Goal: Task Accomplishment & Management: Manage account settings

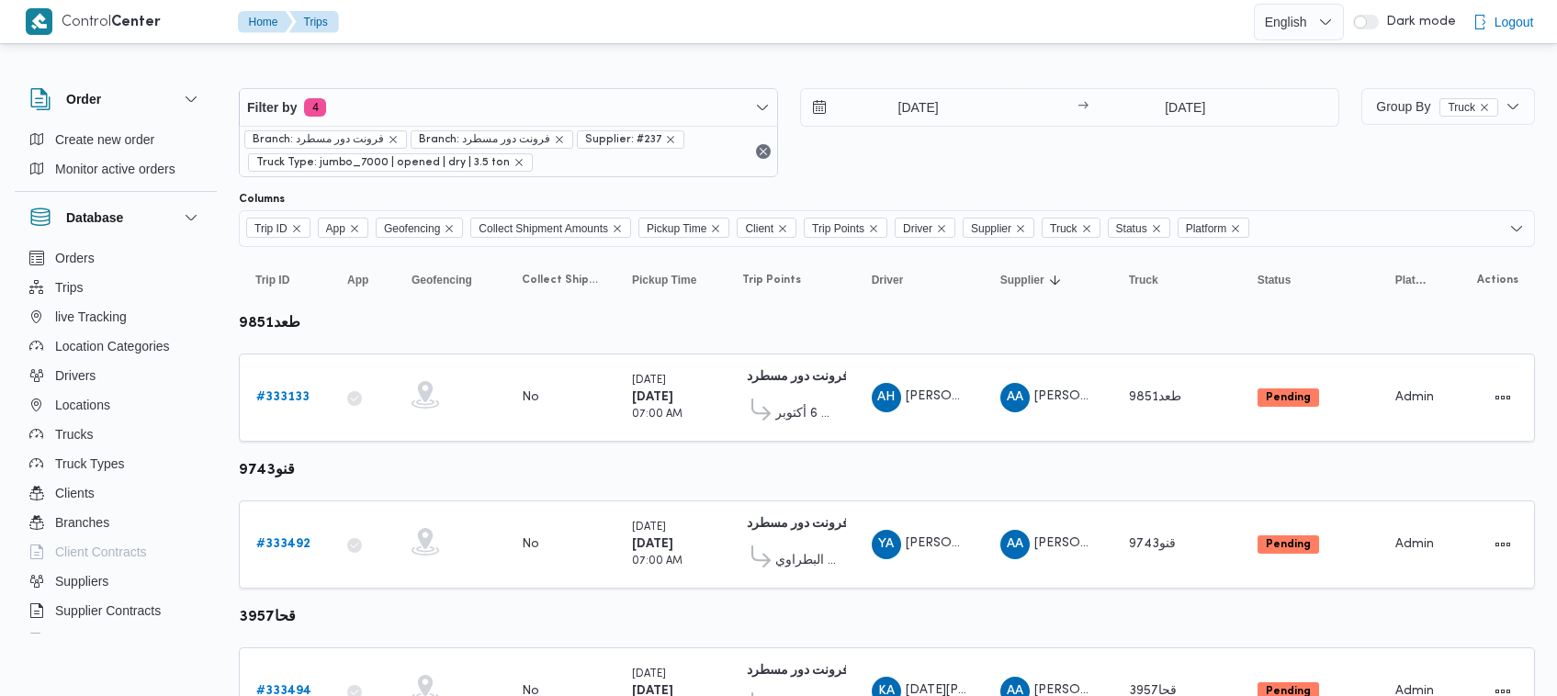
click at [483, 117] on span "Filter by 4" at bounding box center [508, 107] width 537 height 37
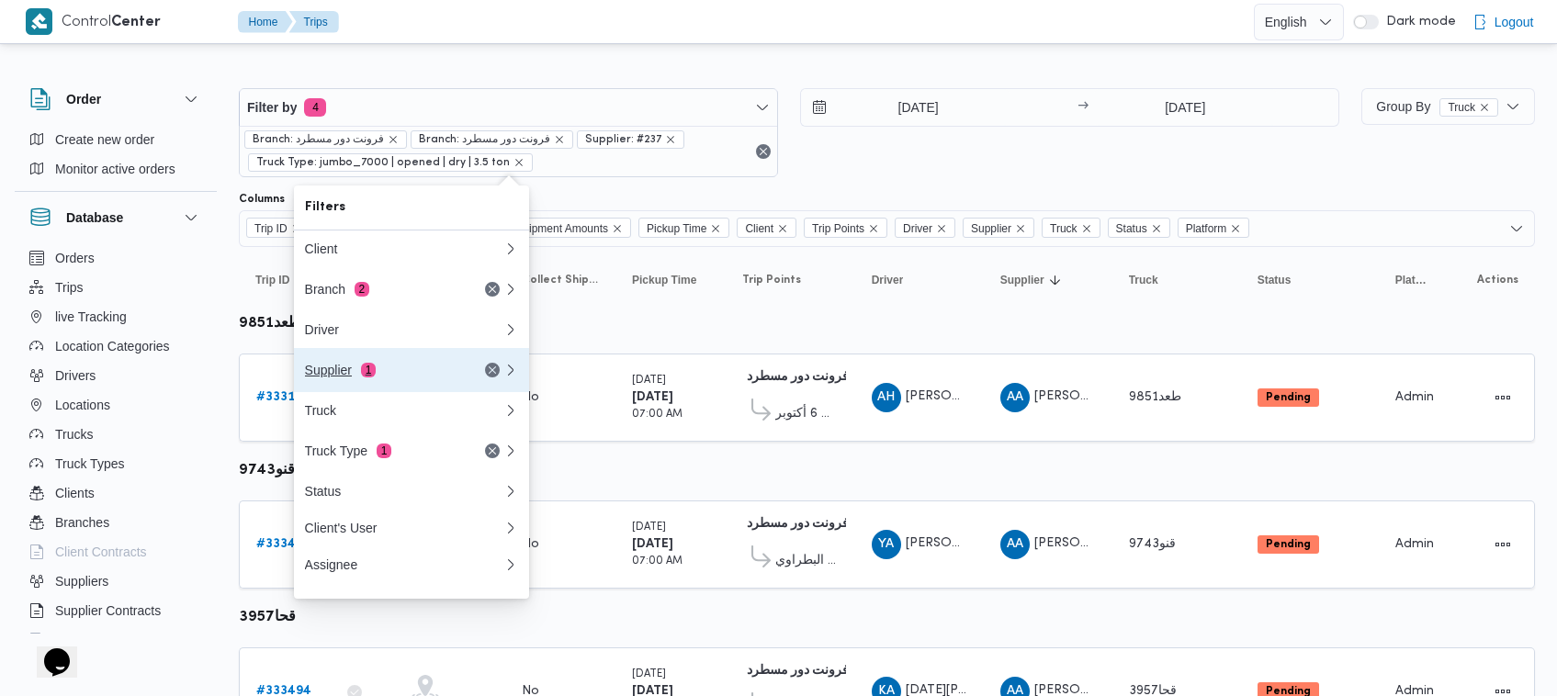
click at [404, 365] on div "Supplier 1" at bounding box center [404, 370] width 220 height 44
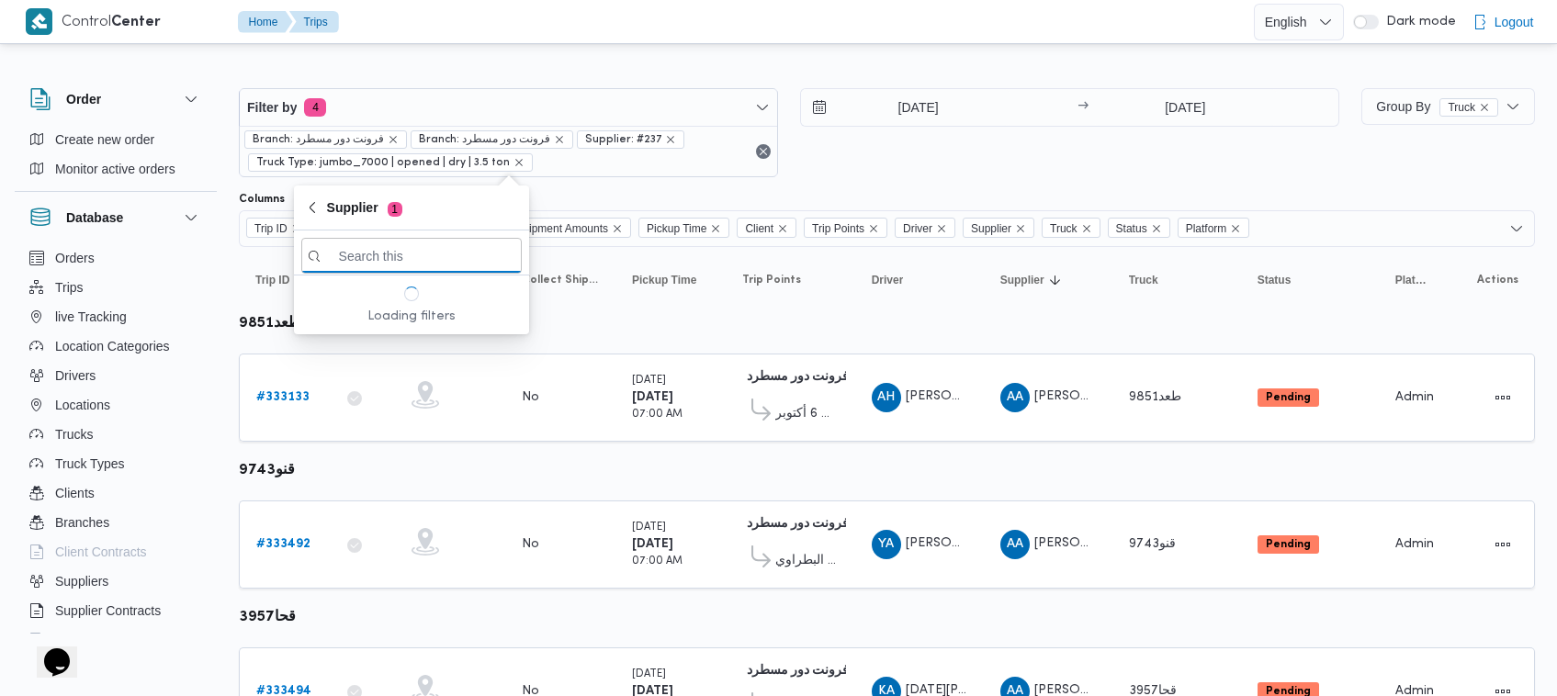
paste input "[PERSON_NAME]"
type input "[PERSON_NAME]"
click at [434, 318] on span "[PERSON_NAME]" at bounding box center [422, 321] width 191 height 22
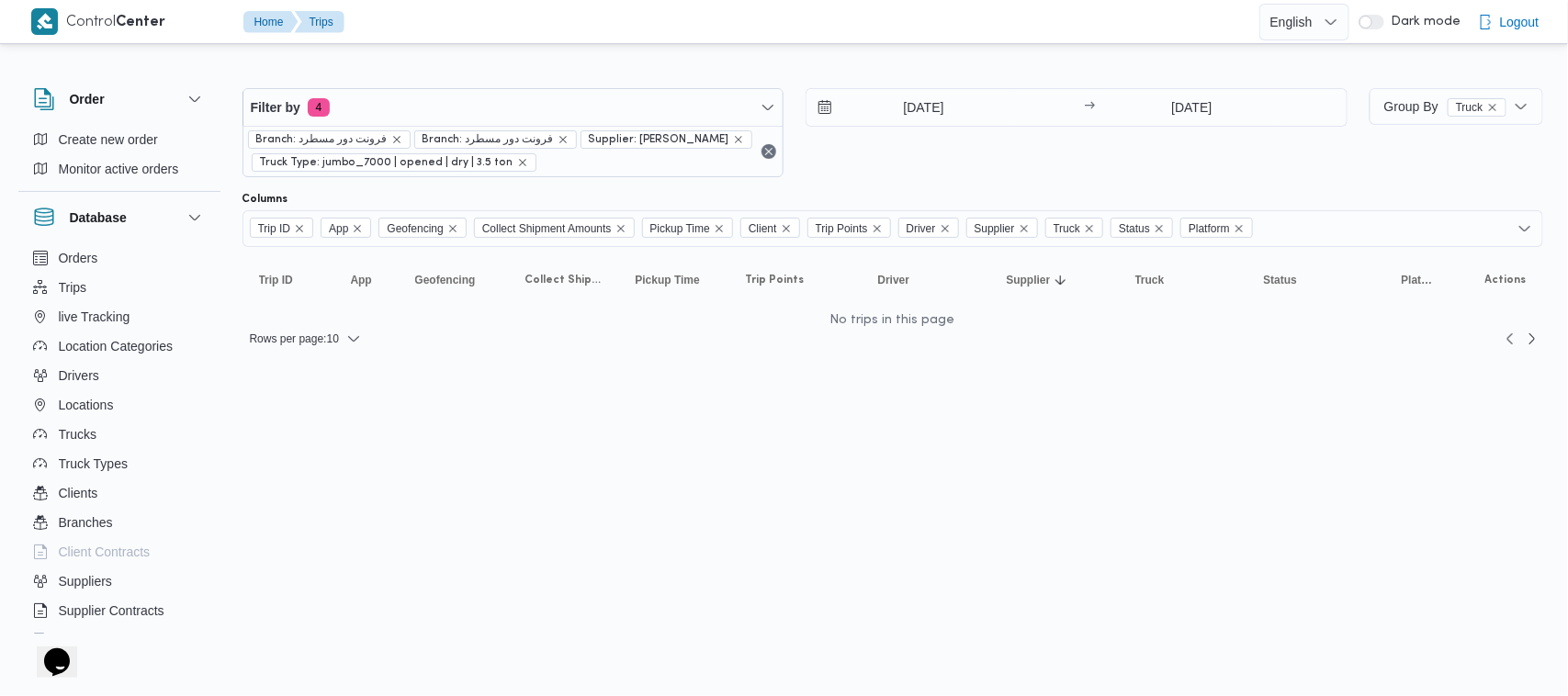
click at [1016, 134] on div "31/8/2025 → 31/8/2025" at bounding box center [1077, 132] width 542 height 89
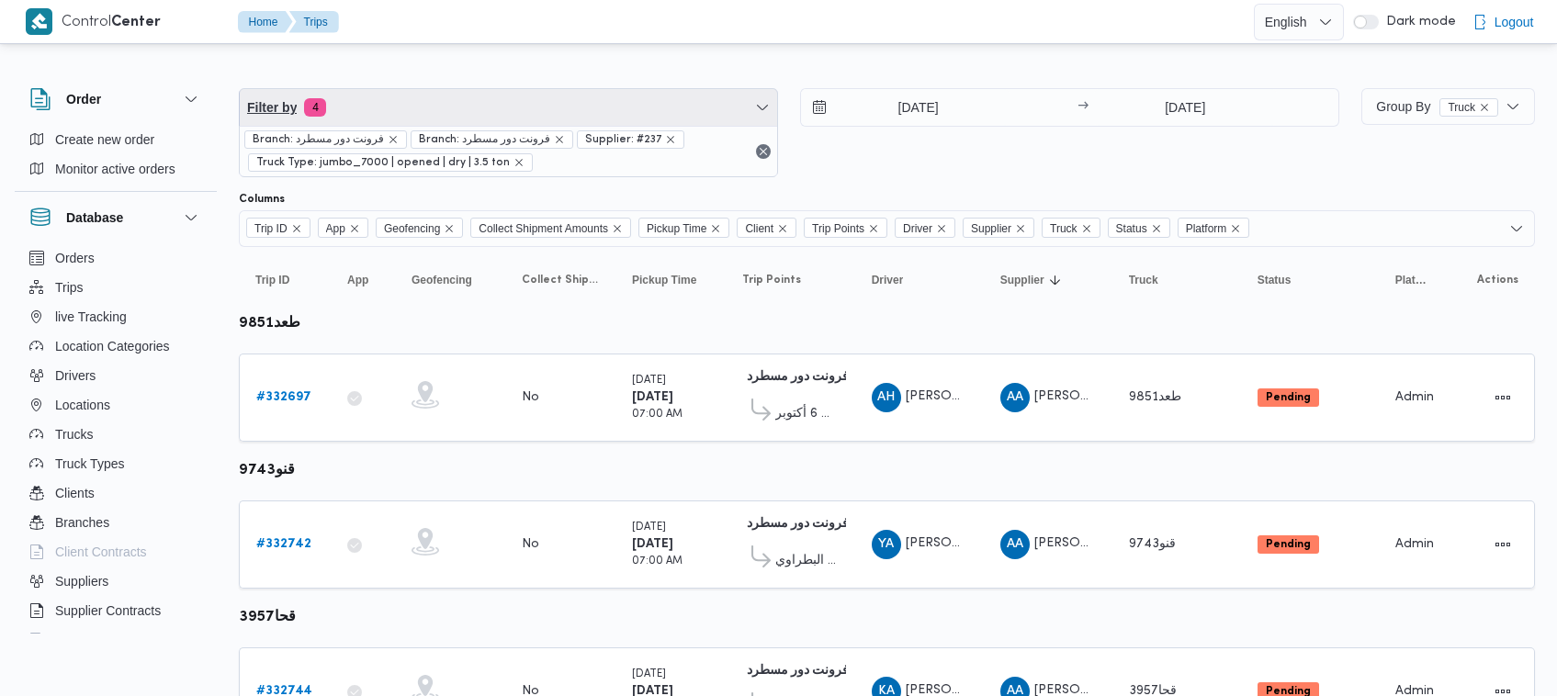
click at [391, 98] on span "Filter by 4" at bounding box center [508, 107] width 537 height 37
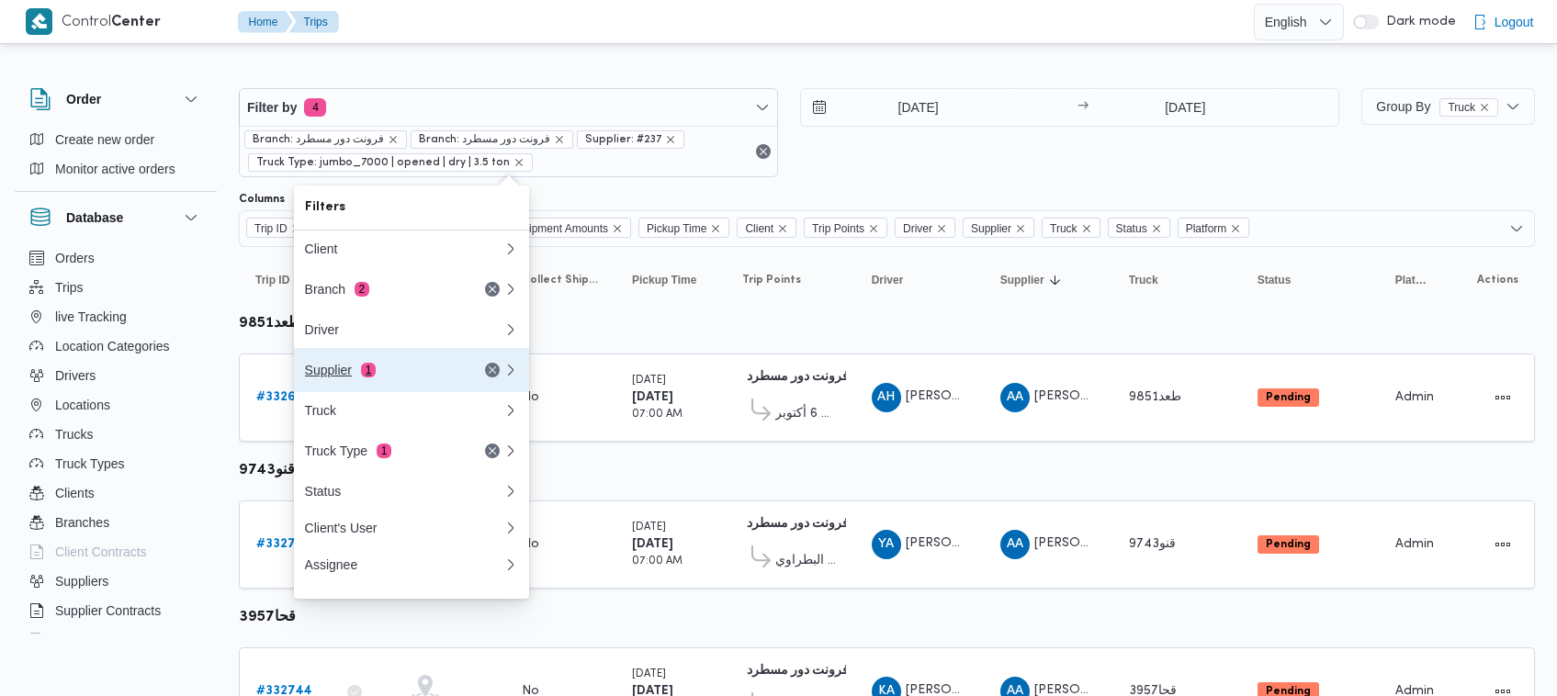
click at [355, 375] on div "Supplier 1" at bounding box center [382, 370] width 154 height 15
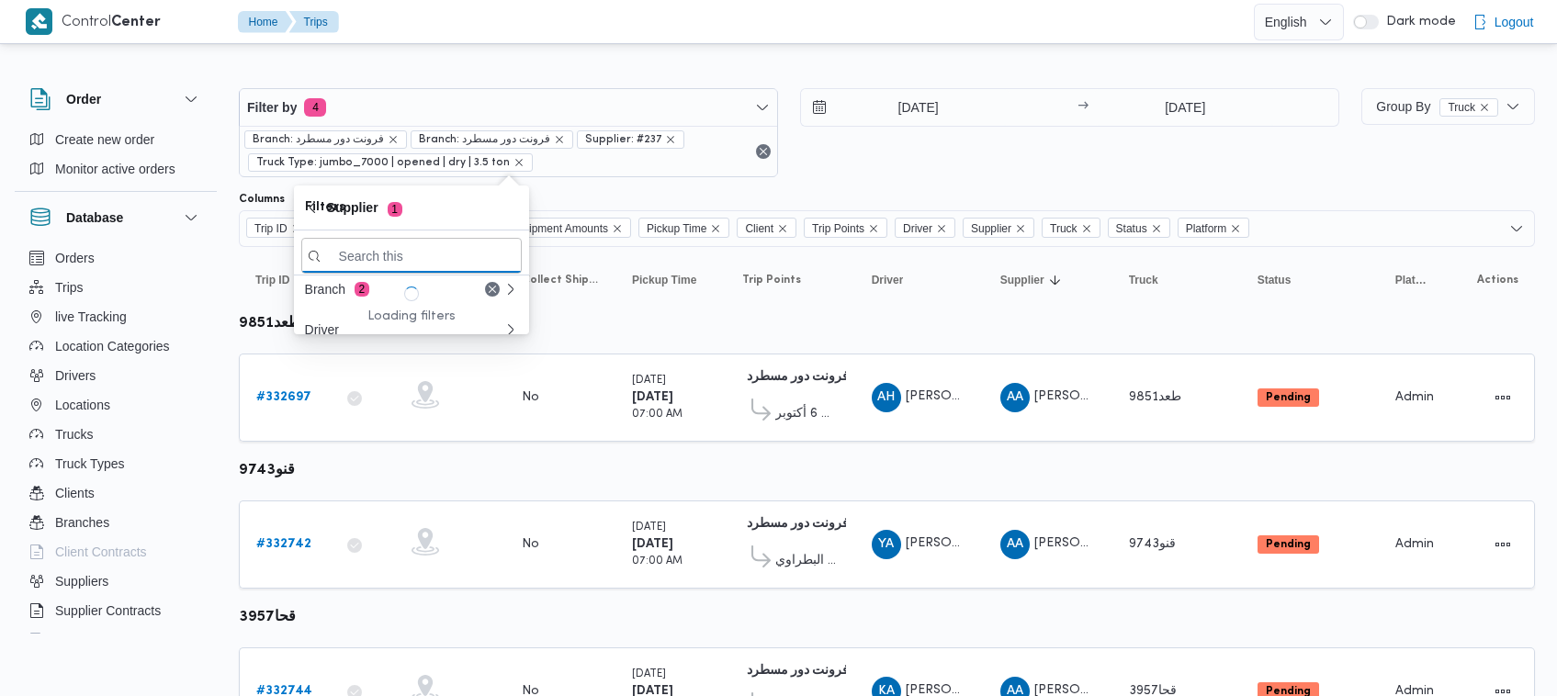
paste input "[PERSON_NAME]"
type input "[PERSON_NAME]"
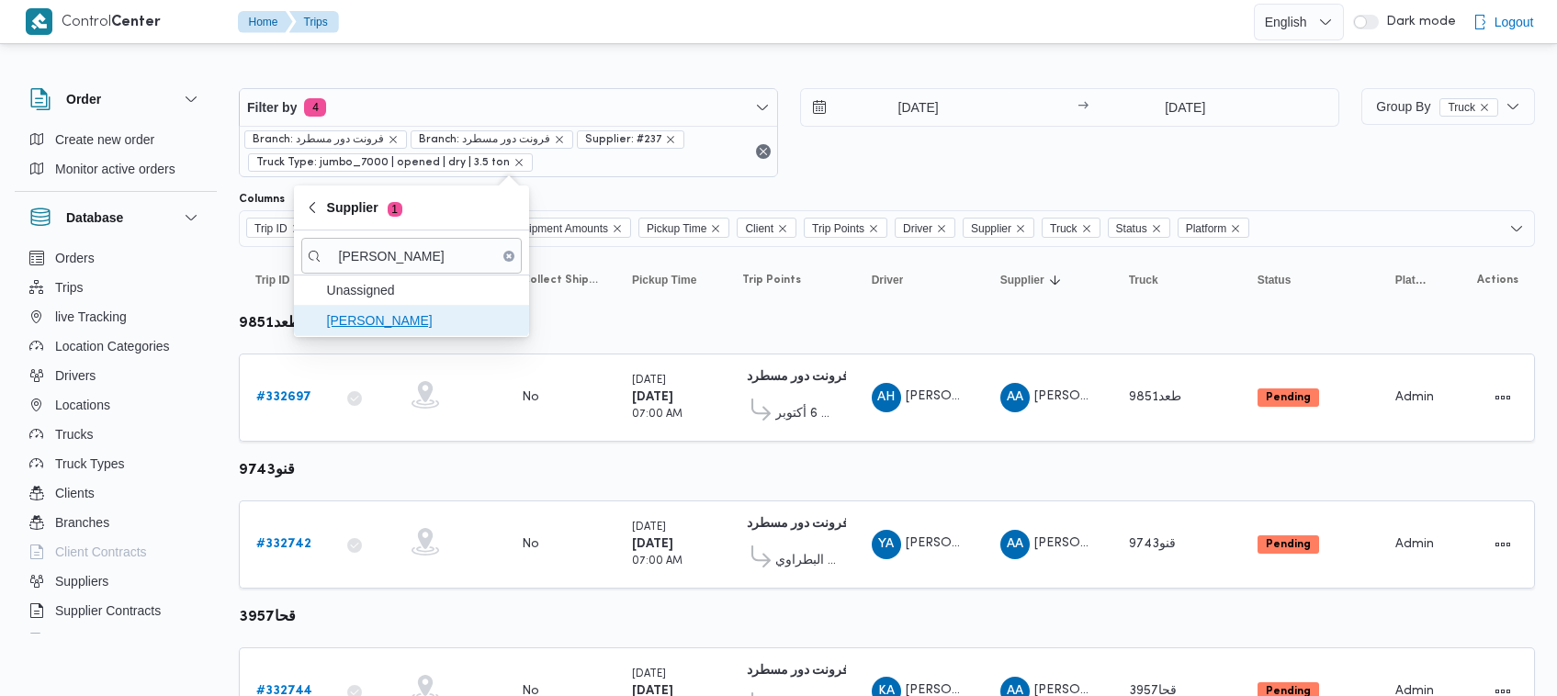
click at [360, 323] on span "[PERSON_NAME]" at bounding box center [422, 321] width 191 height 22
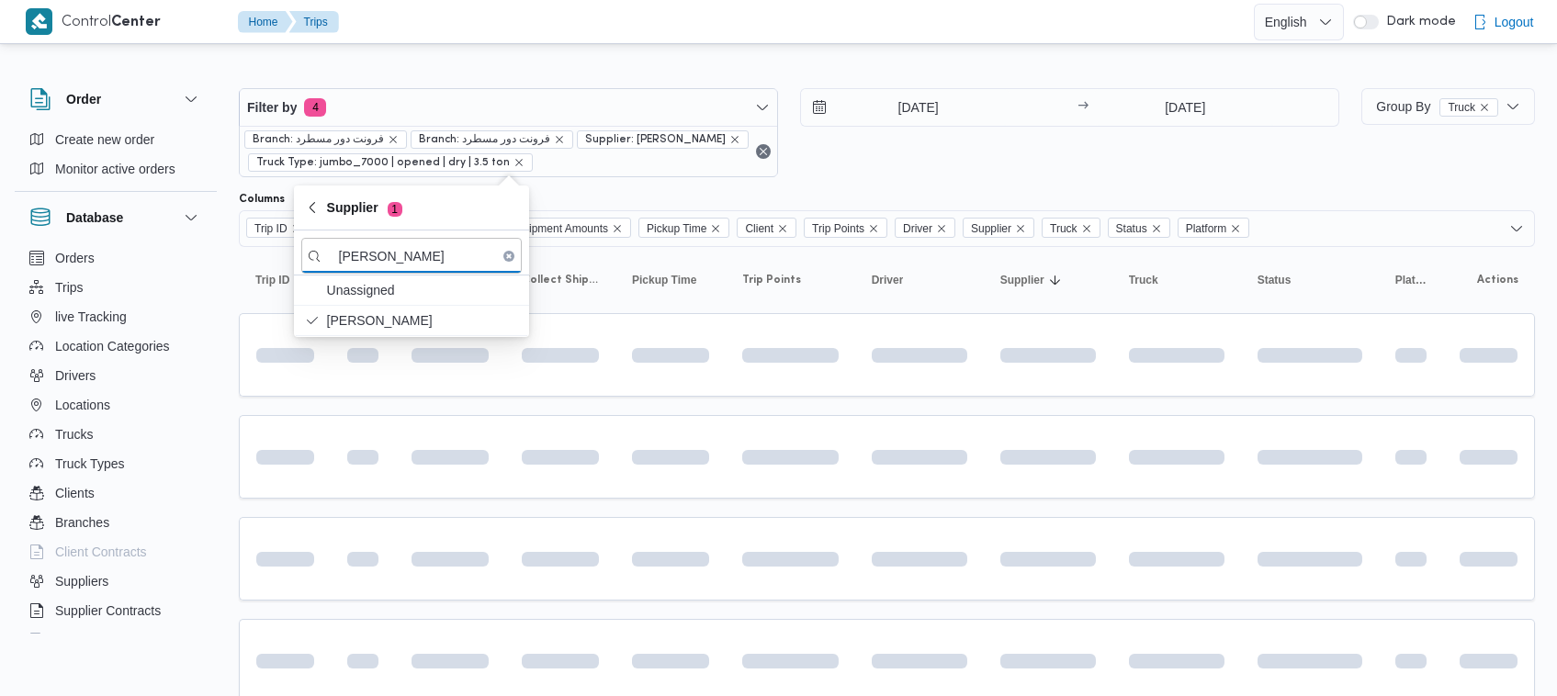
click at [992, 164] on div "28/8/2025 → 28/8/2025" at bounding box center [1069, 132] width 539 height 89
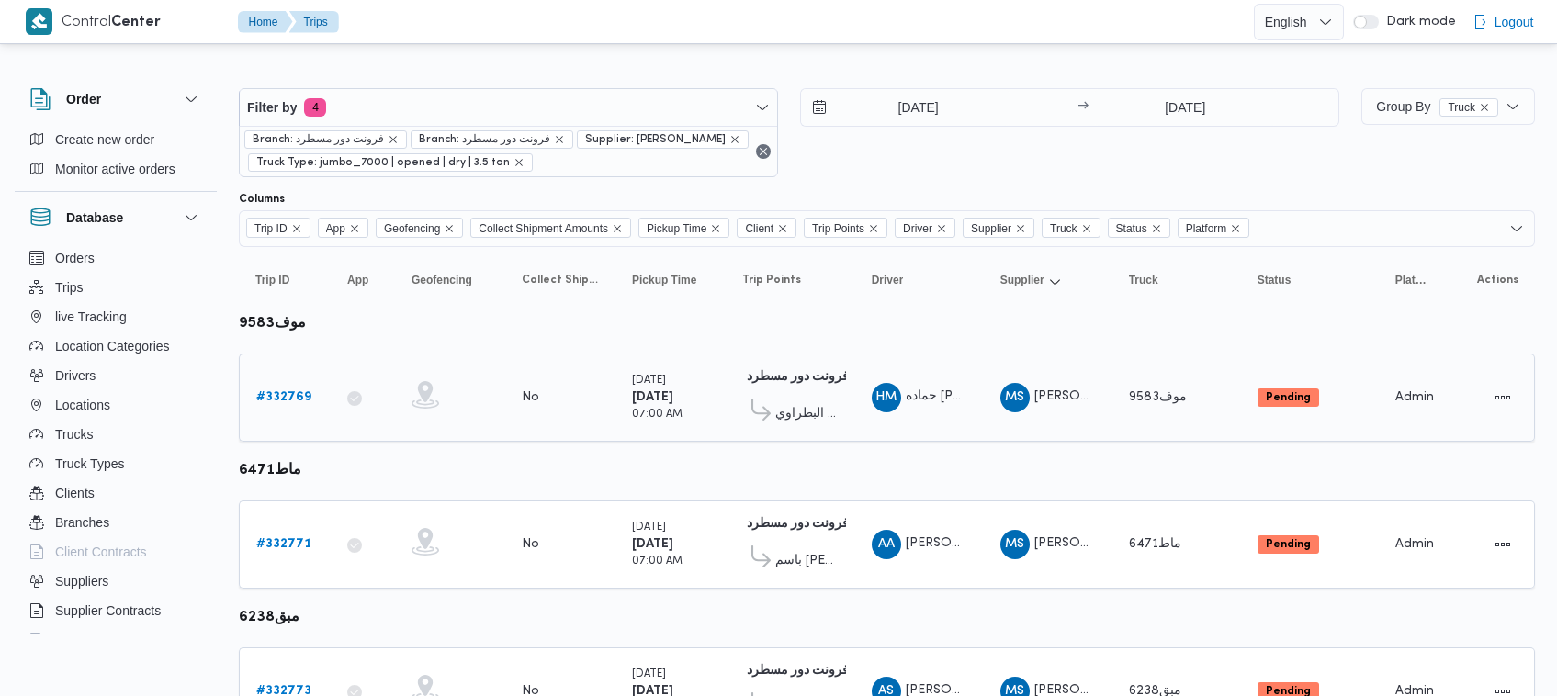
click at [267, 400] on b "# 332769" at bounding box center [283, 397] width 55 height 12
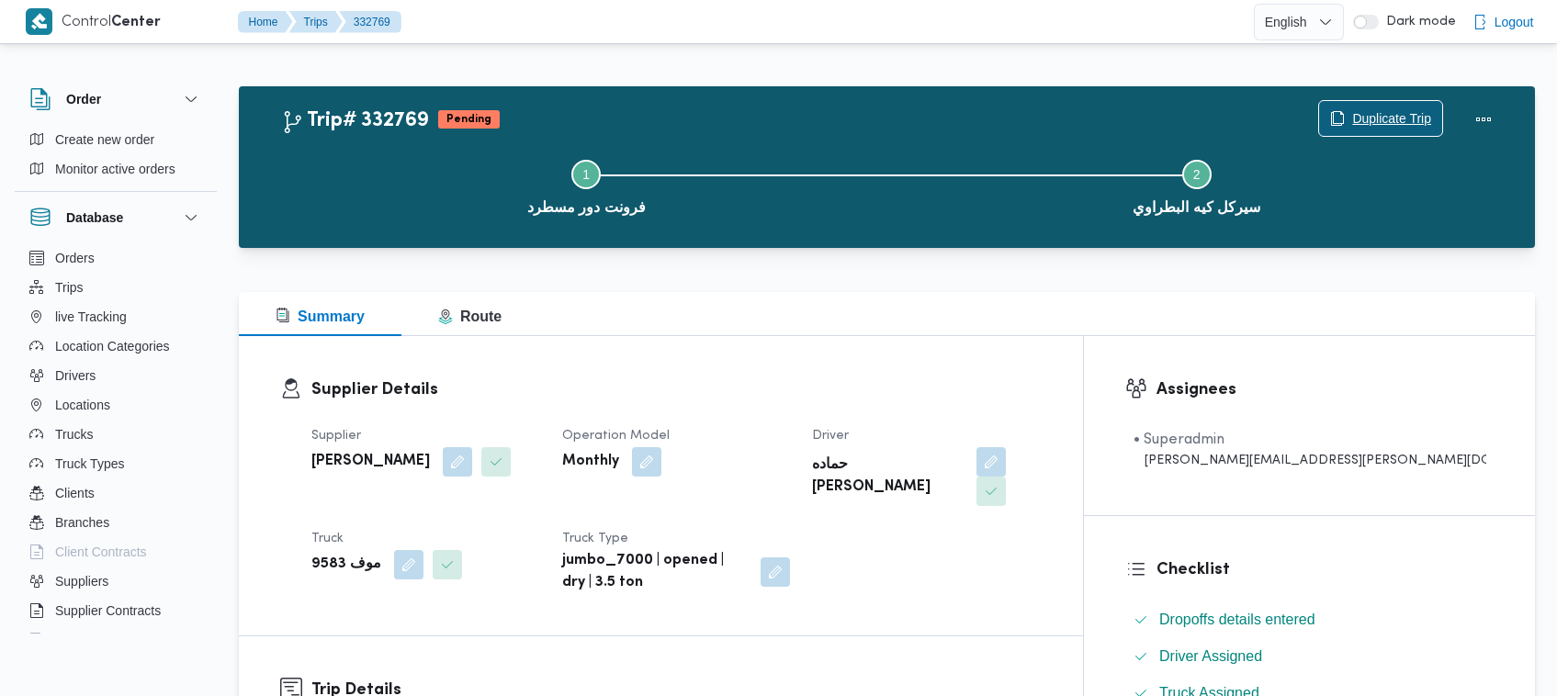
click at [1360, 103] on span "Duplicate Trip" at bounding box center [1380, 118] width 123 height 35
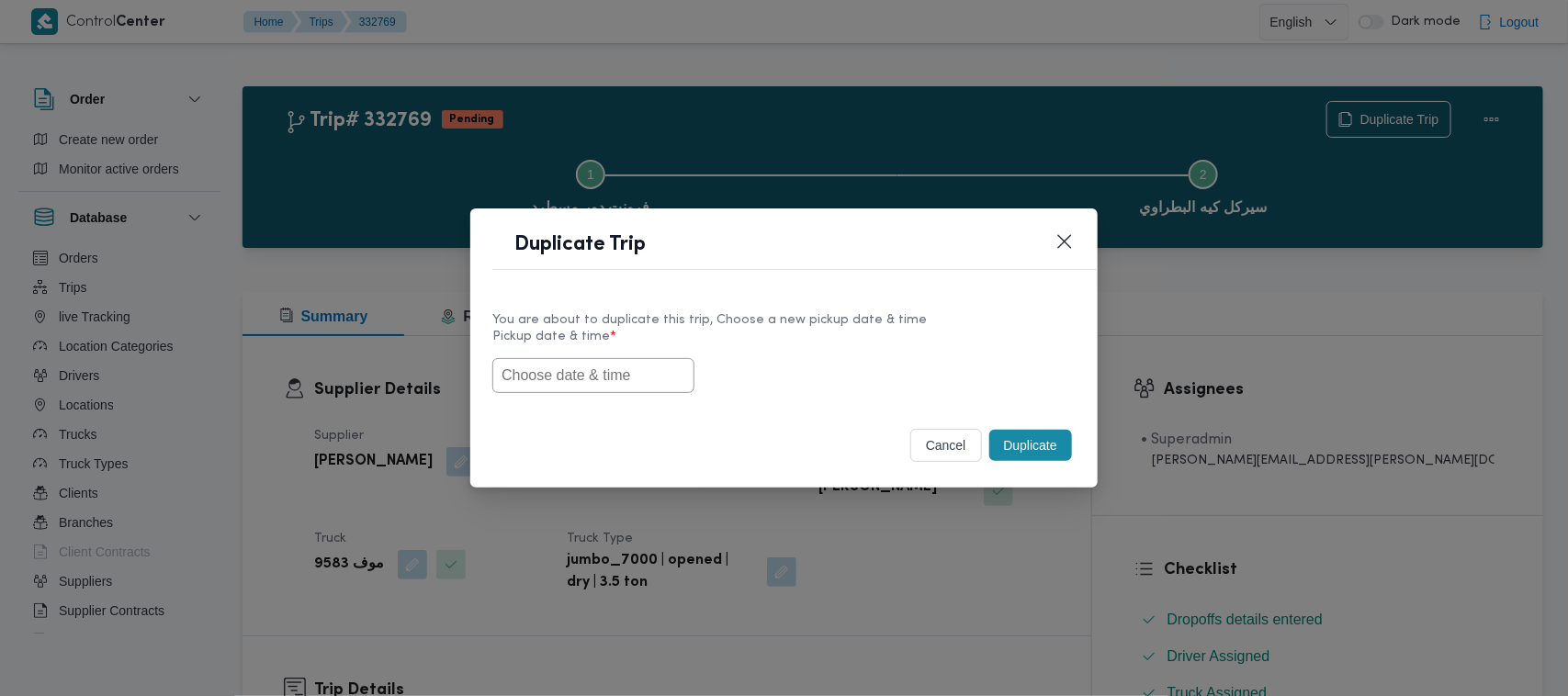
click at [547, 393] on div "You are about to duplicate this trip, Choose a new pickup date & time Pickup da…" at bounding box center [783, 351] width 627 height 118
click at [547, 383] on input "text" at bounding box center [593, 375] width 202 height 35
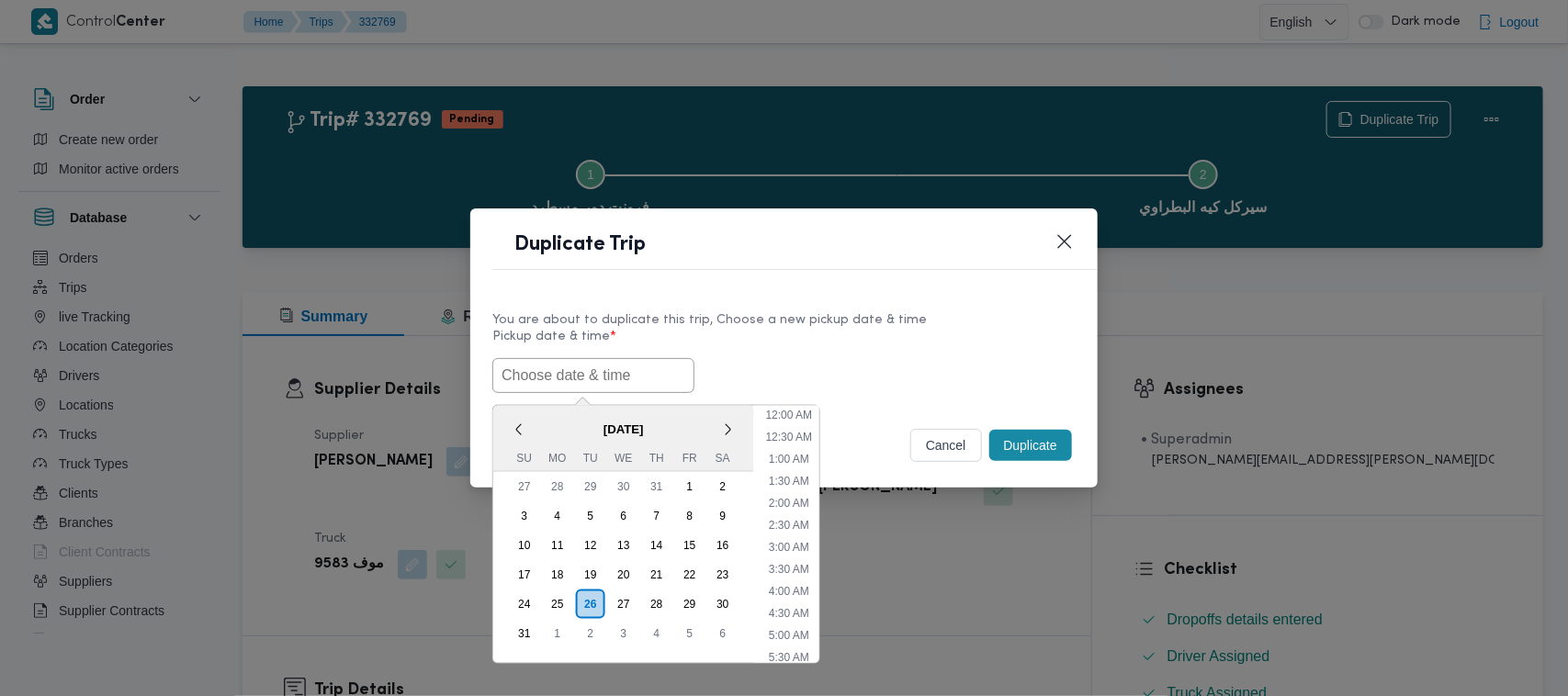
paste input "30/08/2025 7:00AM"
type input "30/08/2025 7:00AM"
click at [824, 373] on div "30/08/2025 7:00AM < August 2025 > Su Mo Tu We Th Fr Sa 27 28 29 30 31 1 2 3 4 5…" at bounding box center [783, 375] width 583 height 35
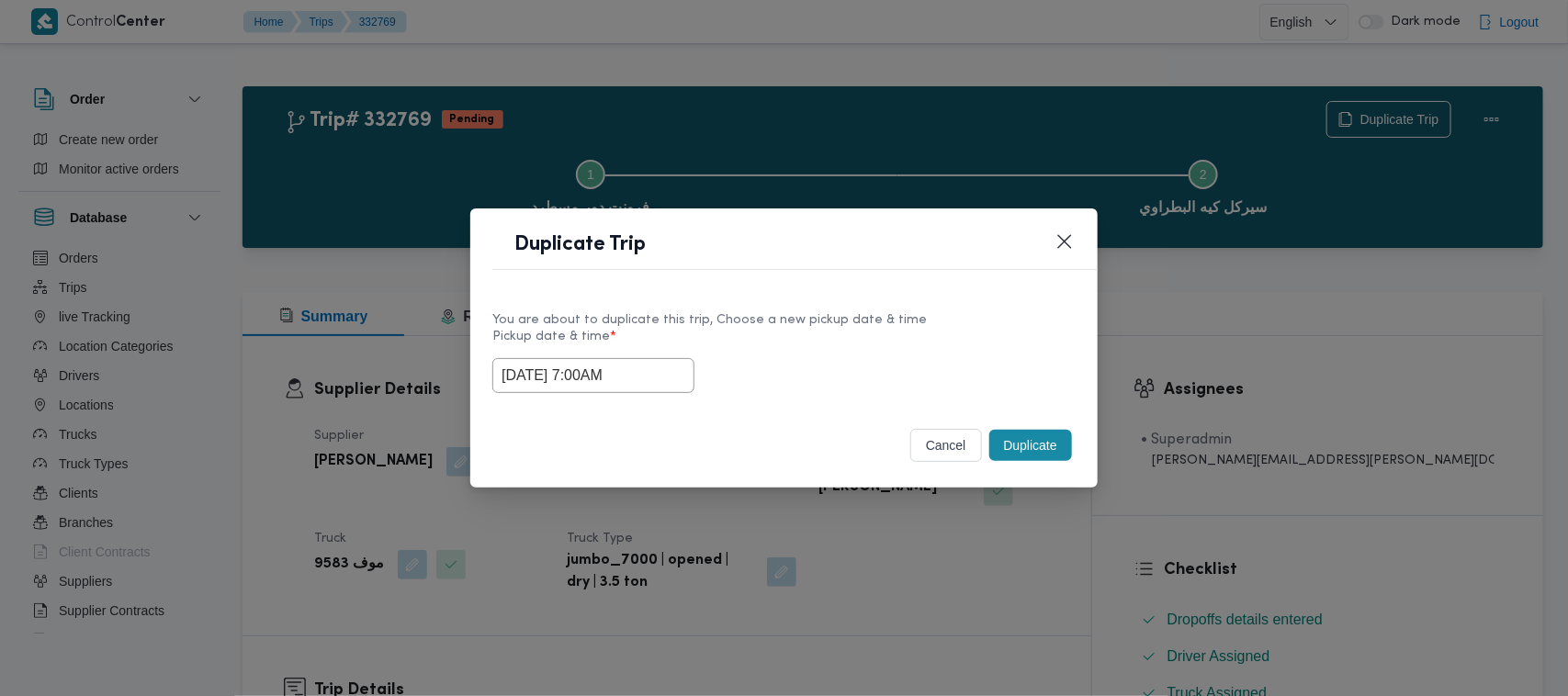
click at [1027, 448] on button "Duplicate" at bounding box center [1030, 445] width 83 height 31
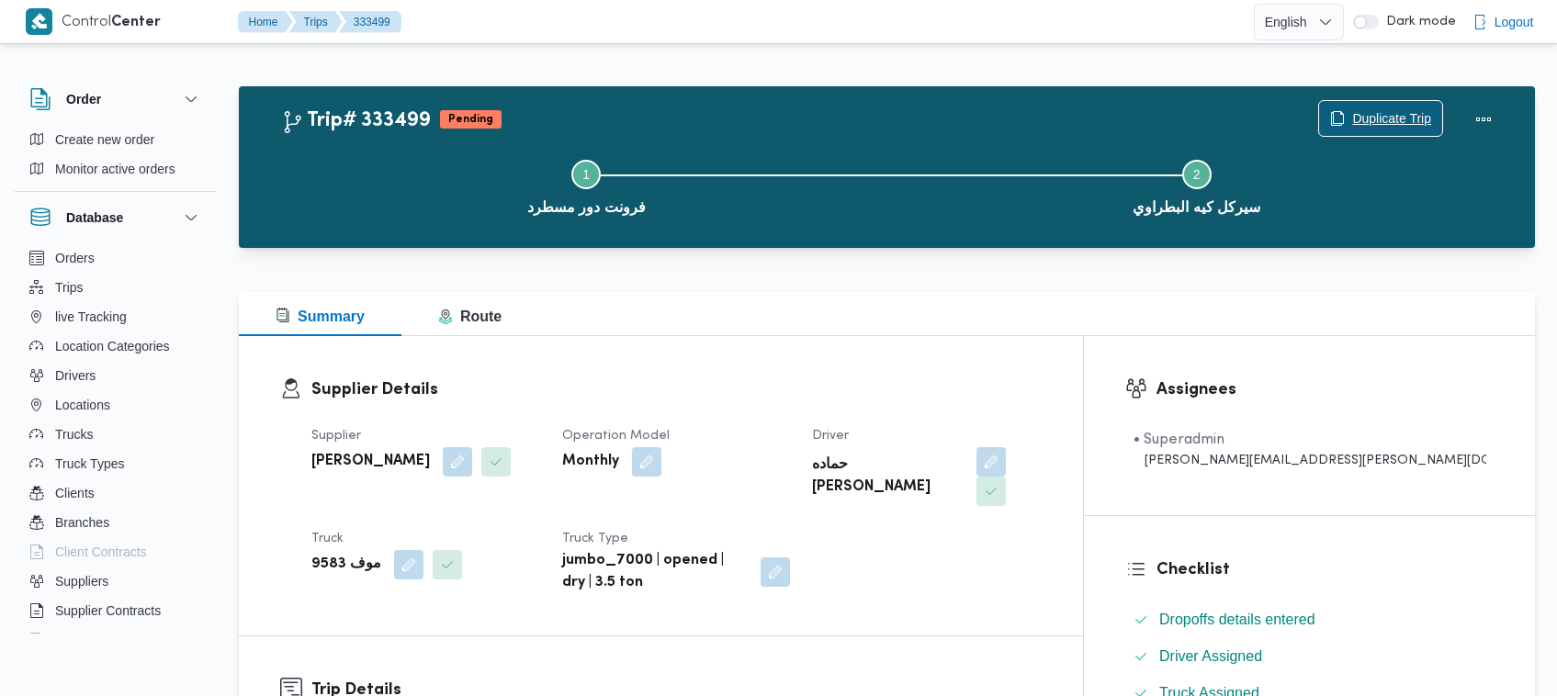
click at [1370, 104] on span "Duplicate Trip" at bounding box center [1380, 118] width 123 height 35
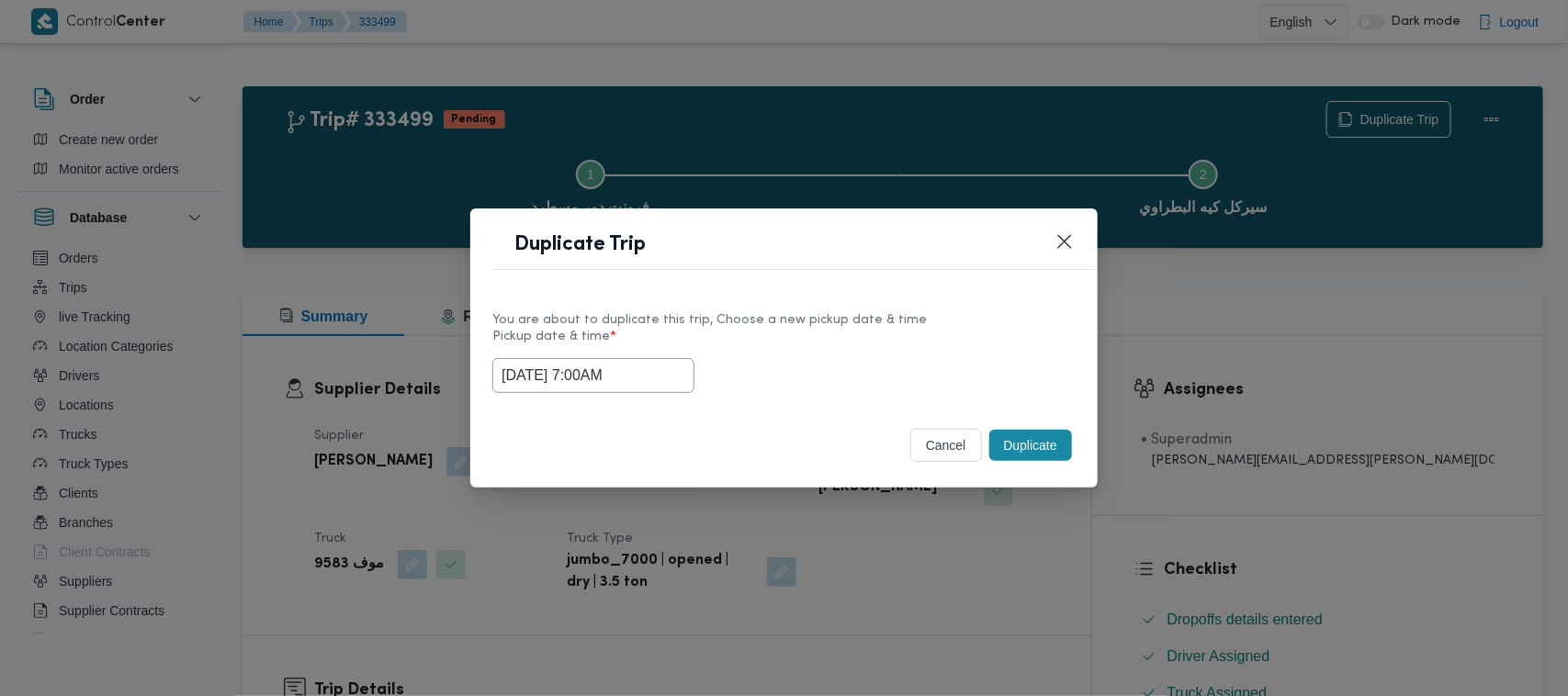
click at [675, 358] on input "30/08/2025 7:00AM" at bounding box center [593, 375] width 202 height 35
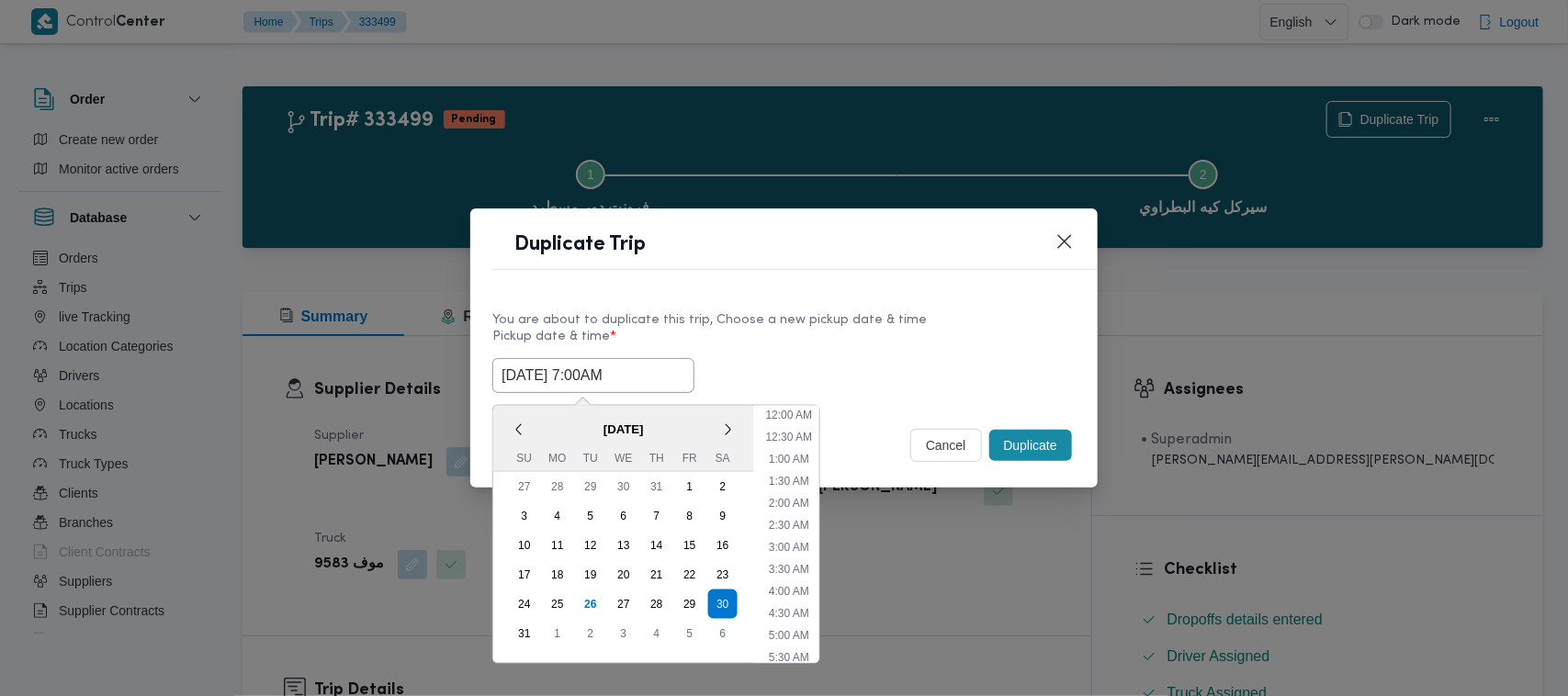
scroll to position [191, 0]
click at [529, 630] on div "31" at bounding box center [524, 633] width 35 height 35
type input "31/08/2025 7:00AM"
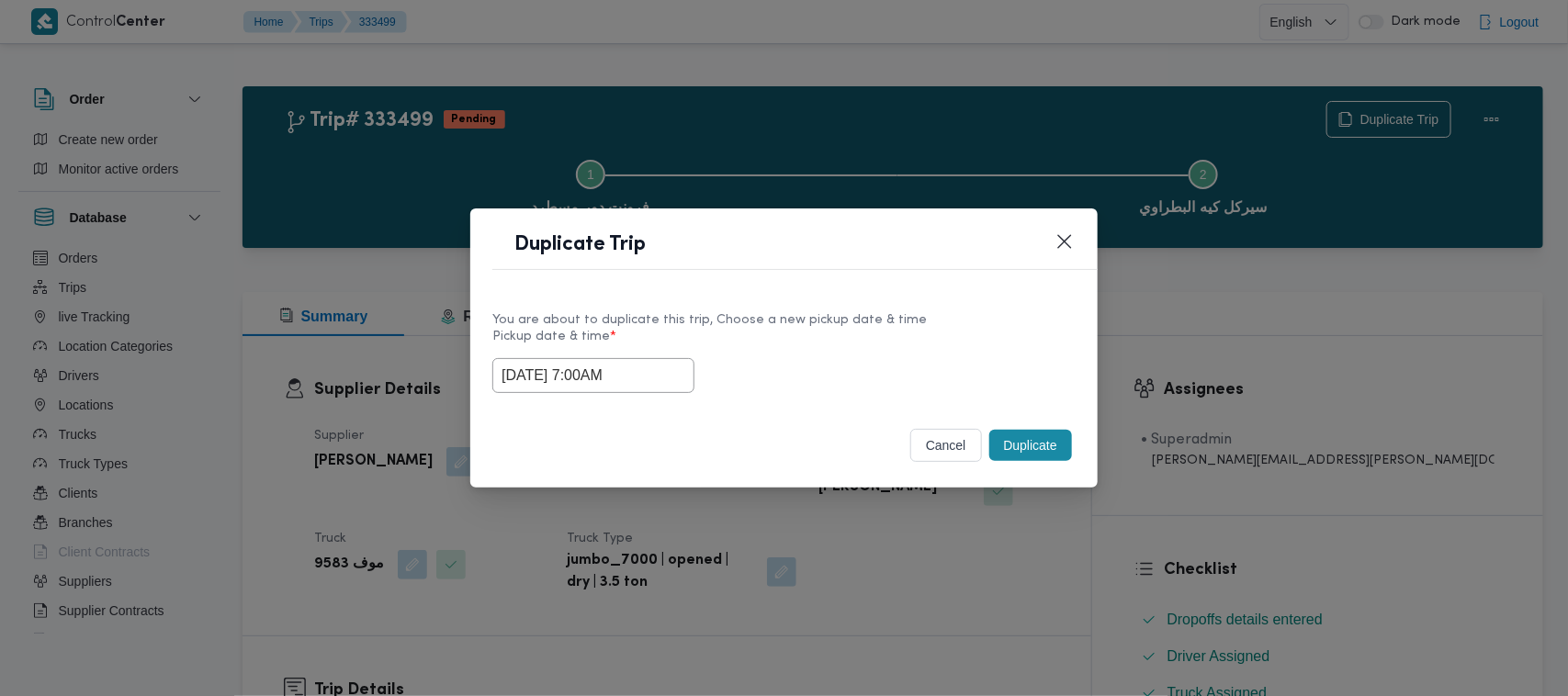
click at [866, 258] on header "Duplicate Trip" at bounding box center [805, 250] width 627 height 39
click at [1054, 459] on button "Duplicate" at bounding box center [1030, 445] width 83 height 31
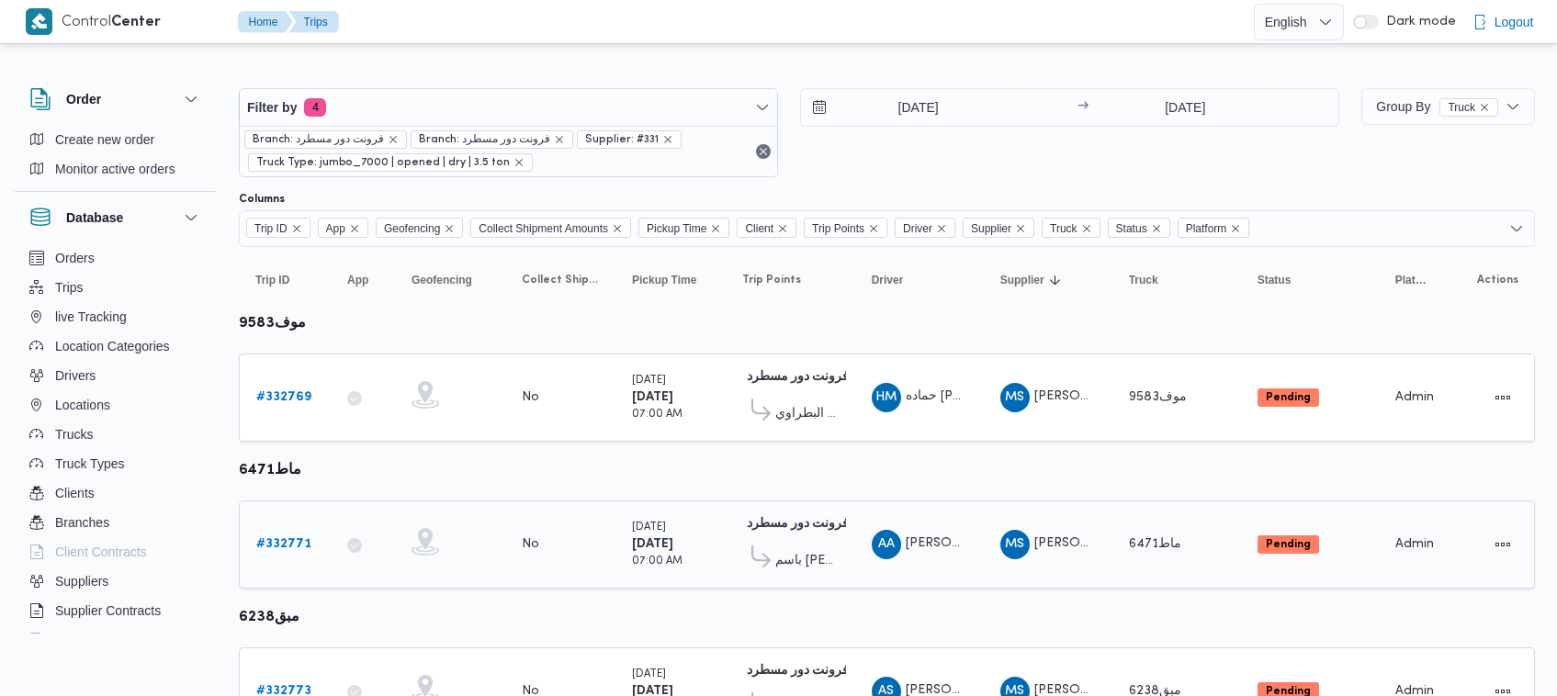
click at [285, 548] on b "# 332771" at bounding box center [283, 544] width 55 height 12
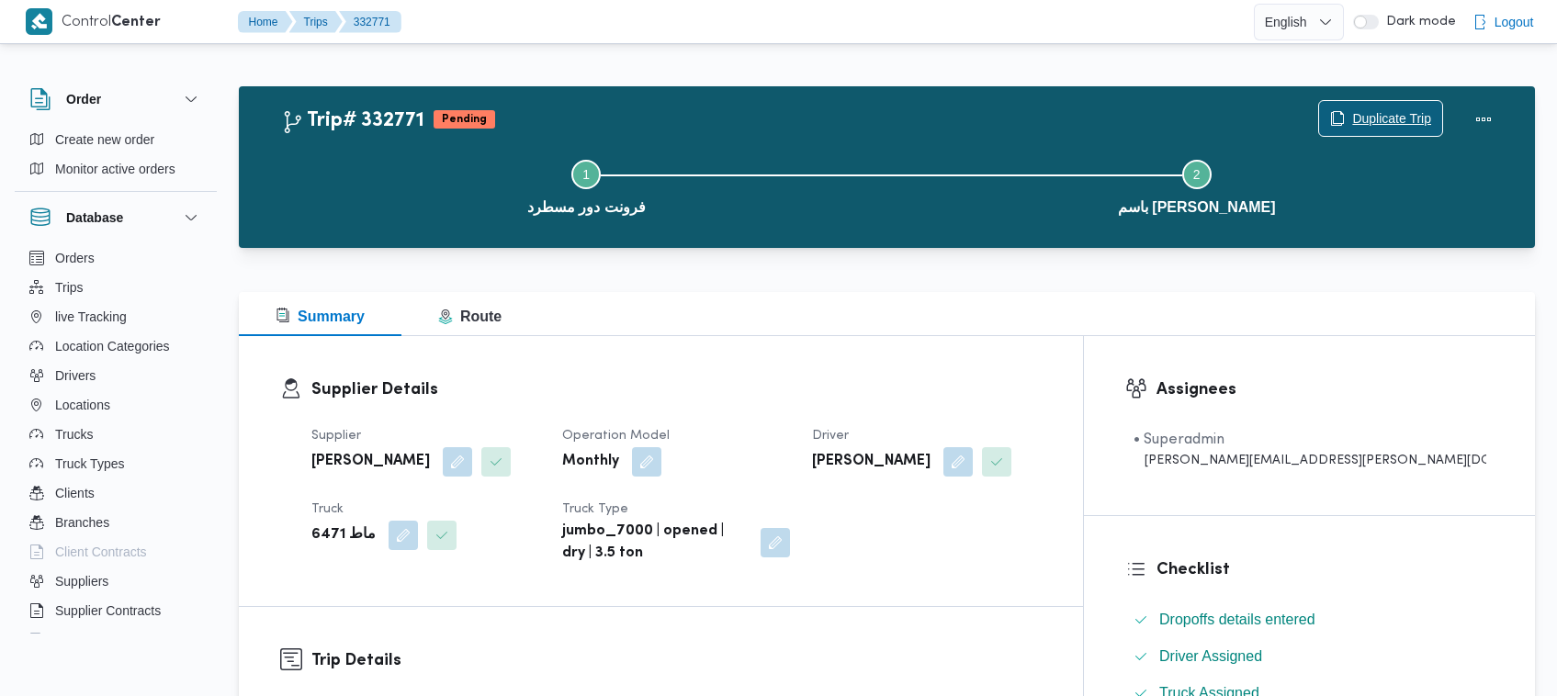
click at [1416, 115] on span "Duplicate Trip" at bounding box center [1391, 118] width 79 height 22
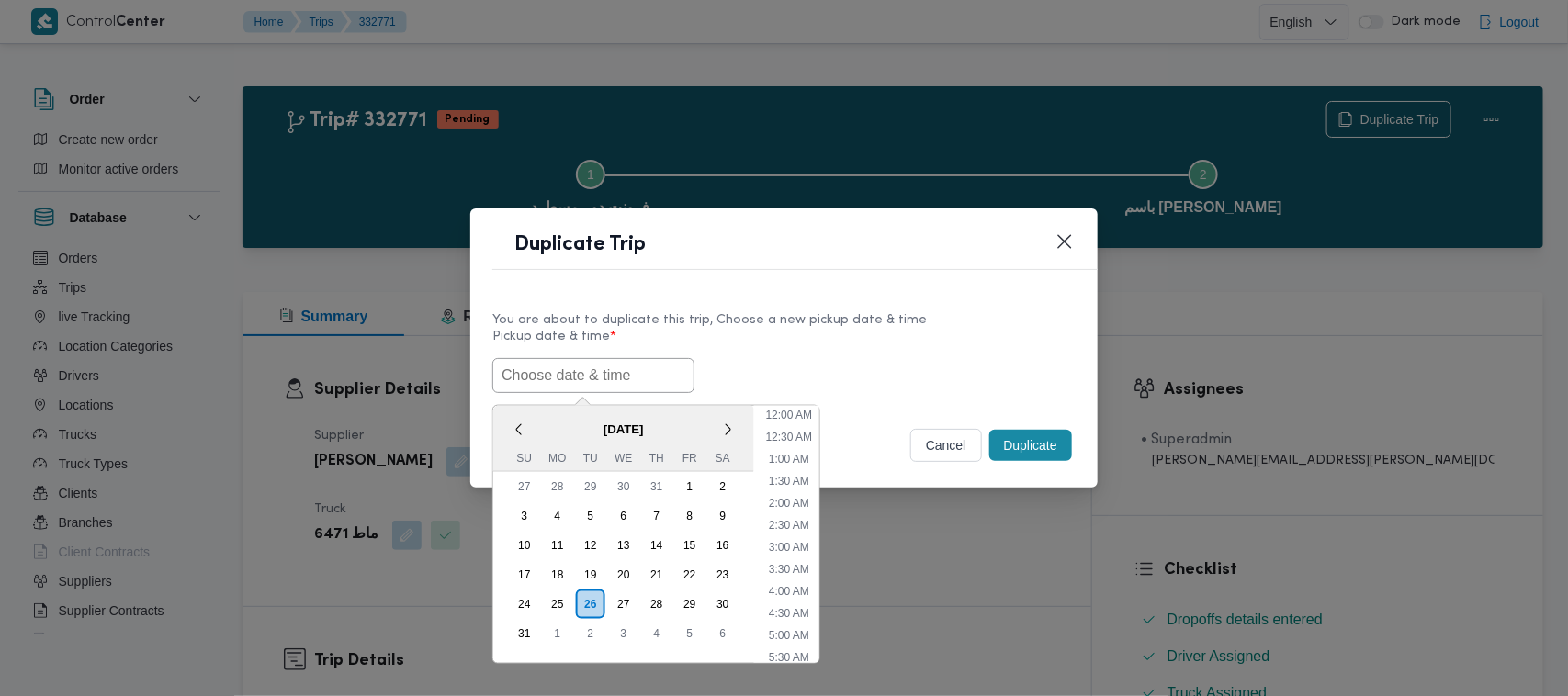
scroll to position [324, 0]
paste input "30/08/2025 7:00AM"
type input "30/08/2025 7:00AM"
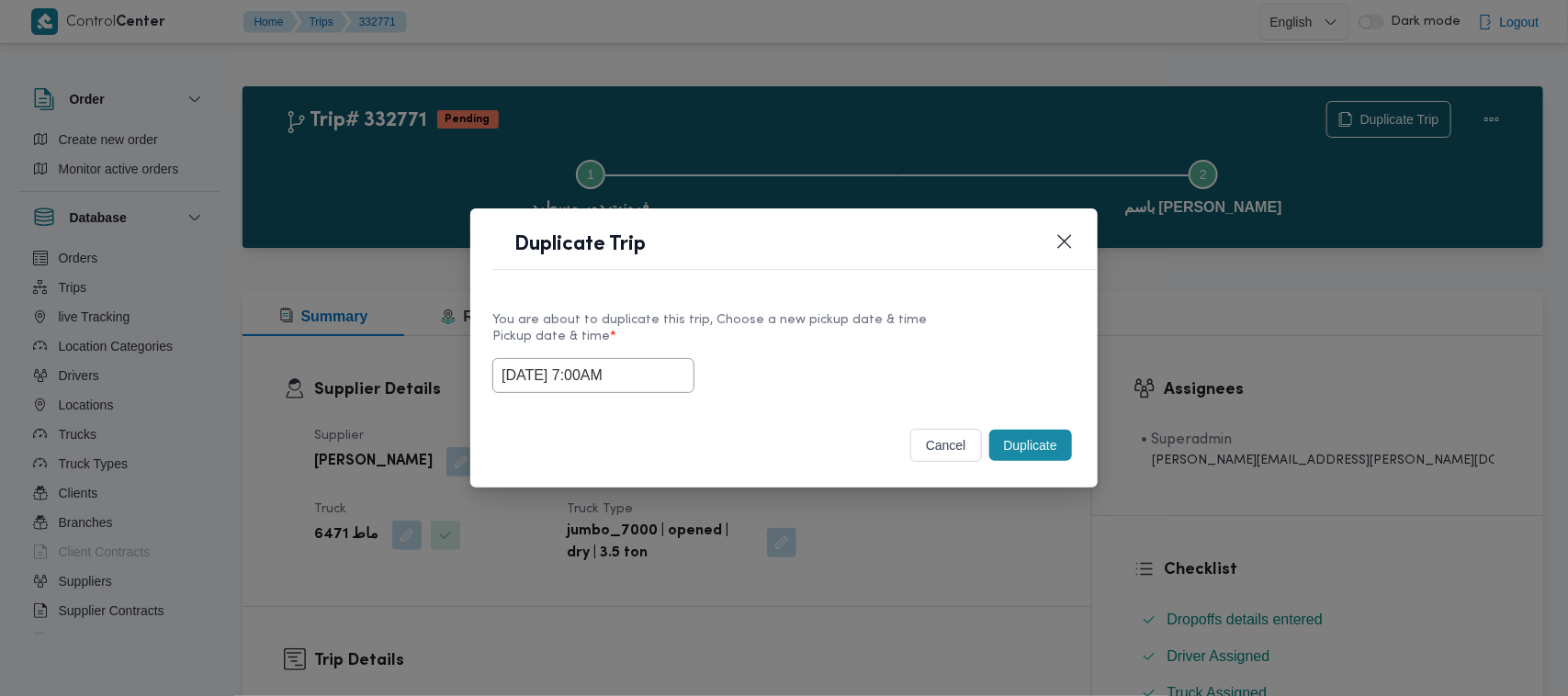
click at [1035, 457] on button "Duplicate" at bounding box center [1030, 445] width 83 height 31
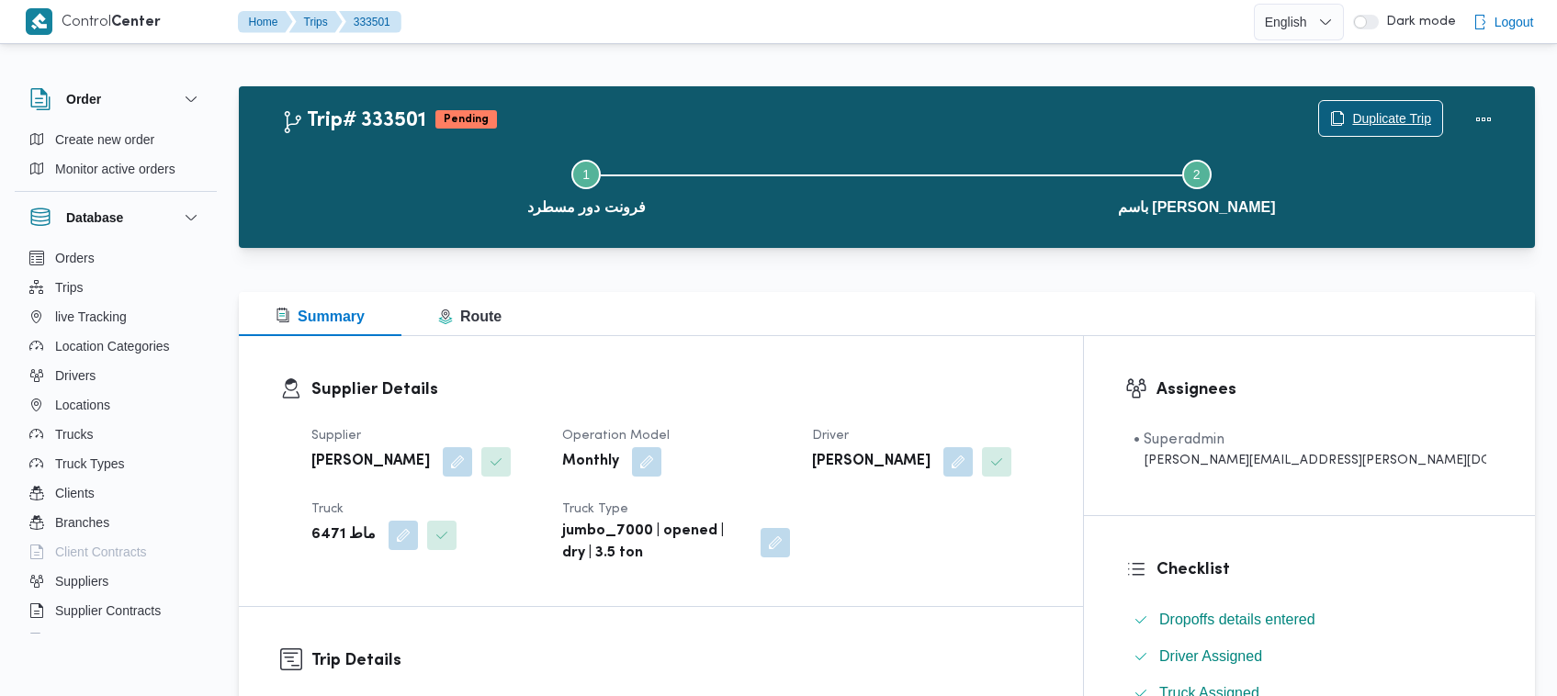
click at [1411, 104] on span "Duplicate Trip" at bounding box center [1380, 118] width 123 height 35
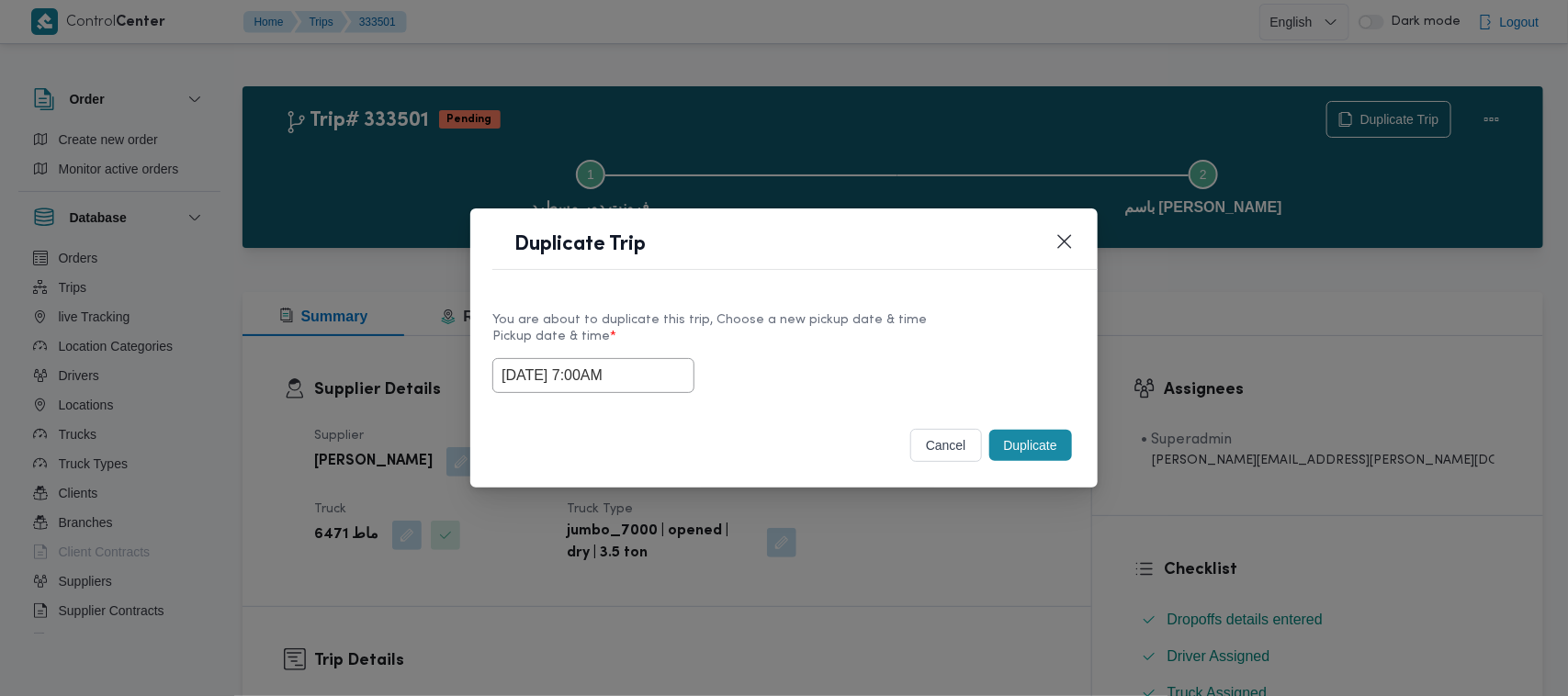
click at [648, 366] on input "30/08/2025 7:00AM" at bounding box center [593, 375] width 202 height 35
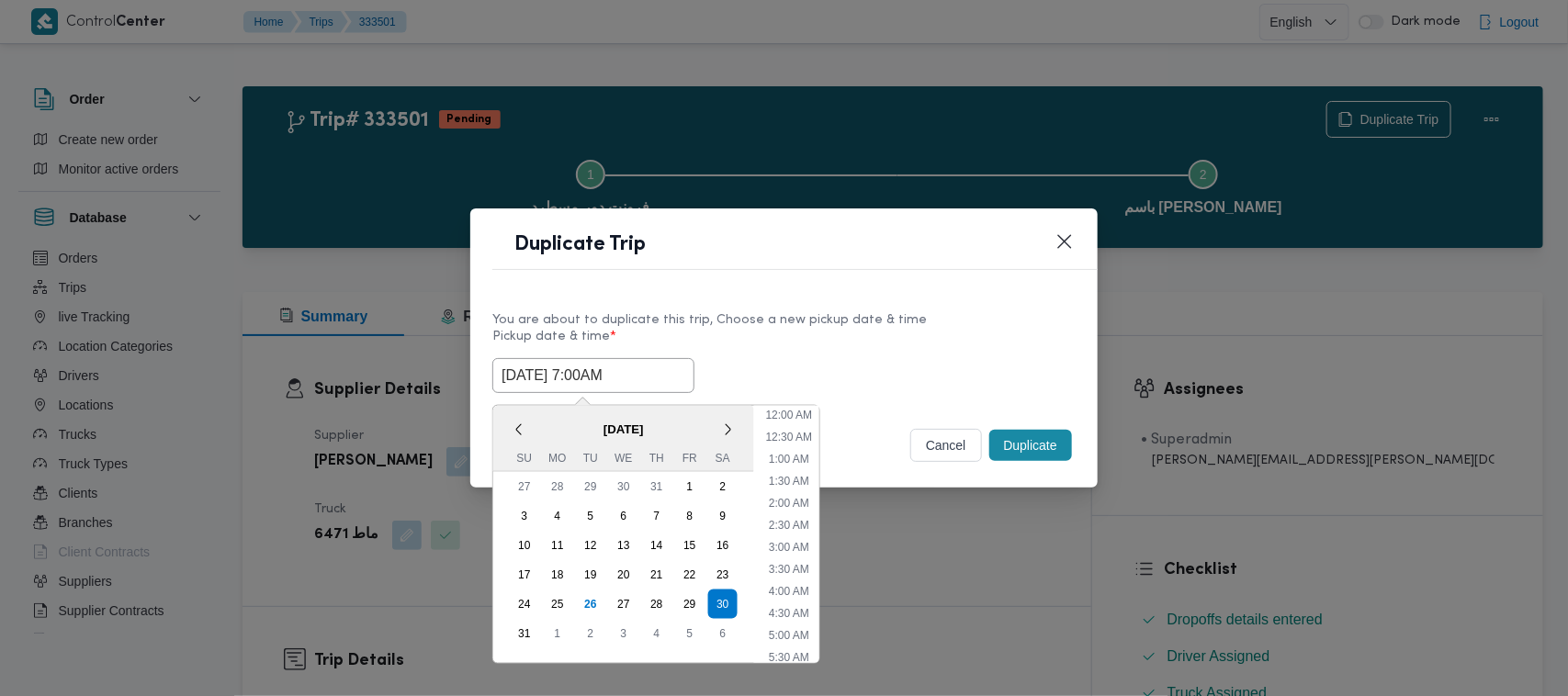
scroll to position [191, 0]
click at [524, 620] on div "31" at bounding box center [524, 633] width 35 height 35
type input "31/08/2025 7:00AM"
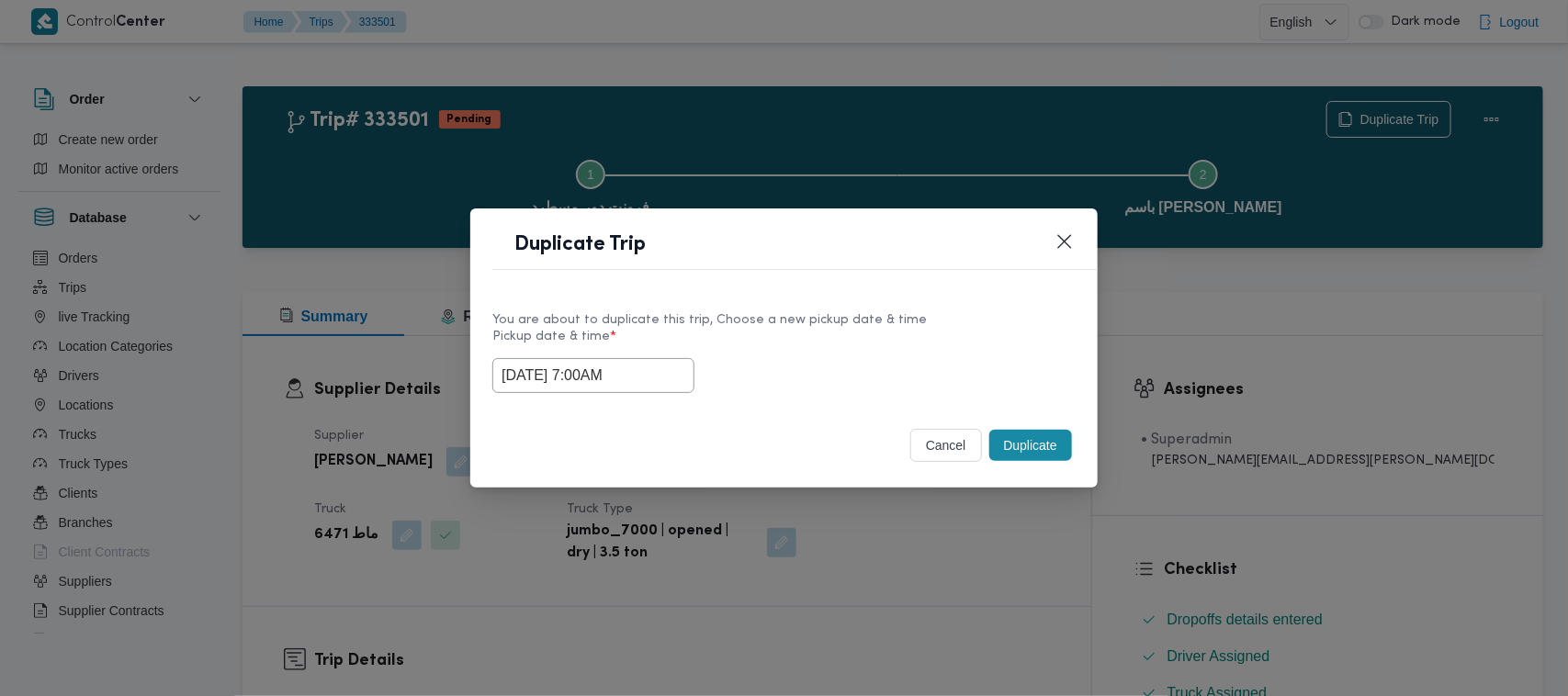
click at [824, 300] on div "You are about to duplicate this trip, Choose a new pickup date & time Pickup da…" at bounding box center [783, 351] width 627 height 118
click at [1052, 466] on footer "cancel Duplicate" at bounding box center [783, 445] width 583 height 40
click at [1043, 436] on button "Duplicate" at bounding box center [1030, 445] width 83 height 31
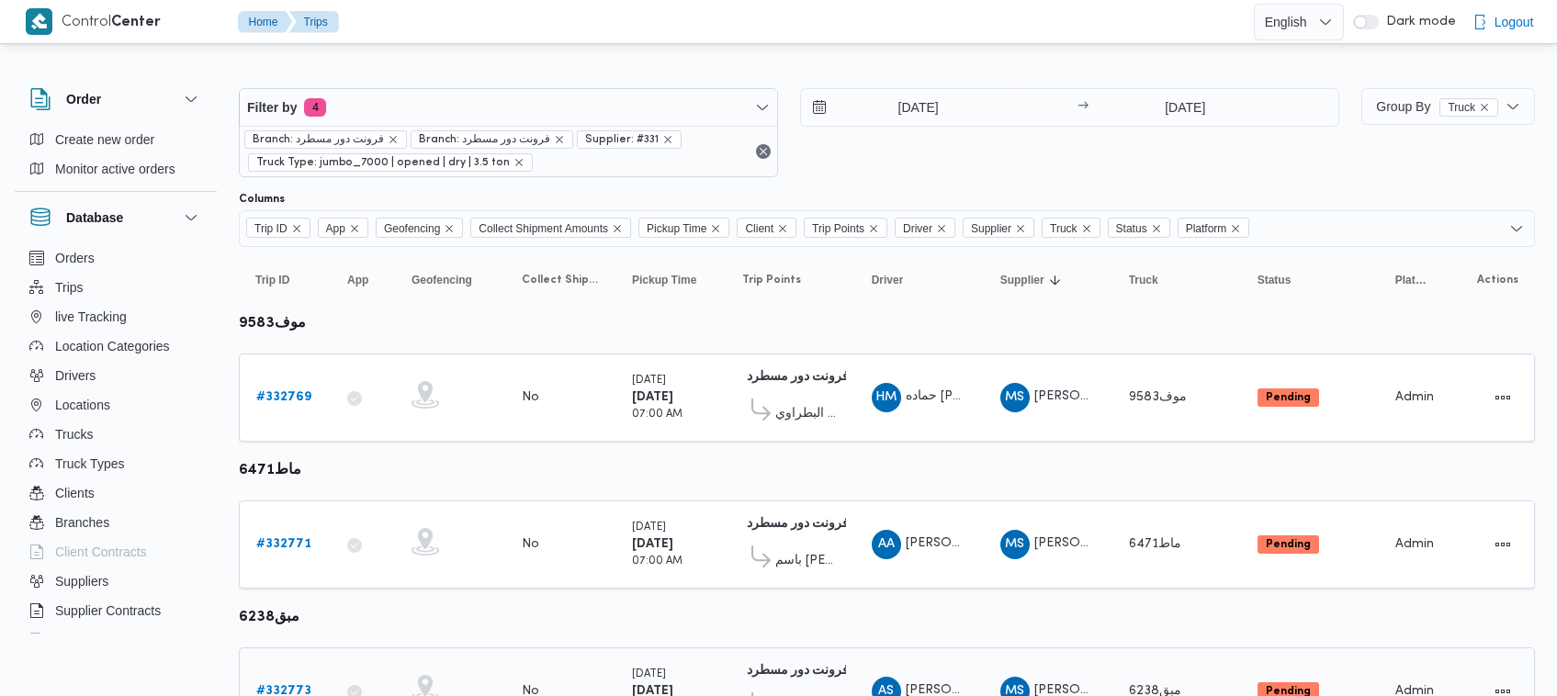
click at [268, 681] on link "# 332773" at bounding box center [283, 692] width 55 height 22
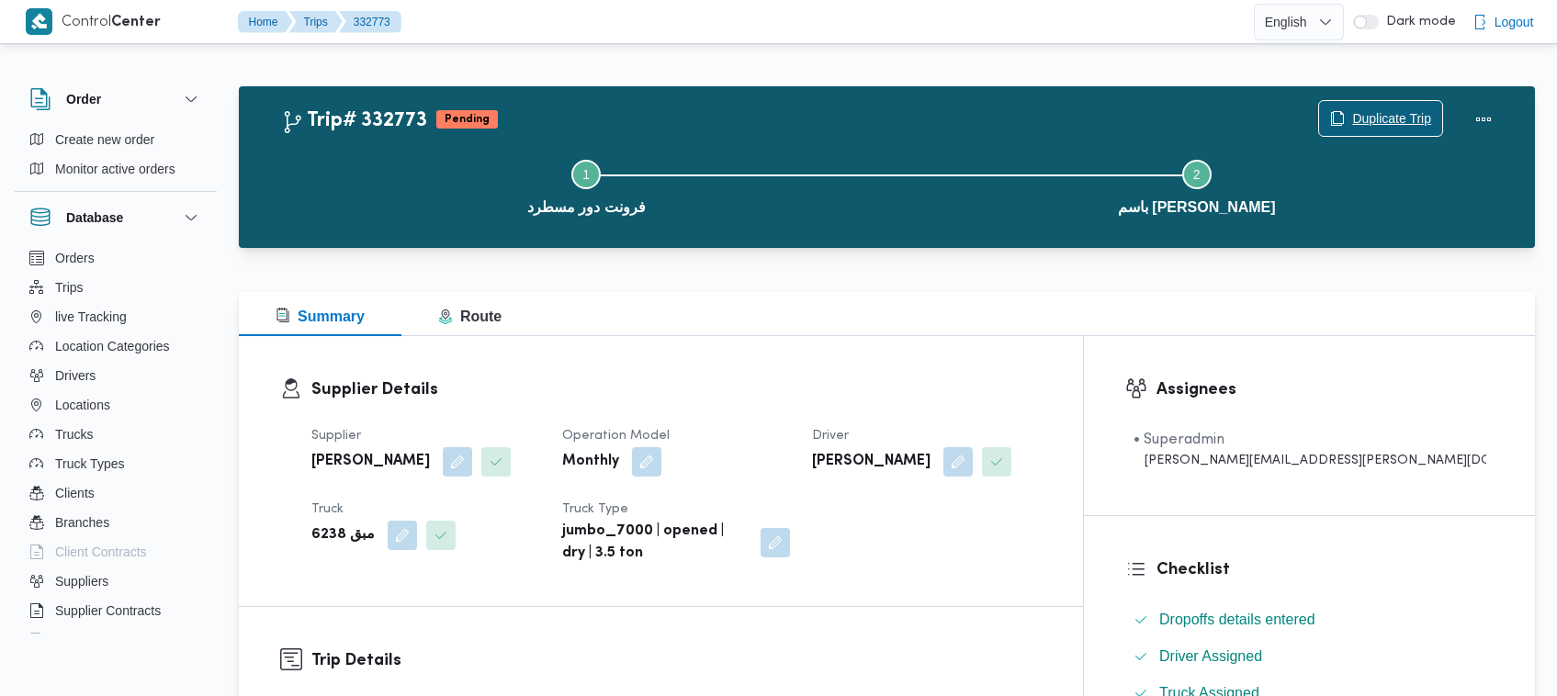
click at [1399, 107] on span "Duplicate Trip" at bounding box center [1380, 118] width 123 height 35
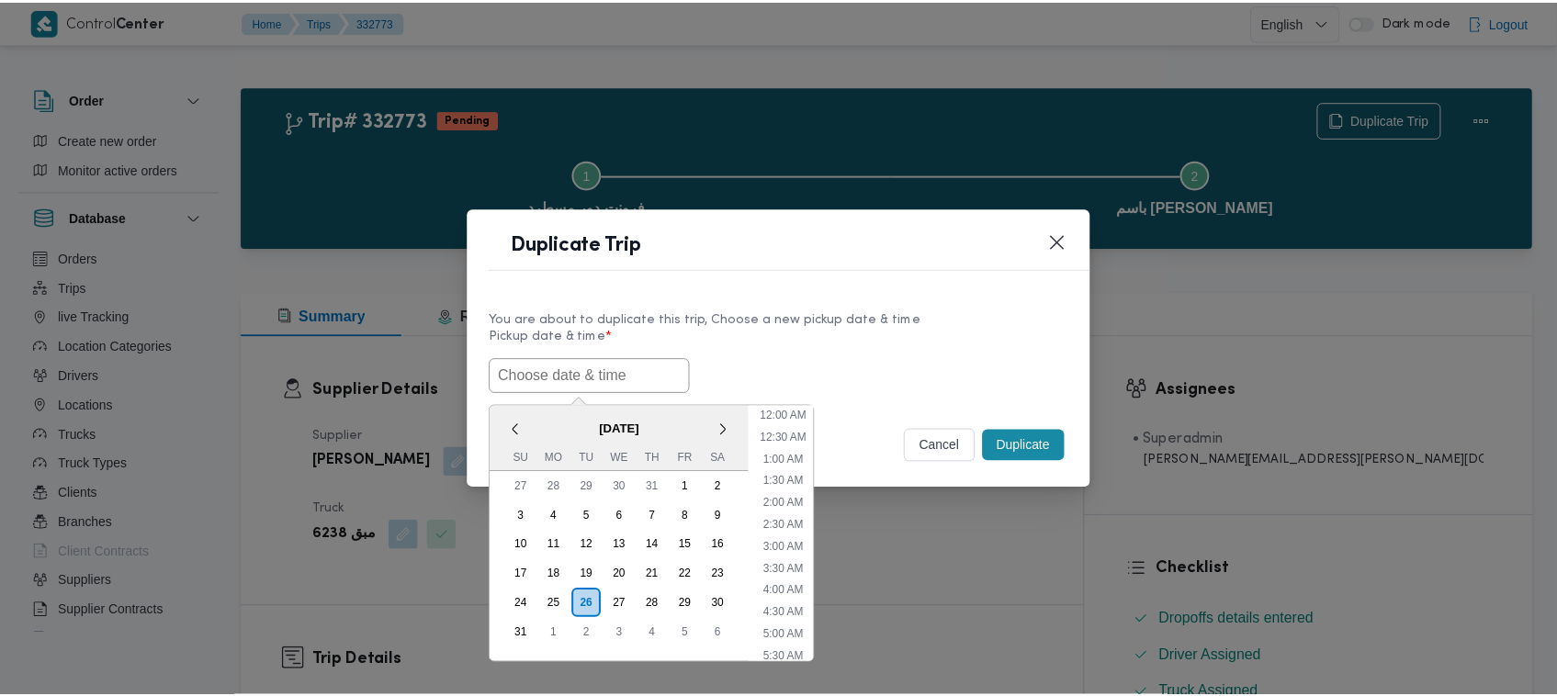
scroll to position [324, 0]
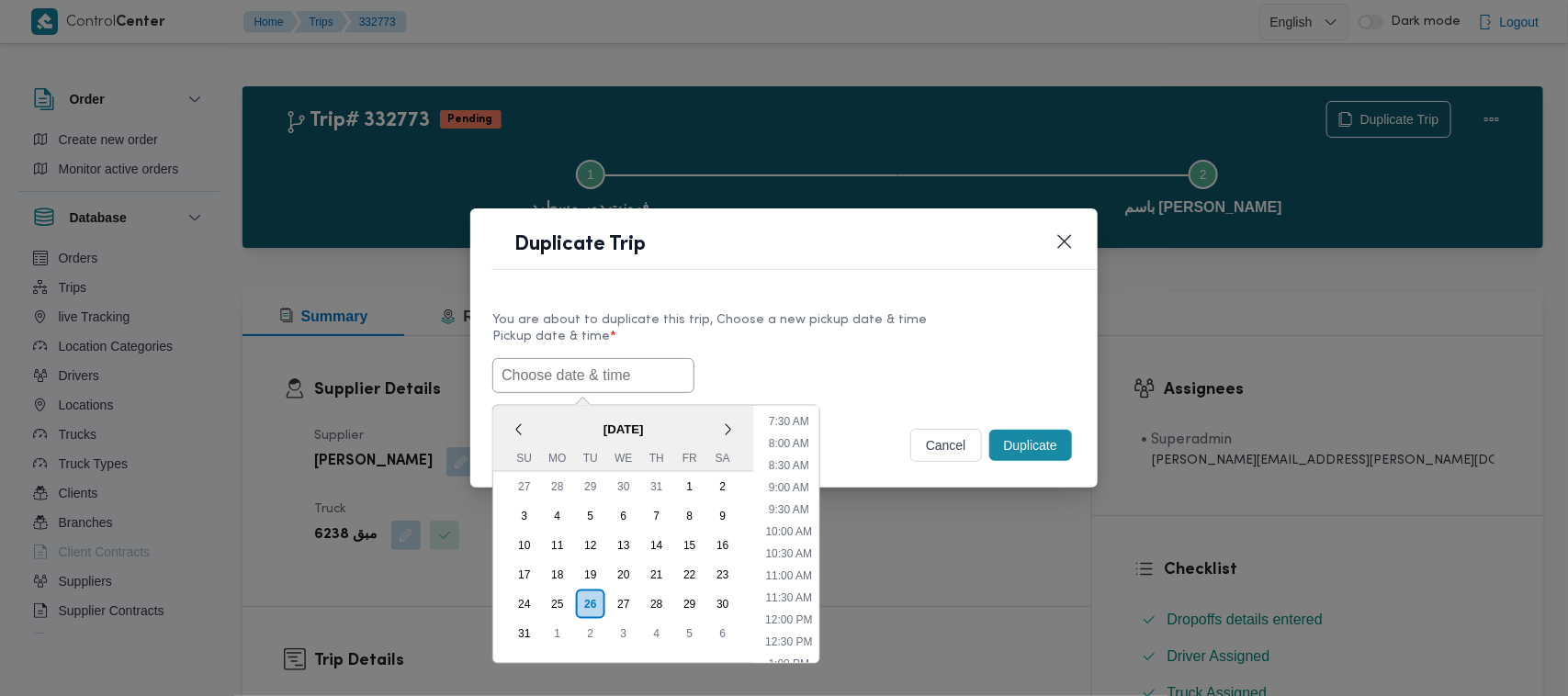
paste input "30/08/2025 7:00AM"
type input "30/08/2025 7:00AM"
click at [875, 347] on label "Pickup date & time *" at bounding box center [783, 344] width 583 height 28
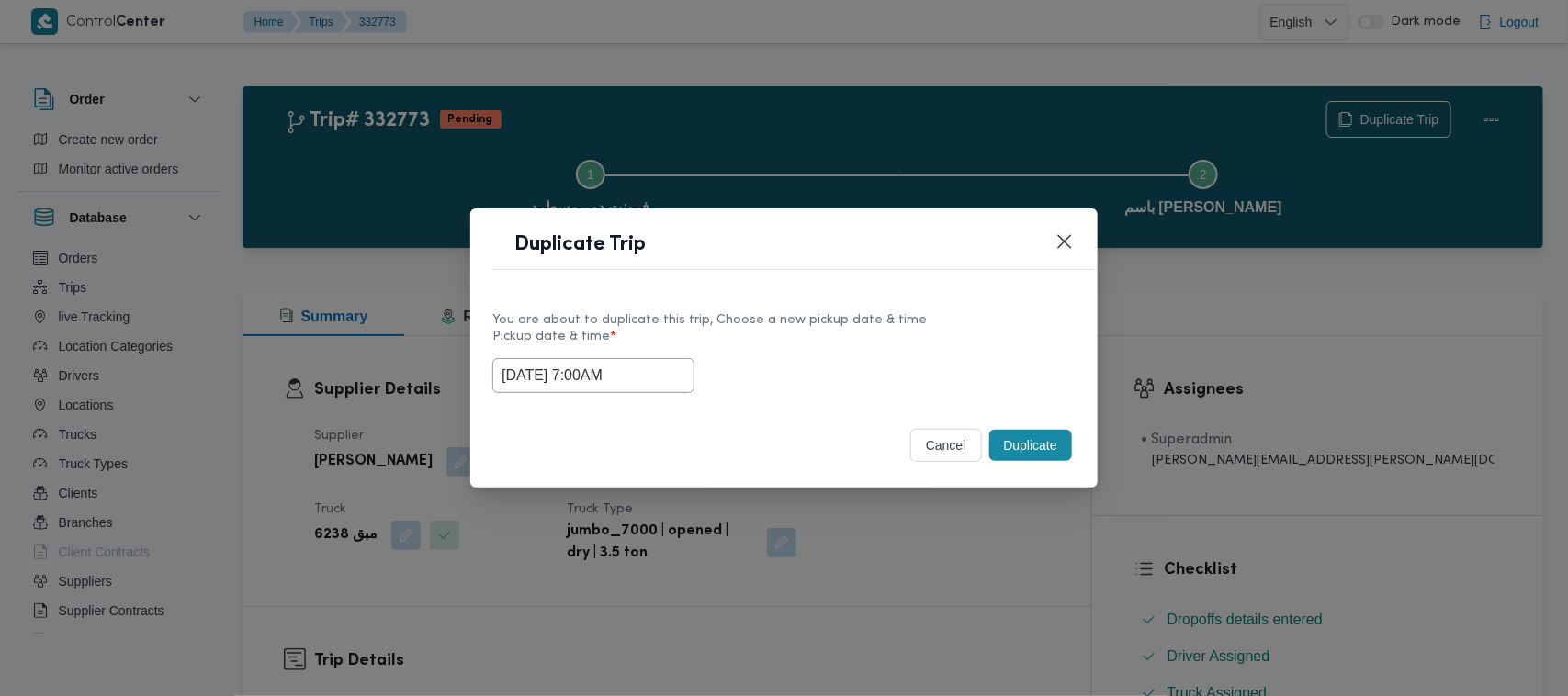
click at [1076, 436] on div "cancel Duplicate" at bounding box center [783, 449] width 627 height 77
click at [1058, 445] on button "Duplicate" at bounding box center [1030, 445] width 83 height 31
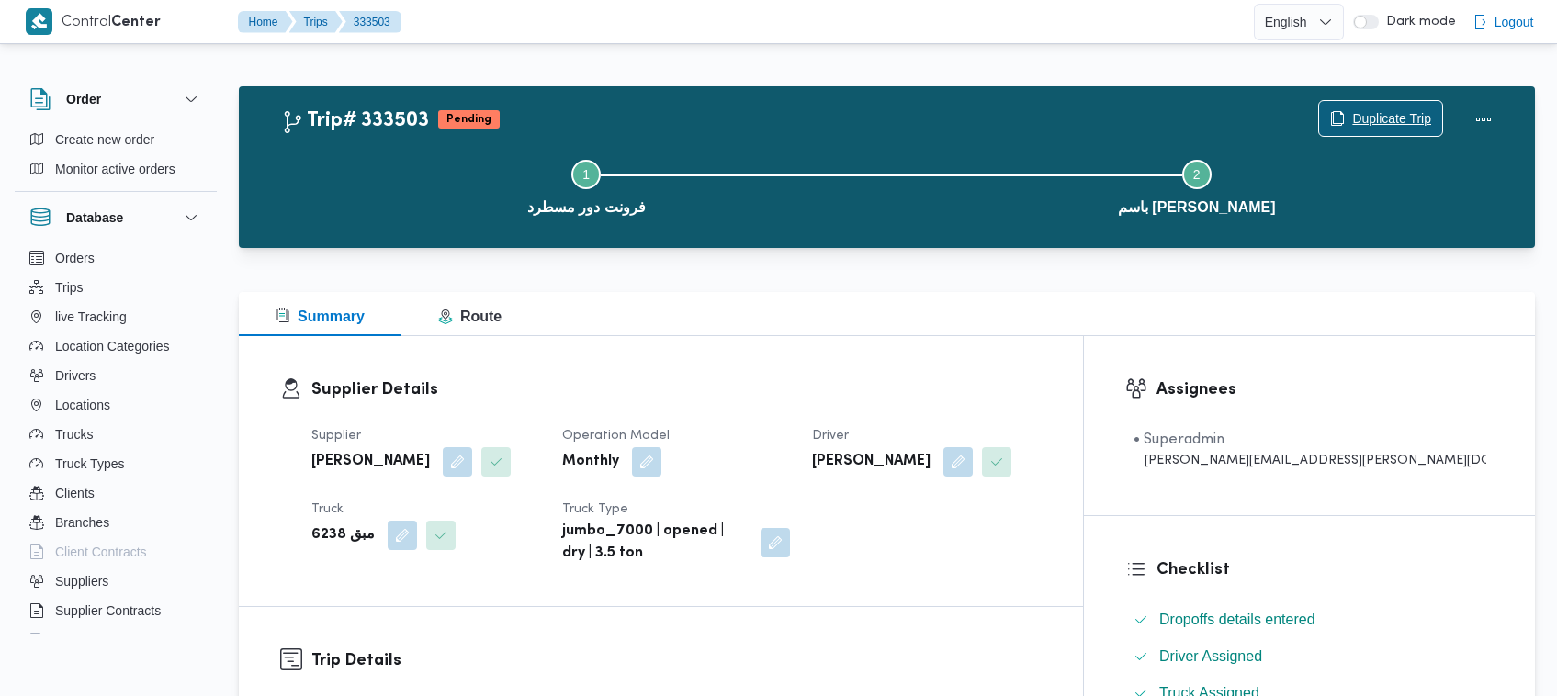
click at [1404, 107] on span "Duplicate Trip" at bounding box center [1391, 118] width 79 height 22
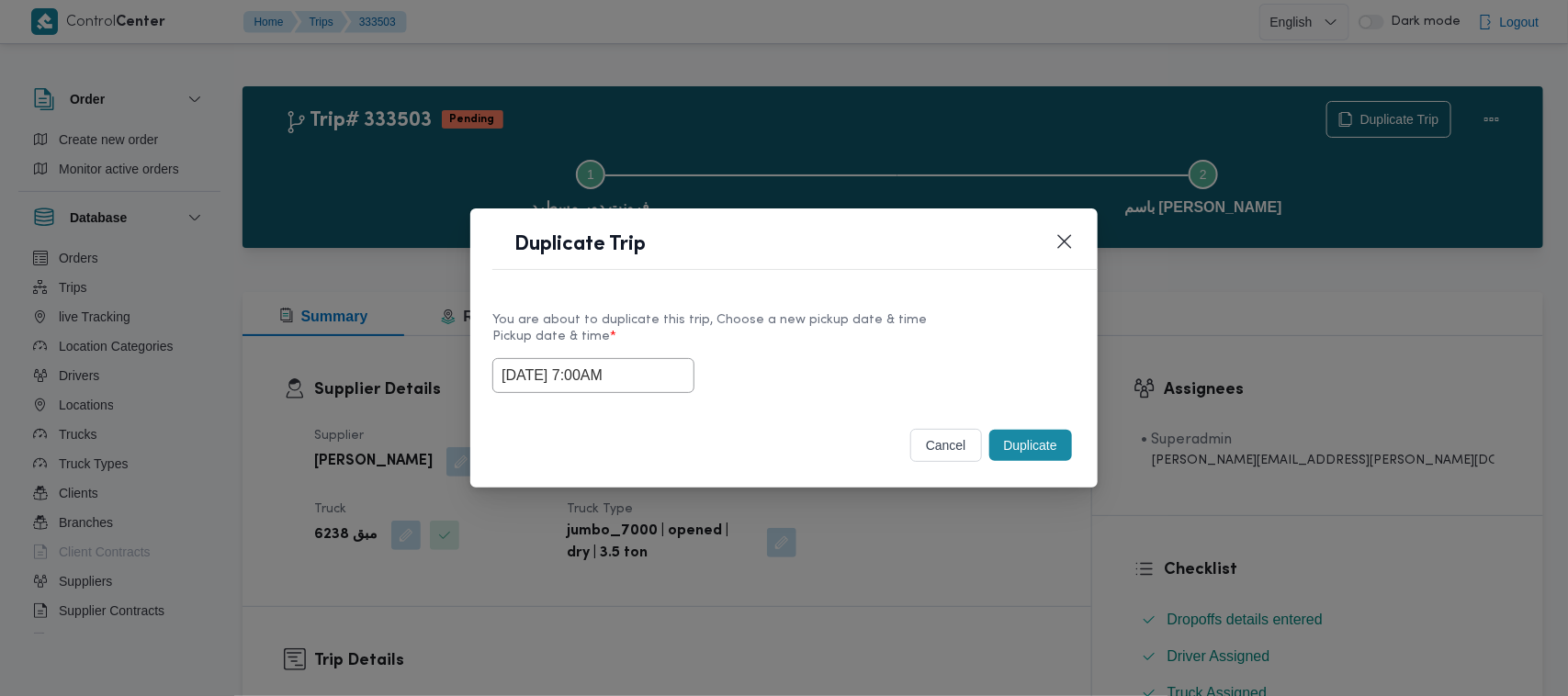
click at [673, 358] on input "30/08/2025 7:00AM" at bounding box center [593, 375] width 202 height 35
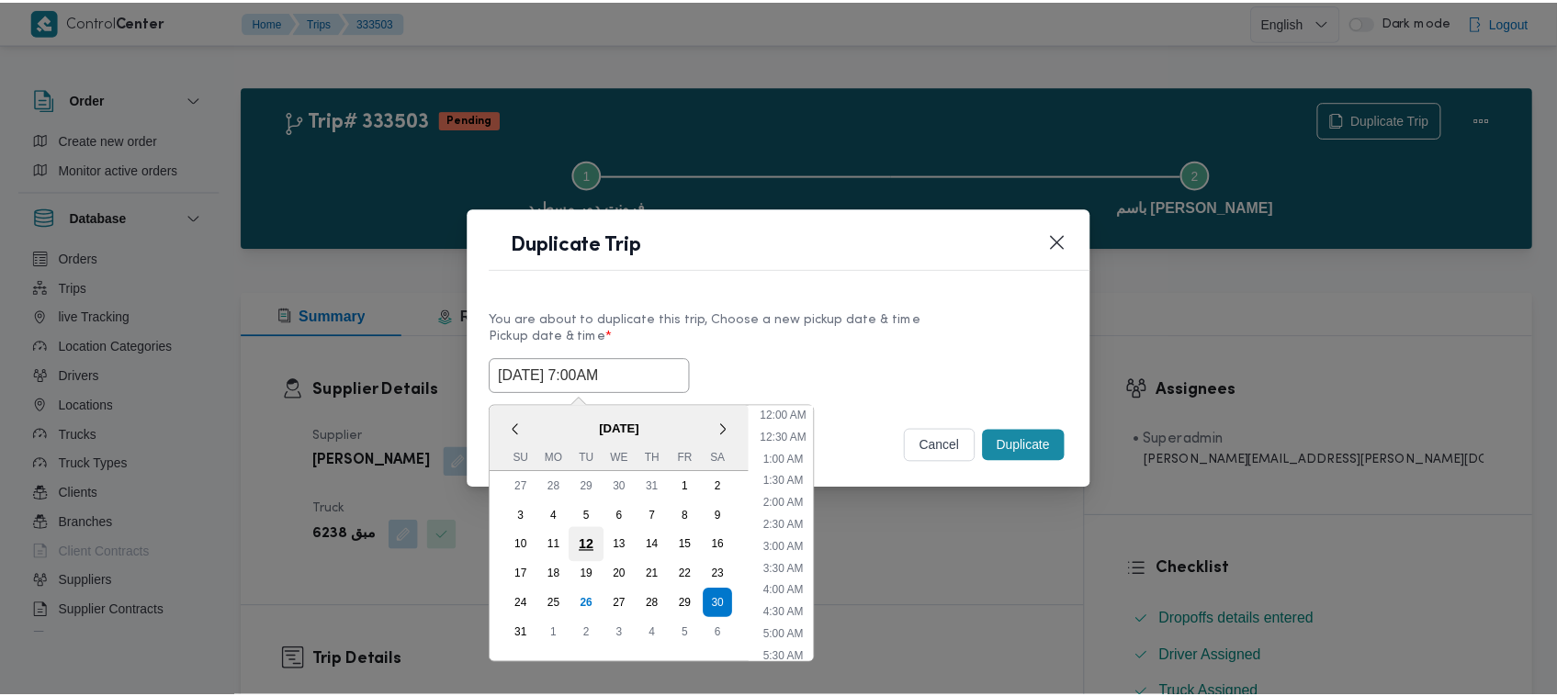
scroll to position [191, 0]
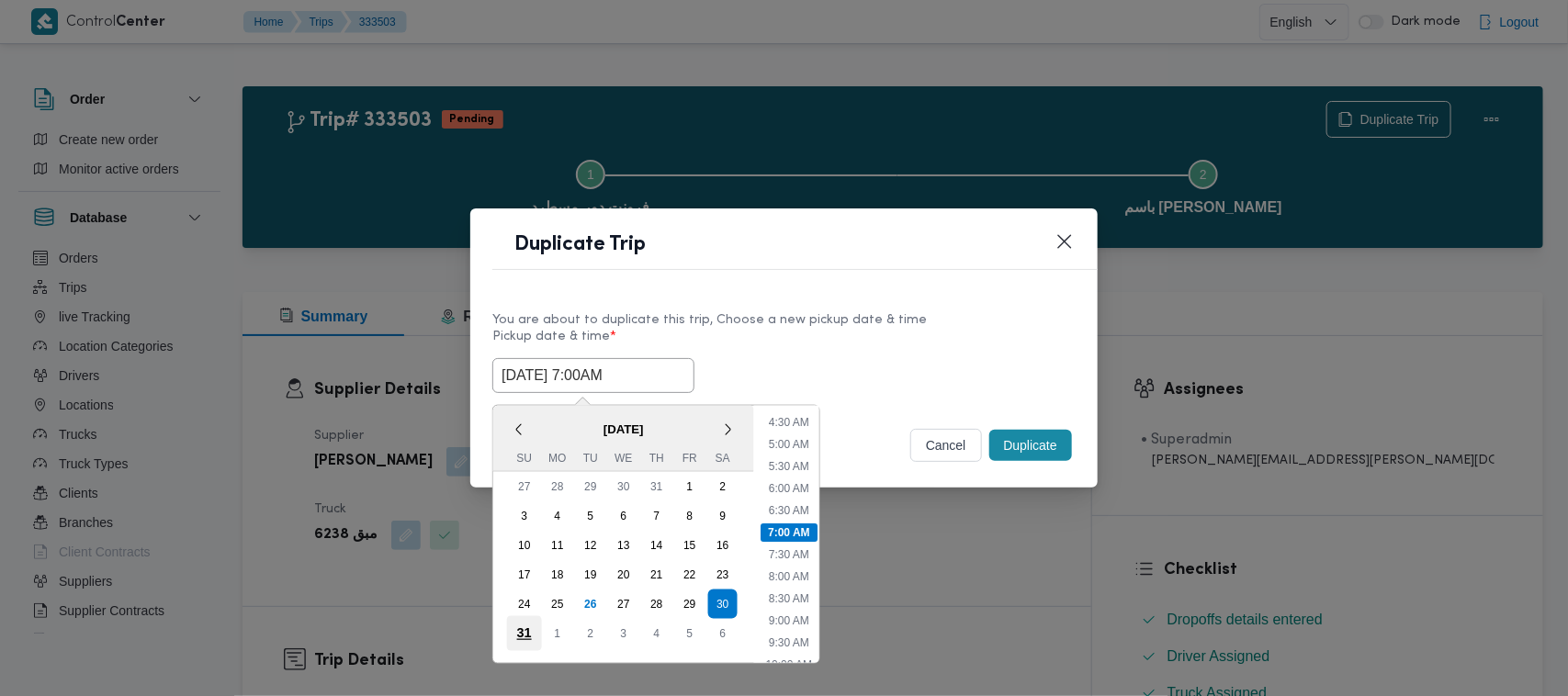
click at [535, 616] on div "31" at bounding box center [524, 633] width 35 height 35
type input "31/08/2025 7:00AM"
click at [846, 292] on div "You are about to duplicate this trip, Choose a new pickup date & time Pickup da…" at bounding box center [783, 351] width 627 height 118
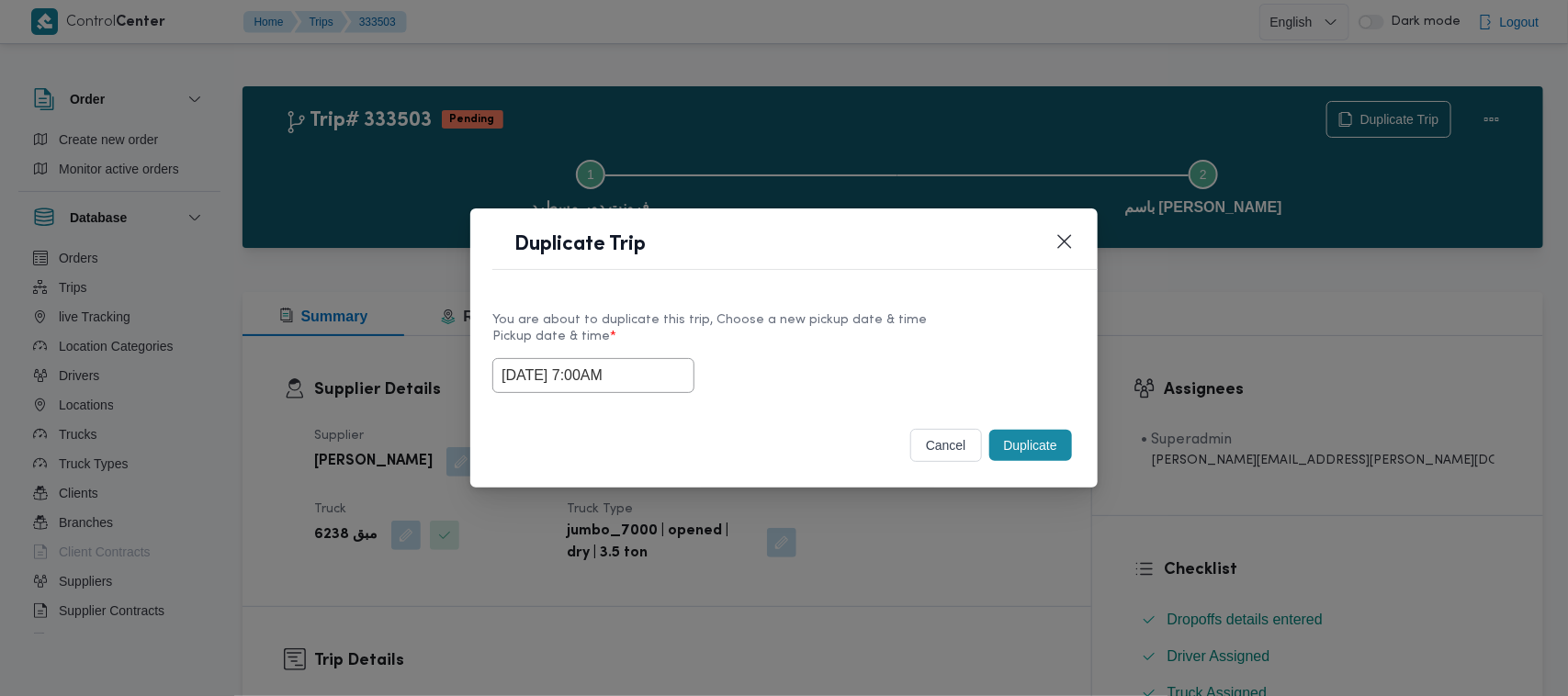
click at [1043, 461] on button "Duplicate" at bounding box center [1030, 445] width 83 height 31
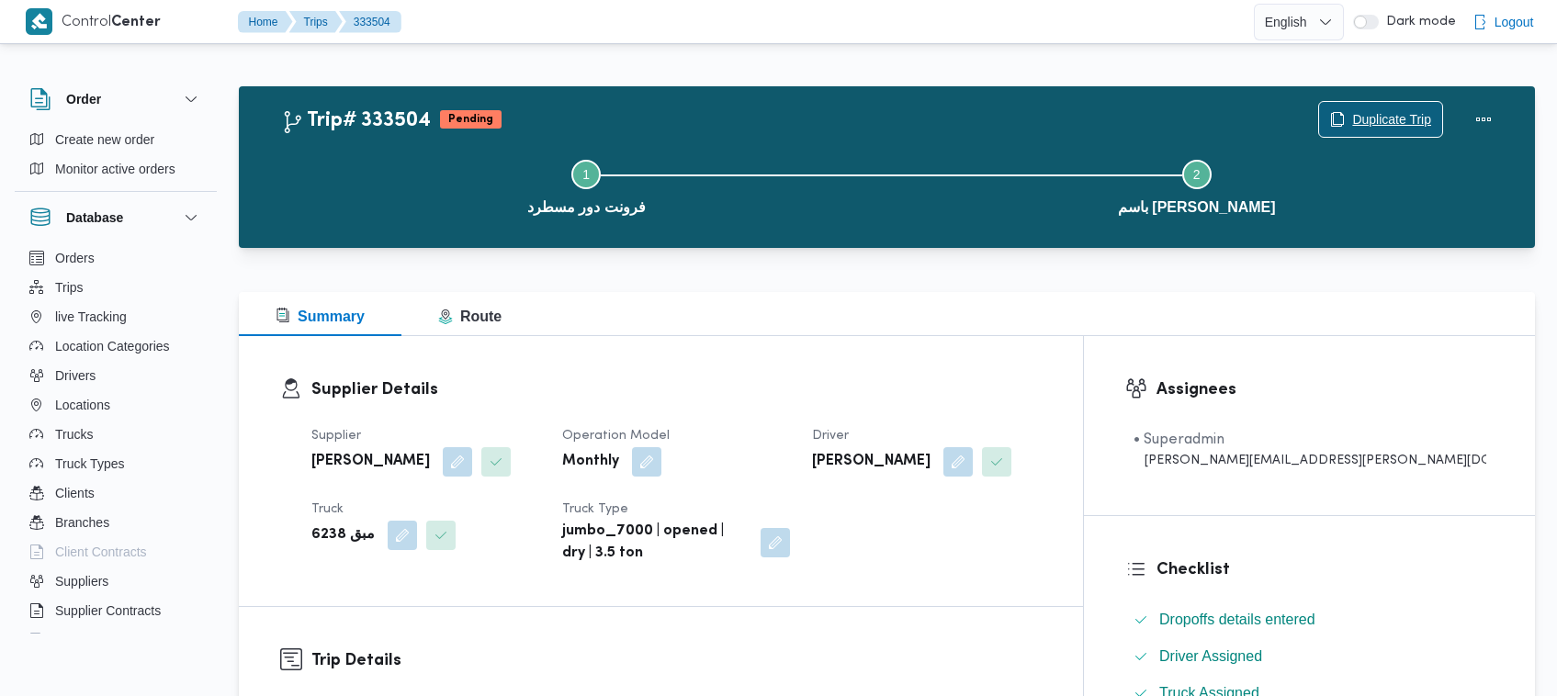
scroll to position [609, 0]
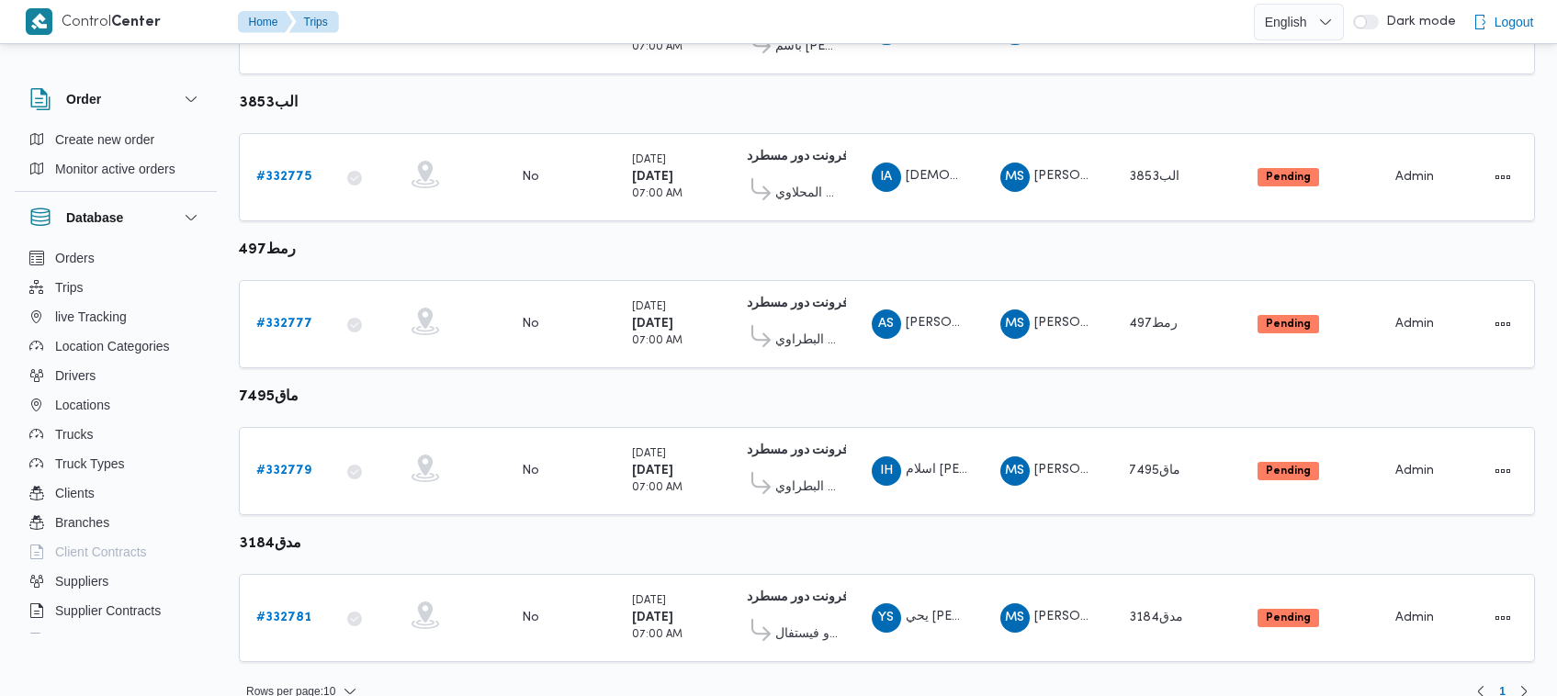
scroll to position [680, 0]
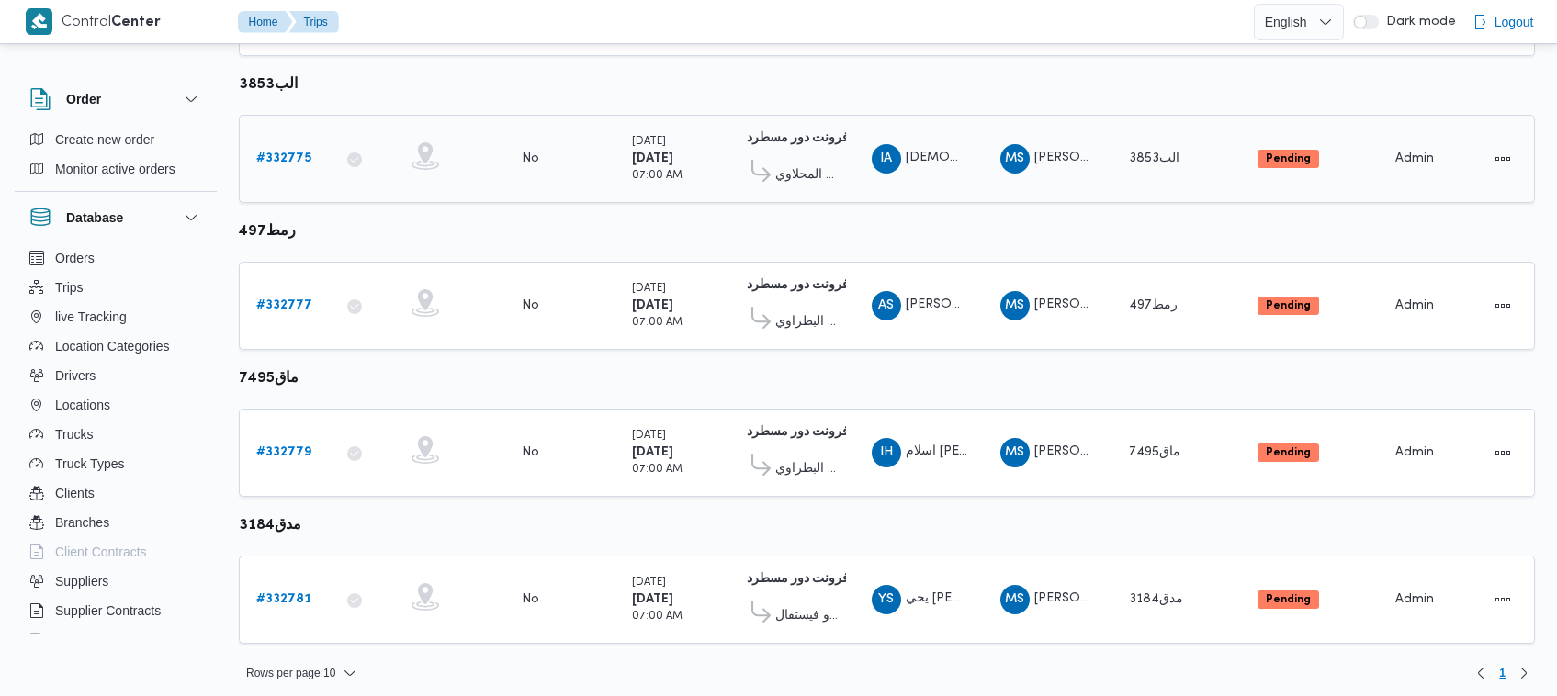
click at [272, 168] on div "# 332775" at bounding box center [285, 159] width 73 height 37
click at [272, 154] on b "# 332775" at bounding box center [283, 158] width 55 height 12
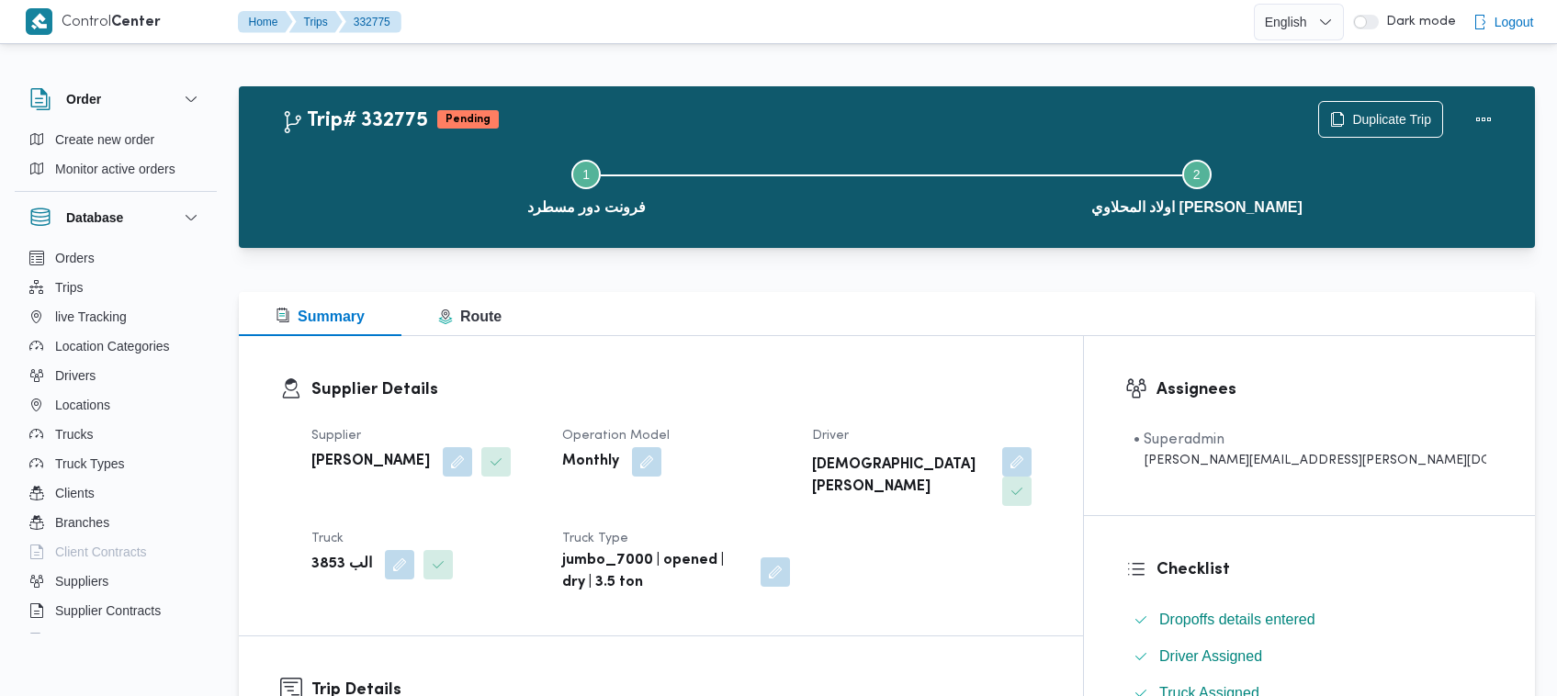
click at [1367, 90] on div "Duplicate Trip" at bounding box center [1410, 119] width 206 height 59
click at [1370, 124] on span "Duplicate Trip" at bounding box center [1391, 118] width 79 height 22
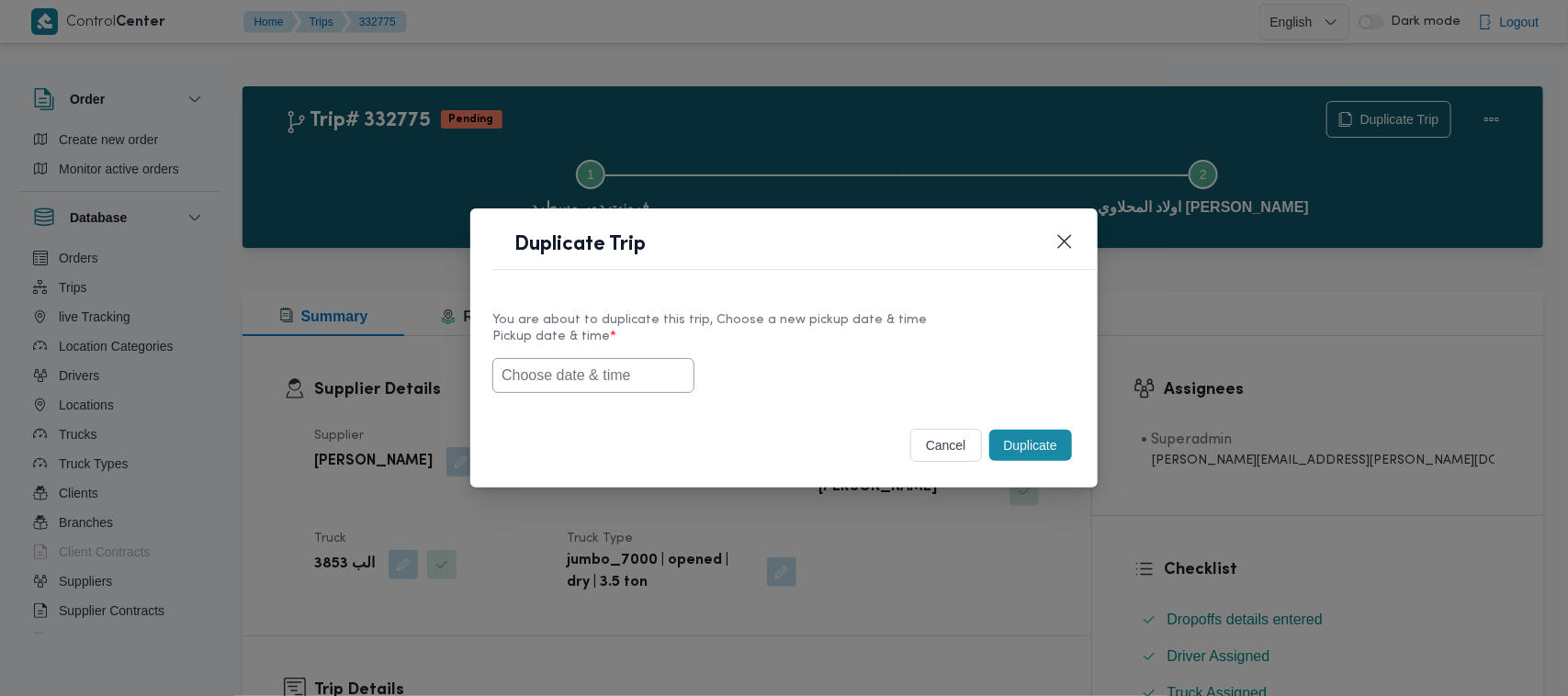
click at [593, 366] on input "text" at bounding box center [593, 375] width 202 height 35
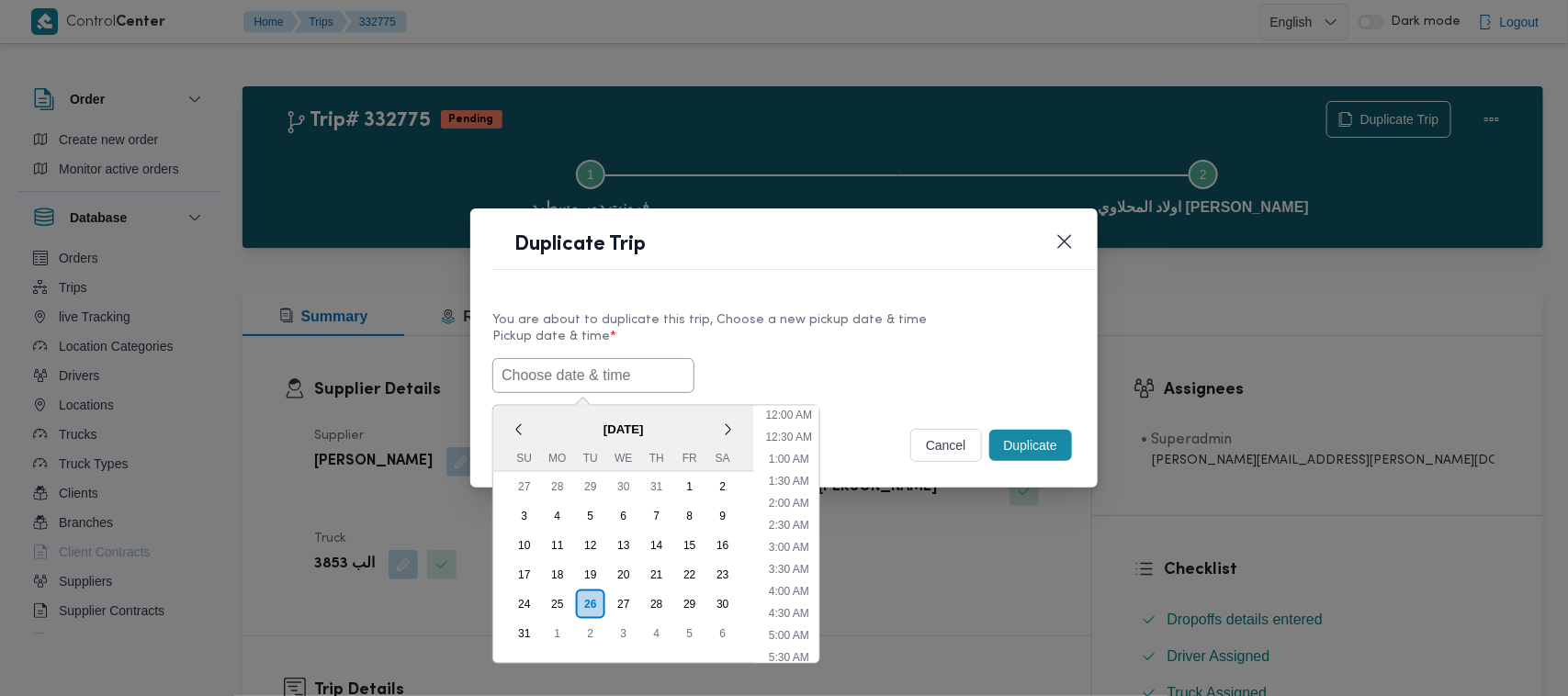
scroll to position [324, 0]
paste input "30/08/2025 7:00AM"
type input "30/08/2025 7:00AM"
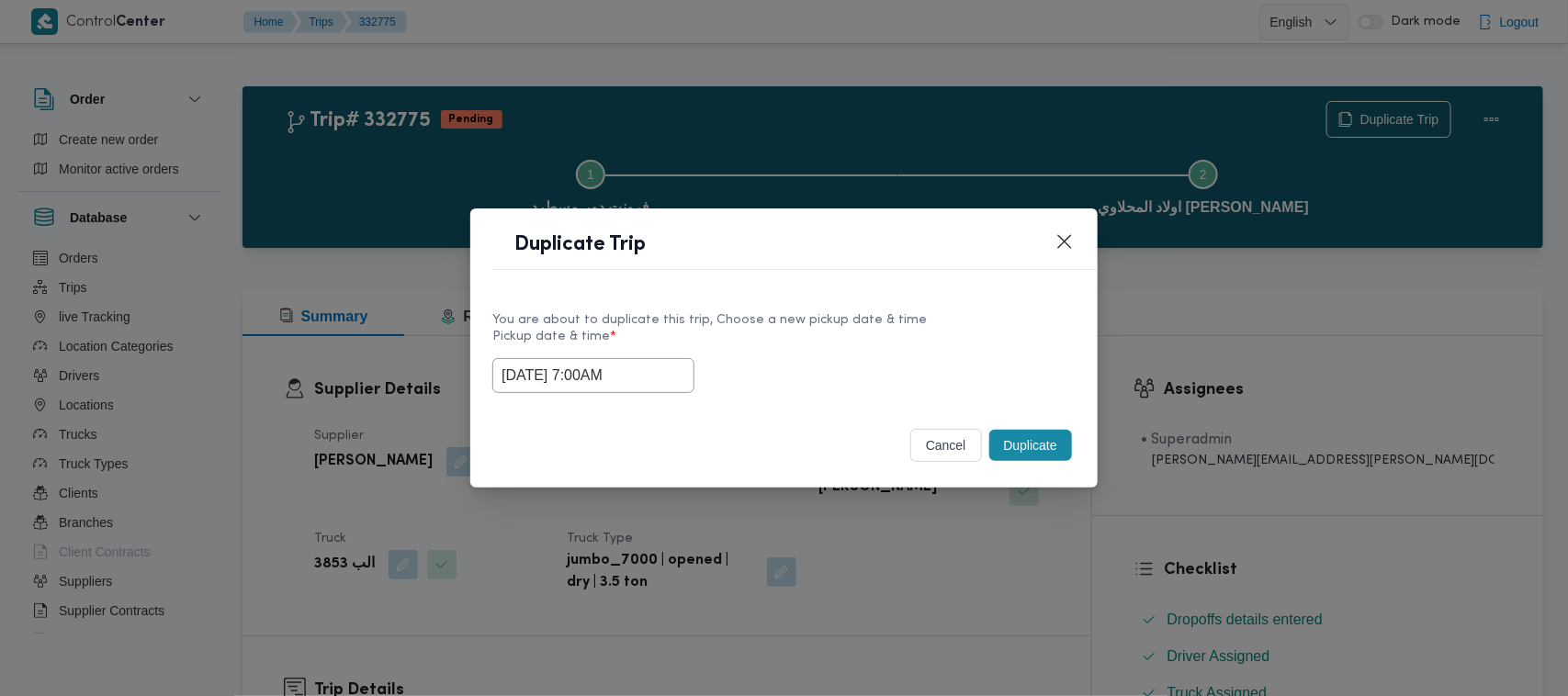
click at [920, 358] on div "30/08/2025 7:00AM" at bounding box center [783, 375] width 583 height 35
click at [1021, 452] on button "Duplicate" at bounding box center [1030, 445] width 83 height 31
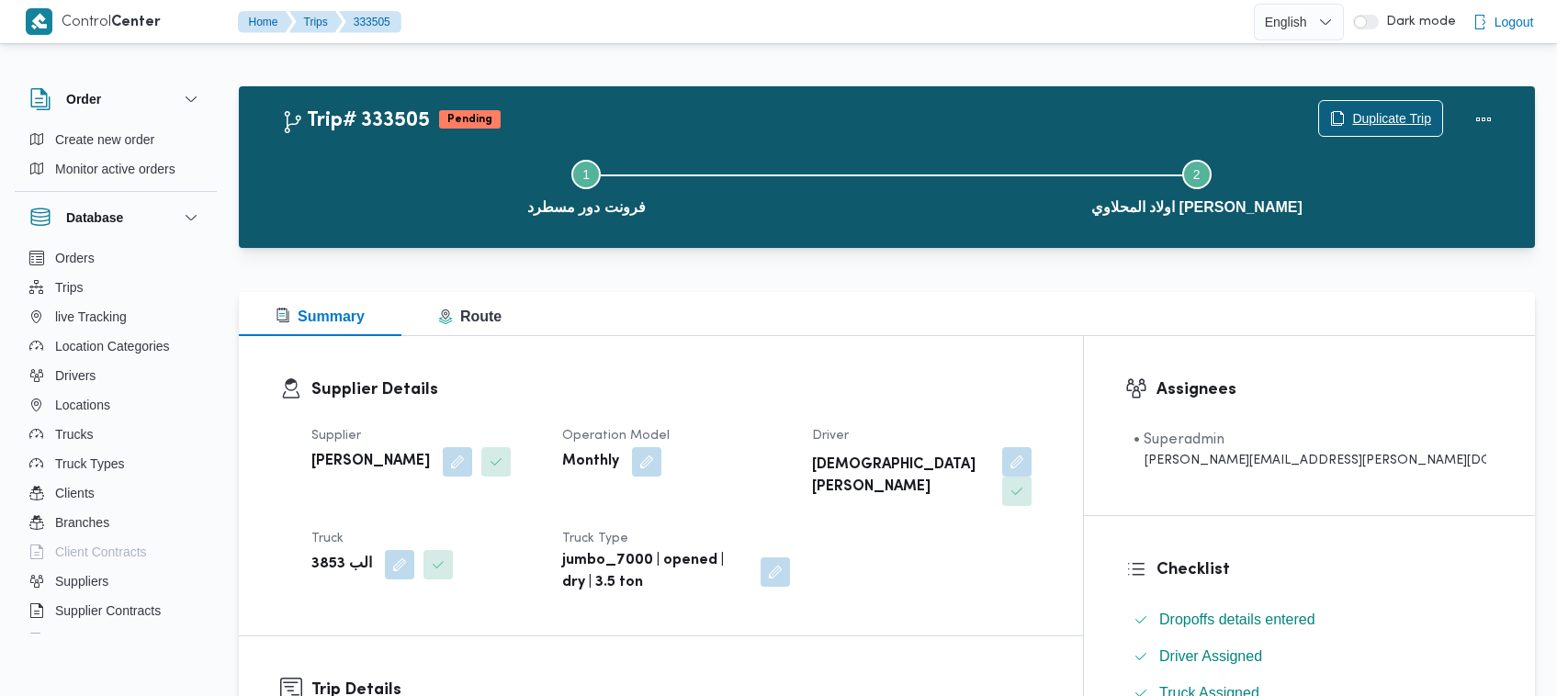
click at [1348, 106] on span "Duplicate Trip" at bounding box center [1380, 118] width 123 height 35
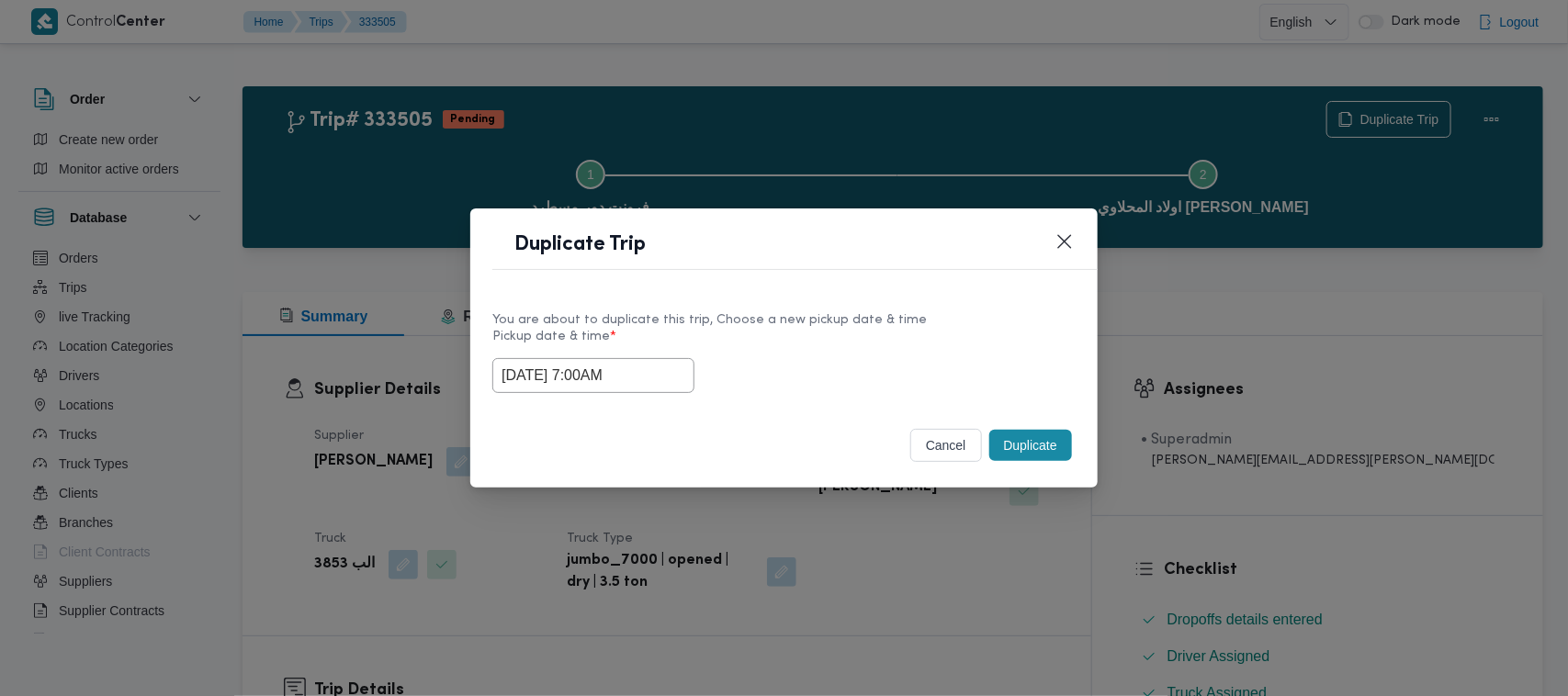
click at [657, 368] on input "30/08/2025 7:00AM" at bounding box center [593, 375] width 202 height 35
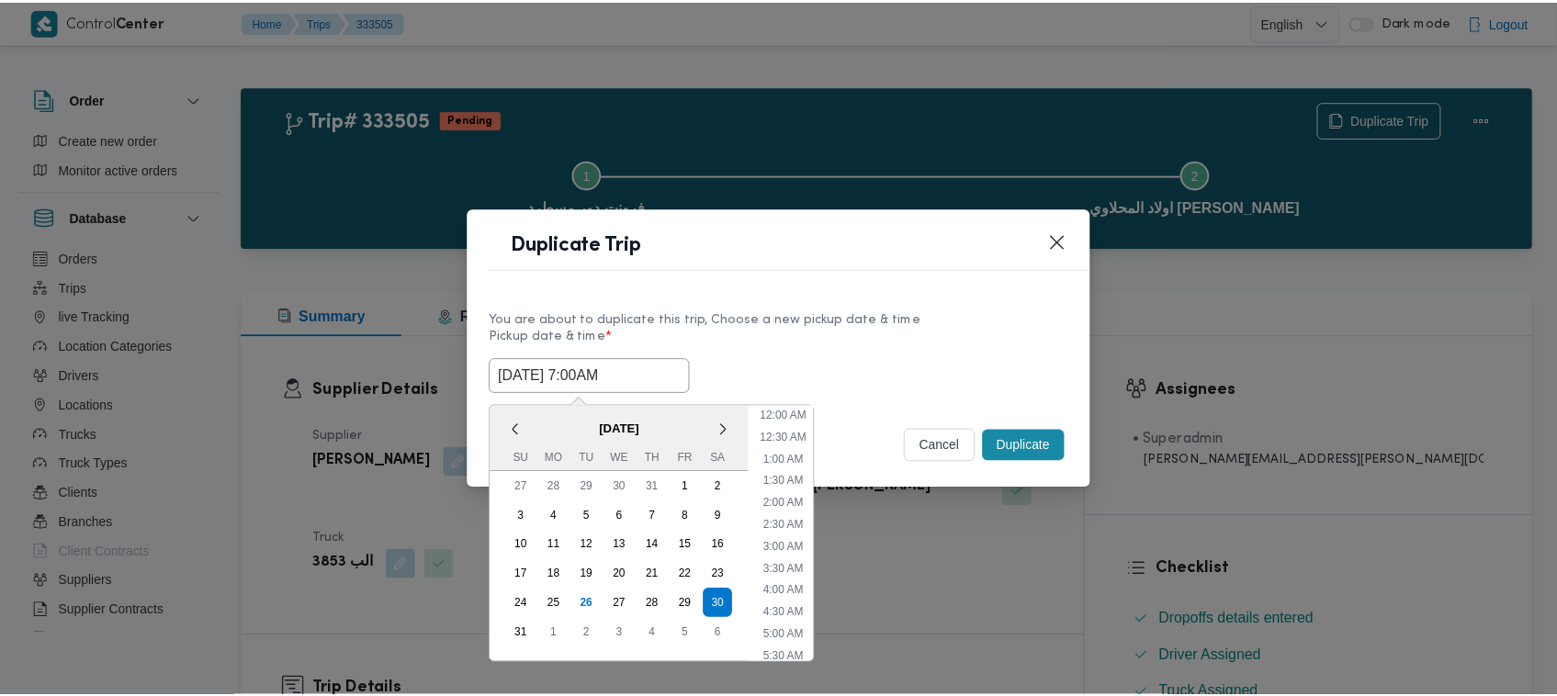
scroll to position [191, 0]
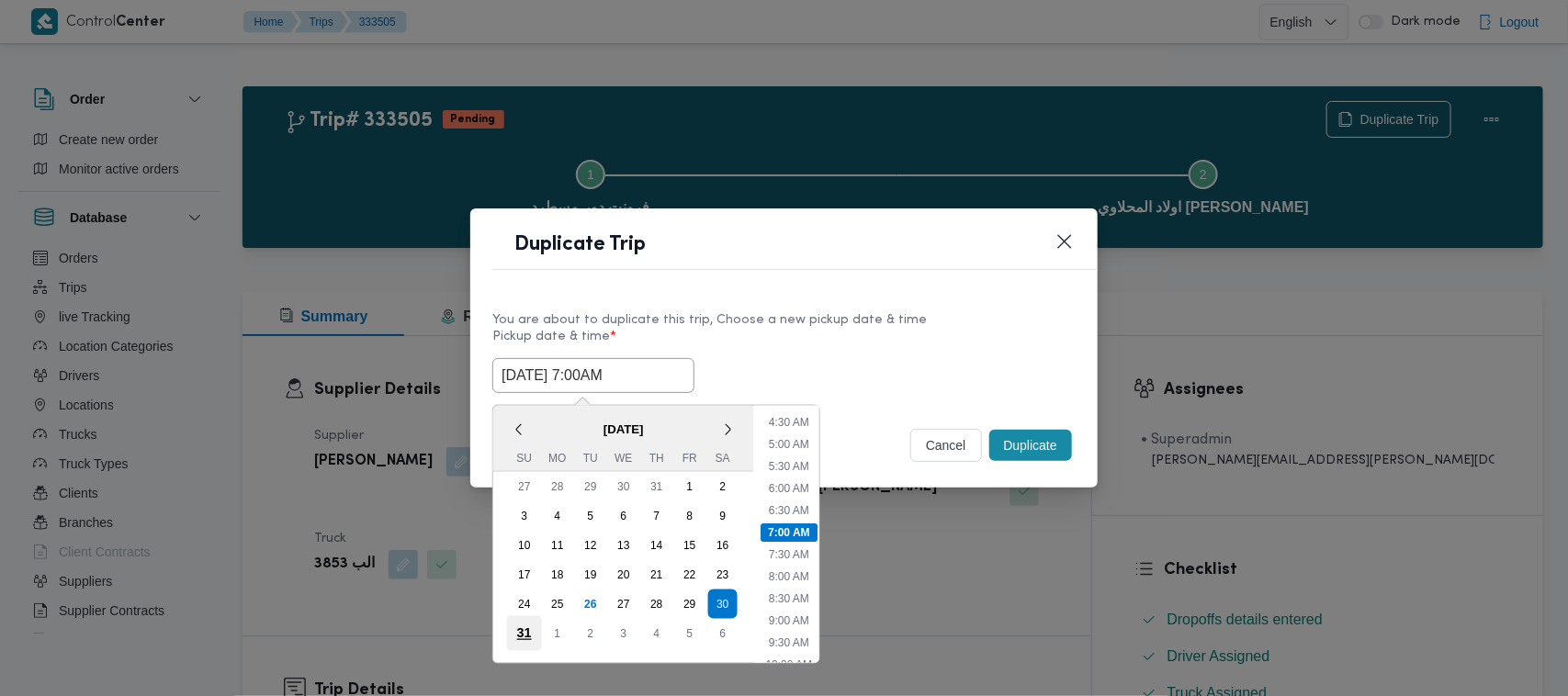
click at [525, 636] on div "31" at bounding box center [524, 633] width 35 height 35
type input "31/08/2025 7:00AM"
click at [744, 294] on div "You are about to duplicate this trip, Choose a new pickup date & time Pickup da…" at bounding box center [783, 351] width 627 height 118
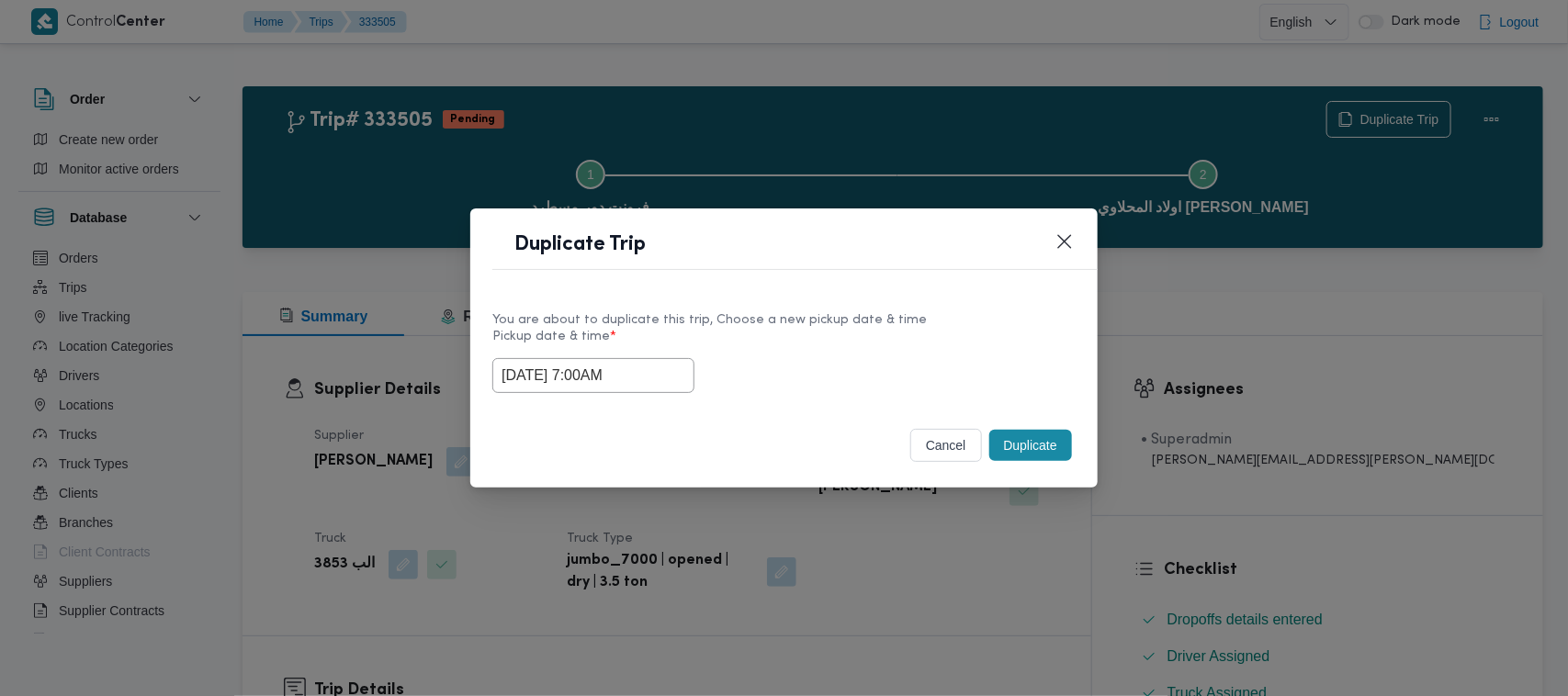
click at [1040, 455] on button "Duplicate" at bounding box center [1030, 445] width 83 height 31
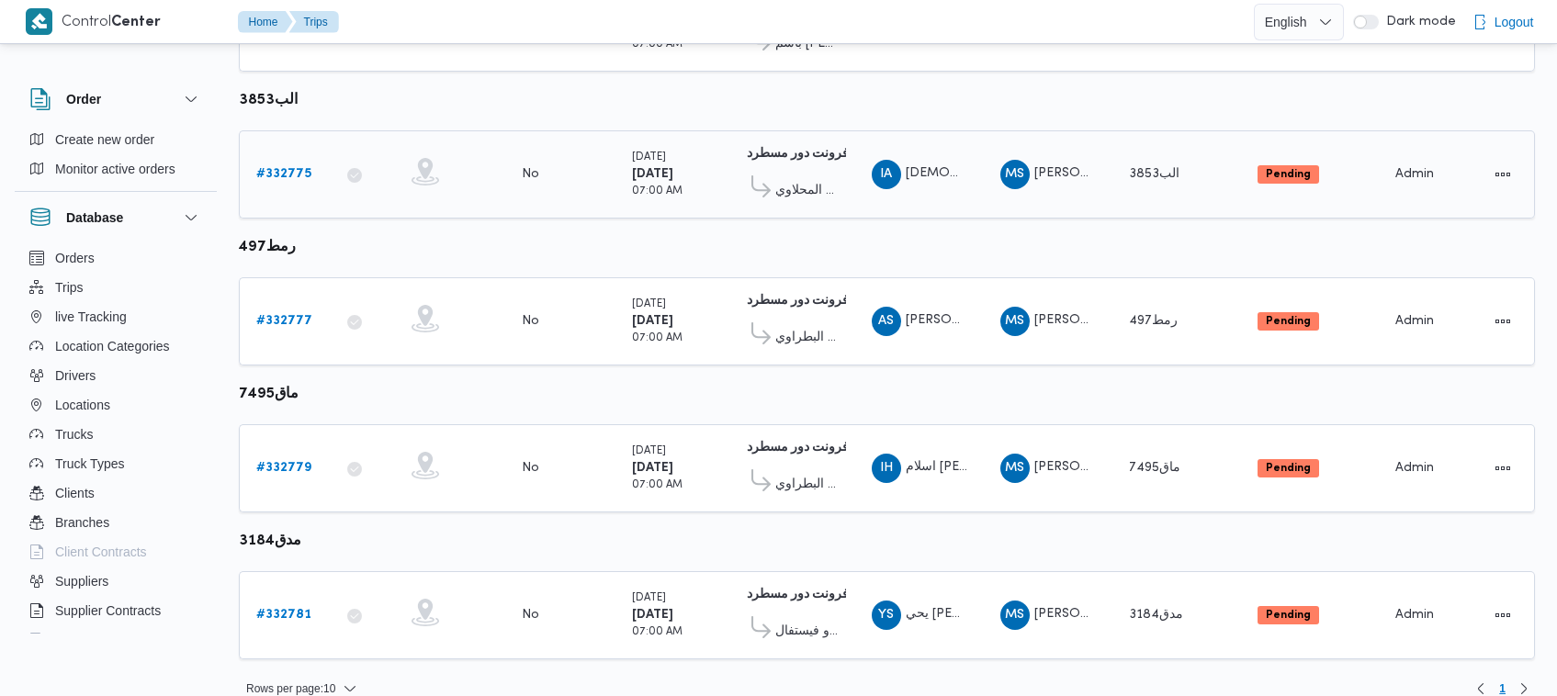
scroll to position [680, 0]
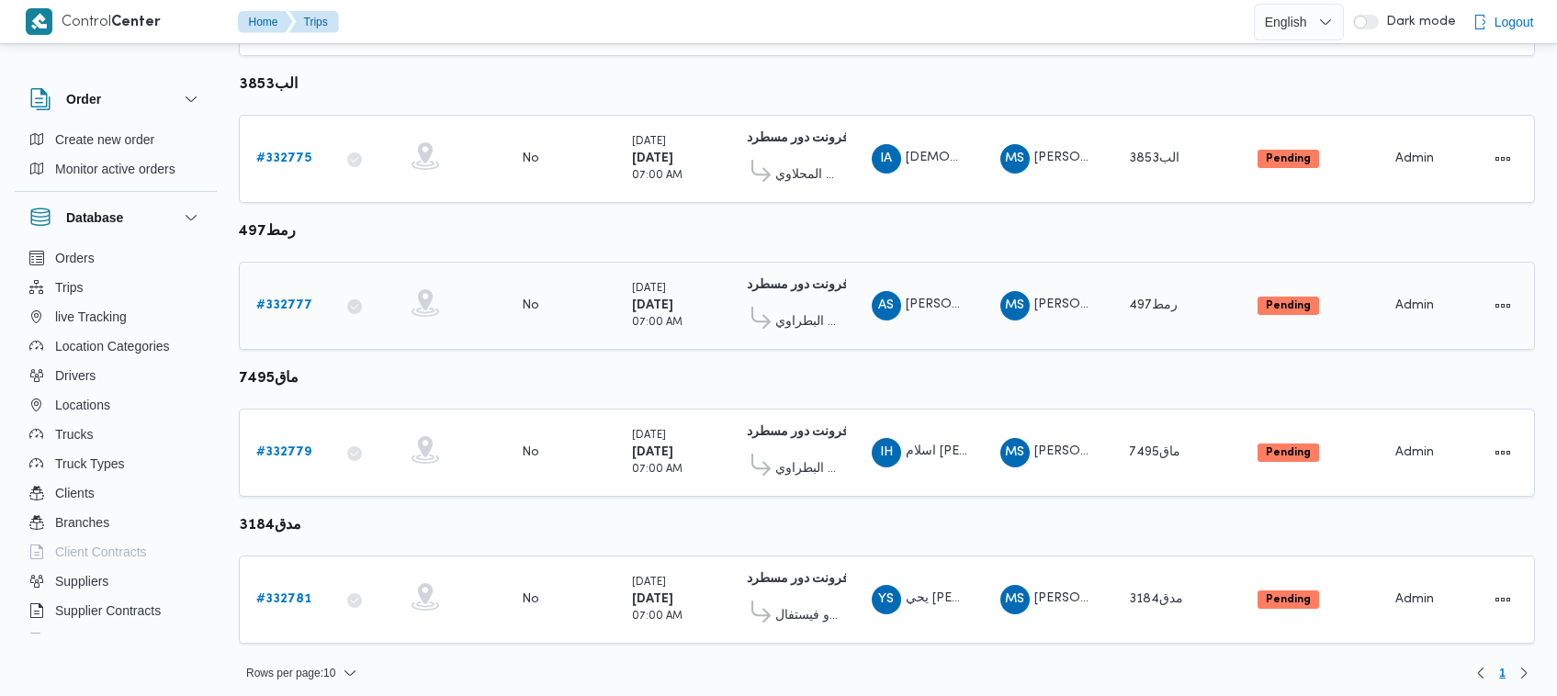
click at [277, 310] on div "# 332777" at bounding box center [285, 306] width 73 height 37
click at [274, 300] on b "# 332777" at bounding box center [284, 305] width 56 height 12
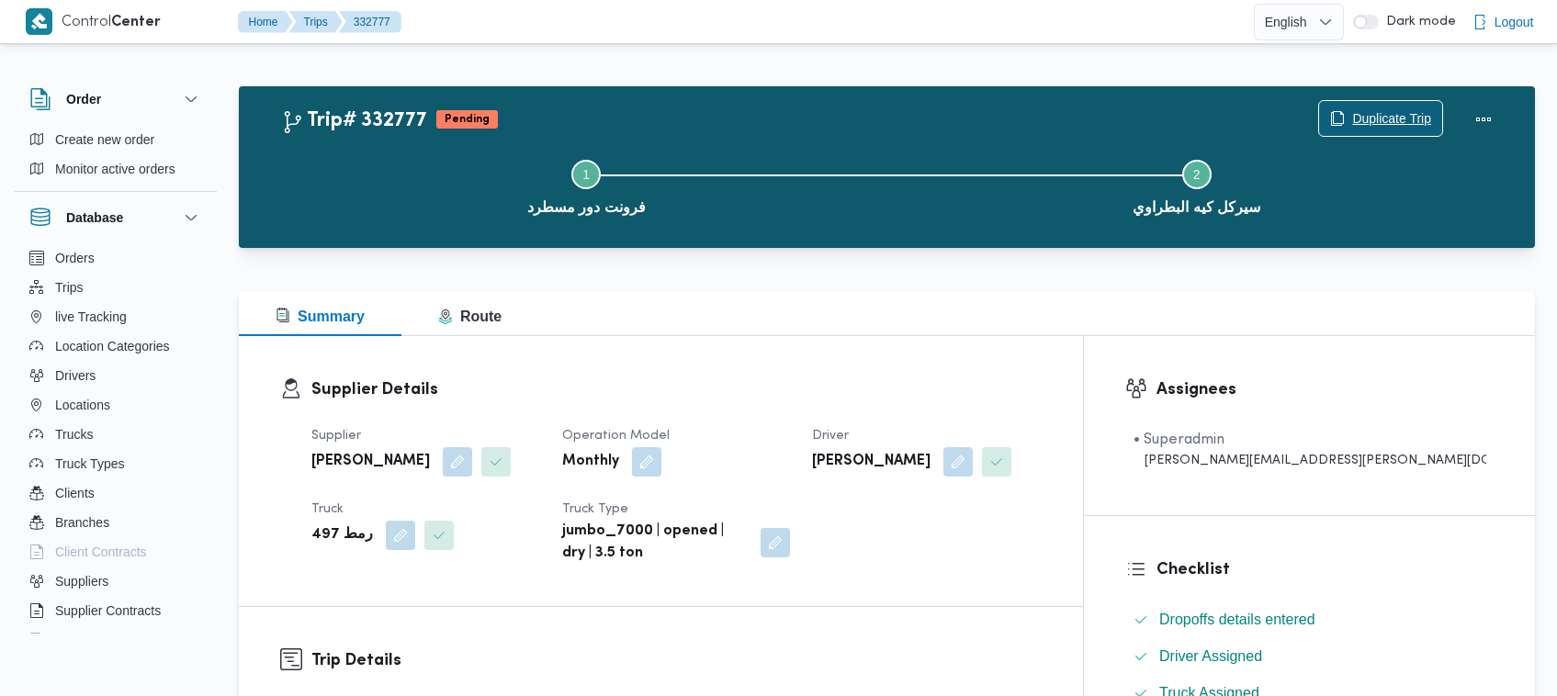
click at [1402, 113] on span "Duplicate Trip" at bounding box center [1391, 118] width 79 height 22
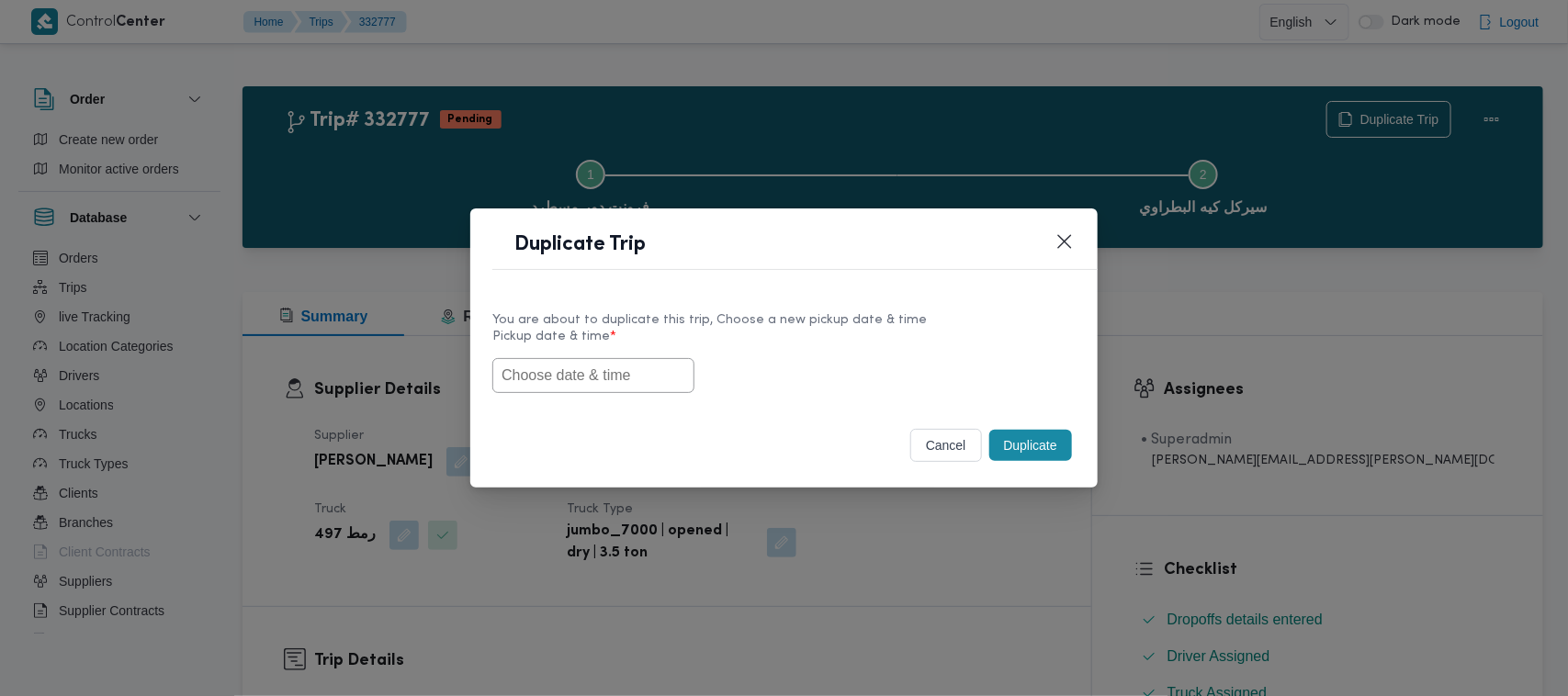
click at [493, 366] on input "text" at bounding box center [593, 375] width 202 height 35
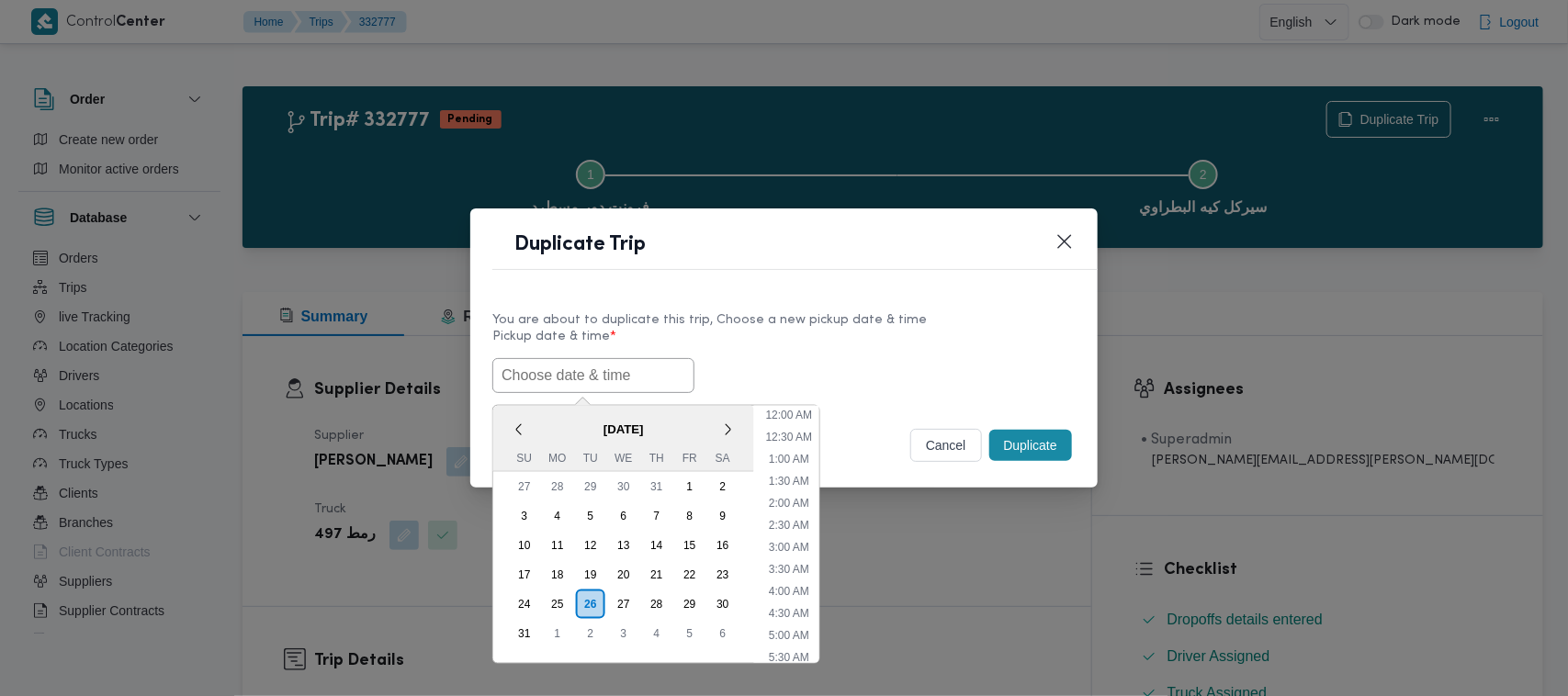
scroll to position [324, 0]
paste input "30/08/2025 7:00AM"
type input "30/08/2025 7:00AM"
click at [928, 333] on label "Pickup date & time *" at bounding box center [783, 344] width 583 height 28
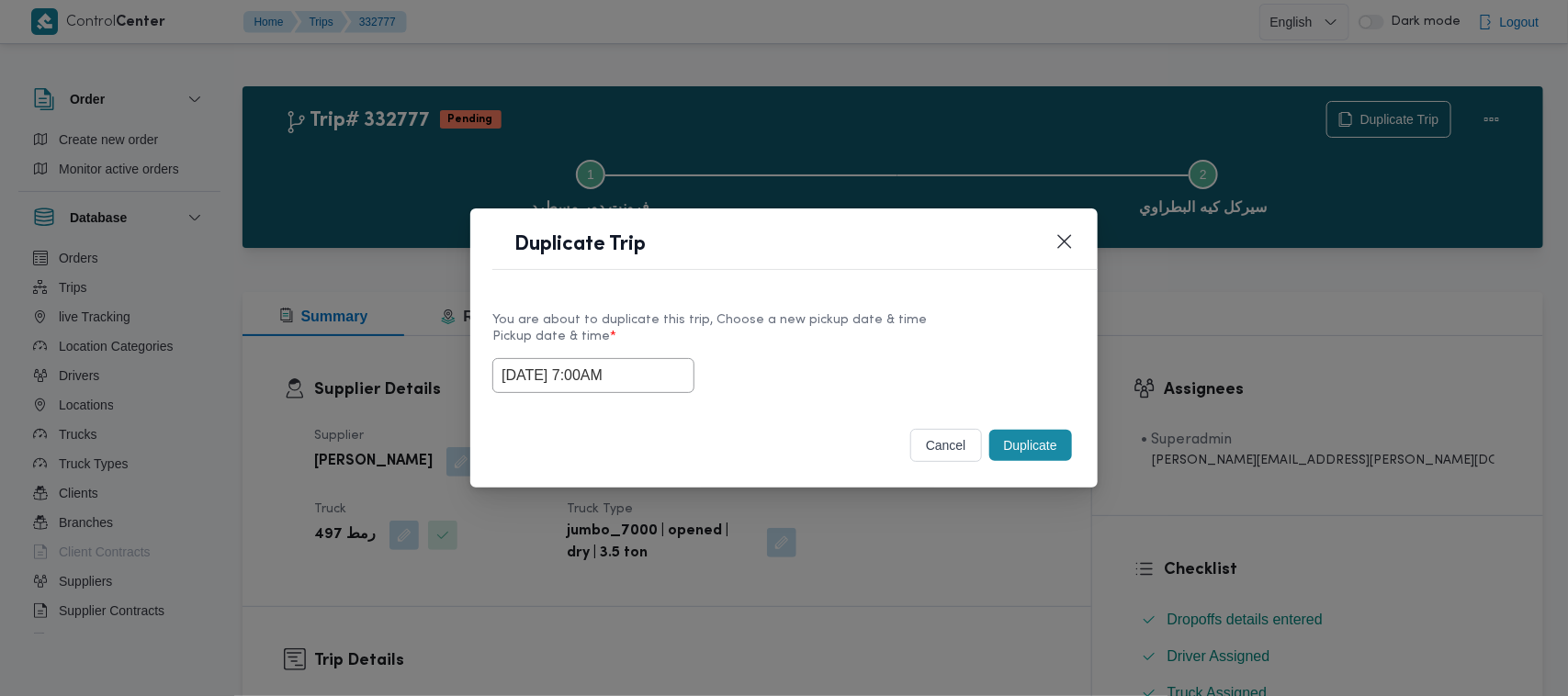
click at [1062, 456] on button "Duplicate" at bounding box center [1030, 445] width 83 height 31
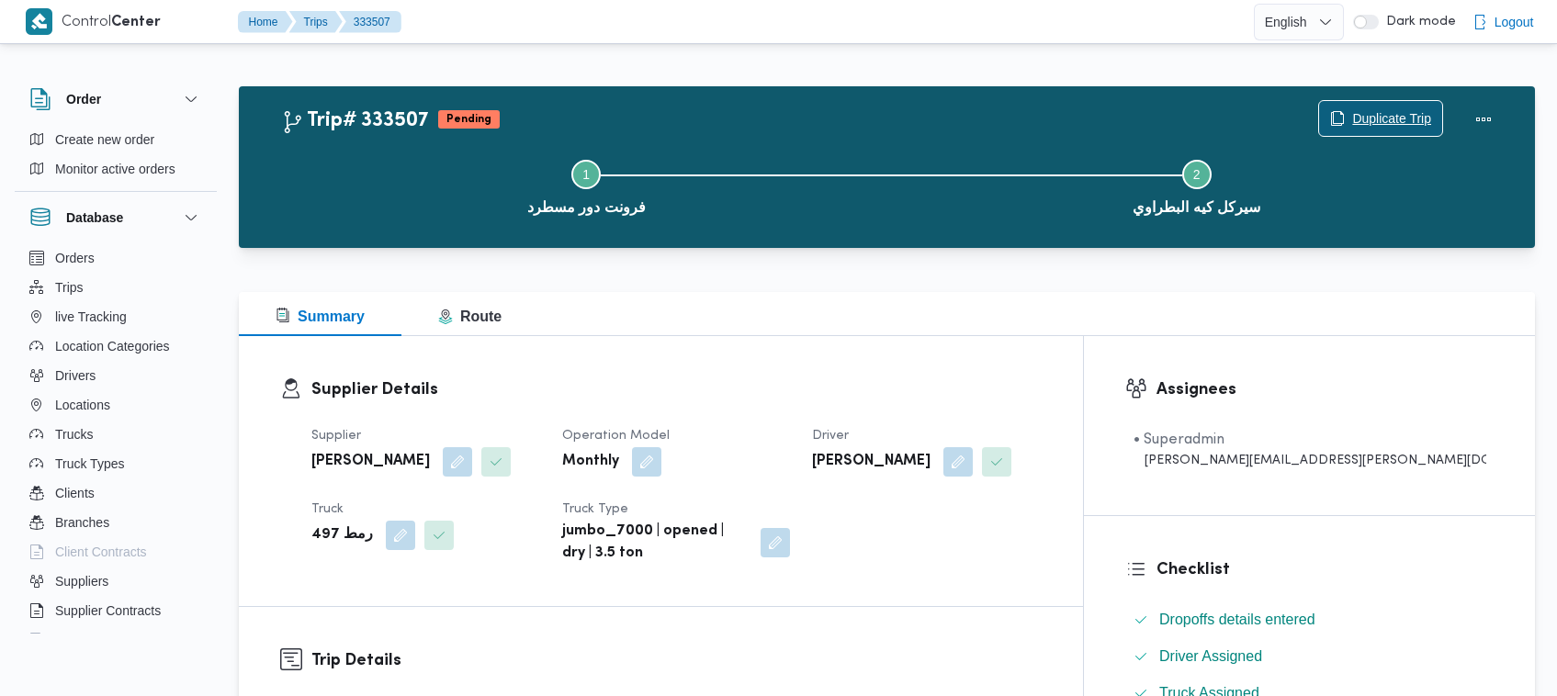
click at [1394, 102] on span "Duplicate Trip" at bounding box center [1380, 118] width 123 height 35
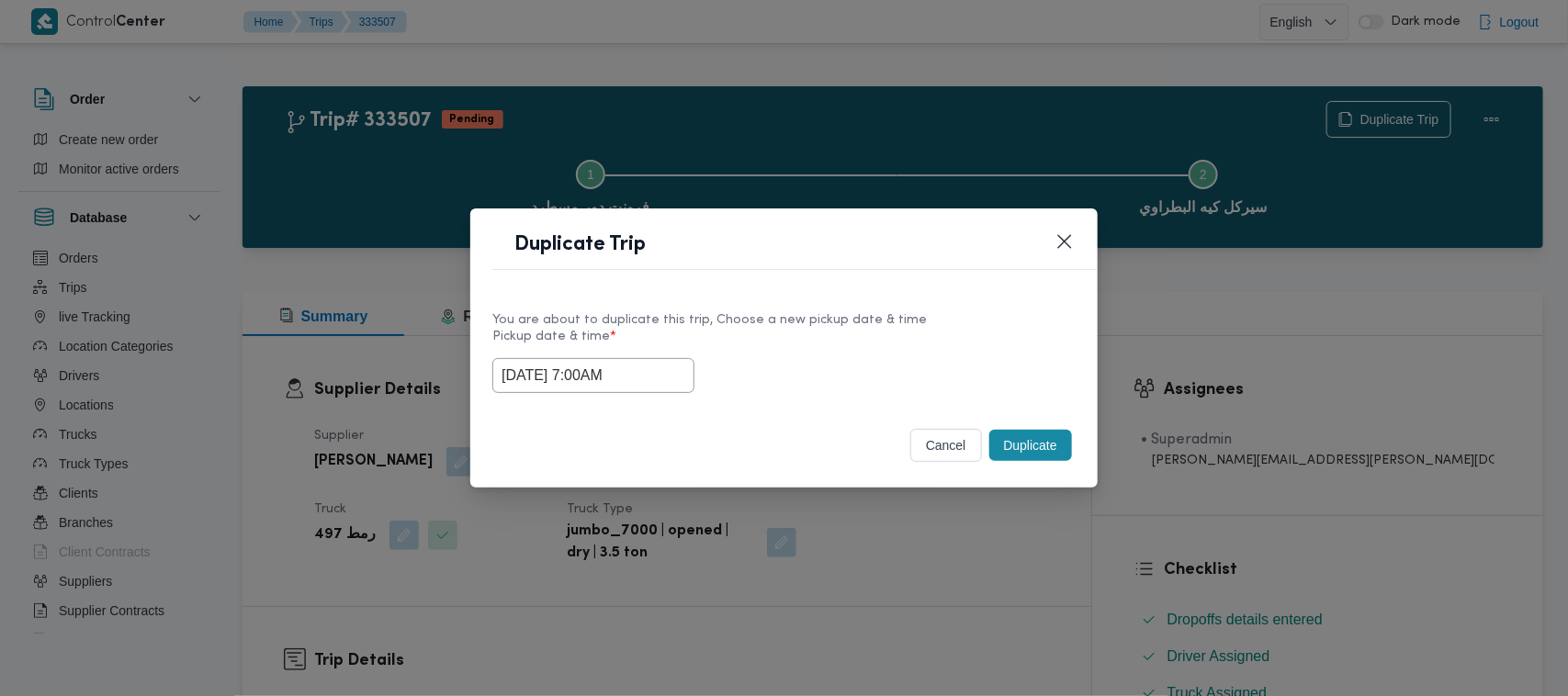
click at [645, 358] on input "30/08/2025 7:00AM" at bounding box center [593, 375] width 202 height 35
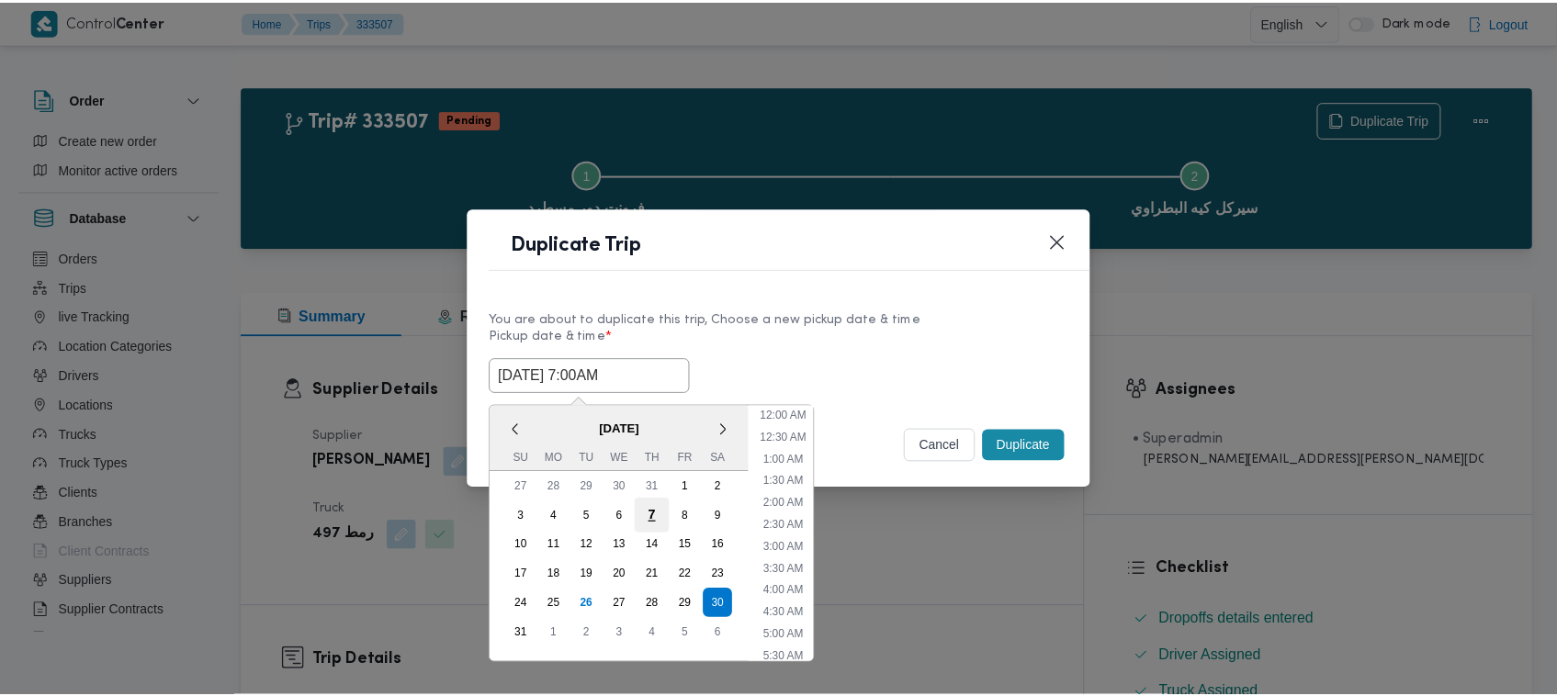
scroll to position [191, 0]
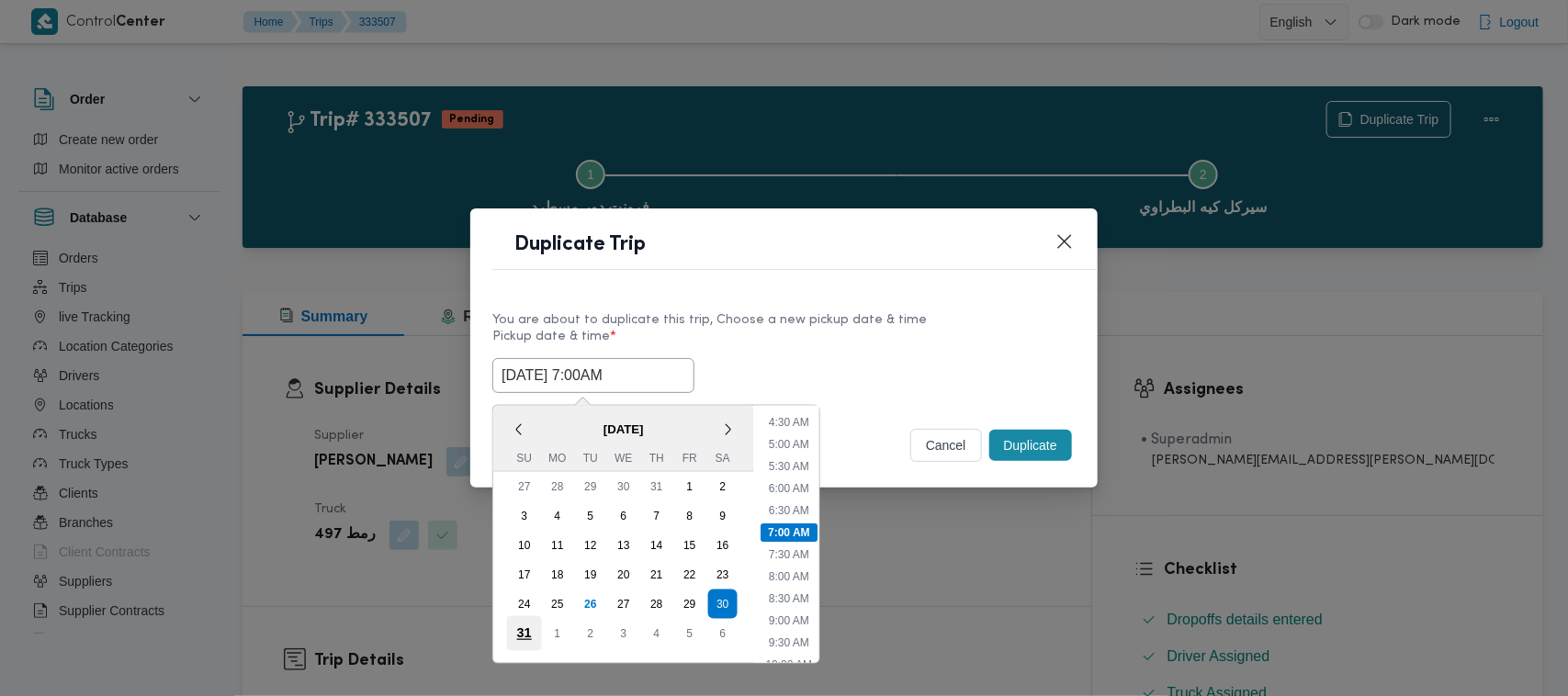
click at [534, 618] on div "31" at bounding box center [524, 633] width 35 height 35
type input "31/08/2025 7:00AM"
click at [854, 310] on div "You are about to duplicate this trip, Choose a new pickup date & time" at bounding box center [783, 319] width 583 height 19
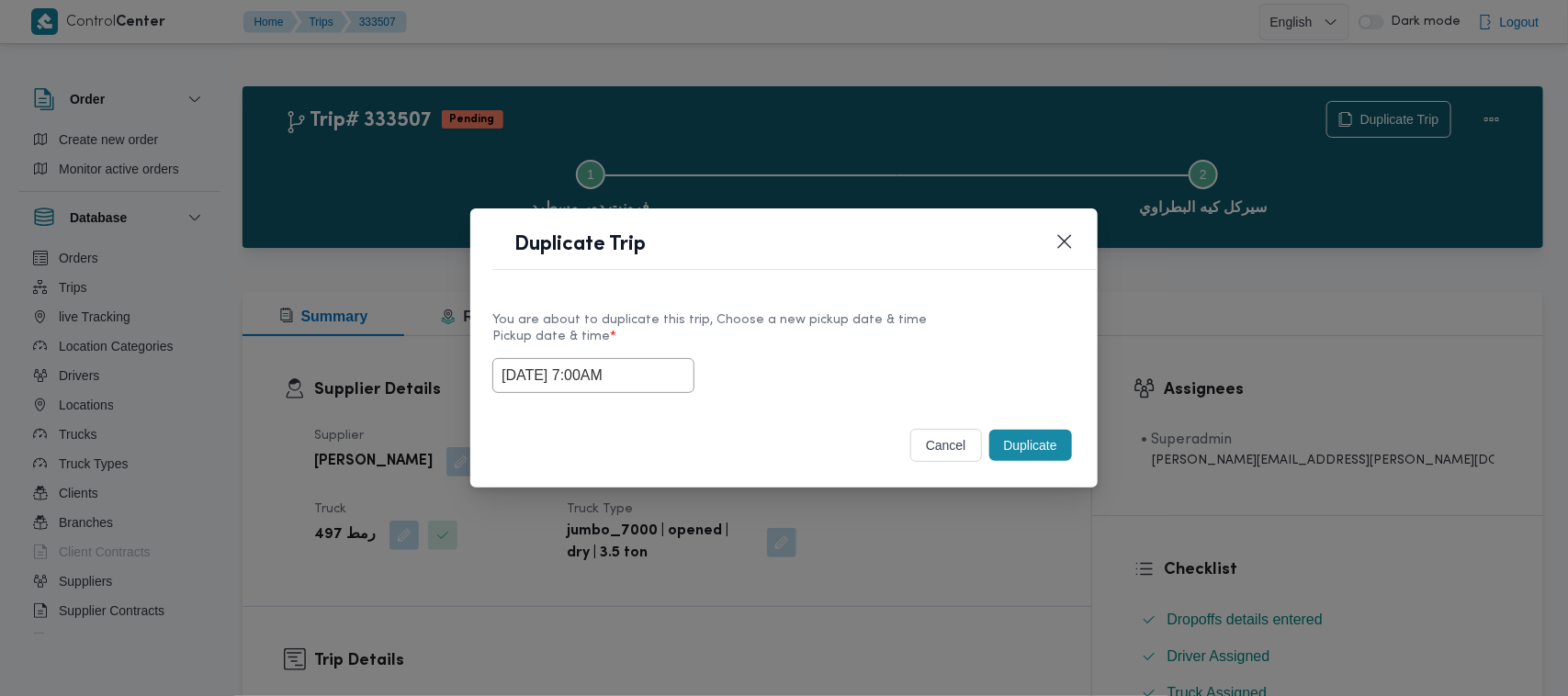
click at [1061, 460] on button "Duplicate" at bounding box center [1030, 445] width 83 height 31
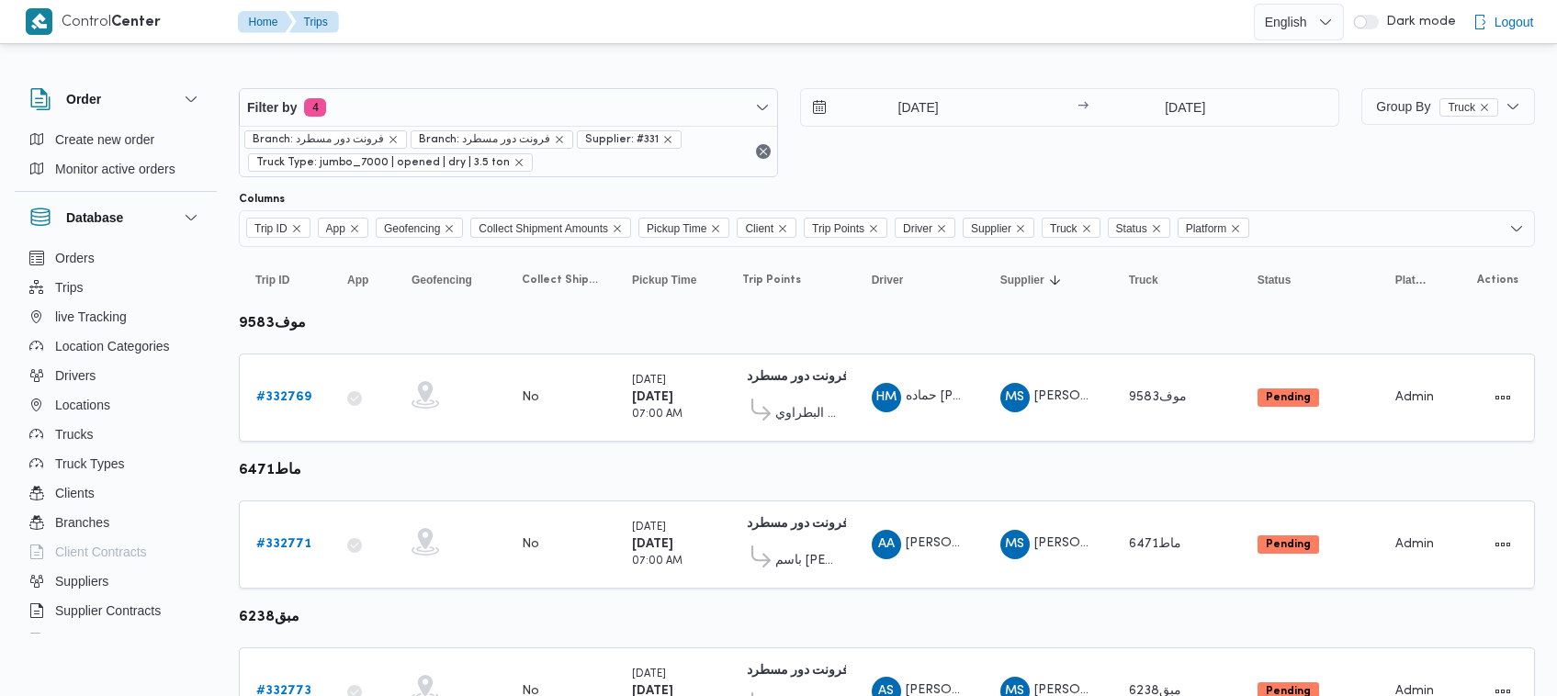
scroll to position [680, 0]
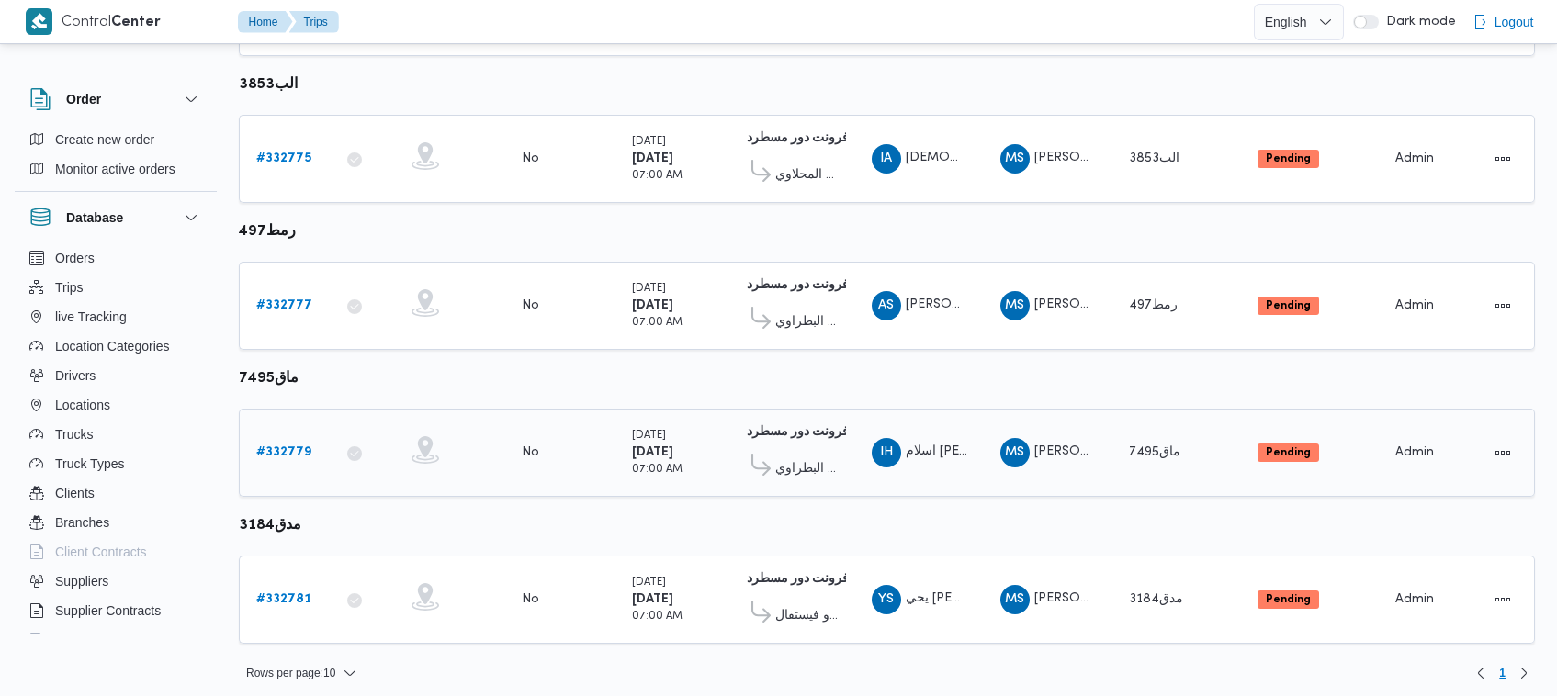
click at [271, 446] on b "# 332779" at bounding box center [283, 452] width 55 height 12
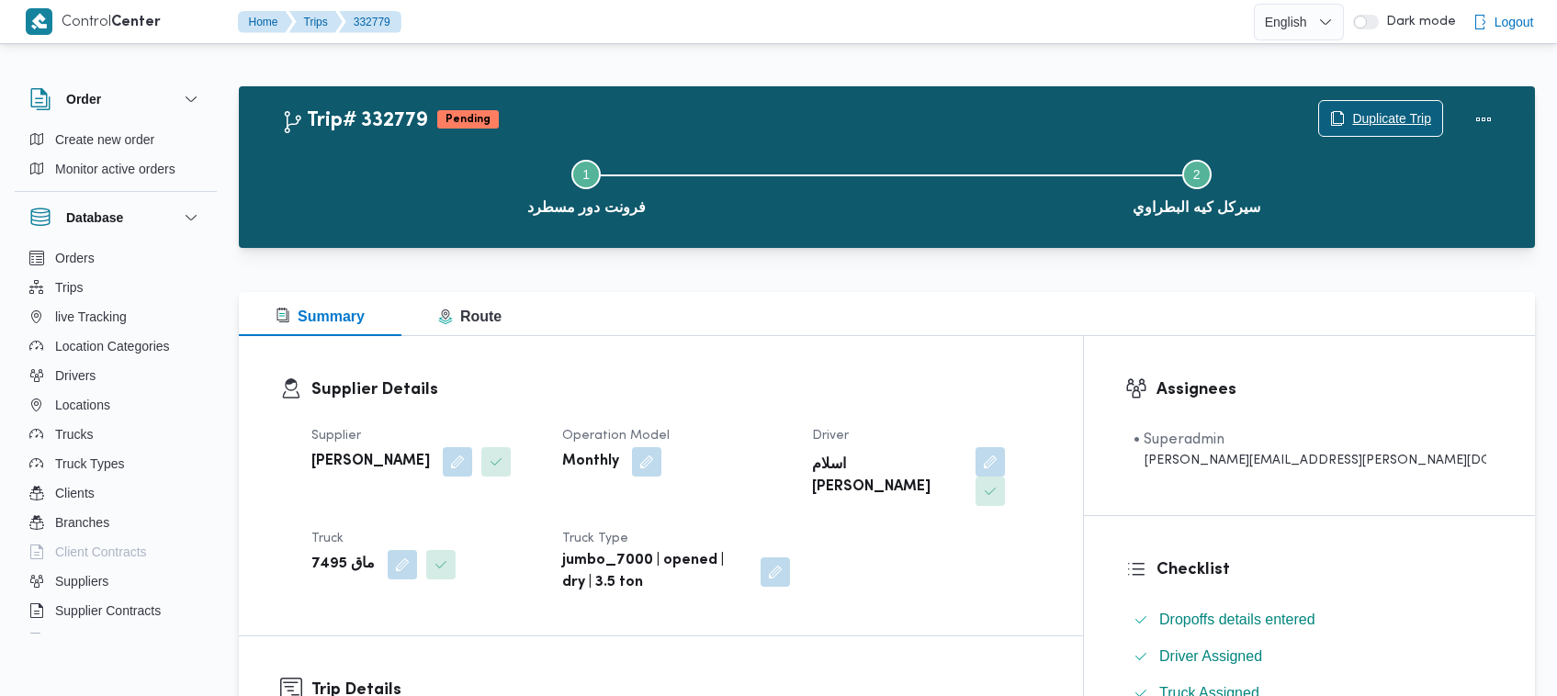
click at [1397, 107] on span "Duplicate Trip" at bounding box center [1380, 118] width 123 height 35
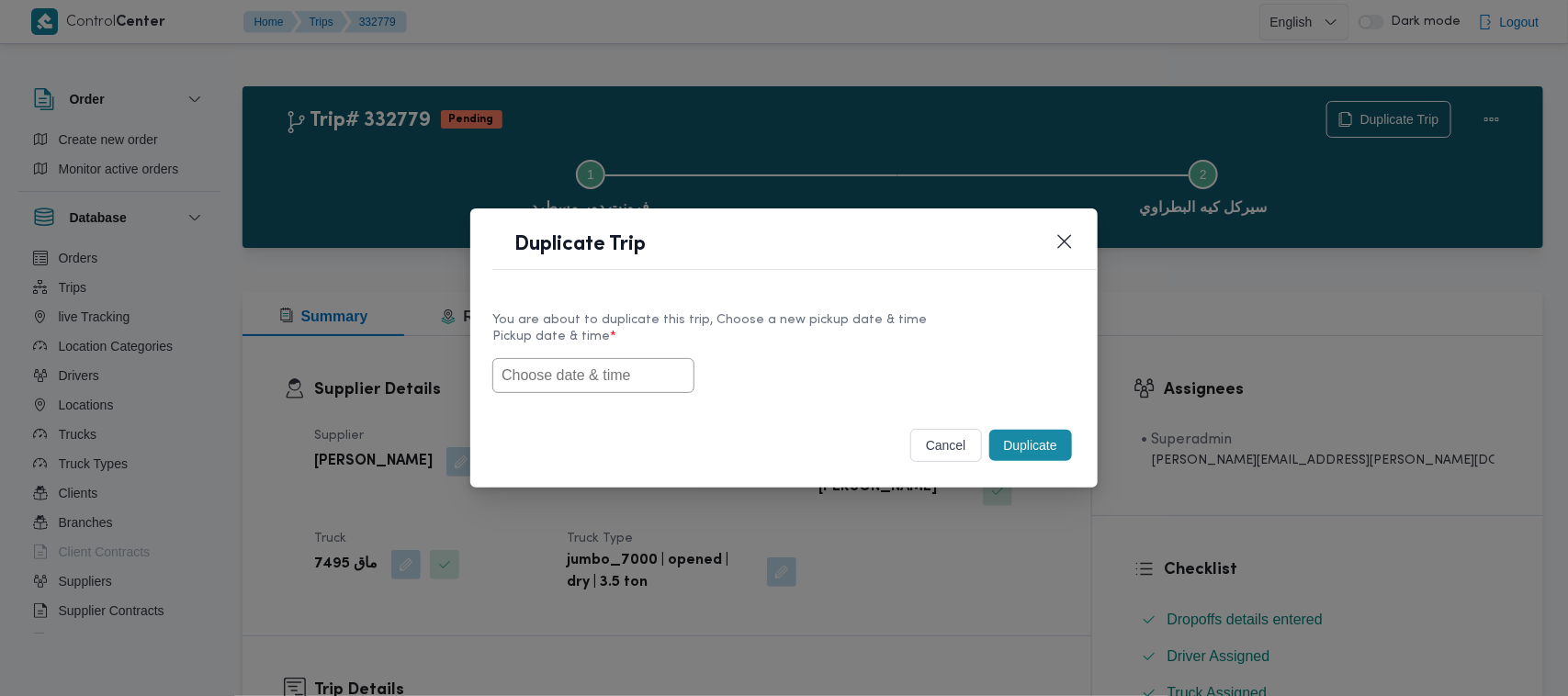
click at [635, 372] on input "text" at bounding box center [593, 375] width 202 height 35
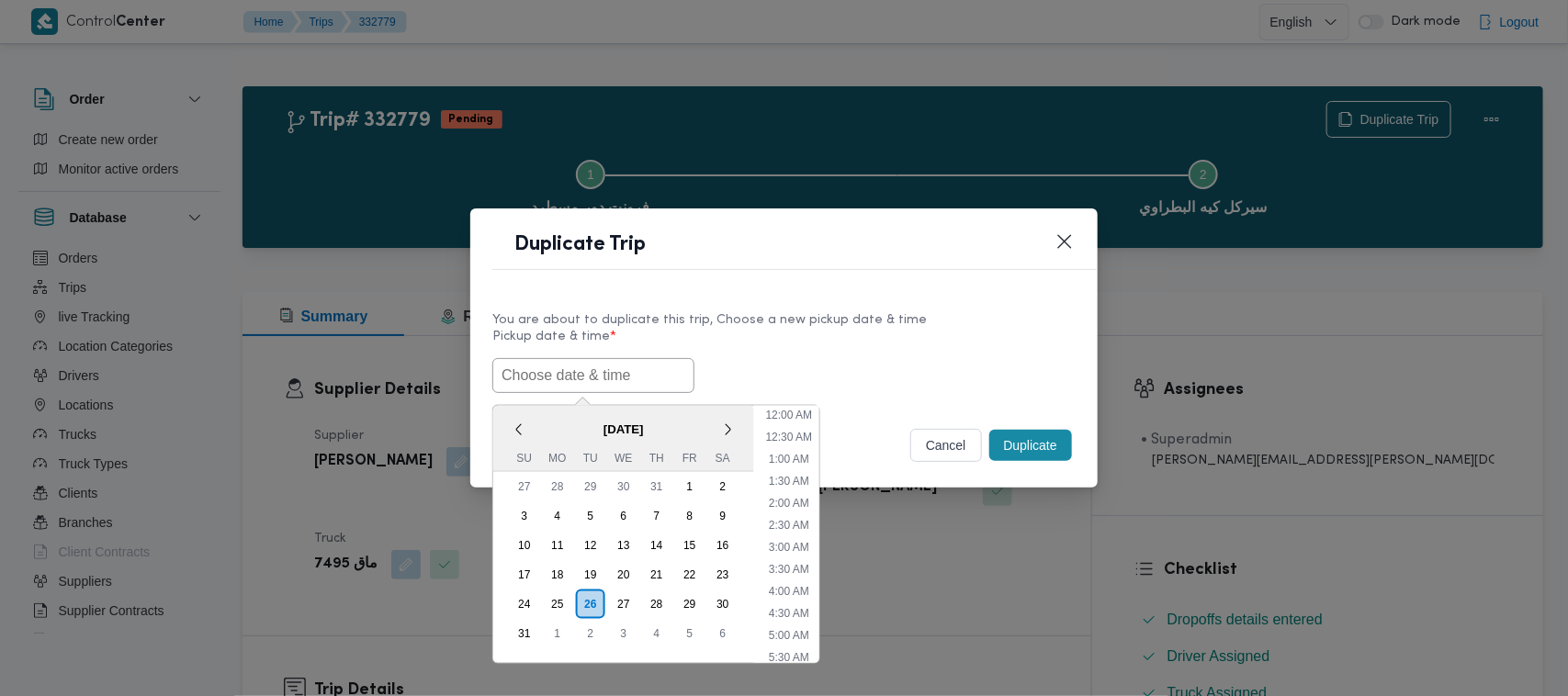
scroll to position [346, 0]
paste input "30/08/2025 7:00AM"
type input "30/08/2025 7:00AM"
click at [852, 330] on label "Pickup date & time *" at bounding box center [783, 344] width 583 height 28
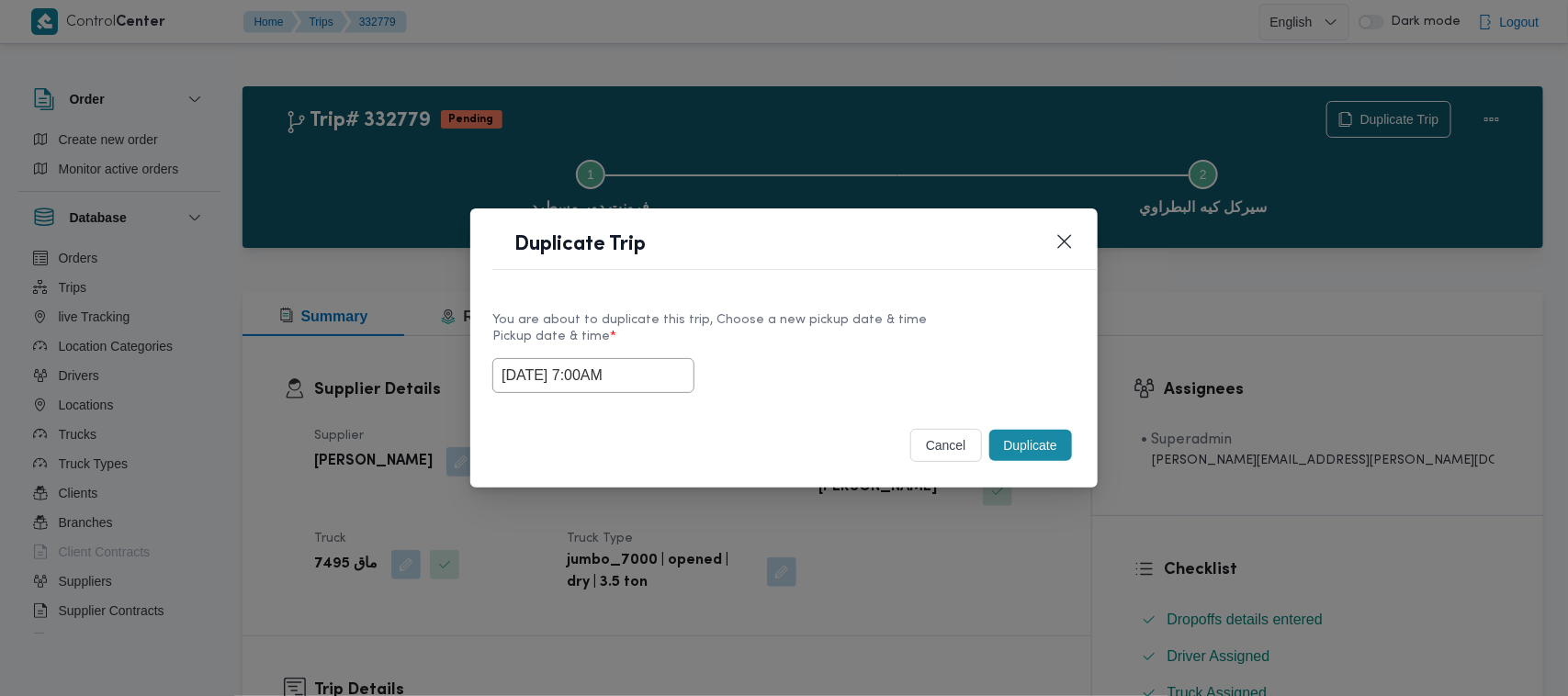
click at [1066, 439] on button "Duplicate" at bounding box center [1030, 445] width 83 height 31
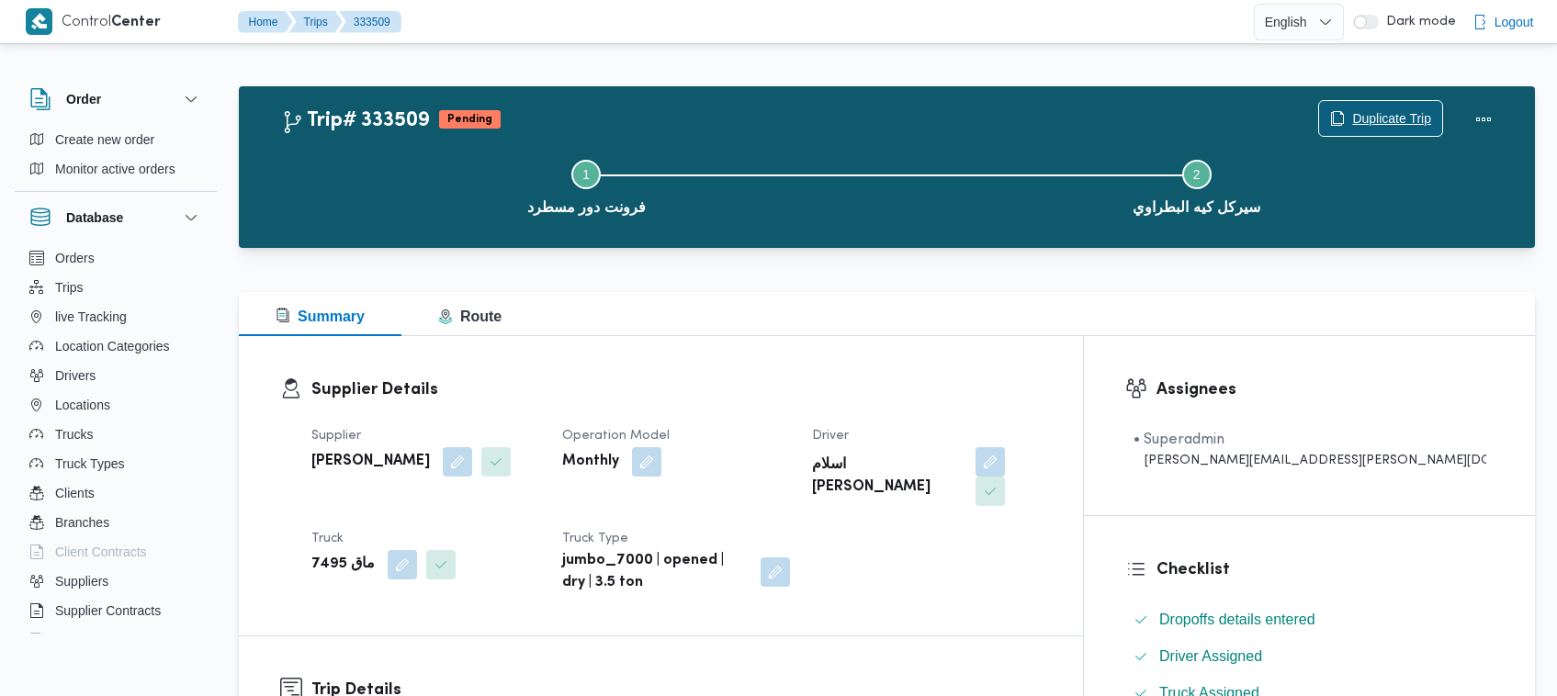
click at [1410, 115] on span "Duplicate Trip" at bounding box center [1391, 118] width 79 height 22
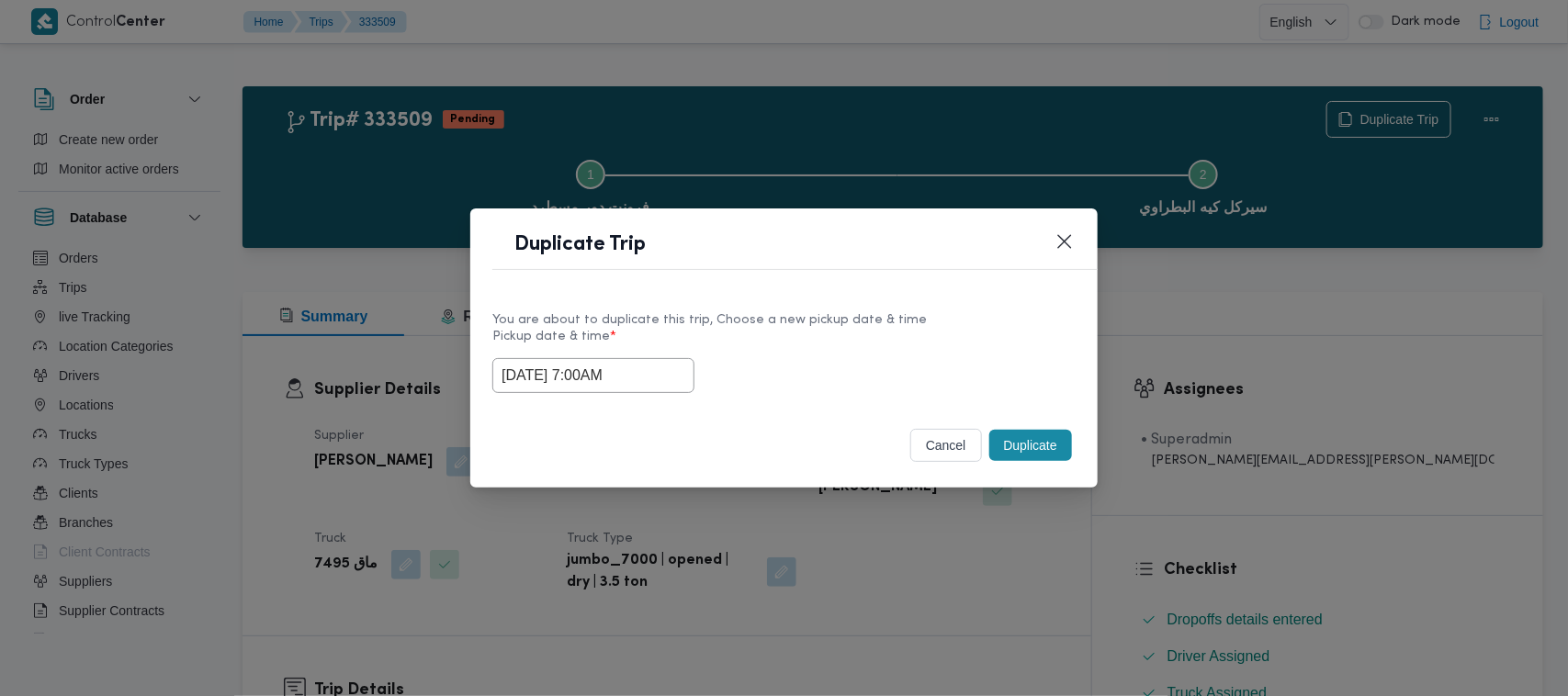
click at [650, 377] on input "30/08/2025 7:00AM" at bounding box center [593, 375] width 202 height 35
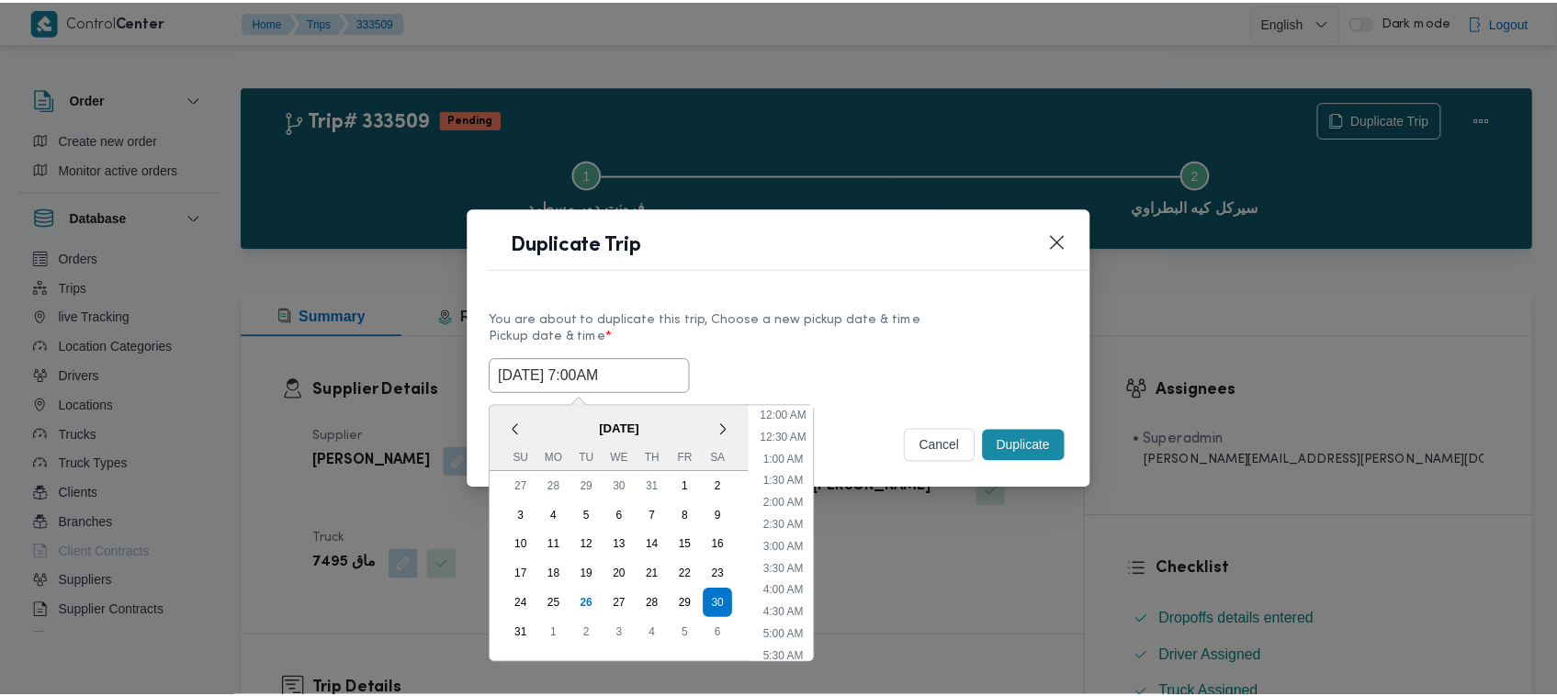
scroll to position [191, 0]
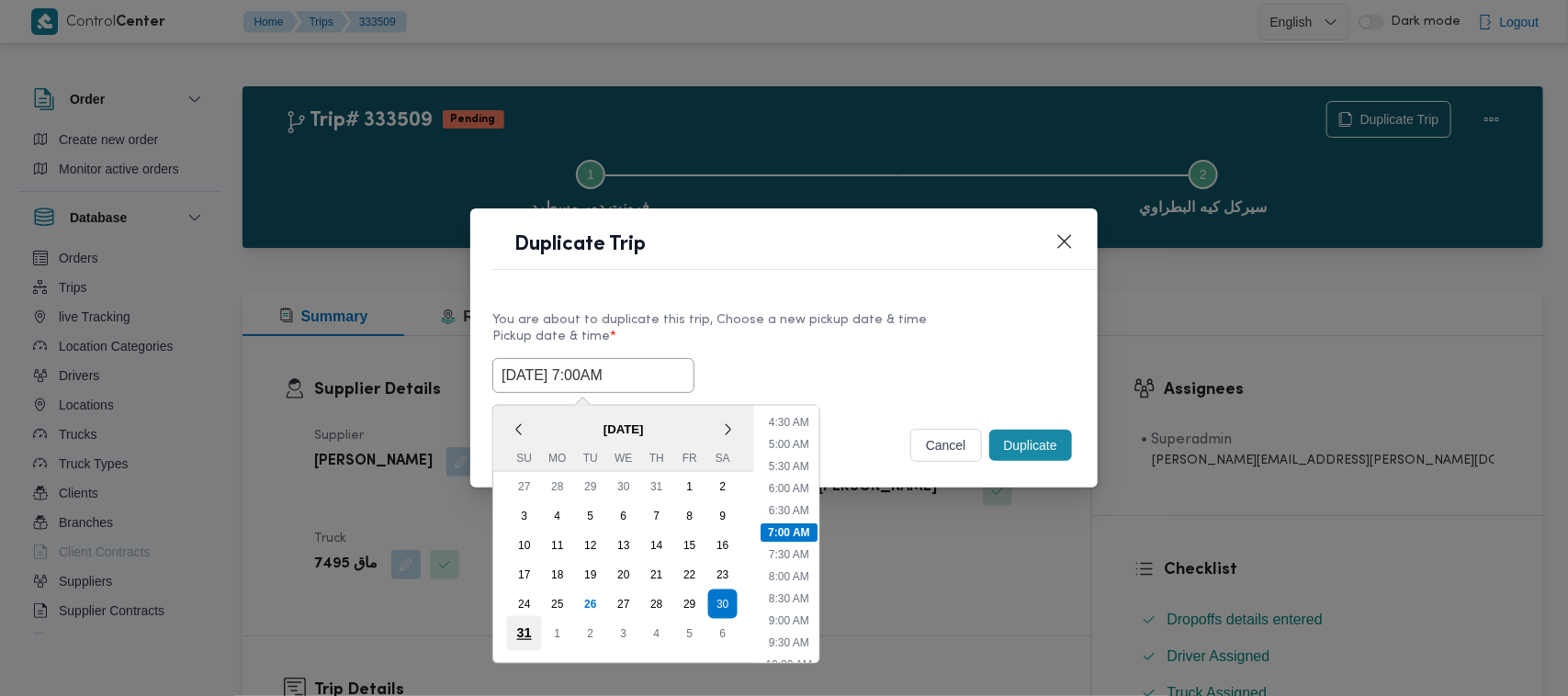
click at [516, 635] on div "31" at bounding box center [524, 633] width 35 height 35
type input "31/08/2025 7:00AM"
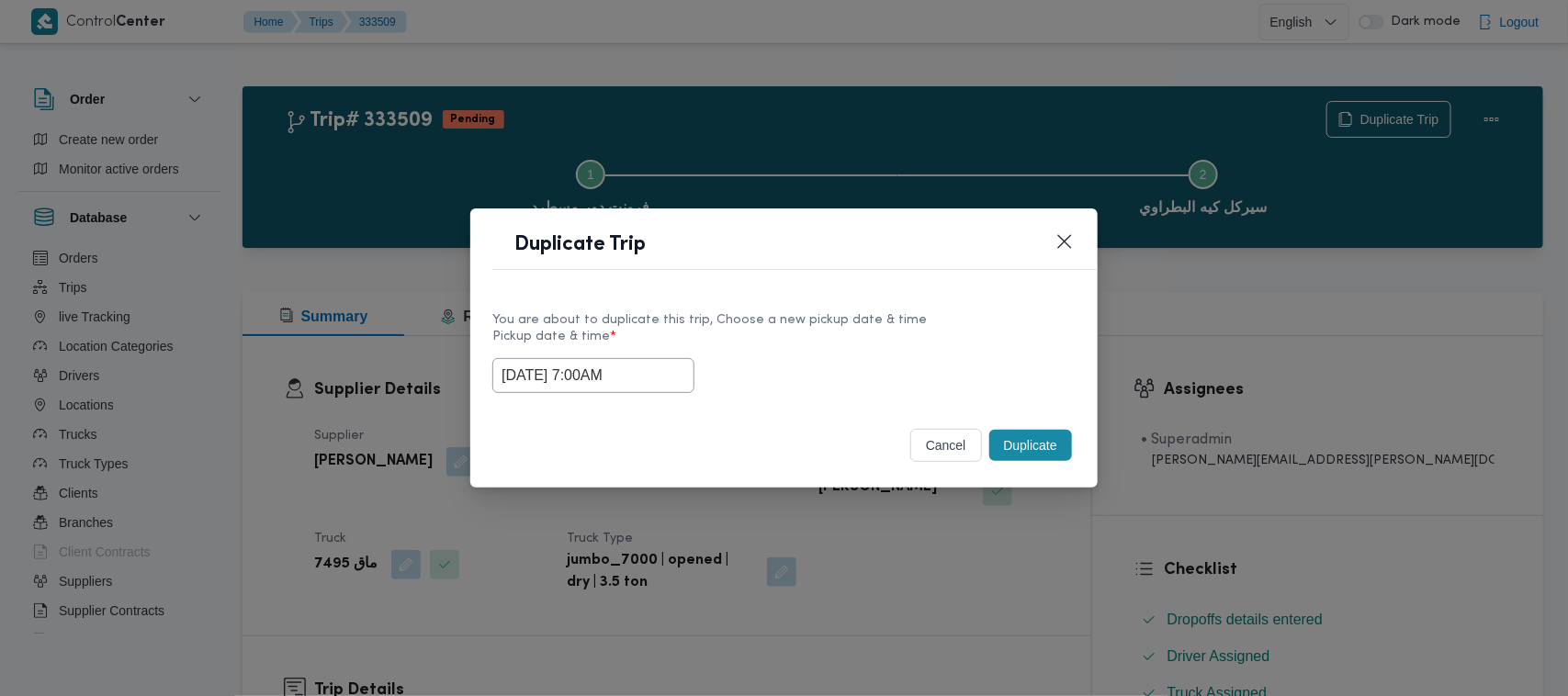
click at [769, 300] on div "You are about to duplicate this trip, Choose a new pickup date & time Pickup da…" at bounding box center [783, 351] width 627 height 118
click at [915, 297] on div "You are about to duplicate this trip, Choose a new pickup date & time Pickup da…" at bounding box center [783, 351] width 627 height 118
click at [1035, 443] on button "Duplicate" at bounding box center [1030, 445] width 83 height 31
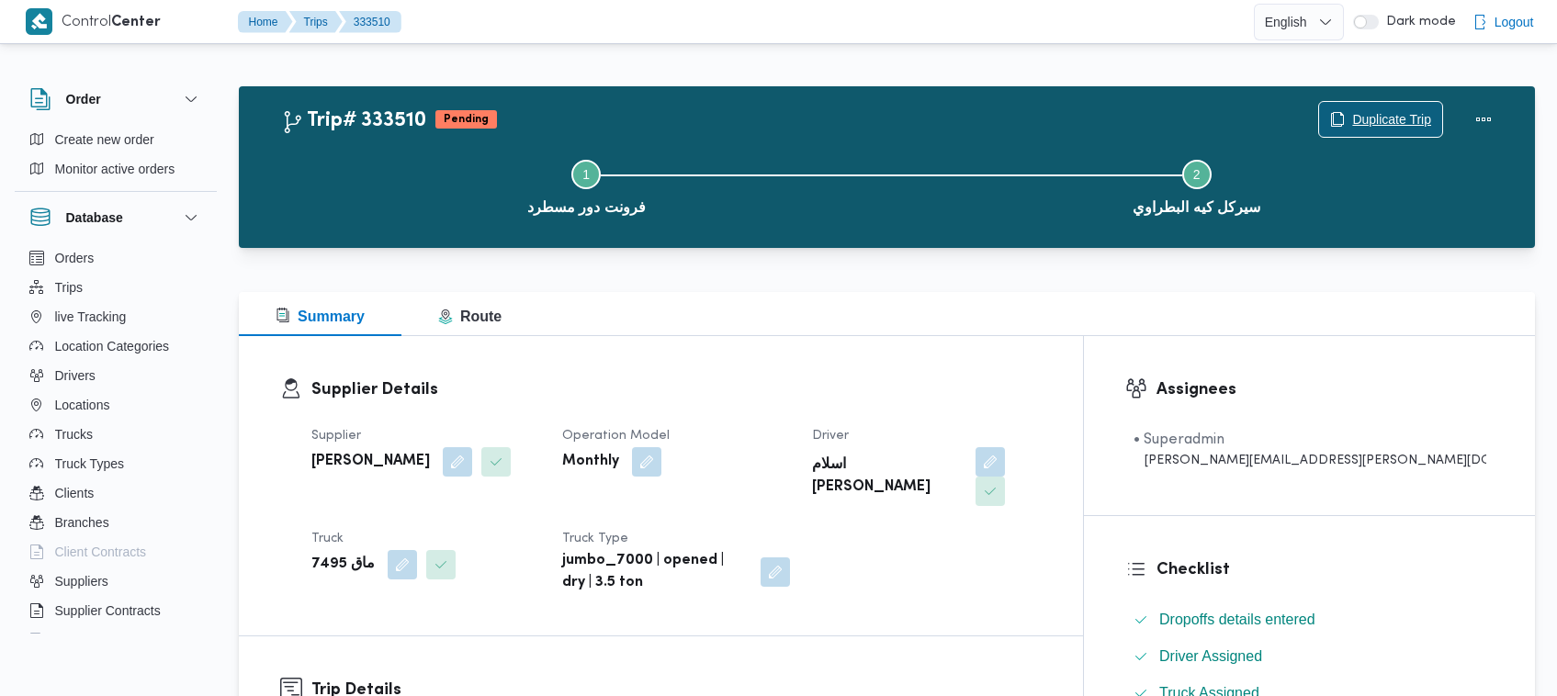
scroll to position [609, 0]
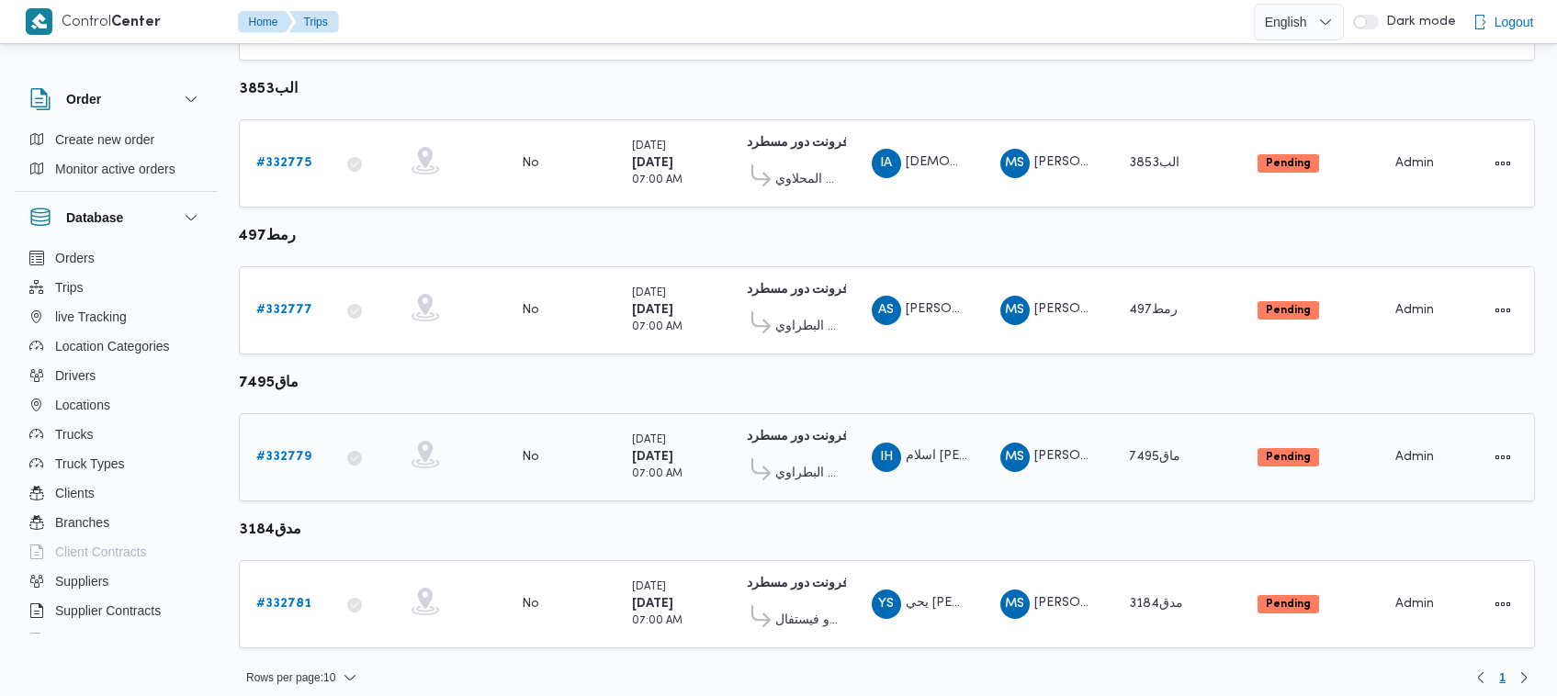
scroll to position [680, 0]
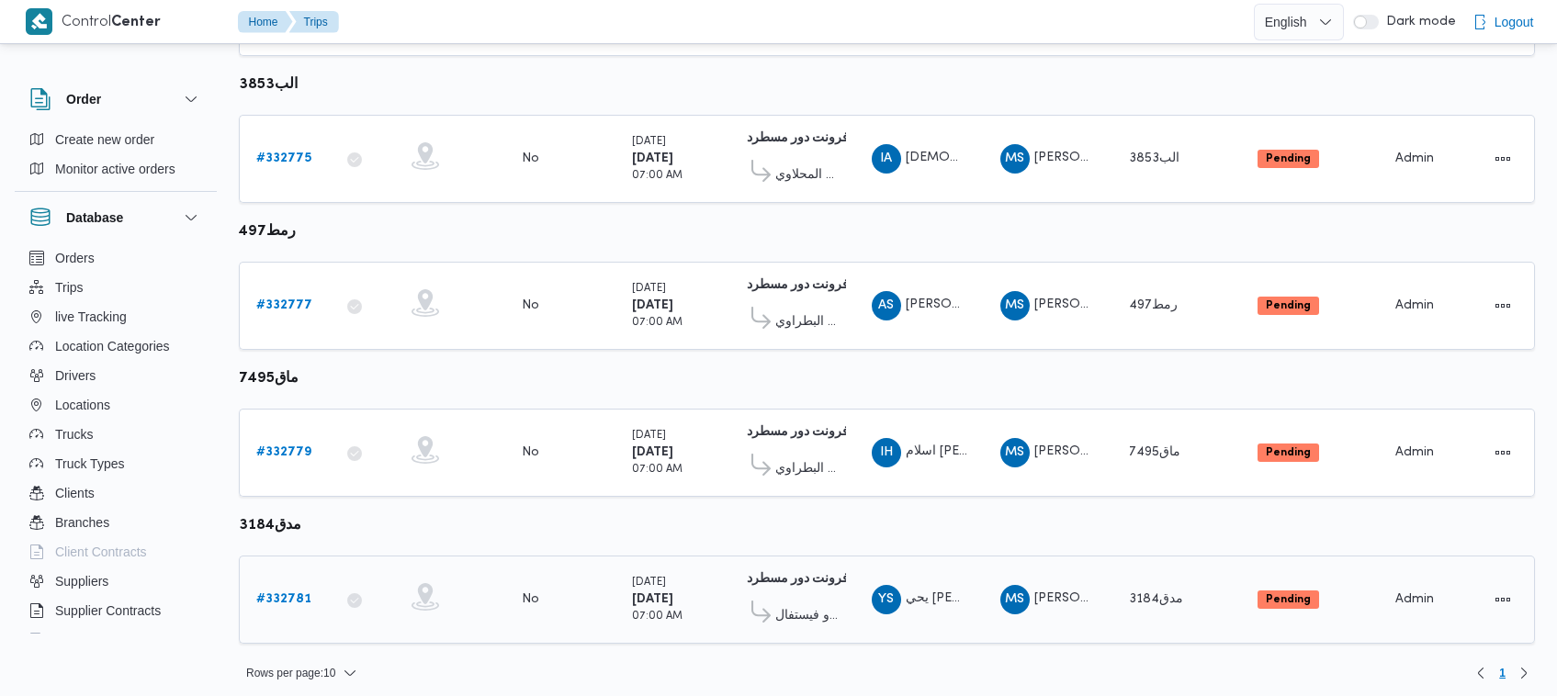
click at [289, 598] on link "# 332781" at bounding box center [283, 600] width 55 height 22
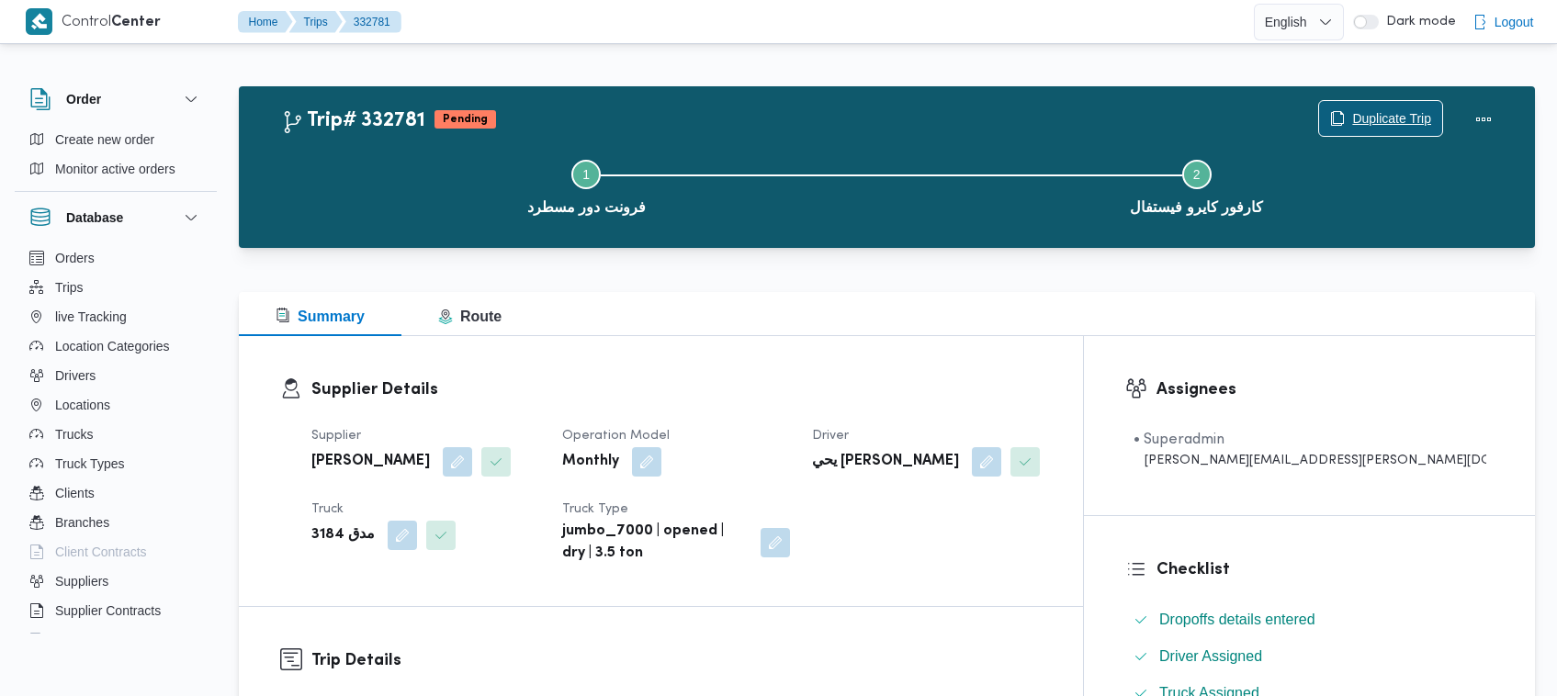
click at [1348, 113] on span "Duplicate Trip" at bounding box center [1380, 118] width 123 height 35
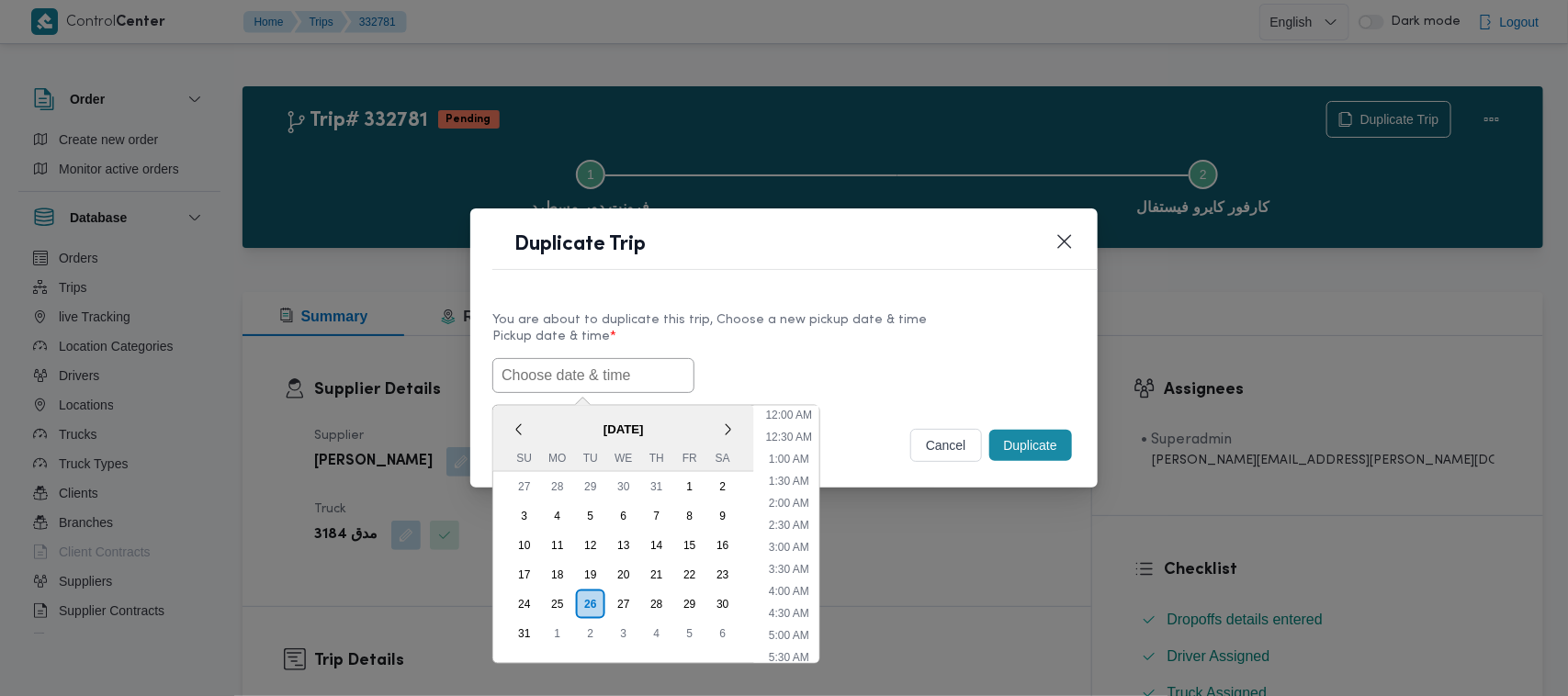
scroll to position [346, 0]
paste input "30/08/2025 7:00AM"
type input "30/08/2025 7:00AM"
click at [932, 337] on label "Pickup date & time *" at bounding box center [783, 344] width 583 height 28
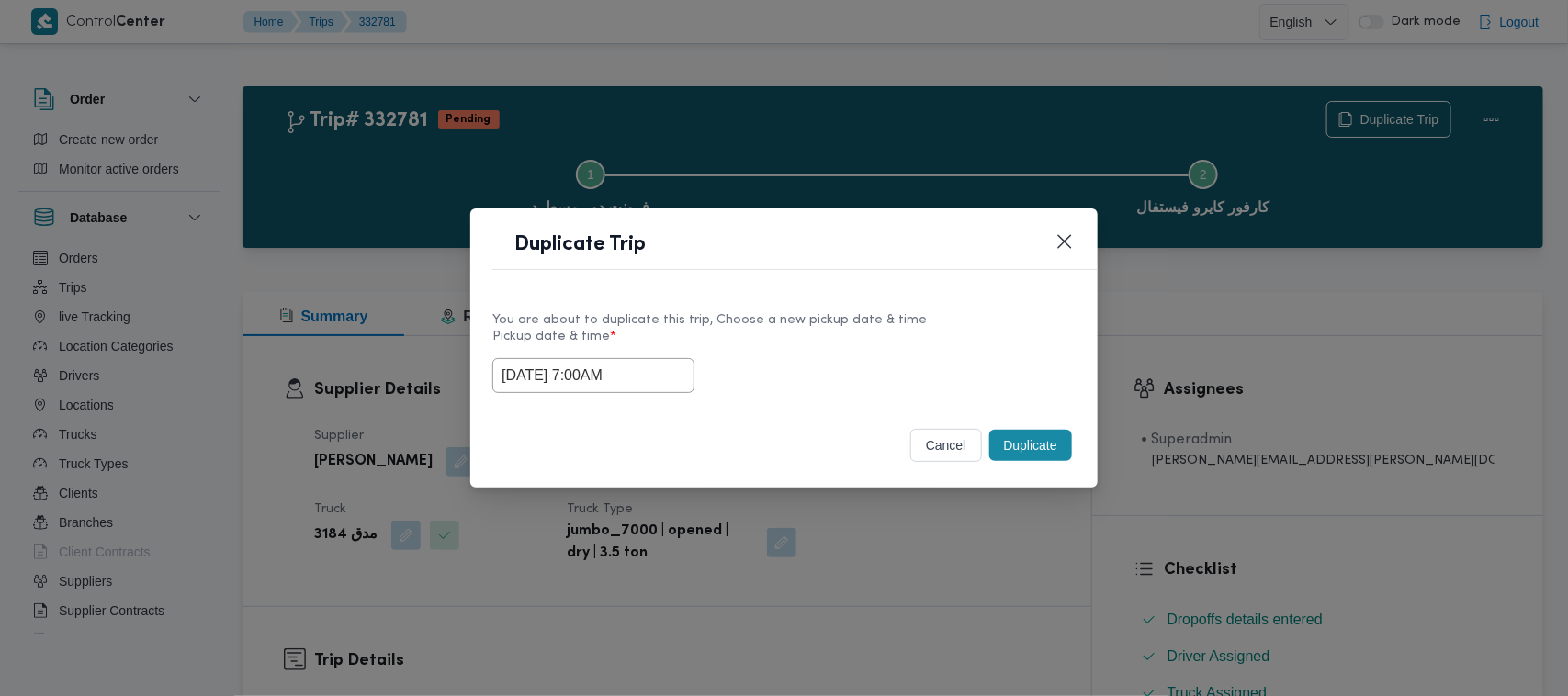
click at [1021, 450] on button "Duplicate" at bounding box center [1030, 445] width 83 height 31
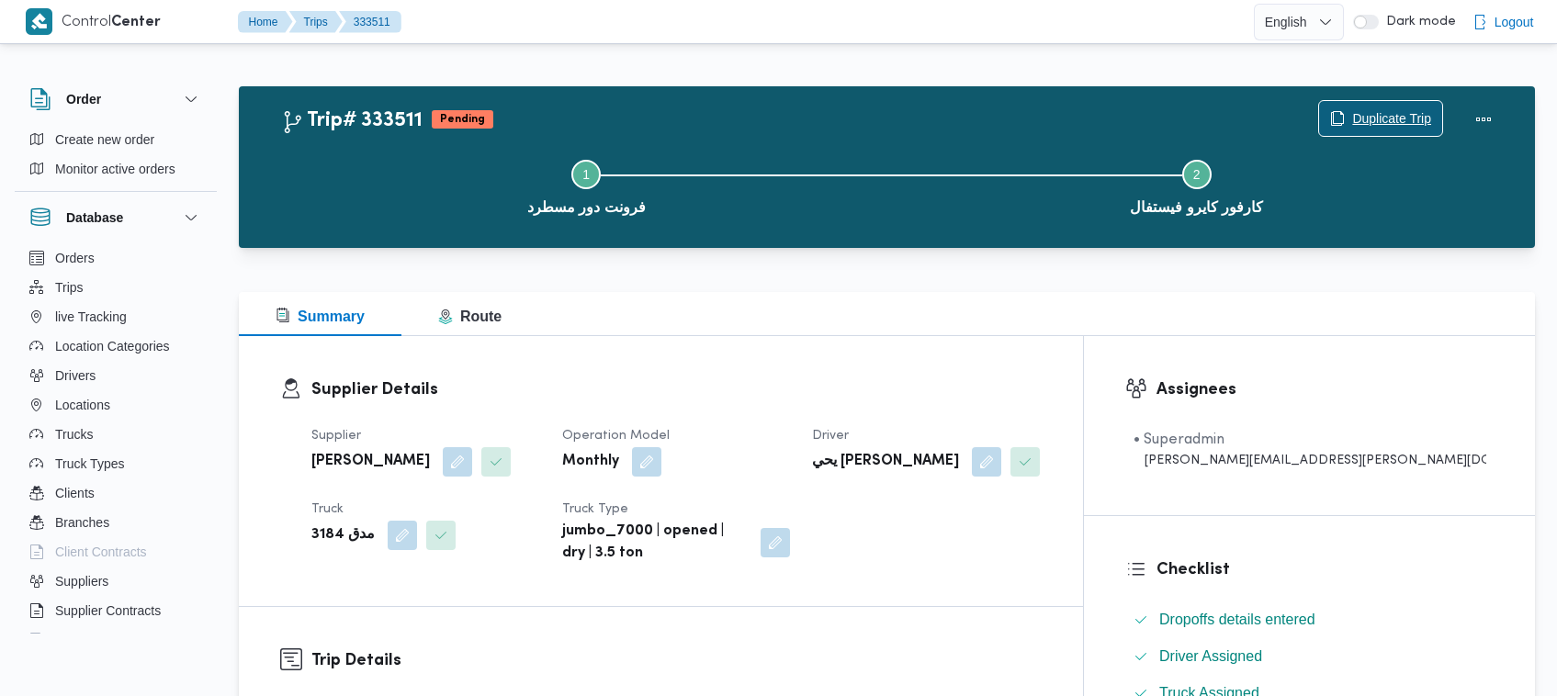
click at [1399, 119] on span "Duplicate Trip" at bounding box center [1391, 118] width 79 height 22
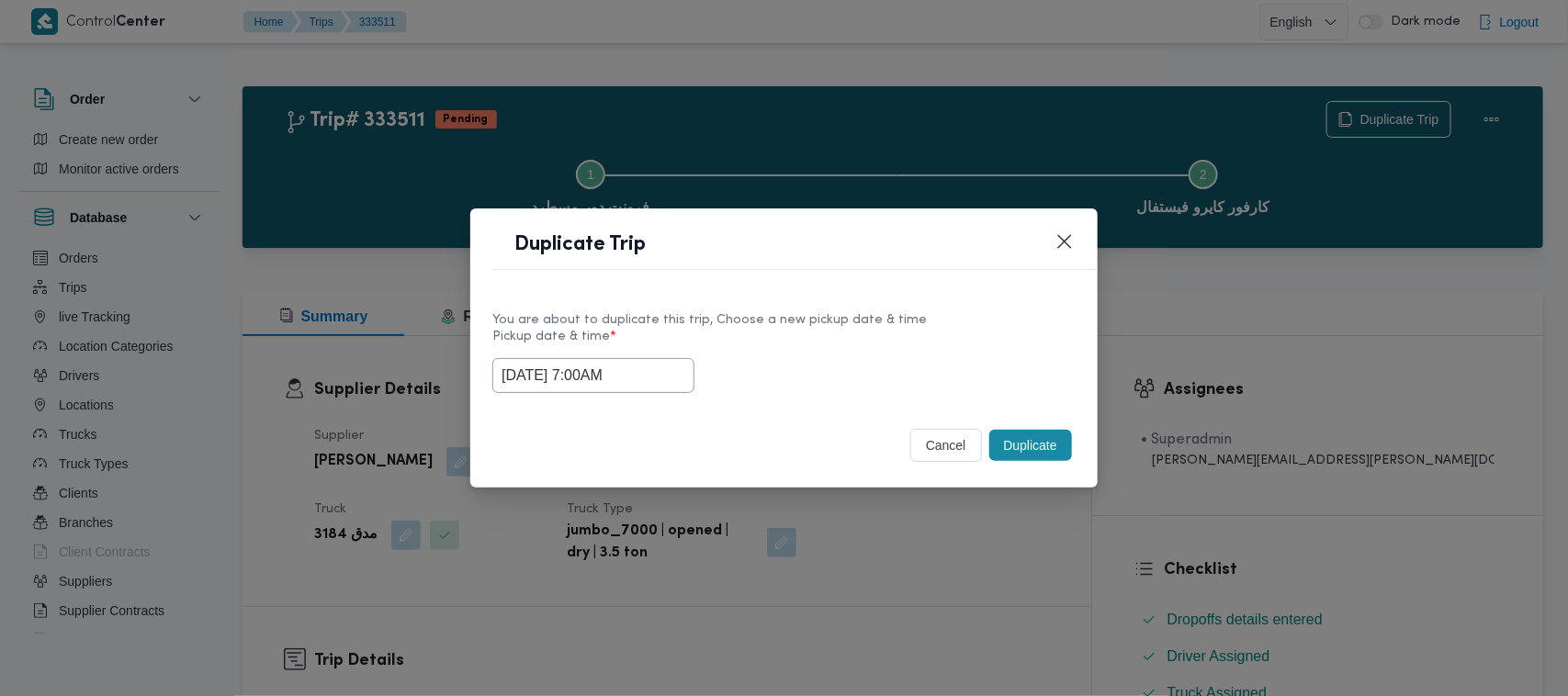
click at [637, 379] on input "30/08/2025 7:00AM" at bounding box center [593, 375] width 202 height 35
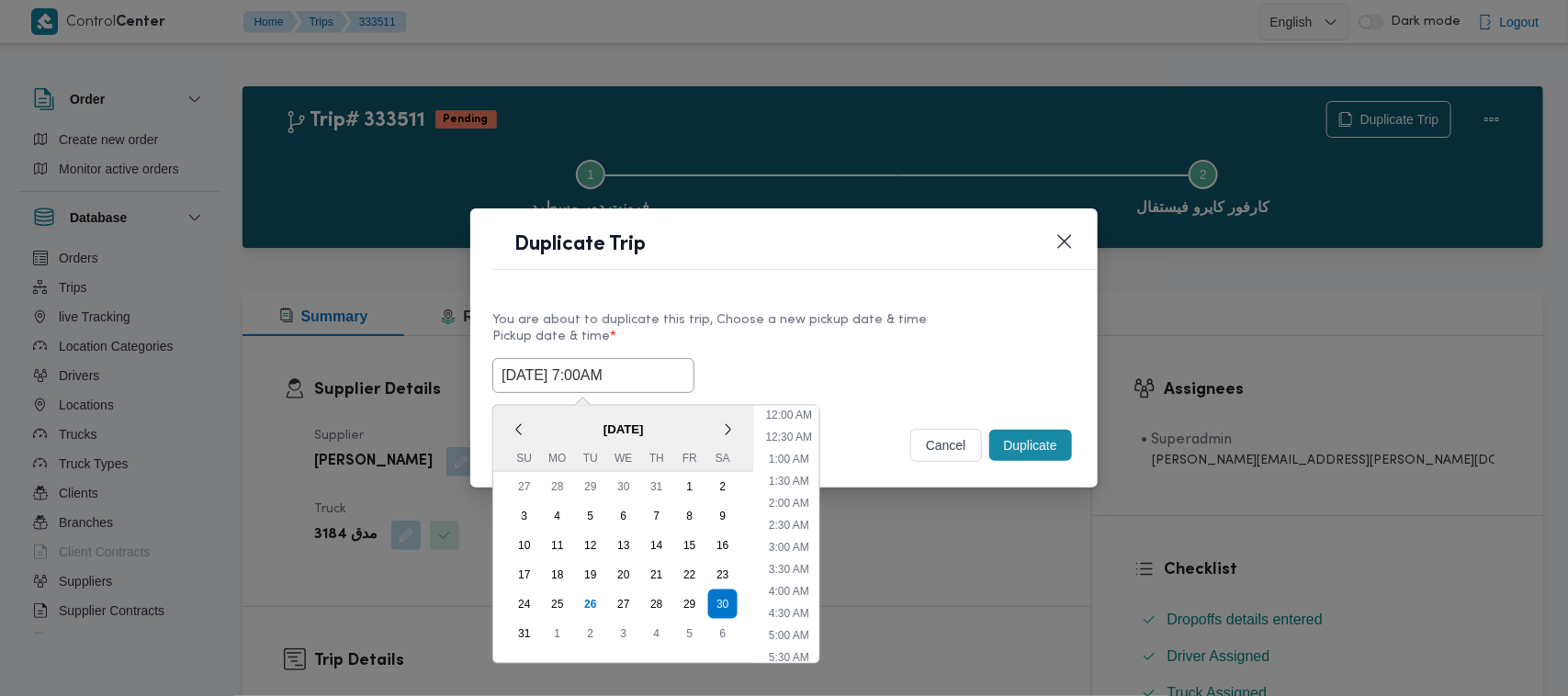
scroll to position [191, 0]
click at [513, 616] on div "31" at bounding box center [524, 633] width 35 height 35
type input "31/08/2025 7:00AM"
click at [933, 313] on div "You are about to duplicate this trip, Choose a new pickup date & time" at bounding box center [783, 319] width 583 height 19
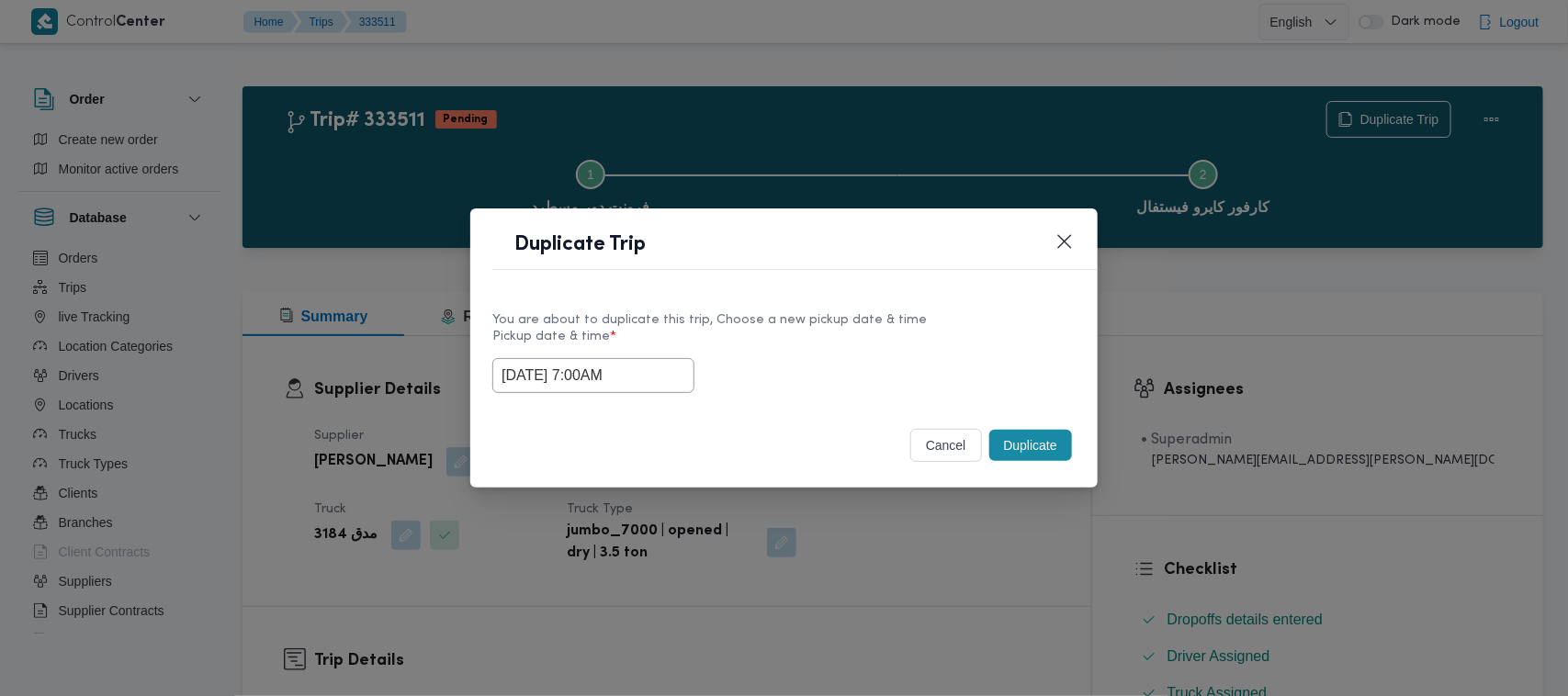
click at [1038, 446] on button "Duplicate" at bounding box center [1030, 445] width 83 height 31
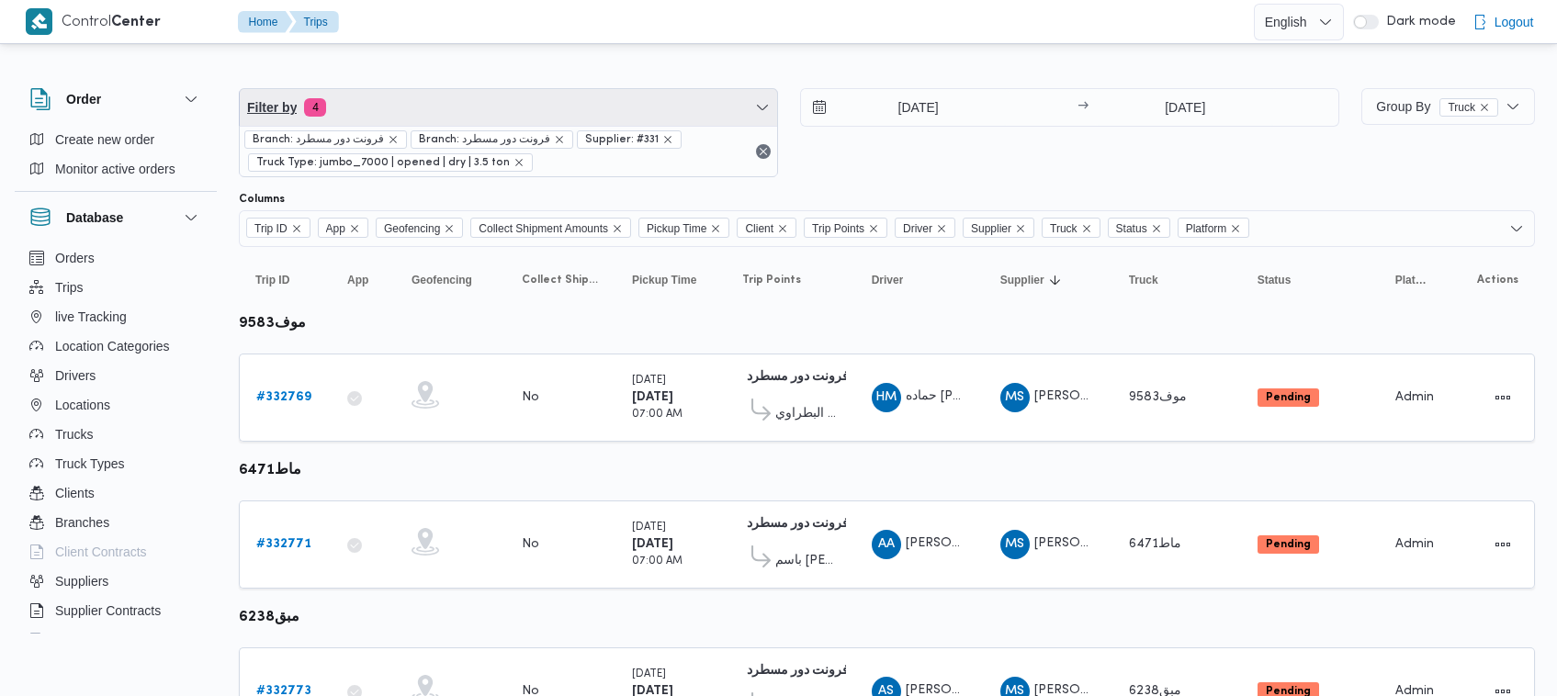
click at [404, 93] on span "Filter by 4" at bounding box center [508, 107] width 537 height 37
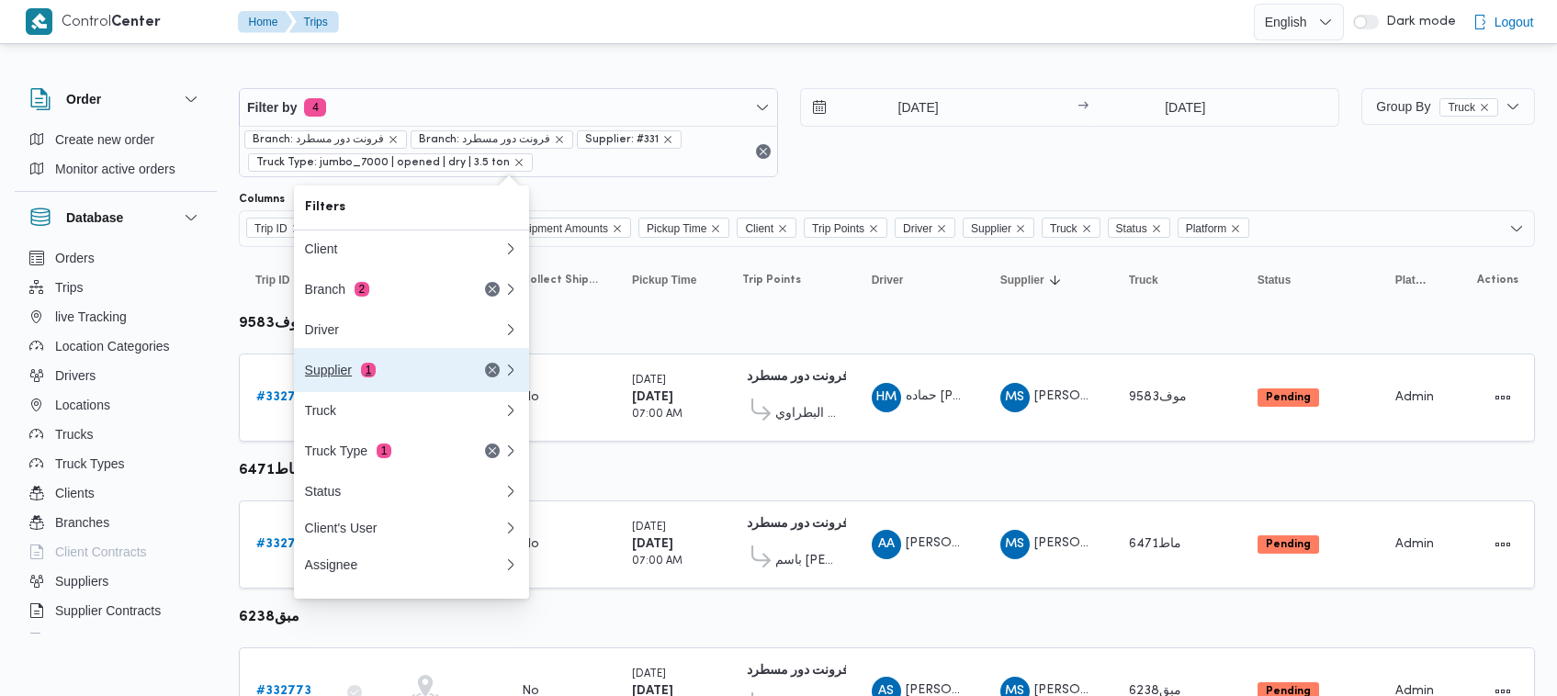
click at [382, 377] on div "Supplier 1" at bounding box center [382, 370] width 154 height 15
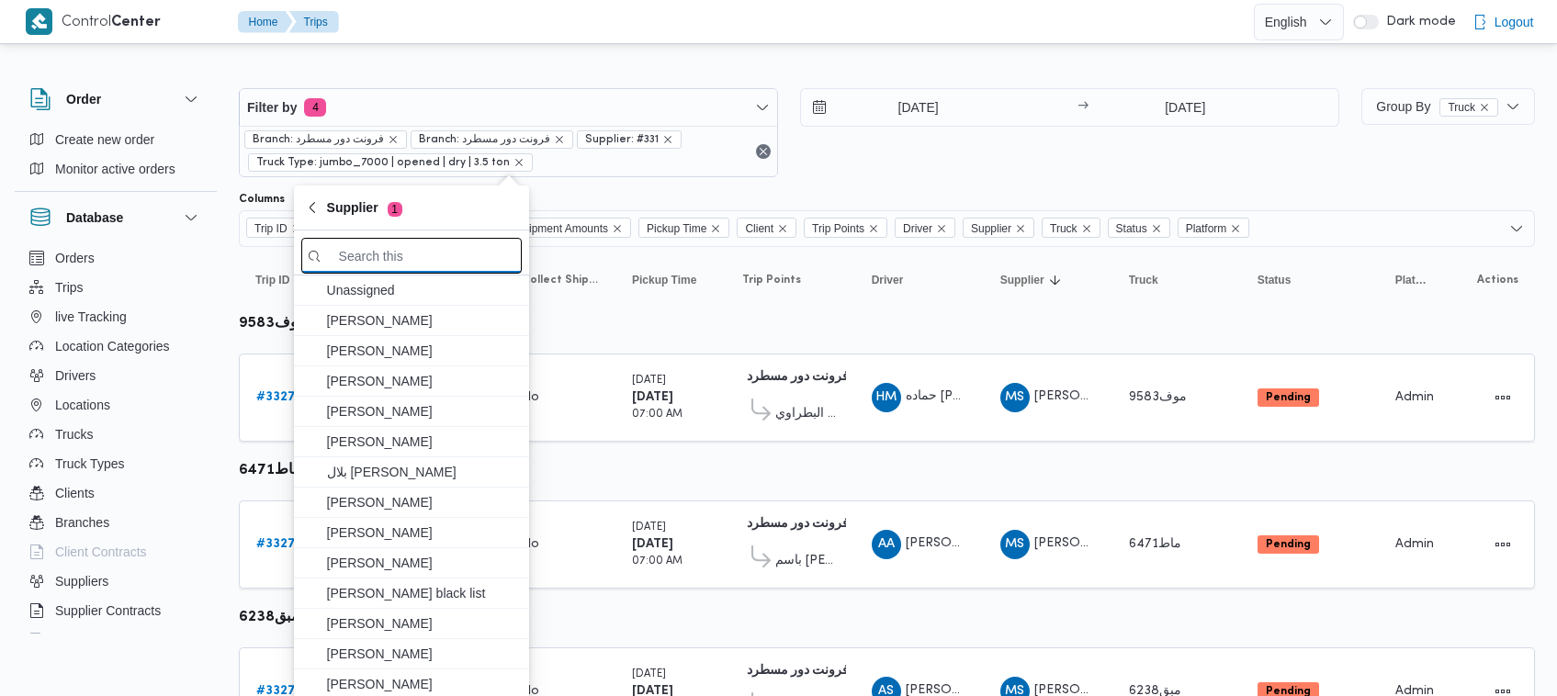
paste input "عبدالله عيد عبدالسلام عبدالحافظ"
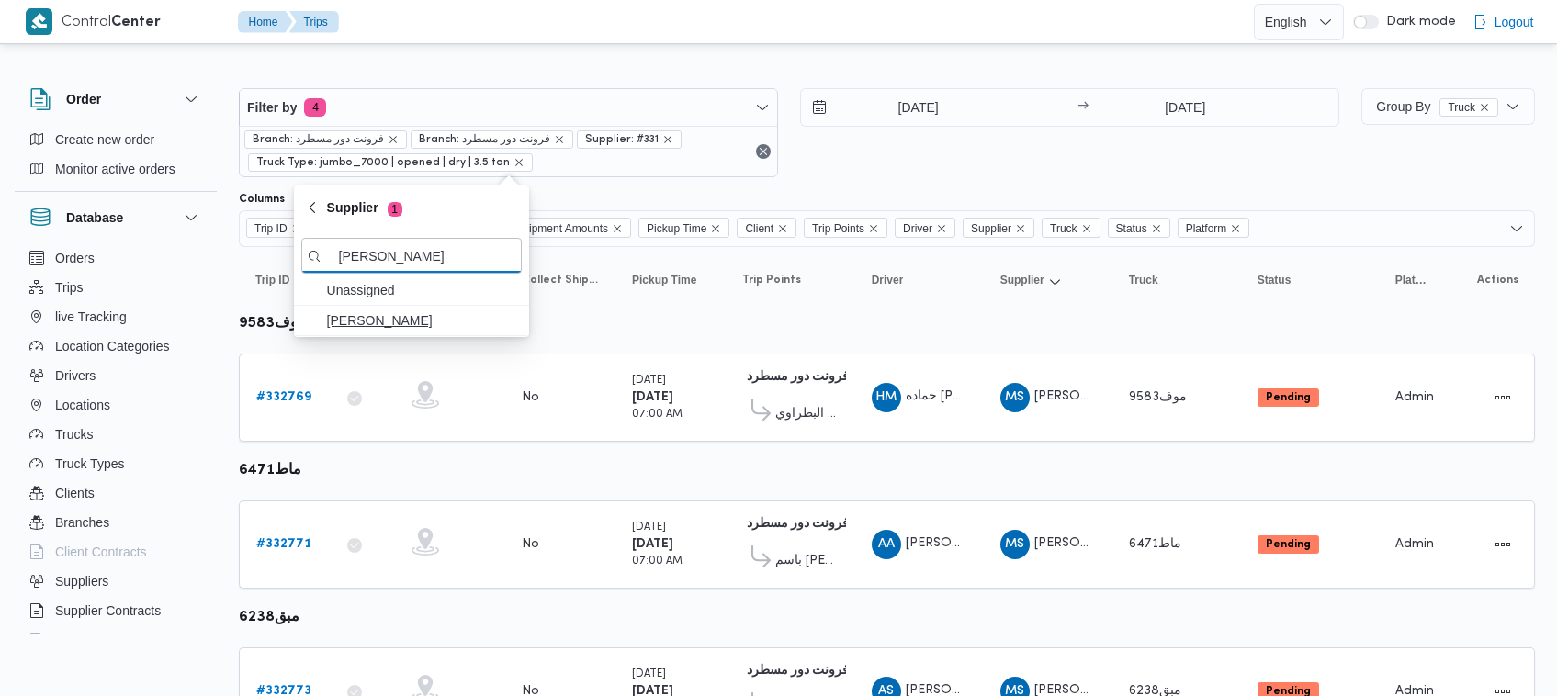
type input "عبدالله عيد عبدالسلام عبدالحافظ"
click at [433, 313] on span "عبدالله عيد عبدالسلام عبدالحافظ" at bounding box center [422, 321] width 191 height 22
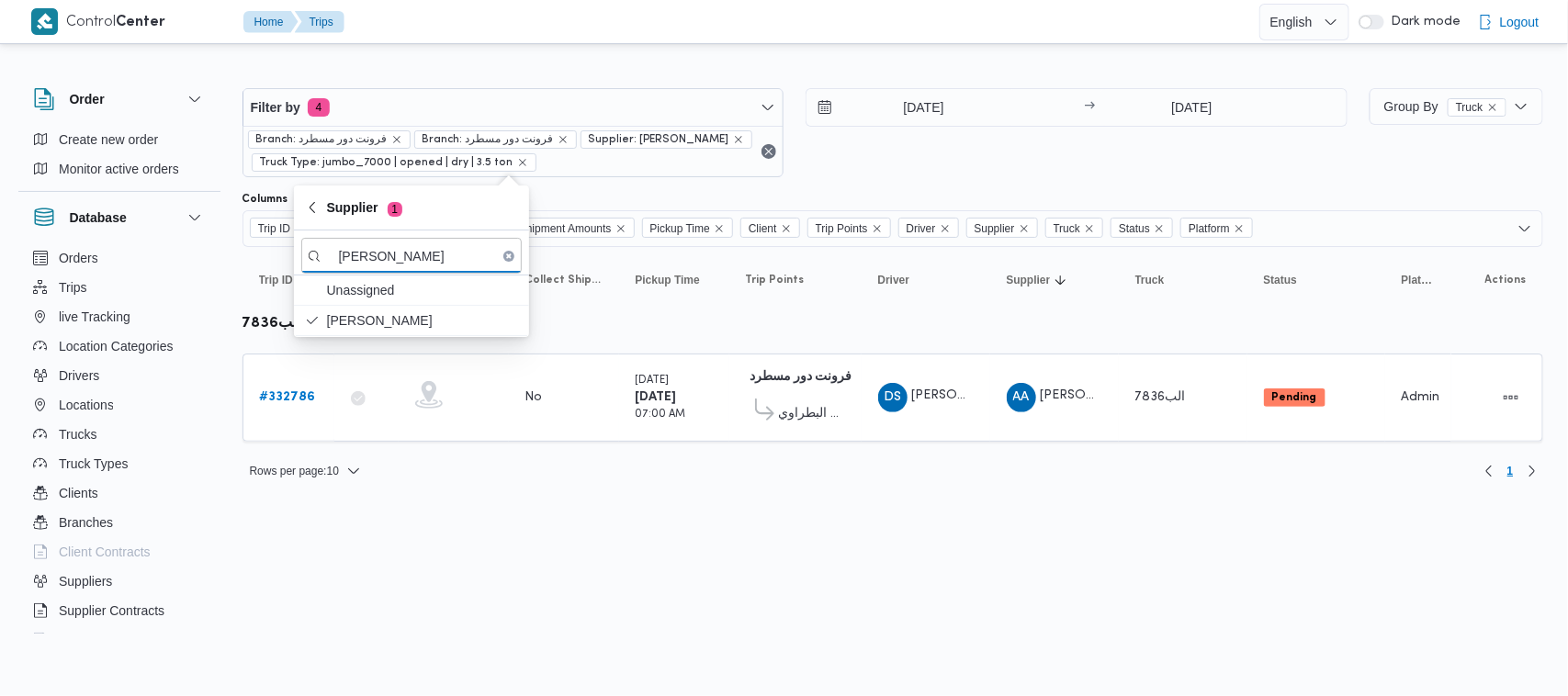
click at [884, 144] on div "28/8/2025 → 28/8/2025" at bounding box center [1077, 132] width 542 height 89
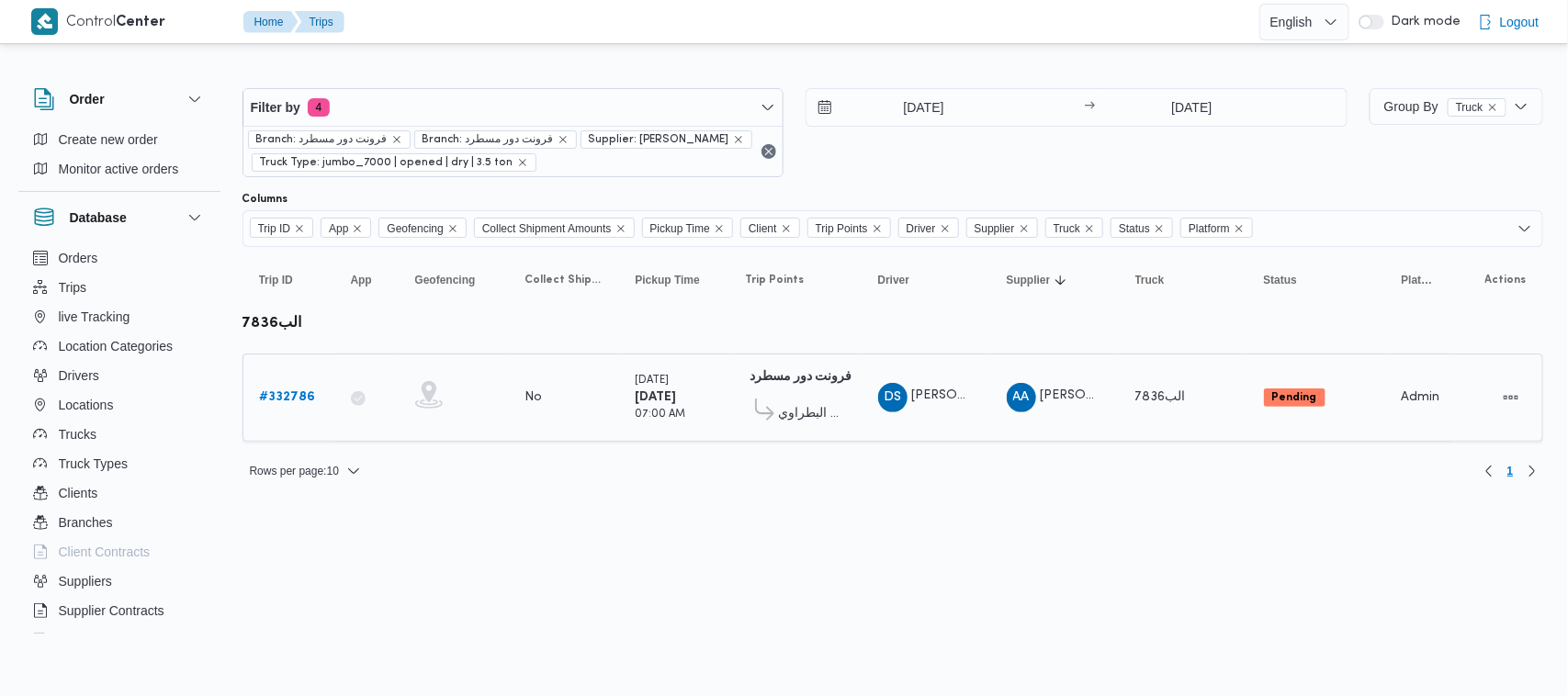
click at [312, 370] on td "Trip ID # 332786" at bounding box center [288, 398] width 92 height 88
click at [301, 397] on b "# 332786" at bounding box center [288, 397] width 56 height 12
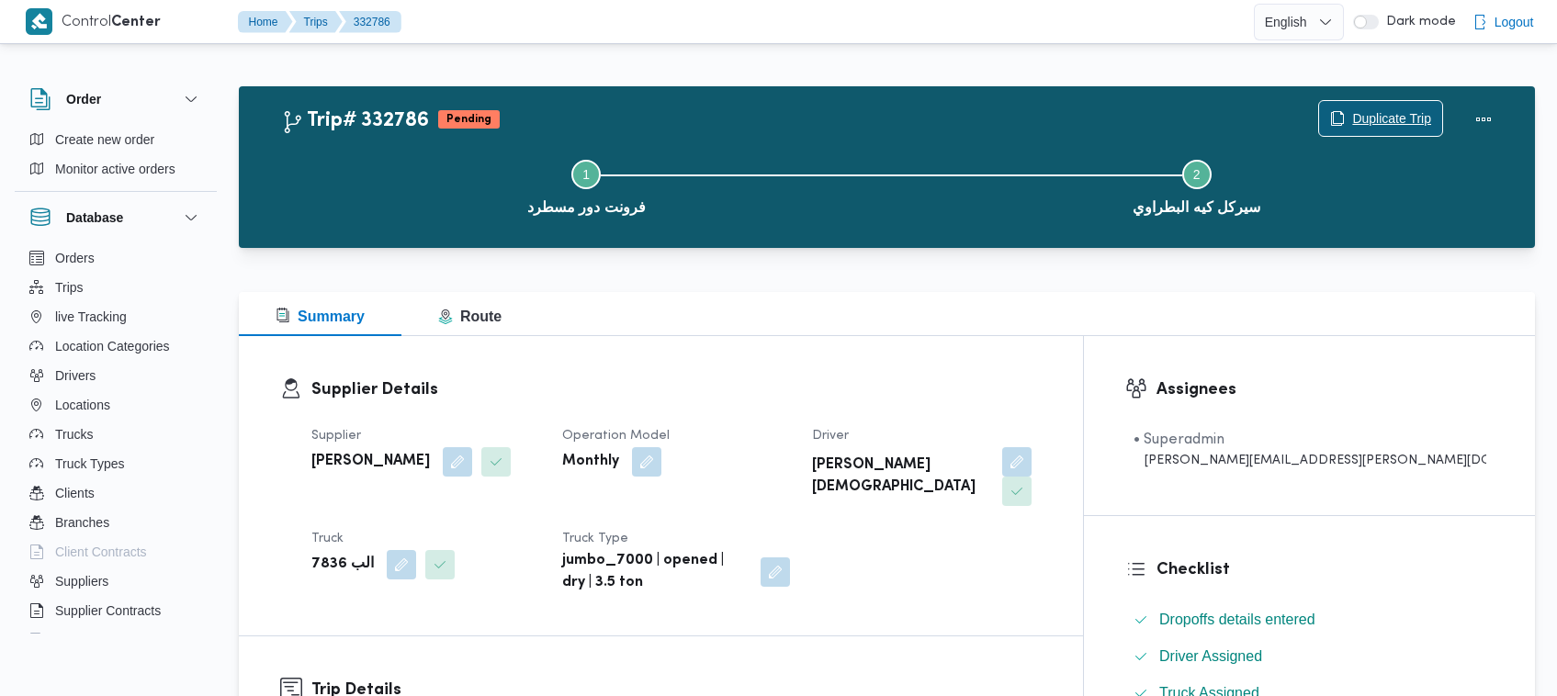
click at [1412, 118] on span "Duplicate Trip" at bounding box center [1391, 118] width 79 height 22
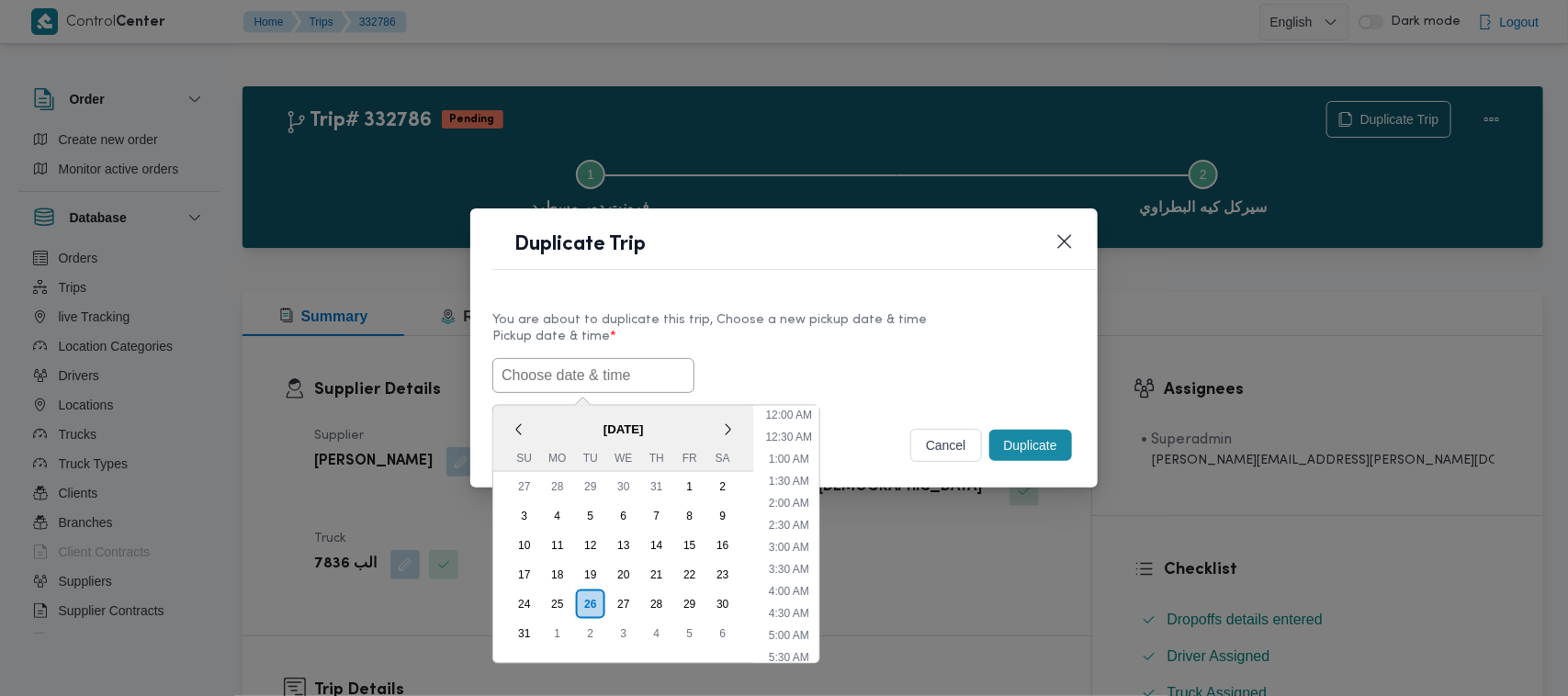
scroll to position [346, 0]
paste input "30/08/2025 7:00AM"
type input "30/08/2025 7:00AM"
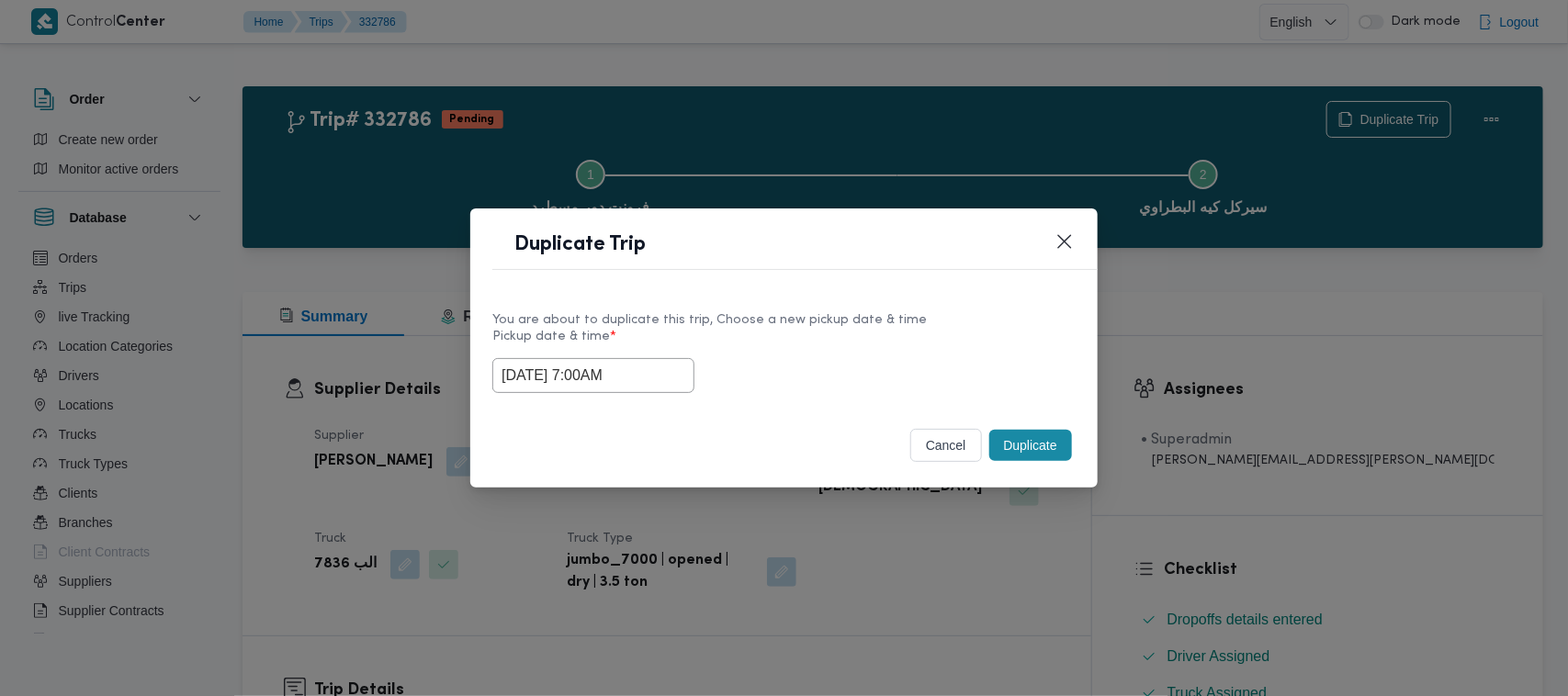
click at [886, 317] on div "You are about to duplicate this trip, Choose a new pickup date & time" at bounding box center [783, 319] width 583 height 19
click at [1050, 453] on button "Duplicate" at bounding box center [1030, 445] width 83 height 31
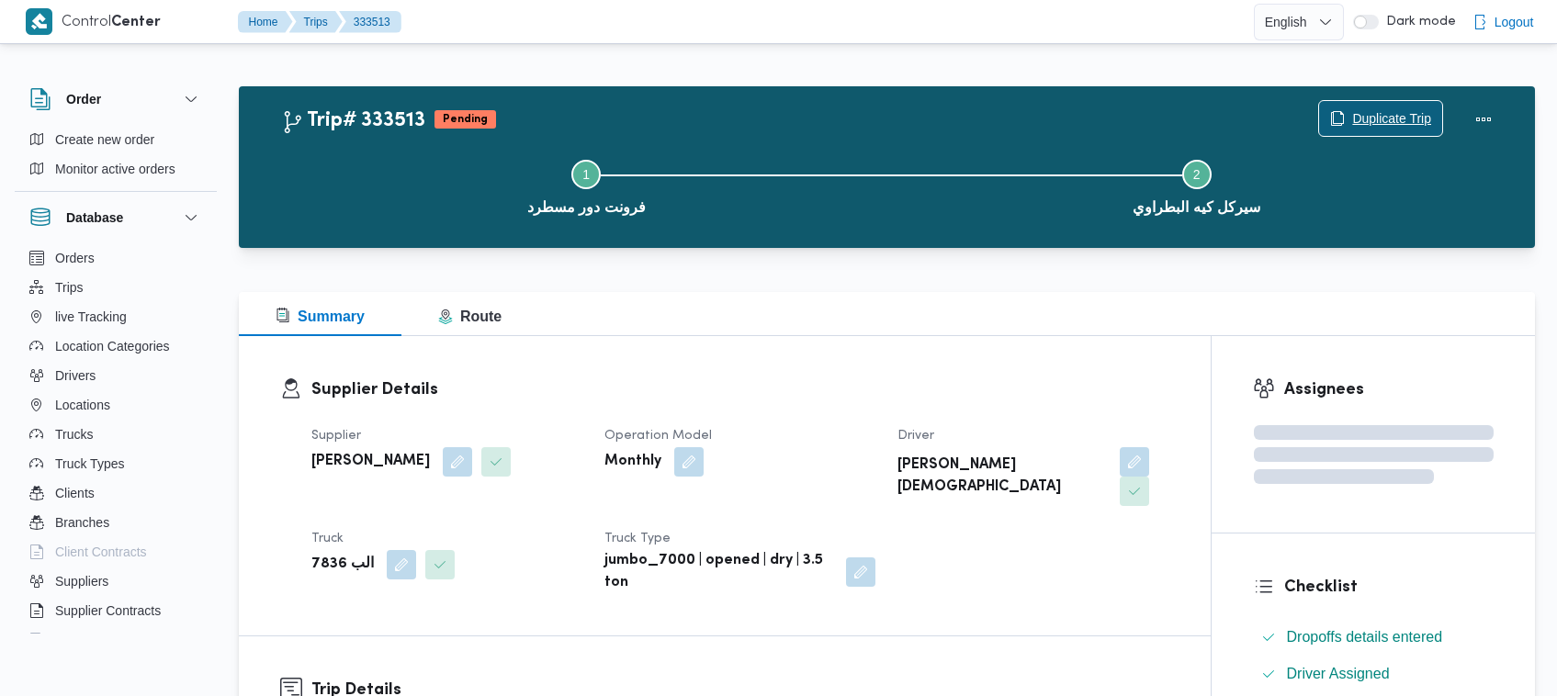
click at [1367, 108] on span "Duplicate Trip" at bounding box center [1391, 118] width 79 height 22
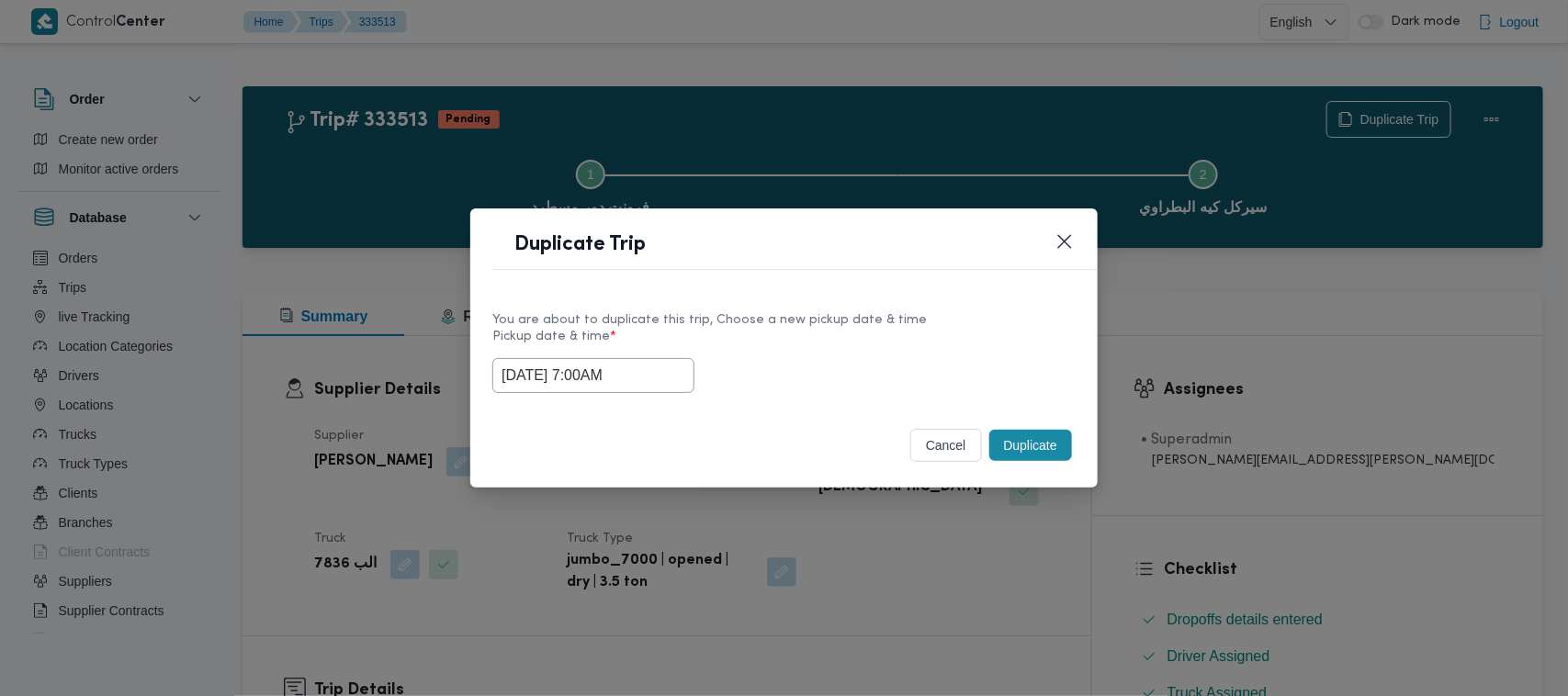
click at [667, 364] on input "30/08/2025 7:00AM" at bounding box center [593, 375] width 202 height 35
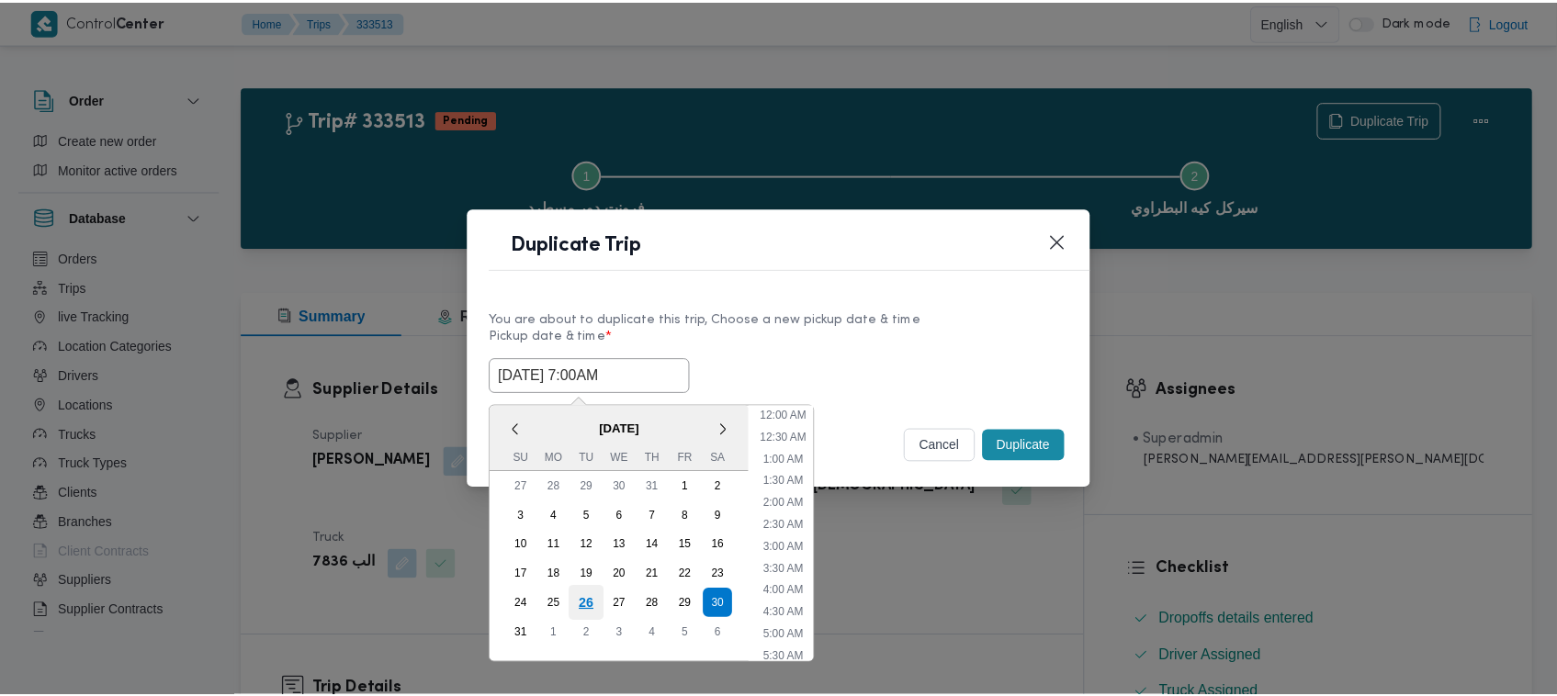
scroll to position [191, 0]
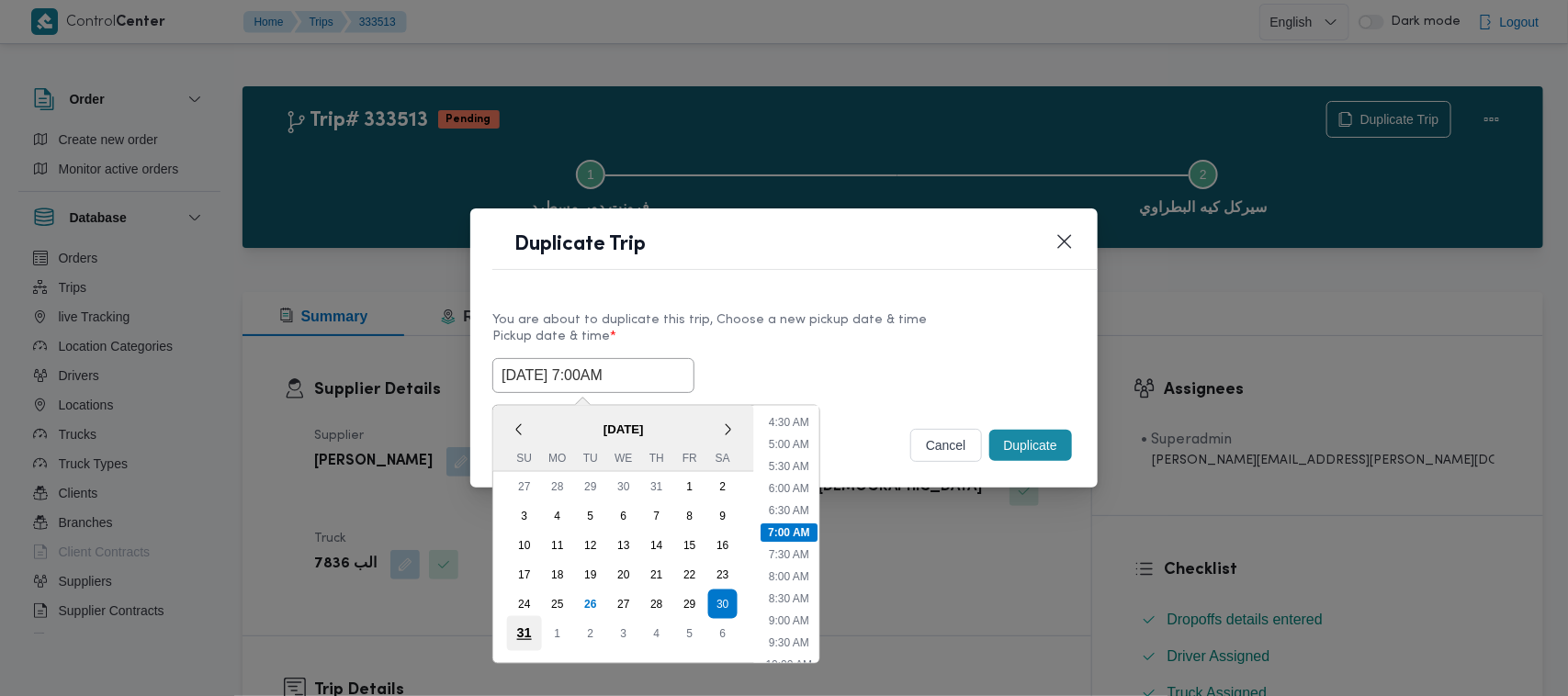
click at [515, 627] on div "31" at bounding box center [524, 633] width 35 height 35
type input "31/08/2025 7:00AM"
click at [827, 249] on header "Duplicate Trip" at bounding box center [805, 250] width 627 height 39
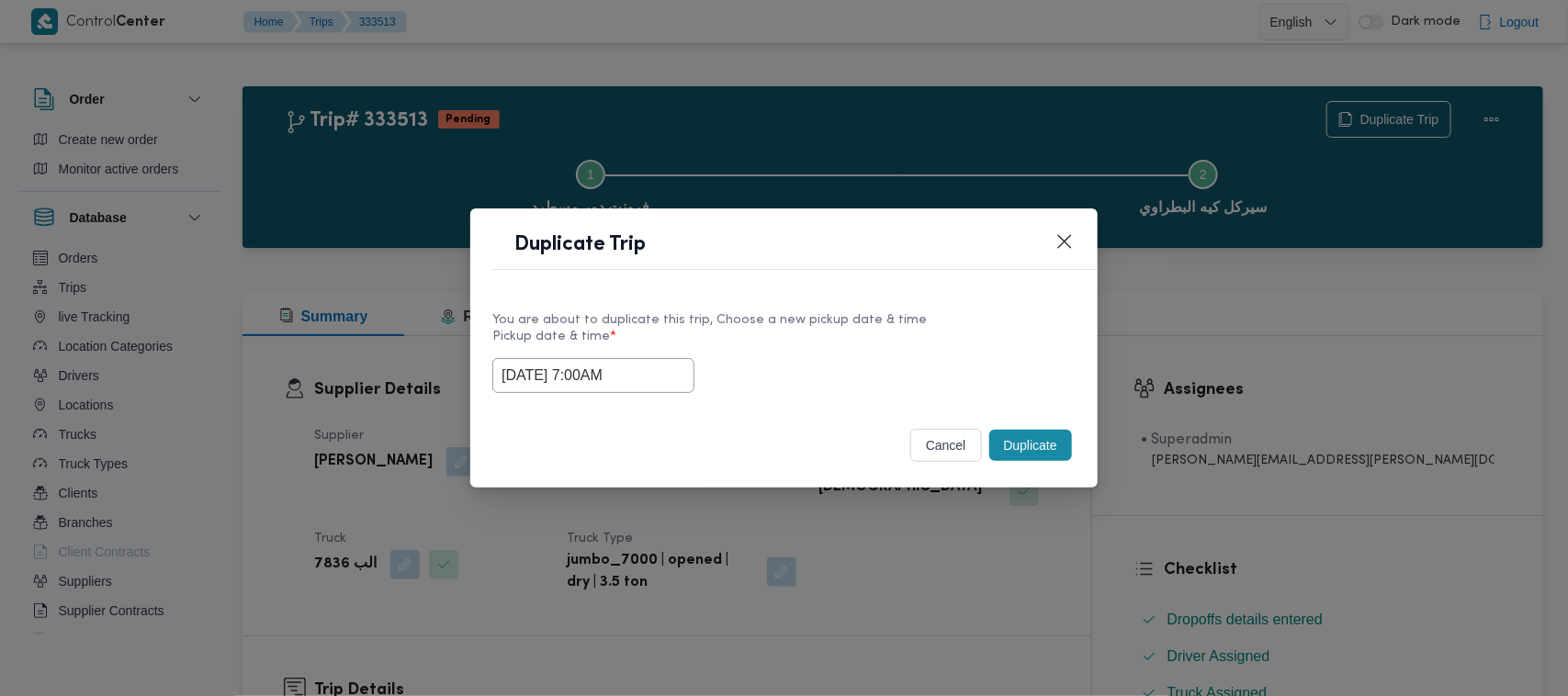
click at [990, 430] on button "Duplicate" at bounding box center [1030, 445] width 83 height 31
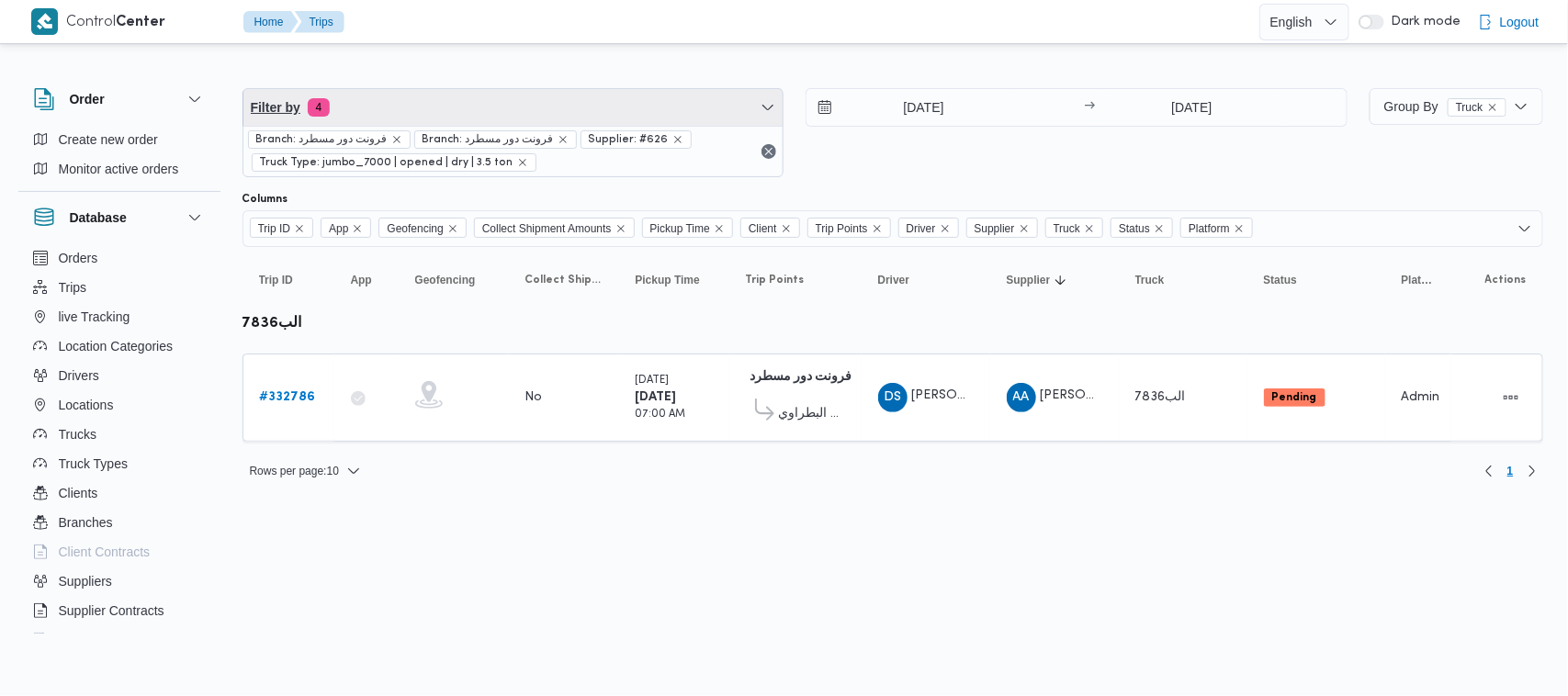
click at [398, 113] on span "Filter by 4" at bounding box center [513, 107] width 540 height 37
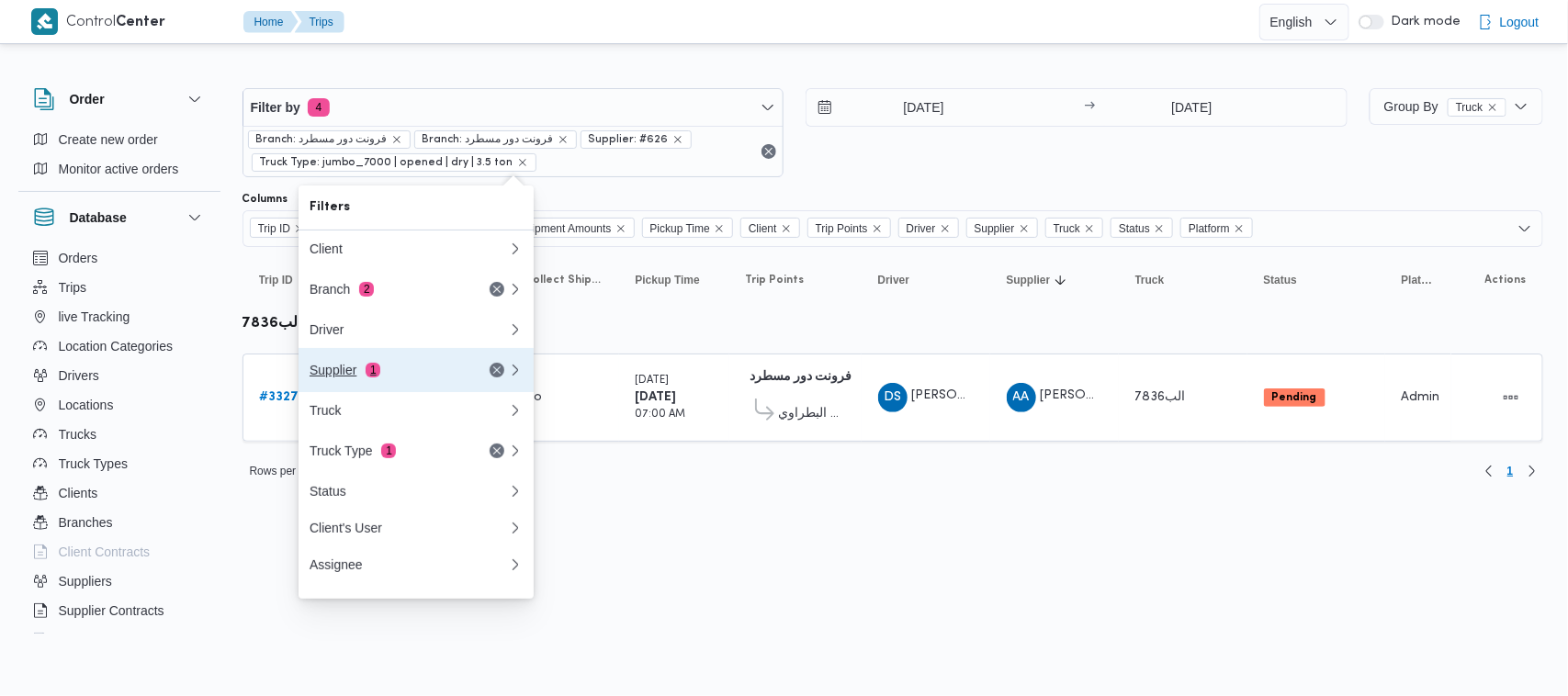
click at [404, 387] on button "Supplier 1" at bounding box center [416, 370] width 235 height 44
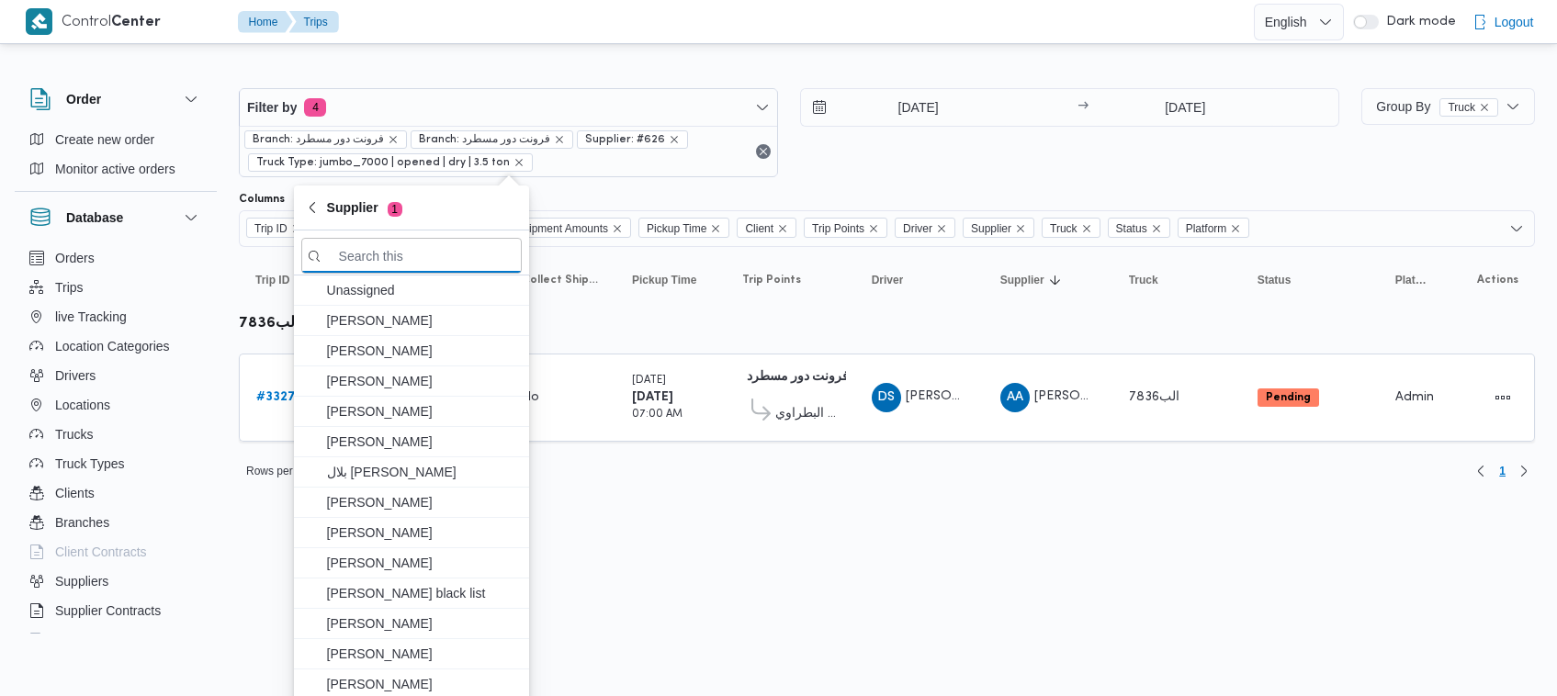
paste input "محمد عيد عبدالسلام عبدالحافظ"
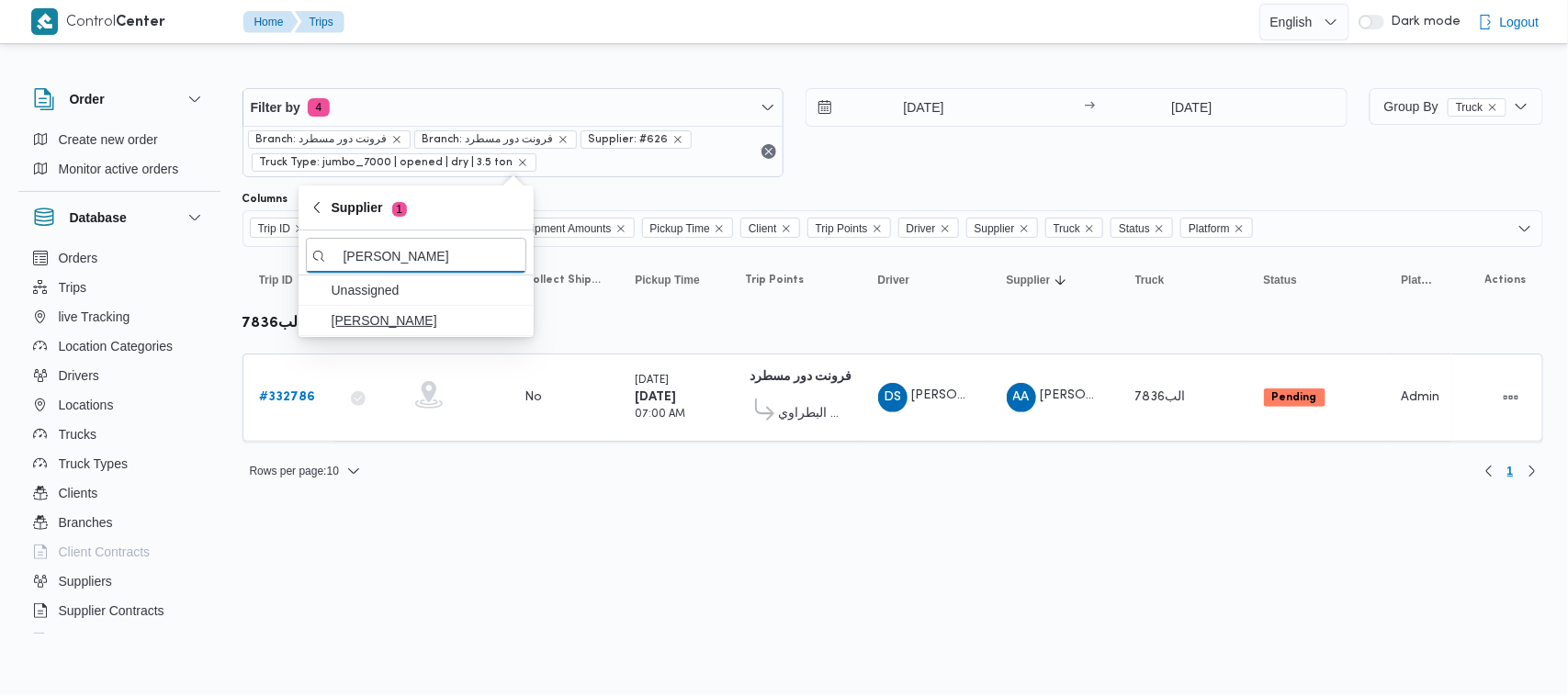
type input "محمد عيد عبدالسلام عبدالحافظ"
click at [461, 312] on span "محمد عيد عبدالسلام عبدالحافظ" at bounding box center [427, 321] width 191 height 22
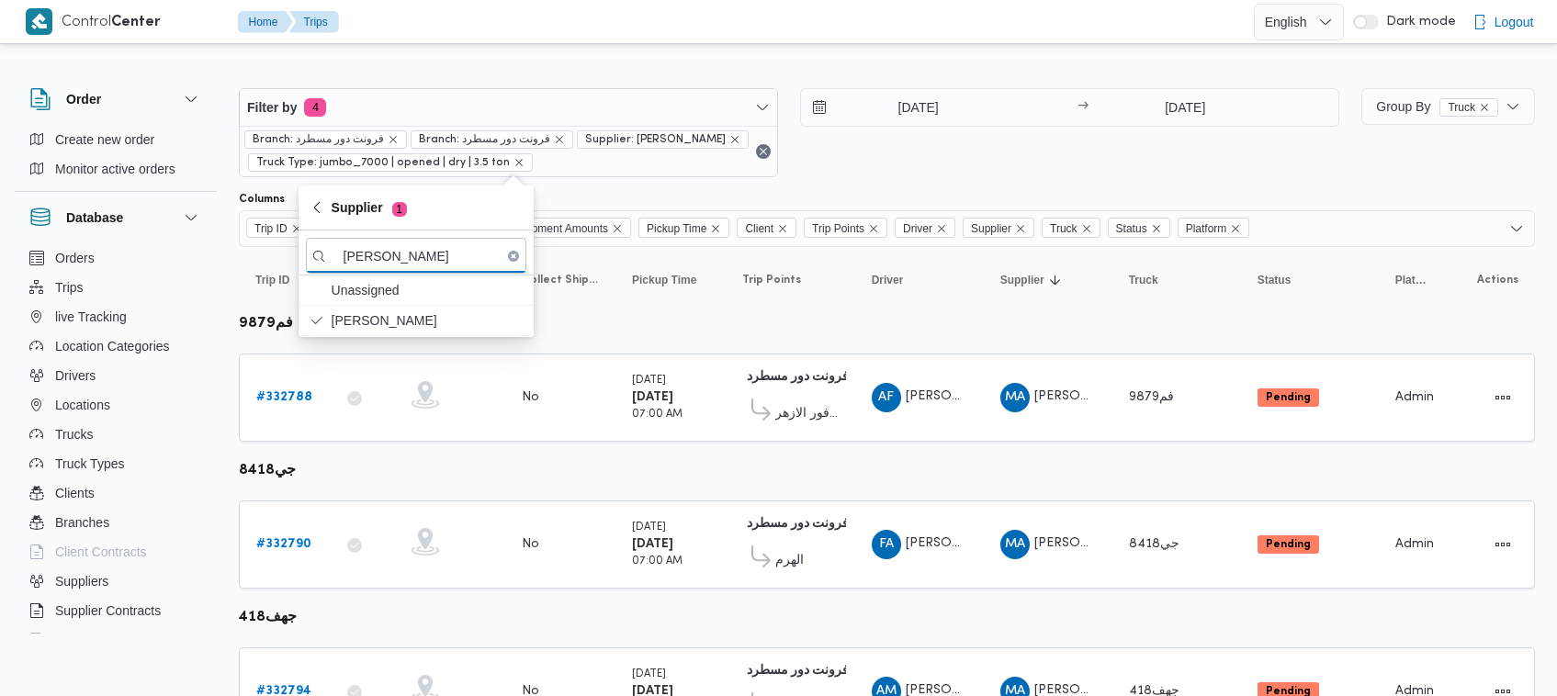
click at [1013, 172] on div "28/8/2025 → 28/8/2025" at bounding box center [1069, 132] width 539 height 89
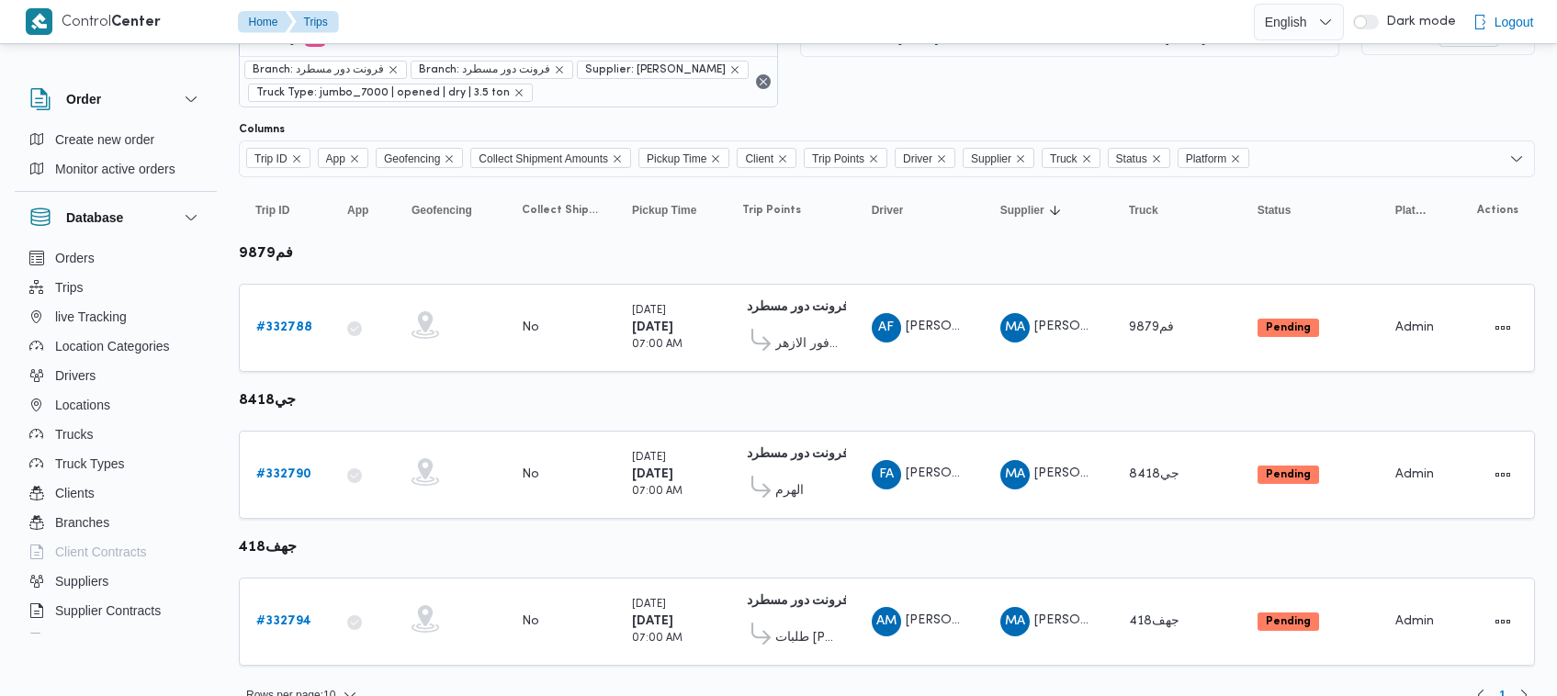
scroll to position [98, 0]
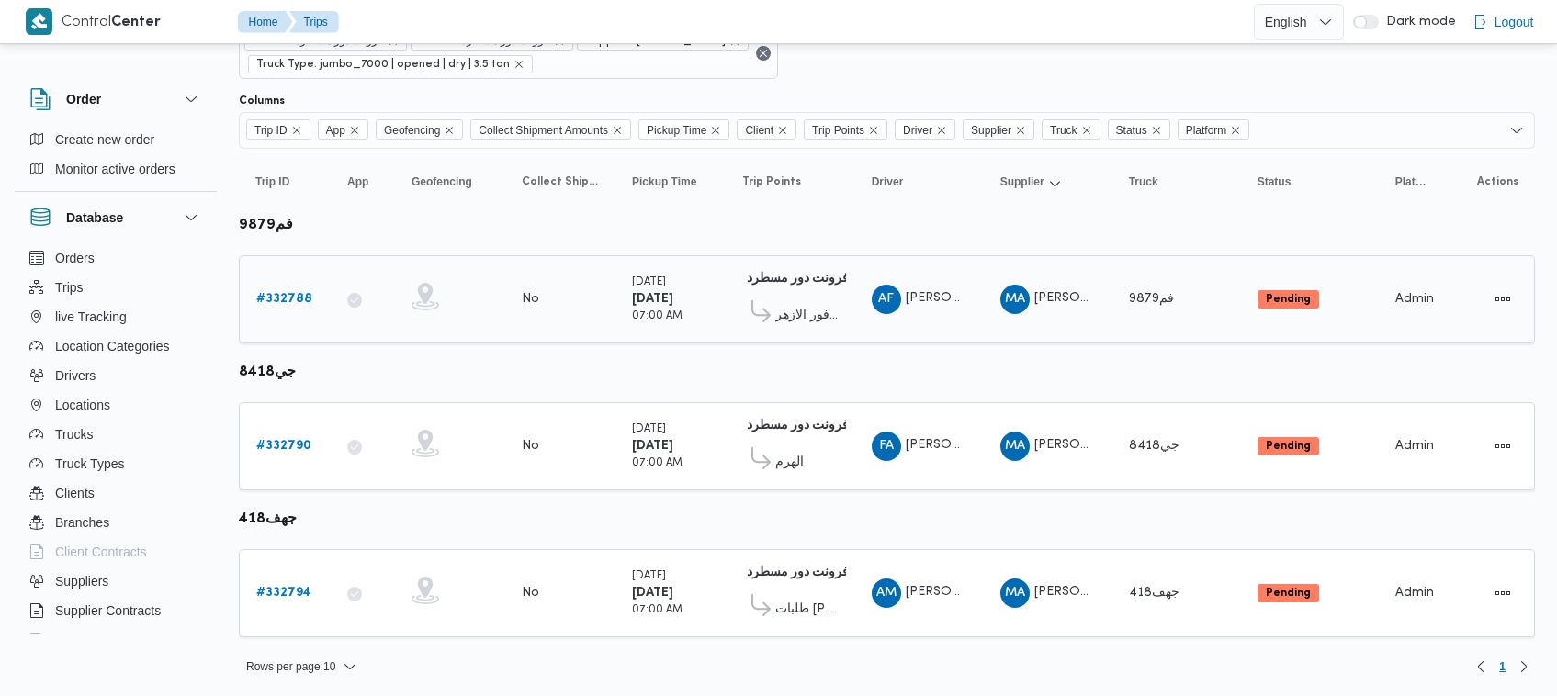
click at [281, 300] on b "# 332788" at bounding box center [284, 299] width 56 height 12
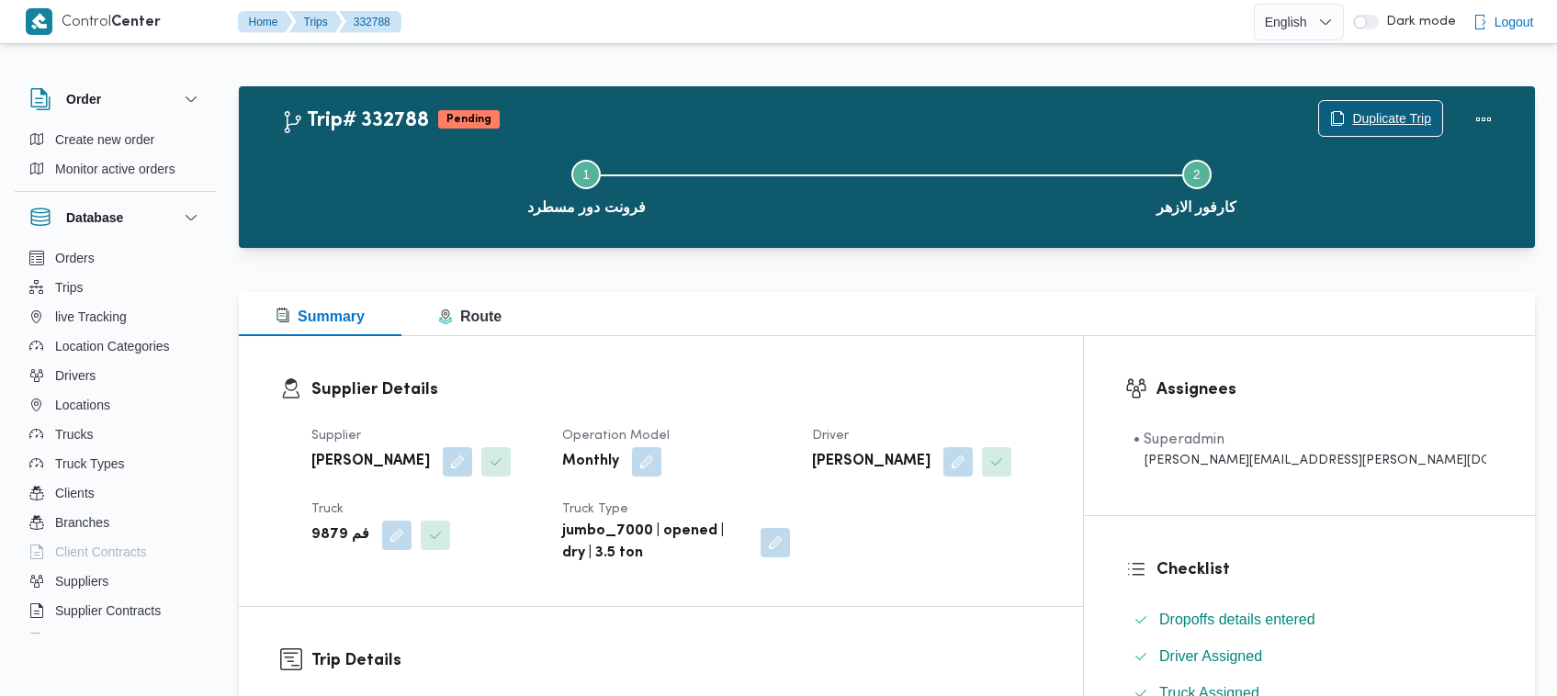
click at [1362, 124] on span "Duplicate Trip" at bounding box center [1391, 118] width 79 height 22
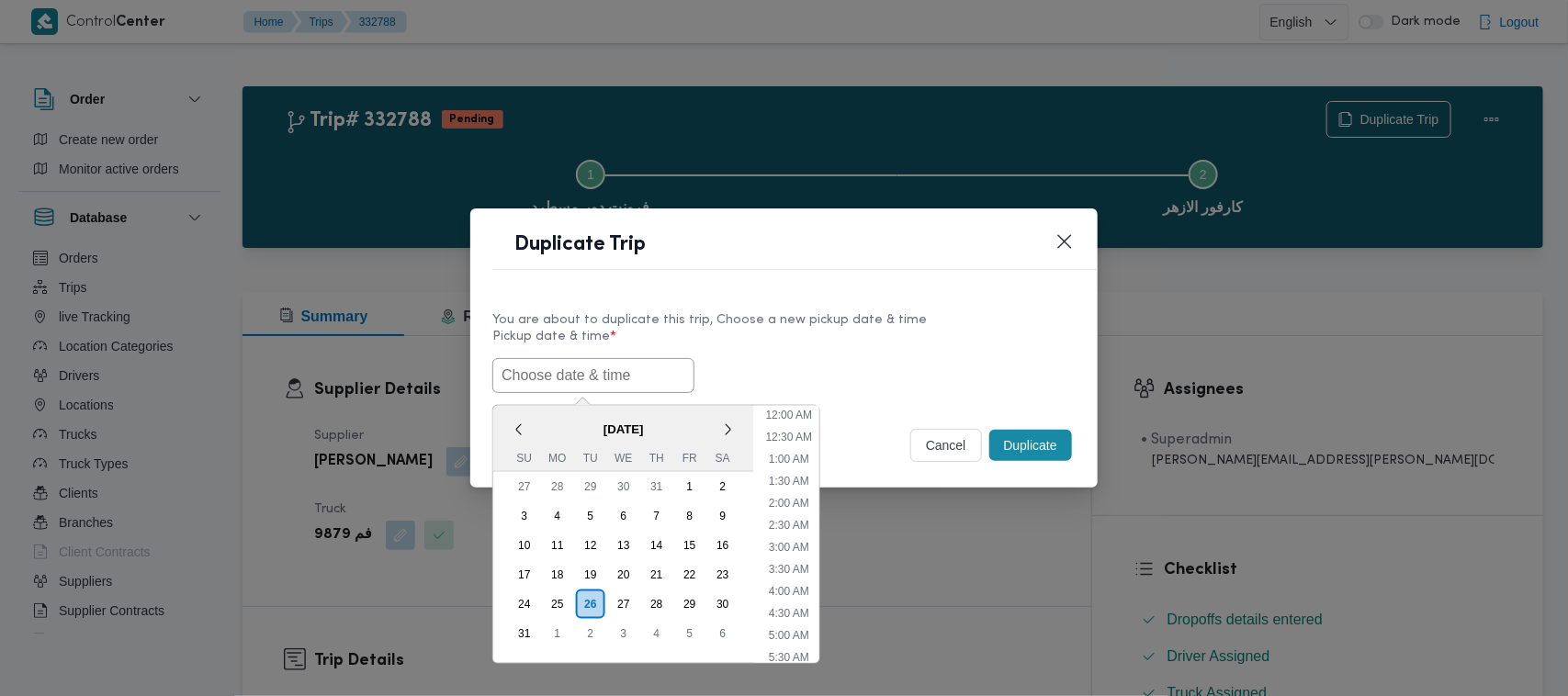
scroll to position [346, 0]
paste input "30/08/2025 7:00AM"
type input "30/08/2025 7:00AM"
click at [875, 337] on label "Pickup date & time *" at bounding box center [783, 344] width 583 height 28
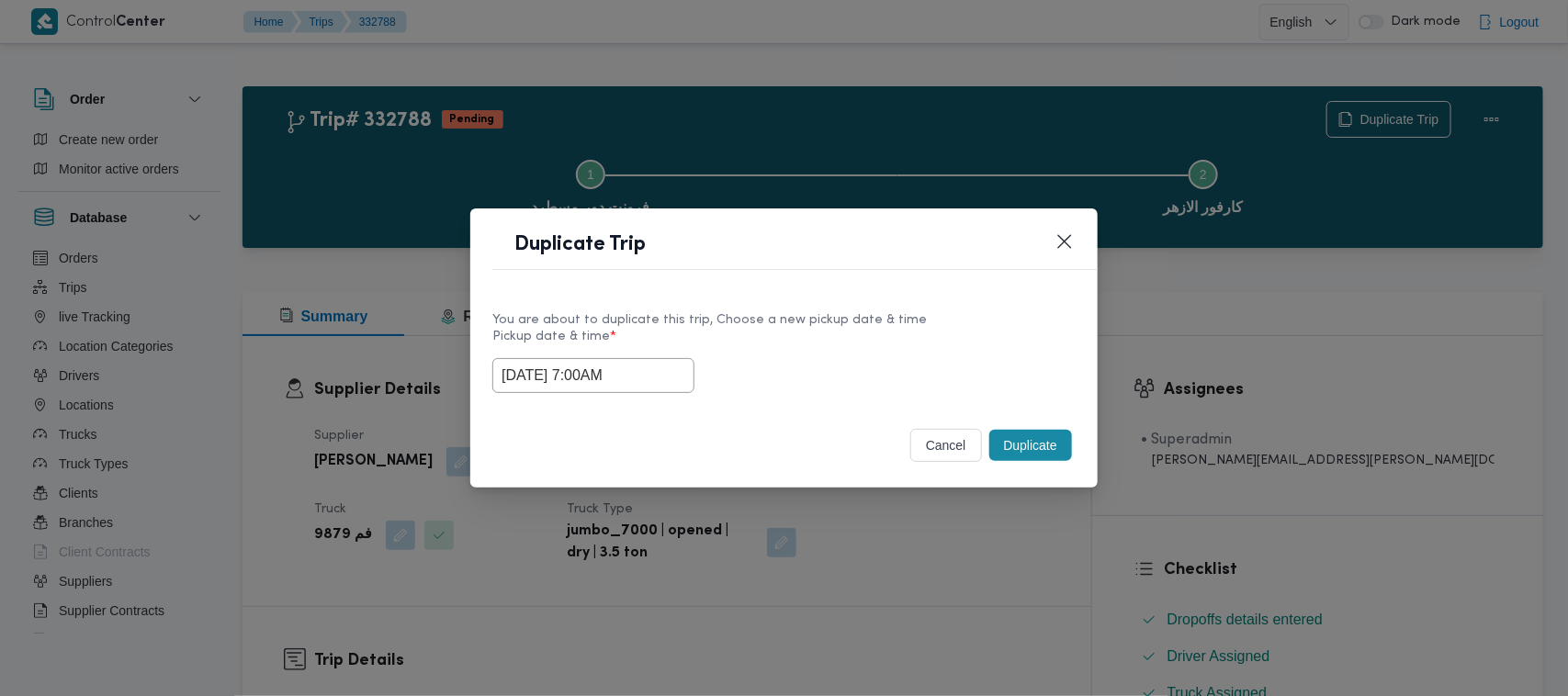
click at [1052, 457] on button "Duplicate" at bounding box center [1030, 445] width 83 height 31
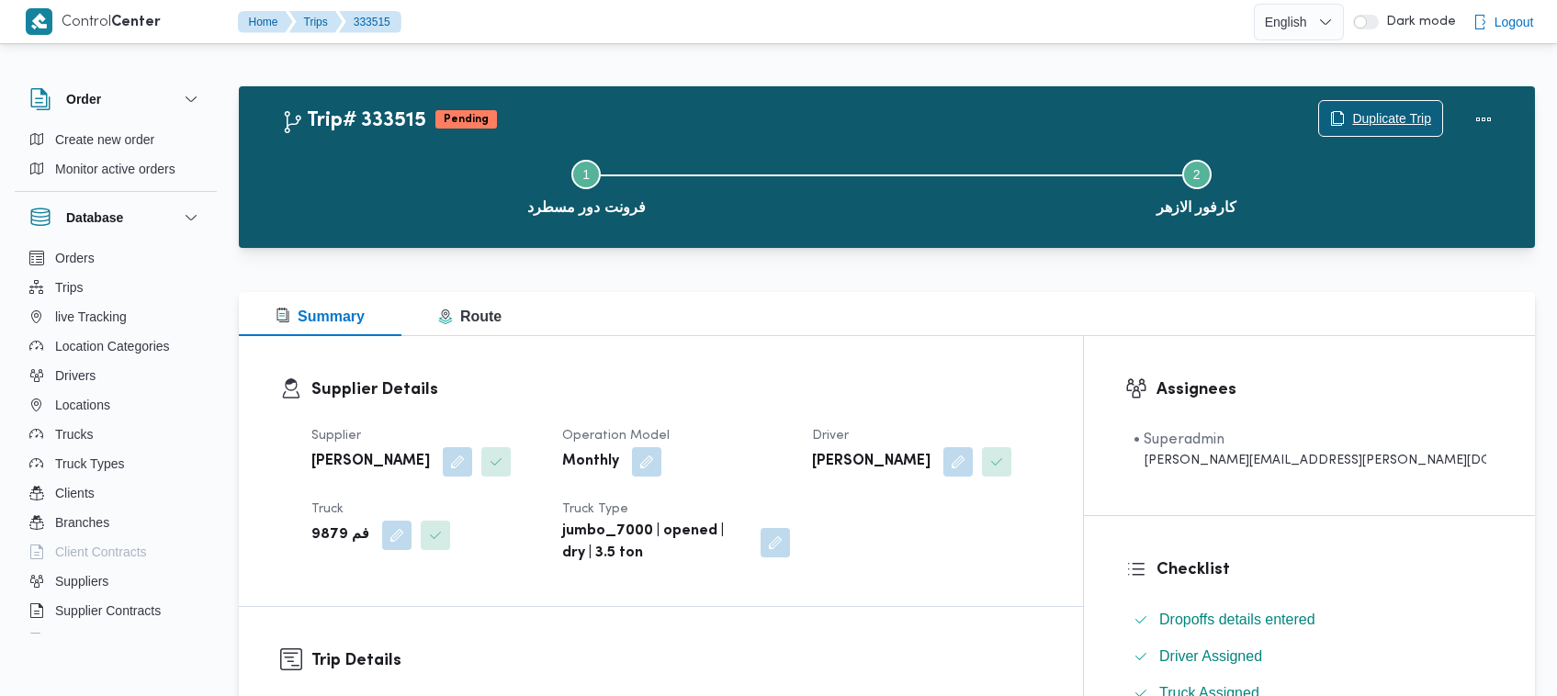
click at [1360, 110] on span "Duplicate Trip" at bounding box center [1391, 118] width 79 height 22
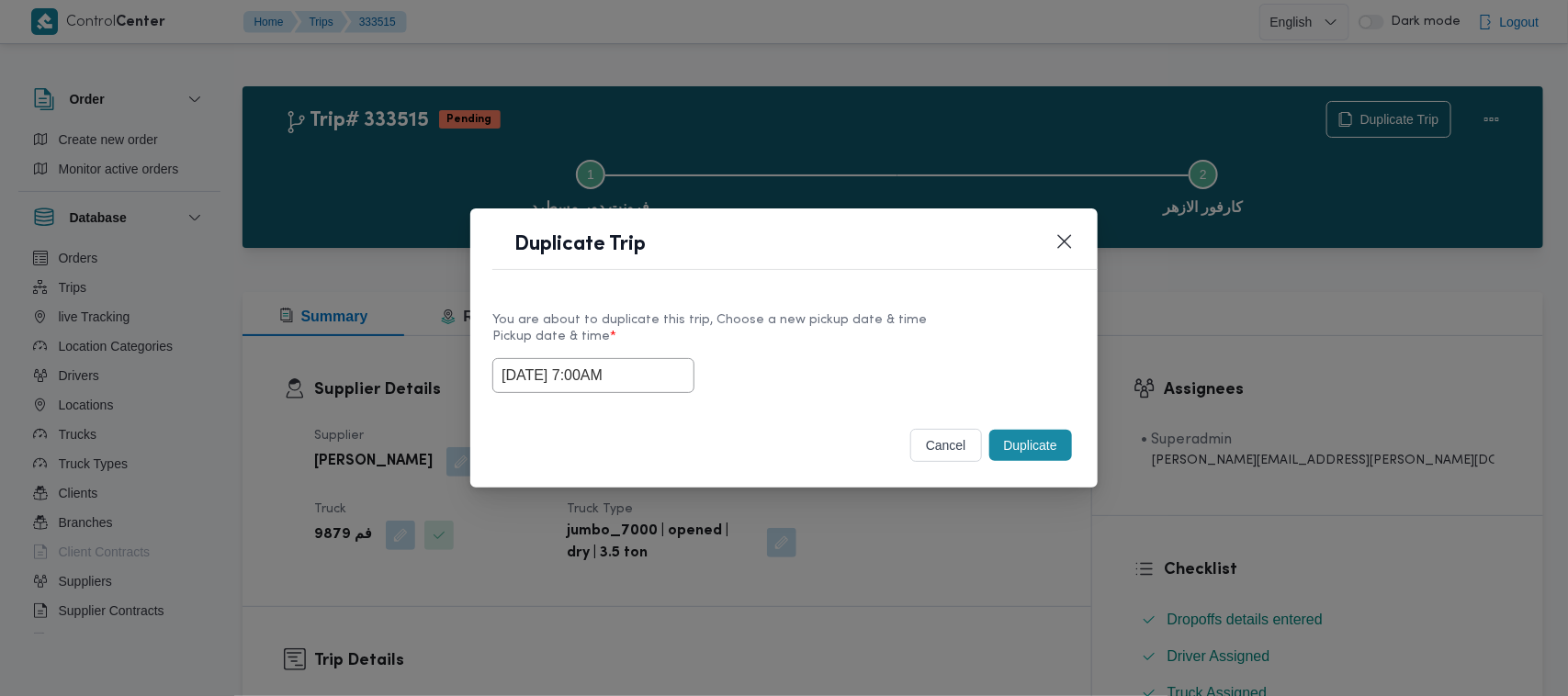
click at [663, 383] on input "30/08/2025 7:00AM" at bounding box center [593, 375] width 202 height 35
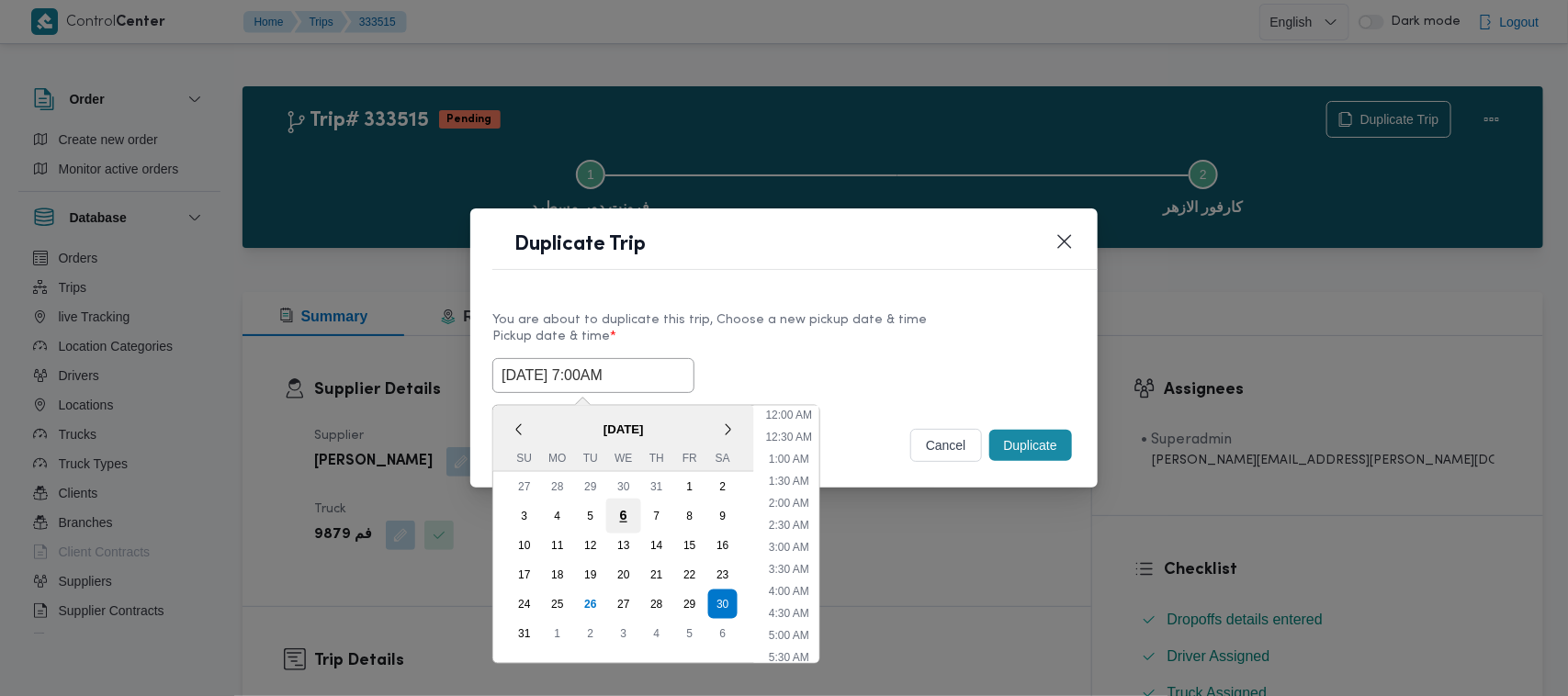
scroll to position [191, 0]
click at [526, 625] on div "31" at bounding box center [524, 633] width 35 height 35
type input "31/08/2025 7:00AM"
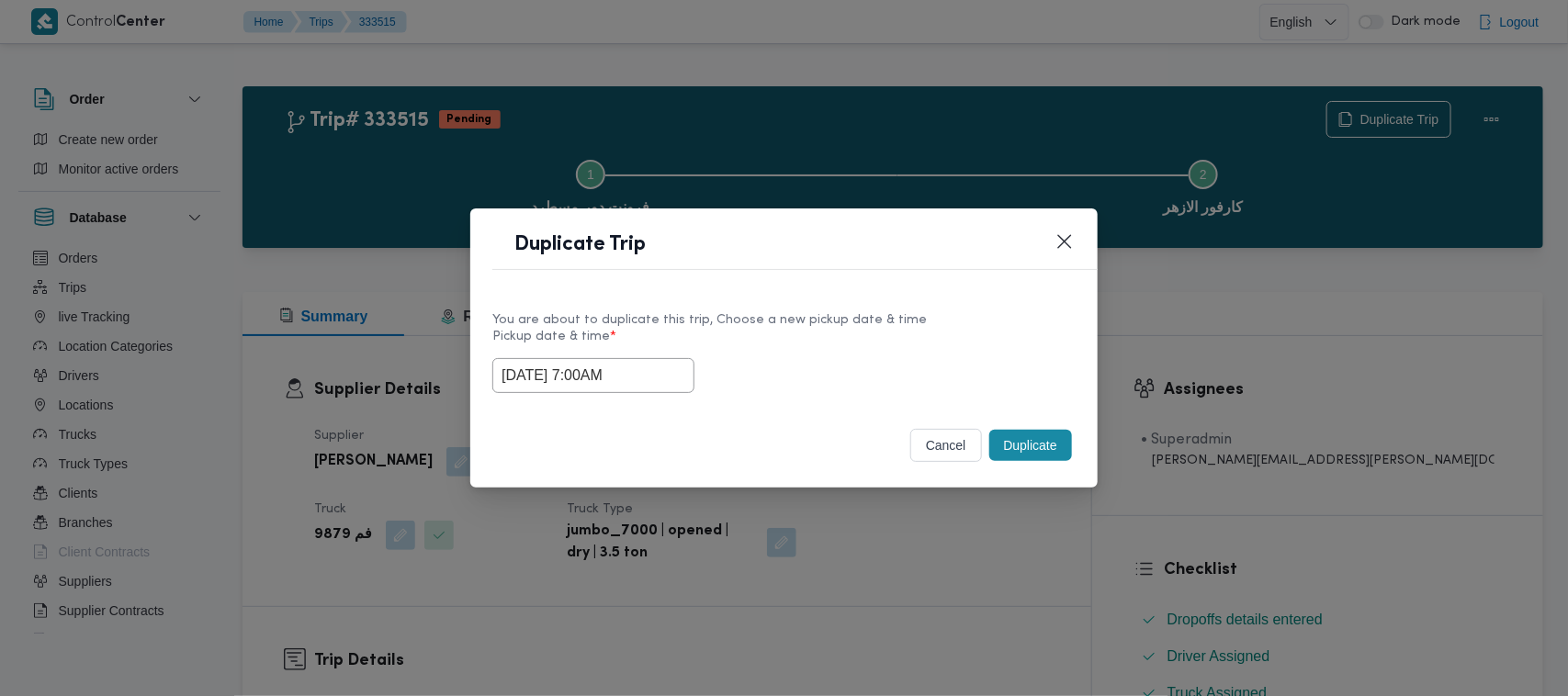
click at [846, 281] on div "Duplicate Trip" at bounding box center [783, 251] width 627 height 84
click at [1029, 446] on button "Duplicate" at bounding box center [1030, 445] width 83 height 31
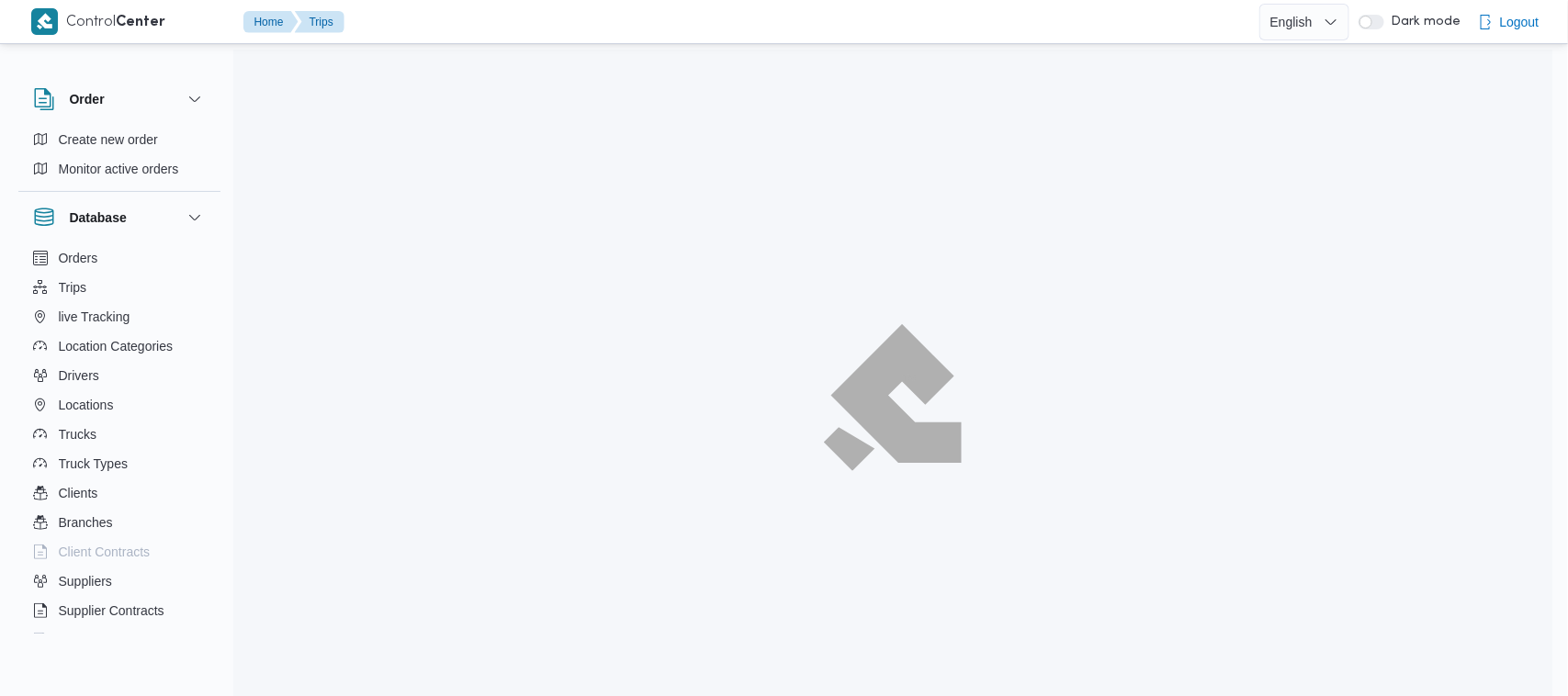
scroll to position [49, 0]
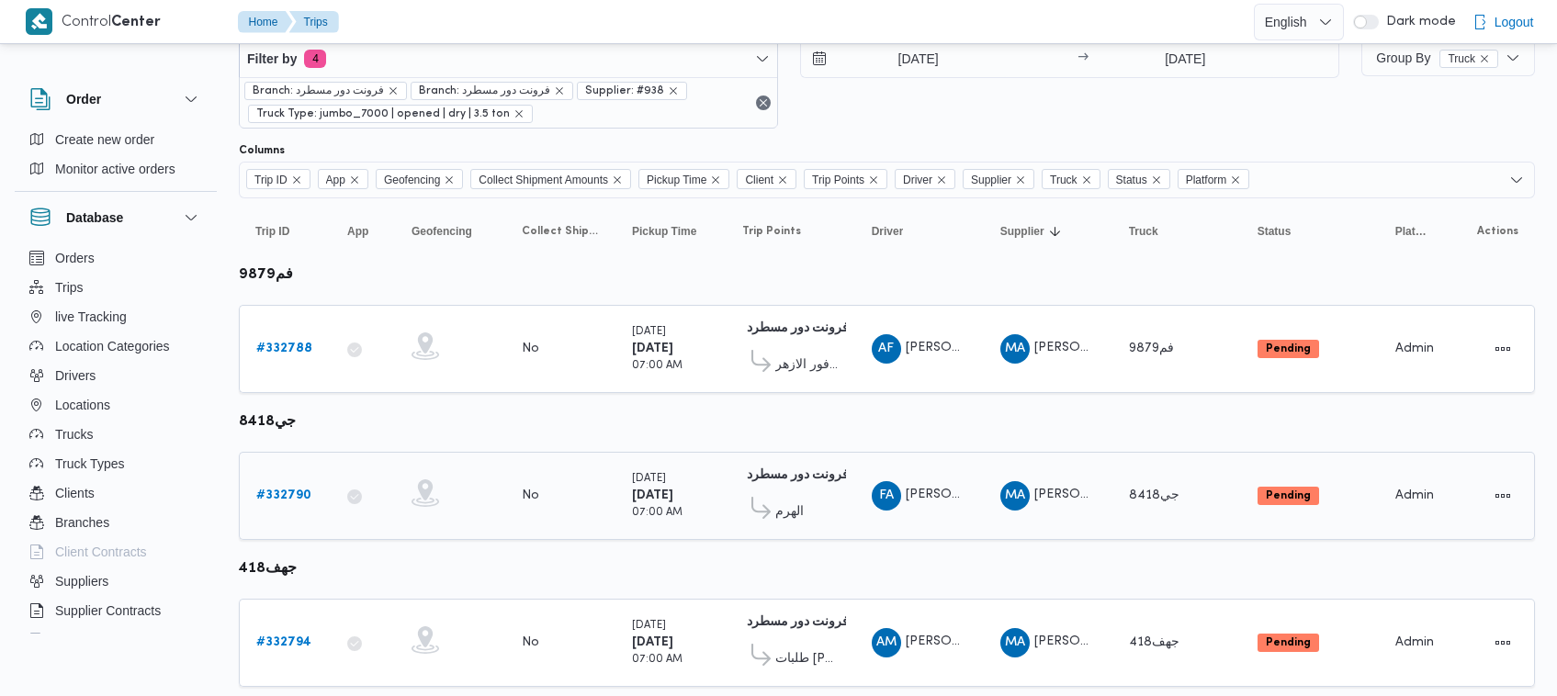
click at [301, 505] on div "# 332790" at bounding box center [285, 496] width 73 height 37
click at [283, 490] on b "# 332790" at bounding box center [283, 496] width 55 height 12
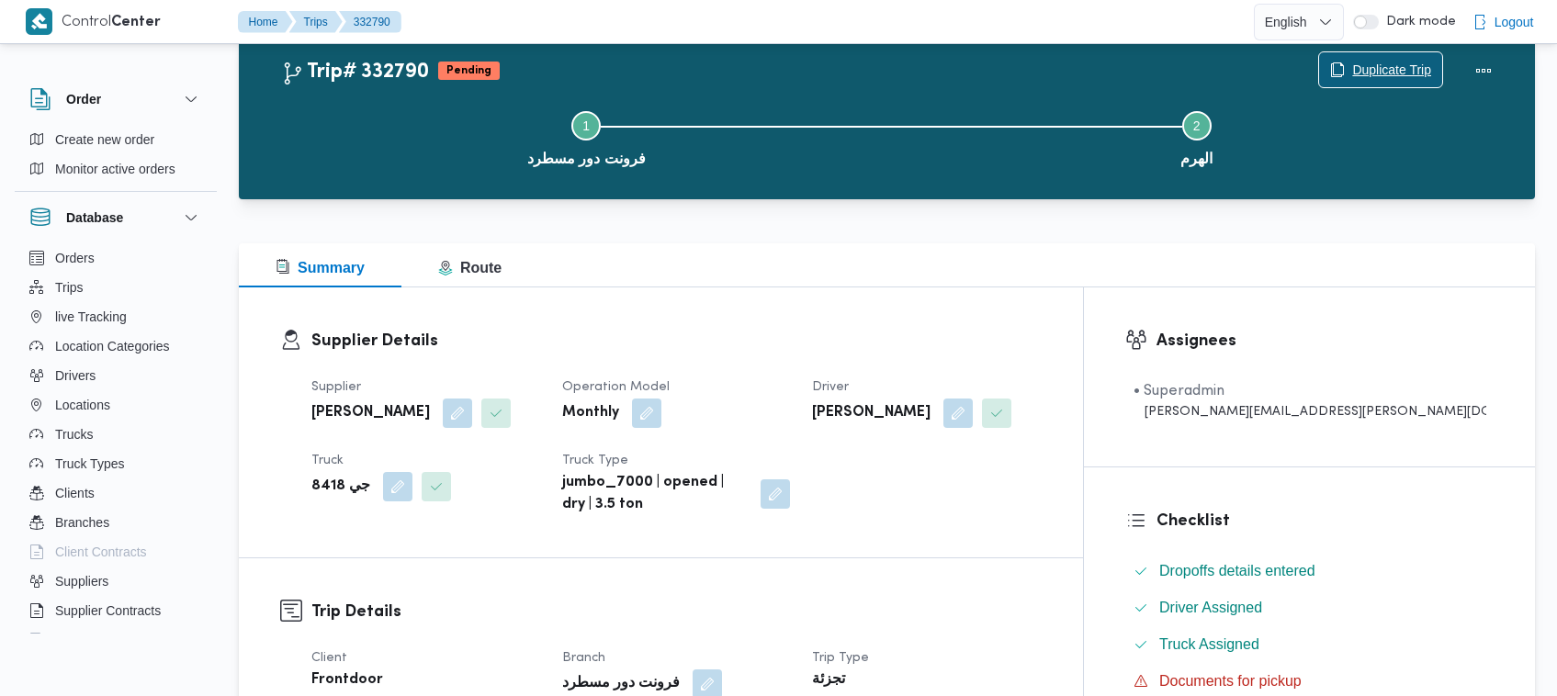
click at [1358, 69] on span "Duplicate Trip" at bounding box center [1391, 70] width 79 height 22
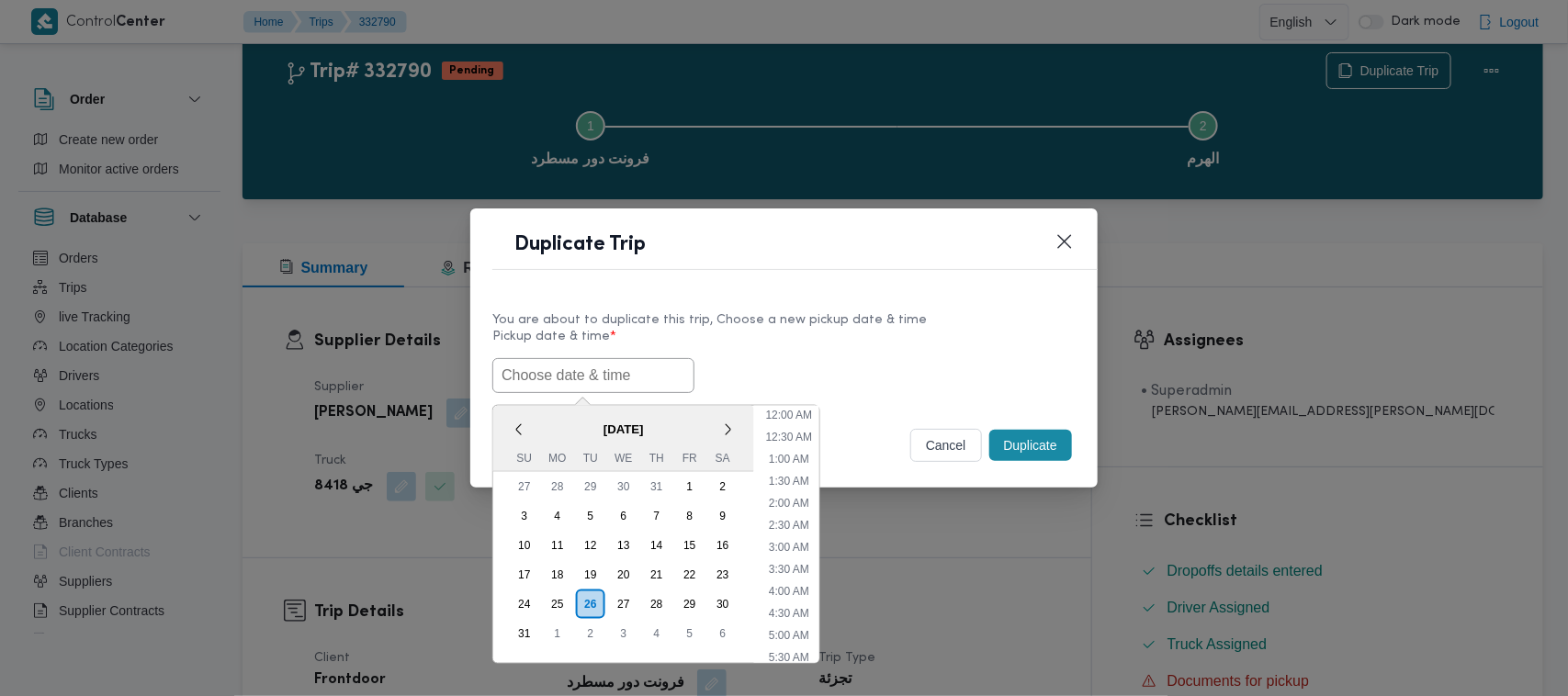
scroll to position [346, 0]
paste input "30/08/2025 7:00AM"
type input "30/08/2025 7:00AM"
click at [829, 331] on label "Pickup date & time *" at bounding box center [783, 344] width 583 height 28
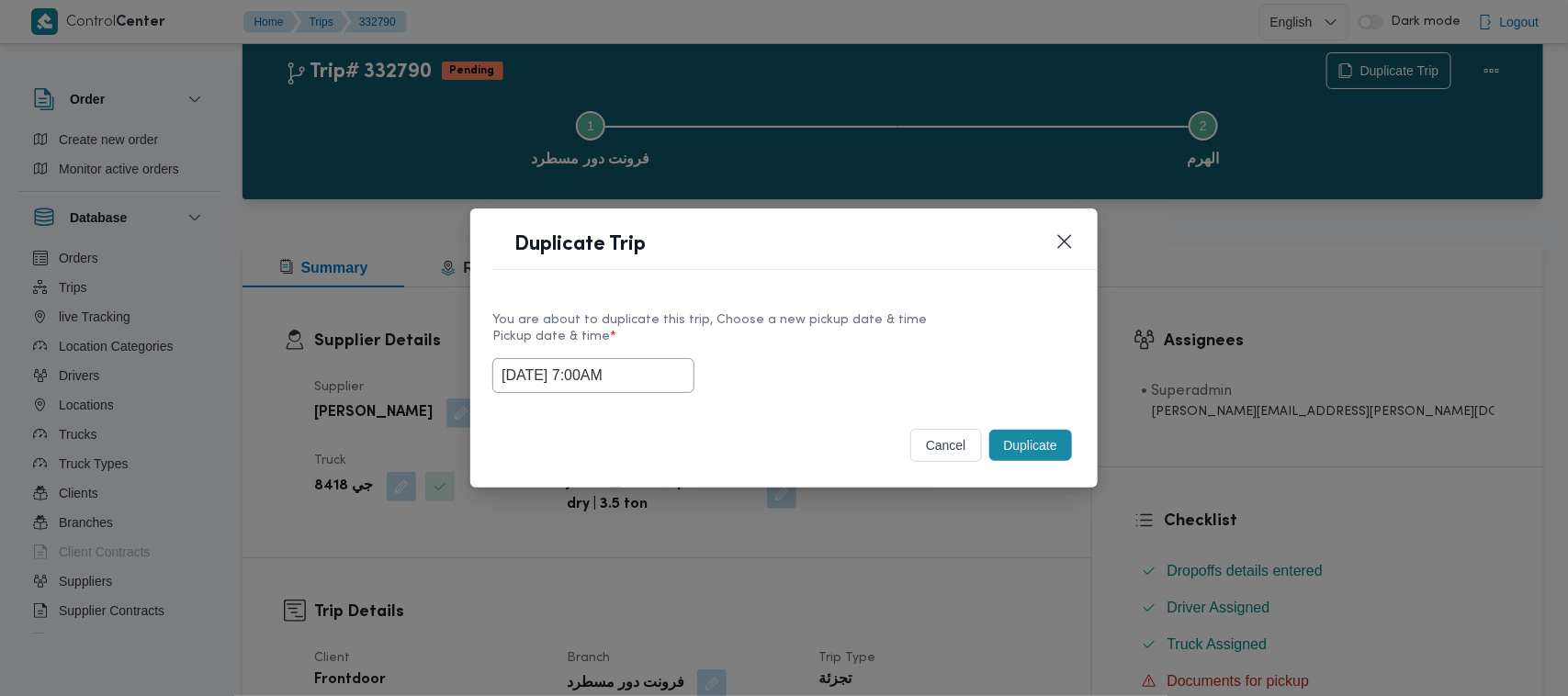
click at [1052, 447] on button "Duplicate" at bounding box center [1030, 445] width 83 height 31
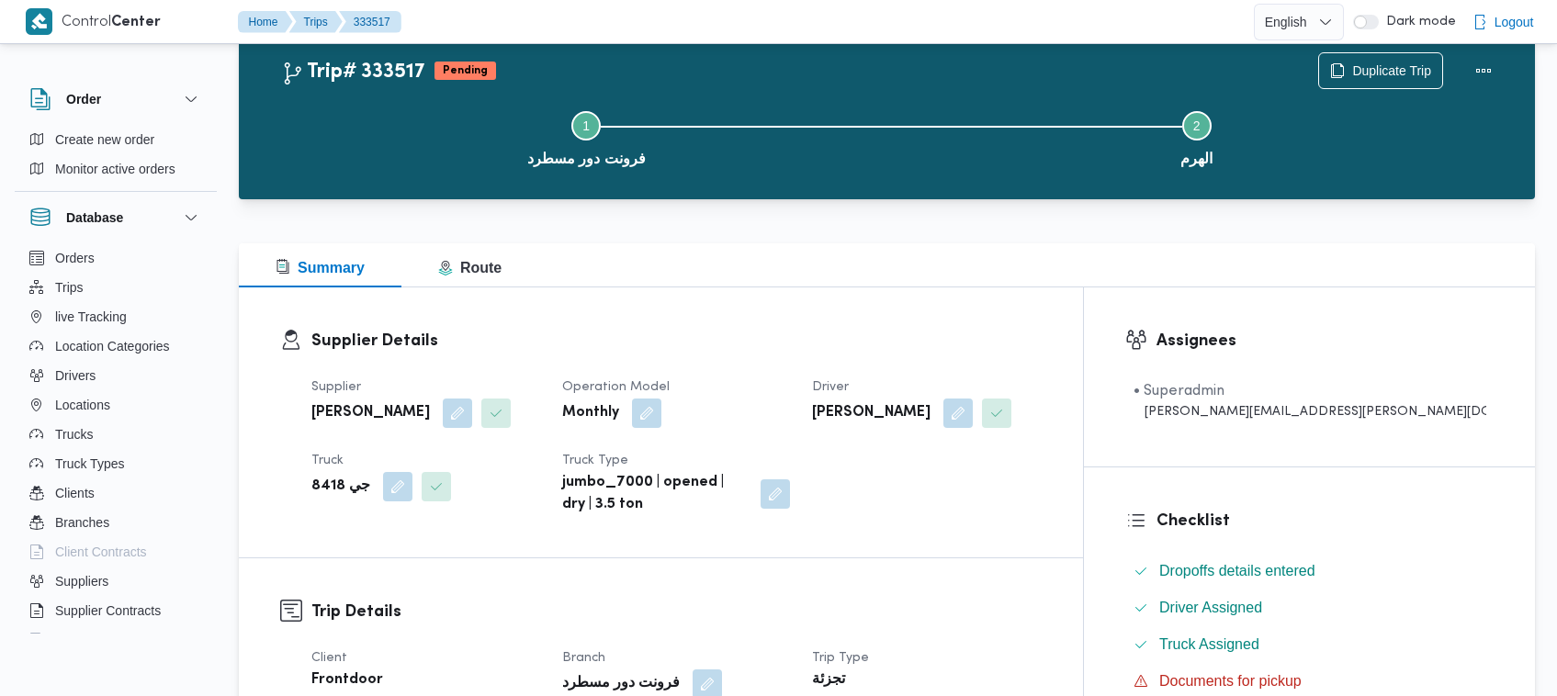
click at [1367, 48] on div "Duplicate Trip" at bounding box center [1410, 70] width 206 height 59
click at [1405, 66] on span "Duplicate Trip" at bounding box center [1391, 70] width 79 height 22
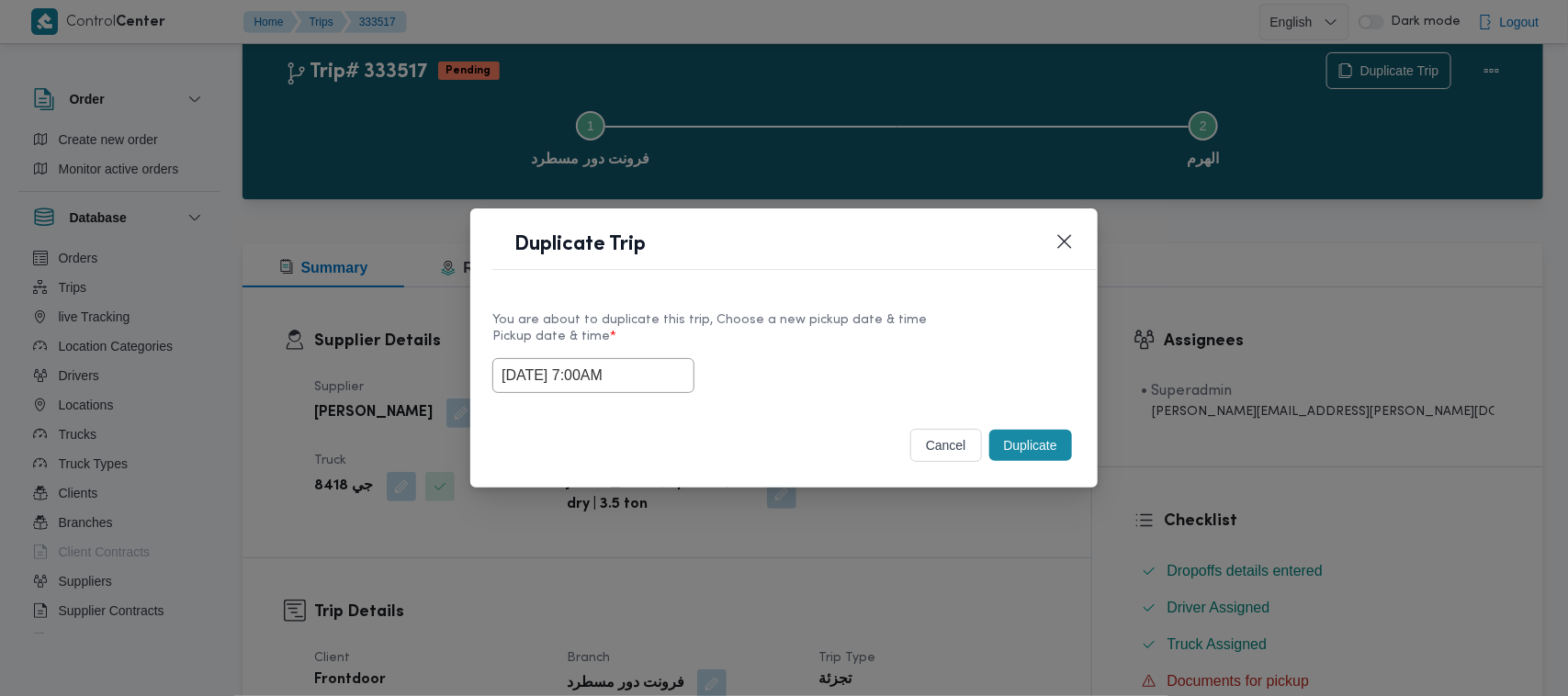
click at [658, 379] on input "30/08/2025 7:00AM" at bounding box center [593, 375] width 202 height 35
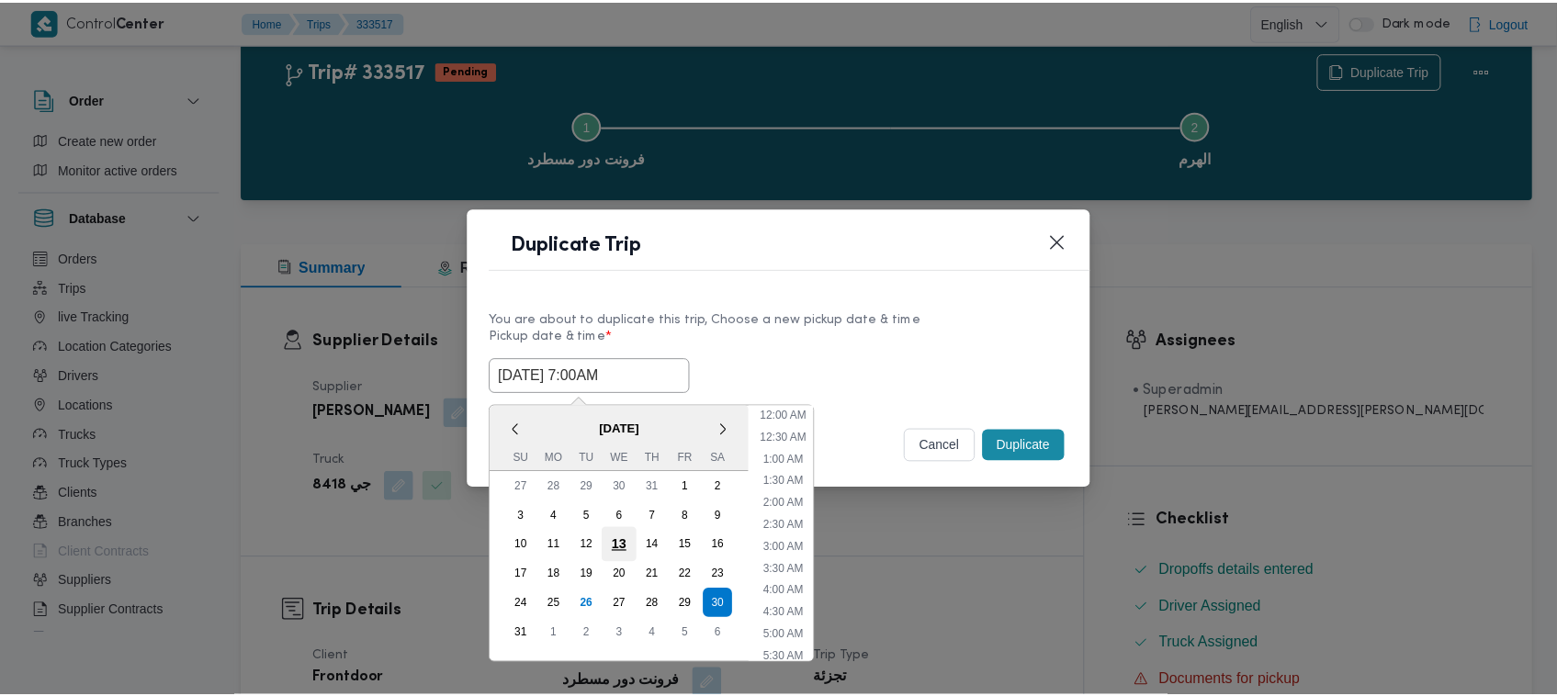
scroll to position [191, 0]
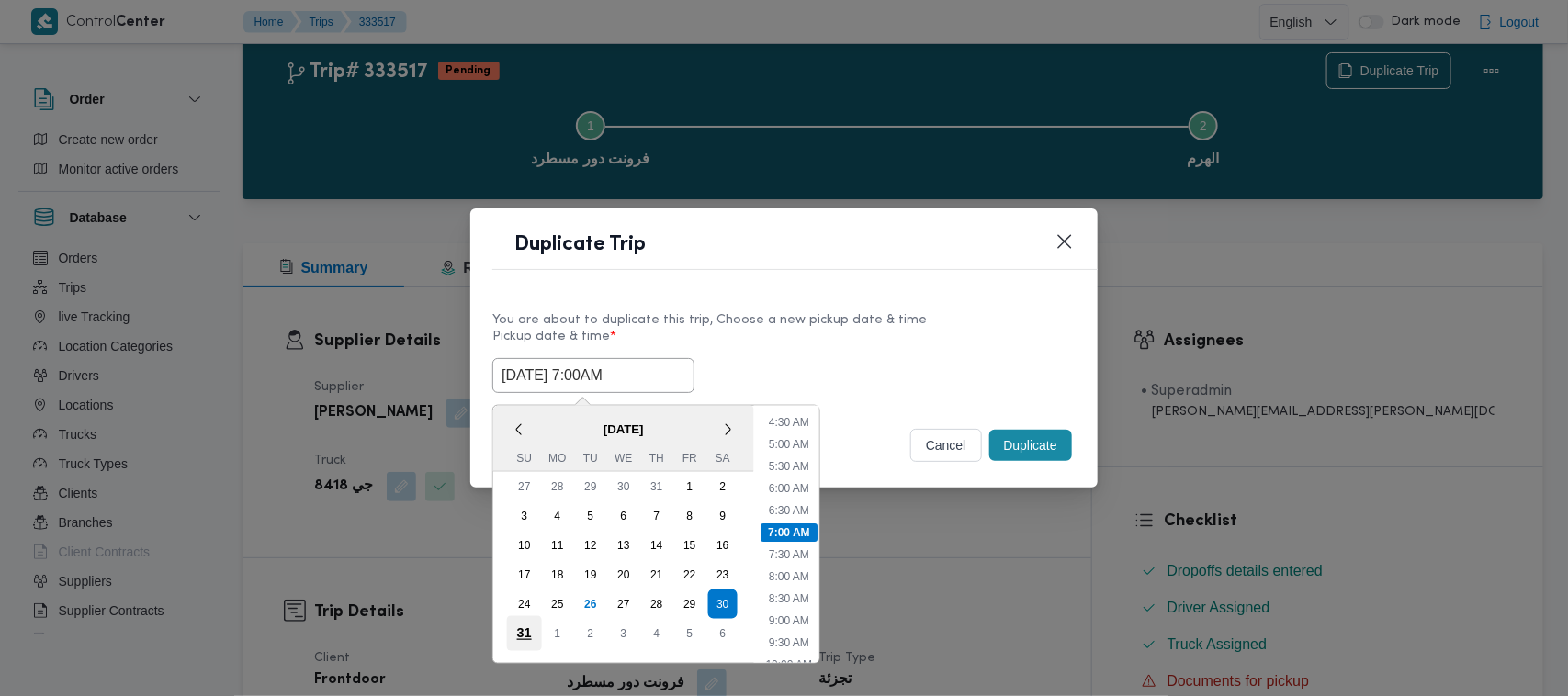
click at [530, 632] on div "31" at bounding box center [524, 633] width 35 height 35
type input "31/08/2025 7:00AM"
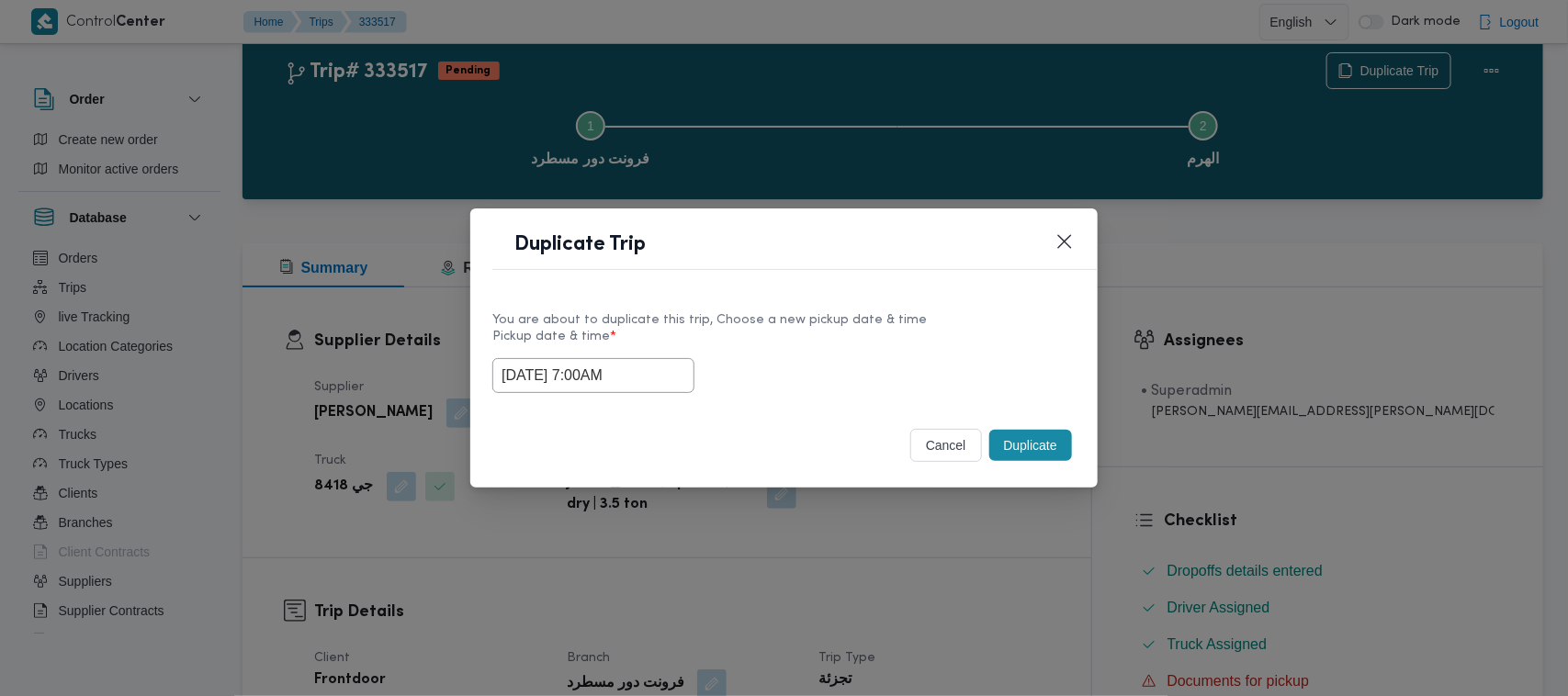
click at [850, 303] on div "You are about to duplicate this trip, Choose a new pickup date & time Pickup da…" at bounding box center [783, 351] width 627 height 118
click at [1018, 460] on button "Duplicate" at bounding box center [1030, 445] width 83 height 31
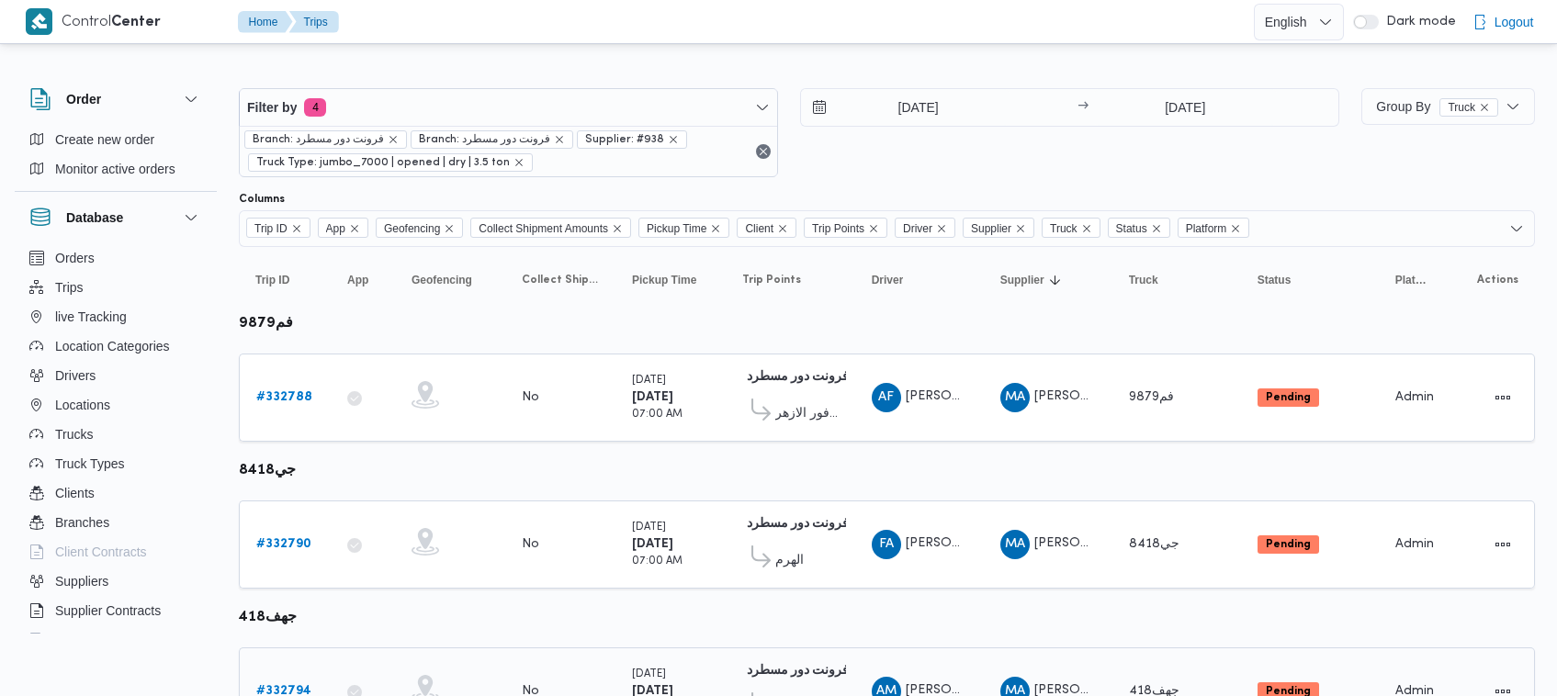
click at [278, 685] on b "# 332794" at bounding box center [283, 691] width 55 height 12
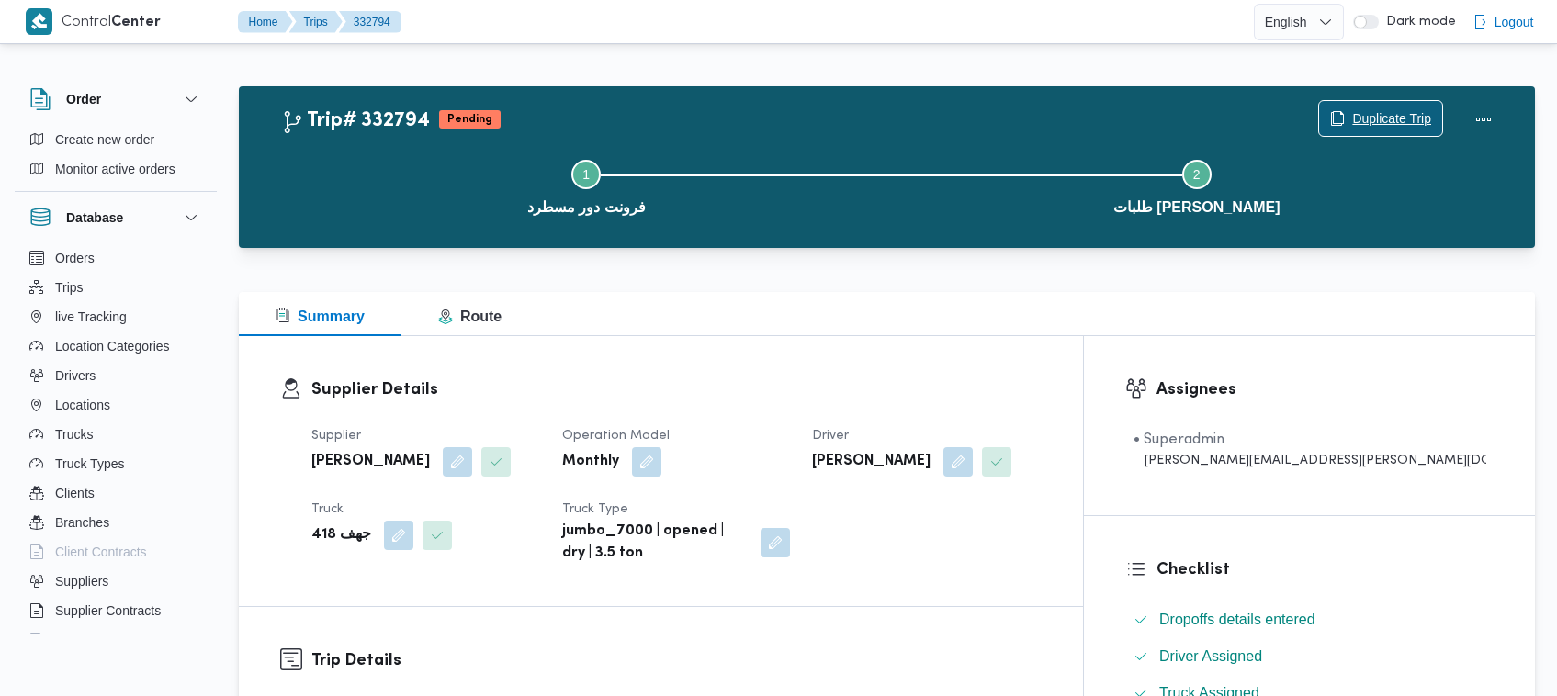
click at [1385, 104] on span "Duplicate Trip" at bounding box center [1380, 118] width 123 height 35
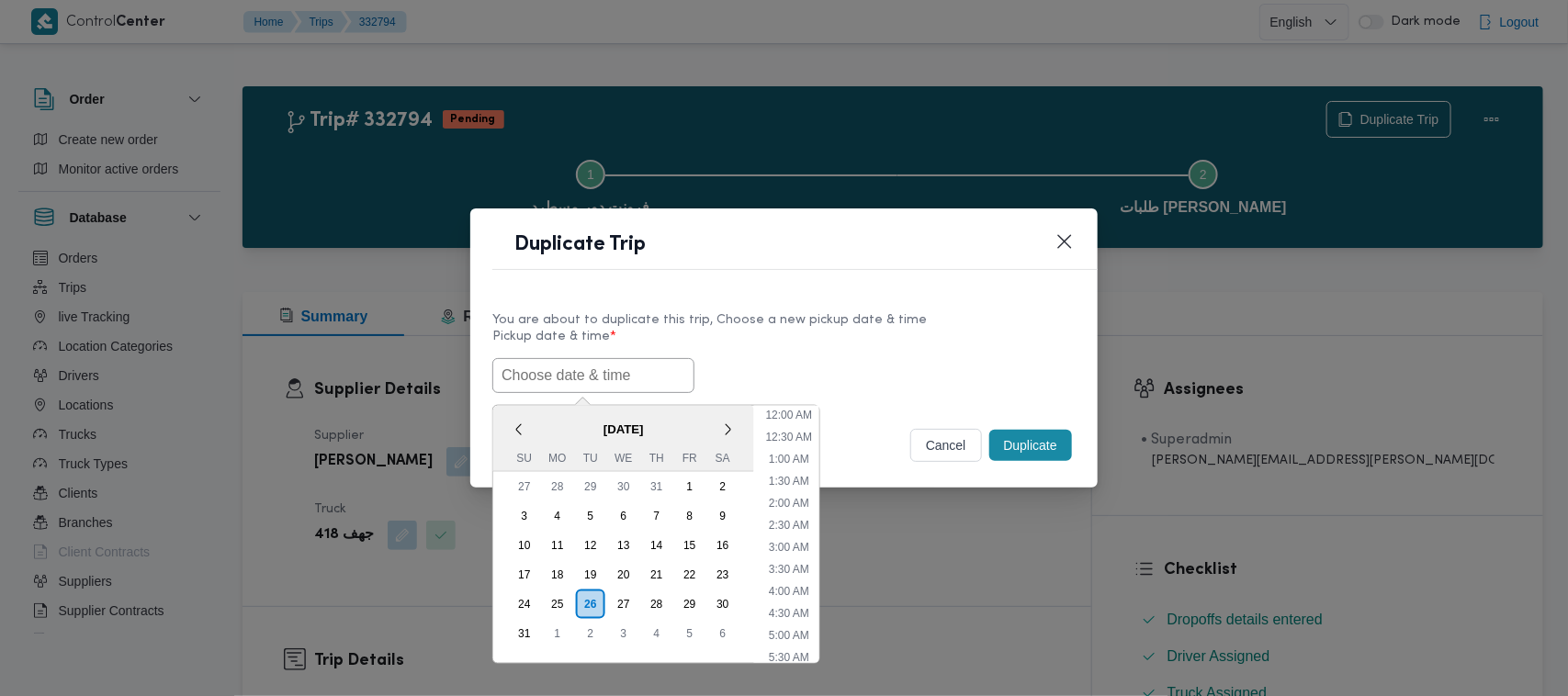
scroll to position [346, 0]
paste input "30/08/2025 7:00AM"
type input "30/08/2025 7:00AM"
click at [869, 363] on div "30/08/2025 7:00AM < August 2025 > Su Mo Tu We Th Fr Sa 27 28 29 30 31 1 2 3 4 5…" at bounding box center [783, 375] width 583 height 35
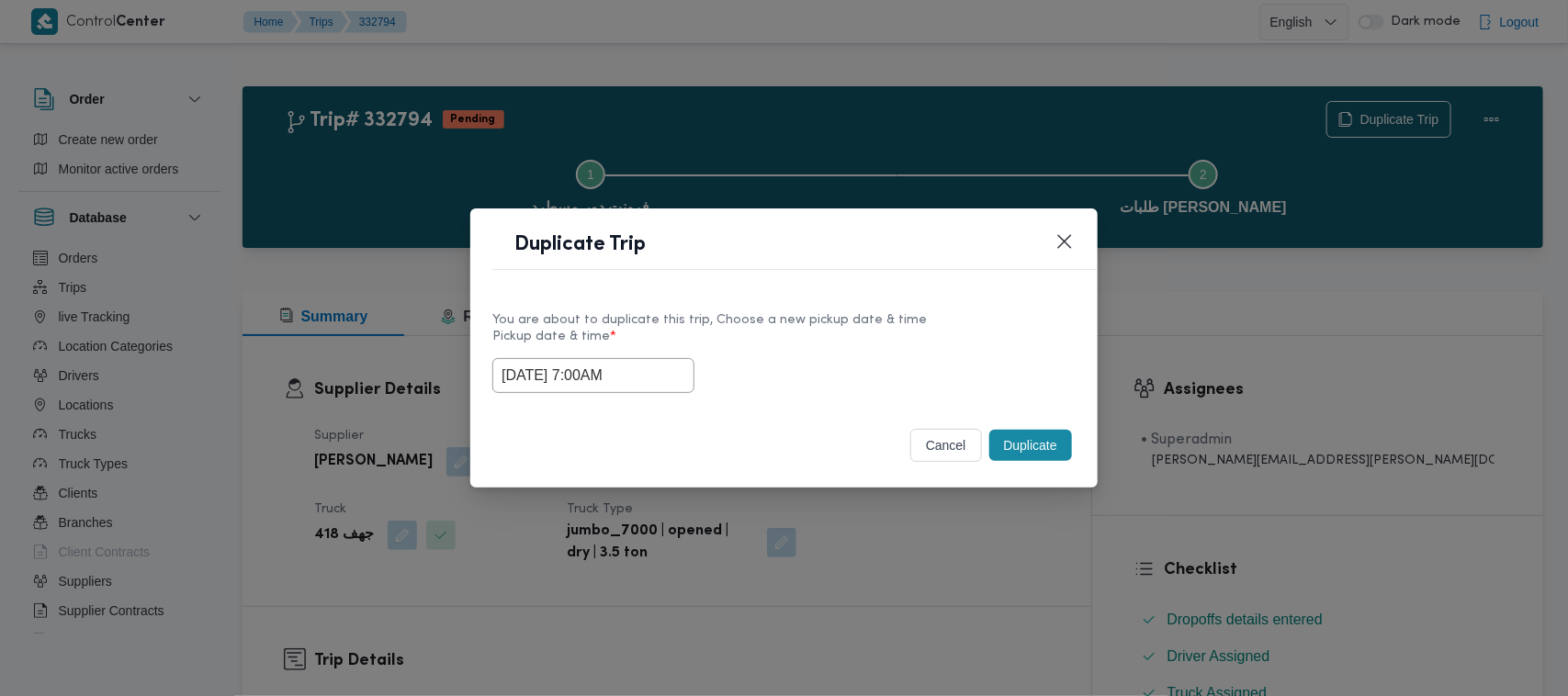
click at [1022, 434] on button "Duplicate" at bounding box center [1030, 445] width 83 height 31
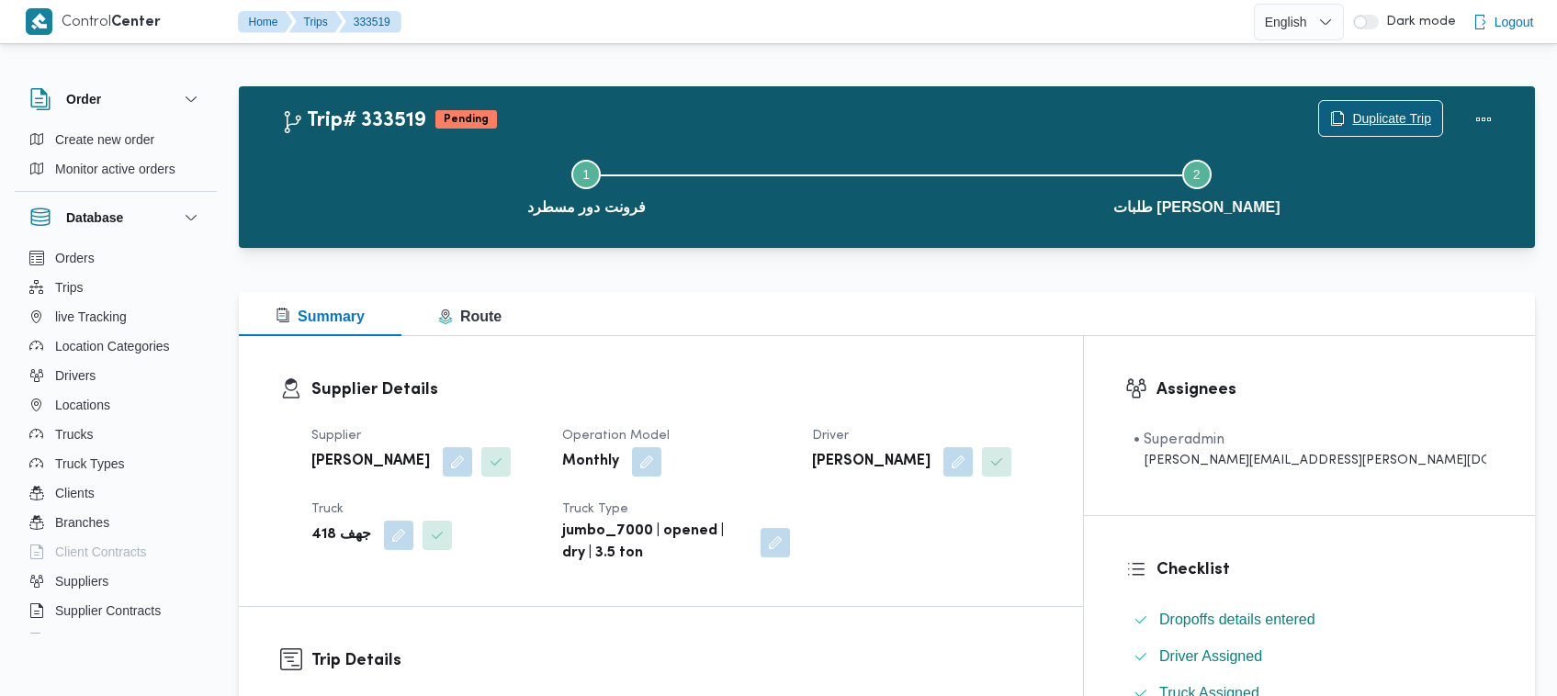
click at [1404, 104] on span "Duplicate Trip" at bounding box center [1380, 118] width 123 height 35
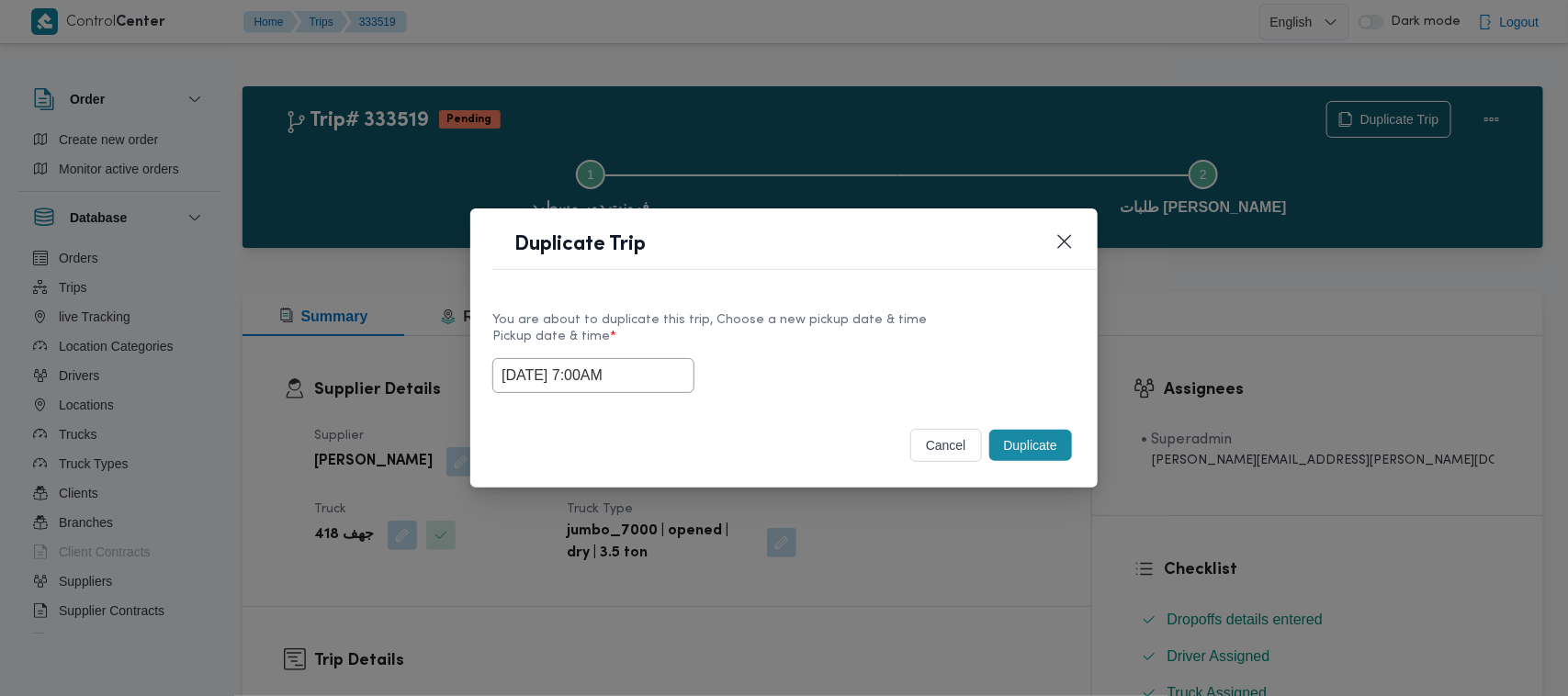
click at [673, 367] on input "30/08/2025 7:00AM" at bounding box center [593, 375] width 202 height 35
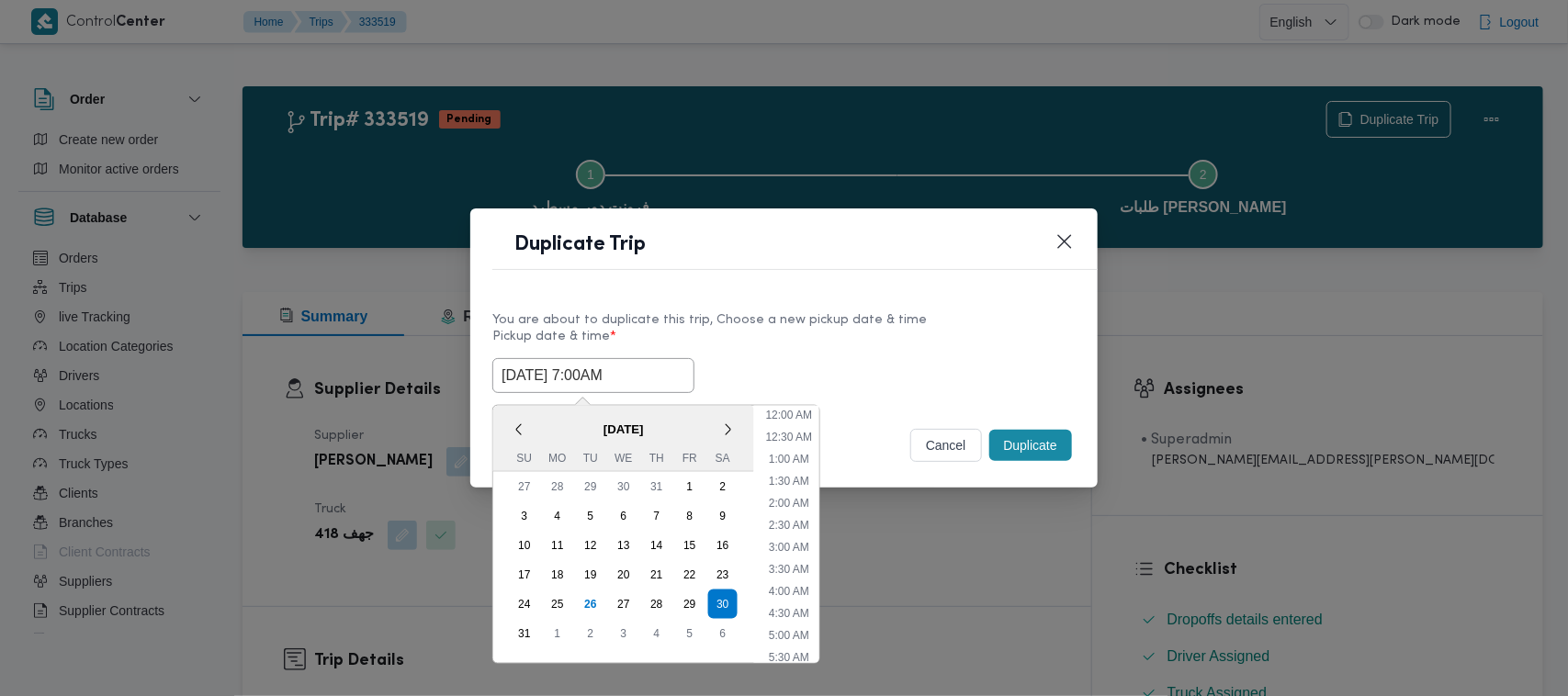
scroll to position [191, 0]
click at [515, 625] on div "31" at bounding box center [524, 633] width 35 height 35
type input "31/08/2025 7:00AM"
click at [908, 254] on header "Duplicate Trip" at bounding box center [805, 250] width 627 height 39
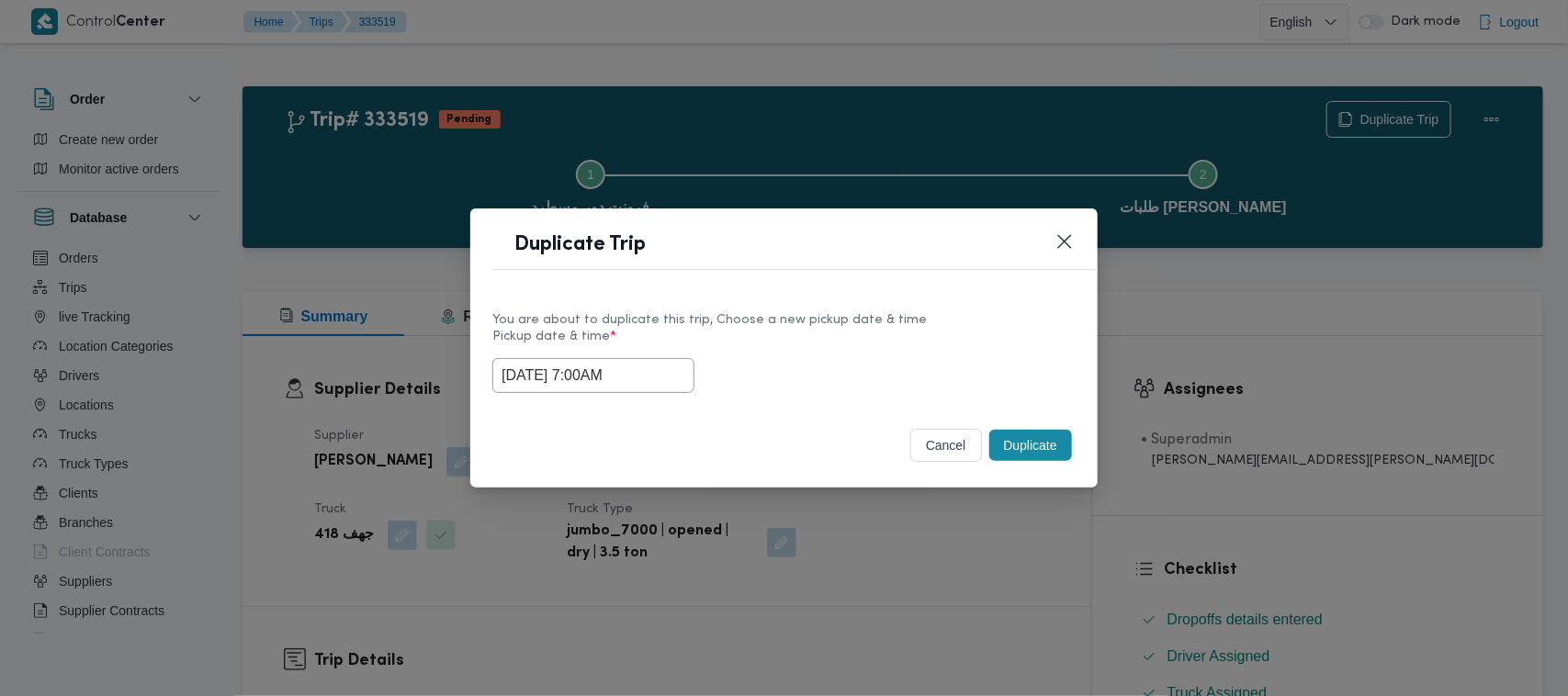
click at [1031, 443] on button "Duplicate" at bounding box center [1030, 445] width 83 height 31
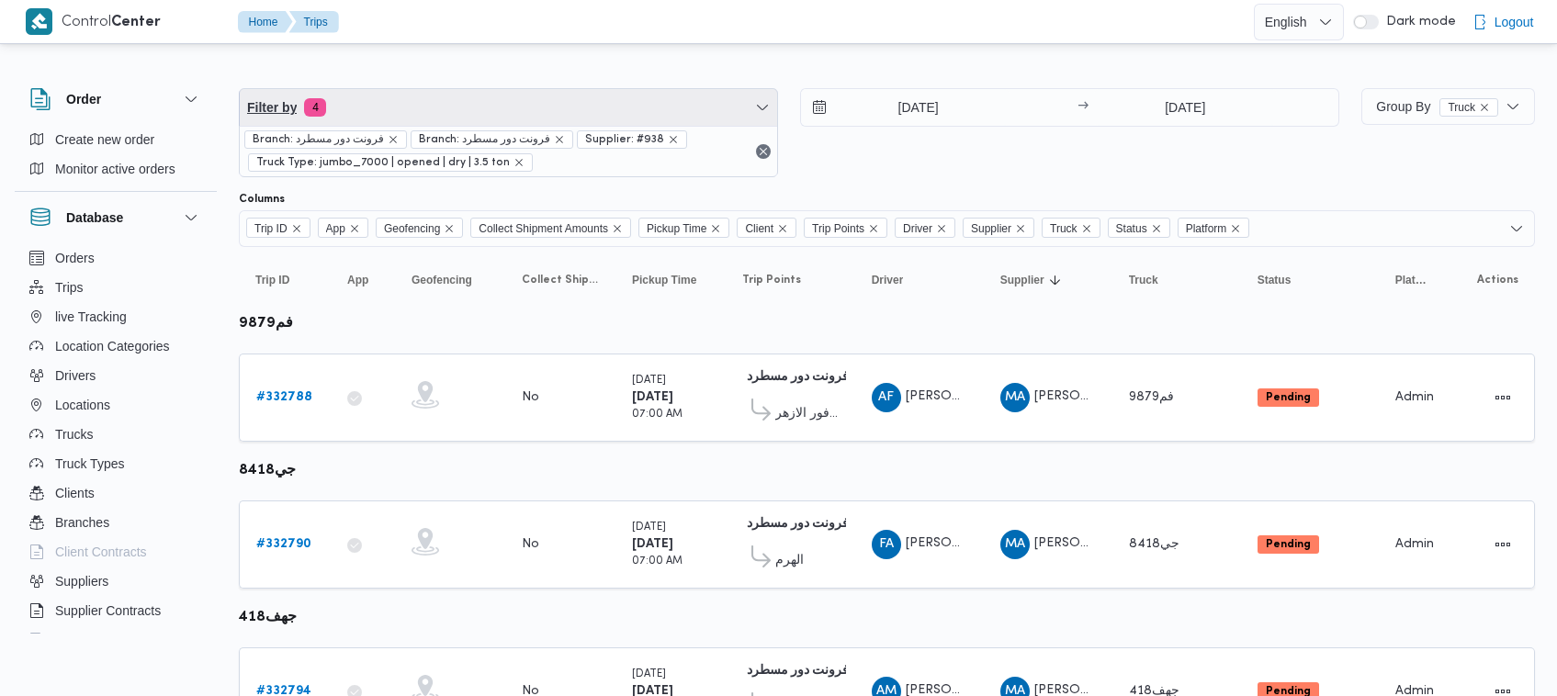
click at [414, 103] on span "Filter by 4" at bounding box center [508, 107] width 537 height 37
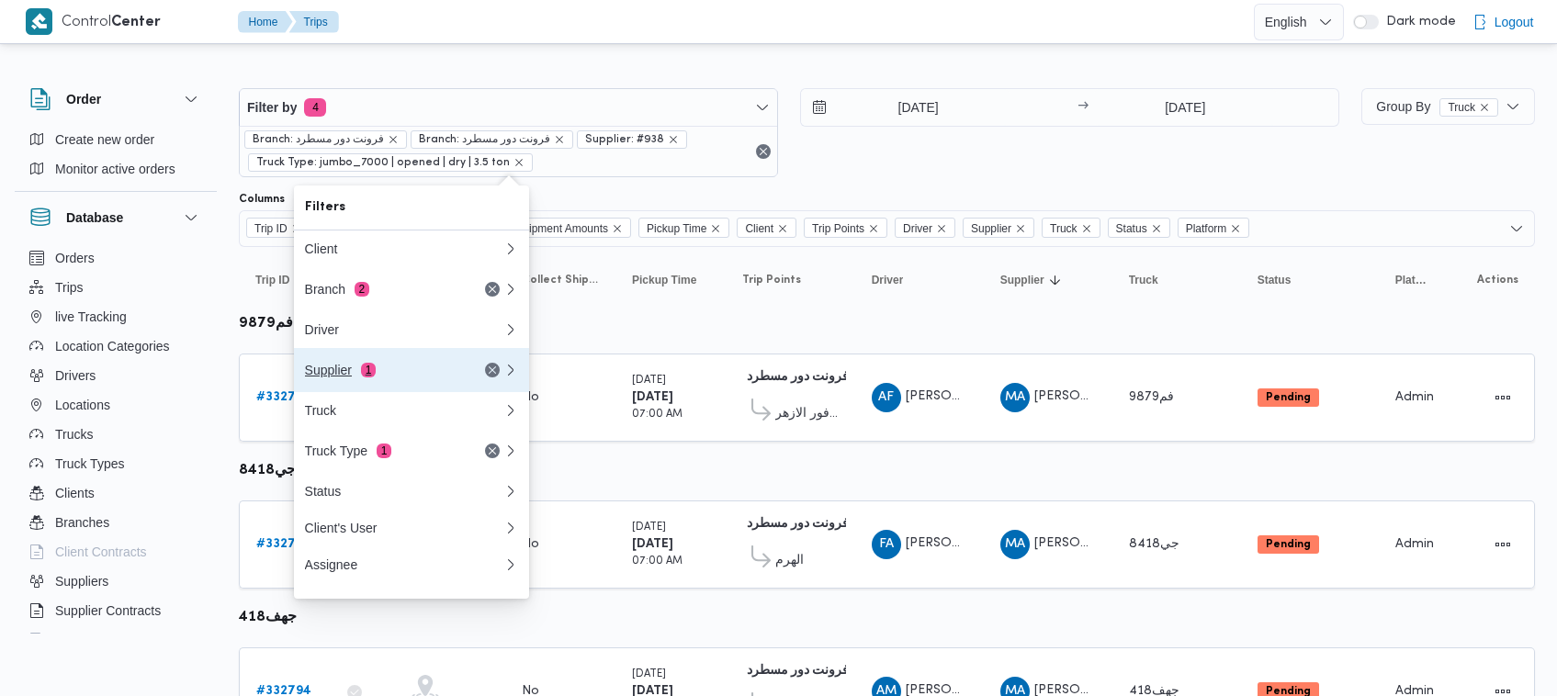
click at [361, 378] on span "1" at bounding box center [368, 370] width 15 height 15
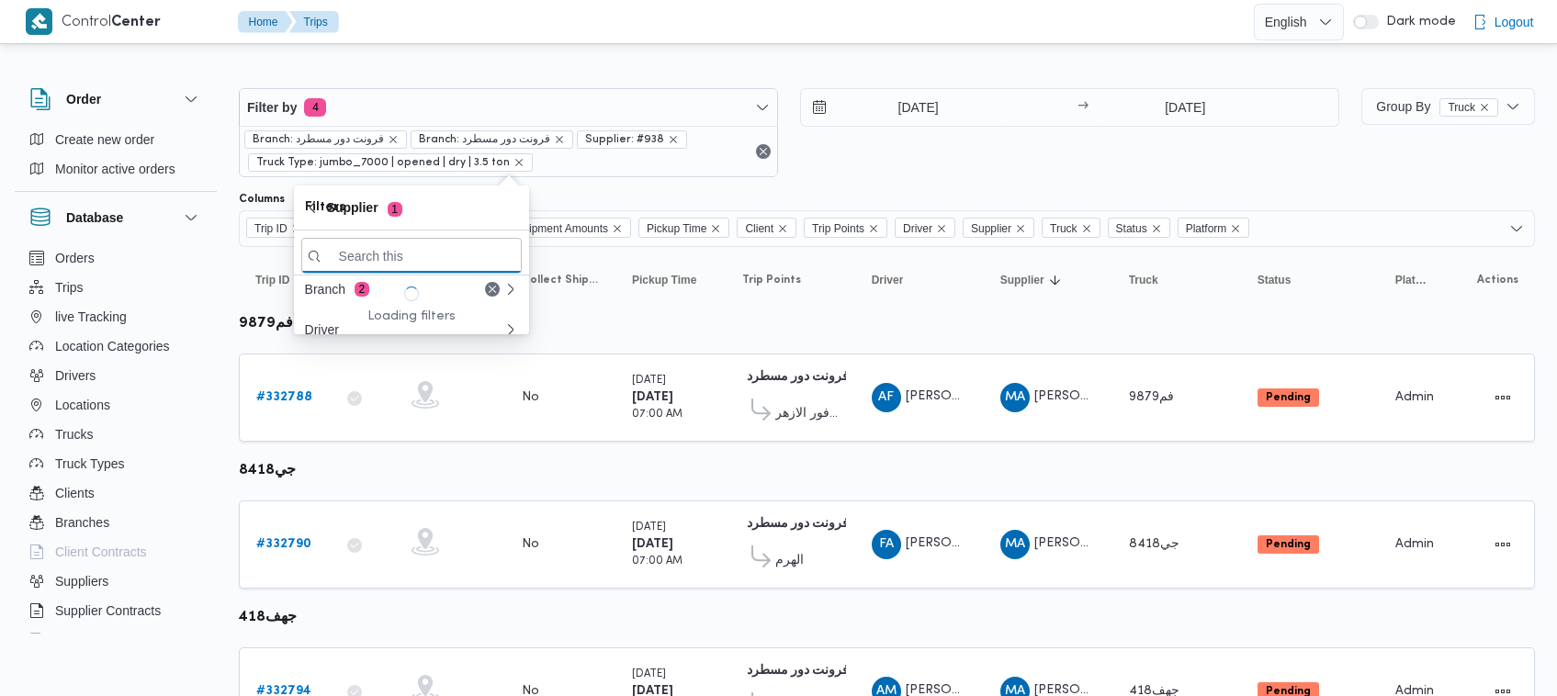
paste input "عليوه سراج الدين عليوه محمد"
type input "عليوه سراج الدين عليوه محمد"
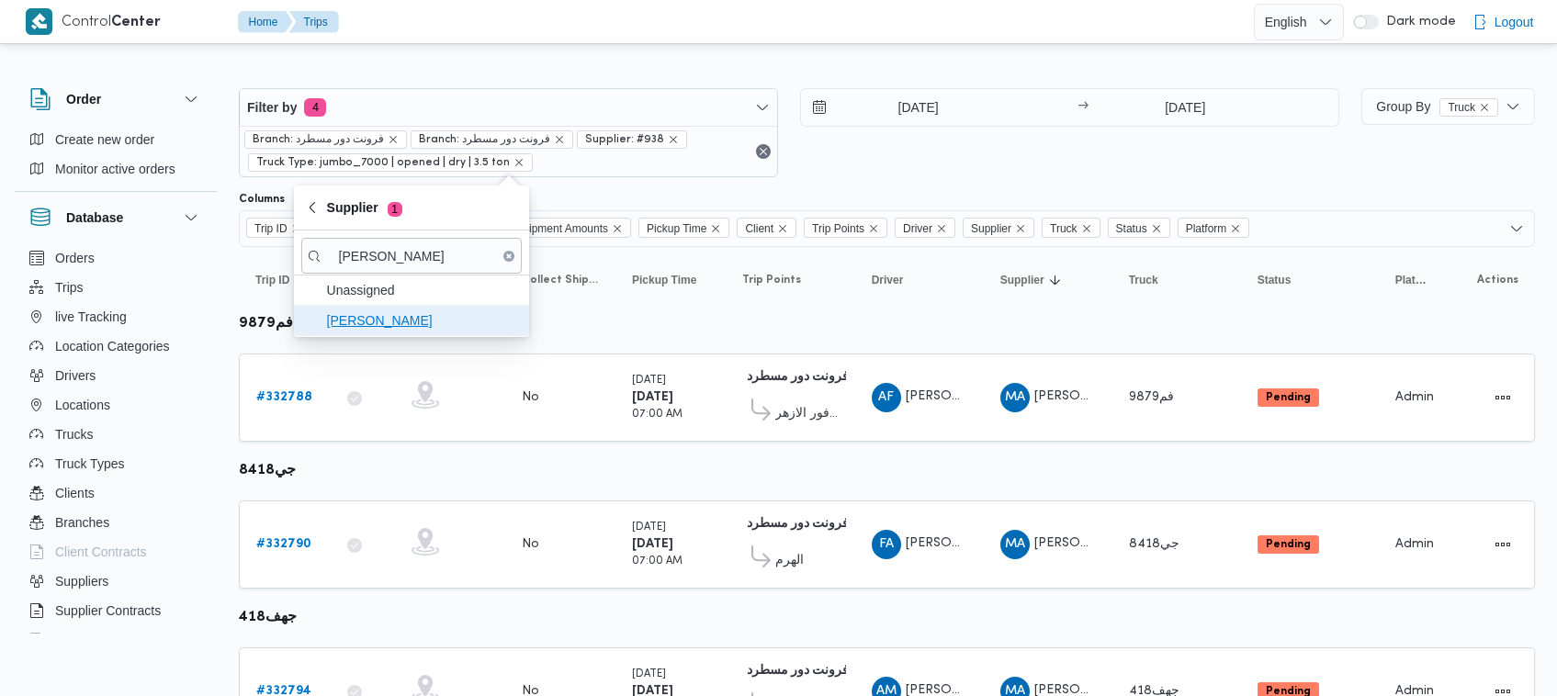
click at [416, 321] on span "عليوه سراج الدين عليوه محمد" at bounding box center [422, 321] width 191 height 22
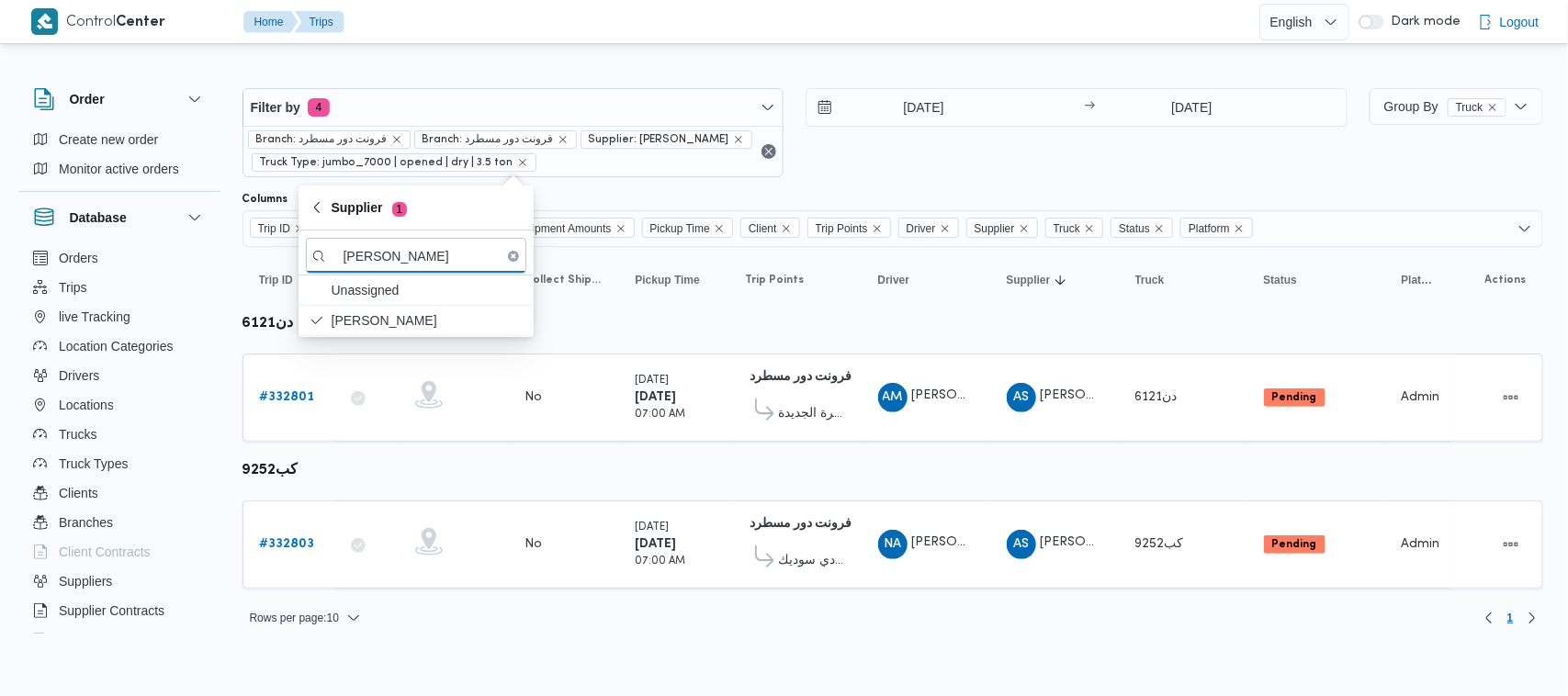
click at [888, 177] on div "28/8/2025 → 28/8/2025" at bounding box center [1077, 132] width 542 height 89
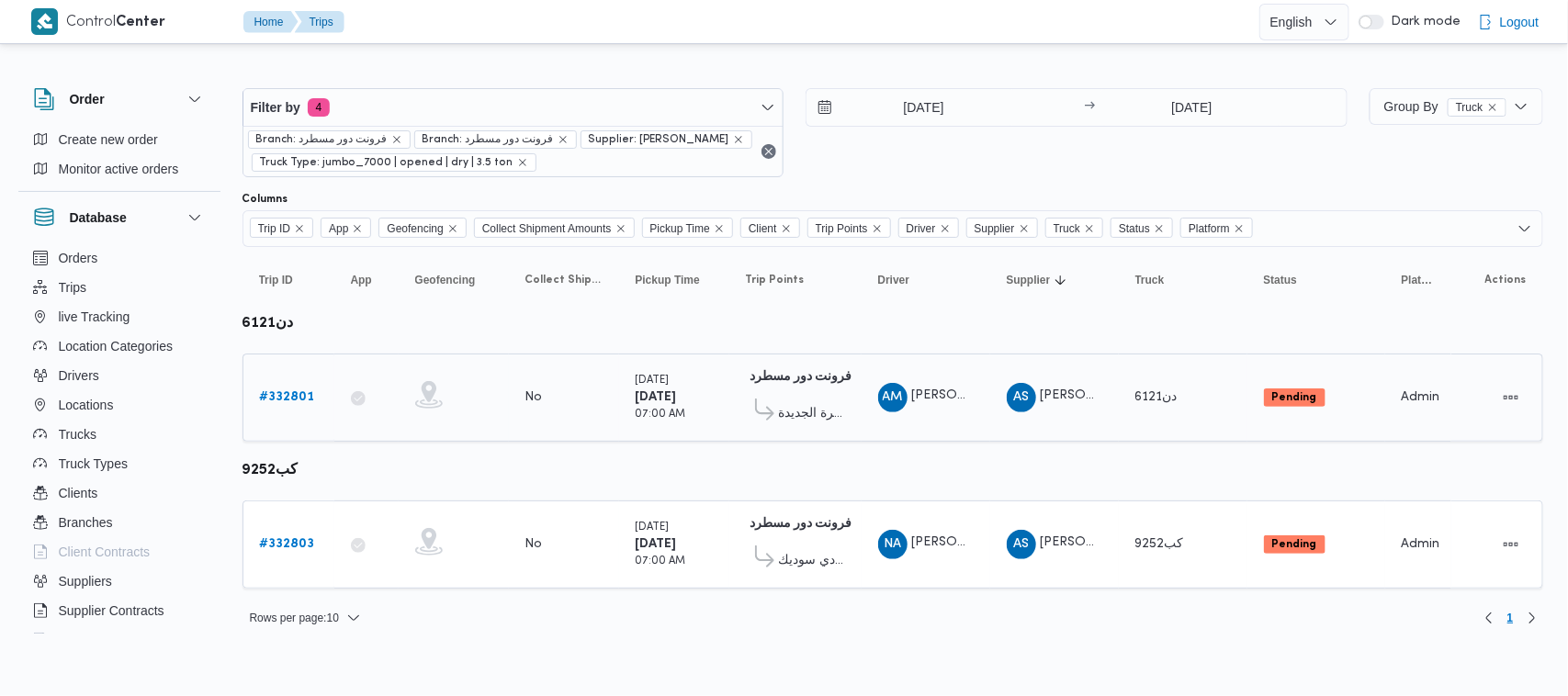
click at [276, 393] on b "# 332801" at bounding box center [287, 397] width 55 height 12
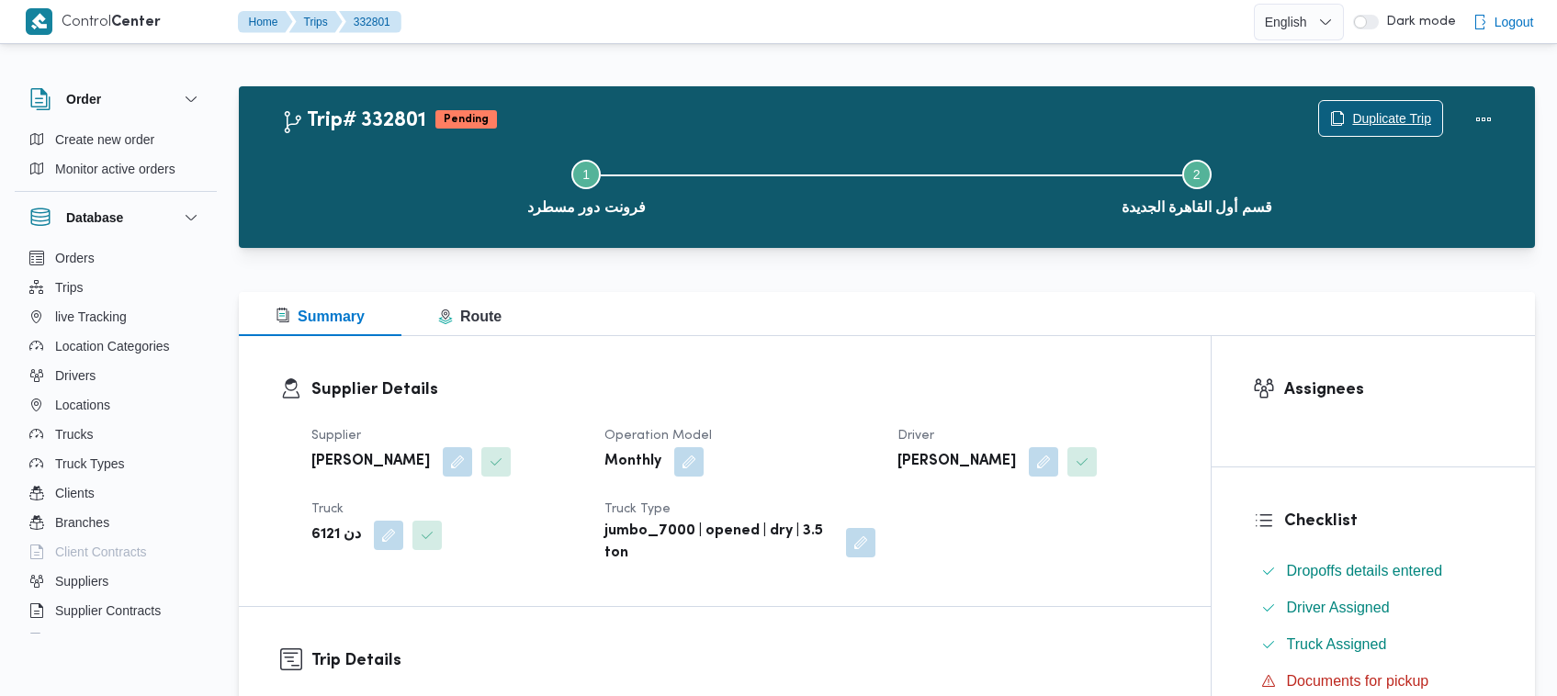
click at [1361, 126] on span "Duplicate Trip" at bounding box center [1391, 118] width 79 height 22
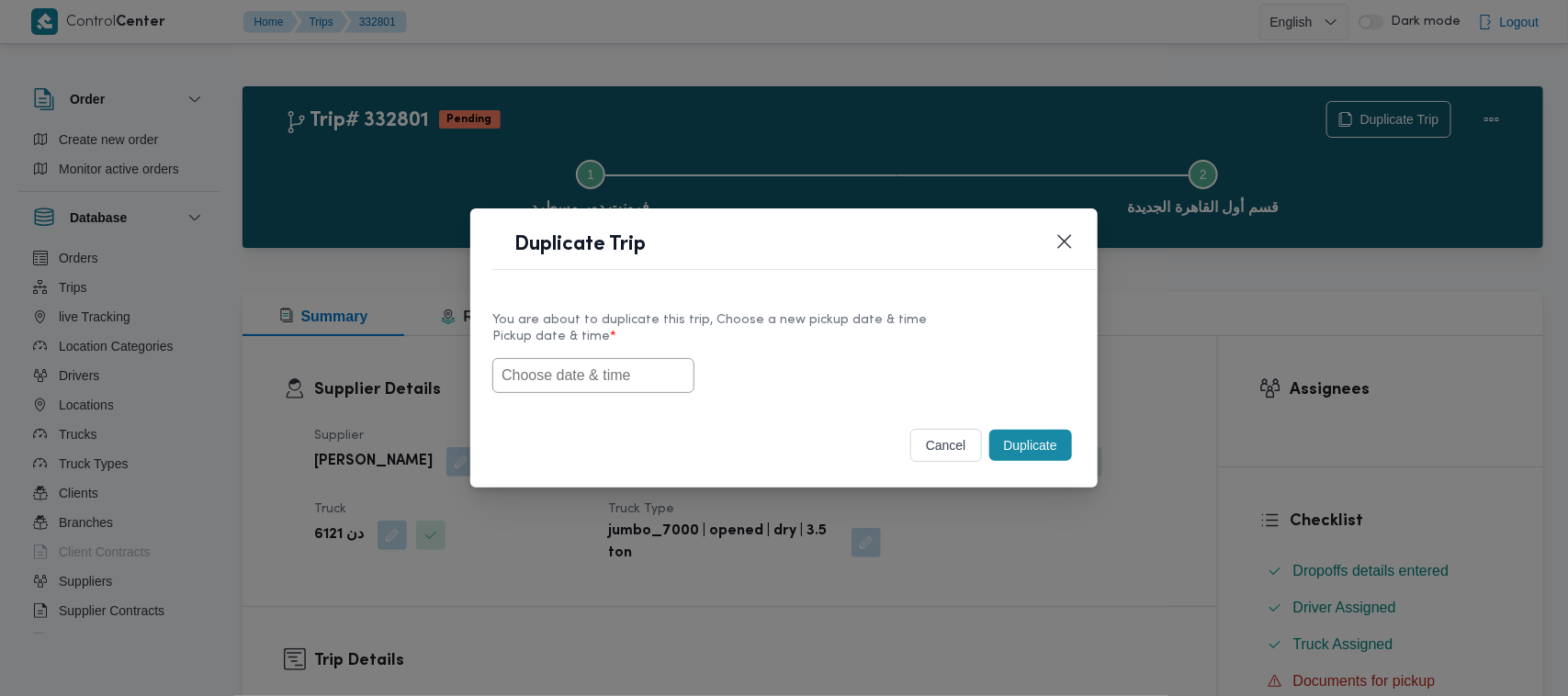
click at [625, 365] on input "text" at bounding box center [593, 375] width 202 height 35
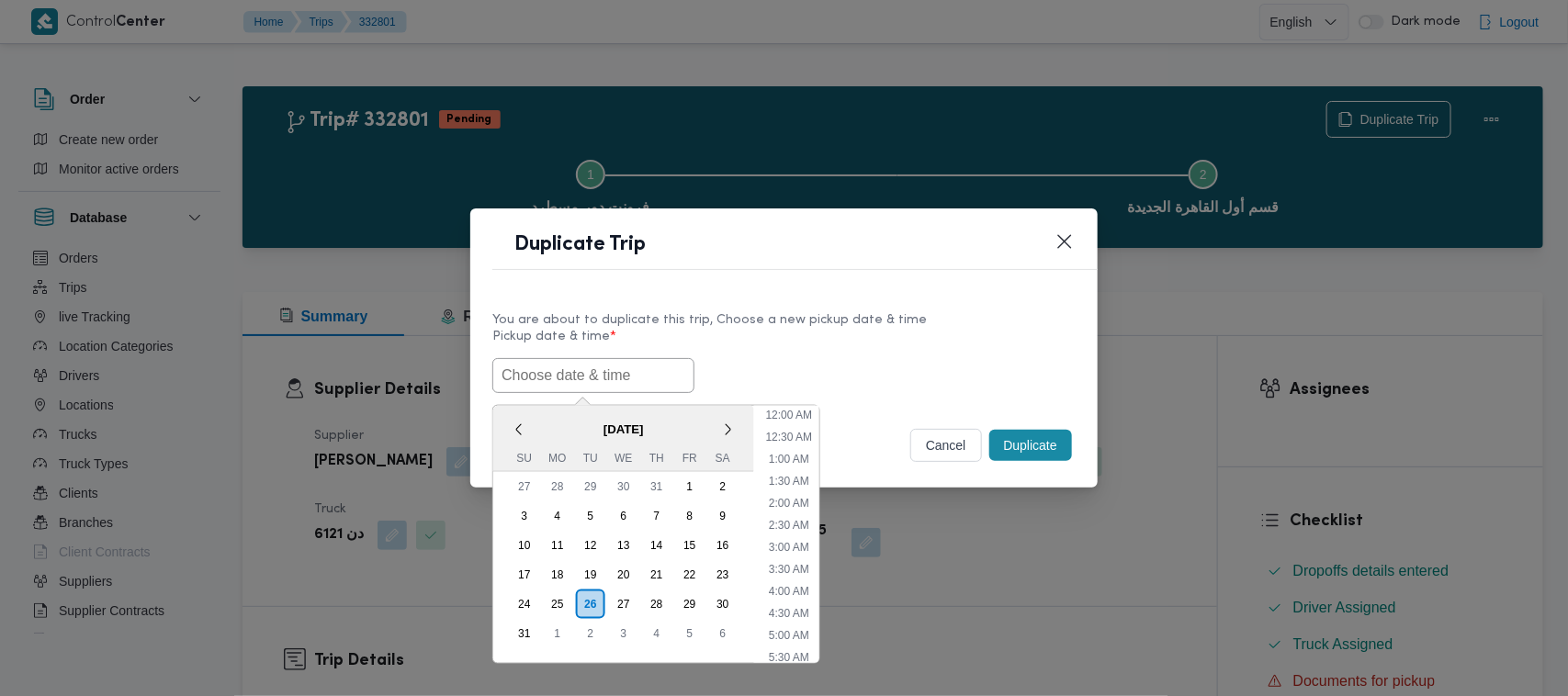
scroll to position [346, 0]
paste input "30/08/2025 7:00AM"
type input "30/08/2025 7:00AM"
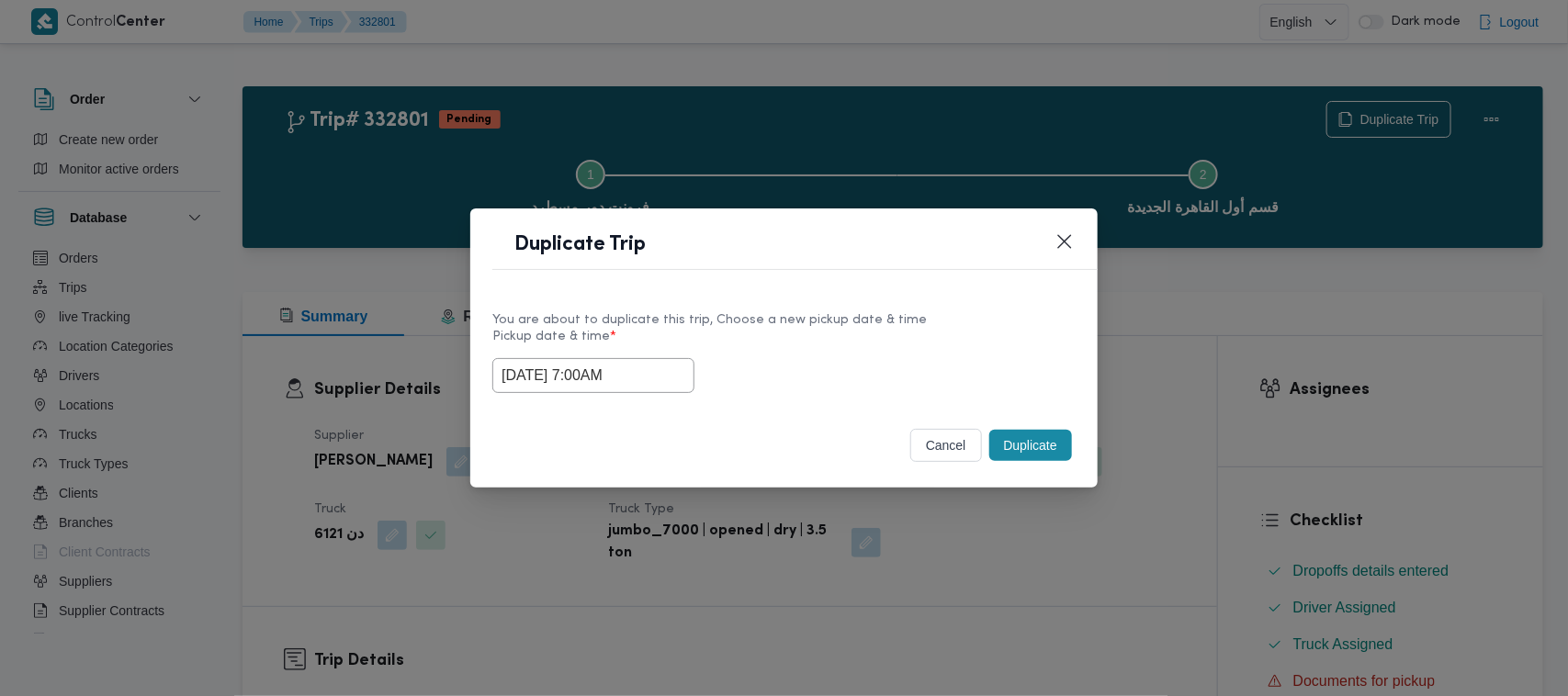
click at [820, 336] on label "Pickup date & time *" at bounding box center [783, 344] width 583 height 28
click at [1062, 434] on button "Duplicate" at bounding box center [1030, 445] width 83 height 31
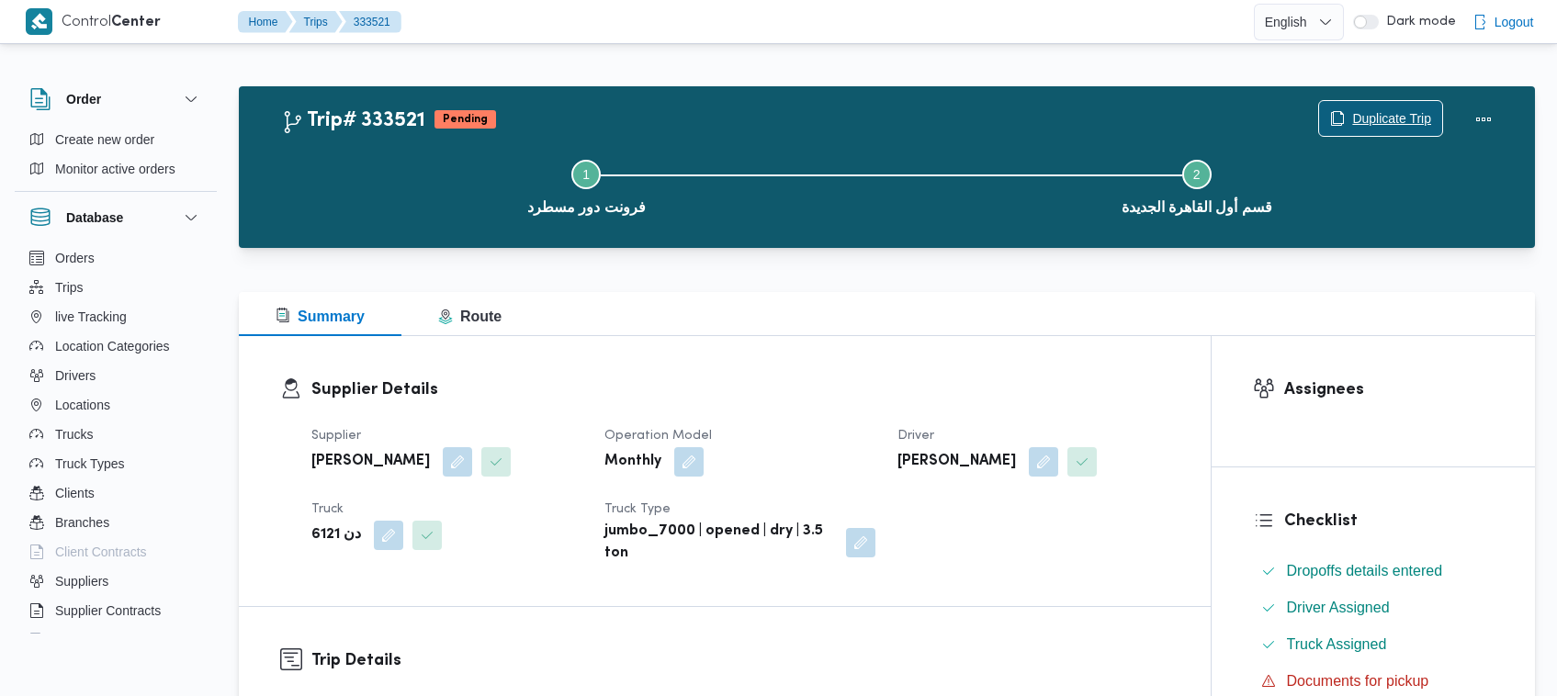
click at [1338, 115] on icon "button" at bounding box center [1337, 118] width 15 height 15
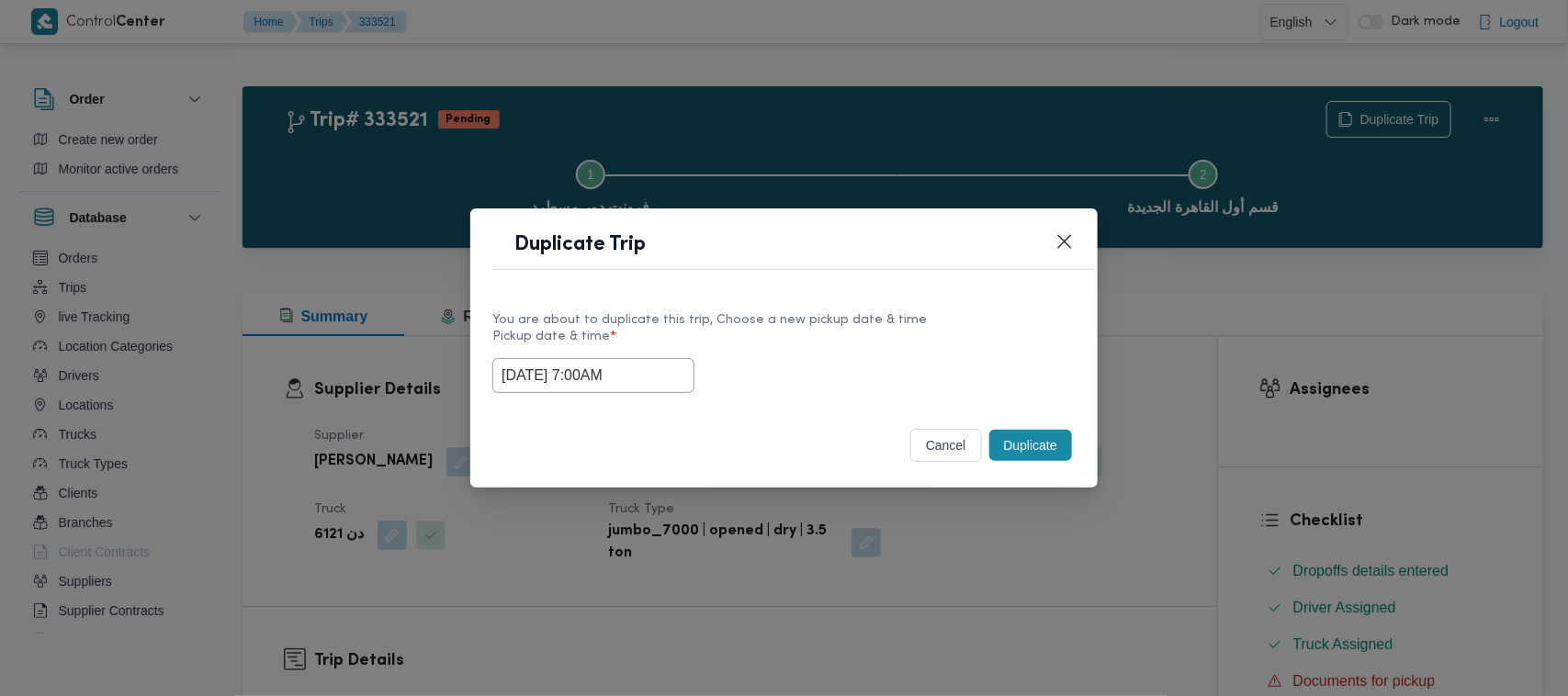
click at [669, 381] on input "30/08/2025 7:00AM" at bounding box center [593, 375] width 202 height 35
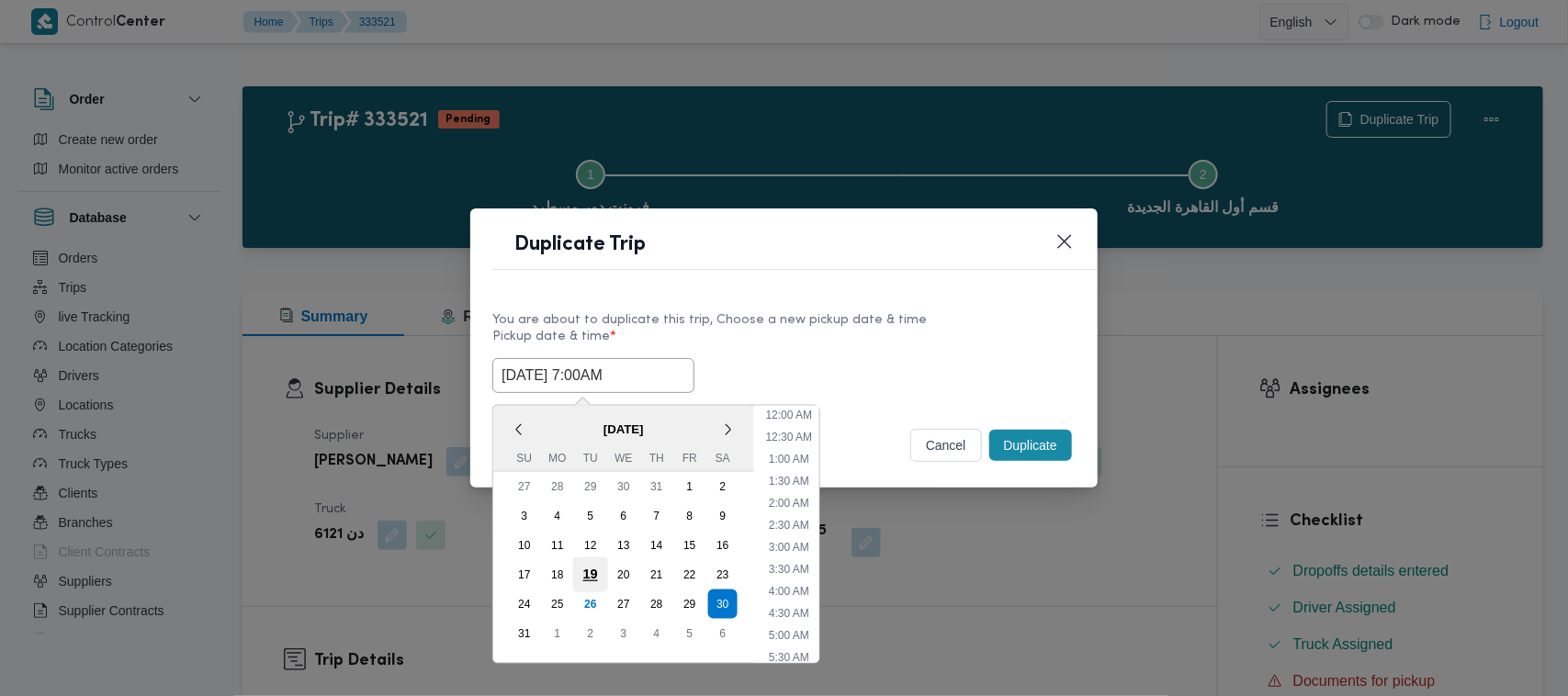
scroll to position [191, 0]
click at [539, 619] on div "31 1 2 3 4 5 6" at bounding box center [623, 633] width 231 height 29
click at [533, 625] on div "31" at bounding box center [524, 633] width 35 height 35
type input "31/08/2025 7:00AM"
click at [905, 358] on div "31/08/2025 7:00AM < August 2025 > Su Mo Tu We Th Fr Sa 27 28 29 30 31 1 2 3 4 5…" at bounding box center [783, 375] width 583 height 35
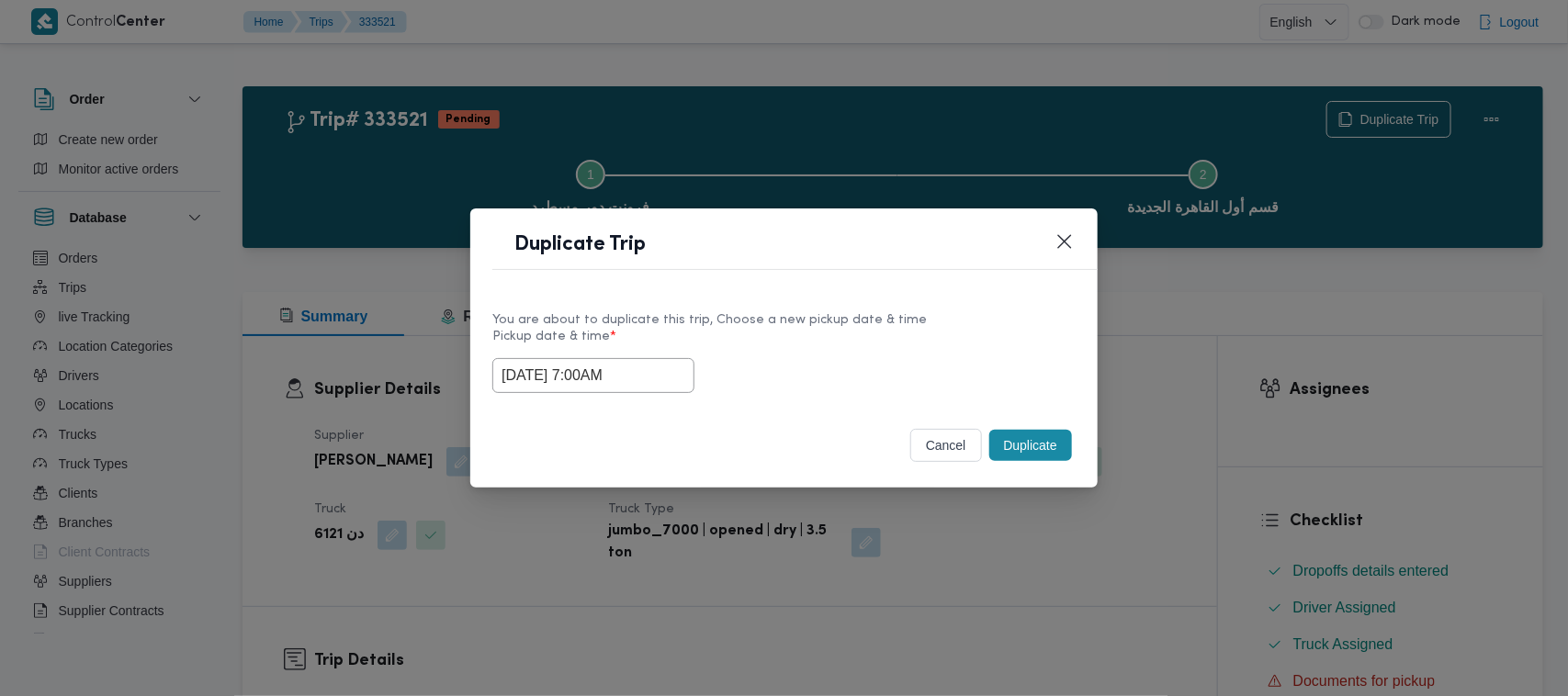
click at [1026, 437] on button "Duplicate" at bounding box center [1030, 445] width 83 height 31
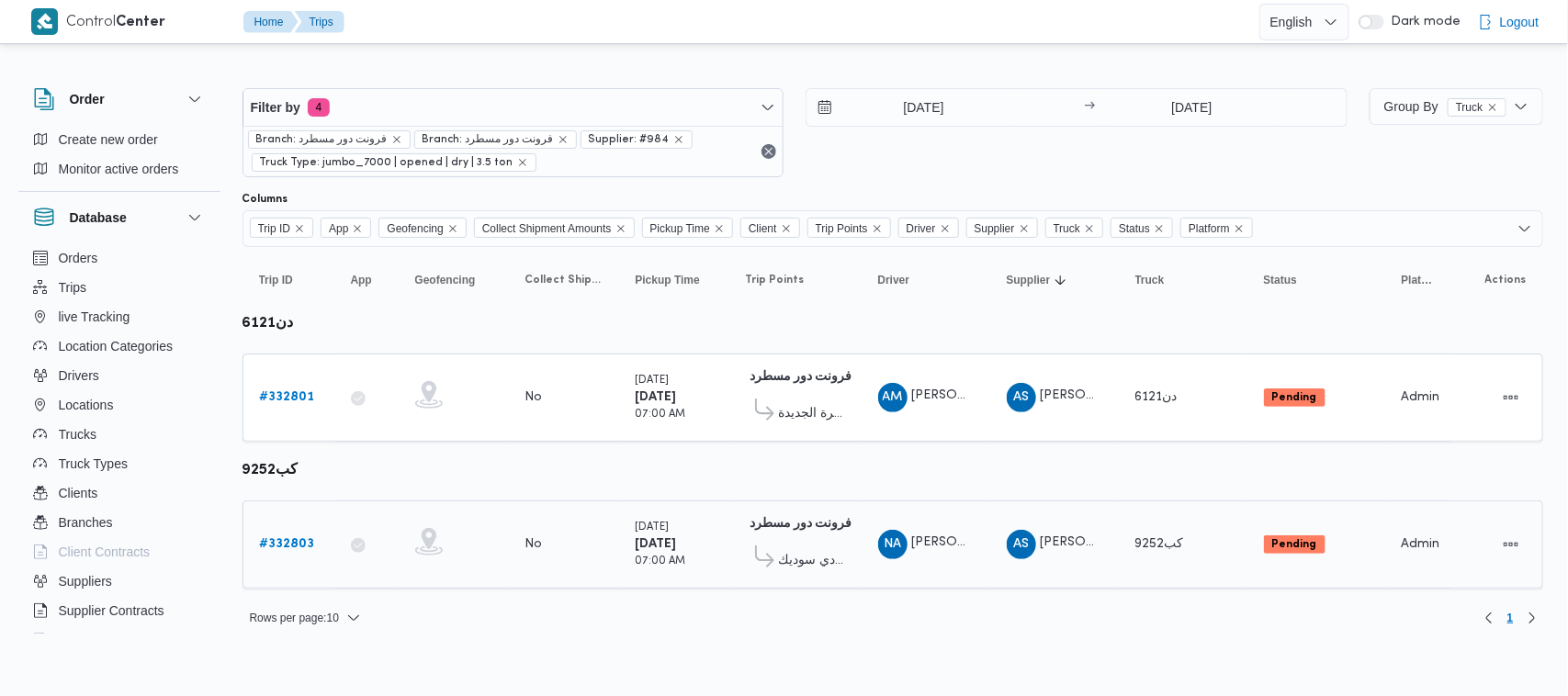
click at [299, 538] on b "# 332803" at bounding box center [287, 544] width 55 height 12
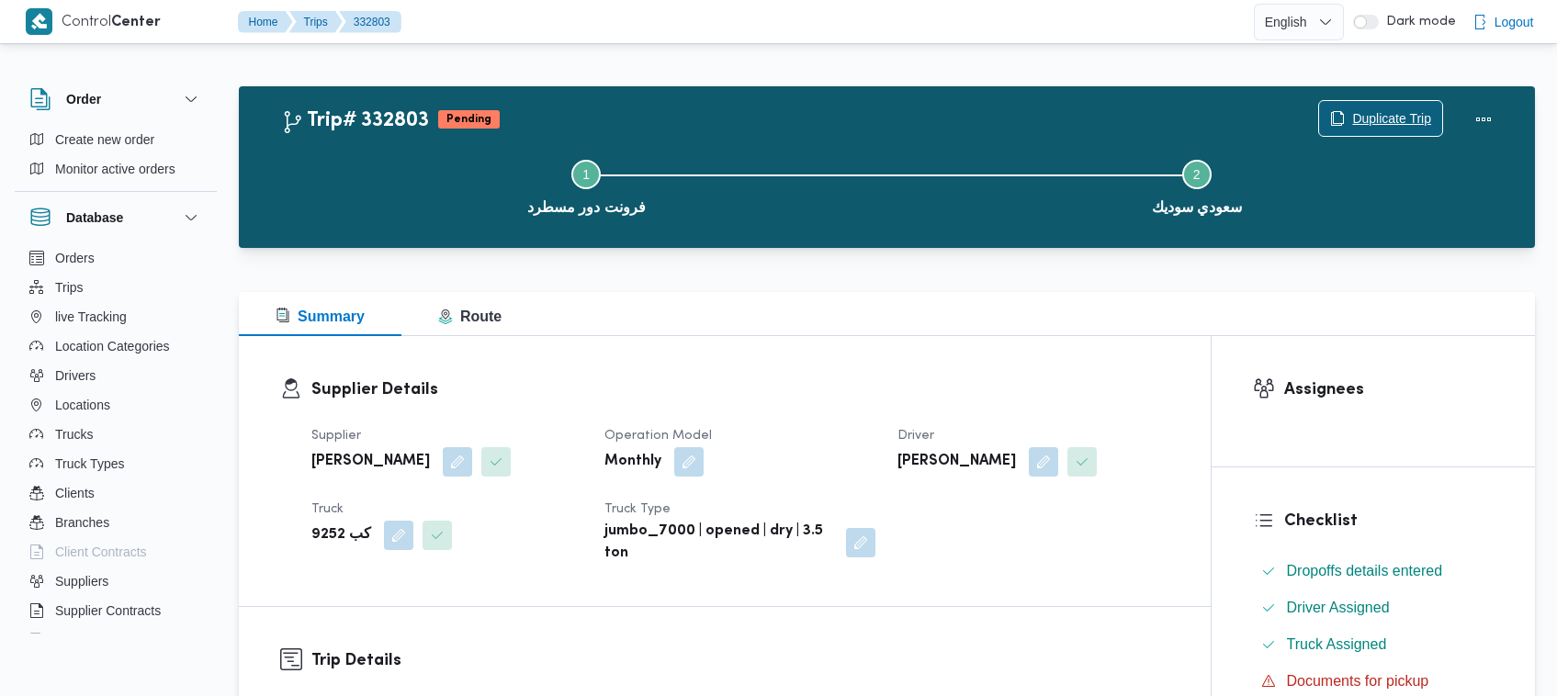
click at [1402, 122] on span "Duplicate Trip" at bounding box center [1391, 118] width 79 height 22
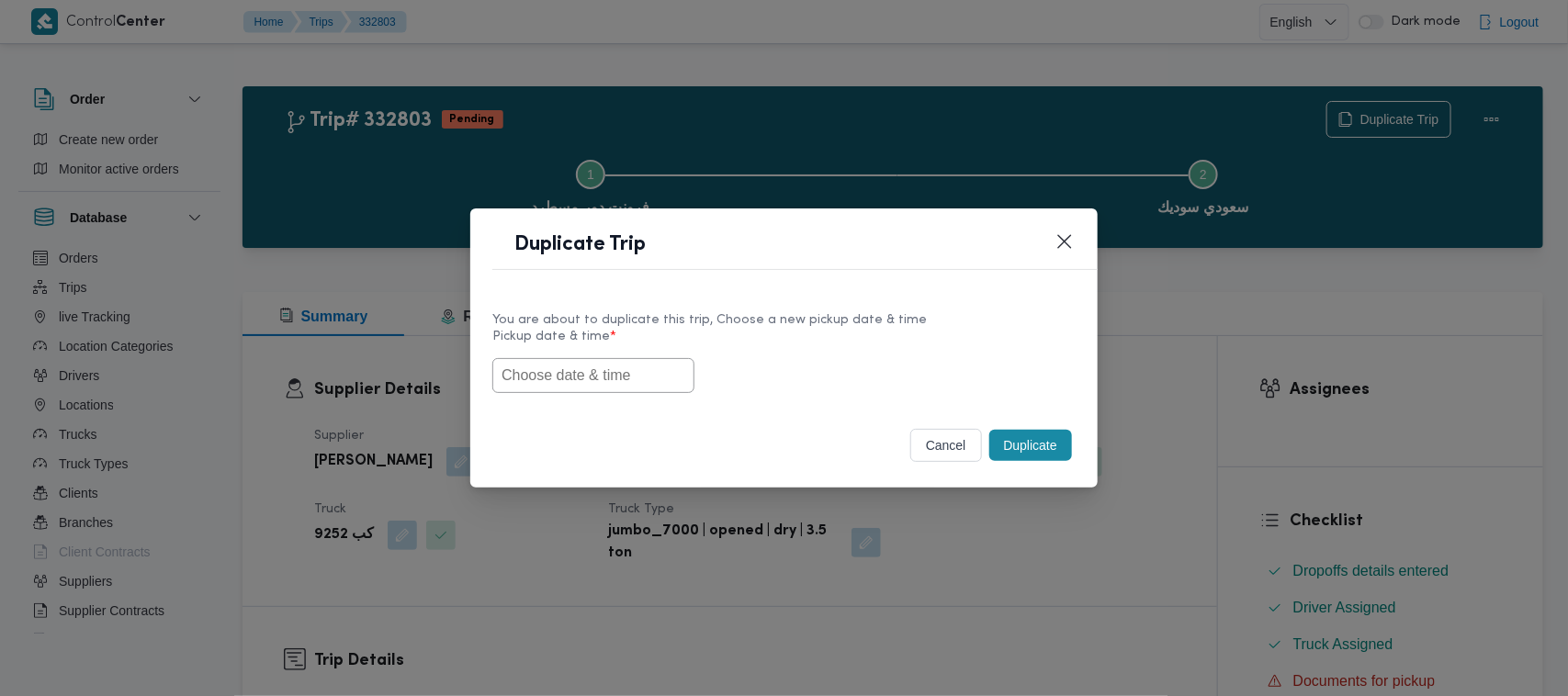
click at [591, 400] on div "You are about to duplicate this trip, Choose a new pickup date & time Pickup da…" at bounding box center [783, 351] width 627 height 118
click at [580, 374] on input "text" at bounding box center [593, 375] width 202 height 35
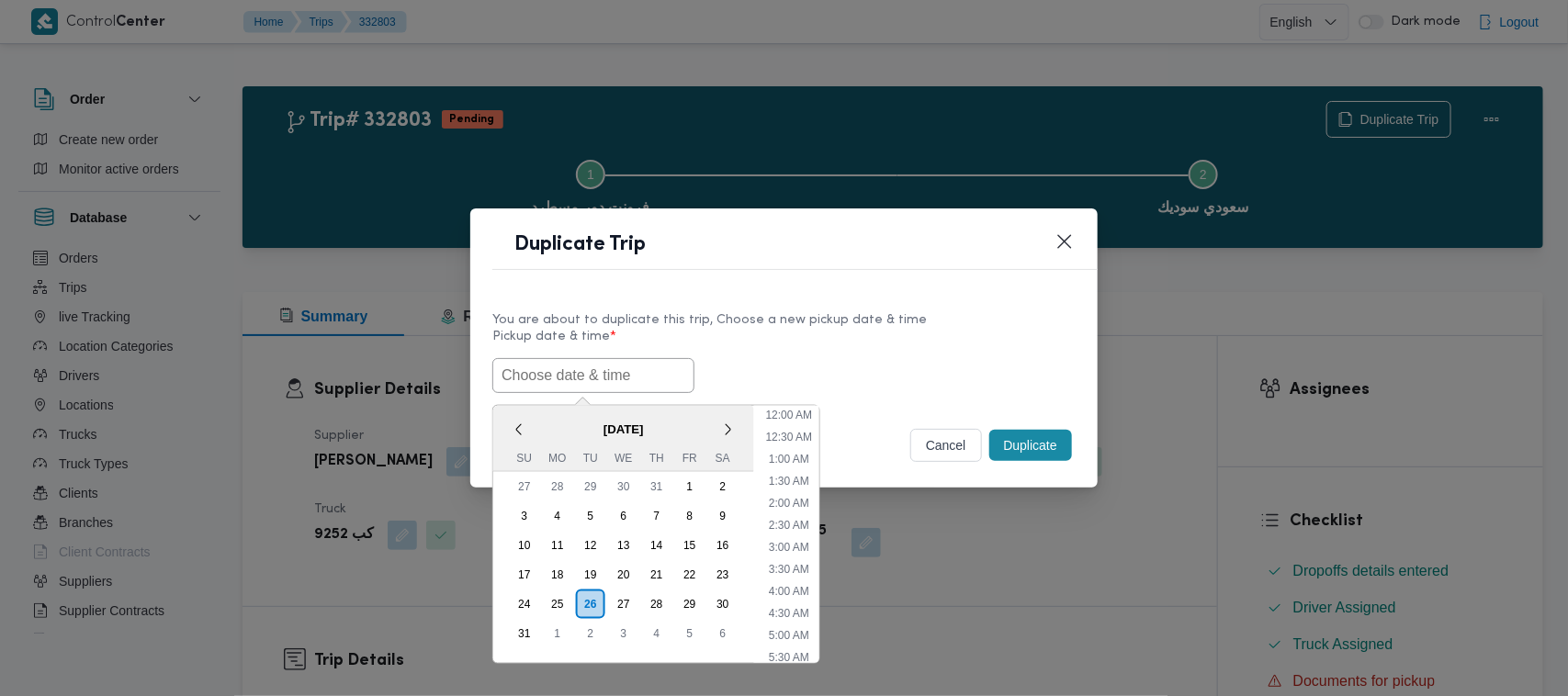
scroll to position [346, 0]
paste input "30/08/2025 7:00AM"
type input "30/08/2025 7:00AM"
click at [850, 343] on label "Pickup date & time *" at bounding box center [783, 344] width 583 height 28
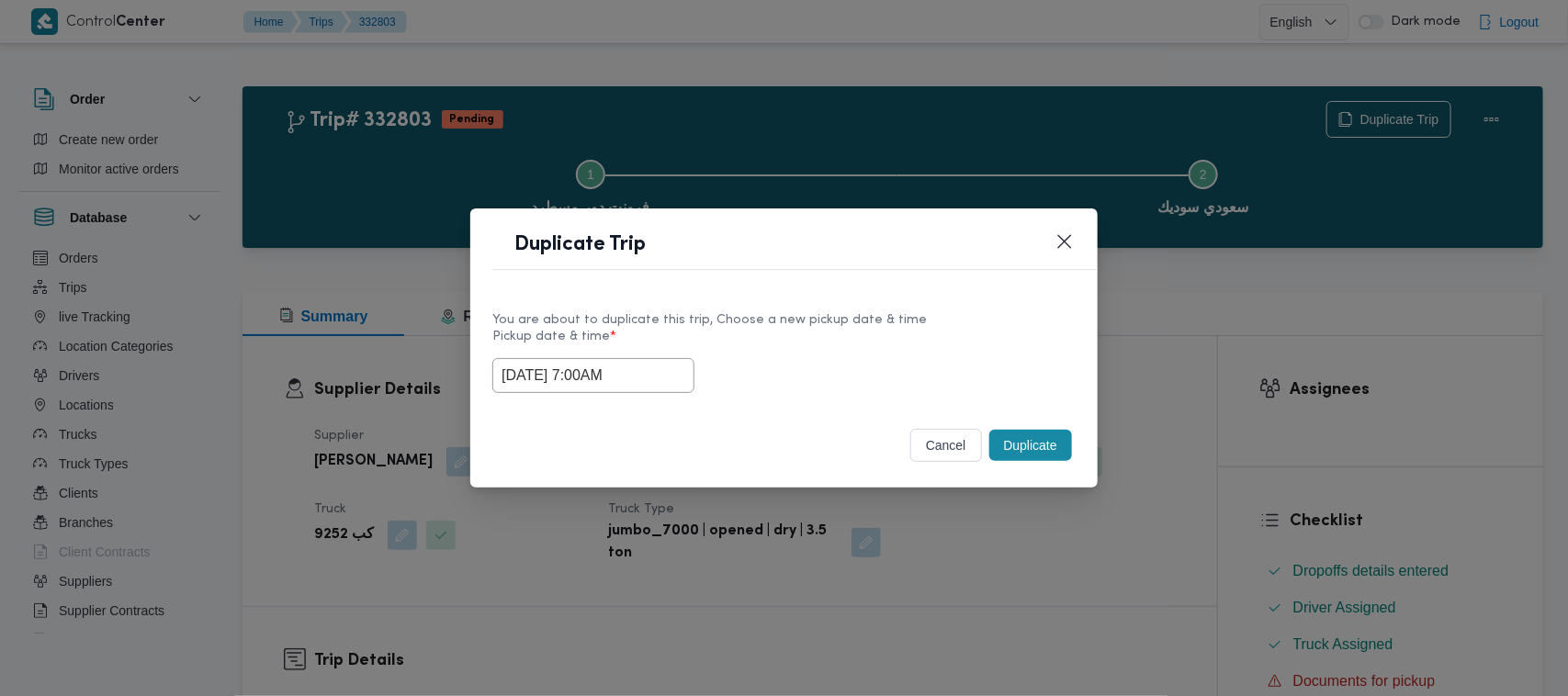
click at [1006, 465] on div "Duplicate" at bounding box center [1031, 445] width 90 height 39
click at [1024, 447] on button "Duplicate" at bounding box center [1030, 445] width 83 height 31
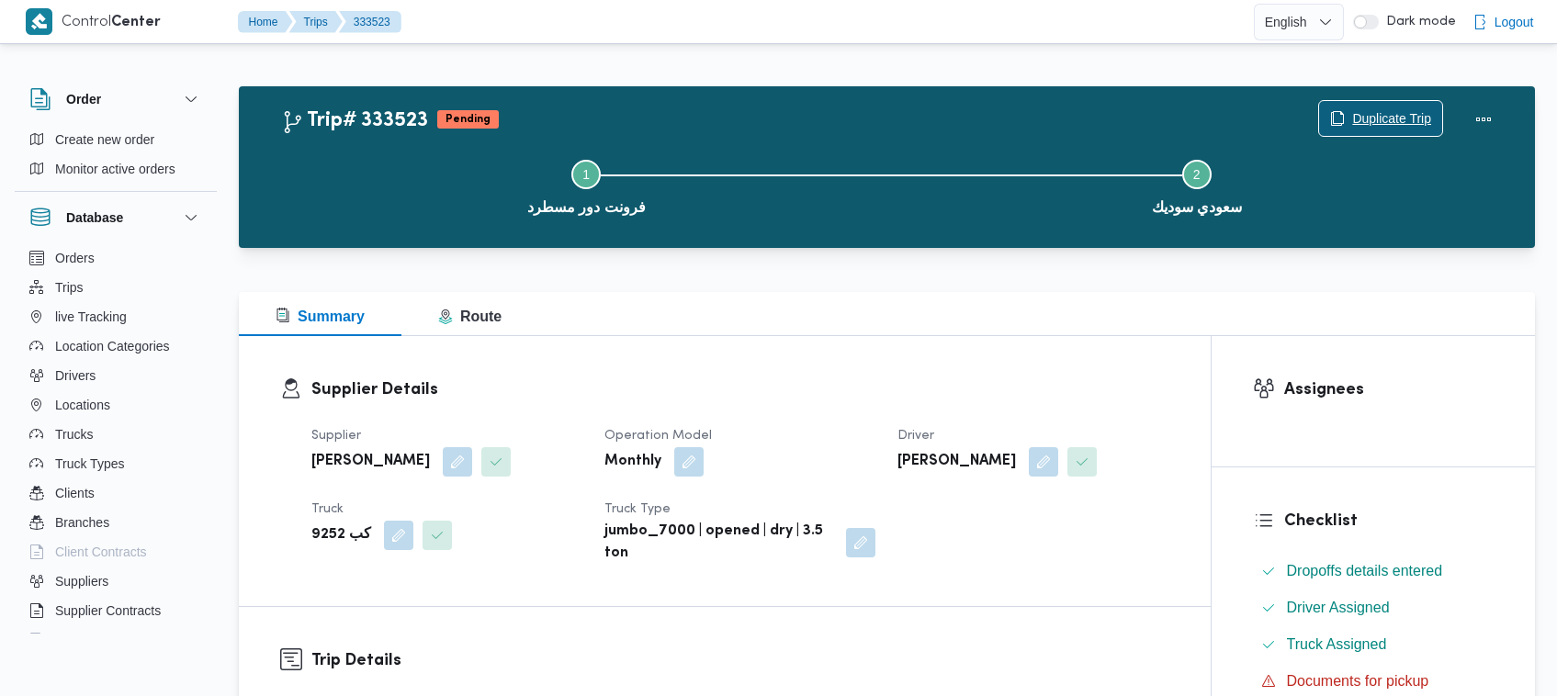
click at [1353, 110] on span "Duplicate Trip" at bounding box center [1391, 118] width 79 height 22
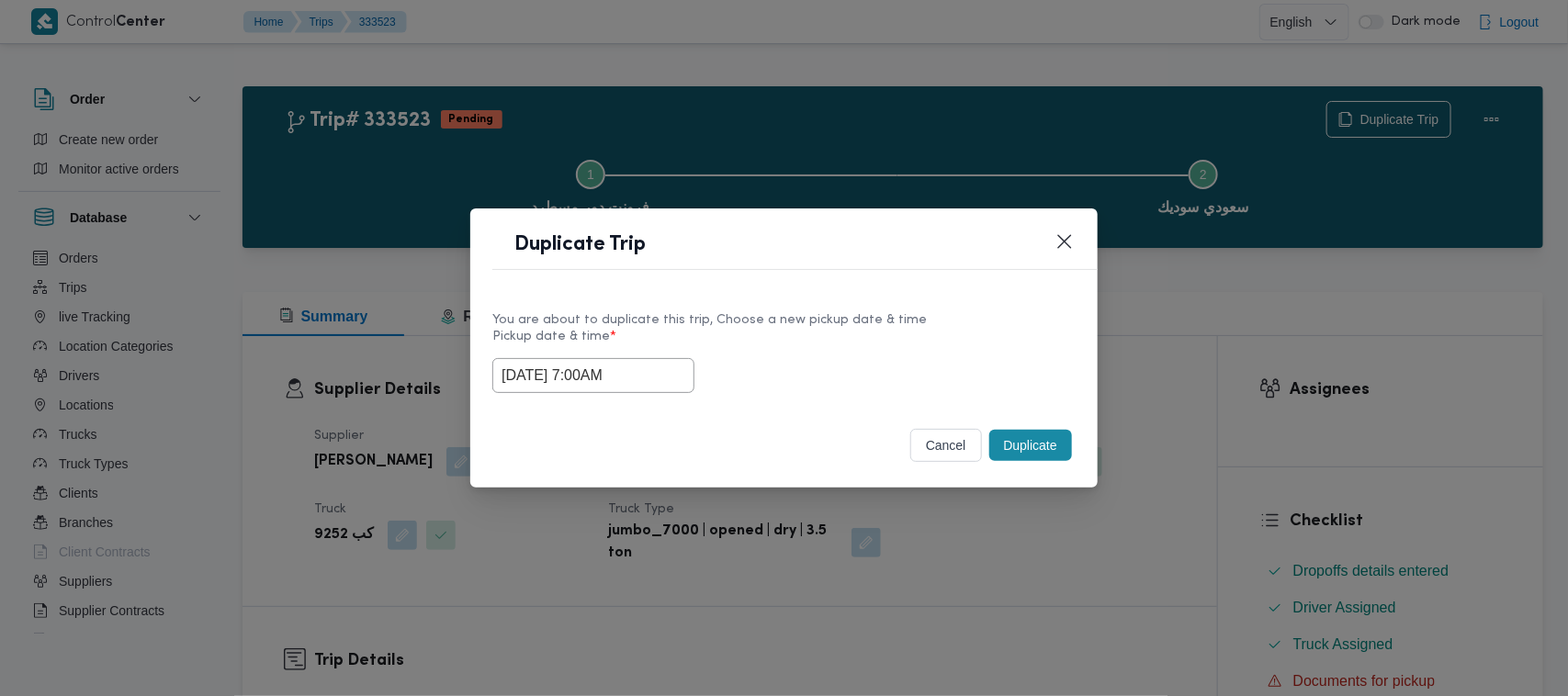
click at [655, 370] on input "30/08/2025 7:00AM" at bounding box center [593, 375] width 202 height 35
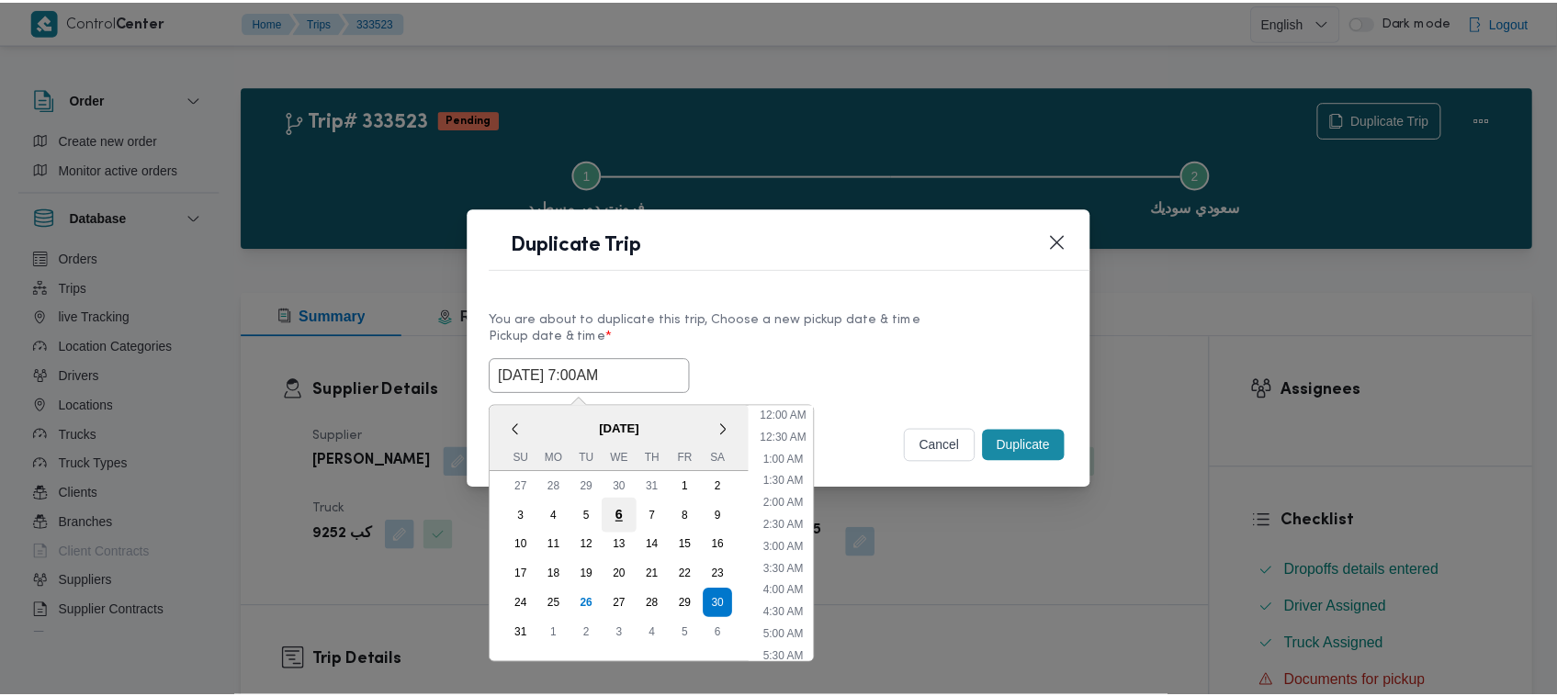
scroll to position [191, 0]
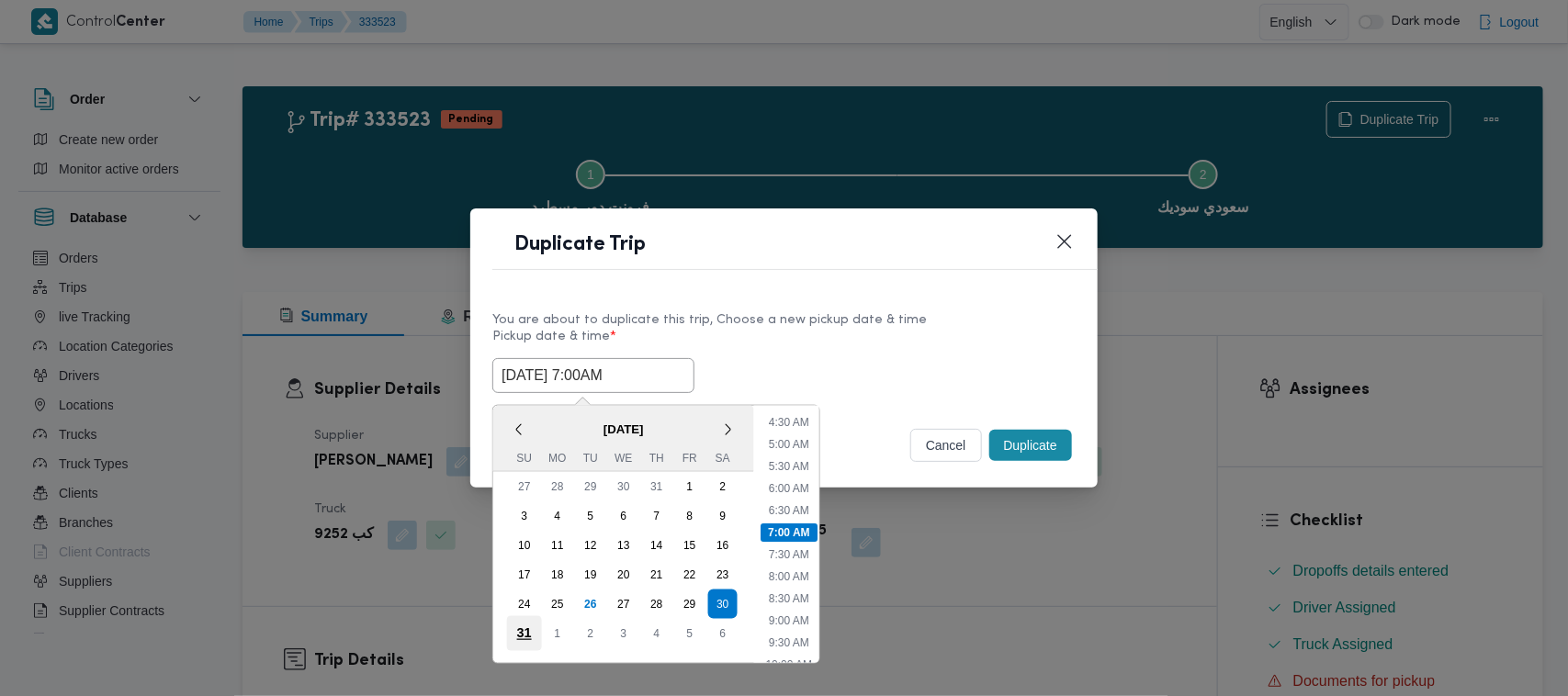
click at [521, 630] on div "31" at bounding box center [524, 633] width 35 height 35
type input "31/08/2025 7:00AM"
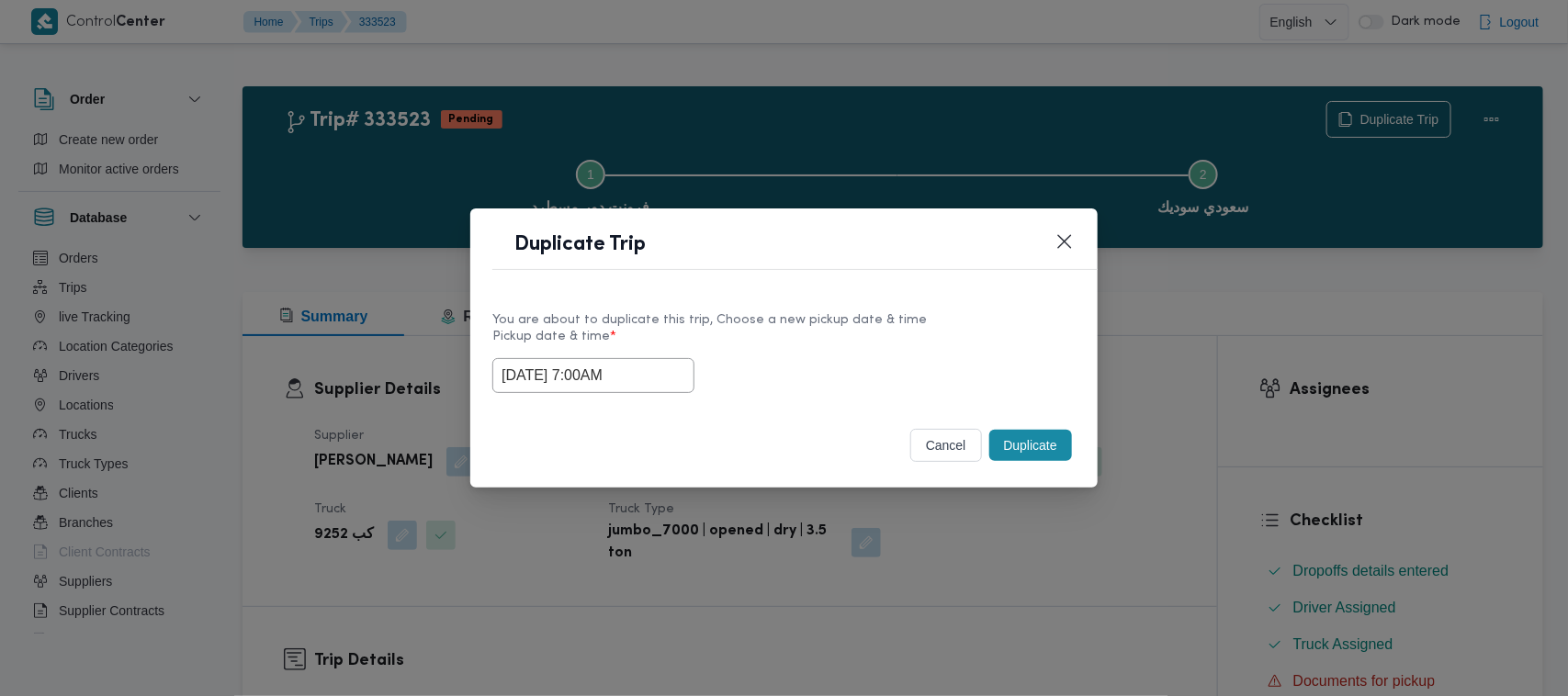
click at [944, 322] on div "You are about to duplicate this trip, Choose a new pickup date & time" at bounding box center [783, 319] width 583 height 19
click at [1035, 457] on button "Duplicate" at bounding box center [1030, 445] width 83 height 31
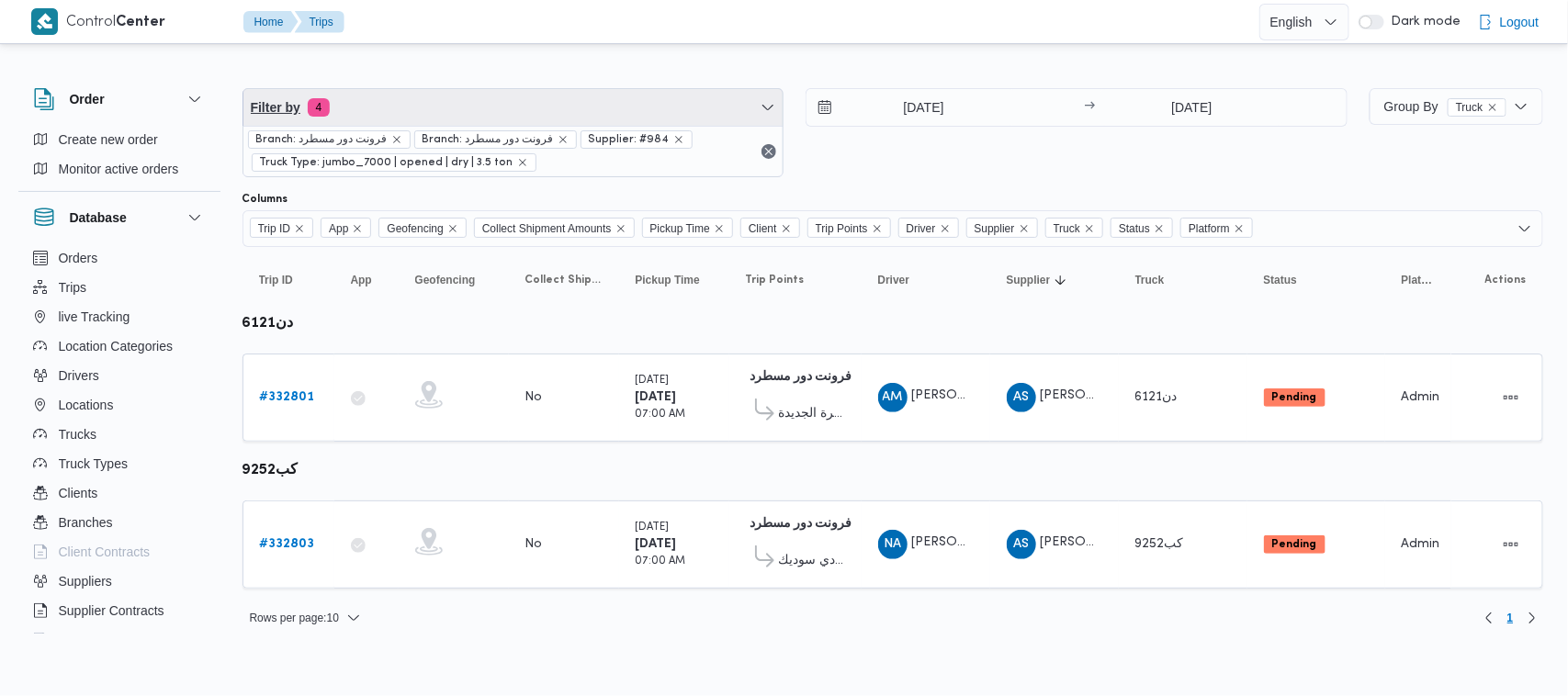
click at [398, 111] on span "Filter by 4" at bounding box center [513, 107] width 540 height 37
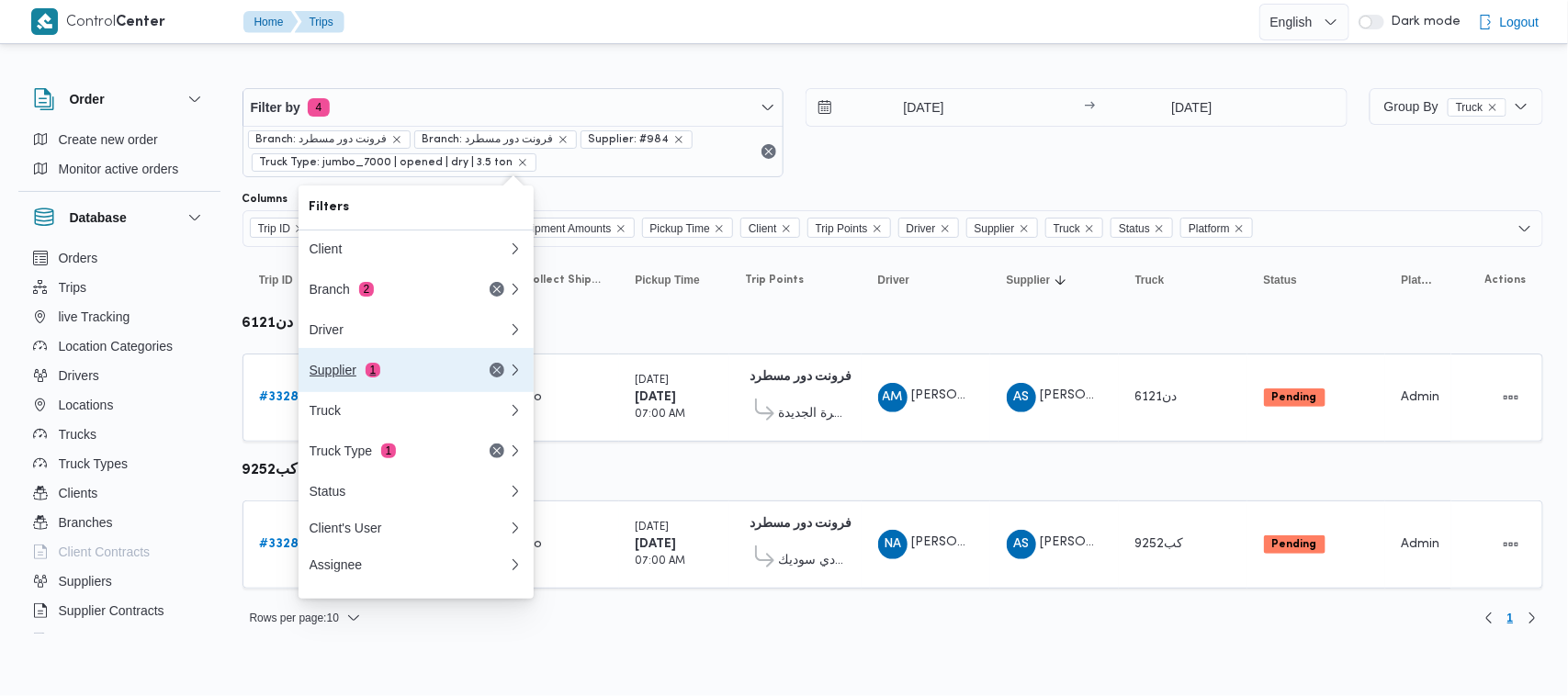
click at [444, 363] on button "Supplier 1" at bounding box center [416, 370] width 235 height 44
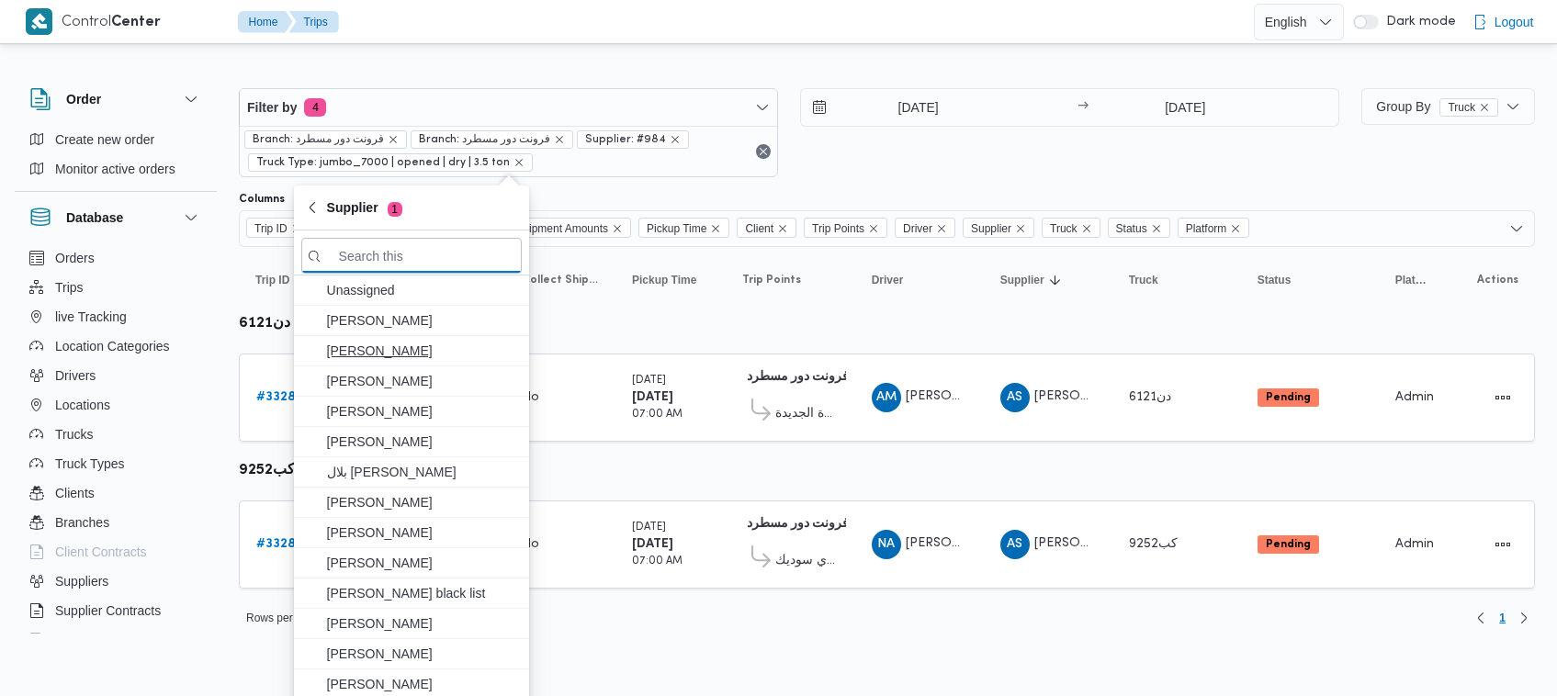
paste input "ربيع عيد قطب هلال"
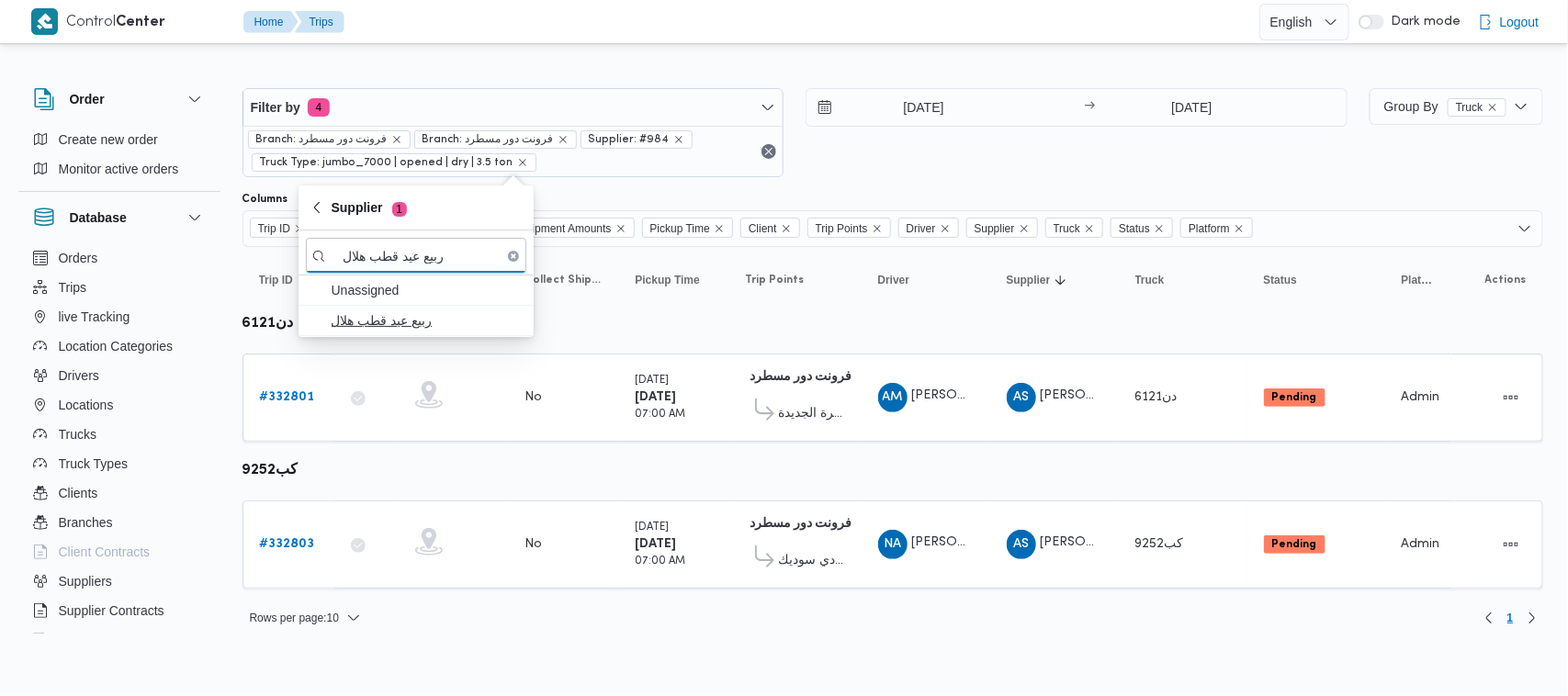
type input "ربيع عيد قطب هلال"
click at [436, 328] on span "ربيع عيد قطب هلال" at bounding box center [427, 321] width 191 height 22
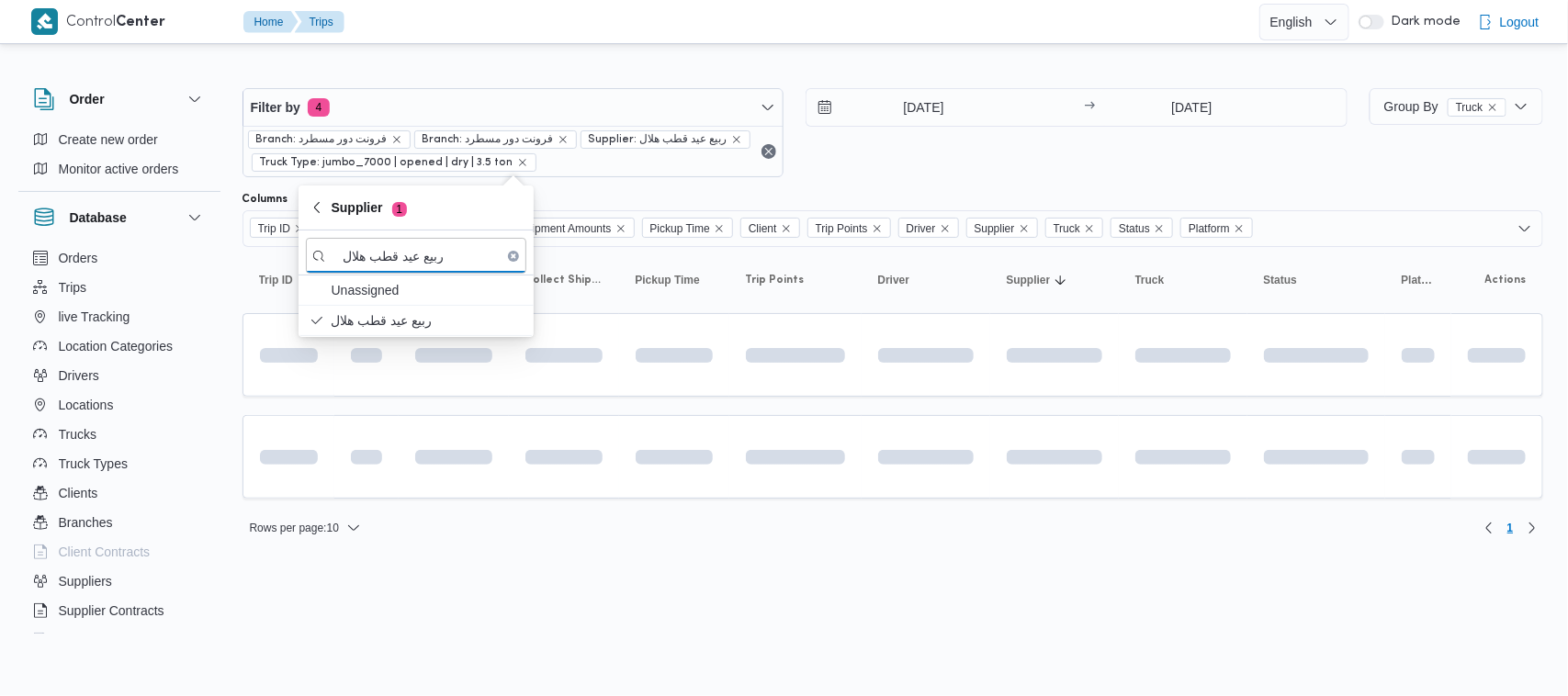
click at [1141, 156] on div "28/8/2025 → 28/8/2025" at bounding box center [1077, 132] width 542 height 89
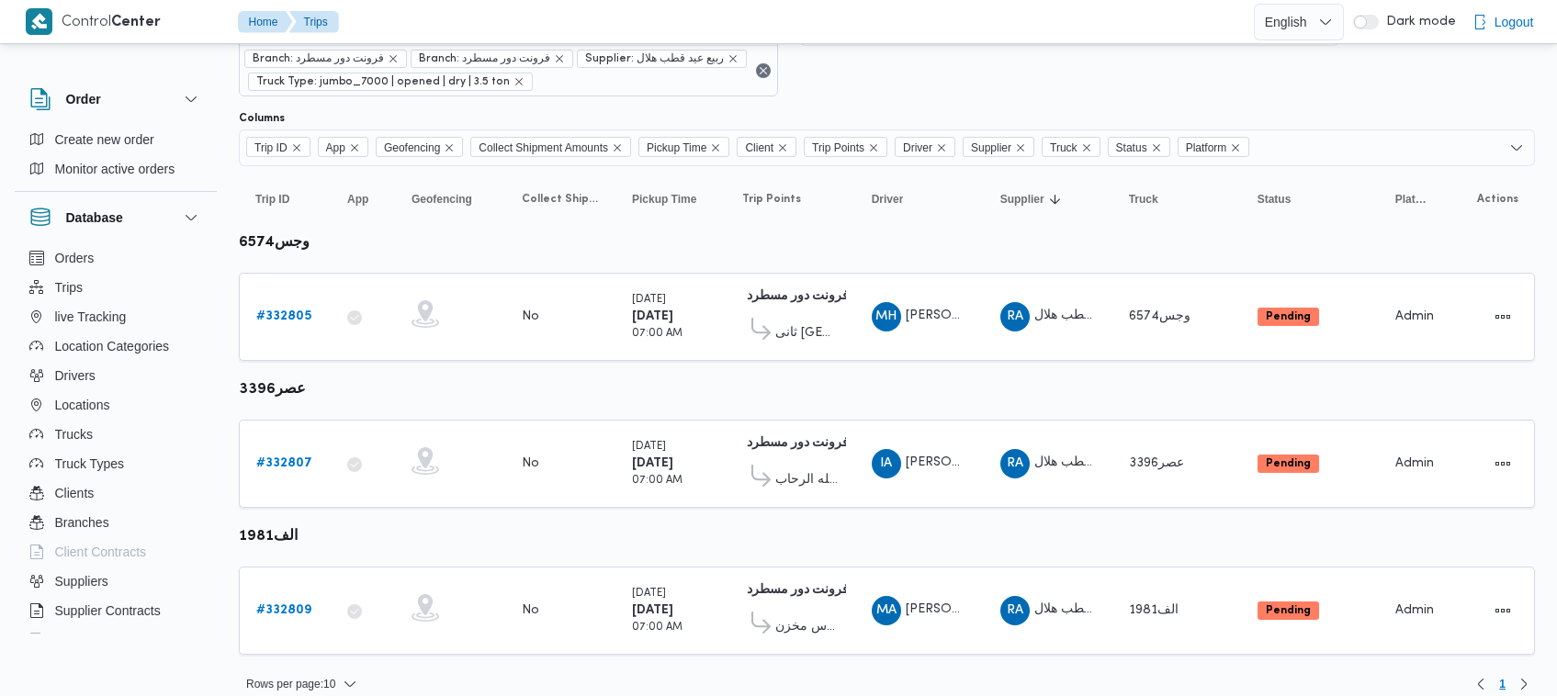
scroll to position [98, 0]
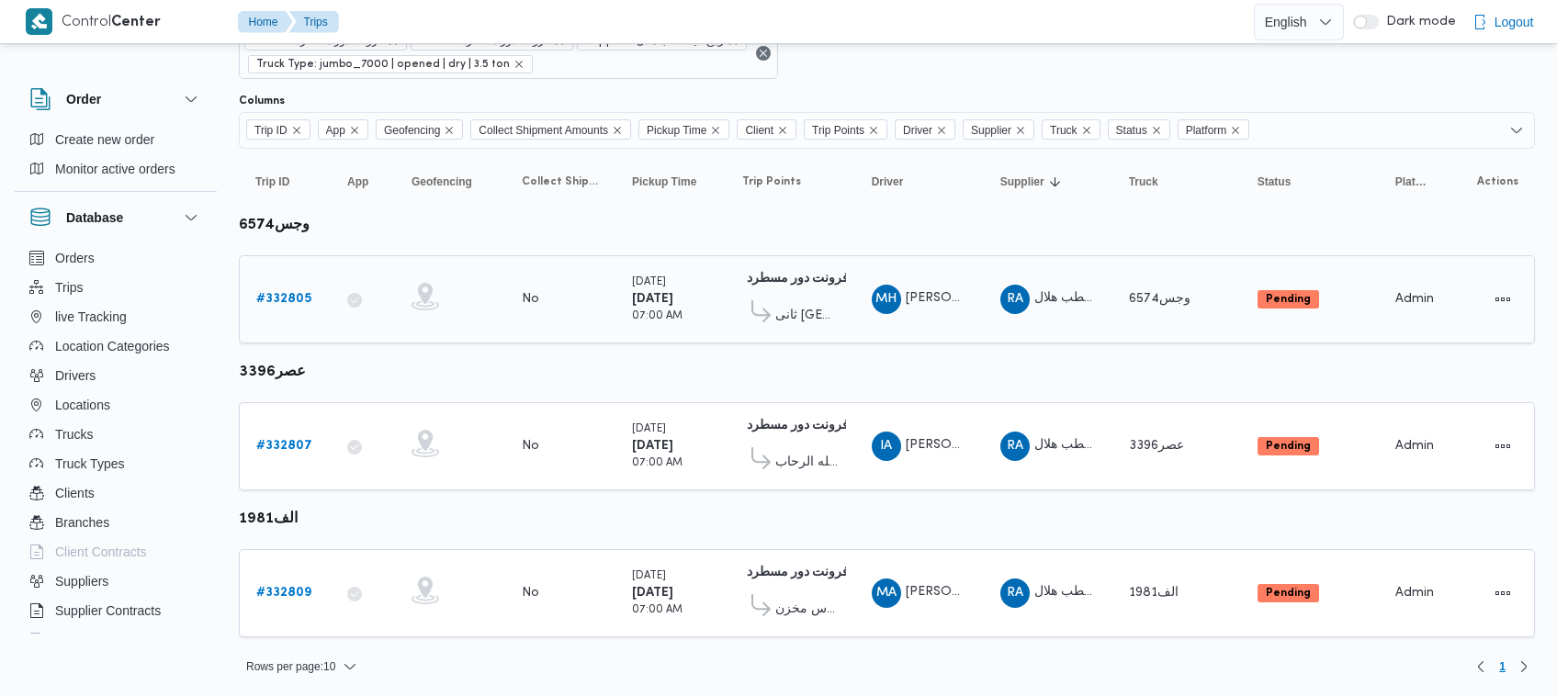
click at [289, 297] on b "# 332805" at bounding box center [283, 299] width 55 height 12
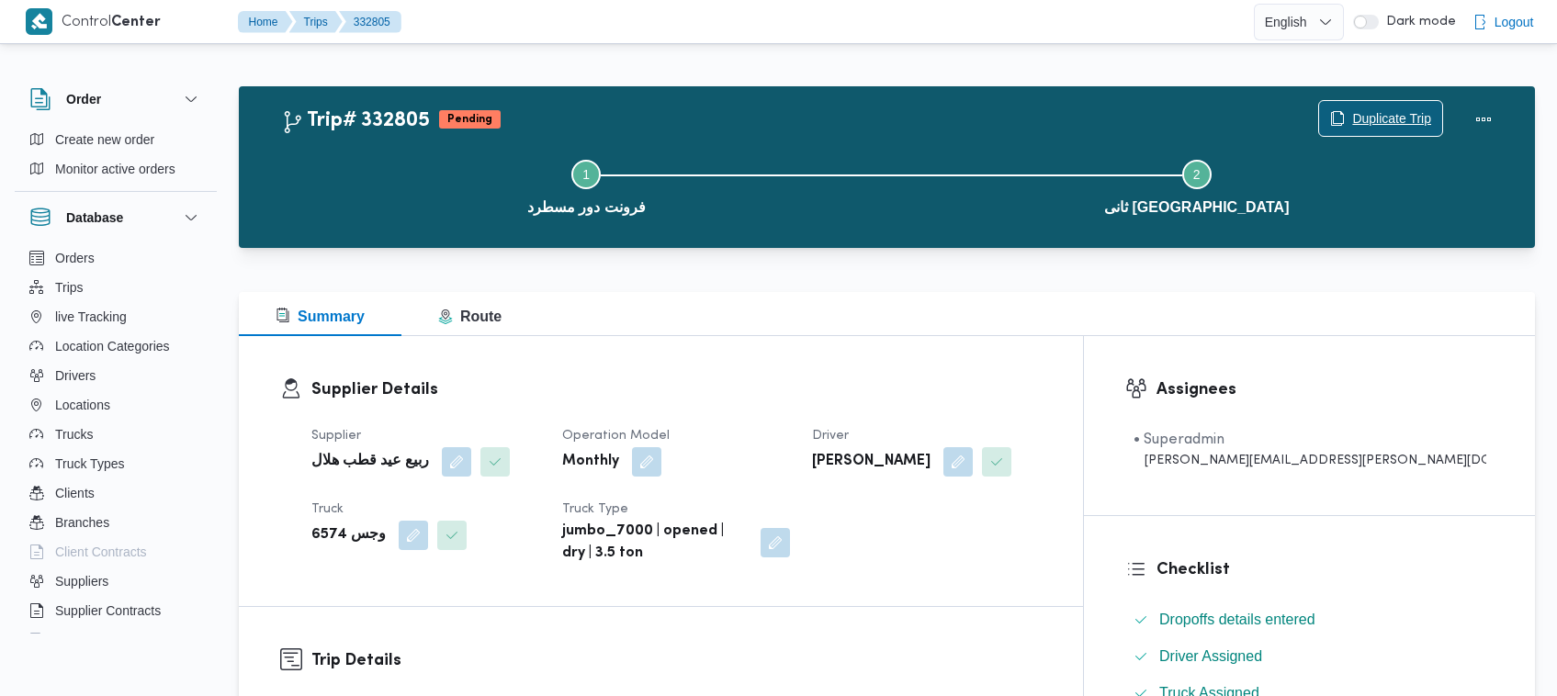
click at [1359, 111] on span "Duplicate Trip" at bounding box center [1391, 118] width 79 height 22
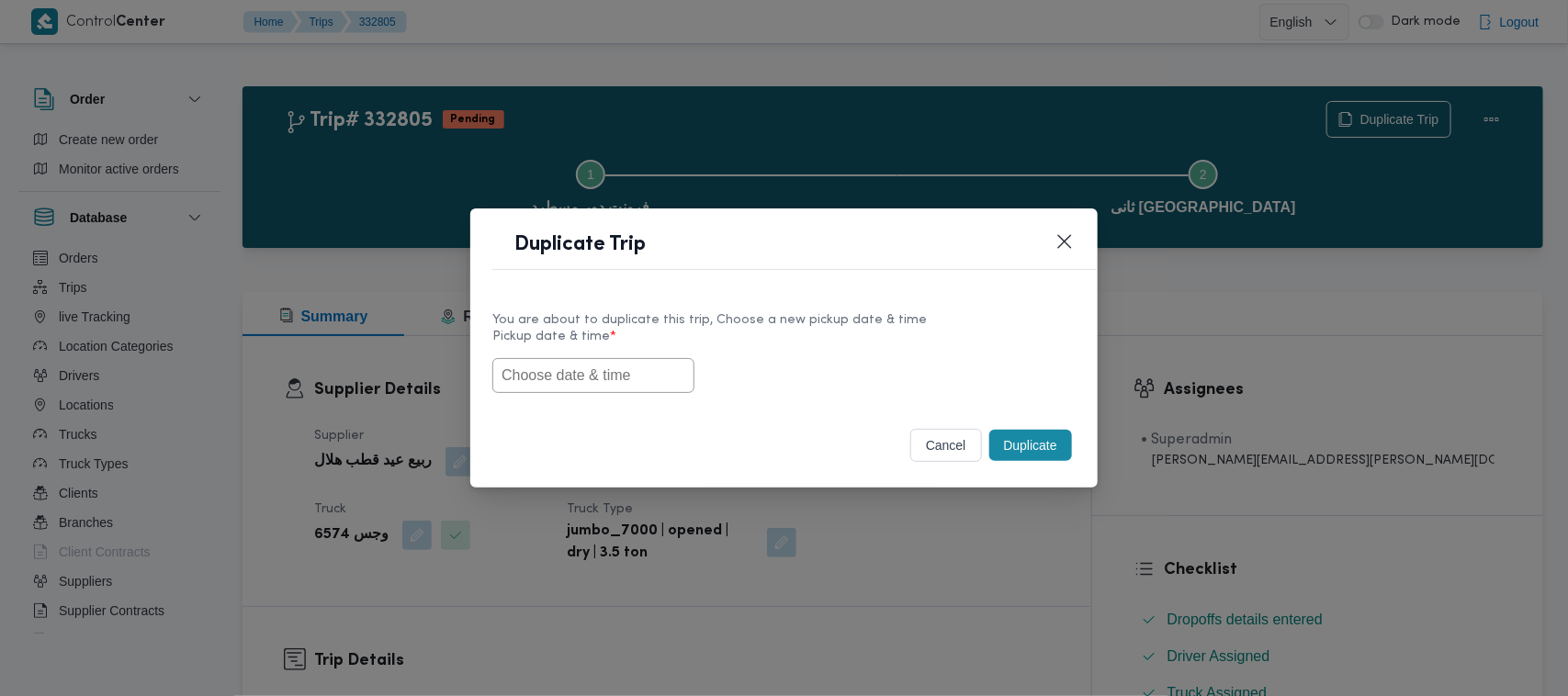
click at [583, 392] on div at bounding box center [783, 375] width 583 height 35
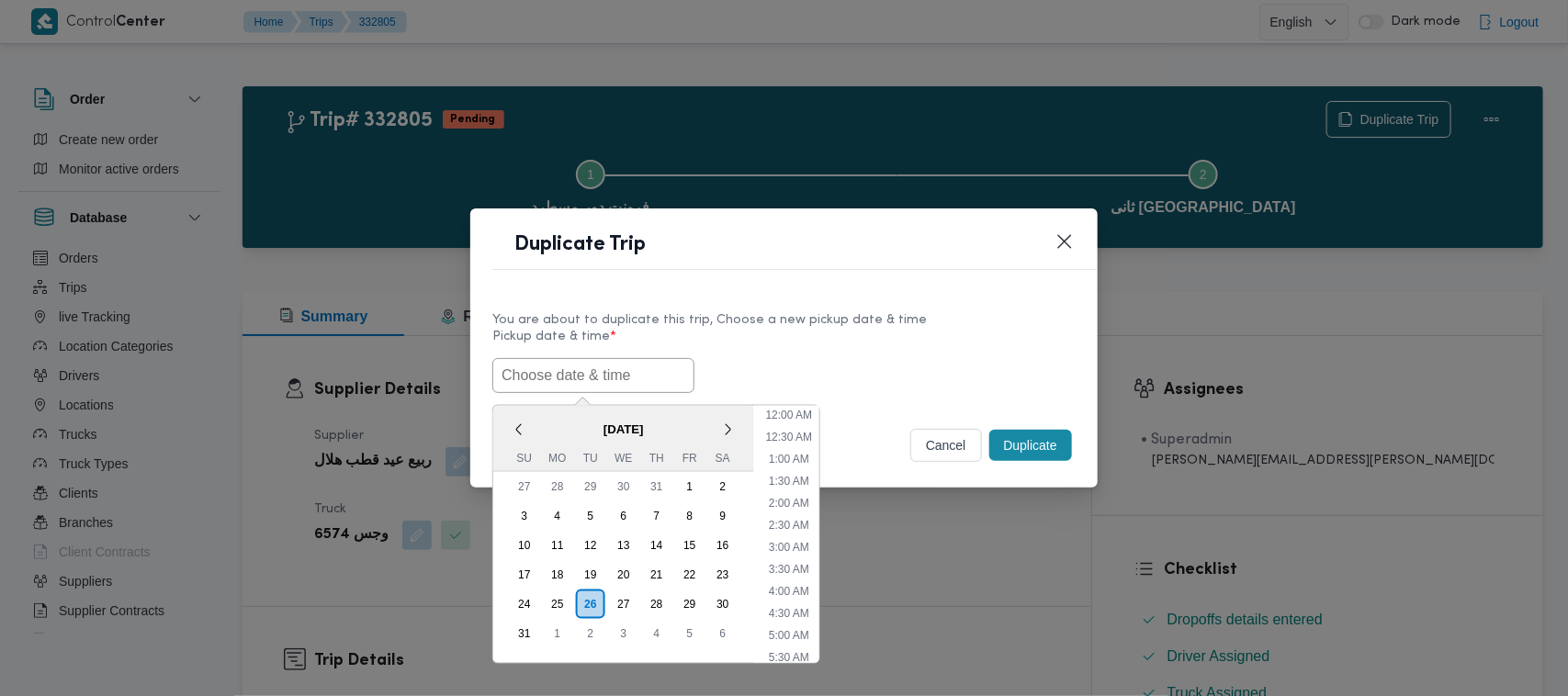
scroll to position [346, 0]
paste input "30/08/2025 7:00AM"
type input "30/08/2025 7:00AM"
click at [998, 330] on label "Pickup date & time *" at bounding box center [783, 344] width 583 height 28
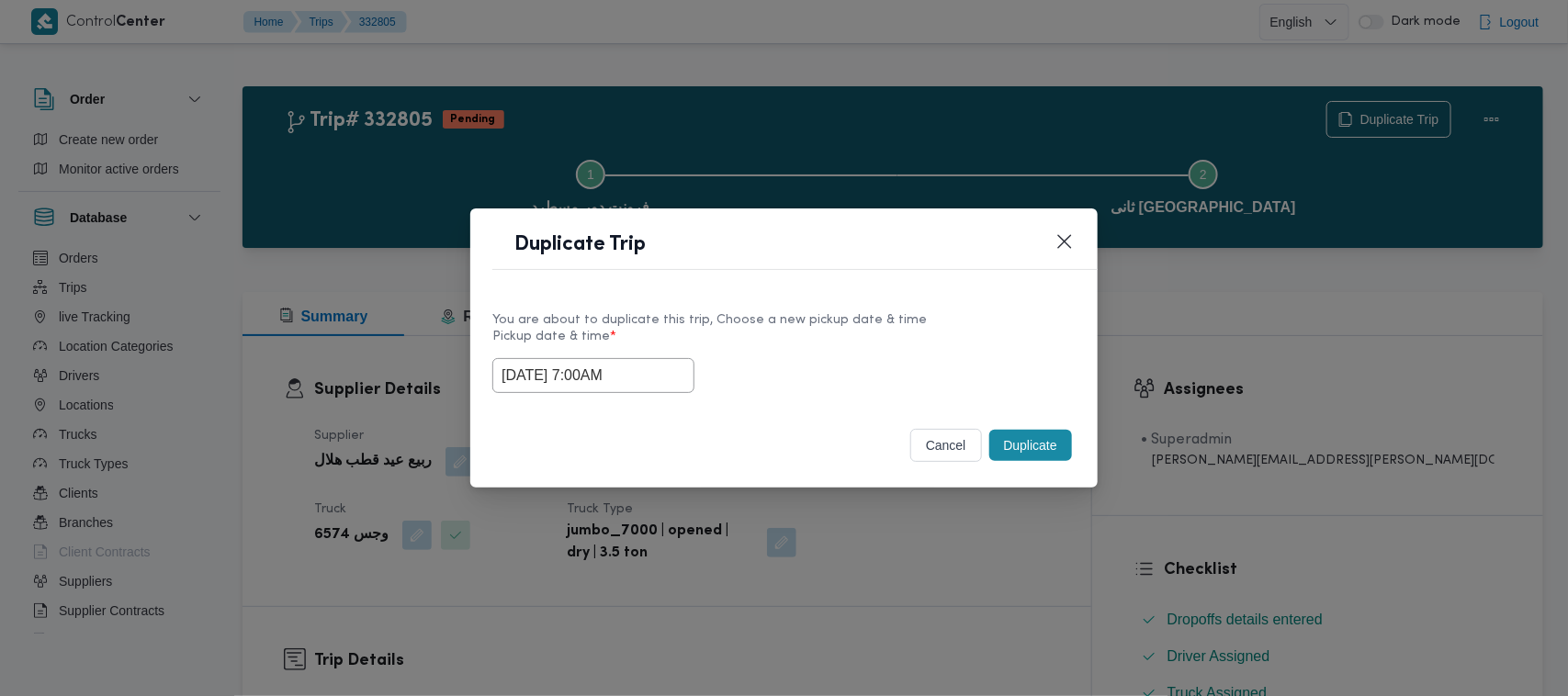
click at [1053, 450] on button "Duplicate" at bounding box center [1030, 445] width 83 height 31
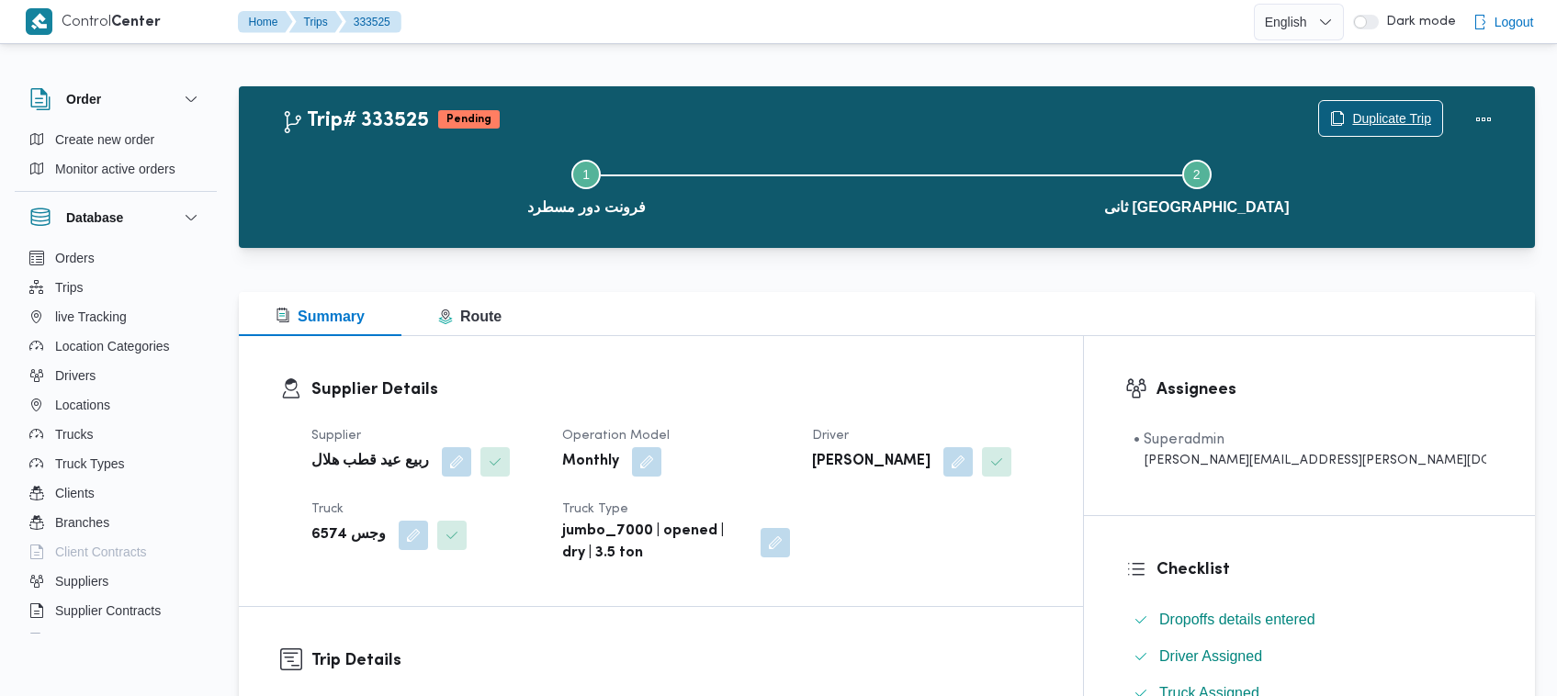
click at [1413, 101] on span "Duplicate Trip" at bounding box center [1380, 118] width 123 height 35
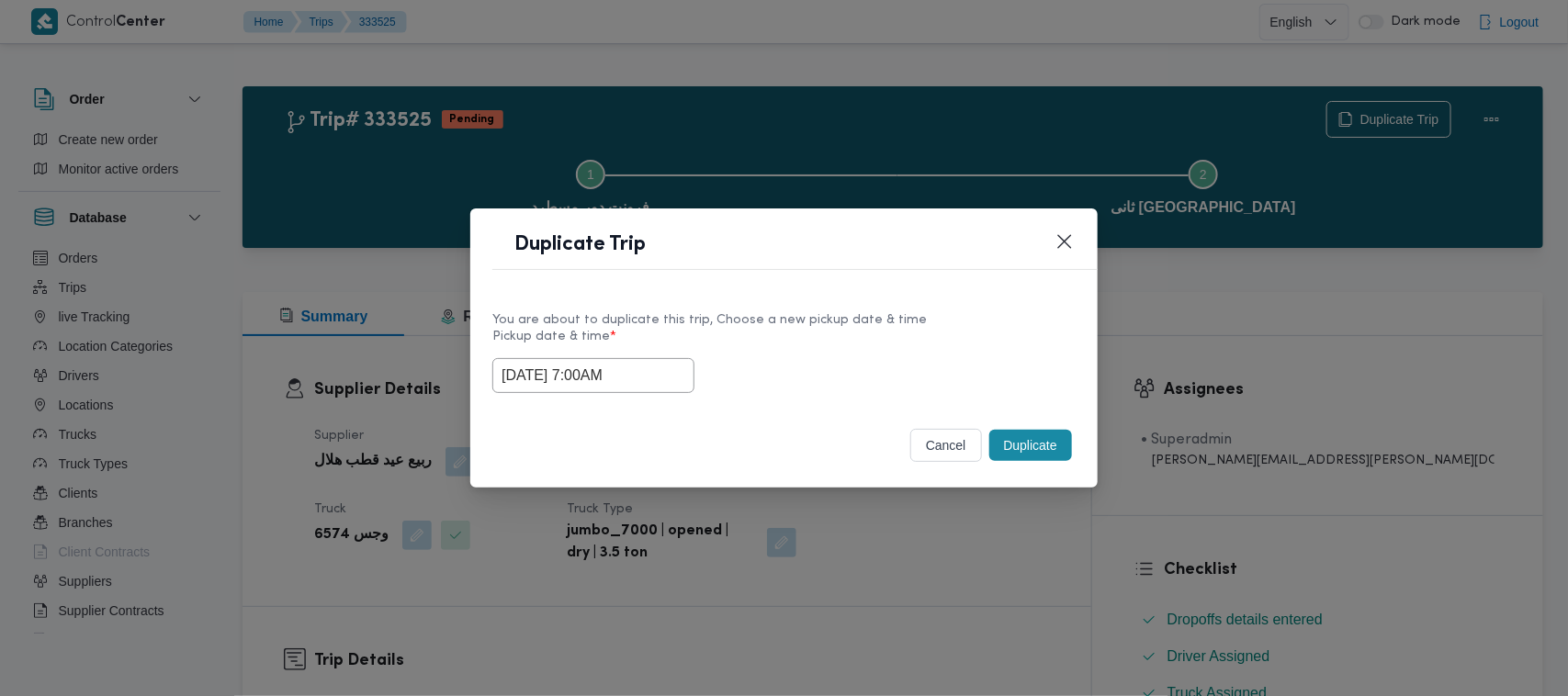
click at [682, 373] on div "30/08/2025 7:00AM" at bounding box center [783, 375] width 583 height 35
click at [668, 370] on input "30/08/2025 7:00AM" at bounding box center [593, 375] width 202 height 35
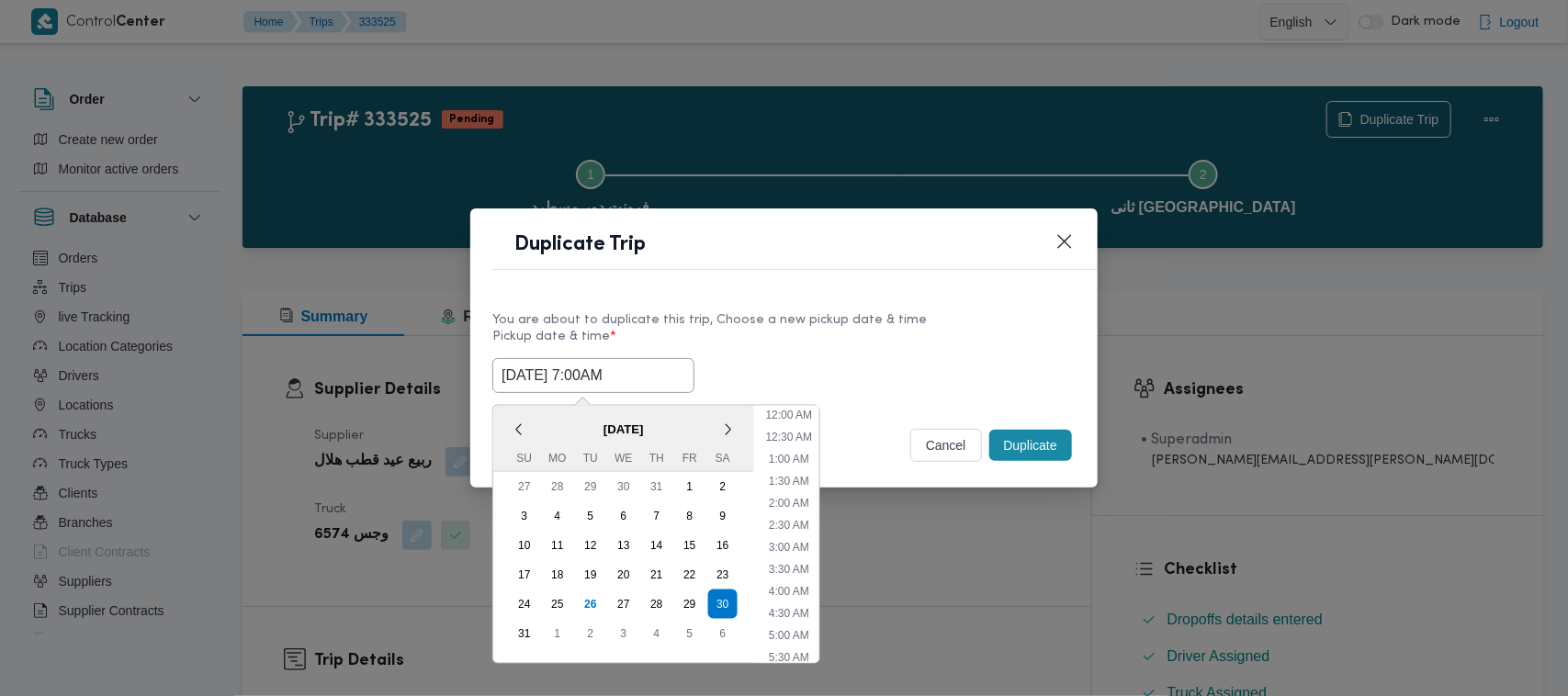
scroll to position [191, 0]
click at [526, 621] on div "31" at bounding box center [524, 633] width 35 height 35
type input "31/08/2025 7:00AM"
click at [935, 330] on label "Pickup date & time *" at bounding box center [783, 344] width 583 height 28
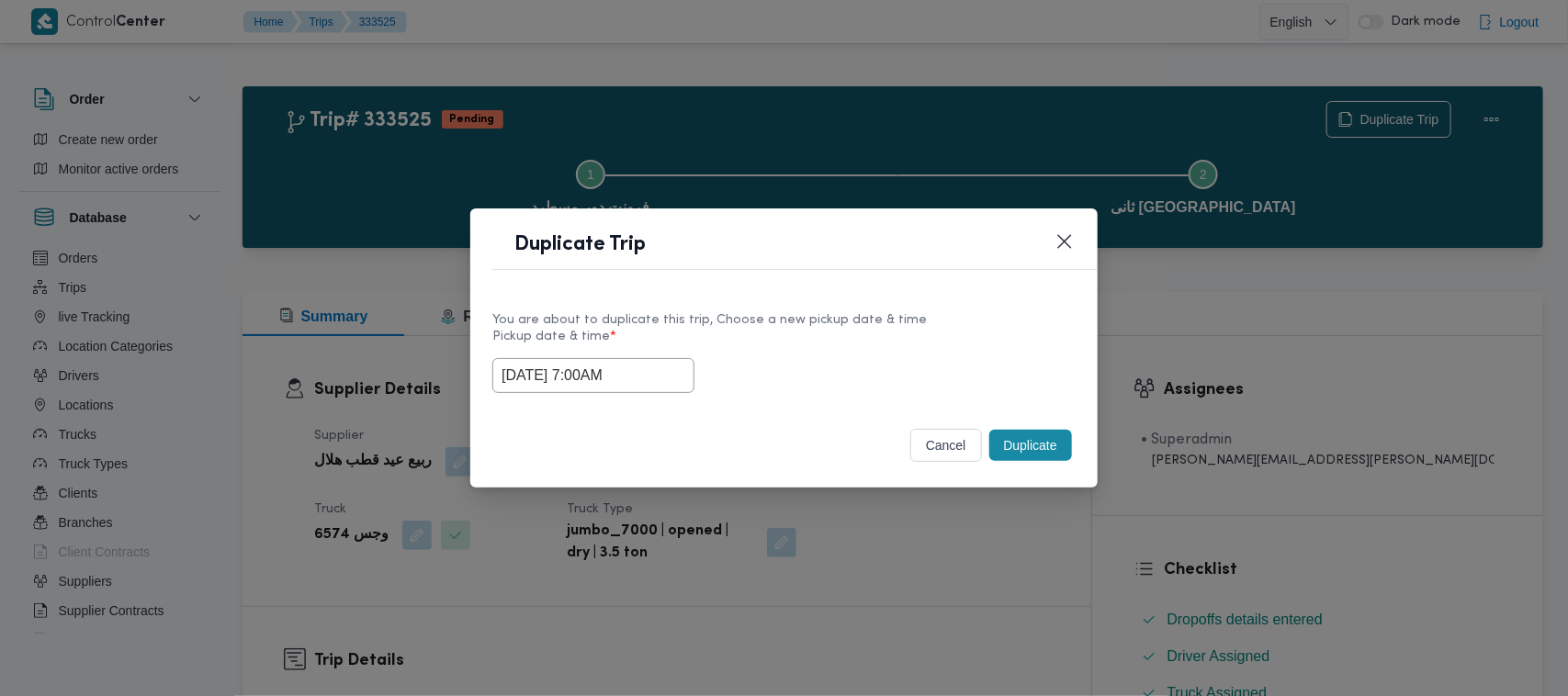
click at [1017, 452] on button "Duplicate" at bounding box center [1030, 445] width 83 height 31
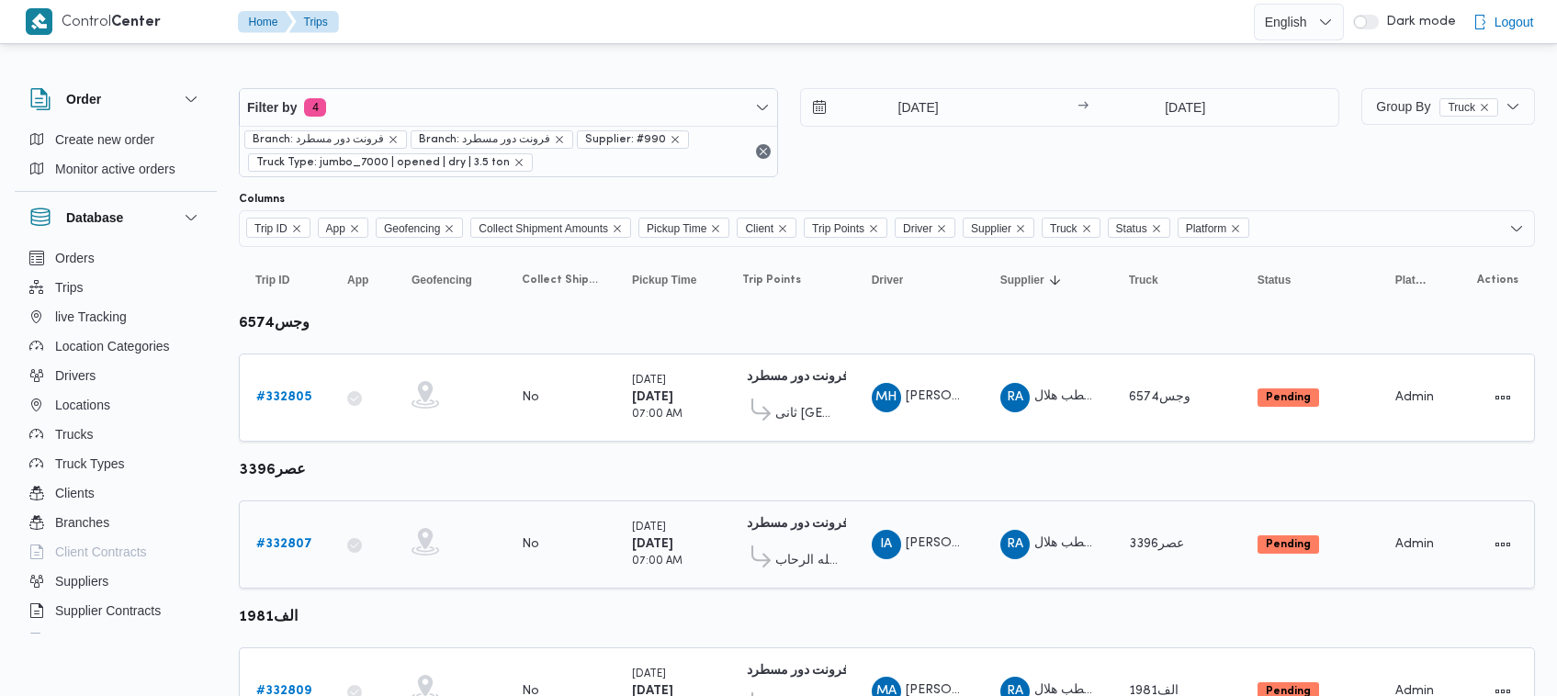
click at [291, 538] on b "# 332807" at bounding box center [284, 544] width 56 height 12
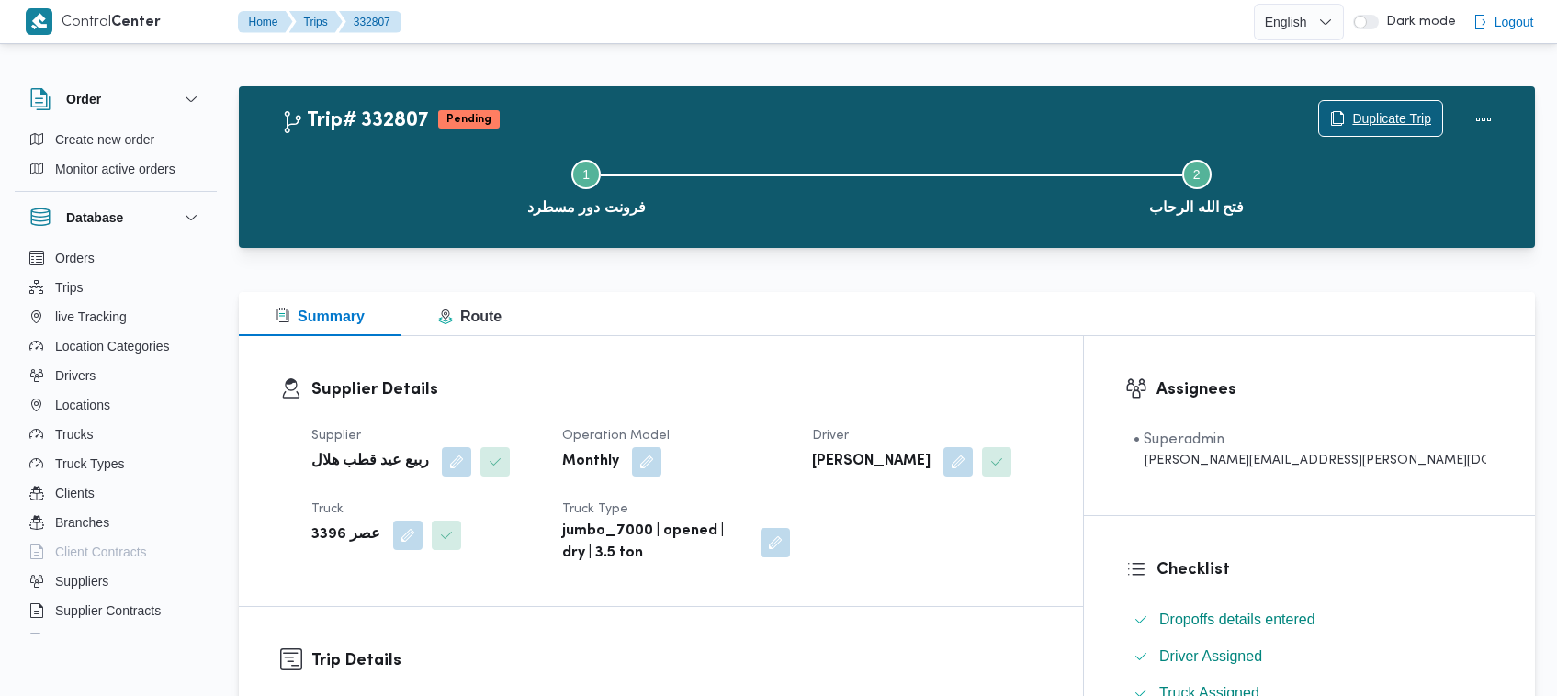
click at [1360, 104] on span "Duplicate Trip" at bounding box center [1380, 118] width 123 height 35
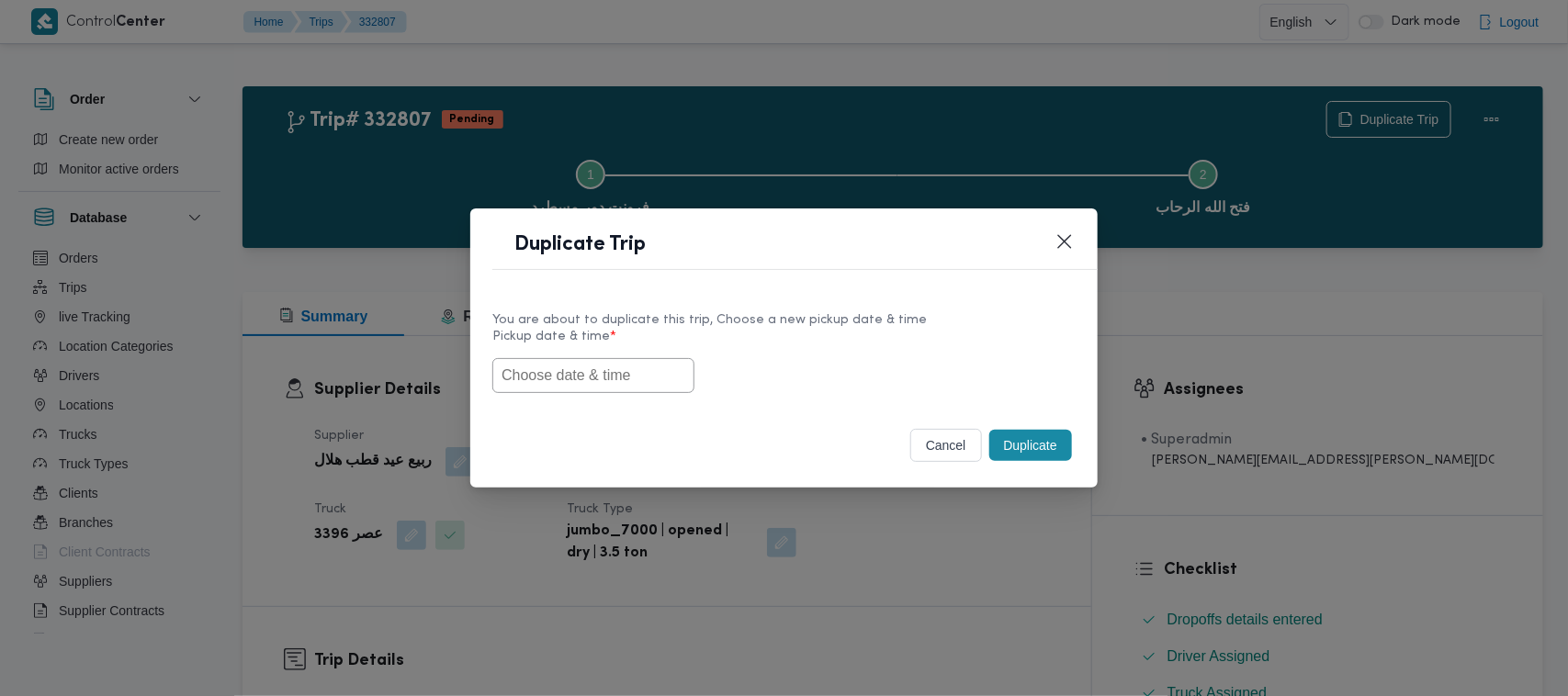
click at [557, 369] on input "text" at bounding box center [593, 375] width 202 height 35
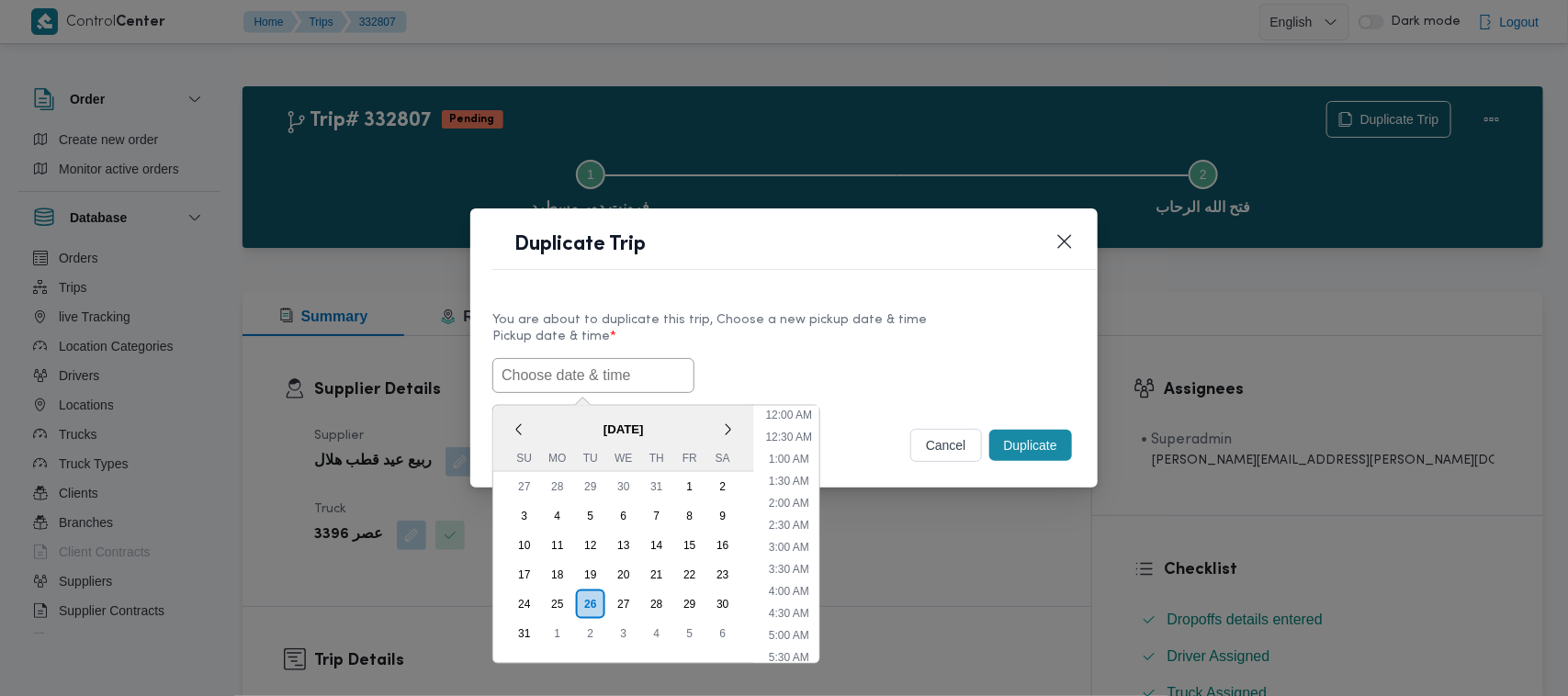
paste input "30/08/2025 7:00AM"
type input "30/08/2025 7:00AM"
click at [939, 386] on div "30/08/2025 7:00AM < August 2025 > Su Mo Tu We Th Fr Sa 27 28 29 30 31 1 2 3 4 5…" at bounding box center [783, 375] width 583 height 35
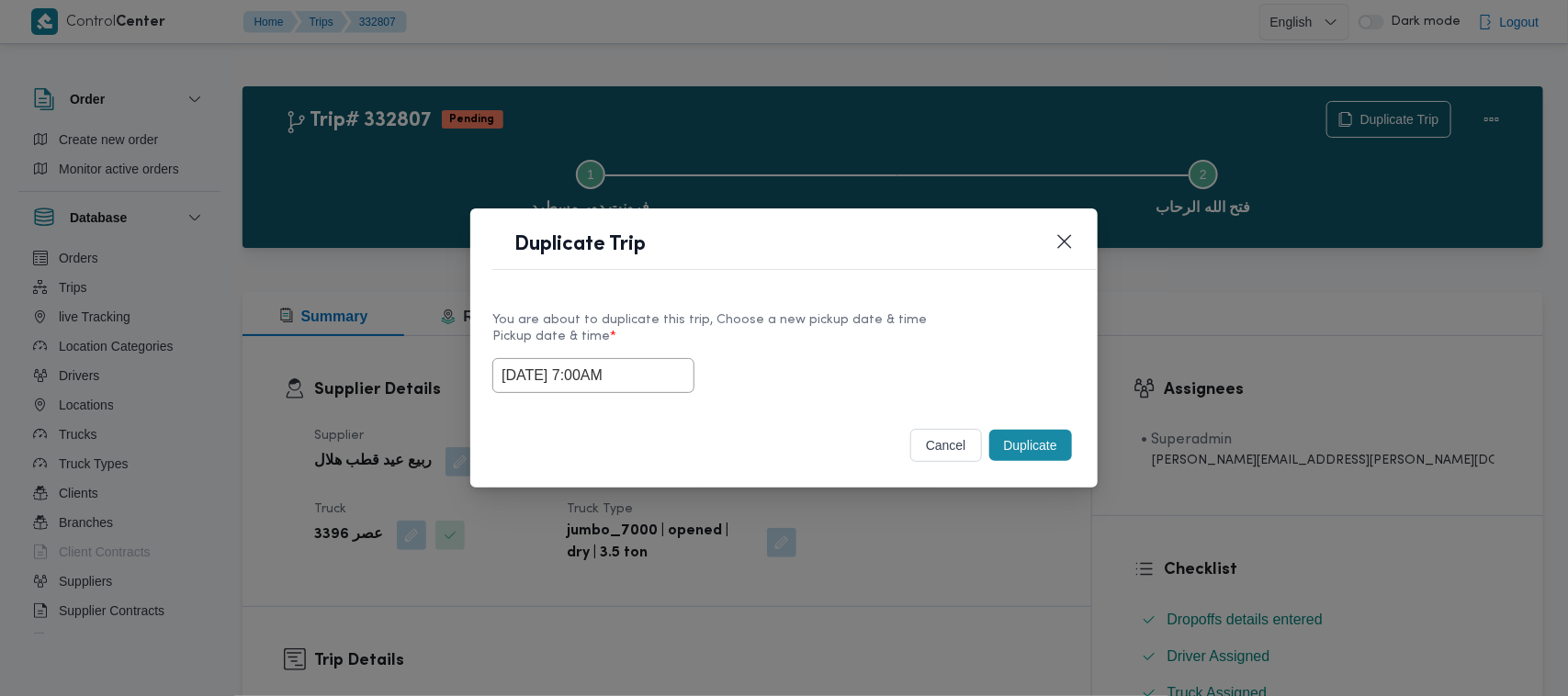
click at [1039, 465] on div "Duplicate" at bounding box center [1031, 445] width 90 height 39
drag, startPoint x: 1039, startPoint y: 450, endPoint x: 1020, endPoint y: 443, distance: 20.6
click at [1039, 448] on button "Duplicate" at bounding box center [1030, 445] width 83 height 31
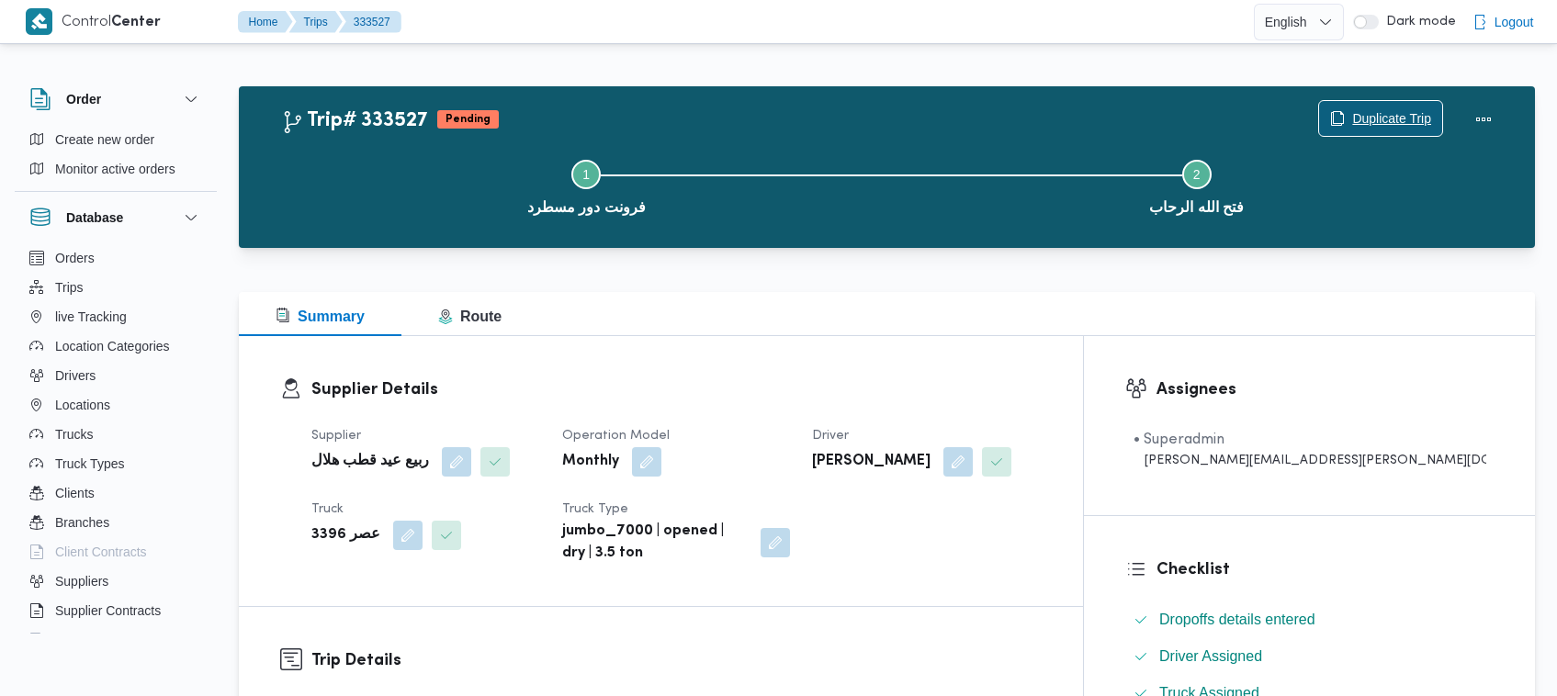
click at [1370, 118] on span "Duplicate Trip" at bounding box center [1391, 118] width 79 height 22
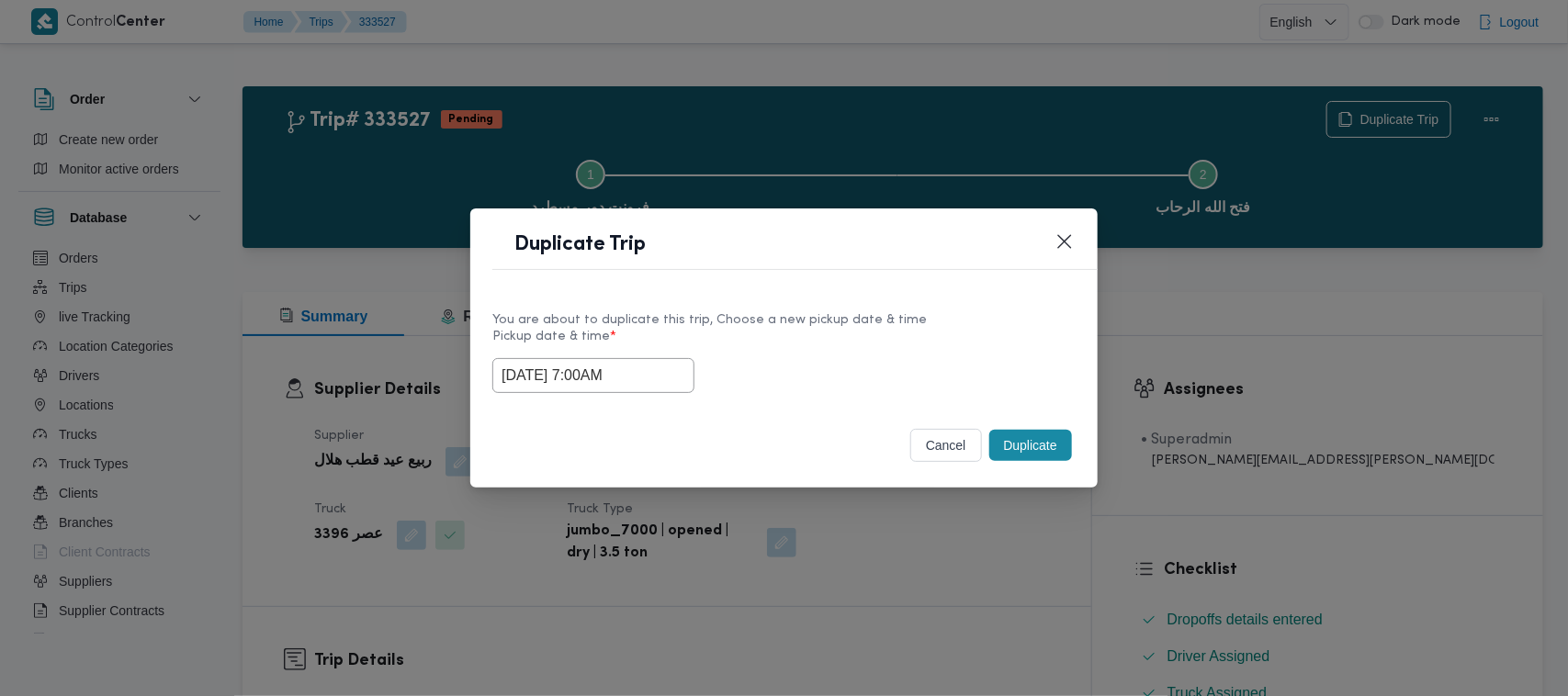
click at [671, 367] on input "30/08/2025 7:00AM" at bounding box center [593, 375] width 202 height 35
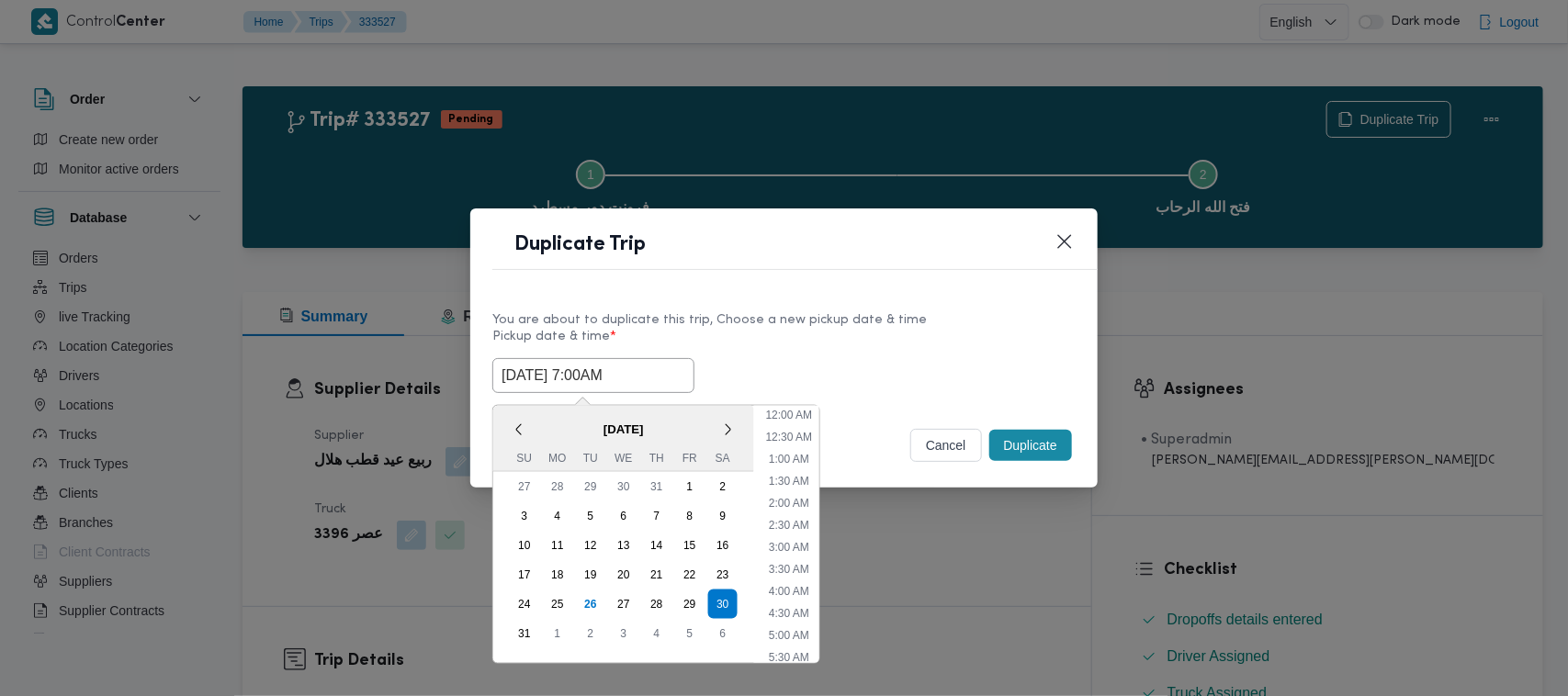
scroll to position [191, 0]
click at [528, 629] on div "31" at bounding box center [524, 633] width 35 height 35
type input "31/08/2025 7:00AM"
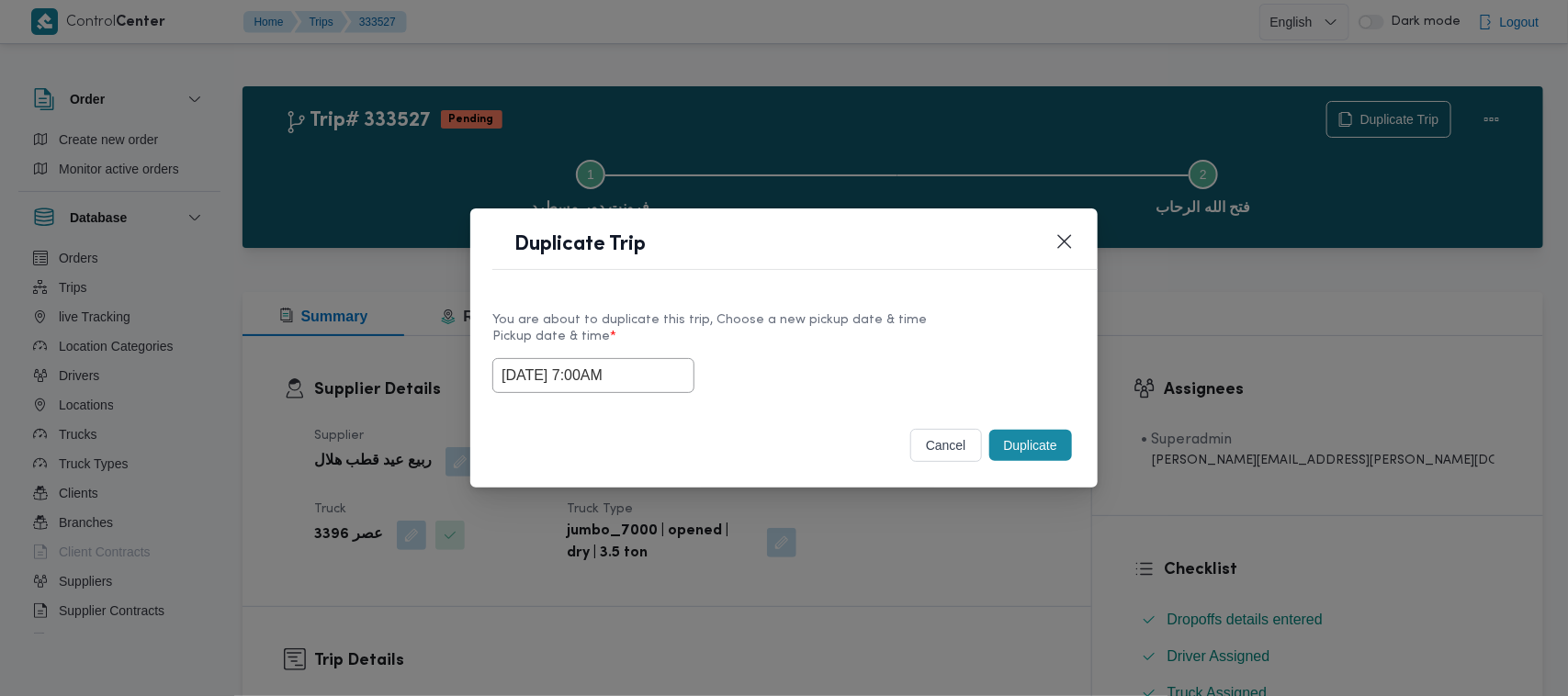
drag, startPoint x: 887, startPoint y: 294, endPoint x: 921, endPoint y: 350, distance: 65.5
click at [888, 292] on div "You are about to duplicate this trip, Choose a new pickup date & time Pickup da…" at bounding box center [783, 351] width 627 height 118
click at [1038, 457] on button "Duplicate" at bounding box center [1030, 445] width 83 height 31
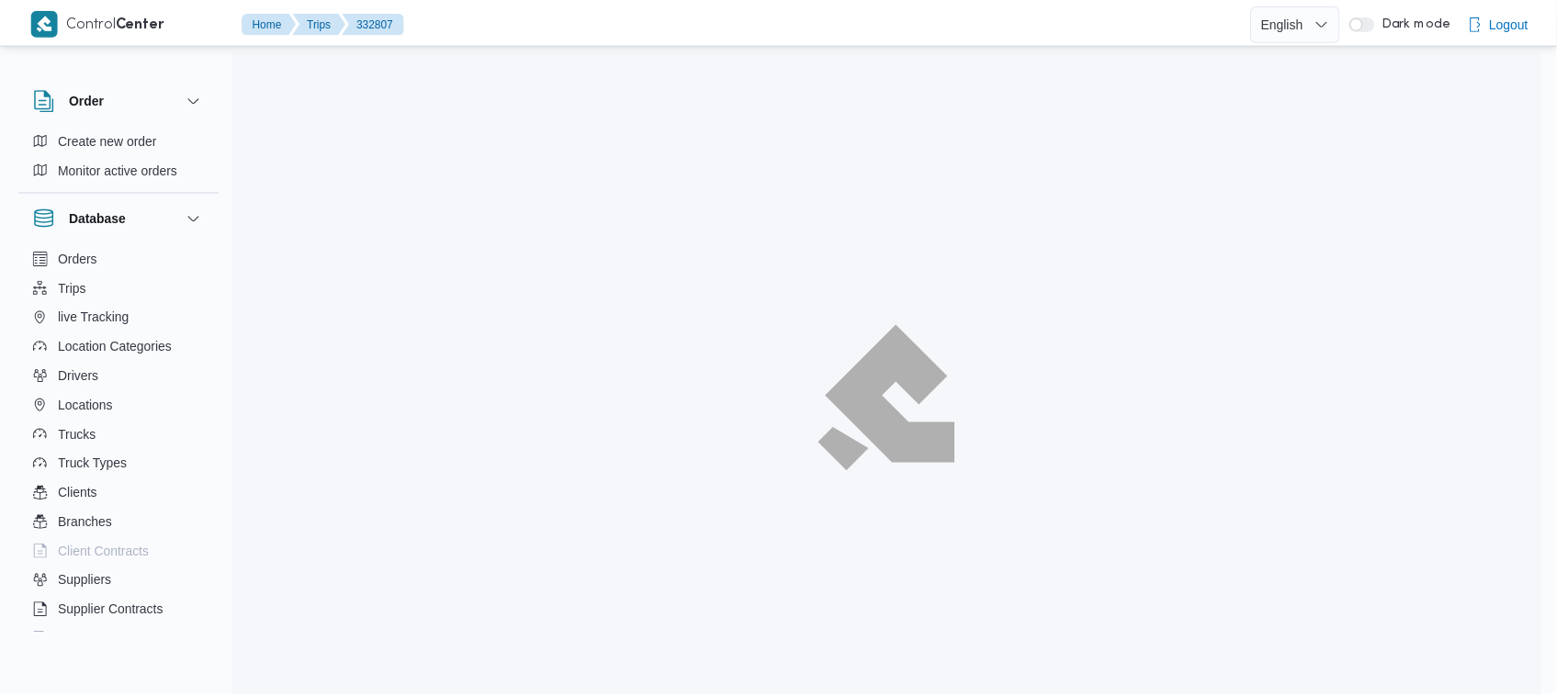
scroll to position [49, 0]
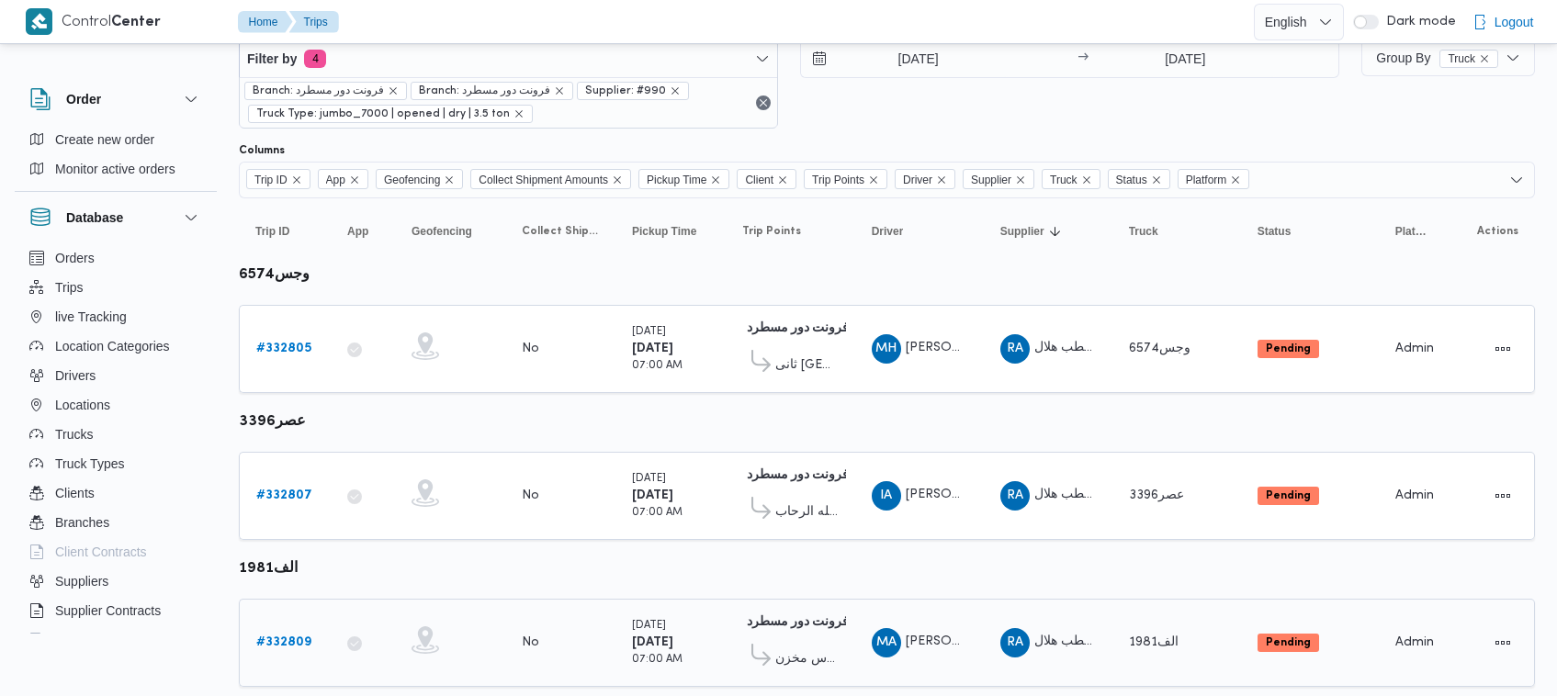
scroll to position [98, 0]
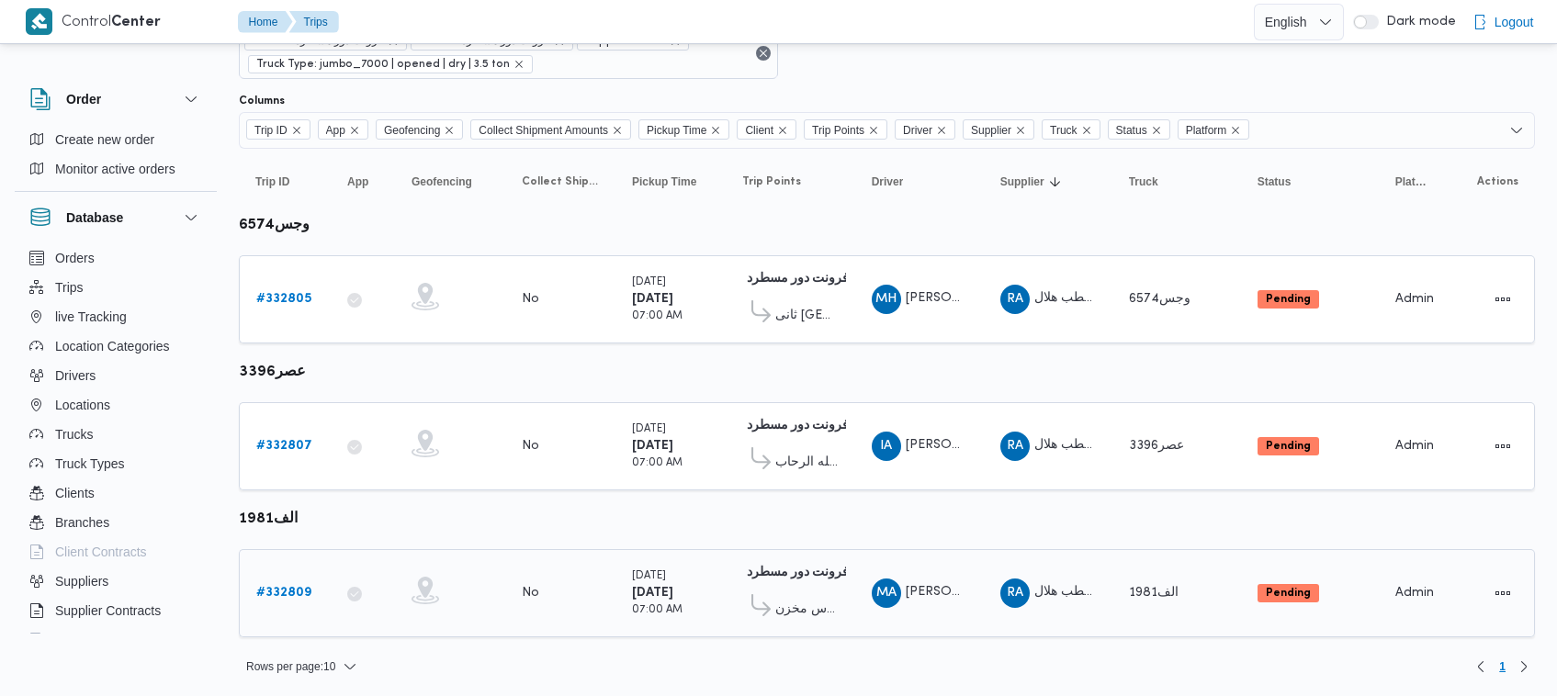
click at [258, 582] on link "# 332809" at bounding box center [283, 593] width 55 height 22
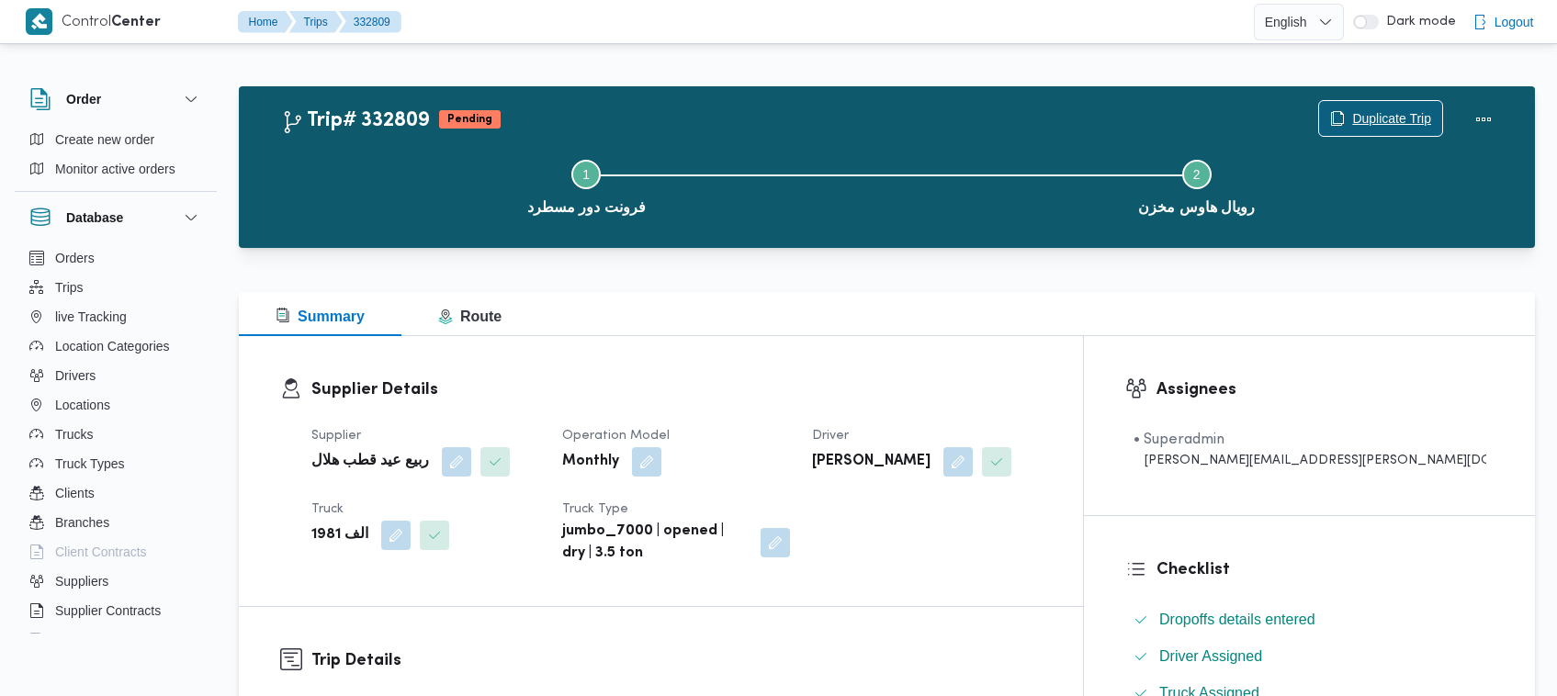
click at [1397, 117] on span "Duplicate Trip" at bounding box center [1391, 118] width 79 height 22
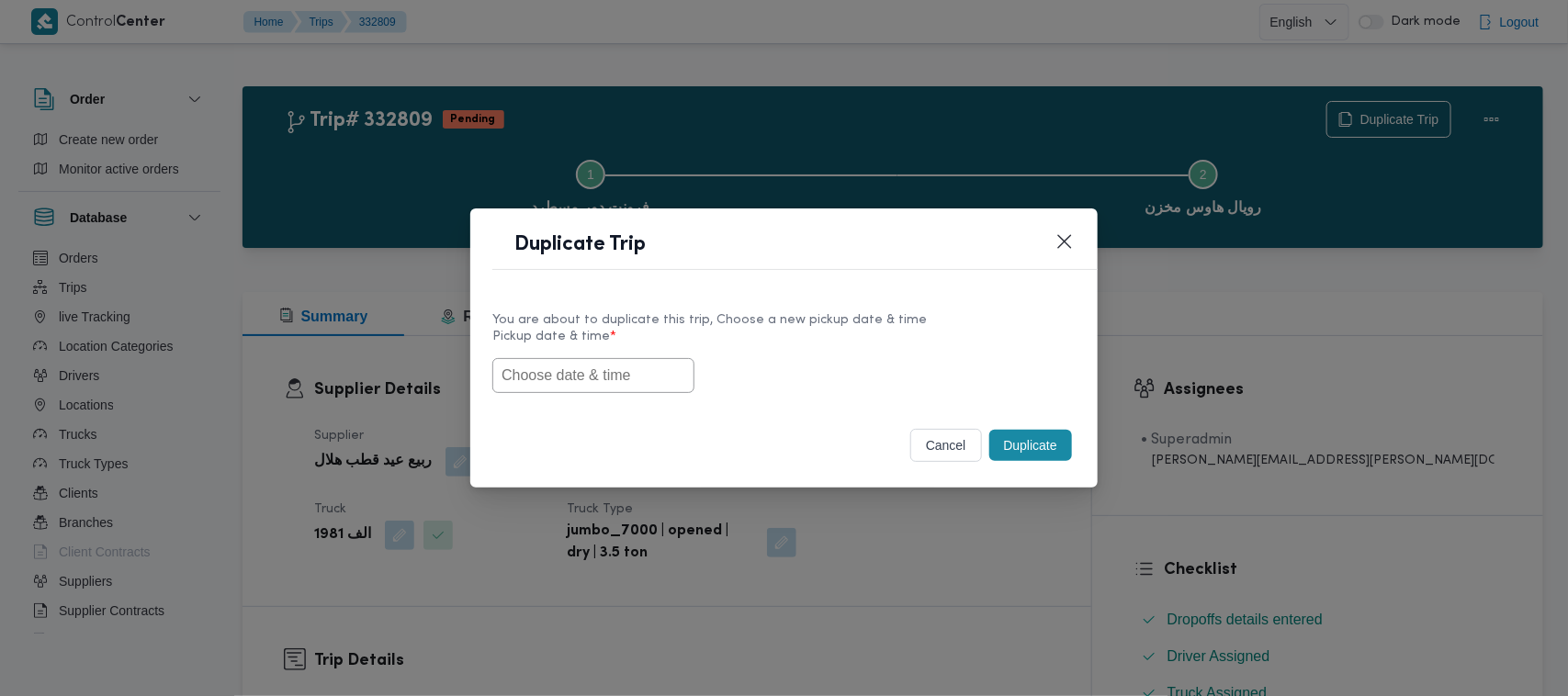
click at [671, 358] on input "text" at bounding box center [593, 375] width 202 height 35
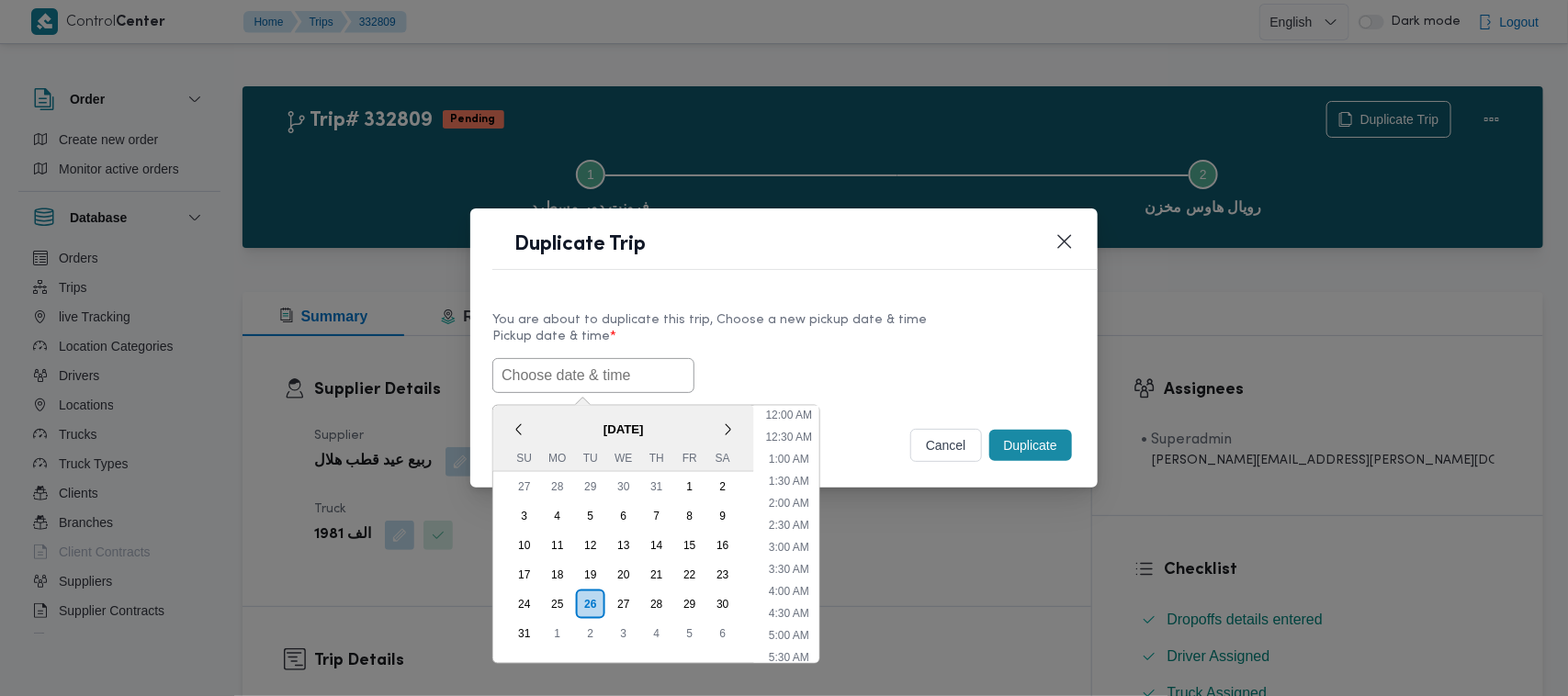
paste input "30/08/2025 7:00AM"
type input "30/08/2025 7:00AM"
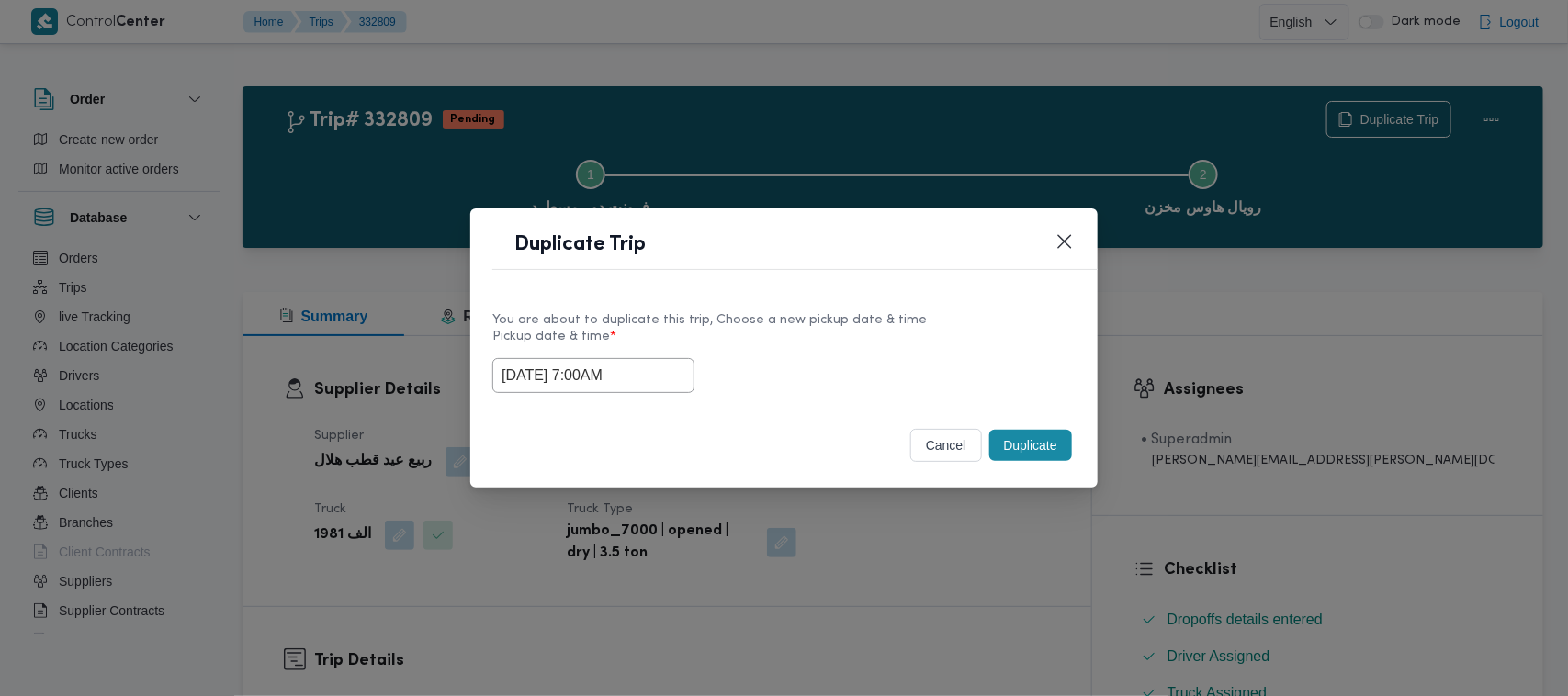
click at [871, 366] on div "30/08/2025 7:00AM" at bounding box center [783, 375] width 583 height 35
click at [1048, 444] on button "Duplicate" at bounding box center [1030, 445] width 83 height 31
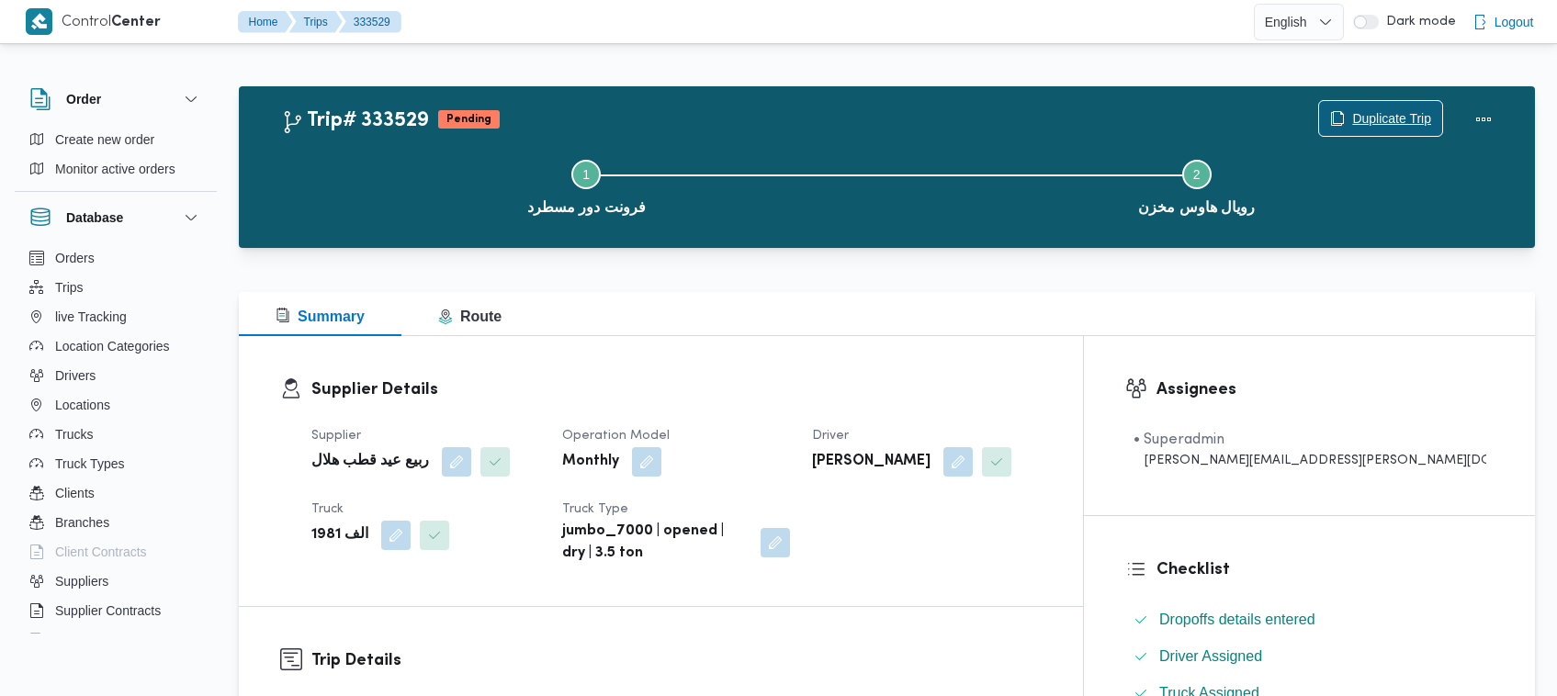
click at [1355, 117] on span "Duplicate Trip" at bounding box center [1391, 118] width 79 height 22
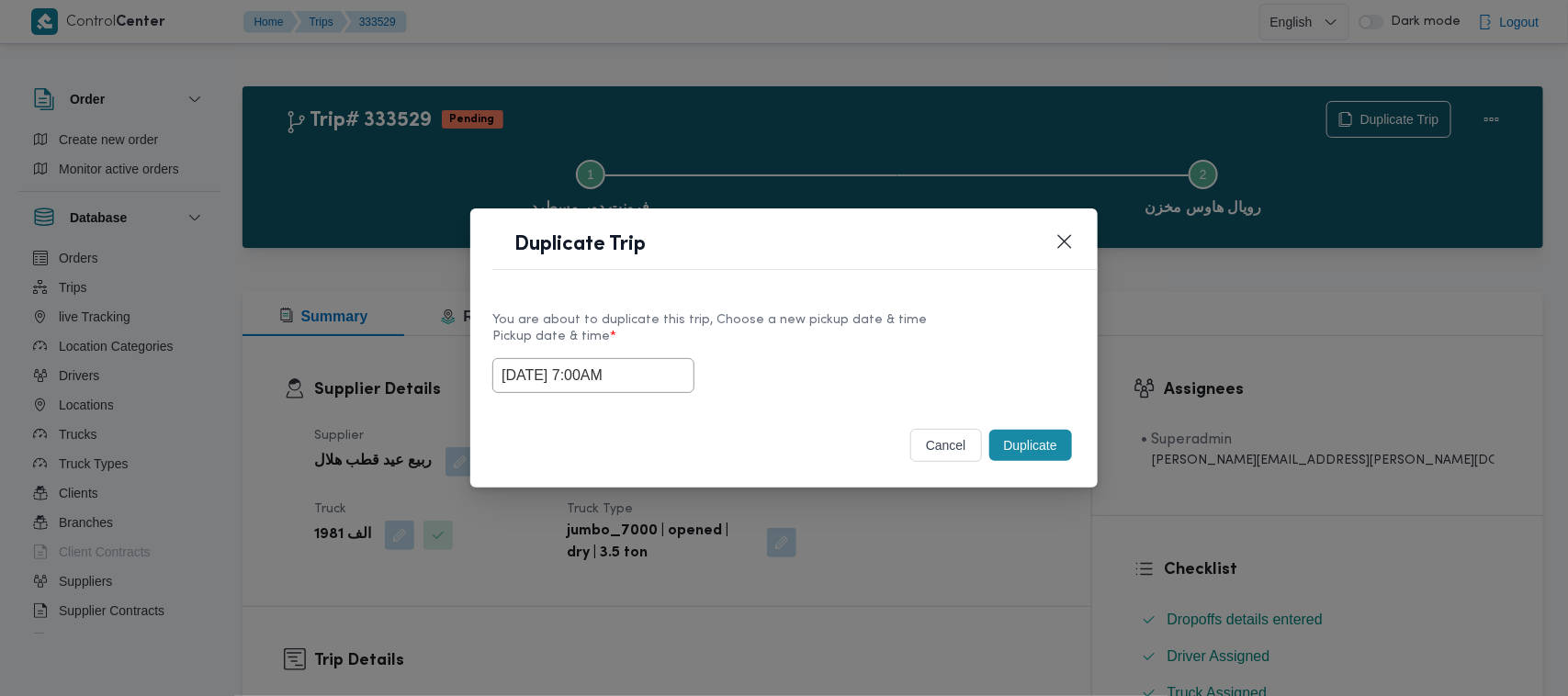
click at [667, 378] on input "30/08/2025 7:00AM" at bounding box center [593, 375] width 202 height 35
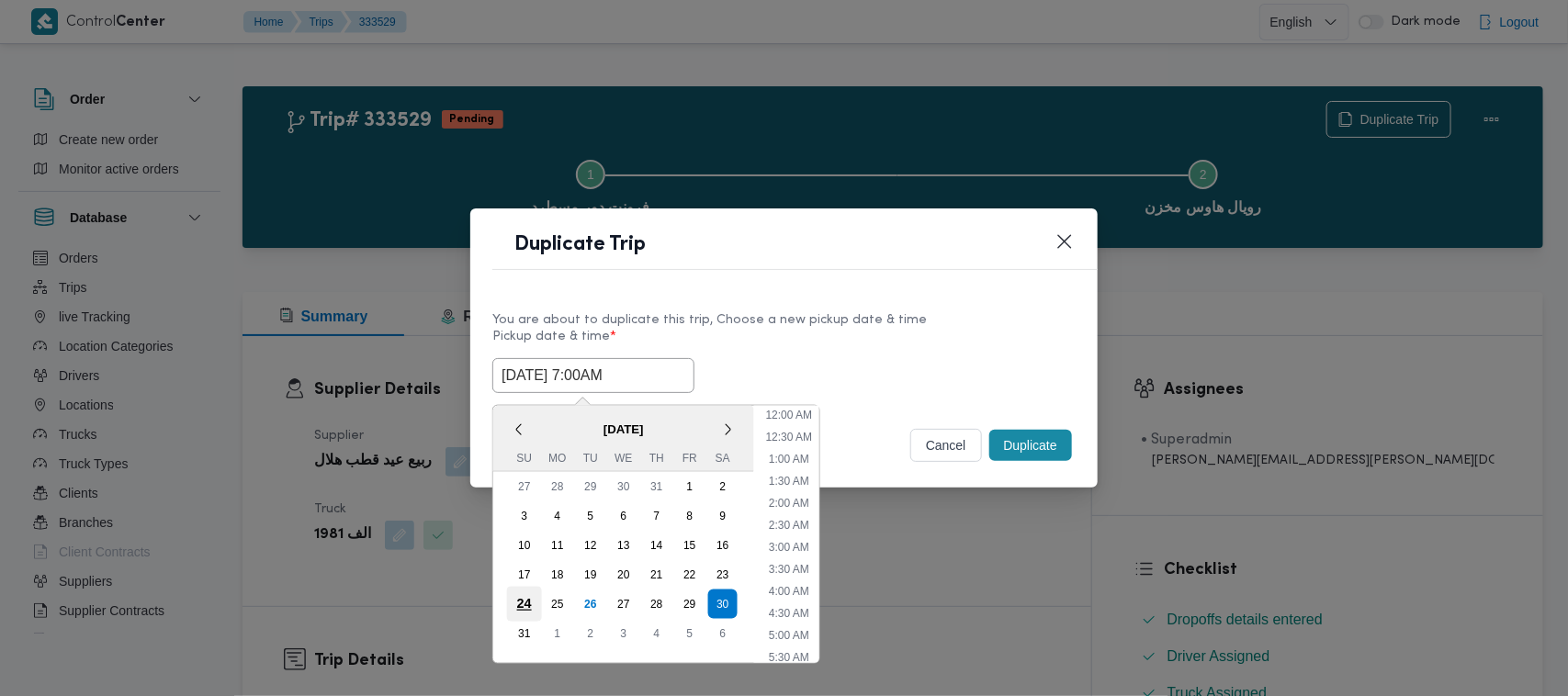
scroll to position [191, 0]
click at [516, 636] on div "31" at bounding box center [524, 633] width 35 height 35
type input "31/08/2025 7:00AM"
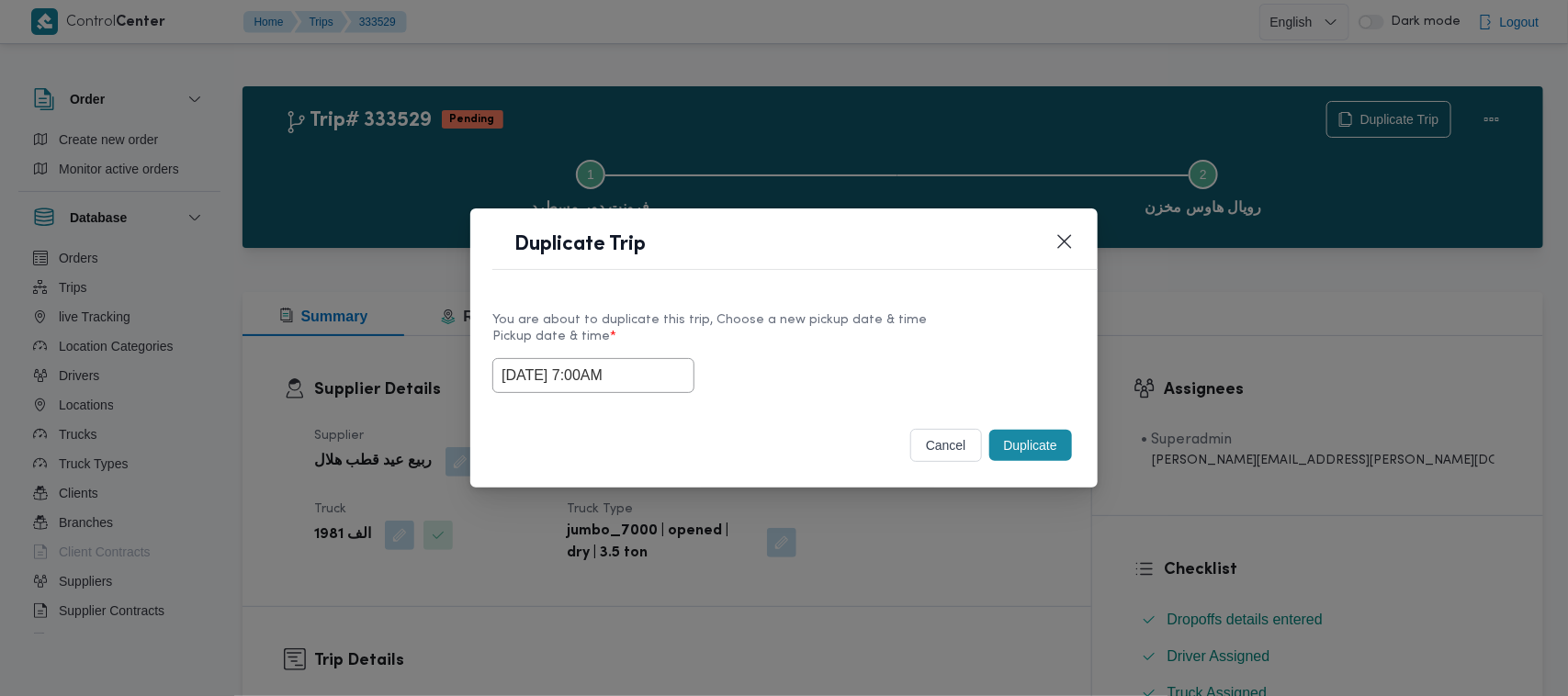
click at [883, 280] on div "Duplicate Trip" at bounding box center [783, 251] width 627 height 84
click at [1009, 453] on button "Duplicate" at bounding box center [1030, 445] width 83 height 31
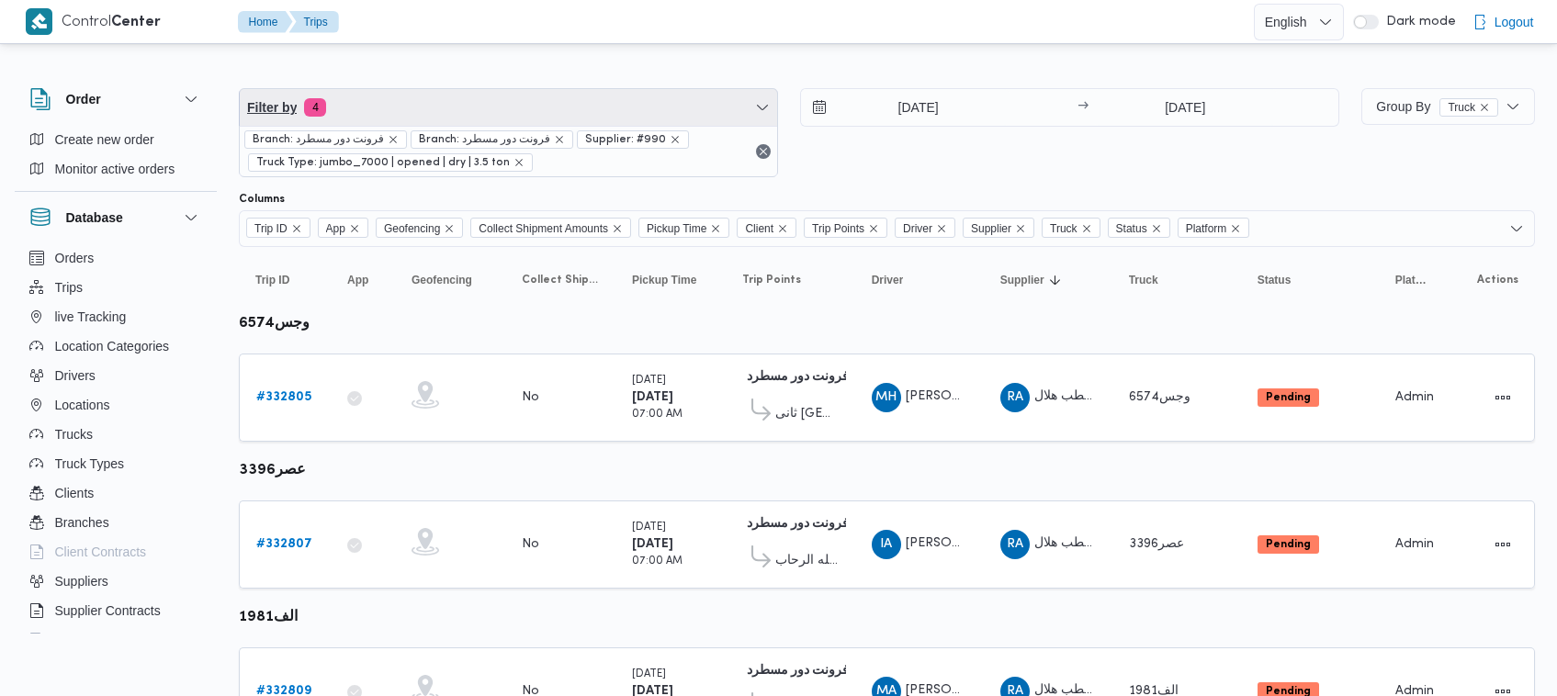
click at [446, 103] on span "Filter by 4" at bounding box center [508, 107] width 537 height 37
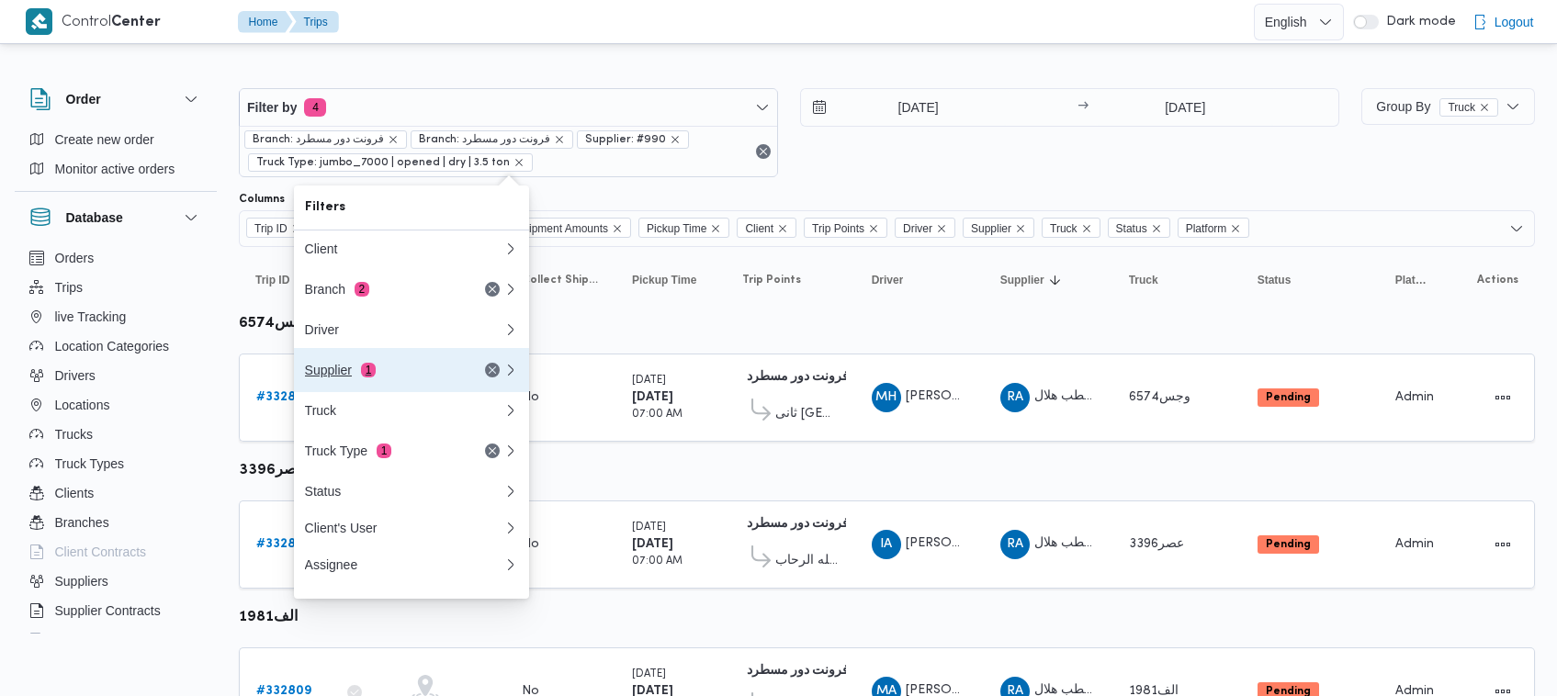
click at [355, 374] on div "Supplier 1" at bounding box center [382, 370] width 154 height 15
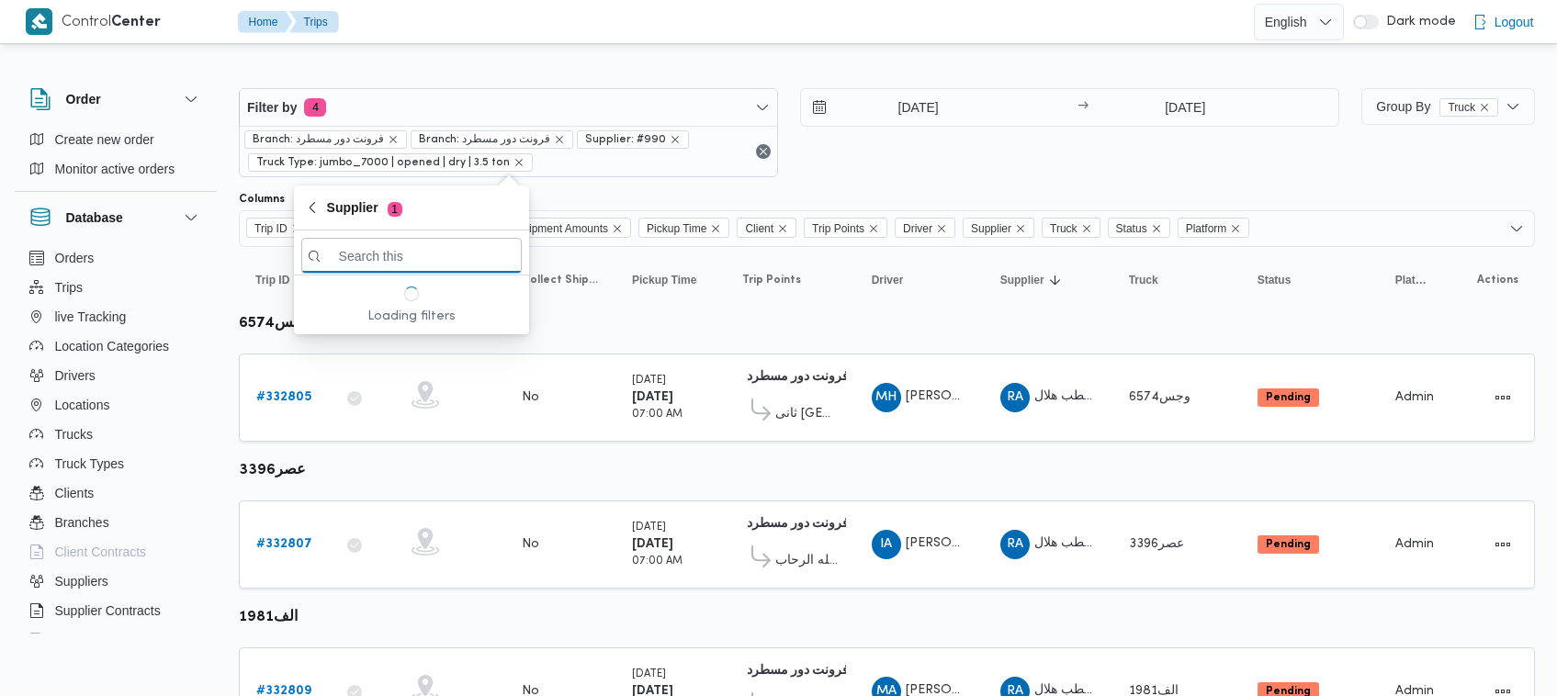
paste input "محمد هاني محمد جوده محمود"
type input "محمد هاني محمد جوده محمود"
click at [415, 318] on span "محمد هاني محمد جوده محمود" at bounding box center [422, 321] width 191 height 22
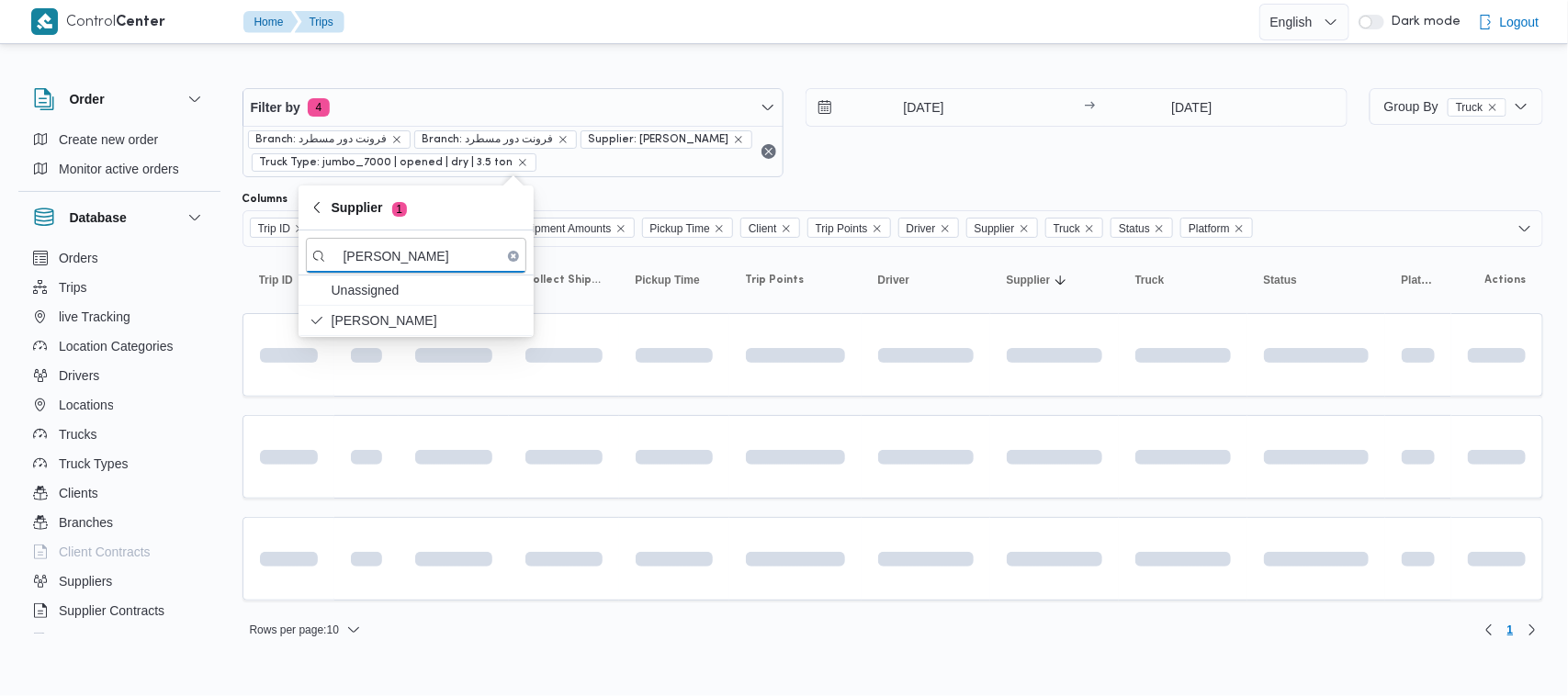
click at [993, 172] on div "28/8/2025 → 28/8/2025" at bounding box center [1077, 132] width 542 height 89
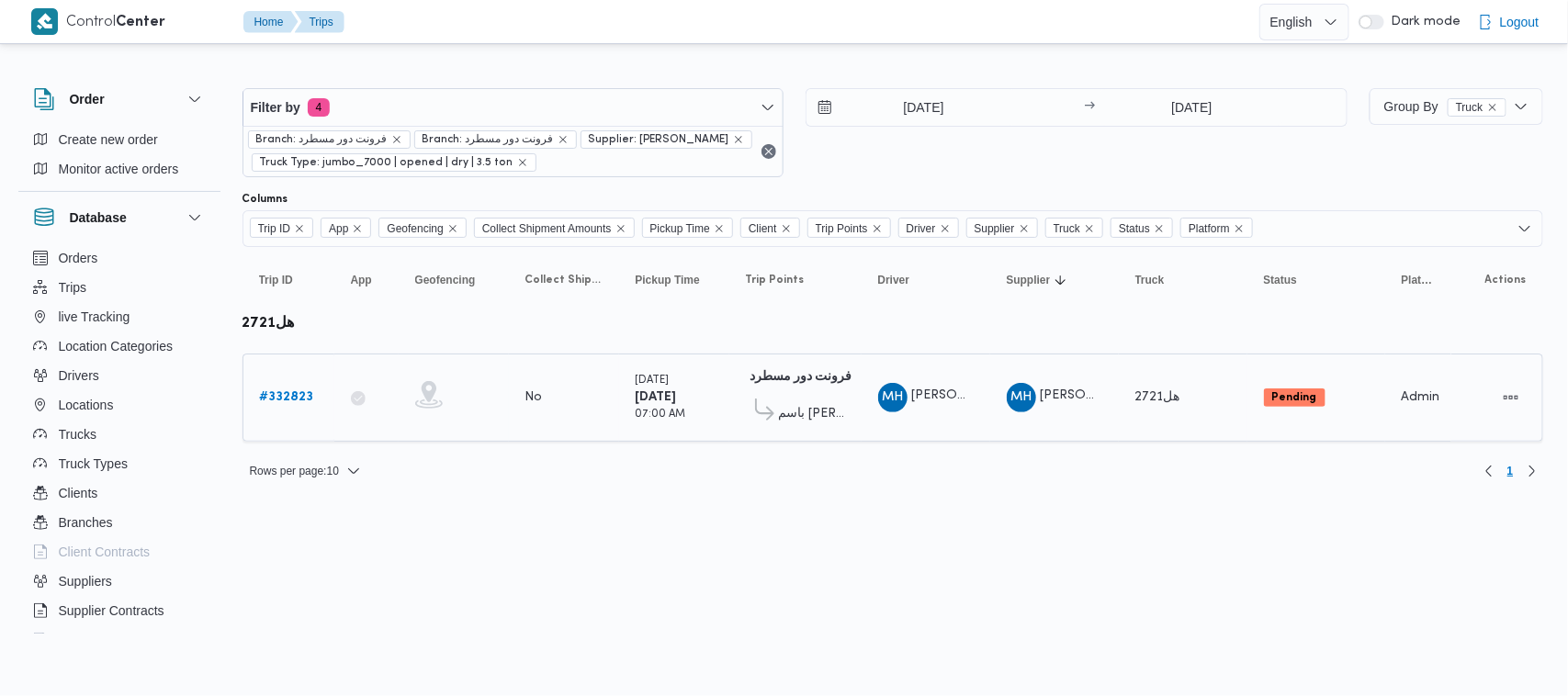
click at [297, 398] on b "# 332823" at bounding box center [287, 397] width 54 height 12
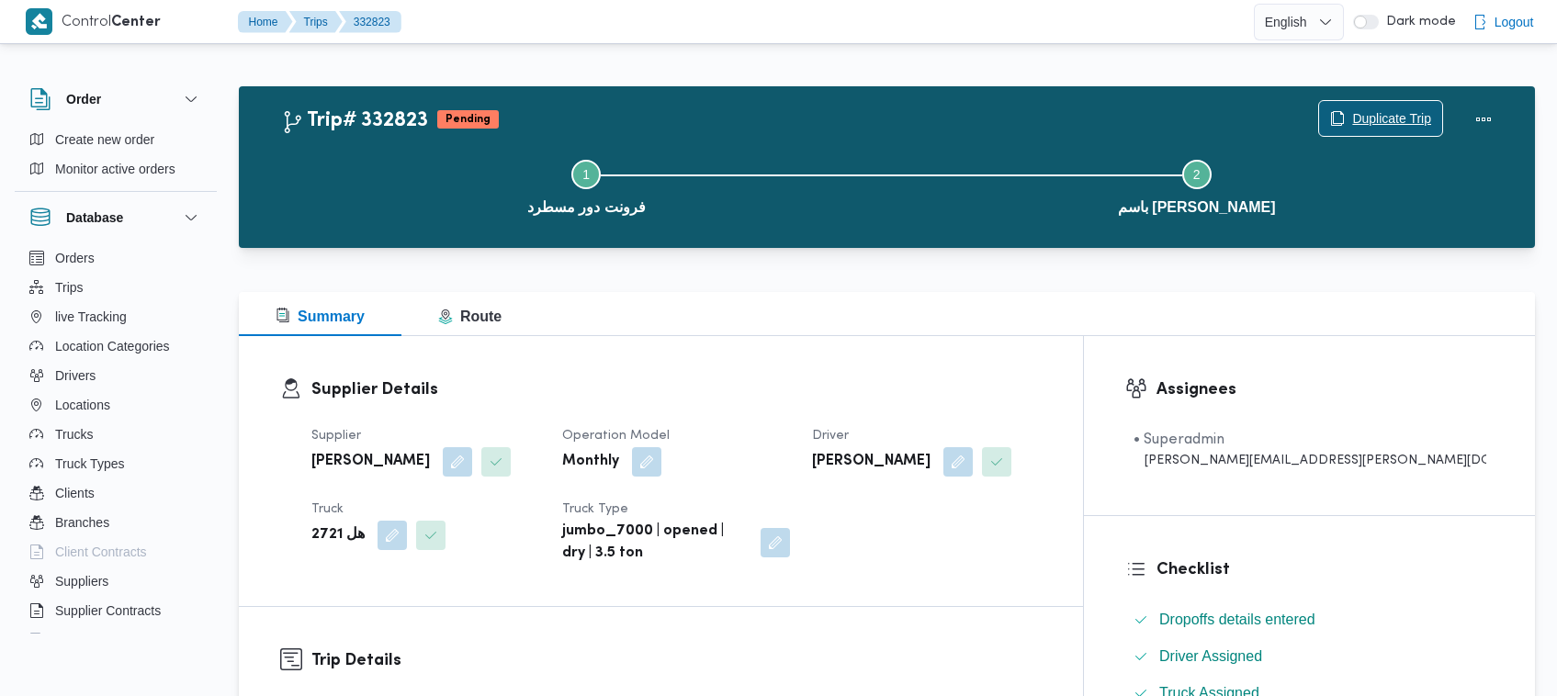
click at [1412, 110] on span "Duplicate Trip" at bounding box center [1391, 118] width 79 height 22
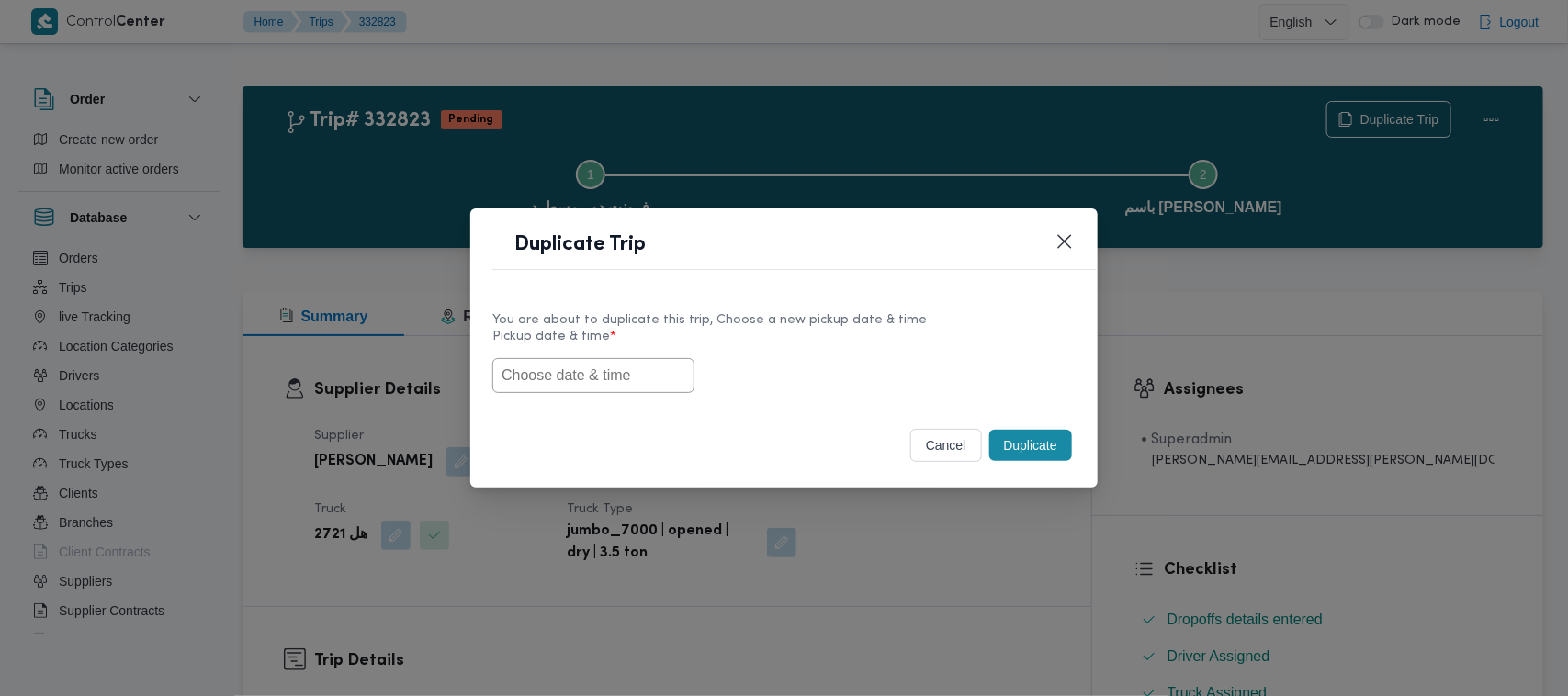
click at [641, 347] on label "Pickup date & time *" at bounding box center [783, 344] width 583 height 28
click at [643, 351] on label "Pickup date & time *" at bounding box center [783, 344] width 583 height 28
click at [643, 365] on input "text" at bounding box center [593, 375] width 202 height 35
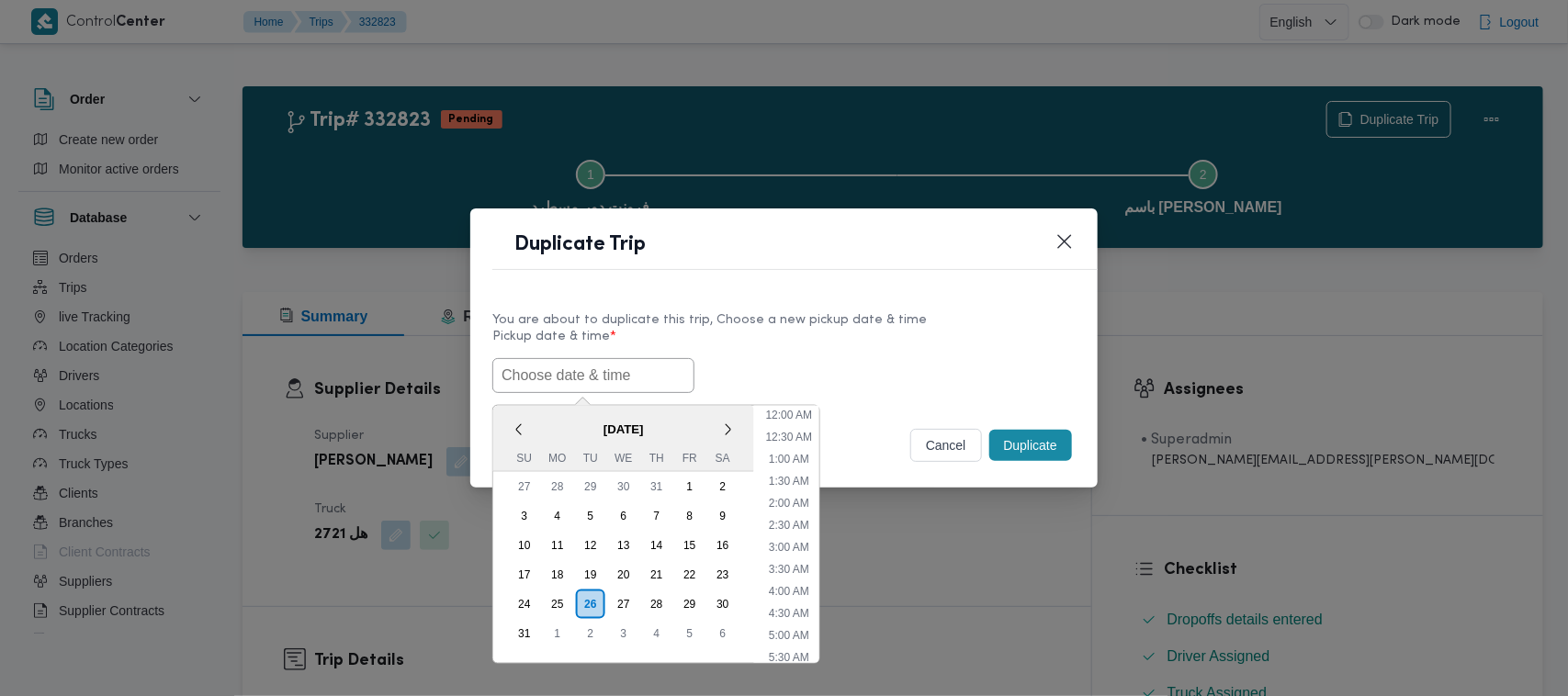
paste input "30/08/2025 7:00AM"
type input "30/08/2025 7:00AM"
click at [814, 369] on div "30/08/2025 7:00AM < August 2025 > Su Mo Tu We Th Fr Sa 27 28 29 30 31 1 2 3 4 5…" at bounding box center [783, 375] width 583 height 35
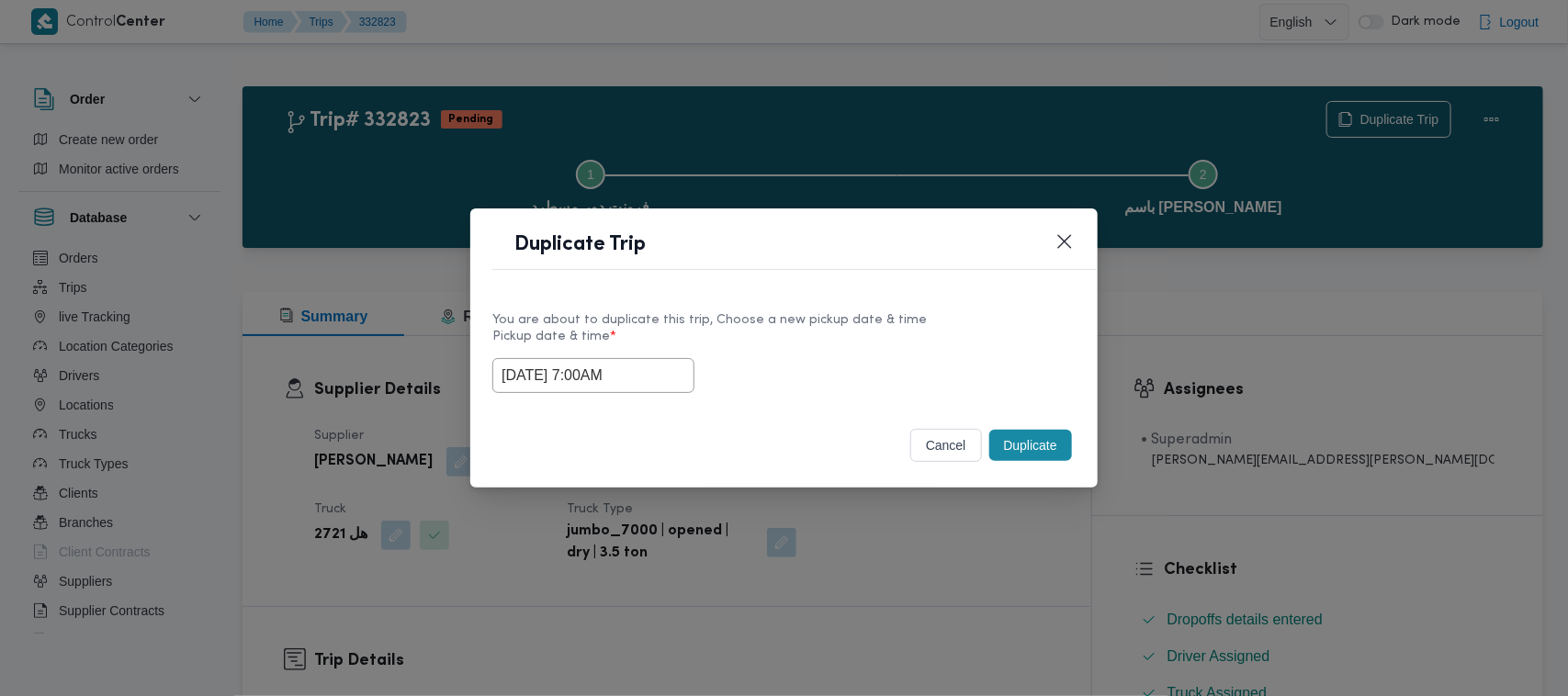
click at [999, 444] on button "Duplicate" at bounding box center [1030, 445] width 83 height 31
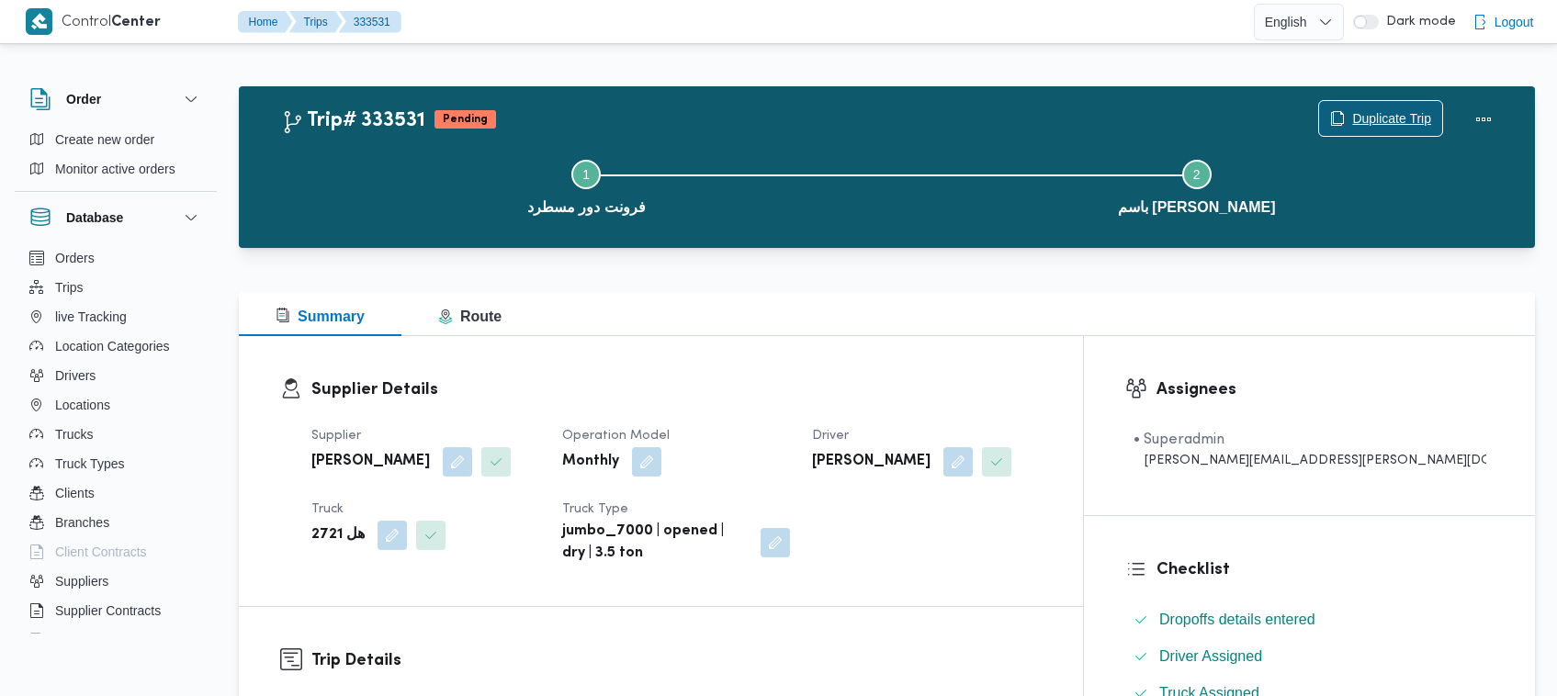
click at [1413, 112] on span "Duplicate Trip" at bounding box center [1391, 118] width 79 height 22
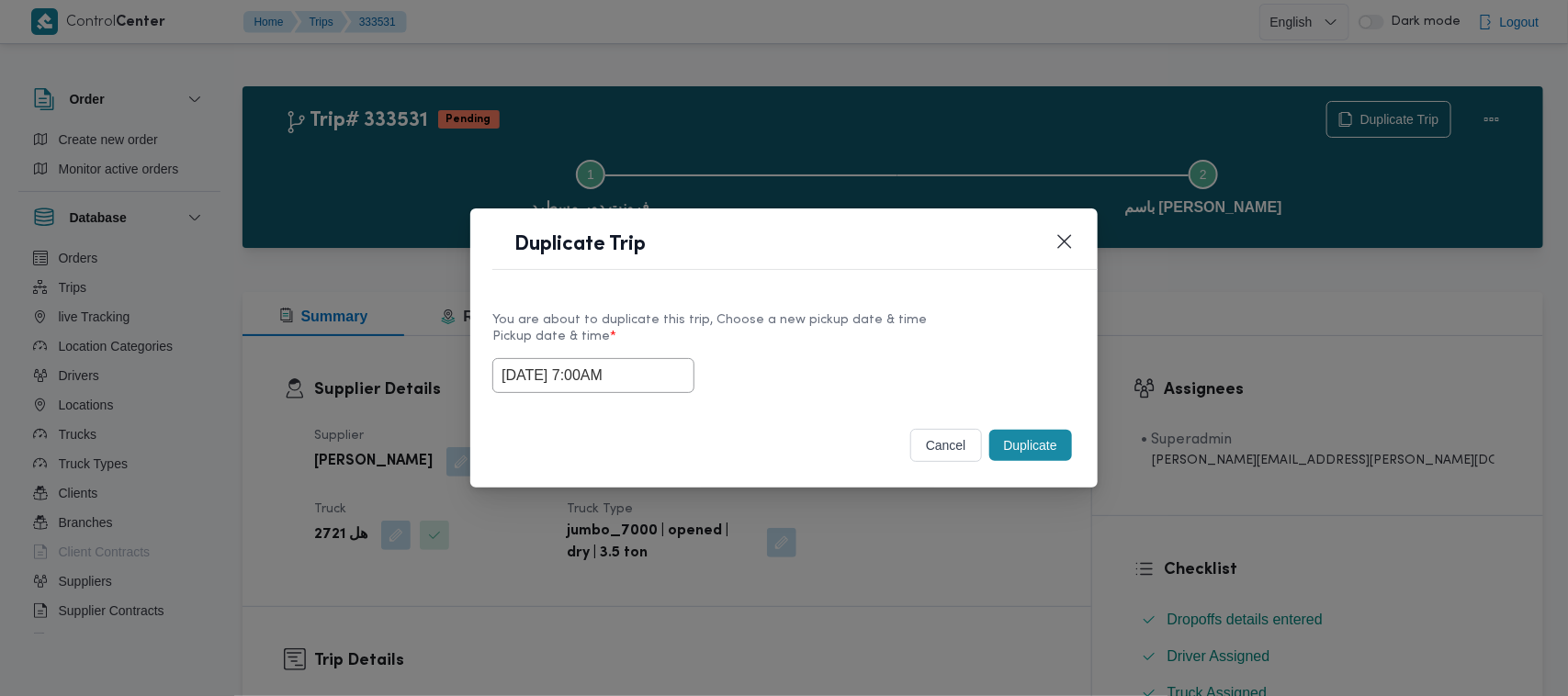
click at [655, 382] on input "30/08/2025 7:00AM" at bounding box center [593, 375] width 202 height 35
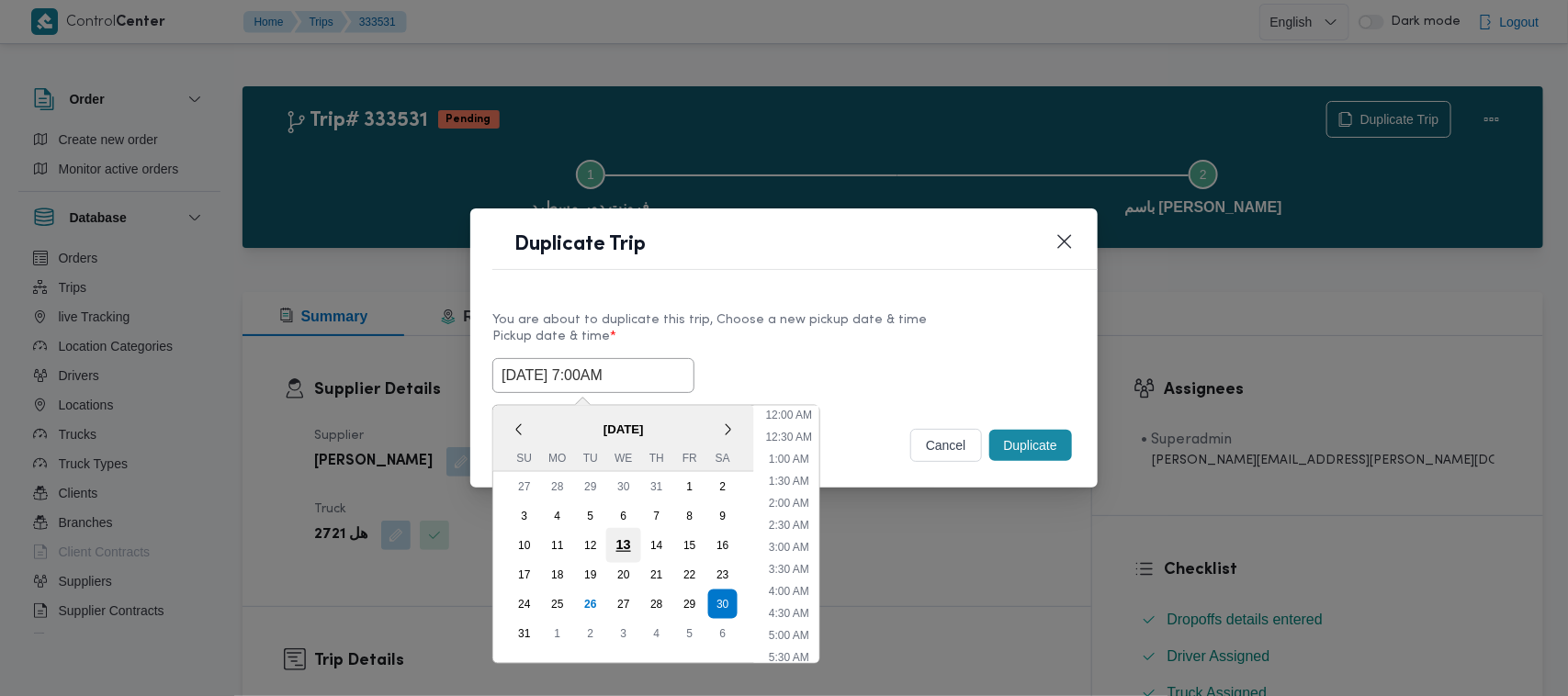
scroll to position [191, 0]
click at [524, 626] on div "31" at bounding box center [524, 633] width 35 height 35
type input "31/08/2025 7:00AM"
click at [851, 314] on div "You are about to duplicate this trip, Choose a new pickup date & time" at bounding box center [783, 319] width 583 height 19
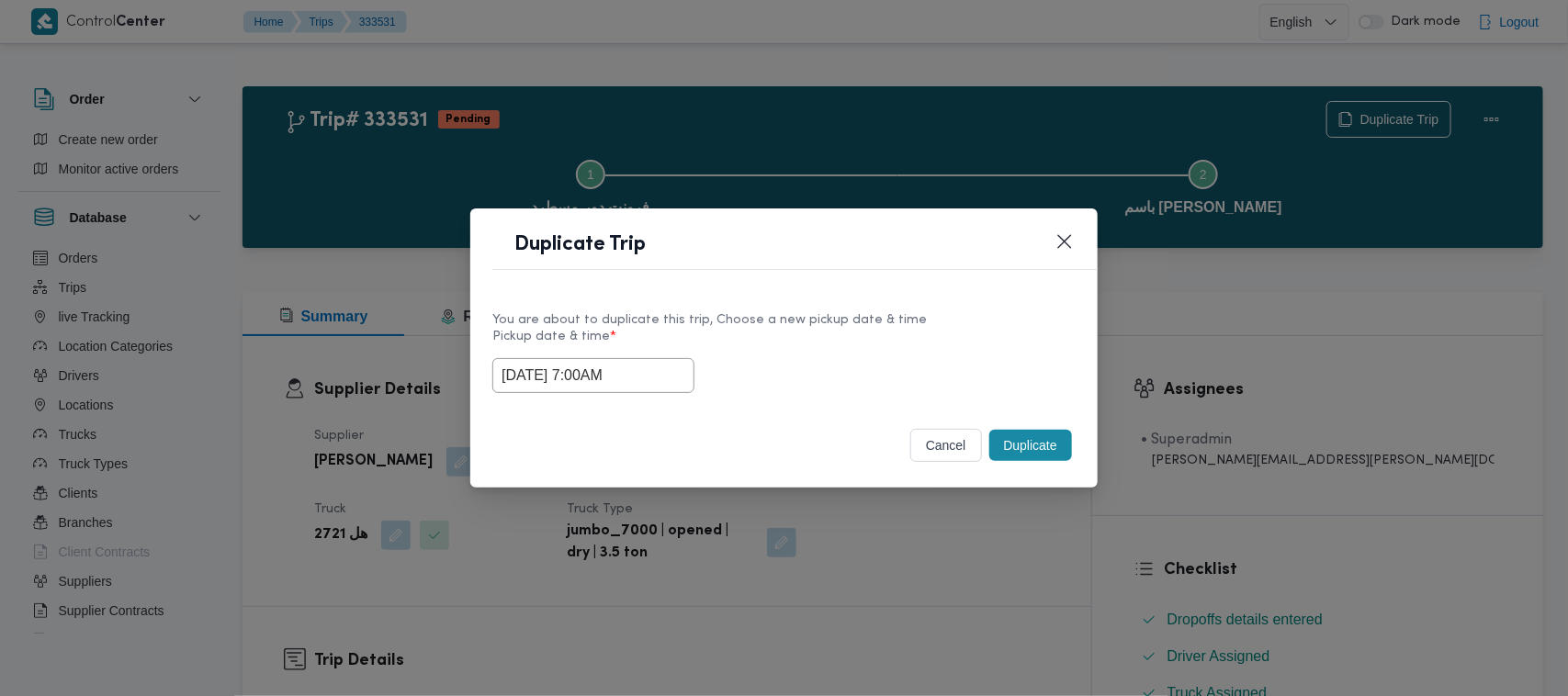
click at [1032, 445] on button "Duplicate" at bounding box center [1030, 445] width 83 height 31
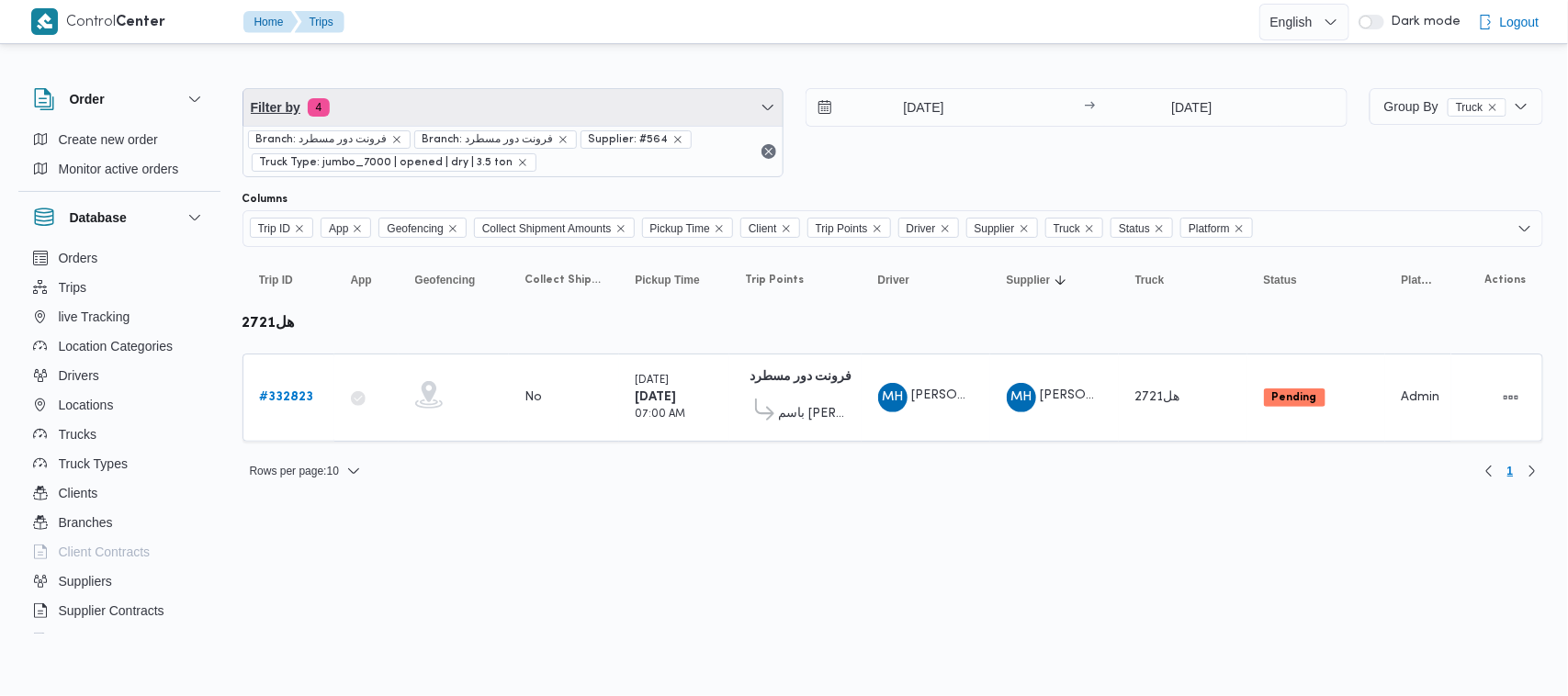
click at [446, 97] on span "Filter by 4" at bounding box center [513, 107] width 540 height 37
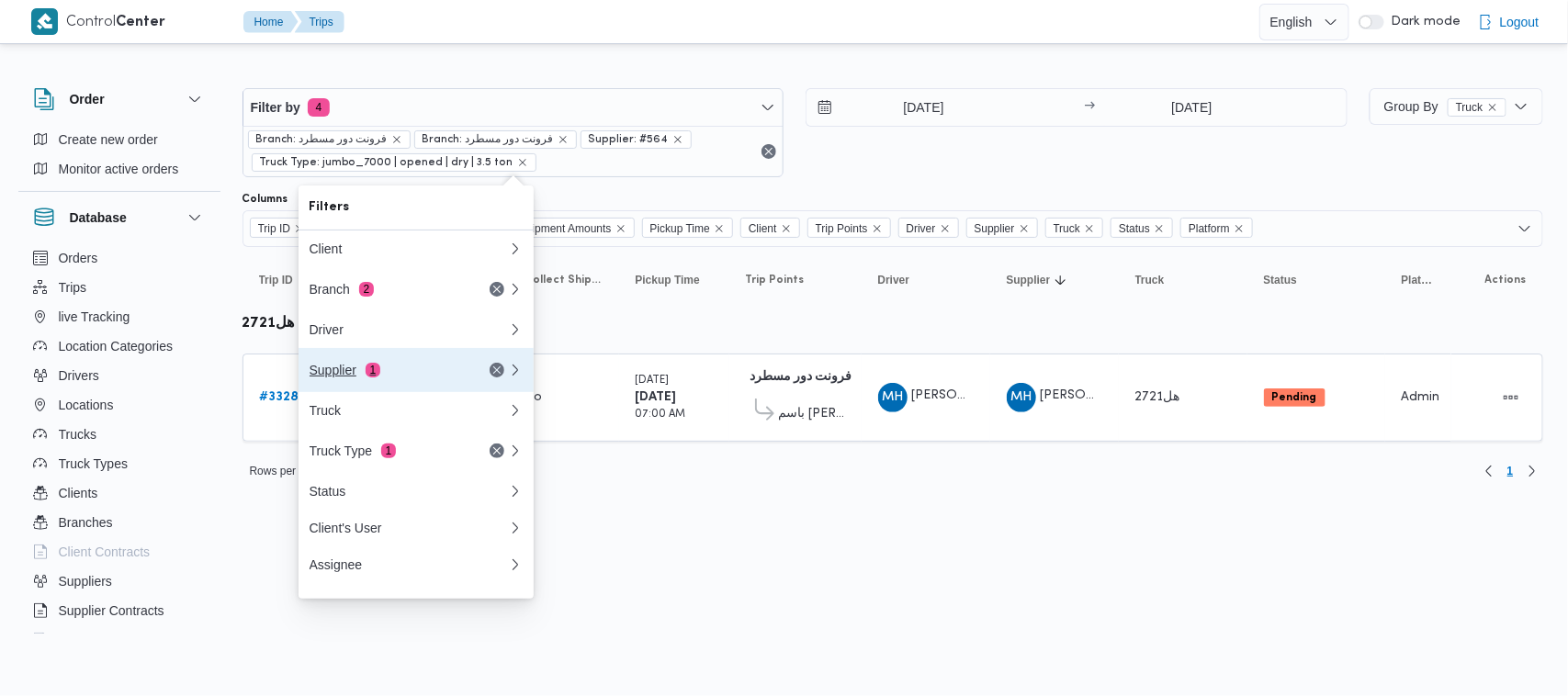
click at [378, 373] on span "1" at bounding box center [373, 370] width 15 height 15
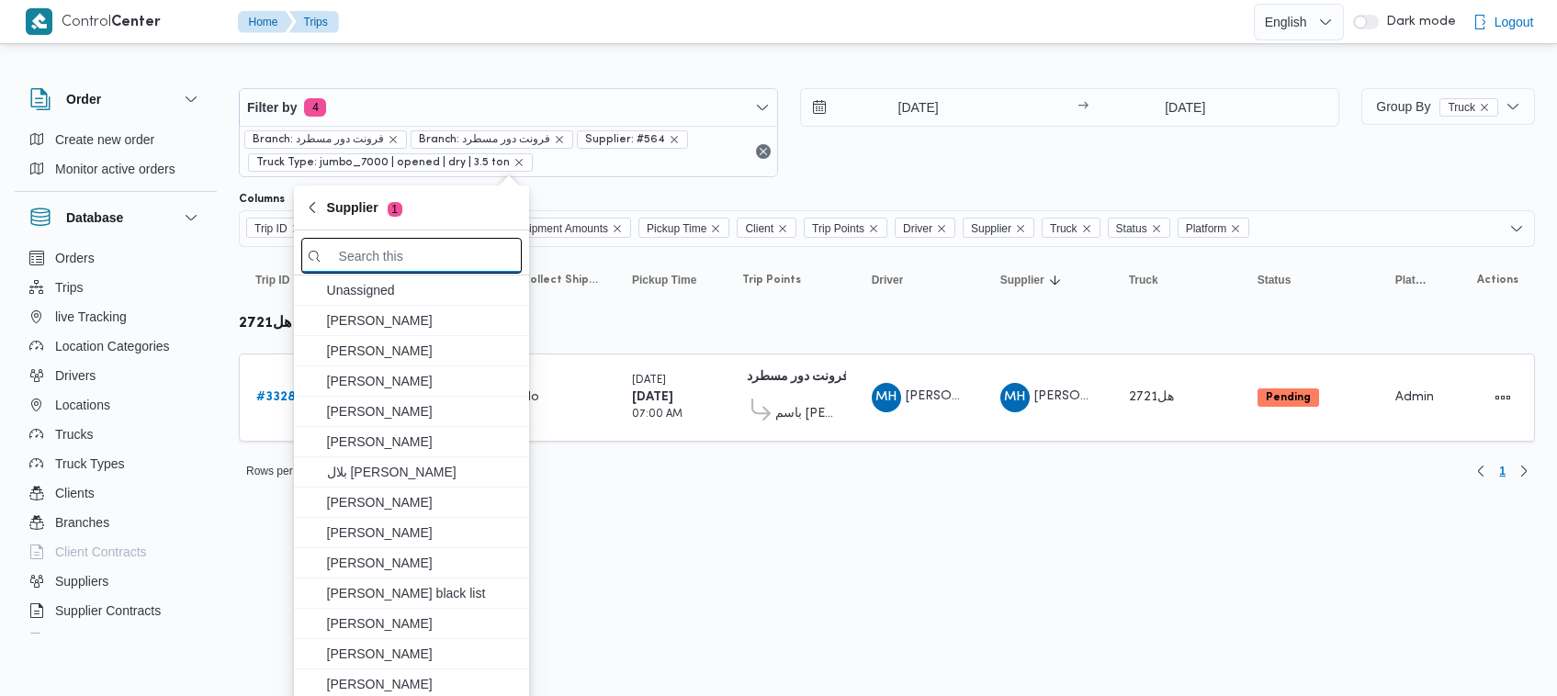
paste input "[PERSON_NAME] على جبل"
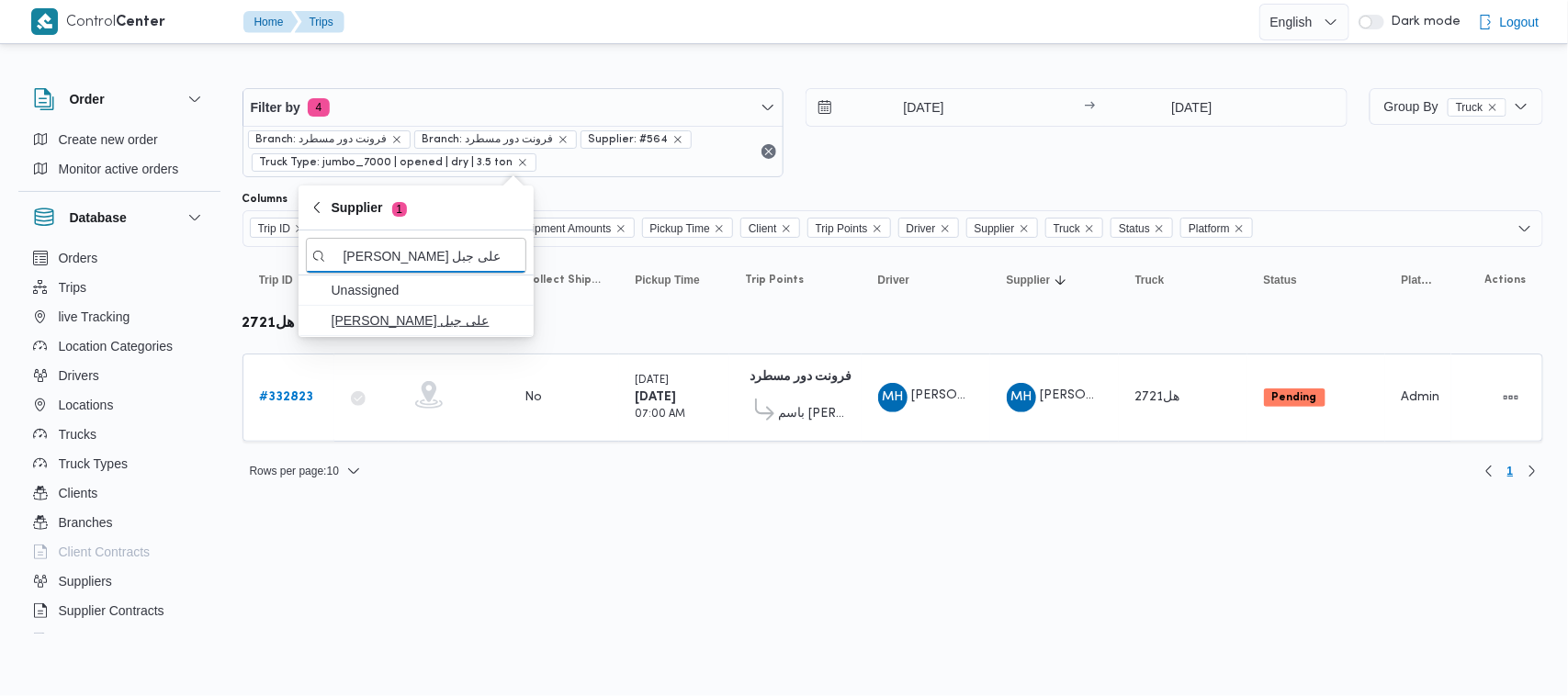
type input "[PERSON_NAME] على جبل"
click at [455, 322] on span "[PERSON_NAME] على جبل" at bounding box center [427, 321] width 191 height 22
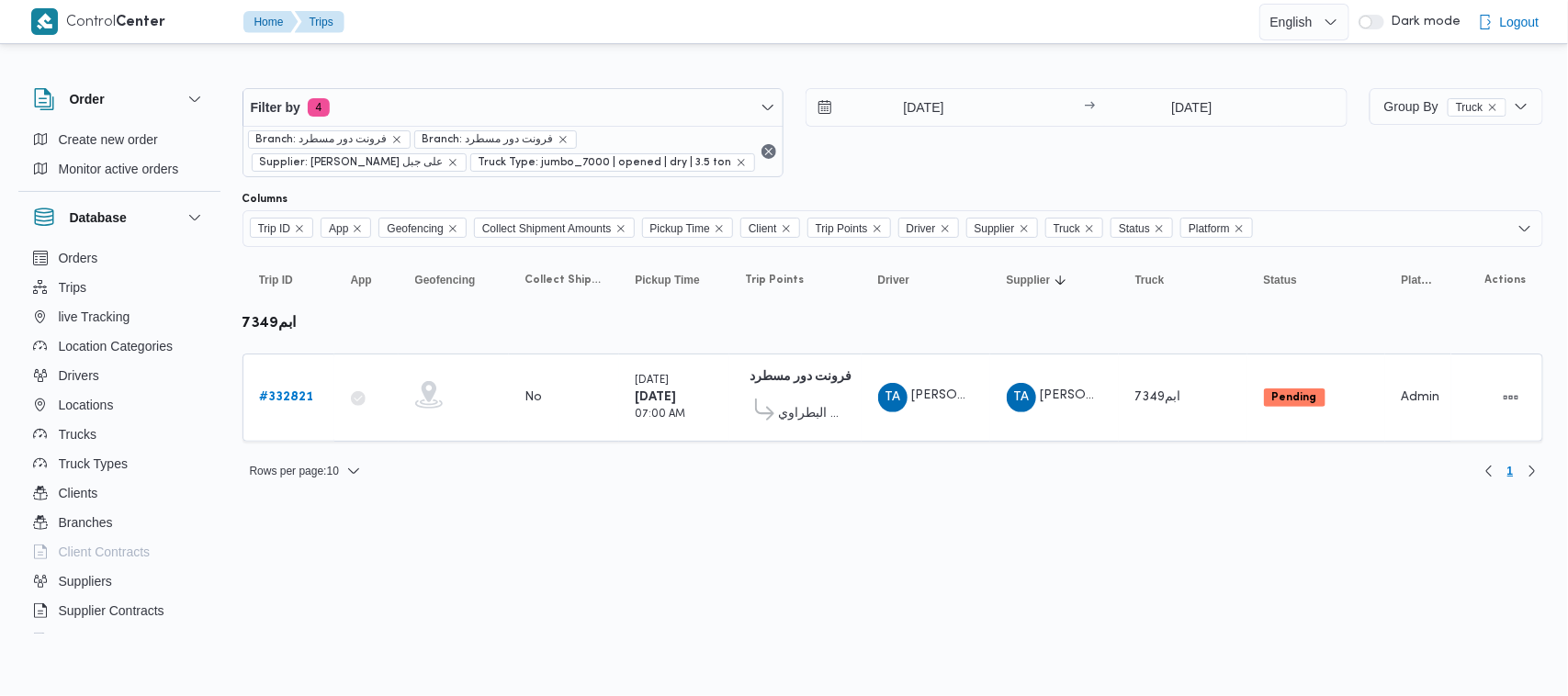
click at [1007, 134] on div "28/8/2025 → 28/8/2025" at bounding box center [1077, 132] width 542 height 89
click at [301, 391] on b "# 332821" at bounding box center [287, 397] width 54 height 12
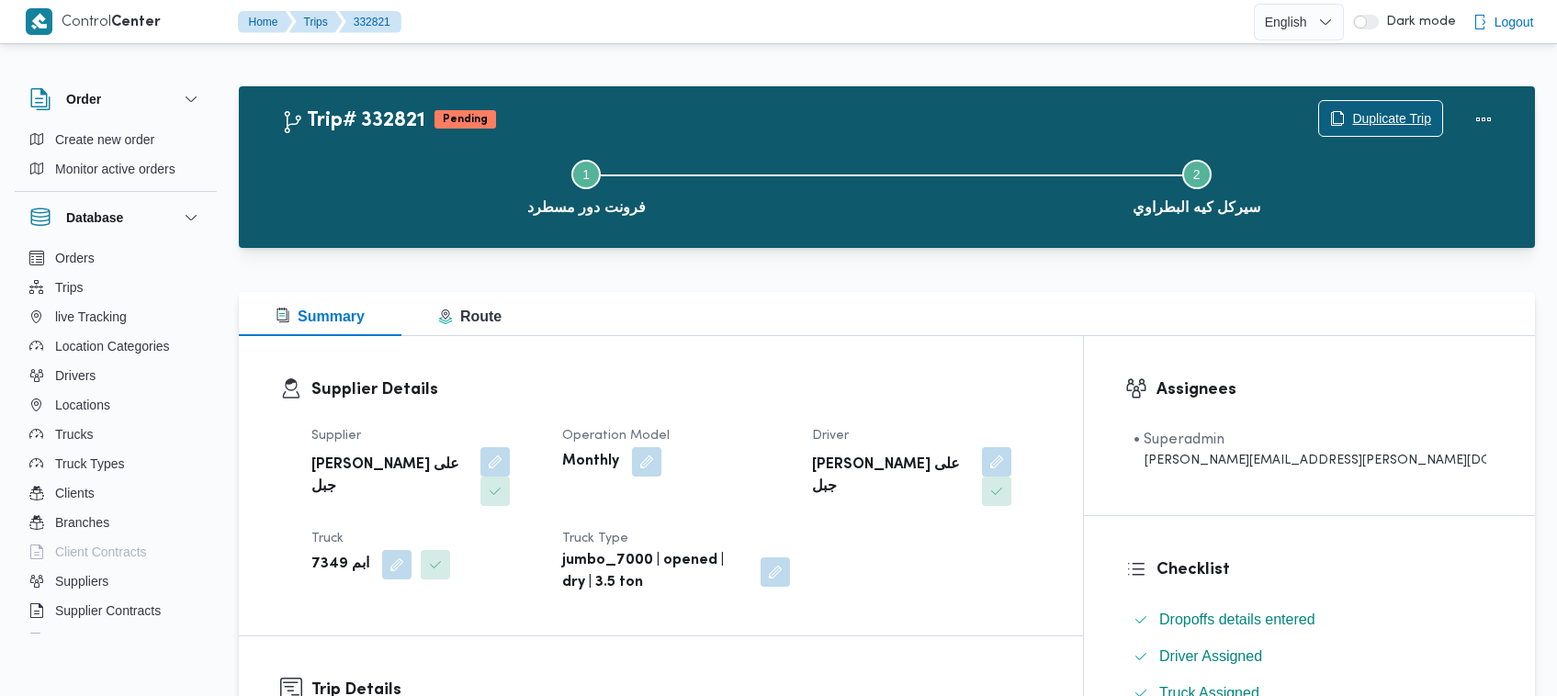
click at [1397, 111] on span "Duplicate Trip" at bounding box center [1391, 118] width 79 height 22
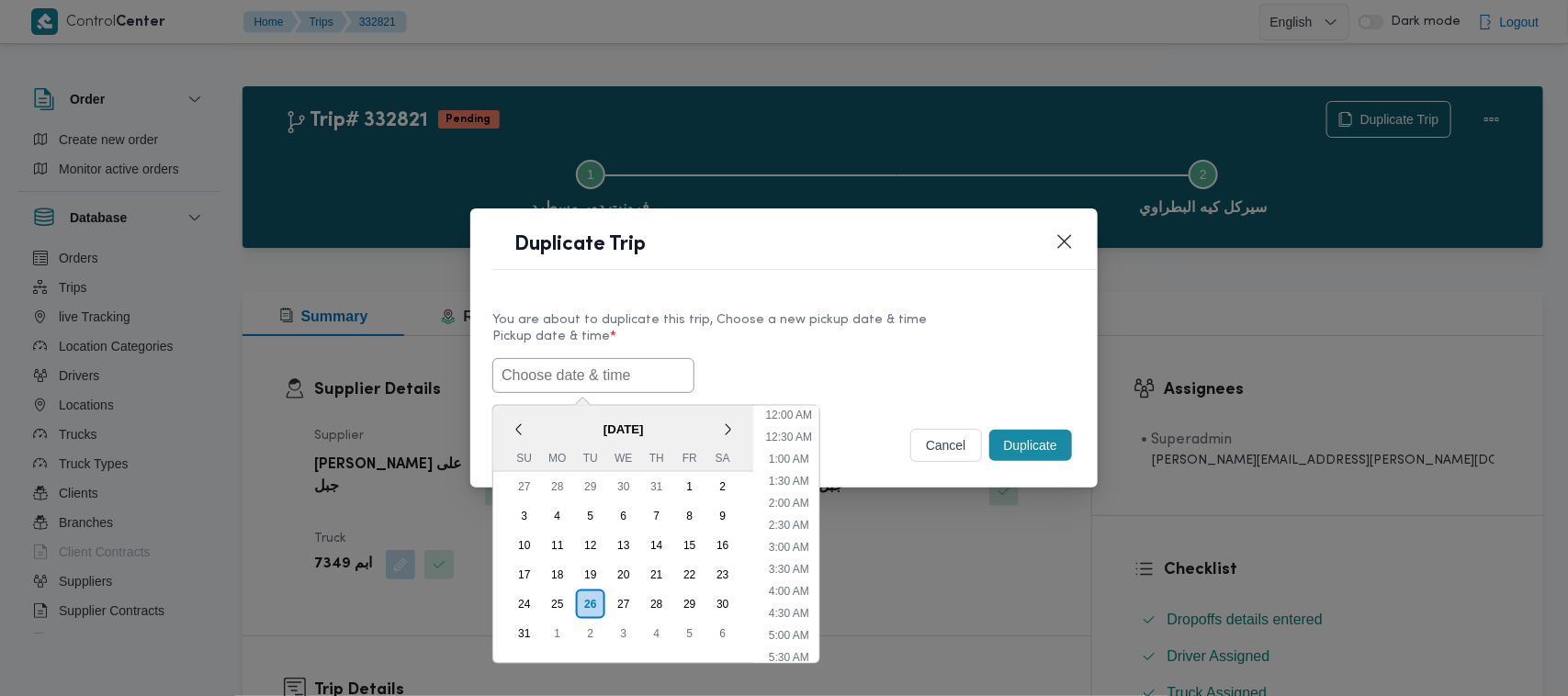
scroll to position [346, 0]
paste input "30/08/2025 7:00AM"
type input "30/08/2025 7:00AM"
click at [822, 331] on label "Pickup date & time *" at bounding box center [783, 344] width 583 height 28
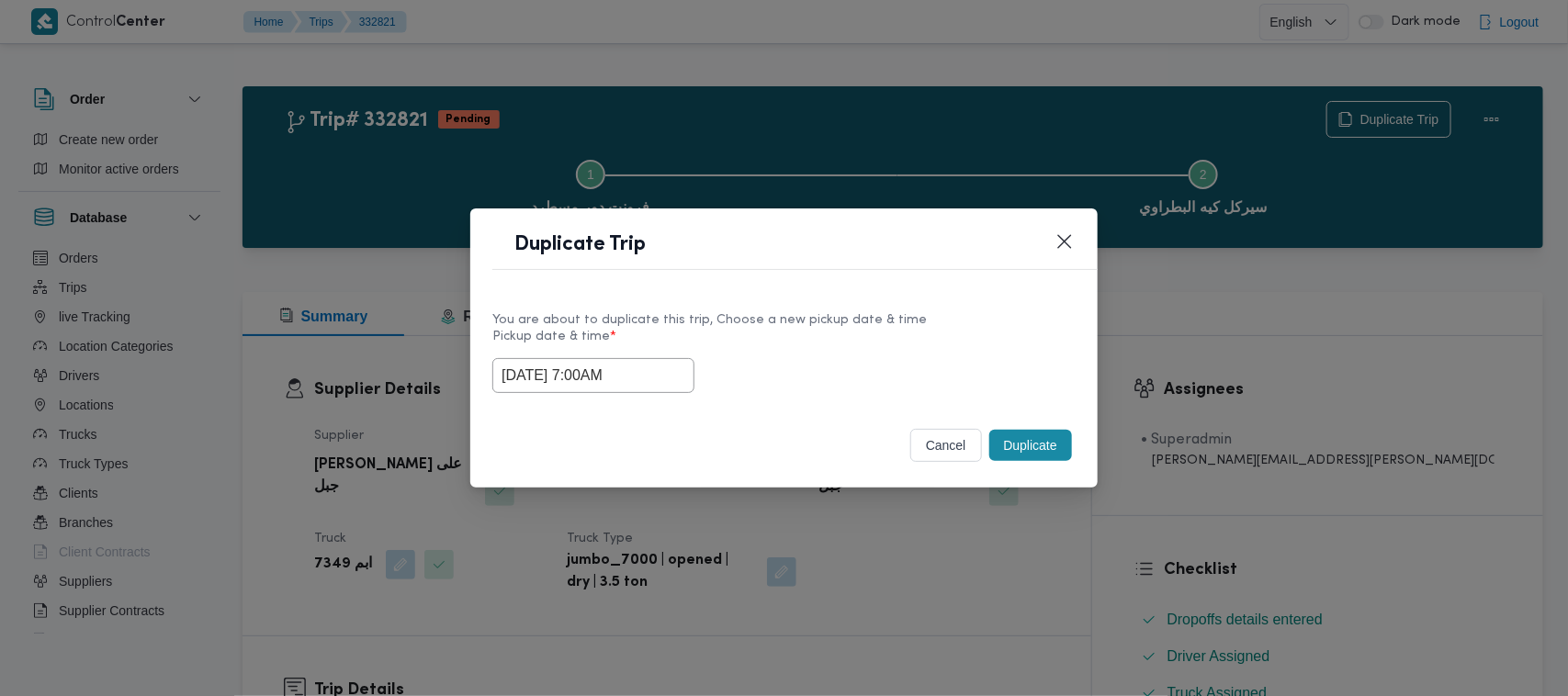
click at [1018, 434] on button "Duplicate" at bounding box center [1030, 445] width 83 height 31
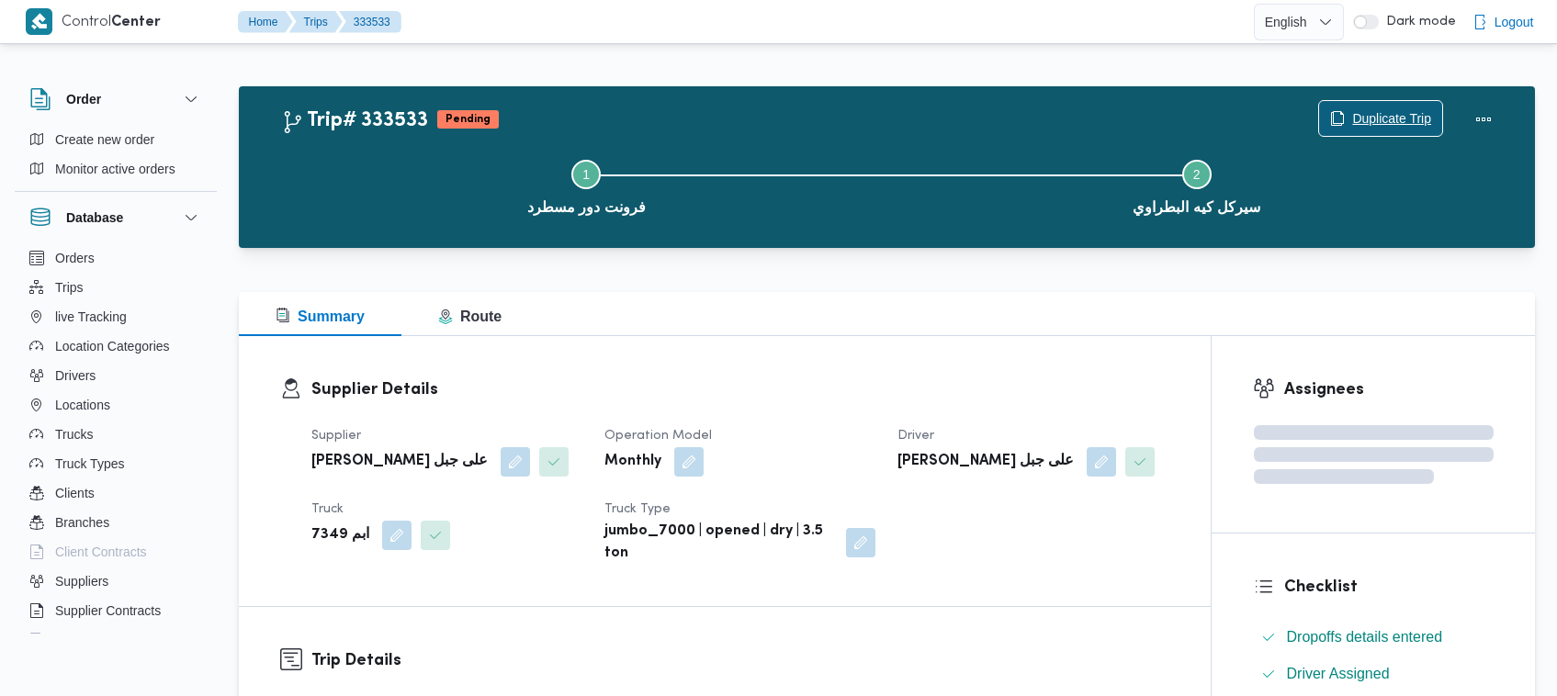
click at [1344, 100] on button "Duplicate Trip" at bounding box center [1380, 118] width 125 height 37
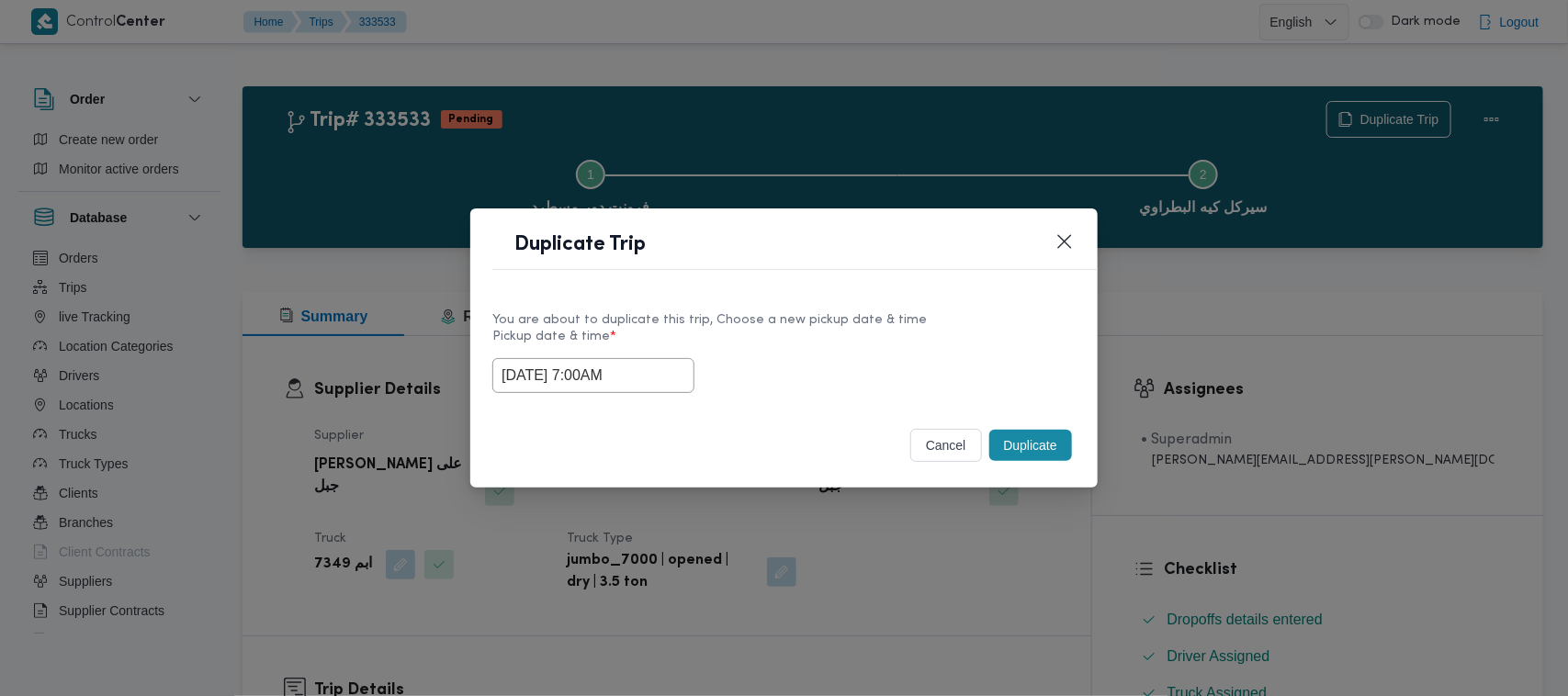
click at [657, 374] on input "30/08/2025 7:00AM" at bounding box center [593, 375] width 202 height 35
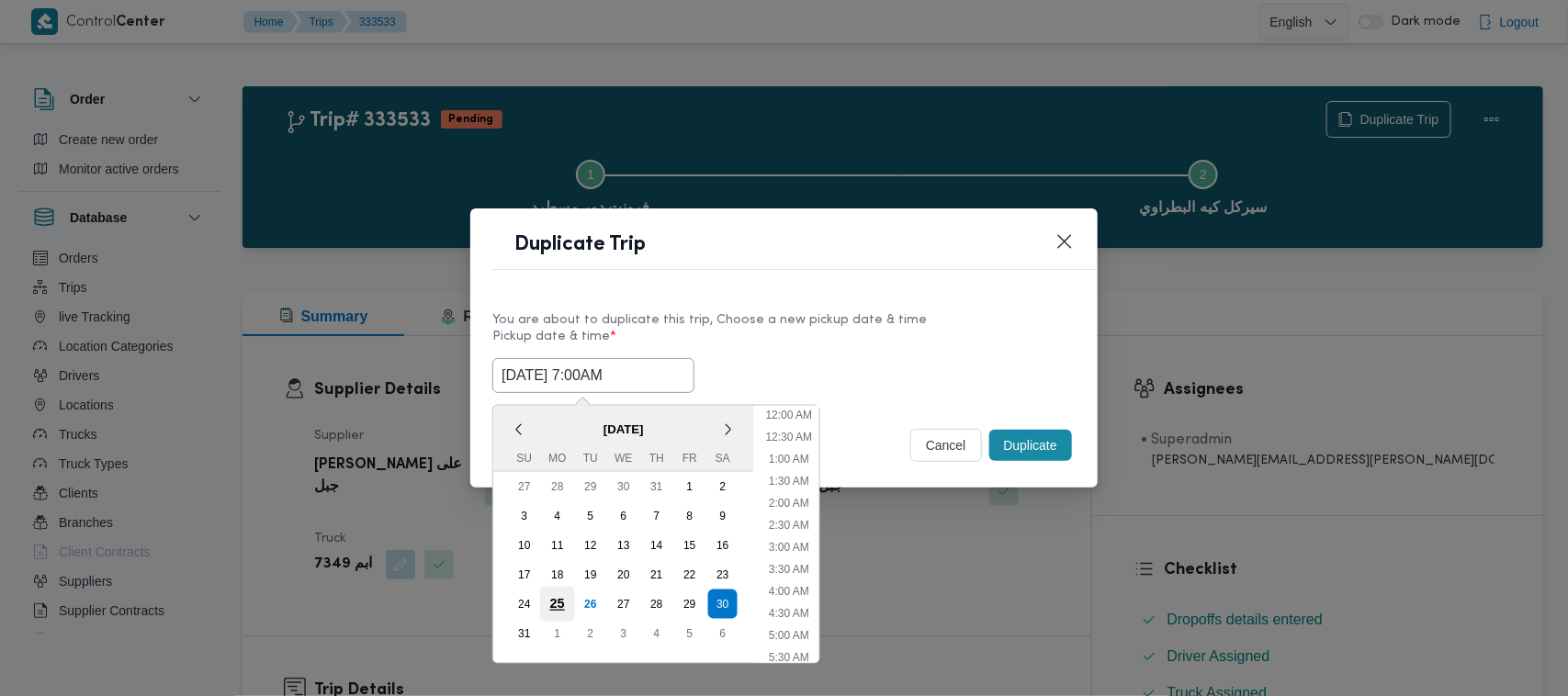
scroll to position [191, 0]
click at [529, 626] on div "31" at bounding box center [524, 633] width 35 height 35
type input "31/08/2025 7:00AM"
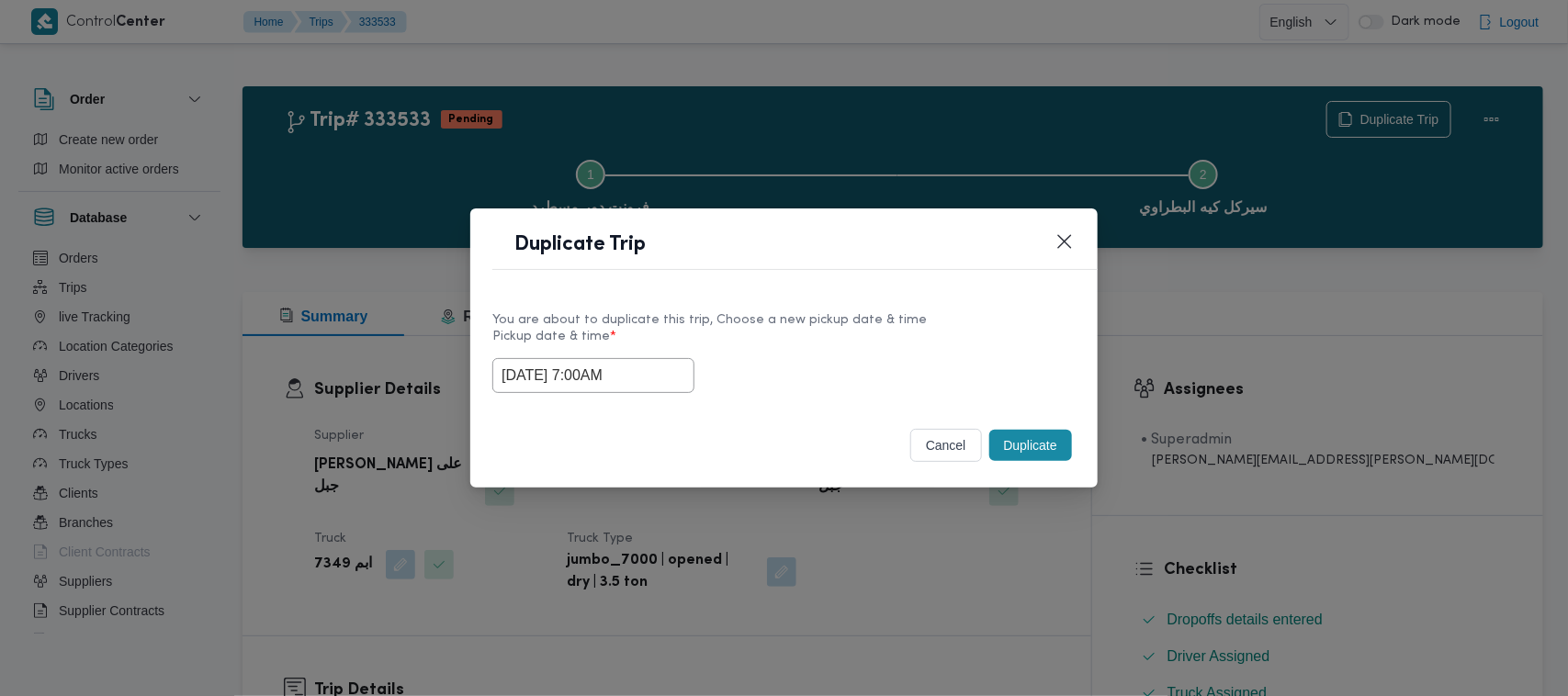
click at [852, 342] on label "Pickup date & time *" at bounding box center [783, 344] width 583 height 28
click at [1031, 450] on button "Duplicate" at bounding box center [1030, 445] width 83 height 31
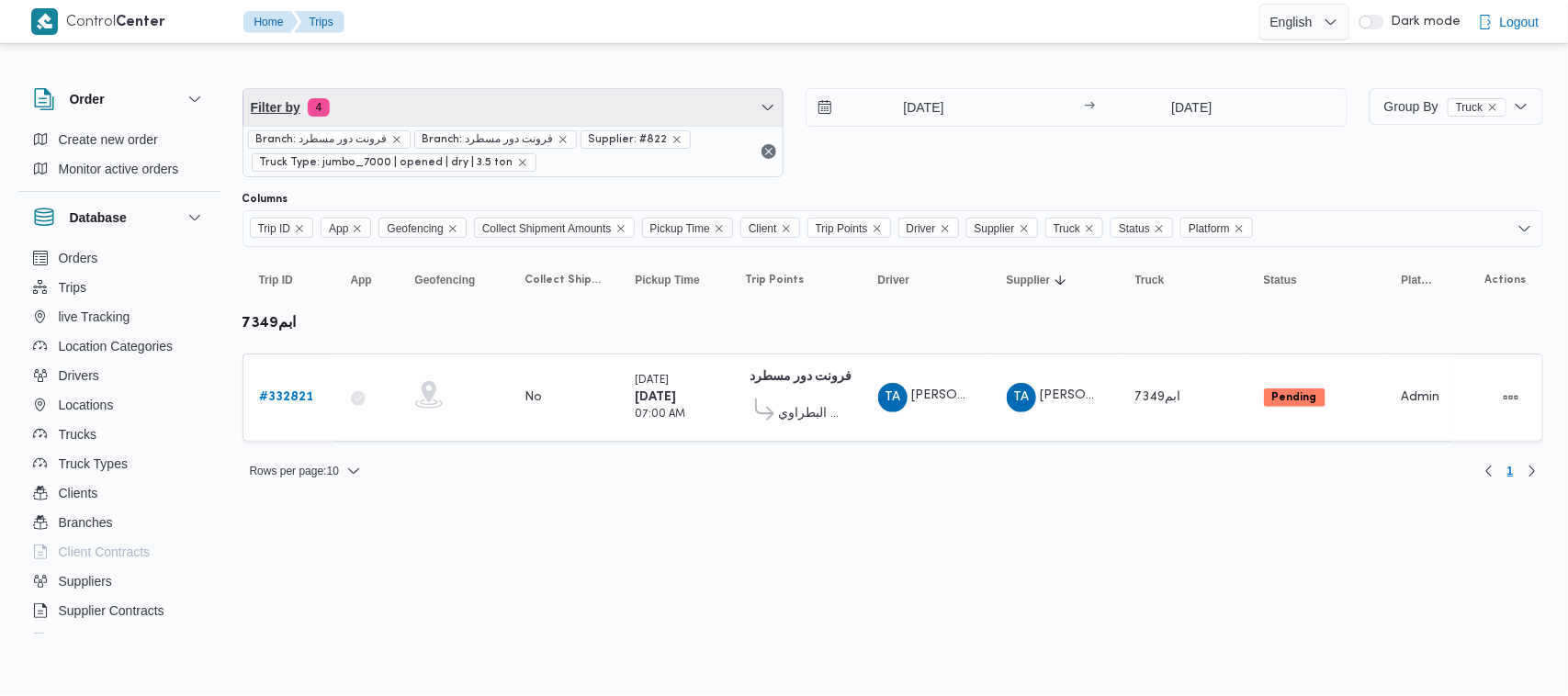
click at [415, 101] on span "Filter by 4" at bounding box center [513, 107] width 540 height 37
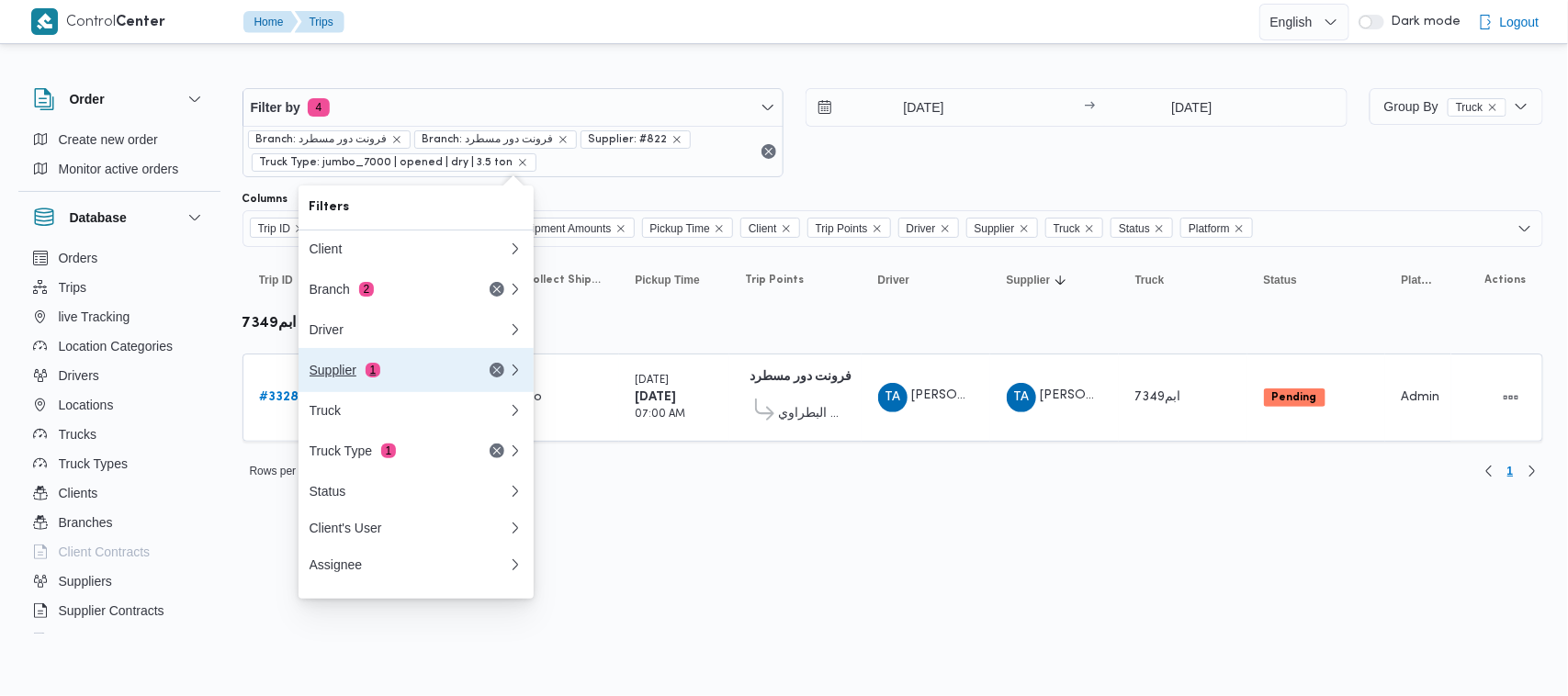
click at [416, 378] on div "Supplier 1" at bounding box center [387, 370] width 154 height 15
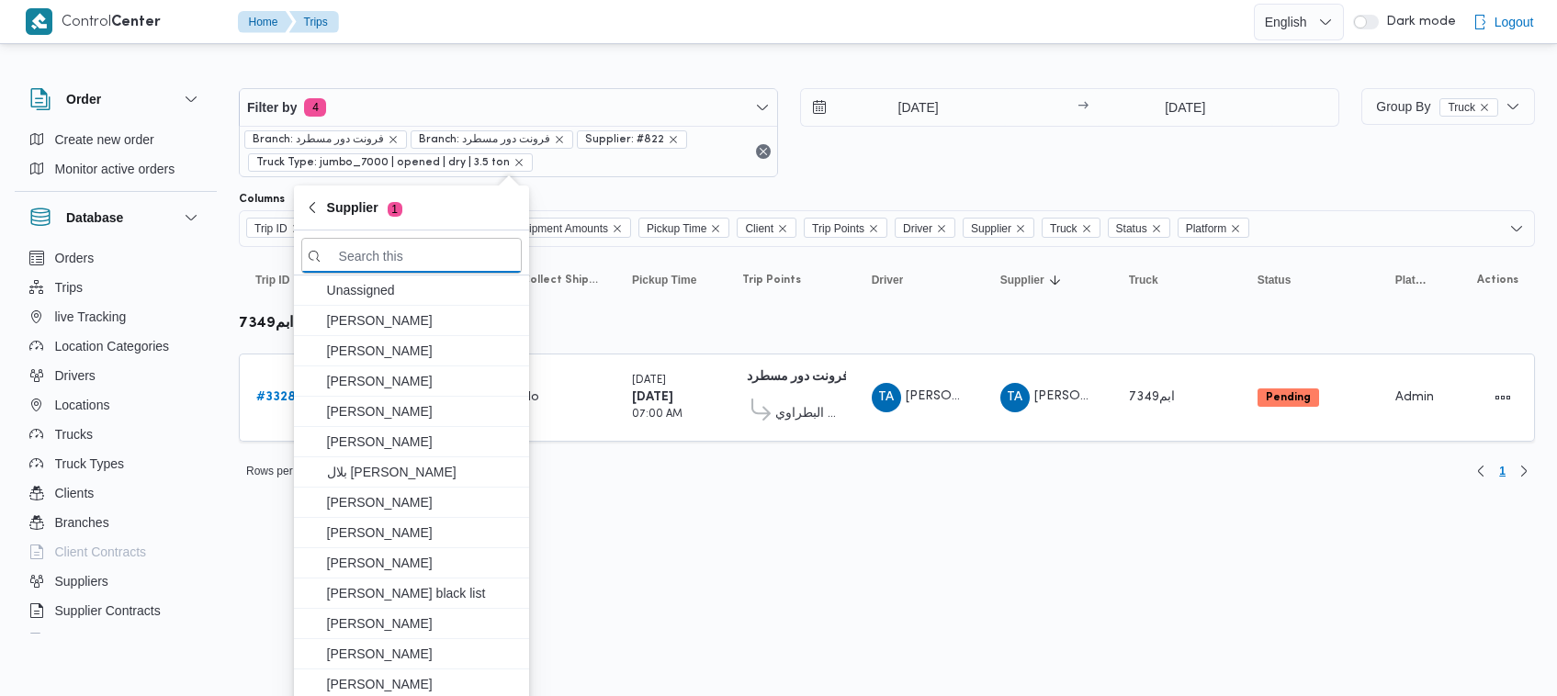
paste input "عبدالواحد محمد احمد مسعد"
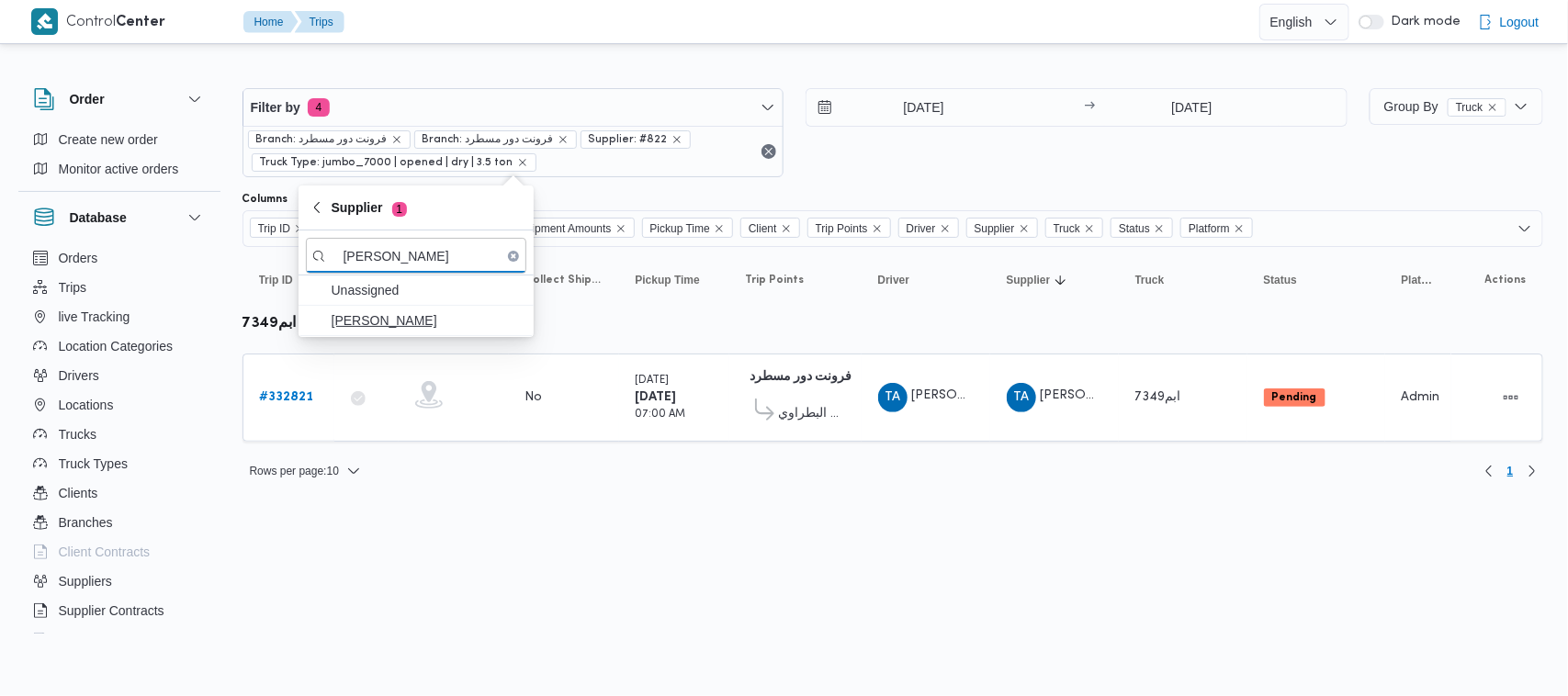
type input "عبدالواحد محمد احمد مسعد"
click at [413, 333] on span "عبدالواحد محمد احمد مسعد" at bounding box center [416, 320] width 220 height 29
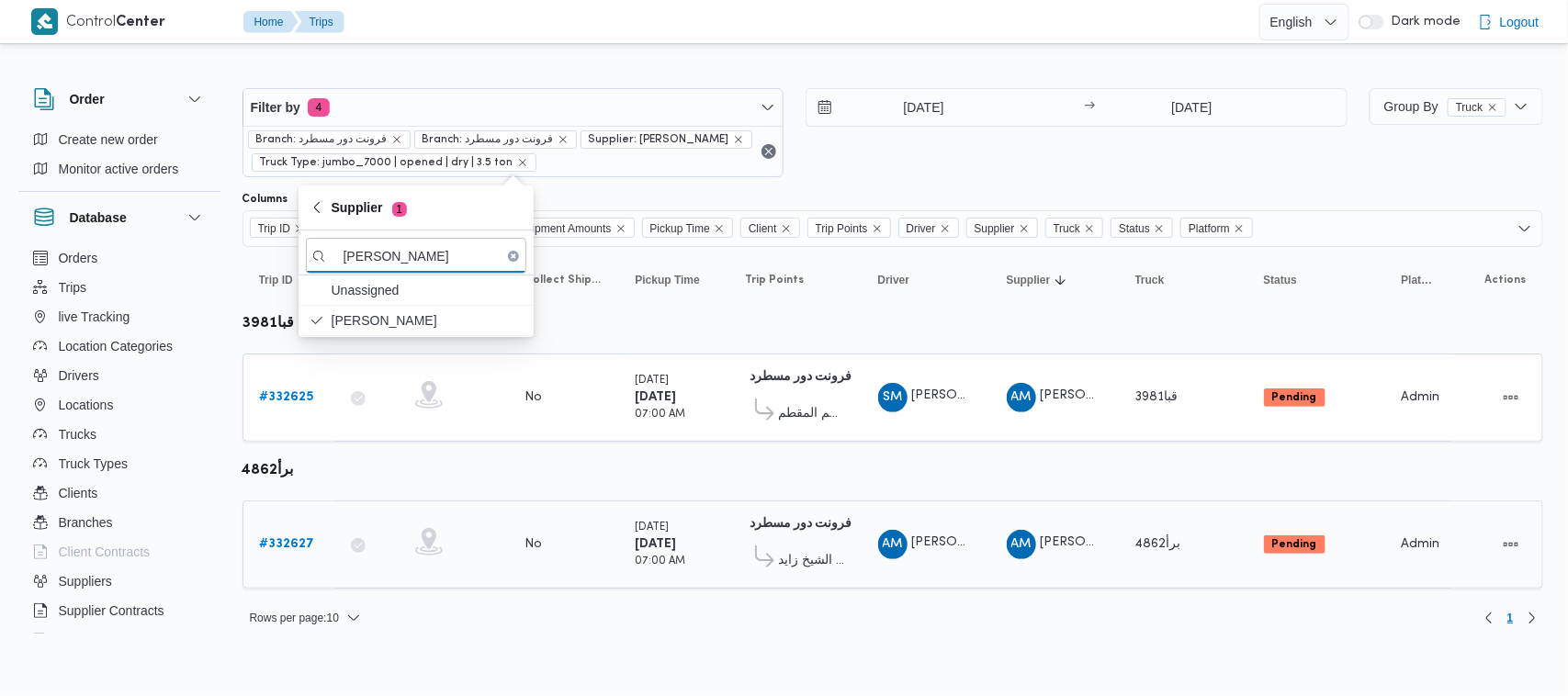
click at [295, 529] on div "# 332627" at bounding box center [289, 544] width 73 height 37
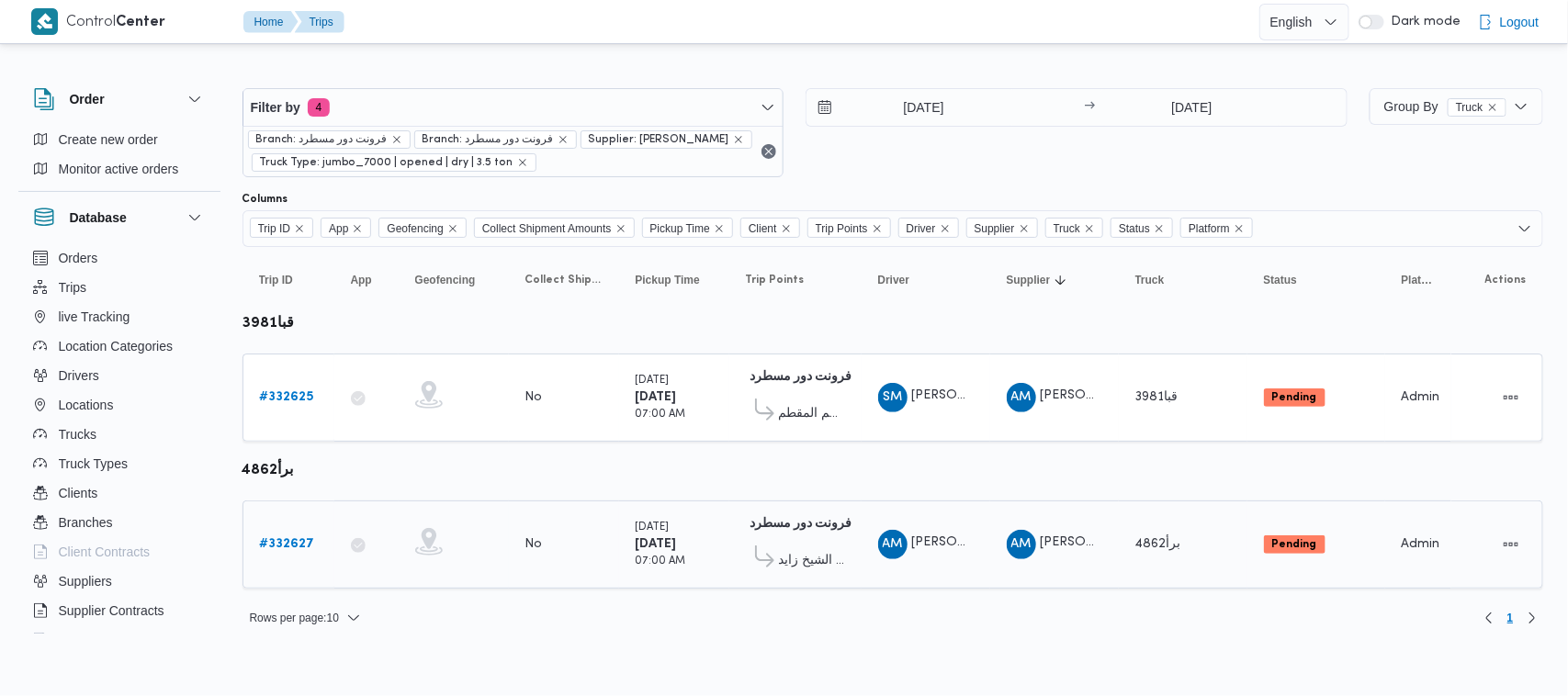
click at [288, 544] on b "# 332627" at bounding box center [287, 544] width 55 height 12
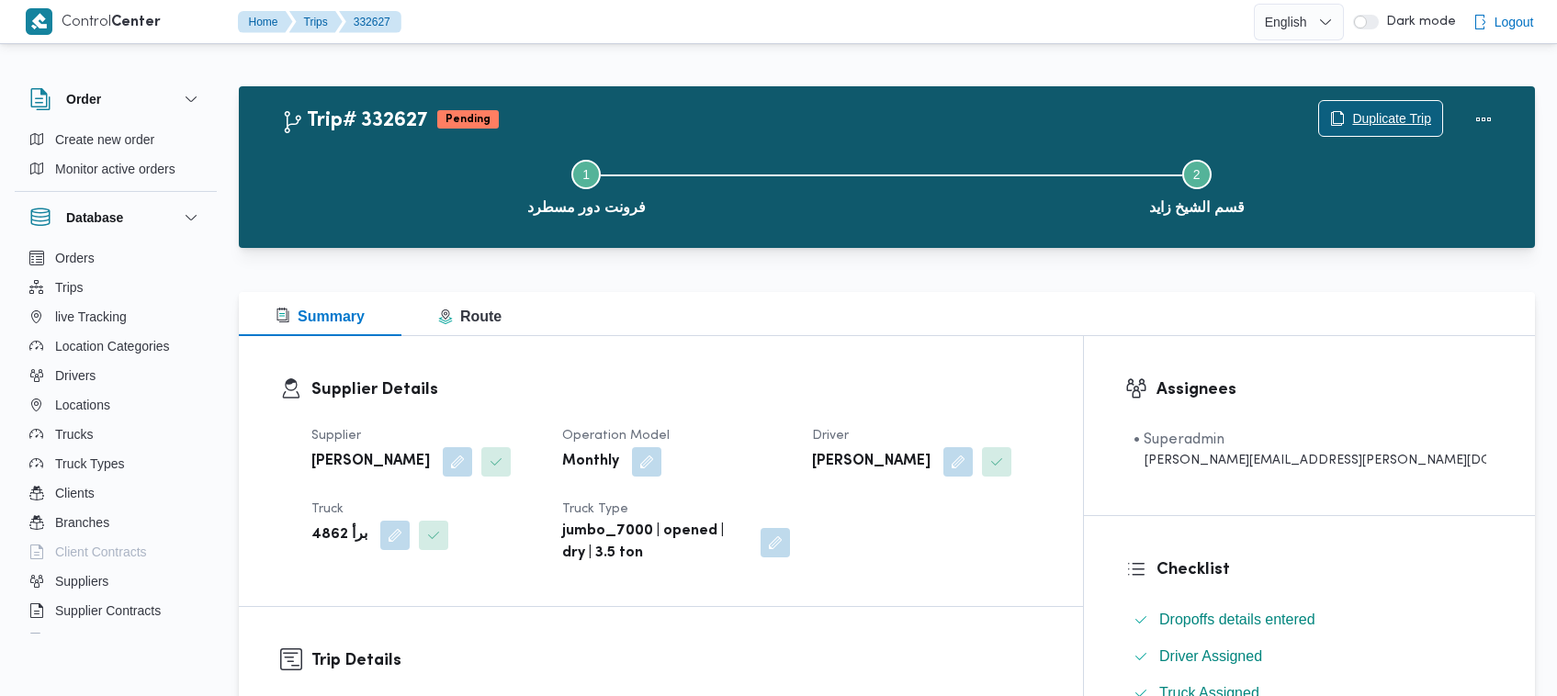
click at [1336, 125] on icon "button" at bounding box center [1337, 118] width 15 height 15
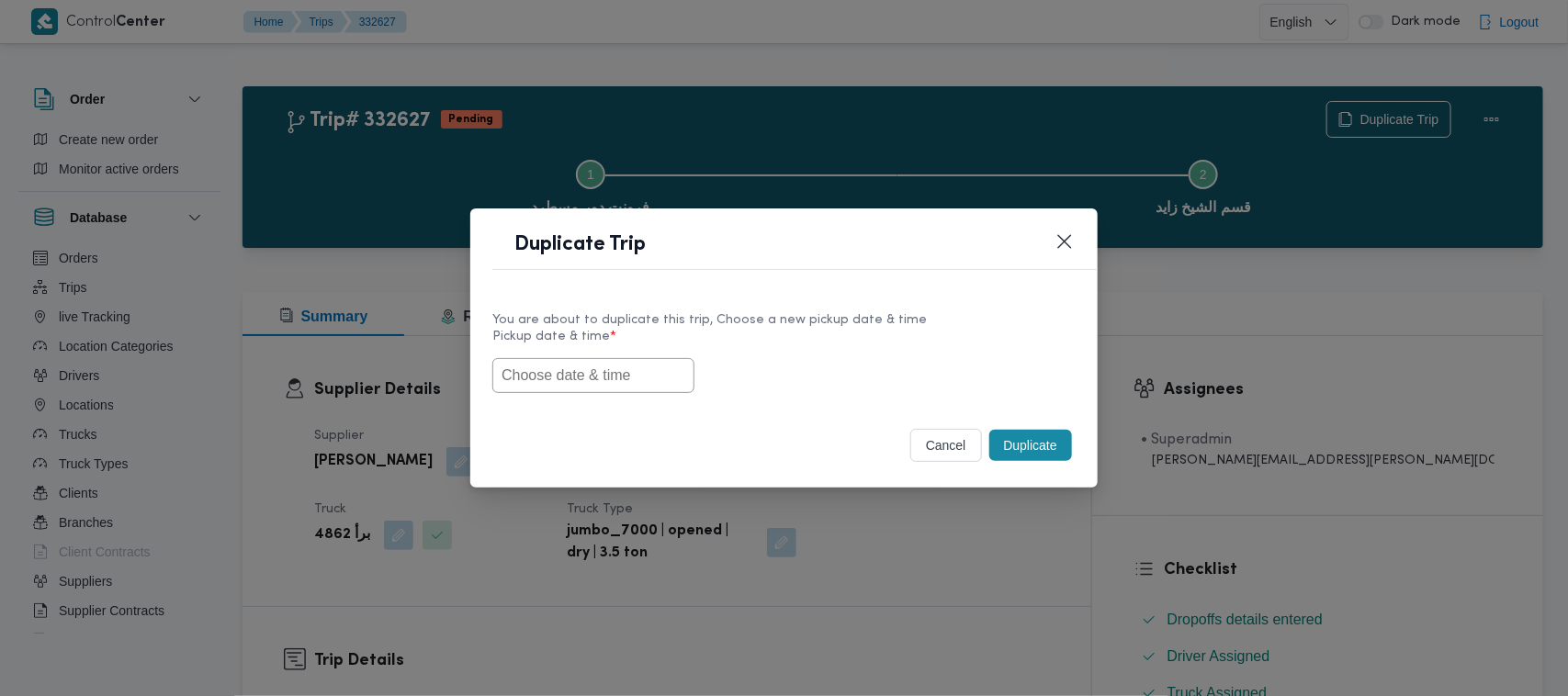
click at [531, 344] on label "Pickup date & time *" at bounding box center [783, 344] width 583 height 28
click at [554, 384] on input "text" at bounding box center [593, 375] width 202 height 35
paste input "30/08/2025 7:00AM"
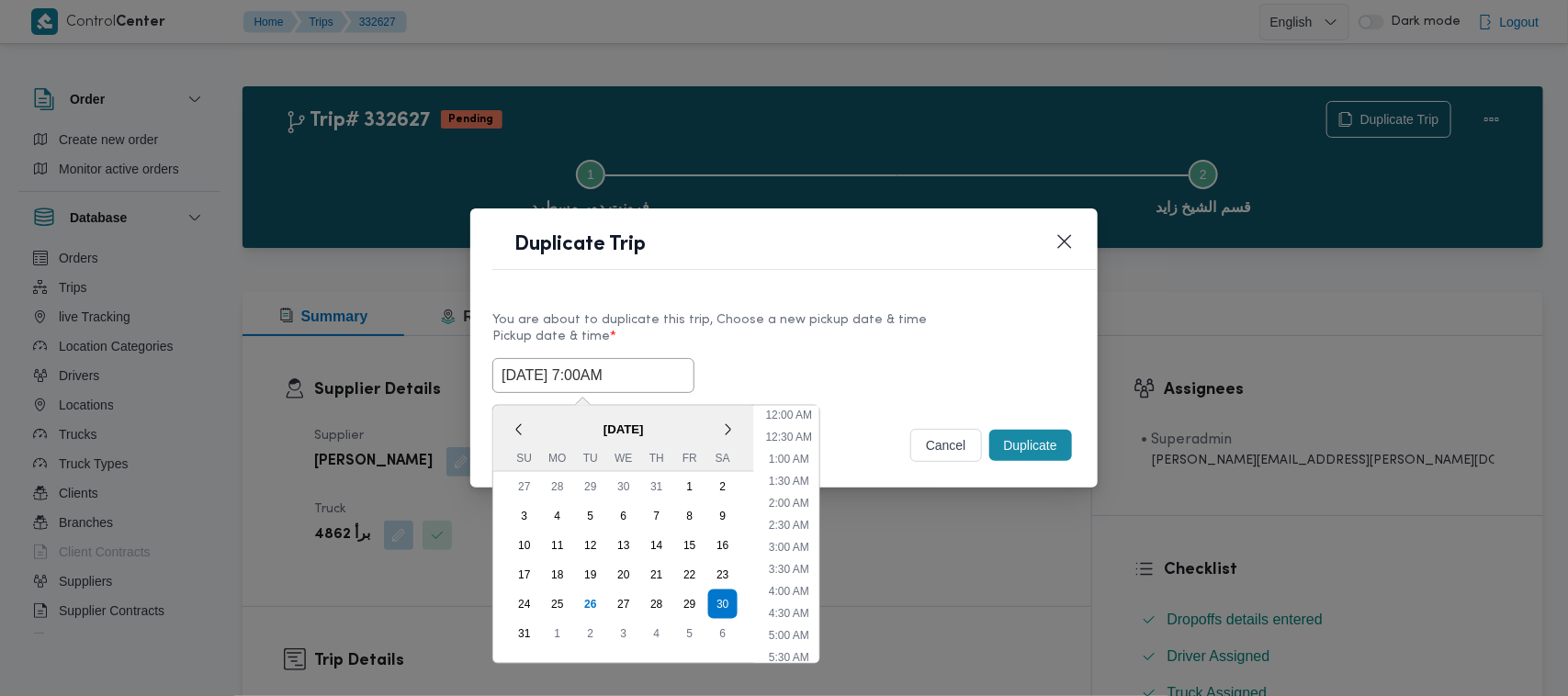
scroll to position [368, 0]
type input "30/08/2025 7:00AM"
click at [905, 379] on div "30/08/2025 7:00AM < August 2025 > Su Mo Tu We Th Fr Sa 27 28 29 30 31 1 2 3 4 5…" at bounding box center [783, 375] width 583 height 35
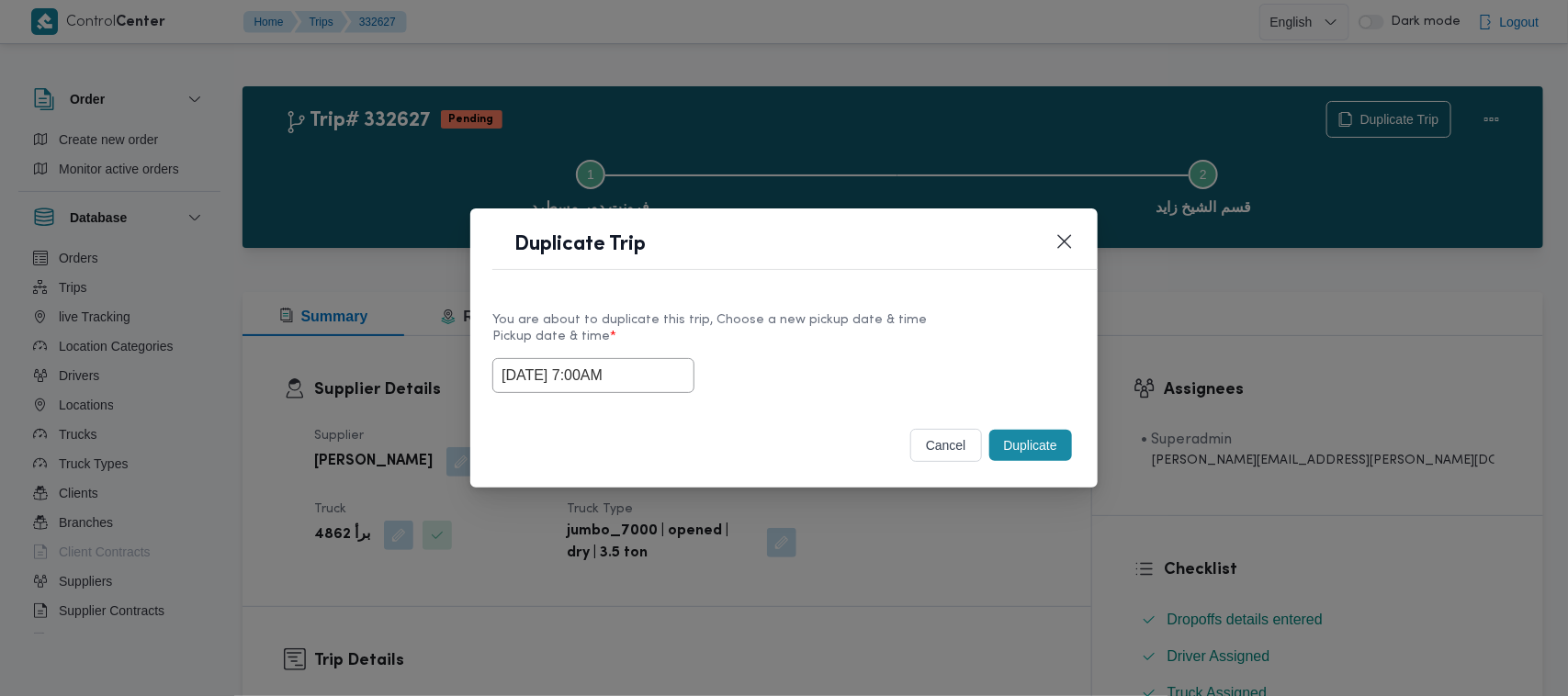
click at [1006, 438] on button "Duplicate" at bounding box center [1030, 445] width 83 height 31
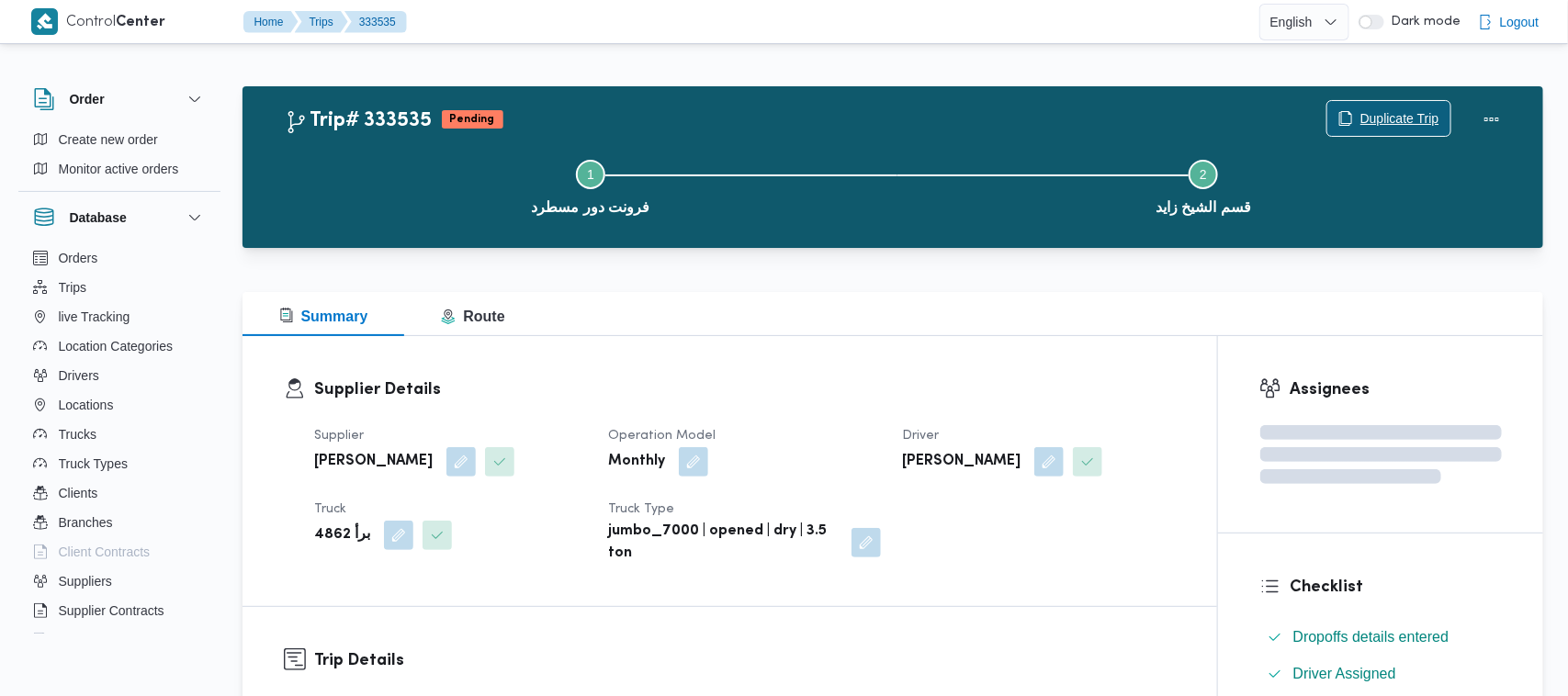
click at [1360, 118] on span "Duplicate Trip" at bounding box center [1399, 118] width 79 height 22
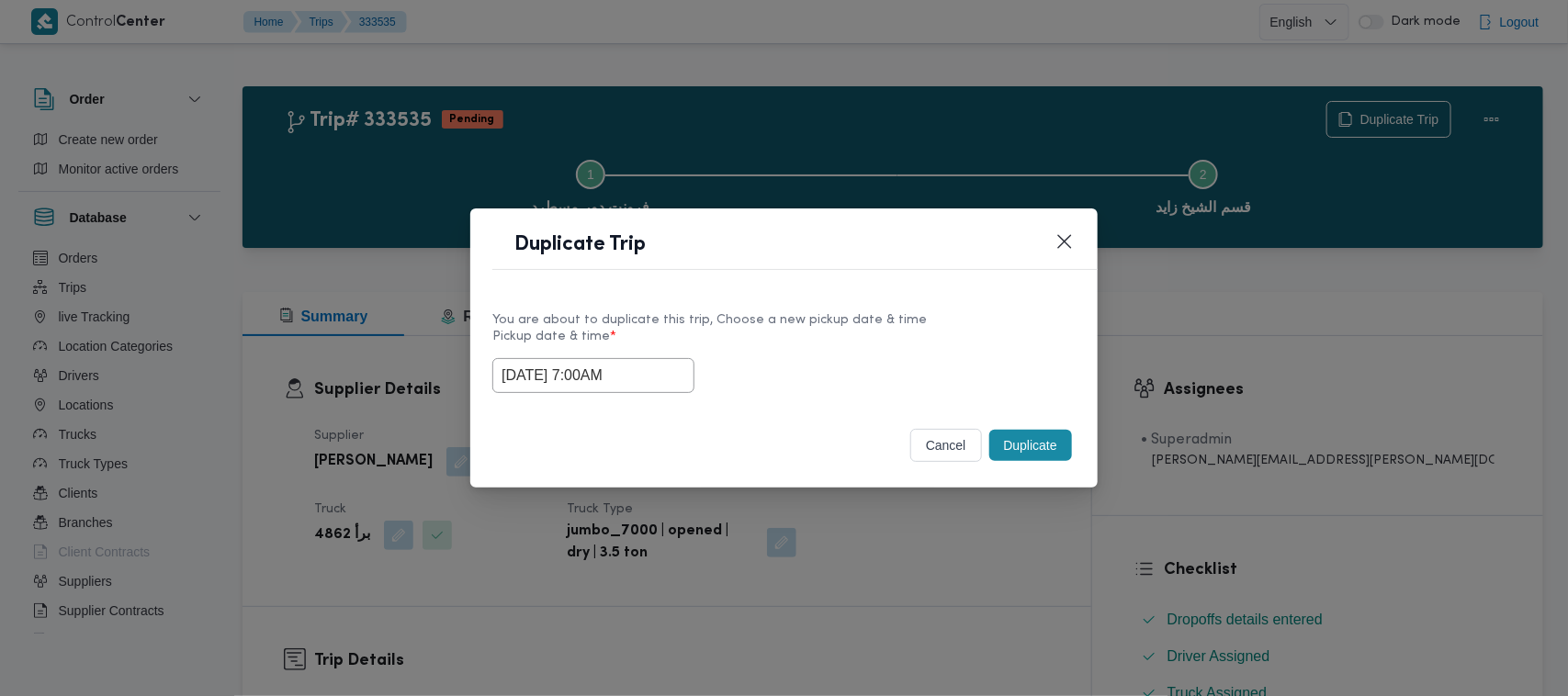
click at [660, 369] on input "30/08/2025 7:00AM" at bounding box center [593, 375] width 202 height 35
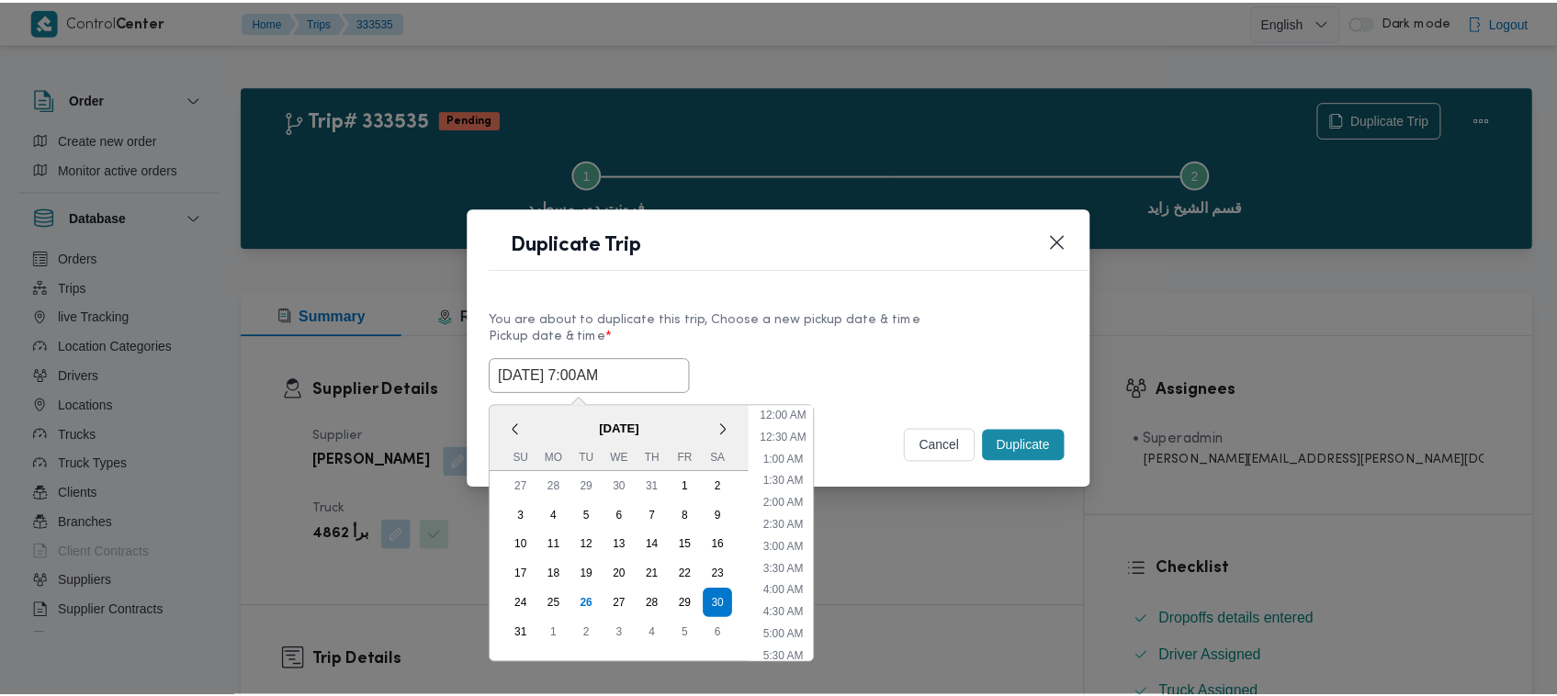
scroll to position [191, 0]
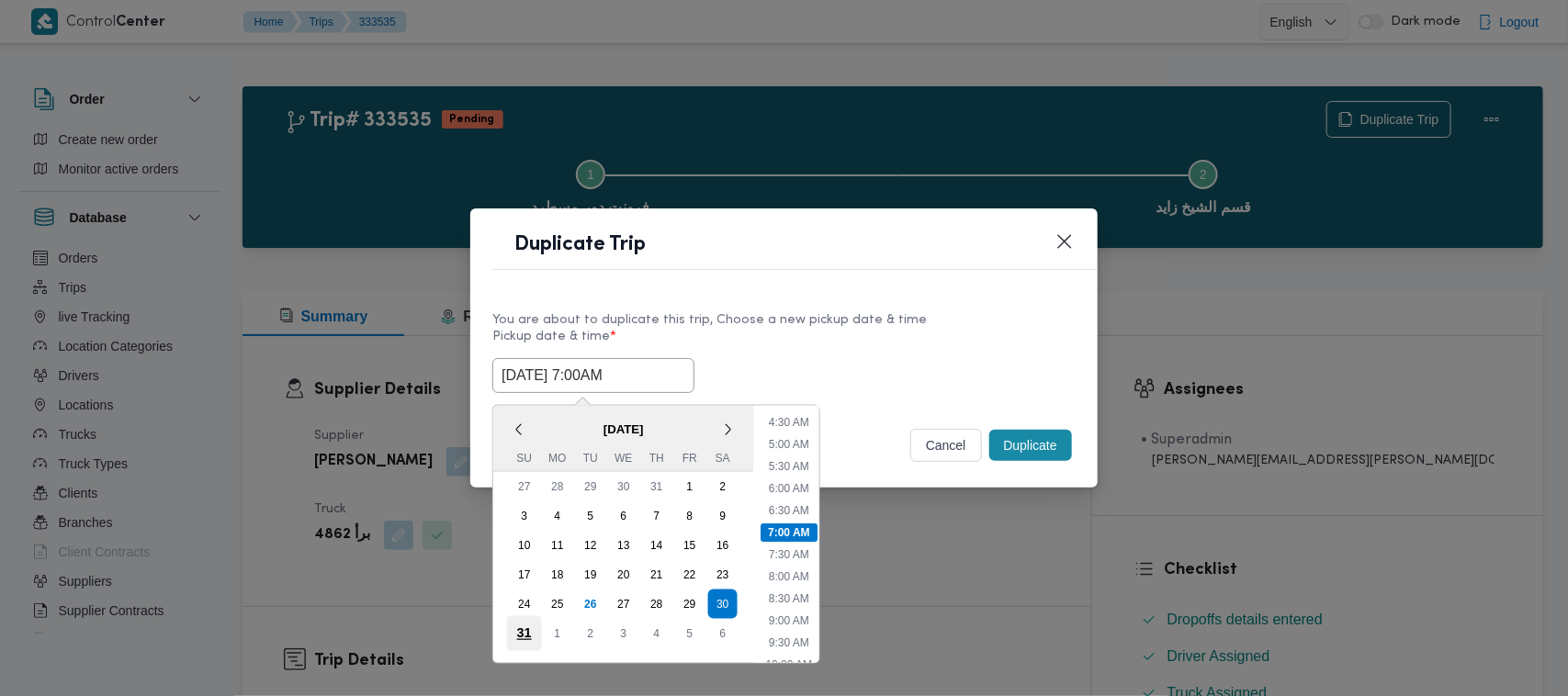
click at [522, 631] on div "31" at bounding box center [524, 633] width 35 height 35
type input "31/08/2025 7:00AM"
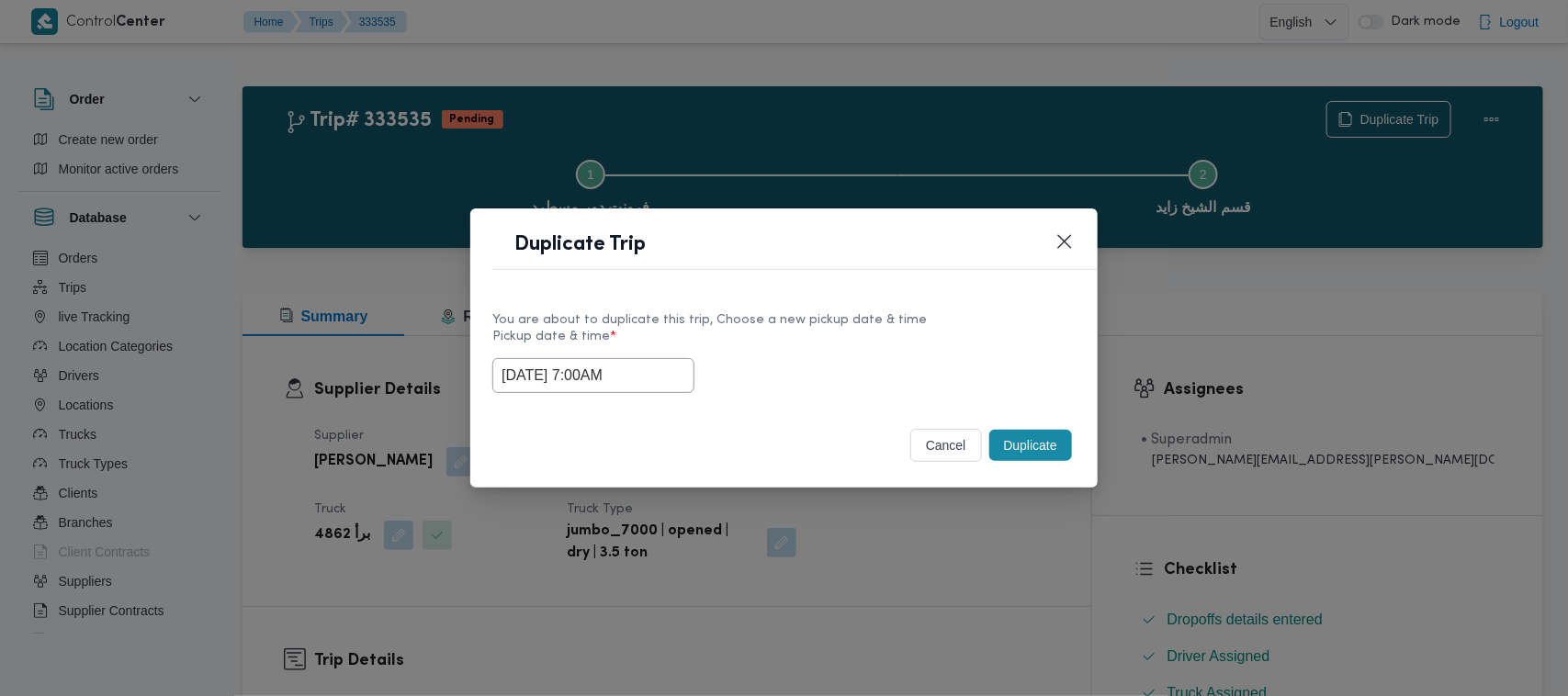
click at [883, 333] on label "Pickup date & time *" at bounding box center [783, 344] width 583 height 28
click at [1018, 442] on button "Duplicate" at bounding box center [1030, 445] width 83 height 31
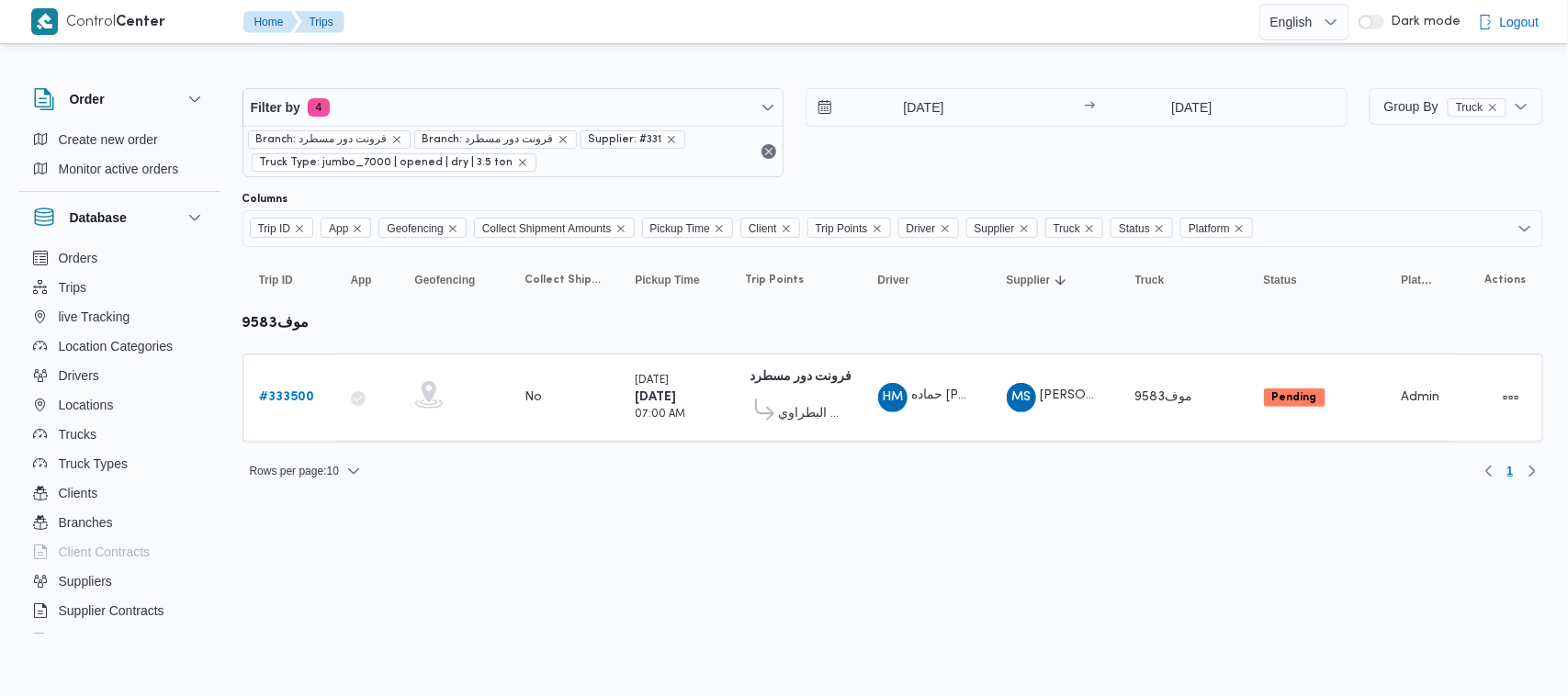
click at [488, 595] on html "Control Center Home Trips English عربي Dark mode Logout Order Create new order …" at bounding box center [784, 348] width 1568 height 696
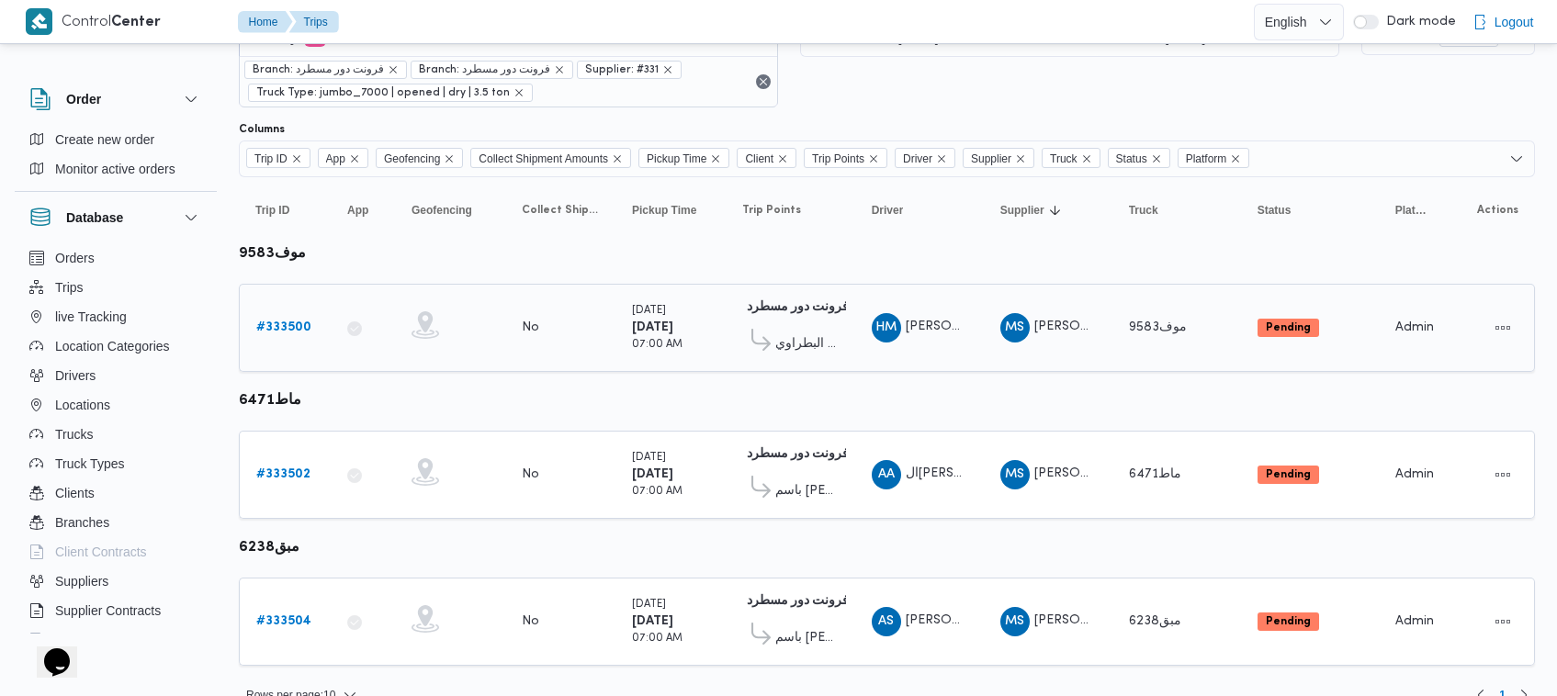
scroll to position [98, 0]
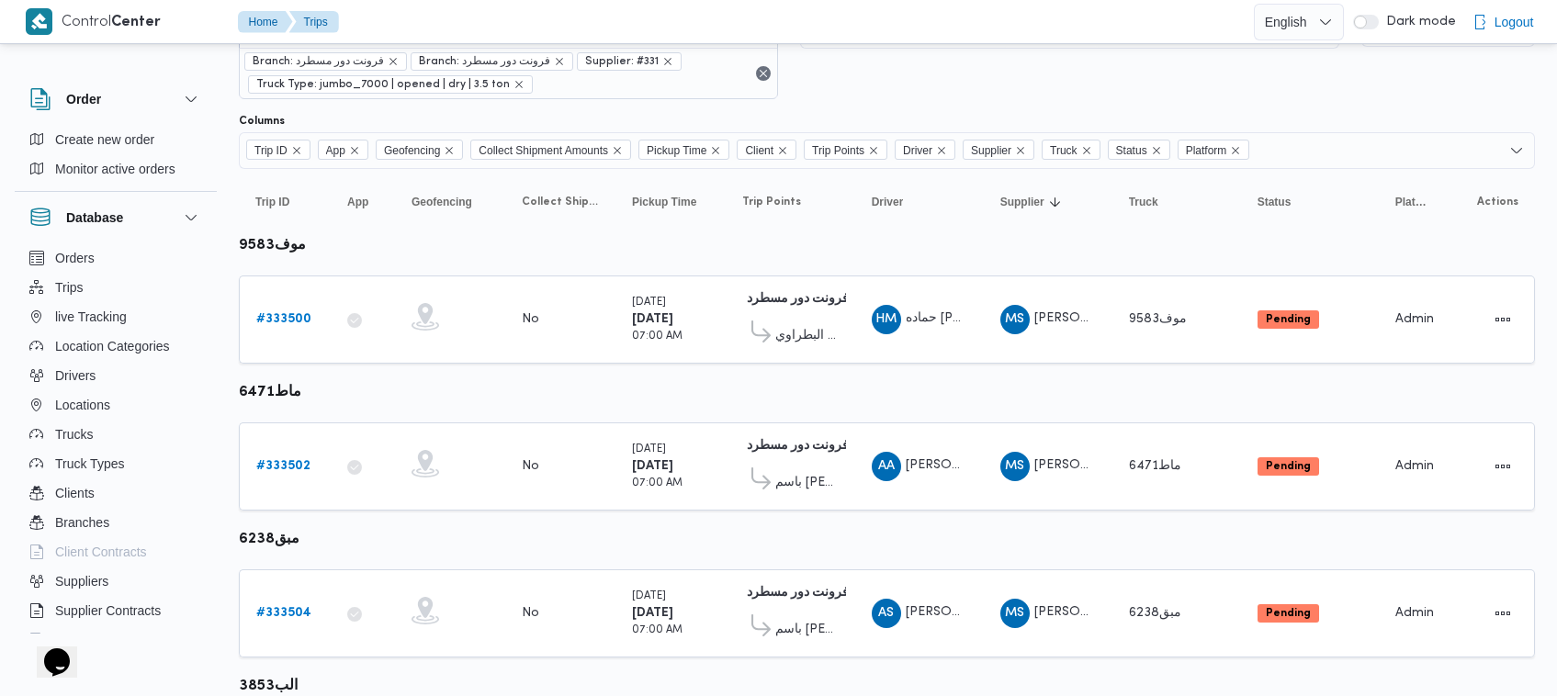
scroll to position [42, 0]
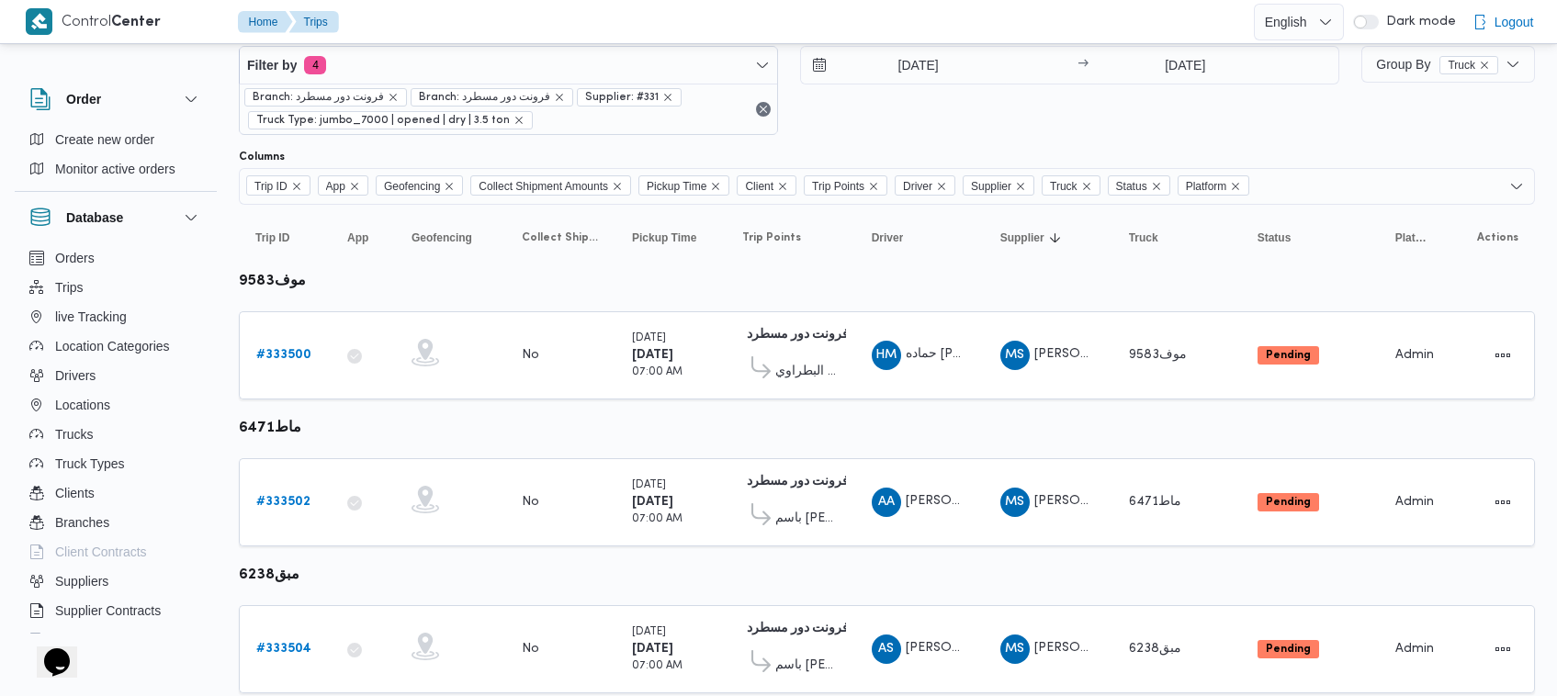
drag, startPoint x: 1549, startPoint y: 269, endPoint x: 1557, endPoint y: 314, distance: 45.8
click at [1550, 287] on div "Order Create new order Monitor active orders Database Orders Trips live Trackin…" at bounding box center [778, 528] width 1557 height 1023
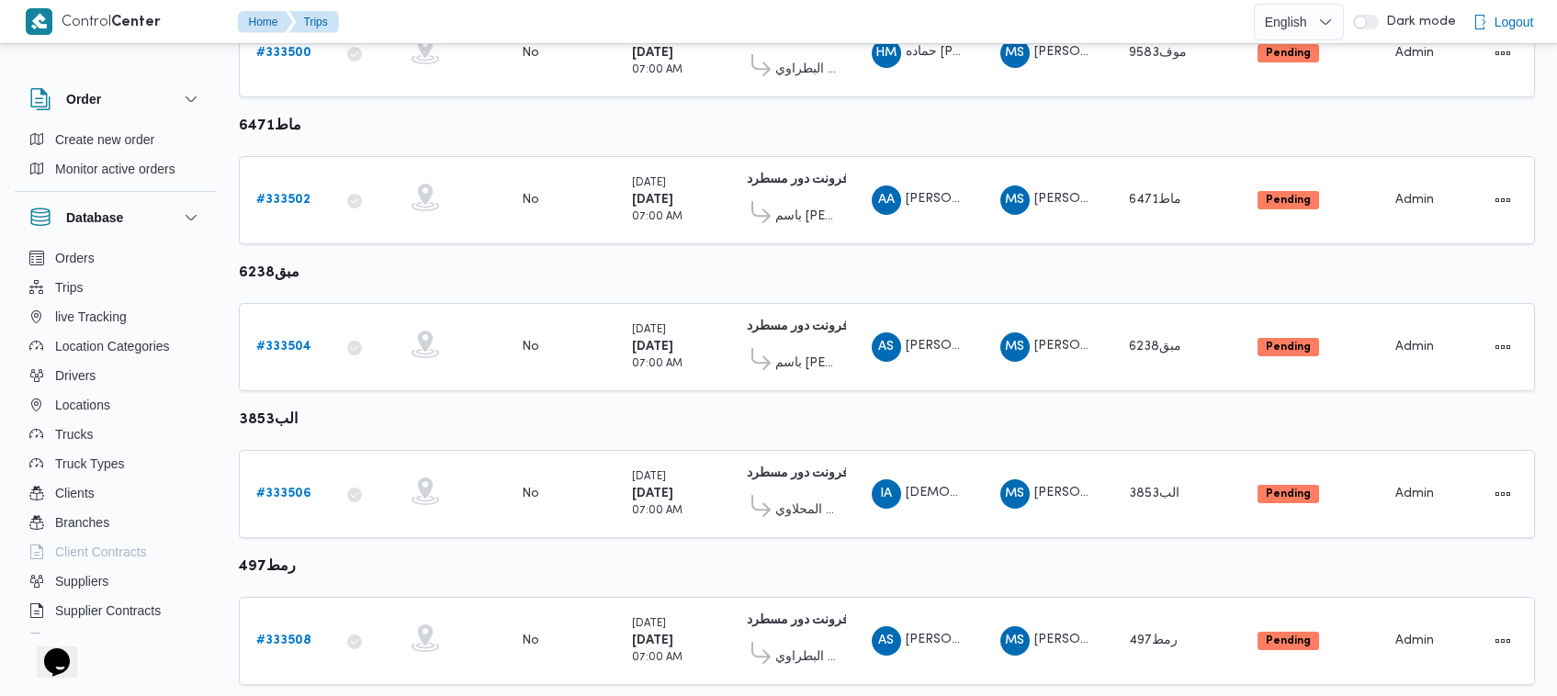
scroll to position [354, 0]
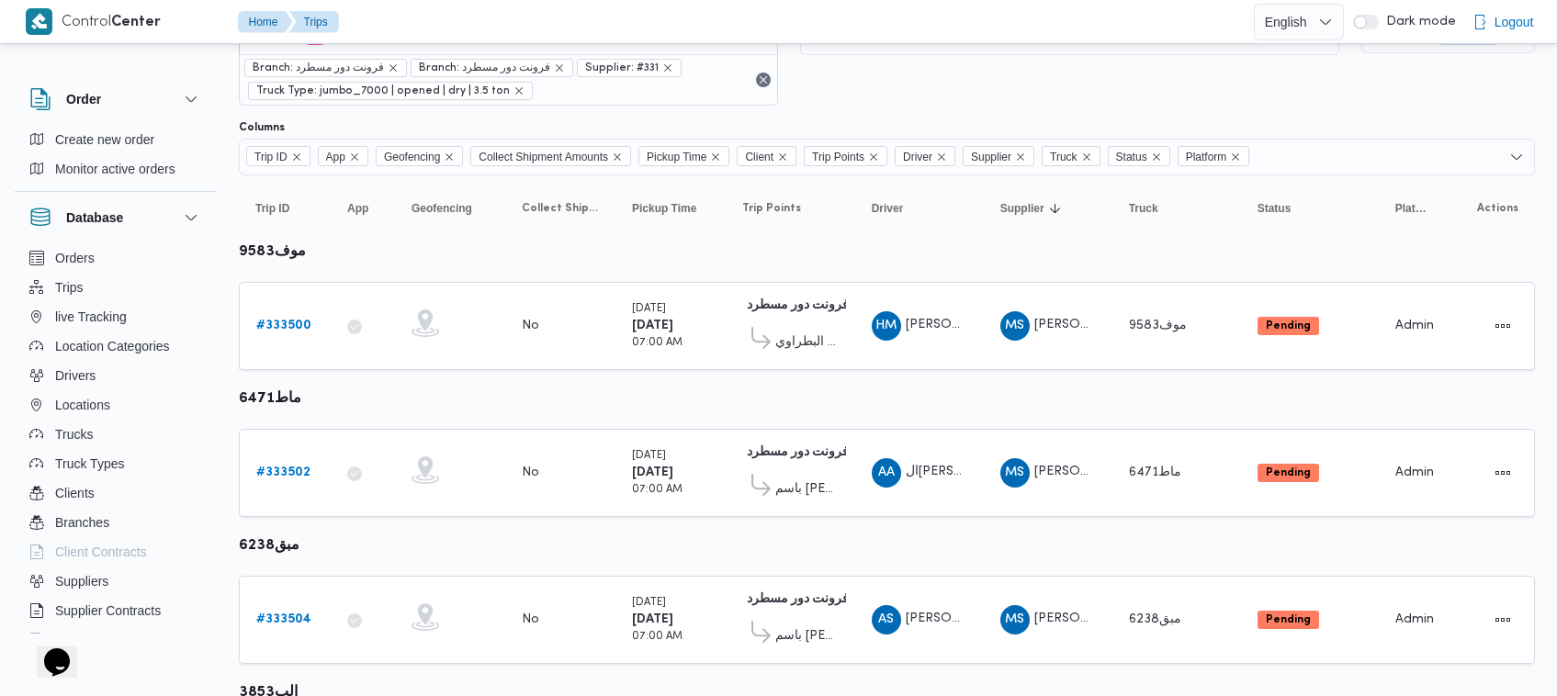
scroll to position [78, 0]
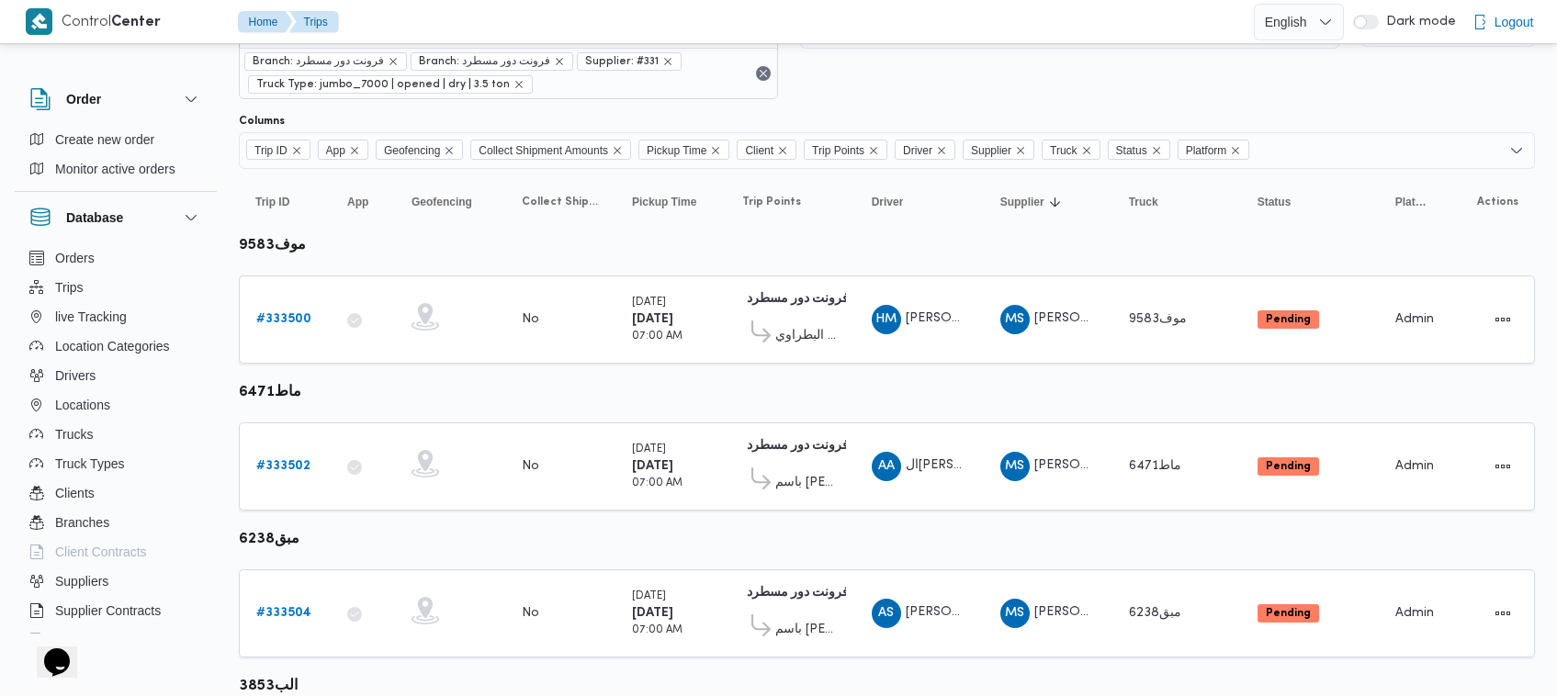
drag, startPoint x: 1551, startPoint y: 447, endPoint x: 1557, endPoint y: 473, distance: 26.5
click at [1556, 473] on html "Control Center Home Trips English عربي Dark mode Logout Order Create new order …" at bounding box center [778, 270] width 1557 height 696
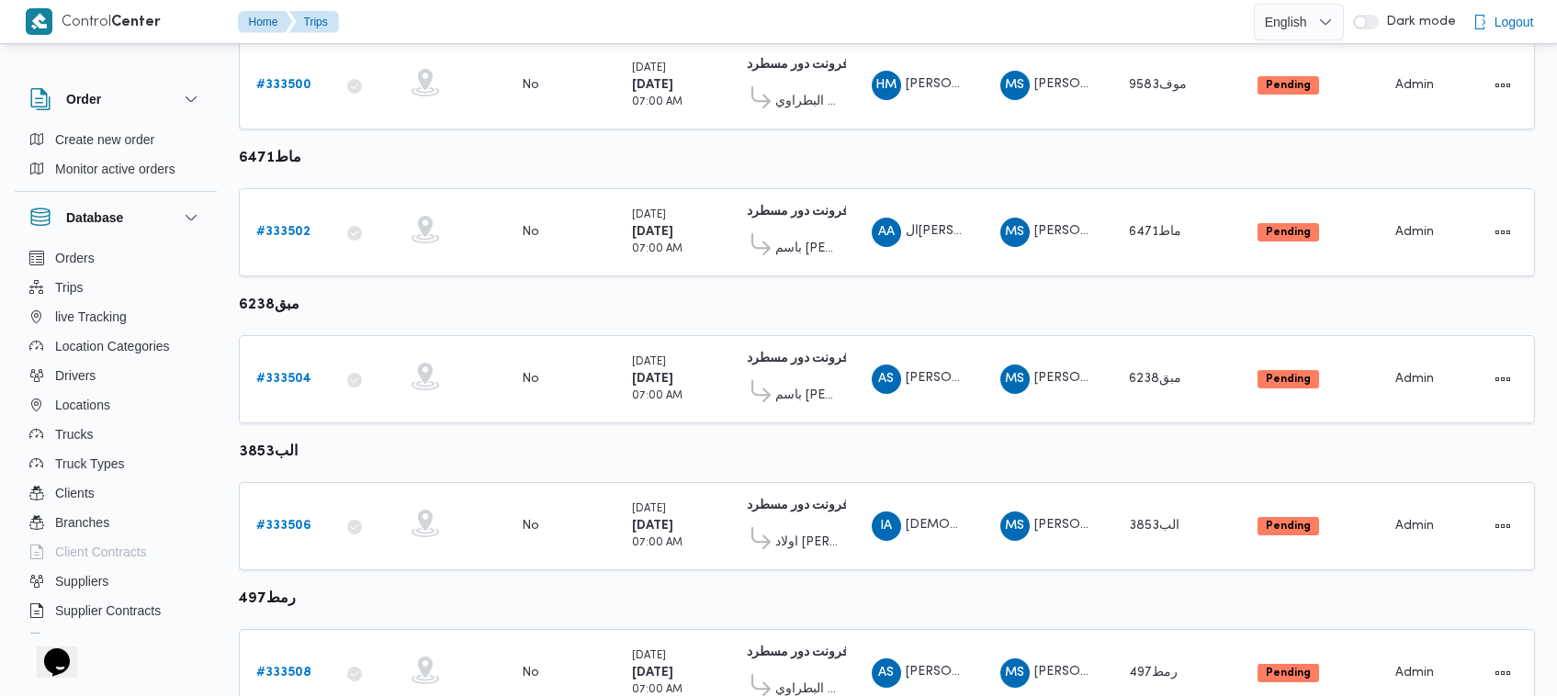
scroll to position [389, 0]
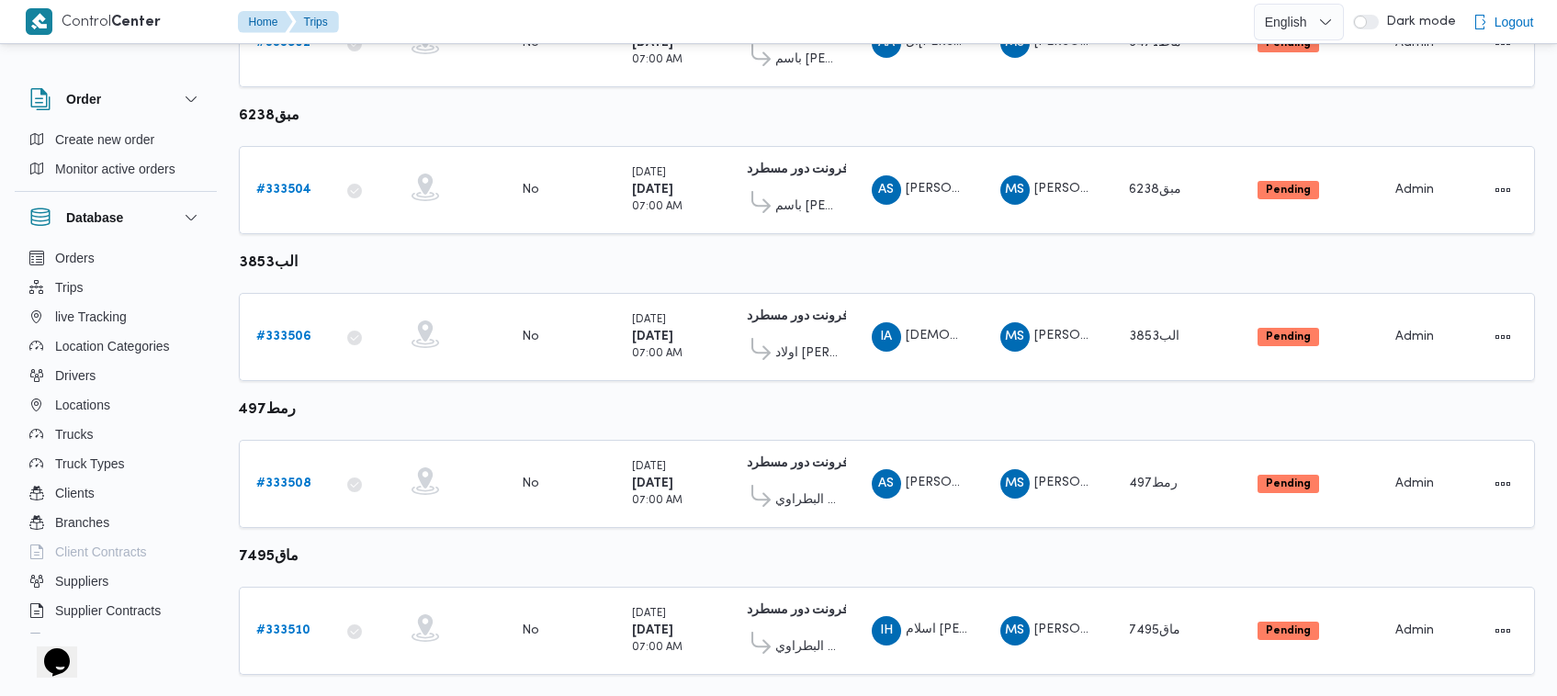
scroll to position [535, 0]
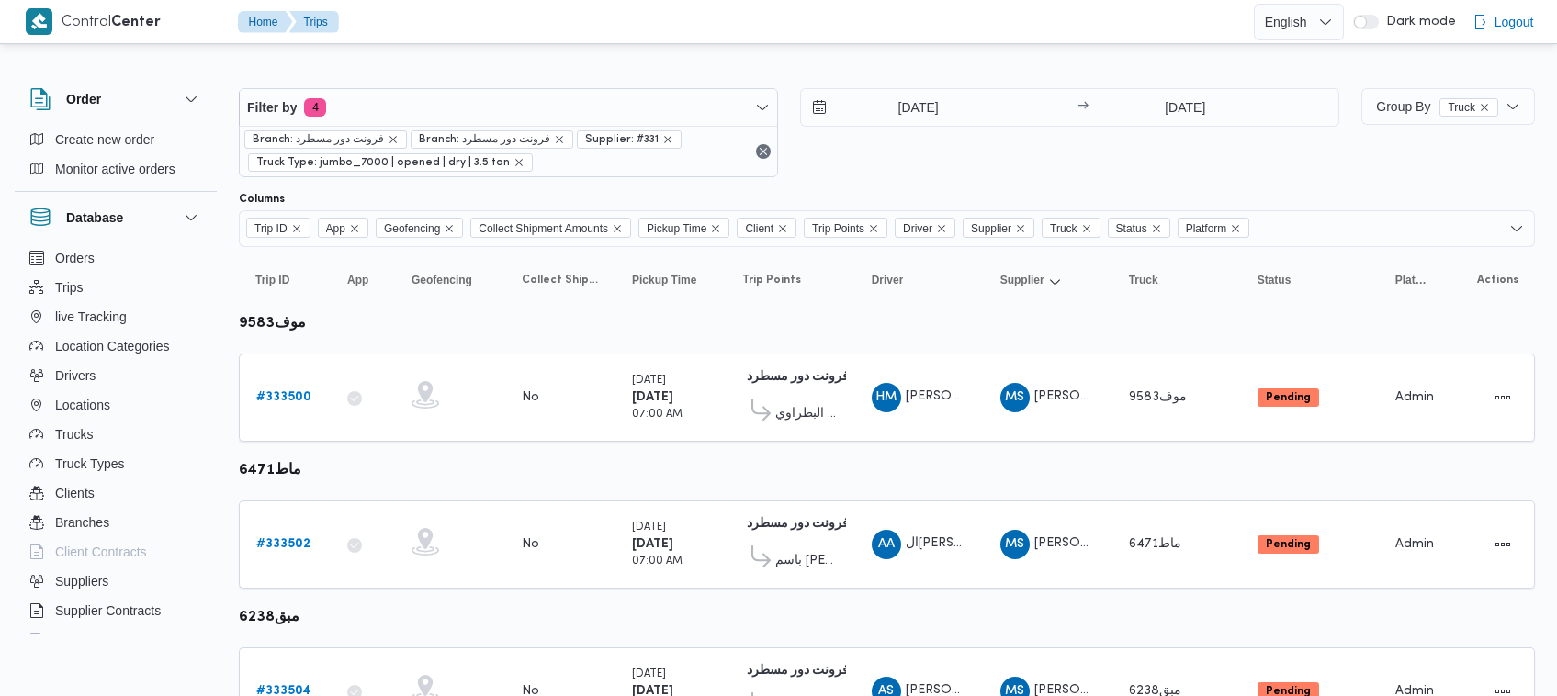
click at [1008, 164] on div "31/8/2025 → 31/8/2025" at bounding box center [1069, 132] width 539 height 89
click at [1142, 172] on div "31/8/2025 → 31/8/2025" at bounding box center [1069, 132] width 539 height 89
click at [929, 97] on input "31/8/2025" at bounding box center [905, 107] width 209 height 37
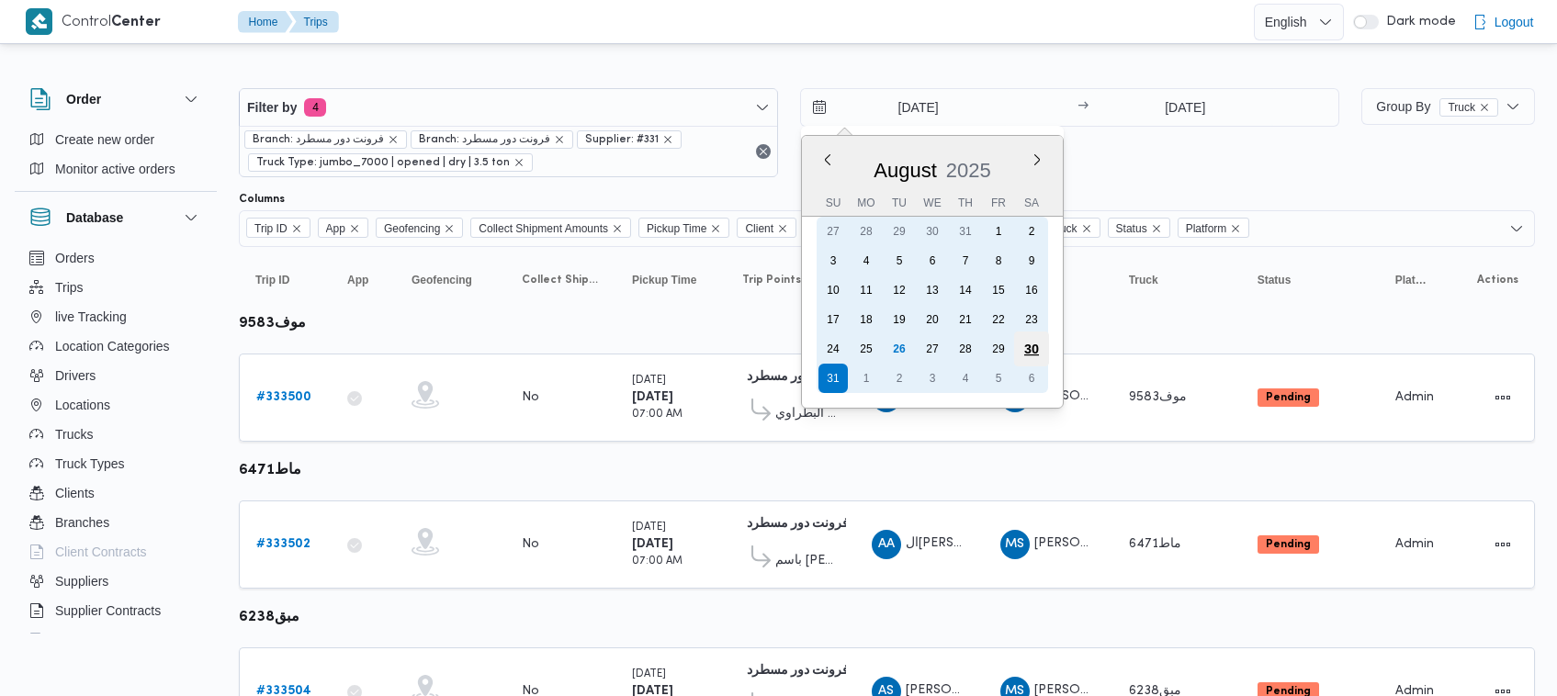
click at [1039, 344] on div "30" at bounding box center [1031, 349] width 35 height 35
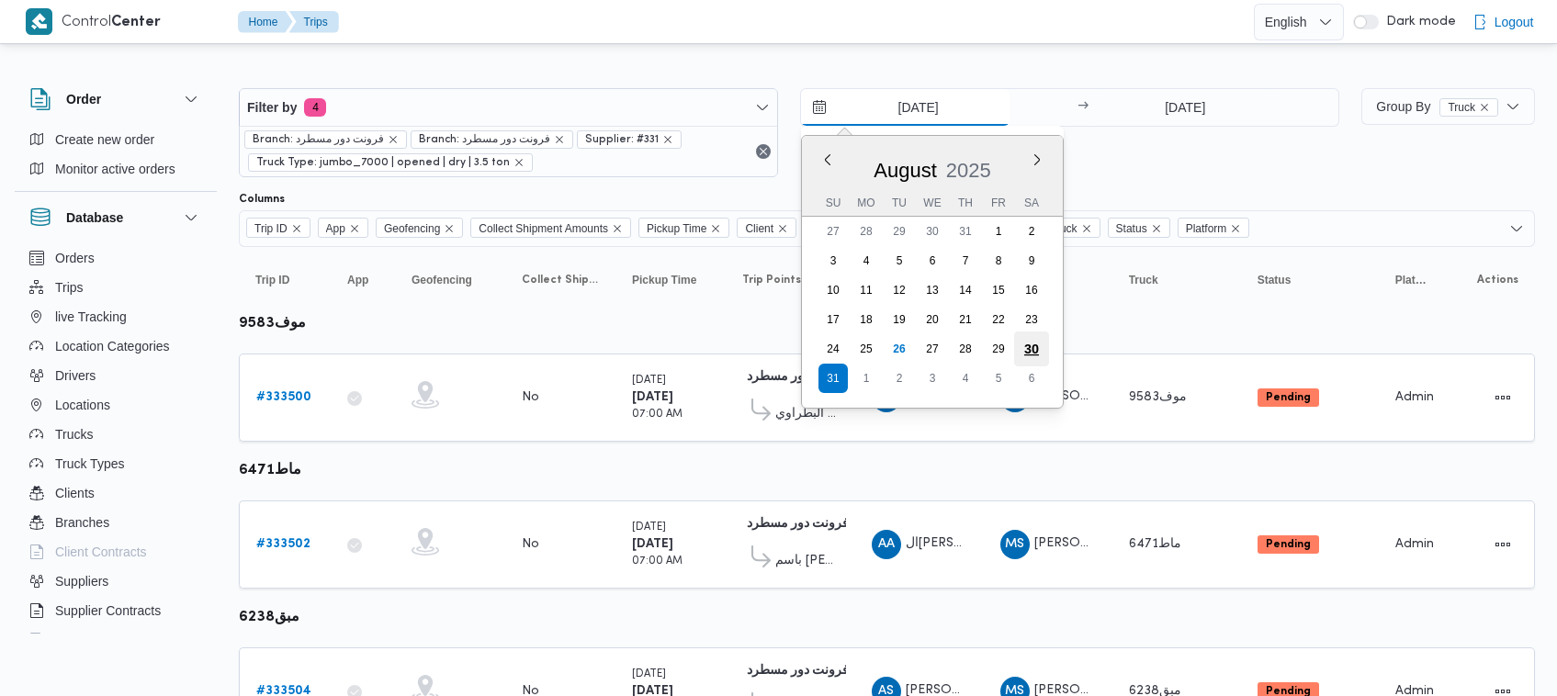
type input "30/8/2025"
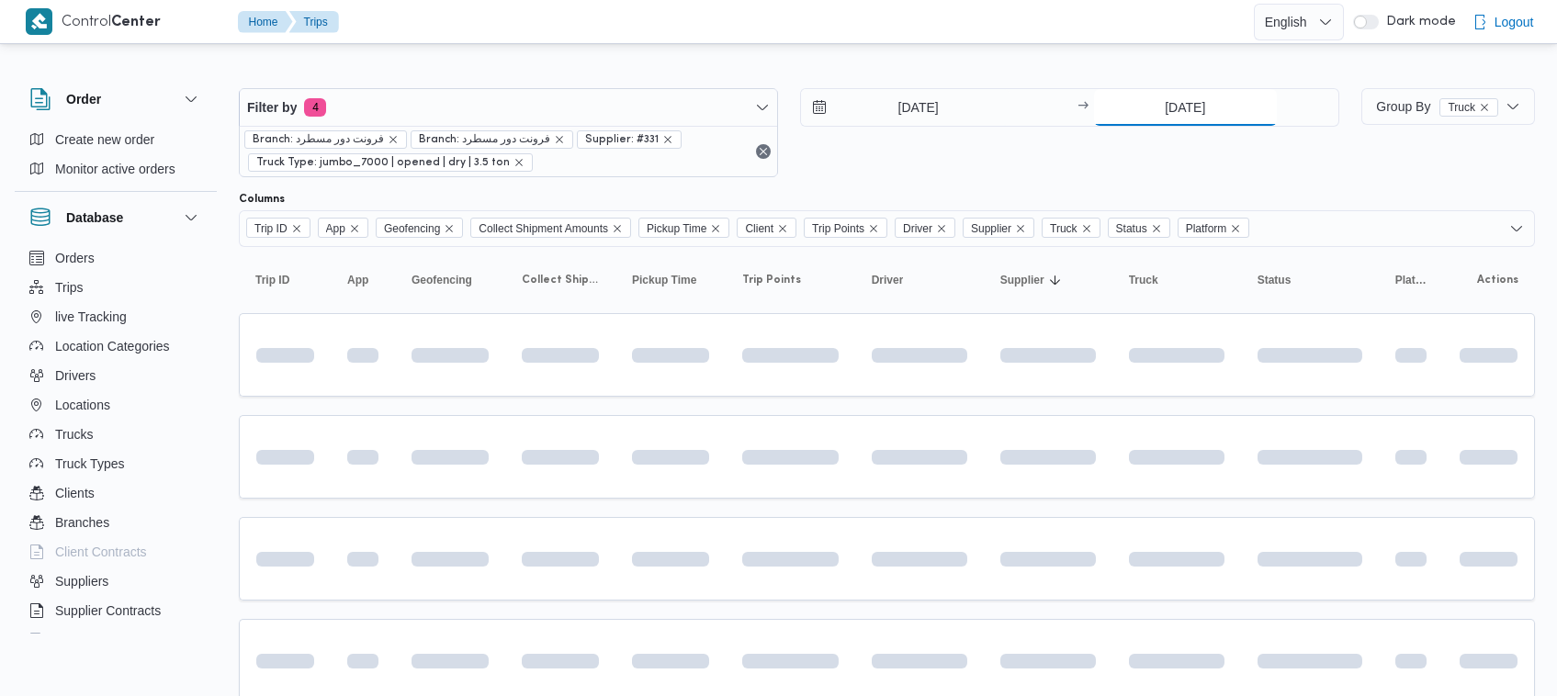
click at [1201, 97] on input "31/8/2025" at bounding box center [1185, 107] width 183 height 37
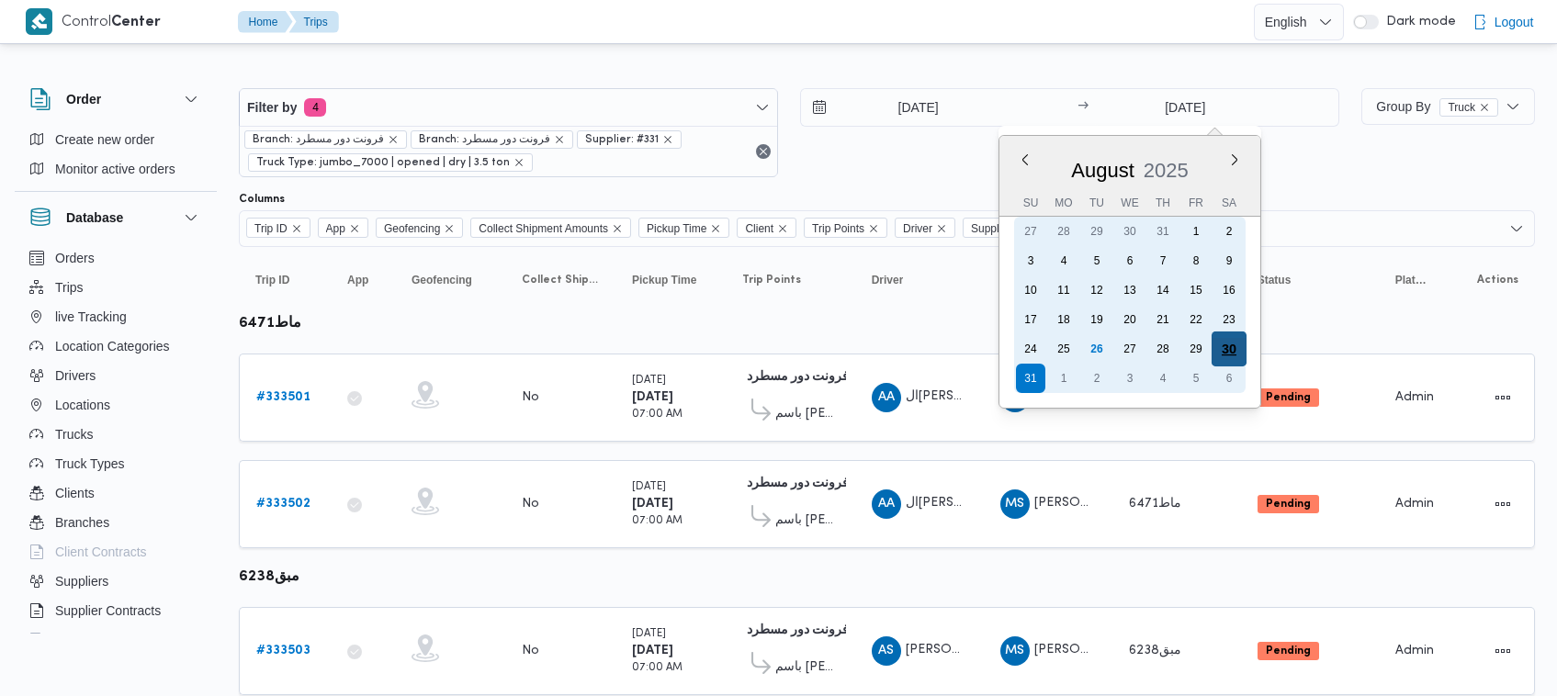
click at [1227, 351] on div "30" at bounding box center [1229, 349] width 35 height 35
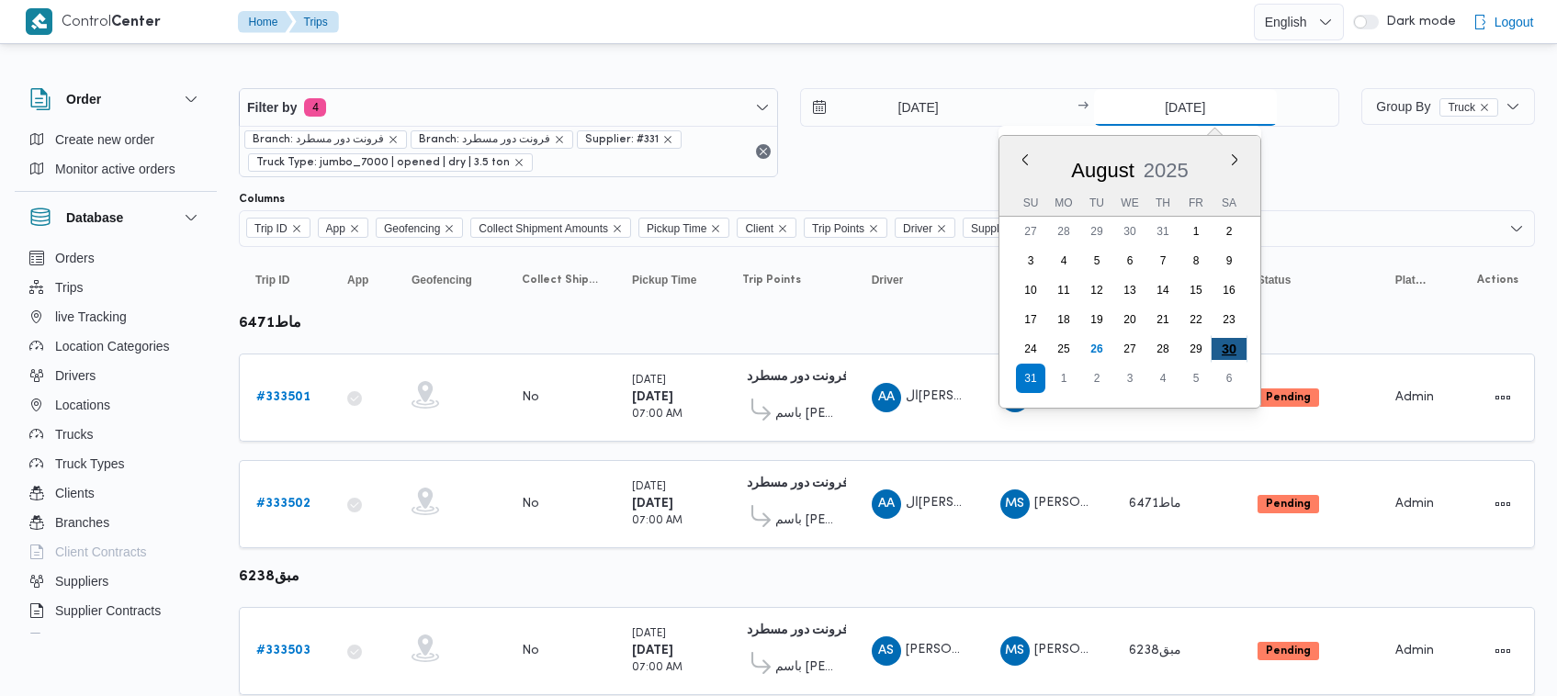
type input "30/8/2025"
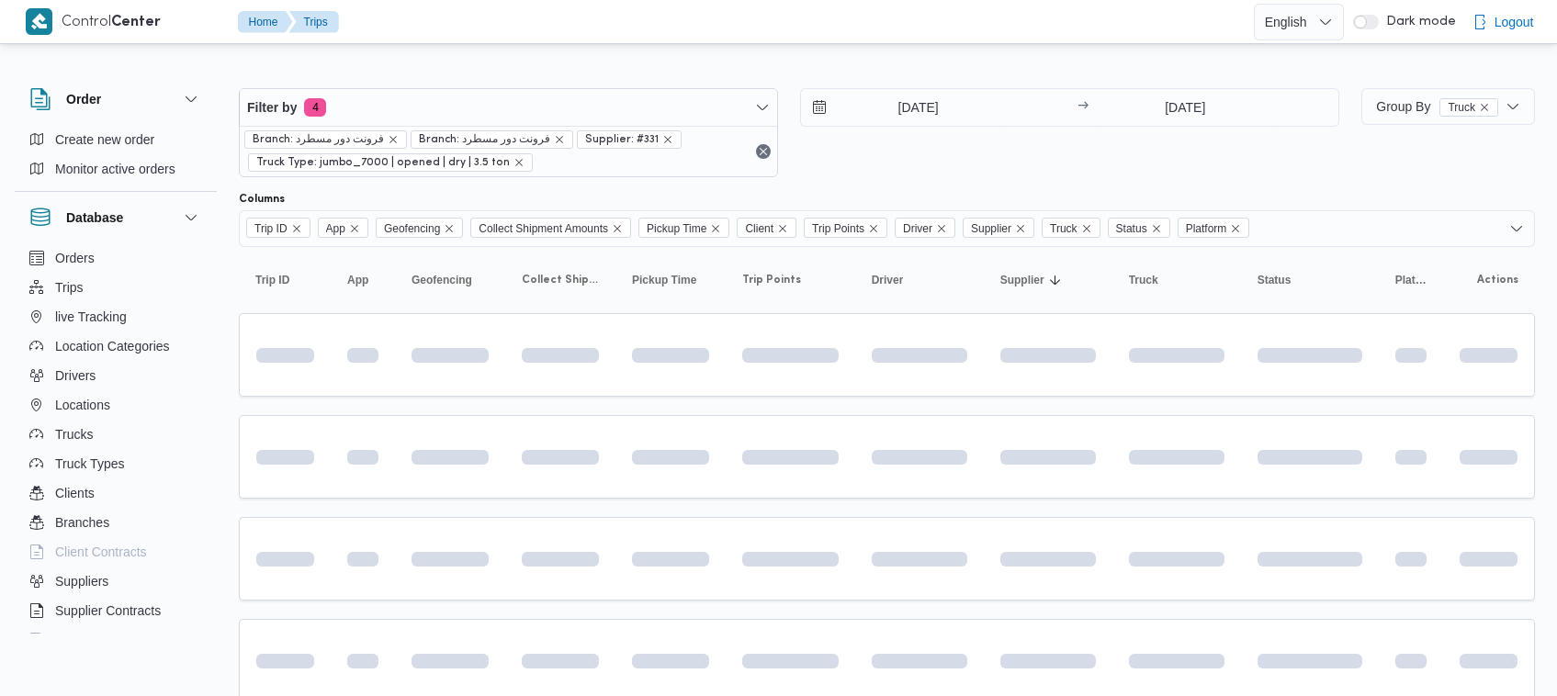
click at [1162, 152] on div "30/8/2025 → 30/8/2025" at bounding box center [1069, 132] width 539 height 89
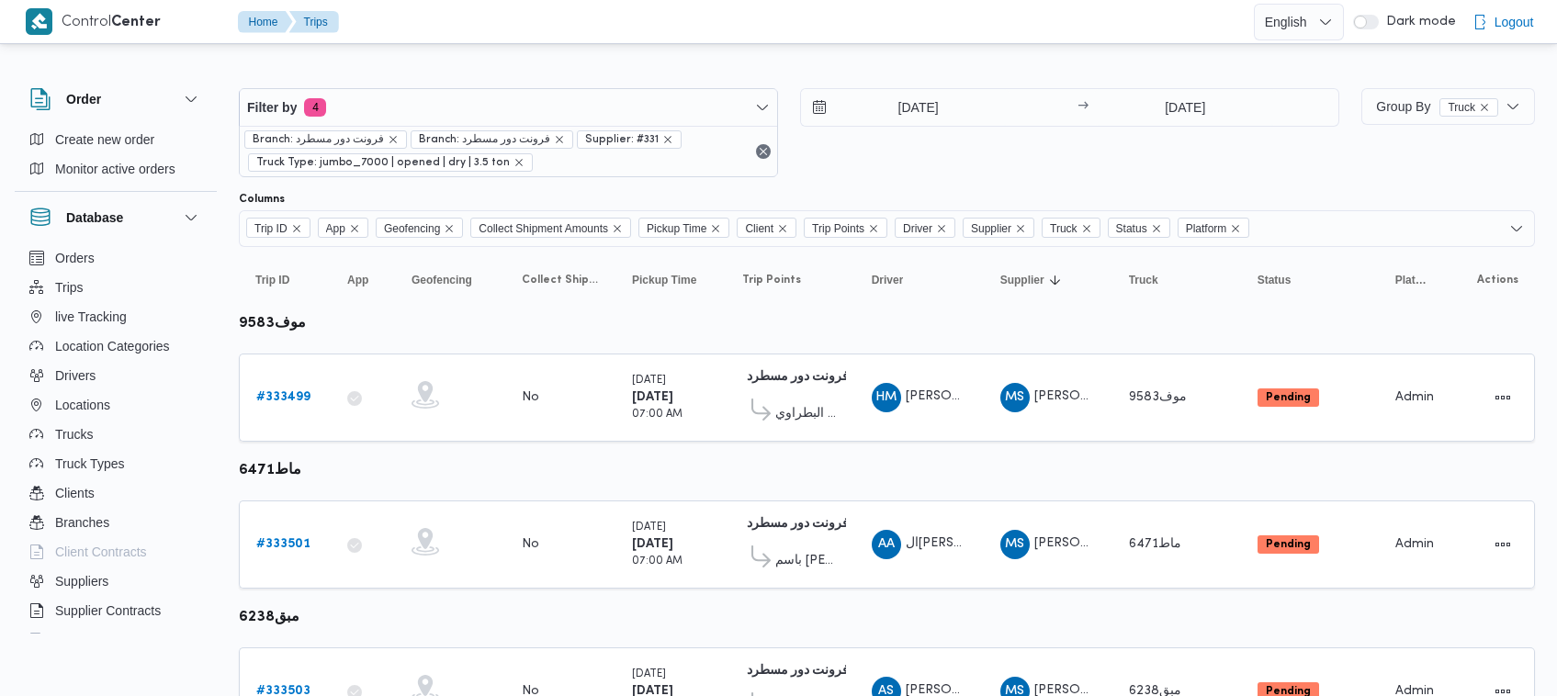
click at [1128, 168] on div "30/8/2025 → 30/8/2025" at bounding box center [1069, 132] width 539 height 89
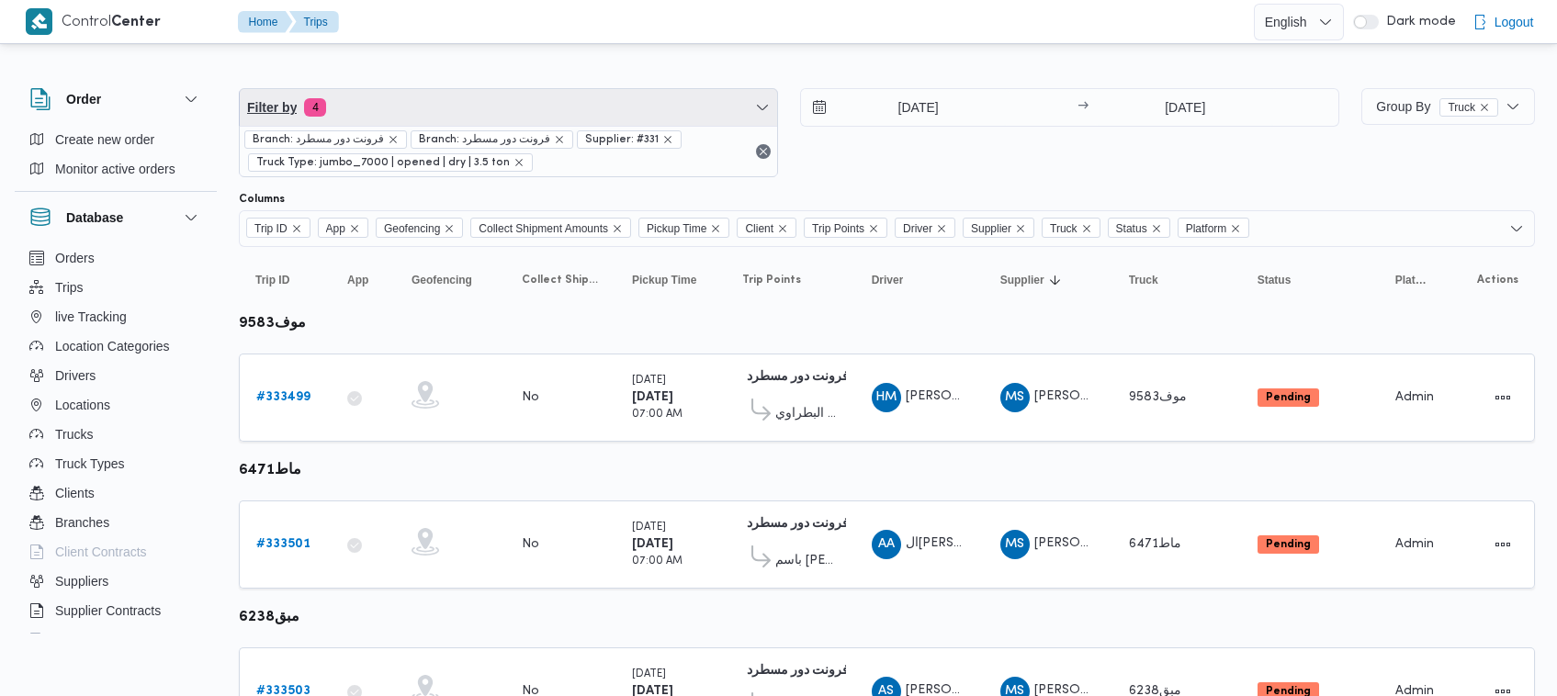
click at [513, 98] on span "Filter by 4" at bounding box center [508, 107] width 537 height 37
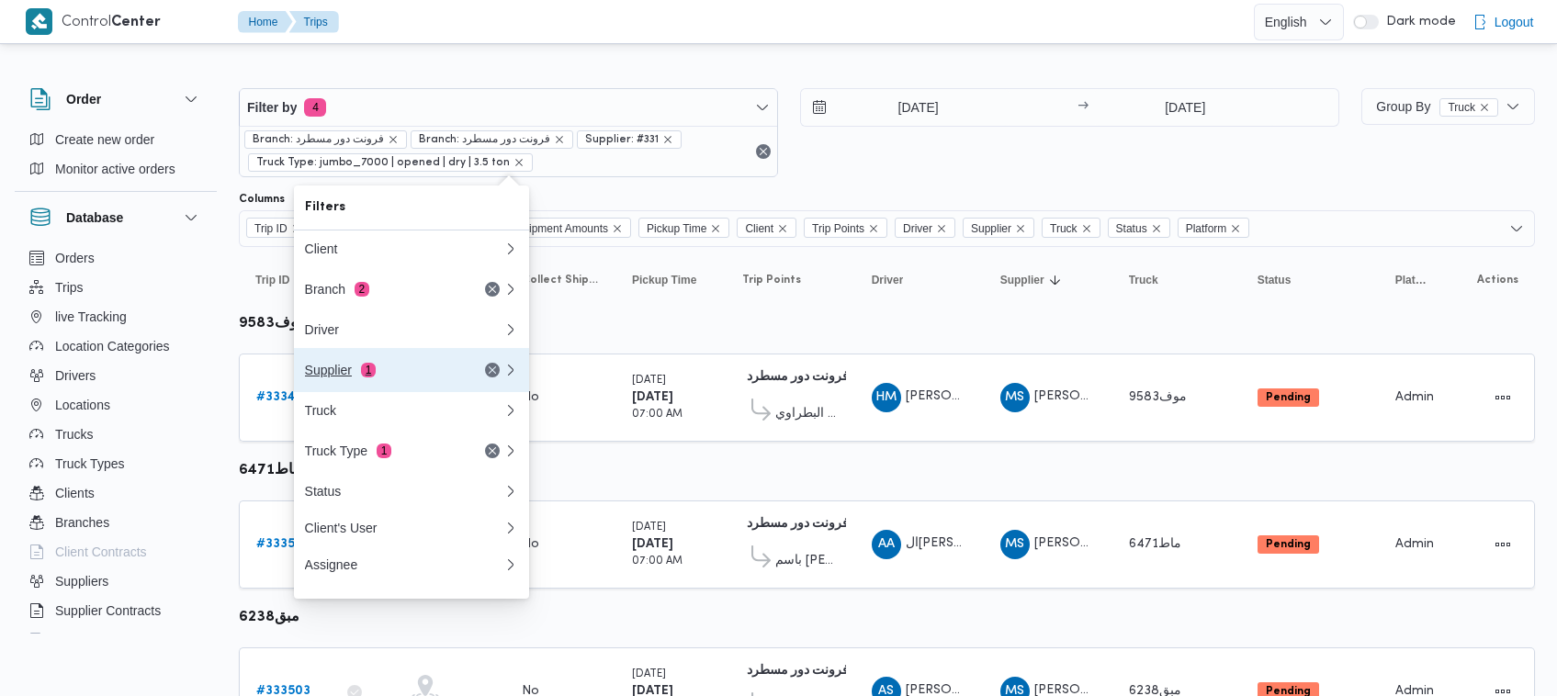
click at [412, 391] on button "Supplier 1" at bounding box center [411, 370] width 235 height 44
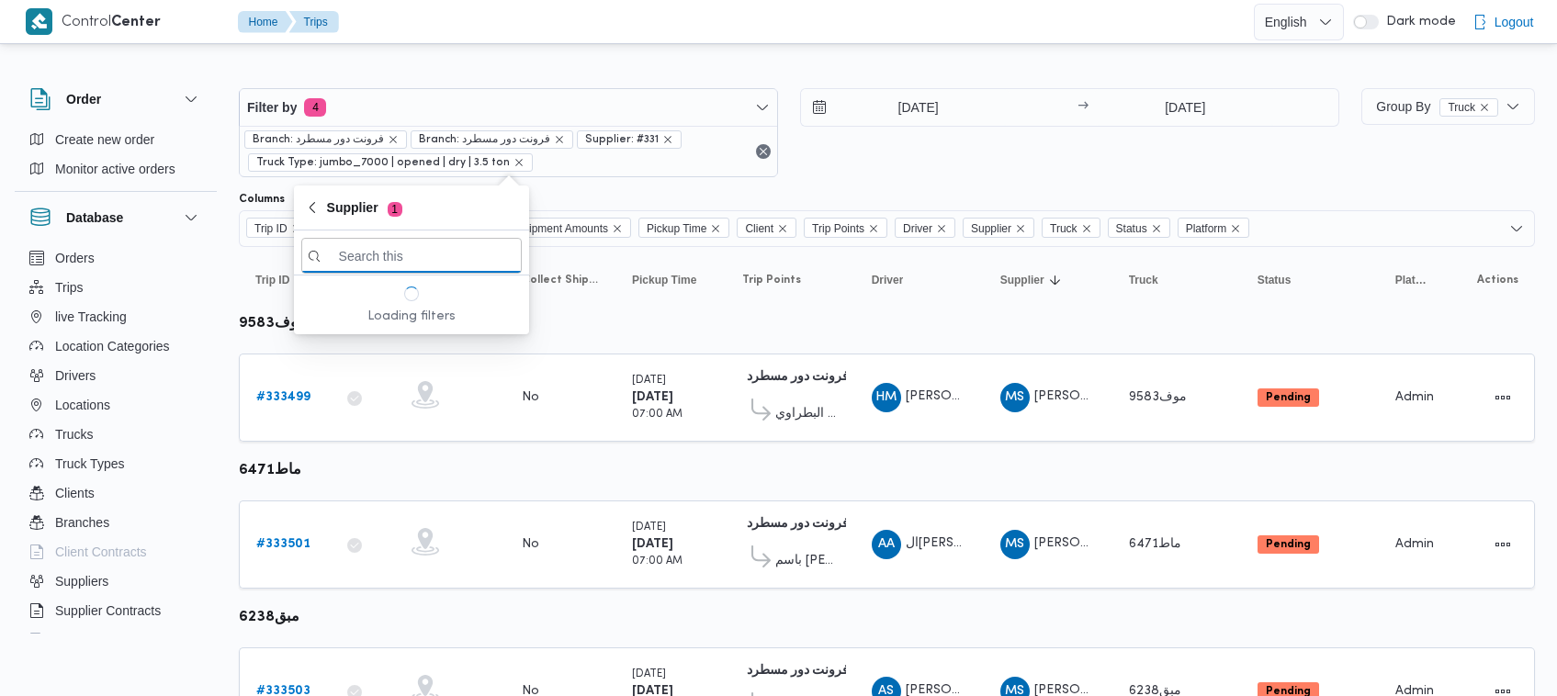
paste input "عبدالله عيد عبدالسلام عبدالحافظ"
type input "عبدالله عيد عبدالسلام عبدالحافظ"
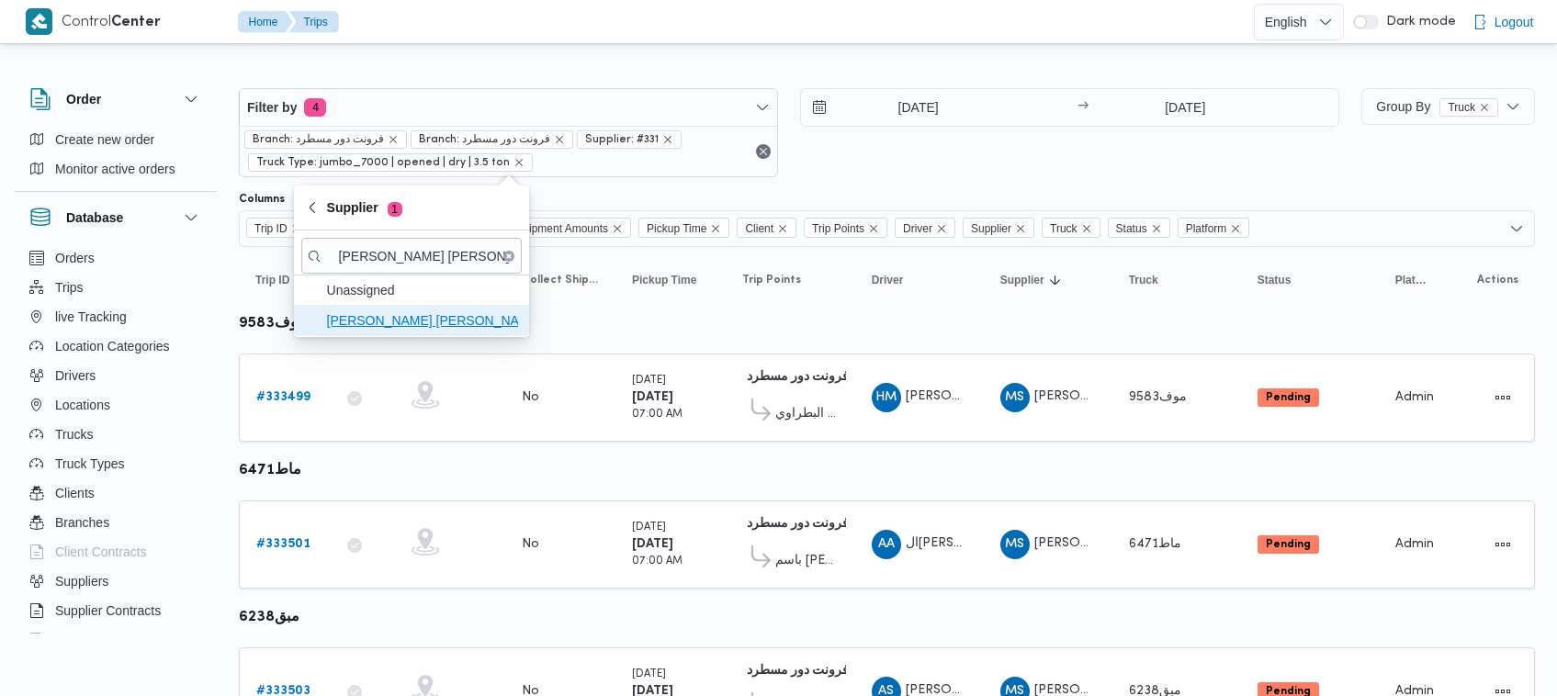
click at [456, 328] on span "عبدالله عيد عبدالسلام عبدالحافظ" at bounding box center [422, 321] width 191 height 22
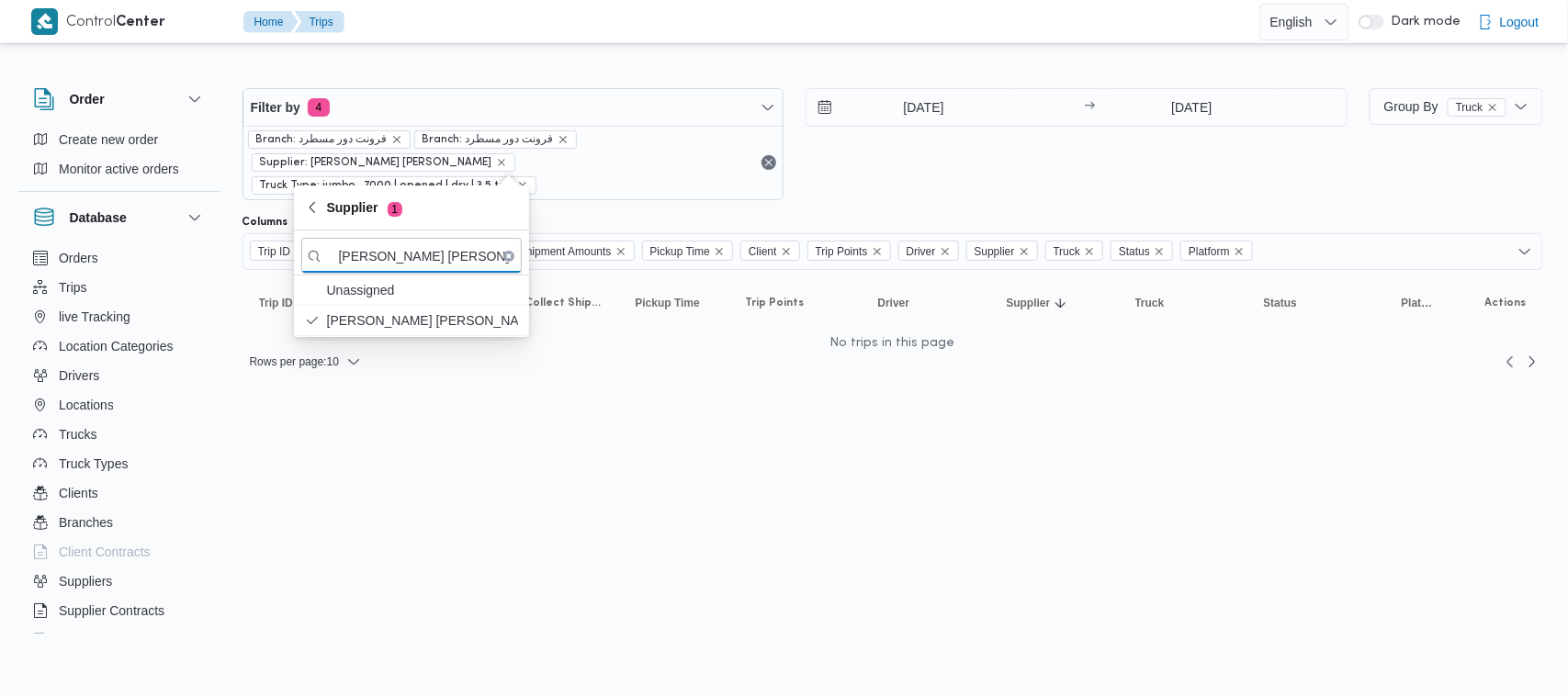
click at [1024, 175] on div "30/8/2025 → 30/8/2025" at bounding box center [1077, 144] width 542 height 112
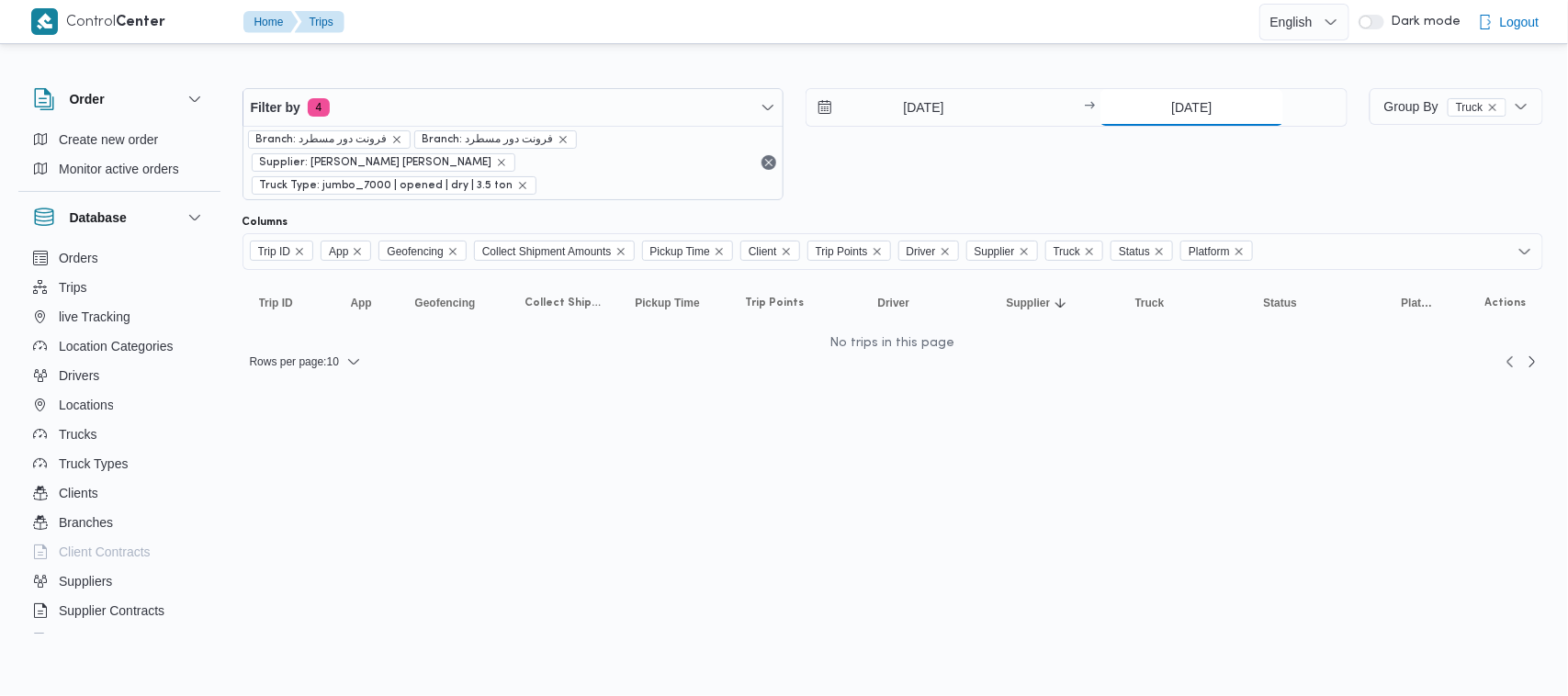
click at [1173, 108] on input "30/8/2025" at bounding box center [1191, 107] width 183 height 37
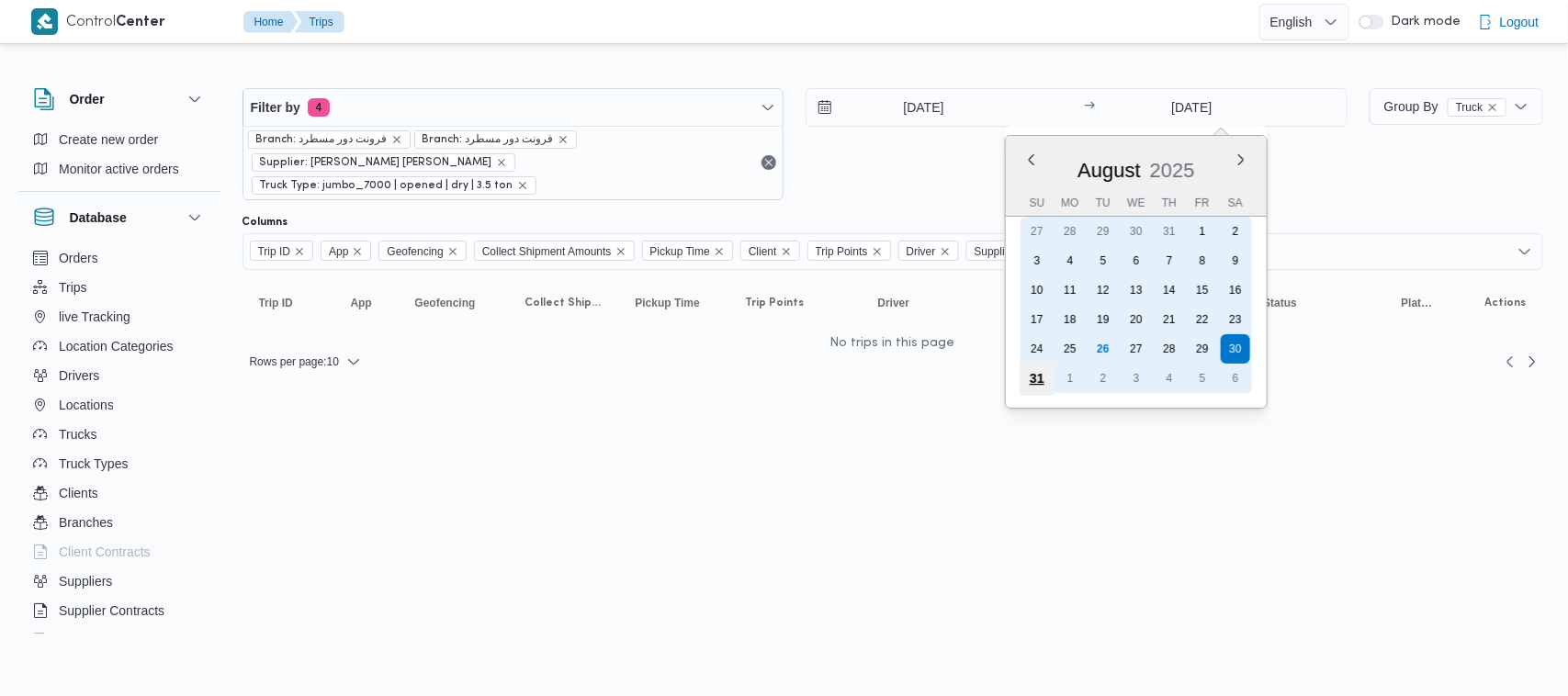
click at [1044, 383] on div "31" at bounding box center [1037, 378] width 35 height 35
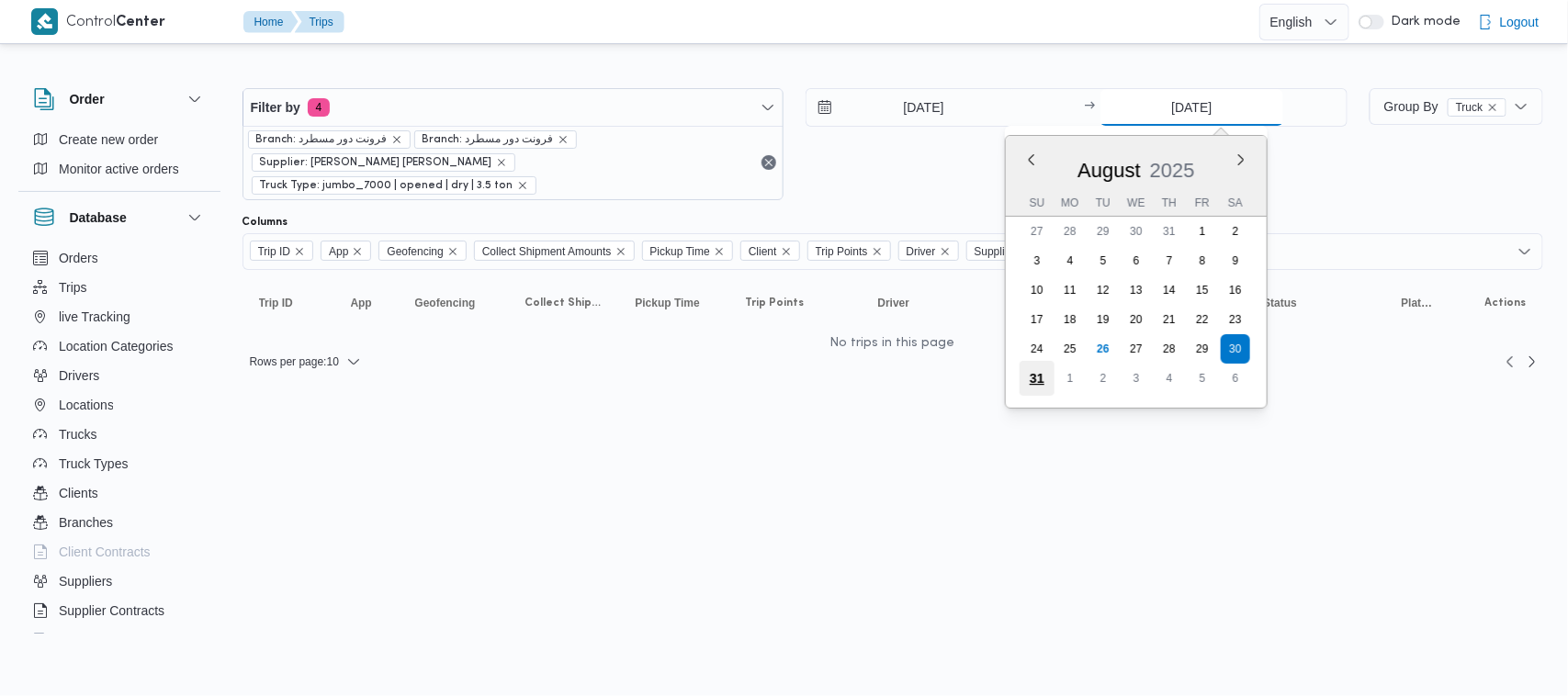
type input "31/8/2025"
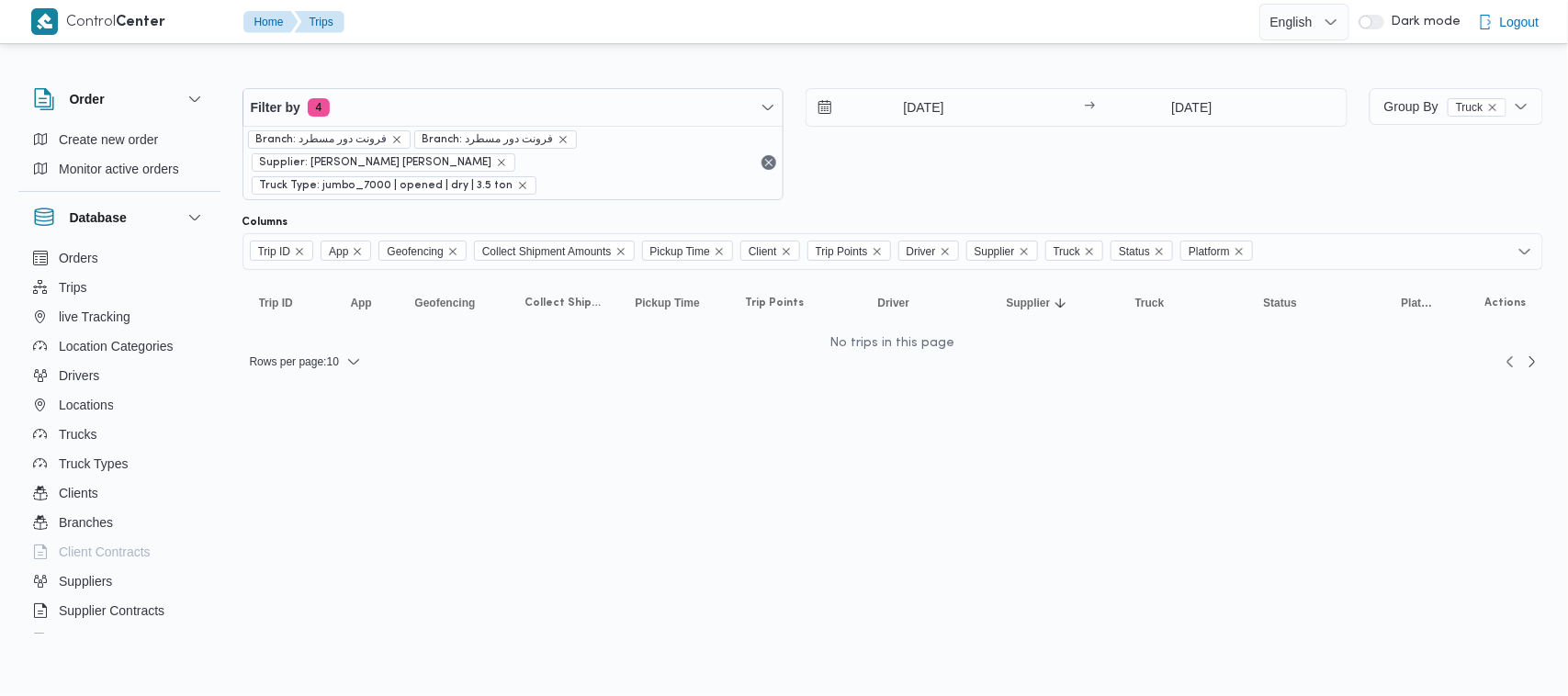
click at [976, 161] on div "30/8/2025 → 31/8/2025" at bounding box center [1077, 144] width 542 height 112
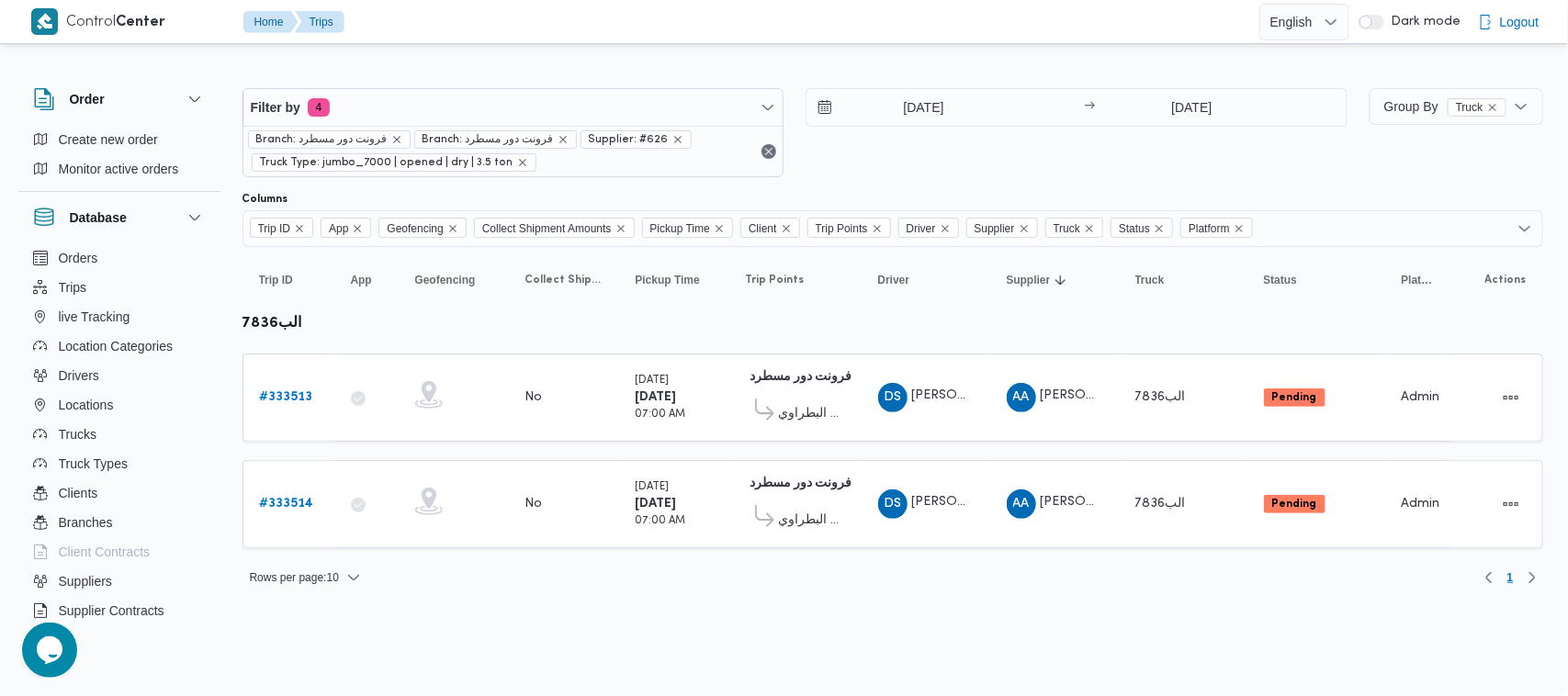
click at [930, 158] on div "[DATE] → [DATE]" at bounding box center [1077, 132] width 542 height 89
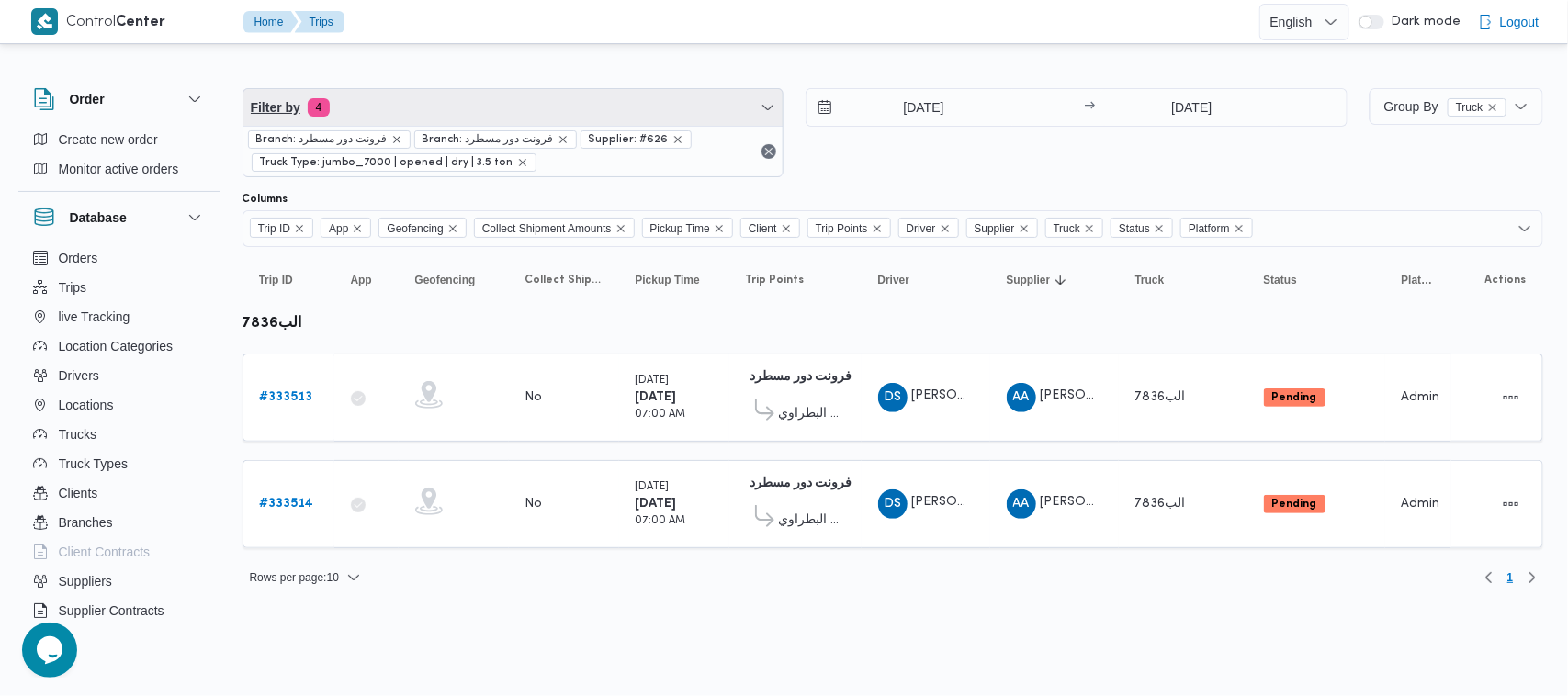
click at [507, 113] on span "Filter by 4" at bounding box center [513, 107] width 540 height 37
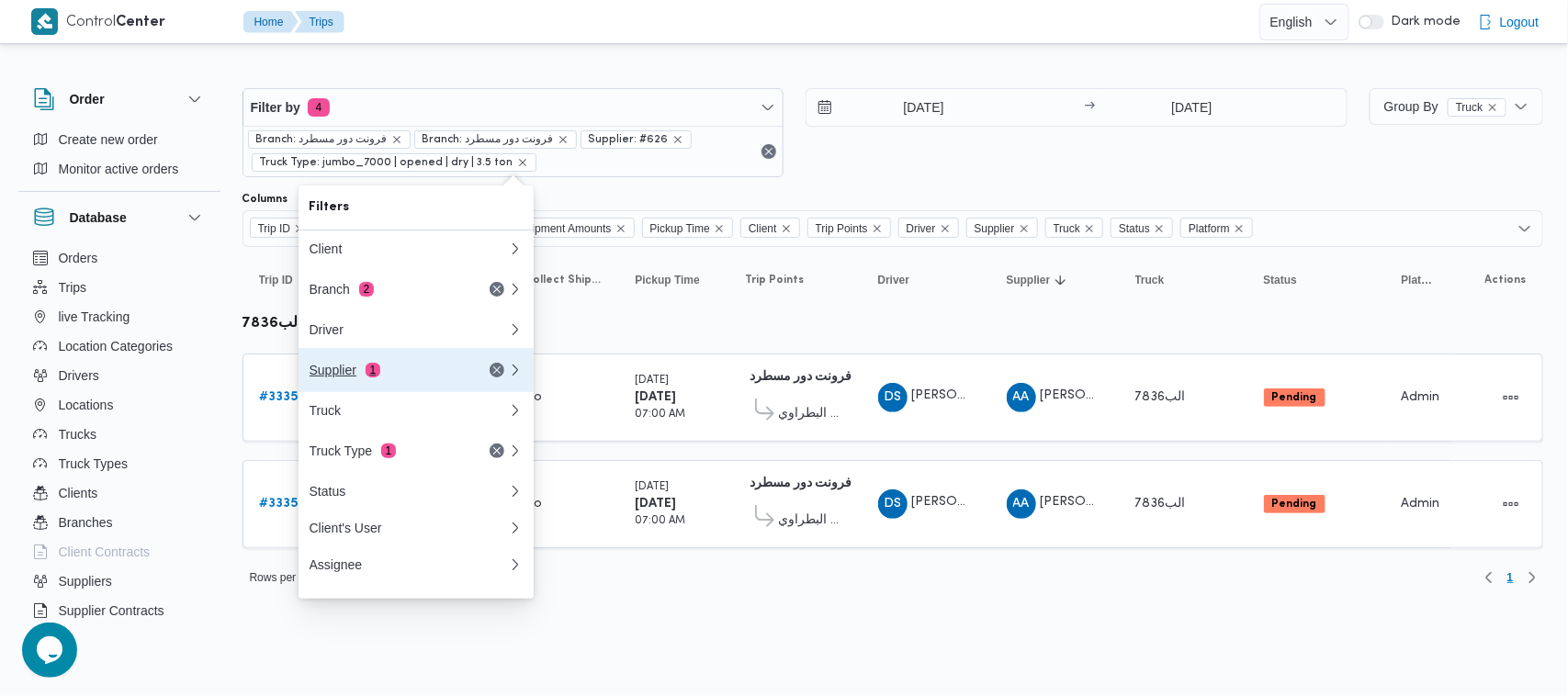
click at [423, 375] on div "Supplier 1" at bounding box center [387, 370] width 154 height 15
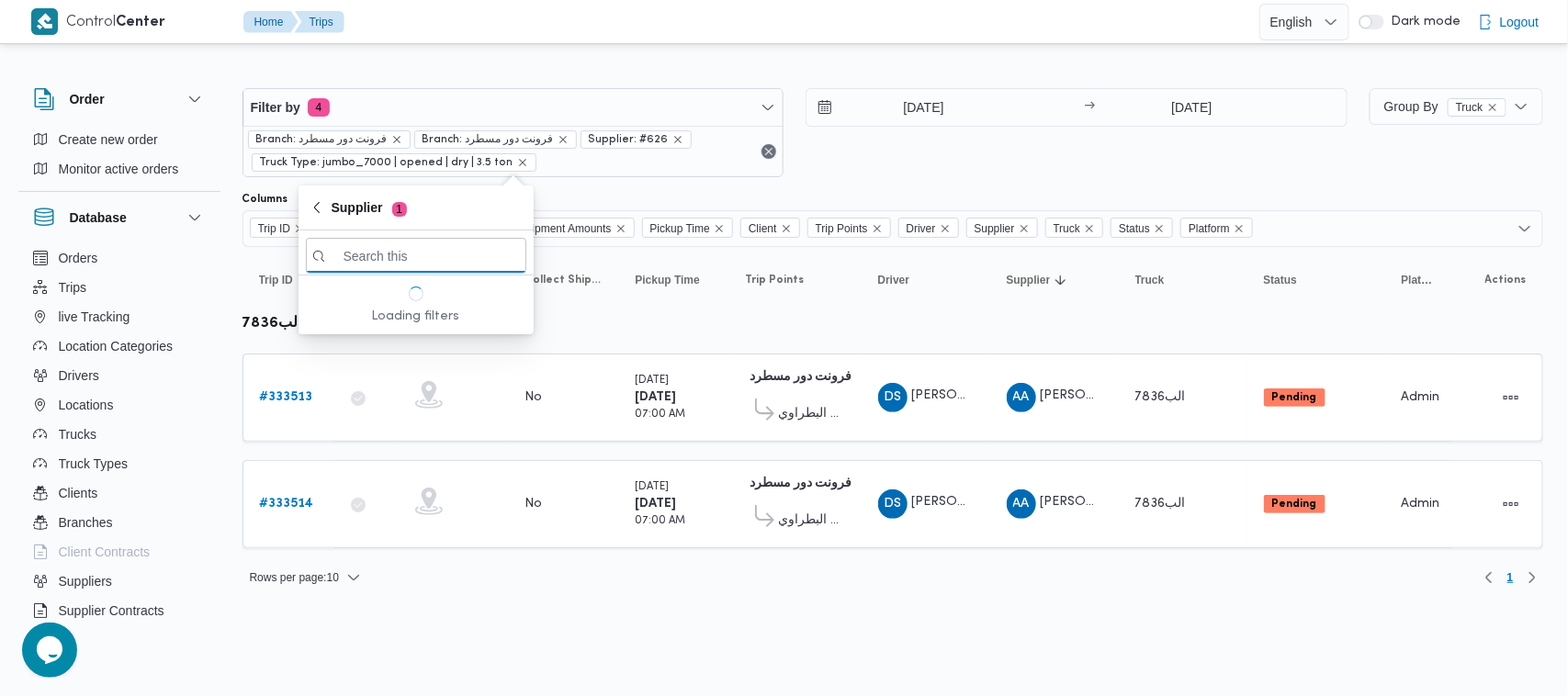
paste input "[PERSON_NAME] [PERSON_NAME]"
type input "[PERSON_NAME] [PERSON_NAME]"
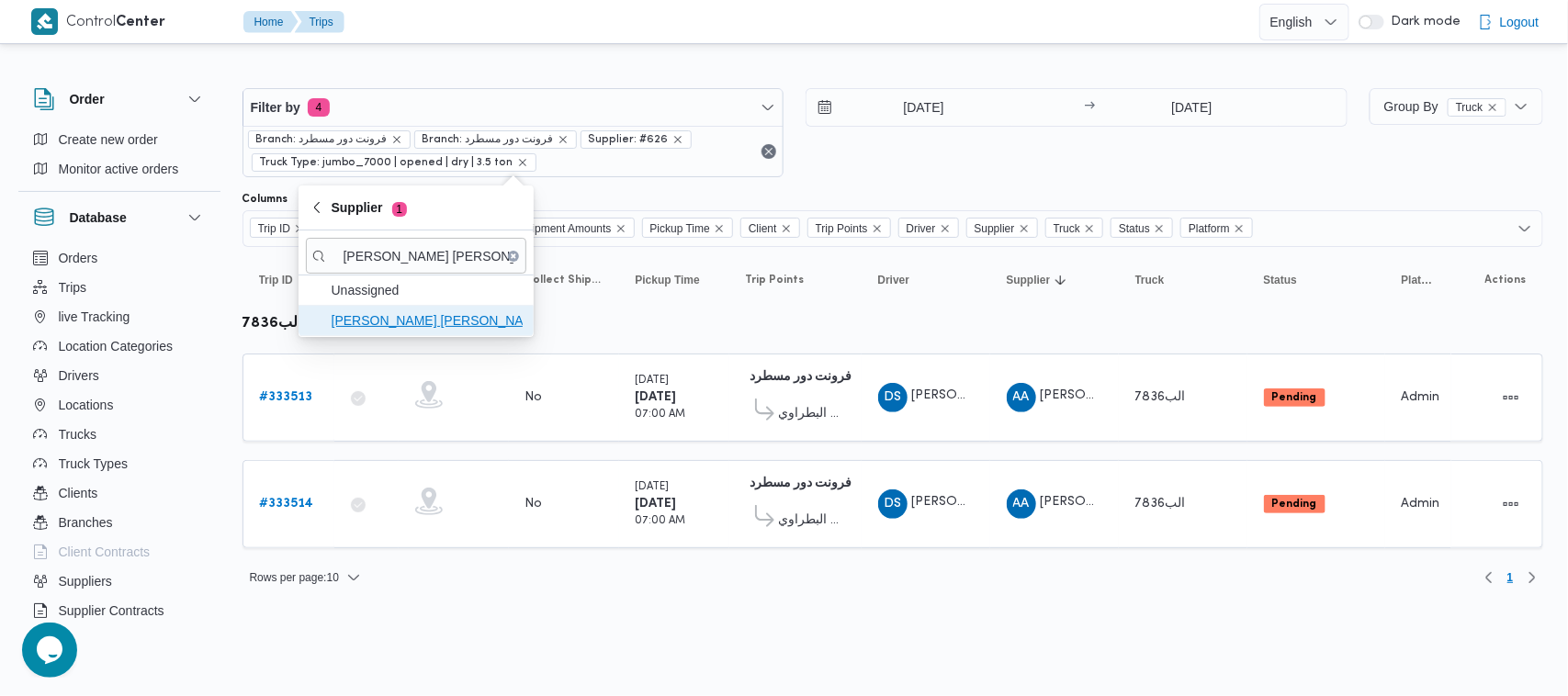
click at [402, 329] on span "محمد عيد عبدالسلام عبدالحافظ" at bounding box center [427, 321] width 191 height 22
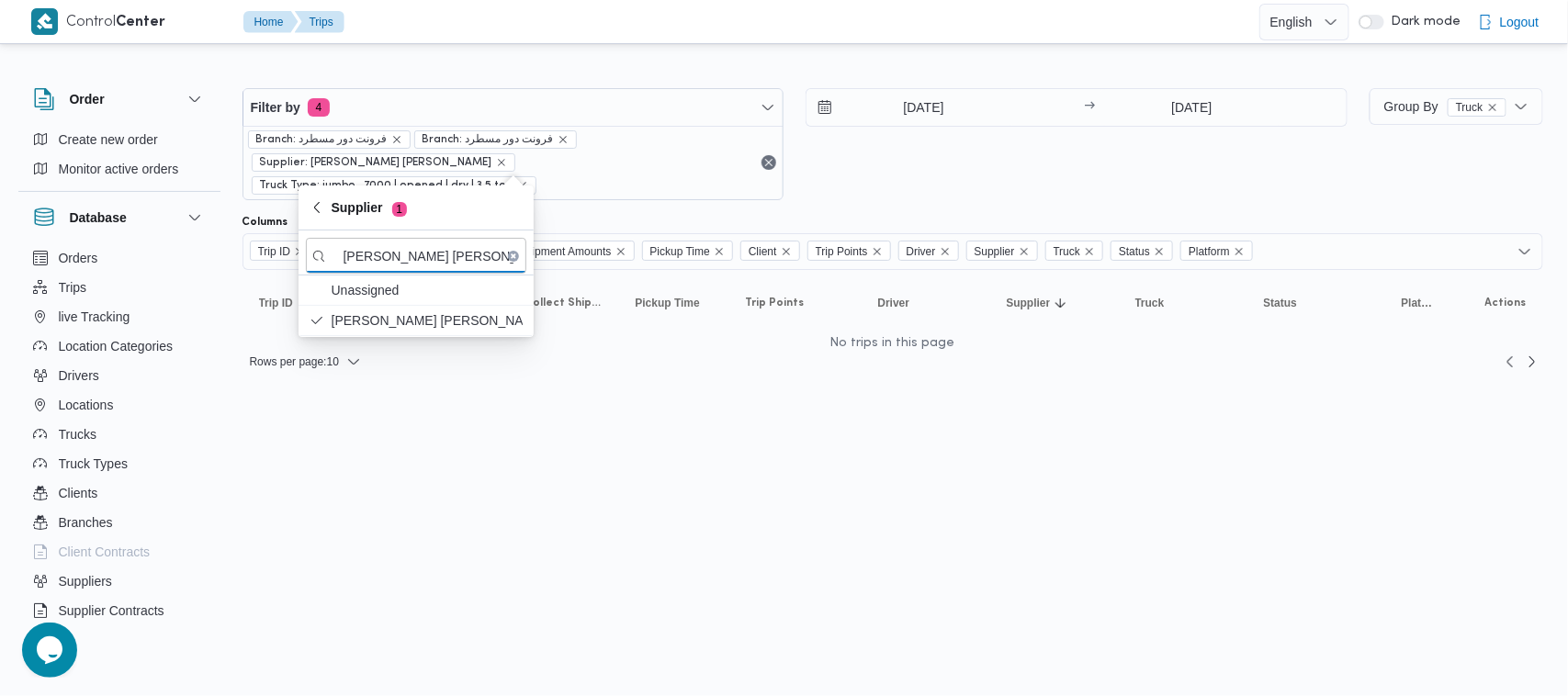
click at [952, 166] on div "[DATE] → [DATE]" at bounding box center [1077, 144] width 542 height 112
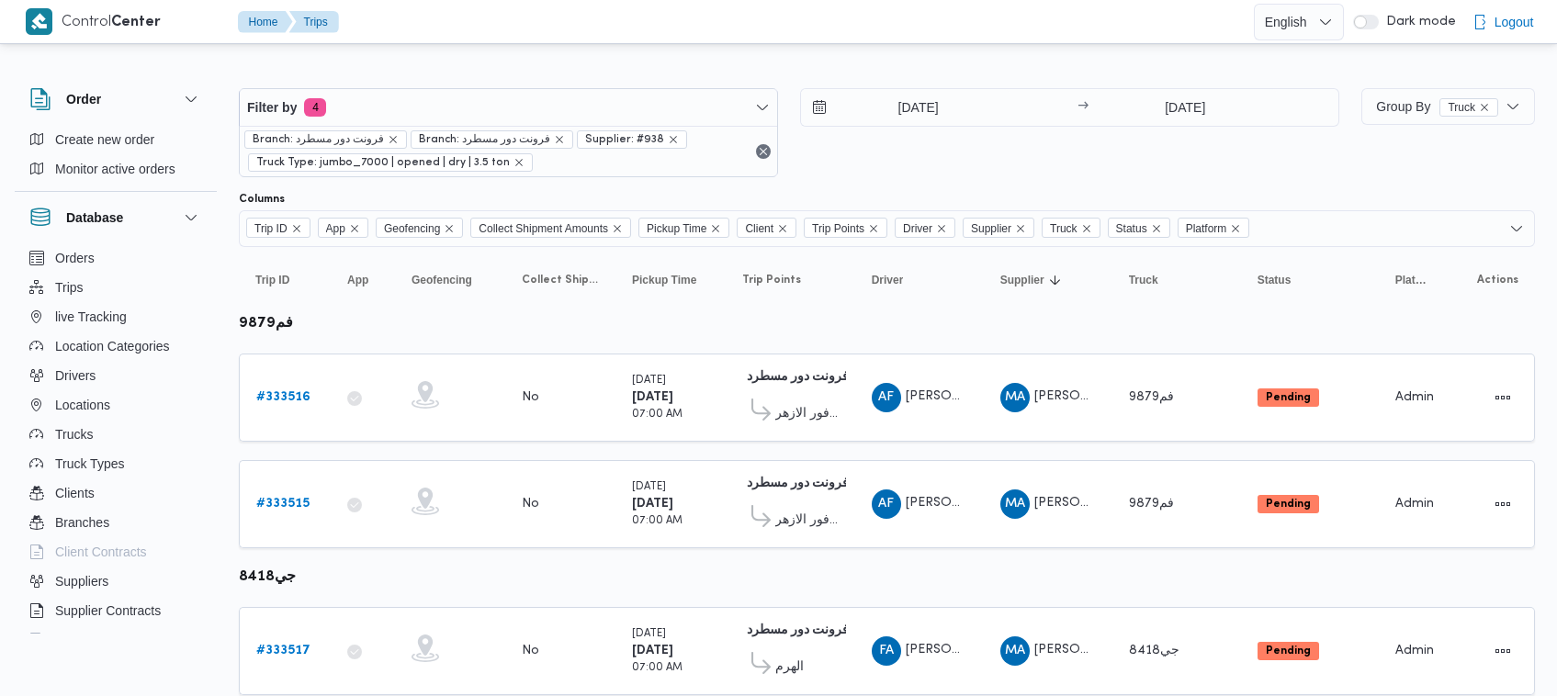
click at [983, 168] on div "[DATE] → [DATE]" at bounding box center [1069, 132] width 539 height 89
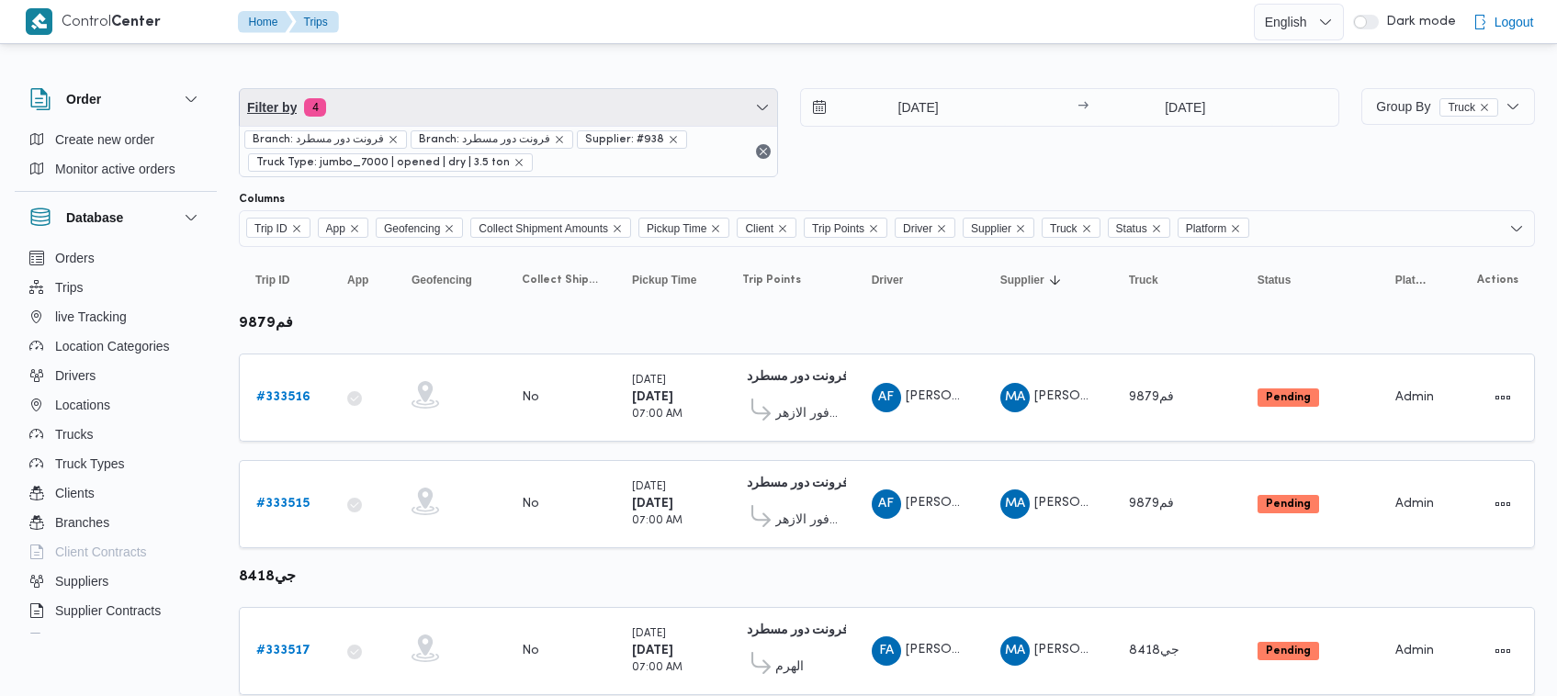
click at [453, 102] on span "Filter by 4" at bounding box center [508, 107] width 537 height 37
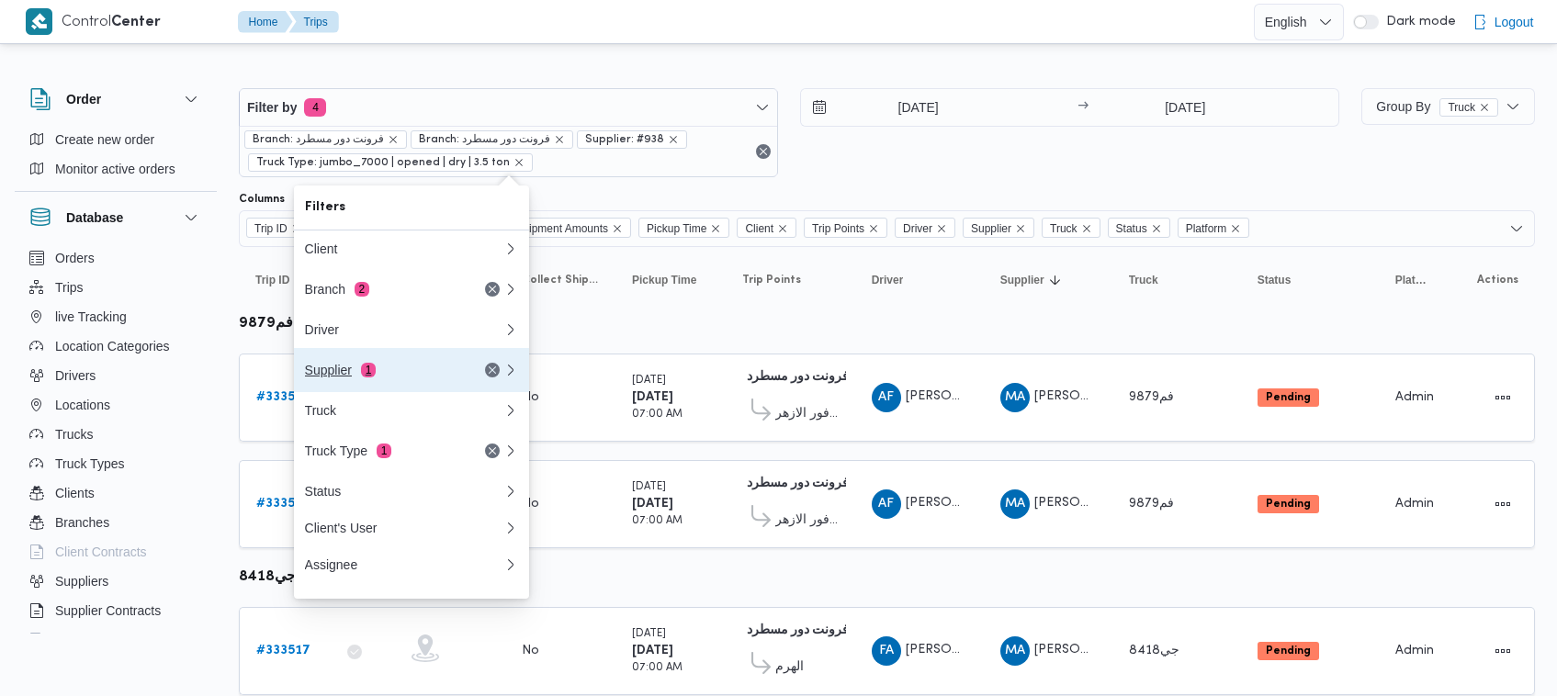
click at [428, 378] on div "Supplier 1" at bounding box center [382, 370] width 154 height 15
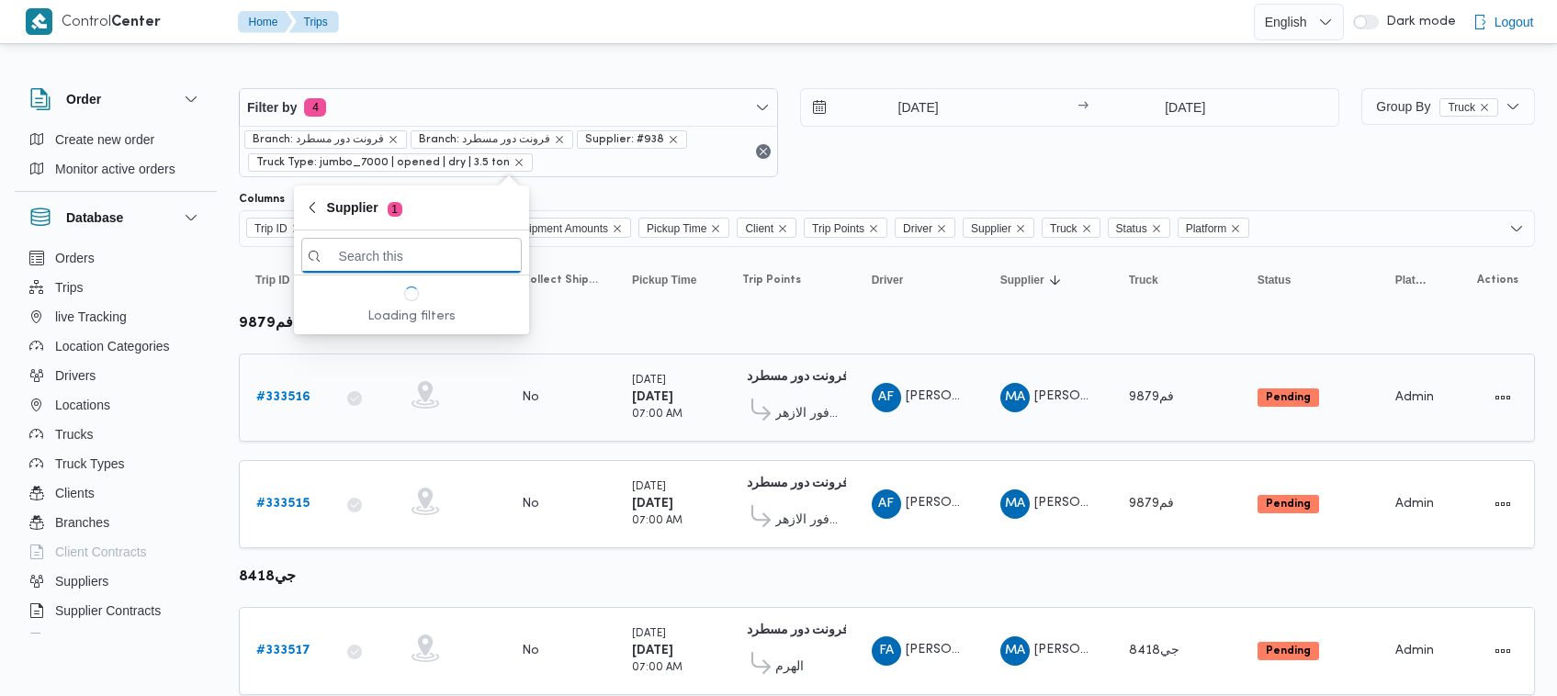
paste input "[PERSON_NAME] [PERSON_NAME]"
type input "[PERSON_NAME] [PERSON_NAME]"
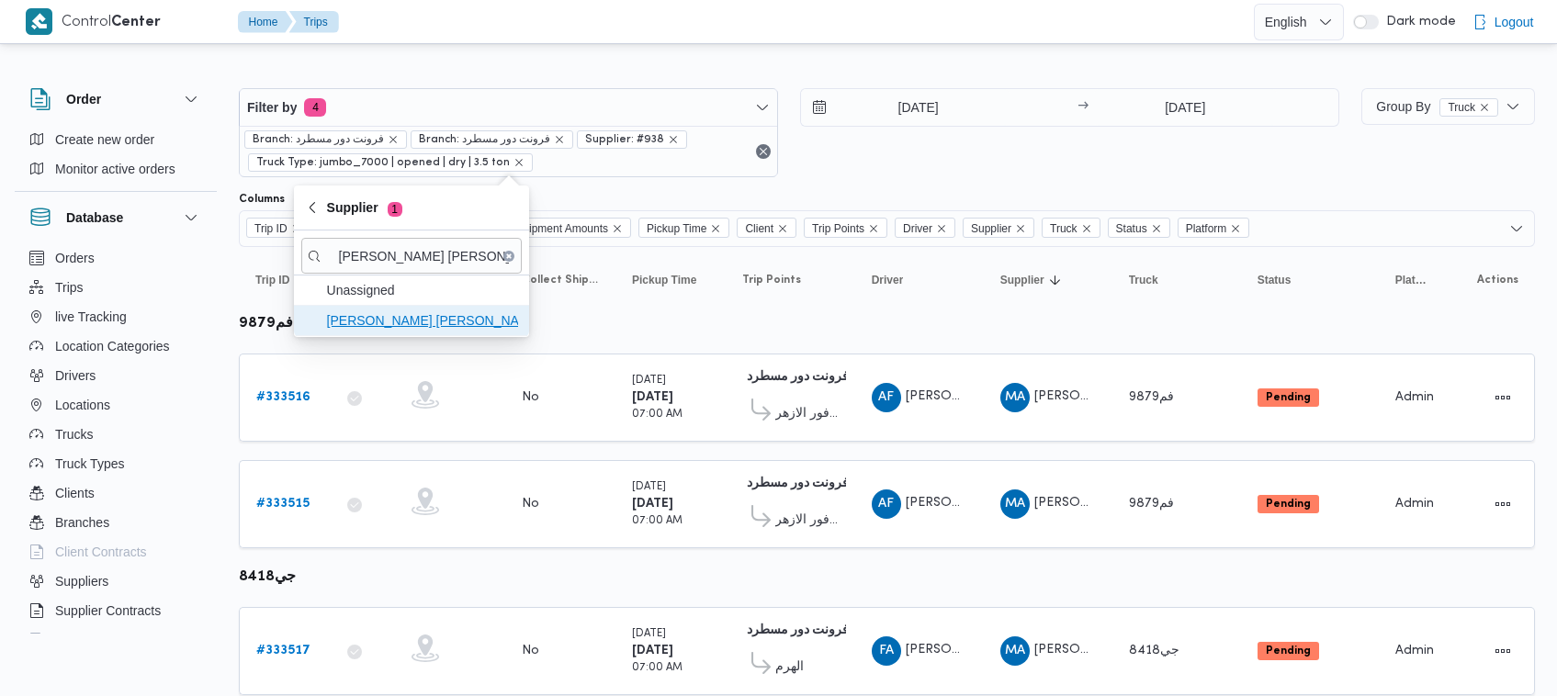
click at [352, 315] on span "[PERSON_NAME] [PERSON_NAME]" at bounding box center [422, 321] width 191 height 22
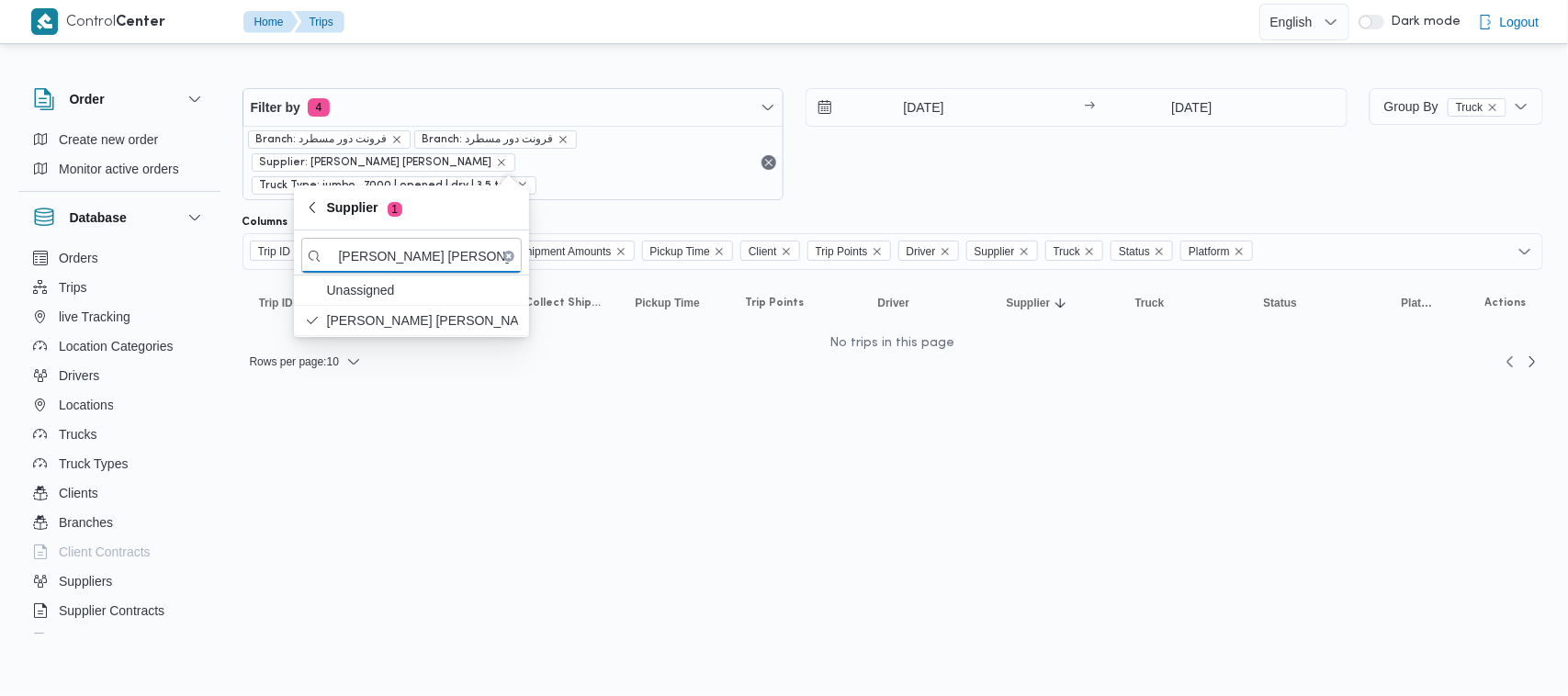
click at [980, 159] on div "[DATE] → [DATE]" at bounding box center [1077, 144] width 542 height 112
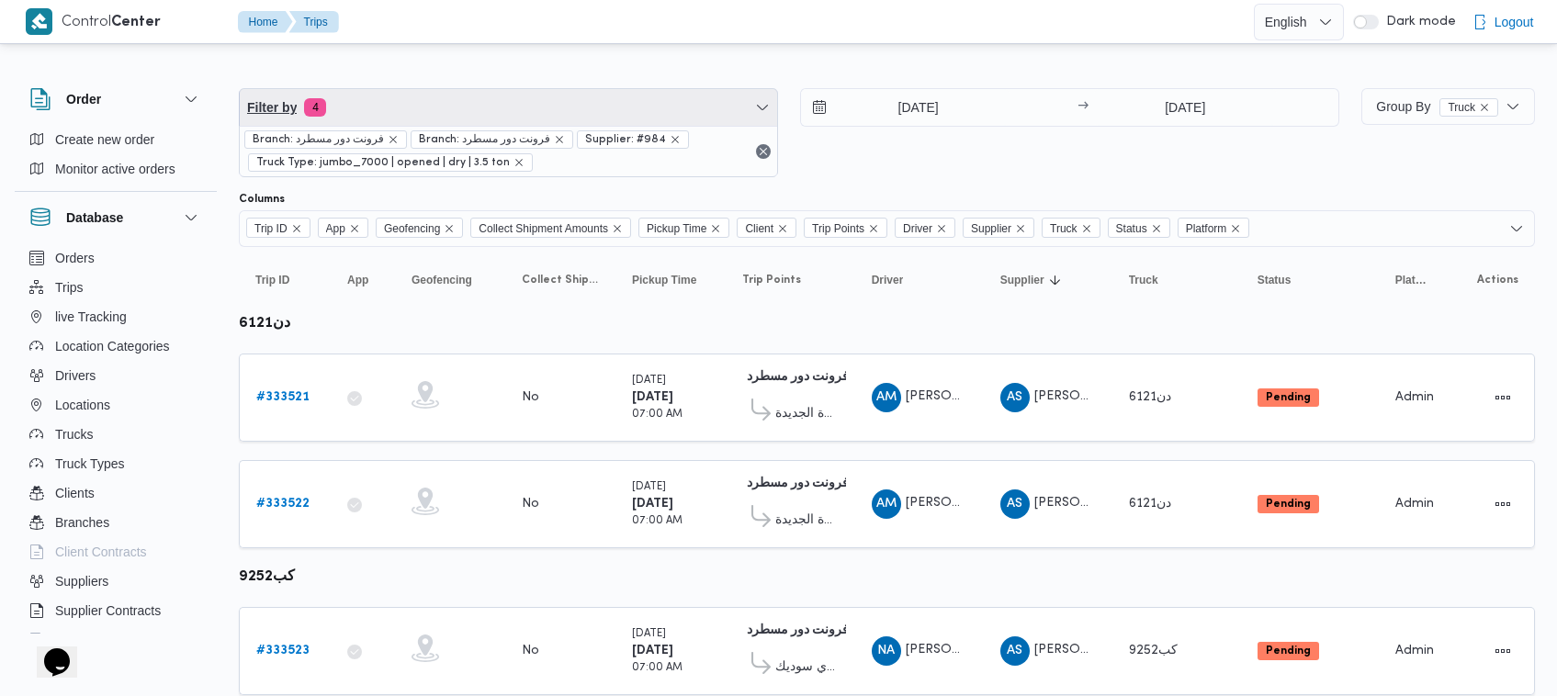
click at [524, 112] on span "Filter by 4" at bounding box center [508, 107] width 537 height 37
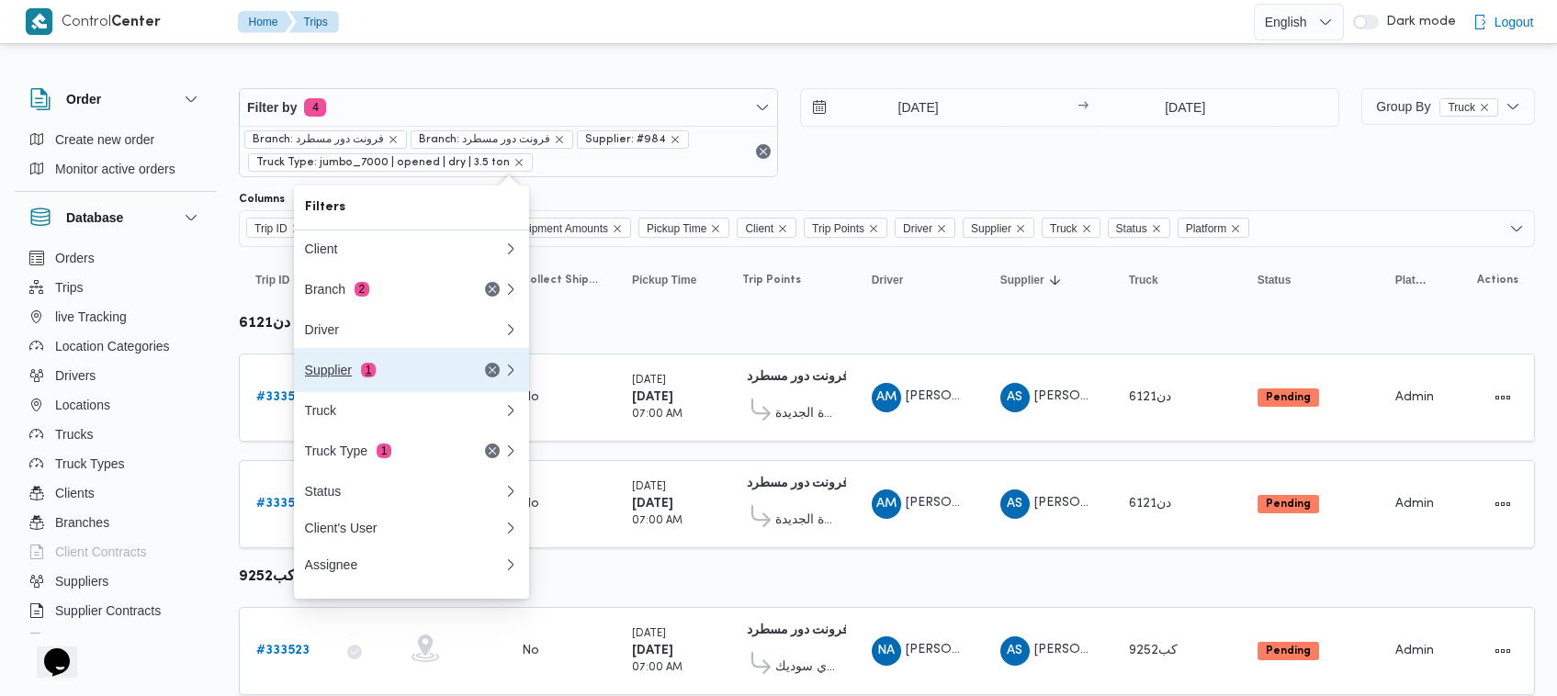
click at [428, 373] on div "Supplier 1" at bounding box center [382, 370] width 154 height 15
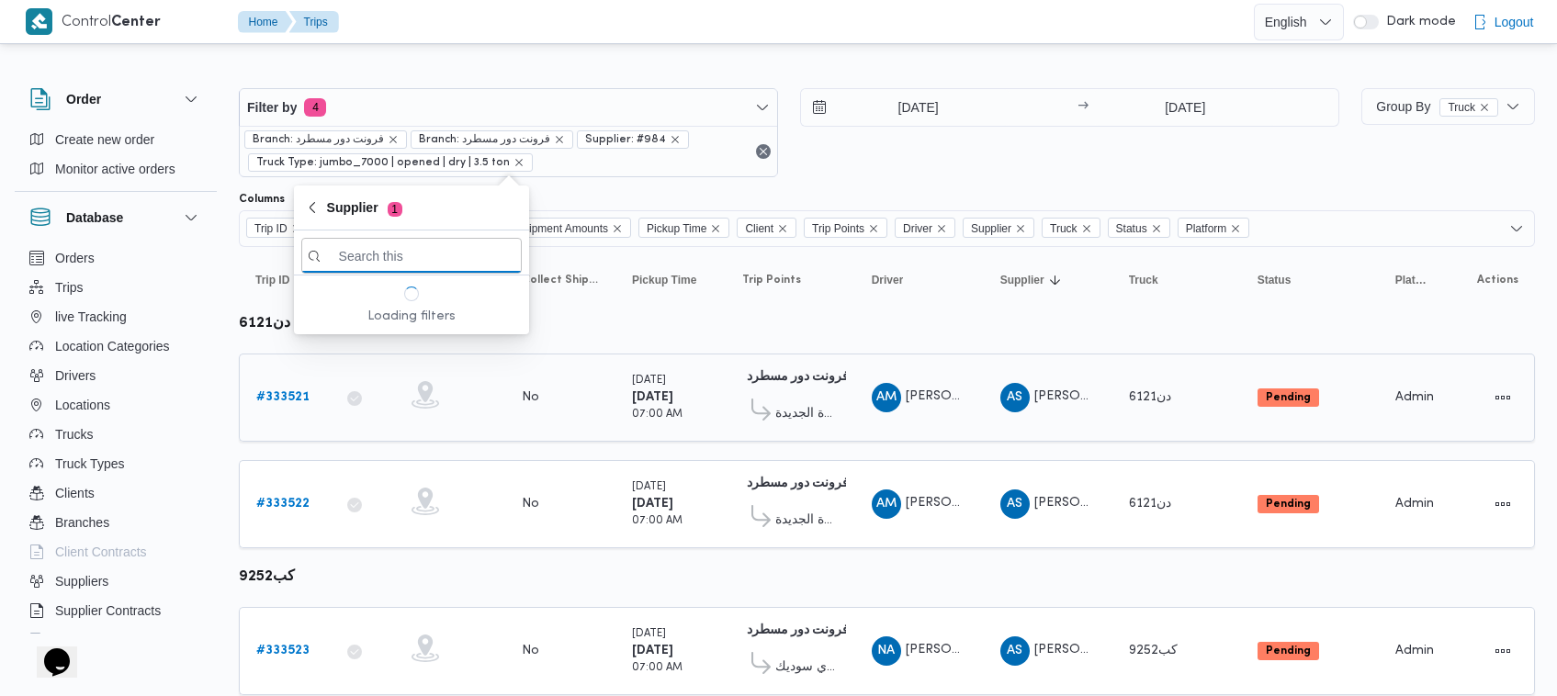
paste input "ربيع عيد قطب هلال"
type input "ربيع عيد قطب هلال"
click at [410, 317] on span "ربيع عيد قطب هلال" at bounding box center [422, 321] width 191 height 22
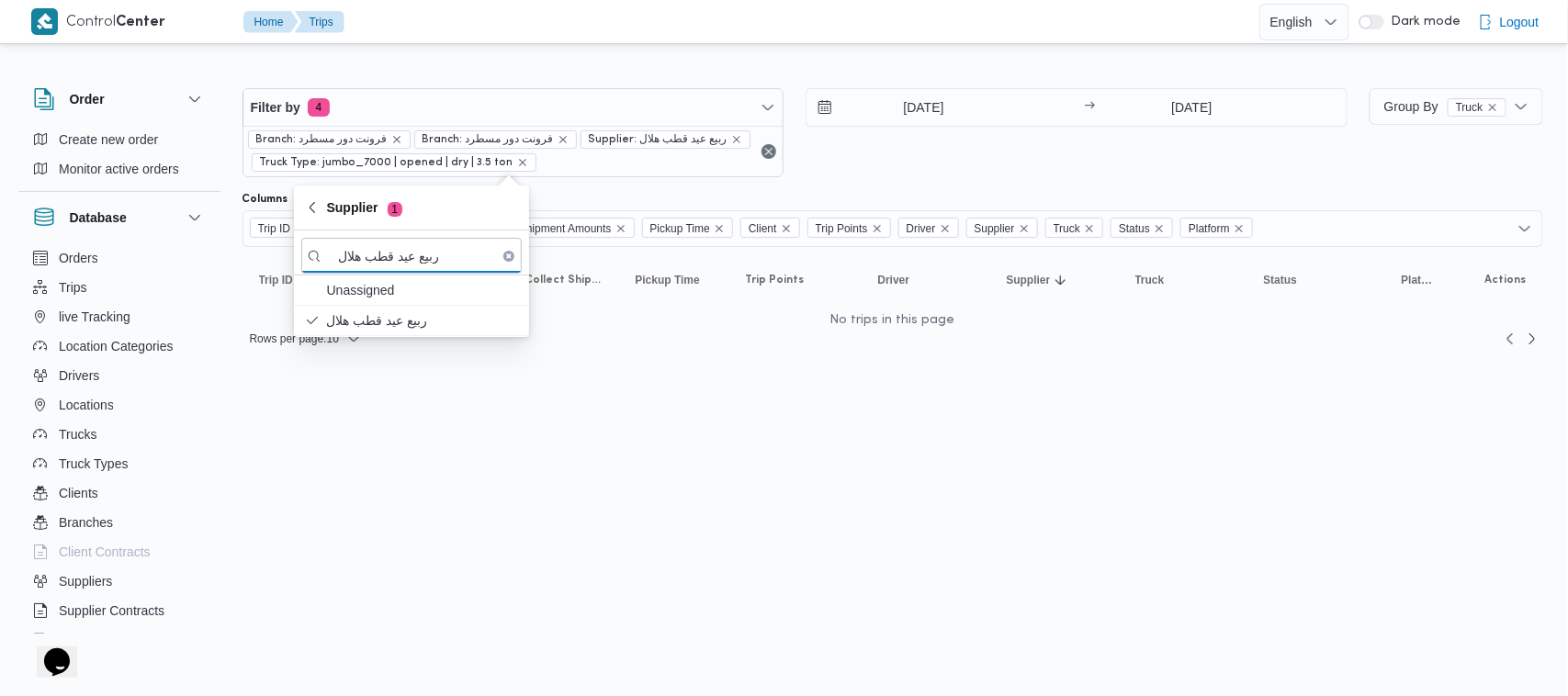
click at [947, 158] on div "30/8/2025 → 31/8/2025" at bounding box center [1077, 132] width 542 height 89
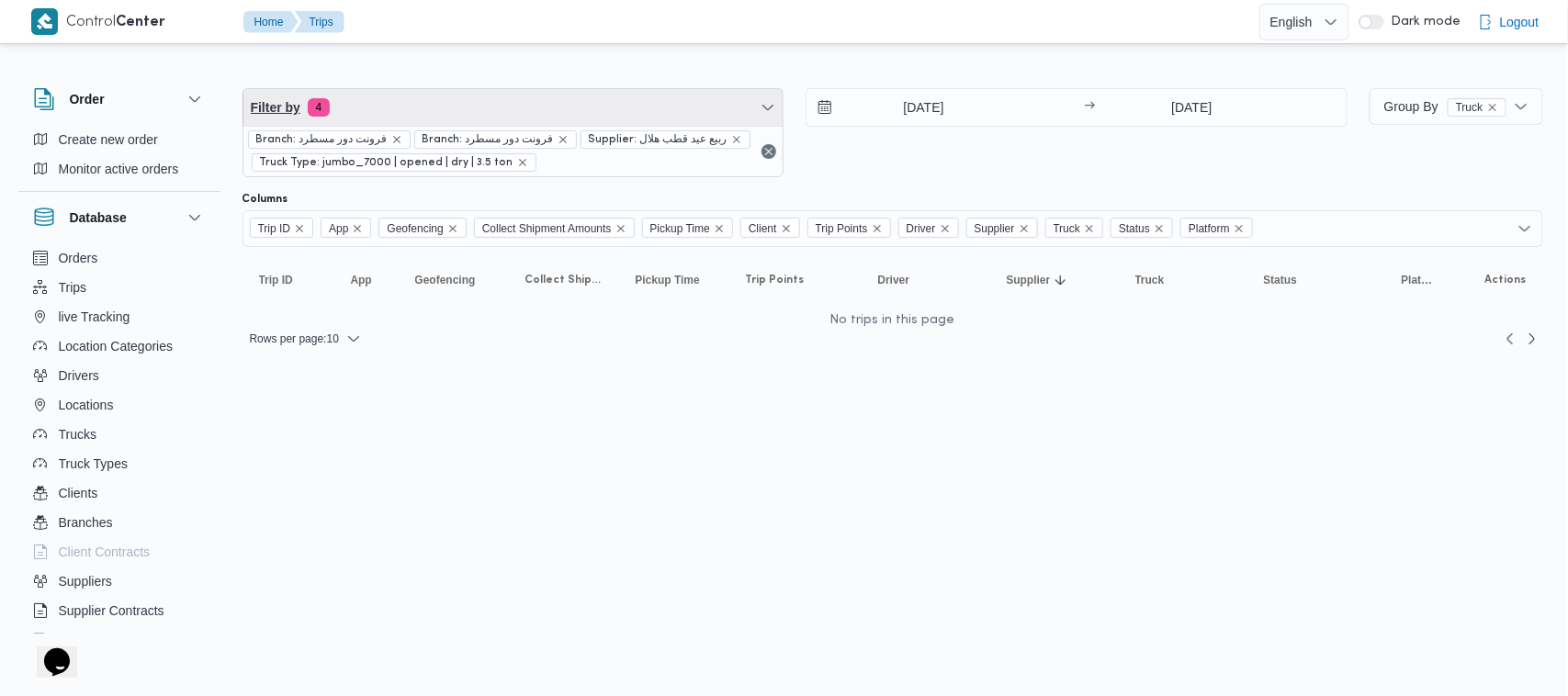
click at [416, 118] on span "Filter by 4" at bounding box center [513, 107] width 540 height 37
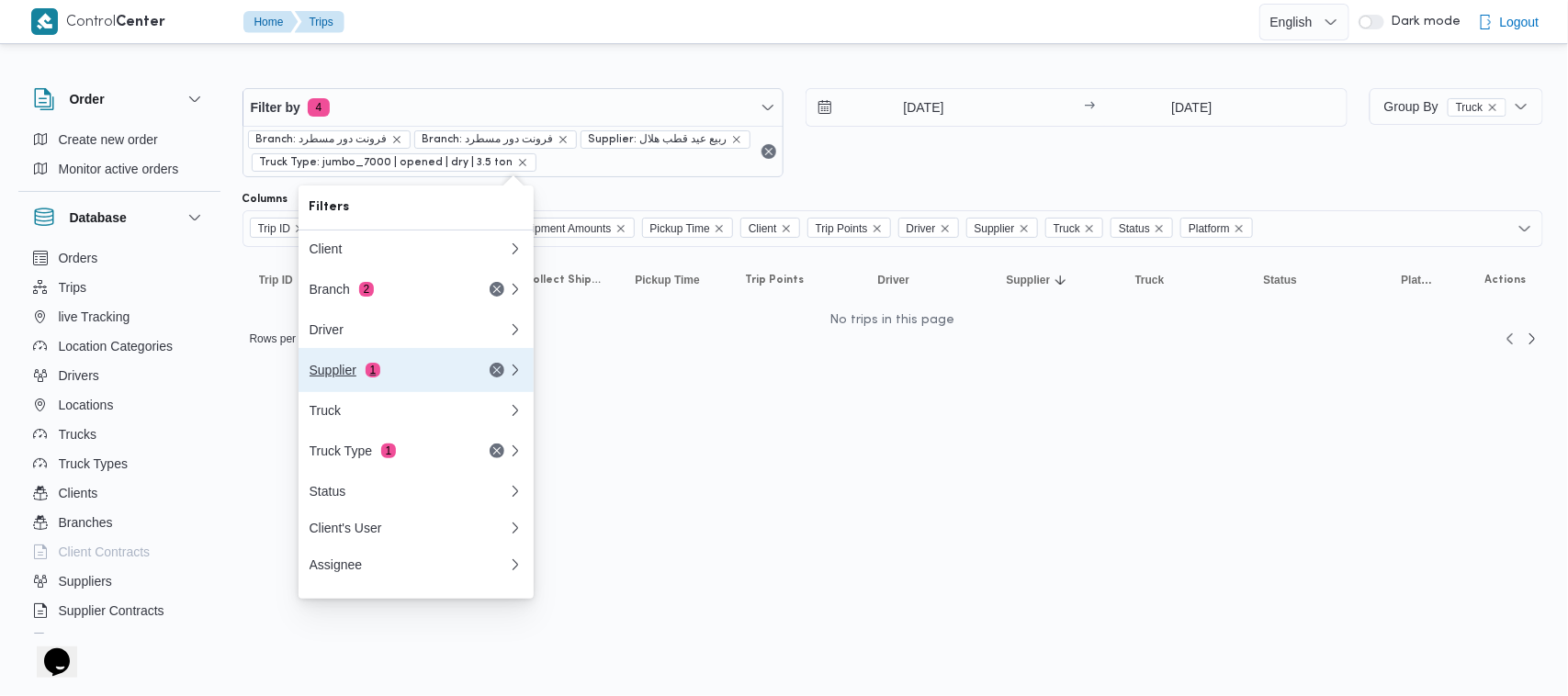
click at [413, 370] on div "Supplier 1" at bounding box center [387, 370] width 154 height 15
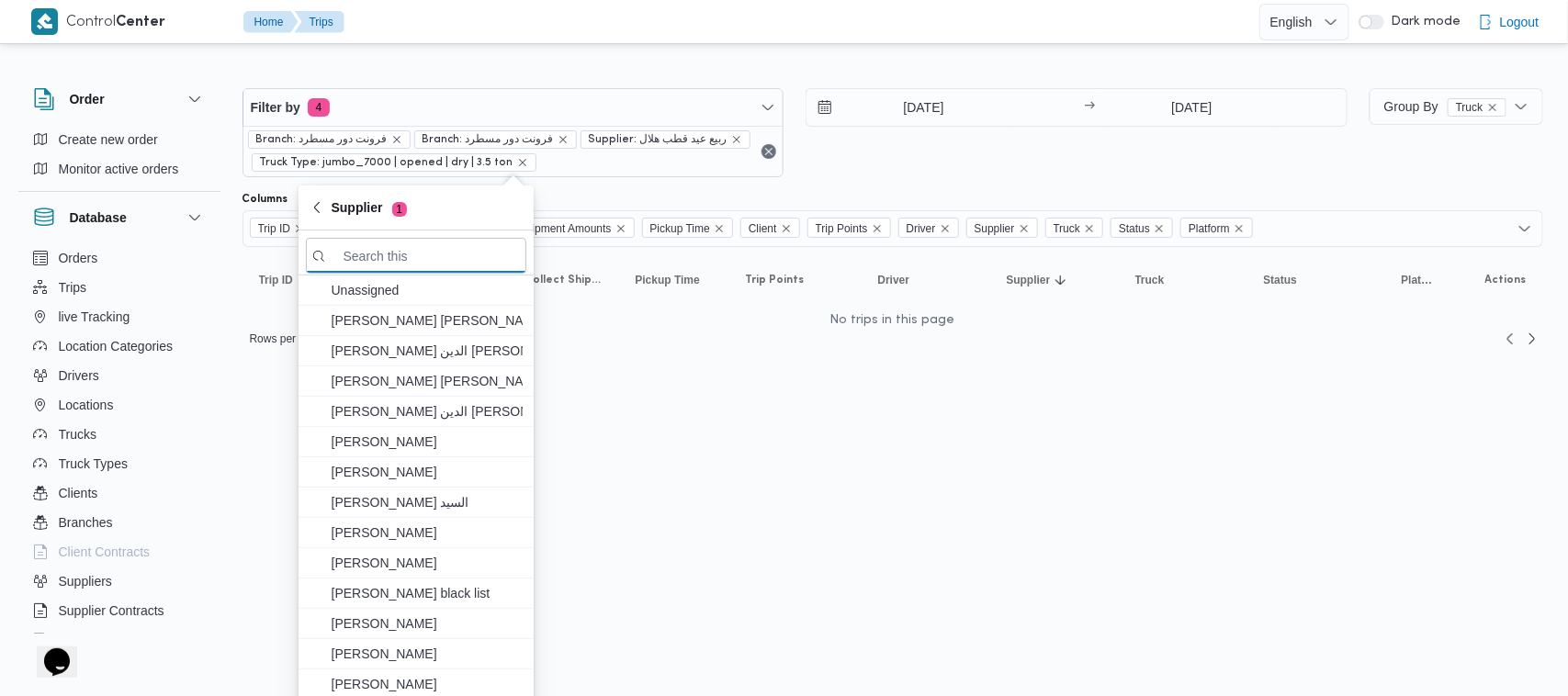
paste input "ربيع عيد قطب هلال"
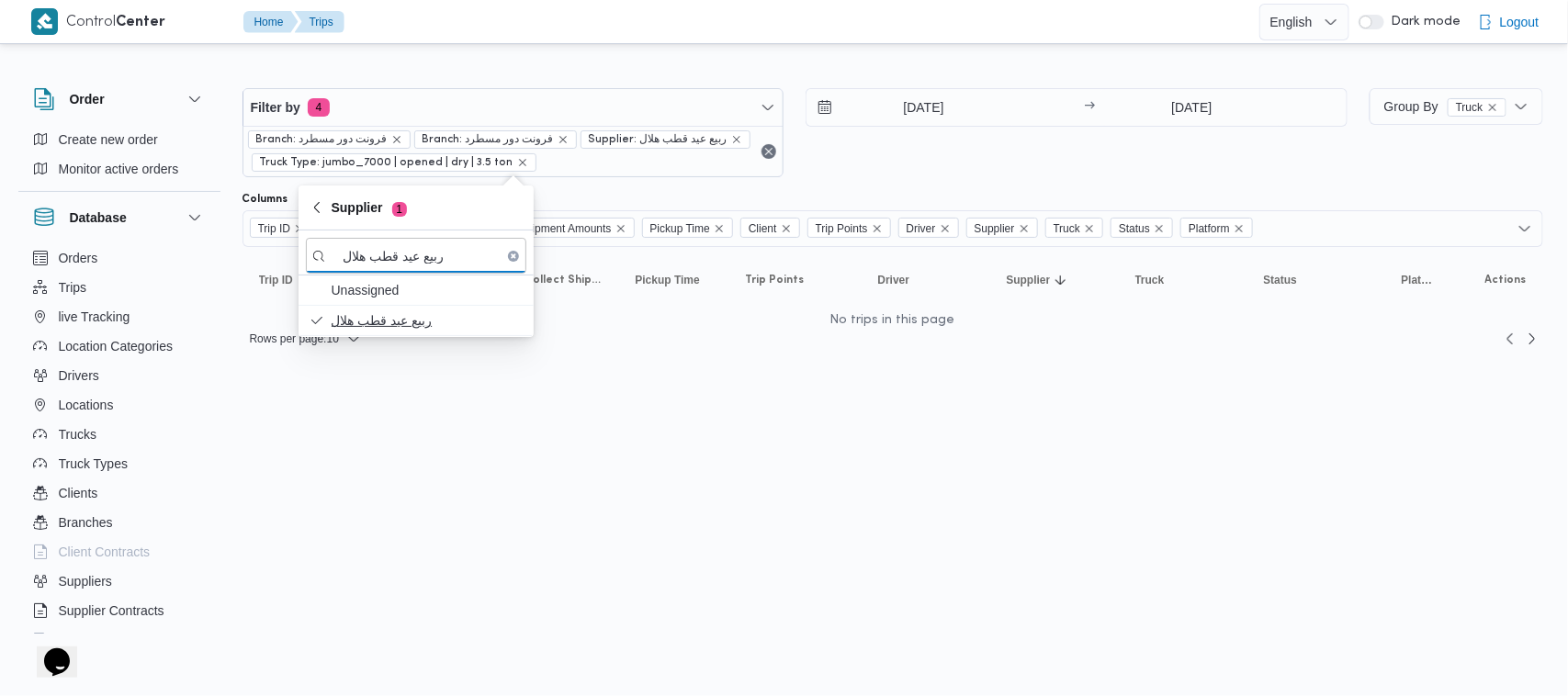
type input "ربيع عيد قطب هلال"
click at [386, 322] on span "ربيع عيد قطب هلال" at bounding box center [427, 321] width 191 height 22
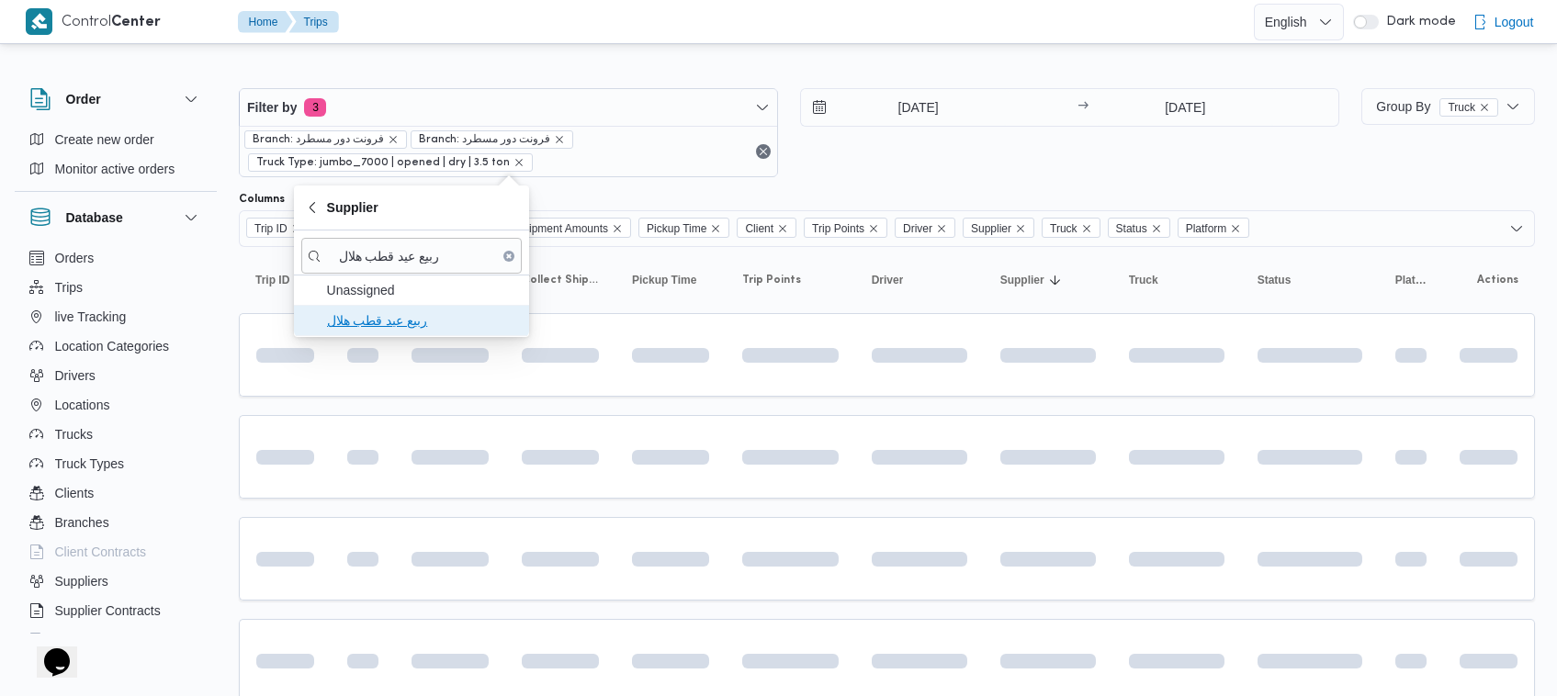
click at [410, 320] on span "ربيع عيد قطب هلال" at bounding box center [422, 321] width 191 height 22
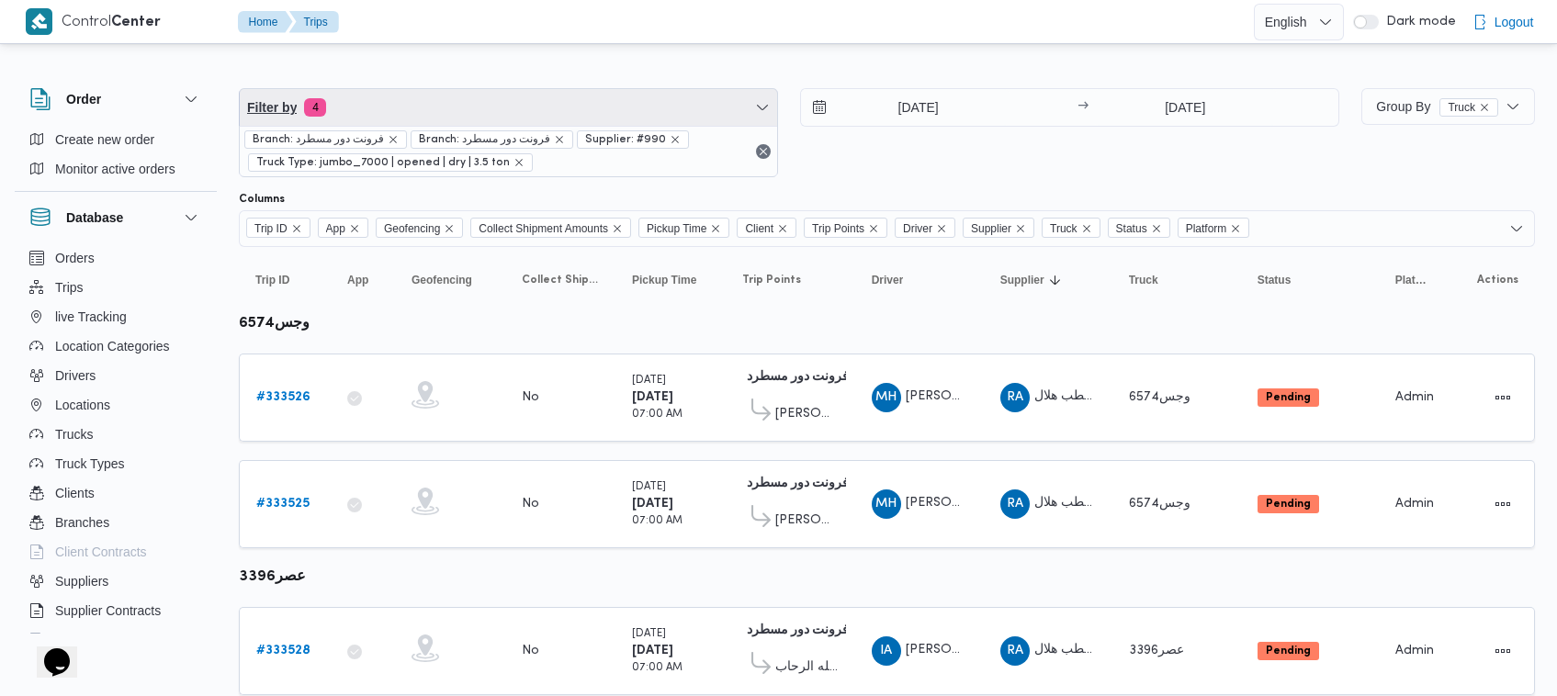
click at [556, 103] on span "Filter by 4" at bounding box center [508, 107] width 537 height 37
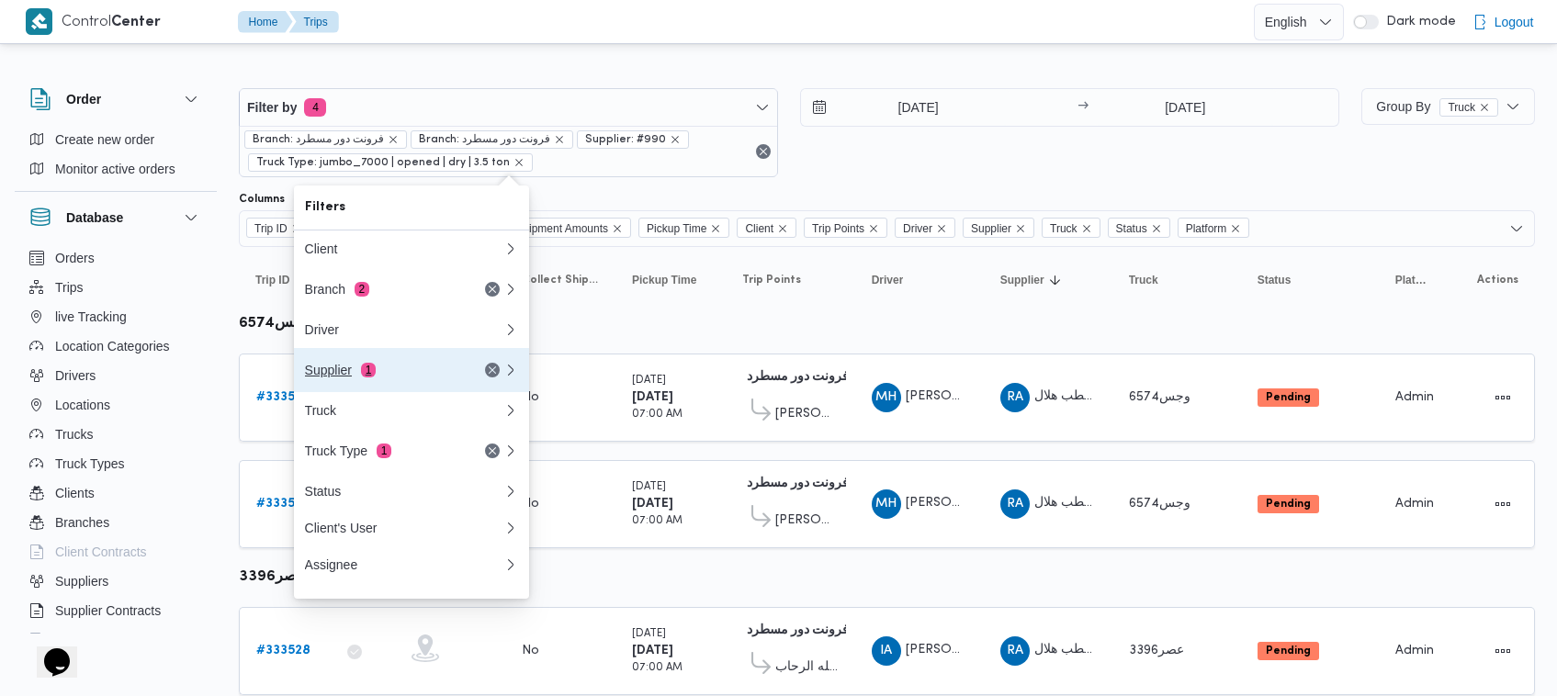
click at [447, 359] on button "Supplier 1" at bounding box center [411, 370] width 235 height 44
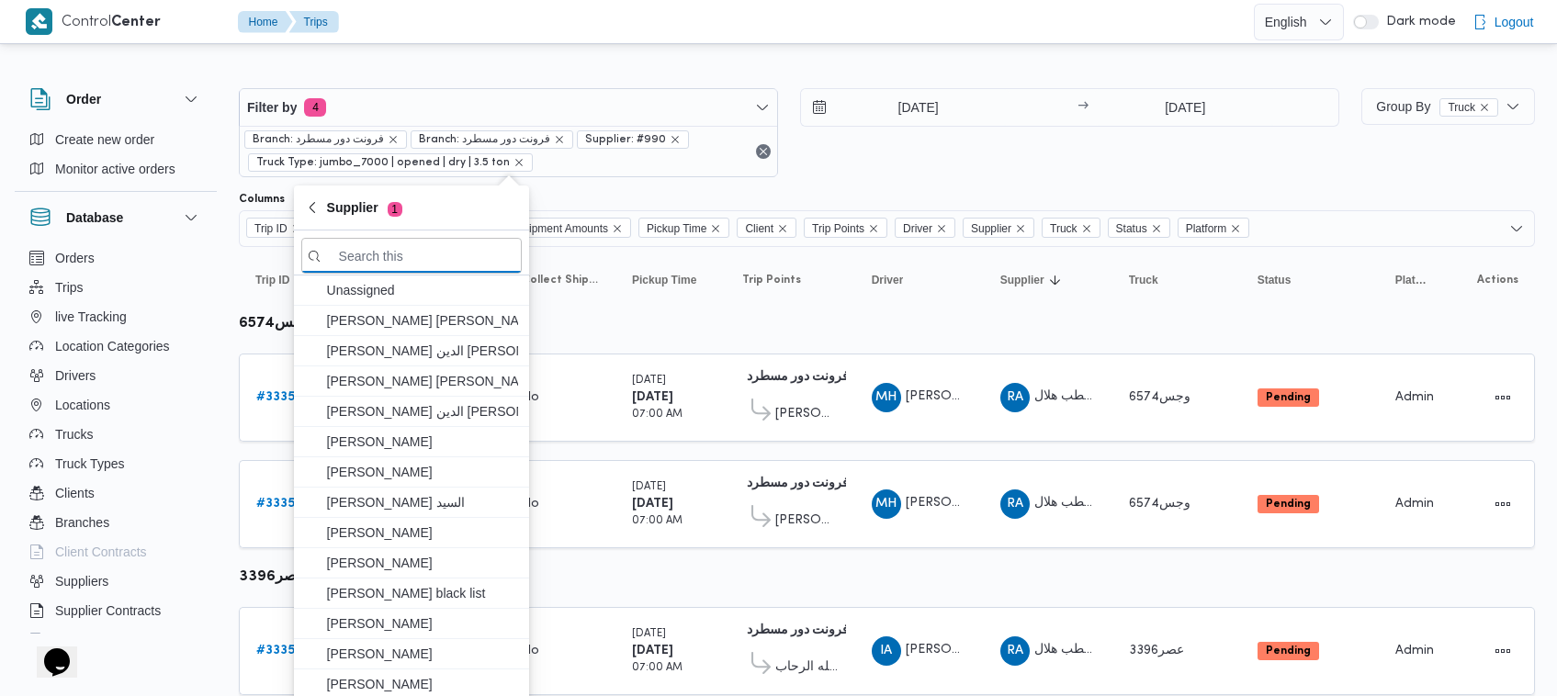
paste input "محمد هاني محمد جوده محمود"
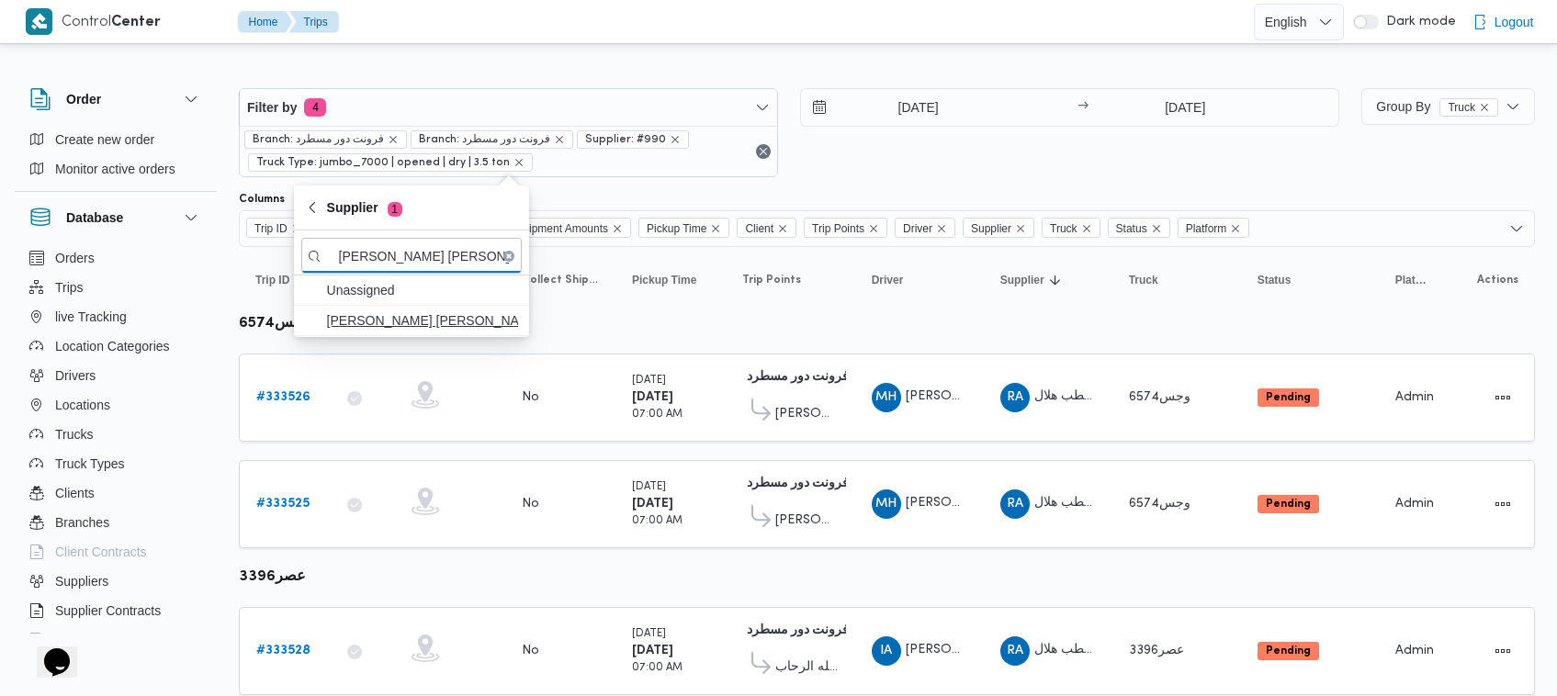
type input "محمد هاني محمد جوده محمود"
click at [358, 318] on span "محمد هاني محمد جوده محمود" at bounding box center [422, 321] width 191 height 22
click at [398, 319] on span "محمد هاني محمد جوده محمود" at bounding box center [422, 321] width 191 height 22
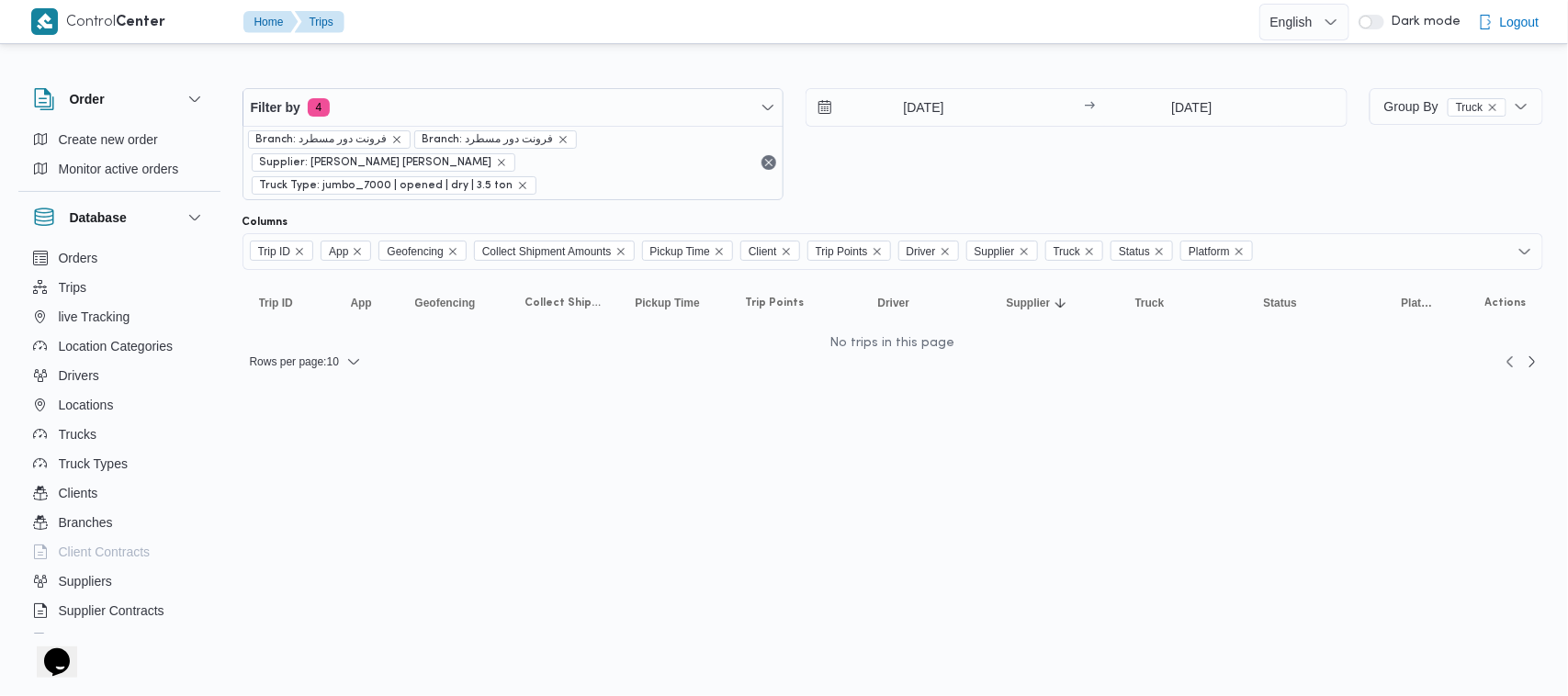
click at [901, 141] on div "30/8/2025 → 31/8/2025" at bounding box center [1077, 144] width 542 height 112
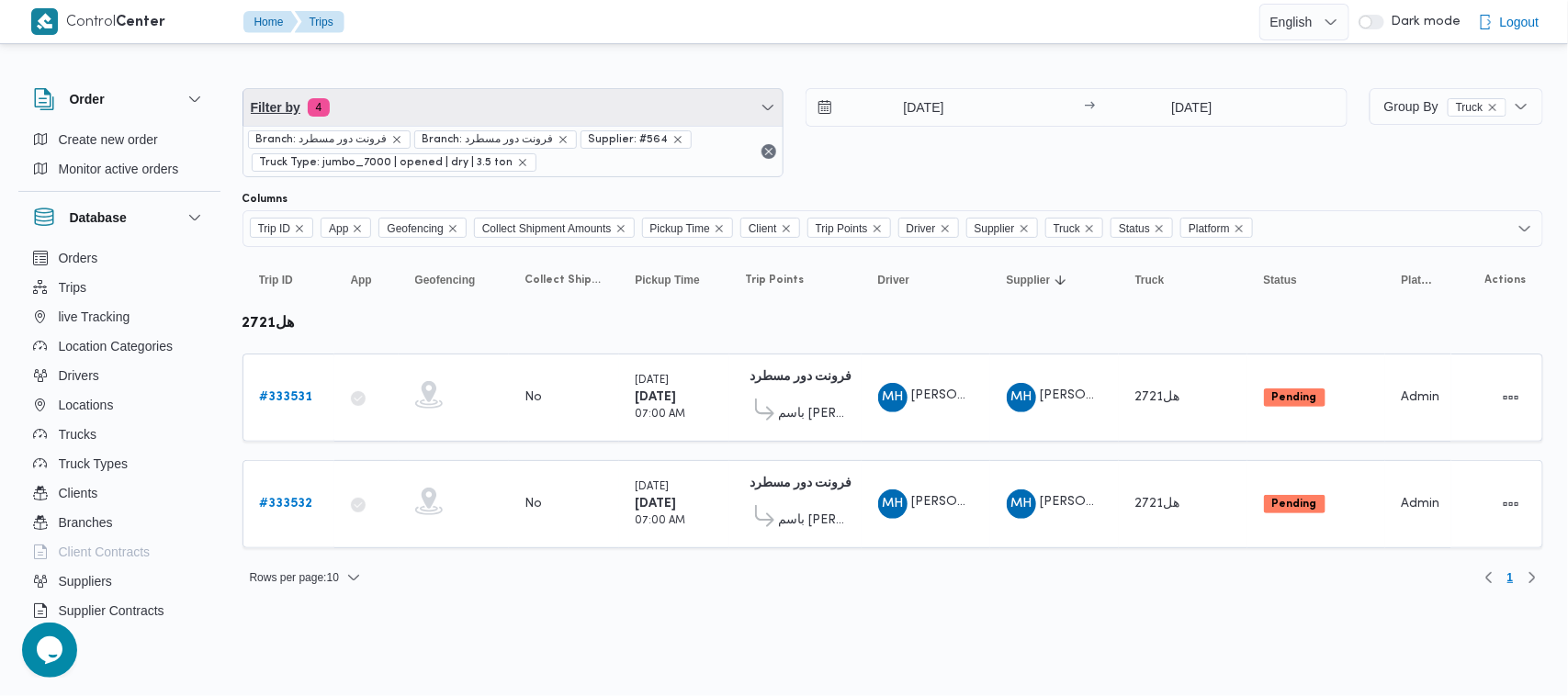
click at [579, 107] on span "Filter by 4" at bounding box center [513, 107] width 540 height 37
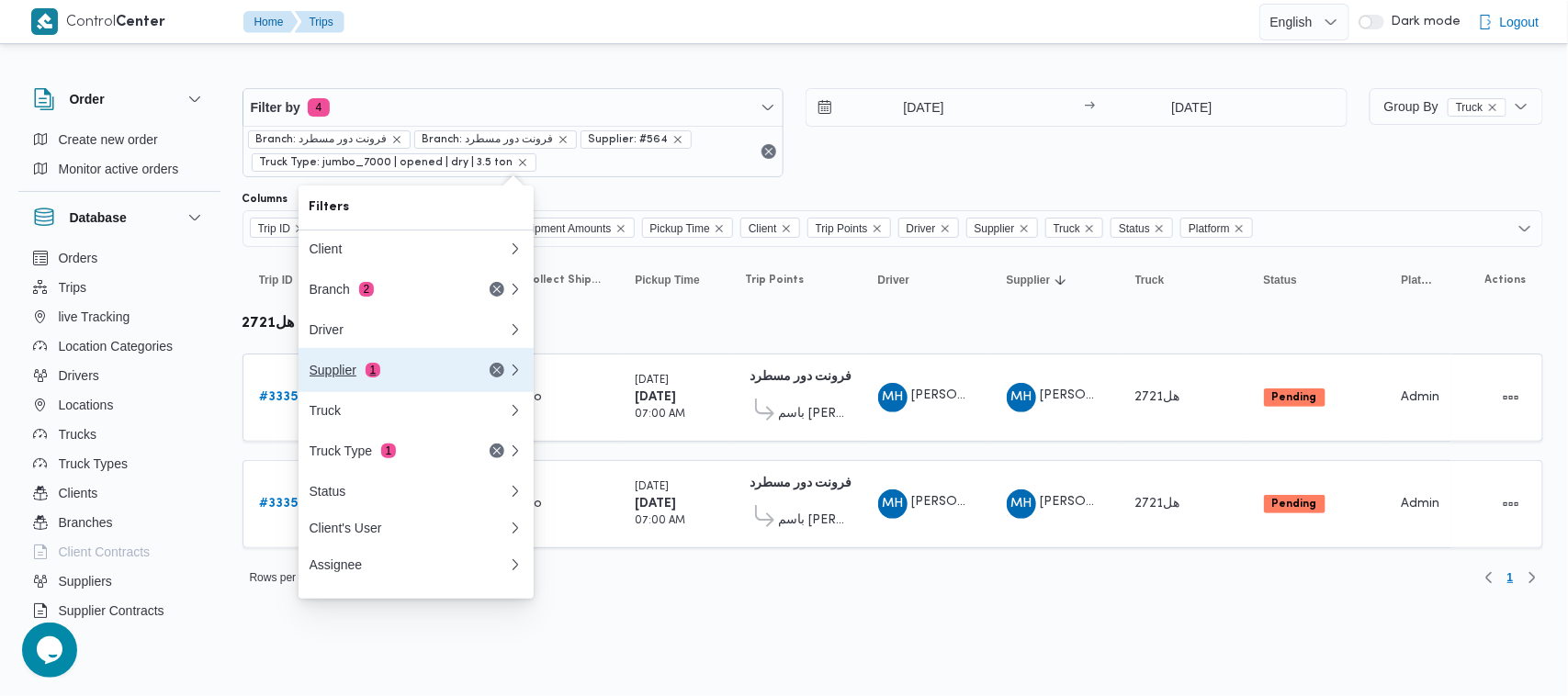
click at [388, 392] on button "Supplier 1" at bounding box center [416, 370] width 235 height 44
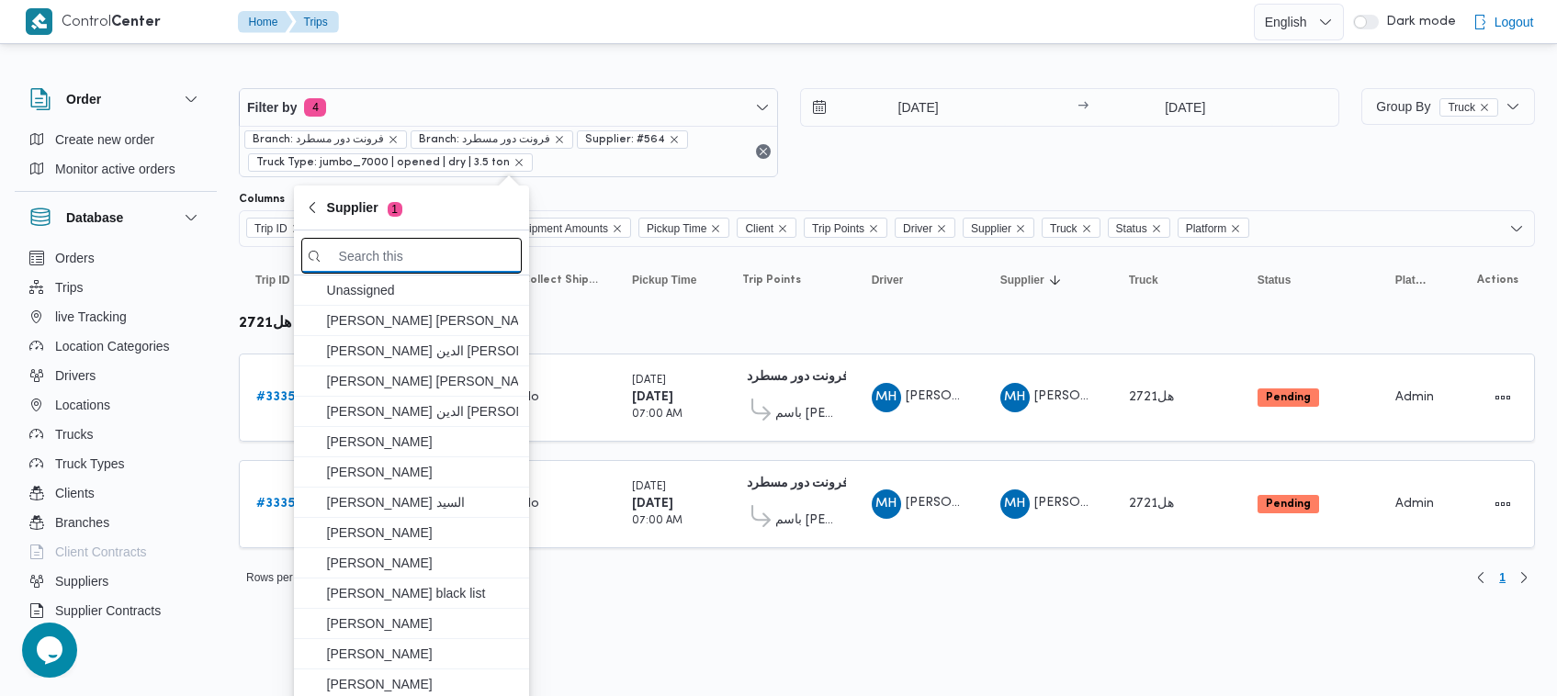
paste input "[PERSON_NAME] على جبل"
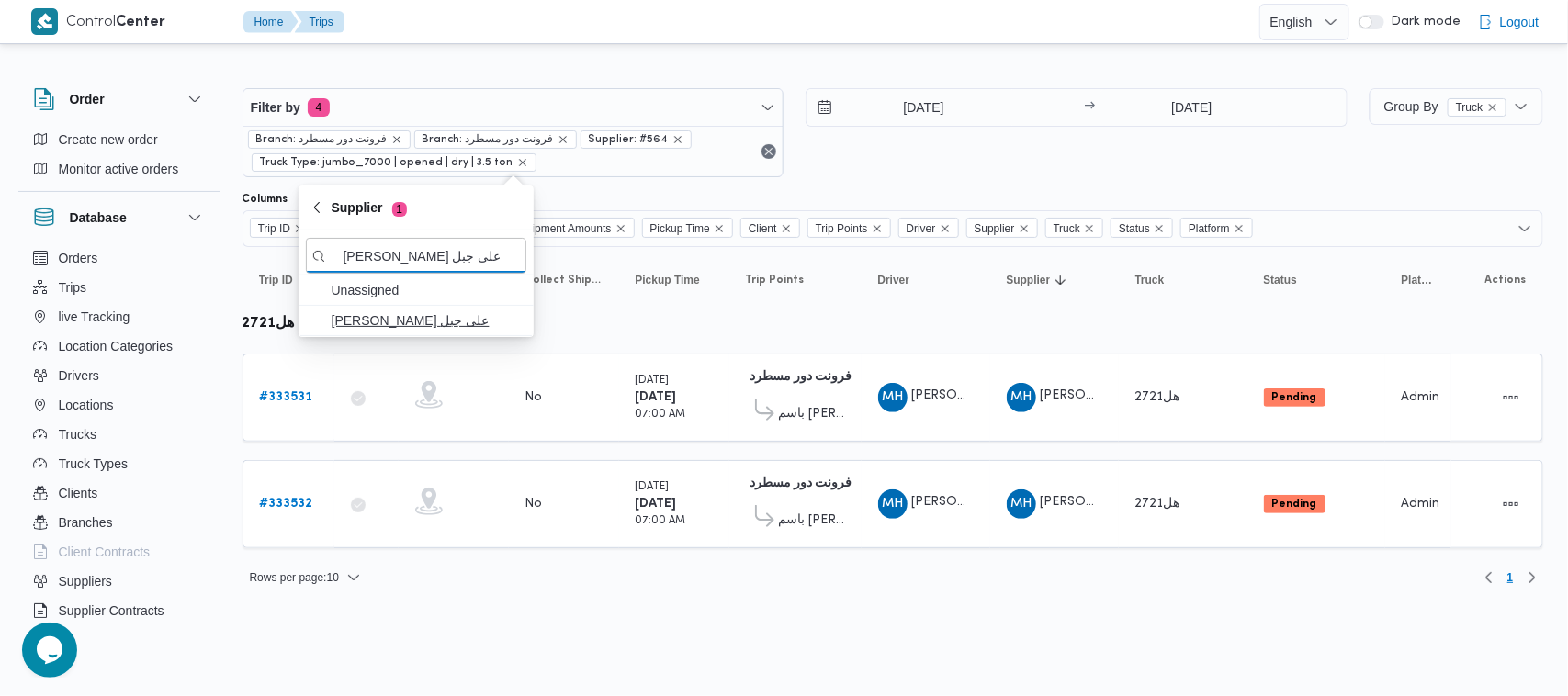
type input "[PERSON_NAME] على جبل"
click at [409, 328] on span "[PERSON_NAME] على جبل" at bounding box center [427, 321] width 191 height 22
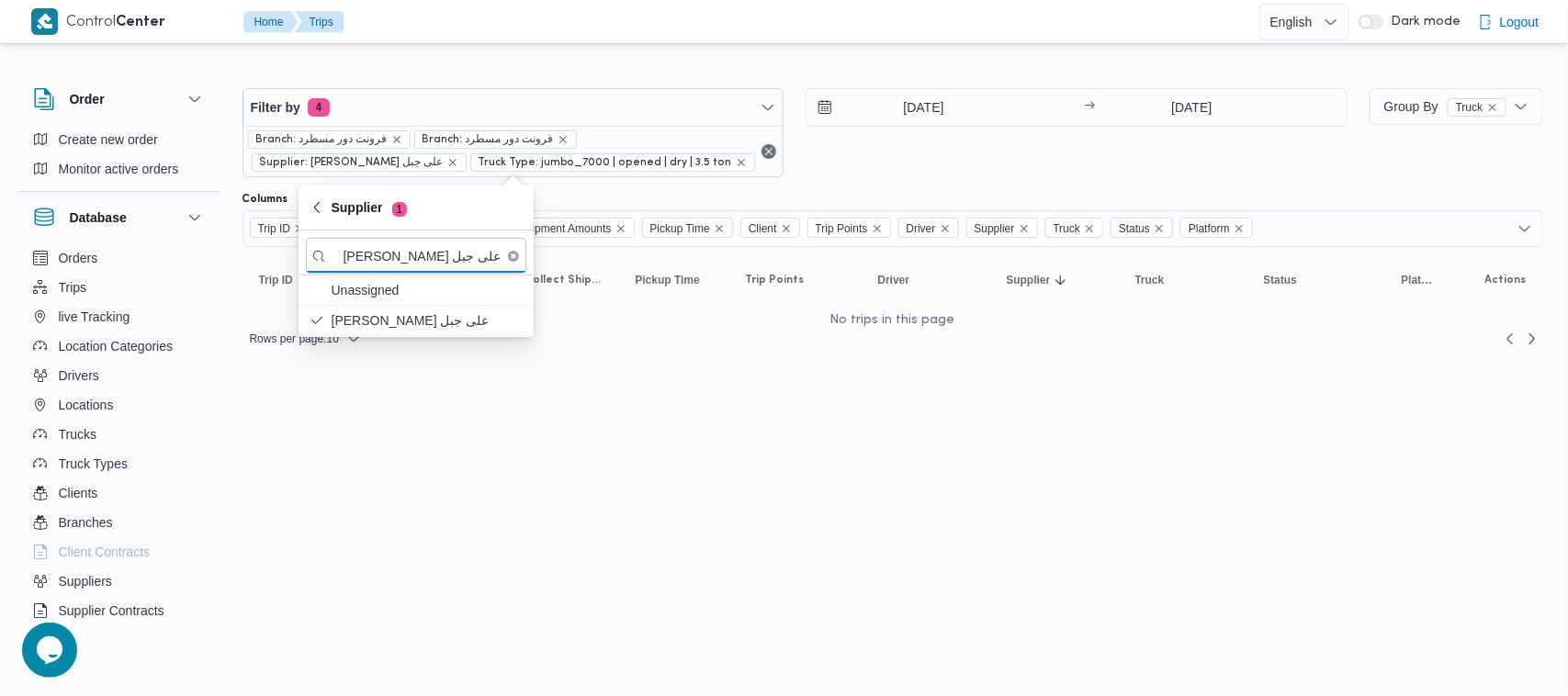
click at [952, 136] on div "[DATE] → [DATE]" at bounding box center [1077, 132] width 542 height 89
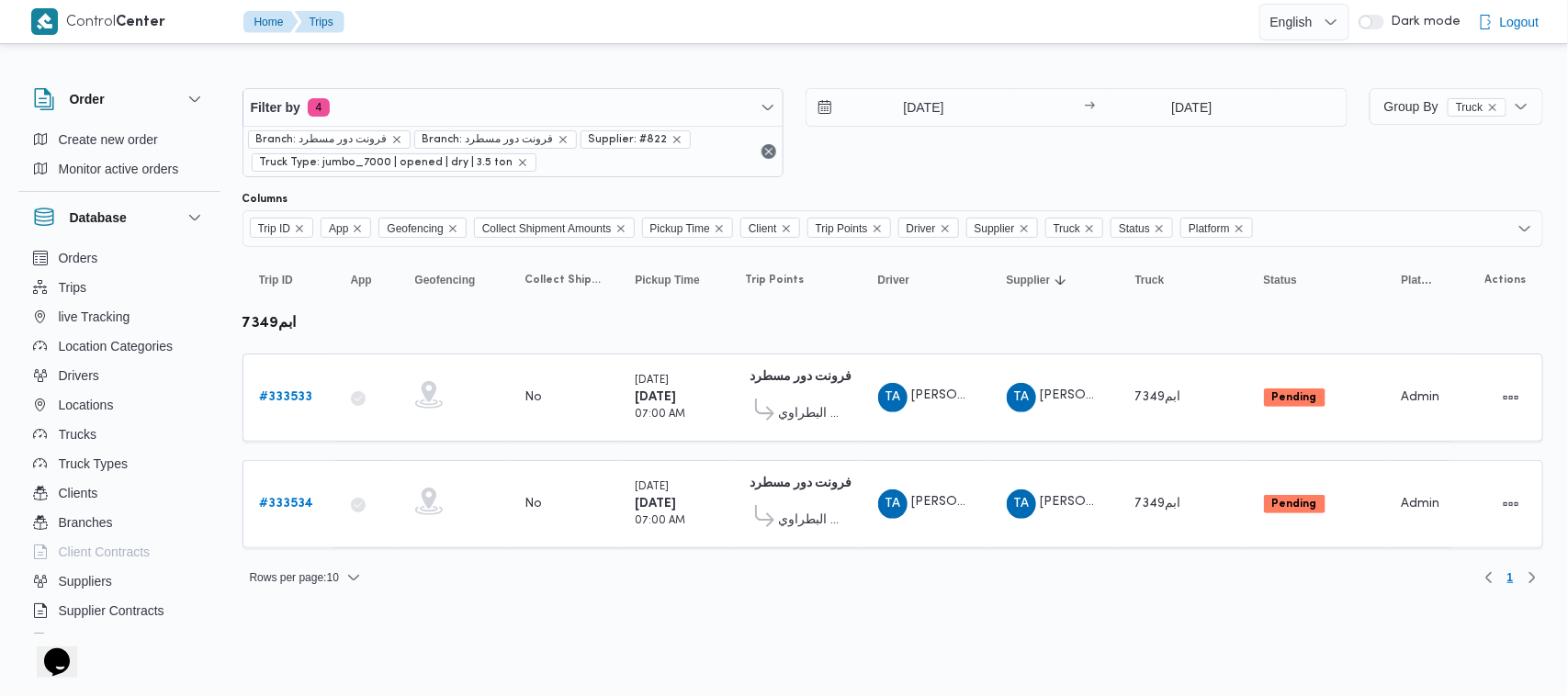
click at [406, 126] on div "Branch: فرونت دور مسطرد Branch: فرونت دور مسطرد Supplier: #822 Truck Type: jumb…" at bounding box center [513, 151] width 540 height 51
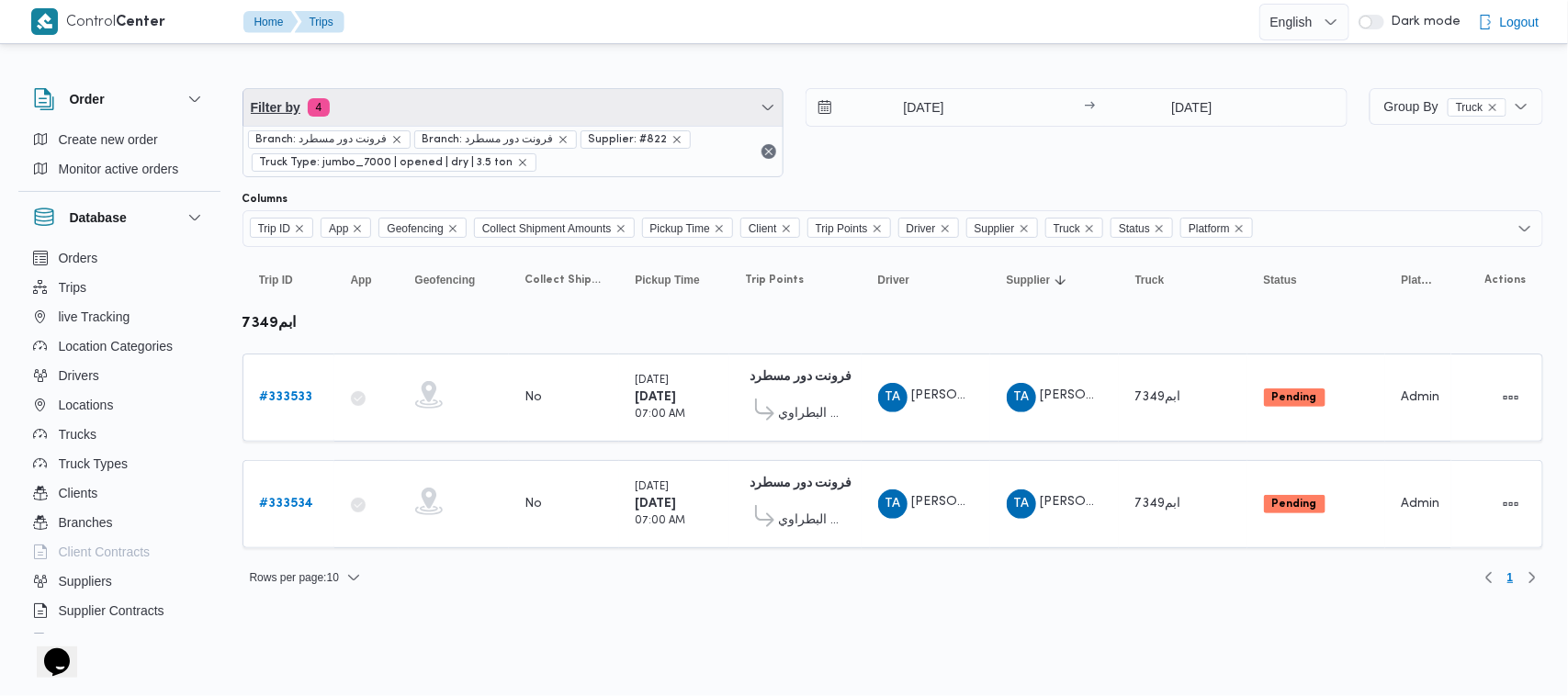
click at [401, 104] on span "Filter by 4" at bounding box center [513, 107] width 540 height 37
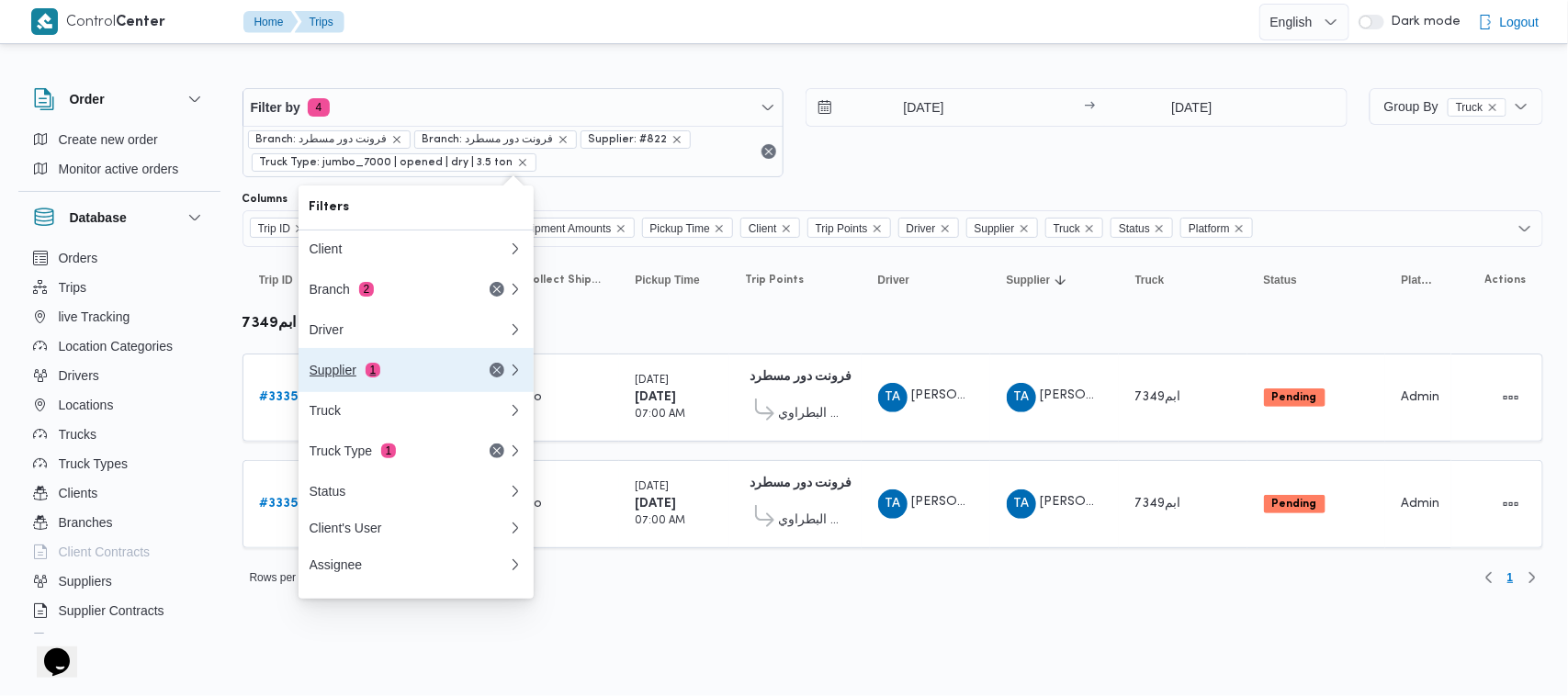
click at [386, 370] on div "Supplier 1" at bounding box center [387, 370] width 154 height 15
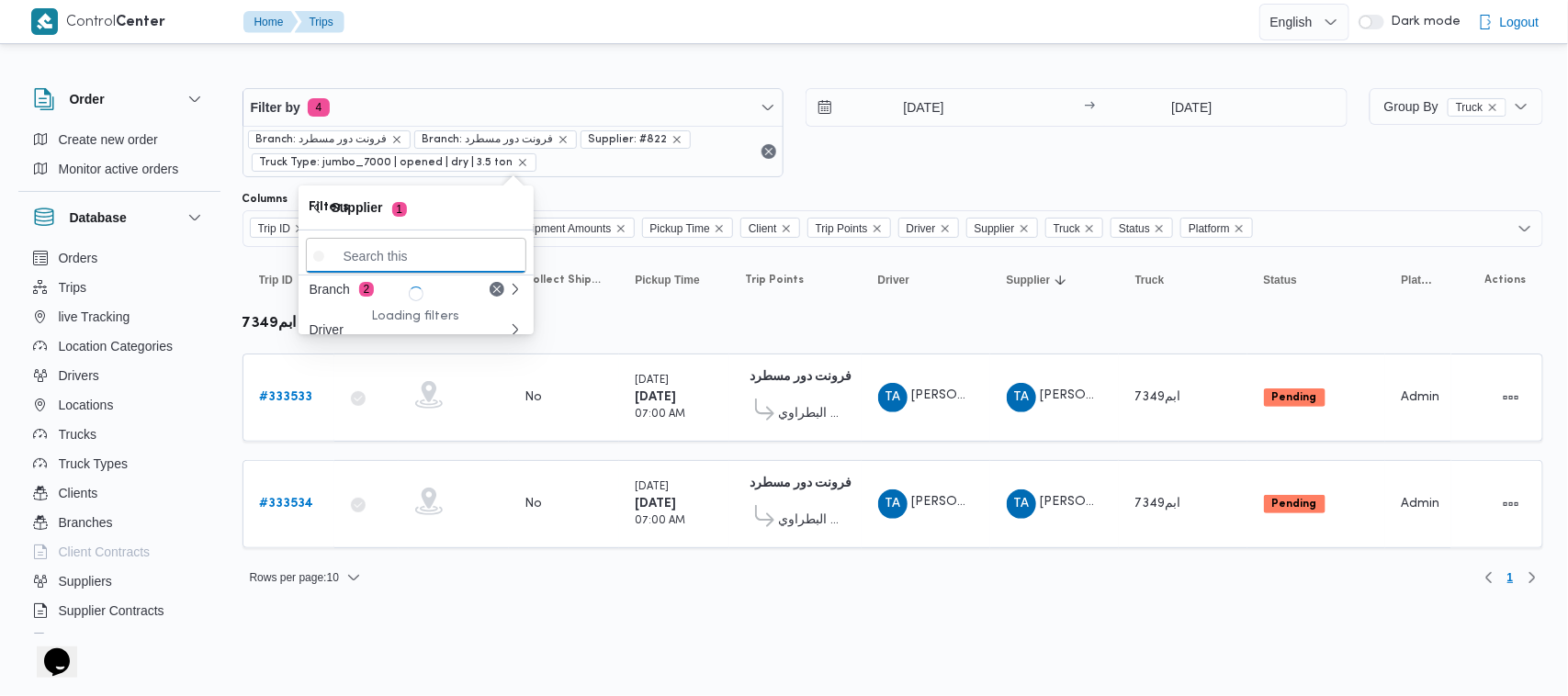
paste input "[PERSON_NAME]"
type input "[PERSON_NAME]"
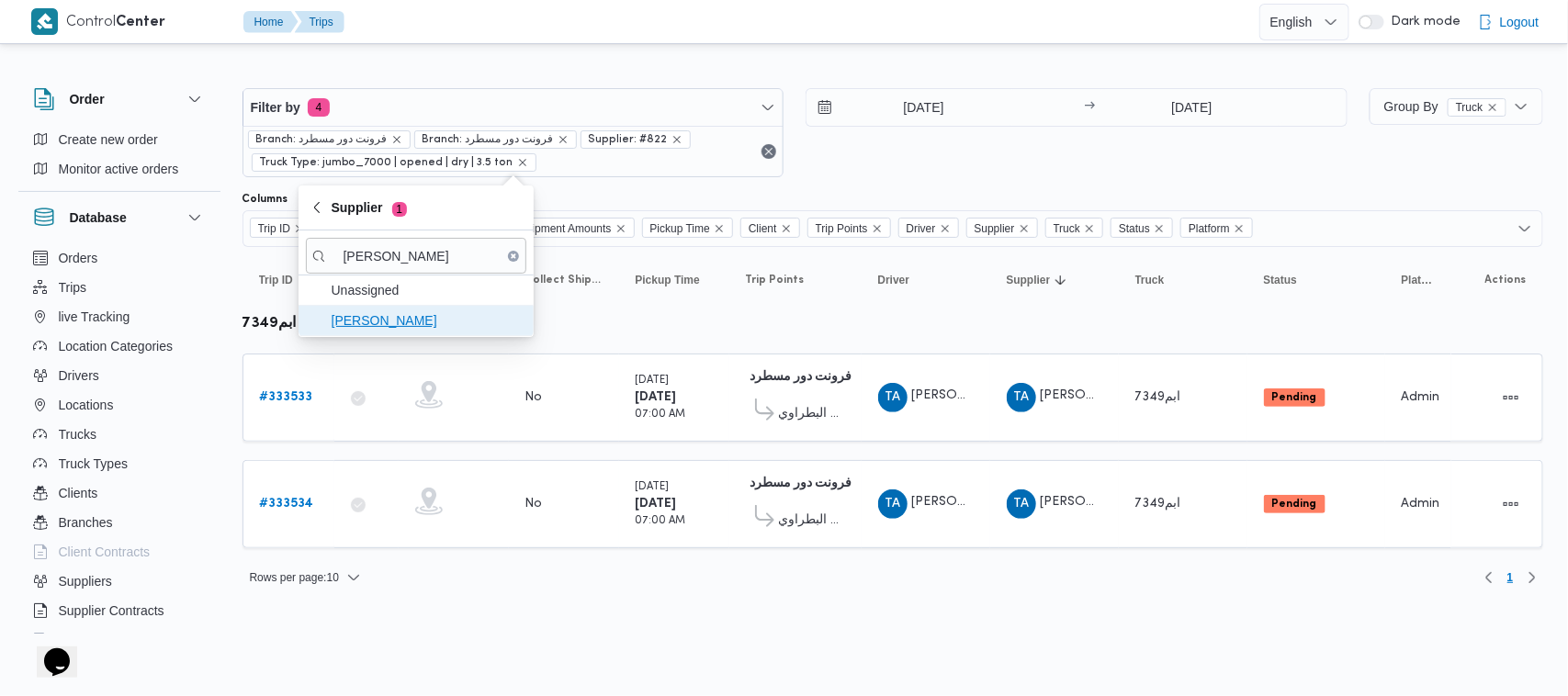
click at [395, 322] on span "[PERSON_NAME]" at bounding box center [427, 321] width 191 height 22
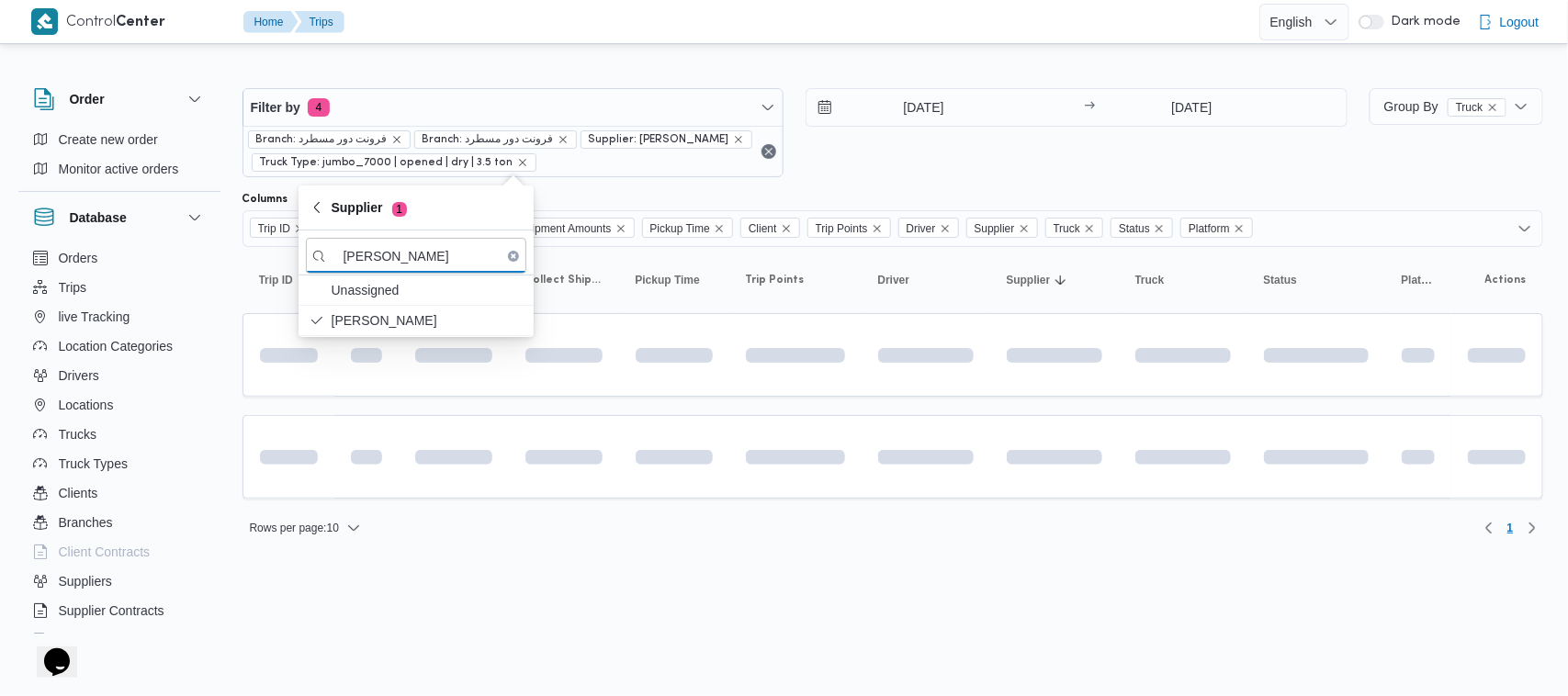
click at [994, 149] on div "[DATE] → [DATE]" at bounding box center [1077, 132] width 542 height 89
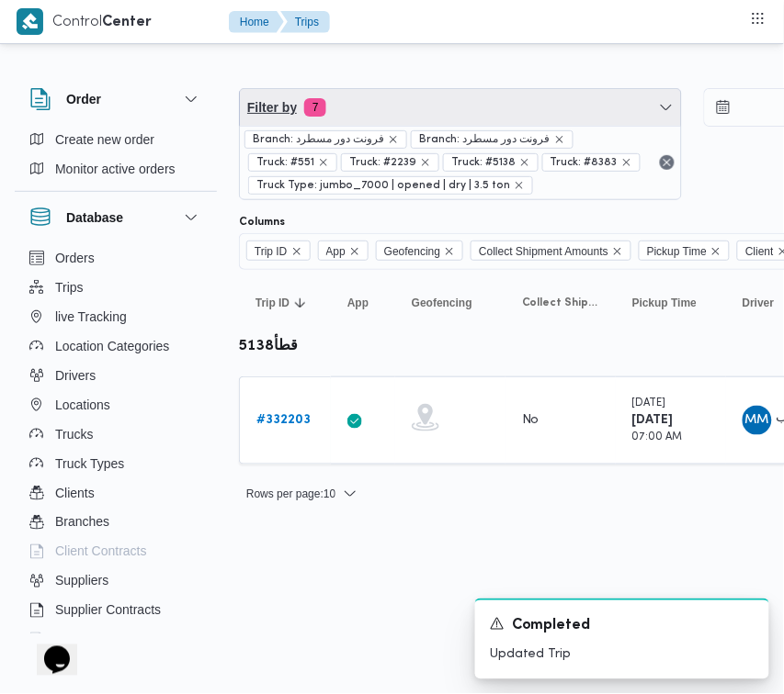
click at [461, 111] on span "Filter by 7" at bounding box center [460, 107] width 441 height 37
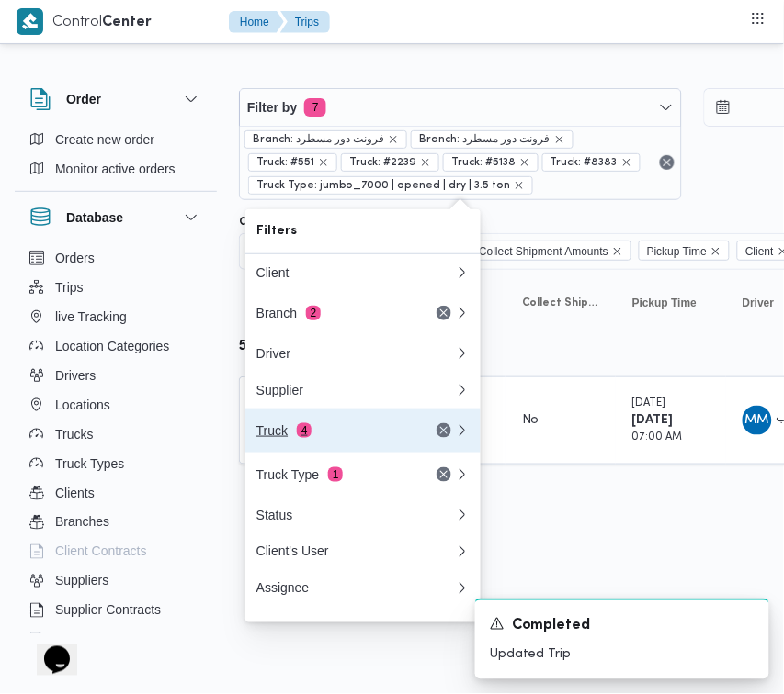
click at [349, 415] on button "Truck 4" at bounding box center [362, 431] width 235 height 44
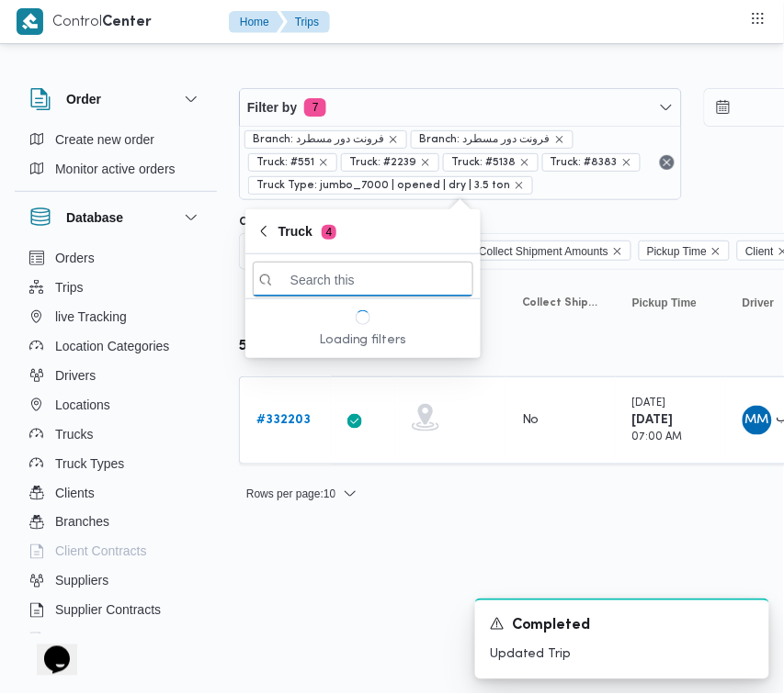
paste input "4862"
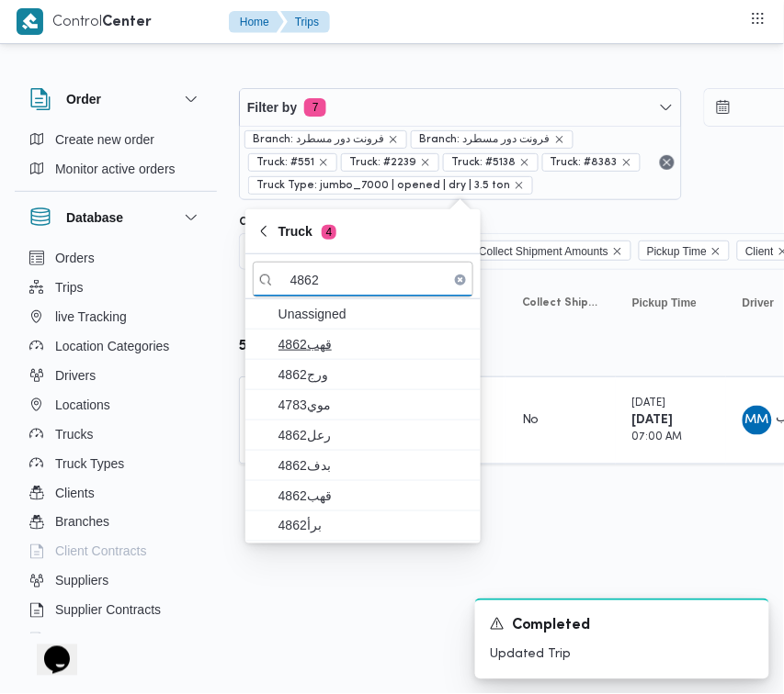
type input "4862"
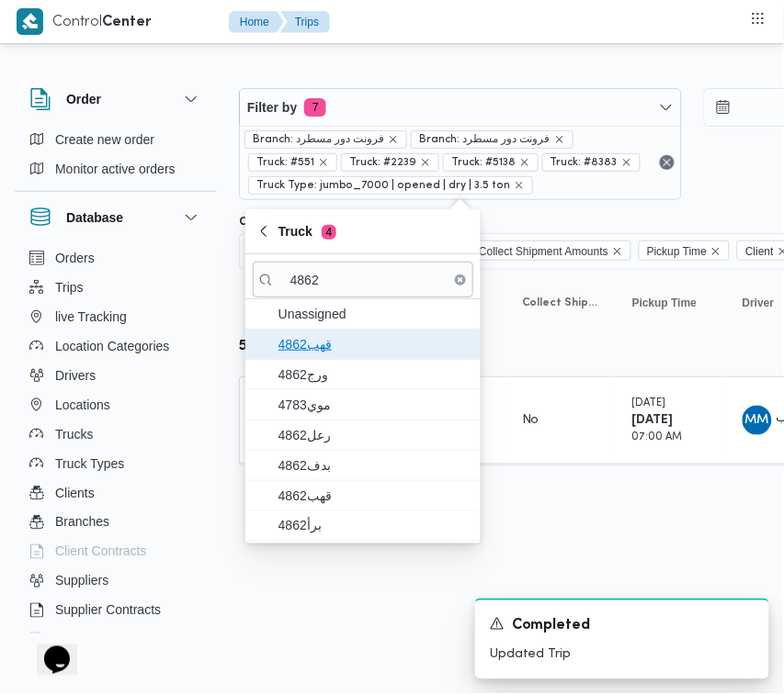
click at [300, 342] on span "4862قهب" at bounding box center [373, 344] width 191 height 22
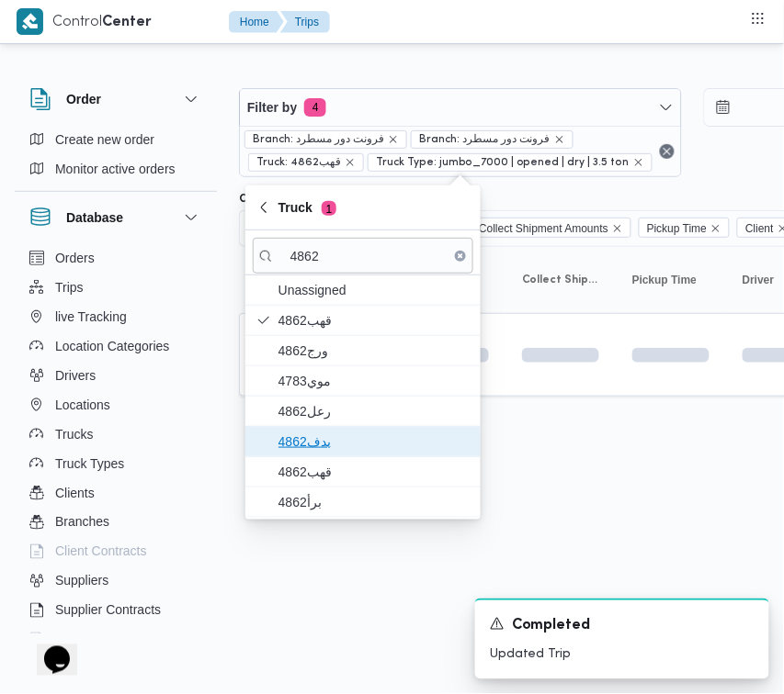
click at [312, 447] on span "بدف4862" at bounding box center [373, 442] width 191 height 22
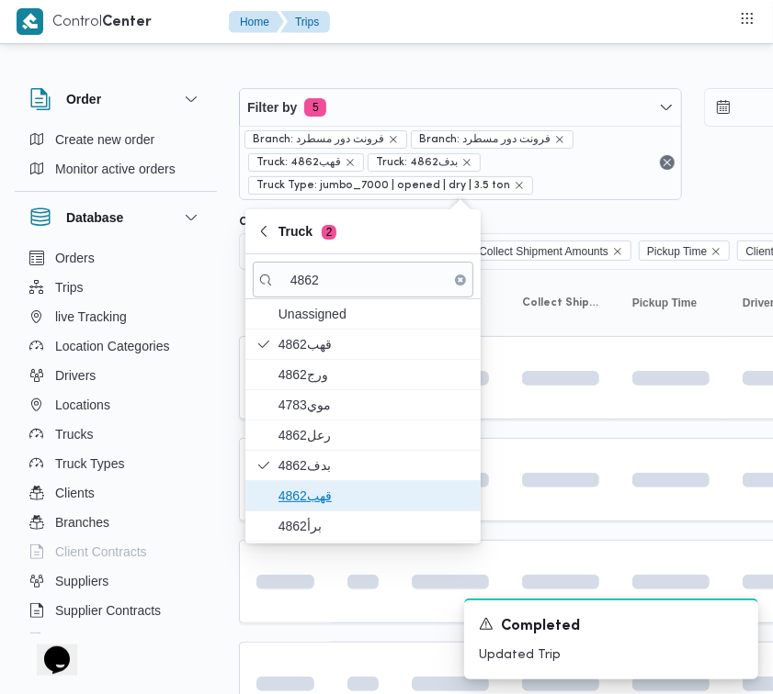
click at [312, 499] on span "قهب4862" at bounding box center [373, 496] width 191 height 22
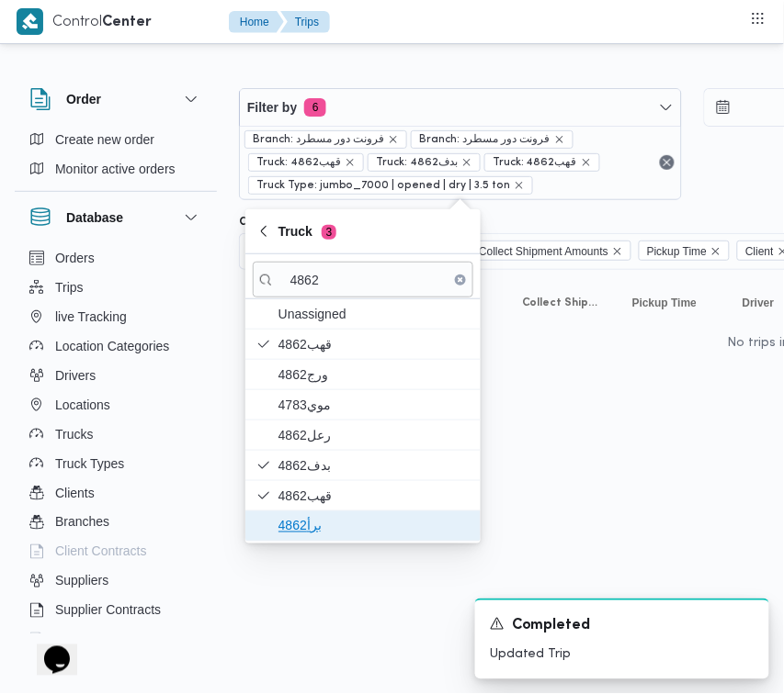
click at [310, 522] on span "برأ4862" at bounding box center [373, 526] width 191 height 22
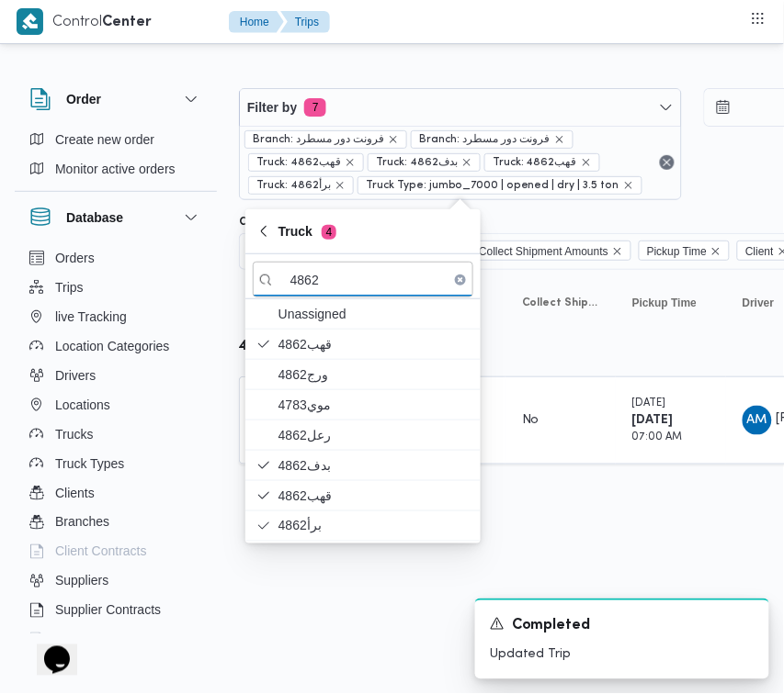
click at [645, 497] on div "Rows per page : 10 1" at bounding box center [790, 494] width 1124 height 44
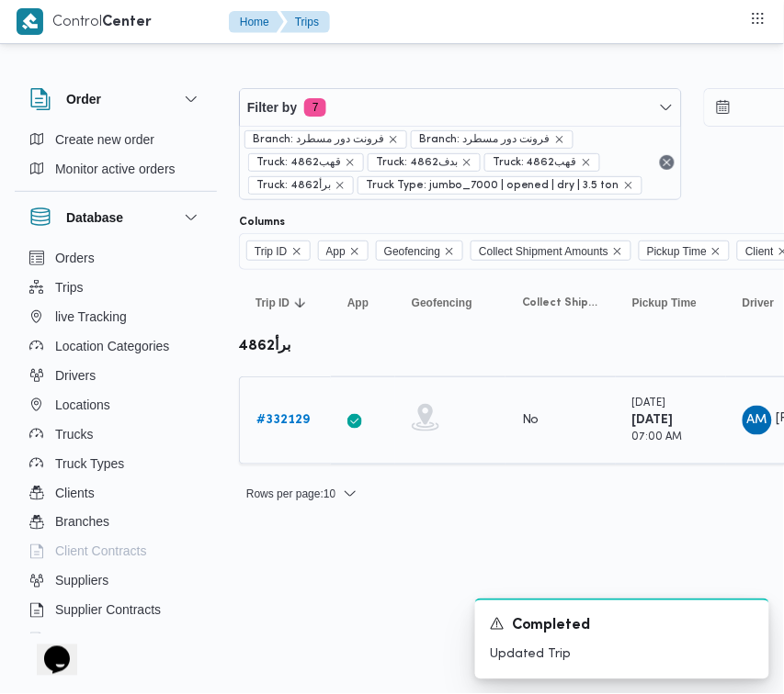
click at [283, 426] on b "# 332129" at bounding box center [282, 420] width 53 height 12
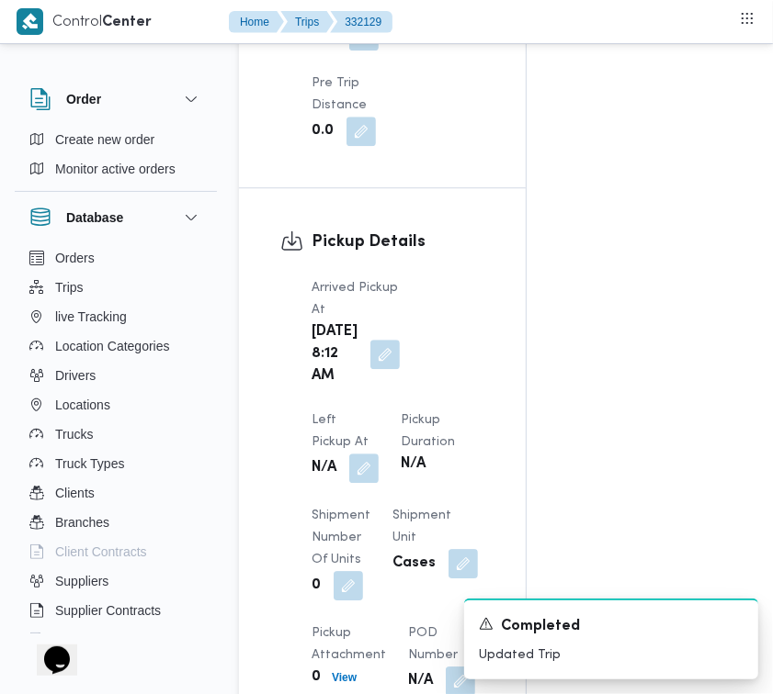
scroll to position [2908, 0]
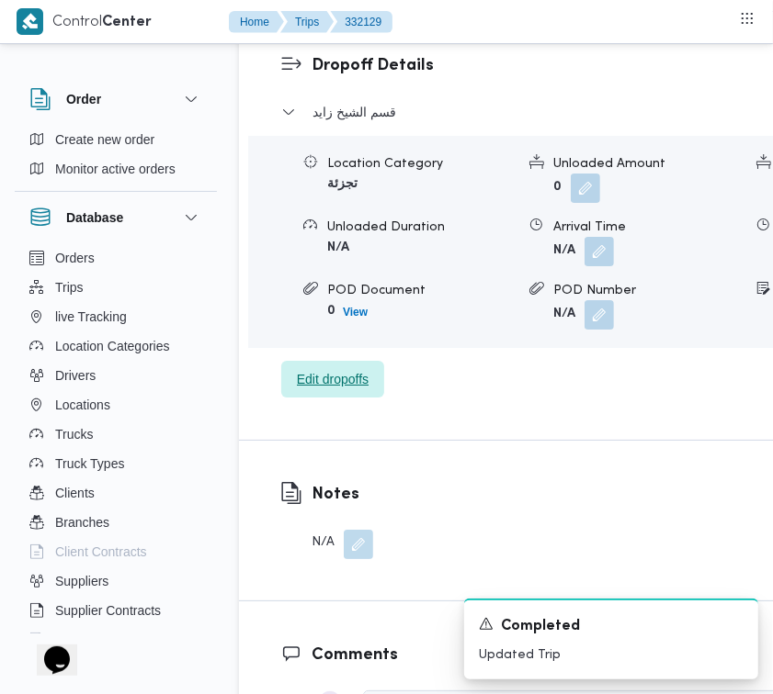
click at [351, 390] on span "Edit dropoffs" at bounding box center [333, 379] width 72 height 22
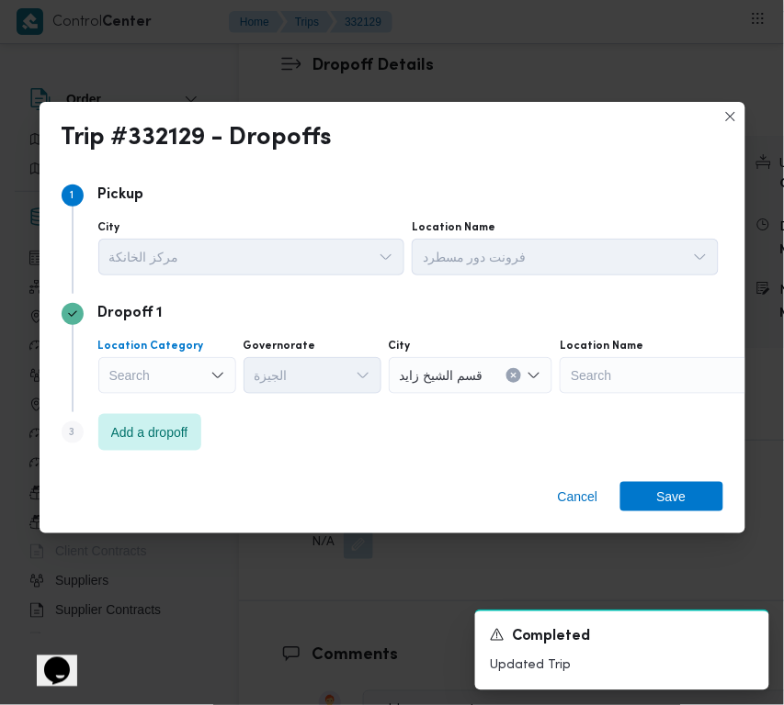
click at [167, 378] on div "Search" at bounding box center [167, 375] width 138 height 37
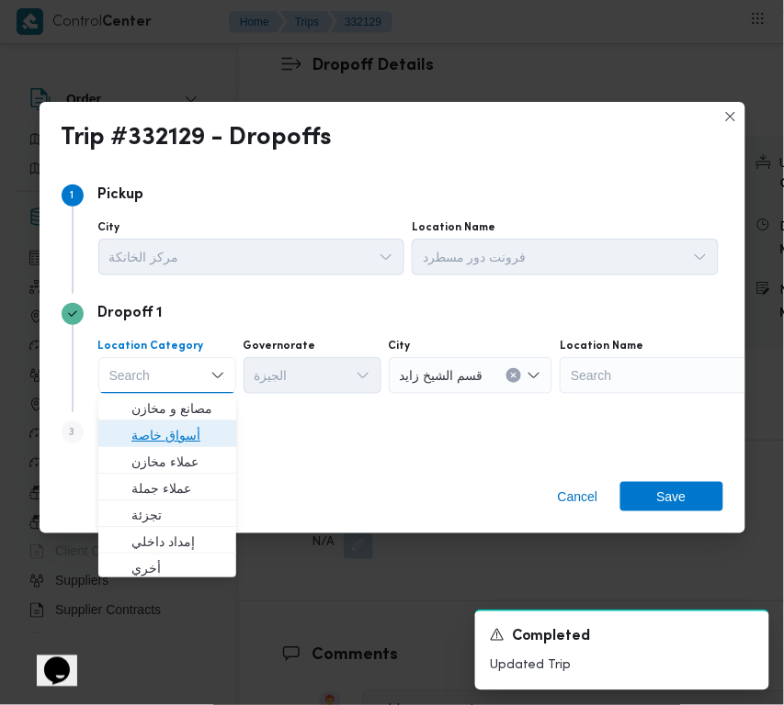
click at [184, 434] on span "أسواق خاصة" at bounding box center [178, 435] width 94 height 22
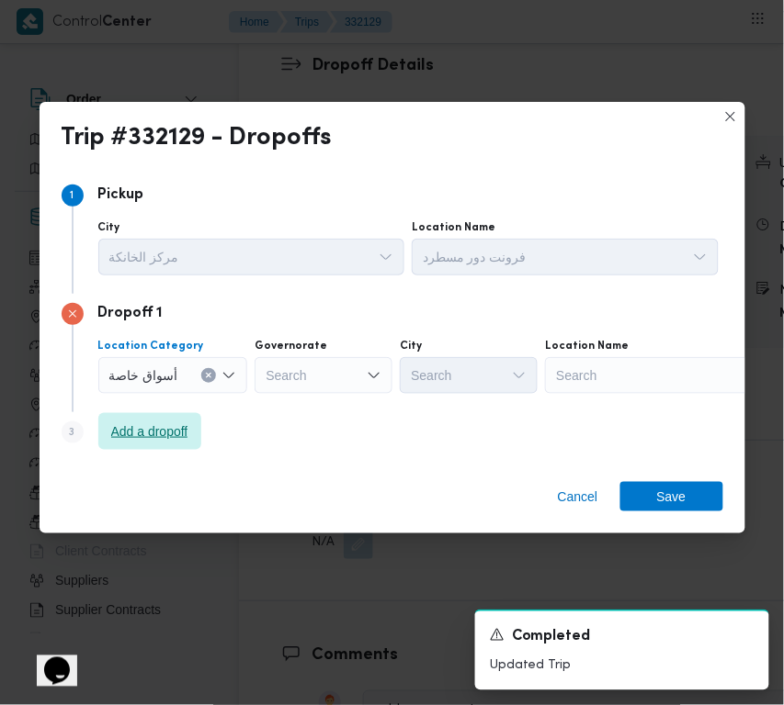
click at [188, 439] on span "Add a dropoff" at bounding box center [149, 432] width 77 height 22
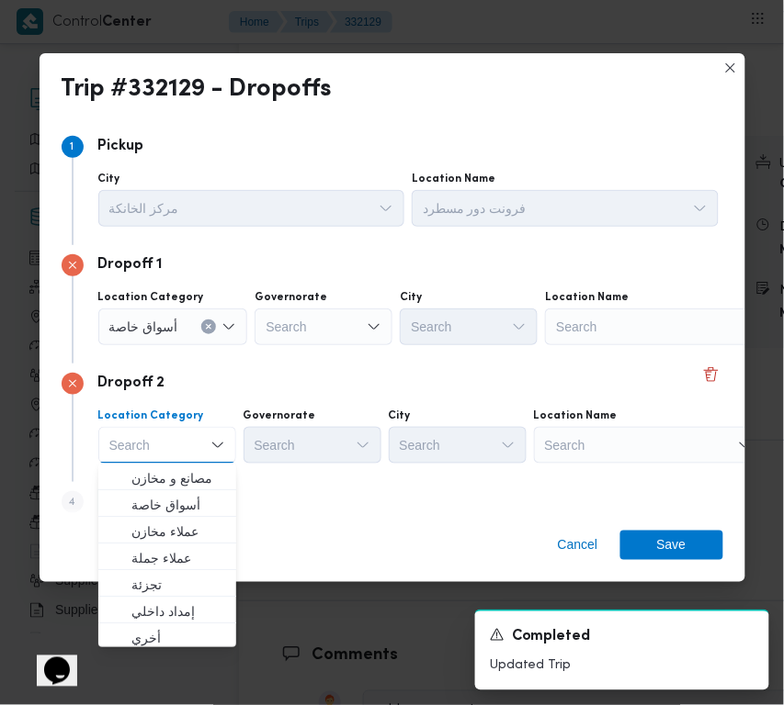
click at [639, 457] on div "Search" at bounding box center [649, 445] width 230 height 37
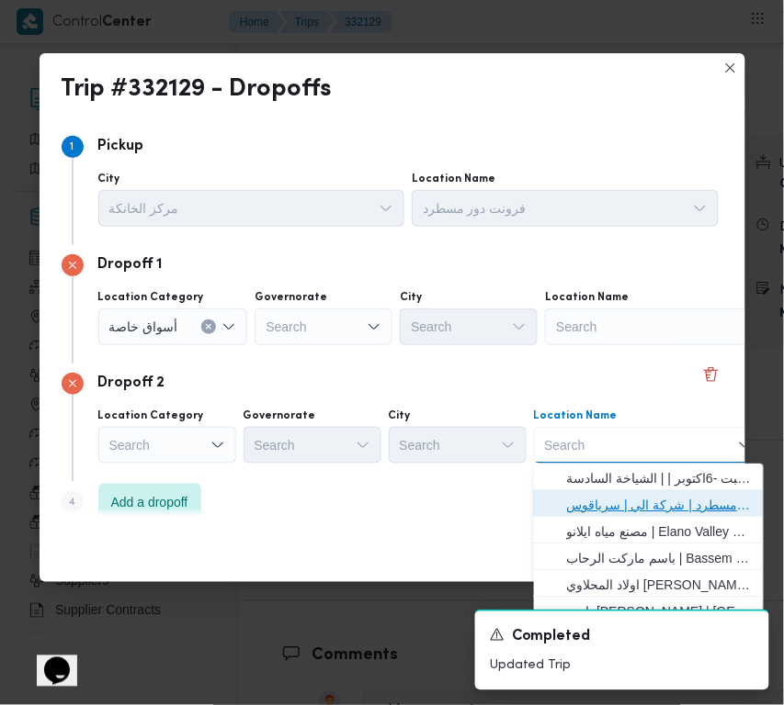
click at [648, 499] on span "فرونت دور مسطرد | شركة الي | سرياقوس" at bounding box center [660, 505] width 186 height 22
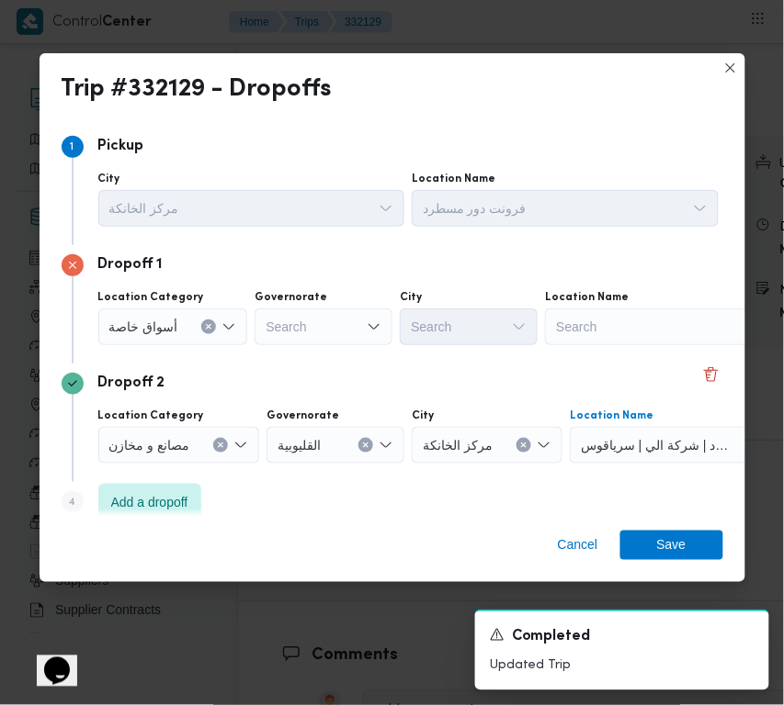
click at [617, 326] on div "Search" at bounding box center [660, 327] width 230 height 37
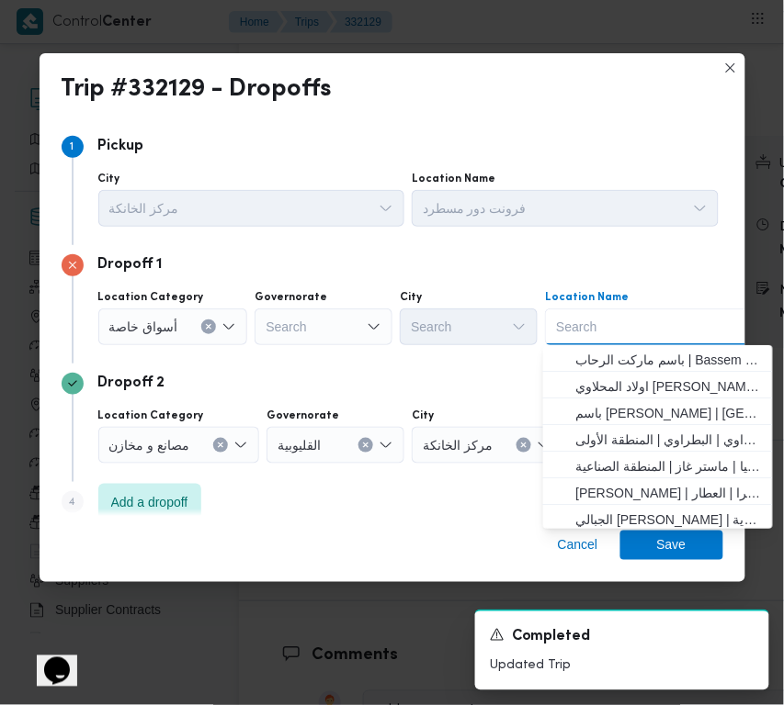
paste input "هايبر وان بدر"
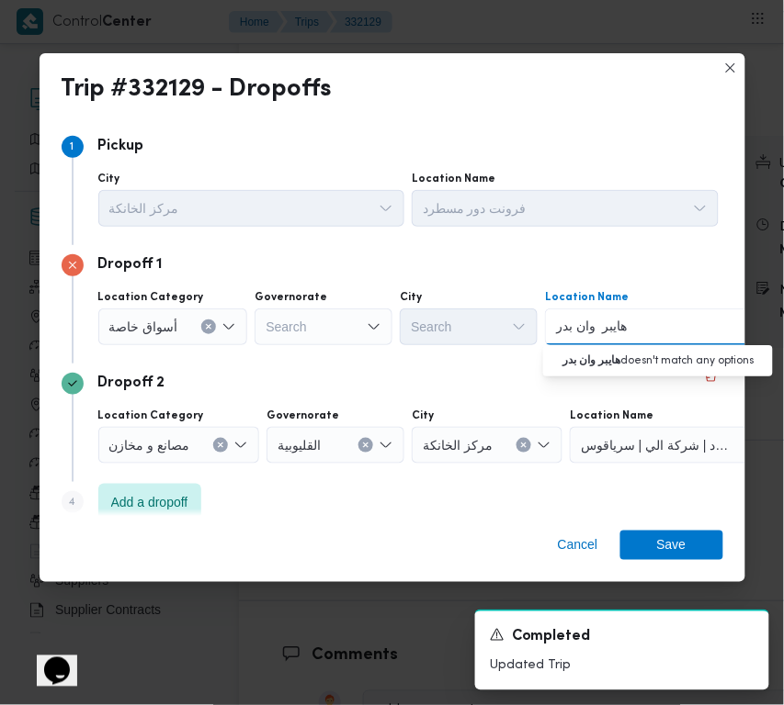
click at [589, 322] on input "هايبر وان بدر" at bounding box center [592, 327] width 73 height 22
type input "هايبر وان بدر"
click at [603, 345] on span "هايبر وان بدر | هايبر وان - مدينة بدر | null" at bounding box center [657, 359] width 215 height 29
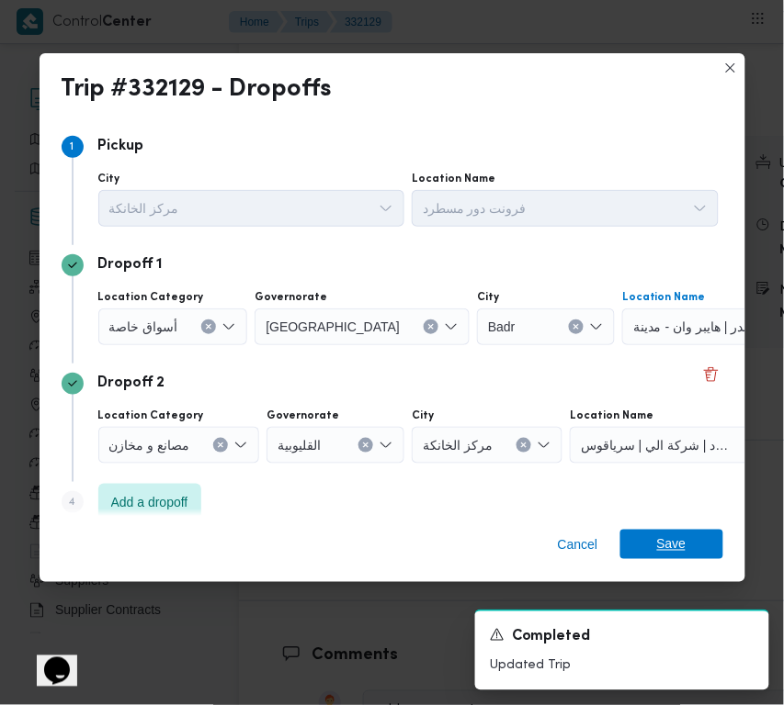
click at [663, 549] on span "Save" at bounding box center [671, 544] width 29 height 29
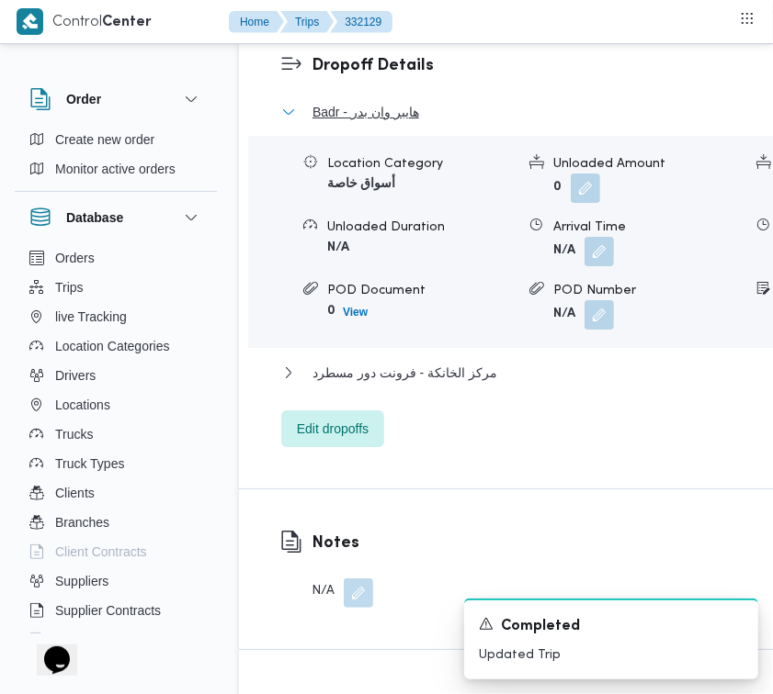
click at [331, 123] on span "Badr - هايبر وان بدر" at bounding box center [365, 112] width 107 height 22
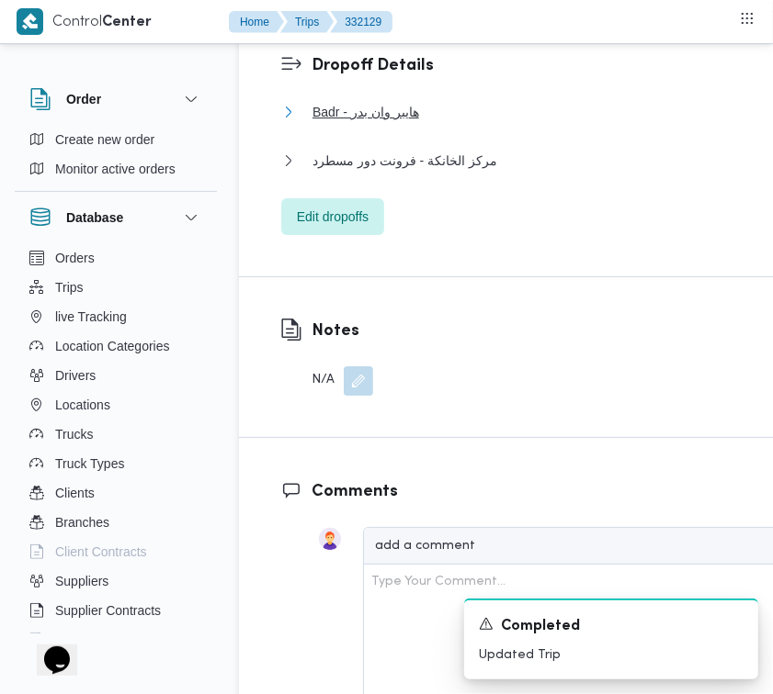
scroll to position [2301, 0]
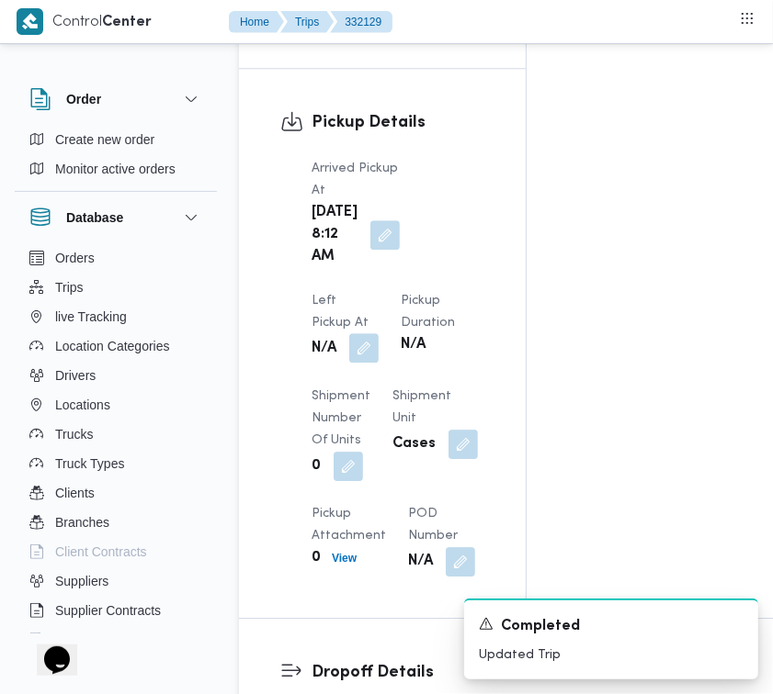
click at [378, 333] on button "button" at bounding box center [363, 347] width 29 height 29
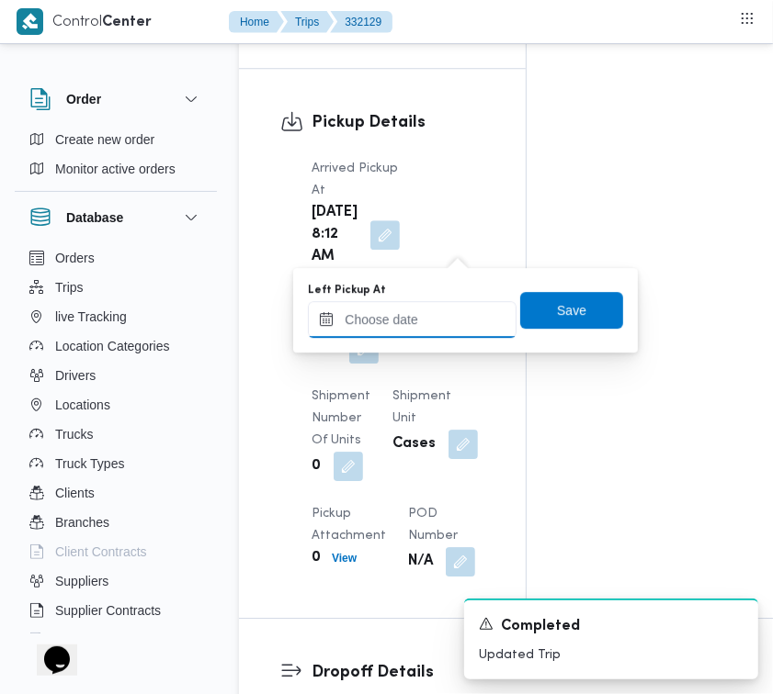
click at [412, 304] on input "Left Pickup At" at bounding box center [412, 319] width 209 height 37
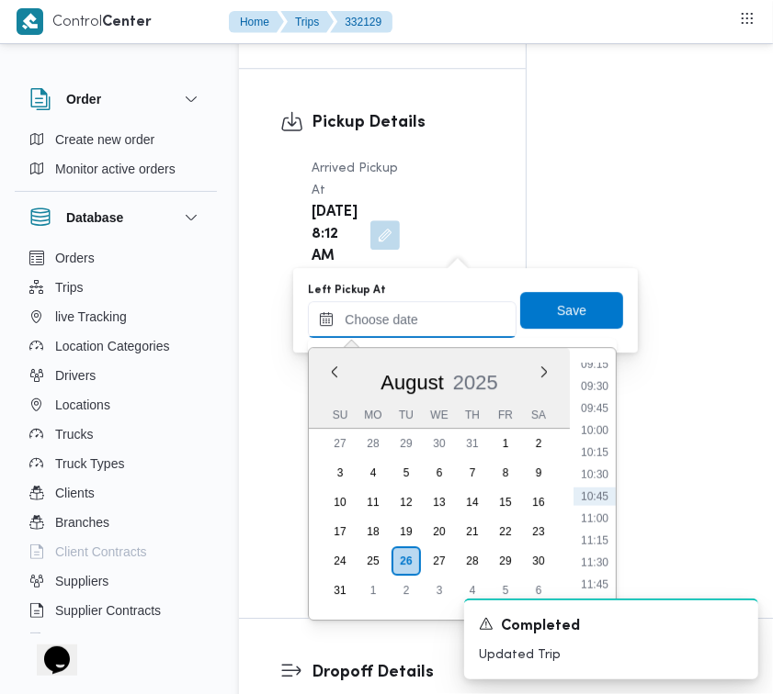
paste input "26/8/2025 7:30:00 AM"
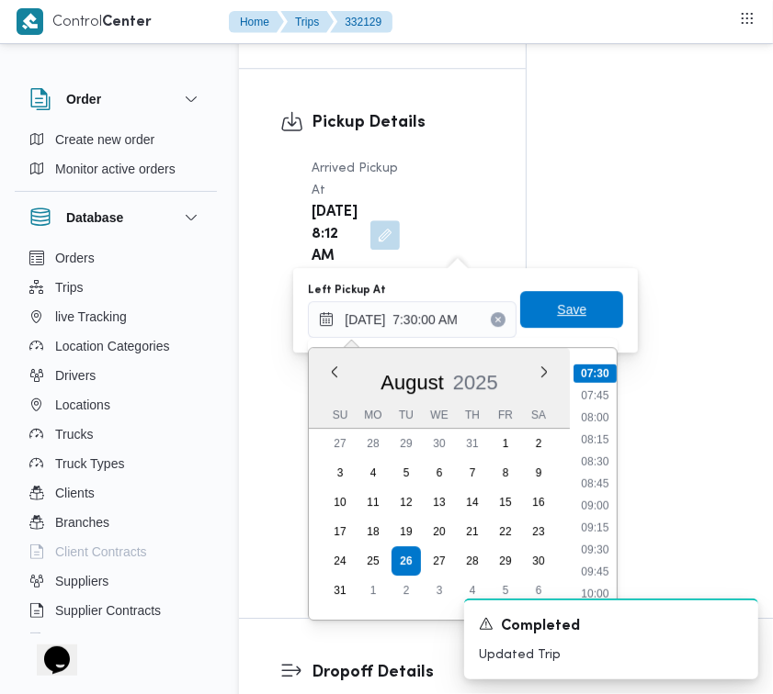
type input "26/08/2025 07:30"
click at [558, 319] on span "Save" at bounding box center [571, 310] width 29 height 22
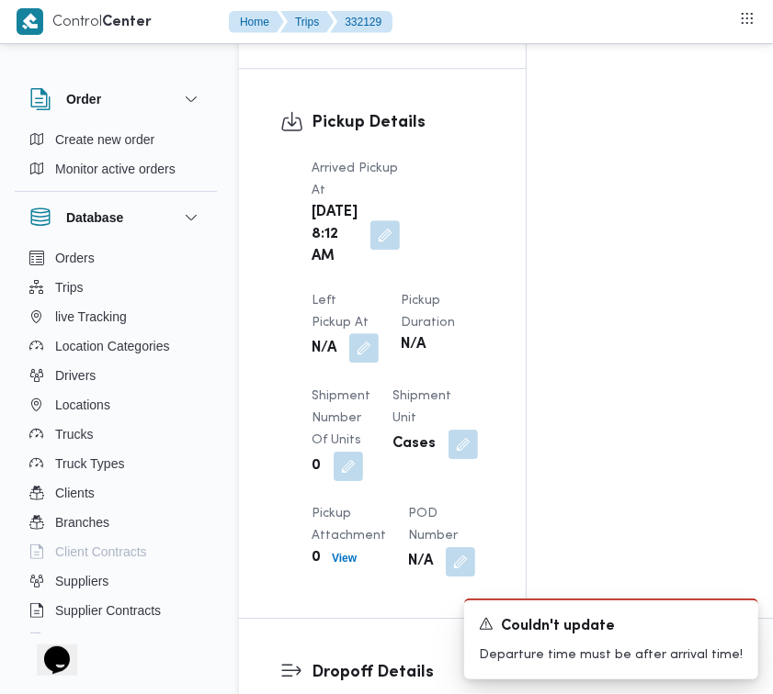
click at [378, 333] on button "button" at bounding box center [363, 347] width 29 height 29
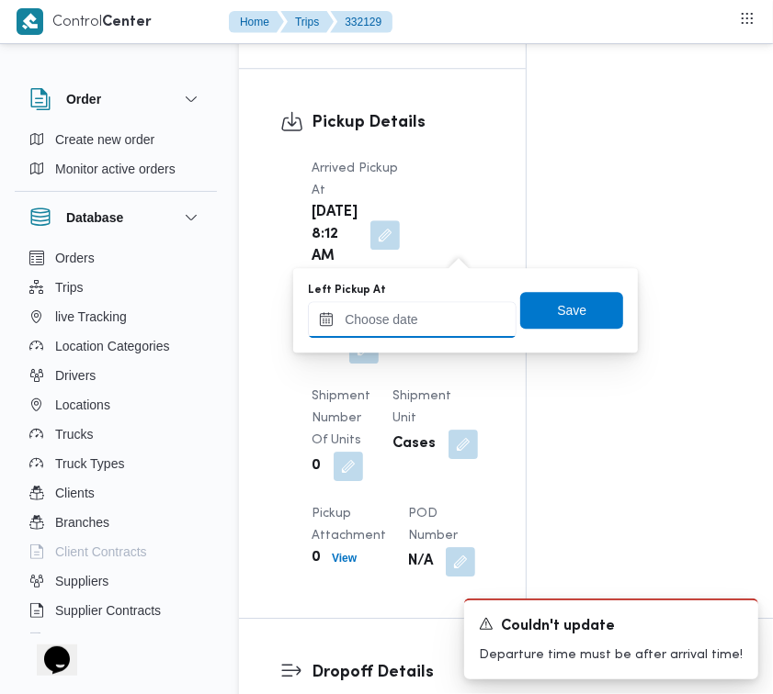
click at [429, 314] on input "Left Pickup At" at bounding box center [412, 319] width 209 height 37
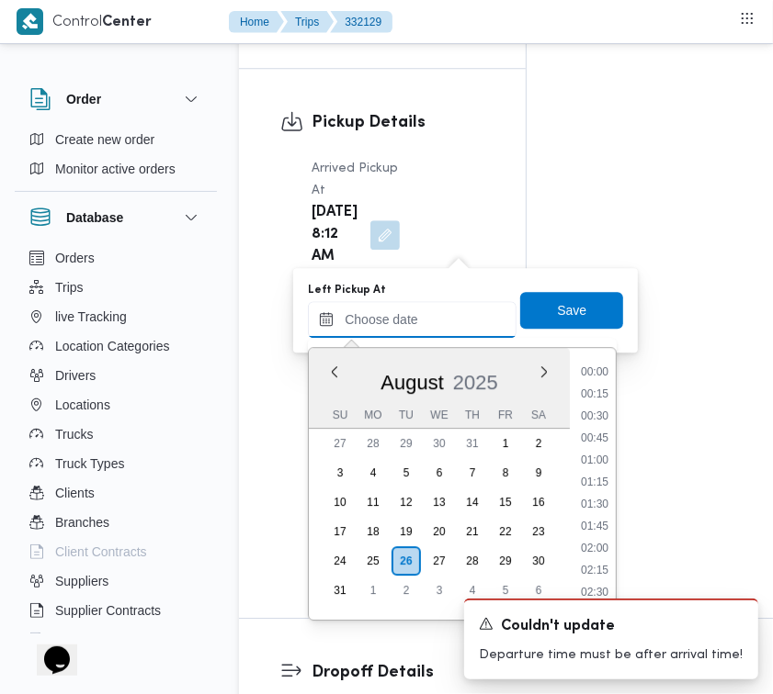
paste input "26/8/2025 9:00:00 AM"
type input "26/8/2025 9:00:00 AM"
click at [560, 320] on span "Save" at bounding box center [571, 310] width 29 height 22
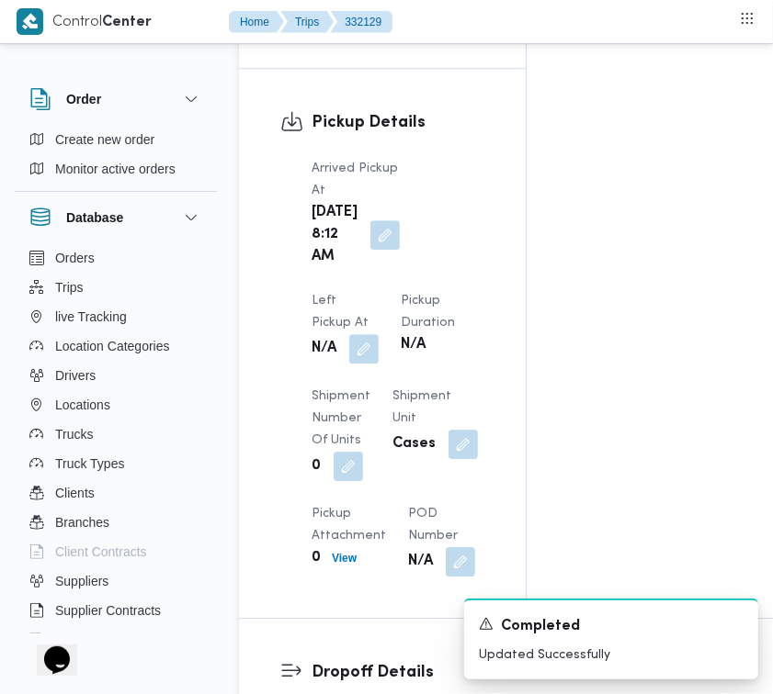
click at [513, 150] on div "Pickup Details Arrived Pickup At Tue, Aug 26, 2025 8:12 AM Left Pickup At N/A P…" at bounding box center [382, 343] width 287 height 549
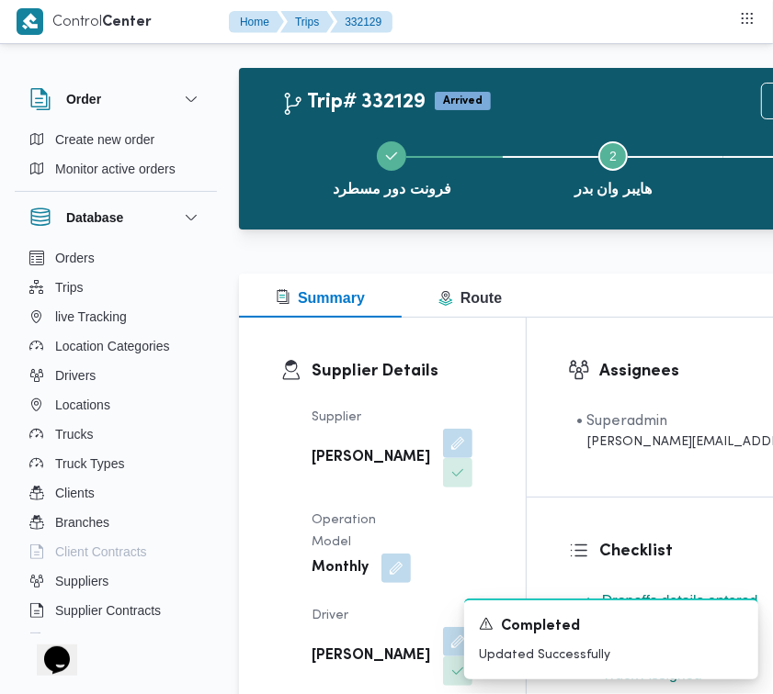
scroll to position [0, 0]
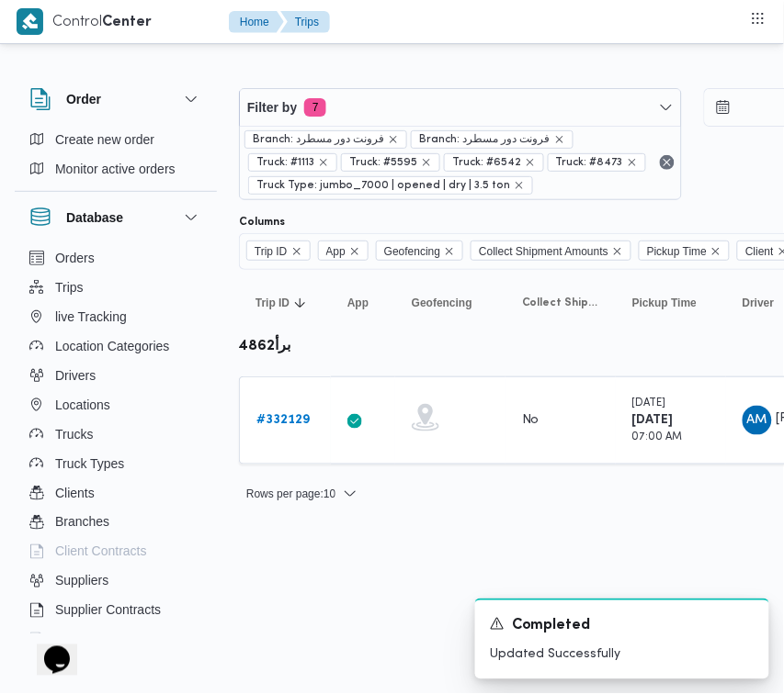
click at [397, 142] on span "Branch: فرونت دور مسطرد" at bounding box center [325, 139] width 163 height 18
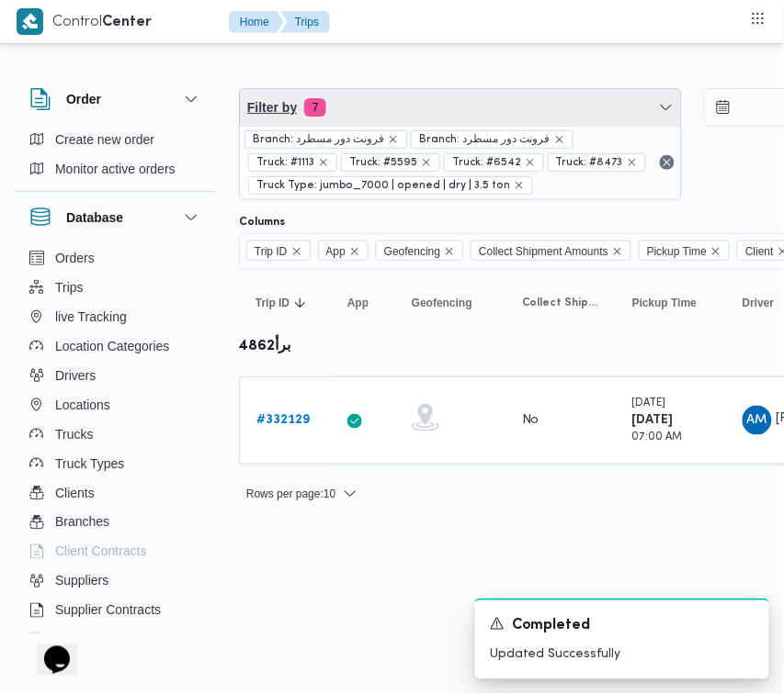
click at [410, 107] on span "Filter by 7" at bounding box center [460, 107] width 441 height 37
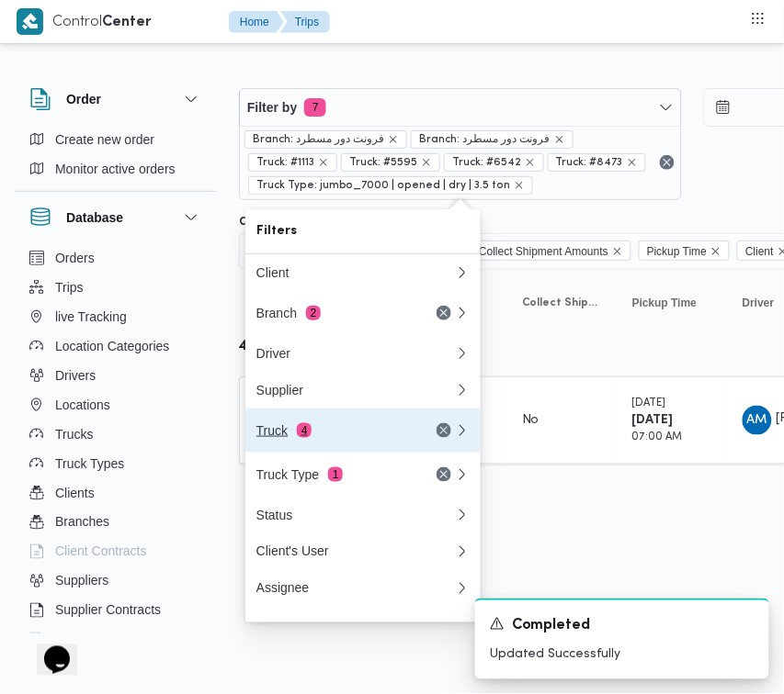
click at [297, 429] on span "4" at bounding box center [304, 430] width 15 height 15
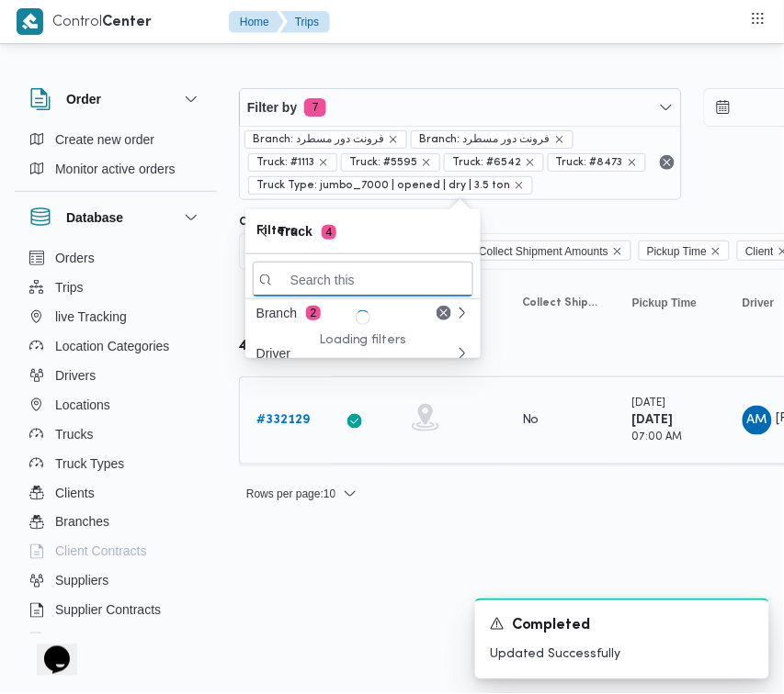
paste input "9283"
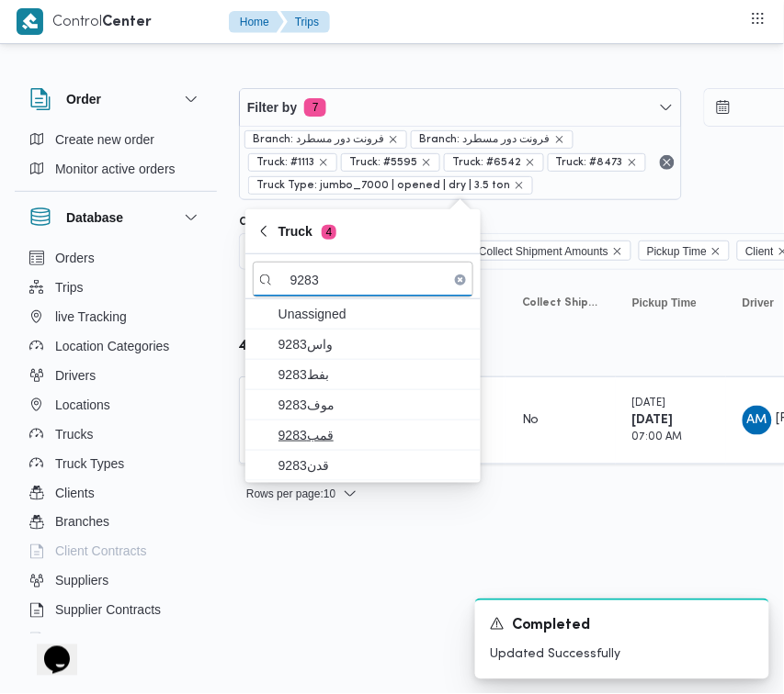
type input "9283"
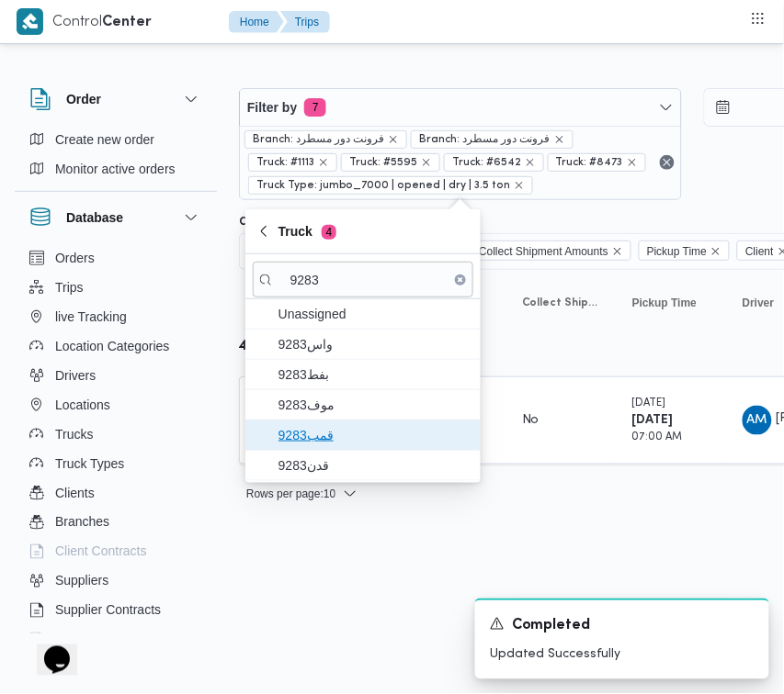
click at [291, 432] on span "قمب9283" at bounding box center [373, 435] width 191 height 22
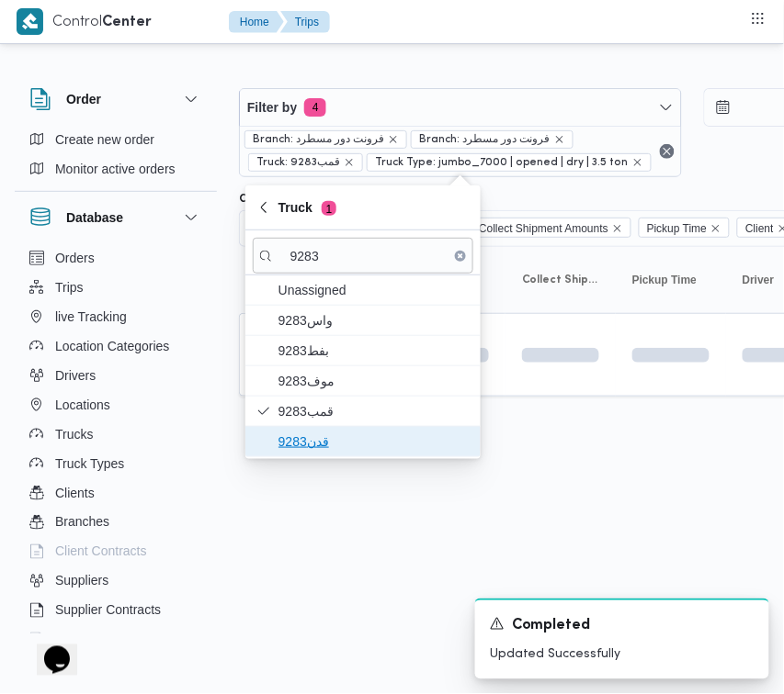
click at [291, 438] on span "قدن9283" at bounding box center [373, 442] width 191 height 22
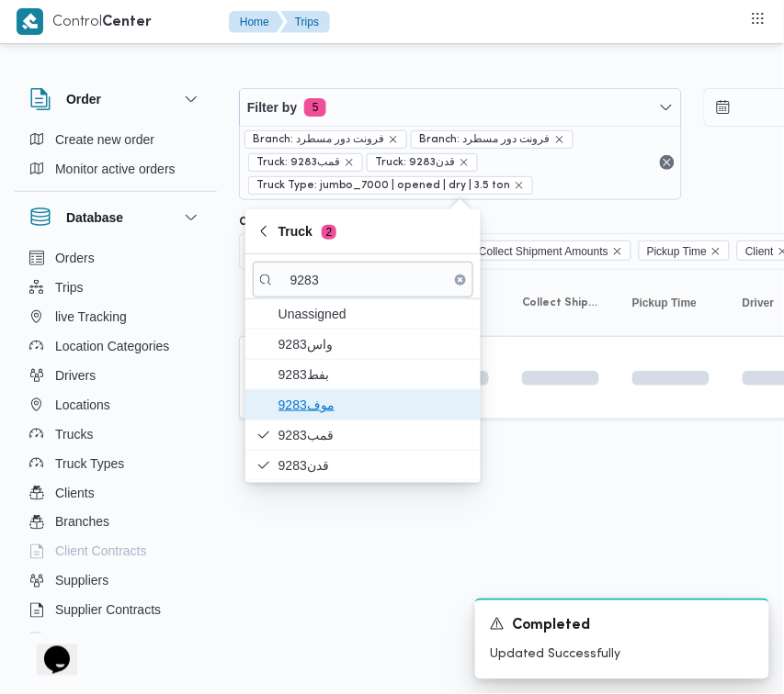
click at [304, 398] on span "9283موف" at bounding box center [373, 405] width 191 height 22
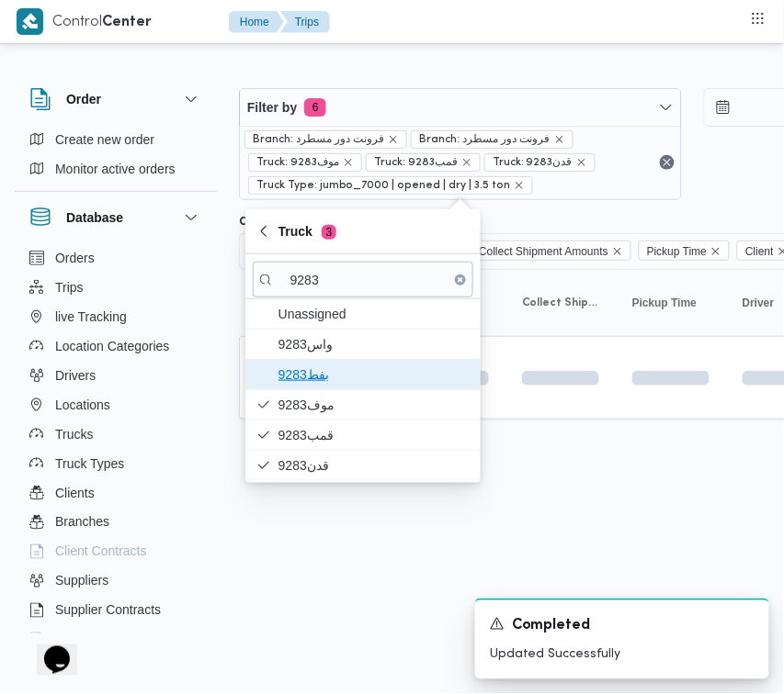
click at [304, 370] on span "9283بفط" at bounding box center [373, 375] width 191 height 22
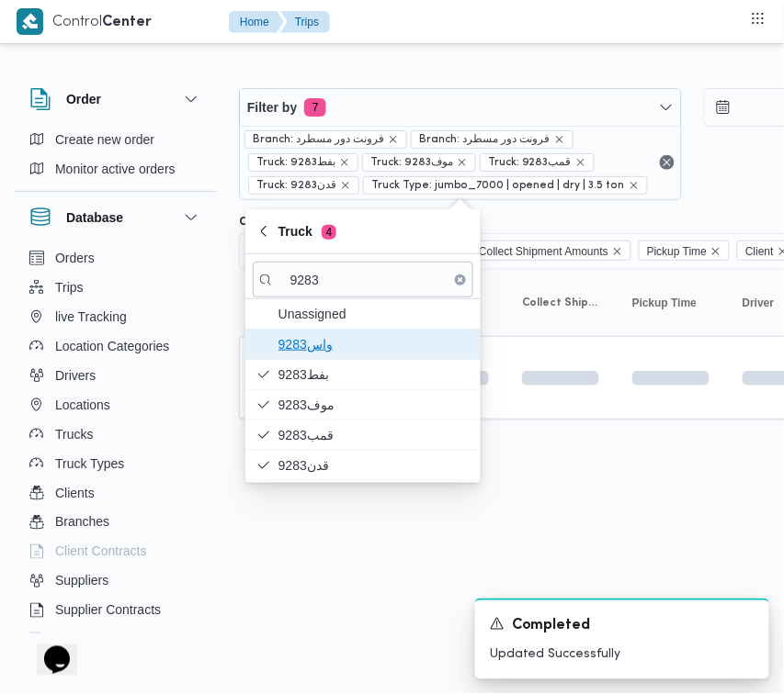
click at [303, 355] on span "واس9283" at bounding box center [373, 344] width 191 height 22
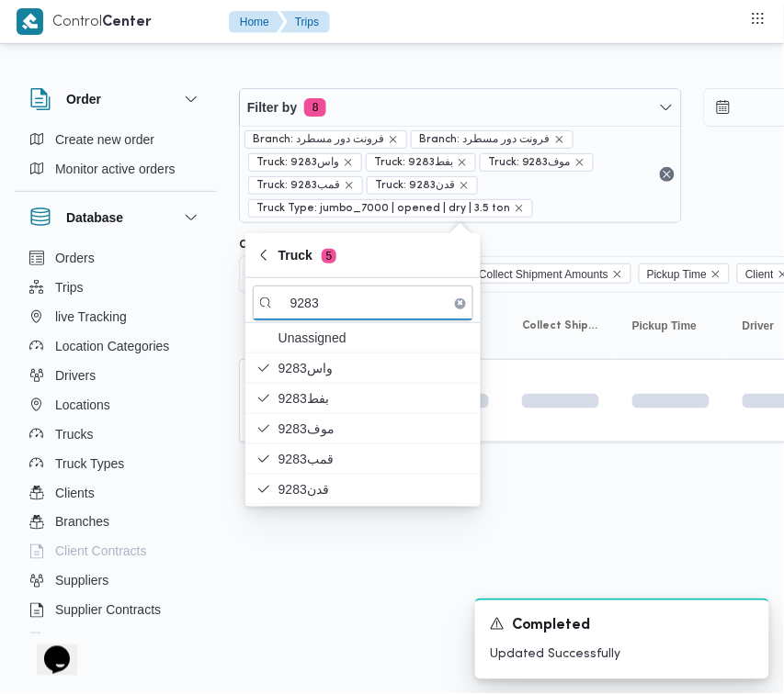
click at [322, 616] on html "Control Center Home Trips Order Create new order Monitor active orders Database…" at bounding box center [392, 347] width 784 height 694
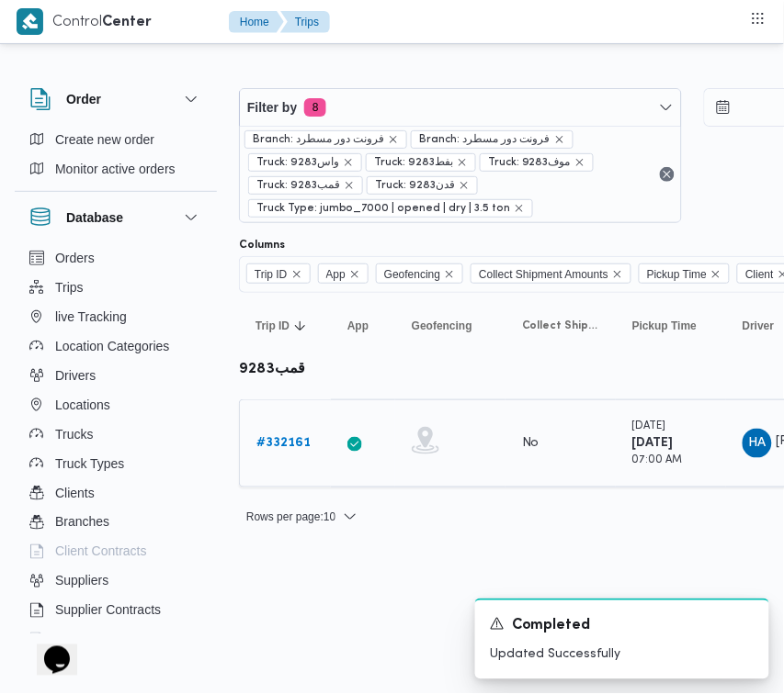
click at [289, 437] on b "# 332161" at bounding box center [283, 443] width 54 height 12
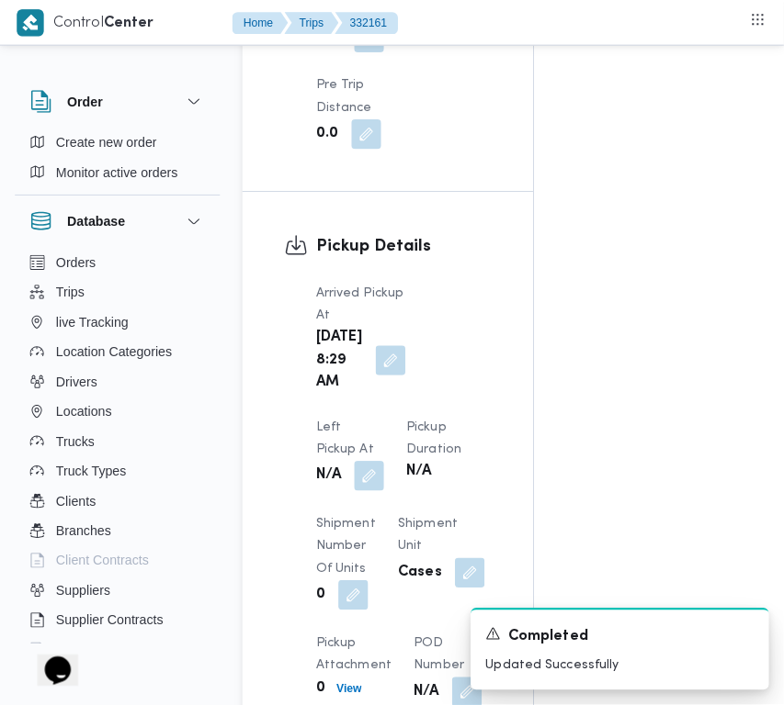
scroll to position [2908, 0]
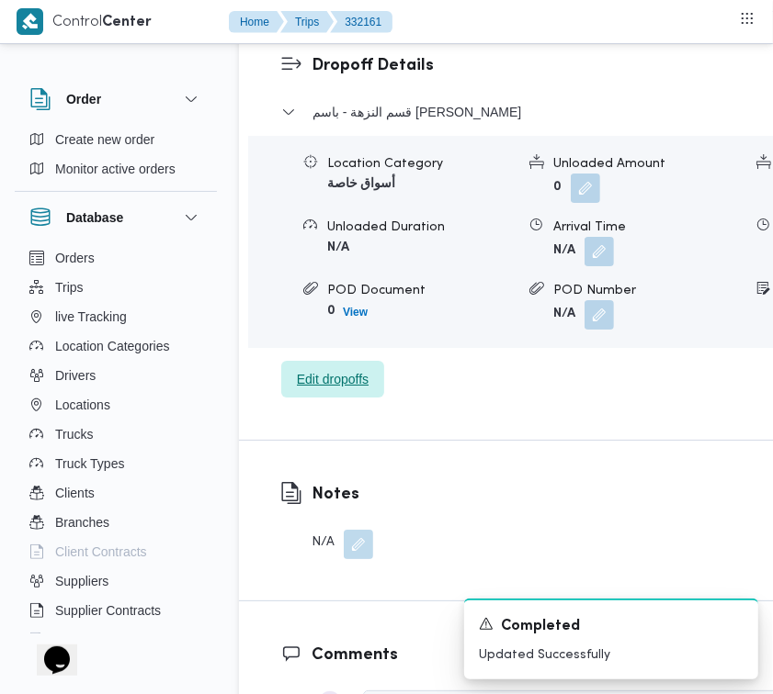
click at [345, 345] on div "قسم النزهة - باسم ماركت هيليوبلس Location Category أسواق خاصة Unloaded Amount 0…" at bounding box center [608, 250] width 655 height 298
click at [345, 361] on span "Edit dropoffs" at bounding box center [332, 379] width 103 height 37
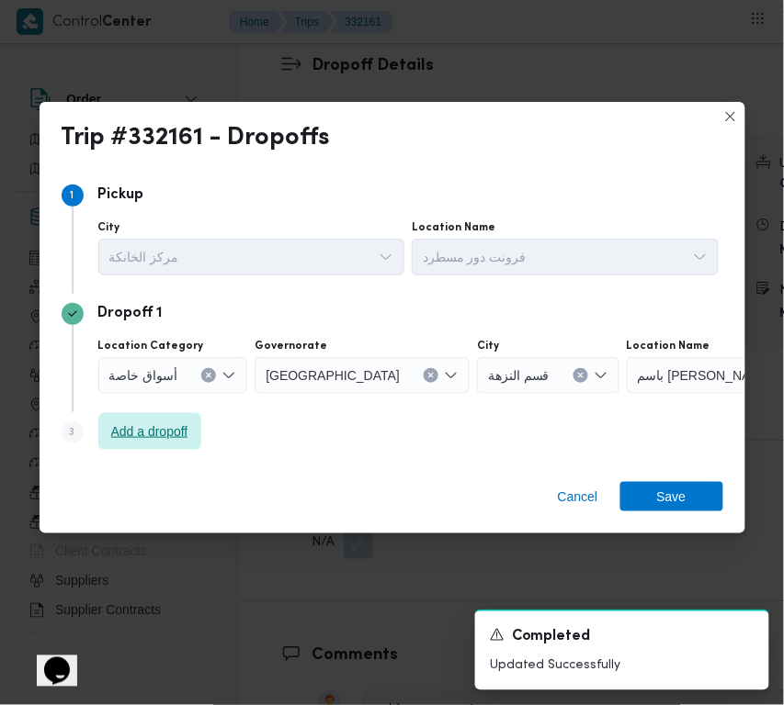
click at [158, 434] on span "Add a dropoff" at bounding box center [149, 432] width 77 height 22
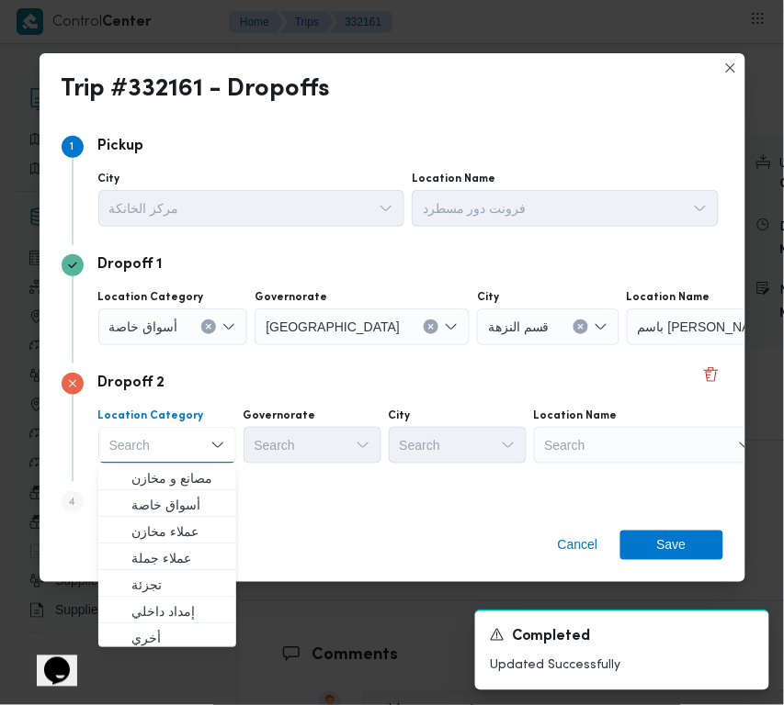
click at [637, 433] on div "Search" at bounding box center [649, 445] width 230 height 37
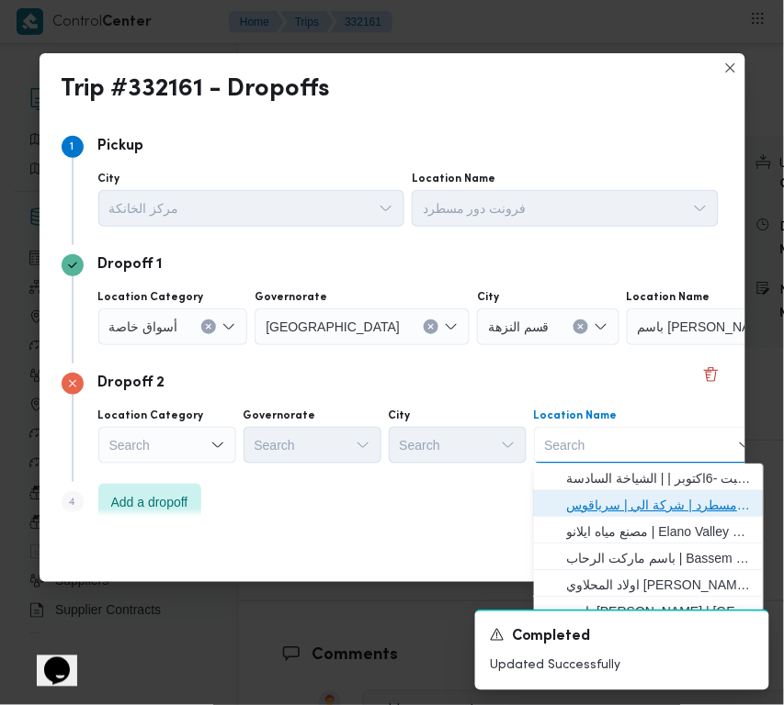
click at [643, 498] on span "فرونت دور مسطرد | شركة الي | سرياقوس" at bounding box center [660, 505] width 186 height 22
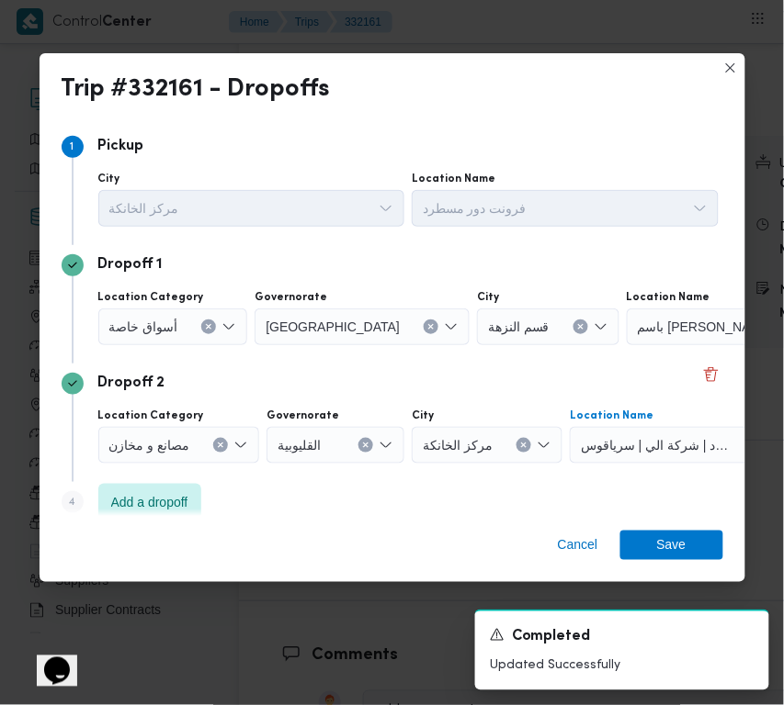
click at [507, 328] on div "قسم النزهة" at bounding box center [548, 327] width 142 height 37
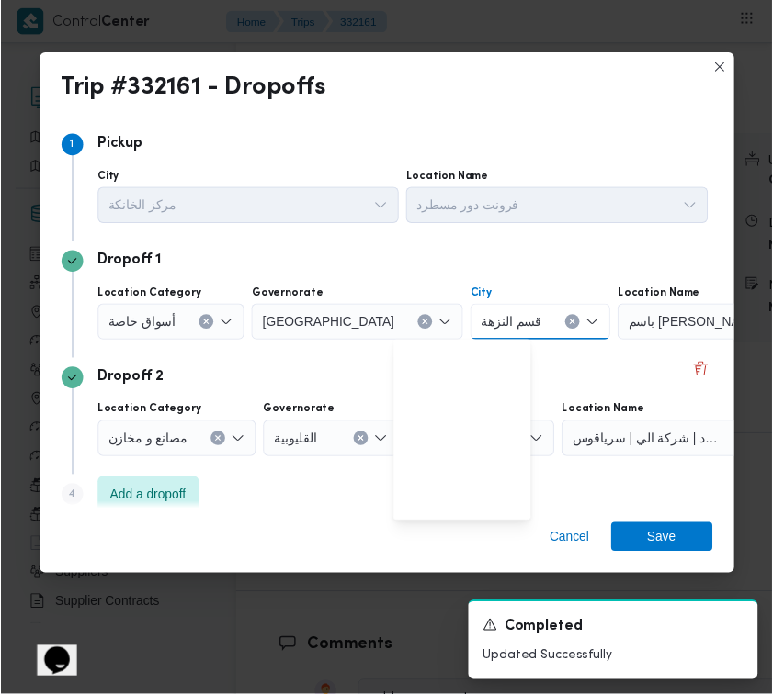
scroll to position [349, 0]
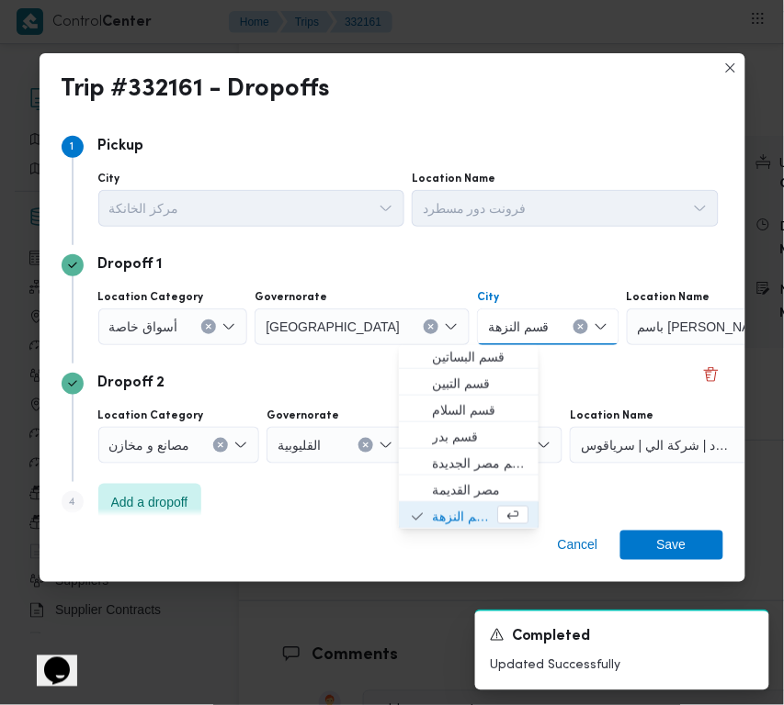
click at [577, 323] on icon "Clear input" at bounding box center [580, 326] width 7 height 7
click at [648, 326] on div "Search" at bounding box center [737, 327] width 230 height 37
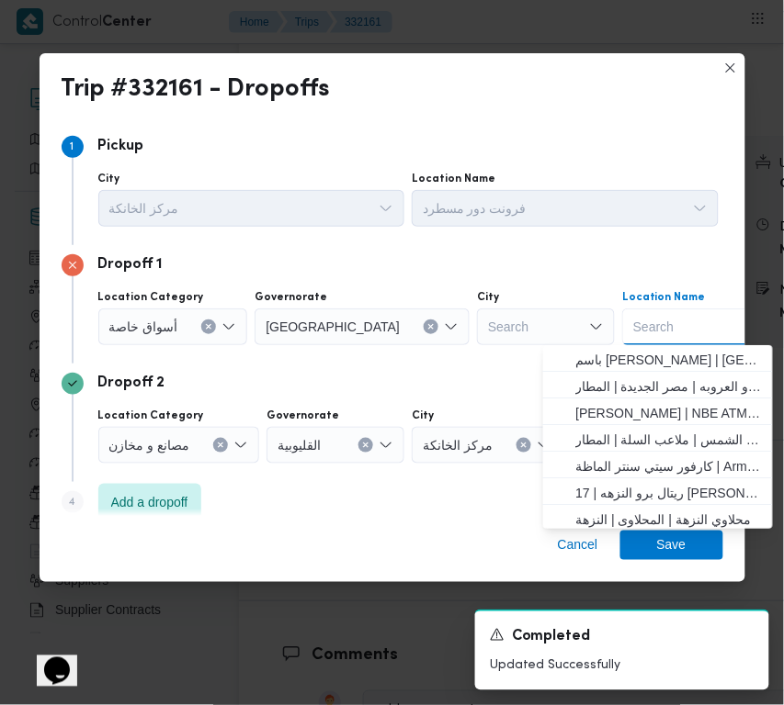
paste input "هايبر وان بدر"
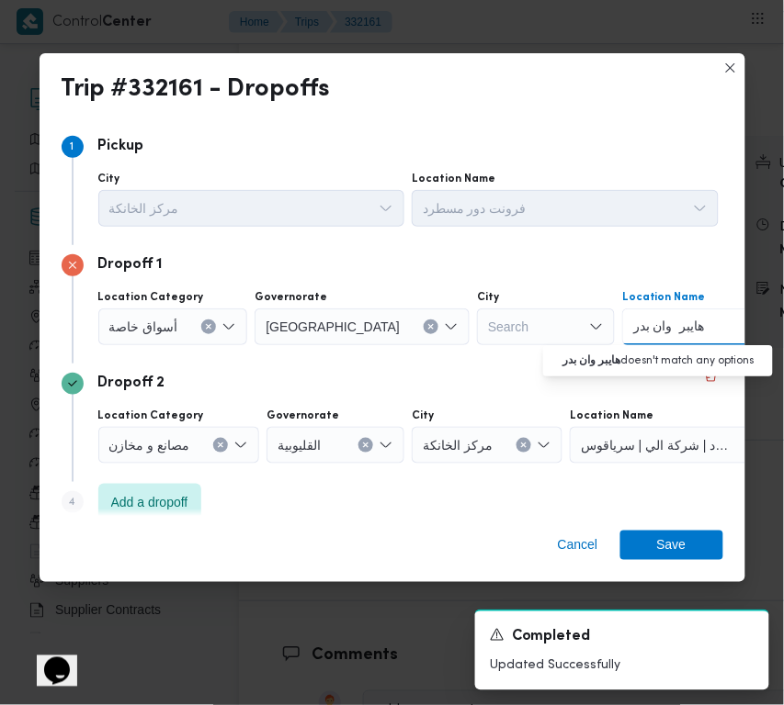
click at [633, 321] on input "هايبر وان بدر" at bounding box center [669, 327] width 73 height 22
type input "هايبر وان بدر"
click at [626, 355] on span "هايبر وان بدر | هايبر وان - مدينة بدر | null" at bounding box center [669, 360] width 186 height 22
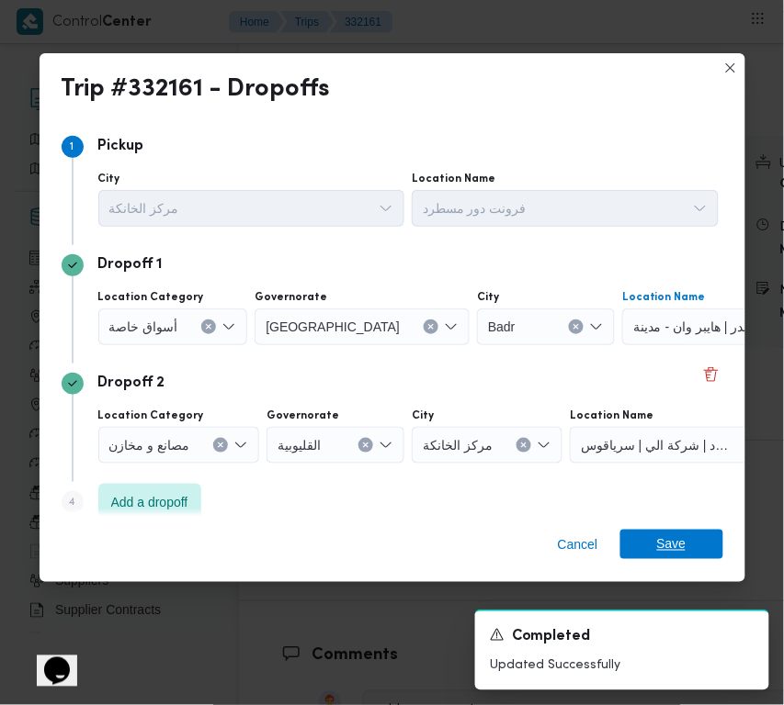
click at [685, 531] on span "Save" at bounding box center [671, 544] width 103 height 29
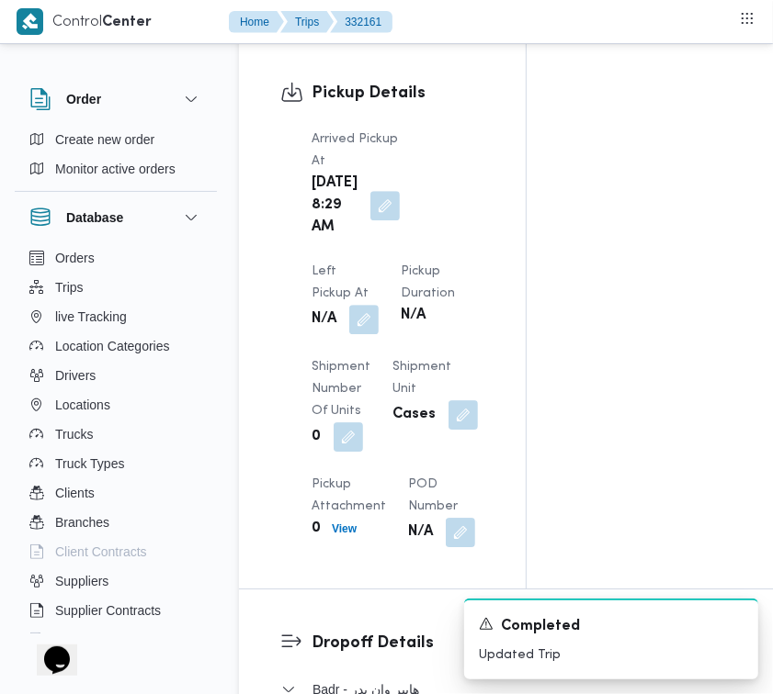
scroll to position [2301, 0]
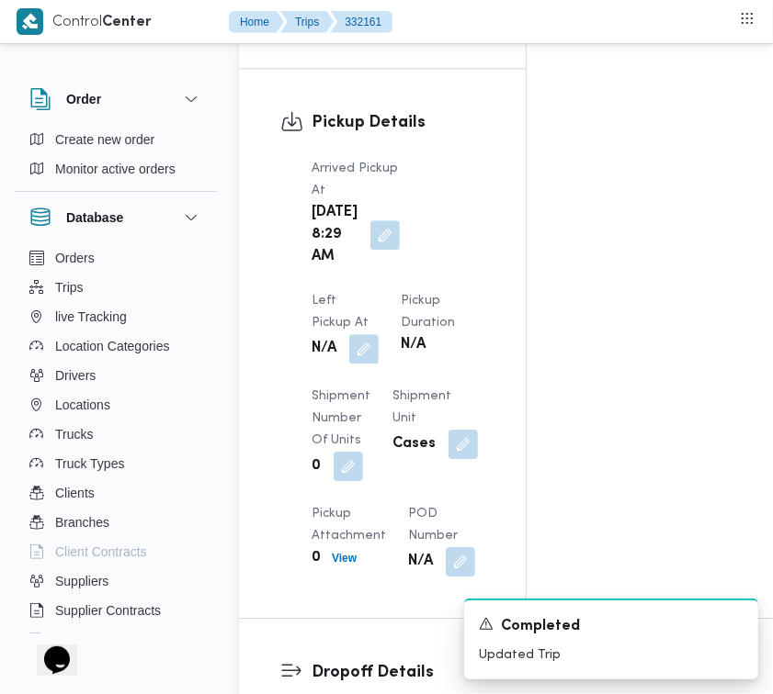
click at [483, 166] on div "Arrived Pickup At Tue, Aug 26, 2025 8:29 AM Left Pickup At N/A Pickup Duration …" at bounding box center [397, 367] width 195 height 441
click at [378, 333] on button "button" at bounding box center [363, 347] width 29 height 29
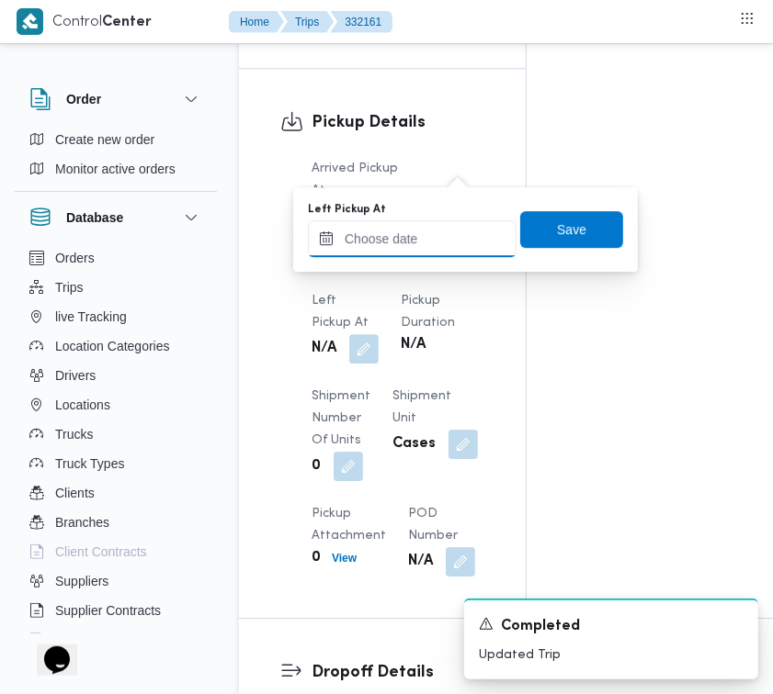
click at [436, 243] on input "Left Pickup At" at bounding box center [412, 238] width 209 height 37
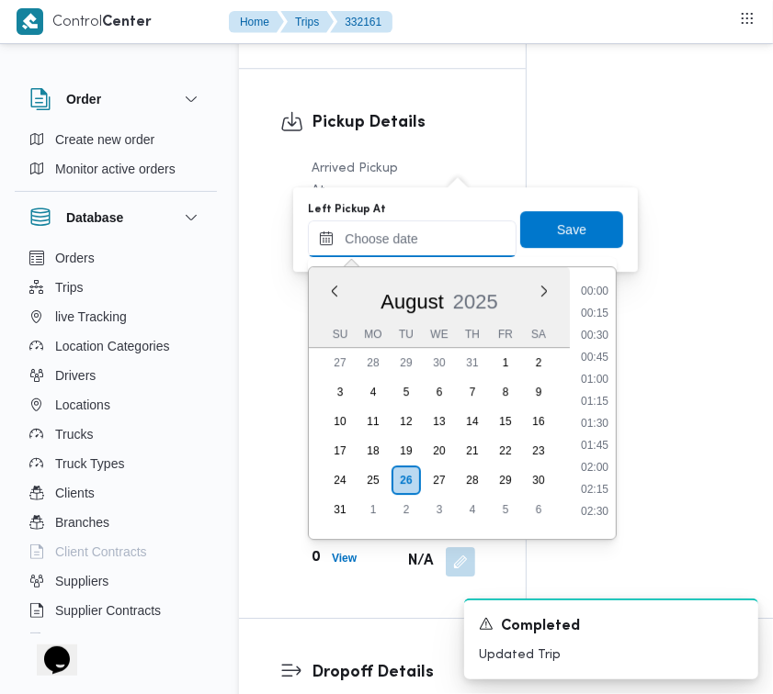
paste input "26/8/2025 9:00:00 AM"
click at [585, 379] on li "10:00" at bounding box center [595, 381] width 42 height 18
type input "26/08/2025 10:00"
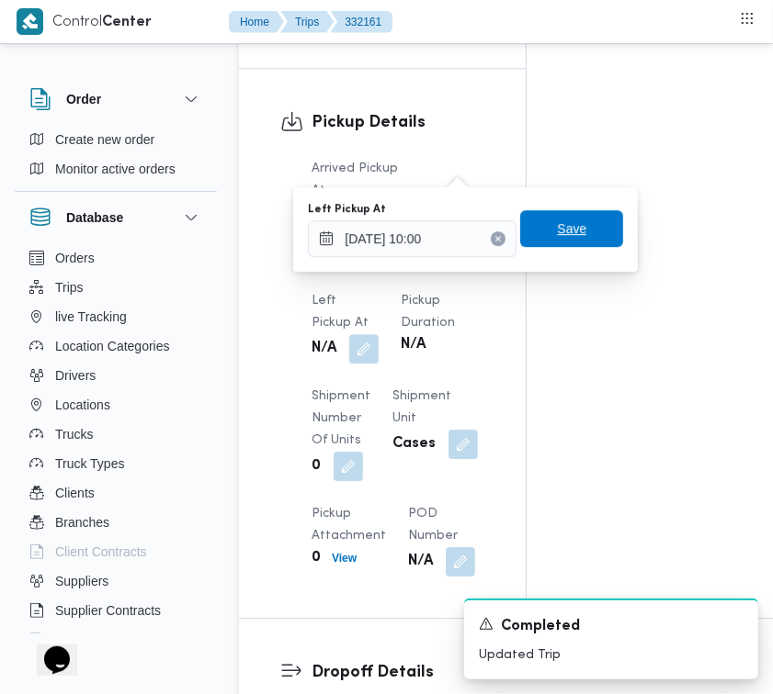
click at [562, 237] on span "Save" at bounding box center [571, 229] width 29 height 22
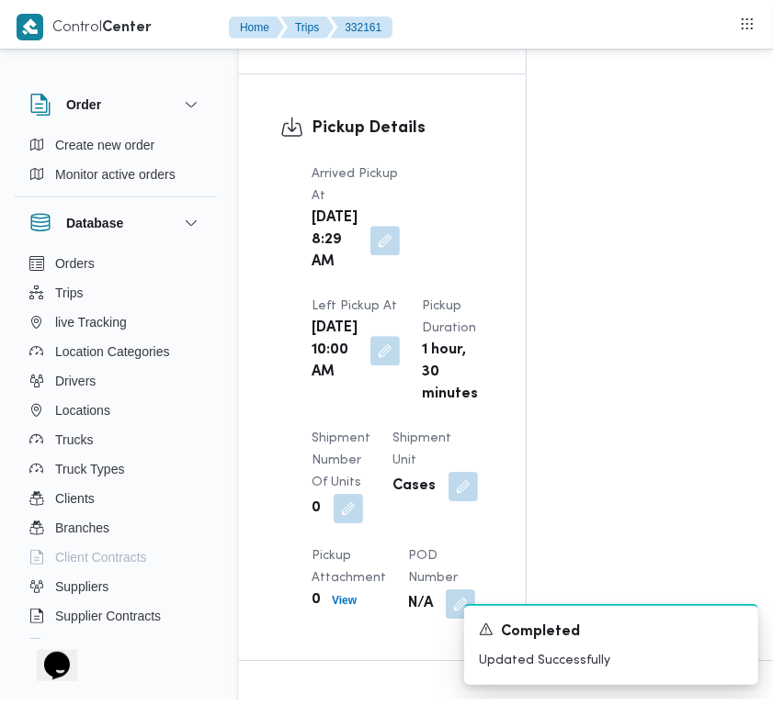
scroll to position [0, 0]
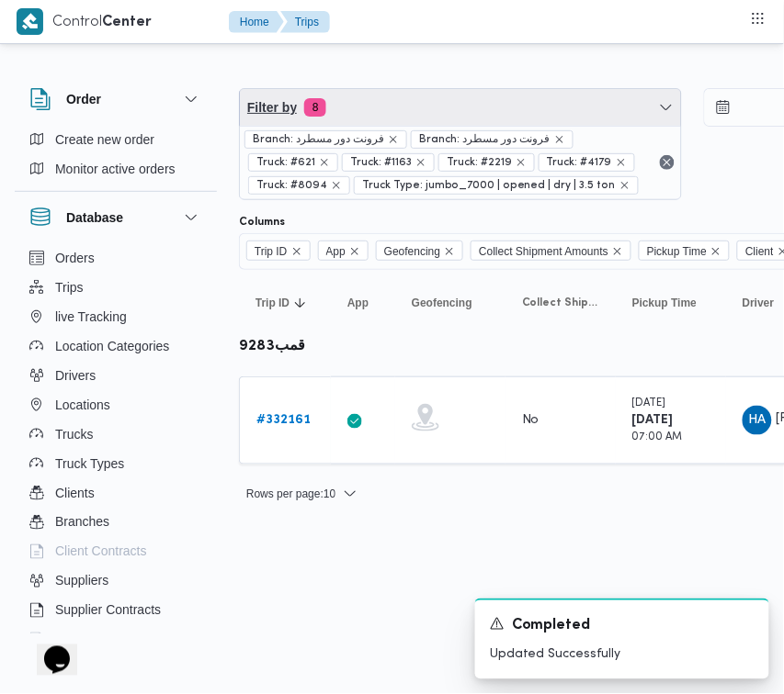
drag, startPoint x: 381, startPoint y: 104, endPoint x: 388, endPoint y: 142, distance: 39.1
click at [381, 104] on span "Filter by 8" at bounding box center [460, 107] width 441 height 37
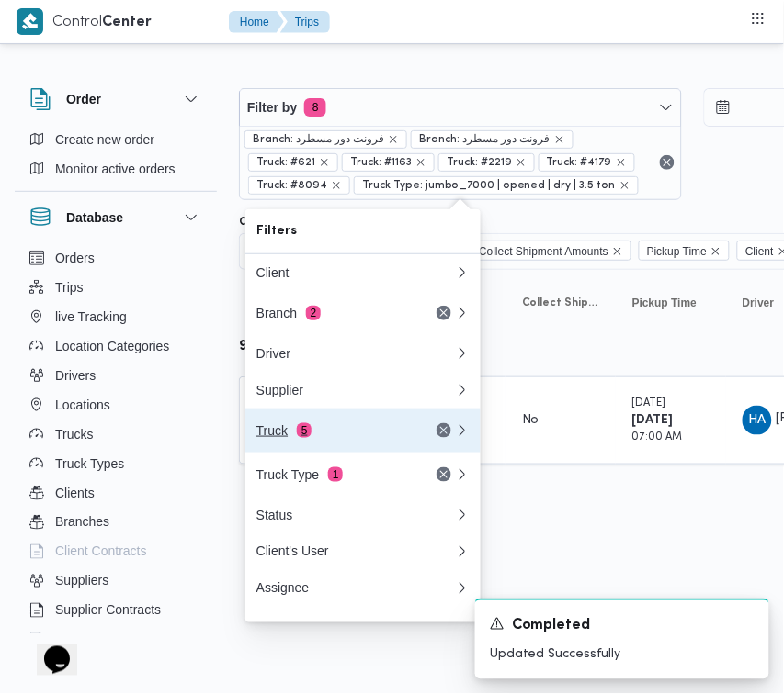
click at [306, 423] on button "Truck 5" at bounding box center [362, 431] width 235 height 44
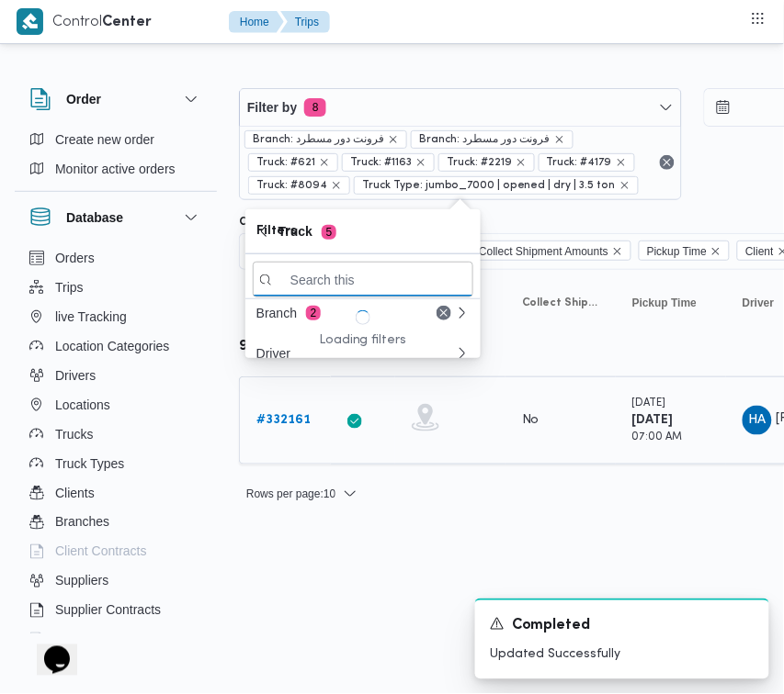
paste input "9252"
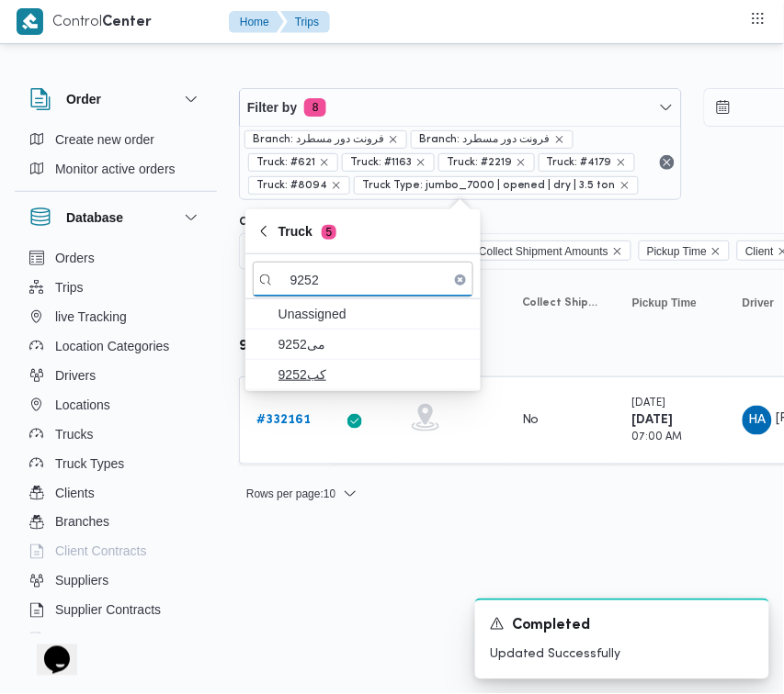
type input "9252"
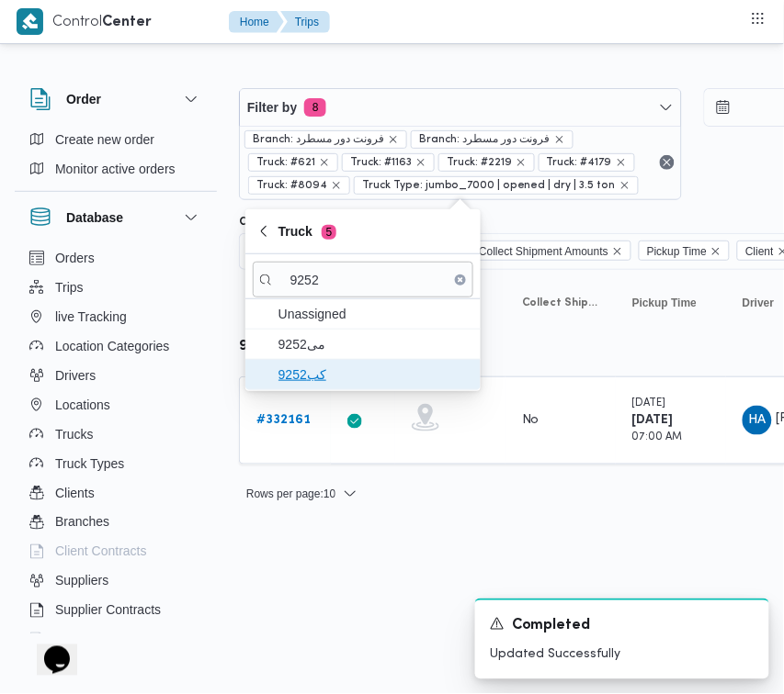
click at [313, 363] on span "كب9252" at bounding box center [363, 374] width 220 height 29
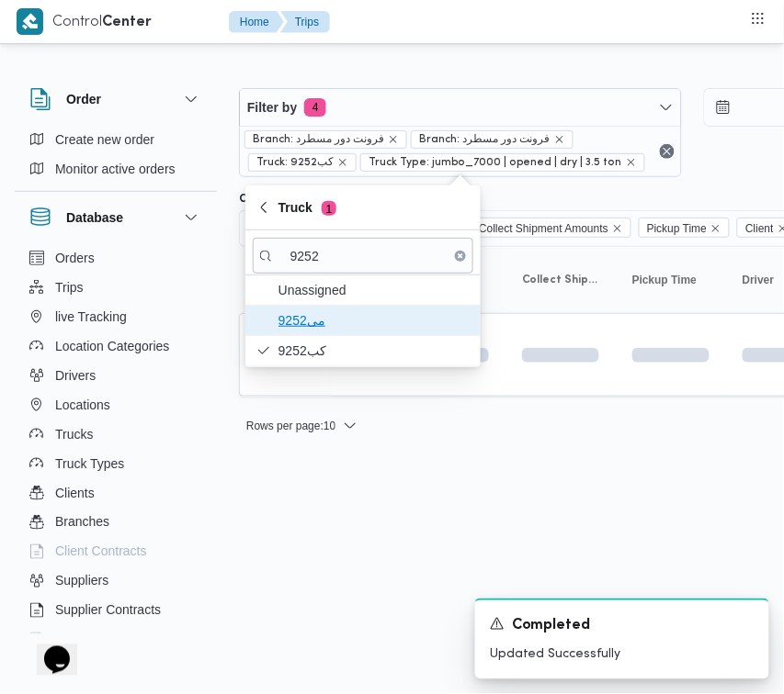
click at [313, 332] on span "9252مى" at bounding box center [373, 321] width 191 height 22
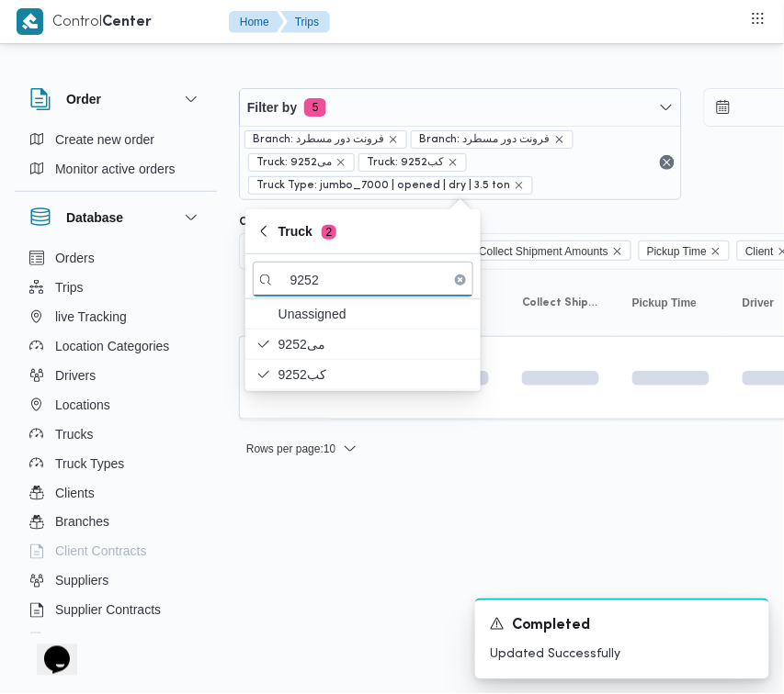
click at [354, 543] on html "Control Center Home Trips Order Create new order Monitor active orders Database…" at bounding box center [392, 347] width 784 height 694
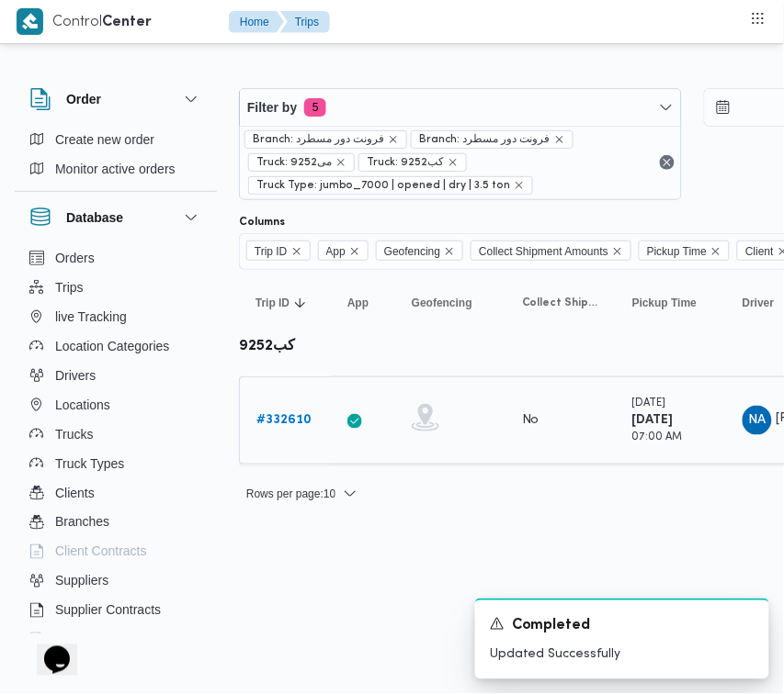
click at [290, 426] on b "# 332610" at bounding box center [283, 420] width 55 height 12
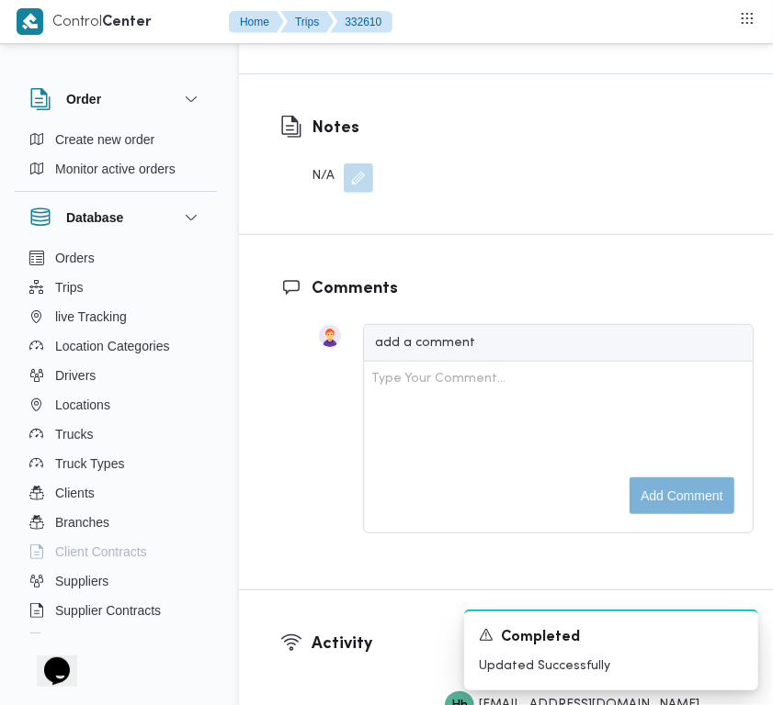
scroll to position [3636, 0]
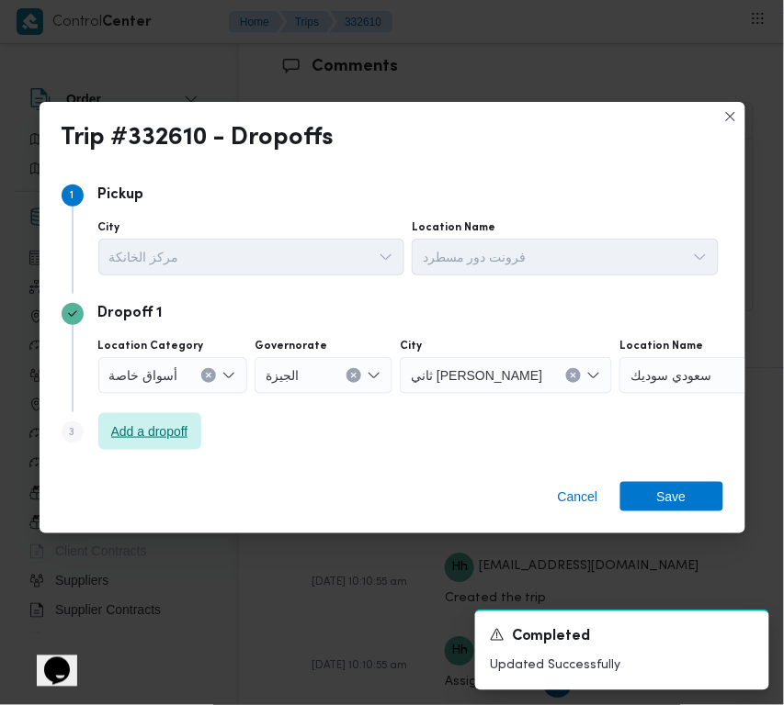
click at [173, 437] on span "Add a dropoff" at bounding box center [149, 432] width 77 height 22
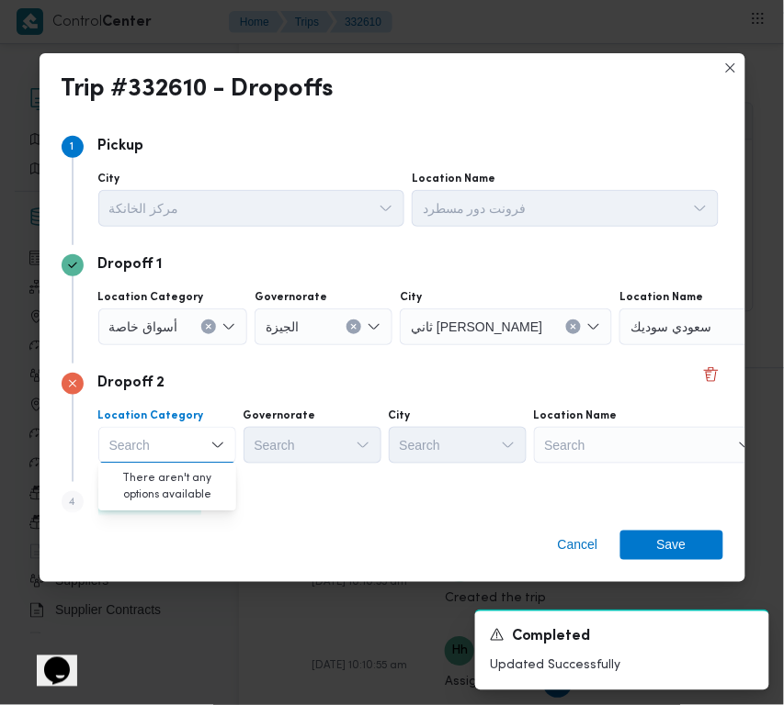
click at [639, 452] on div "Search" at bounding box center [649, 445] width 230 height 37
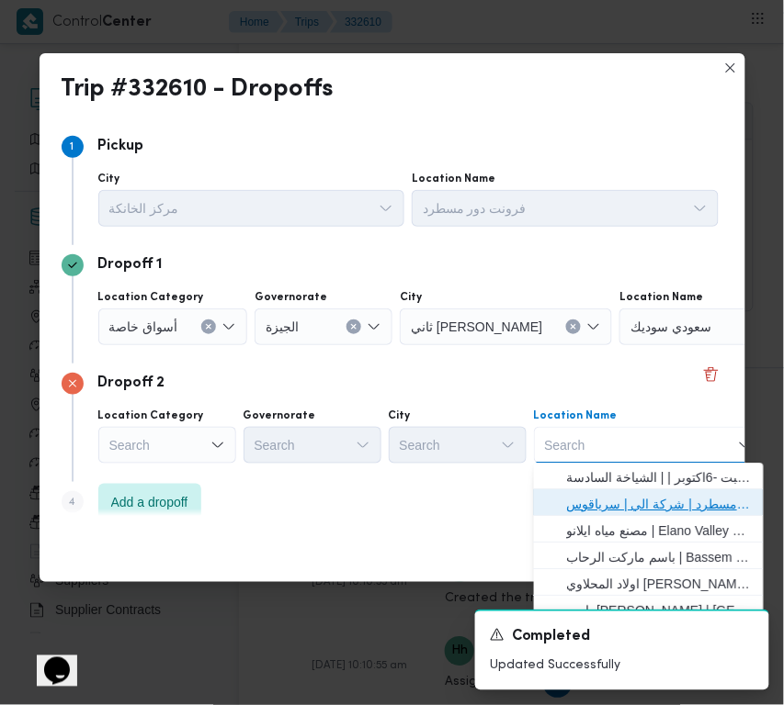
click at [625, 499] on span "فرونت دور مسطرد | شركة الي | سرياقوس" at bounding box center [660, 505] width 186 height 22
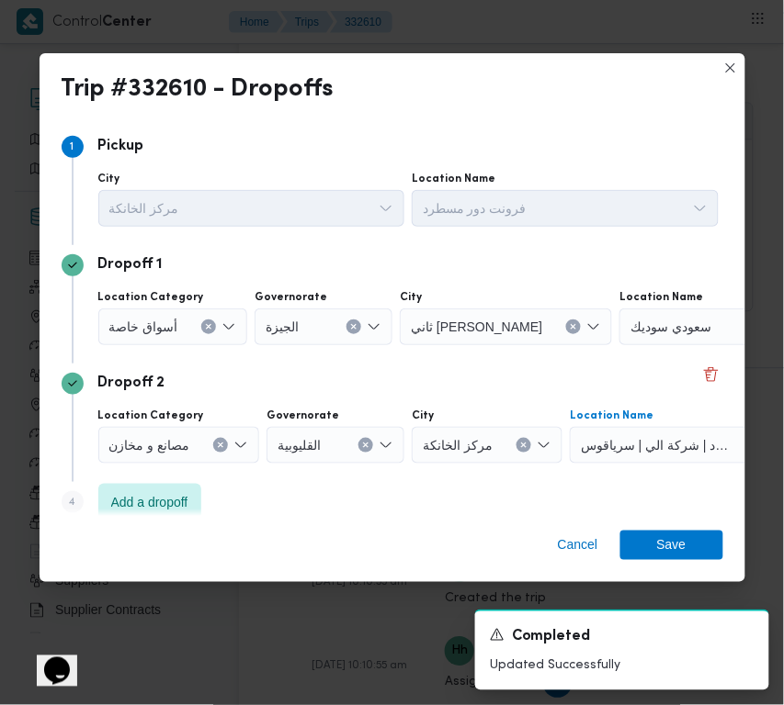
click at [355, 323] on icon "Clear input" at bounding box center [353, 326] width 7 height 7
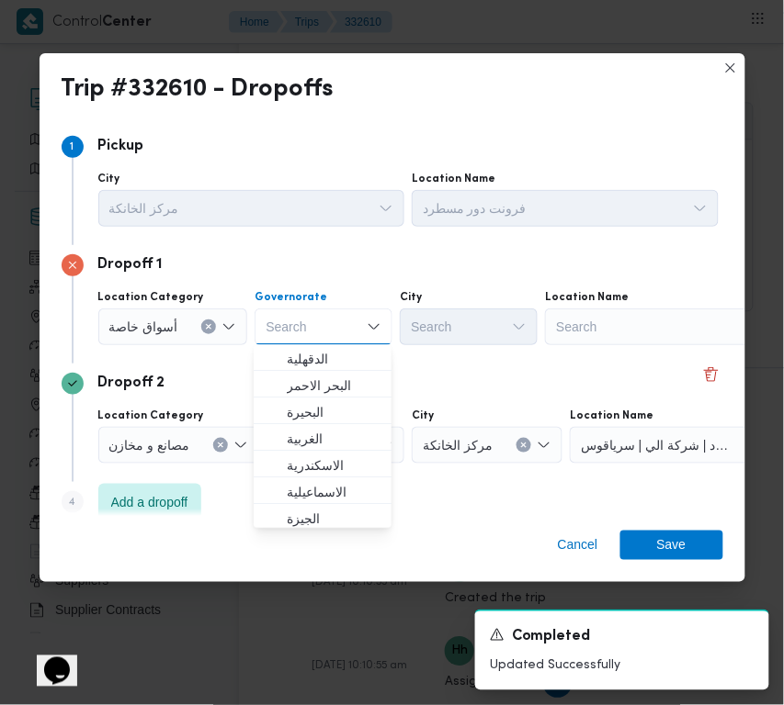
click at [645, 328] on div "Search" at bounding box center [660, 327] width 230 height 37
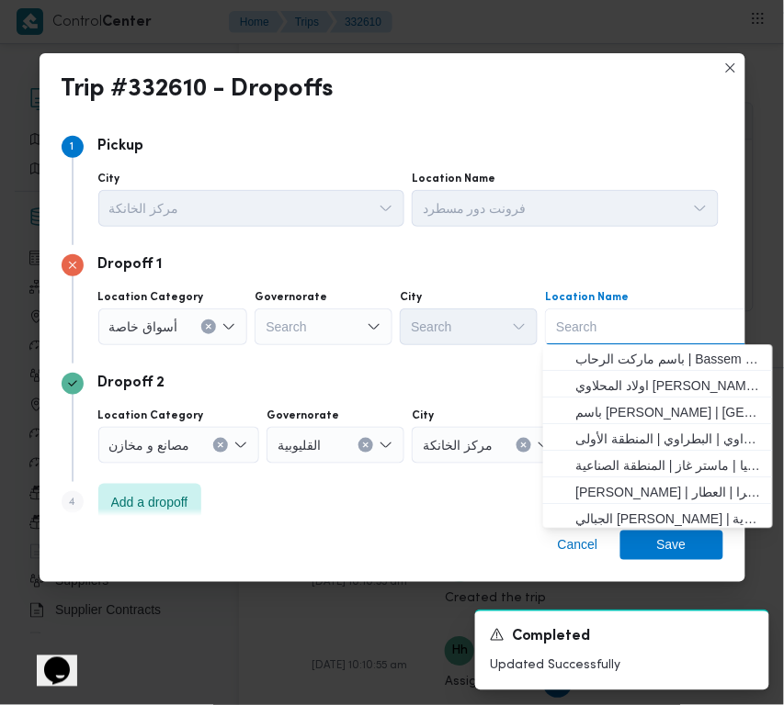
paste input "هايبر وان بدر"
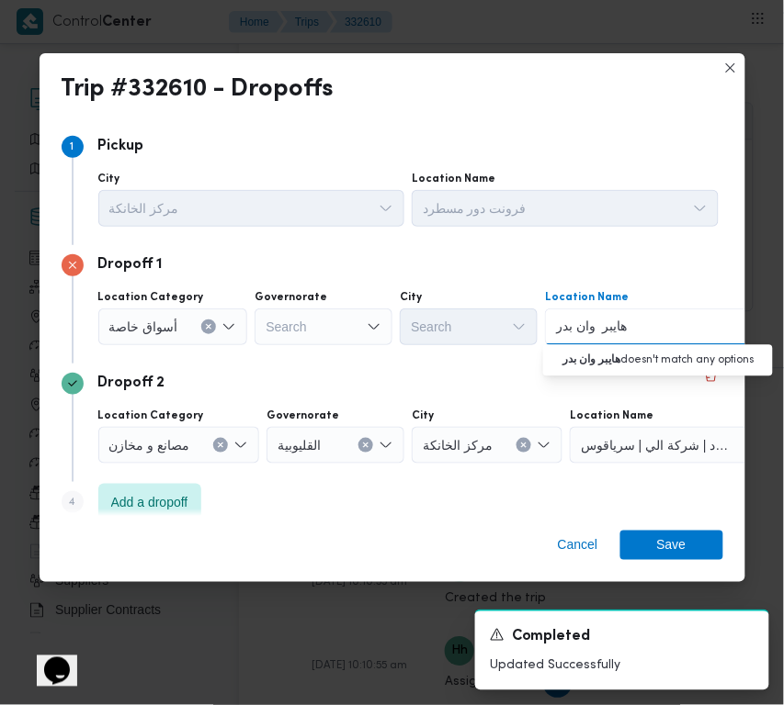
click at [590, 328] on input "هايبر وان بدر" at bounding box center [592, 327] width 73 height 22
type input "هايبر وان بدر"
click at [607, 354] on span "هايبر وان بدر | هايبر وان - مدينة بدر | null" at bounding box center [669, 360] width 186 height 22
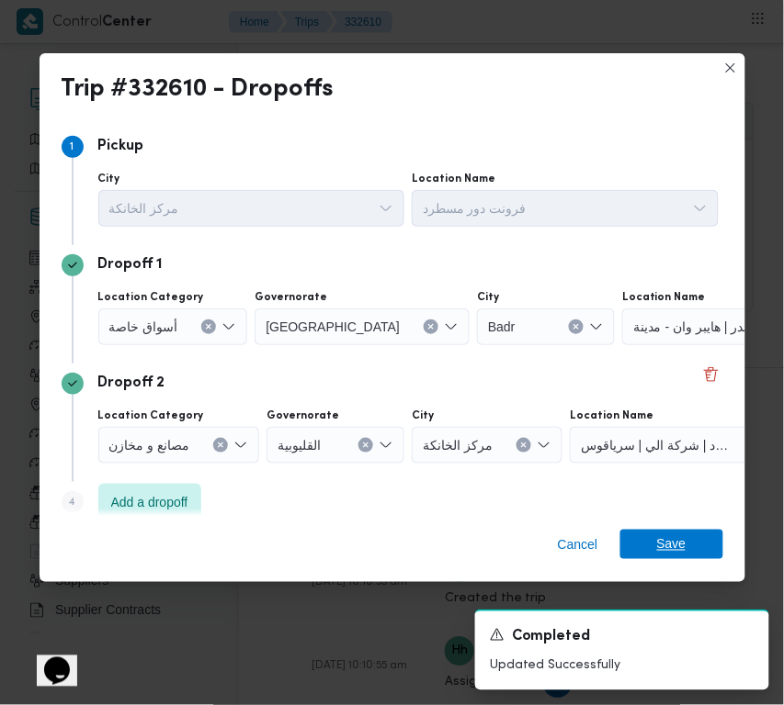
click at [671, 535] on span "Save" at bounding box center [671, 544] width 29 height 29
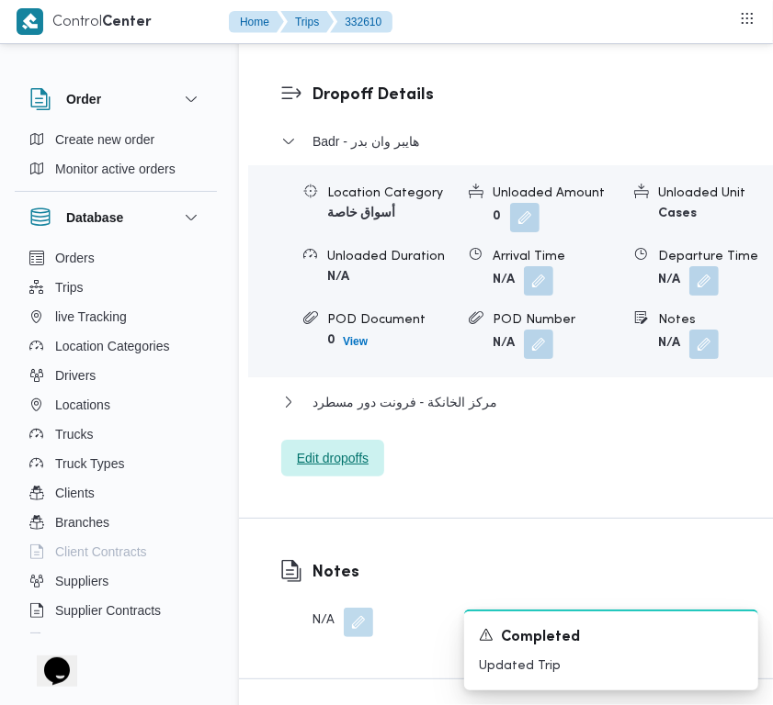
scroll to position [2955, 0]
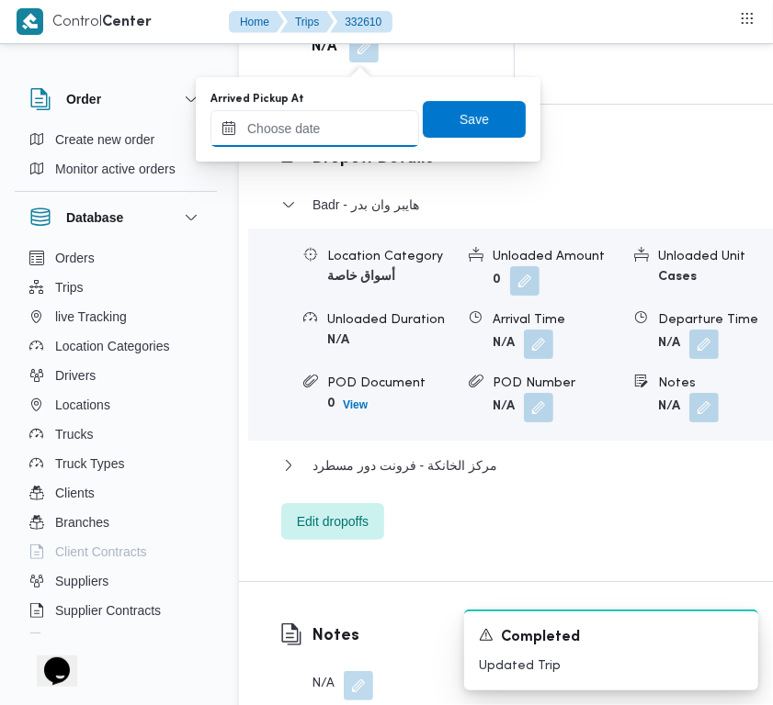
click at [351, 117] on input "Arrived Pickup At" at bounding box center [314, 128] width 209 height 37
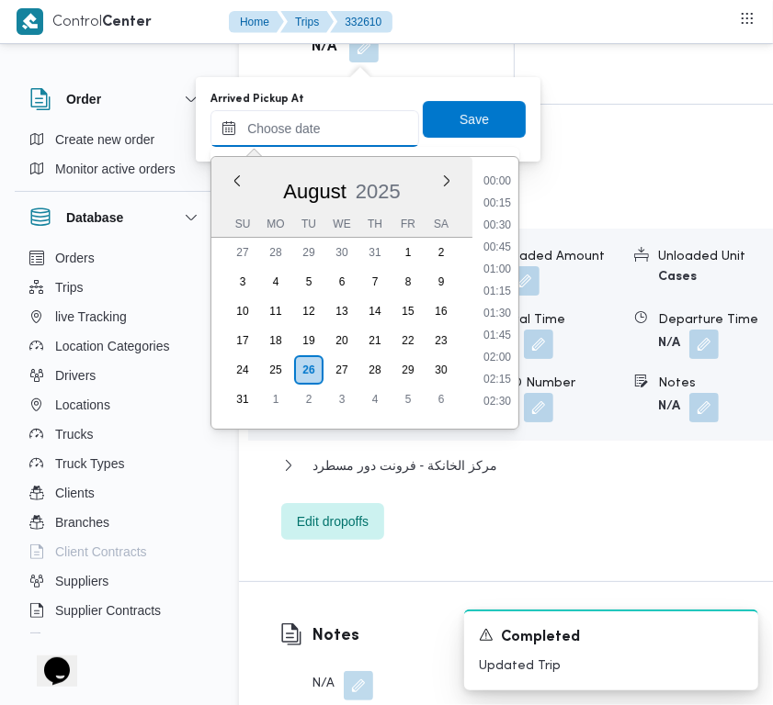
paste input "26/8/2025 7:00:00 AM"
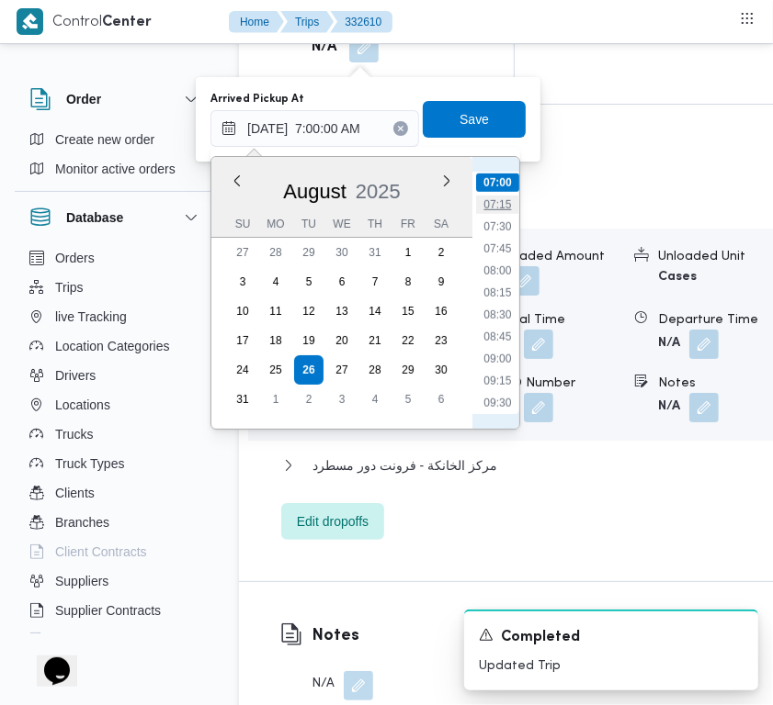
click at [502, 200] on li "07:15" at bounding box center [497, 205] width 42 height 18
type input "26/08/2025 07:15"
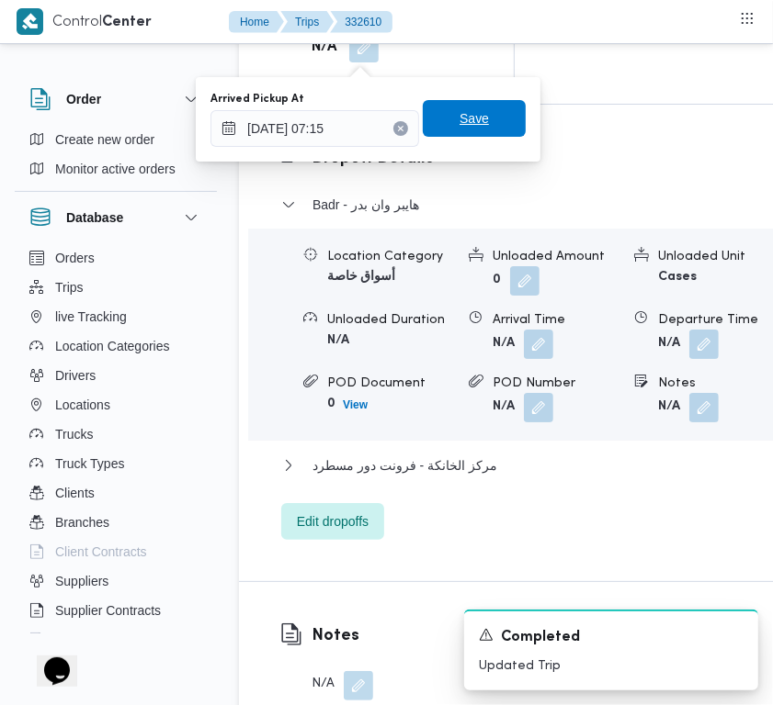
click at [483, 117] on span "Save" at bounding box center [474, 118] width 103 height 37
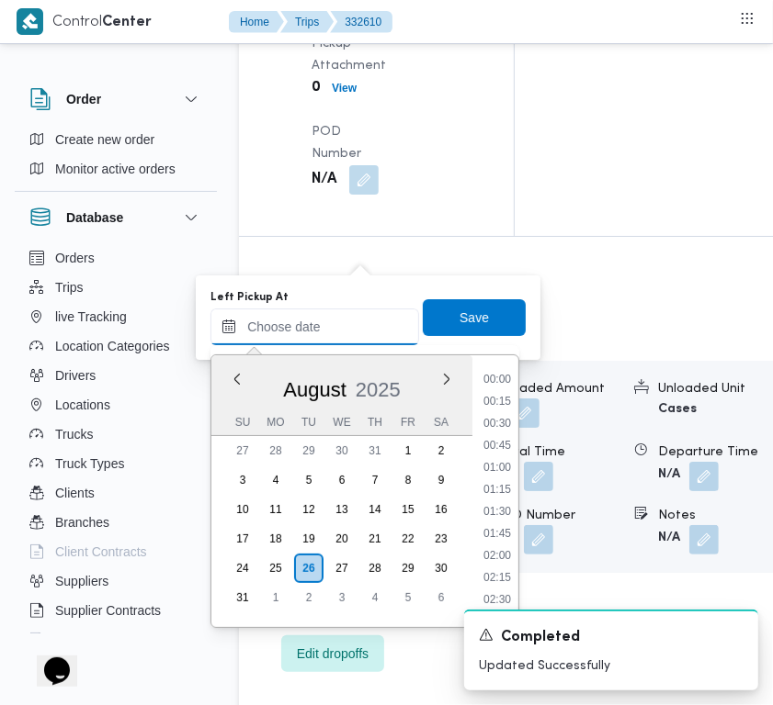
scroll to position [823, 0]
paste input "26/8/2025 7:00:00 AM"
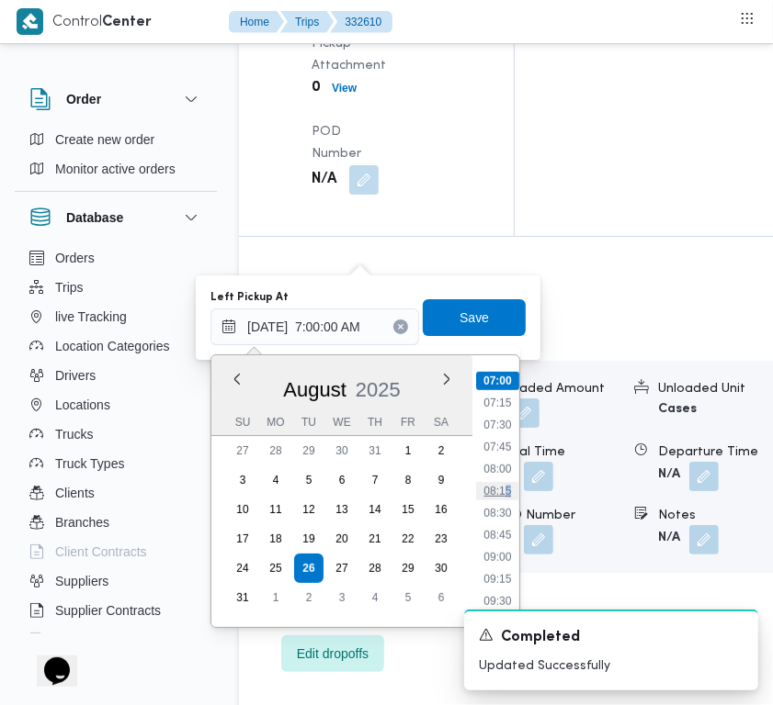
click at [507, 487] on li "08:15" at bounding box center [497, 491] width 42 height 18
type input "26/08/2025 08:15"
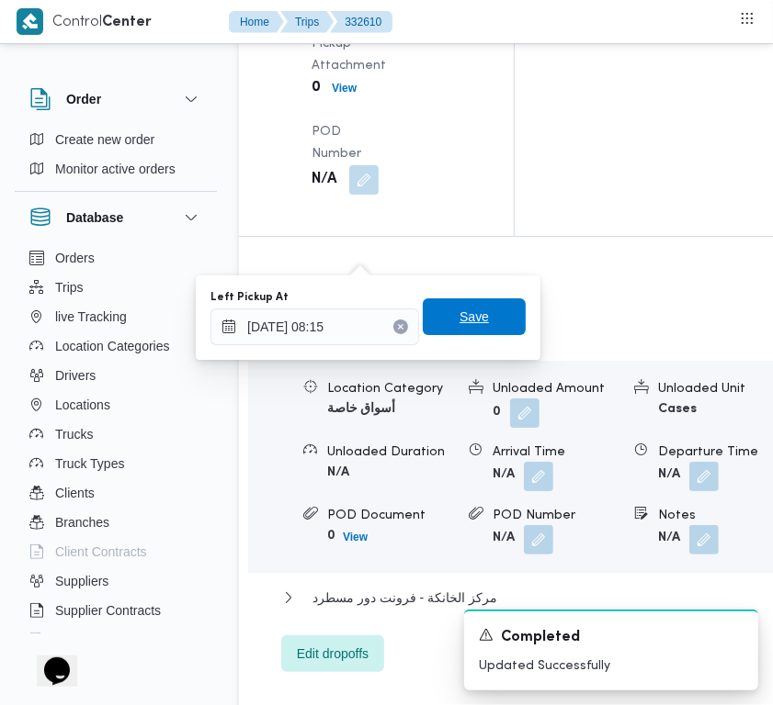
click at [455, 305] on span "Save" at bounding box center [474, 317] width 103 height 37
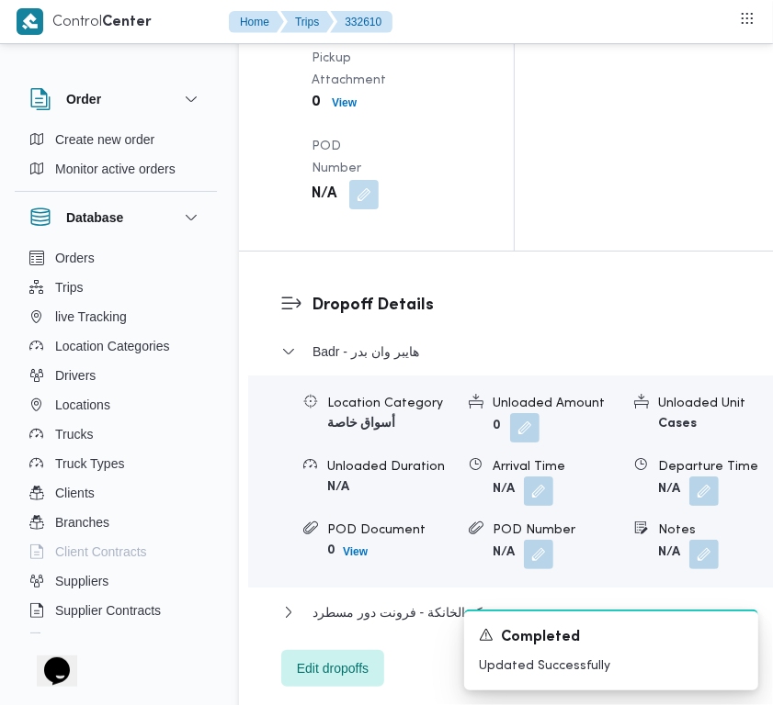
scroll to position [0, 0]
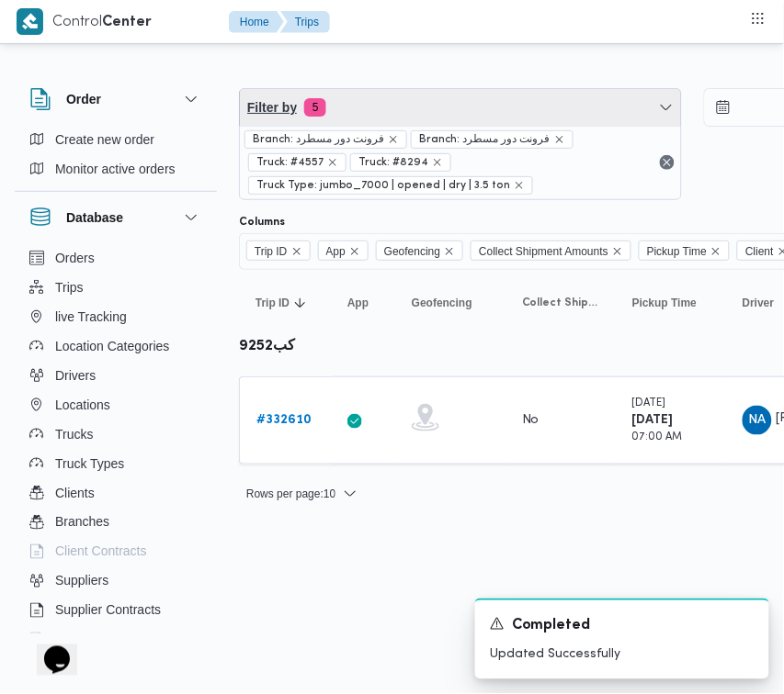
click at [370, 96] on span "Filter by 5" at bounding box center [460, 107] width 441 height 37
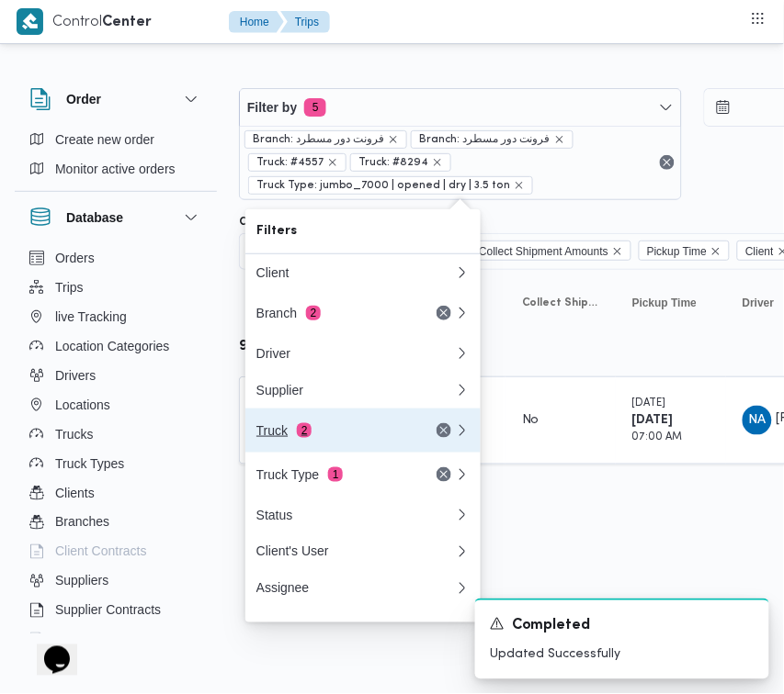
click at [342, 434] on div "Truck 2" at bounding box center [333, 430] width 154 height 15
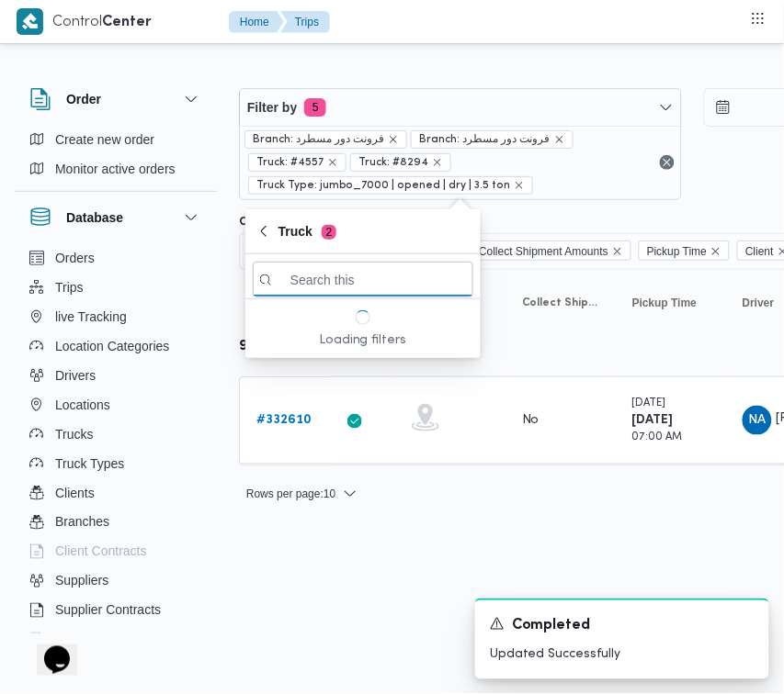
paste input "1981"
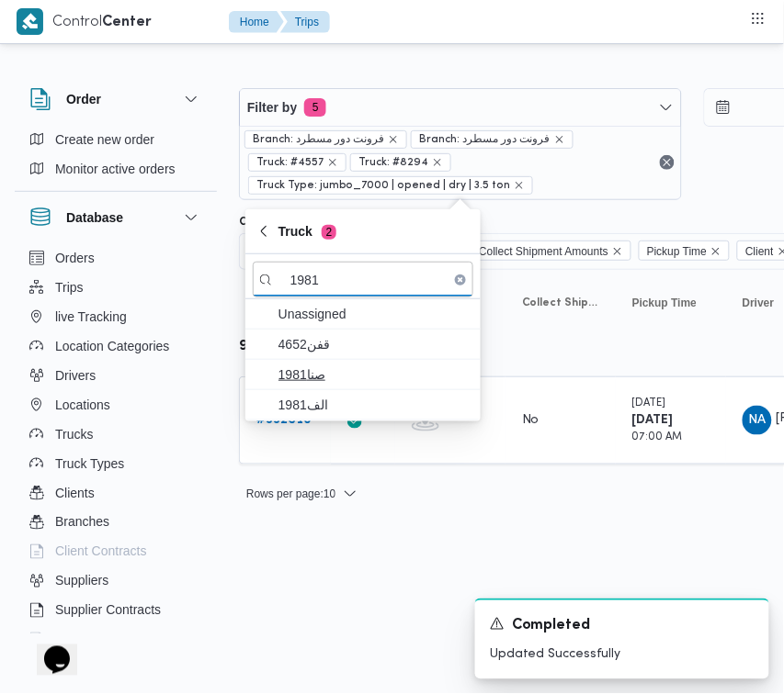
type input "1981"
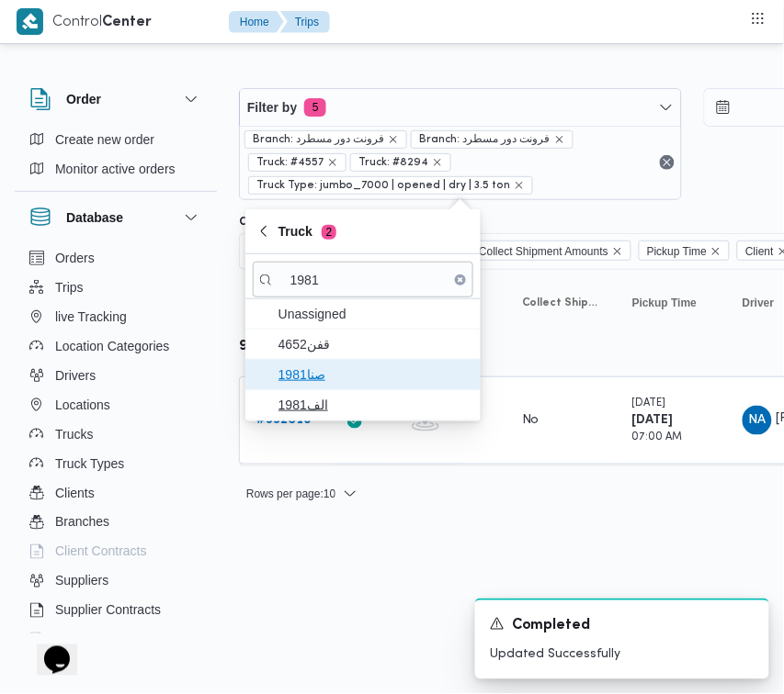
click at [343, 375] on span "صنا1981" at bounding box center [373, 375] width 191 height 22
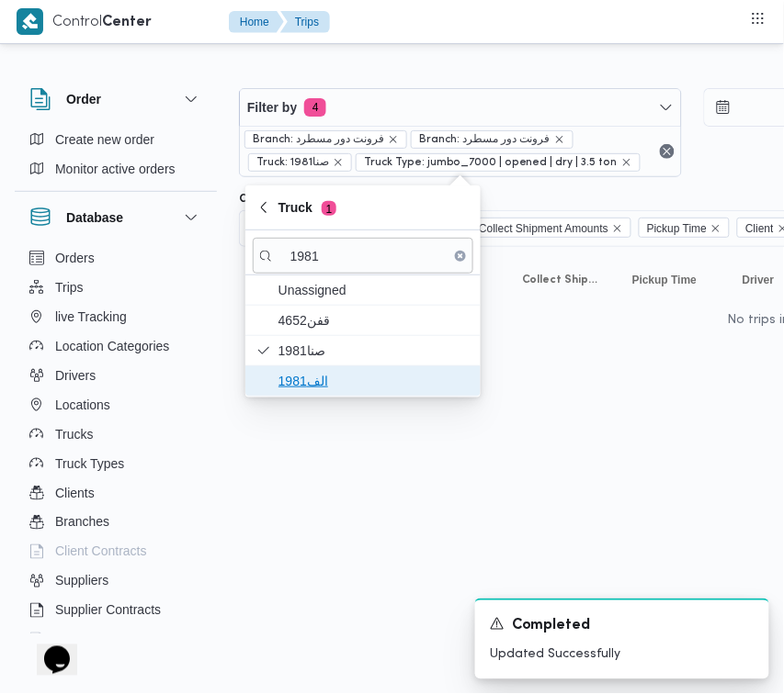
click at [343, 387] on span "الف1981" at bounding box center [373, 381] width 191 height 22
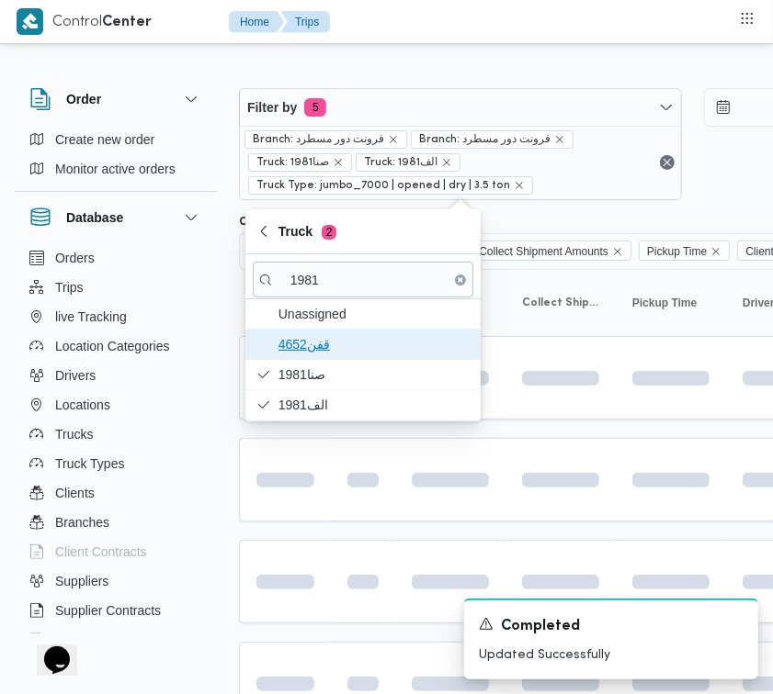
click at [343, 356] on span "قفن4652" at bounding box center [363, 344] width 220 height 29
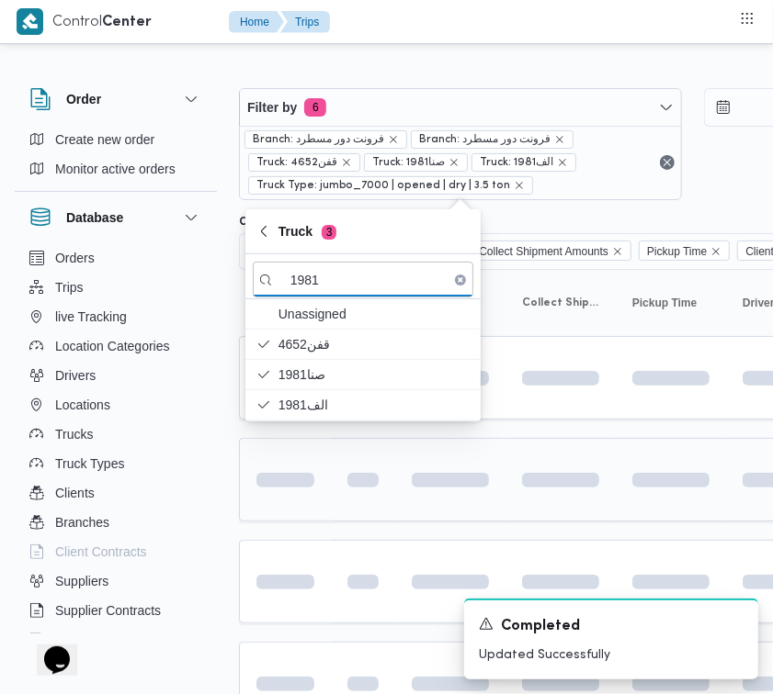
click at [333, 507] on td at bounding box center [363, 480] width 64 height 84
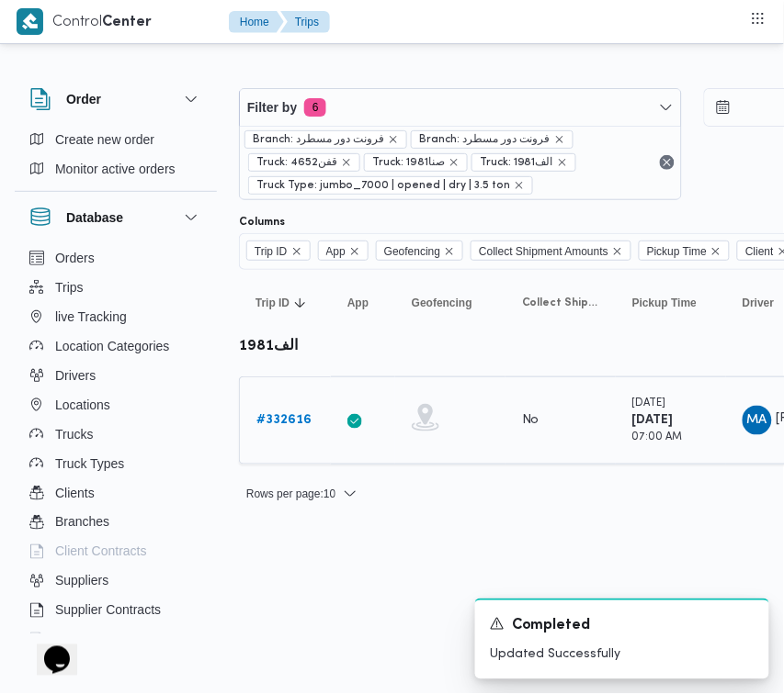
click at [289, 425] on b "# 332616" at bounding box center [283, 420] width 55 height 12
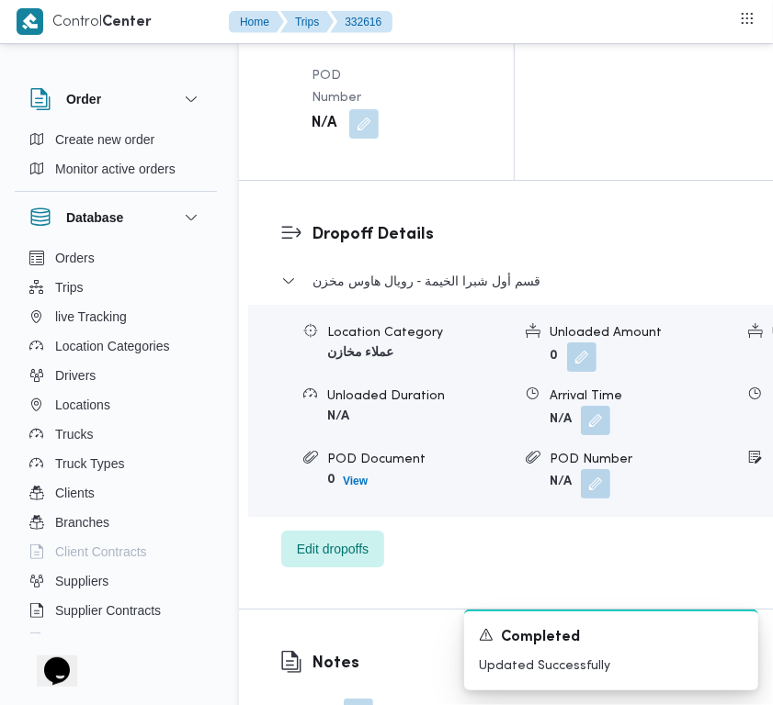
scroll to position [3636, 0]
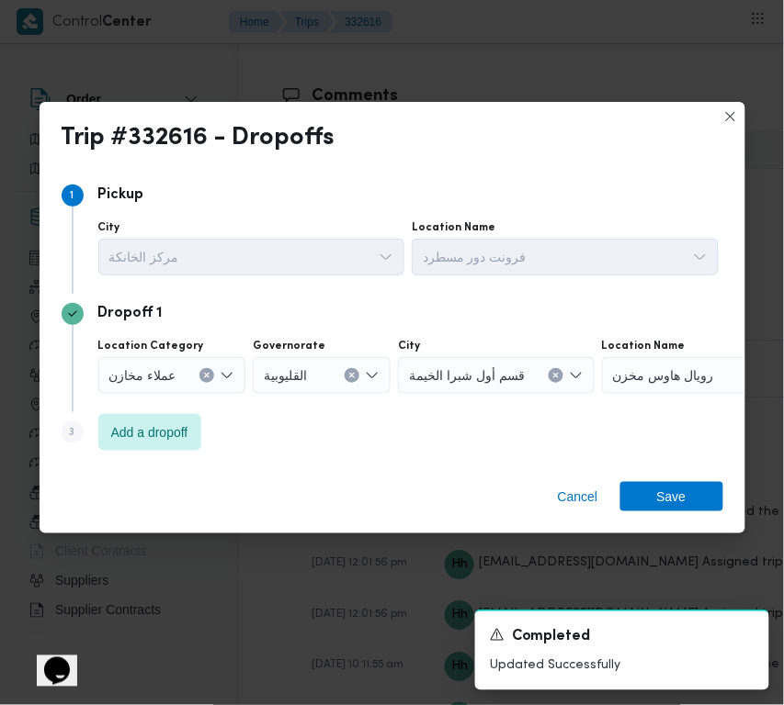
click at [172, 457] on div "Step 3 is disabled 3 Add a dropoff" at bounding box center [392, 436] width 661 height 48
click at [162, 434] on span "Add a dropoff" at bounding box center [149, 432] width 77 height 22
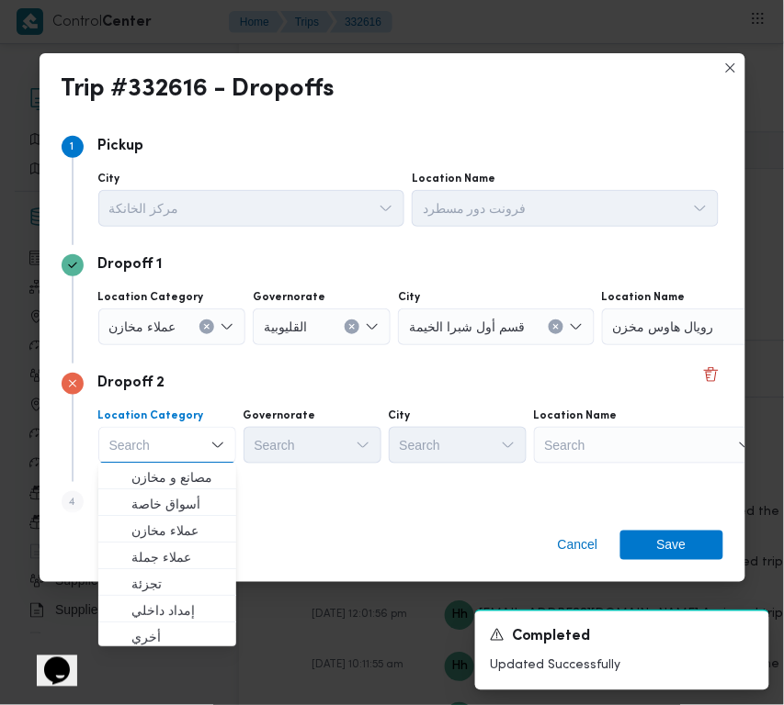
click at [593, 453] on div "Search" at bounding box center [649, 445] width 230 height 37
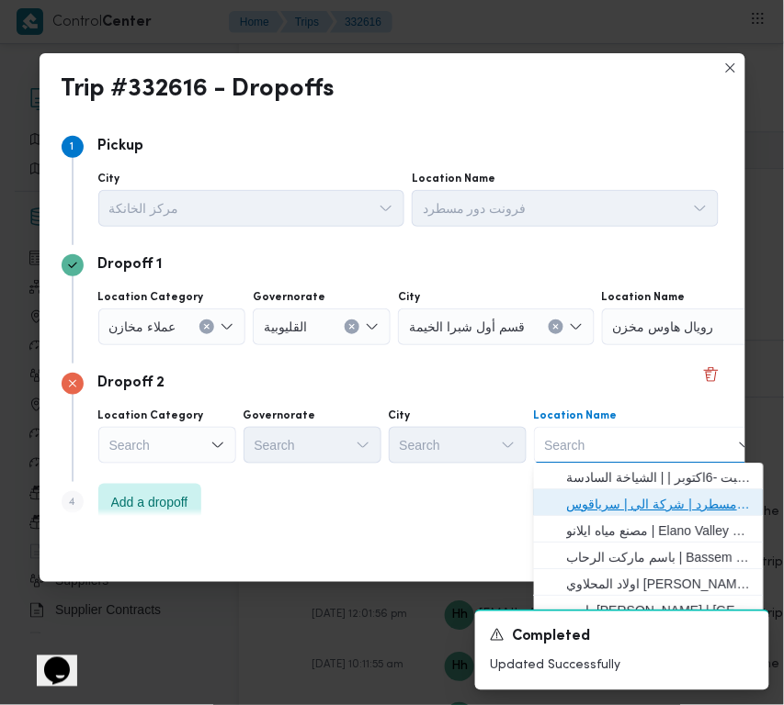
click at [620, 494] on span "فرونت دور مسطرد | شركة الي | سرياقوس" at bounding box center [660, 505] width 186 height 22
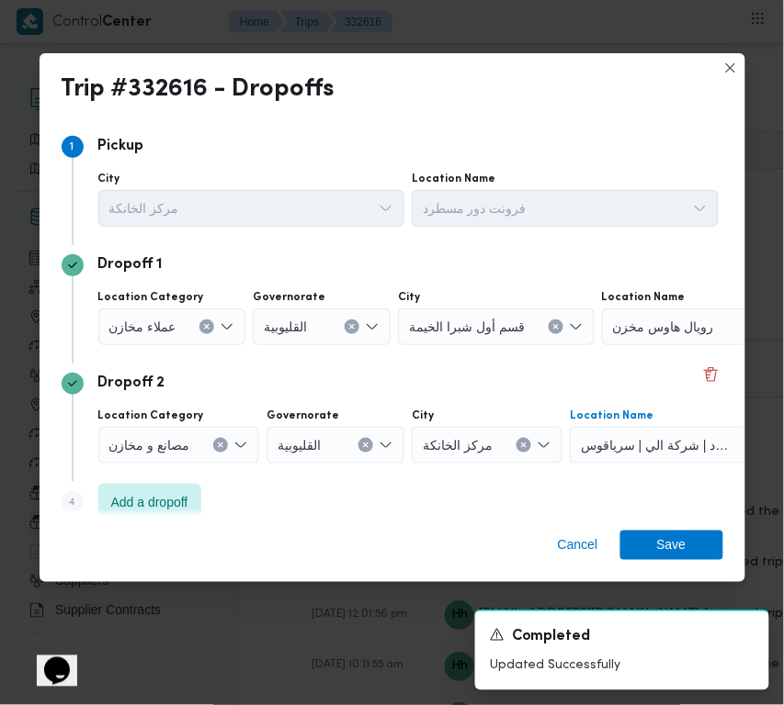
click at [211, 322] on div "عملاء مخازن" at bounding box center [172, 327] width 148 height 37
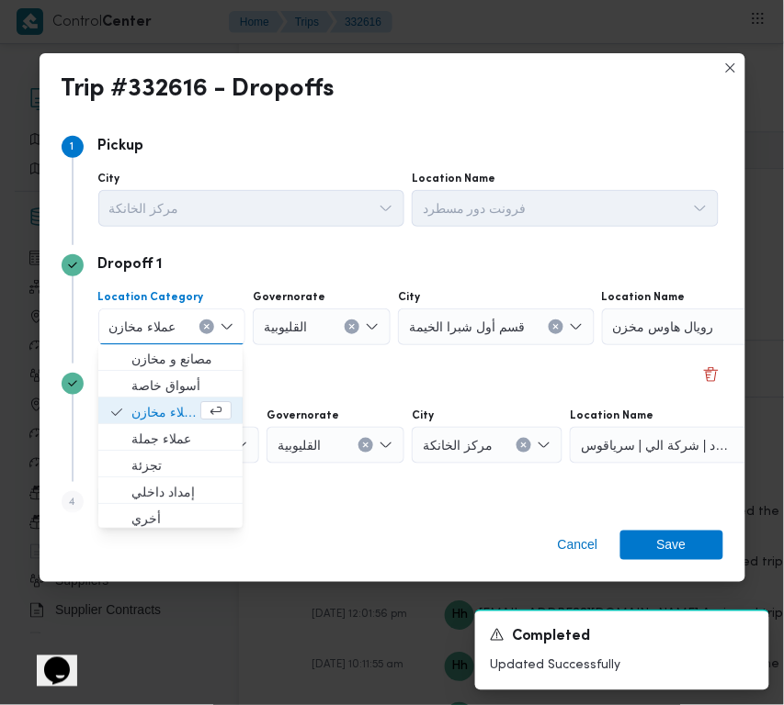
click at [207, 323] on icon "Clear input" at bounding box center [206, 326] width 7 height 7
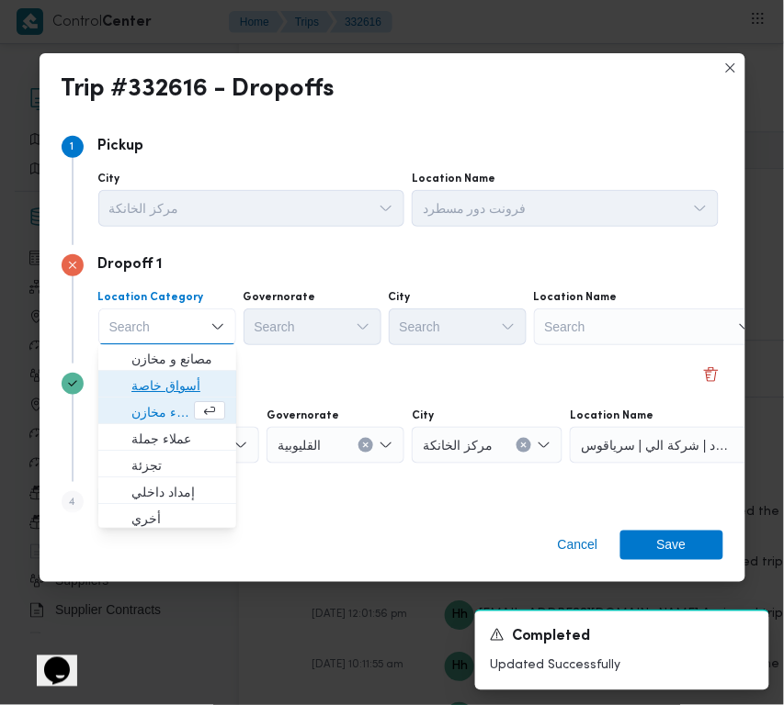
click at [182, 376] on span "أسواق خاصة" at bounding box center [178, 387] width 94 height 22
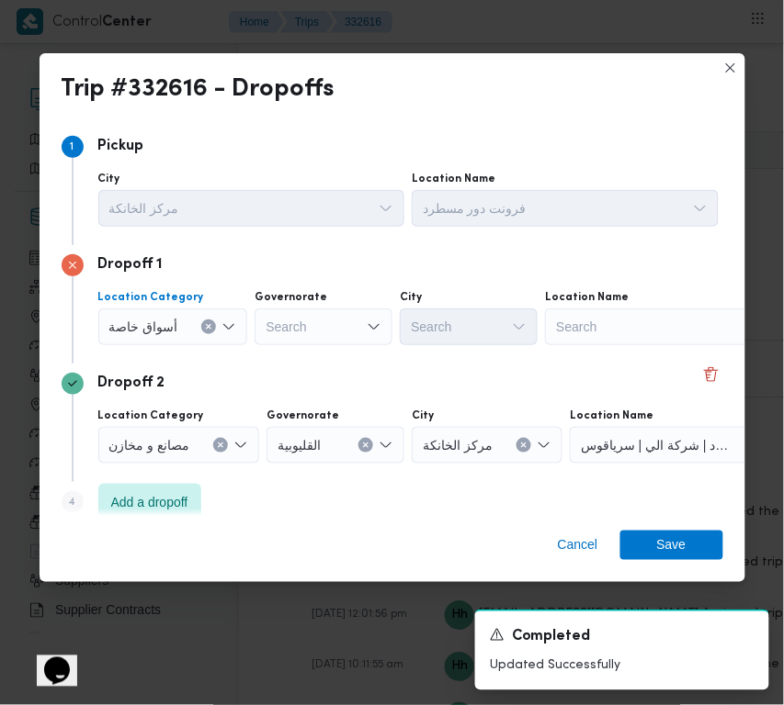
click at [579, 322] on div "Search" at bounding box center [660, 327] width 230 height 37
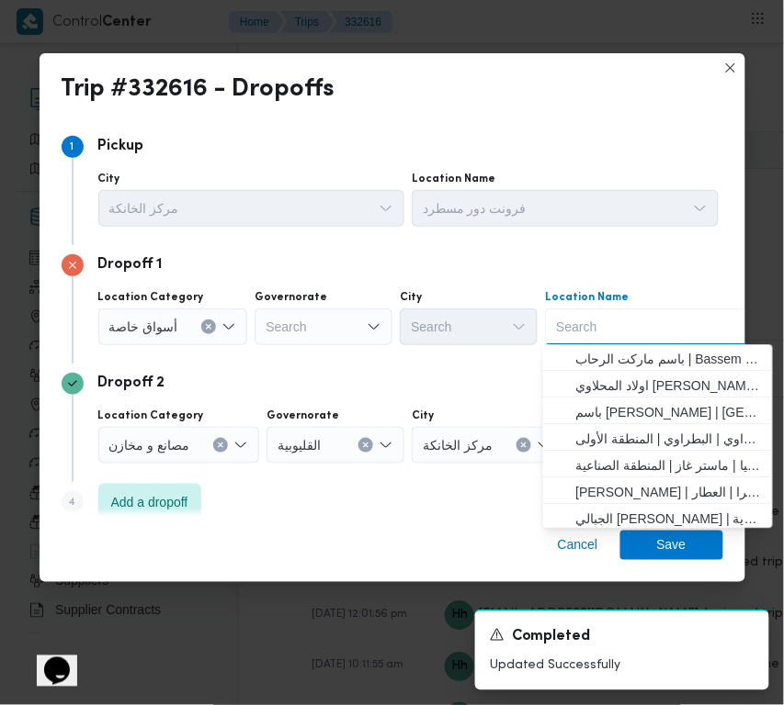
paste input "Spinneys Mall of Arabia"
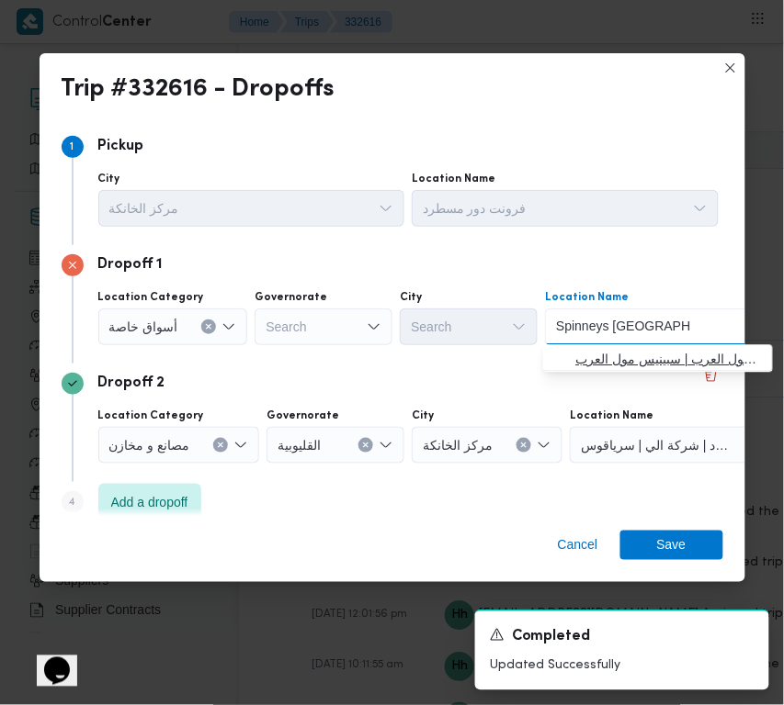
type input "Spinneys Mall of Arabia"
click at [585, 355] on span "سبينس مول العرب | سبينيس مول العرب | null" at bounding box center [669, 360] width 186 height 22
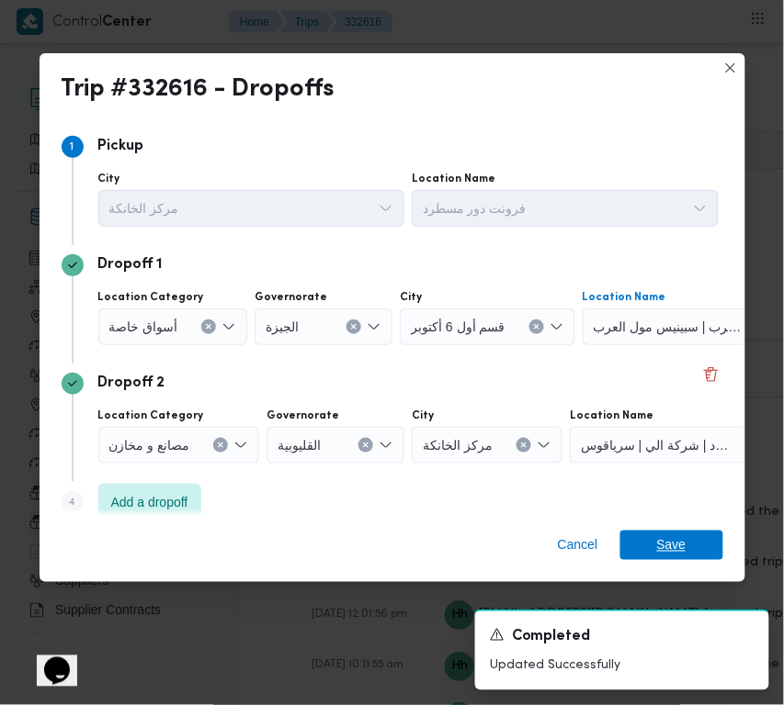
drag, startPoint x: 700, startPoint y: 547, endPoint x: 689, endPoint y: 533, distance: 17.6
click at [694, 547] on span "Save" at bounding box center [671, 545] width 103 height 29
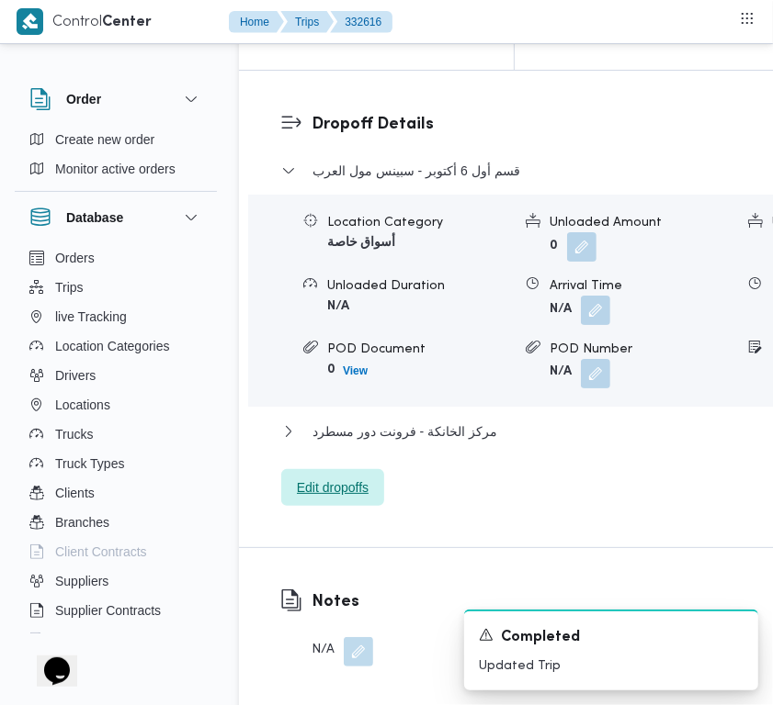
scroll to position [2825, 0]
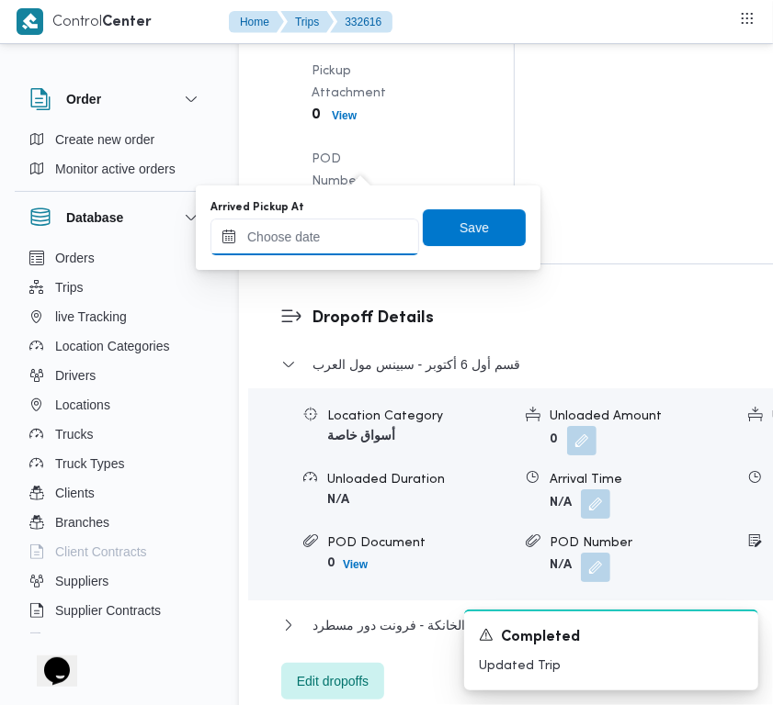
click at [377, 234] on input "Arrived Pickup At" at bounding box center [314, 237] width 209 height 37
paste input "26/8/2025 7:30:00 AM"
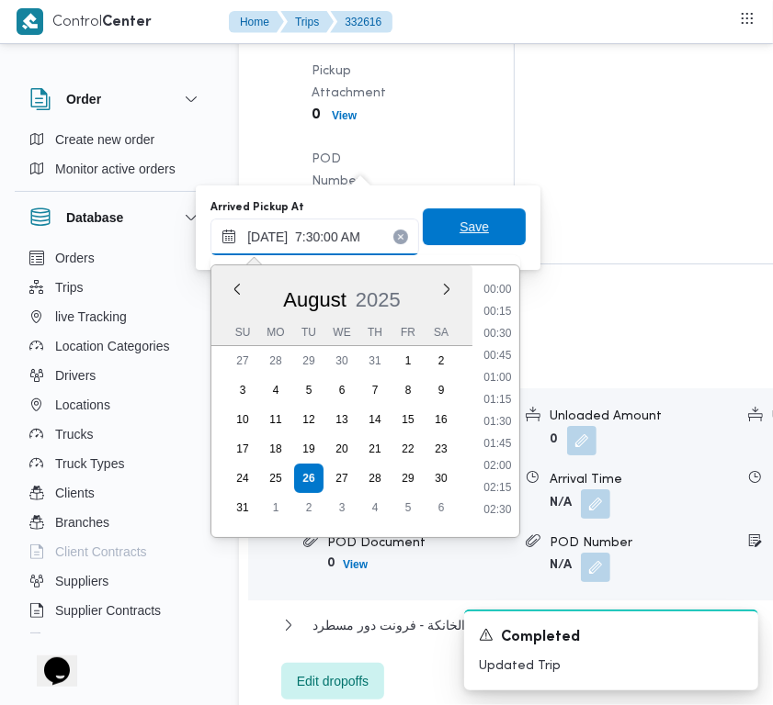
scroll to position [660, 0]
type input "26/08/2025 07:30"
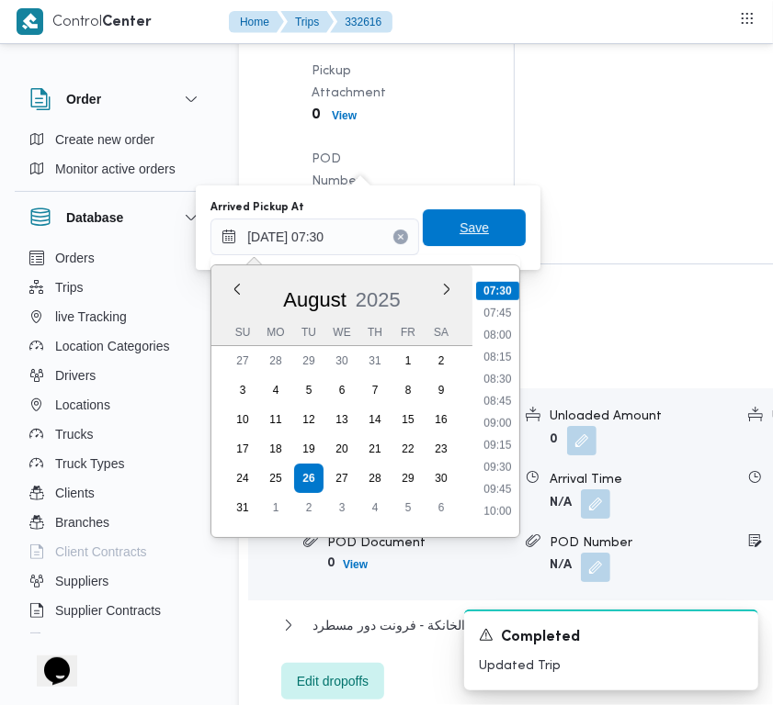
click at [461, 221] on span "Save" at bounding box center [473, 228] width 29 height 22
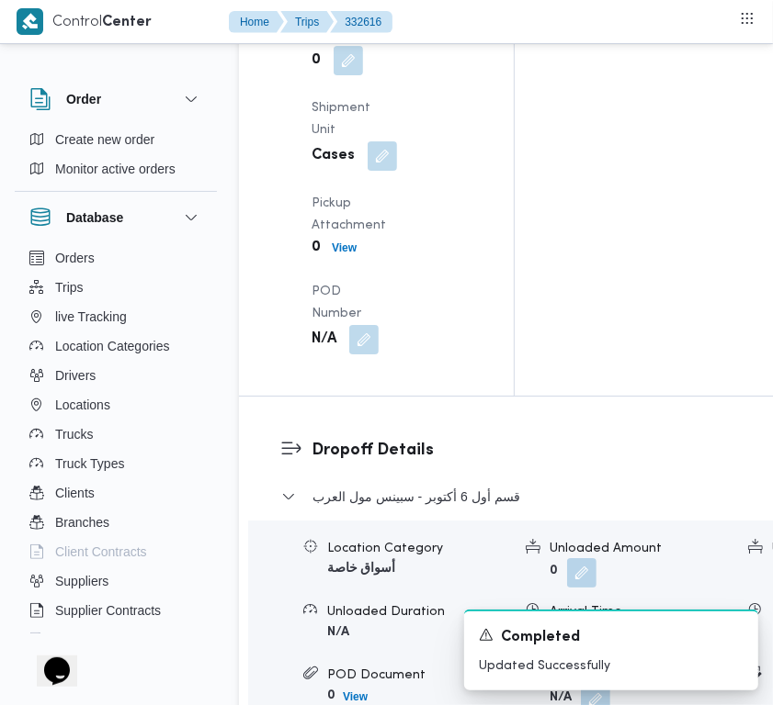
click at [364, 366] on div "Arrived Pickup At Tue, Aug 26, 2025 7:30 AM Left Pickup At N/A Pickup Duration …" at bounding box center [391, 53] width 183 height 625
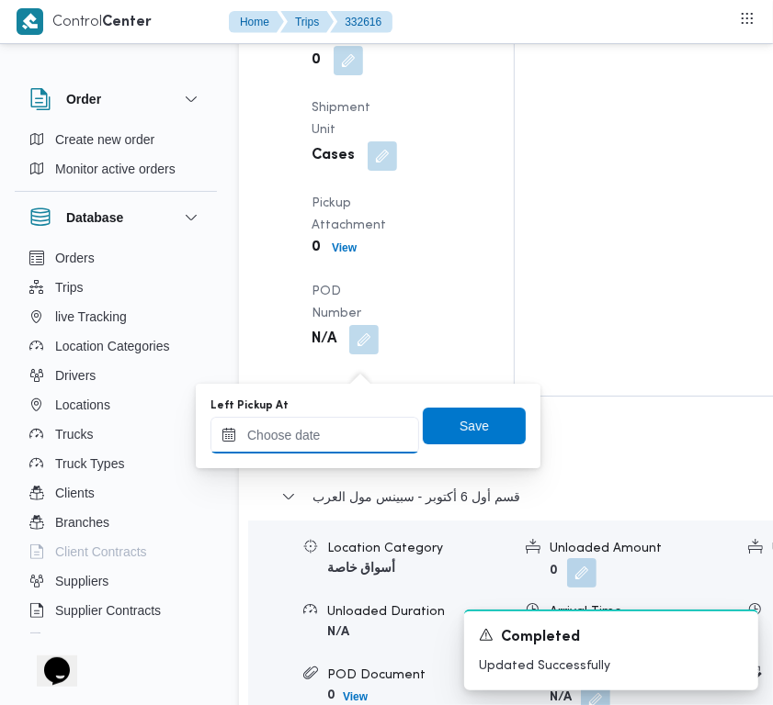
click at [318, 444] on input "Left Pickup At" at bounding box center [314, 435] width 209 height 37
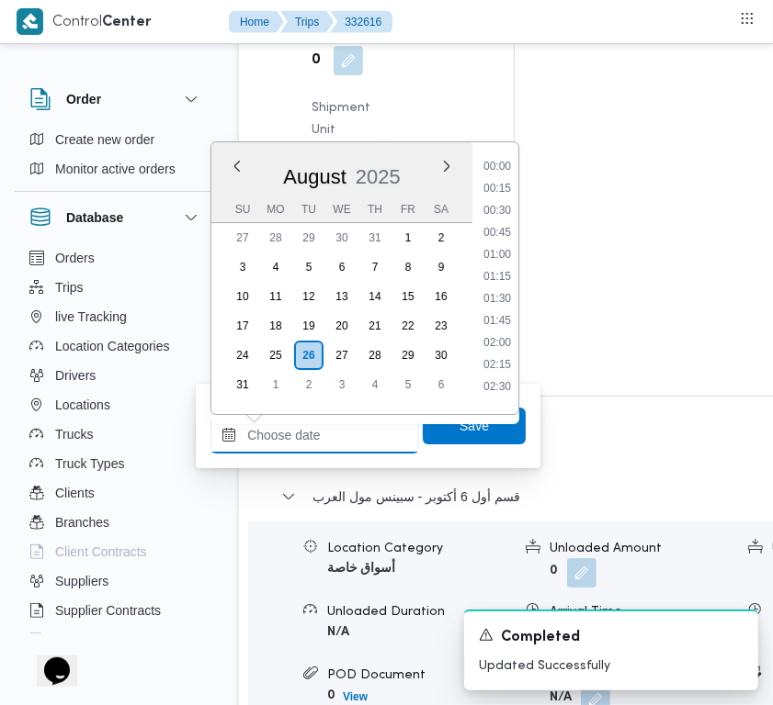
paste input "26/8/2025 7:30:00 AM"
click at [502, 273] on li "08:45" at bounding box center [497, 278] width 42 height 18
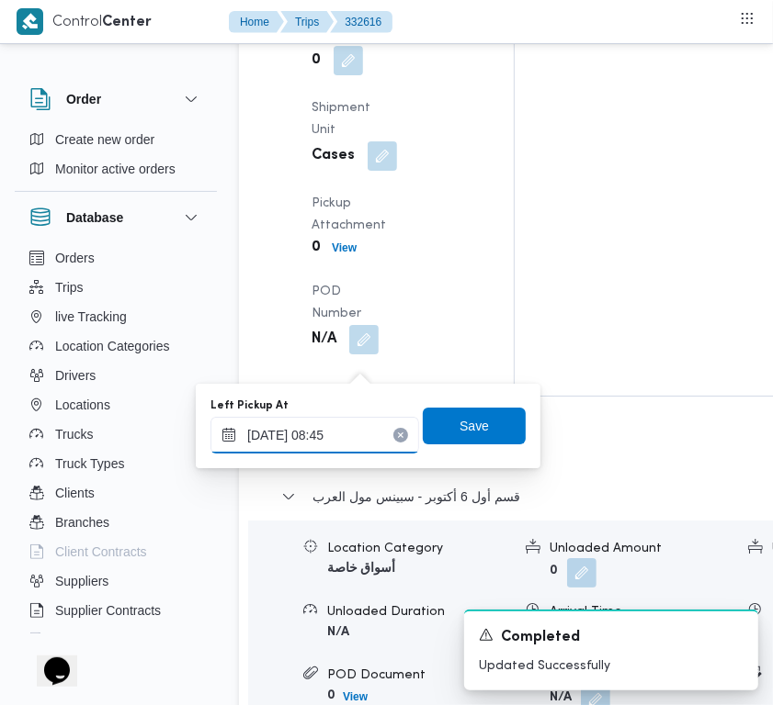
click at [343, 437] on input "26/08/2025 08:45" at bounding box center [314, 435] width 209 height 37
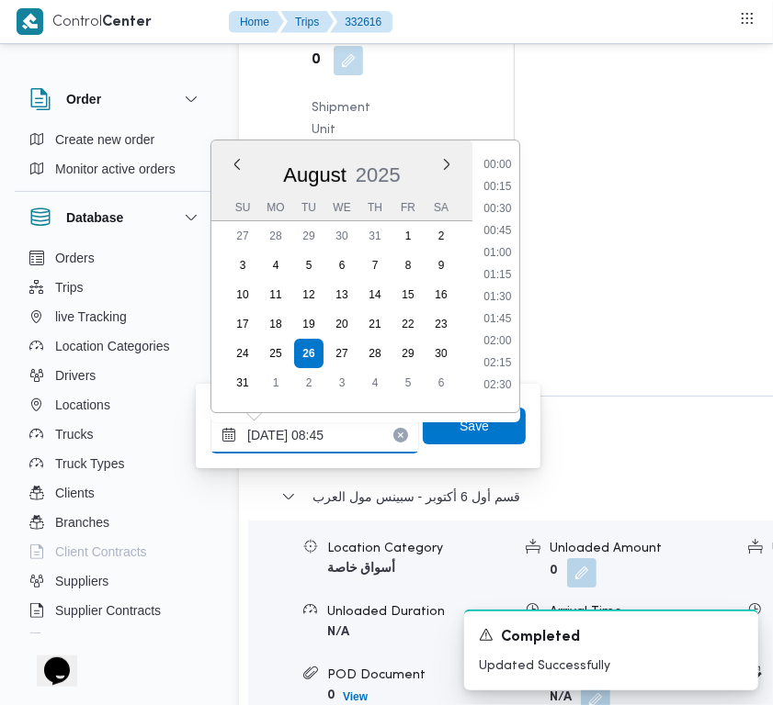
scroll to position [646, 0]
click at [343, 437] on input "26/08/2025 08:45" at bounding box center [314, 435] width 209 height 37
click at [342, 437] on input "26/08/2025 08:45" at bounding box center [314, 435] width 209 height 37
paste input "8/2025 9:00:00 AM"
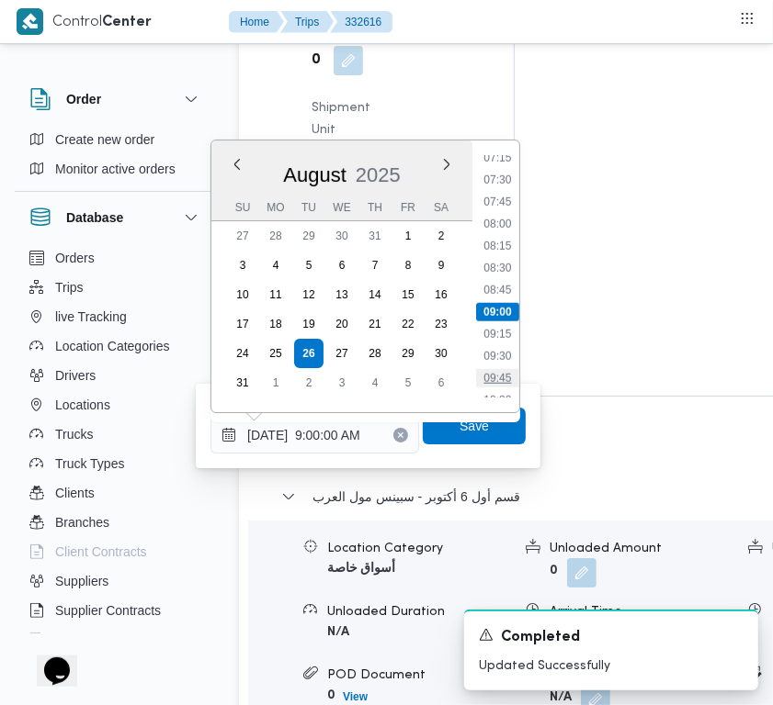
click at [512, 375] on li "09:45" at bounding box center [497, 378] width 42 height 18
type input "26/08/2025 09:45"
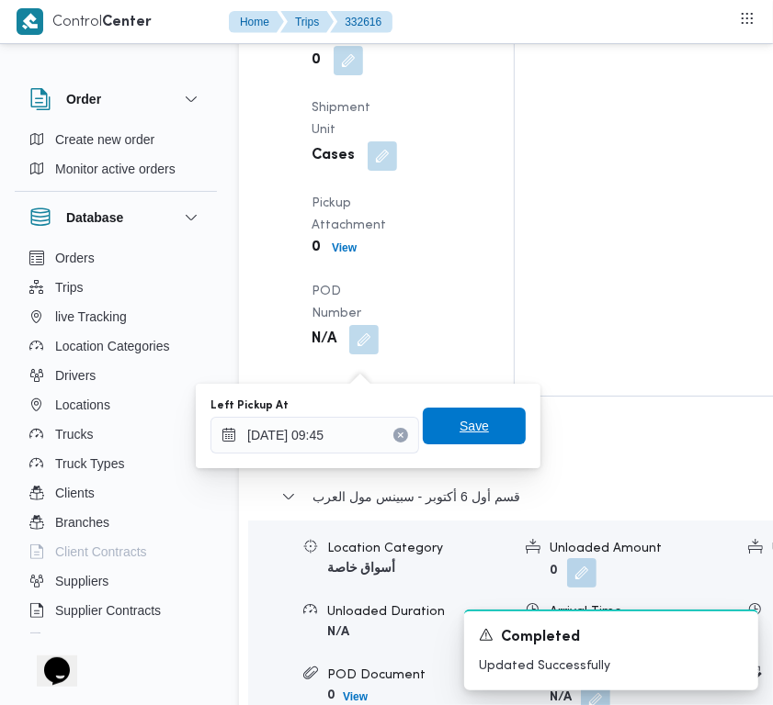
click at [457, 413] on span "Save" at bounding box center [474, 426] width 103 height 37
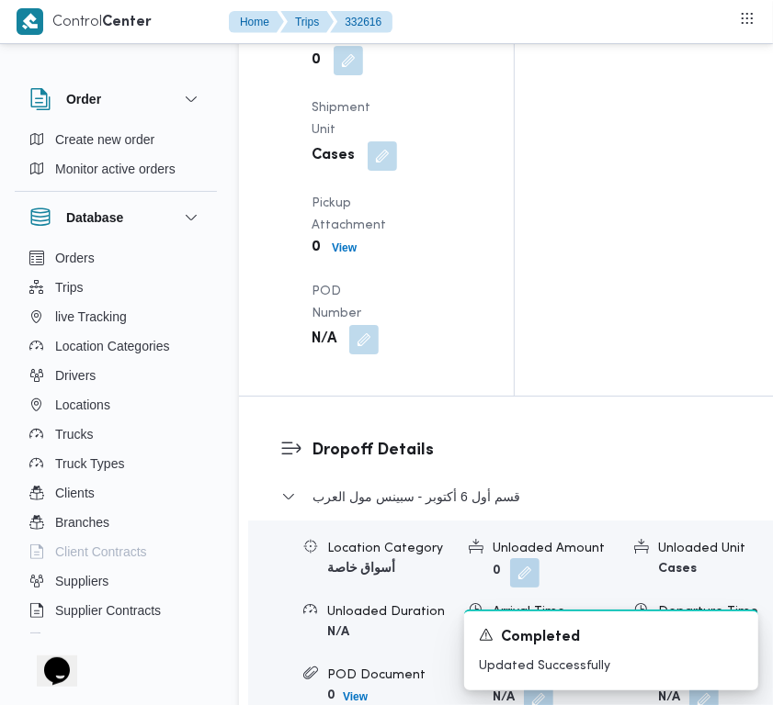
click at [456, 236] on div "Pickup Details Arrived Pickup At Tue, Aug 26, 2025 7:30 AM Left Pickup At N/A P…" at bounding box center [376, 29] width 275 height 733
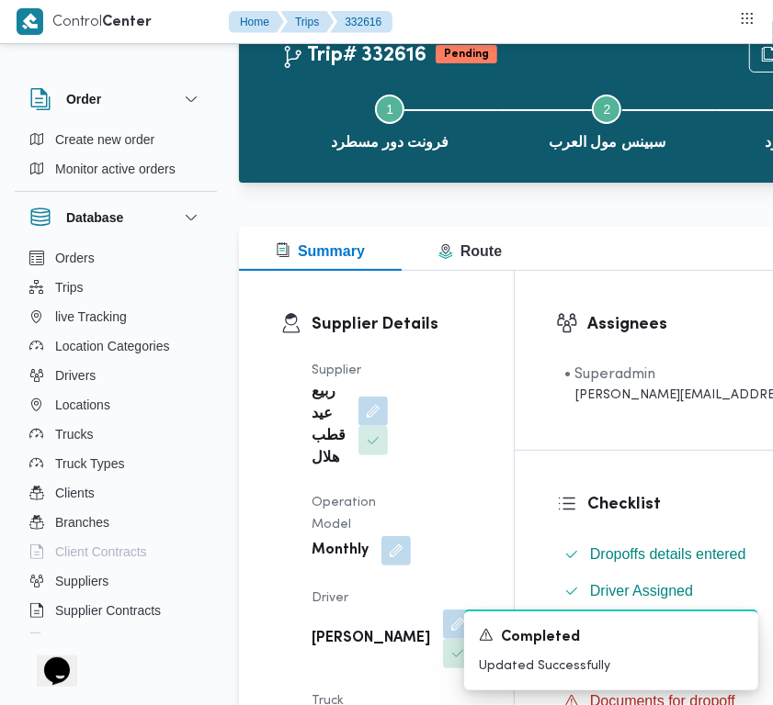
scroll to position [0, 0]
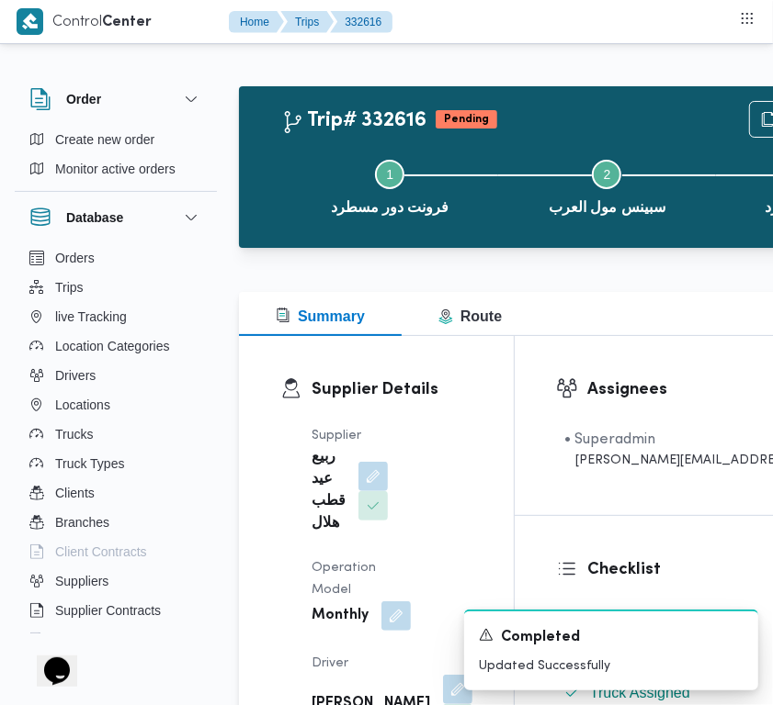
click at [447, 478] on div "Supplier ربيع عيد قطب هلال Operation Model Monthly Driver مصطفى عبدالرؤف منصور …" at bounding box center [391, 686] width 183 height 544
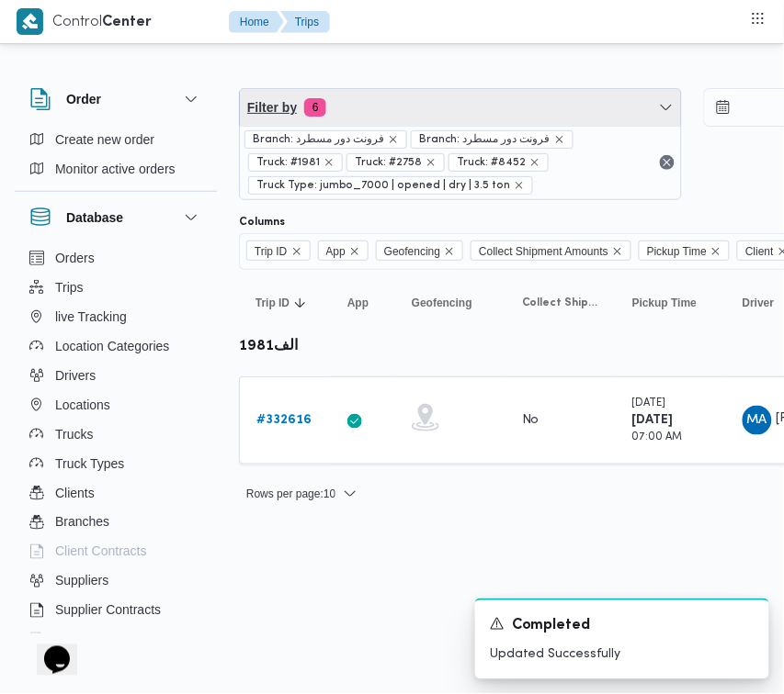
click at [487, 98] on span "Filter by 6" at bounding box center [460, 107] width 441 height 37
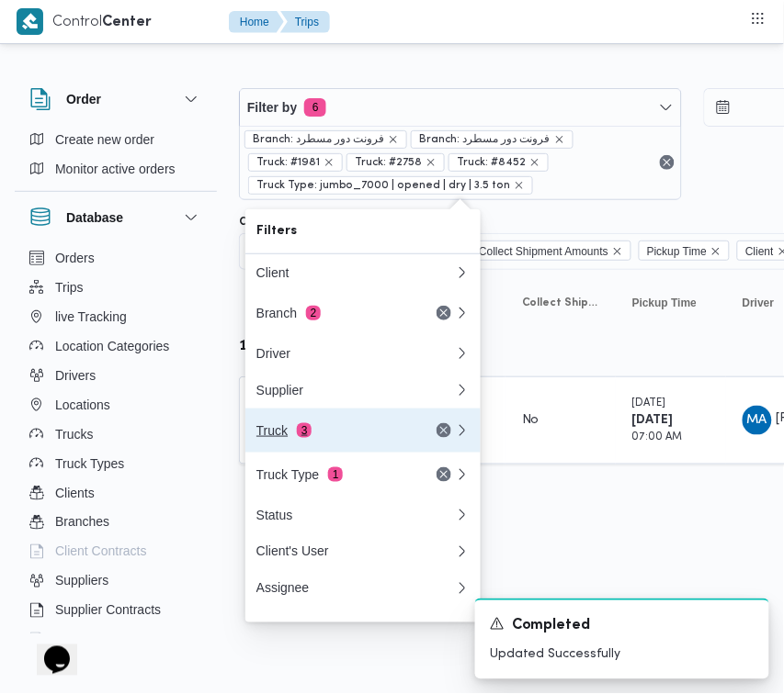
click at [337, 453] on button "Truck 3" at bounding box center [362, 431] width 235 height 44
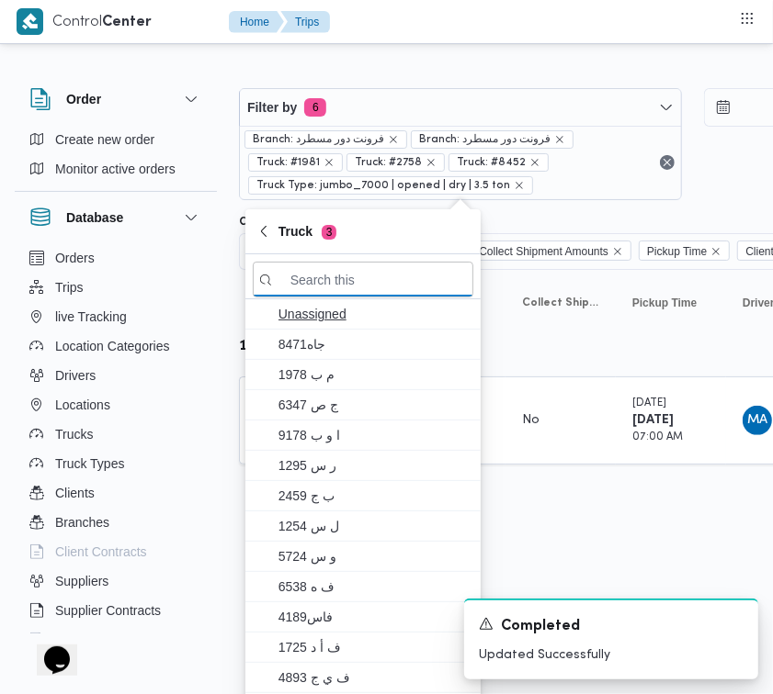
paste input "6375"
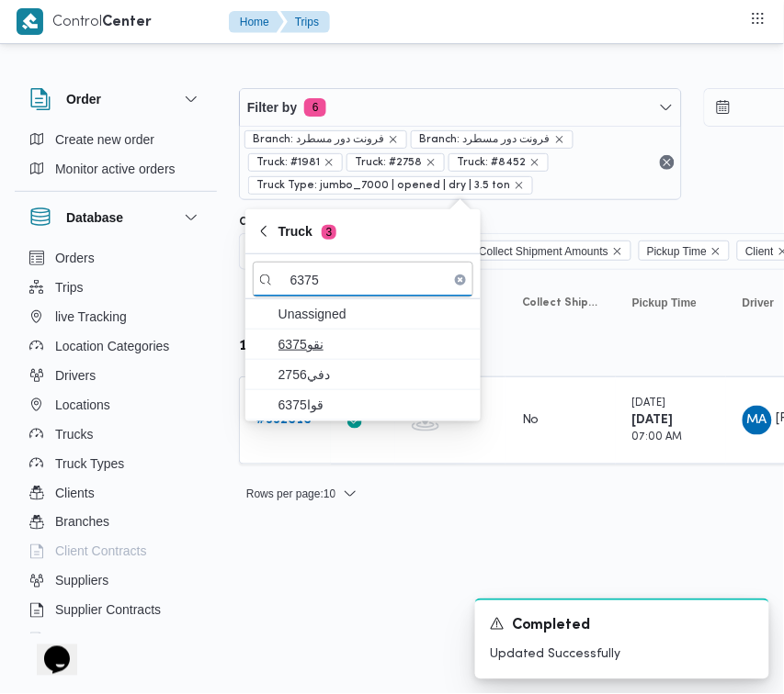
type input "6375"
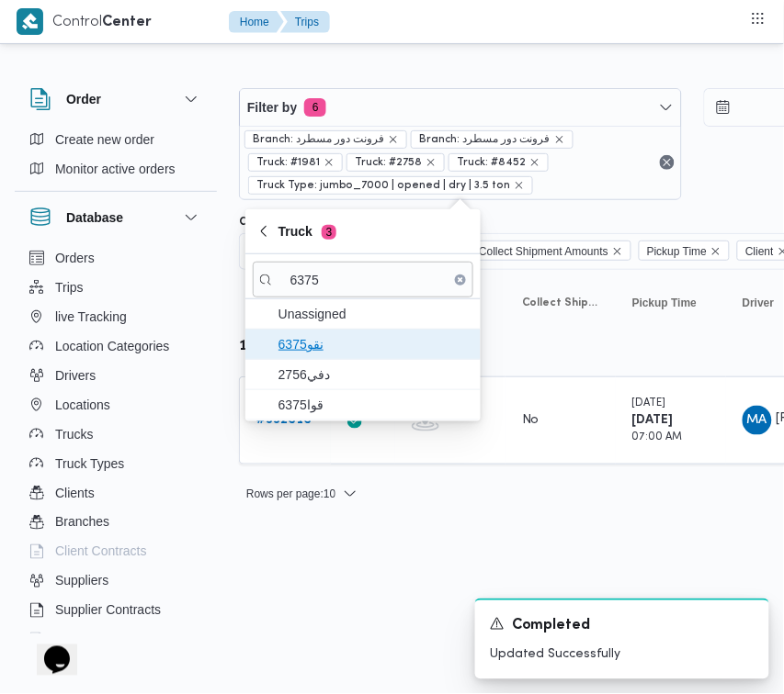
click at [320, 341] on span "نقو6375" at bounding box center [373, 344] width 191 height 22
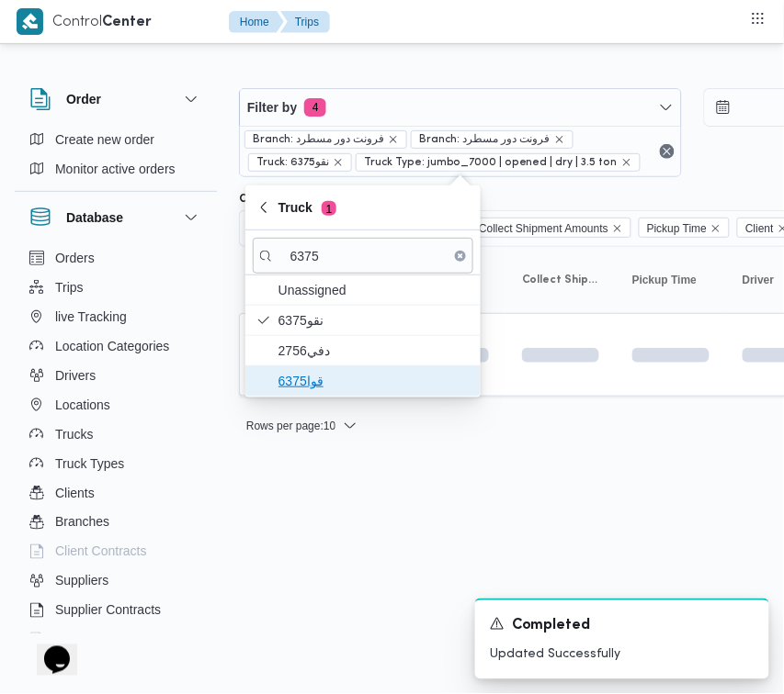
click at [317, 378] on span "قوا6375" at bounding box center [373, 381] width 191 height 22
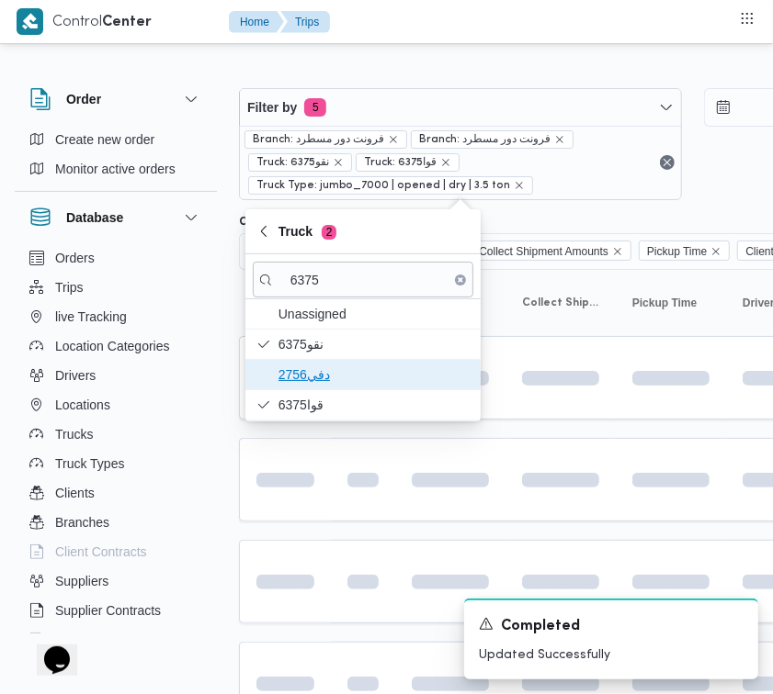
click at [319, 372] on span "دفي2756" at bounding box center [373, 375] width 191 height 22
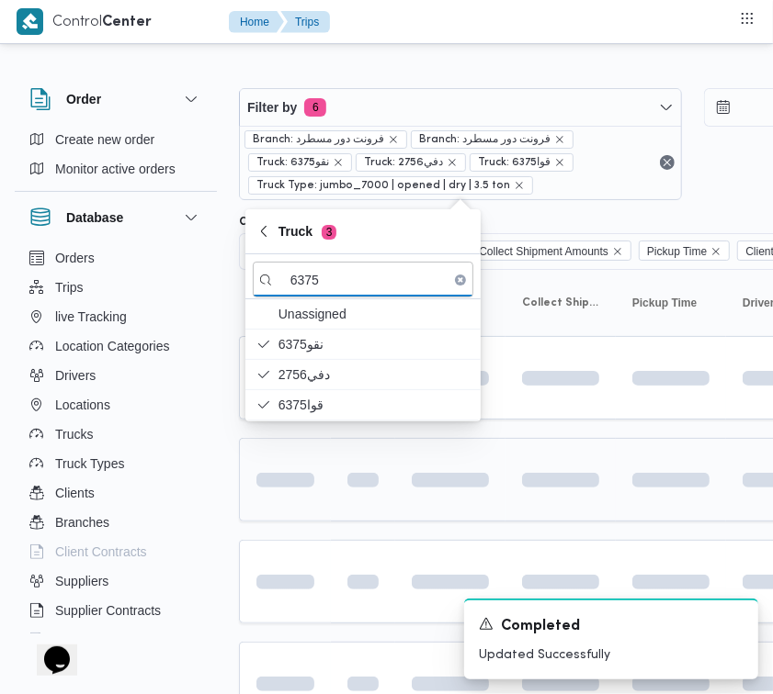
click at [312, 515] on td at bounding box center [285, 480] width 92 height 84
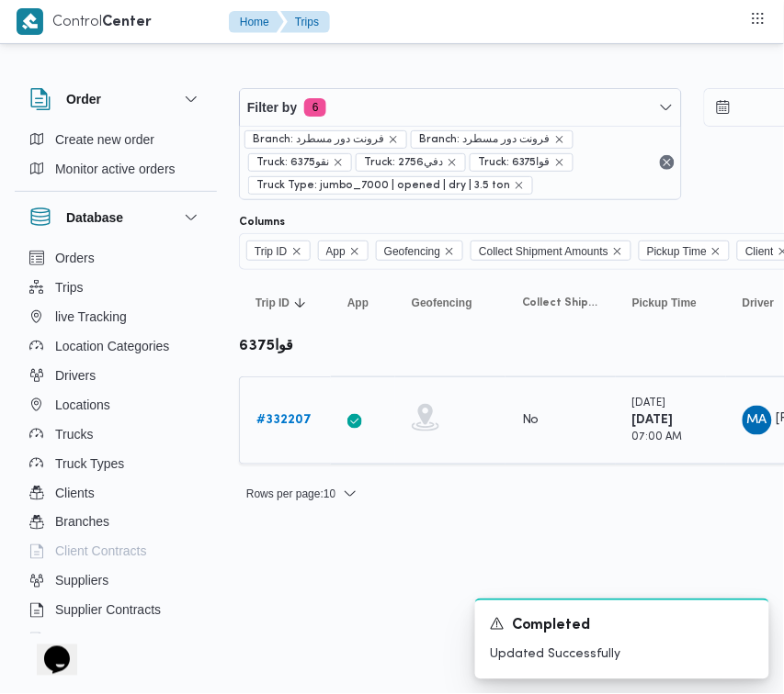
click at [291, 406] on div "# 332207" at bounding box center [285, 420] width 73 height 37
click at [291, 415] on b "# 332207" at bounding box center [283, 420] width 55 height 12
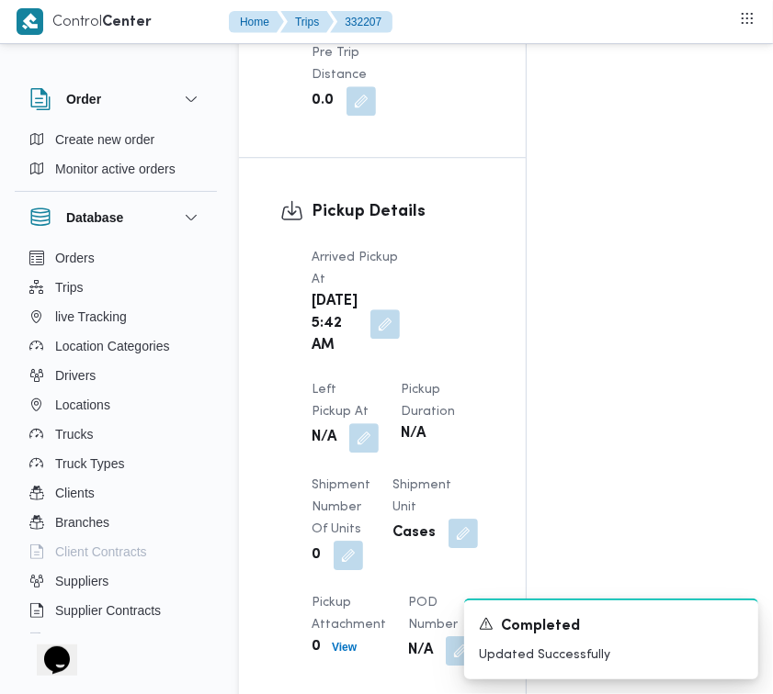
scroll to position [2908, 0]
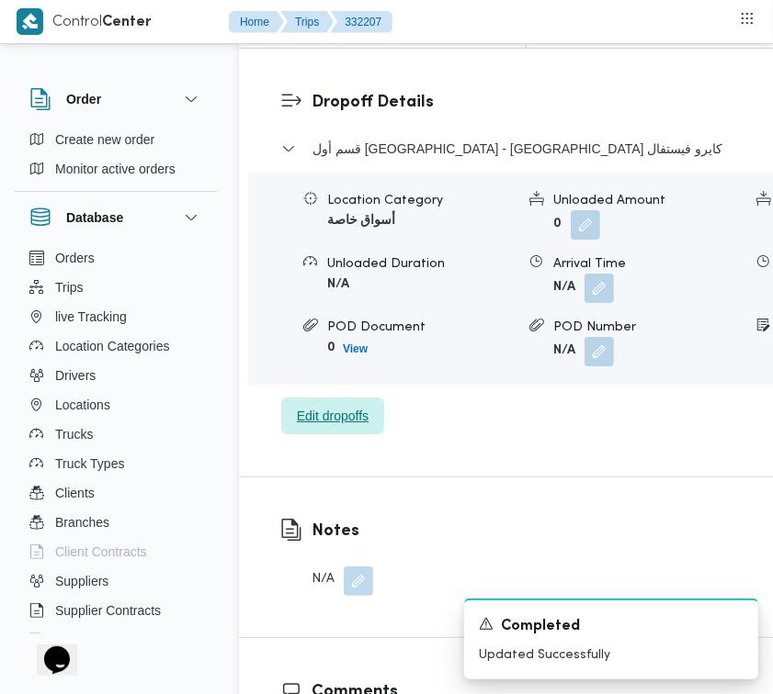
click at [331, 427] on span "Edit dropoffs" at bounding box center [333, 416] width 72 height 22
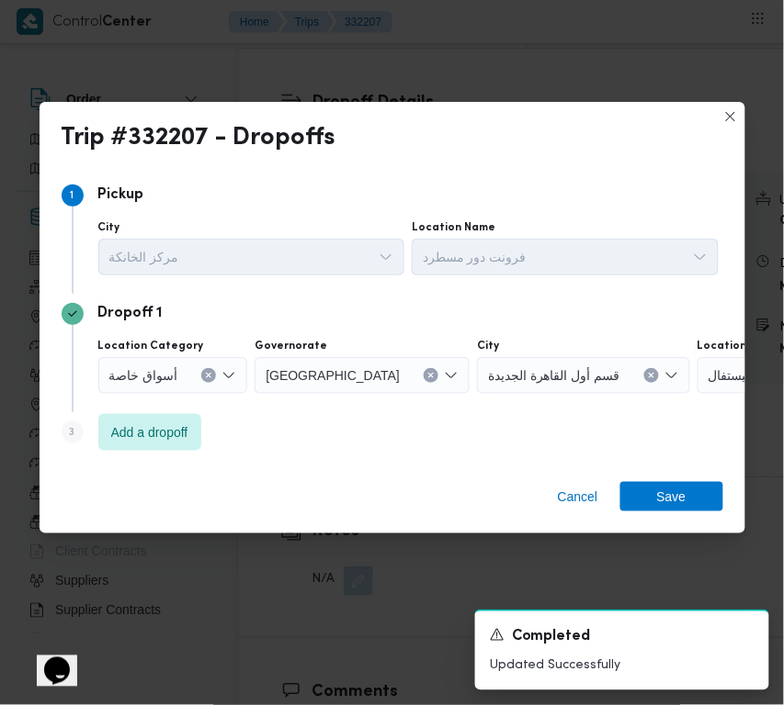
click at [189, 379] on div "أسواق خاصة" at bounding box center [173, 375] width 150 height 37
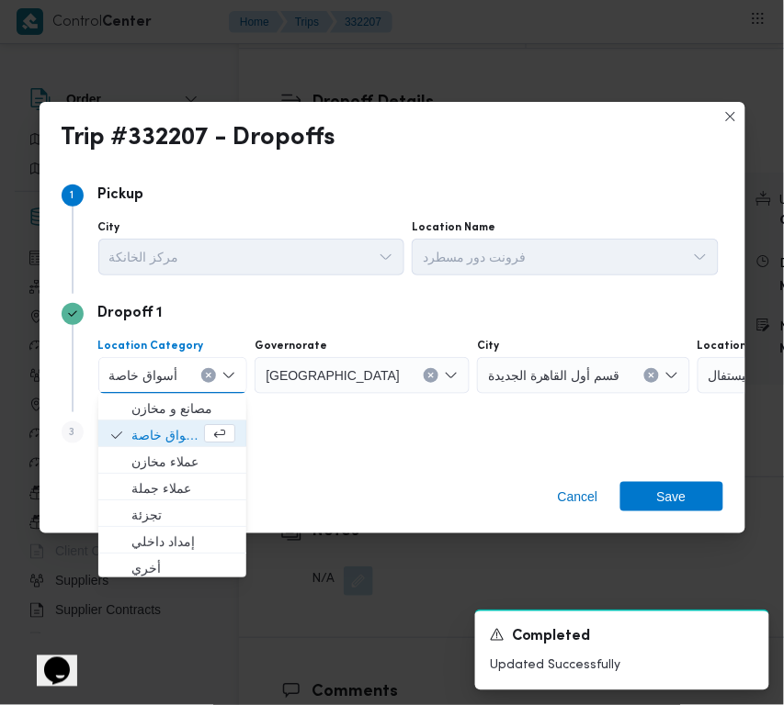
click at [313, 438] on div "Step 3 is disabled 3 Add a dropoff" at bounding box center [392, 436] width 661 height 48
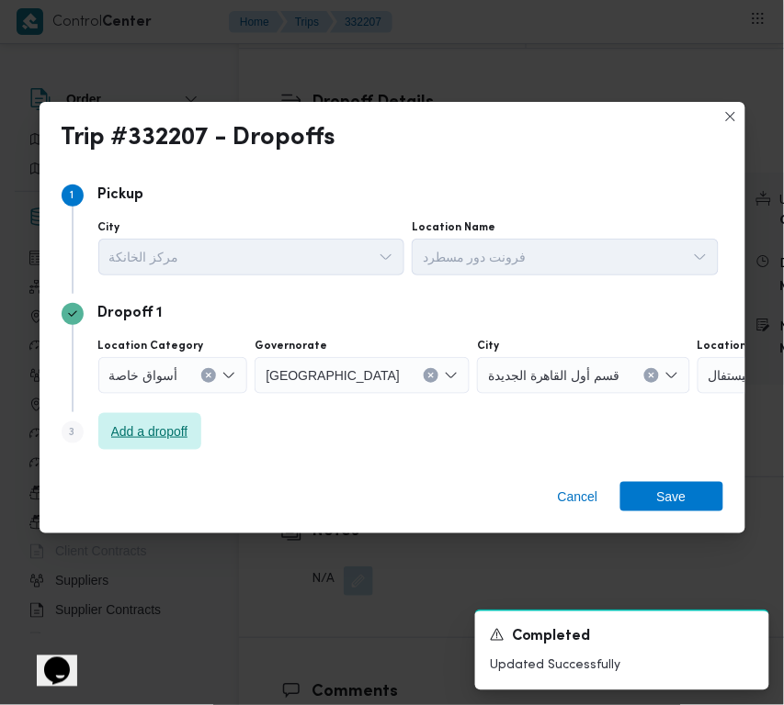
click at [173, 423] on span "Add a dropoff" at bounding box center [149, 432] width 77 height 22
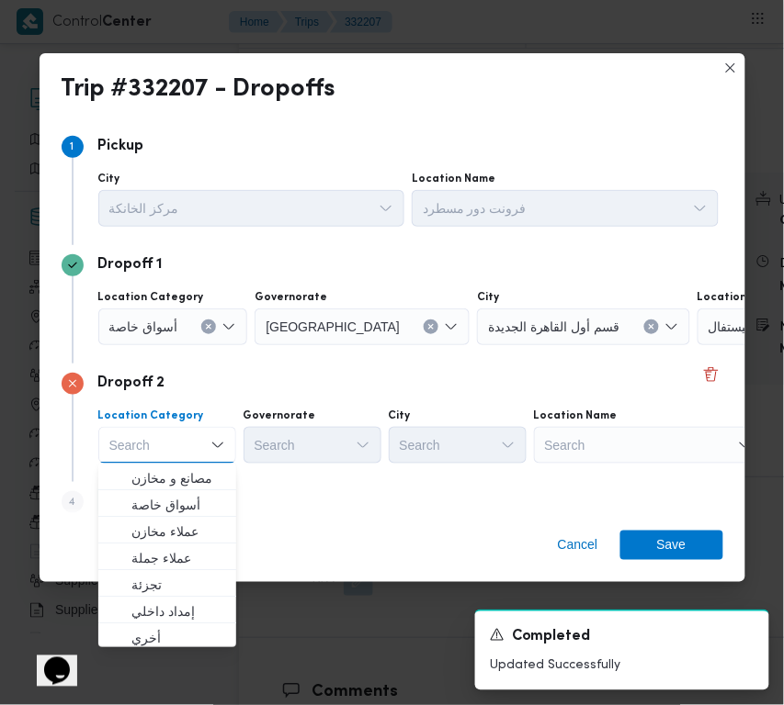
click at [627, 452] on div "Search" at bounding box center [649, 445] width 230 height 37
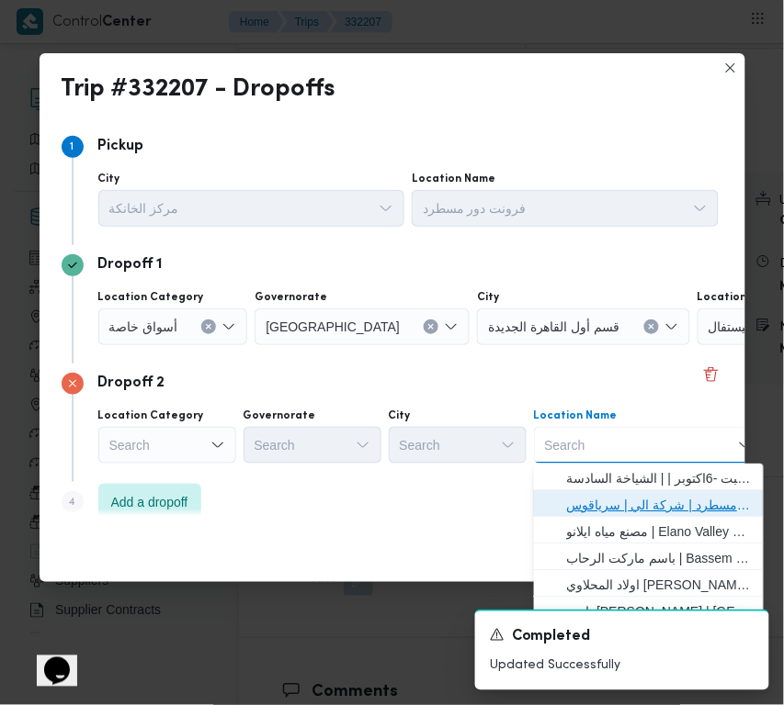
click at [648, 501] on span "فرونت دور مسطرد | شركة الي | سرياقوس" at bounding box center [660, 505] width 186 height 22
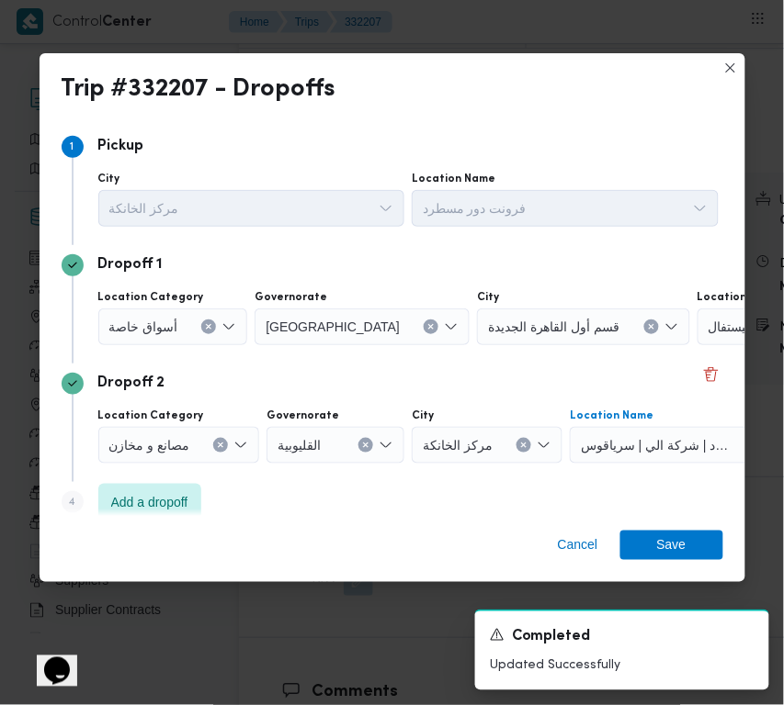
click at [427, 329] on icon "Clear input" at bounding box center [430, 326] width 7 height 7
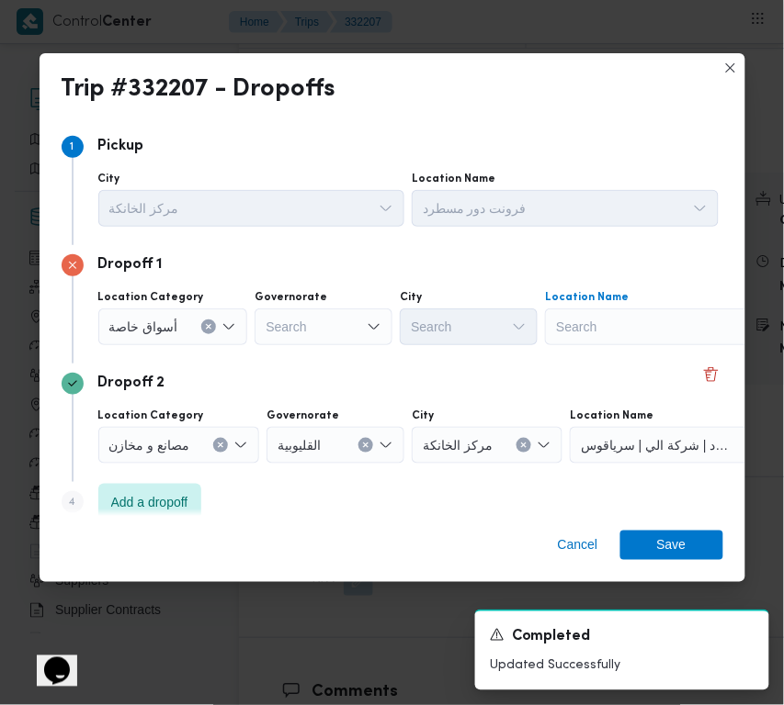
click at [575, 332] on div "Search" at bounding box center [660, 327] width 230 height 37
paste input "Spinneys Mall of Arabia"
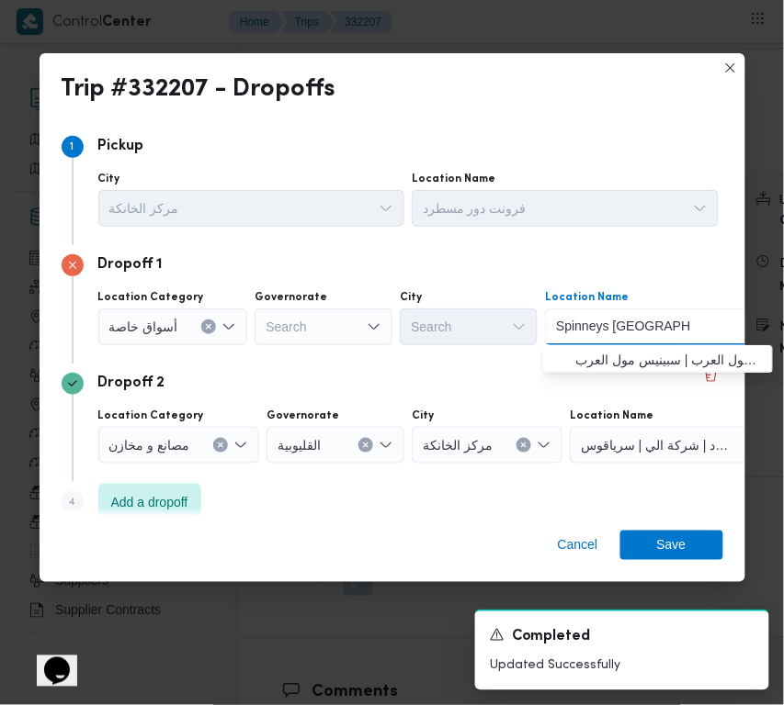
type input "Spinneys Mall of Arabia"
click at [581, 358] on span "سبينس مول العرب | سبينيس مول العرب | null" at bounding box center [669, 360] width 186 height 22
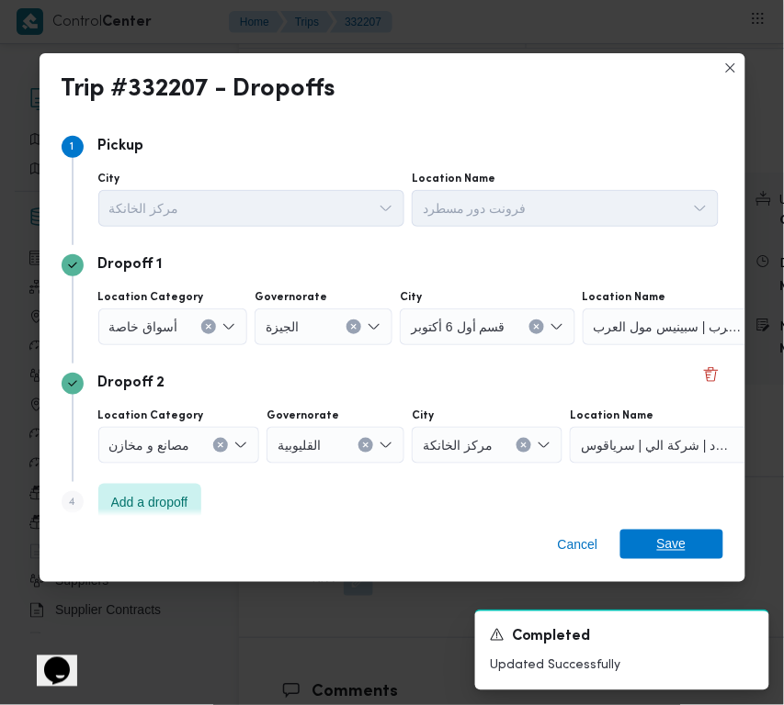
click at [710, 542] on span "Save" at bounding box center [671, 544] width 103 height 29
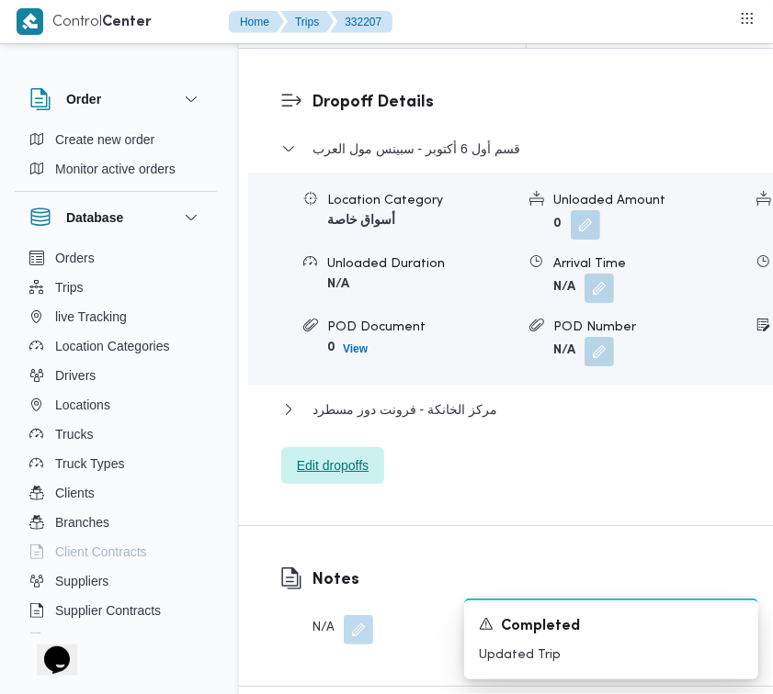
scroll to position [2301, 0]
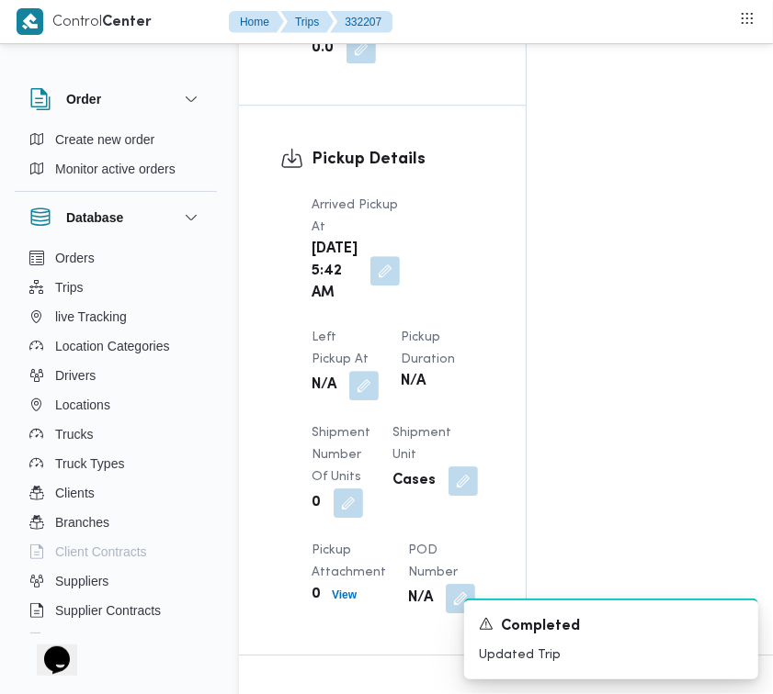
click at [372, 286] on button "button" at bounding box center [384, 270] width 29 height 29
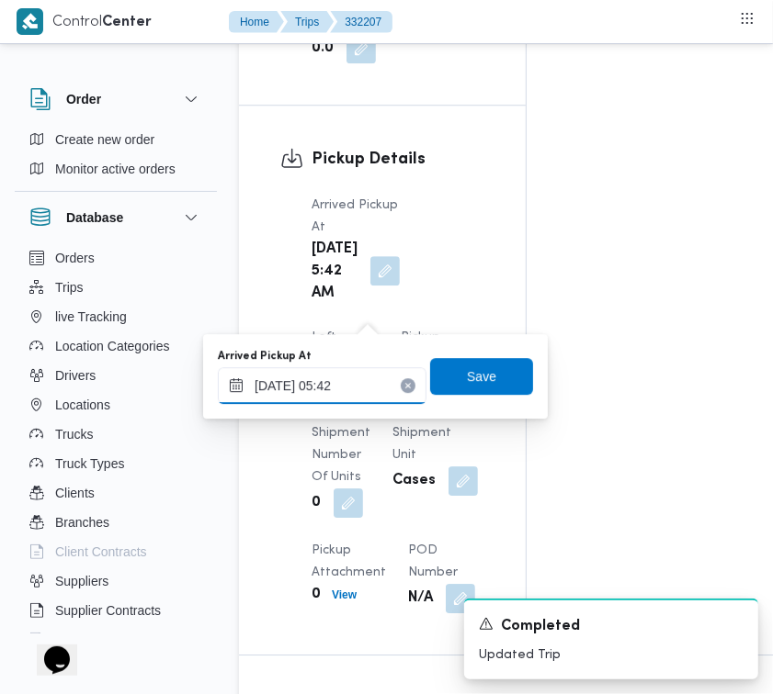
click at [369, 379] on input "26/08/2025 05:42" at bounding box center [322, 385] width 209 height 37
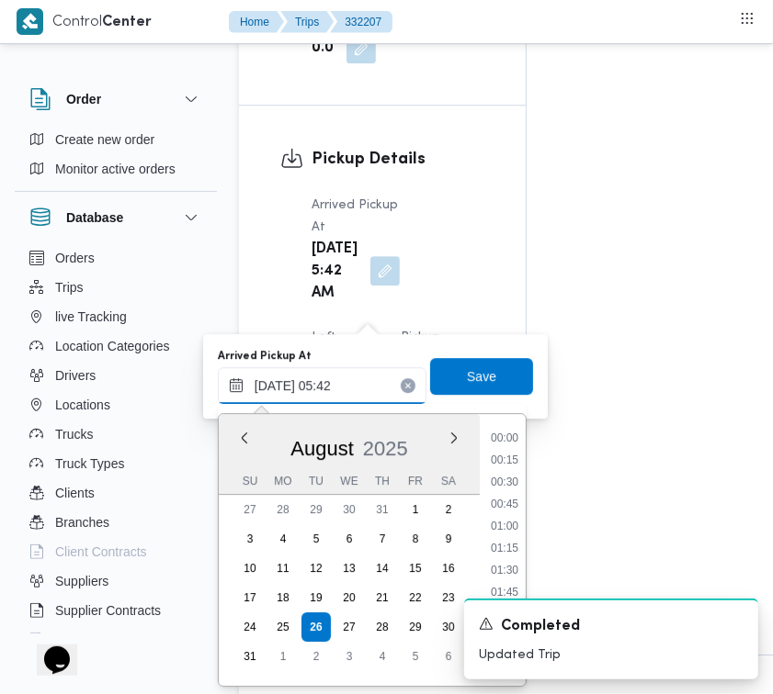
click at [369, 379] on input "26/08/2025 05:42" at bounding box center [322, 385] width 209 height 37
paste input "8/2025 9:00:00 AM"
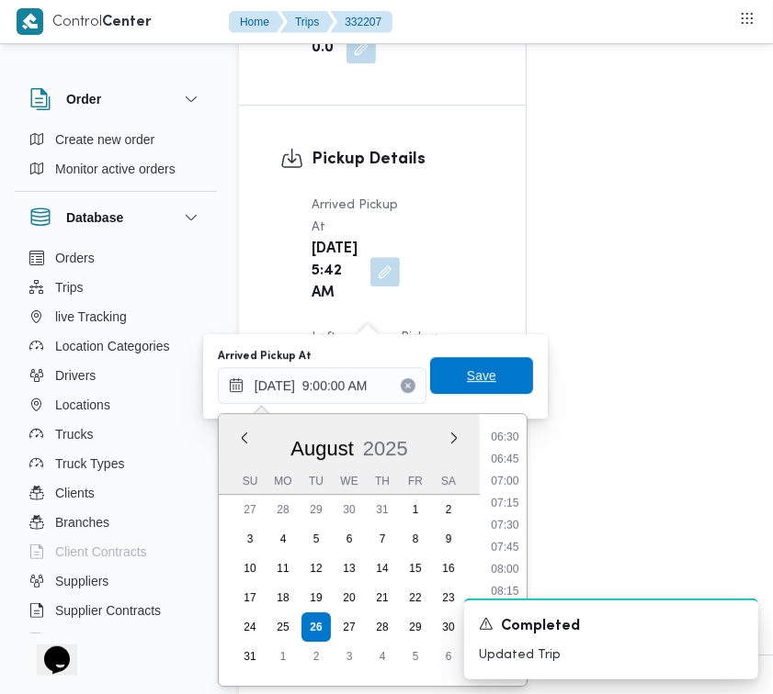
type input "26/08/2025 09:00"
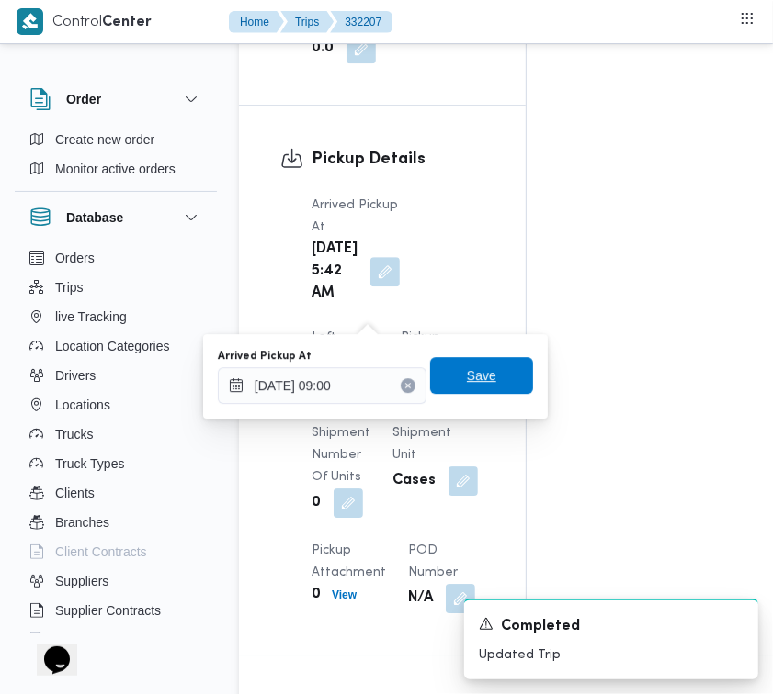
click at [444, 381] on span "Save" at bounding box center [481, 375] width 103 height 37
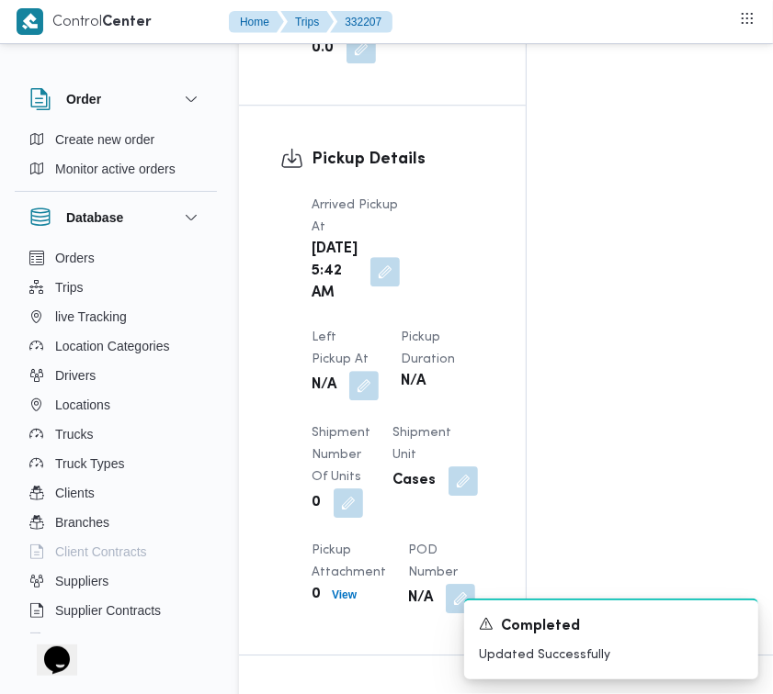
click at [378, 371] on span at bounding box center [359, 385] width 39 height 29
click at [378, 370] on button "button" at bounding box center [363, 384] width 29 height 29
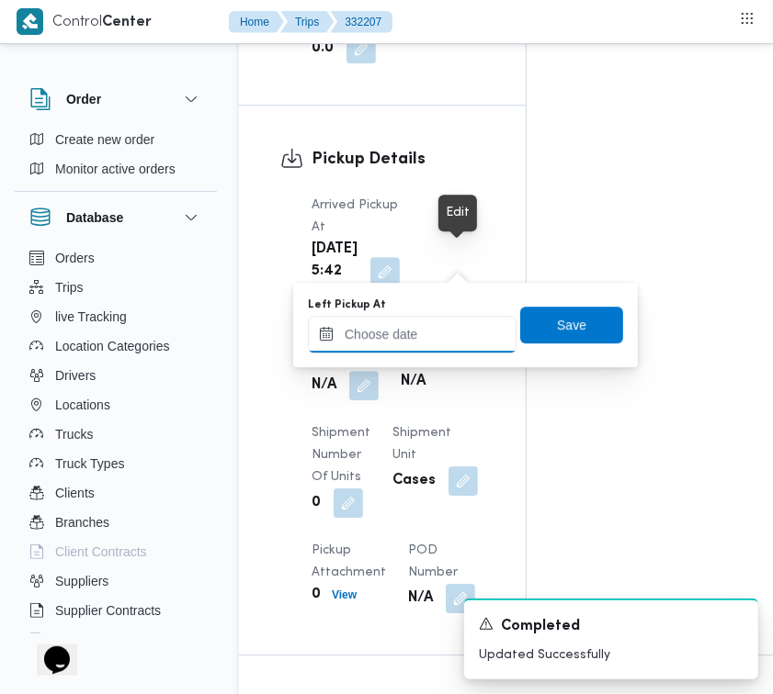
click at [442, 340] on input "Left Pickup At" at bounding box center [412, 334] width 209 height 37
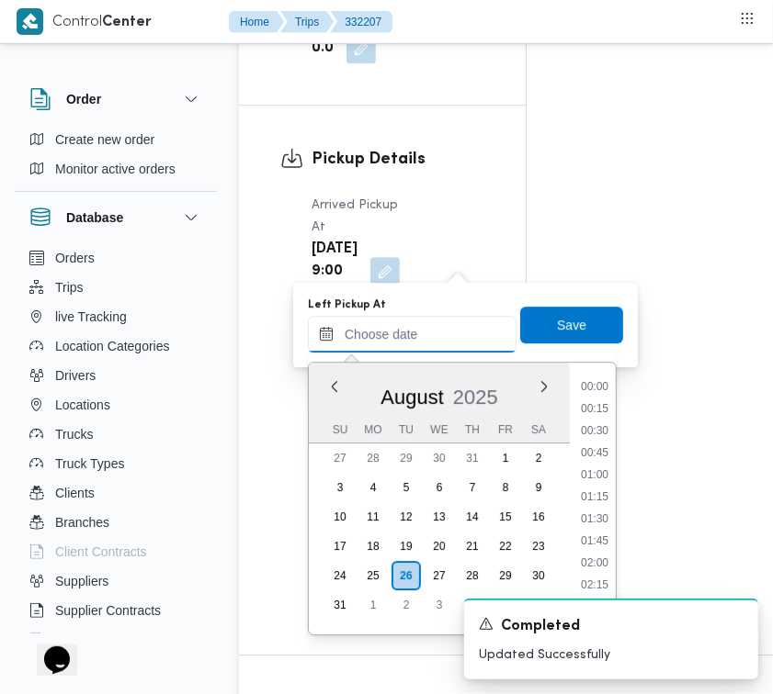
paste input "26/8/2025 9:00:00 AM"
click at [607, 548] on li "10:45" at bounding box center [595, 543] width 42 height 18
type input "26/08/2025 10:45"
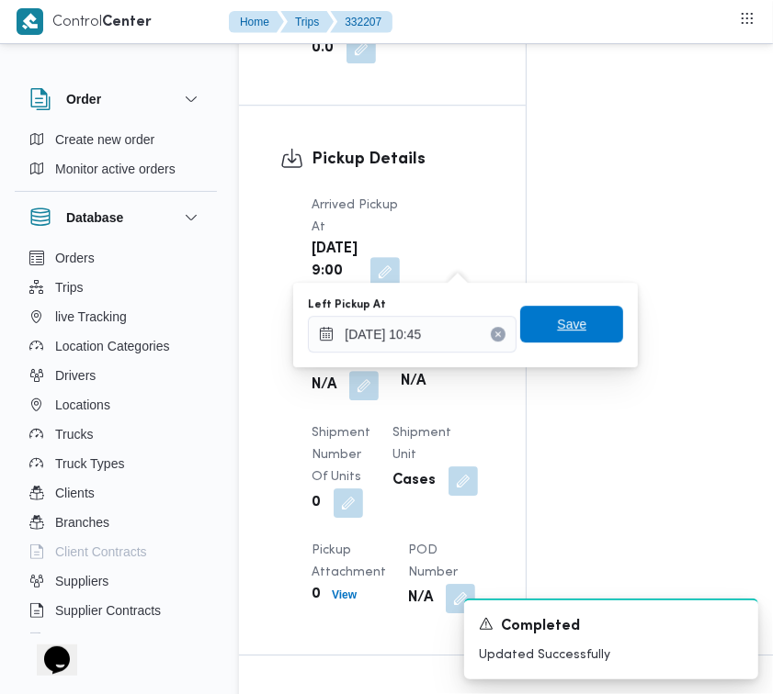
click at [561, 329] on span "Save" at bounding box center [571, 324] width 29 height 22
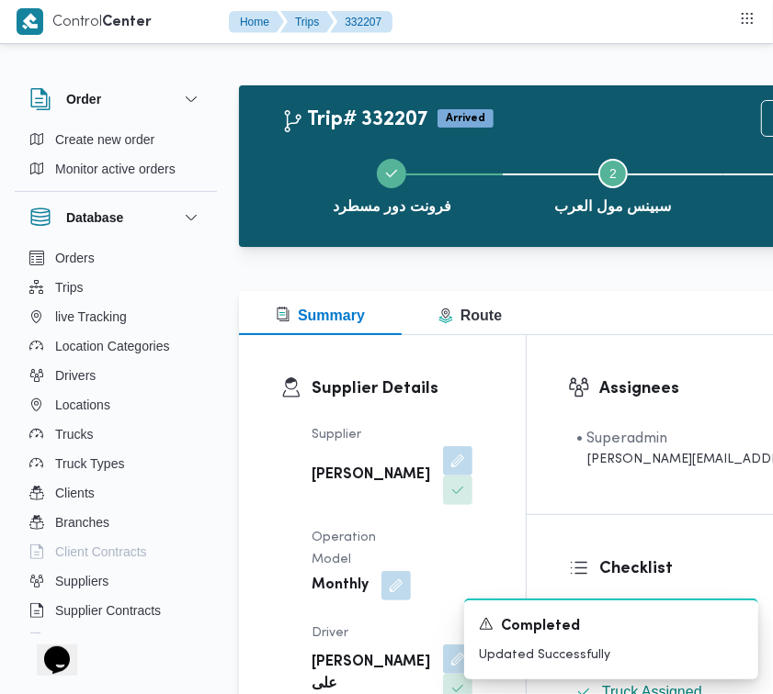
scroll to position [0, 0]
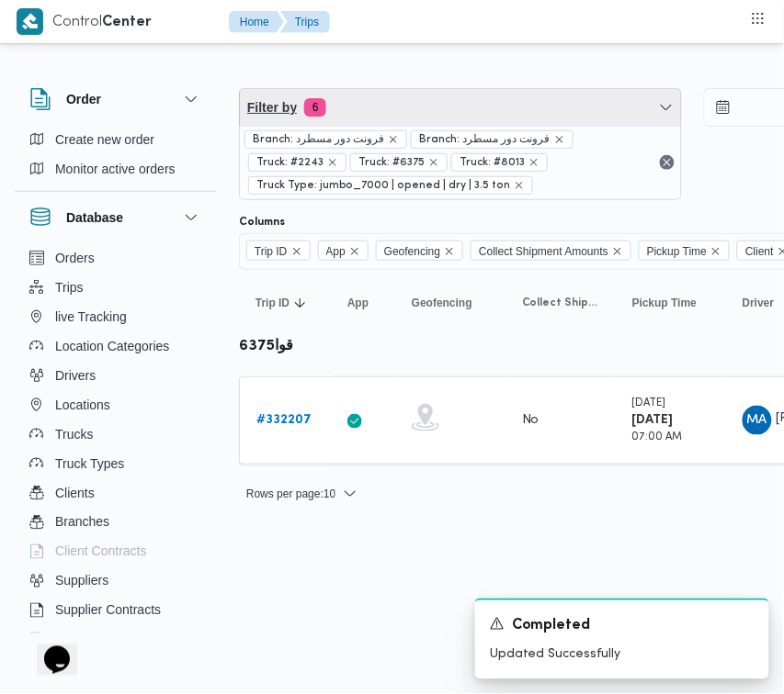
click at [425, 107] on span "Filter by 6" at bounding box center [460, 107] width 441 height 37
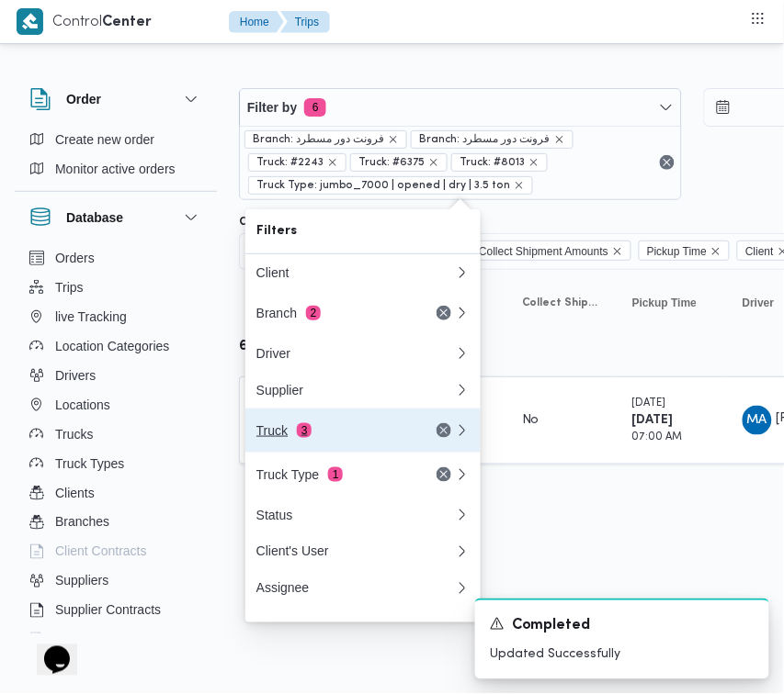
click at [328, 437] on div "Truck 3" at bounding box center [333, 430] width 154 height 15
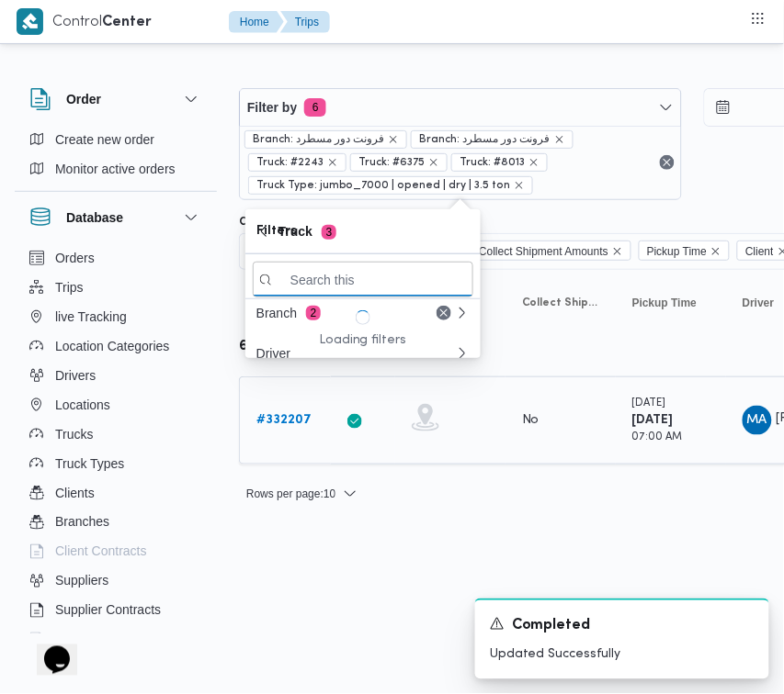
paste input "9846"
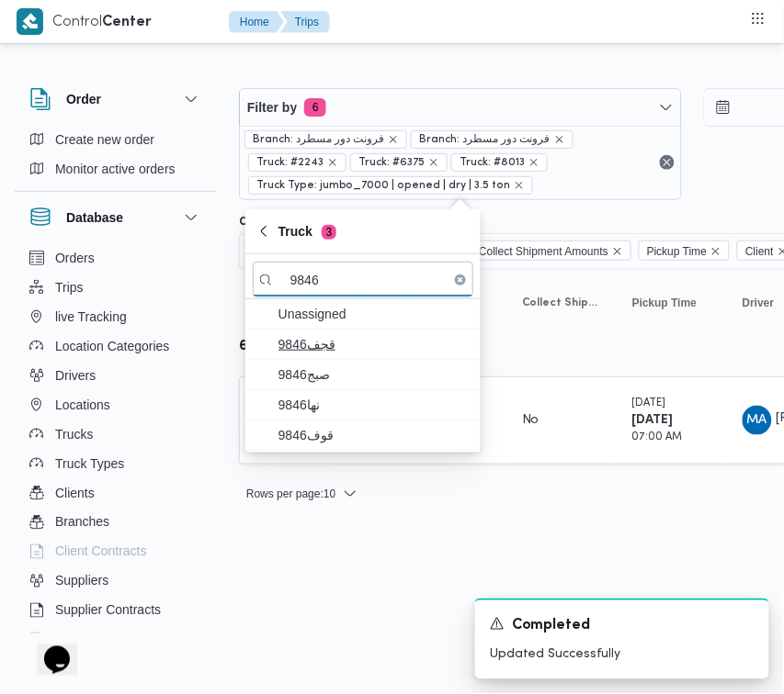
type input "9846"
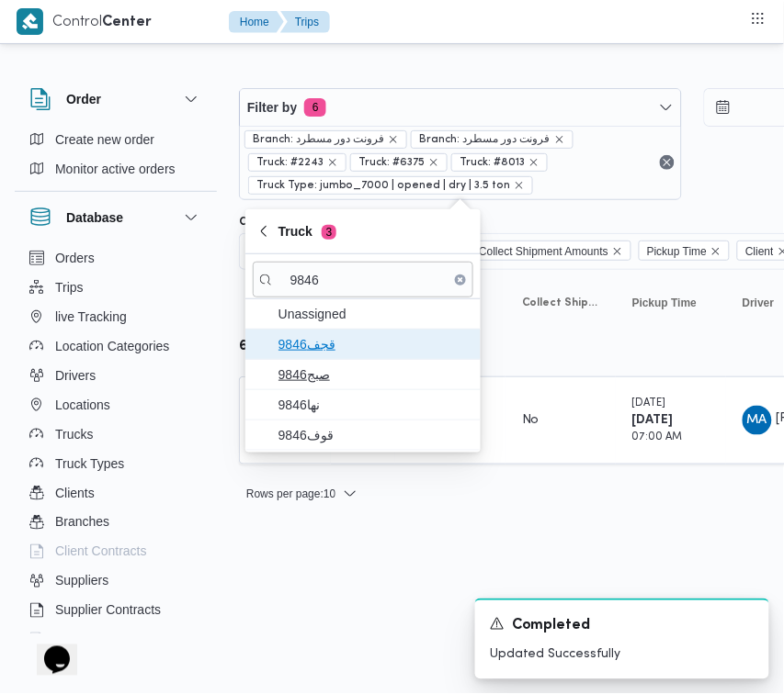
click at [314, 358] on span "9846قجف" at bounding box center [363, 344] width 220 height 29
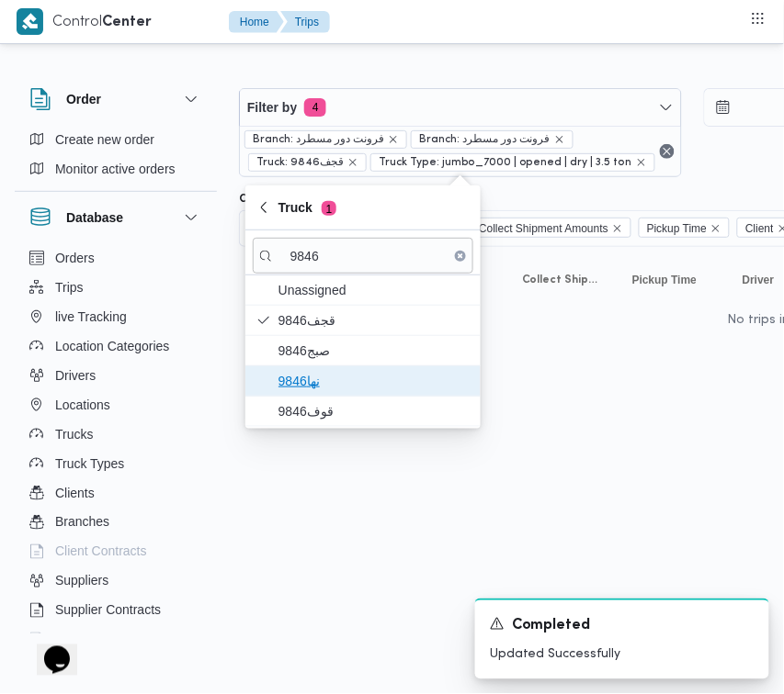
click at [318, 393] on span "نها9846" at bounding box center [363, 381] width 220 height 29
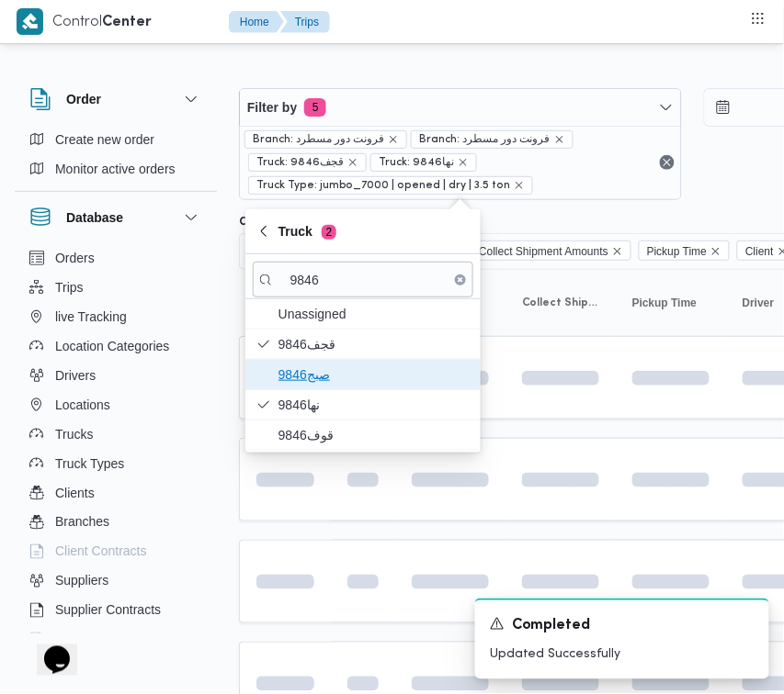
click at [313, 374] on span "9846صبج" at bounding box center [373, 375] width 191 height 22
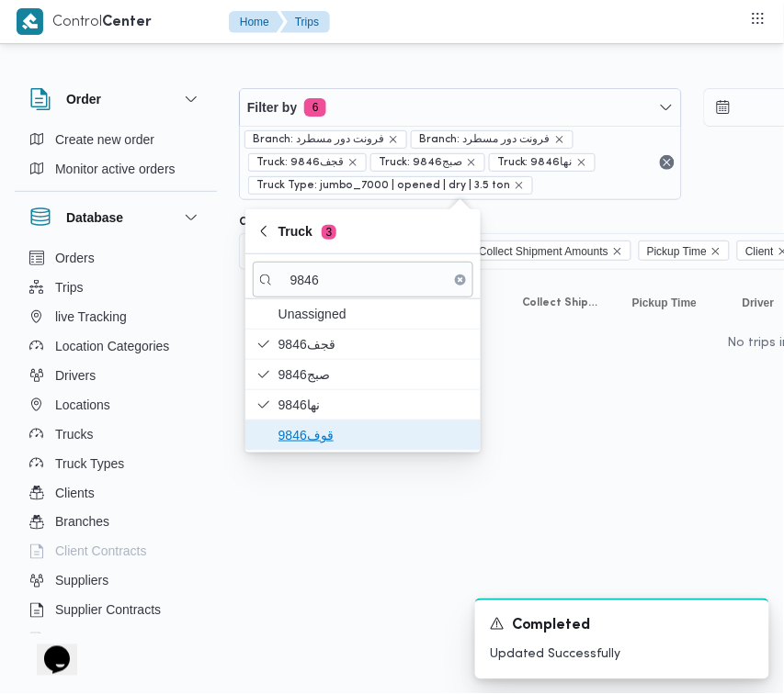
click at [318, 442] on span "قوف9846" at bounding box center [373, 435] width 191 height 22
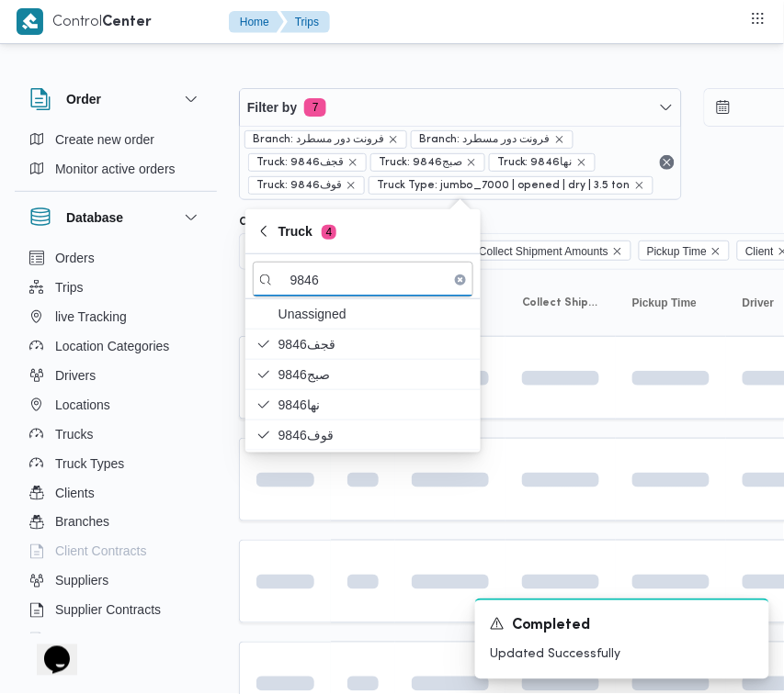
click at [315, 533] on html "Control Center Home Trips Order Create new order Monitor active orders Database…" at bounding box center [392, 347] width 784 height 694
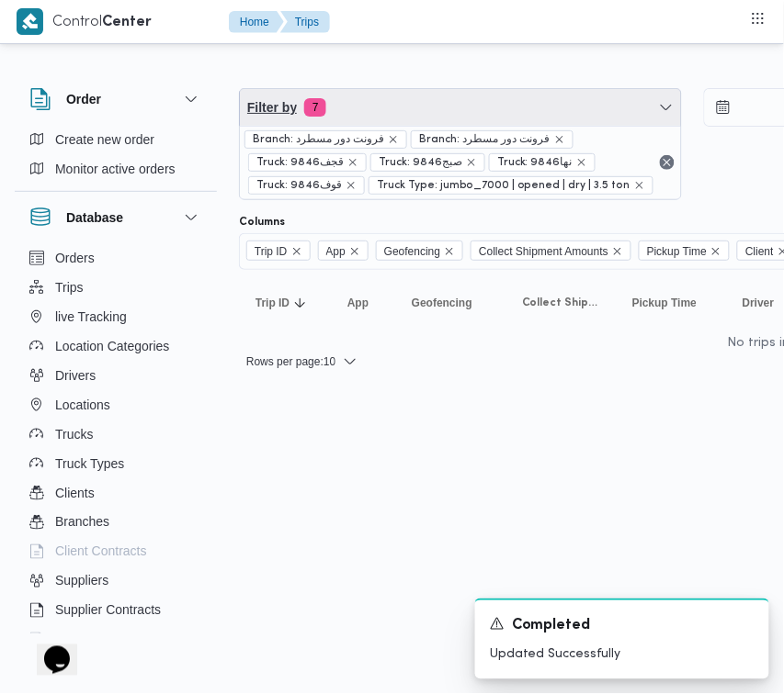
click at [474, 96] on span "Filter by 7" at bounding box center [460, 107] width 441 height 37
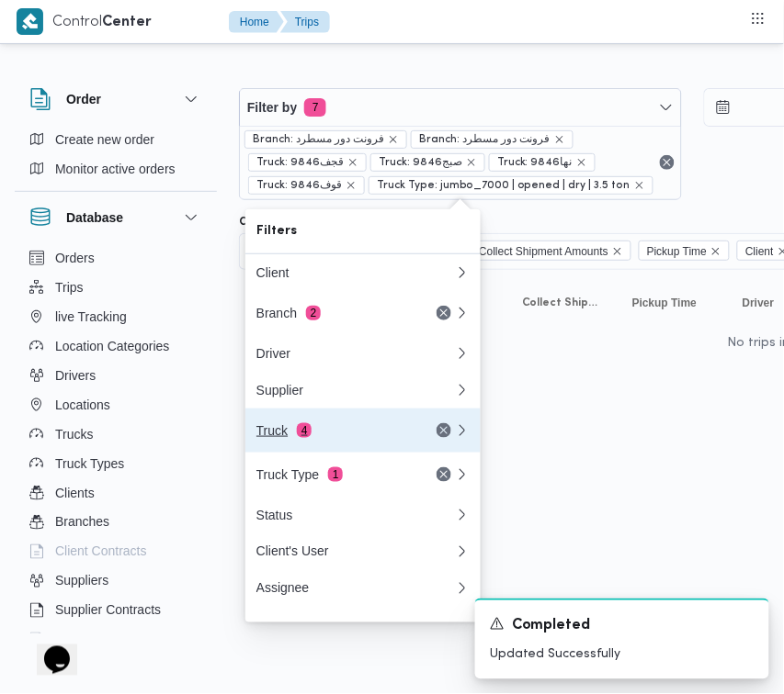
click at [336, 428] on div "Truck 4" at bounding box center [355, 431] width 220 height 44
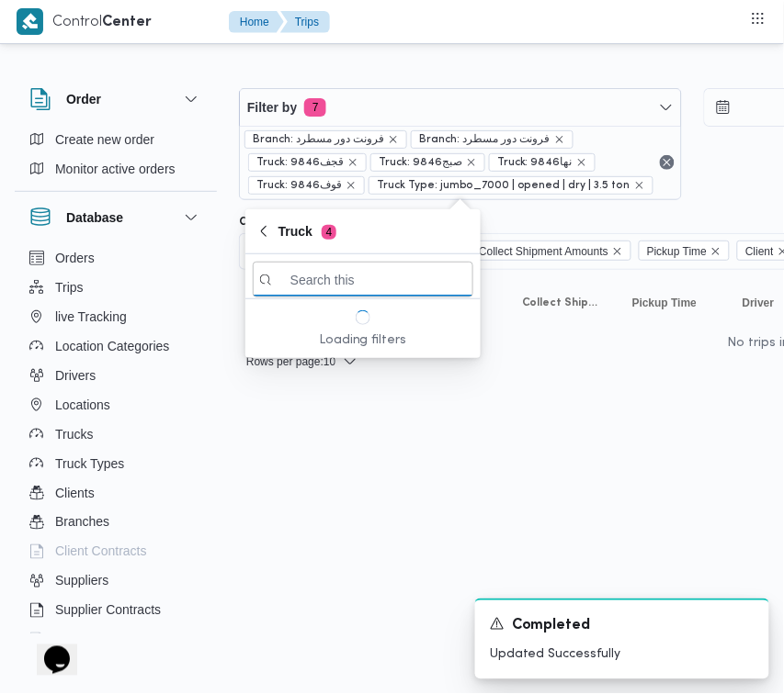
paste input "7349"
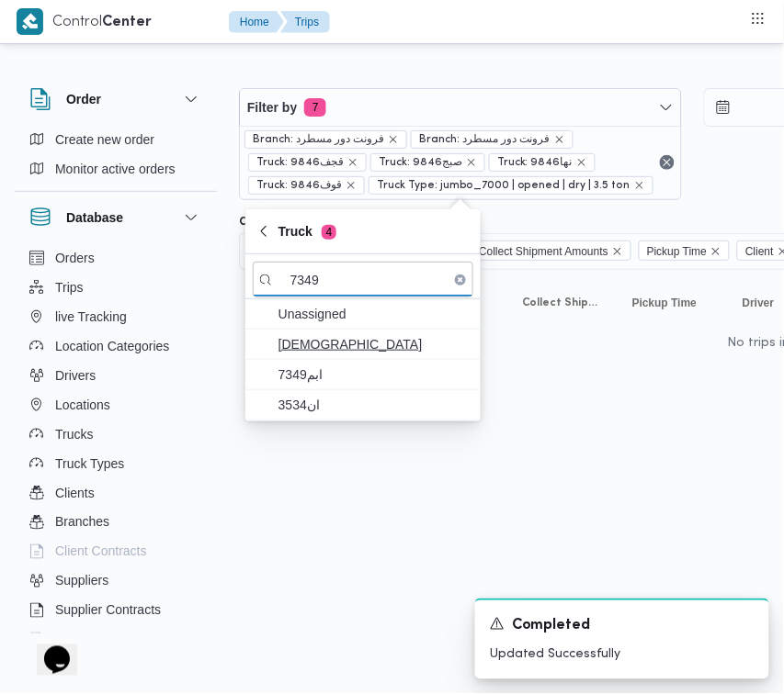
type input "7349"
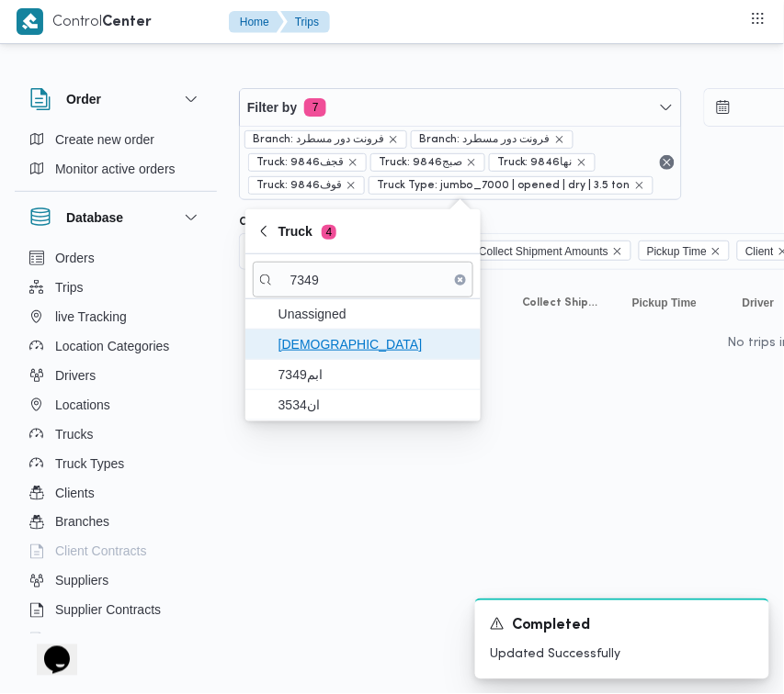
click at [300, 354] on span "قيع7349" at bounding box center [373, 344] width 191 height 22
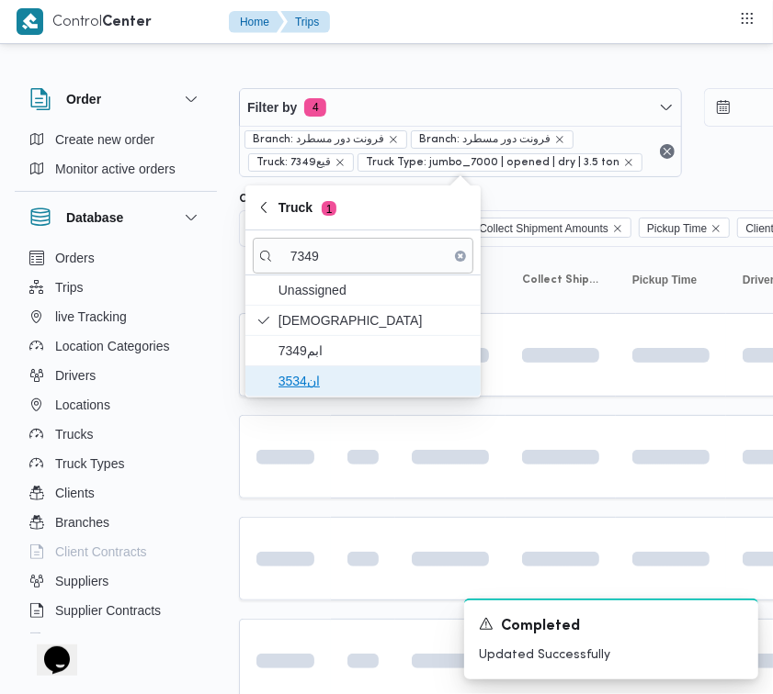
click at [303, 373] on span "ان3534" at bounding box center [373, 381] width 191 height 22
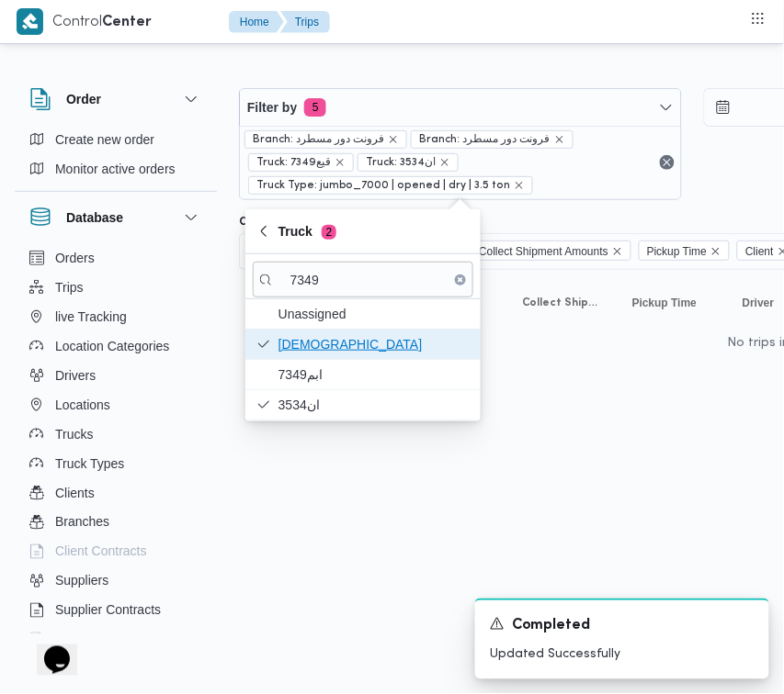
click at [303, 356] on span "قيع7349" at bounding box center [363, 344] width 220 height 29
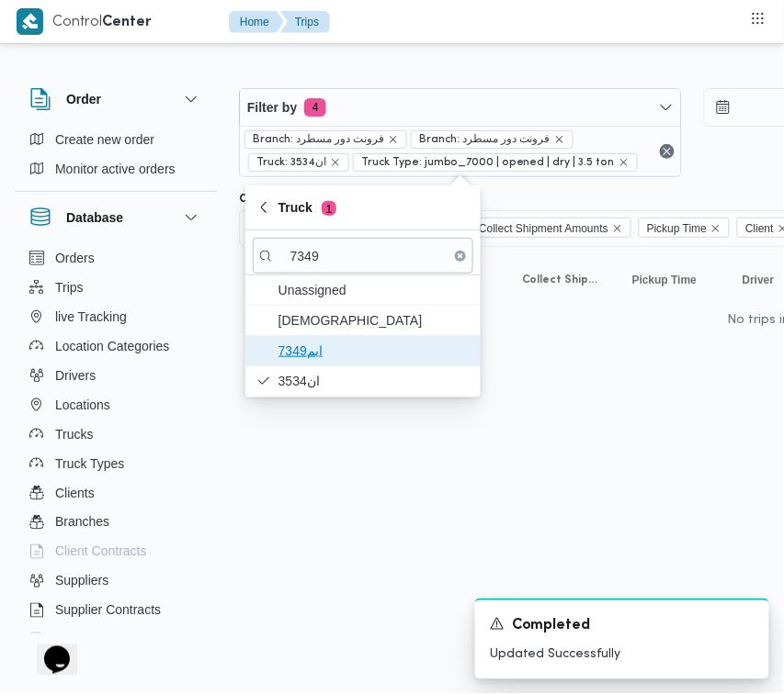
click at [303, 350] on span "ابم7349" at bounding box center [373, 351] width 191 height 22
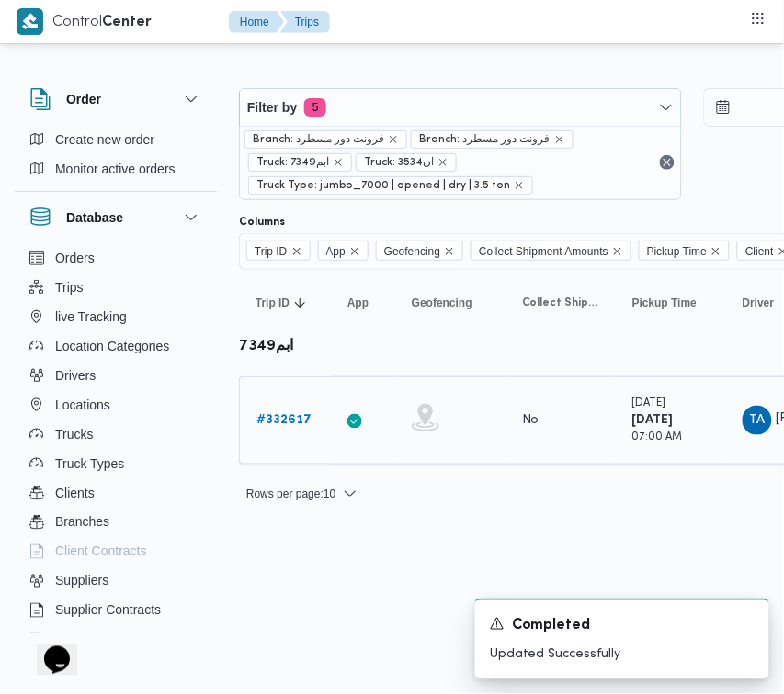
click at [276, 416] on b "# 332617" at bounding box center [283, 420] width 55 height 12
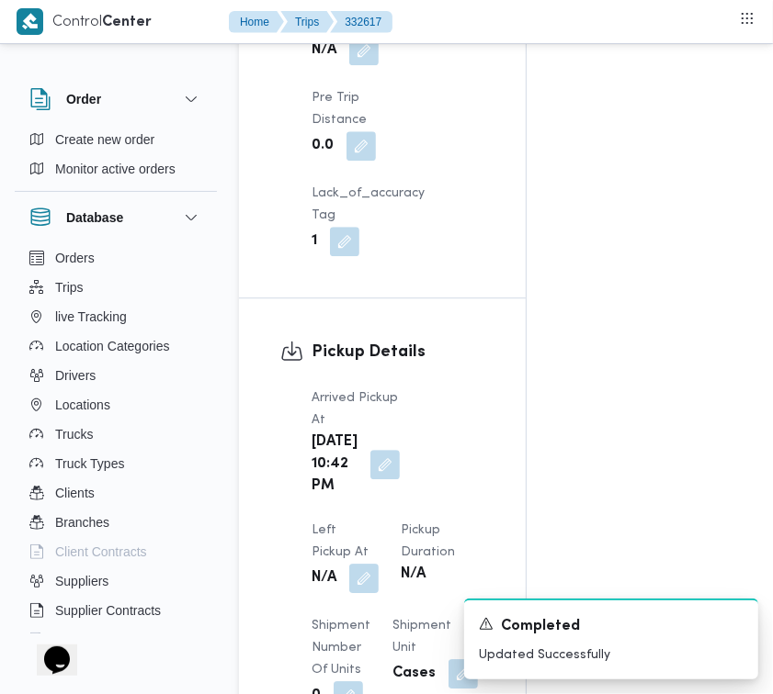
scroll to position [2908, 0]
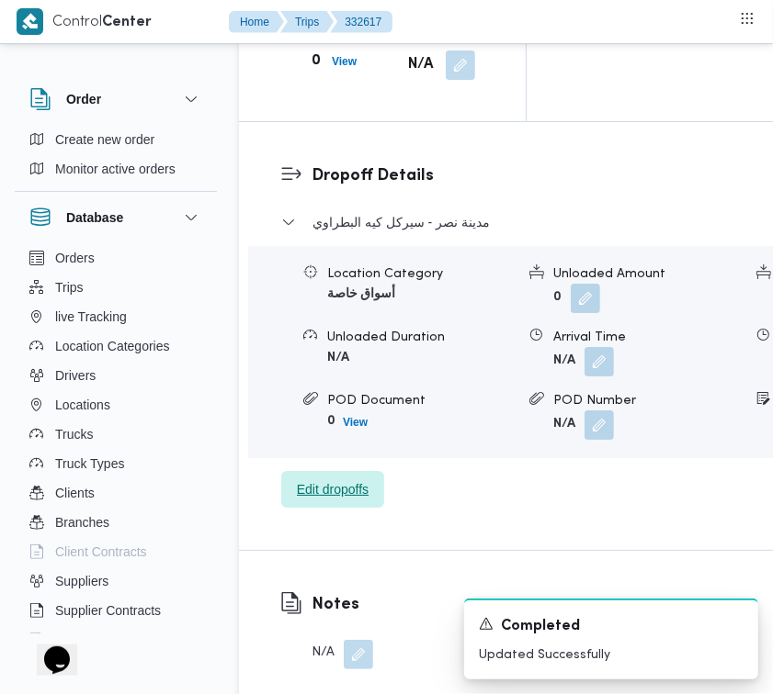
click at [336, 501] on span "Edit dropoffs" at bounding box center [333, 490] width 72 height 22
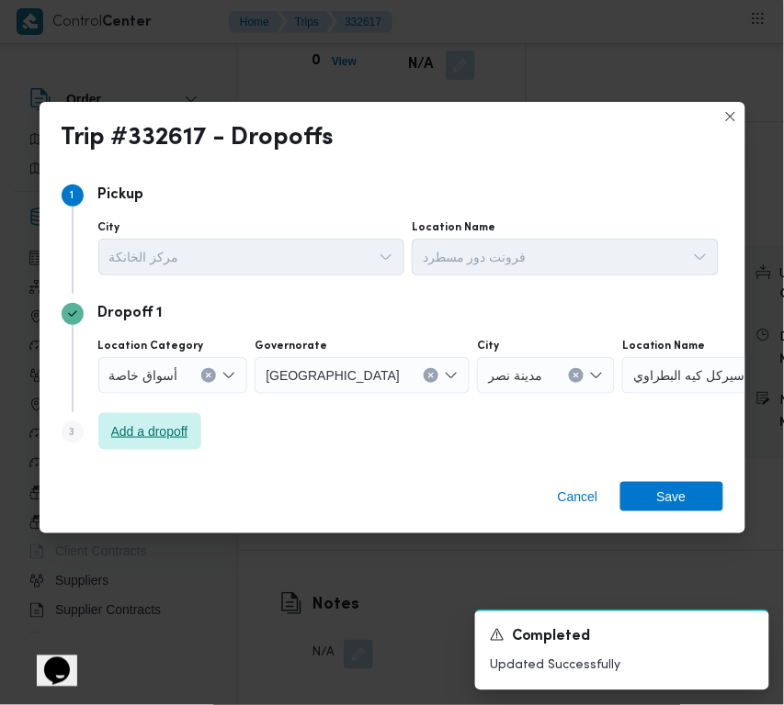
click at [136, 429] on span "Add a dropoff" at bounding box center [149, 432] width 77 height 22
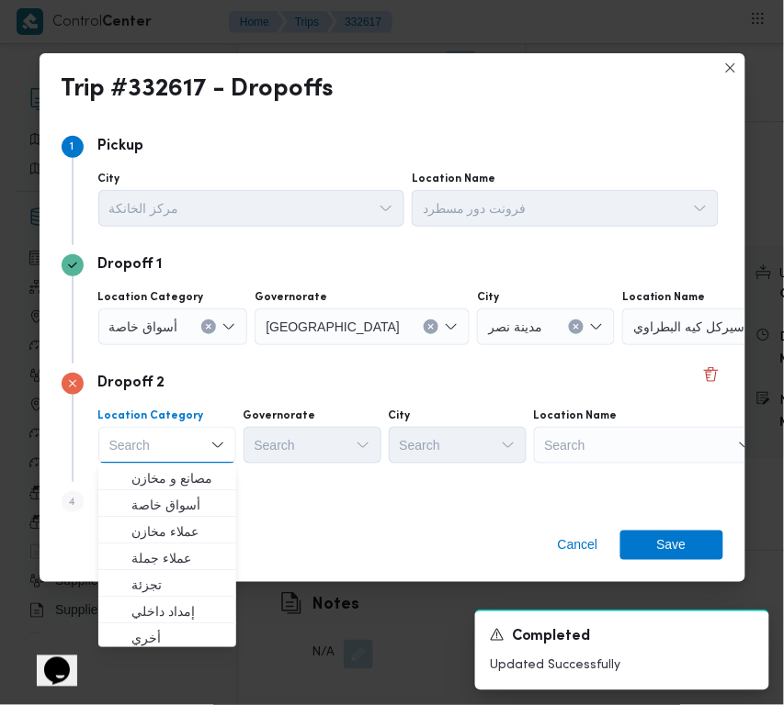
click at [588, 434] on div "Search" at bounding box center [649, 445] width 230 height 37
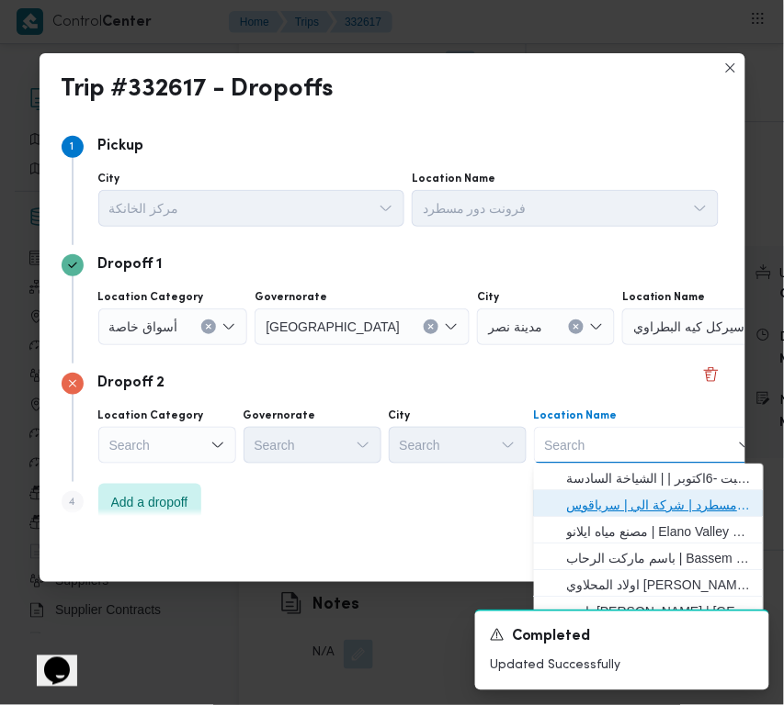
click at [606, 494] on span "فرونت دور مسطرد | شركة الي | سرياقوس" at bounding box center [660, 505] width 186 height 22
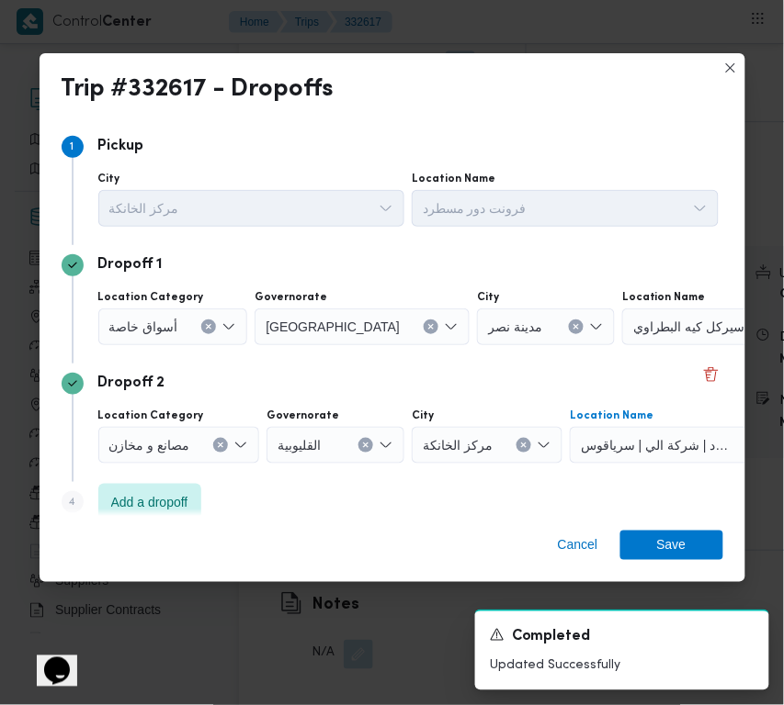
click at [147, 321] on span "أسواق خاصة" at bounding box center [143, 326] width 69 height 20
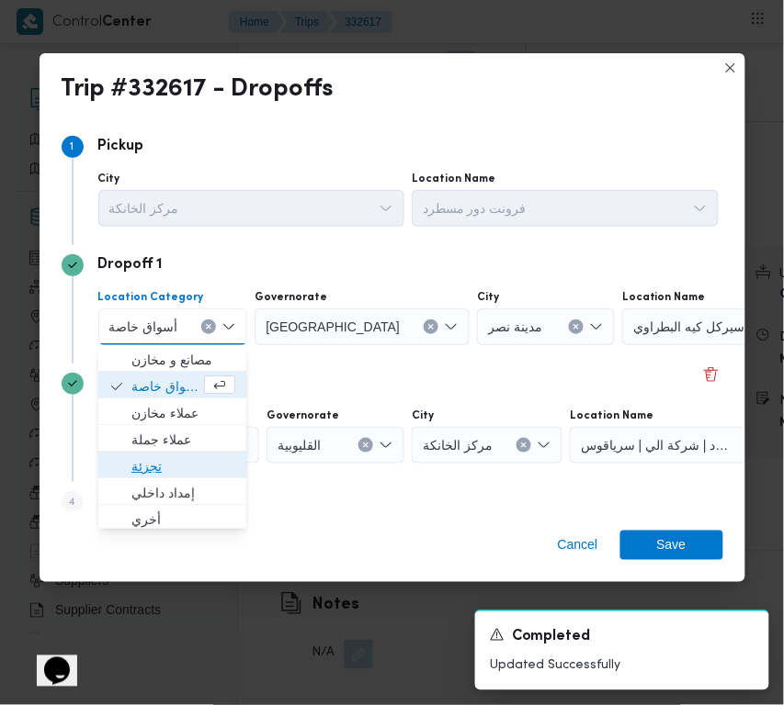
drag, startPoint x: 170, startPoint y: 459, endPoint x: 239, endPoint y: 373, distance: 110.5
click at [170, 460] on span "تجزئة" at bounding box center [183, 467] width 104 height 22
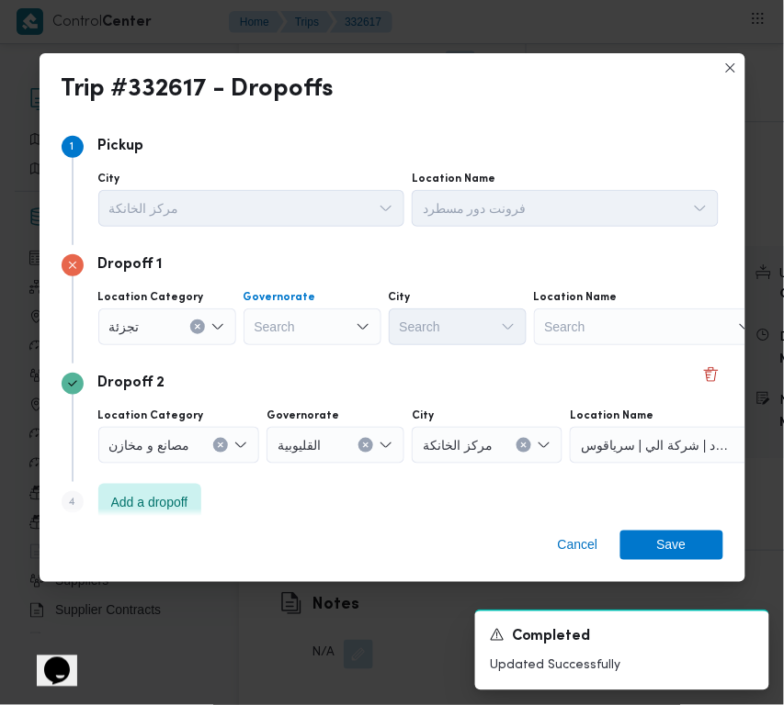
click at [288, 337] on div "Search" at bounding box center [312, 327] width 138 height 37
paste input "قاهرة"
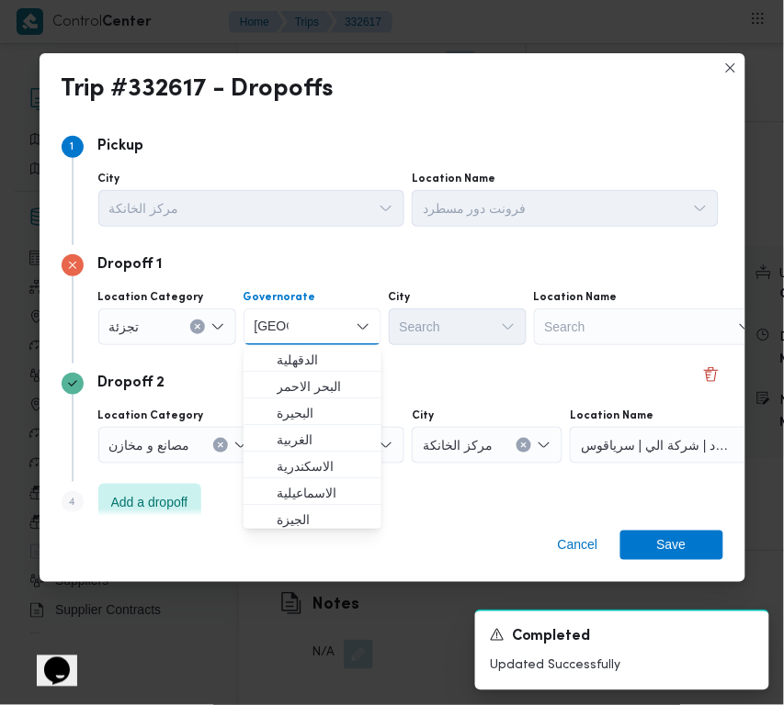
type input "قاهرة"
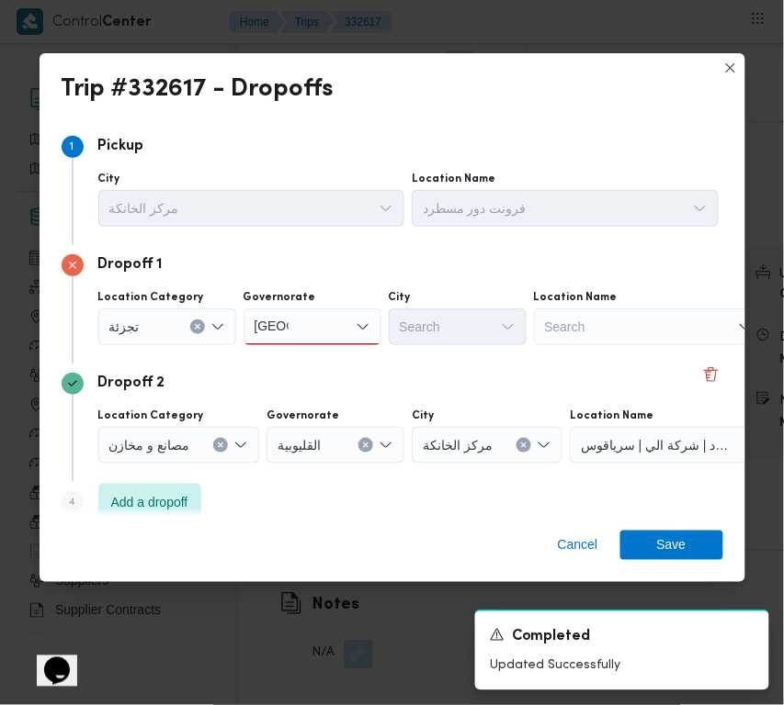
click at [332, 312] on div "قاهرة قاهرة" at bounding box center [312, 327] width 138 height 37
click at [314, 335] on div "قاهرة قاهرة Combo box. Selected. قاهرة . Selected. Combo box input. Search. Typ…" at bounding box center [312, 327] width 138 height 37
click at [314, 346] on span "القاهرة" at bounding box center [312, 359] width 123 height 29
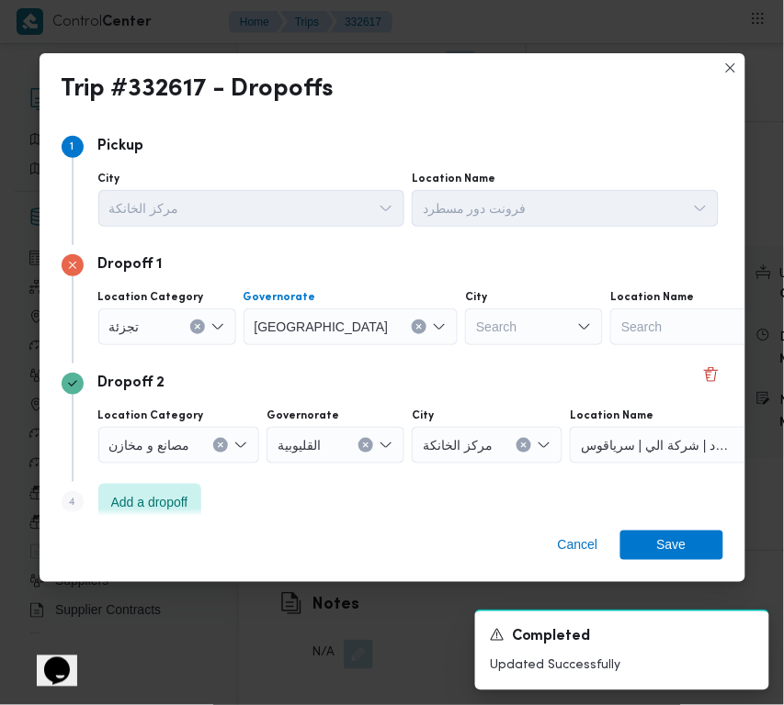
click at [465, 317] on div "Search" at bounding box center [534, 327] width 138 height 37
paste input "نصر"
type input "نصر"
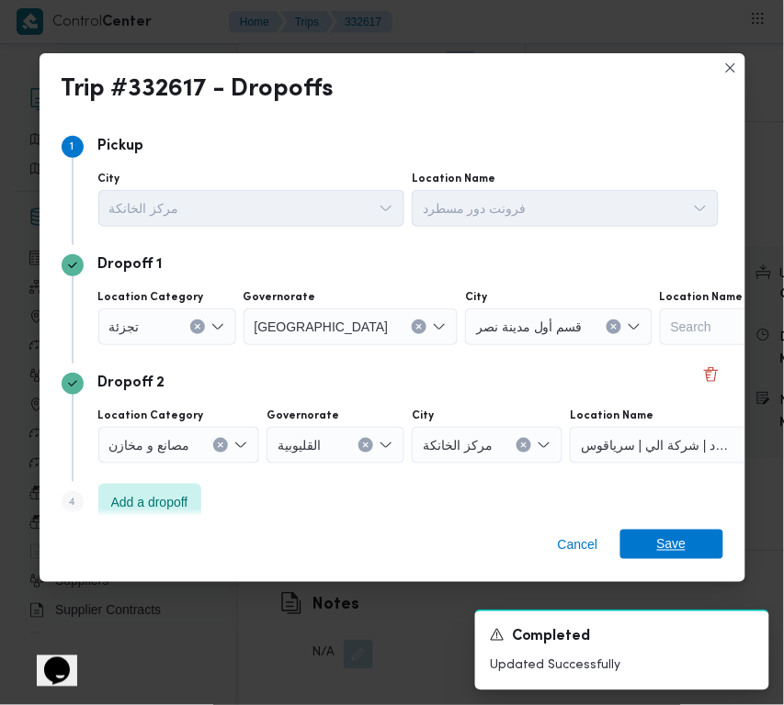
click at [657, 537] on span "Save" at bounding box center [671, 544] width 29 height 29
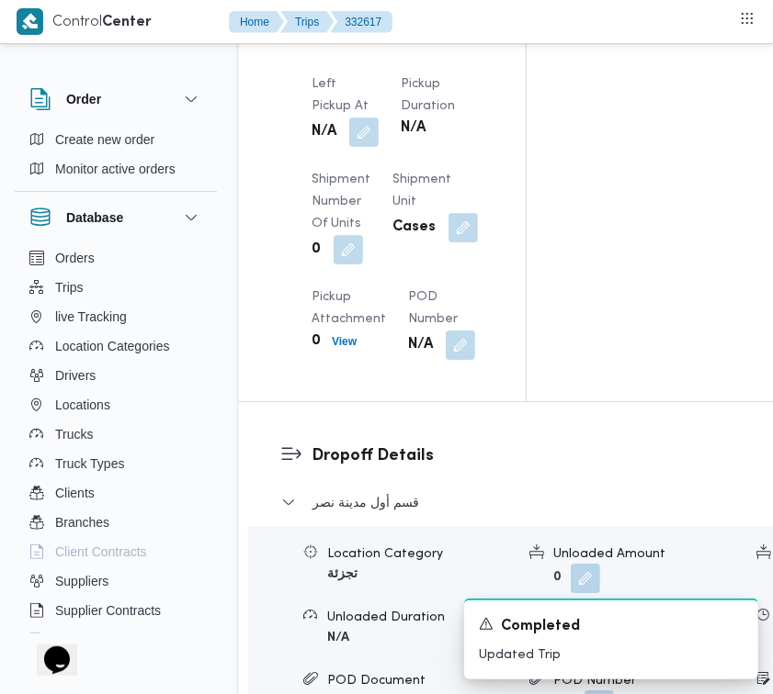
scroll to position [2647, 0]
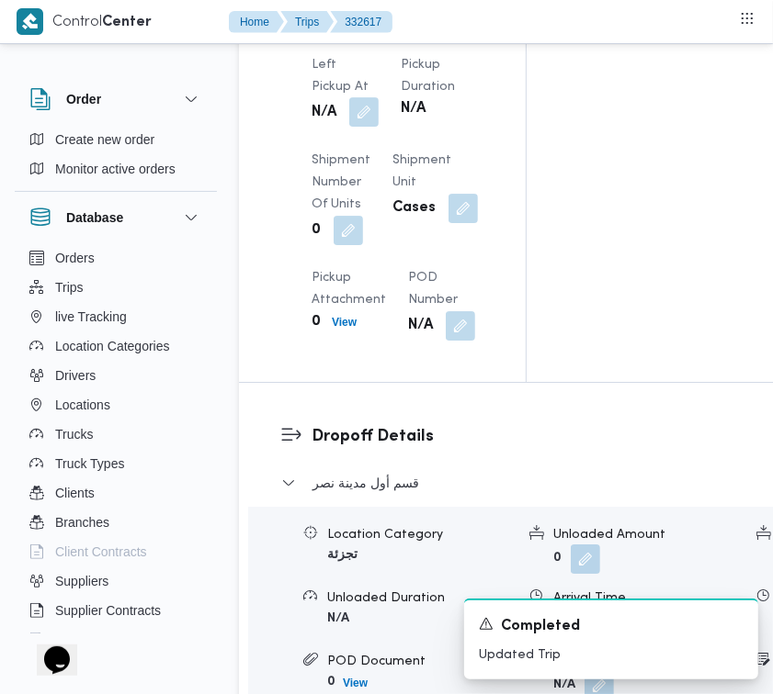
click at [355, 127] on button "button" at bounding box center [363, 111] width 29 height 29
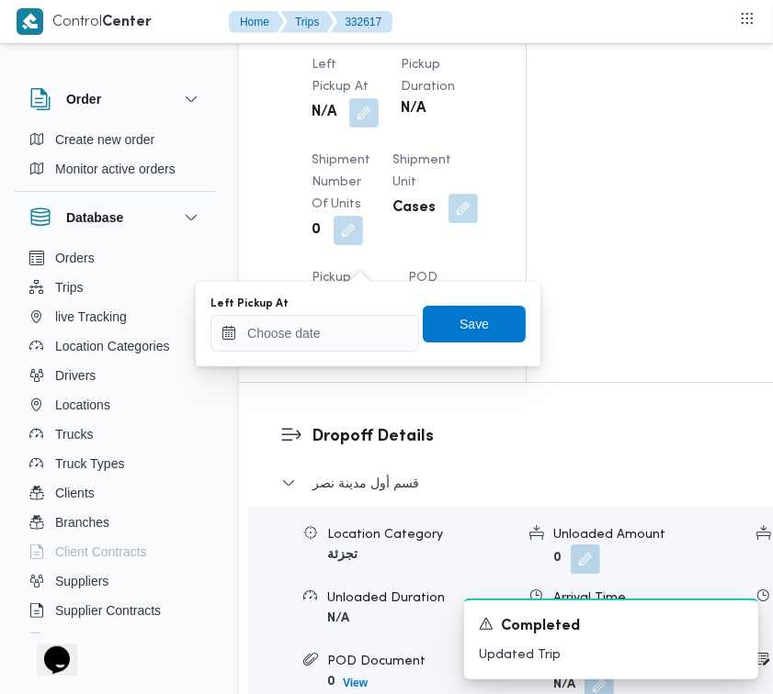
click at [333, 356] on div "You are in a dialog. To close this dialog, hit escape. Left Pickup At Save" at bounding box center [368, 324] width 344 height 85
click at [320, 327] on input "Left Pickup At" at bounding box center [314, 333] width 209 height 37
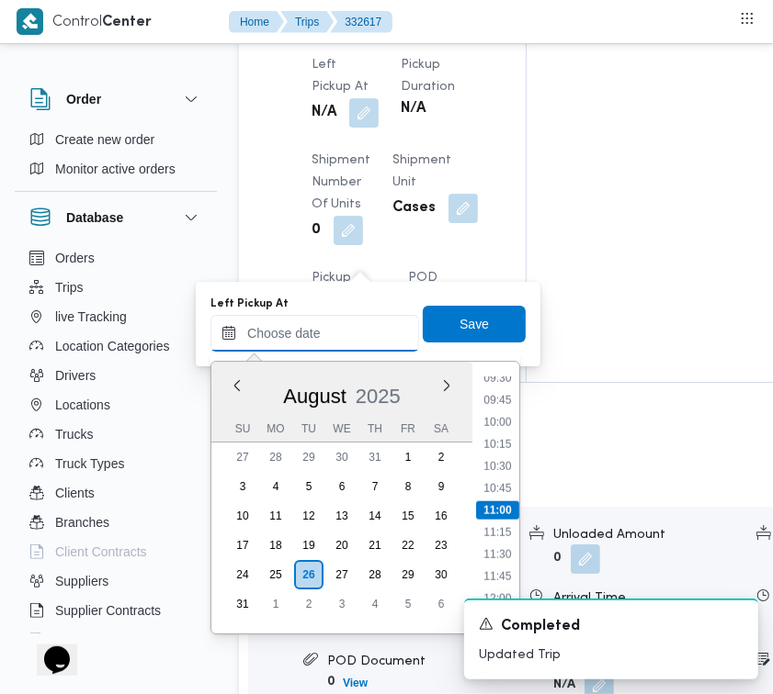
paste input "26/8/2025 9:00:00 AM"
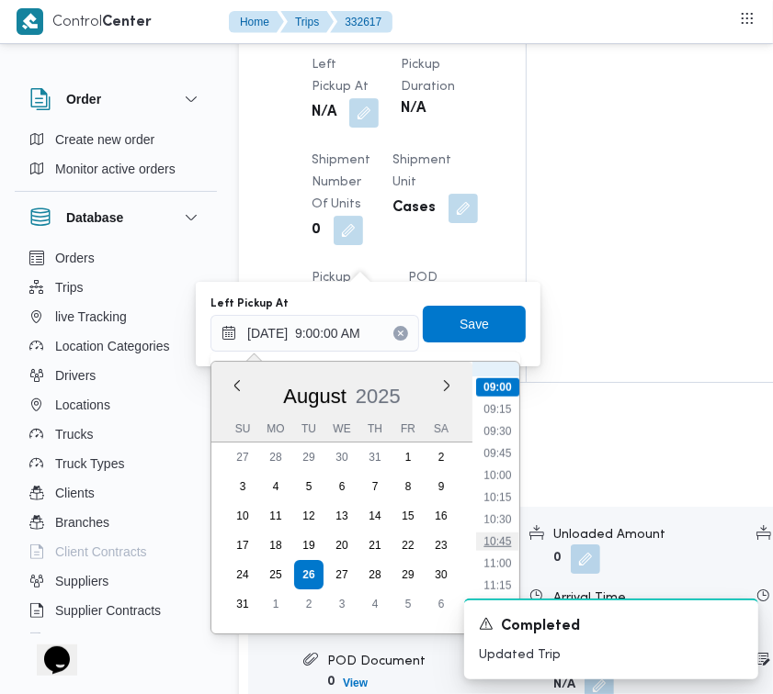
click at [505, 535] on li "10:45" at bounding box center [497, 542] width 42 height 18
type input "26/08/2025 10:45"
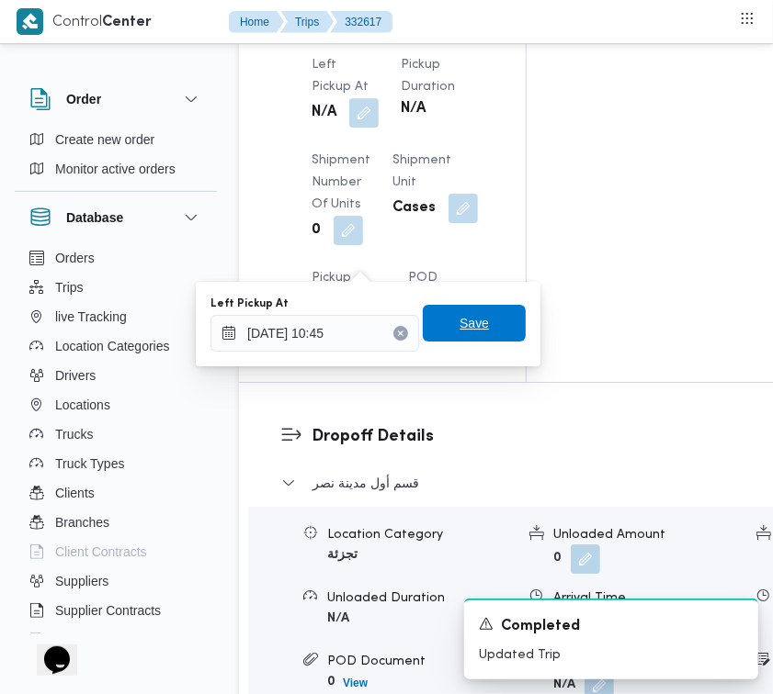
click at [459, 328] on span "Save" at bounding box center [473, 323] width 29 height 22
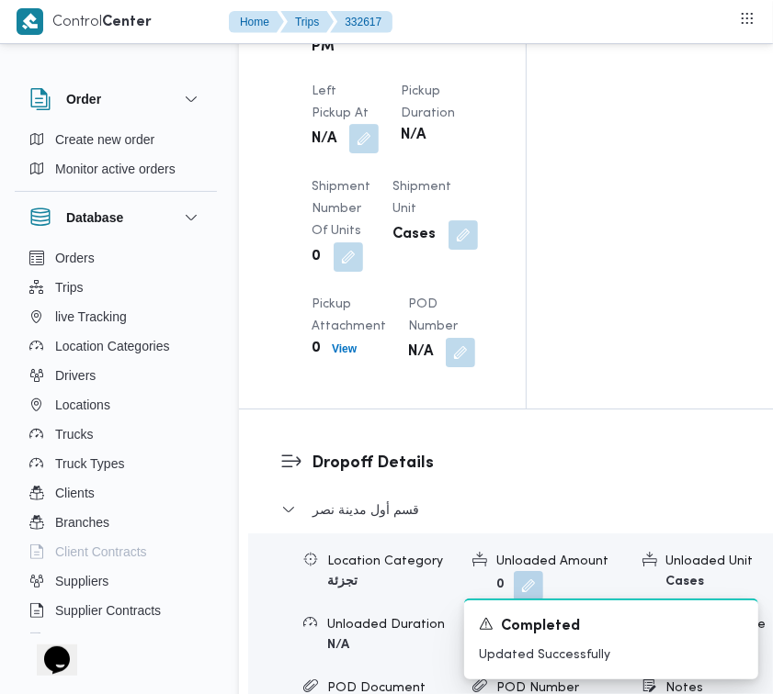
click at [356, 153] on button "button" at bounding box center [363, 138] width 29 height 29
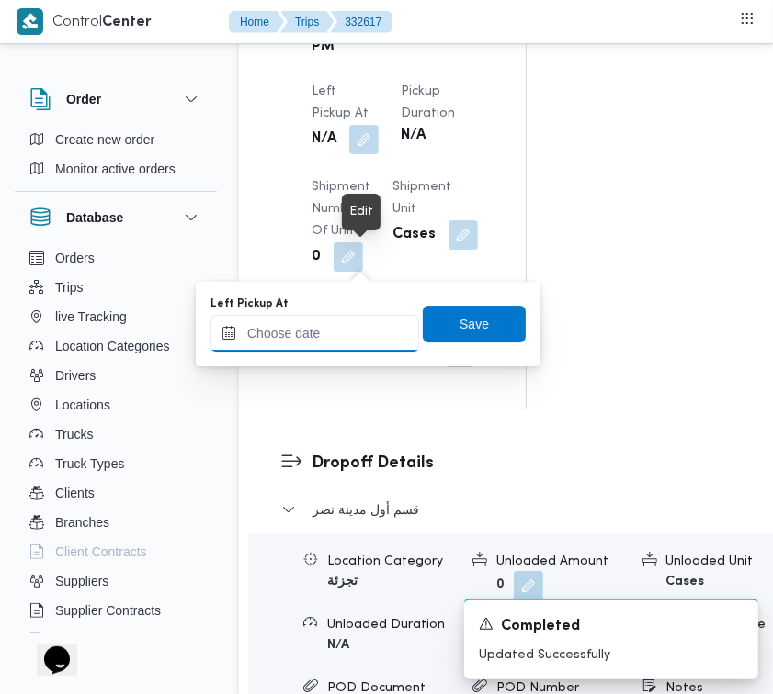
click at [365, 336] on input "Left Pickup At" at bounding box center [314, 333] width 209 height 37
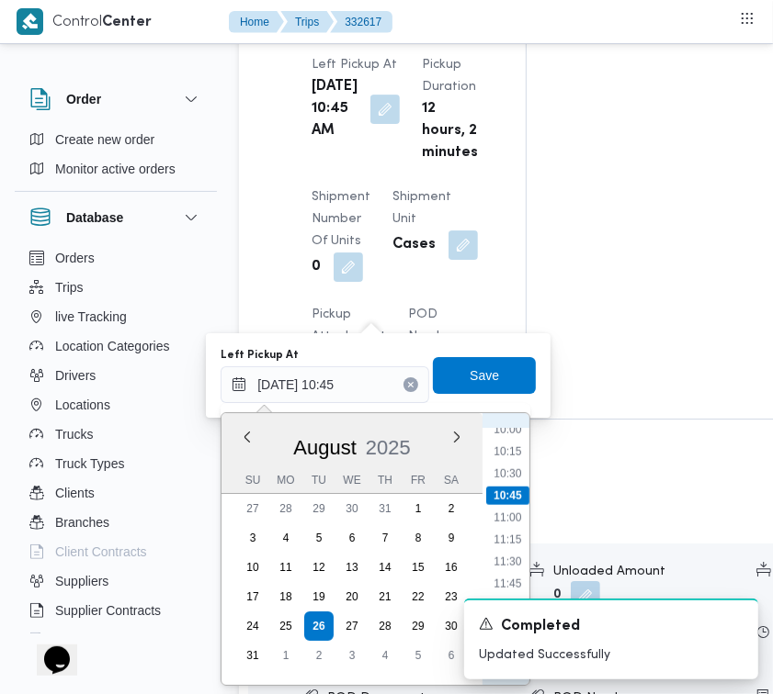
scroll to position [845, 0]
click at [516, 575] on li "11:15" at bounding box center [508, 584] width 42 height 18
type input "26/08/2025 10:45"
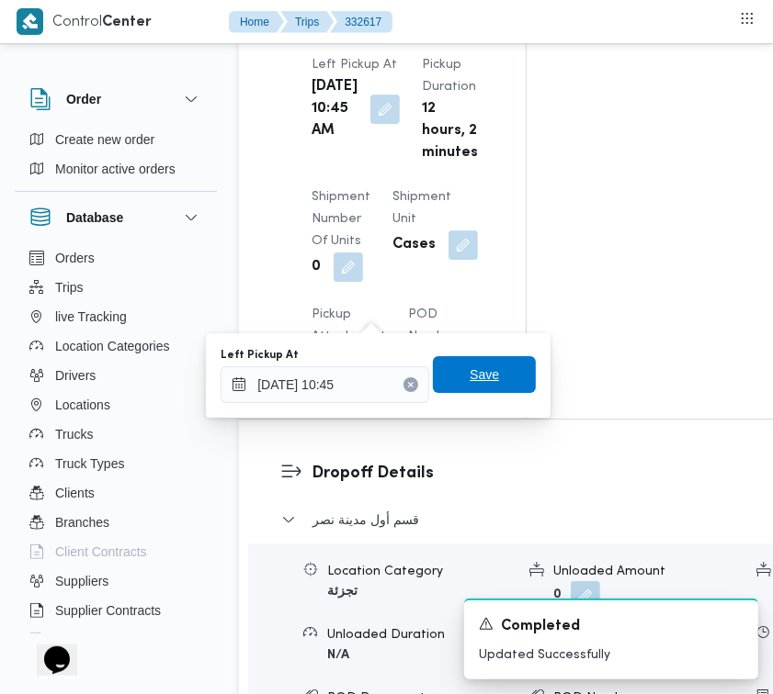
click at [469, 369] on span "Save" at bounding box center [483, 375] width 29 height 22
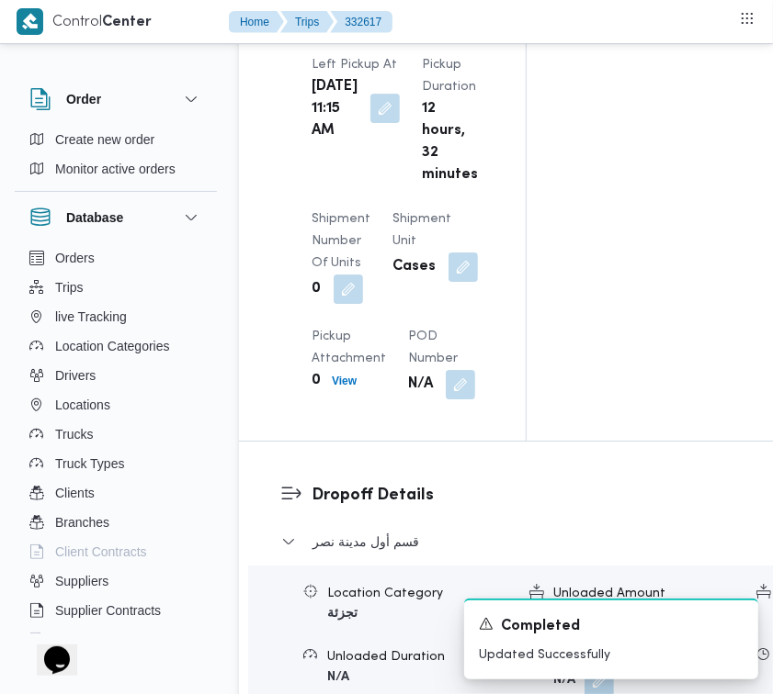
click at [370, 123] on button "button" at bounding box center [384, 108] width 29 height 29
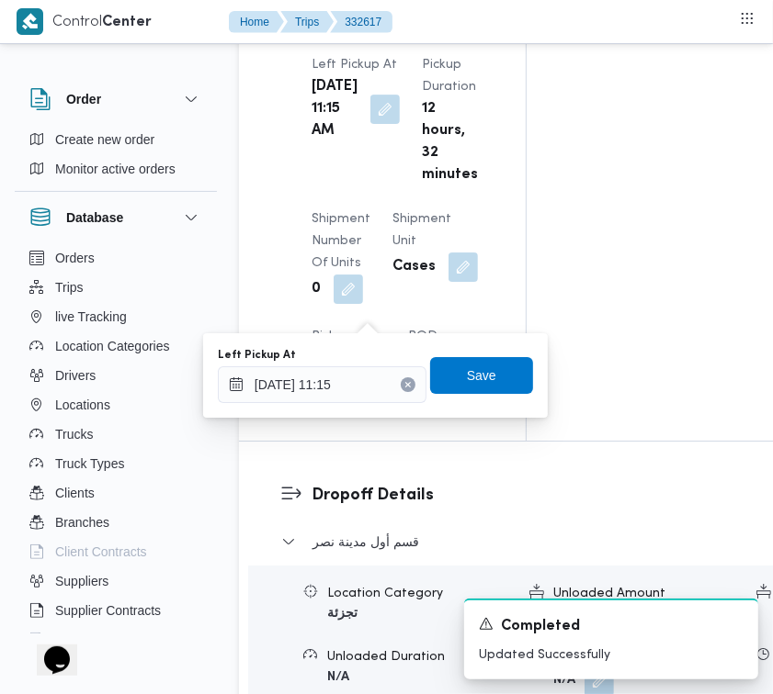
click at [392, 116] on div "Arrived Pickup At Mon, Aug 25, 2025 10:42 PM Left Pickup At Tue, Aug 26, 2025 1…" at bounding box center [397, 161] width 195 height 500
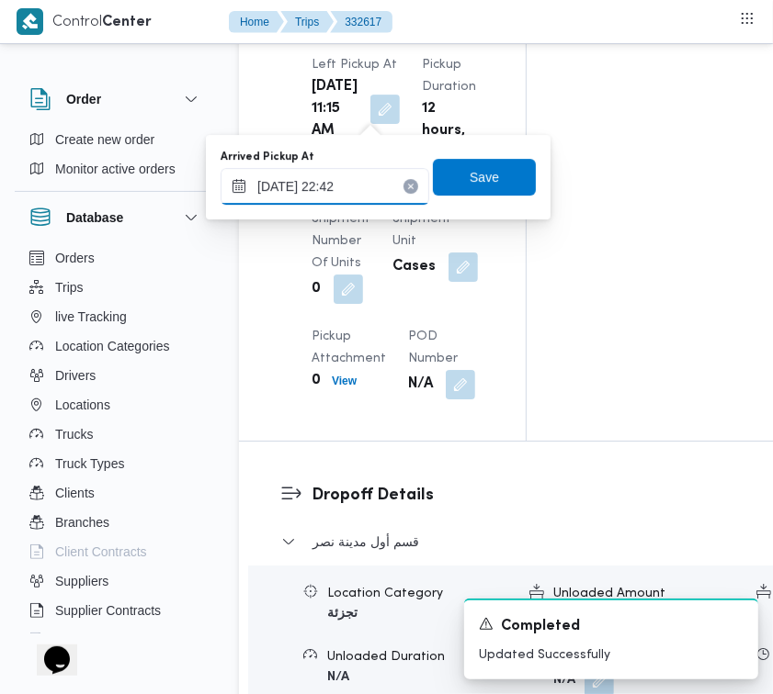
click at [383, 168] on input "25/08/2025 22:42" at bounding box center [324, 186] width 209 height 37
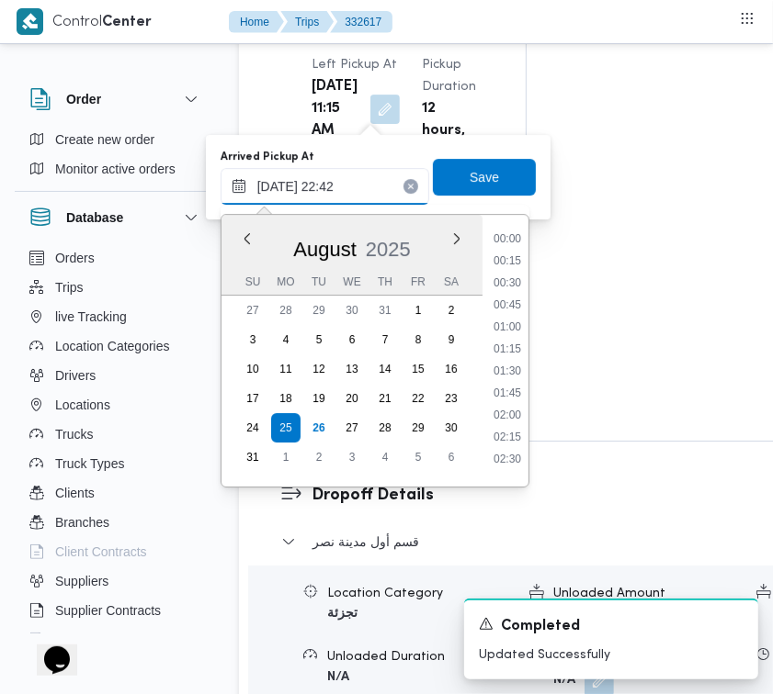
click at [383, 168] on input "25/08/2025 22:42" at bounding box center [324, 186] width 209 height 37
paste input "6/8/2025 9:00:00 AM"
type input "26/8/2025 9:00:00 AM"
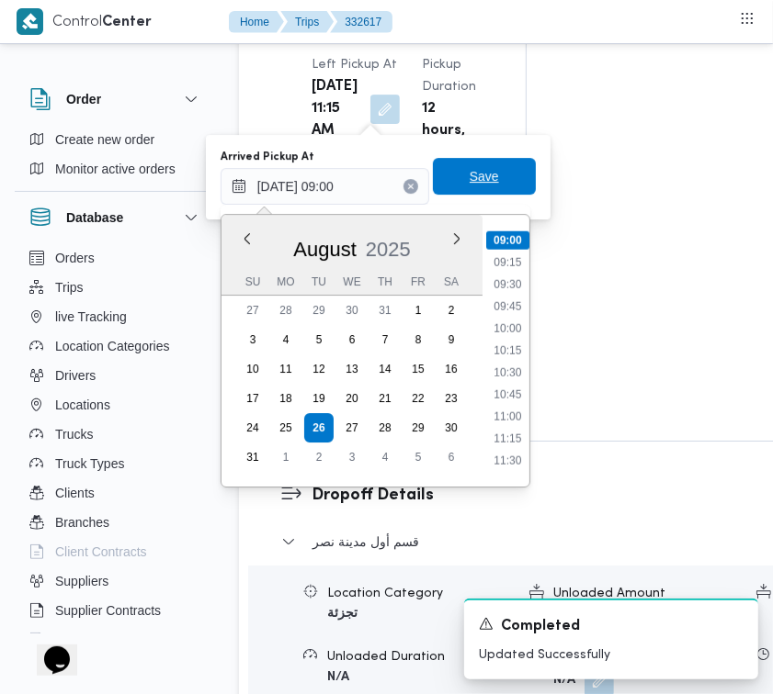
click at [501, 177] on span "Save" at bounding box center [484, 176] width 103 height 37
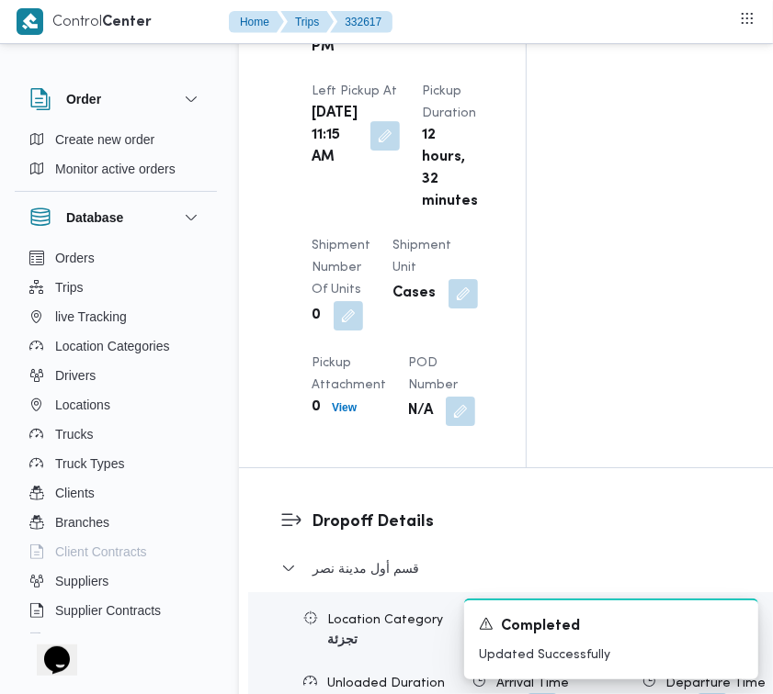
click at [447, 129] on div "Arrived Pickup At Mon, Aug 25, 2025 10:42 PM Left Pickup At Tue, Aug 26, 2025 1…" at bounding box center [397, 188] width 195 height 500
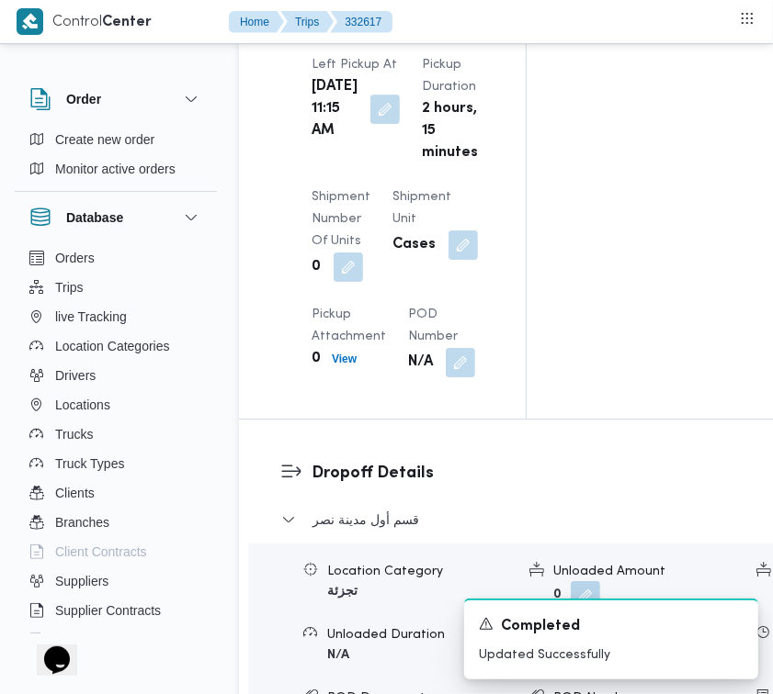
click at [447, 129] on div "Arrived Pickup At Tue, Aug 26, 2025 9:00 AM Left Pickup At Tue, Aug 26, 2025 11…" at bounding box center [397, 150] width 195 height 478
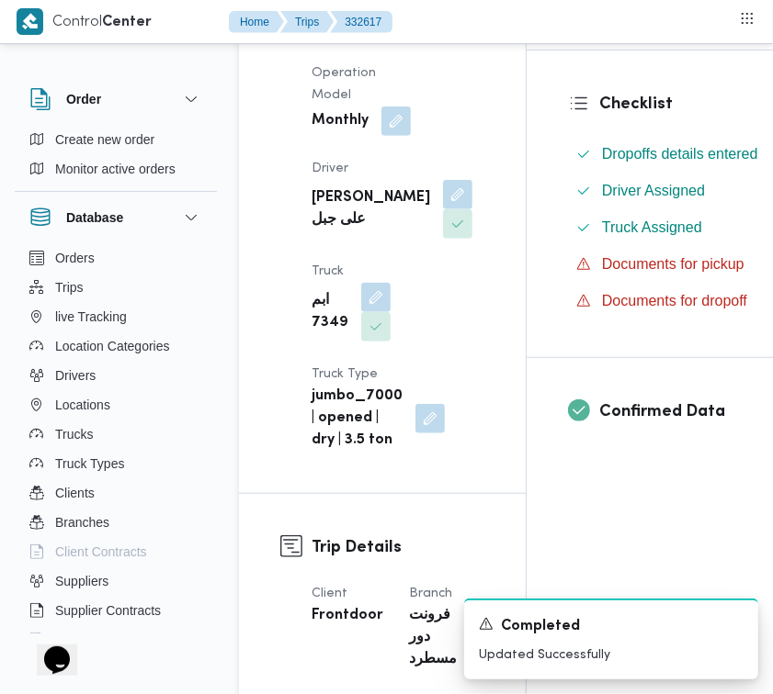
scroll to position [0, 0]
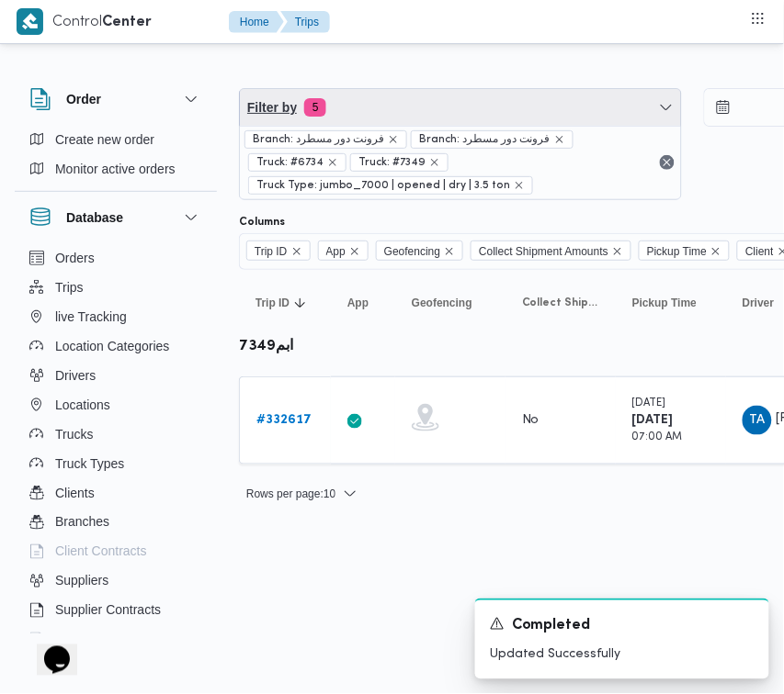
click at [406, 111] on span "Filter by 5" at bounding box center [460, 107] width 441 height 37
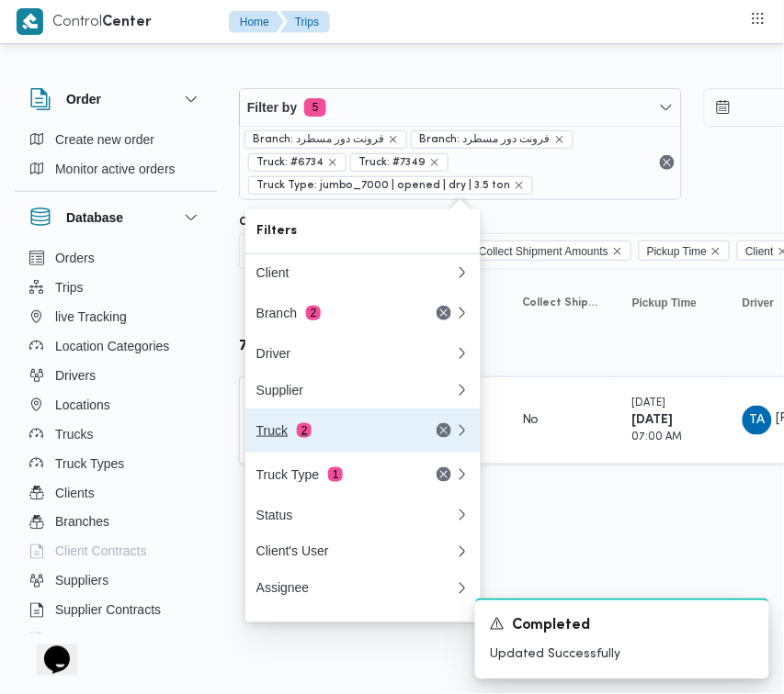
click at [314, 421] on button "Truck 2" at bounding box center [362, 431] width 235 height 44
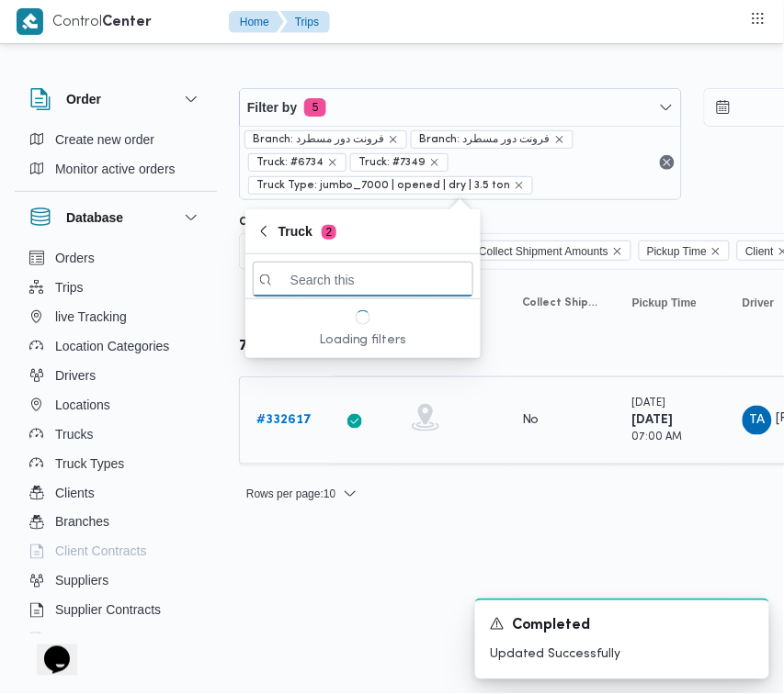
paste input "9851"
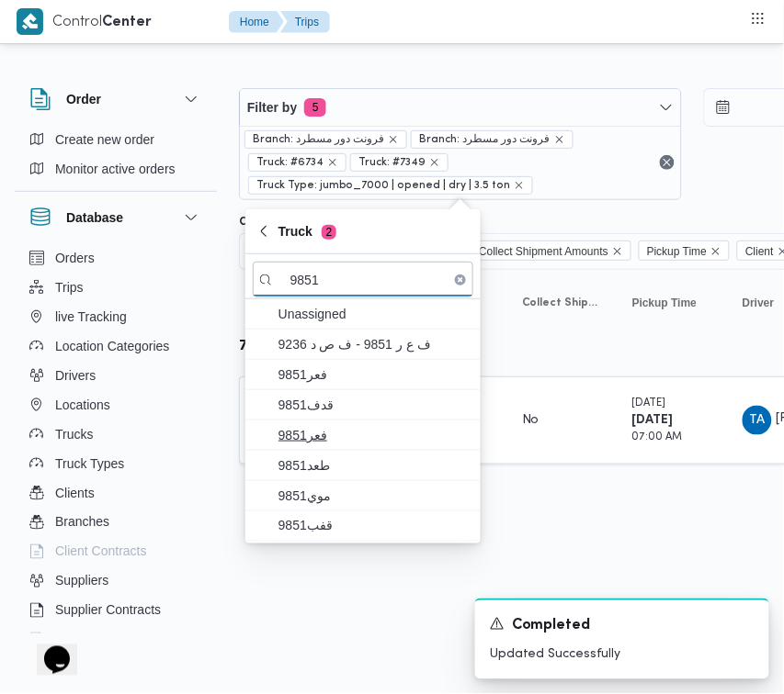
type input "9851"
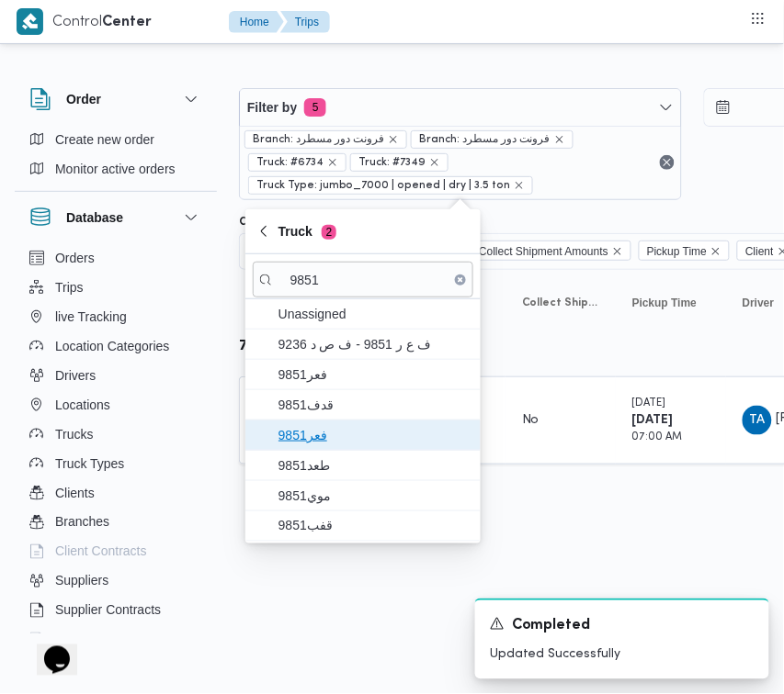
click at [320, 438] on span "فعر9851" at bounding box center [373, 435] width 191 height 22
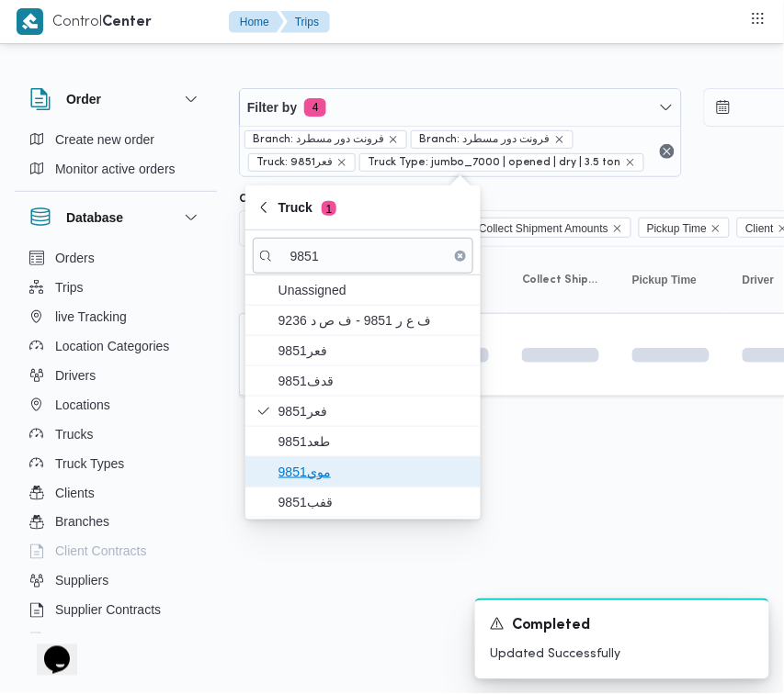
click at [322, 474] on span "موي9851" at bounding box center [373, 472] width 191 height 22
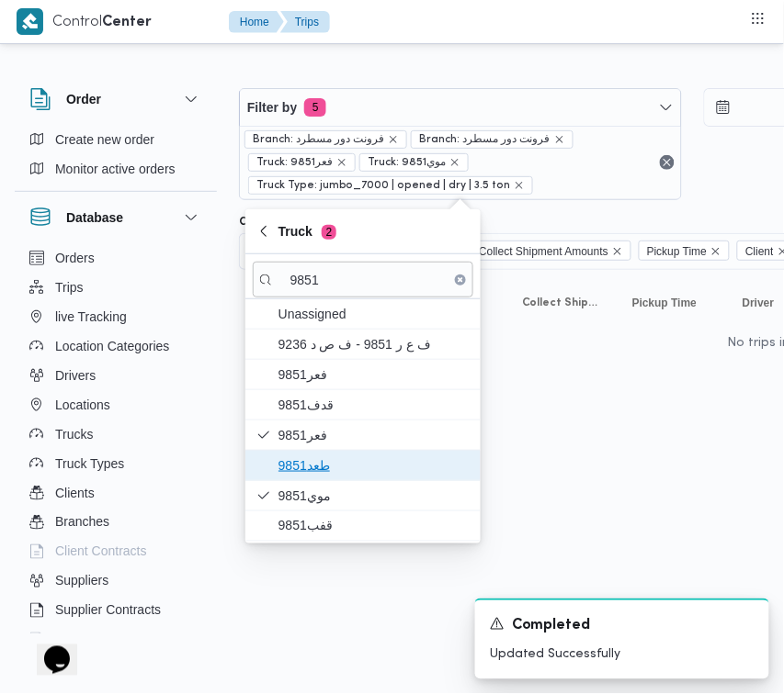
click at [323, 456] on span "طعد9851" at bounding box center [373, 466] width 191 height 22
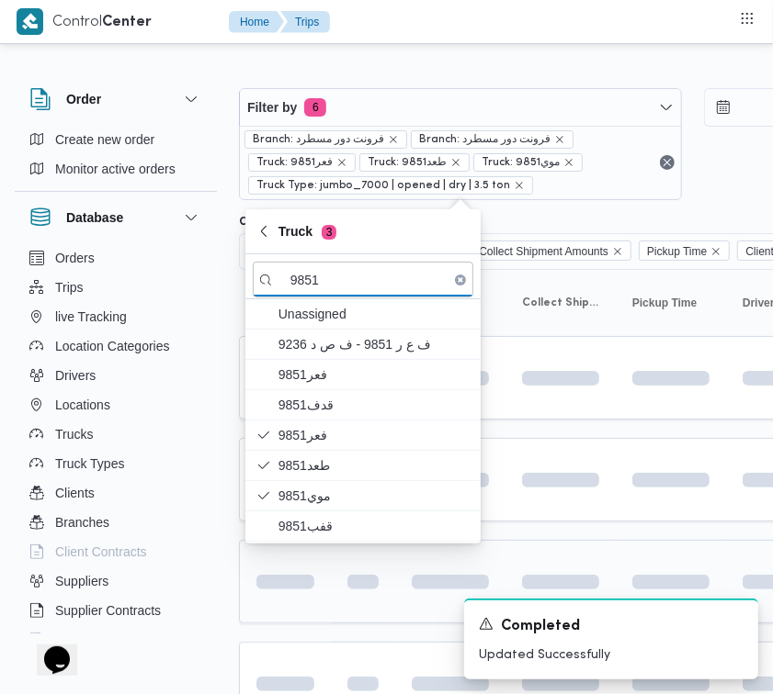
click at [308, 545] on td at bounding box center [285, 582] width 92 height 84
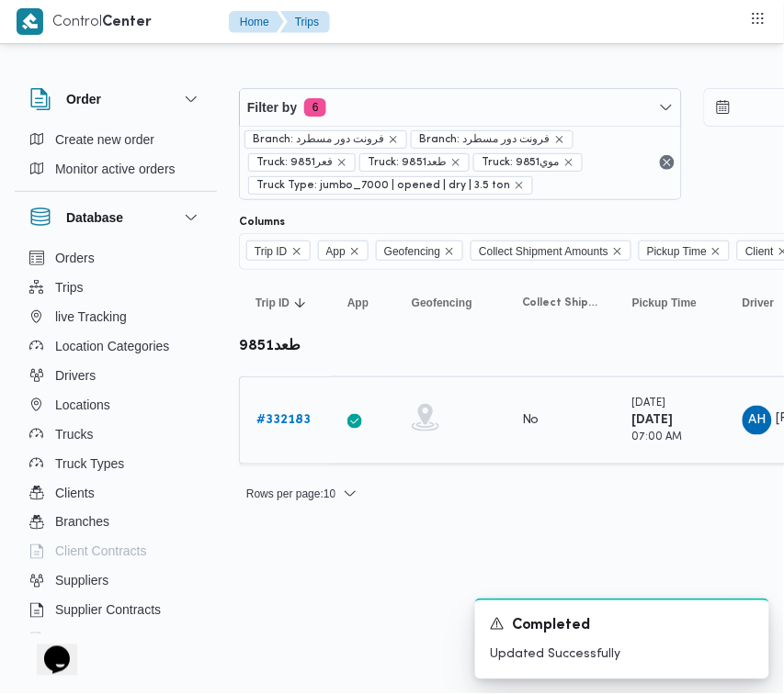
click at [277, 418] on b "# 332183" at bounding box center [283, 420] width 54 height 12
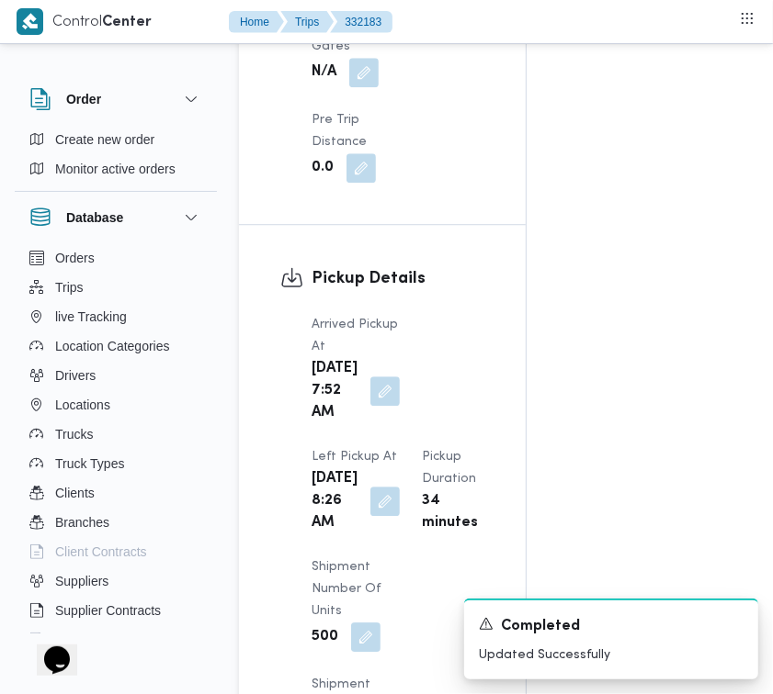
scroll to position [2908, 0]
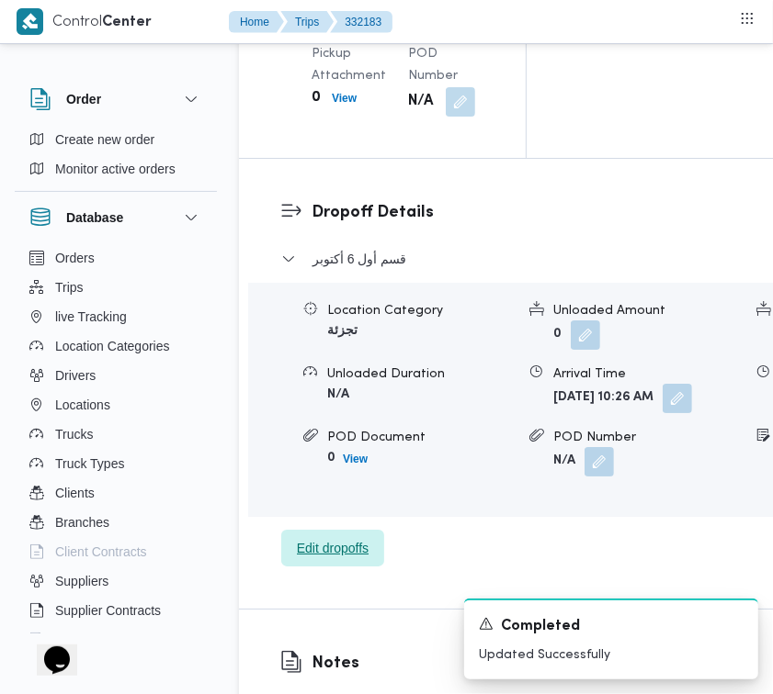
click at [319, 559] on span "Edit dropoffs" at bounding box center [333, 548] width 72 height 22
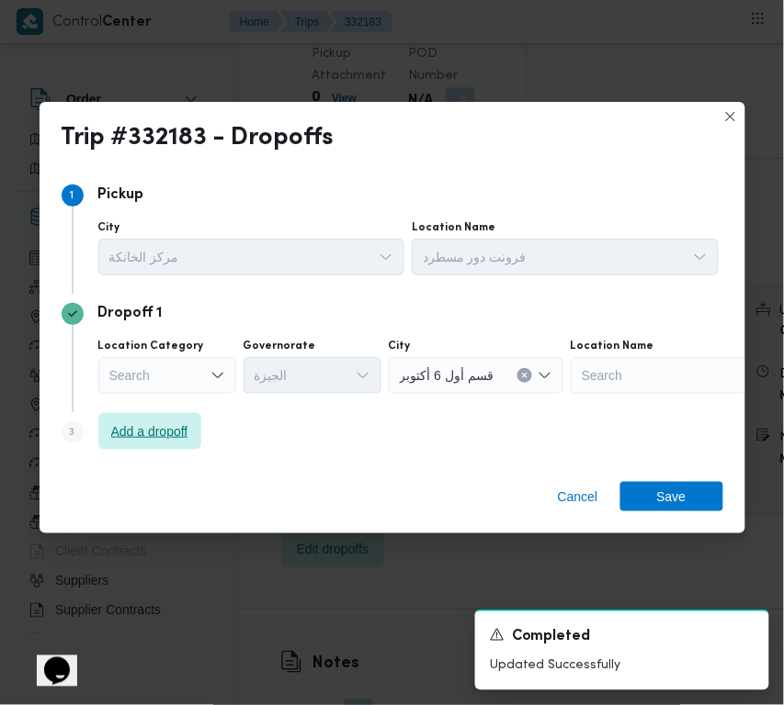
click at [130, 438] on span "Add a dropoff" at bounding box center [149, 432] width 77 height 22
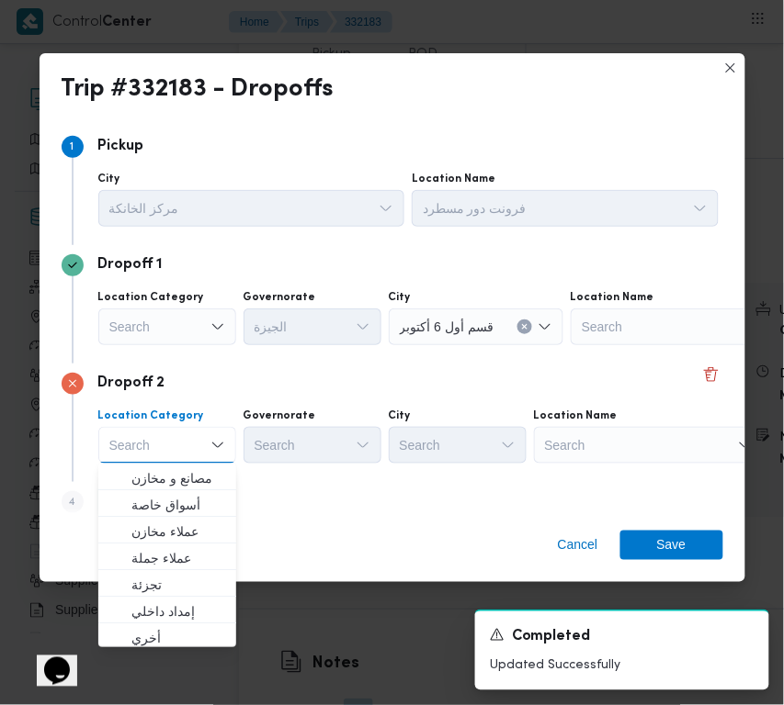
click at [617, 443] on div "Search" at bounding box center [649, 445] width 230 height 37
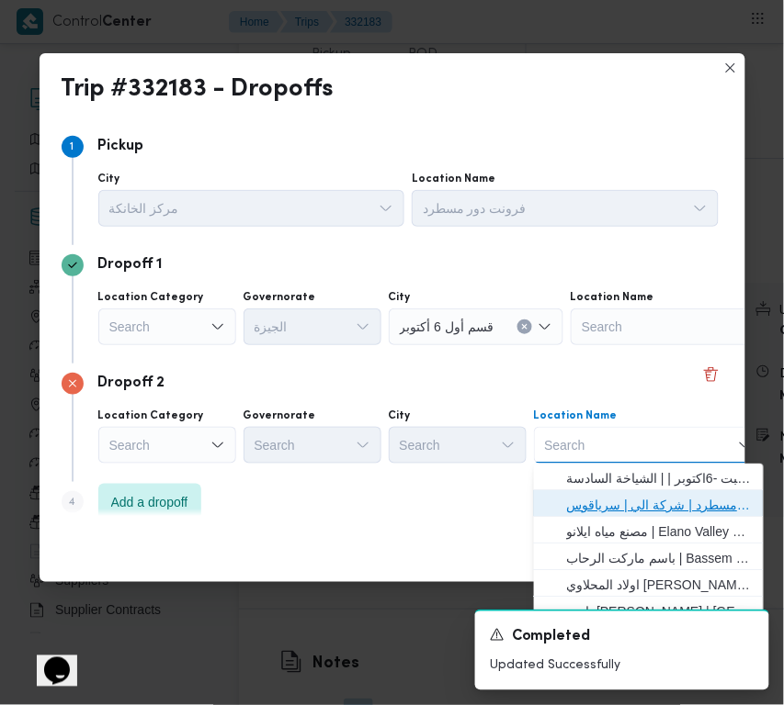
click at [635, 501] on span "فرونت دور مسطرد | شركة الي | سرياقوس" at bounding box center [660, 505] width 186 height 22
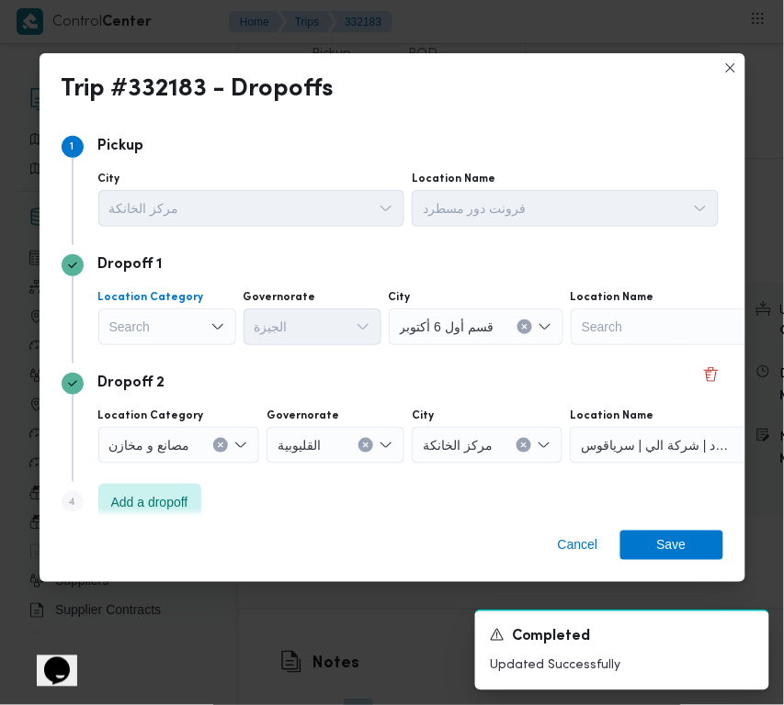
click at [149, 318] on div "Search" at bounding box center [167, 327] width 138 height 37
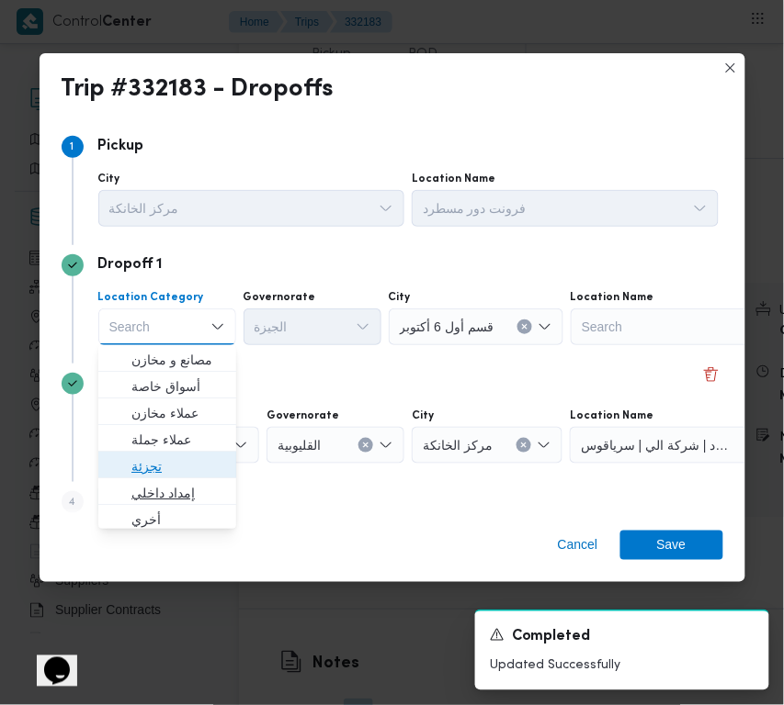
drag, startPoint x: 168, startPoint y: 455, endPoint x: 168, endPoint y: 478, distance: 23.0
click at [168, 476] on span "تجزئة" at bounding box center [178, 467] width 94 height 22
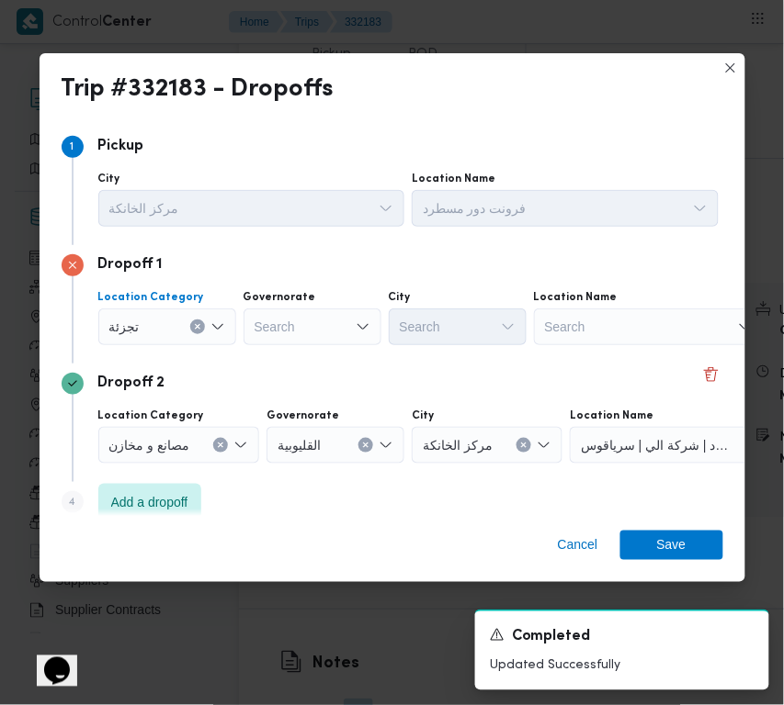
click at [278, 342] on div "Search" at bounding box center [312, 327] width 138 height 37
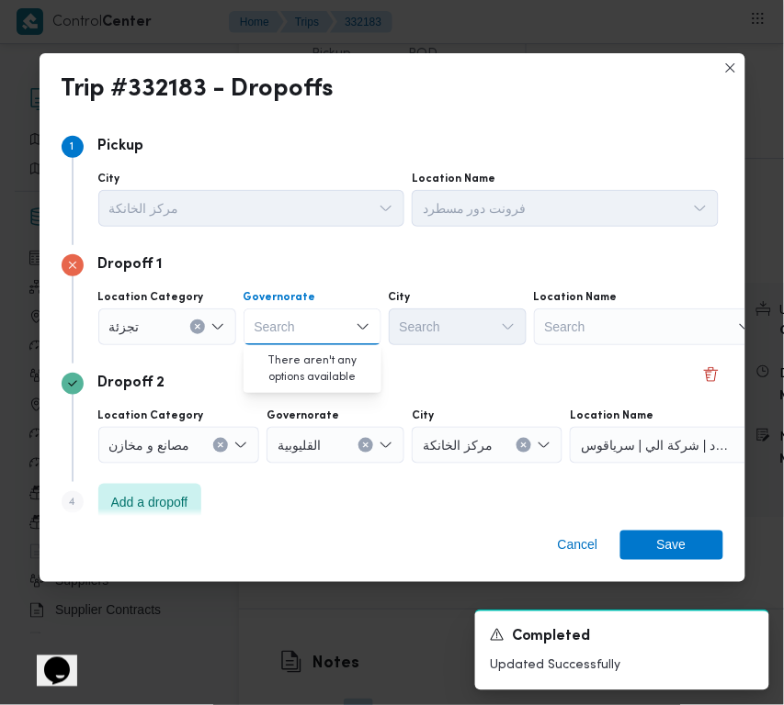
paste input "جيزة"
type input "جيزة"
click at [308, 324] on div "جيزة جيزة" at bounding box center [312, 327] width 138 height 37
click at [308, 358] on span "ال جيزة" at bounding box center [323, 360] width 94 height 22
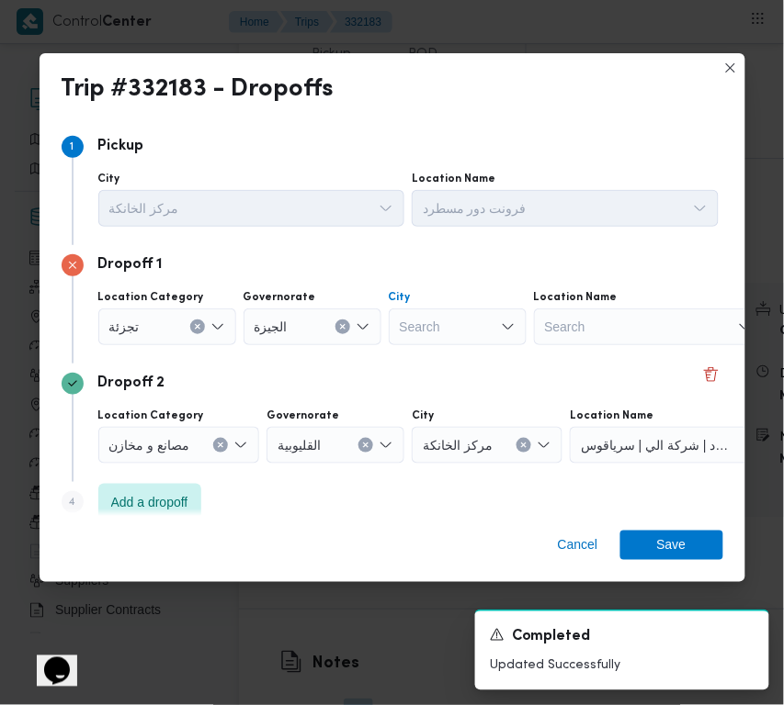
click at [453, 319] on div "Search" at bounding box center [458, 327] width 138 height 37
paste input "أكتوبر"
type input "أكتوبر"
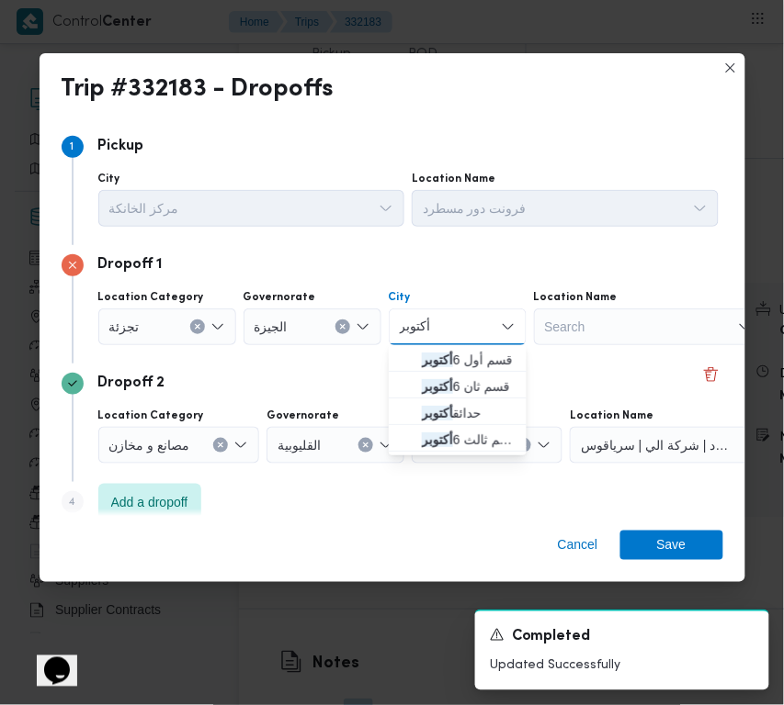
click at [429, 359] on mark "أكتوبر" at bounding box center [437, 360] width 31 height 15
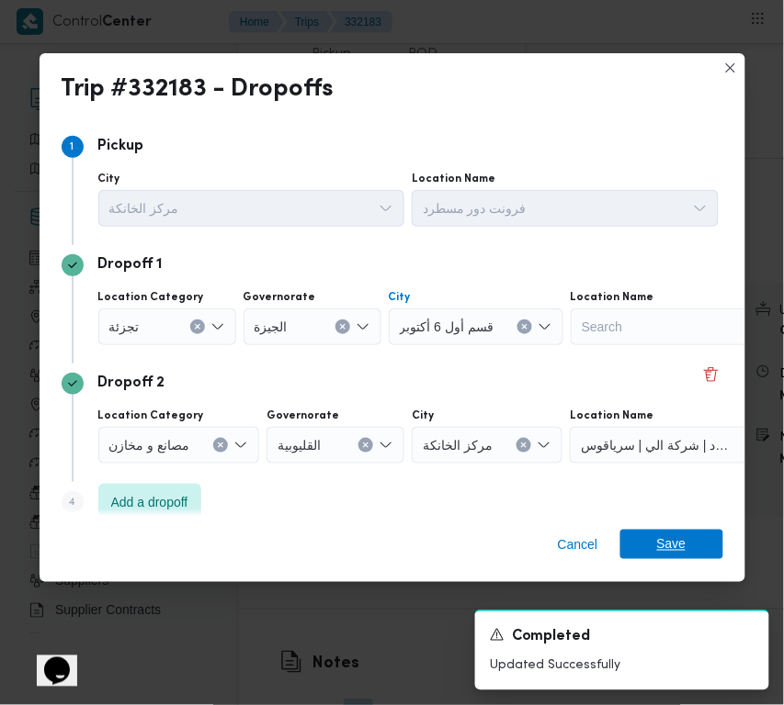
click at [685, 553] on span "Save" at bounding box center [671, 544] width 103 height 29
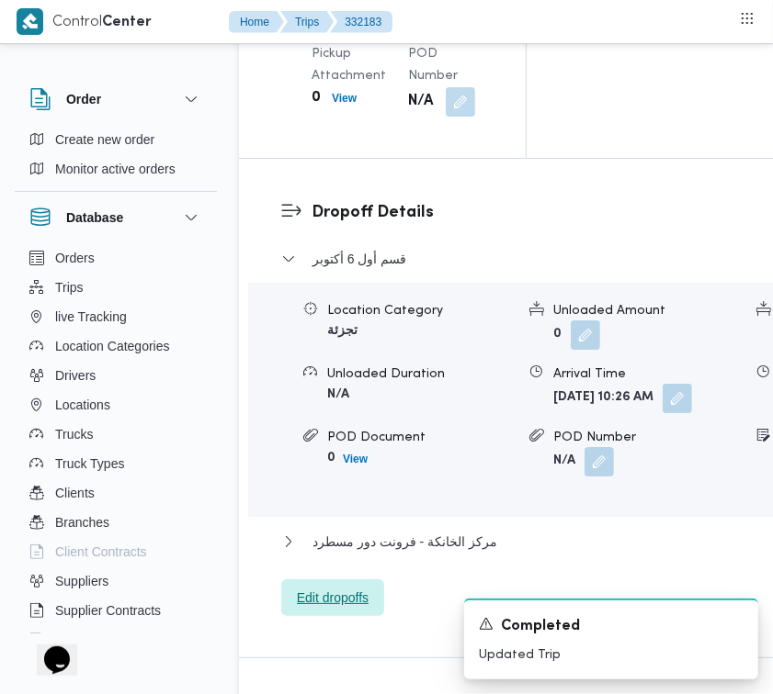
scroll to position [2182, 0]
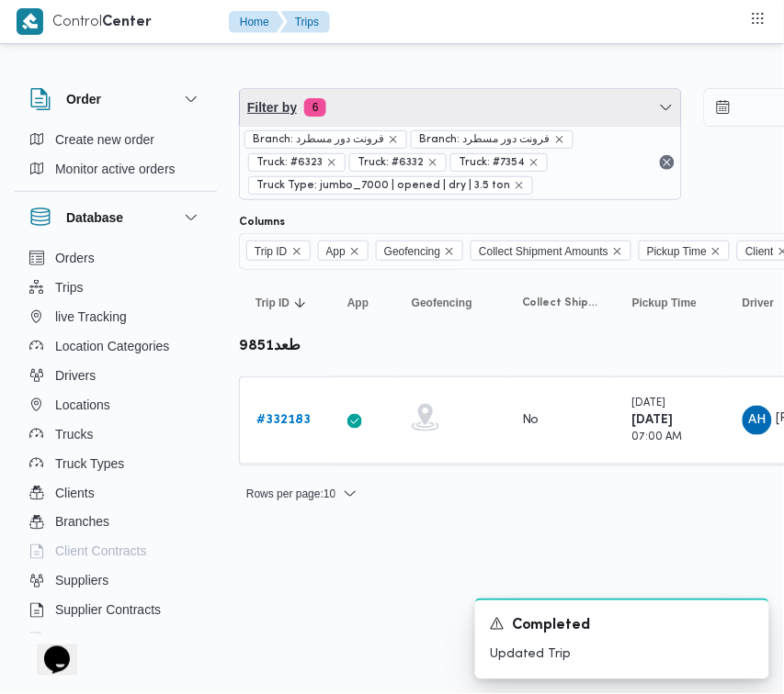
click at [419, 110] on span "Filter by 6" at bounding box center [460, 107] width 441 height 37
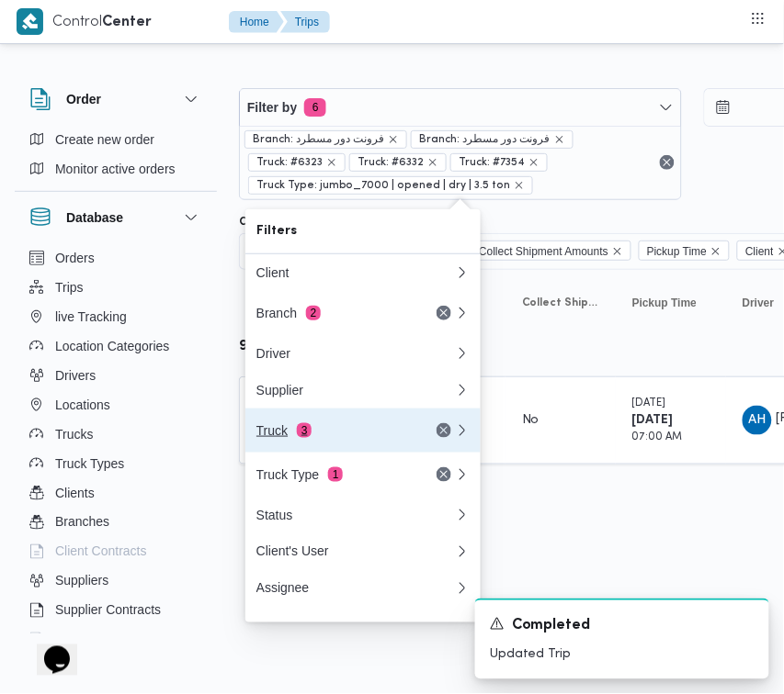
click at [276, 453] on button "Truck 3" at bounding box center [362, 431] width 235 height 44
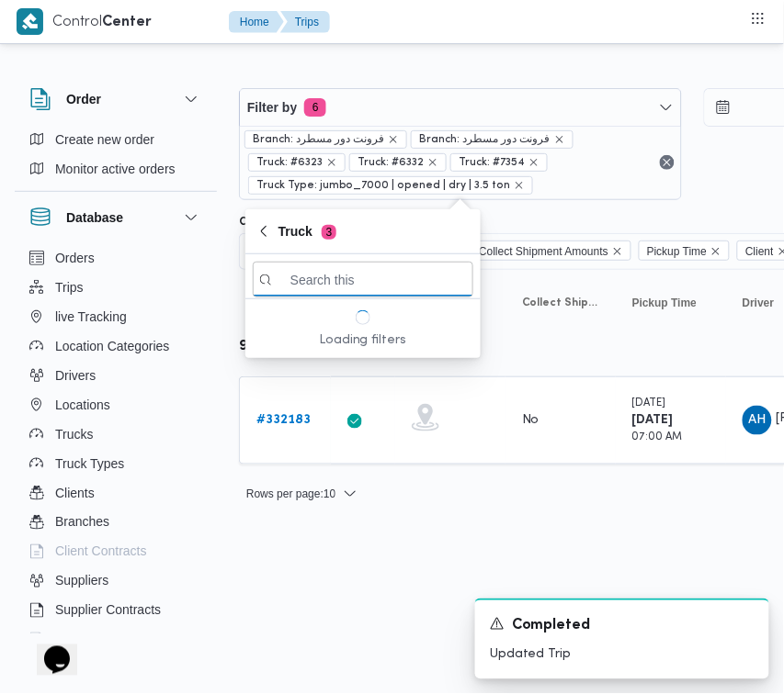
paste input "3465"
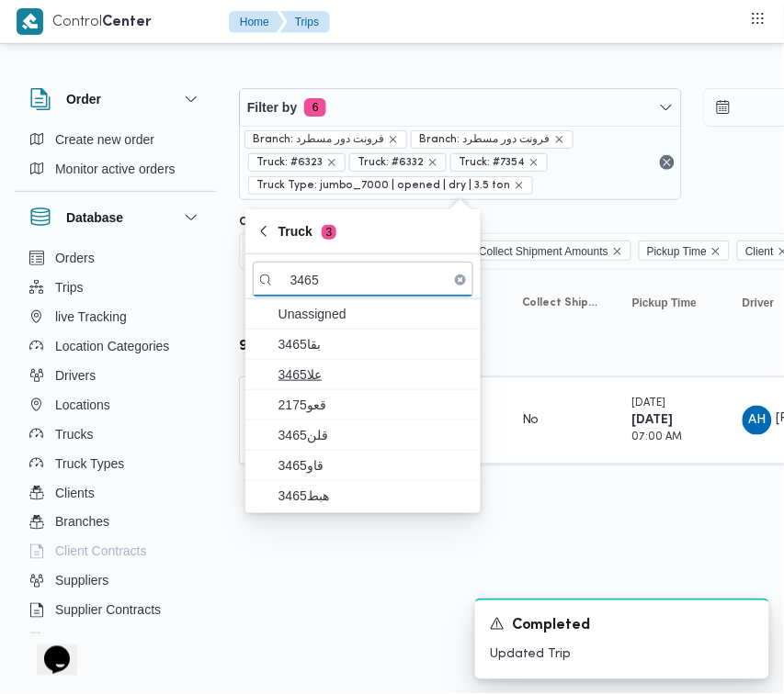
type input "3465"
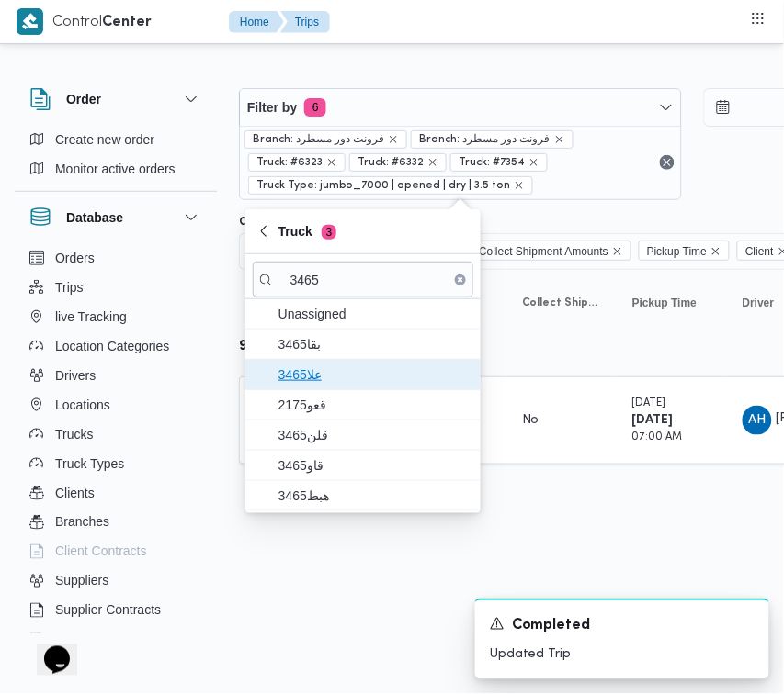
click at [323, 368] on span "3465علا" at bounding box center [373, 375] width 191 height 22
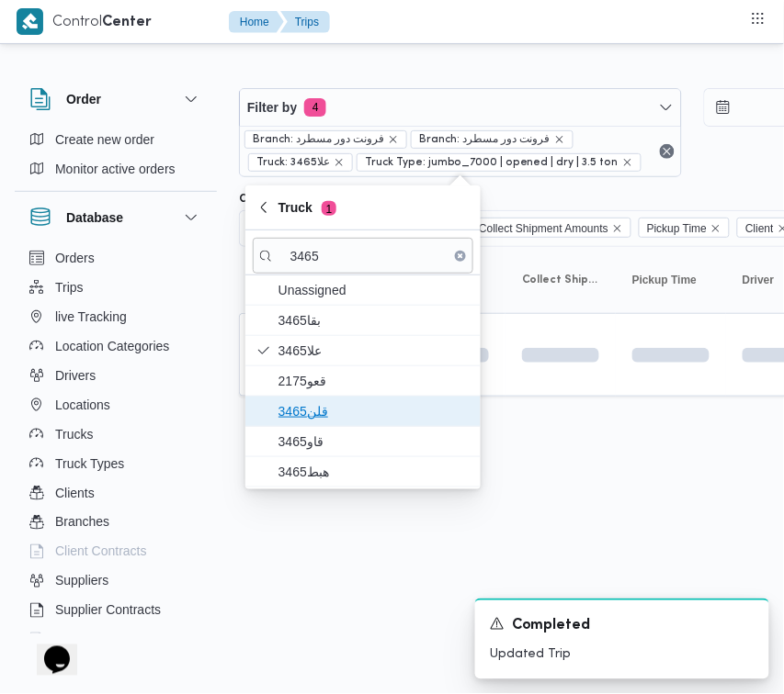
click at [318, 415] on span "قلن3465" at bounding box center [373, 411] width 191 height 22
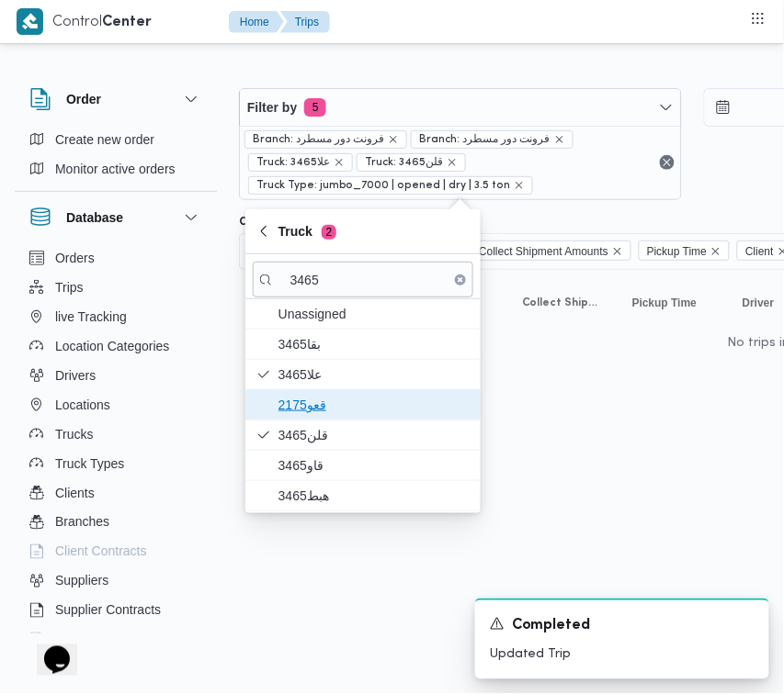
click at [305, 392] on span "2175قعو" at bounding box center [363, 404] width 220 height 29
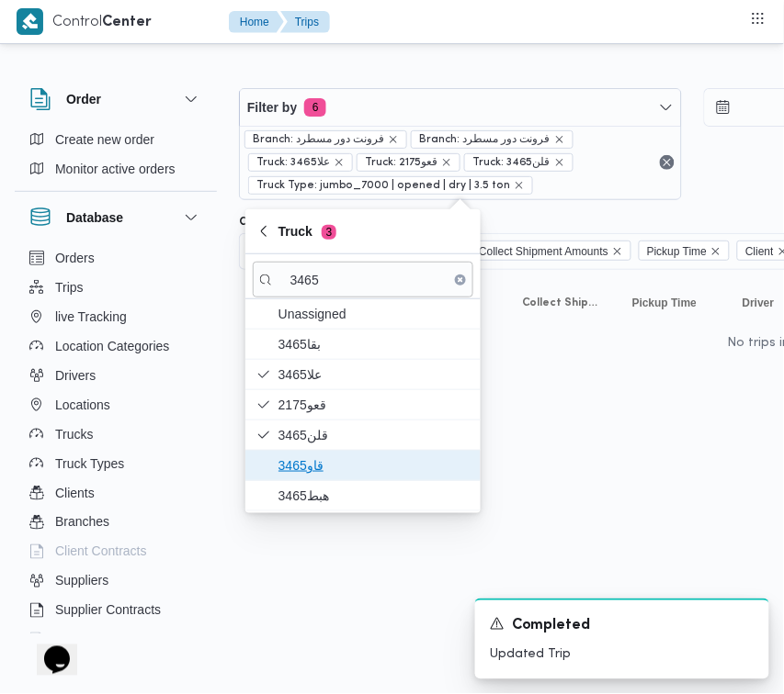
click at [310, 466] on span "قاو3465" at bounding box center [373, 466] width 191 height 22
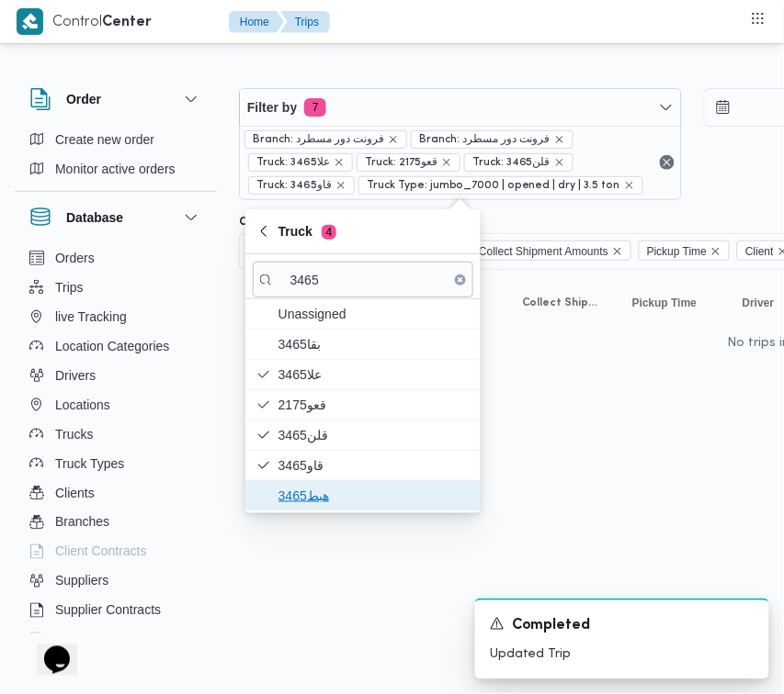
click at [310, 496] on span "هبط3465" at bounding box center [373, 496] width 191 height 22
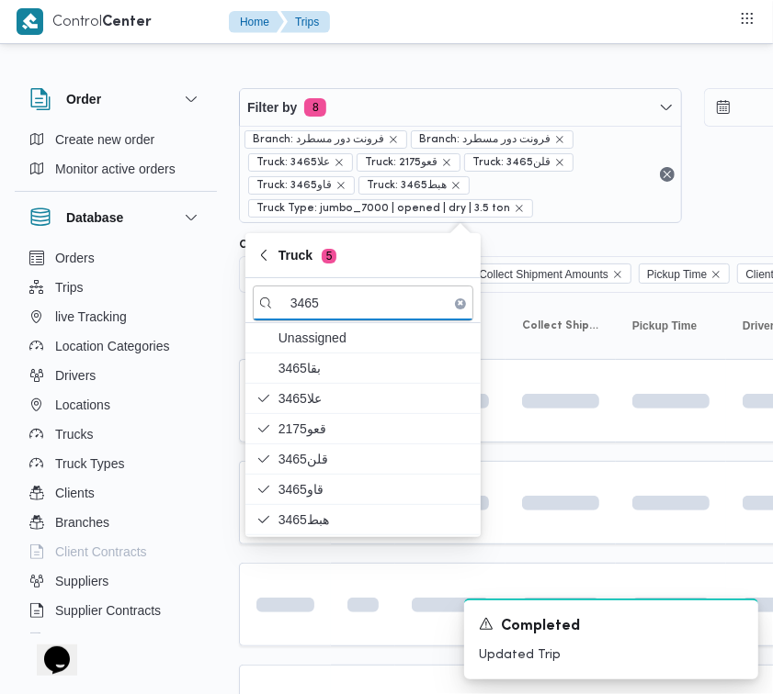
click at [308, 570] on html "Control Center Home Trips Order Create new order Monitor active orders Database…" at bounding box center [386, 347] width 773 height 694
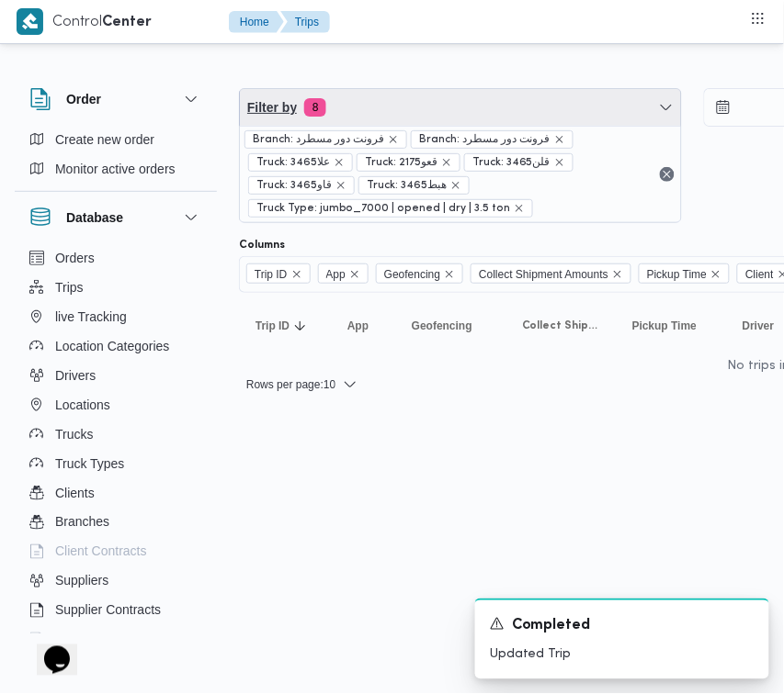
click at [387, 112] on span "Filter by 8" at bounding box center [460, 107] width 441 height 37
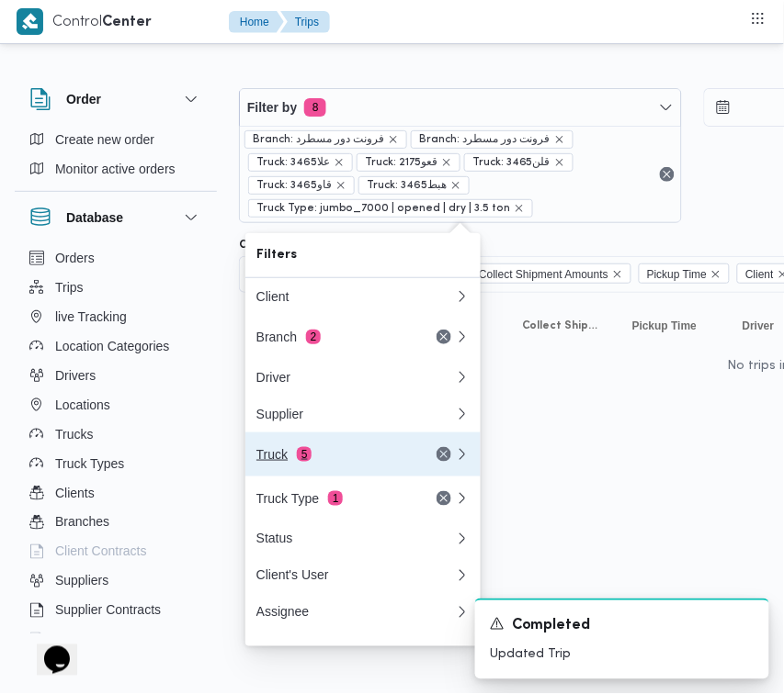
click at [317, 462] on div "Truck 5" at bounding box center [333, 454] width 154 height 15
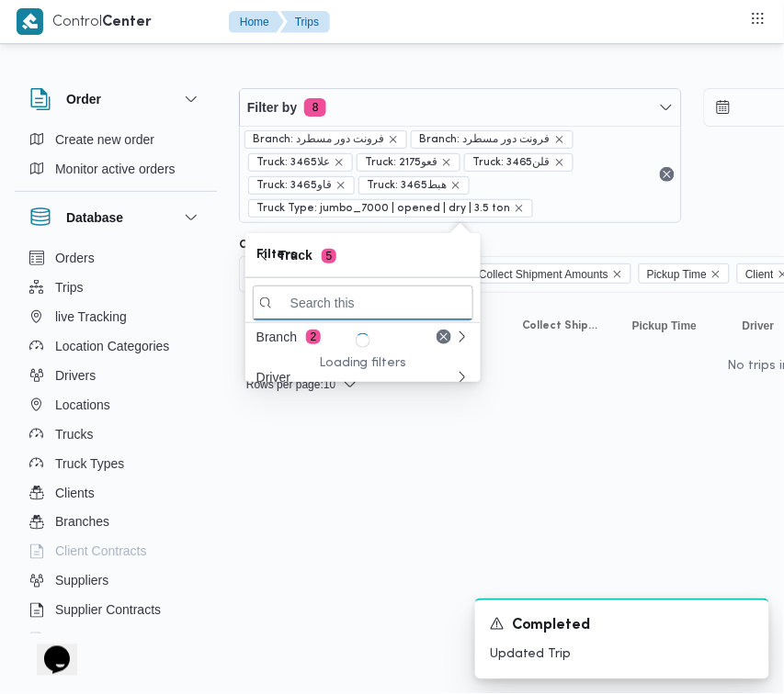
paste input "5132"
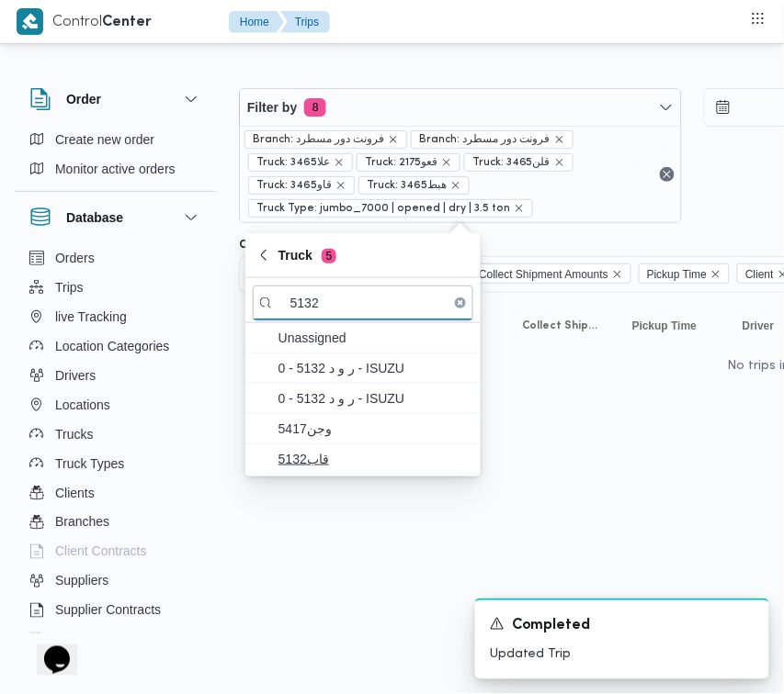
type input "5132"
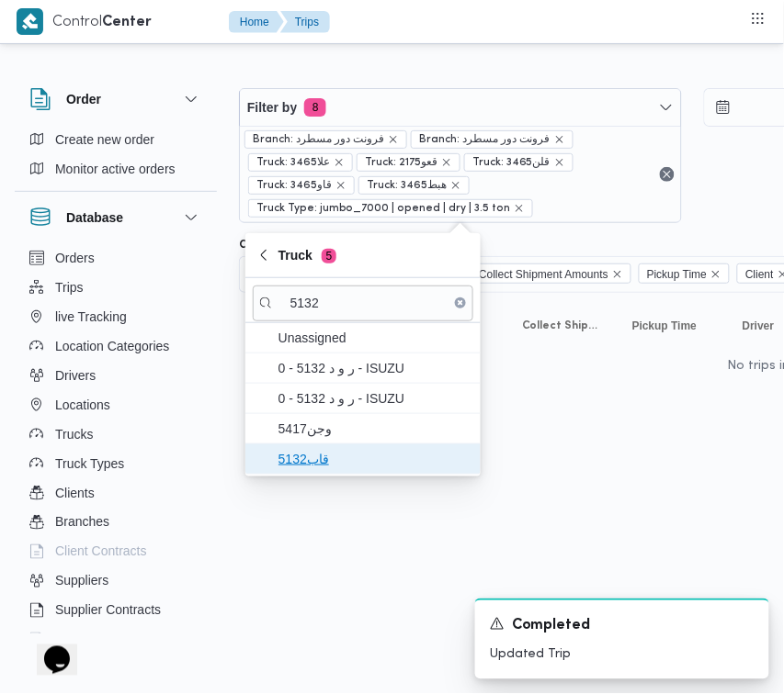
click at [309, 455] on span "قاب5132" at bounding box center [373, 459] width 191 height 22
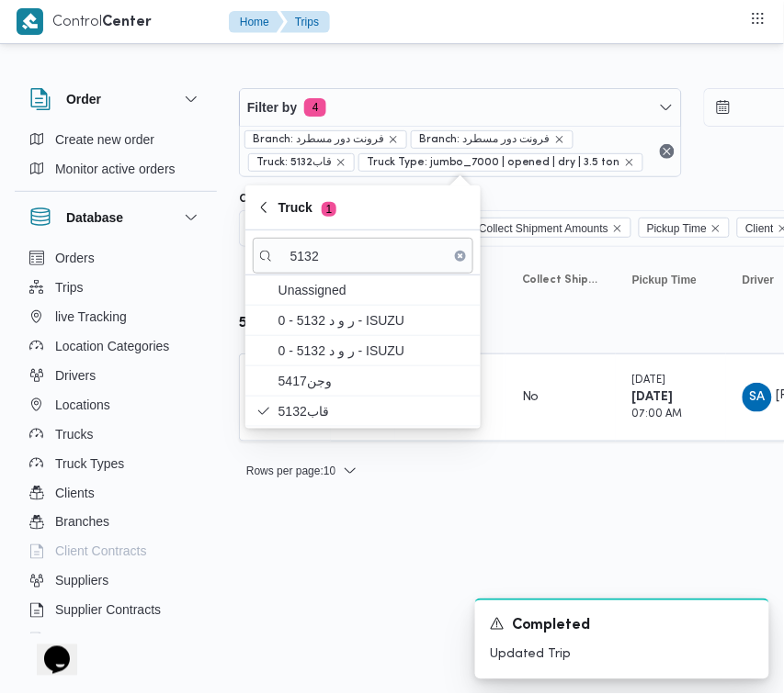
click at [303, 581] on html "Control Center Home Trips Order Create new order Monitor active orders Database…" at bounding box center [392, 347] width 784 height 694
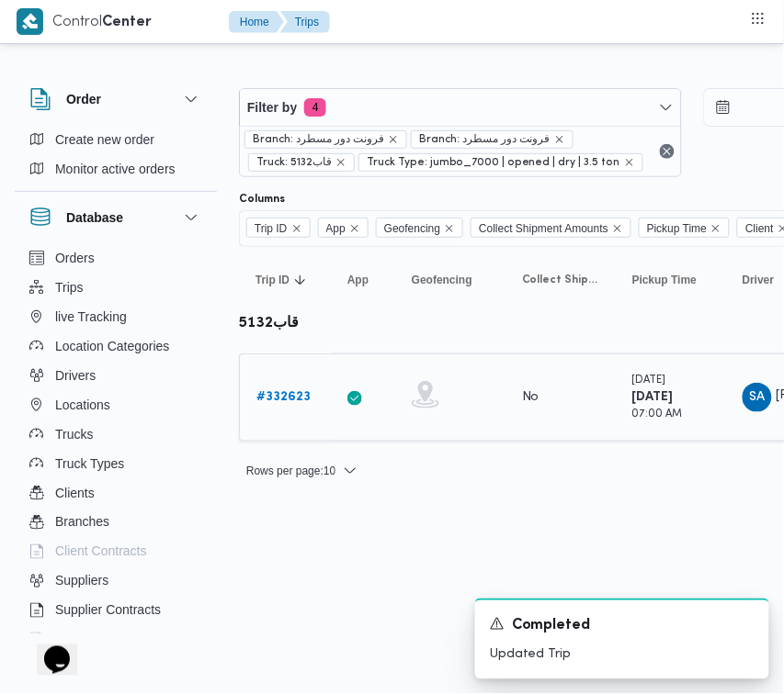
click at [286, 400] on b "# 332623" at bounding box center [283, 397] width 54 height 12
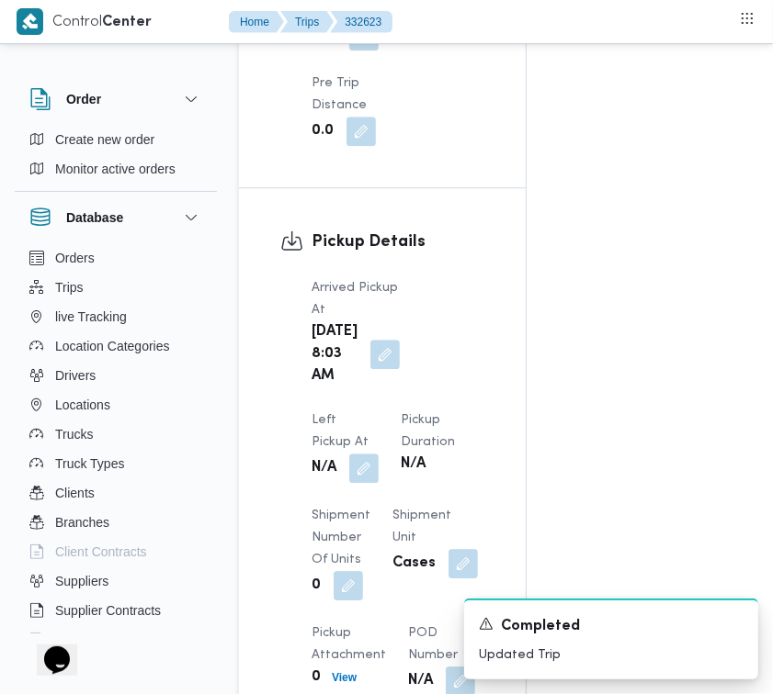
scroll to position [2908, 0]
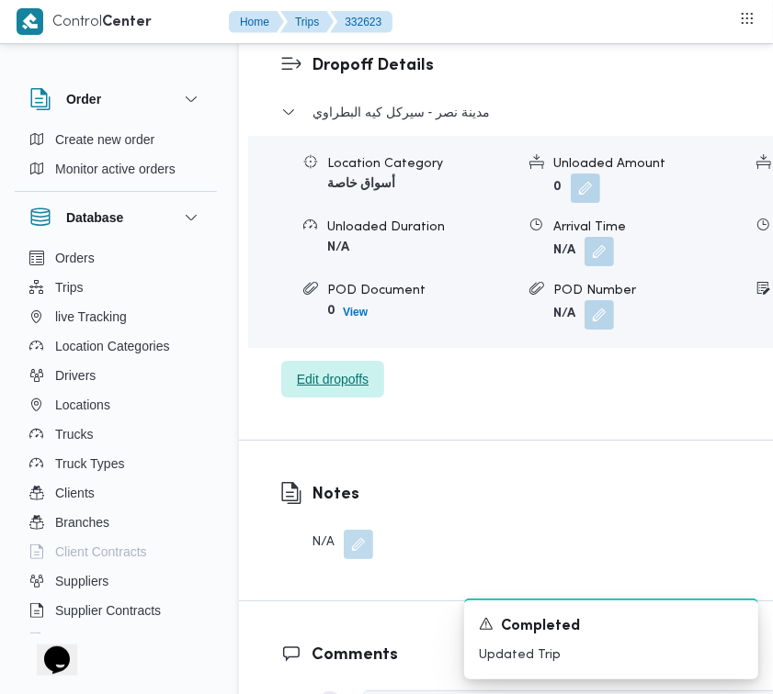
click at [341, 390] on span "Edit dropoffs" at bounding box center [333, 379] width 72 height 22
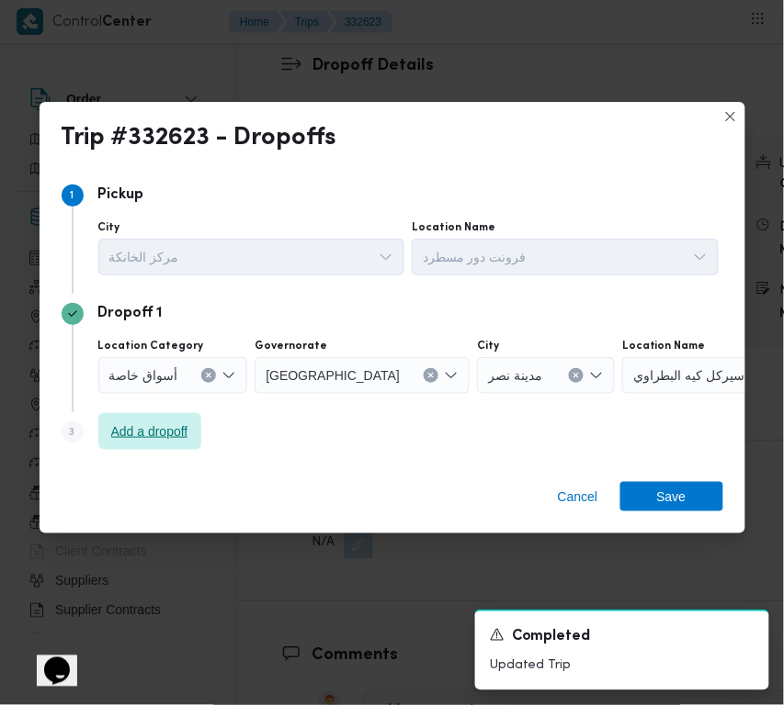
click at [138, 433] on span "Add a dropoff" at bounding box center [149, 432] width 77 height 22
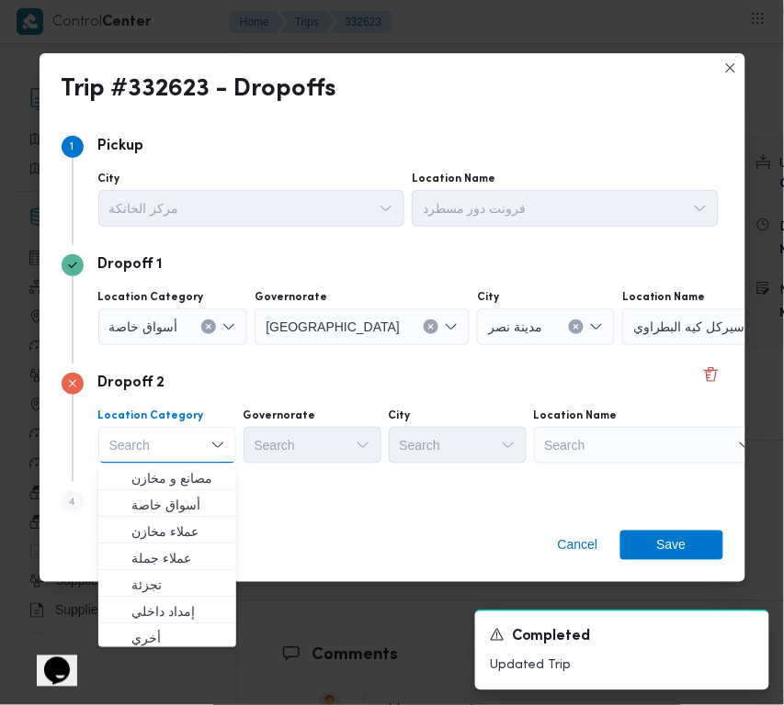
click at [543, 441] on div "Search" at bounding box center [649, 445] width 230 height 37
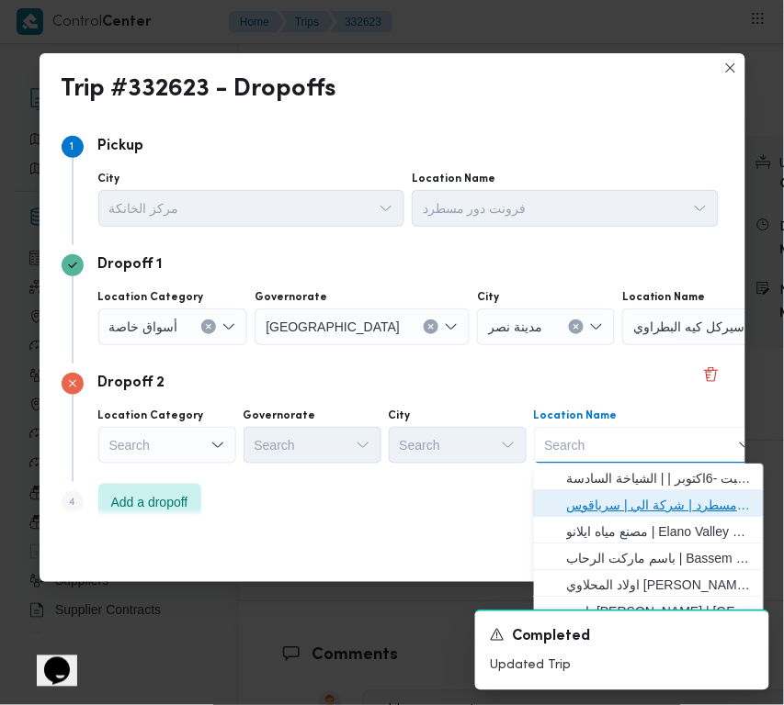
click at [595, 497] on span "فرونت دور مسطرد | شركة الي | سرياقوس" at bounding box center [660, 505] width 186 height 22
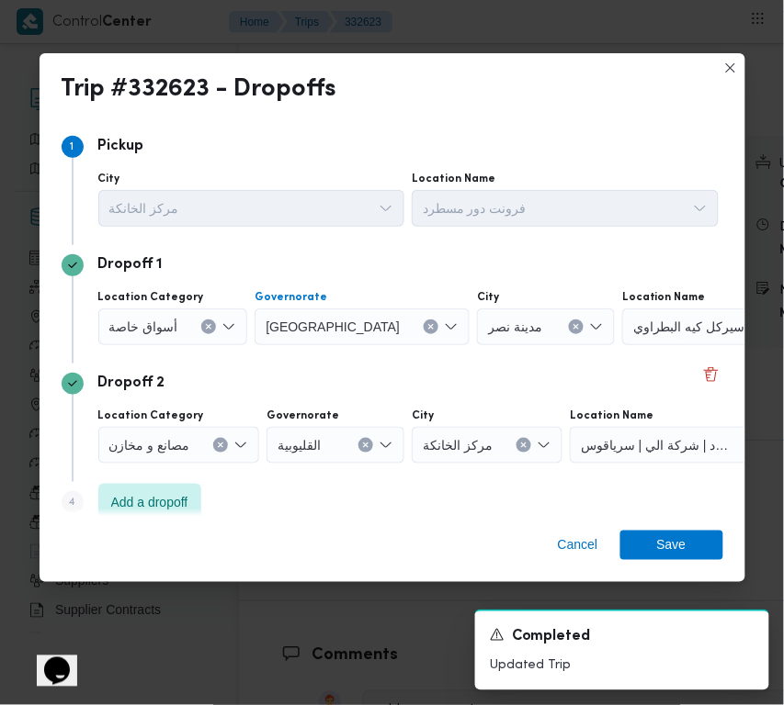
click at [423, 322] on button "Clear input" at bounding box center [430, 327] width 15 height 15
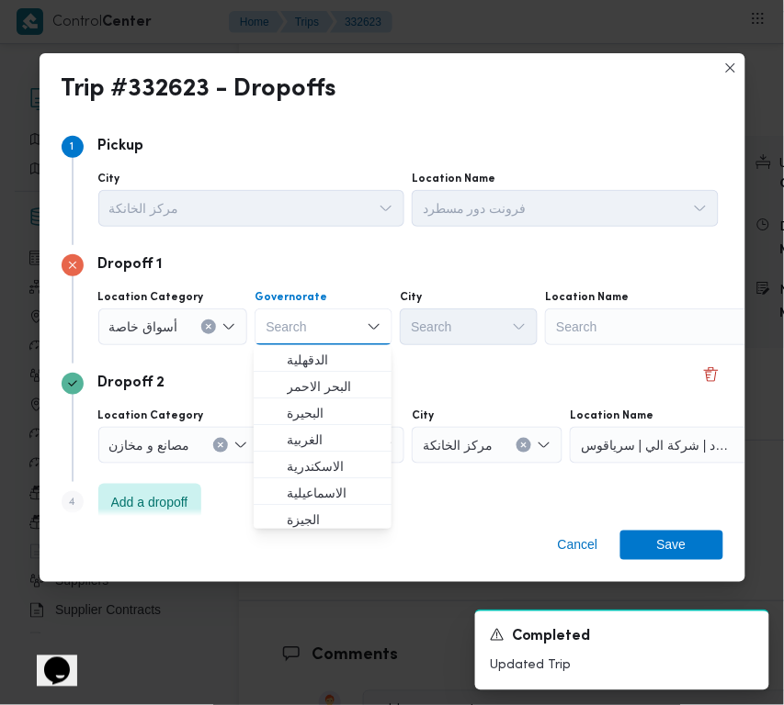
click at [609, 323] on div "Search" at bounding box center [660, 327] width 230 height 37
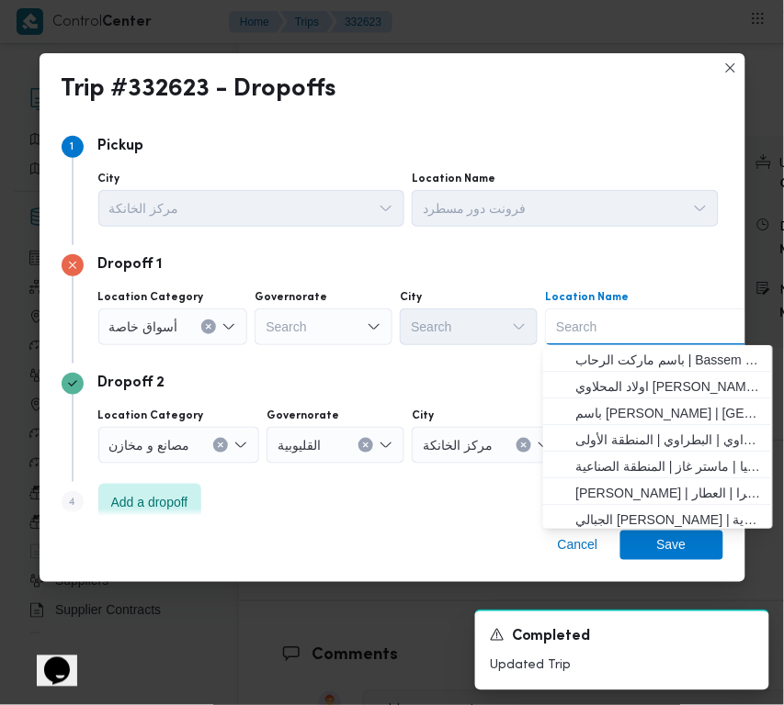
paste input "سعودي درك ستور زايد"
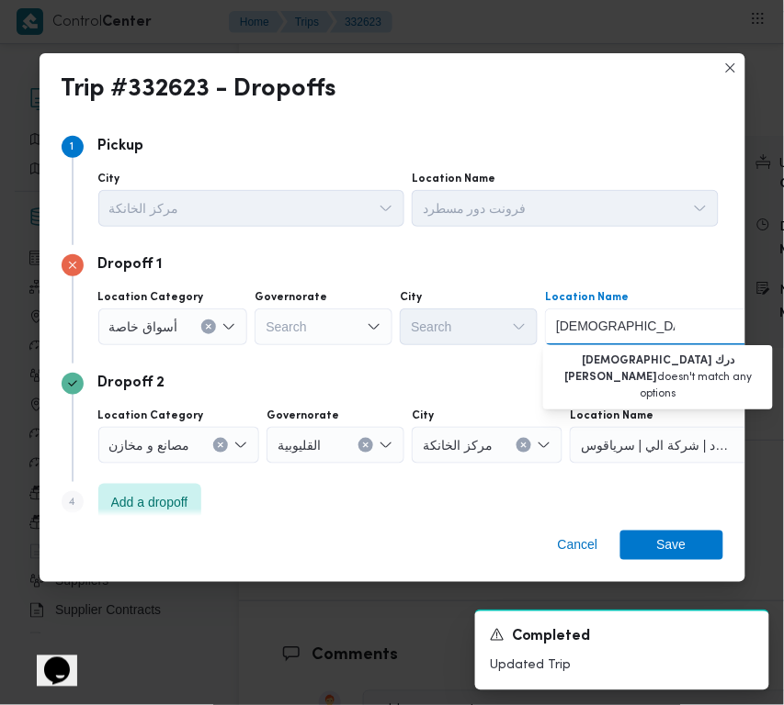
click at [626, 328] on input "سعودي درك ستور زايد" at bounding box center [615, 327] width 119 height 22
click at [577, 333] on input "سعودي درك ستور زايد" at bounding box center [615, 327] width 119 height 22
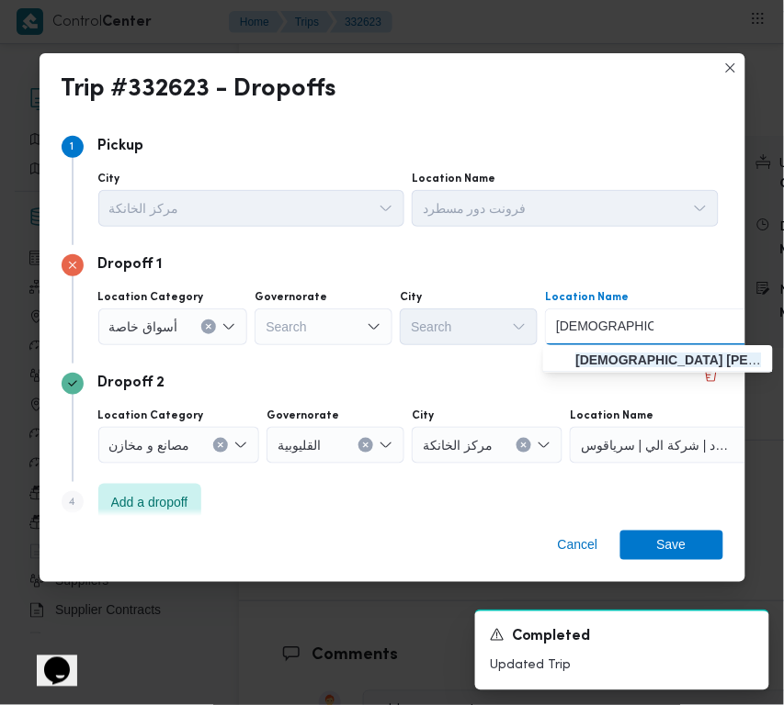
type input "سعودي الشيخ زايد"
click at [615, 359] on span "سعودي الشيخ زايد | سعودى سوبر ماركت | null" at bounding box center [669, 360] width 186 height 22
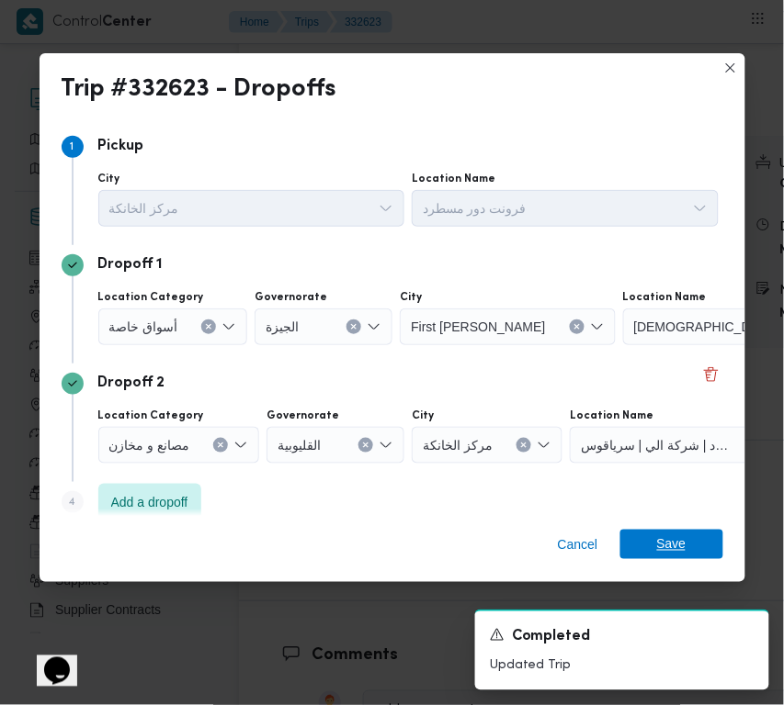
click at [659, 533] on span "Save" at bounding box center [671, 544] width 29 height 29
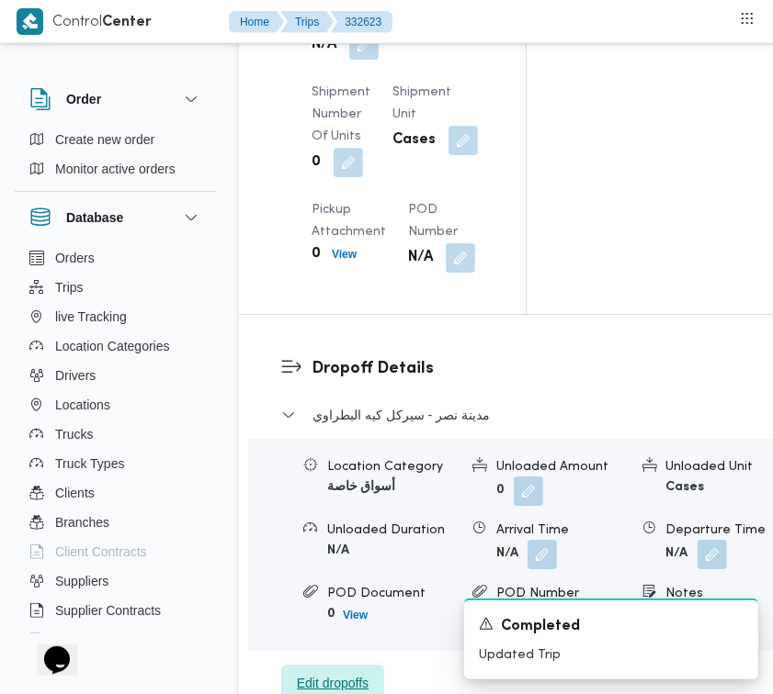
scroll to position [2301, 0]
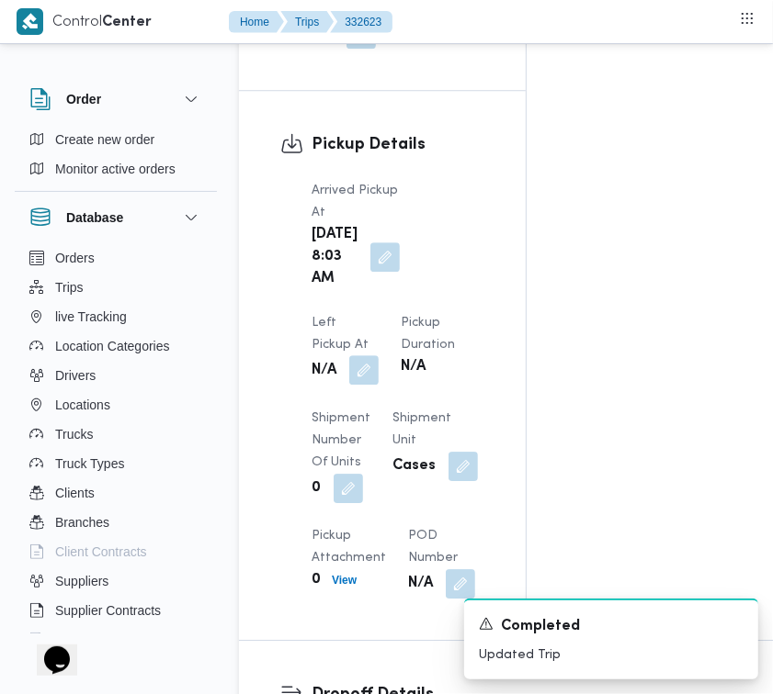
click at [378, 355] on button "button" at bounding box center [363, 369] width 29 height 29
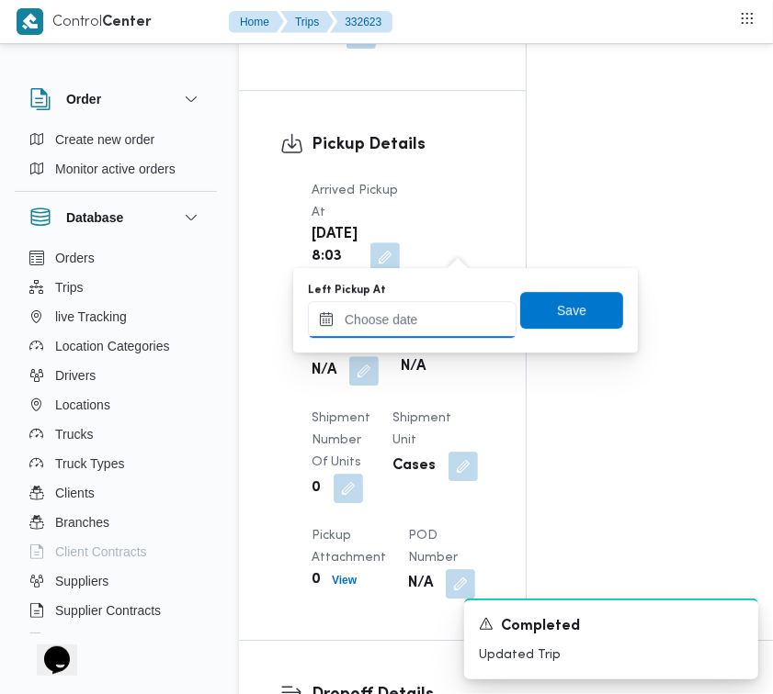
click at [430, 318] on input "Left Pickup At" at bounding box center [412, 319] width 209 height 37
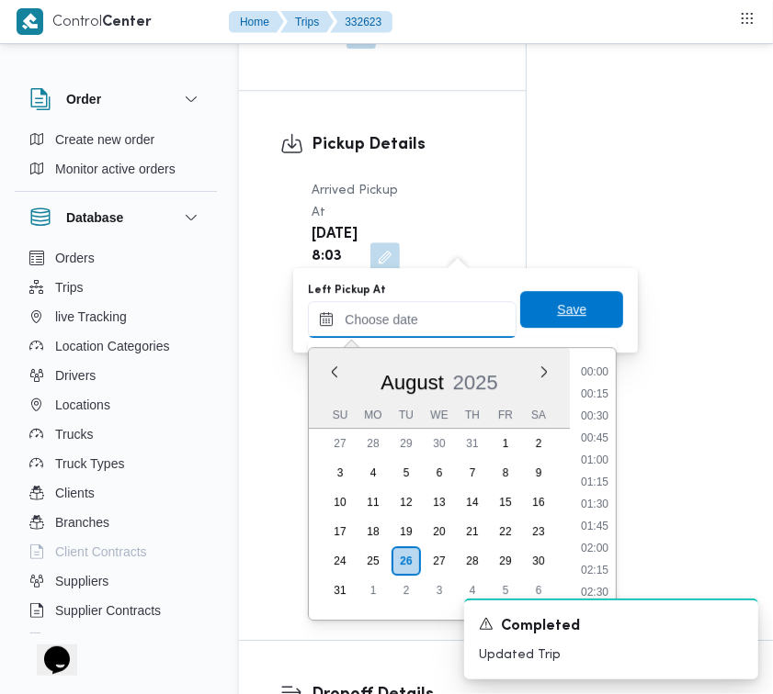
paste input "26/8/2025 9:00:00 AM"
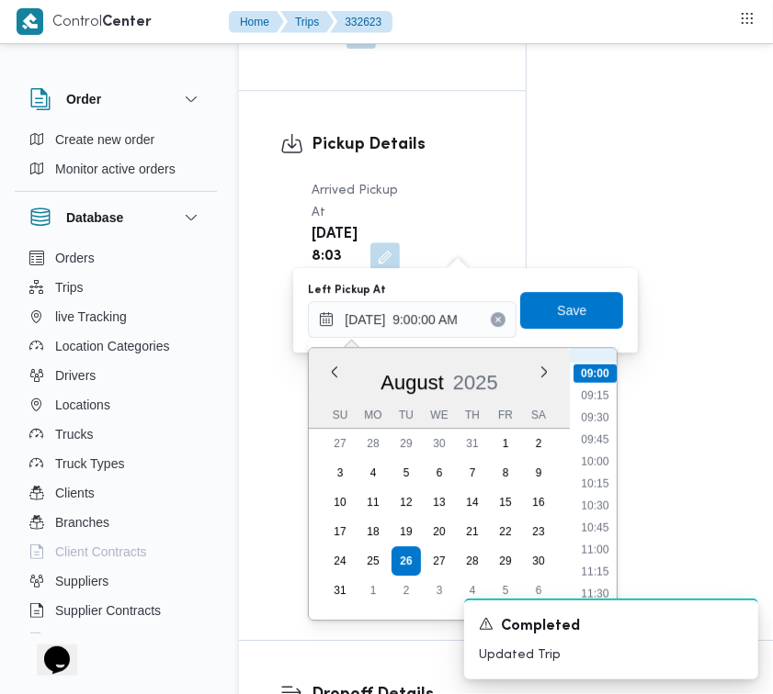
click at [592, 447] on ul "00:00 00:15 00:30 00:45 01:00 01:15 01:30 01:45 02:00 02:15 02:30 02:45 03:00 0…" at bounding box center [594, 484] width 43 height 242
click at [573, 484] on ul "00:00 00:15 00:30 00:45 01:00 01:15 01:30 01:45 02:00 02:15 02:30 02:45 03:00 0…" at bounding box center [594, 484] width 43 height 242
click at [589, 485] on li "10:15" at bounding box center [595, 484] width 42 height 18
type input "26/08/2025 10:15"
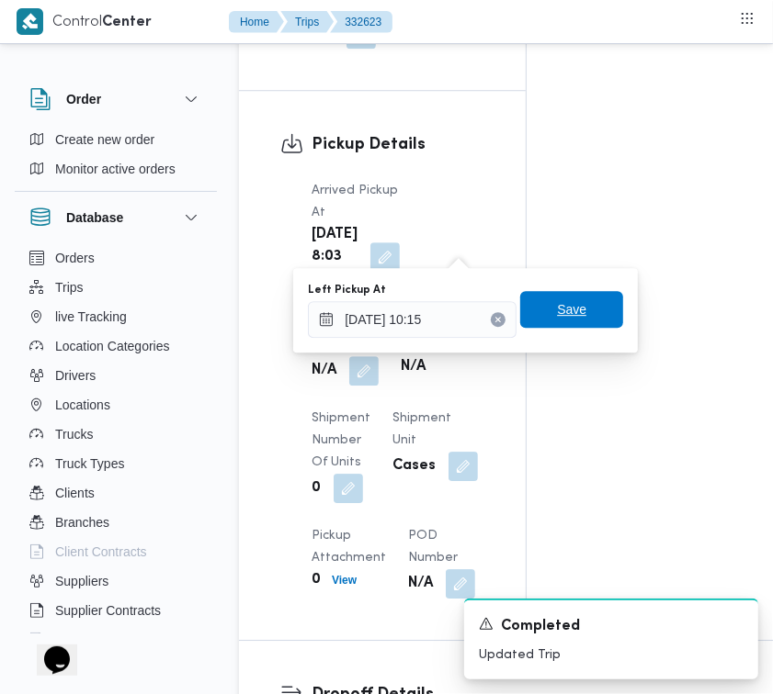
click at [557, 303] on span "Save" at bounding box center [571, 310] width 29 height 22
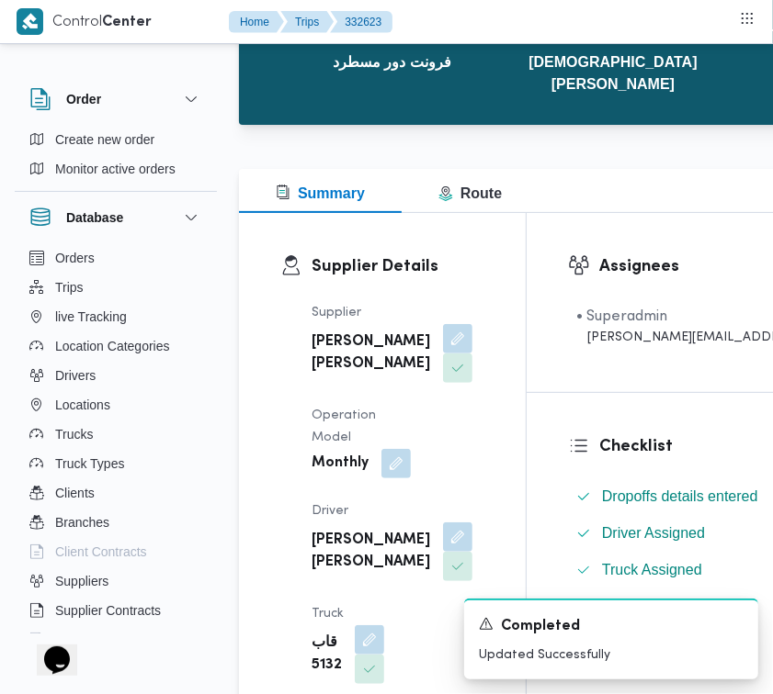
scroll to position [0, 0]
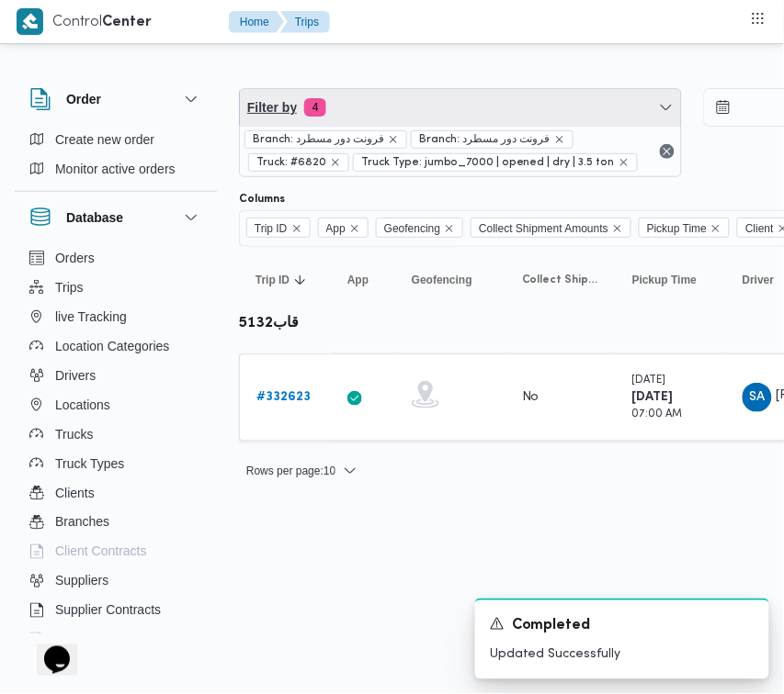
click at [375, 121] on span "Filter by 4" at bounding box center [460, 107] width 441 height 37
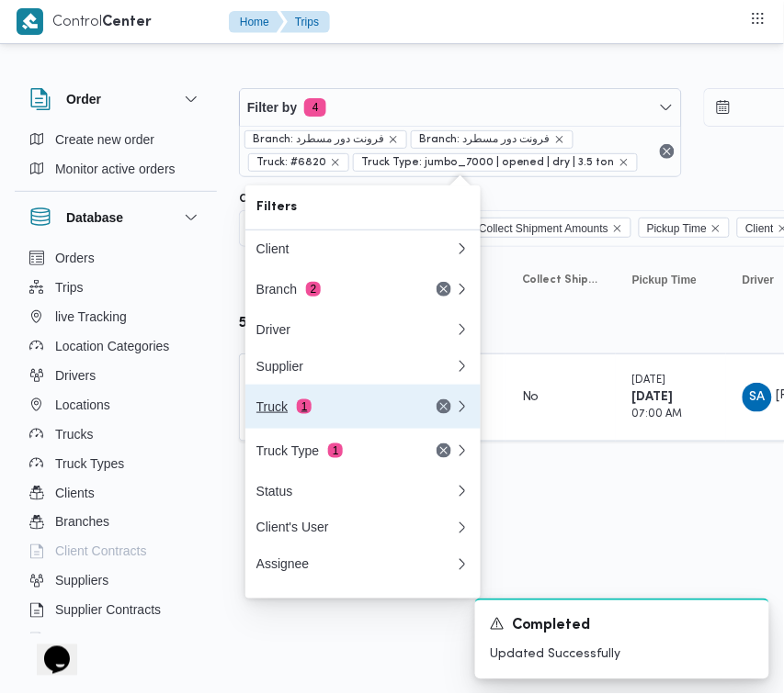
click at [351, 401] on button "Truck 1" at bounding box center [362, 407] width 235 height 44
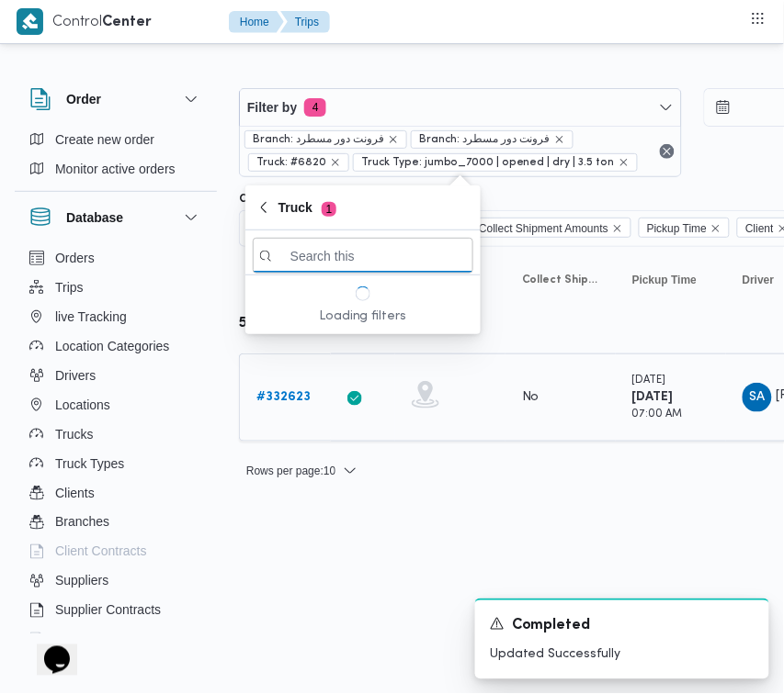
paste input "1527"
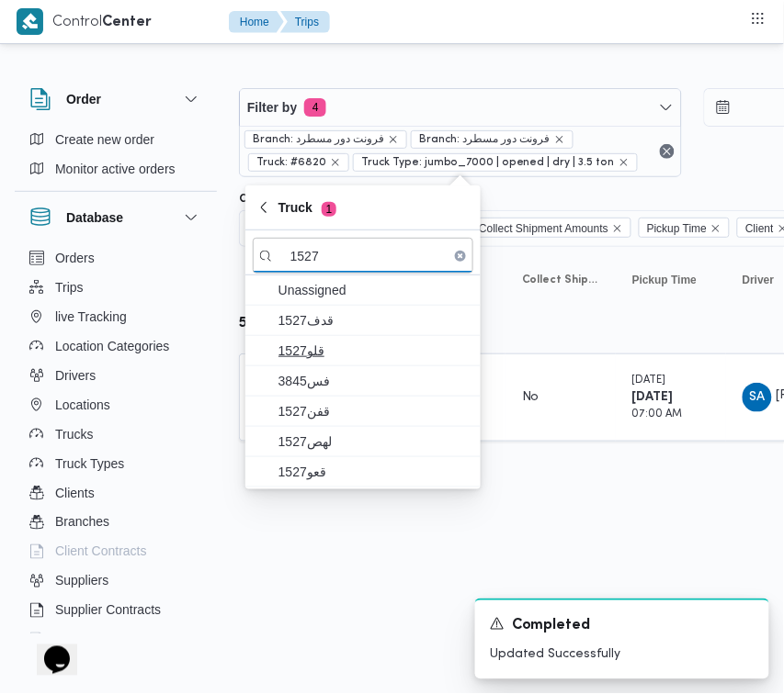
type input "1527"
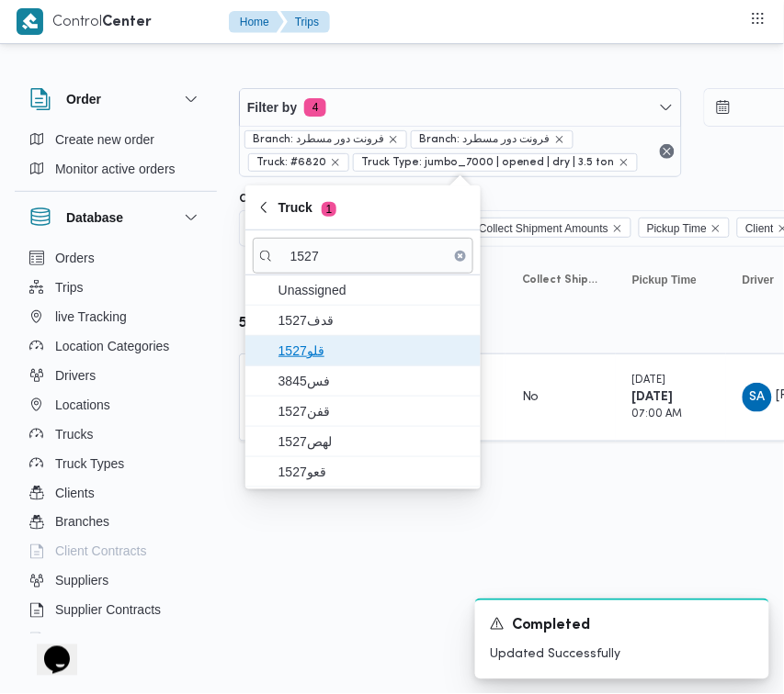
click at [303, 336] on span "قلو1527" at bounding box center [363, 350] width 220 height 29
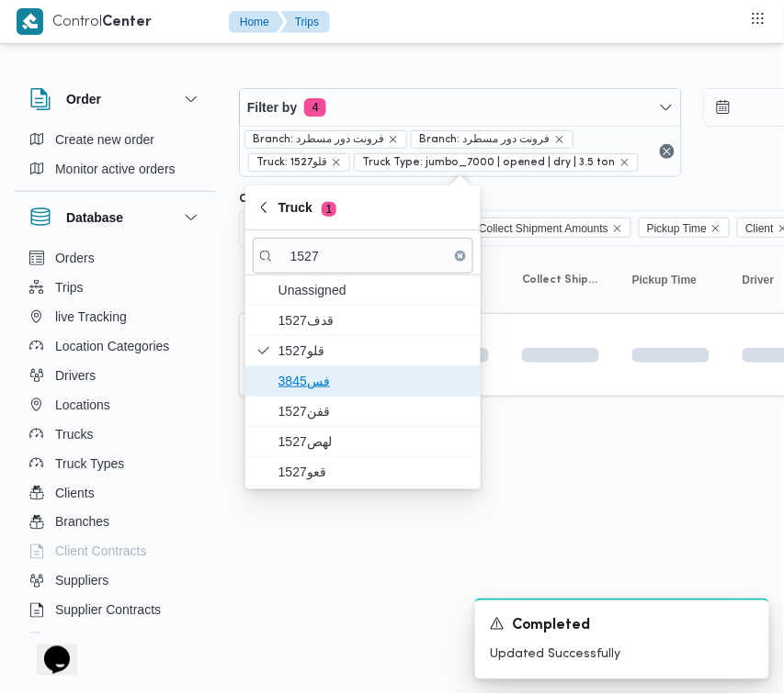
click at [304, 390] on span "3845فس" at bounding box center [373, 381] width 191 height 22
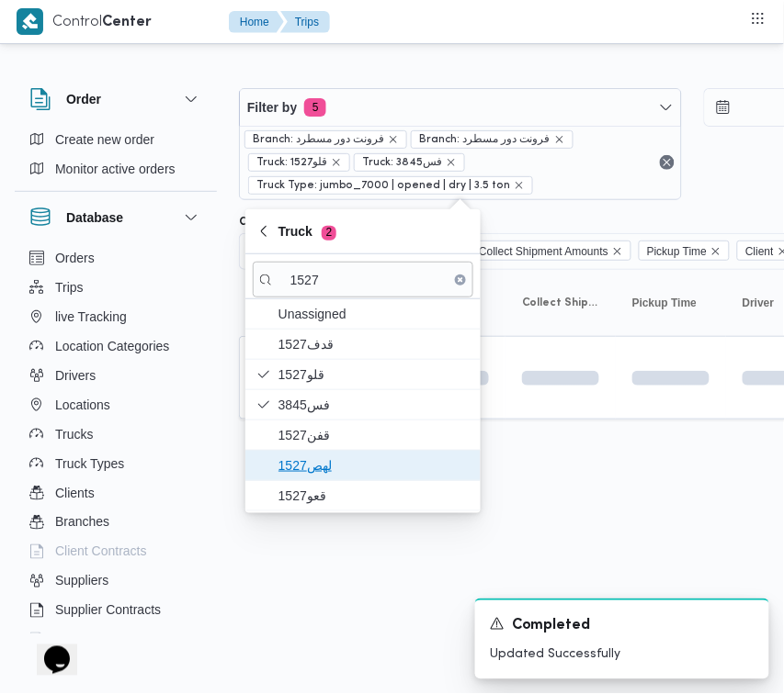
click at [304, 462] on span "1527لهص" at bounding box center [373, 466] width 191 height 22
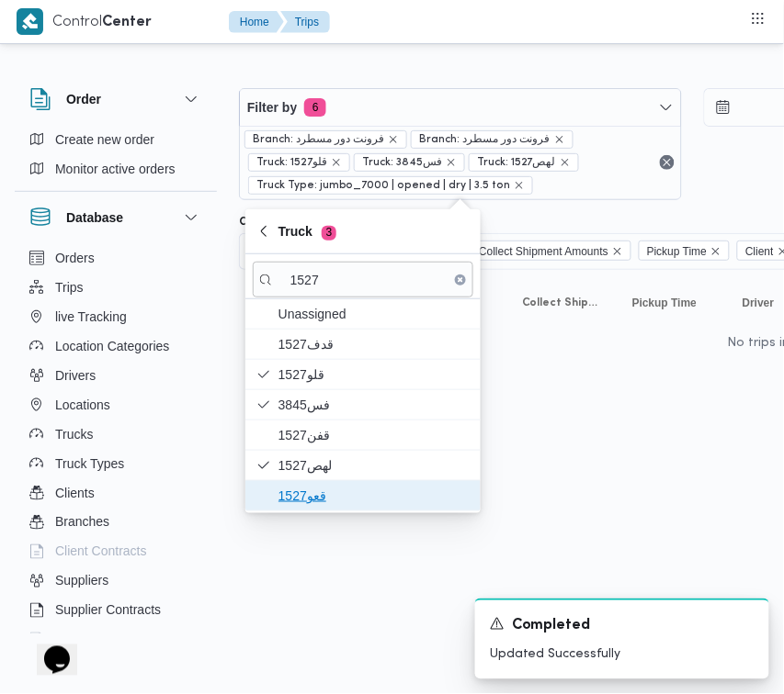
click at [304, 493] on span "قعو1527" at bounding box center [373, 496] width 191 height 22
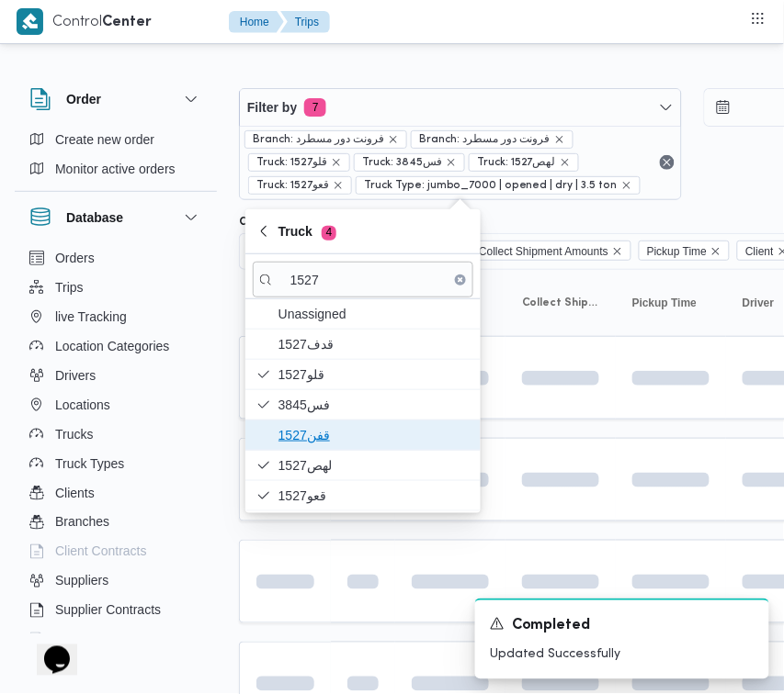
click at [304, 445] on span "1527قفن" at bounding box center [373, 435] width 191 height 22
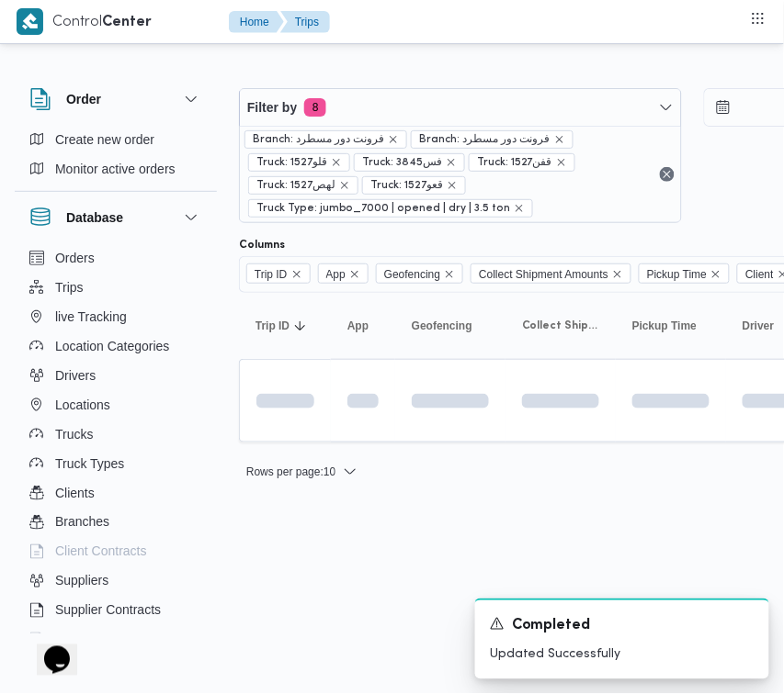
click at [317, 580] on html "Control Center Home Trips Order Create new order Monitor active orders Database…" at bounding box center [392, 347] width 784 height 694
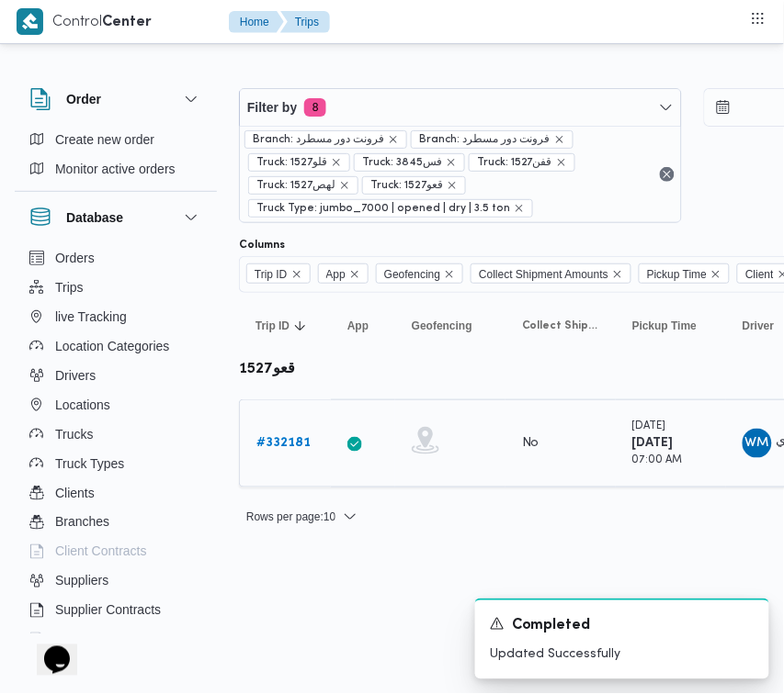
click at [281, 409] on td "Trip ID # 332181" at bounding box center [285, 444] width 92 height 88
click at [287, 453] on link "# 332181" at bounding box center [283, 444] width 54 height 22
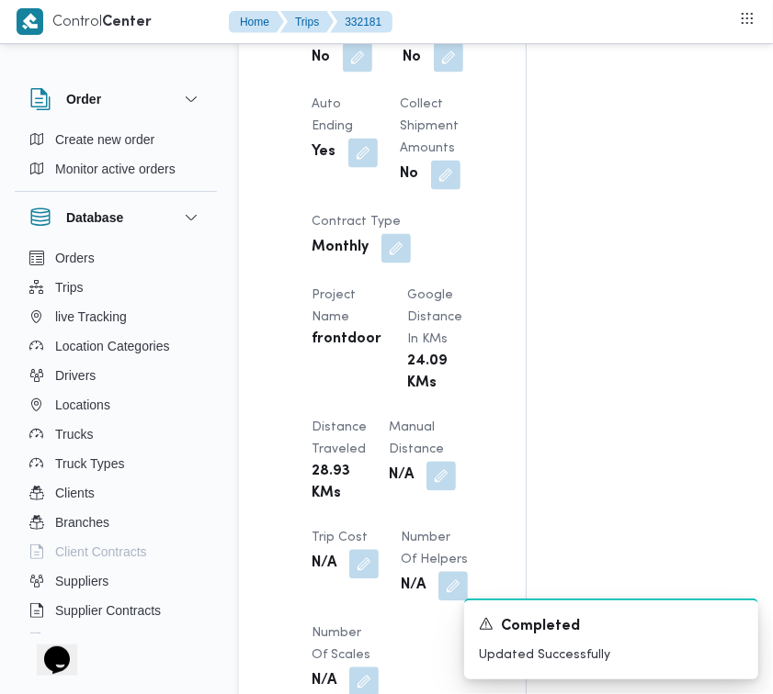
scroll to position [2182, 0]
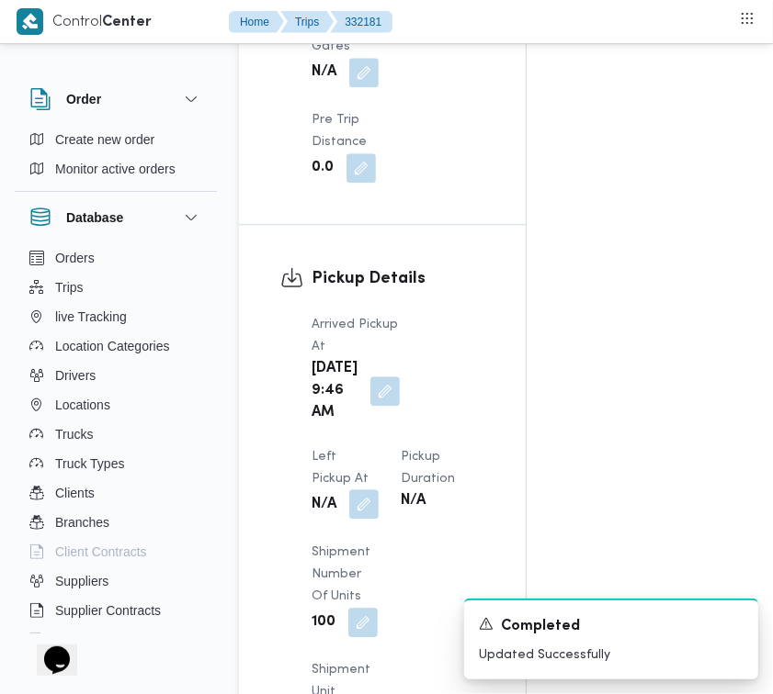
drag, startPoint x: 444, startPoint y: 480, endPoint x: 456, endPoint y: 487, distance: 13.6
click at [378, 491] on span at bounding box center [359, 505] width 39 height 29
click at [378, 496] on button "button" at bounding box center [363, 504] width 29 height 29
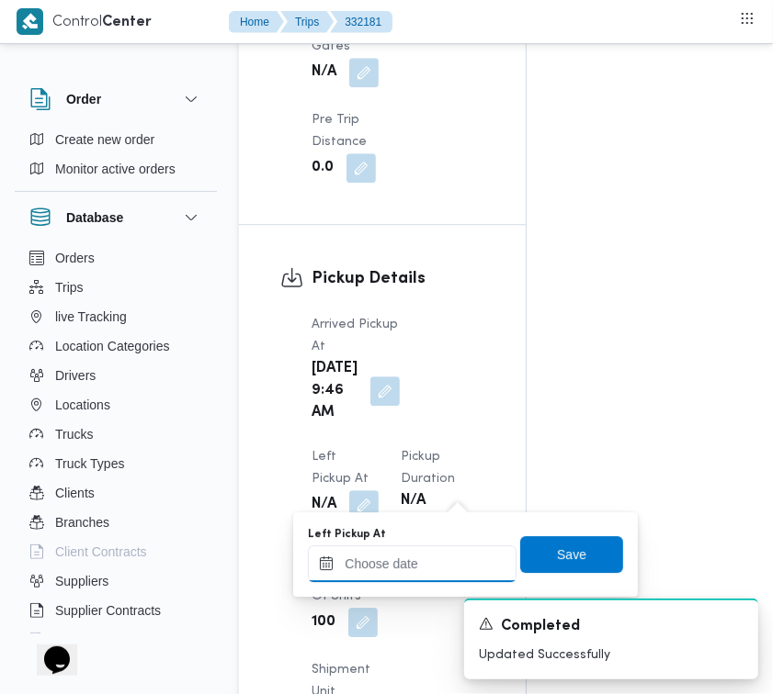
click at [457, 580] on input "Left Pickup At" at bounding box center [412, 564] width 209 height 37
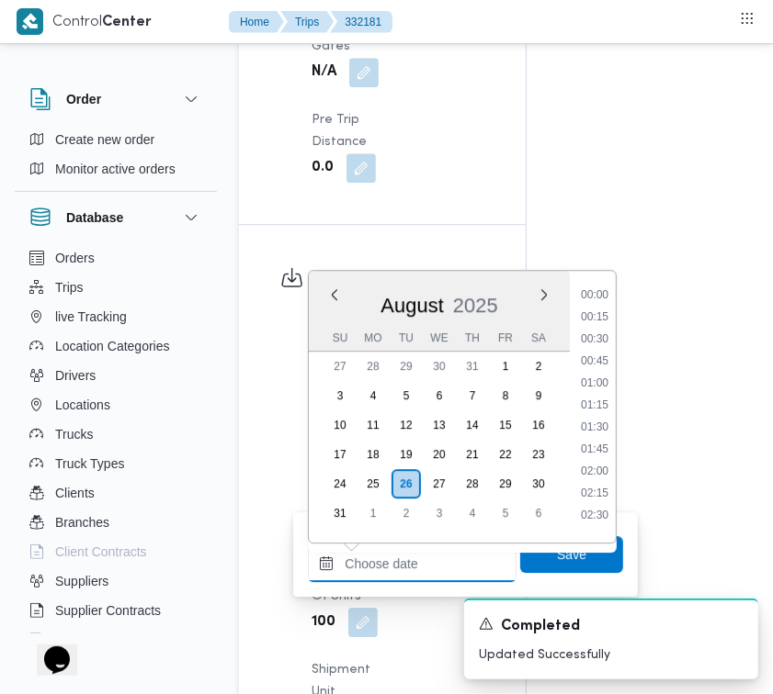
scroll to position [845, 0]
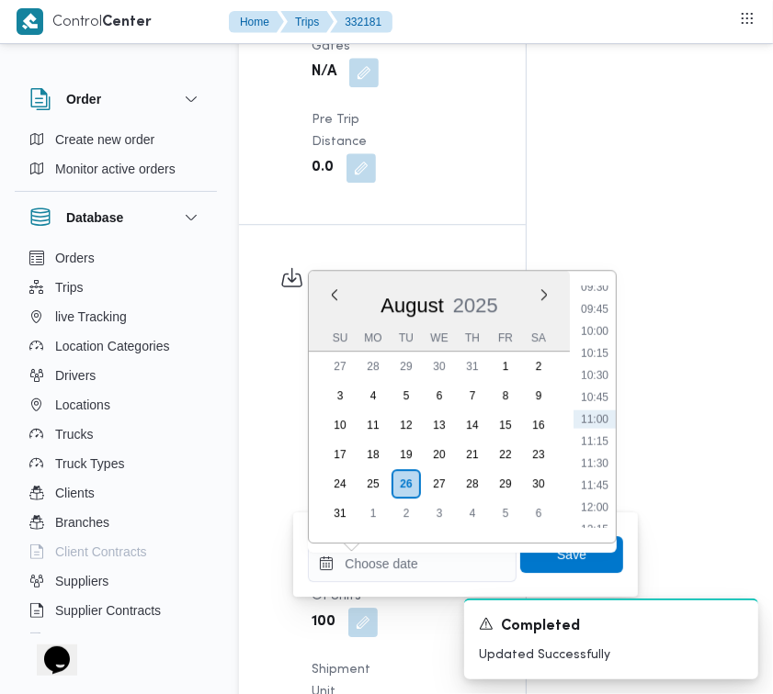
click at [603, 395] on li "10:45" at bounding box center [594, 398] width 42 height 18
type input "26/08/2025 10:45"
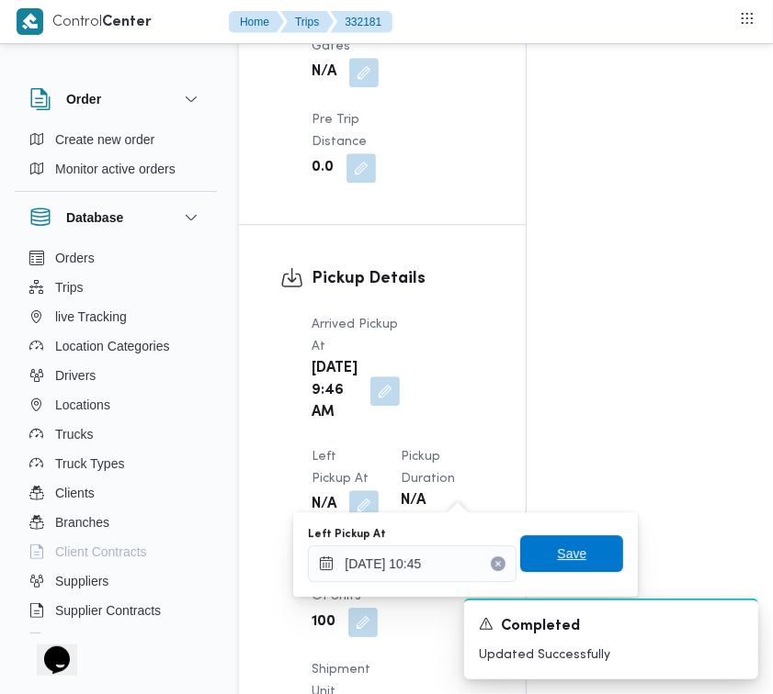
click at [572, 561] on span "Save" at bounding box center [571, 554] width 103 height 37
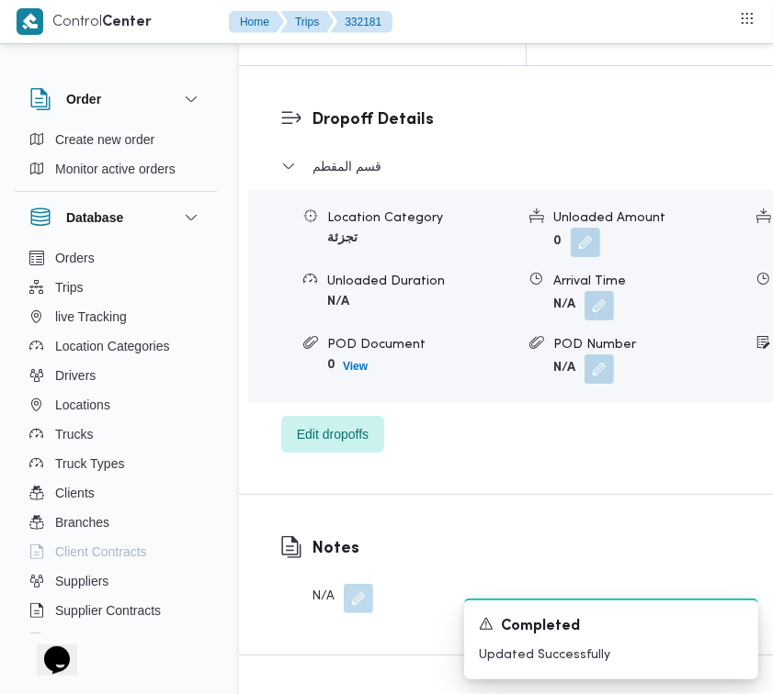
scroll to position [3074, 0]
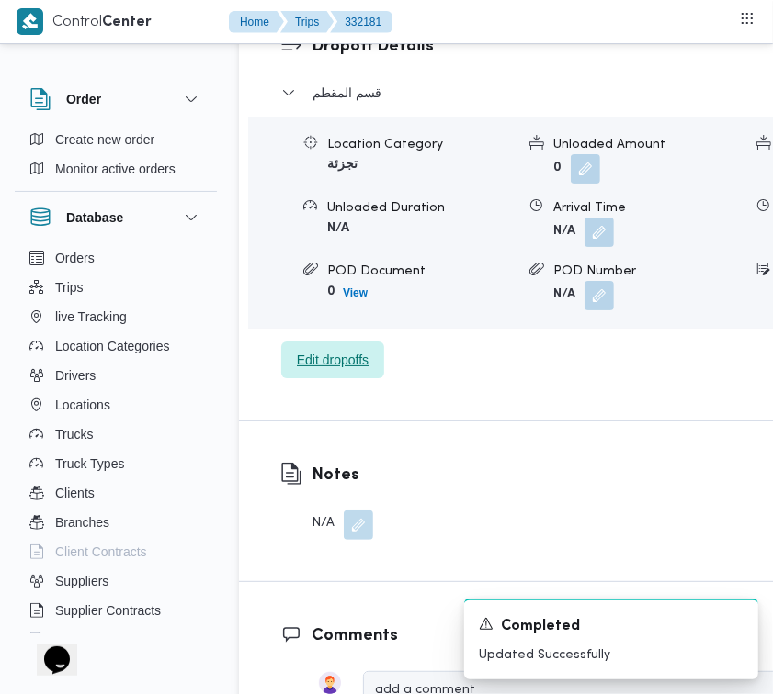
click at [327, 371] on span "Edit dropoffs" at bounding box center [333, 360] width 72 height 22
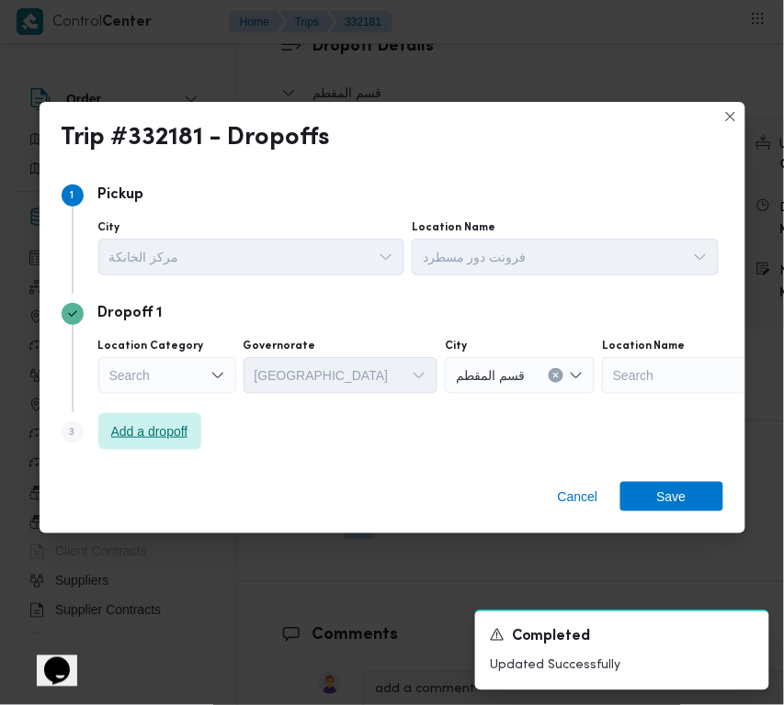
click at [124, 443] on span "Add a dropoff" at bounding box center [149, 431] width 103 height 37
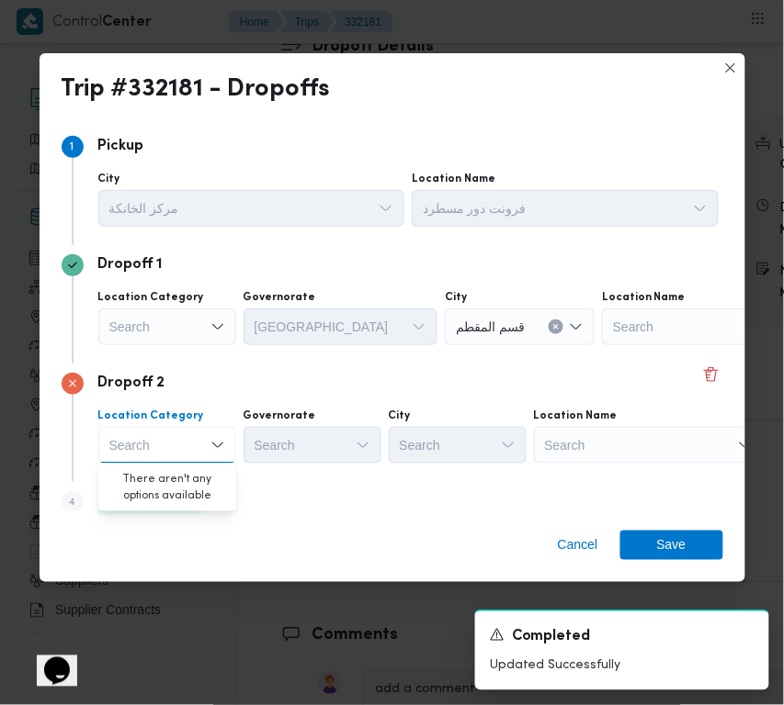
click at [669, 421] on div "Location Name" at bounding box center [649, 416] width 230 height 15
click at [677, 450] on div "Search" at bounding box center [649, 445] width 230 height 37
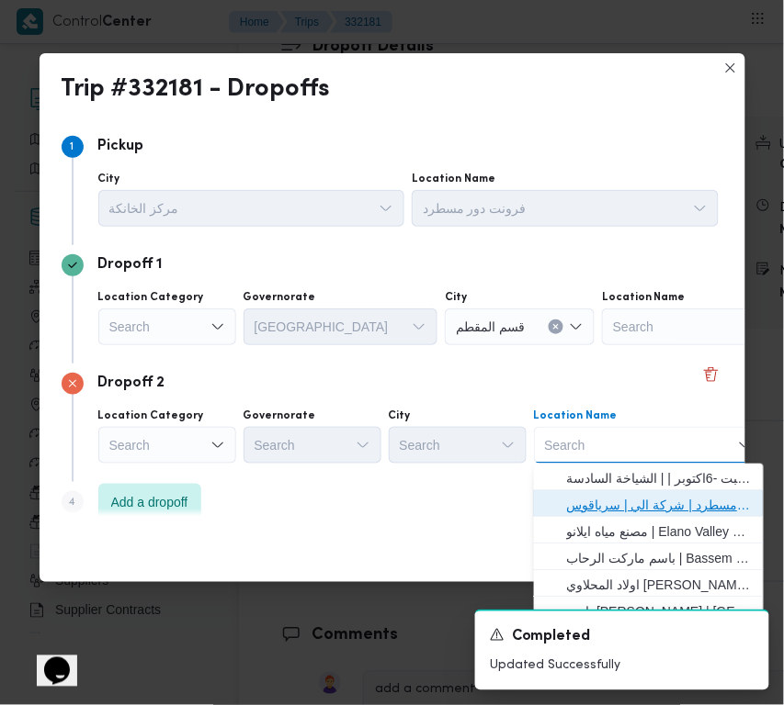
click at [682, 494] on span "فرونت دور مسطرد | شركة الي | سرياقوس" at bounding box center [660, 505] width 186 height 22
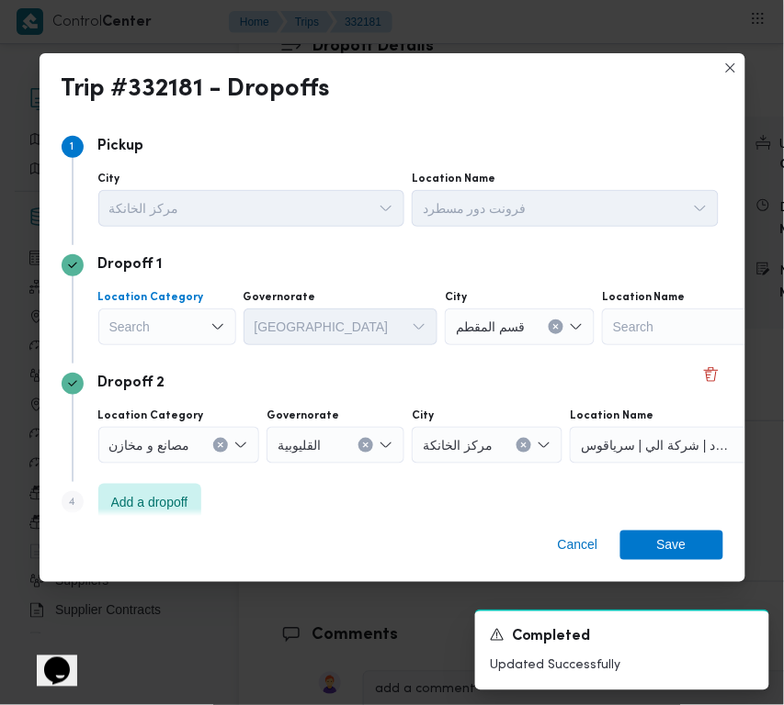
click at [204, 323] on div "Search" at bounding box center [167, 327] width 138 height 37
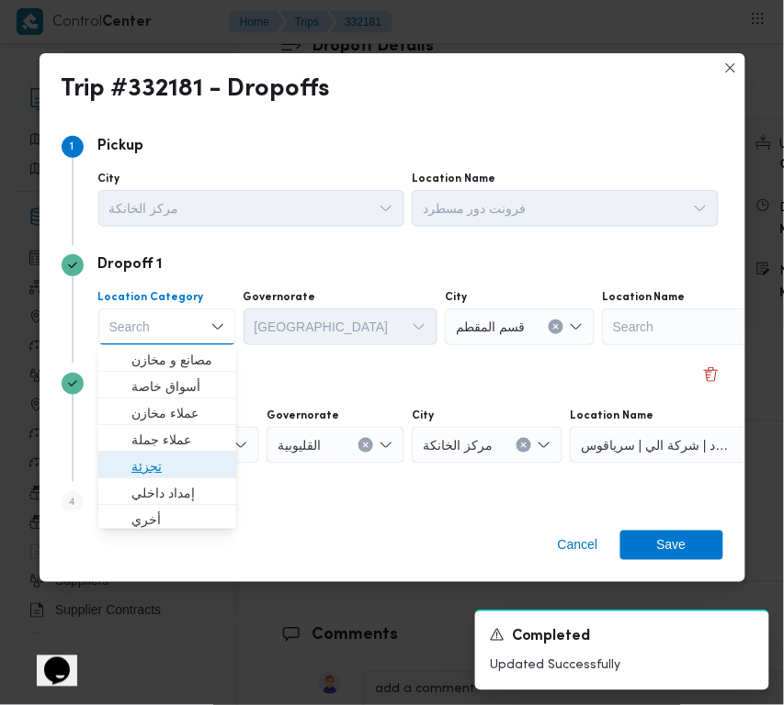
click at [157, 475] on span "تجزئة" at bounding box center [178, 467] width 94 height 22
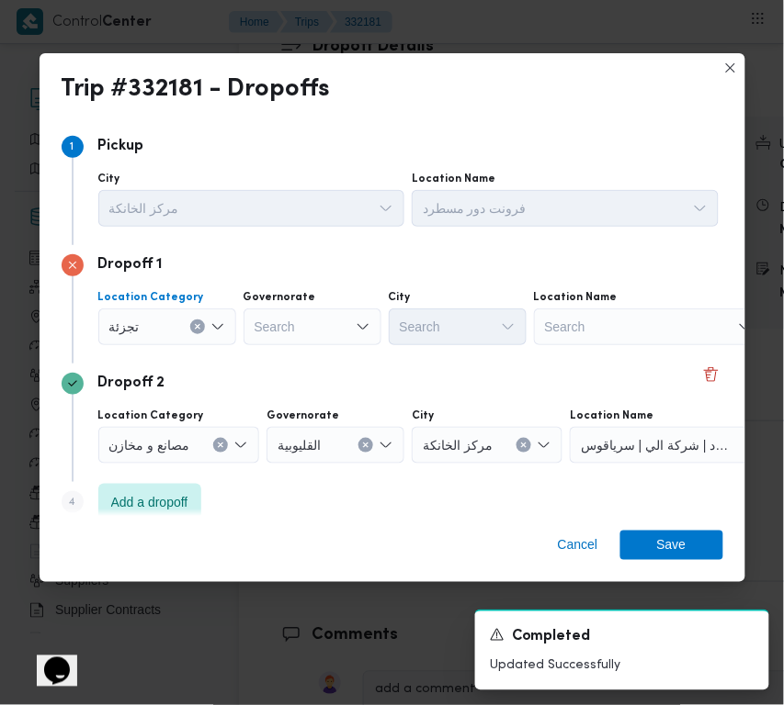
click at [274, 328] on div "Search" at bounding box center [312, 327] width 138 height 37
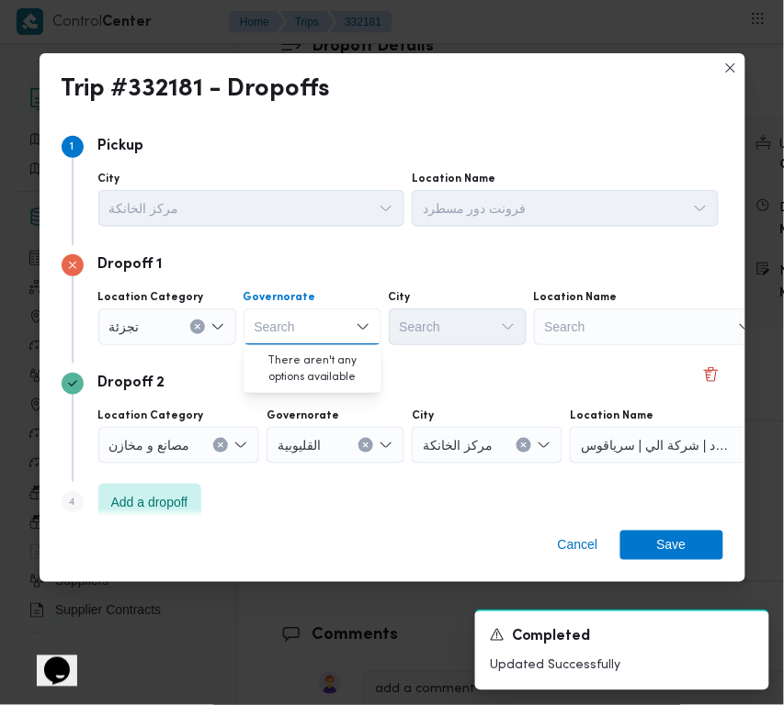
paste input "قاهرة"
type input "قاهرة"
click at [287, 390] on div "Dropoff 2" at bounding box center [392, 384] width 661 height 22
click at [300, 324] on div "قاهرة قاهرة" at bounding box center [312, 327] width 138 height 37
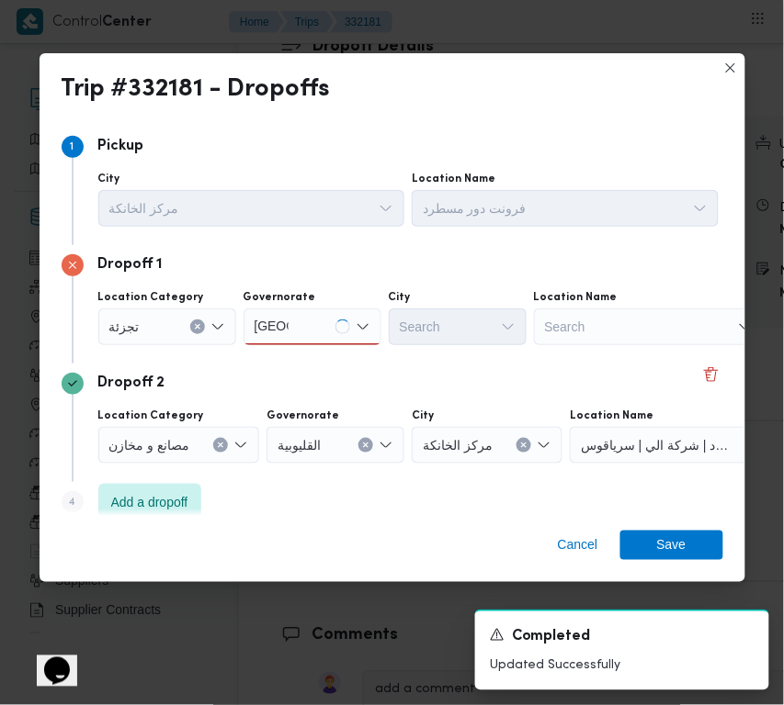
click at [304, 322] on div "قاهرة قاهرة" at bounding box center [312, 327] width 138 height 37
click at [304, 364] on span "القاهرة" at bounding box center [323, 360] width 94 height 22
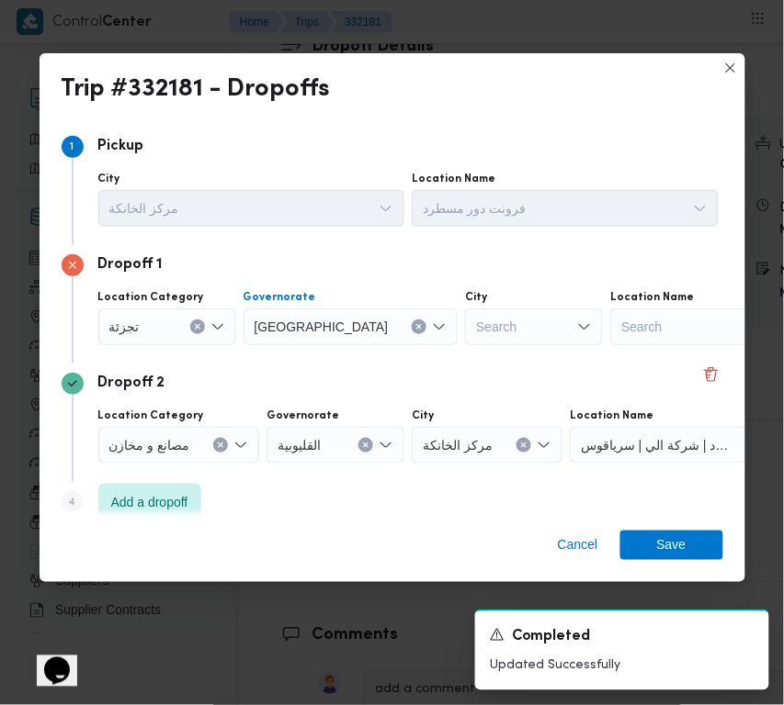
click at [468, 314] on div "Search" at bounding box center [534, 327] width 138 height 37
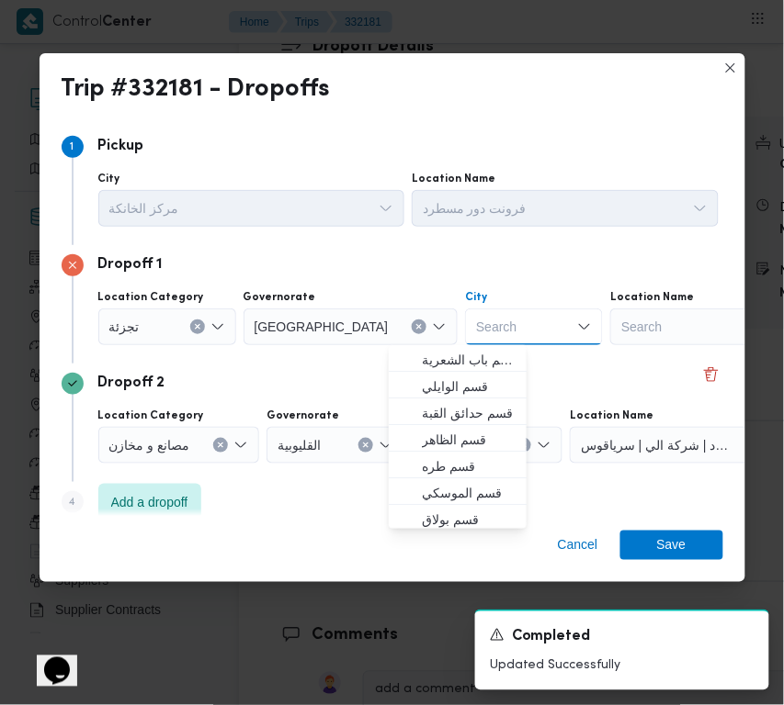
paste input "قاهرة"
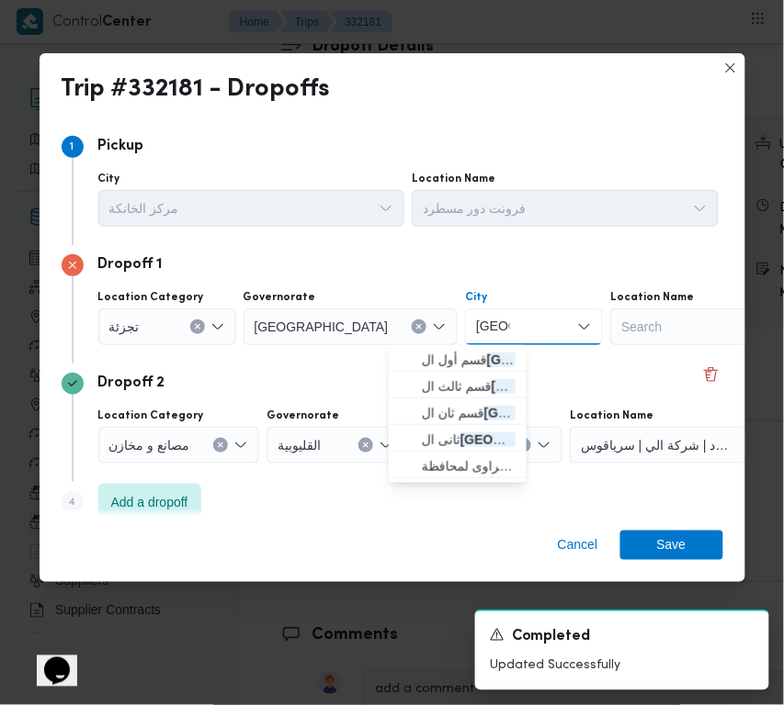
type input "قاهرة"
click at [411, 355] on icon "button" at bounding box center [407, 360] width 15 height 15
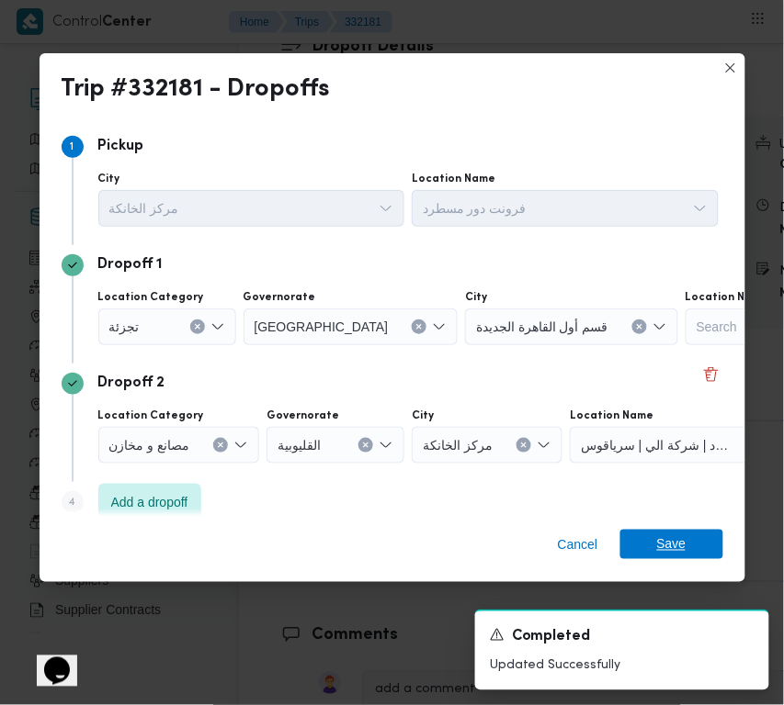
click at [671, 545] on span "Save" at bounding box center [671, 544] width 29 height 29
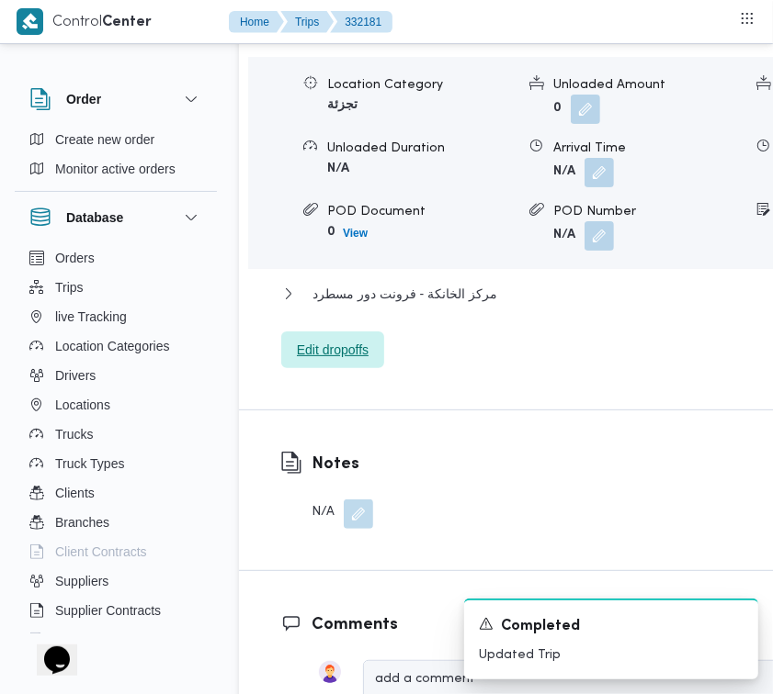
scroll to position [3152, 0]
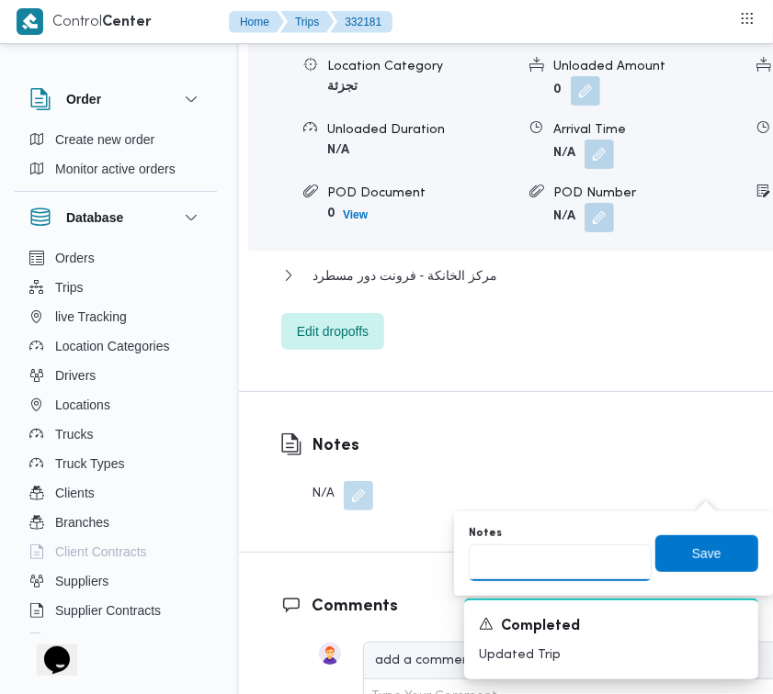
click at [575, 553] on input "Notes" at bounding box center [559, 563] width 183 height 37
paste input "تجمع"
type input "تجمع"
click at [698, 554] on span "Save" at bounding box center [706, 553] width 29 height 22
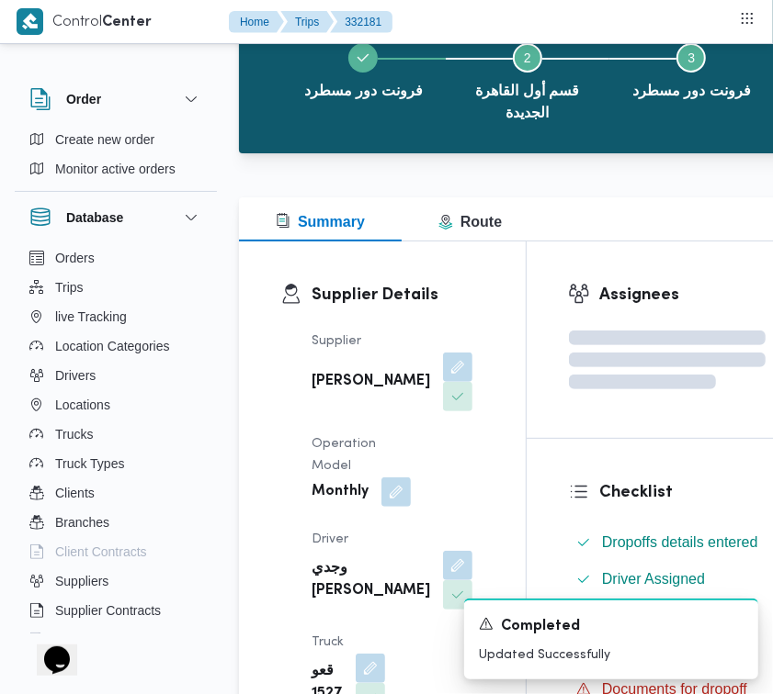
scroll to position [0, 0]
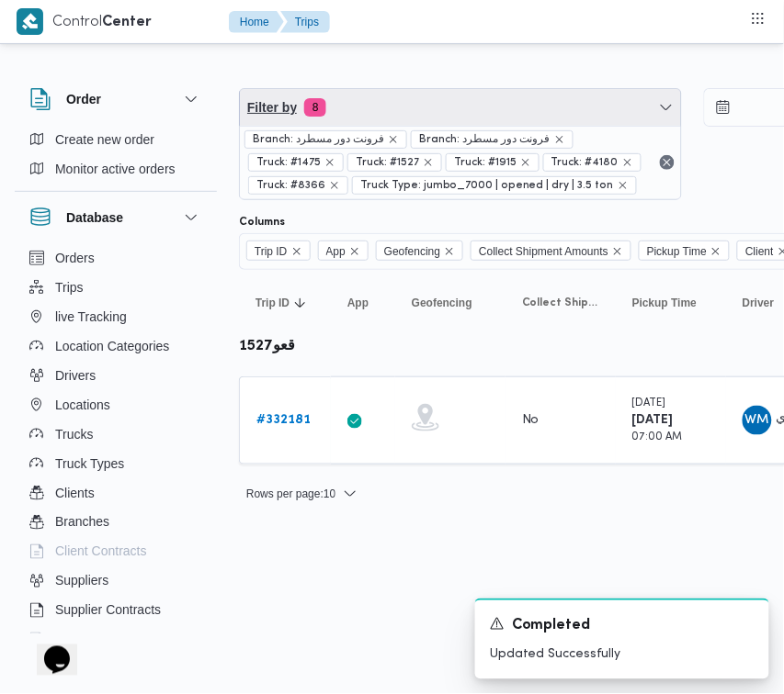
click at [456, 96] on span "Filter by 8" at bounding box center [460, 107] width 441 height 37
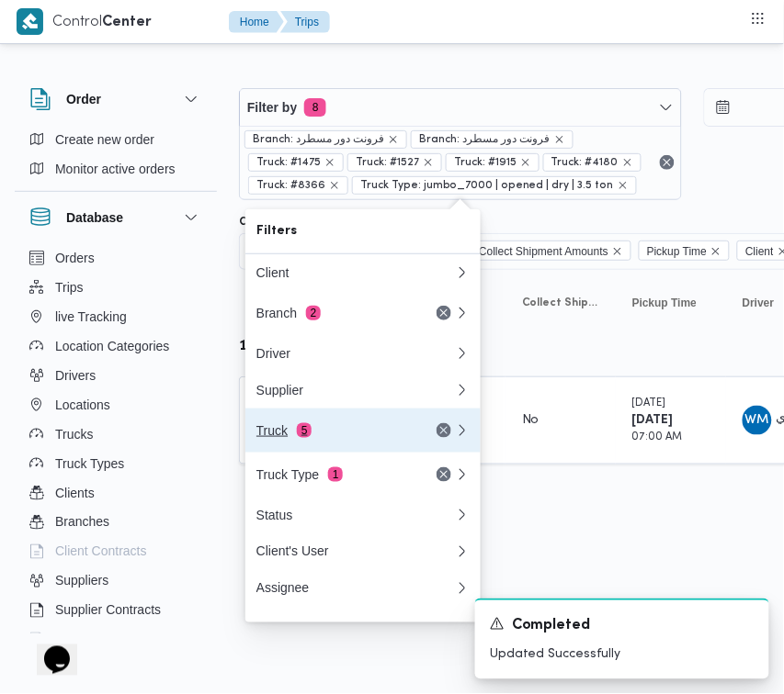
click at [338, 434] on div "Truck 5" at bounding box center [333, 430] width 154 height 15
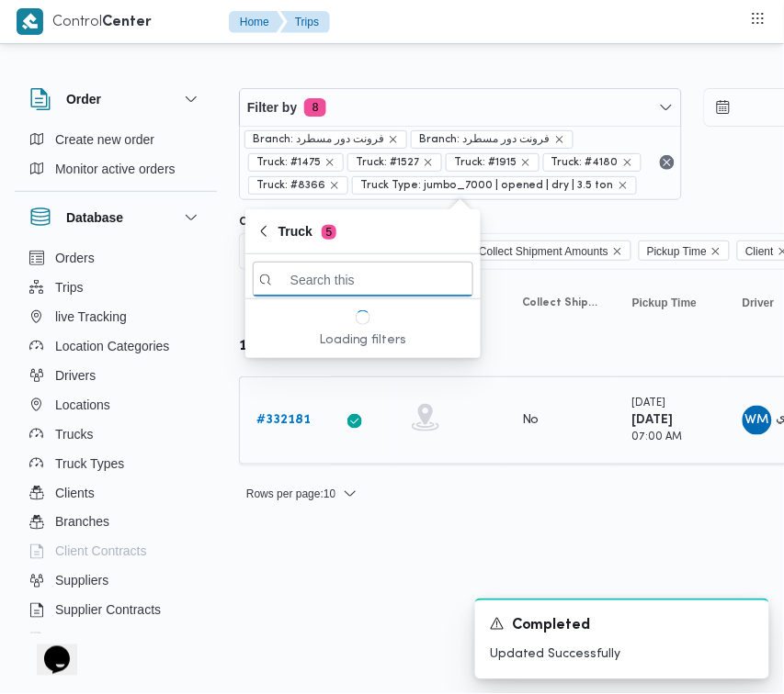
paste input "1372"
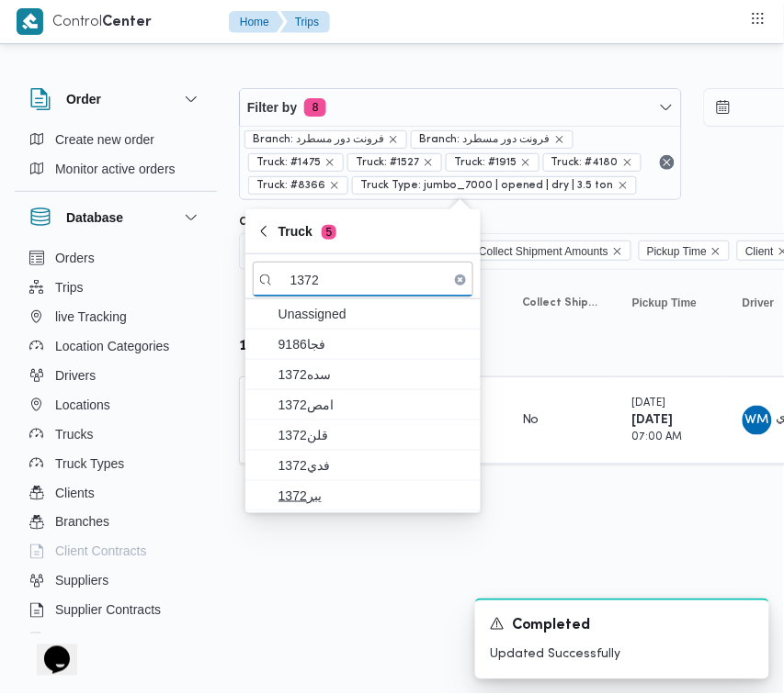
type input "1372"
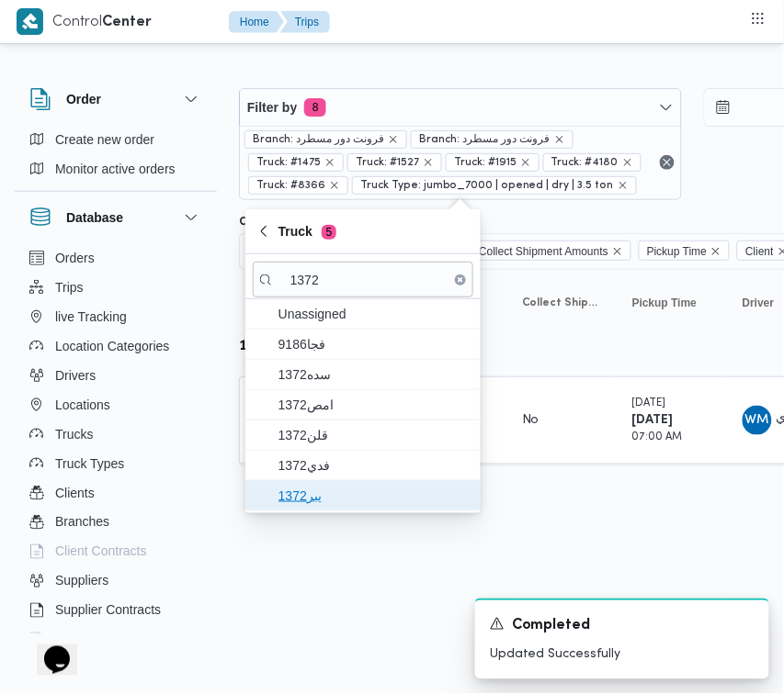
click at [331, 506] on span "يبر1372" at bounding box center [373, 496] width 191 height 22
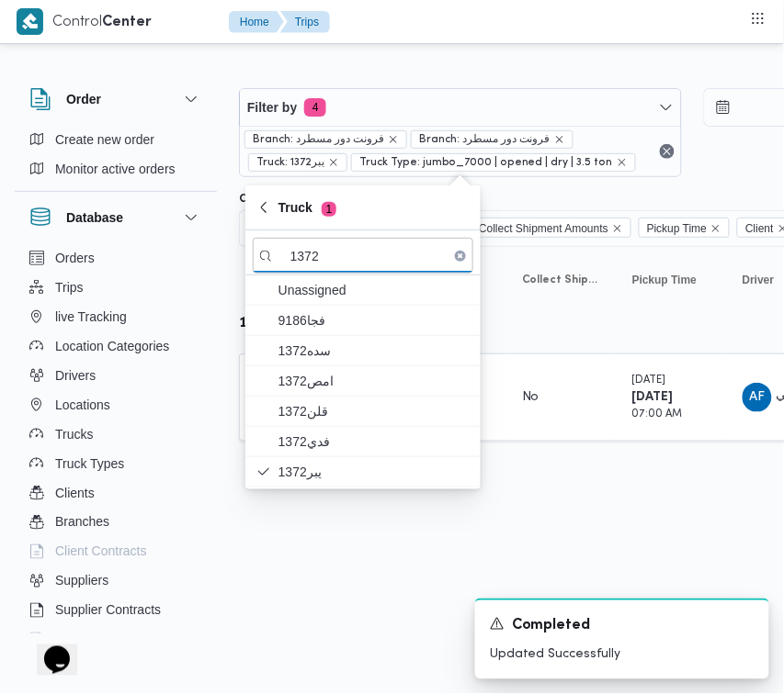
click at [547, 487] on div "Rows per page : 10 1" at bounding box center [790, 471] width 1124 height 44
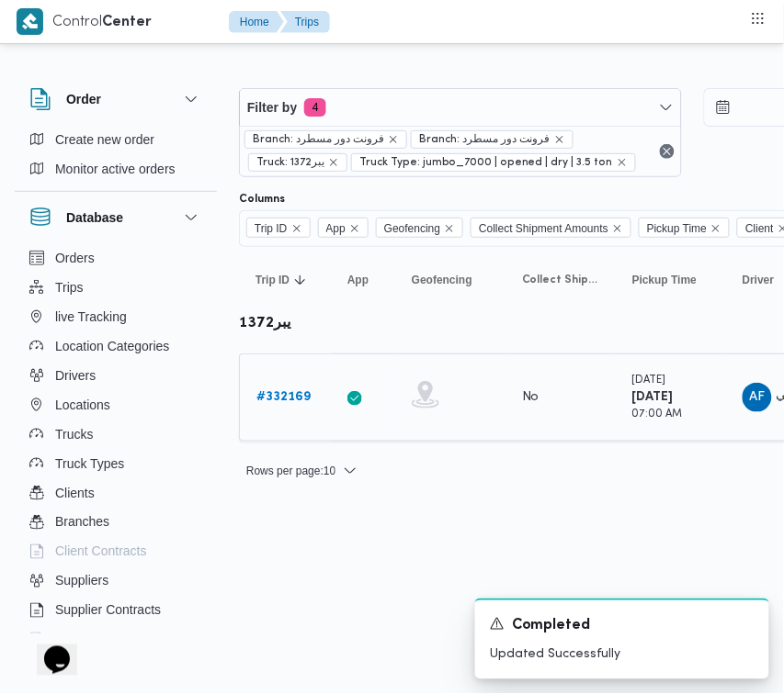
click at [260, 386] on div "# 332169" at bounding box center [285, 397] width 73 height 37
click at [262, 391] on b "# 332169" at bounding box center [283, 397] width 54 height 12
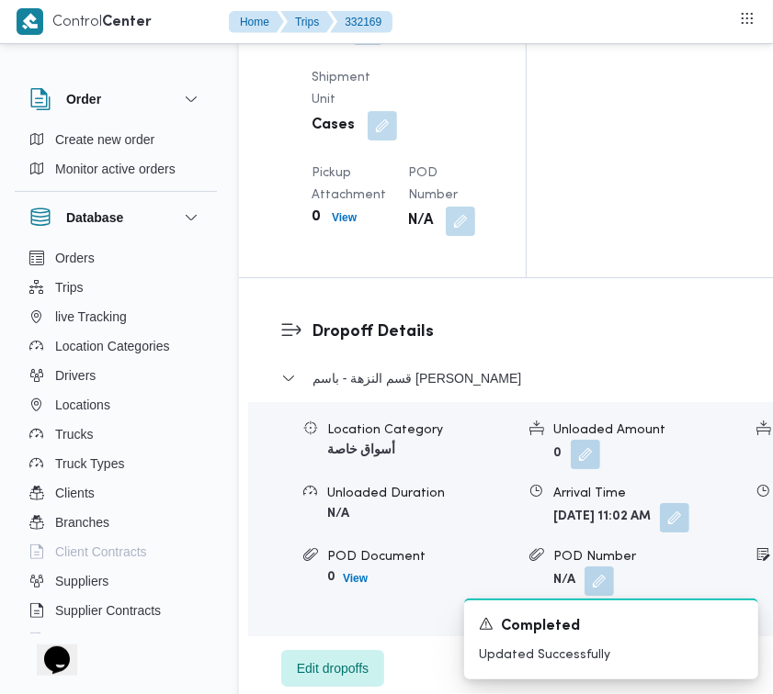
scroll to position [3396, 0]
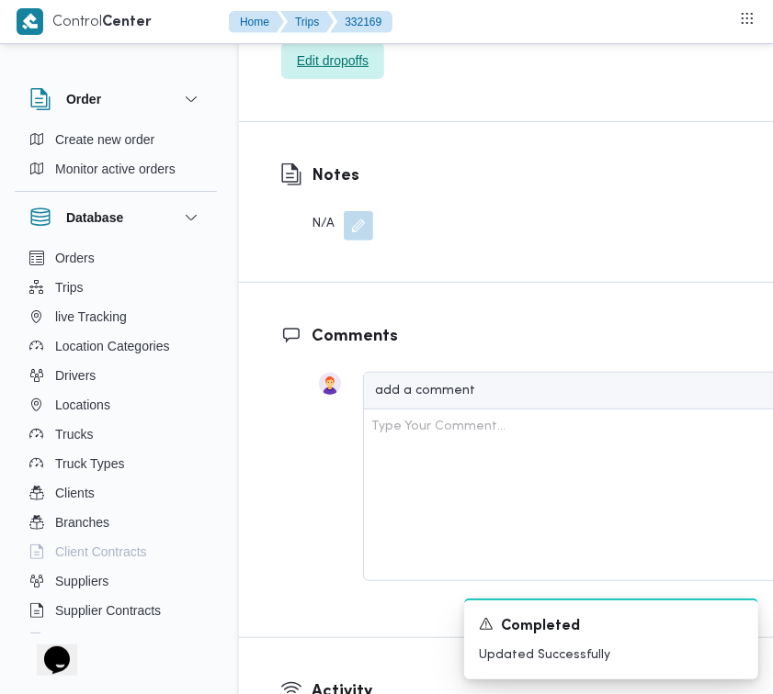
click at [351, 79] on span "Edit dropoffs" at bounding box center [332, 60] width 103 height 37
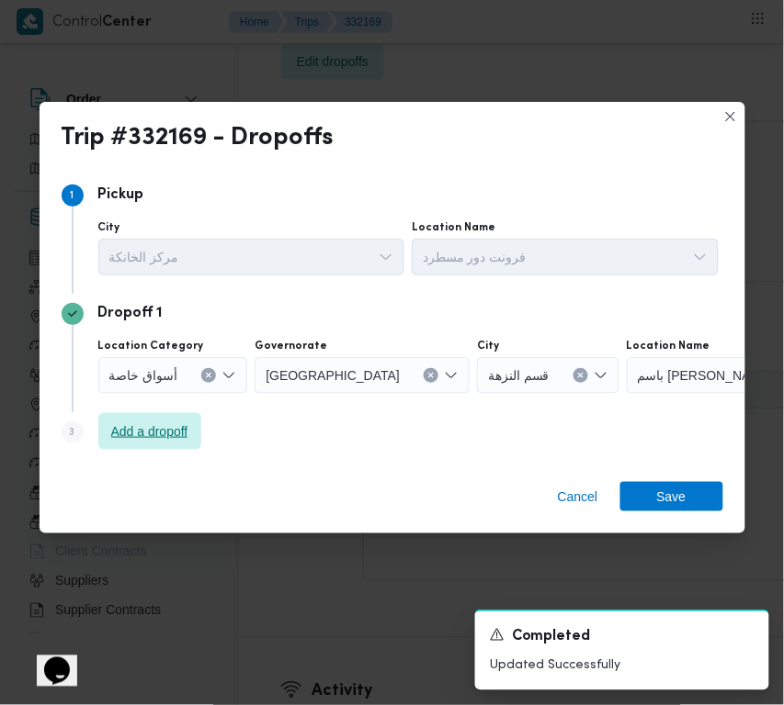
click at [107, 424] on span "Add a dropoff" at bounding box center [149, 431] width 103 height 37
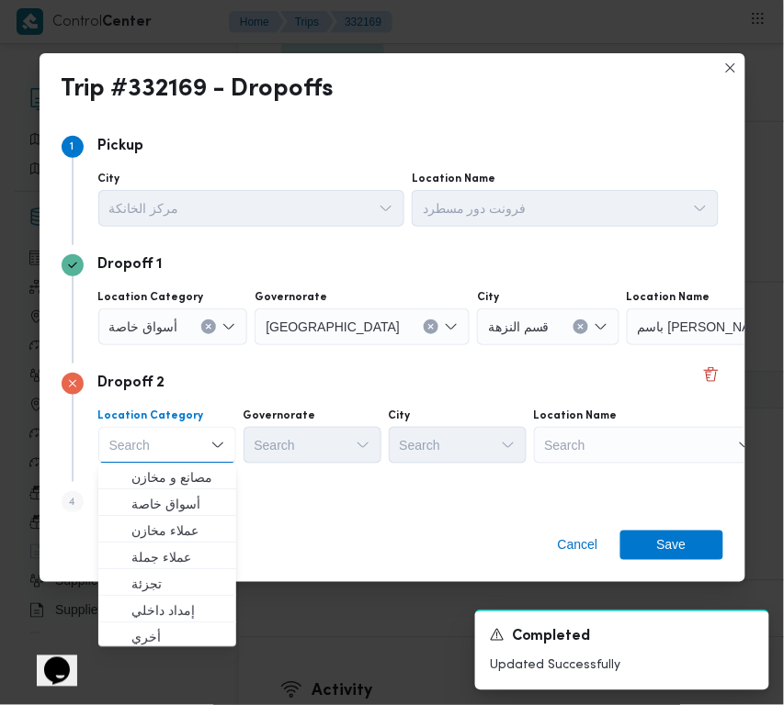
click at [654, 444] on div "Search" at bounding box center [649, 445] width 230 height 37
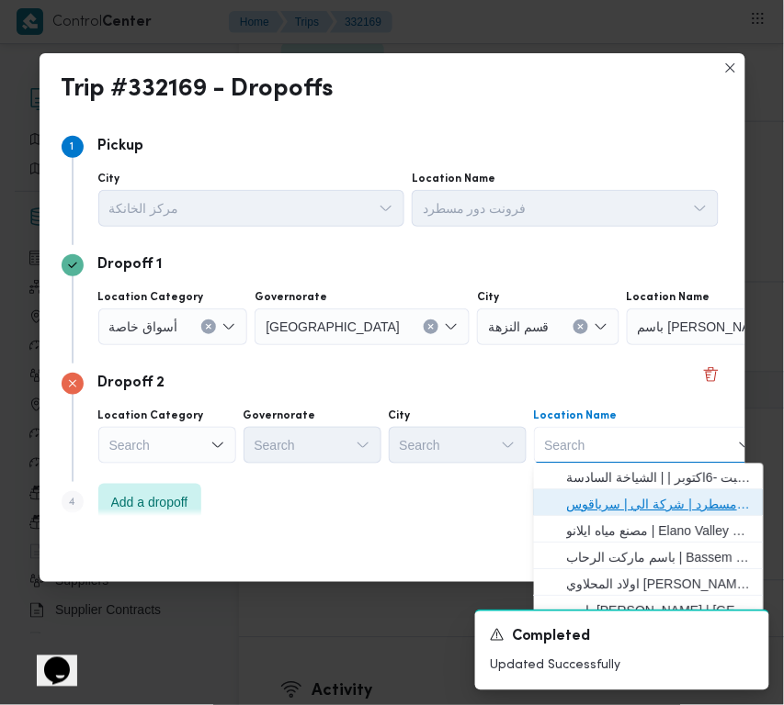
click at [662, 501] on span "فرونت دور مسطرد | شركة الي | سرياقوس" at bounding box center [660, 505] width 186 height 22
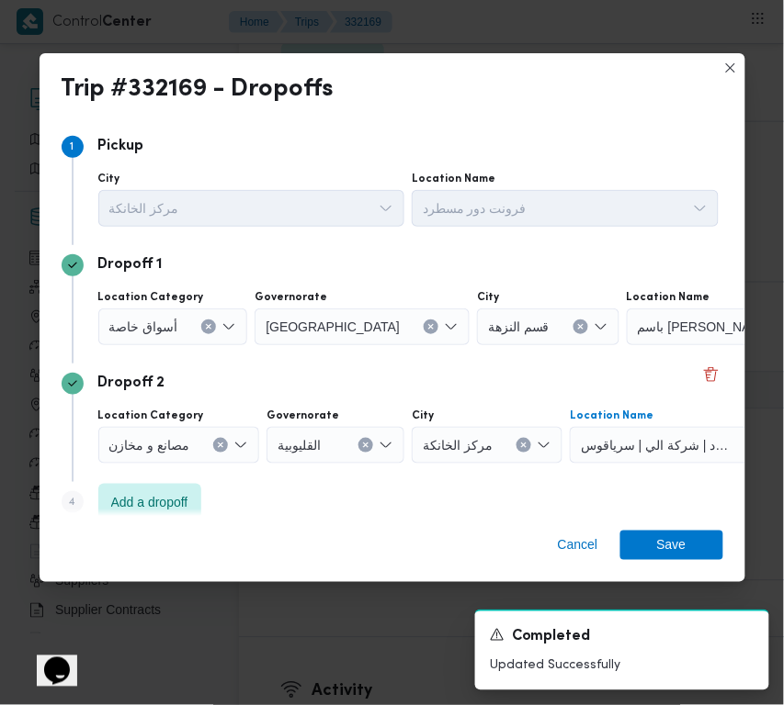
click at [150, 304] on label "Location Category" at bounding box center [151, 297] width 106 height 15
click at [185, 316] on input "Location Category" at bounding box center [186, 327] width 2 height 22
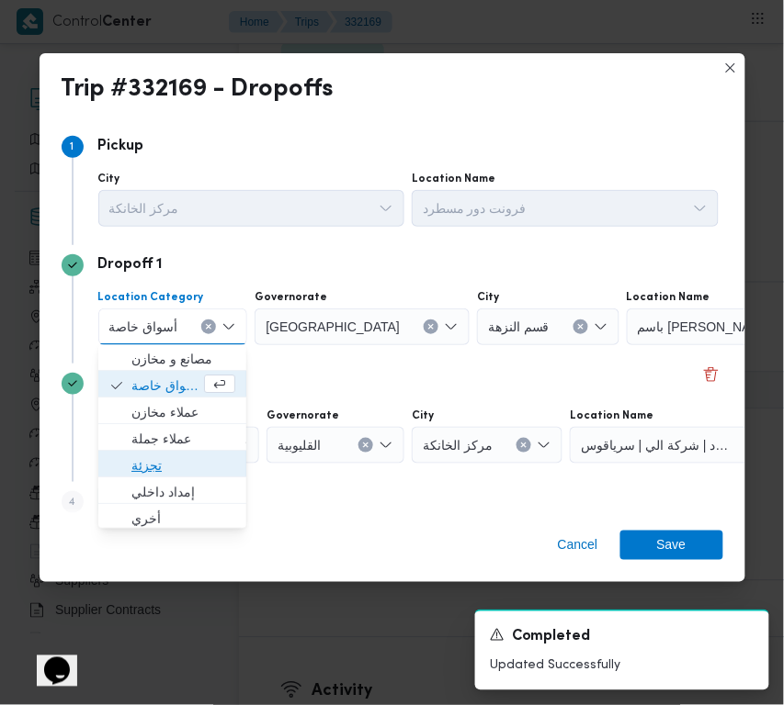
drag, startPoint x: 167, startPoint y: 461, endPoint x: 205, endPoint y: 409, distance: 64.5
click at [168, 462] on span "تجزئة" at bounding box center [183, 467] width 104 height 22
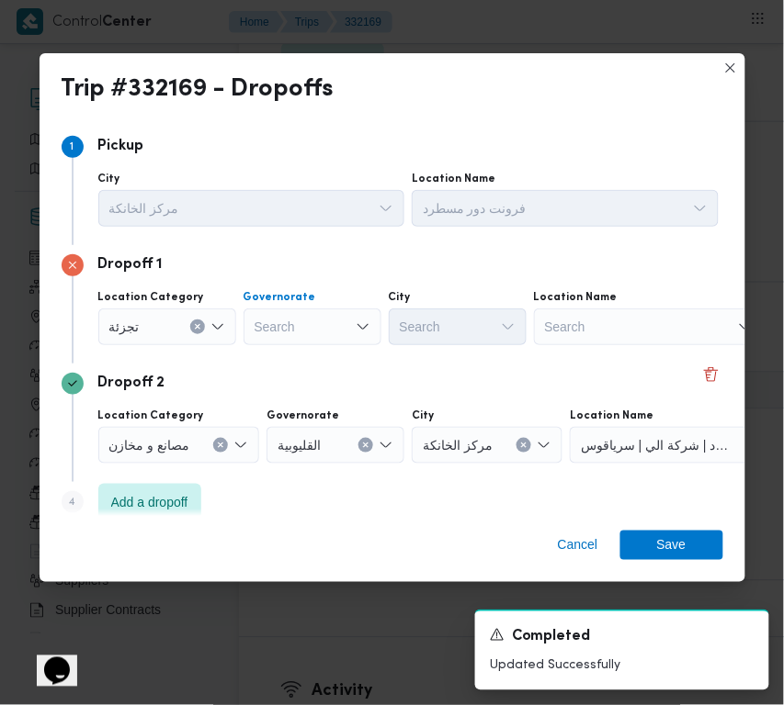
click at [280, 336] on div "Search" at bounding box center [312, 327] width 138 height 37
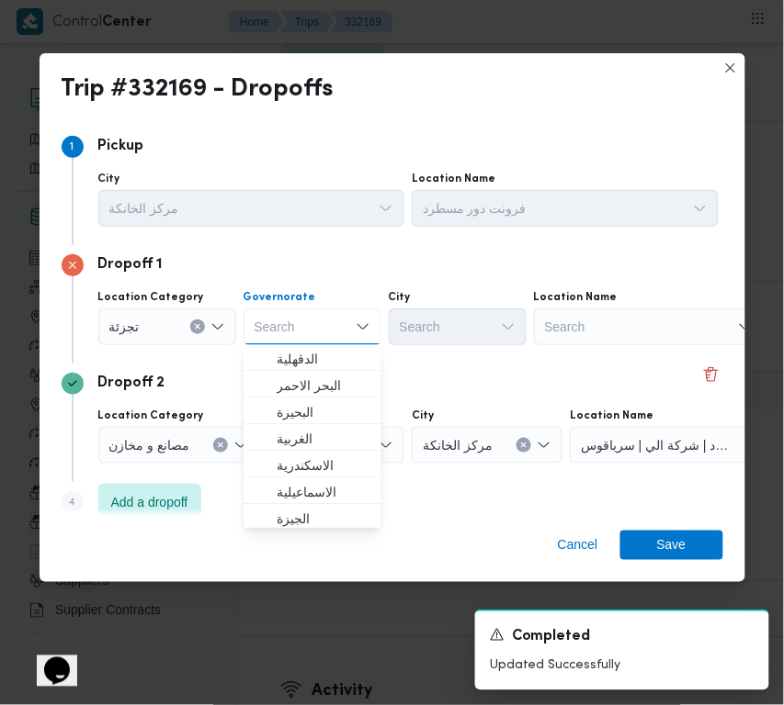
paste input "قاهرة"
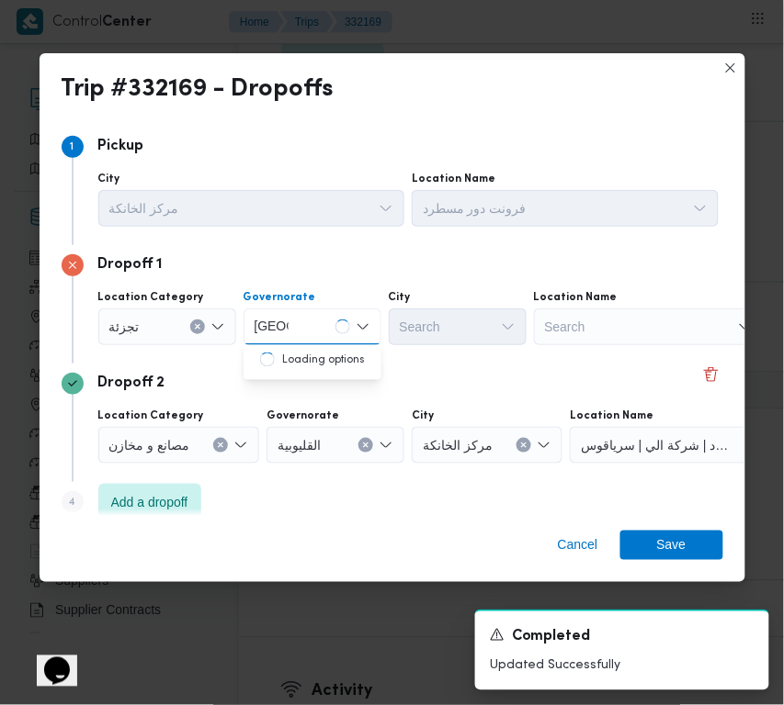
type input "قاهرة"
click at [332, 319] on div "قاهرة قاهرة" at bounding box center [312, 327] width 138 height 37
click at [315, 360] on span "القاهرة" at bounding box center [323, 360] width 94 height 22
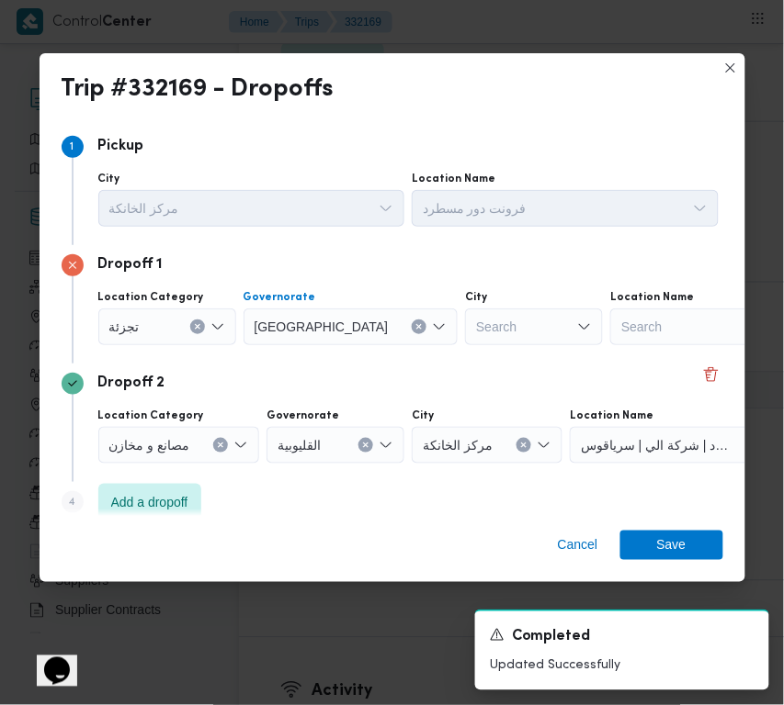
click at [465, 323] on div "Search" at bounding box center [534, 327] width 138 height 37
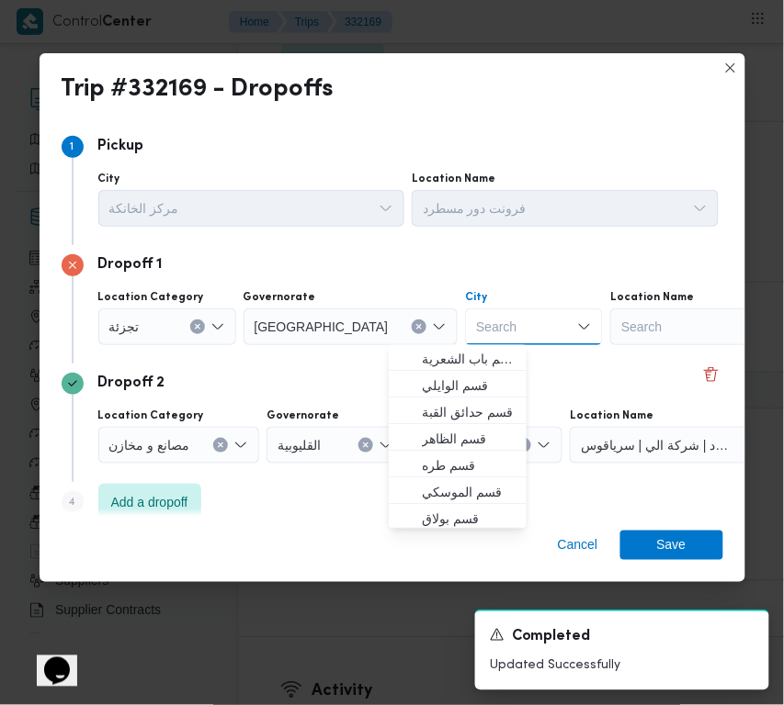
paste input "المعادي"
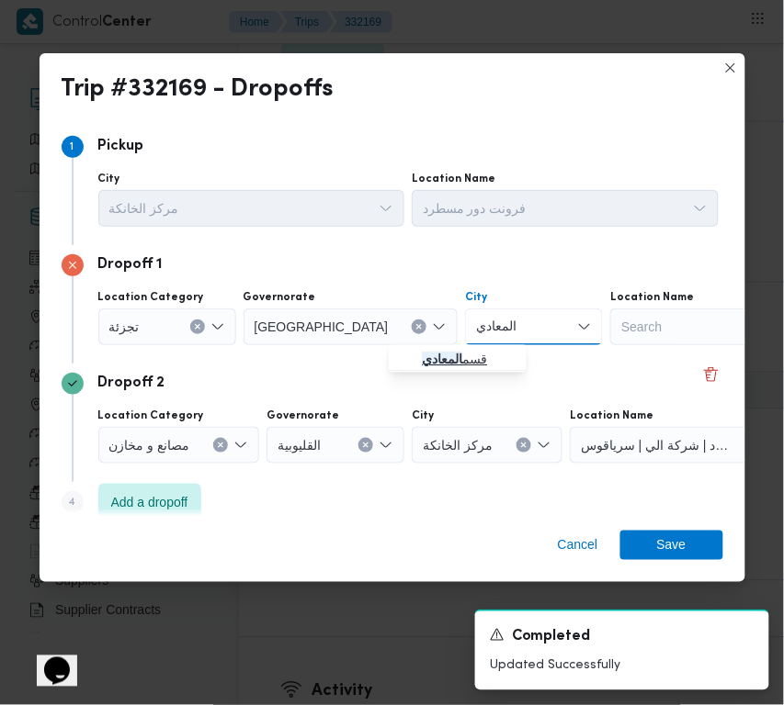
type input "المعادي"
click at [443, 353] on mark "المعادي" at bounding box center [442, 360] width 40 height 15
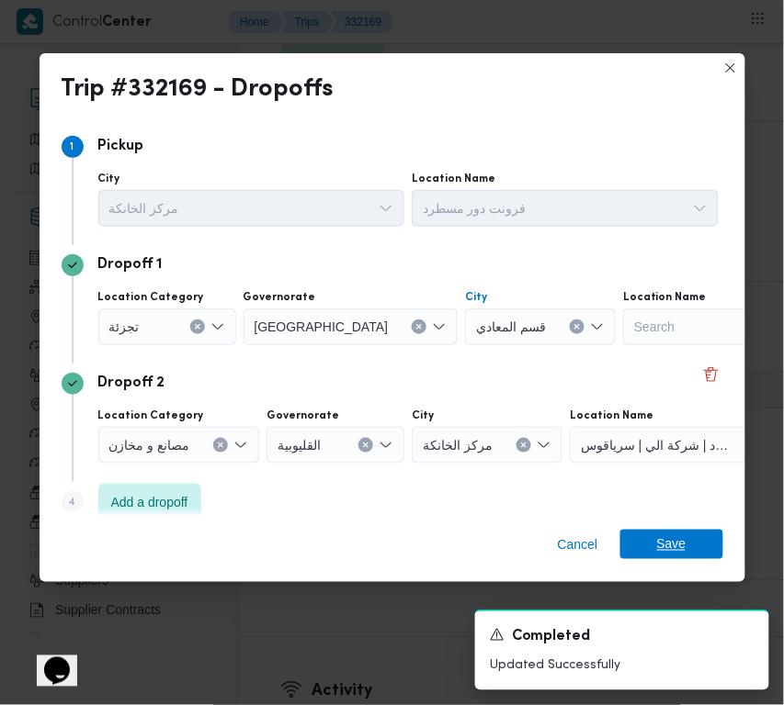
click at [657, 544] on span "Save" at bounding box center [671, 544] width 29 height 29
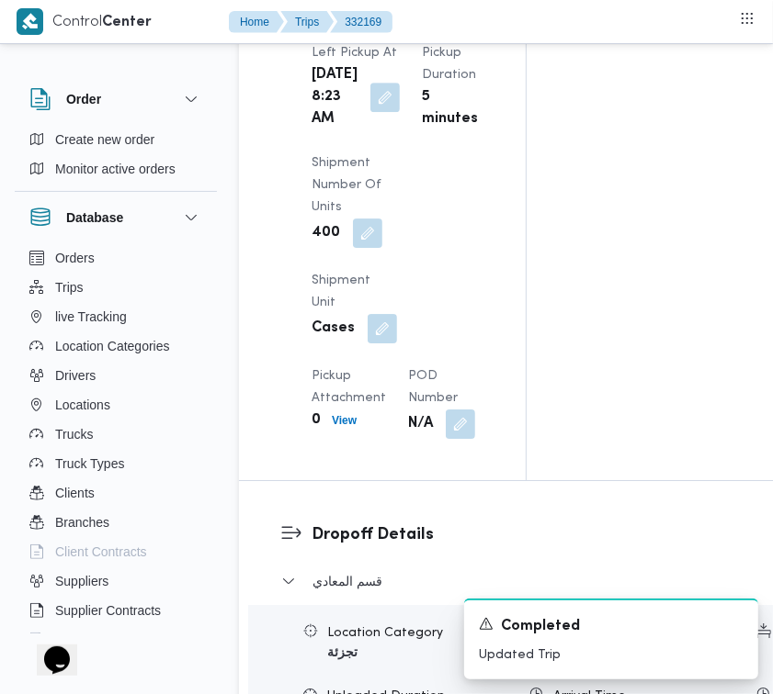
scroll to position [2577, 0]
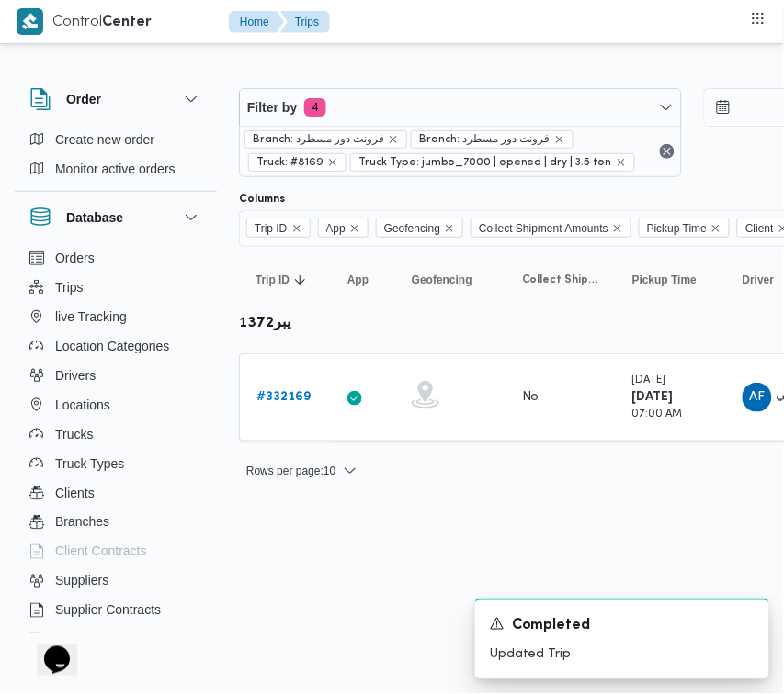
click at [384, 126] on div "Branch: فرونت دور مسطرد Branch: فرونت دور مسطرد Truck: #8169 Truck Type: jumbo_…" at bounding box center [460, 151] width 441 height 51
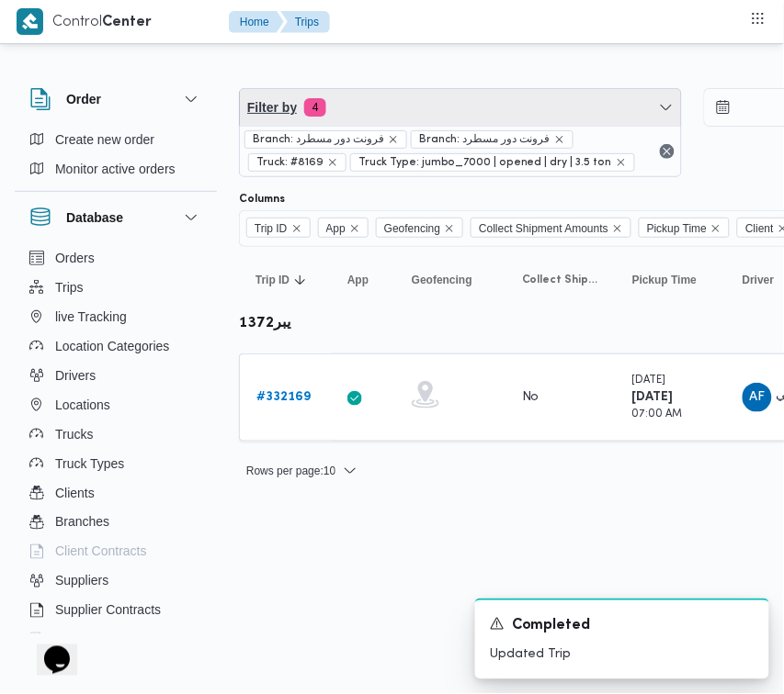
click at [384, 122] on span "Filter by 4" at bounding box center [460, 107] width 441 height 37
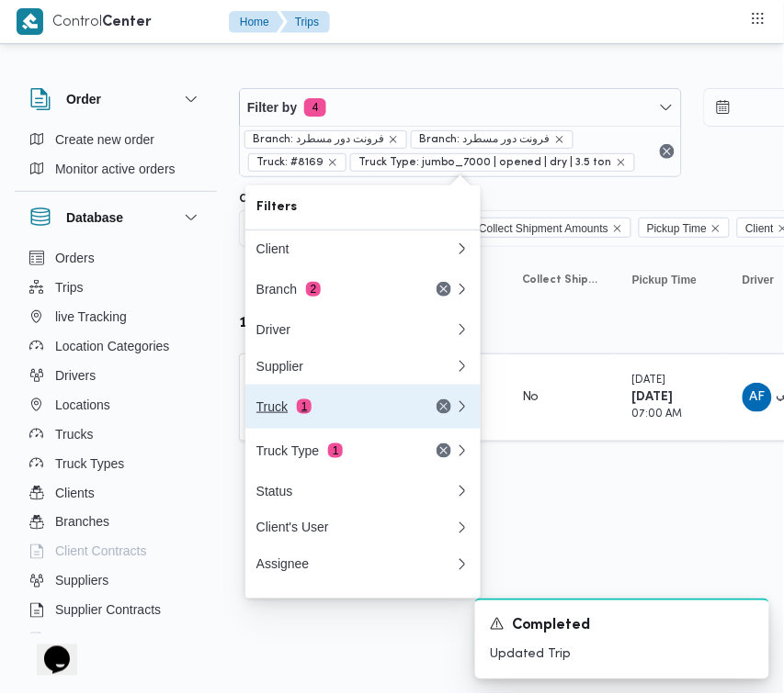
click at [332, 413] on div "Truck 1" at bounding box center [333, 407] width 154 height 15
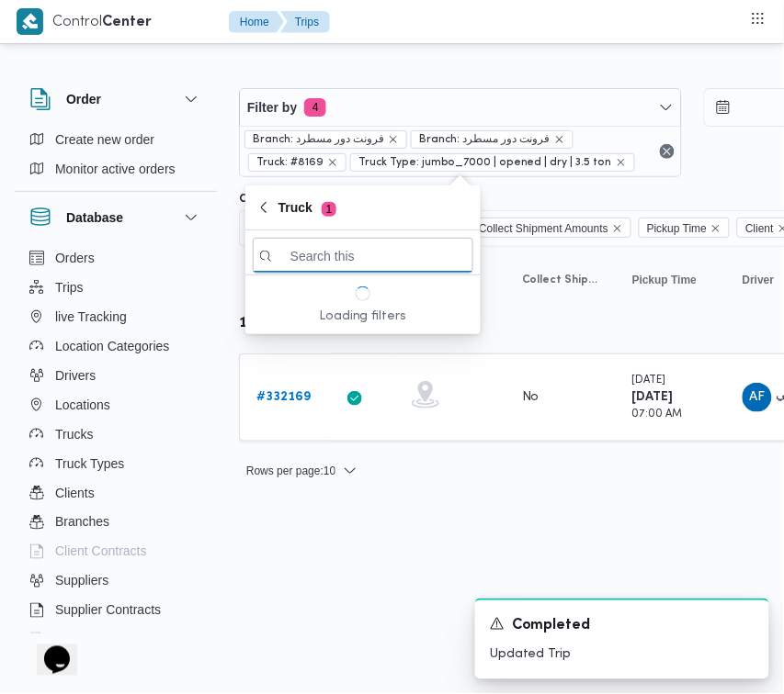
paste input "2879"
type input "2879"
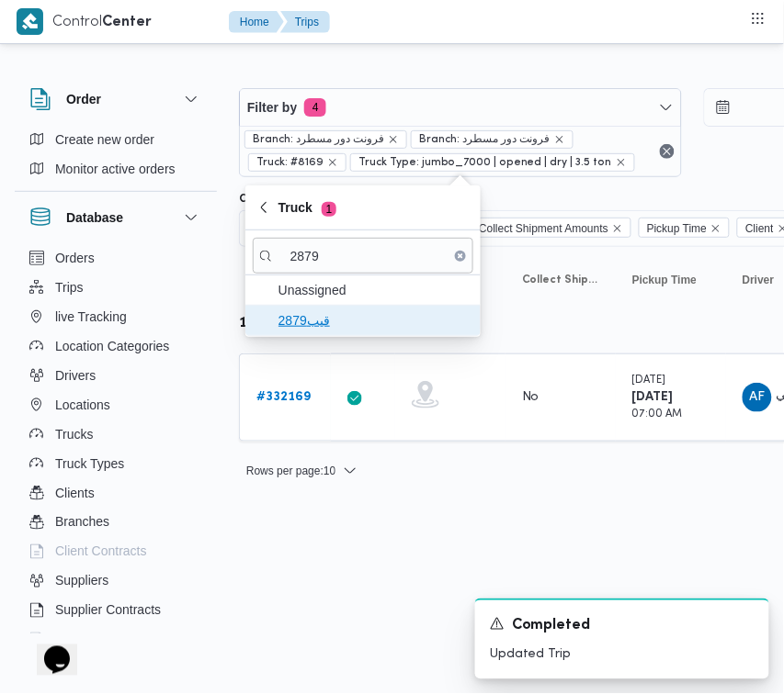
click at [288, 326] on span "قيب2879" at bounding box center [373, 321] width 191 height 22
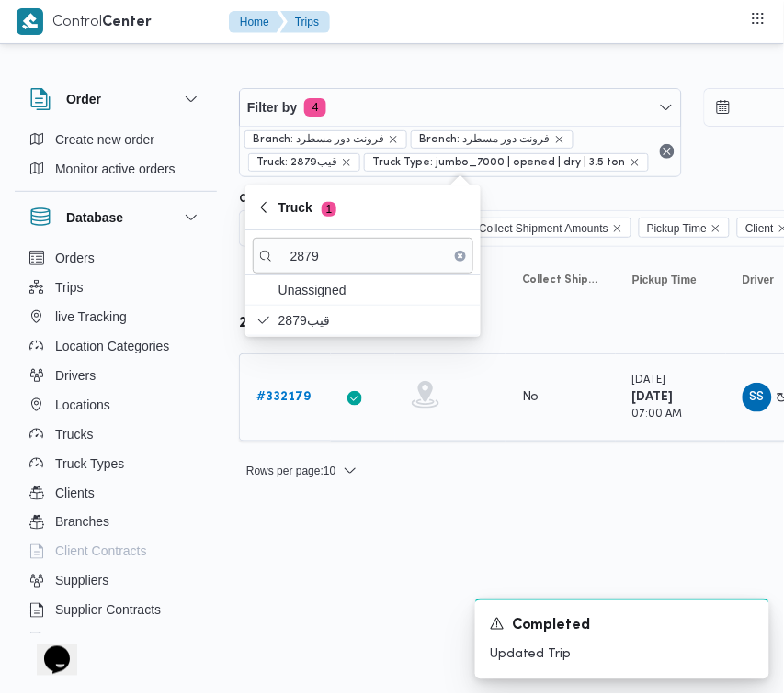
click at [282, 398] on b "# 332179" at bounding box center [283, 397] width 54 height 12
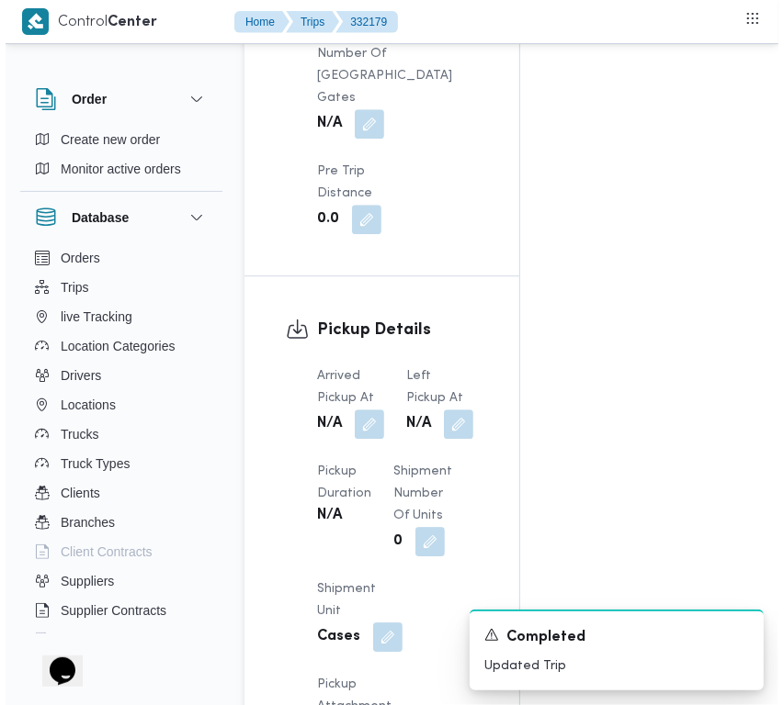
scroll to position [3636, 0]
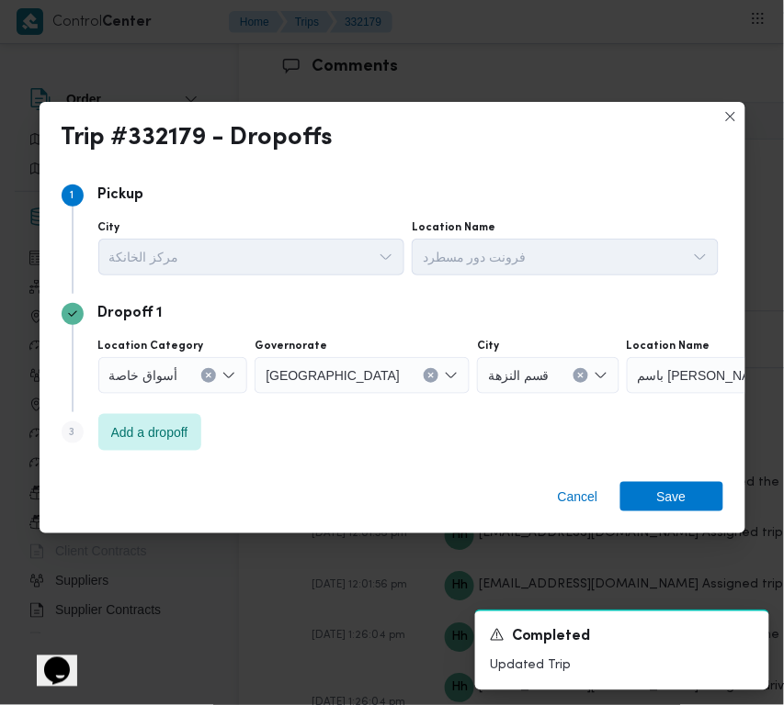
click at [209, 369] on button "Clear input" at bounding box center [208, 375] width 15 height 15
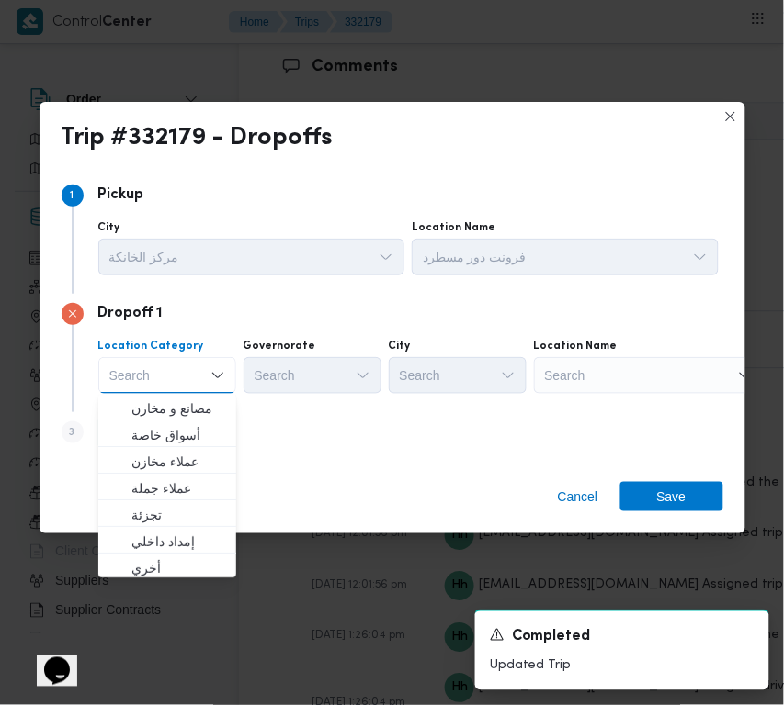
click at [726, 354] on div "Location Name Search" at bounding box center [649, 366] width 230 height 55
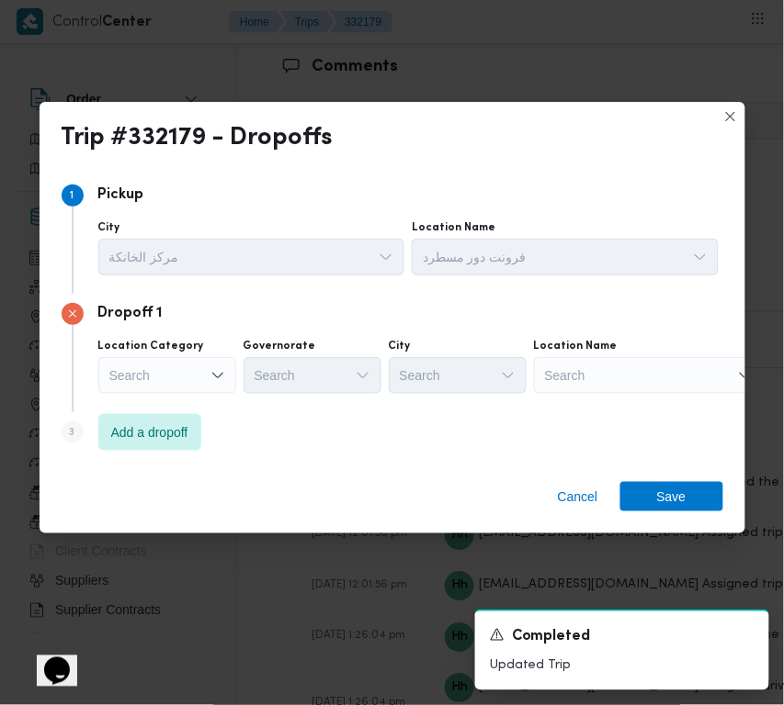
click at [682, 381] on div "Search" at bounding box center [649, 375] width 230 height 37
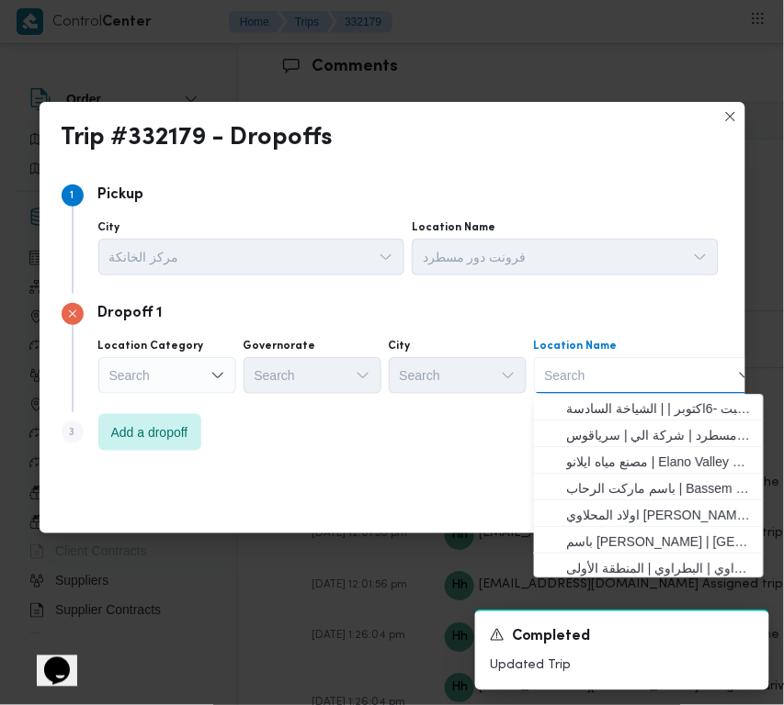
paste input "R V"
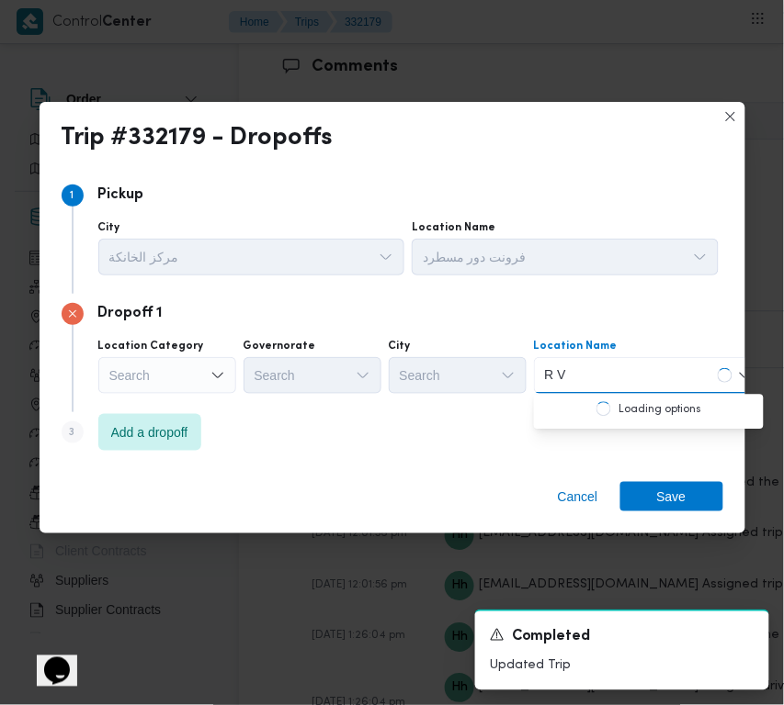
type input "R V Fo"
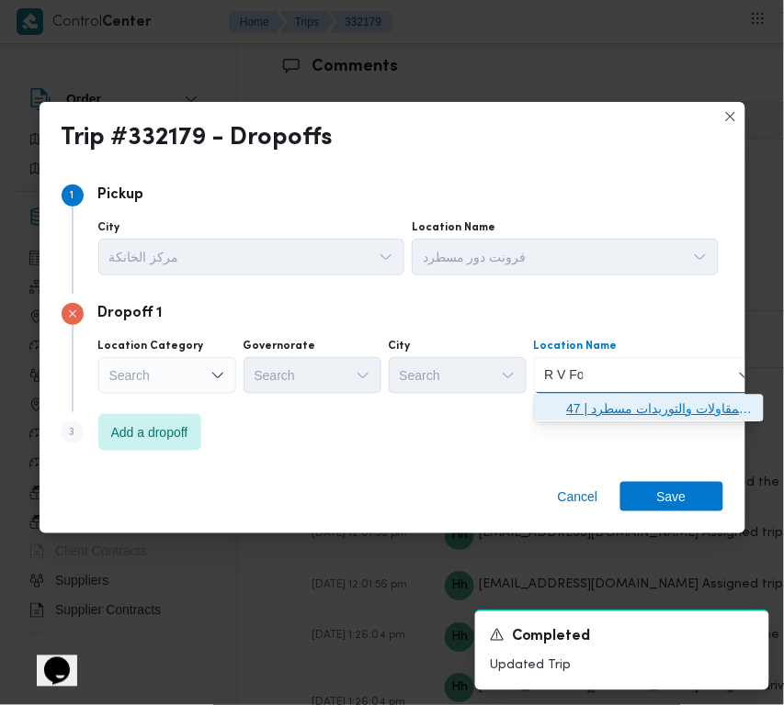
click at [615, 399] on span "ار في للمقاولات والتوريدات مسطرد | 47RV+HVF | عرب الحصن" at bounding box center [660, 410] width 186 height 22
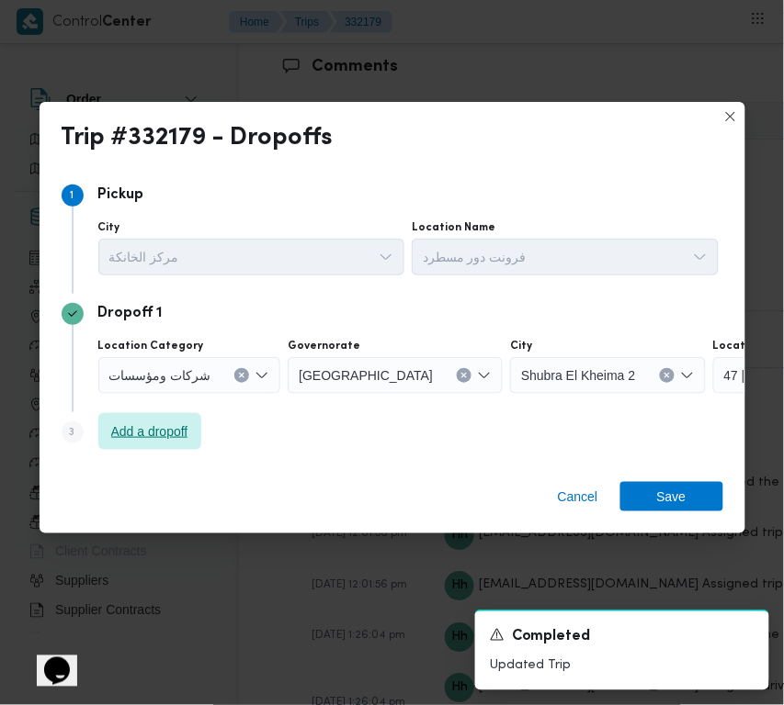
click at [163, 439] on span "Add a dropoff" at bounding box center [149, 432] width 77 height 22
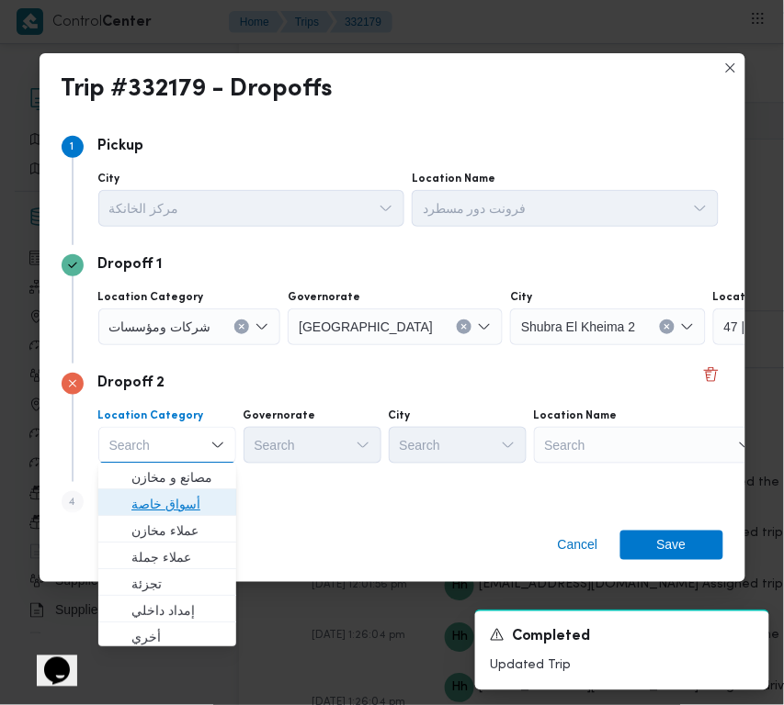
click at [194, 503] on span "أسواق خاصة" at bounding box center [178, 505] width 94 height 22
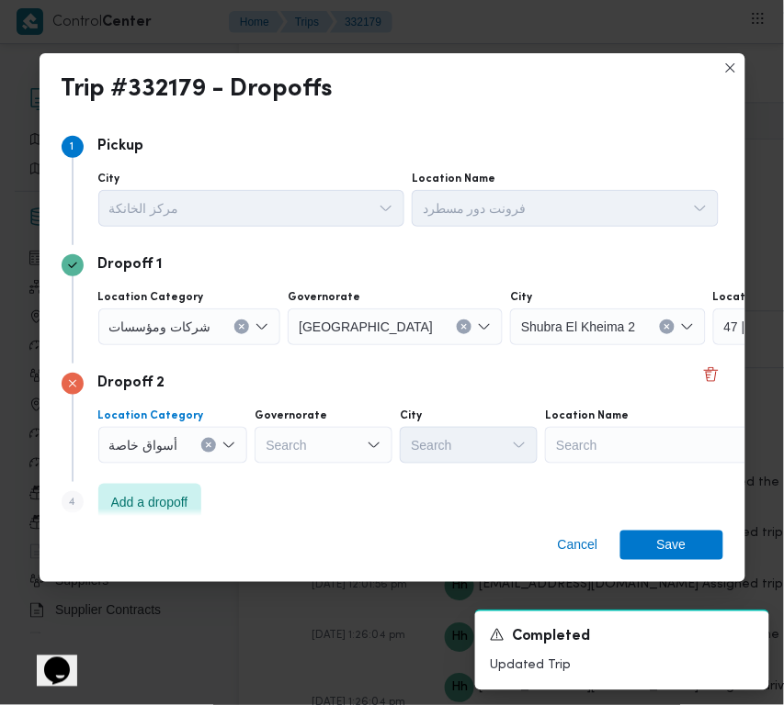
click at [165, 475] on div "Dropoff 2 Location Category أسواق خاصة Combo box. Selected. أسواق خاصة. Press B…" at bounding box center [392, 423] width 661 height 118
click at [176, 497] on span "Add a dropoff" at bounding box center [149, 502] width 77 height 22
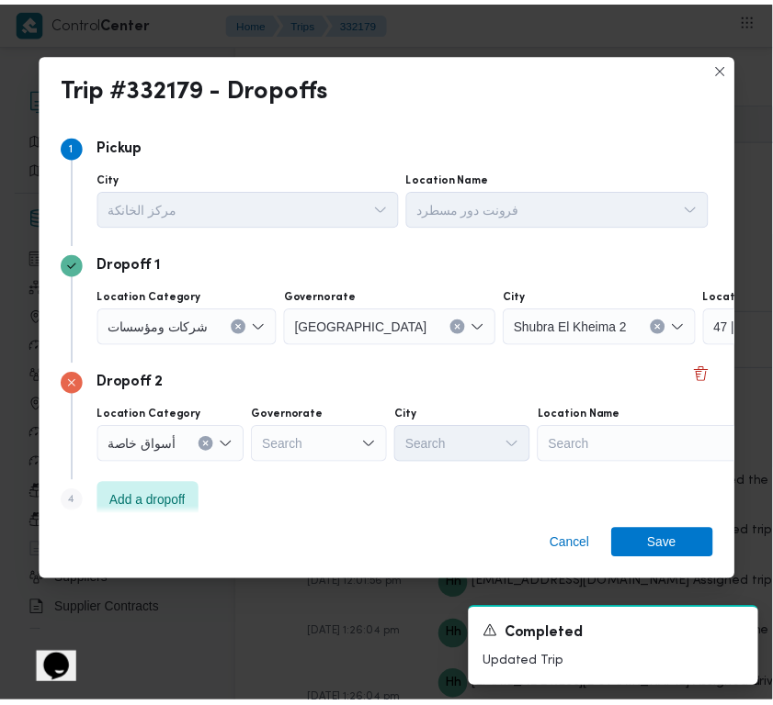
scroll to position [139, 0]
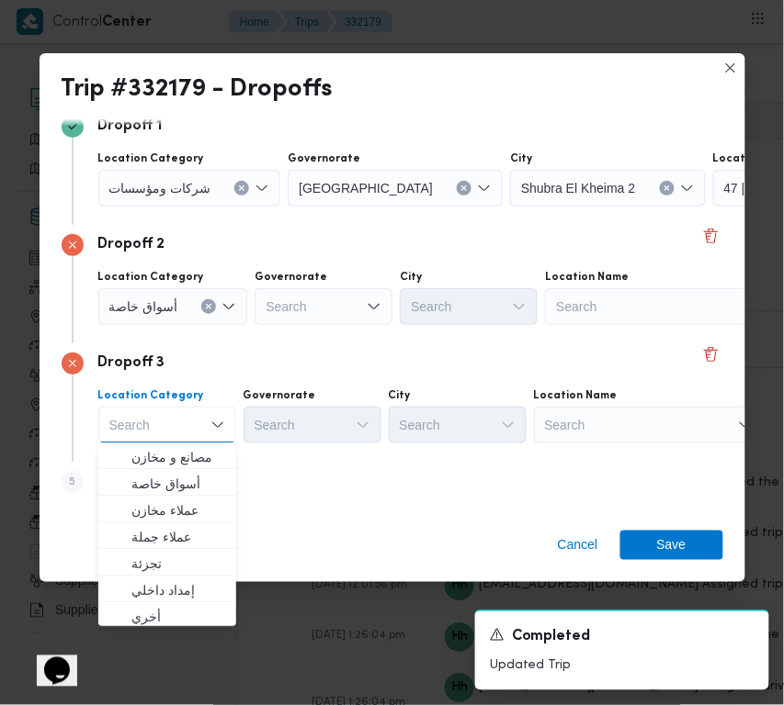
click at [646, 414] on div "Search" at bounding box center [649, 425] width 230 height 37
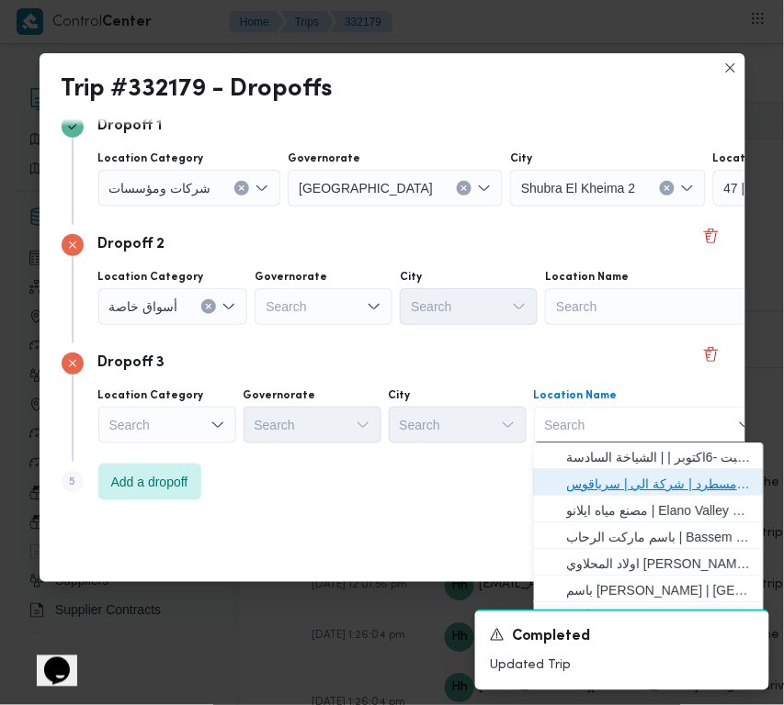
click at [668, 476] on span "فرونت دور مسطرد | شركة الي | سرياقوس" at bounding box center [660, 485] width 186 height 22
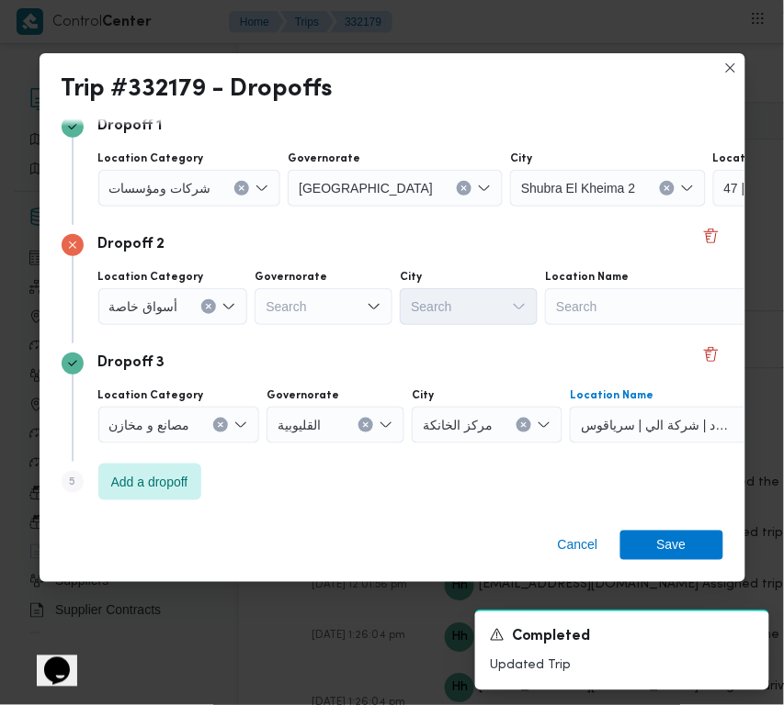
click at [641, 296] on div "Search" at bounding box center [660, 306] width 230 height 37
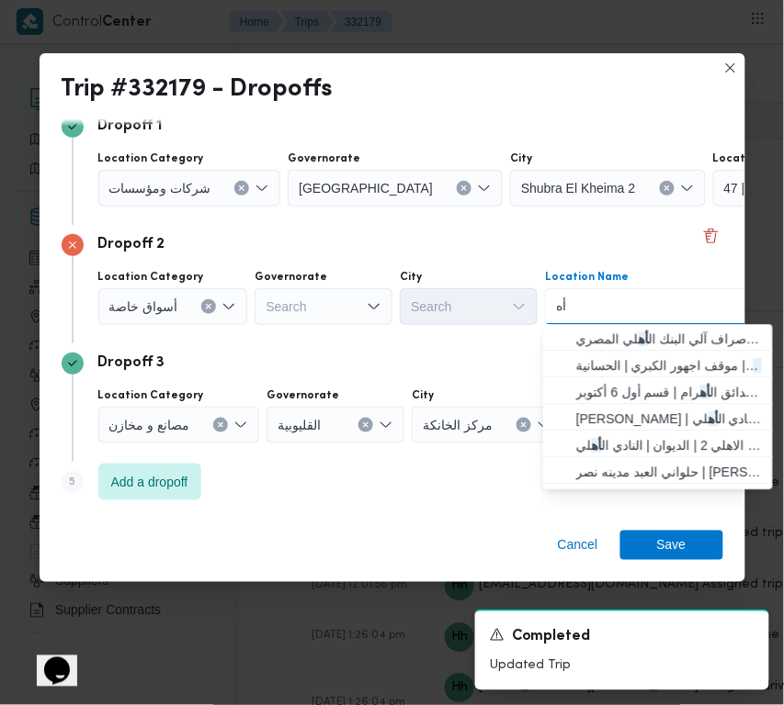
type input "أها"
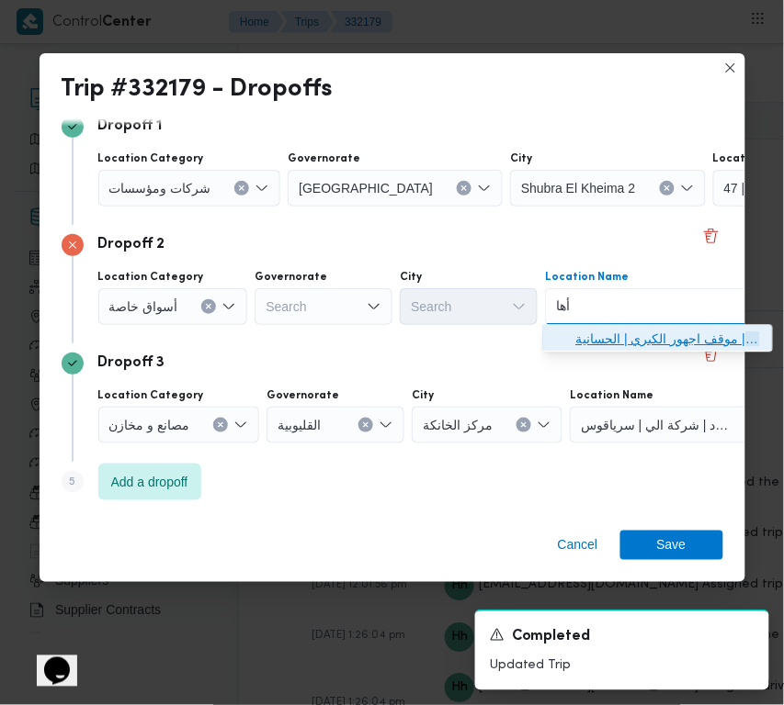
click at [599, 332] on span "باندا أها | موقف اجهور الكبري | الحسانية" at bounding box center [669, 340] width 186 height 22
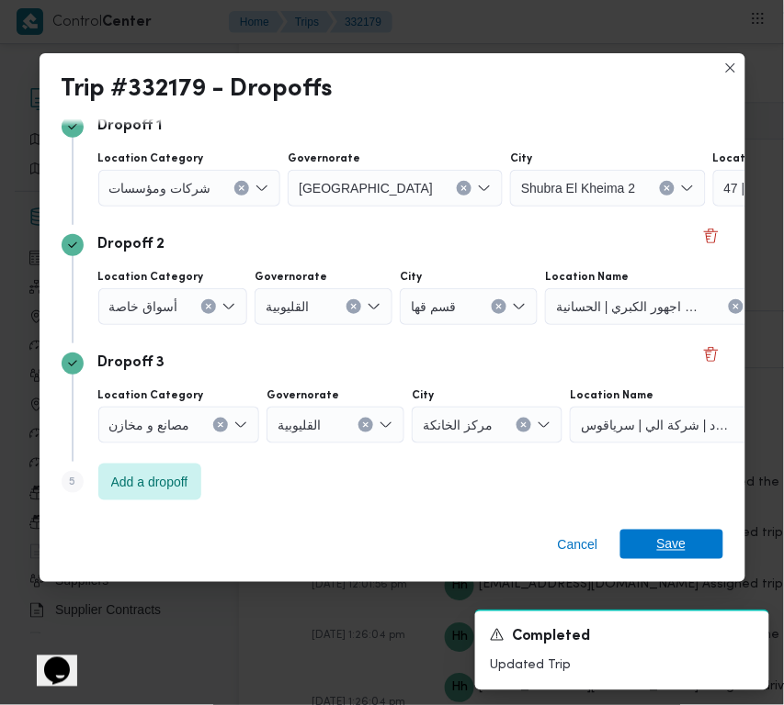
click at [694, 556] on span "Save" at bounding box center [671, 544] width 103 height 29
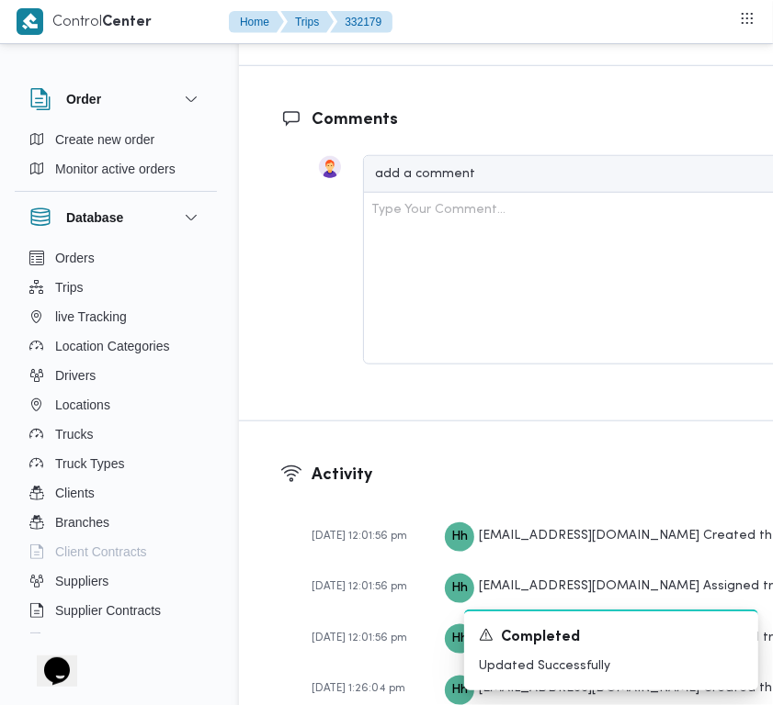
scroll to position [3084, 0]
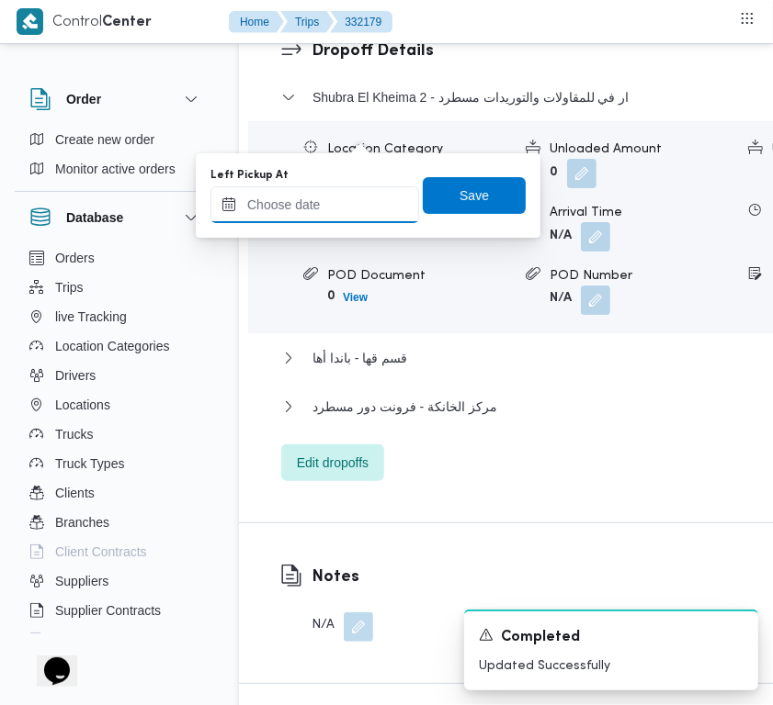
click at [377, 216] on input "Left Pickup At" at bounding box center [314, 204] width 209 height 37
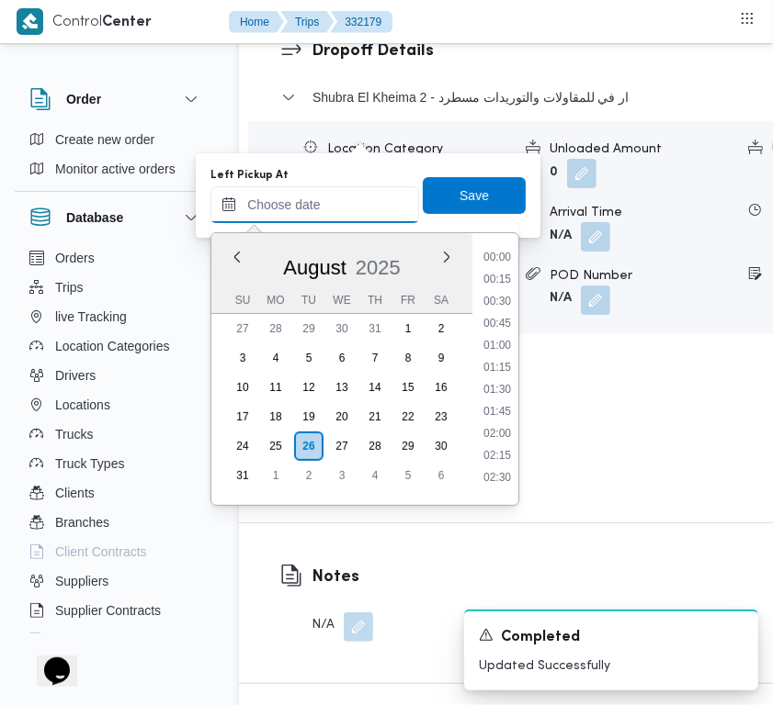
scroll to position [845, 0]
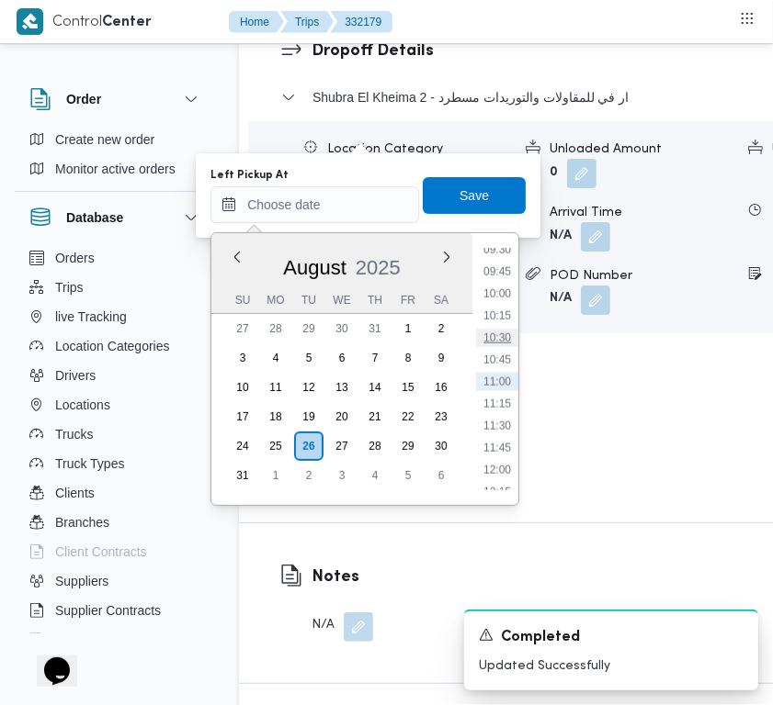
click at [511, 333] on li "10:30" at bounding box center [497, 338] width 42 height 18
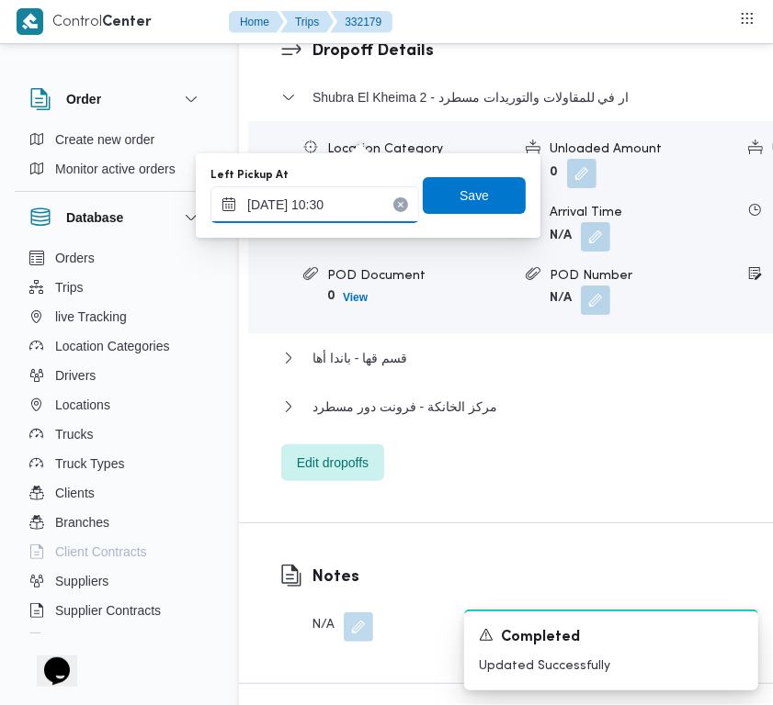
click at [377, 209] on input "26/08/2025 10:30" at bounding box center [314, 204] width 209 height 37
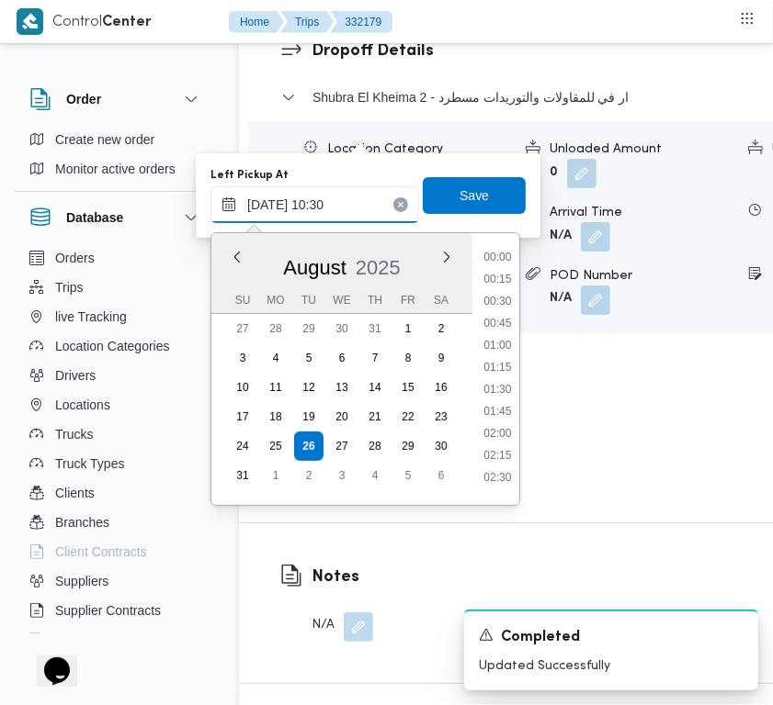
scroll to position [800, 0]
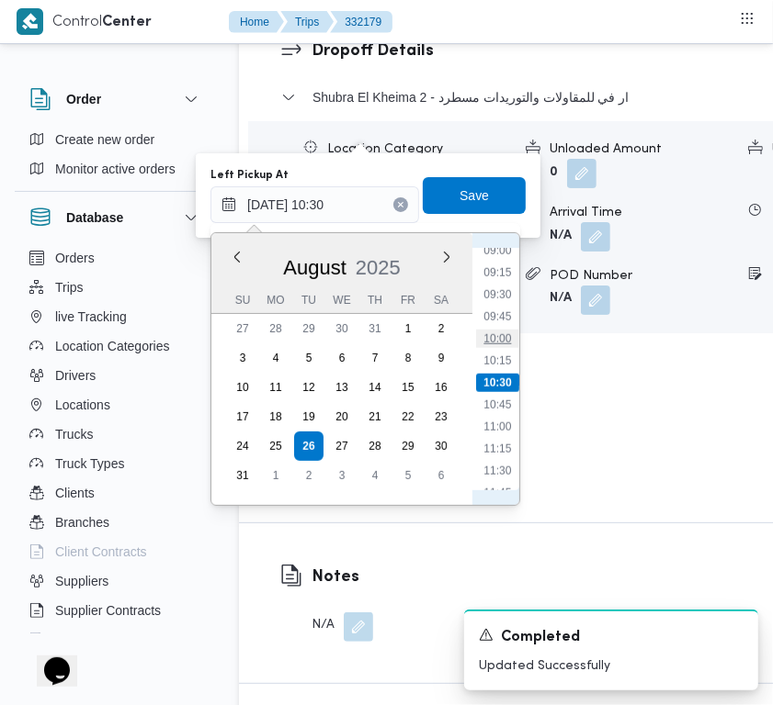
click at [494, 330] on li "10:00" at bounding box center [497, 339] width 42 height 18
type input "26/08/2025 10:00"
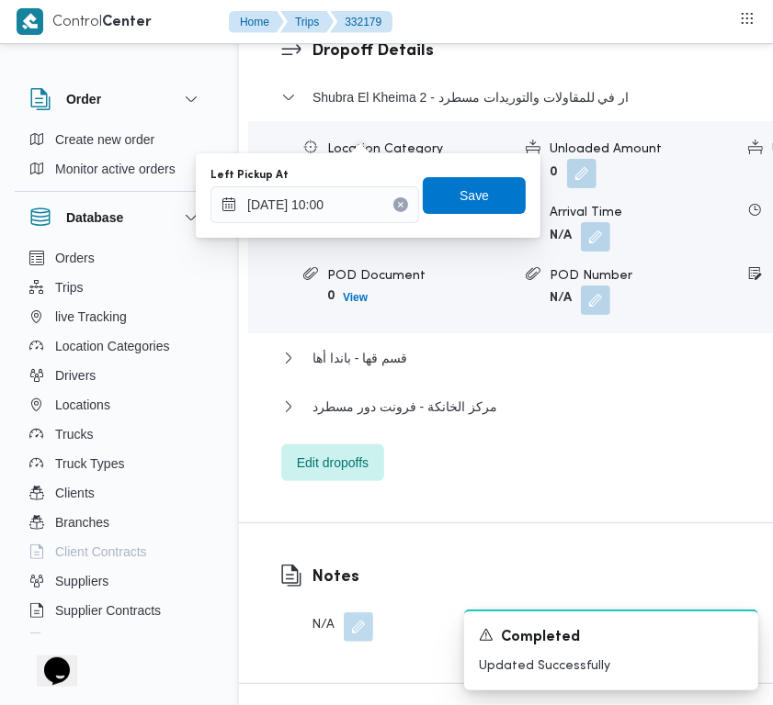
click at [467, 166] on div "Left Pickup At 26/08/2025 10:00 Save" at bounding box center [368, 195] width 319 height 59
click at [478, 200] on span "Save" at bounding box center [474, 194] width 103 height 37
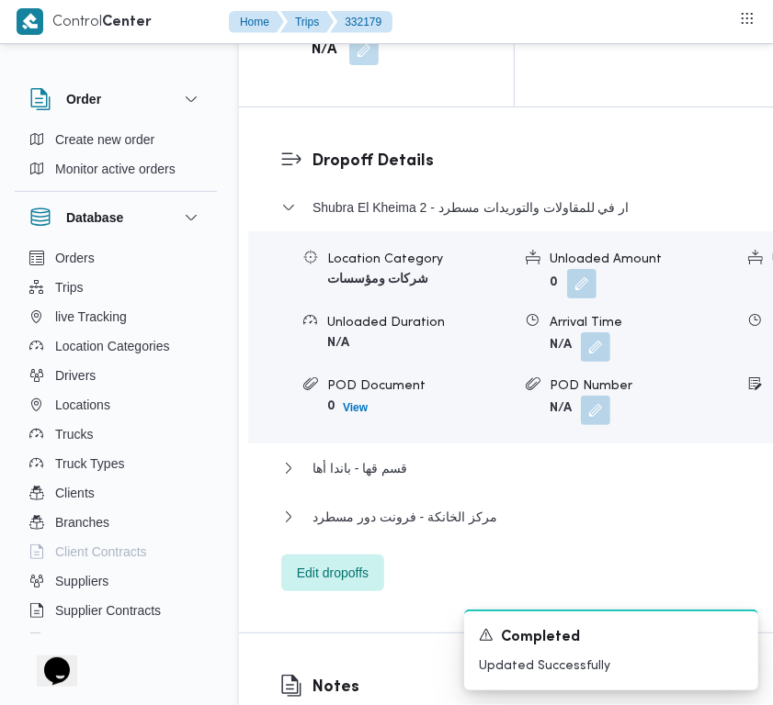
scroll to position [2666, 0]
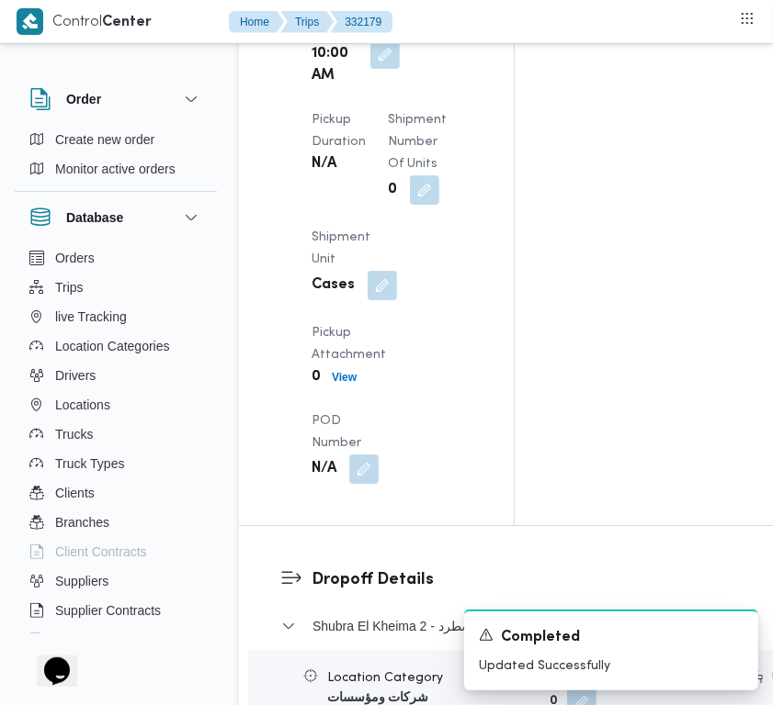
click at [384, 436] on div "Arrived Pickup At N/A Left Pickup At Tue, Aug 26, 2025 10:00 AM Pickup Duration…" at bounding box center [391, 194] width 183 height 603
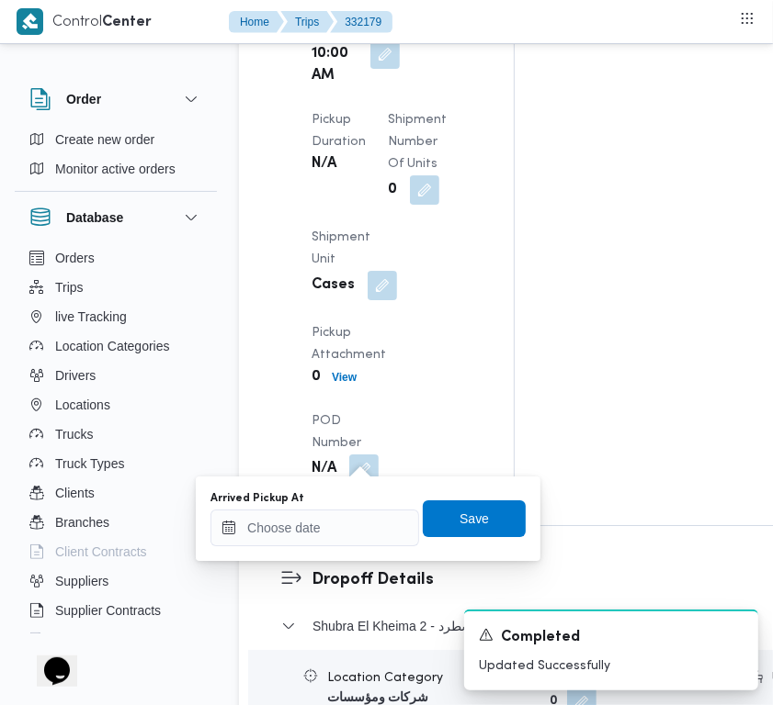
click at [404, 529] on div "Arrived Pickup At Save" at bounding box center [368, 519] width 319 height 59
click at [355, 525] on input "Arrived Pickup At" at bounding box center [314, 528] width 209 height 37
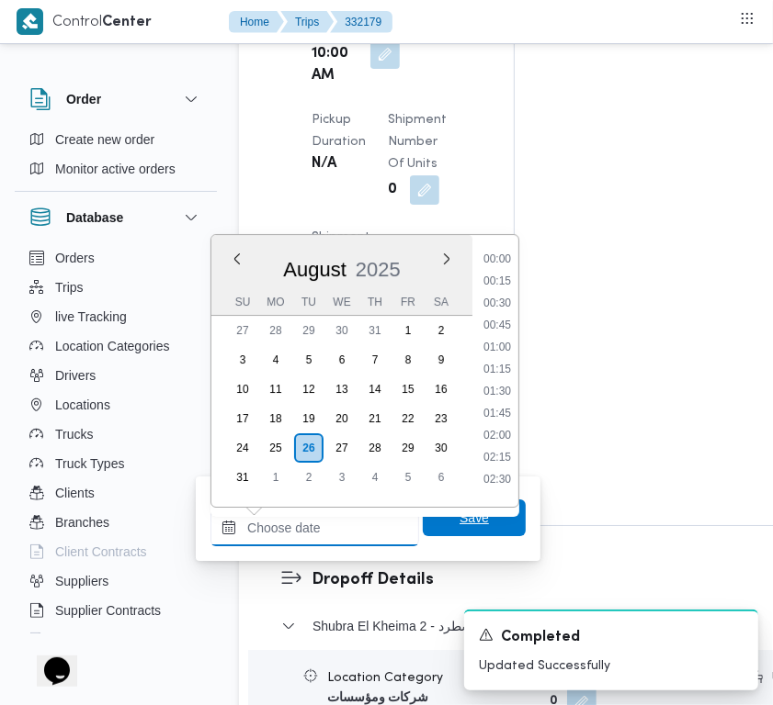
paste input "26/8/2025 9:00:00 AM"
type input "26/8/2025 9:00:00 AM"
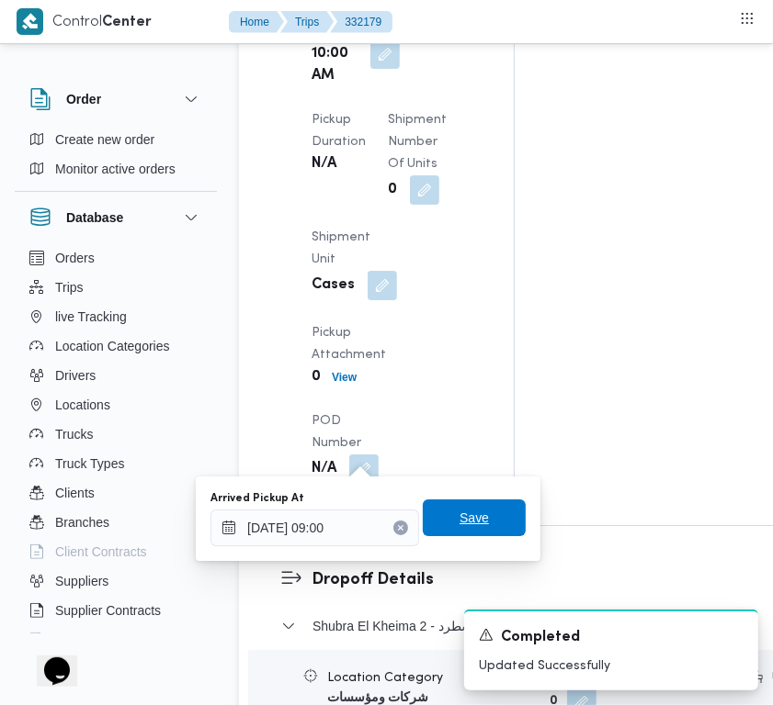
click at [459, 525] on span "Save" at bounding box center [473, 518] width 29 height 22
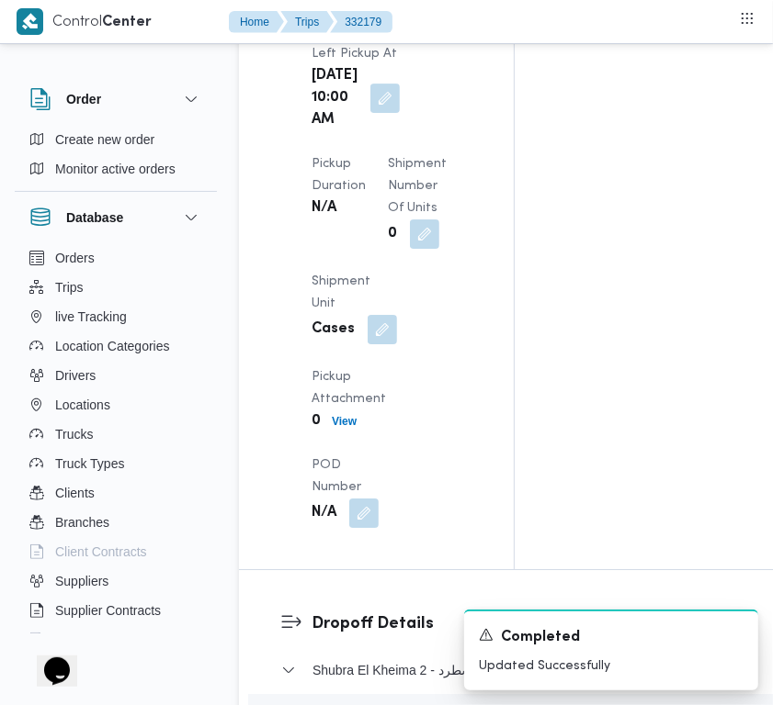
click at [430, 443] on div "Arrived Pickup At N/A Left Pickup At Tue, Aug 26, 2025 10:00 AM Pickup Duration…" at bounding box center [391, 238] width 183 height 603
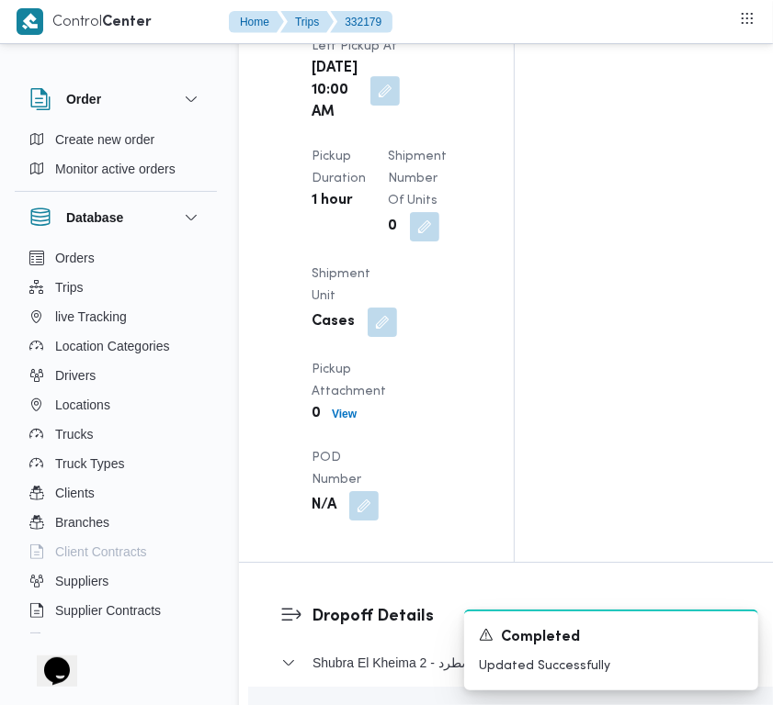
click at [430, 441] on div "Arrived Pickup At Tue, Aug 26, 2025 9:00 AM Left Pickup At Tue, Aug 26, 2025 10…" at bounding box center [391, 212] width 183 height 639
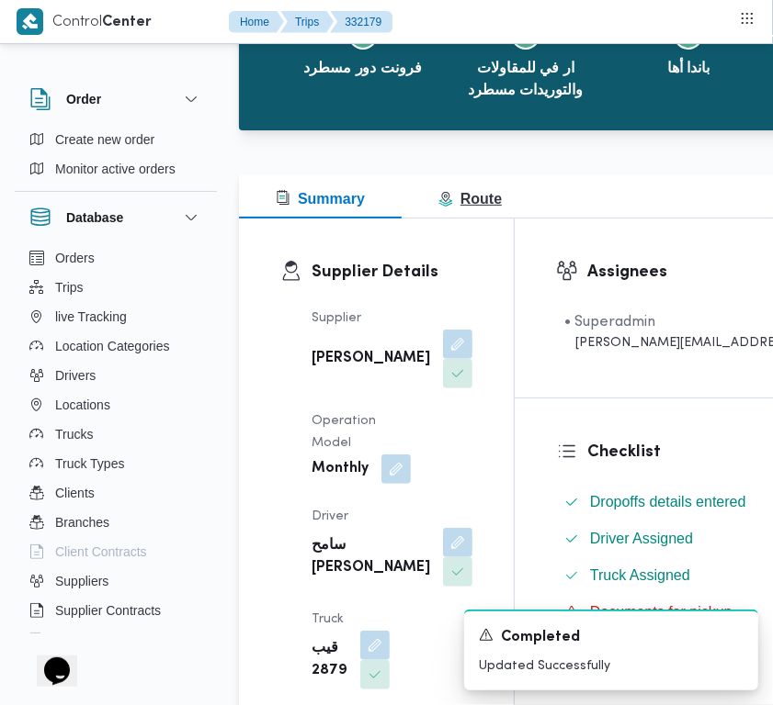
scroll to position [0, 0]
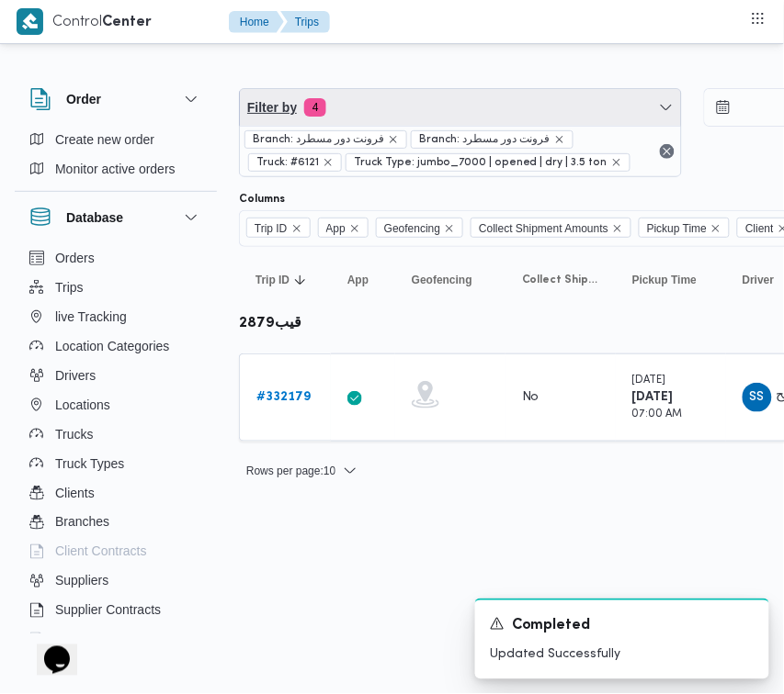
click at [424, 108] on span "Filter by 4" at bounding box center [460, 107] width 441 height 37
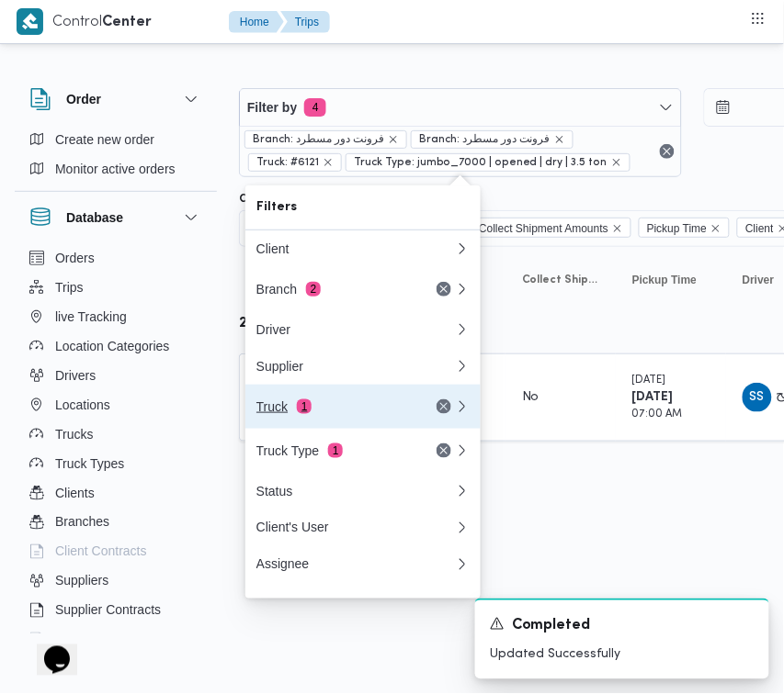
click at [391, 398] on button "Truck 1" at bounding box center [362, 407] width 235 height 44
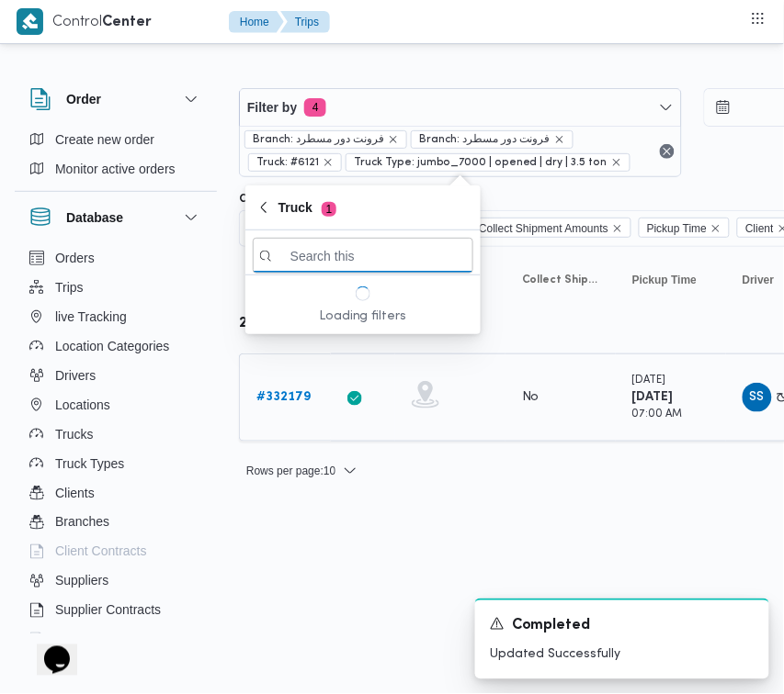
paste input "9346"
type input "9346"
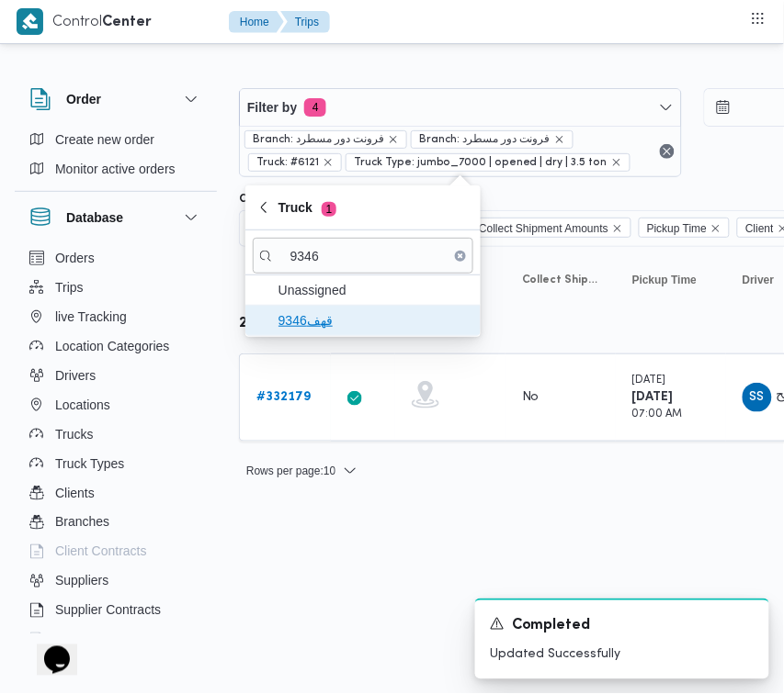
click at [365, 312] on span "قهف9346" at bounding box center [373, 321] width 191 height 22
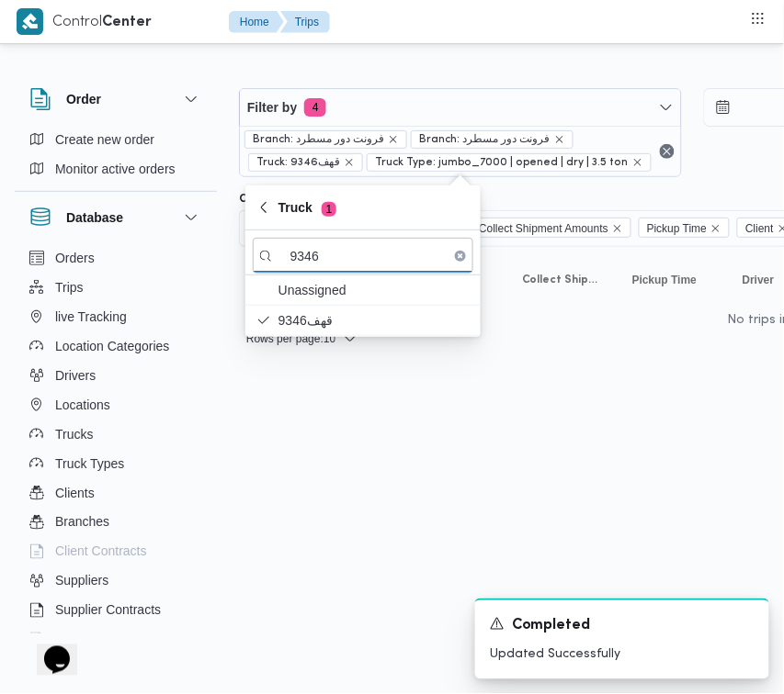
click at [349, 520] on html "Control Center Home Trips Order Create new order Monitor active orders Database…" at bounding box center [392, 347] width 784 height 694
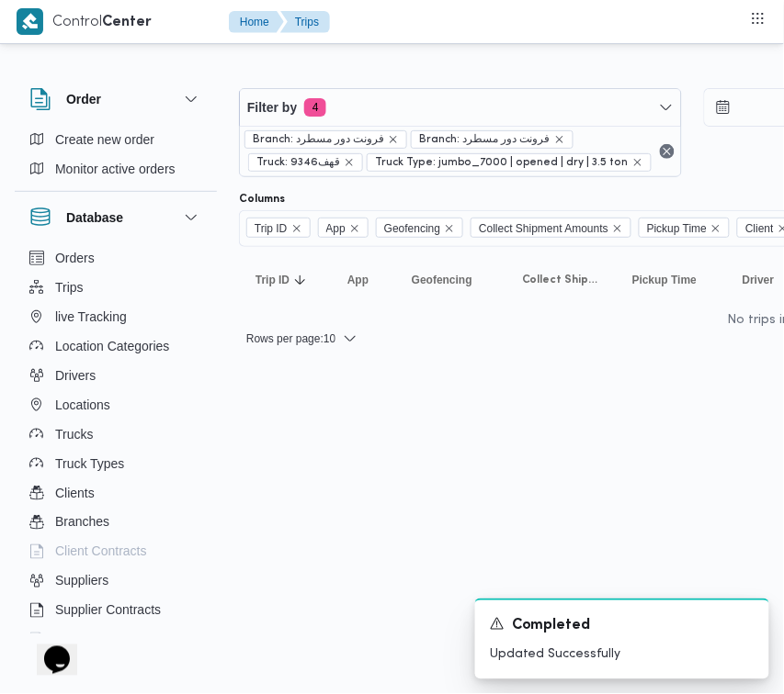
click at [397, 88] on div "Filter by 4 Branch: فرونت دور مسطرد Branch: فرونت دور مسطرد Truck: قهف9346 Truc…" at bounding box center [460, 132] width 443 height 89
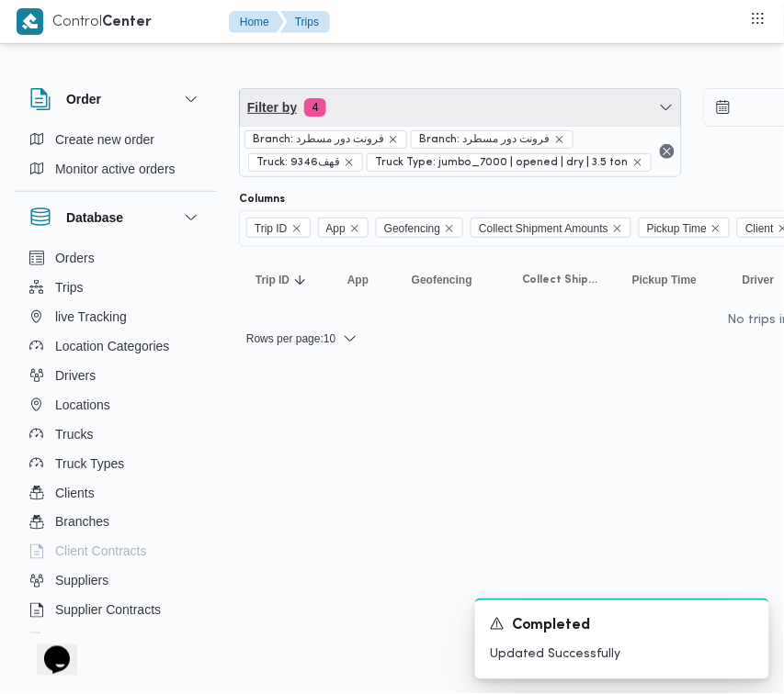
click at [398, 103] on span "Filter by 4" at bounding box center [460, 107] width 441 height 37
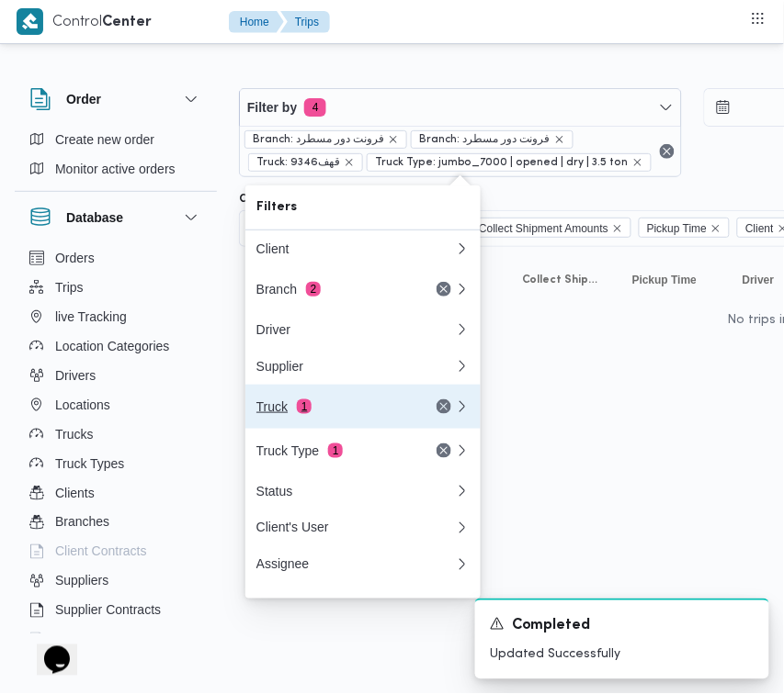
click at [332, 413] on div "Truck 1" at bounding box center [333, 407] width 154 height 15
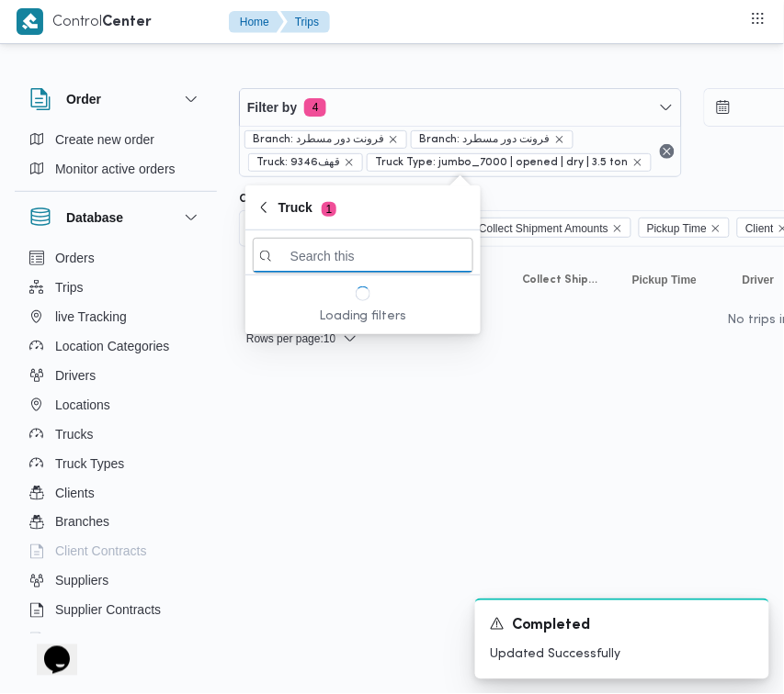
paste input "2319"
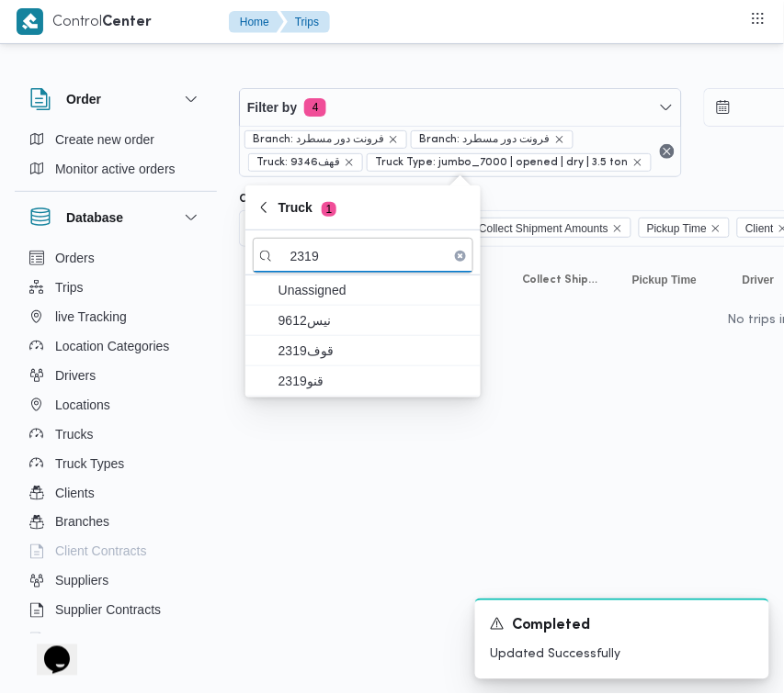
type input "2319"
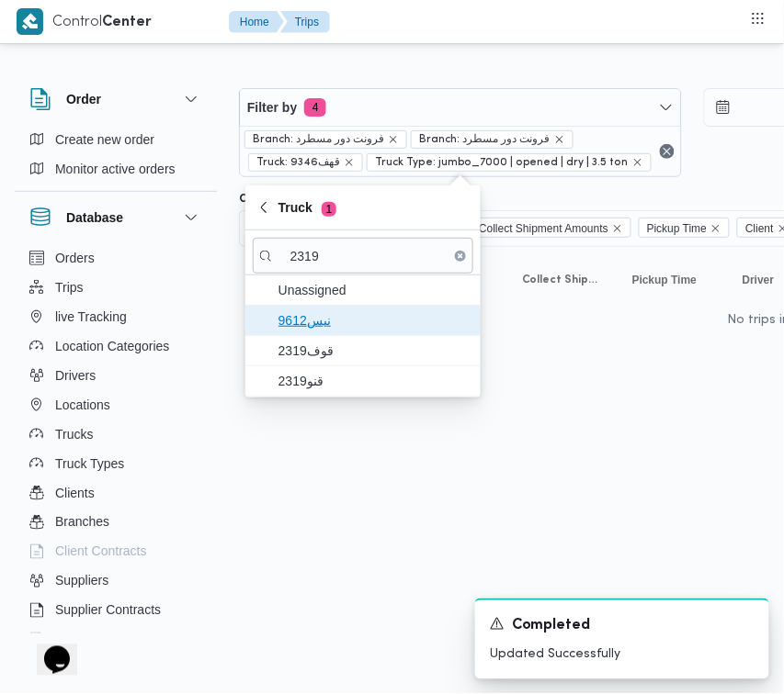
click at [319, 321] on span "9612نيس" at bounding box center [373, 321] width 191 height 22
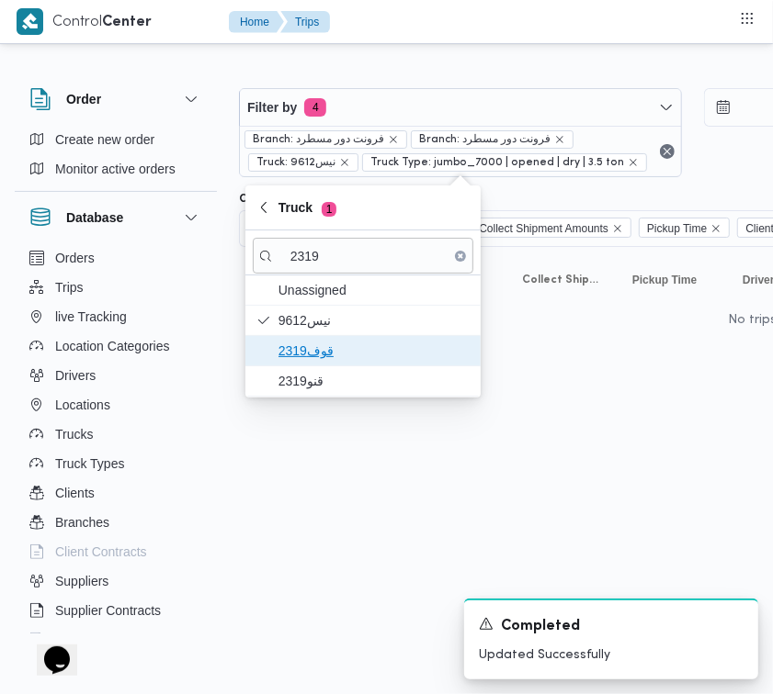
click at [323, 347] on span "2319قوف" at bounding box center [373, 351] width 191 height 22
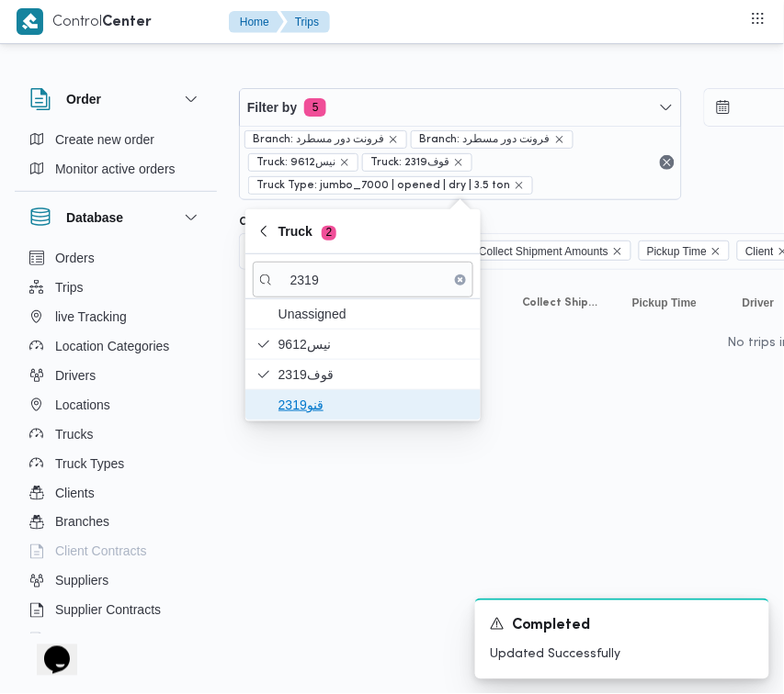
click at [317, 405] on span "قنو2319" at bounding box center [373, 405] width 191 height 22
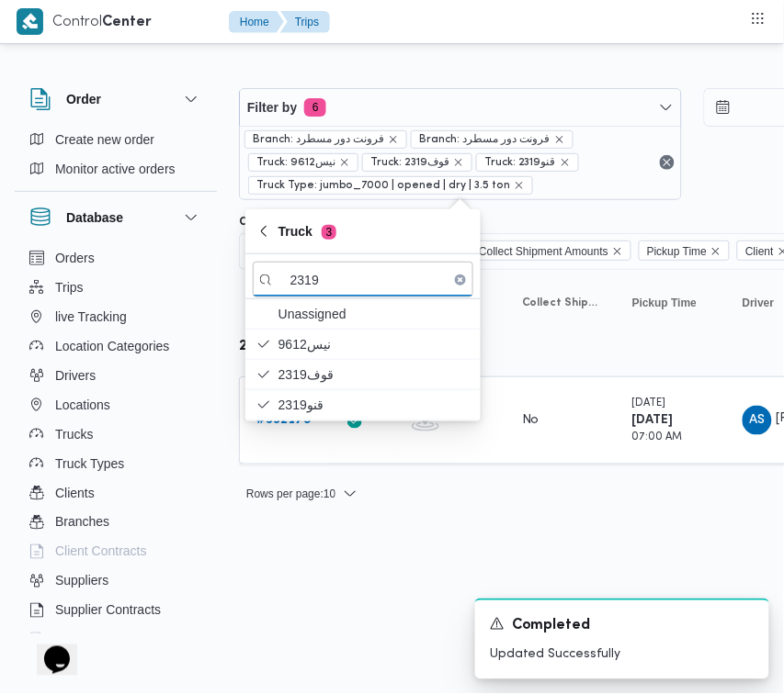
click at [425, 591] on div "A new notification appears Completed Updated Successfully" at bounding box center [599, 639] width 367 height 110
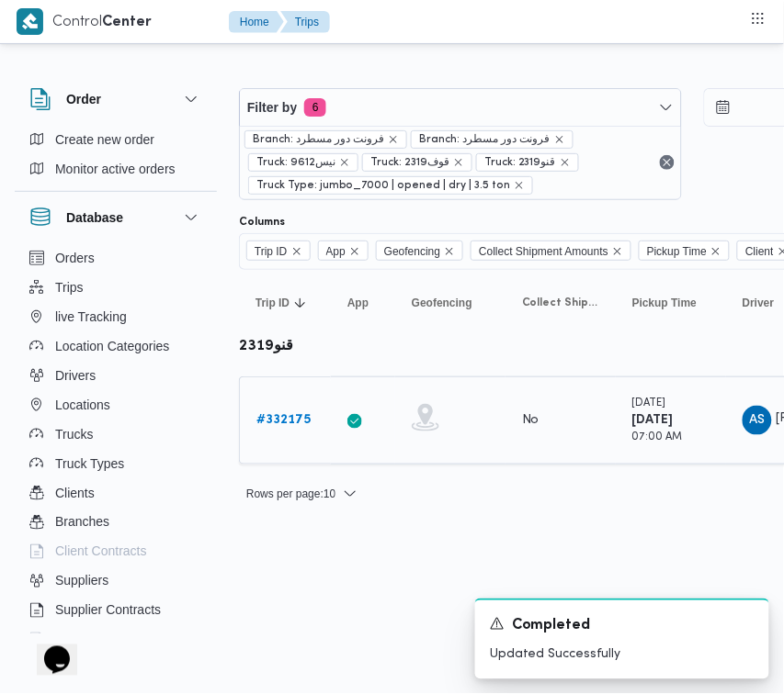
click at [295, 416] on b "# 332175" at bounding box center [283, 420] width 54 height 12
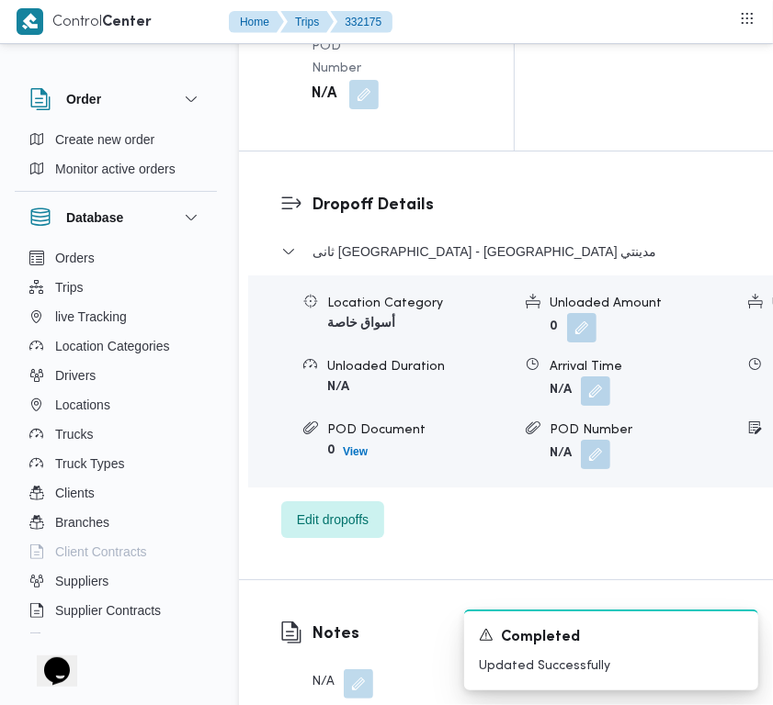
scroll to position [3636, 0]
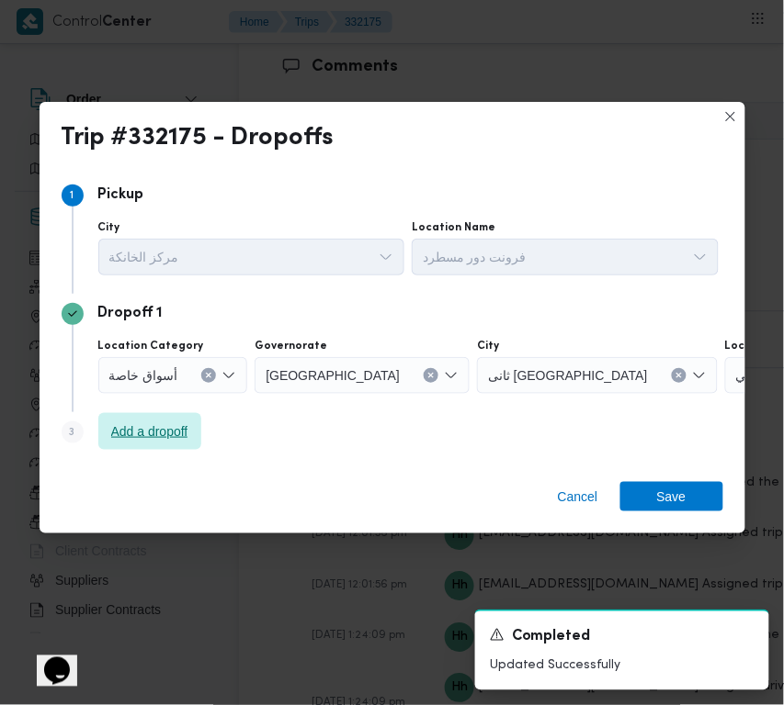
click at [126, 448] on span "Add a dropoff" at bounding box center [149, 431] width 103 height 37
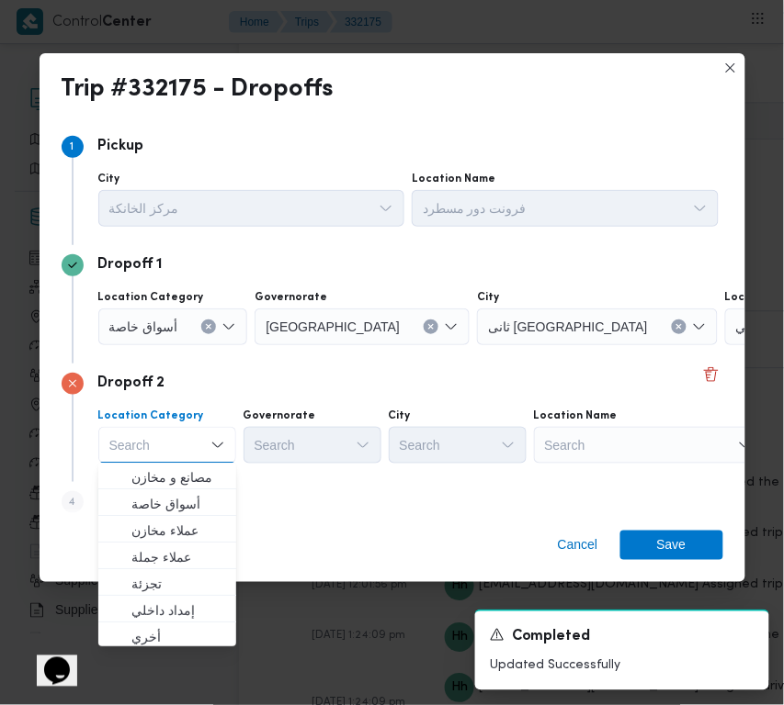
click at [607, 465] on div "Location Category Search Combo box. Selected. Combo box input. Search. Type som…" at bounding box center [408, 436] width 627 height 62
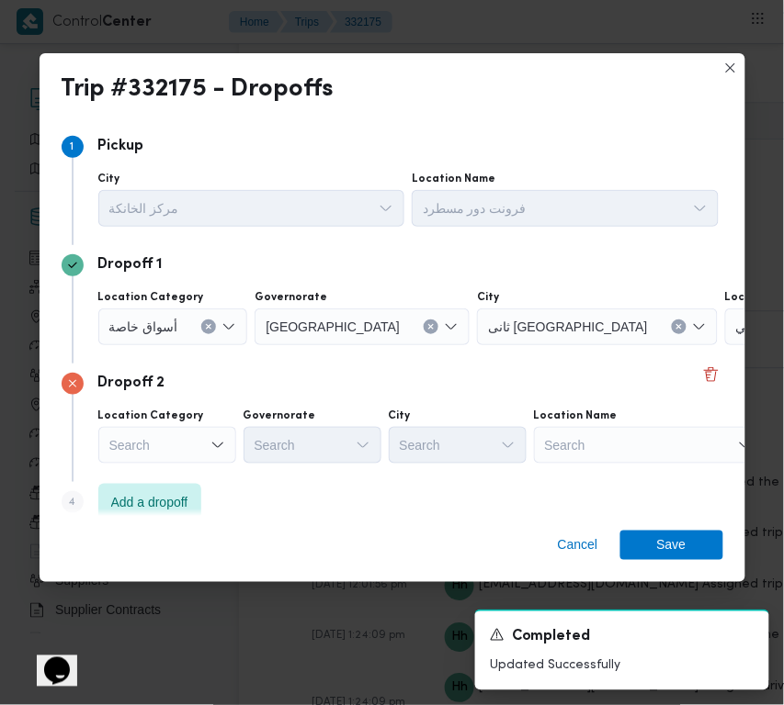
click at [630, 434] on div "Search" at bounding box center [649, 445] width 230 height 37
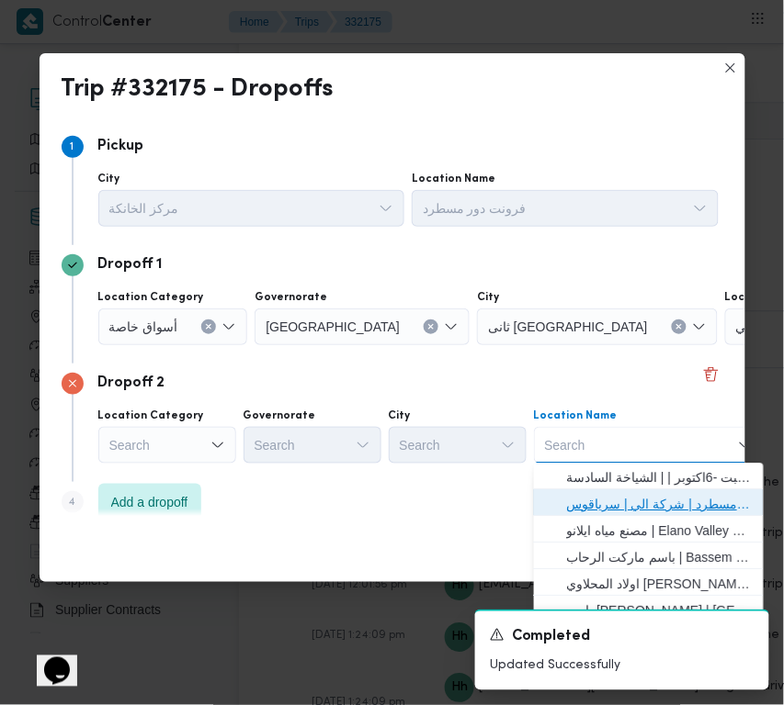
click at [644, 503] on span "فرونت دور مسطرد | شركة الي | سرياقوس" at bounding box center [660, 505] width 186 height 22
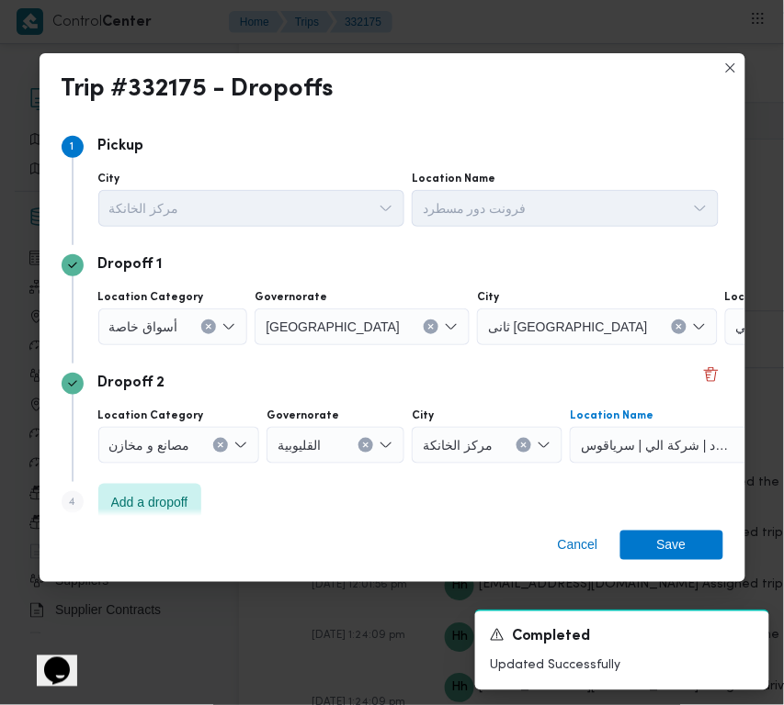
click at [175, 332] on span "أسواق خاصة" at bounding box center [143, 326] width 69 height 20
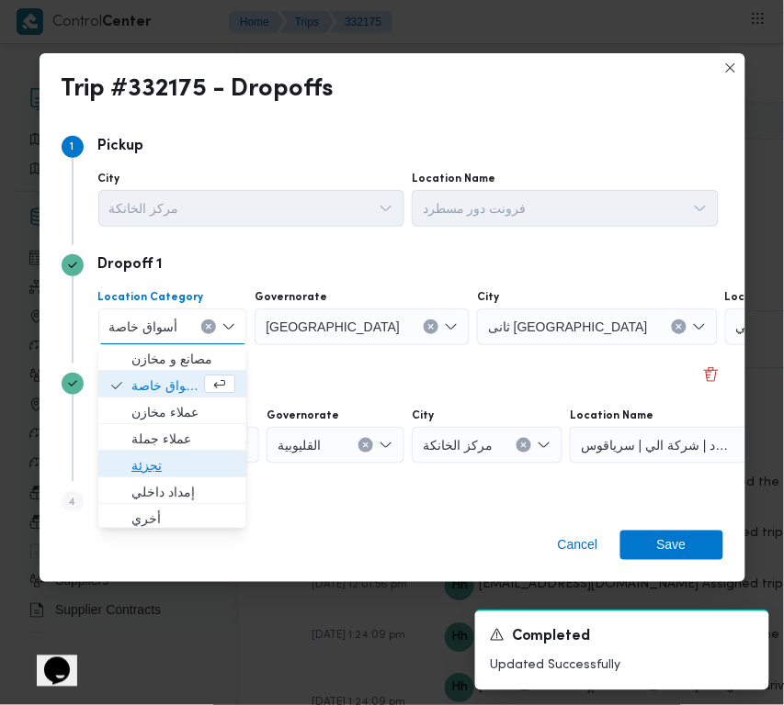
click at [152, 461] on span "تجزئة" at bounding box center [183, 467] width 104 height 22
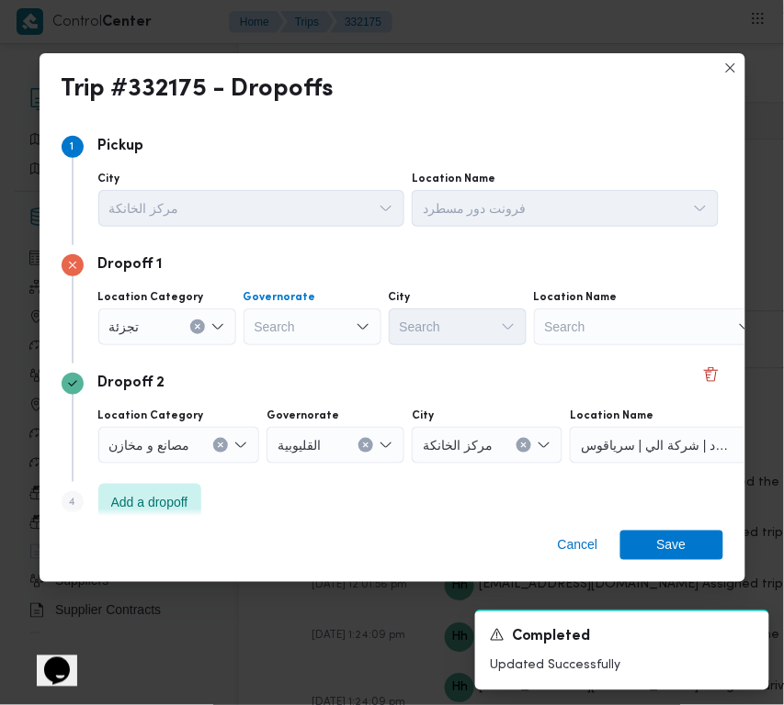
click at [274, 317] on div "Search" at bounding box center [312, 327] width 138 height 37
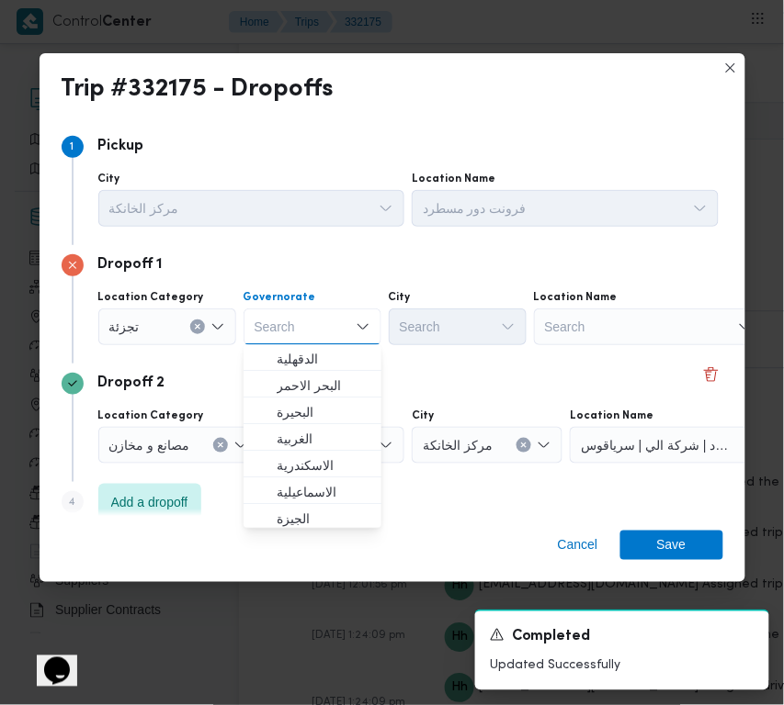
paste input "جيزة"
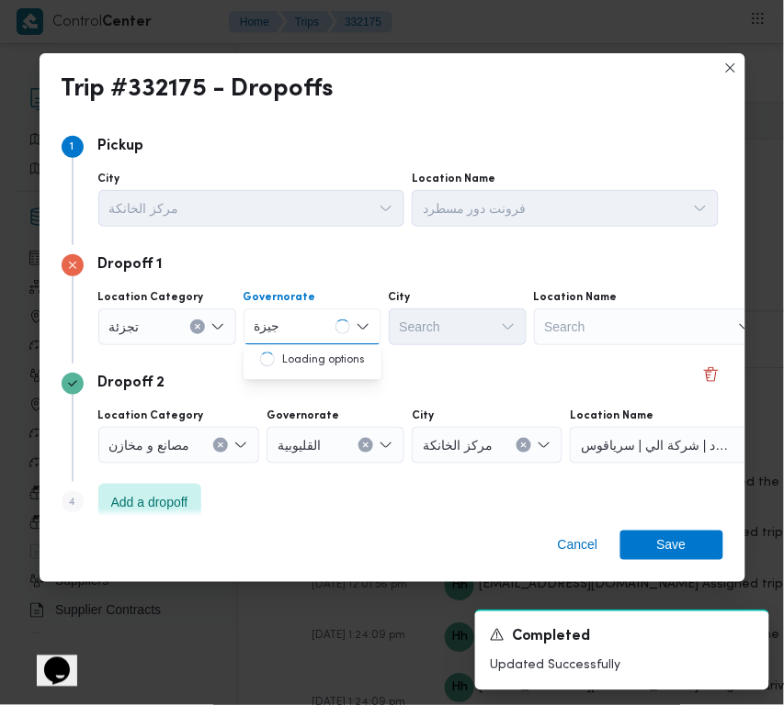
type input "جيزة"
click at [313, 328] on div "جيزة جيزة" at bounding box center [312, 327] width 138 height 37
click at [313, 361] on span "ال جيزة" at bounding box center [323, 360] width 94 height 22
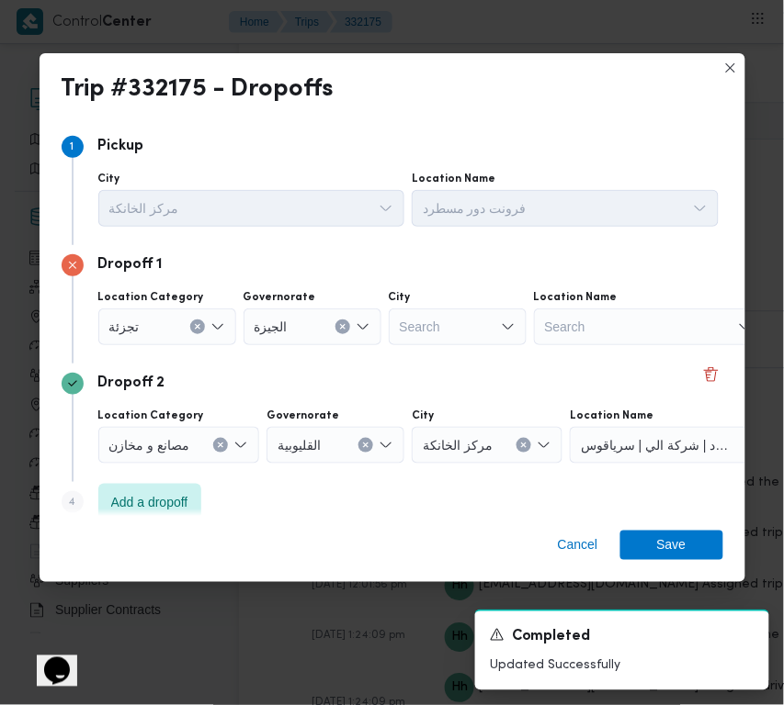
click at [437, 326] on div "Search" at bounding box center [458, 327] width 138 height 37
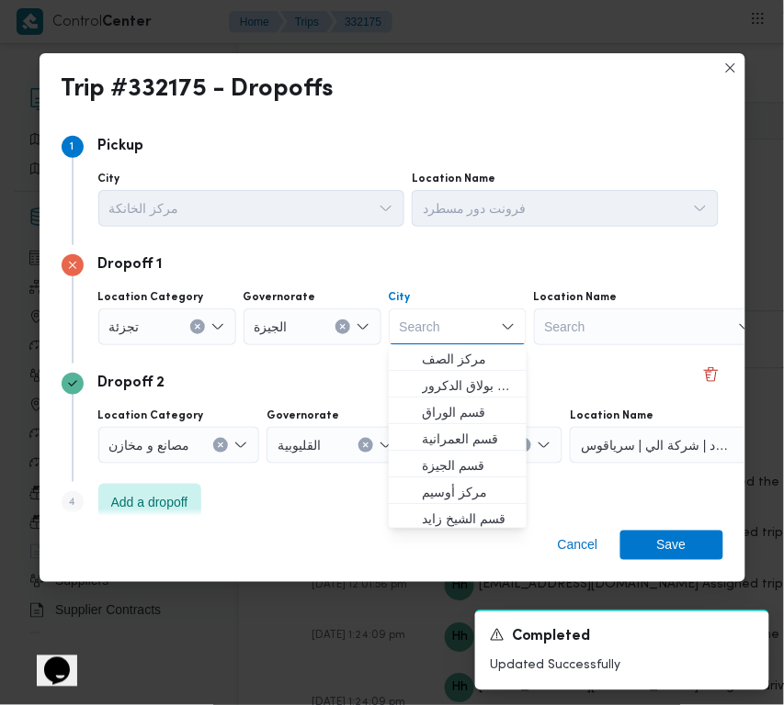
paste input "زايد"
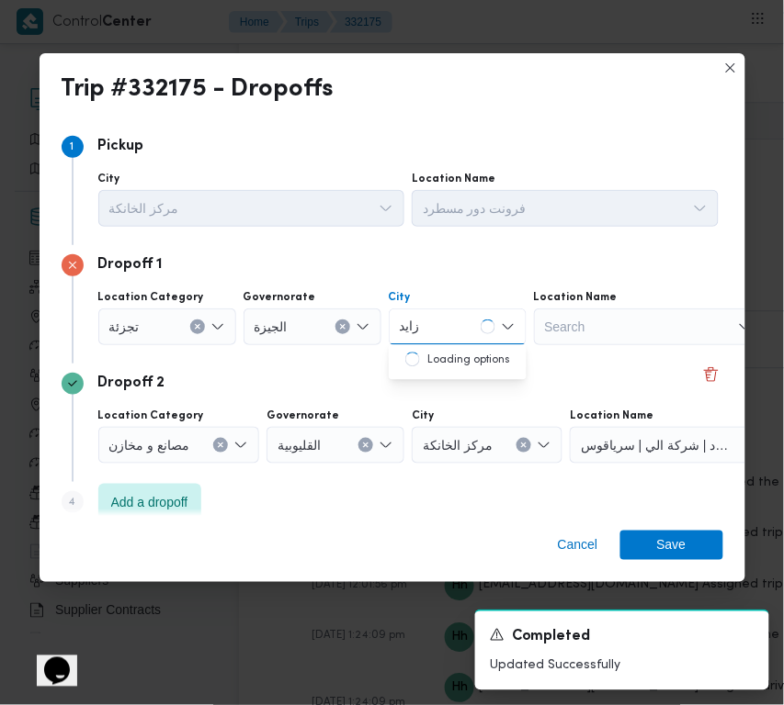
type input "زايد"
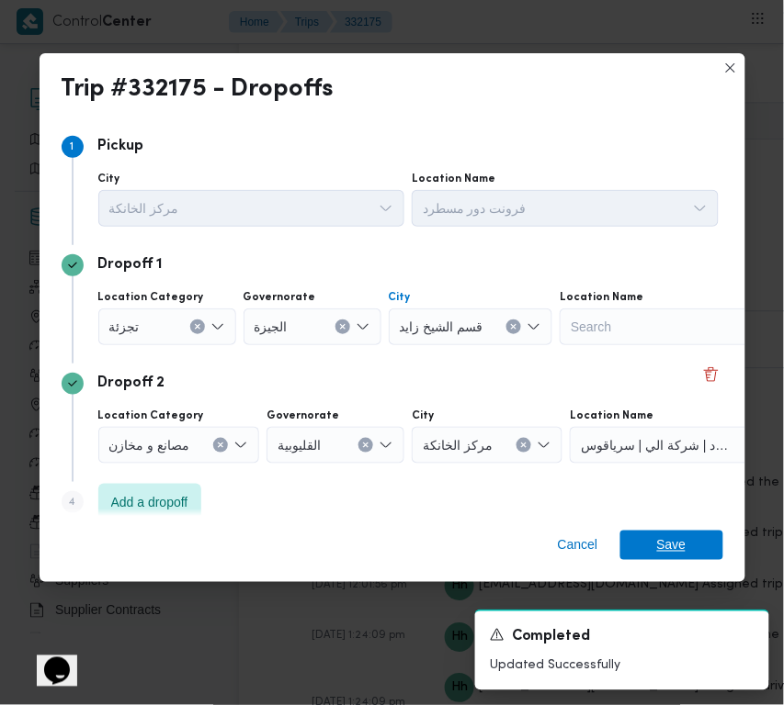
click at [662, 547] on span "Save" at bounding box center [671, 545] width 29 height 29
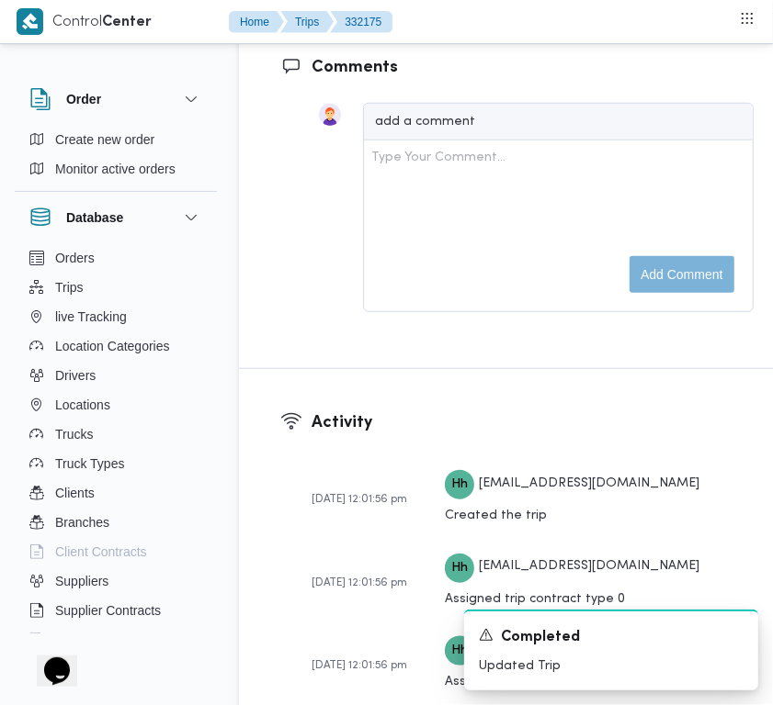
scroll to position [3018, 0]
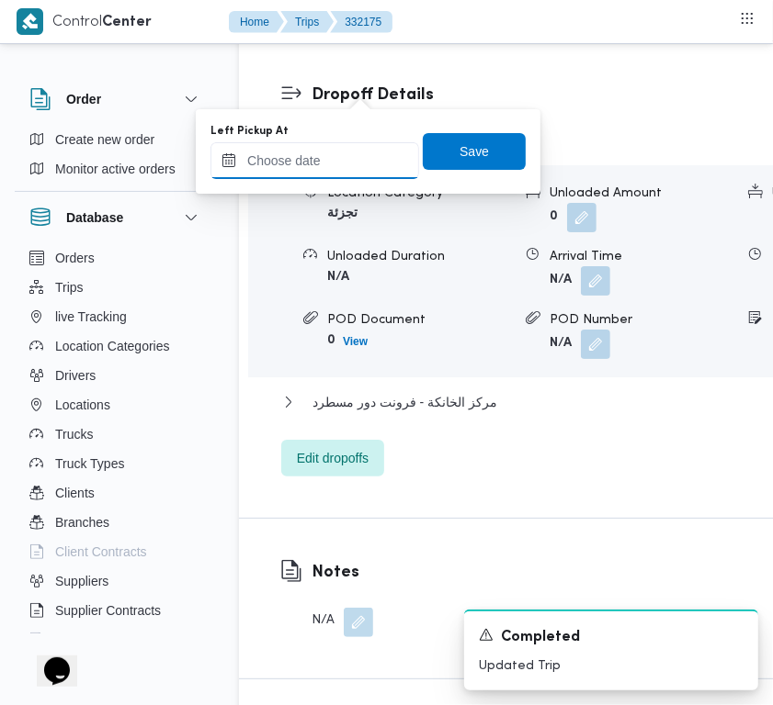
click at [355, 153] on input "Left Pickup At" at bounding box center [314, 160] width 209 height 37
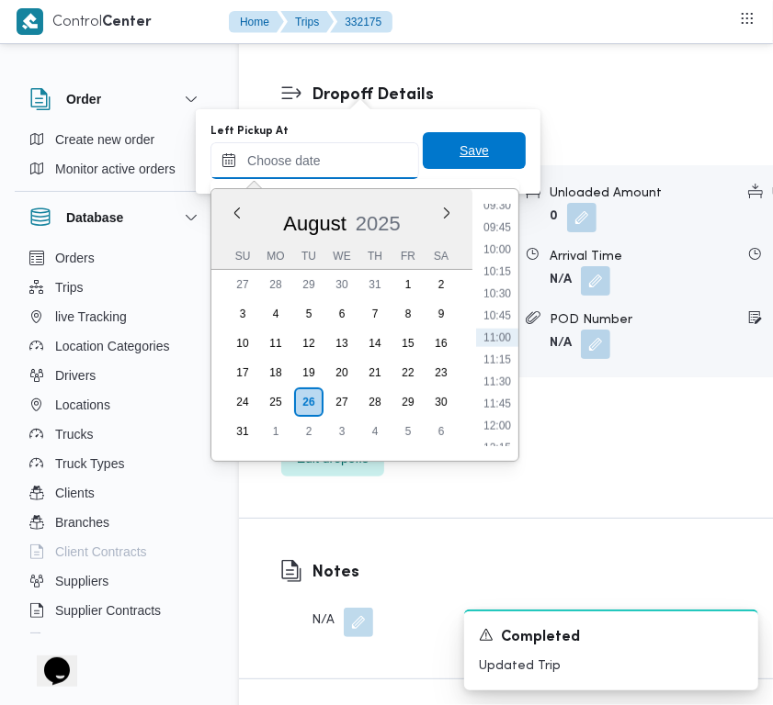
paste input "26/8/2025 9:00:00 AM"
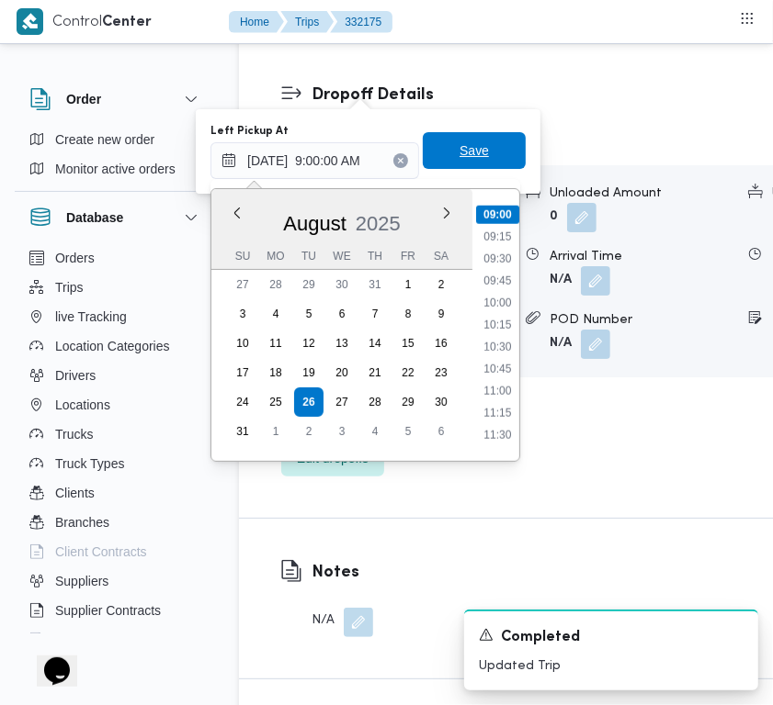
type input "26/08/2025 09:00"
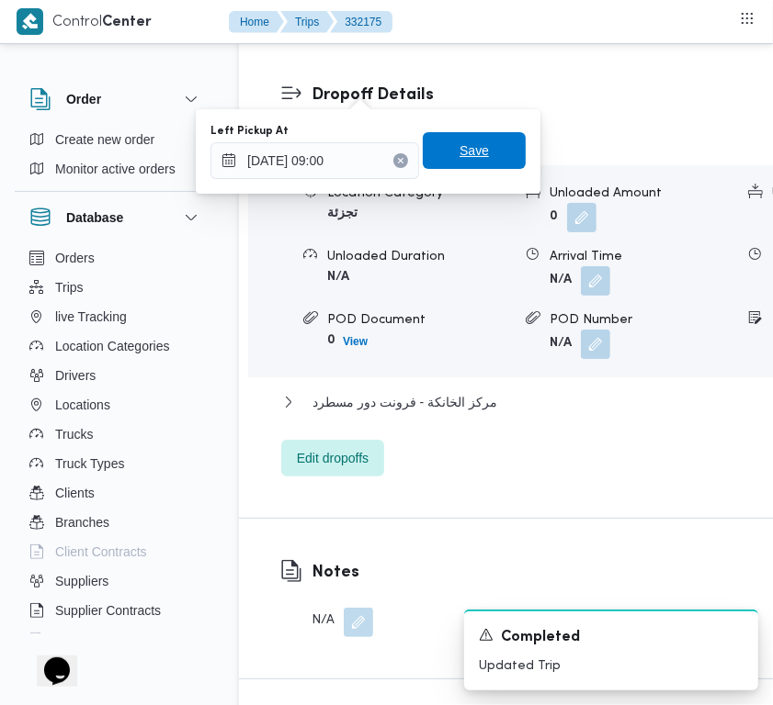
click at [459, 156] on span "Save" at bounding box center [473, 151] width 29 height 22
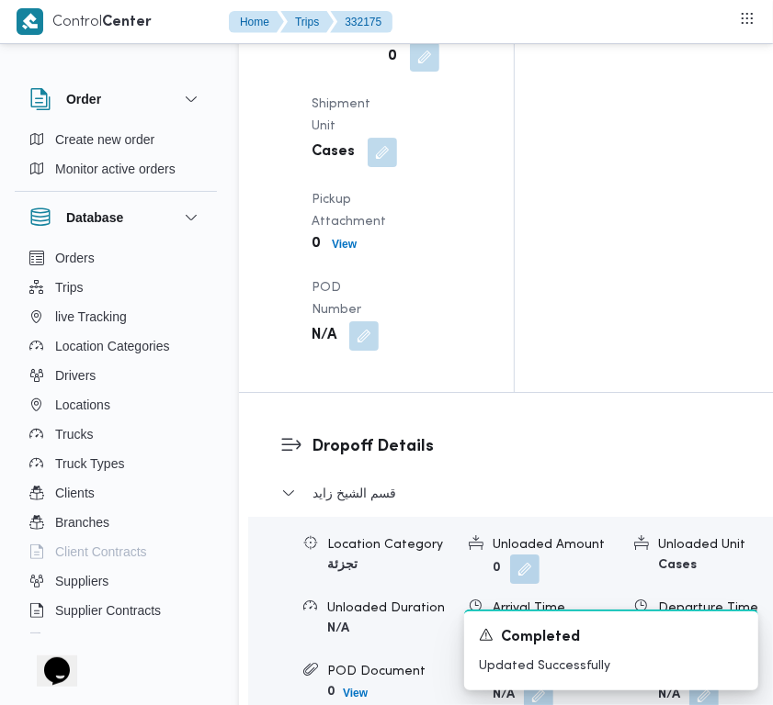
scroll to position [2621, 0]
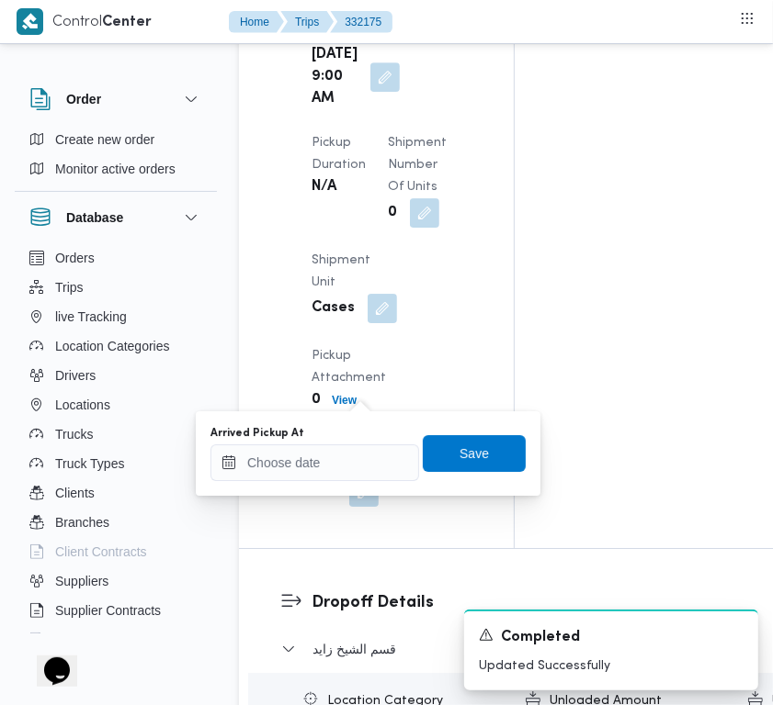
click at [356, 480] on div "Arrived Pickup At Save" at bounding box center [368, 453] width 319 height 59
click at [396, 459] on input "Arrived Pickup At" at bounding box center [314, 463] width 209 height 37
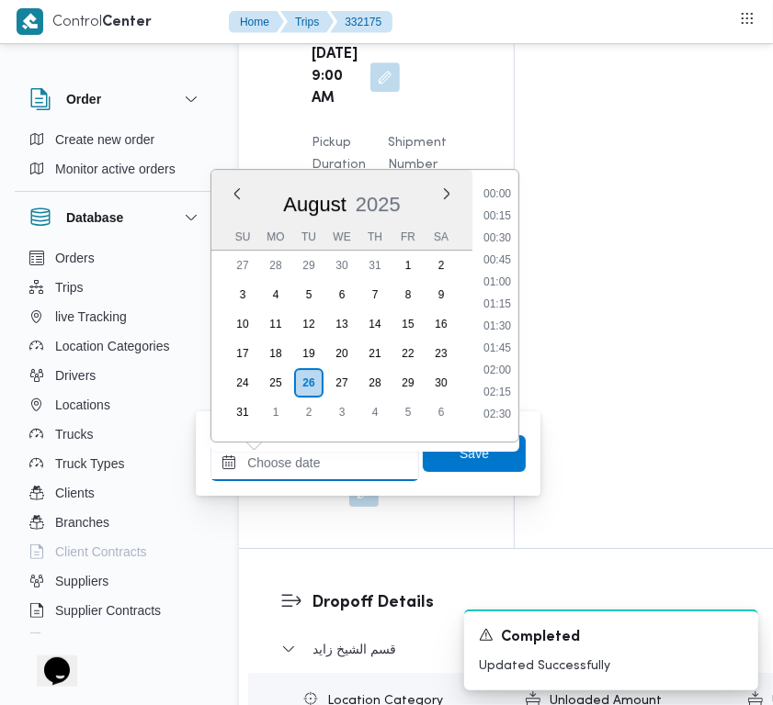
paste input "26/8/2025 9:00:00 AM"
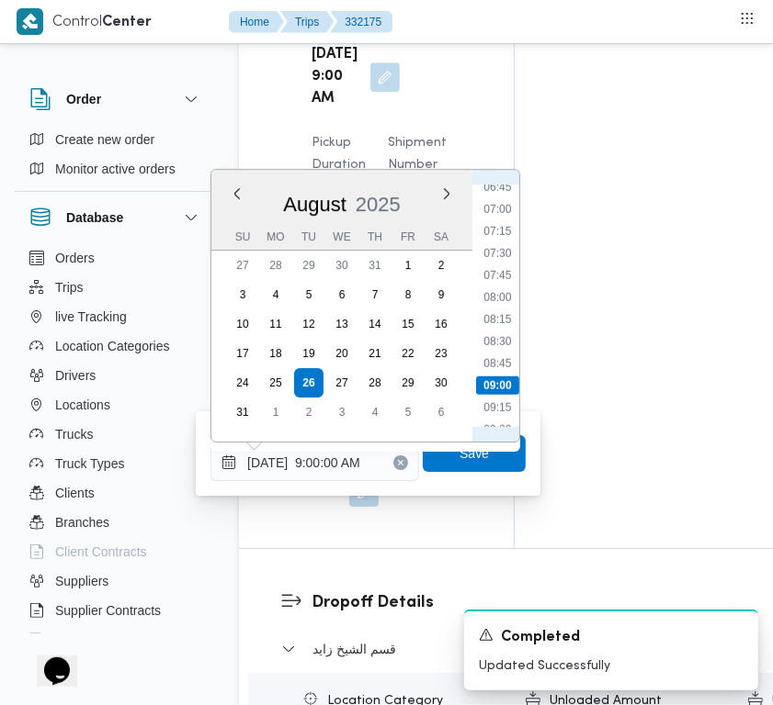
scroll to position [585, 0]
click at [499, 231] on li "07:00" at bounding box center [497, 226] width 42 height 18
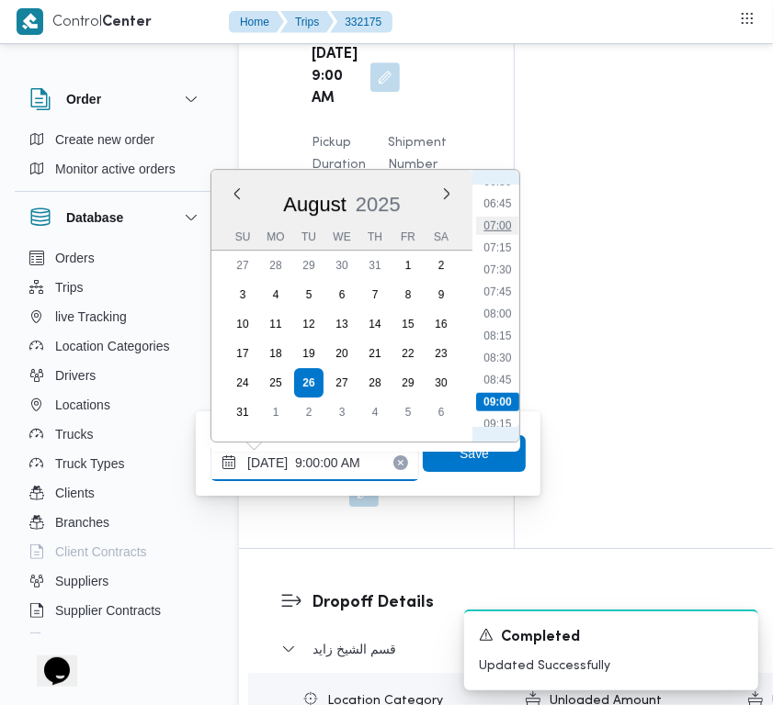
type input "26/08/2025 07:00"
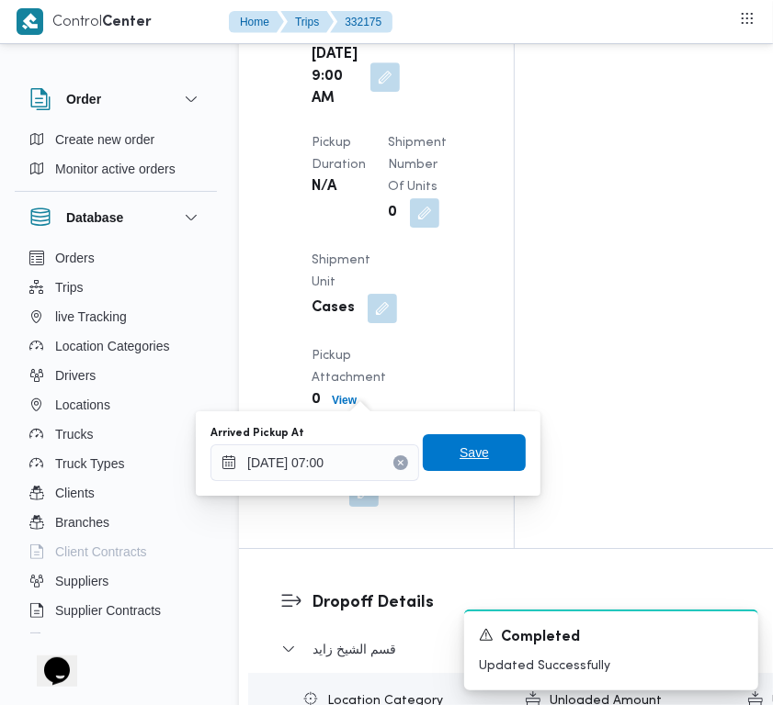
click at [476, 445] on span "Save" at bounding box center [474, 452] width 103 height 37
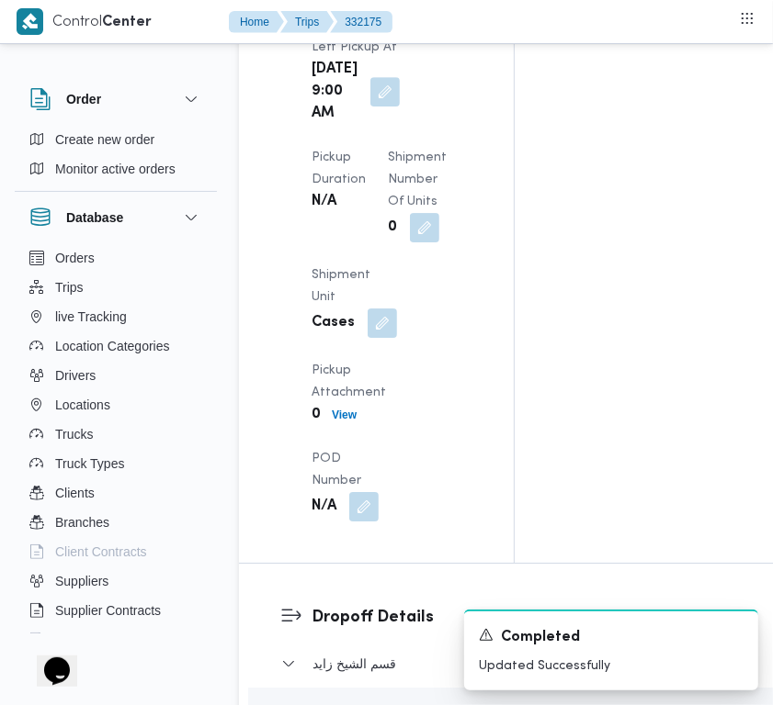
click at [473, 340] on div "Pickup Details Arrived Pickup At N/A Left Pickup At Tue, Aug 26, 2025 9:00 AM P…" at bounding box center [376, 200] width 275 height 726
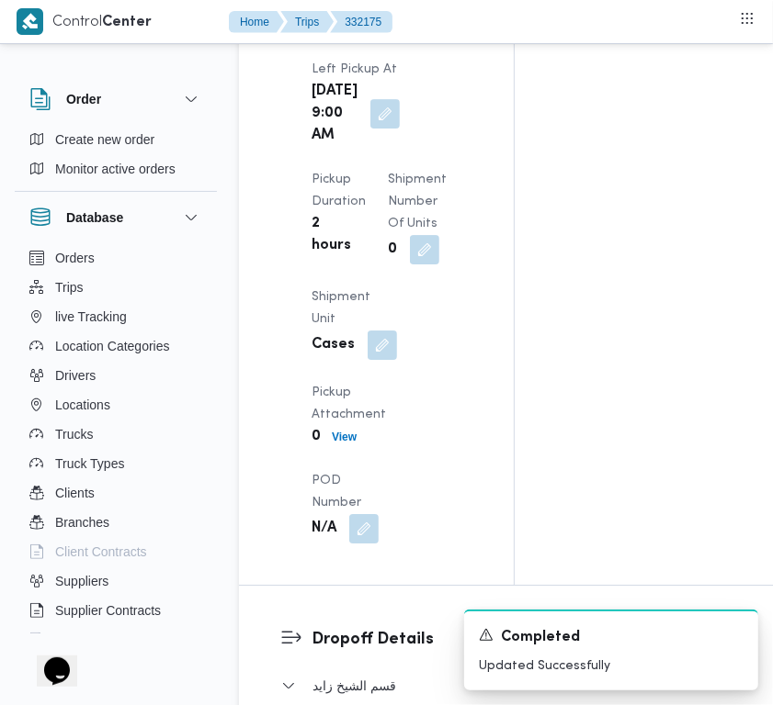
click at [482, 294] on div "Pickup Details Arrived Pickup At Tue, Aug 26, 2025 7:00 AM Left Pickup At Tue, …" at bounding box center [376, 211] width 275 height 748
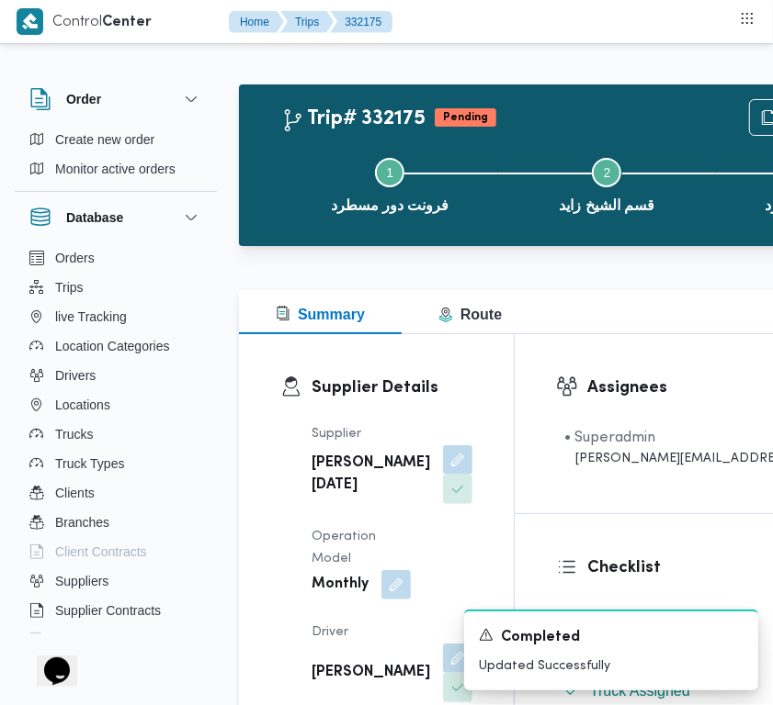
scroll to position [0, 0]
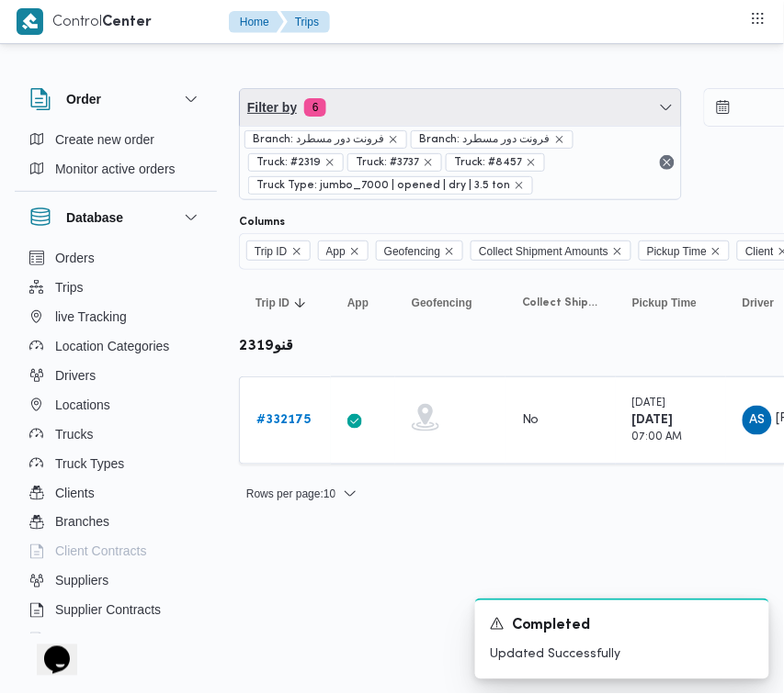
click at [378, 103] on span "Filter by 6" at bounding box center [460, 107] width 441 height 37
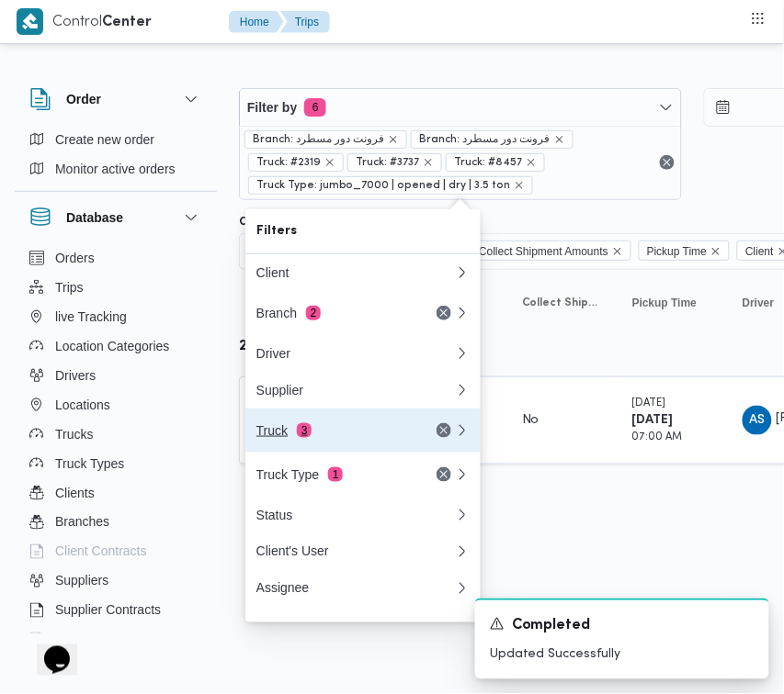
click at [368, 423] on button "Truck 3" at bounding box center [362, 431] width 235 height 44
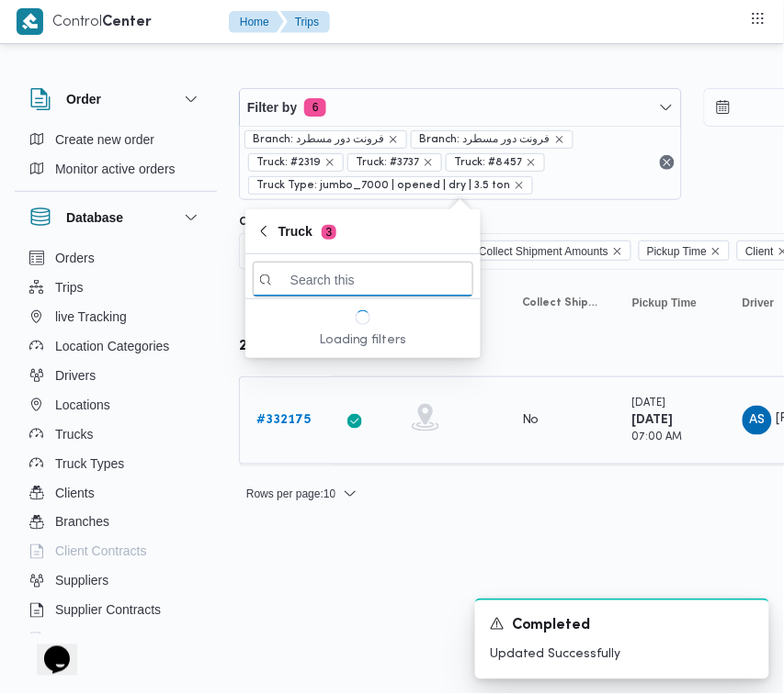
paste input "5234"
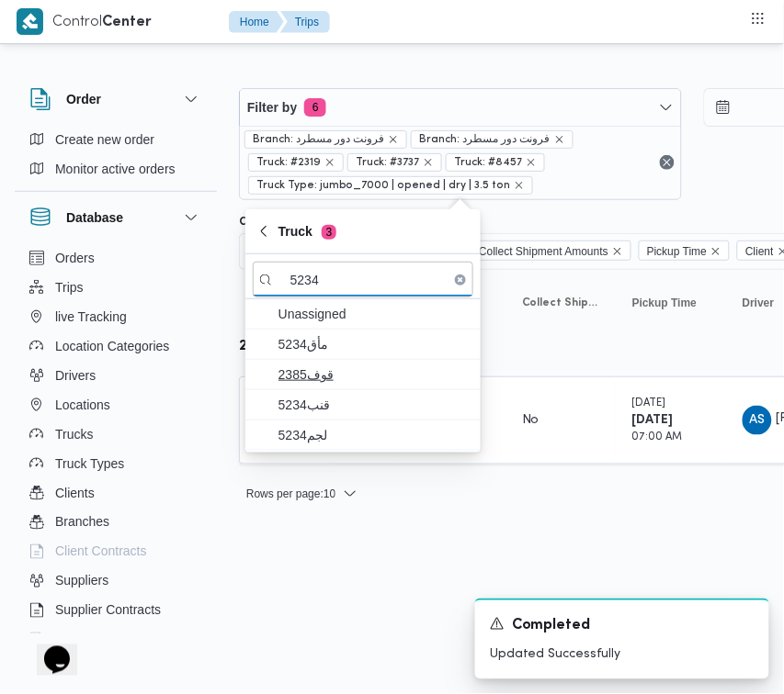
type input "5234"
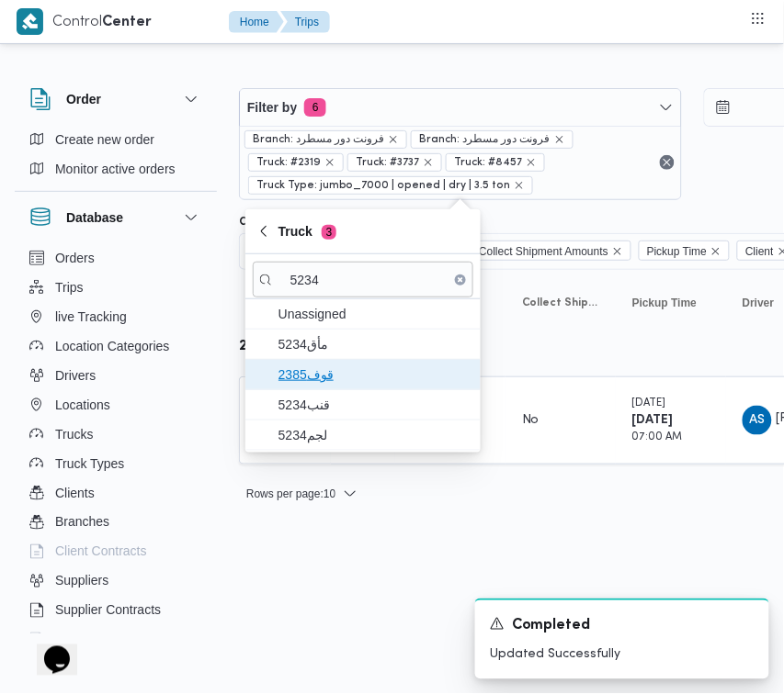
click at [312, 370] on span "قوف2385" at bounding box center [373, 375] width 191 height 22
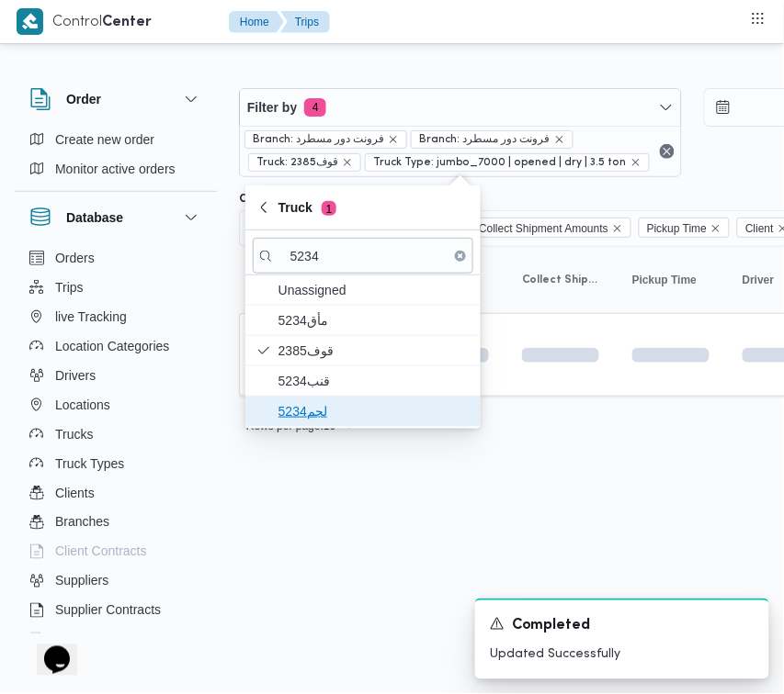
click at [310, 411] on span "لجم5234" at bounding box center [373, 411] width 191 height 22
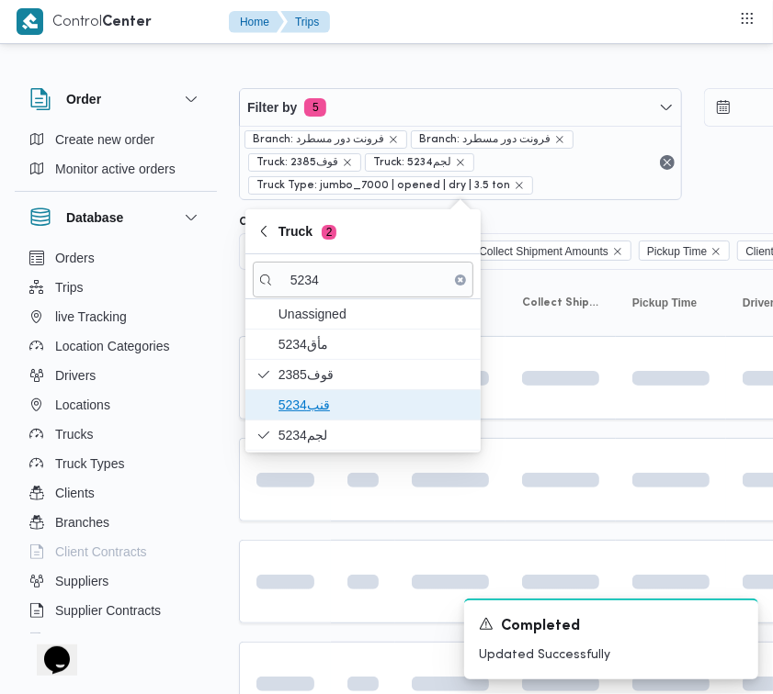
click at [310, 391] on span "قنب5234" at bounding box center [363, 404] width 220 height 29
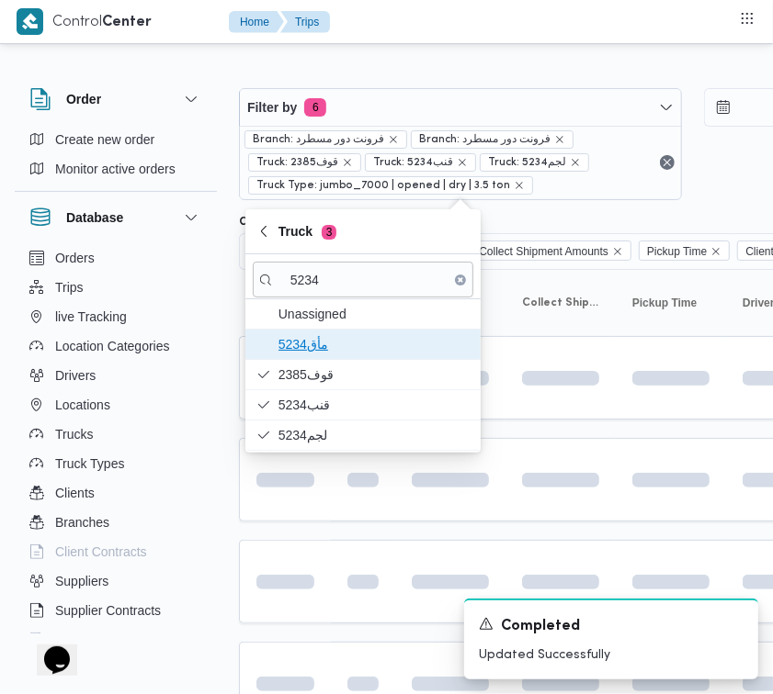
click at [300, 349] on span "5234مأق" at bounding box center [373, 344] width 191 height 22
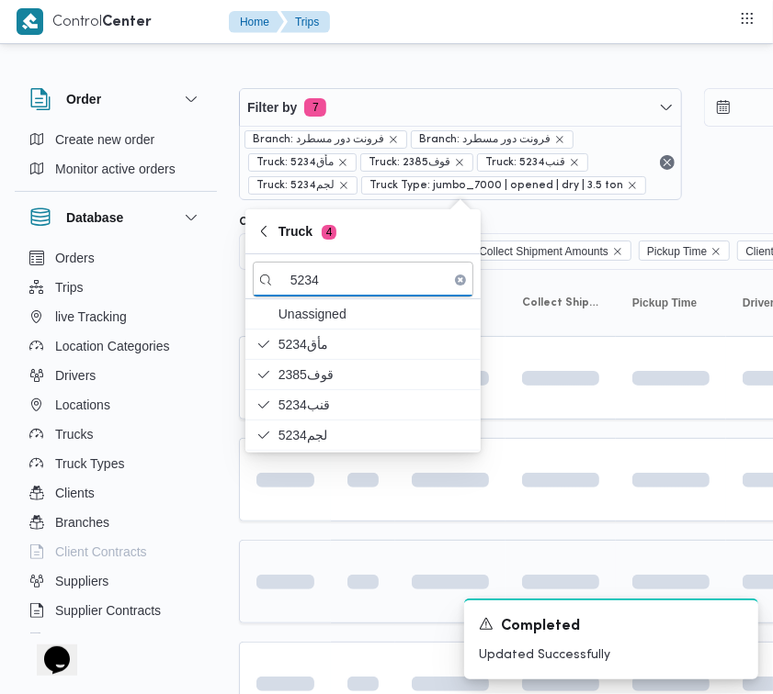
click at [315, 574] on div at bounding box center [285, 582] width 73 height 29
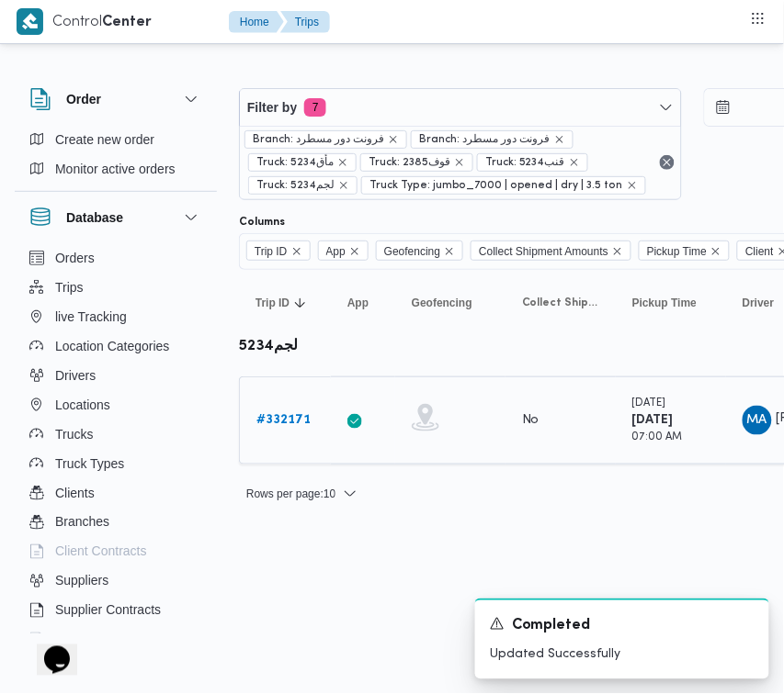
click at [280, 420] on b "# 332171" at bounding box center [283, 420] width 54 height 12
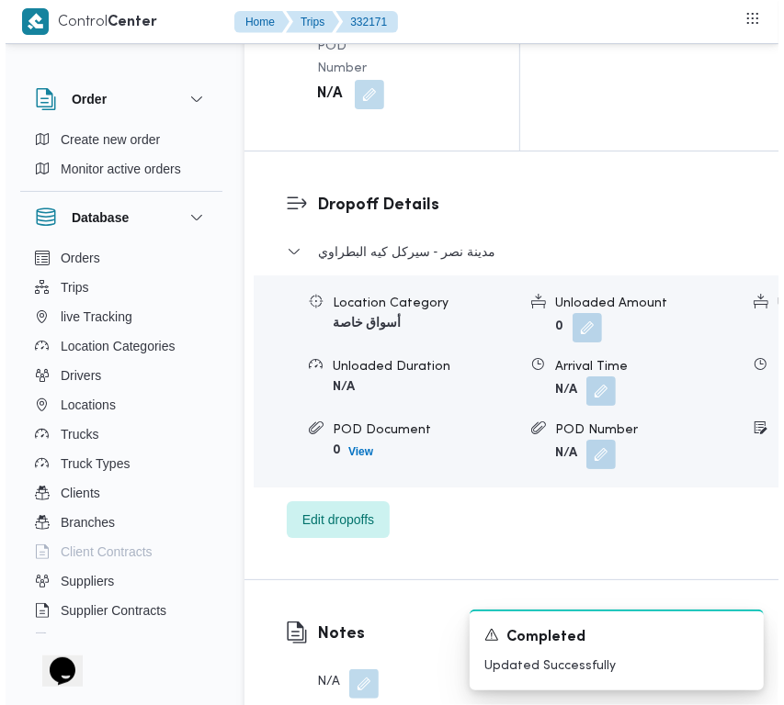
scroll to position [3636, 0]
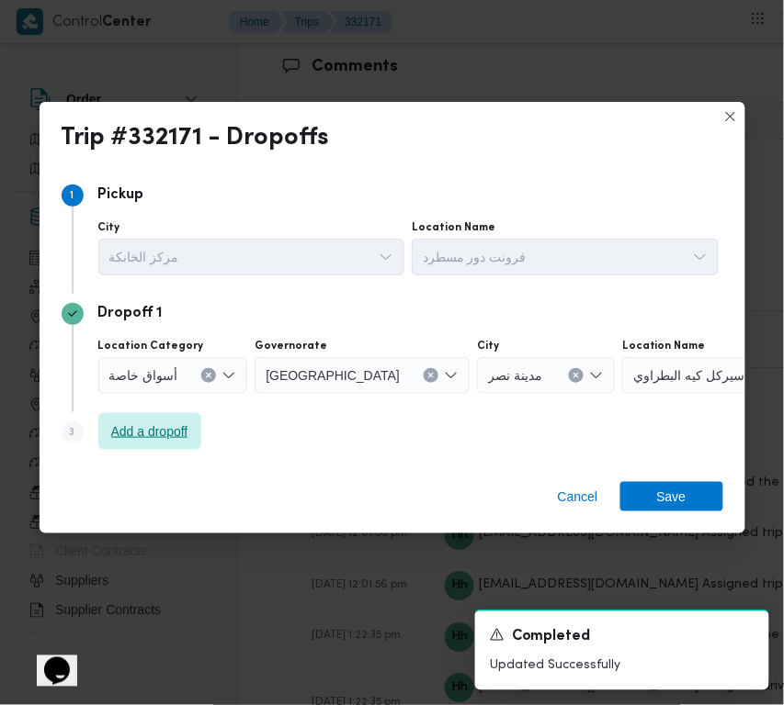
click at [168, 436] on span "Add a dropoff" at bounding box center [149, 432] width 77 height 22
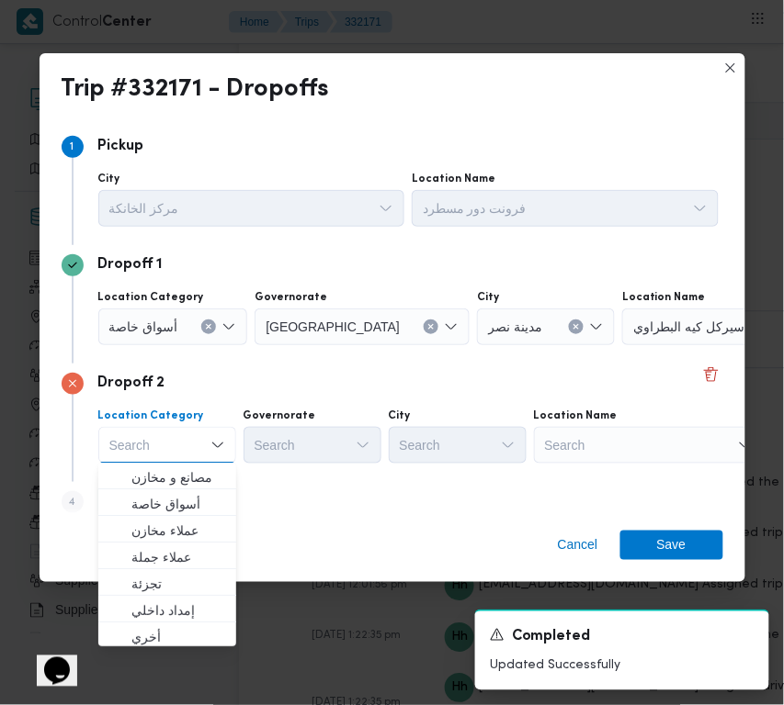
drag, startPoint x: 616, startPoint y: 456, endPoint x: 629, endPoint y: 457, distance: 13.0
click at [620, 457] on div "Search" at bounding box center [649, 445] width 230 height 37
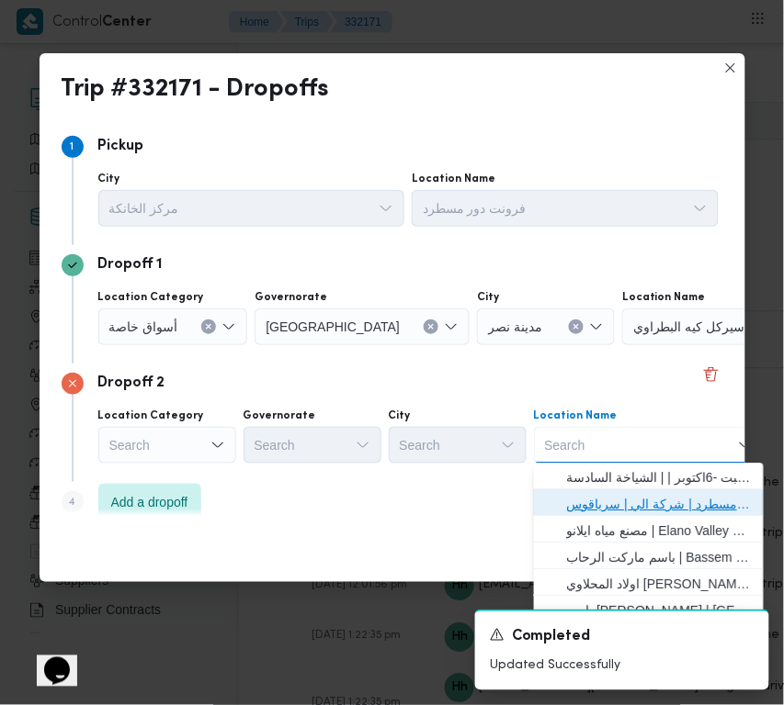
click at [661, 503] on span "فرونت دور مسطرد | شركة الي | سرياقوس" at bounding box center [660, 505] width 186 height 22
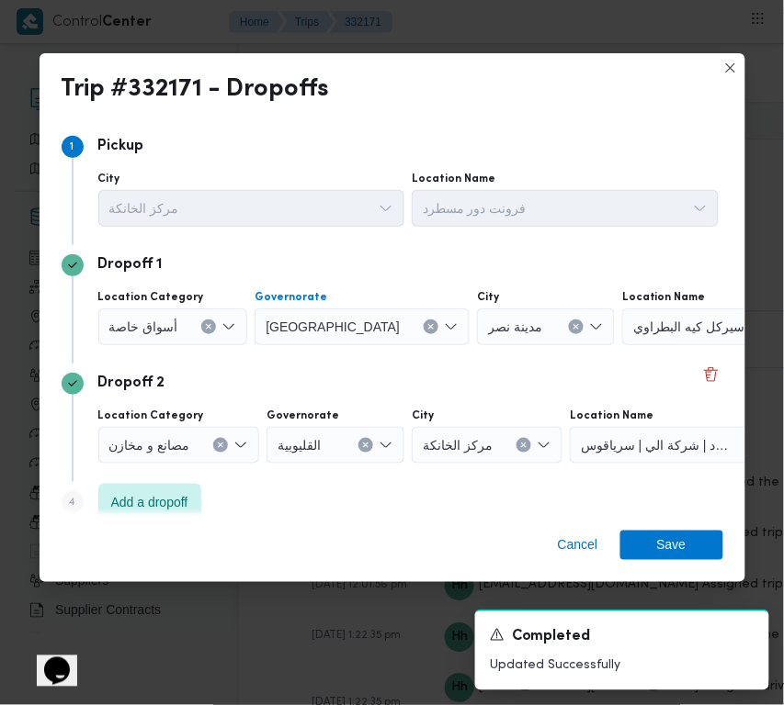
click at [343, 323] on div "القاهرة" at bounding box center [361, 327] width 215 height 37
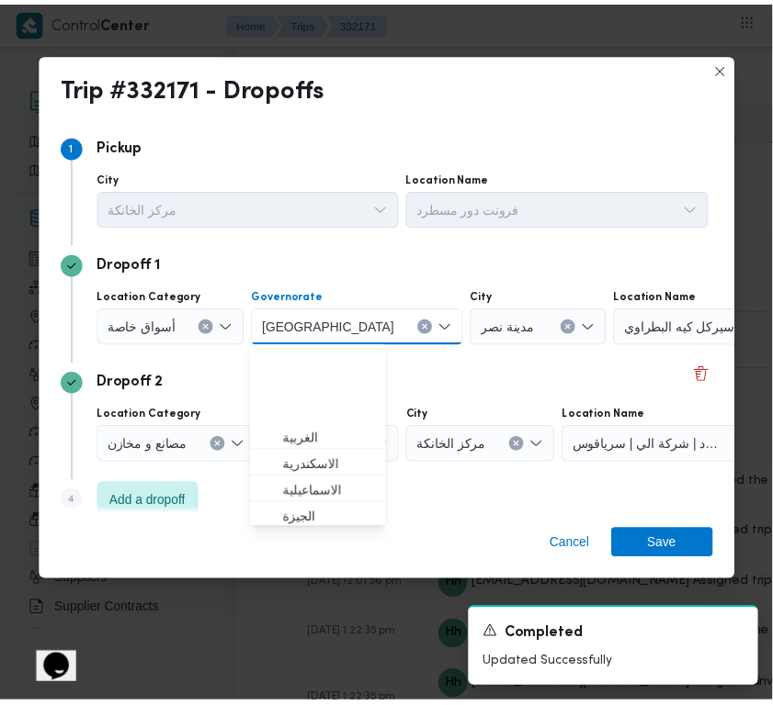
scroll to position [108, 0]
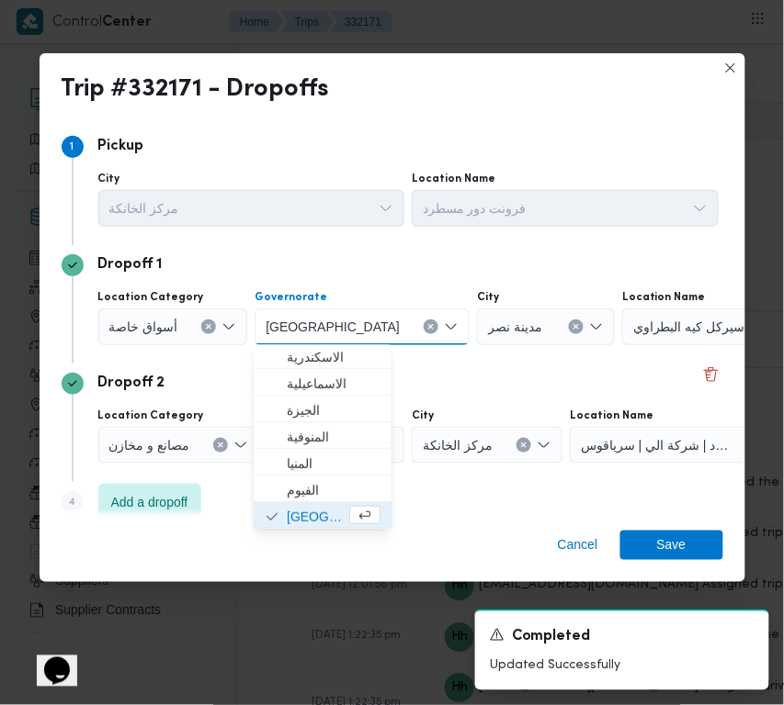
click at [427, 323] on icon "Clear input" at bounding box center [430, 326] width 7 height 7
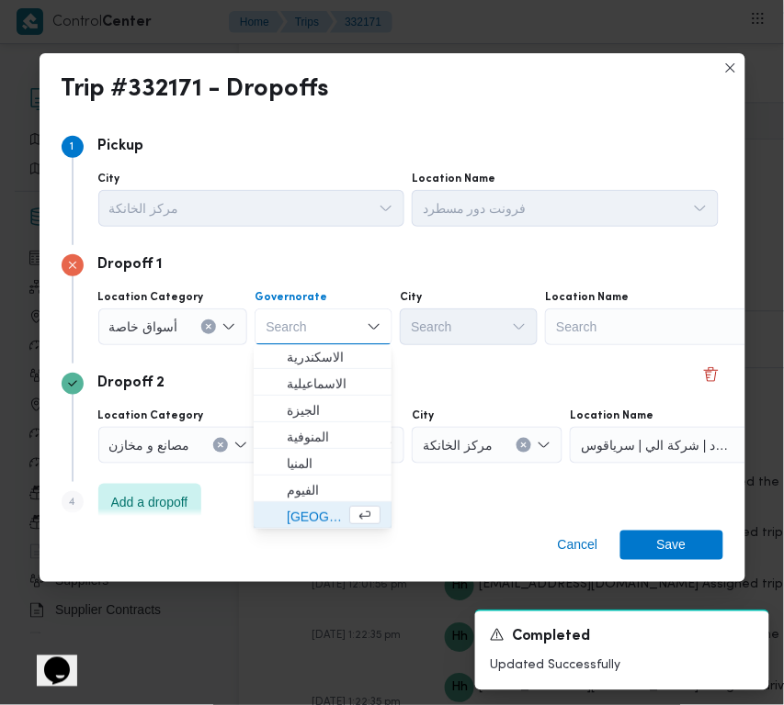
click at [658, 336] on div "Search" at bounding box center [660, 327] width 230 height 37
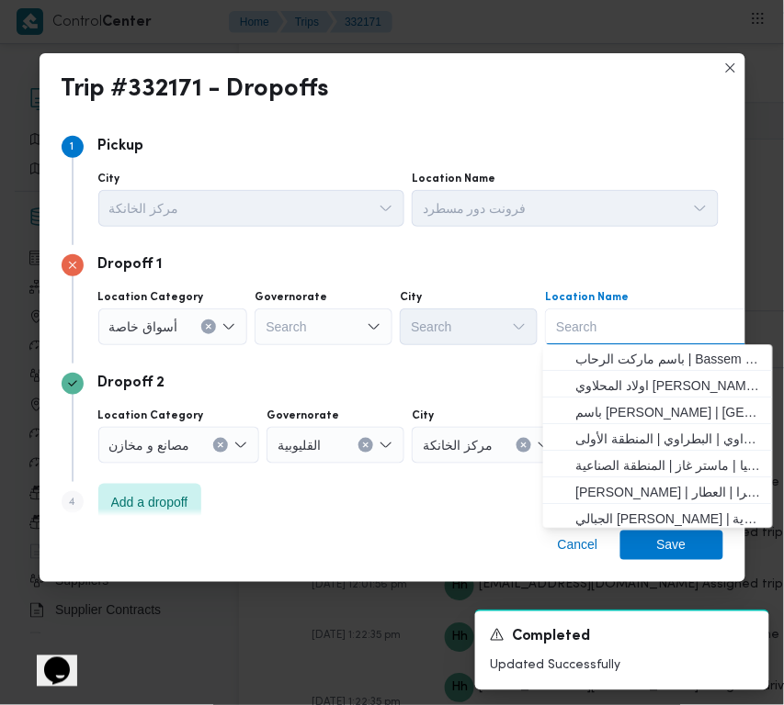
paste input "Panda"
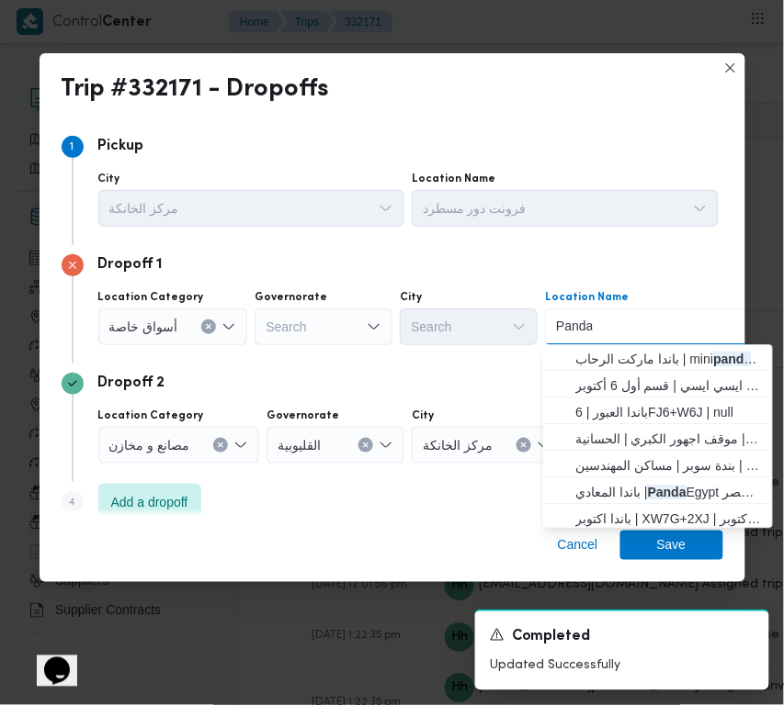
type input "Panda"
click at [685, 490] on span "باندا المعادي | Panda Egypt بنده مصر | null" at bounding box center [669, 493] width 186 height 22
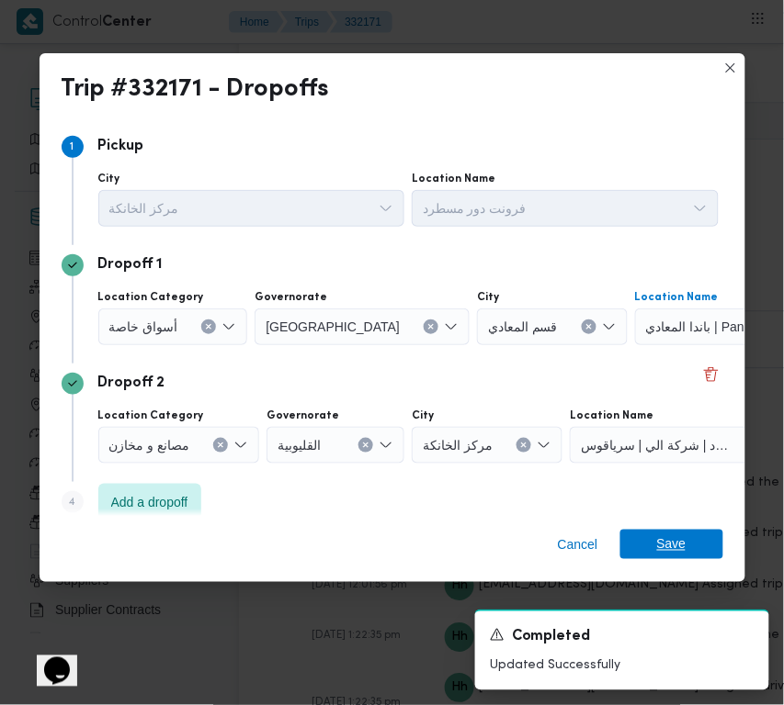
click at [685, 536] on span "Save" at bounding box center [671, 544] width 103 height 29
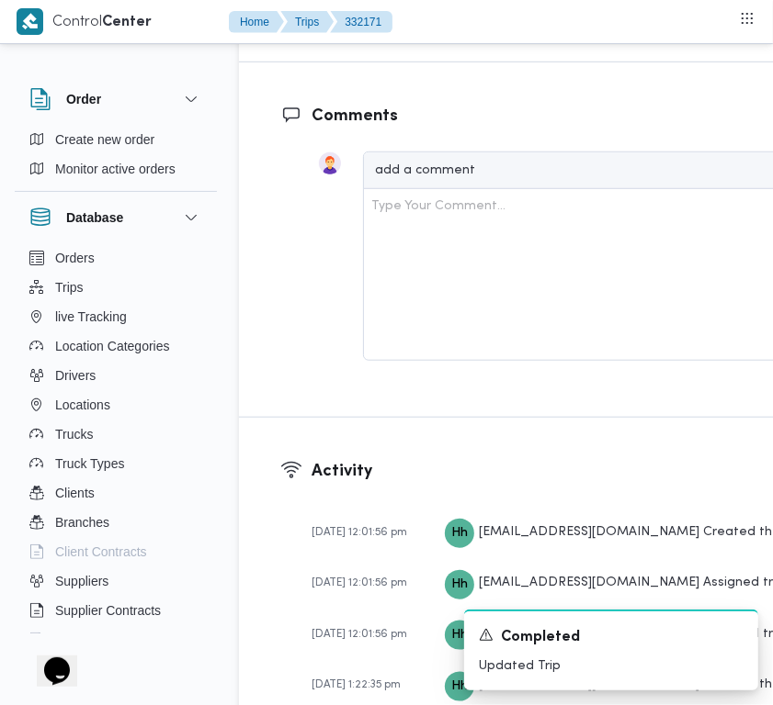
scroll to position [3018, 0]
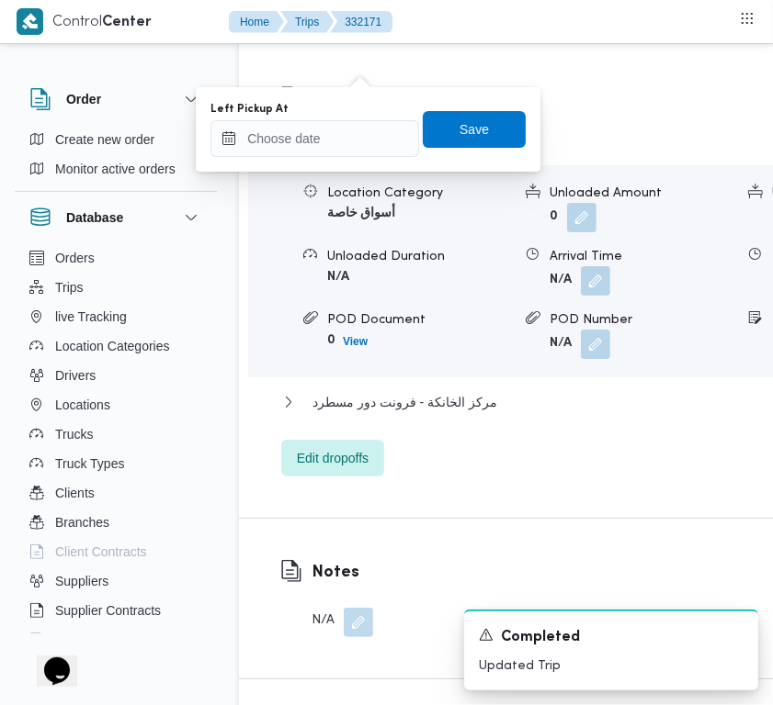
click at [352, 167] on div "You are in a dialog. To close this dialog, hit escape. Left Pickup At Save" at bounding box center [368, 129] width 344 height 85
click at [332, 131] on input "Left Pickup At" at bounding box center [314, 138] width 209 height 37
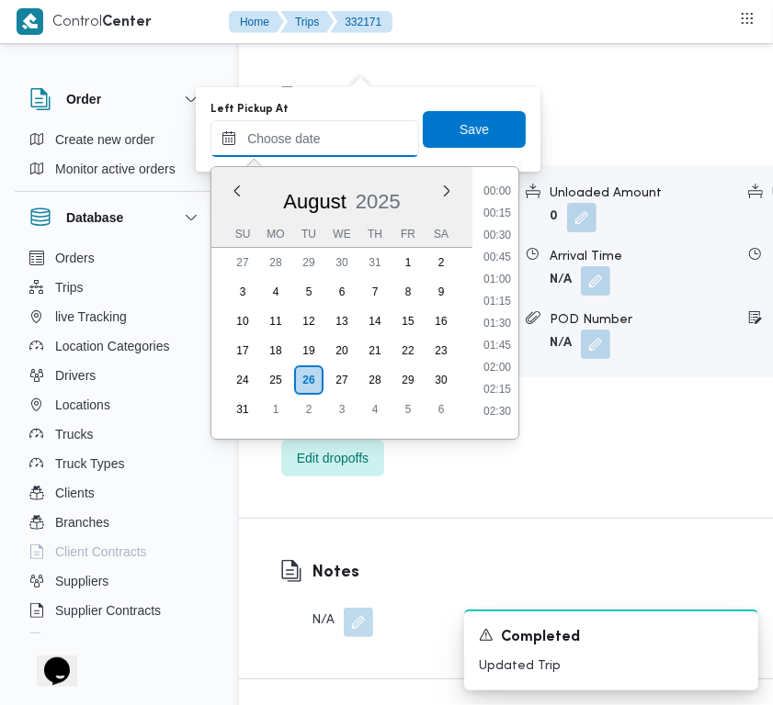
scroll to position [845, 0]
click at [513, 274] on li "10:30" at bounding box center [497, 272] width 42 height 18
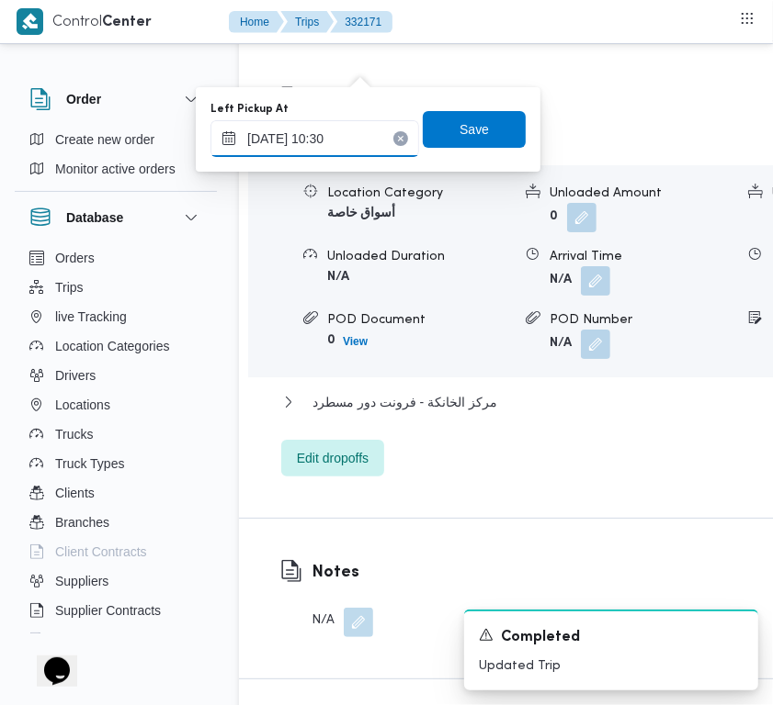
click at [341, 120] on input "26/08/2025 10:30" at bounding box center [314, 138] width 209 height 37
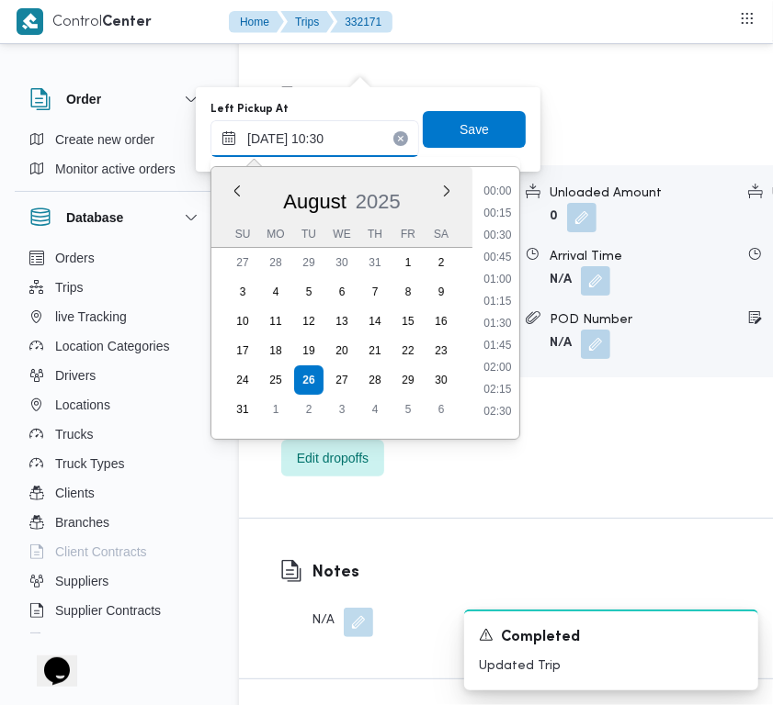
scroll to position [800, 0]
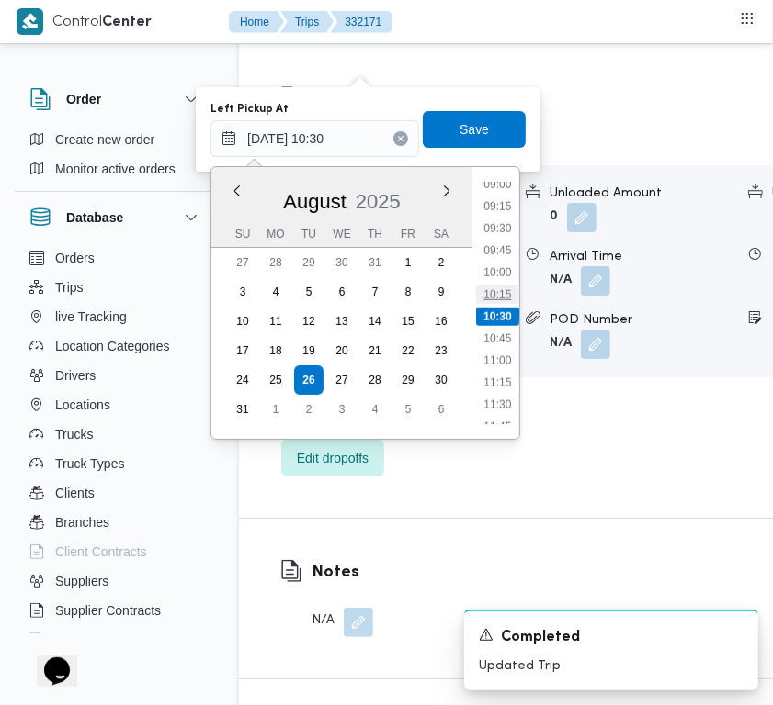
click at [508, 294] on li "10:15" at bounding box center [497, 295] width 42 height 18
type input "26/08/2025 10:15"
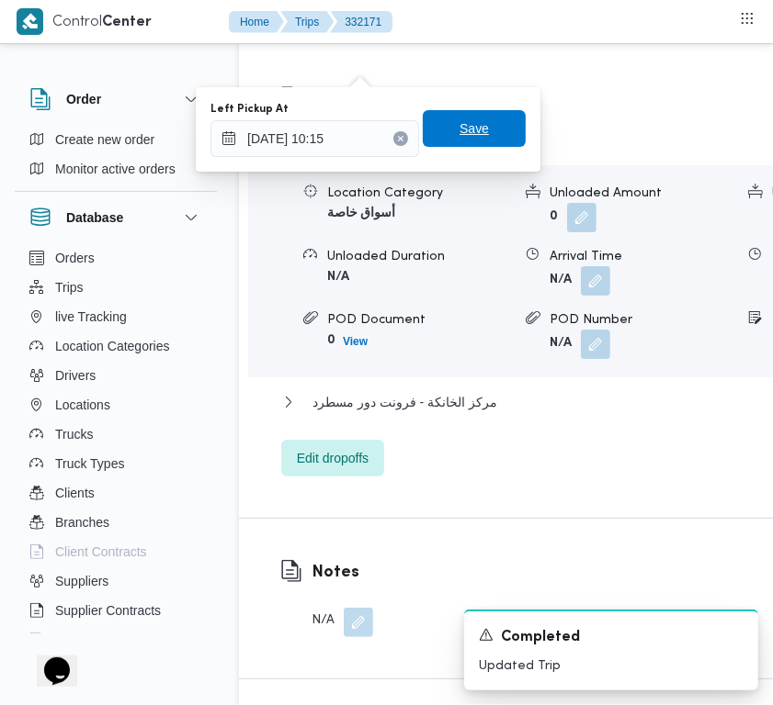
click at [462, 130] on span "Save" at bounding box center [473, 129] width 29 height 22
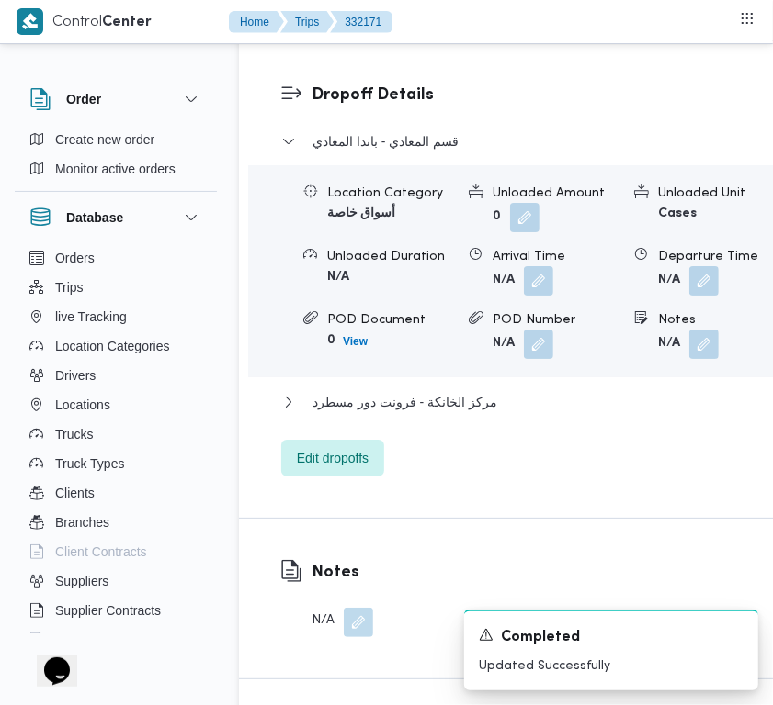
scroll to position [2694, 0]
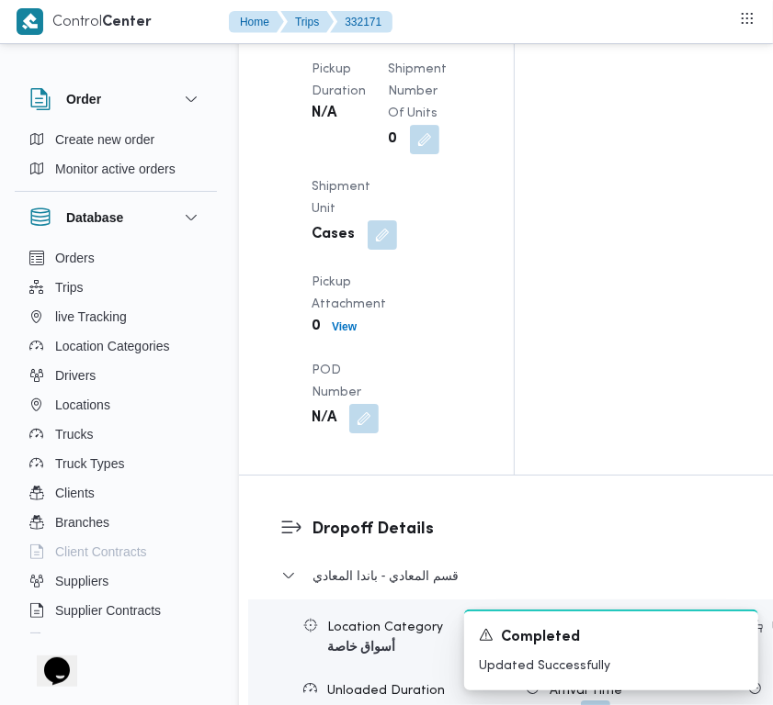
click at [382, 299] on div "Arrived Pickup At N/A Left Pickup At Tue, Aug 26, 2025 10:15 AM Pickup Duration…" at bounding box center [391, 143] width 183 height 603
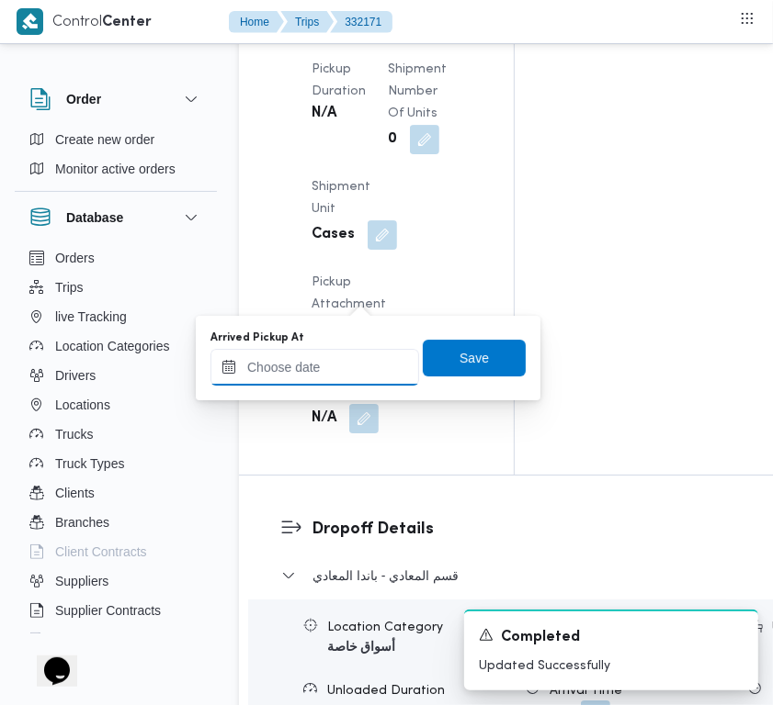
click at [386, 370] on input "Arrived Pickup At" at bounding box center [314, 367] width 209 height 37
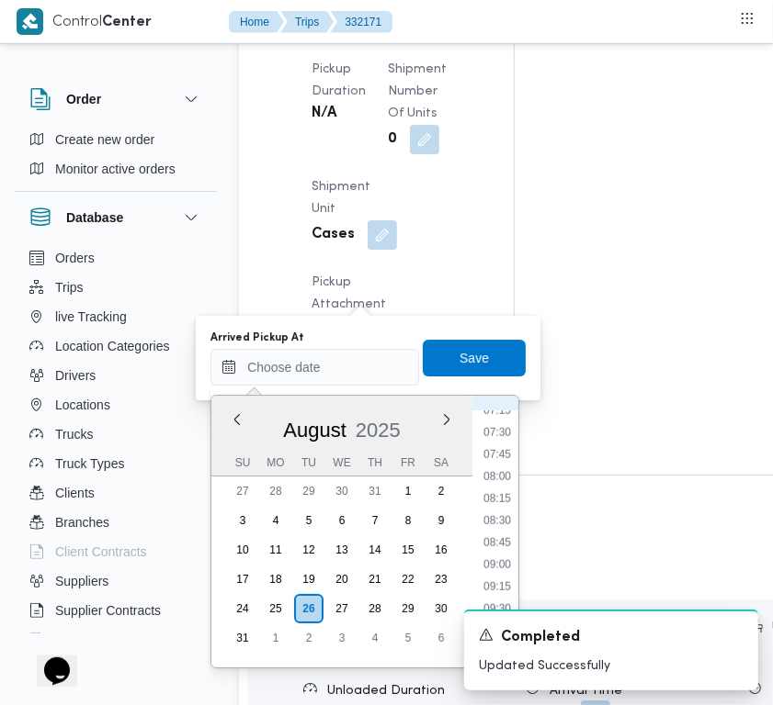
scroll to position [639, 0]
click at [512, 465] on li "07:45" at bounding box center [497, 464] width 42 height 18
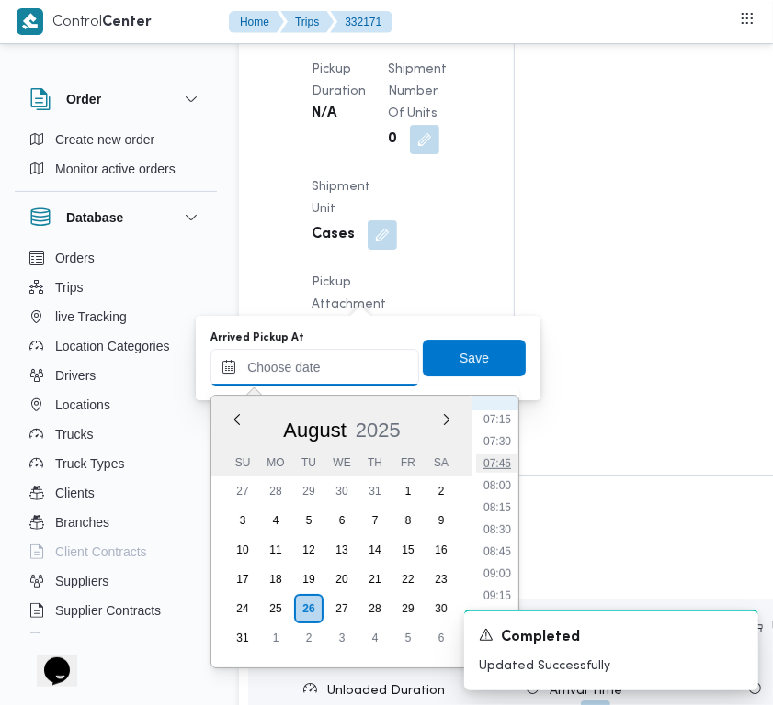
type input "26/08/2025 07:45"
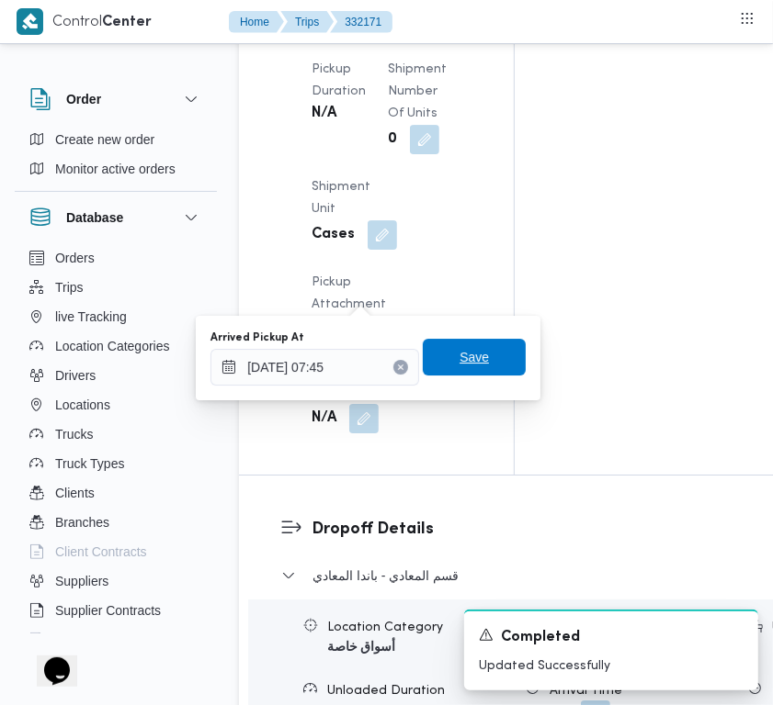
click at [462, 352] on span "Save" at bounding box center [473, 357] width 29 height 22
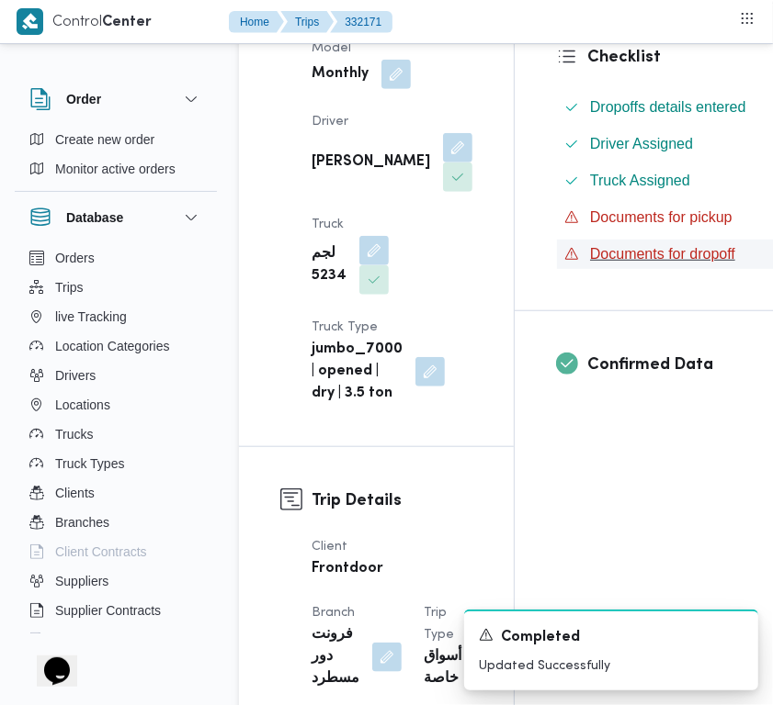
scroll to position [0, 0]
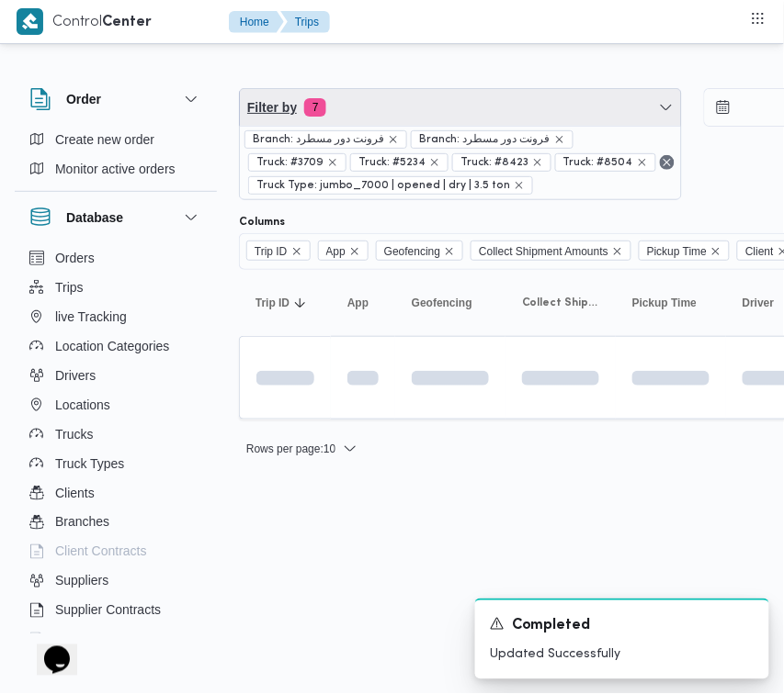
click at [386, 115] on span "Filter by 7" at bounding box center [460, 107] width 441 height 37
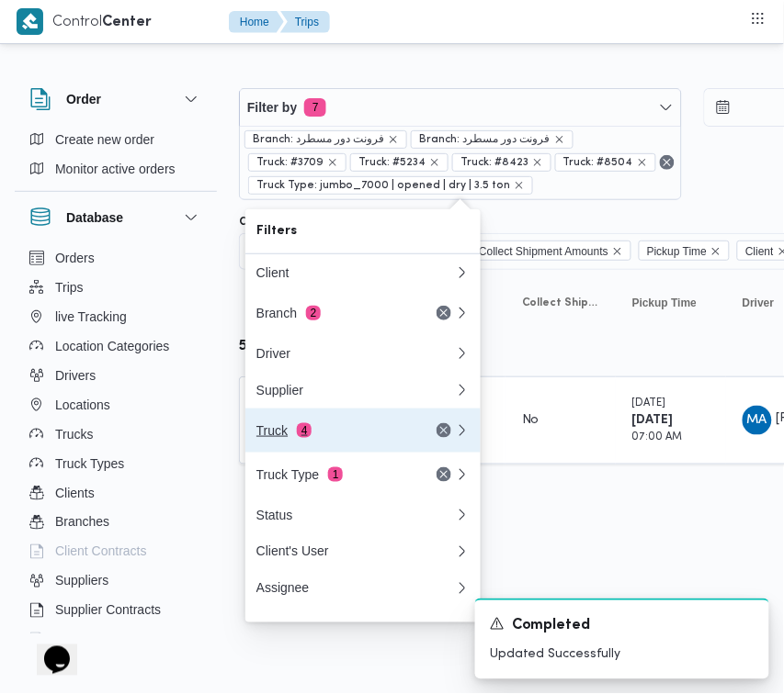
click at [336, 438] on div "Truck 4" at bounding box center [333, 430] width 154 height 15
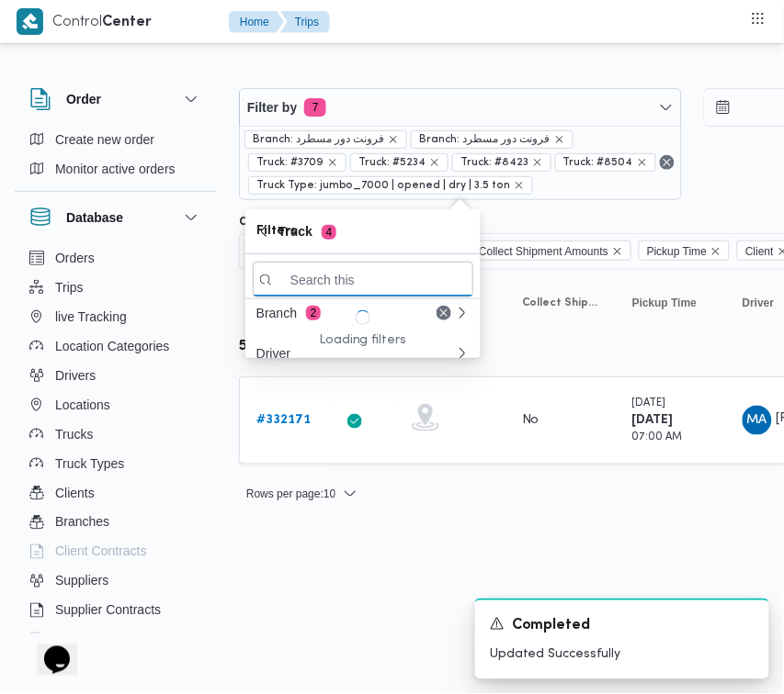
paste input "8597"
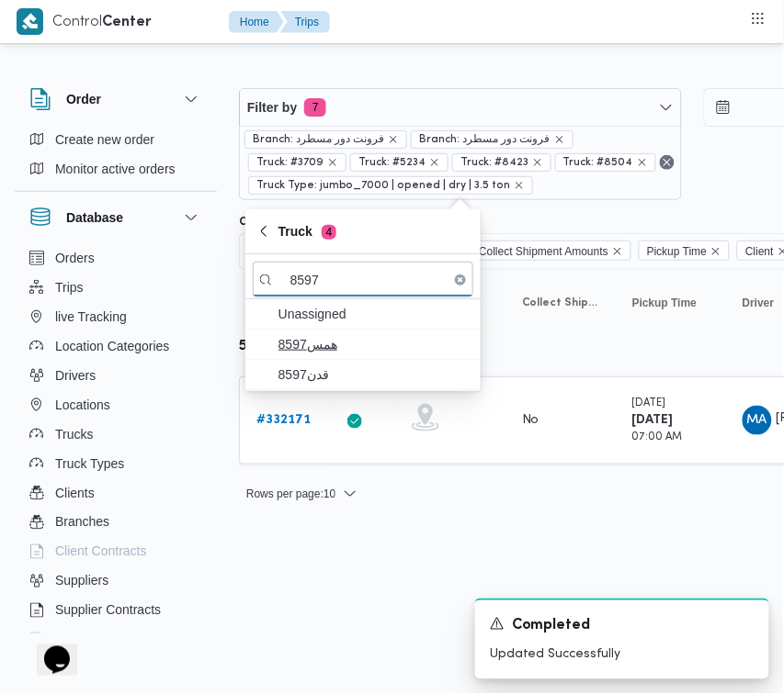
type input "8597"
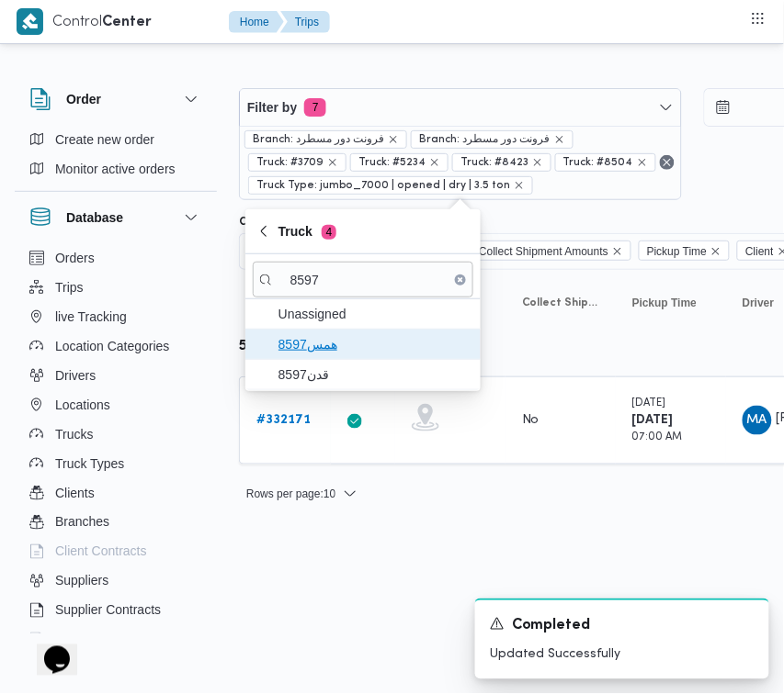
click at [333, 351] on span "همس8597" at bounding box center [373, 344] width 191 height 22
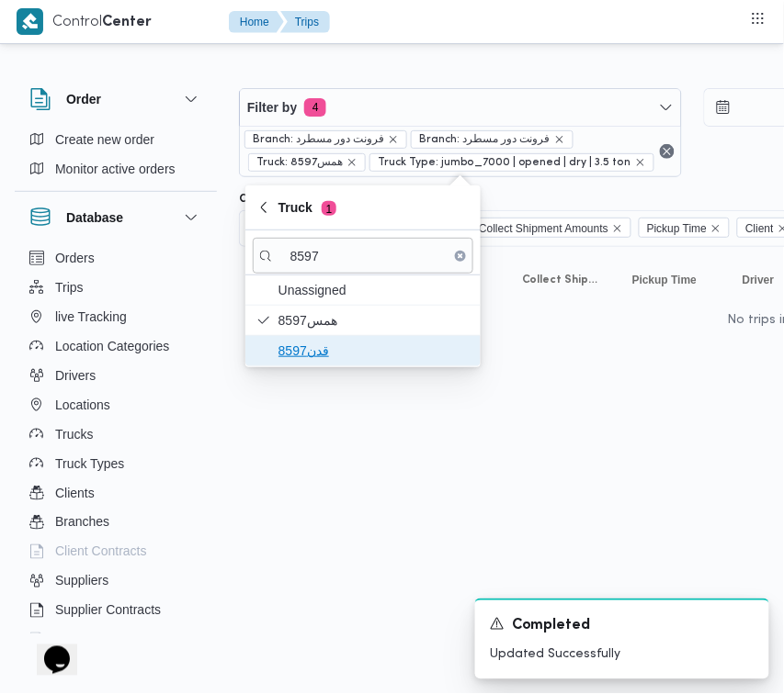
click at [301, 350] on span "قدن8597" at bounding box center [373, 351] width 191 height 22
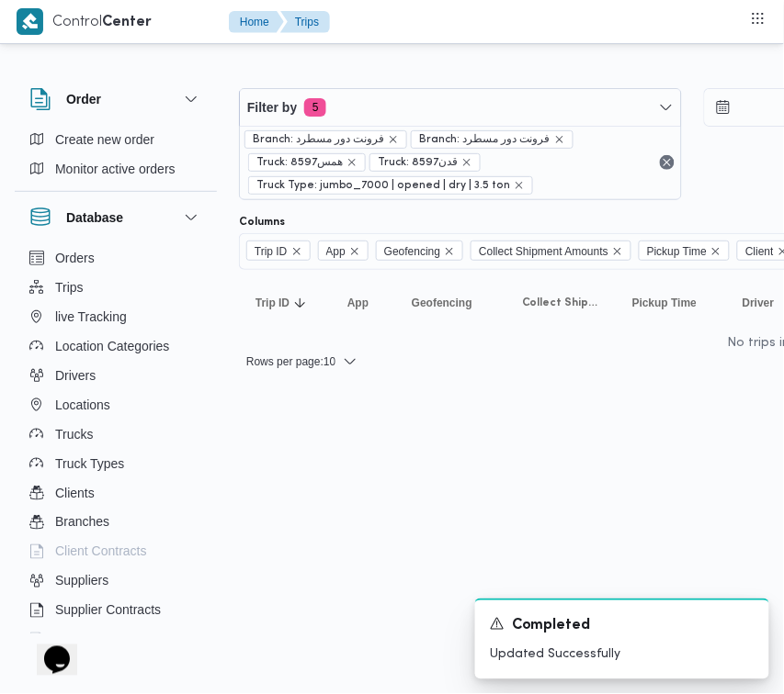
click at [314, 525] on html "Control Center Home Trips Order Create new order Monitor active orders Database…" at bounding box center [392, 347] width 784 height 694
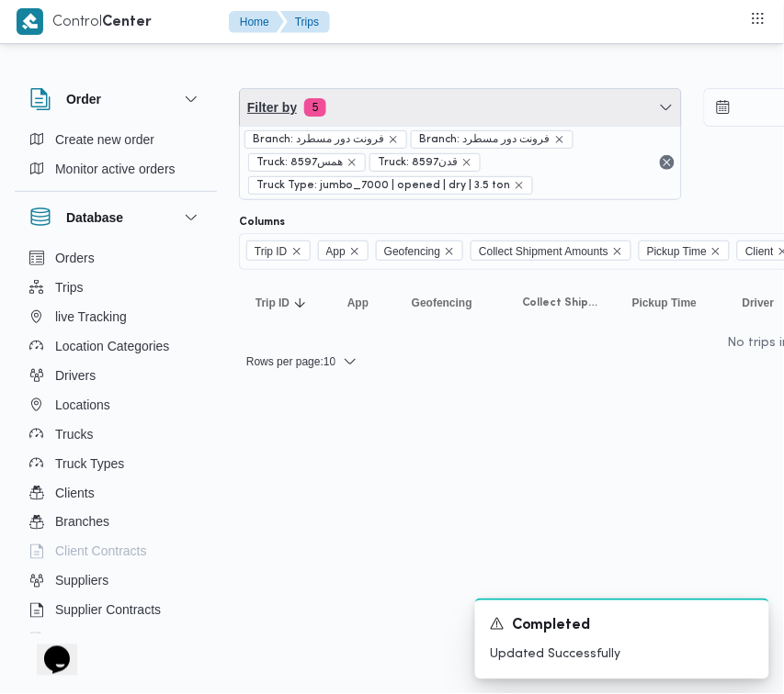
click at [473, 111] on span "Filter by 5" at bounding box center [460, 107] width 441 height 37
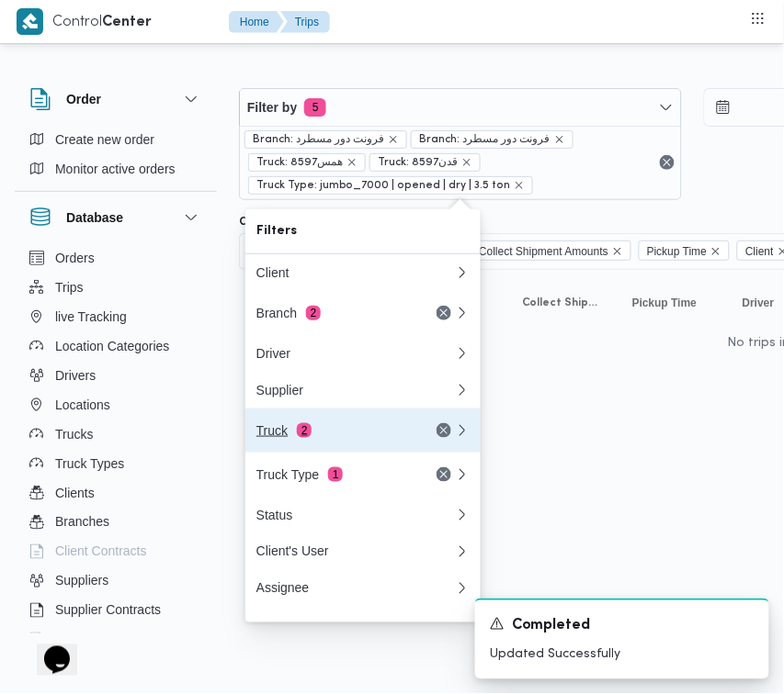
click at [310, 433] on div "Truck 2" at bounding box center [333, 430] width 154 height 15
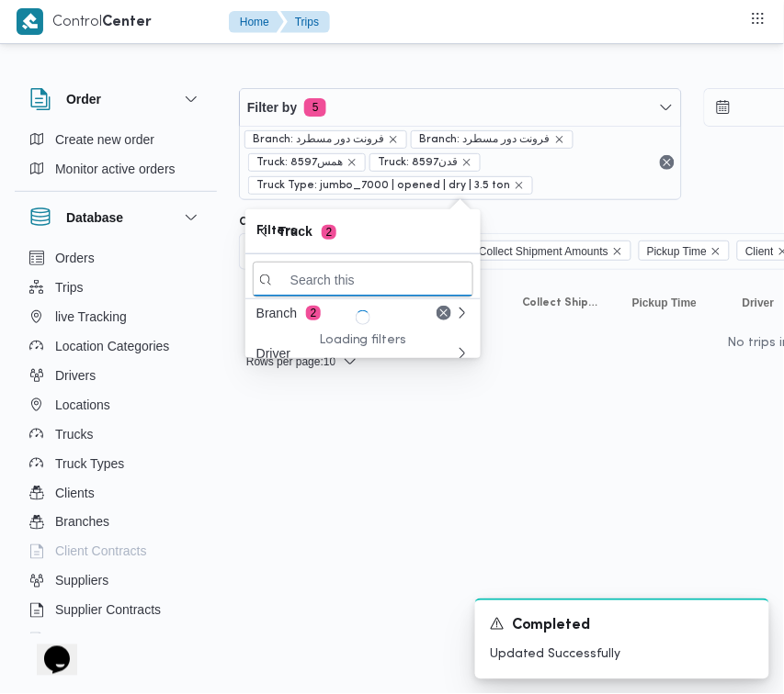
paste input "2694"
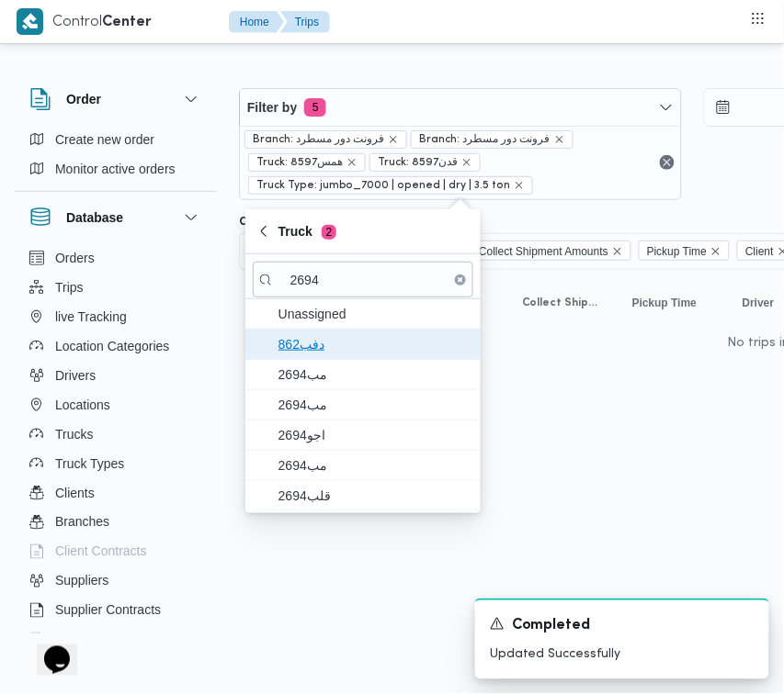
click at [320, 352] on span "دفب862" at bounding box center [373, 344] width 191 height 22
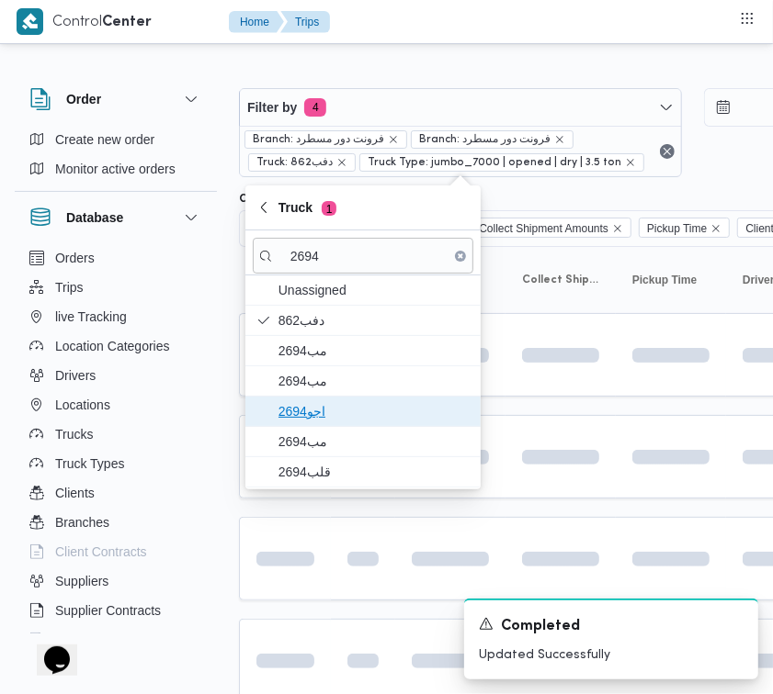
click at [306, 419] on span "اجو2694" at bounding box center [373, 411] width 191 height 22
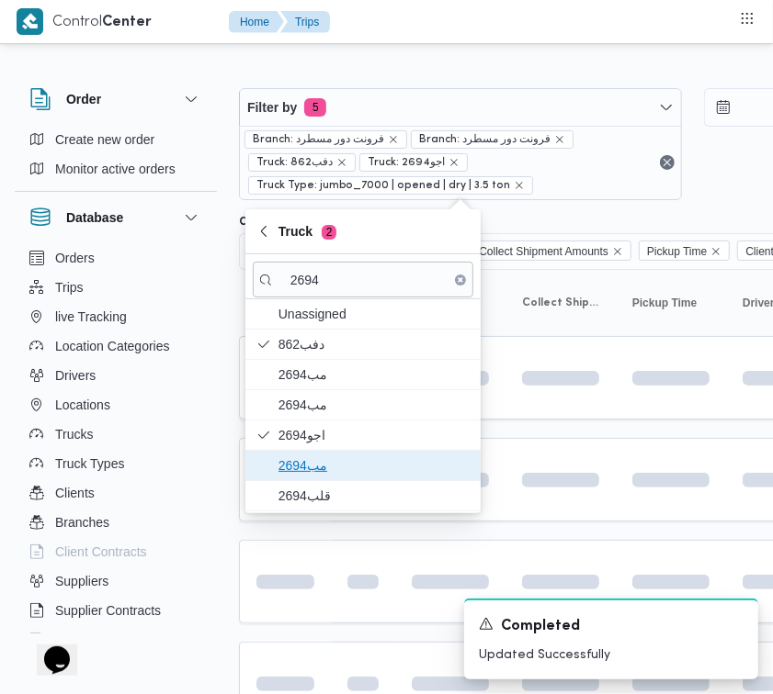
click at [306, 473] on span "مب2694" at bounding box center [373, 466] width 191 height 22
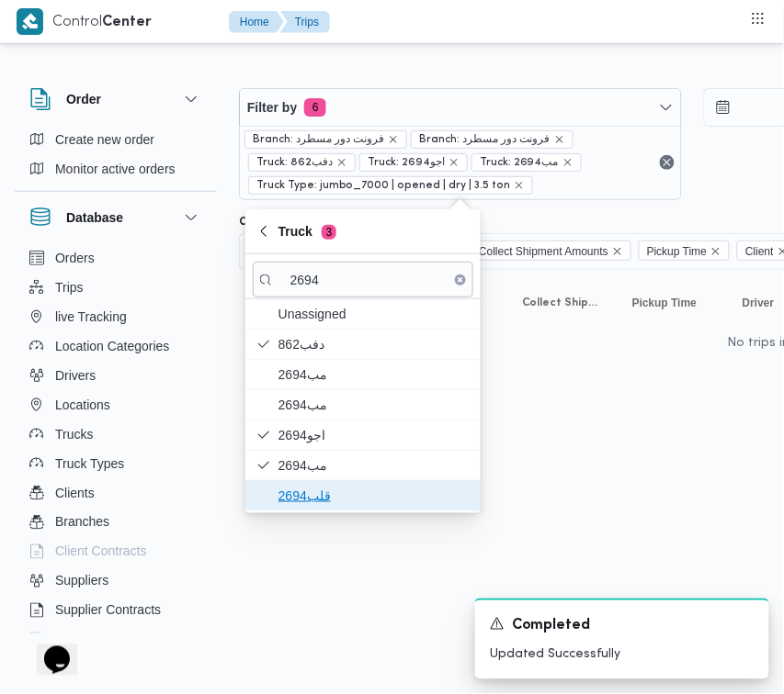
click at [310, 498] on span "قلب2694" at bounding box center [373, 496] width 191 height 22
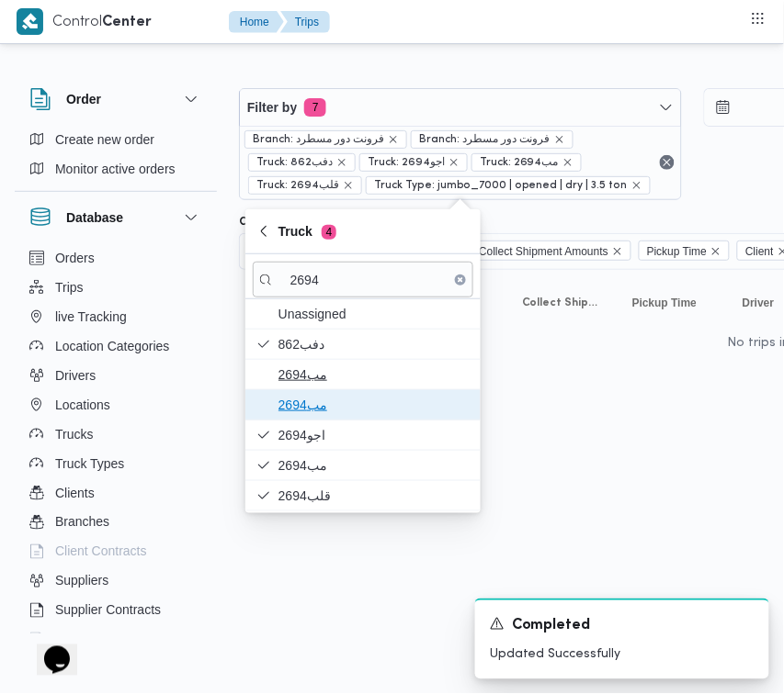
click at [320, 406] on span "مب2694" at bounding box center [373, 405] width 191 height 22
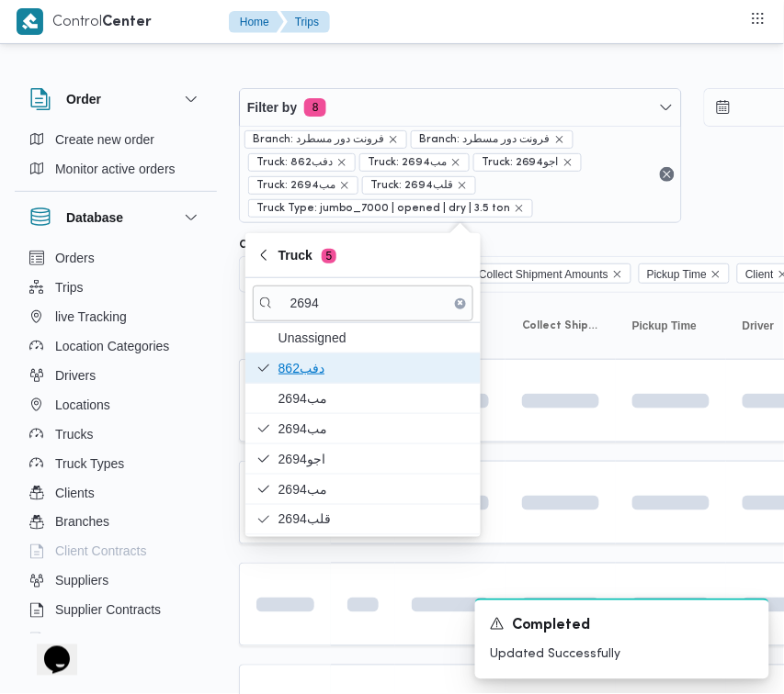
click at [318, 382] on span "دفب862" at bounding box center [363, 368] width 220 height 29
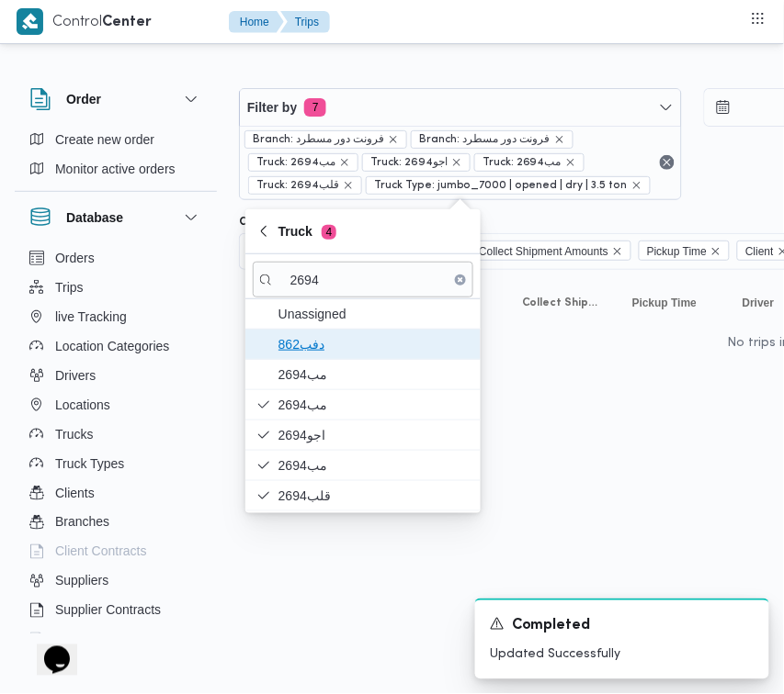
click at [374, 347] on span "دفب862" at bounding box center [373, 344] width 191 height 22
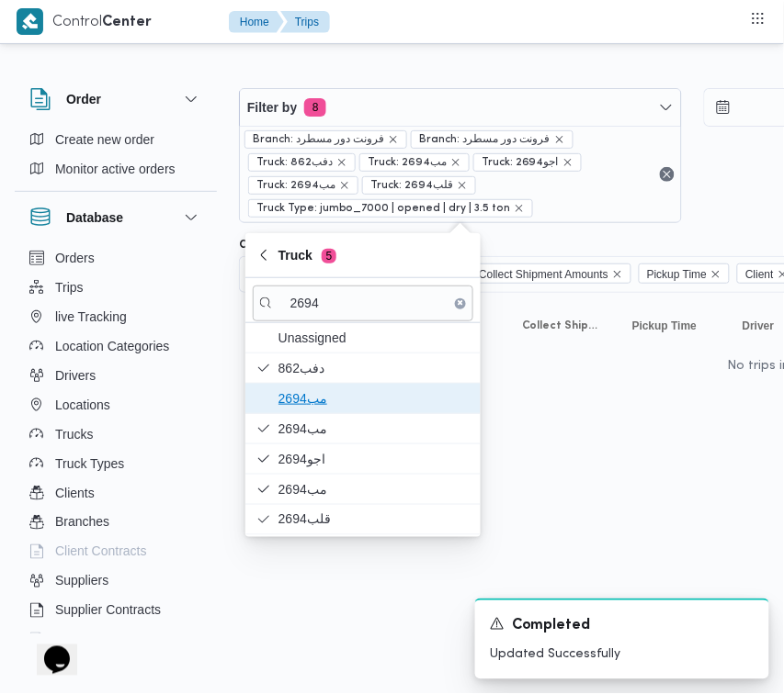
click at [354, 393] on span "مب2694" at bounding box center [373, 399] width 191 height 22
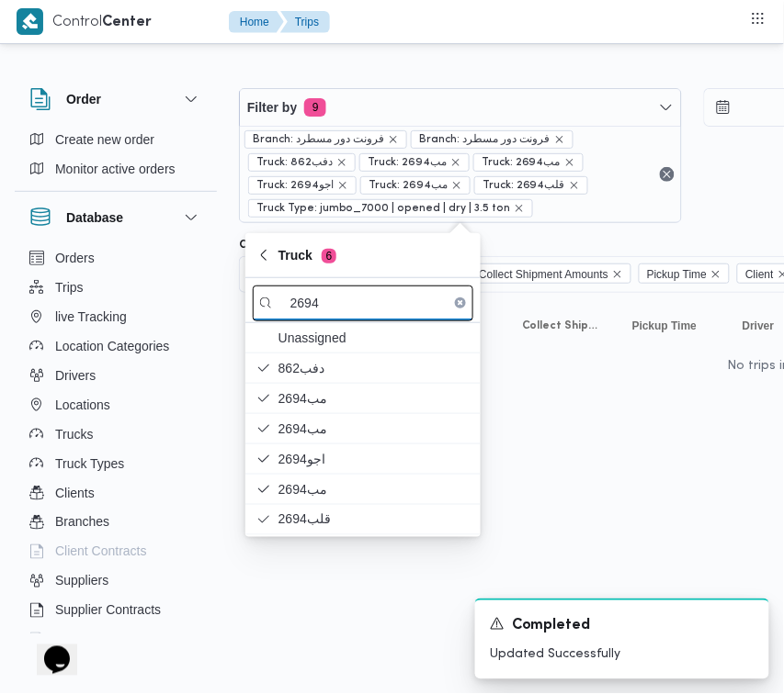
click at [382, 294] on input "2694" at bounding box center [363, 304] width 220 height 36
paste input "6348"
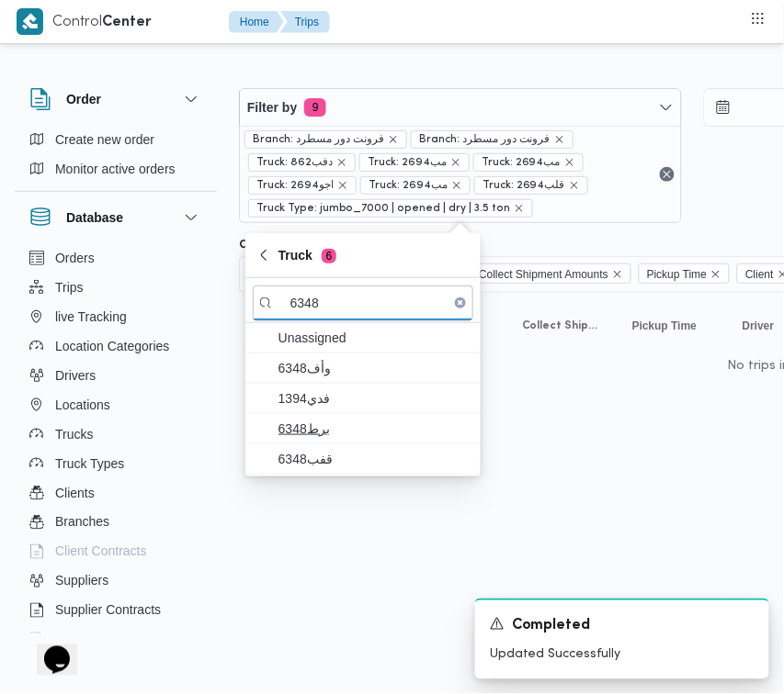
type input "6348"
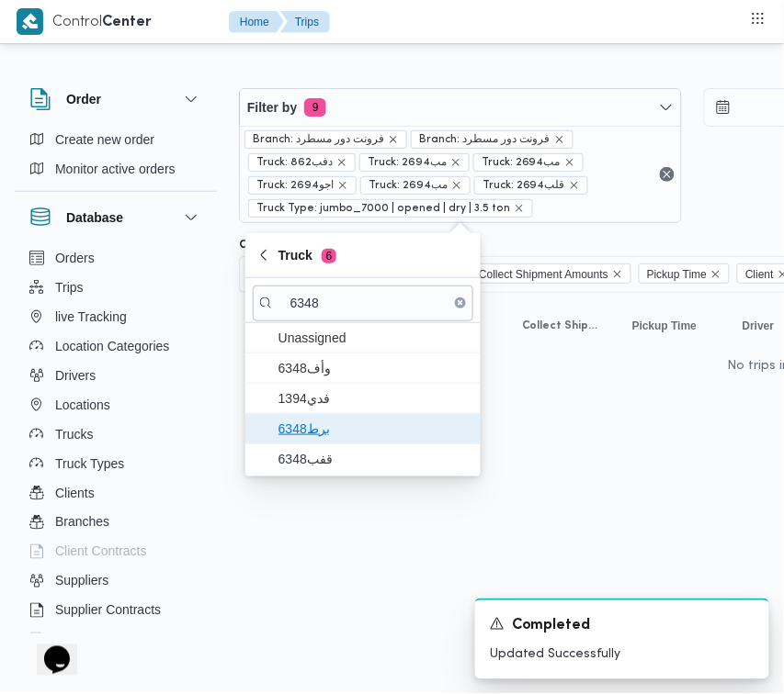
click at [373, 419] on span "برط6348" at bounding box center [373, 429] width 191 height 22
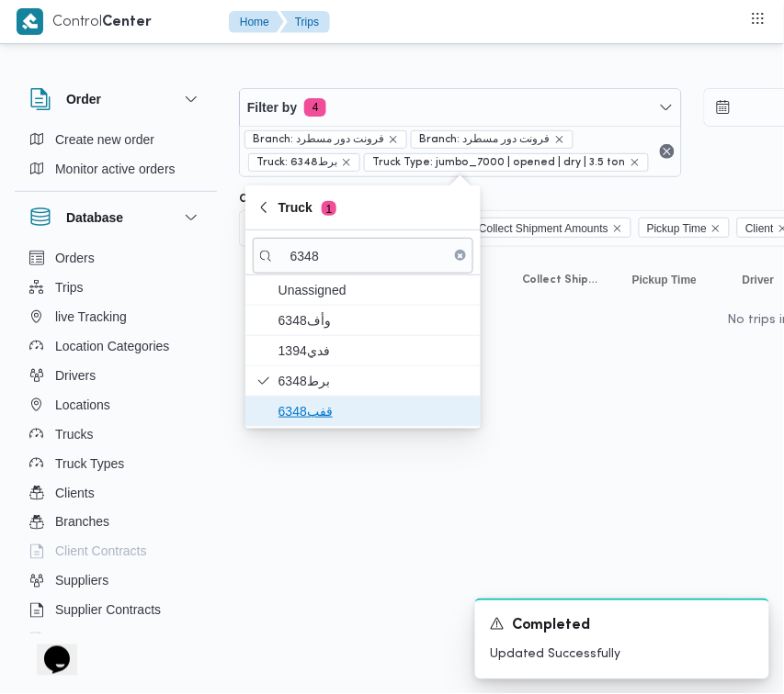
click at [355, 424] on span "قفب6348" at bounding box center [363, 411] width 220 height 29
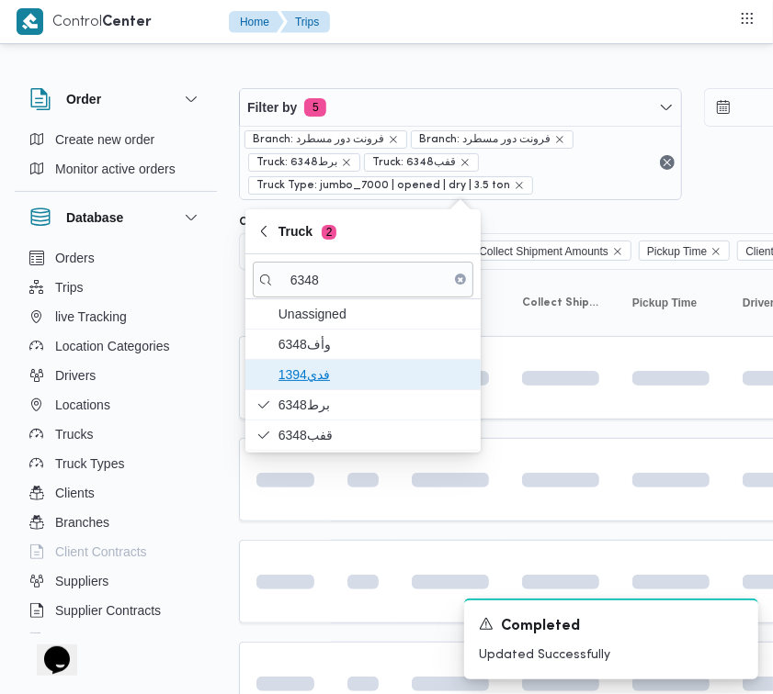
click at [312, 370] on span "فدي1394" at bounding box center [373, 375] width 191 height 22
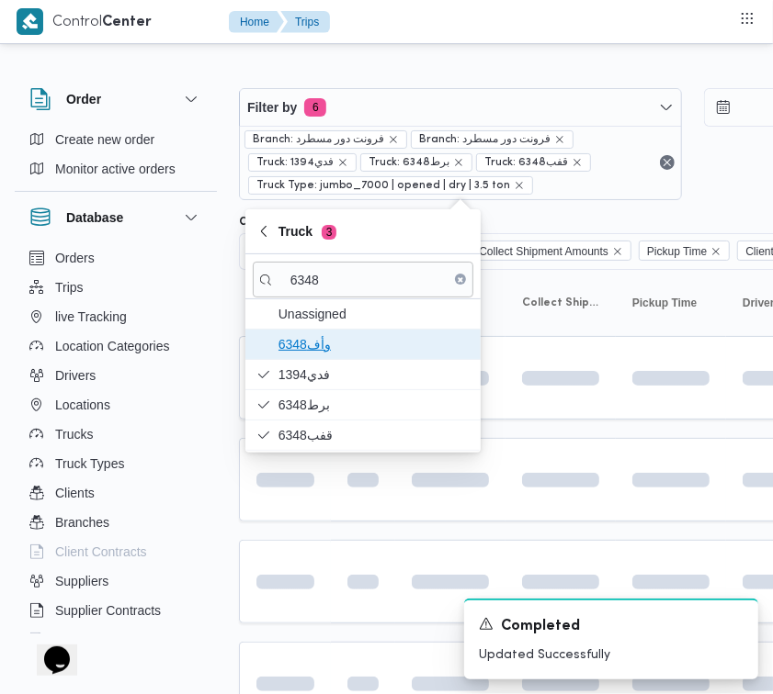
click at [300, 359] on span "وأف6348" at bounding box center [363, 344] width 220 height 29
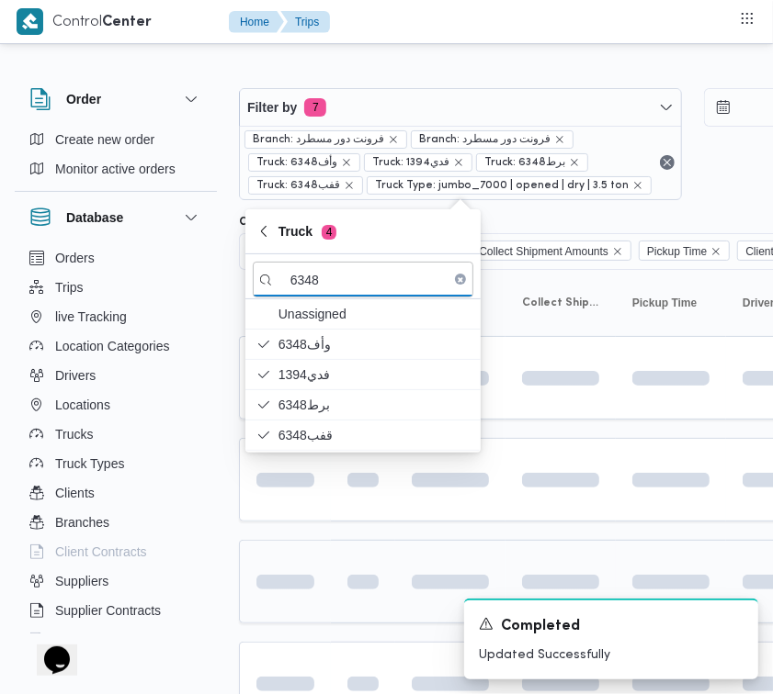
click at [344, 574] on div at bounding box center [363, 582] width 46 height 29
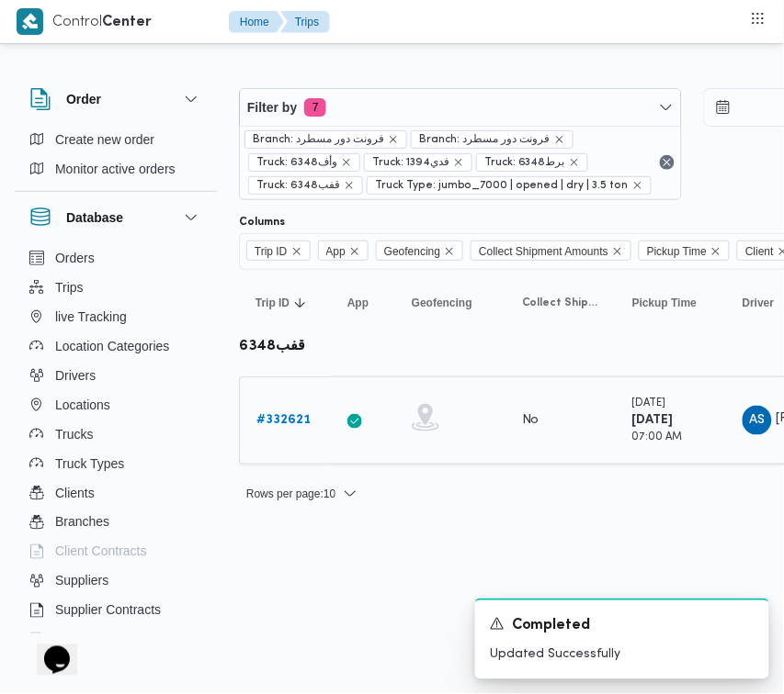
click at [294, 418] on b "# 332621" at bounding box center [283, 420] width 54 height 12
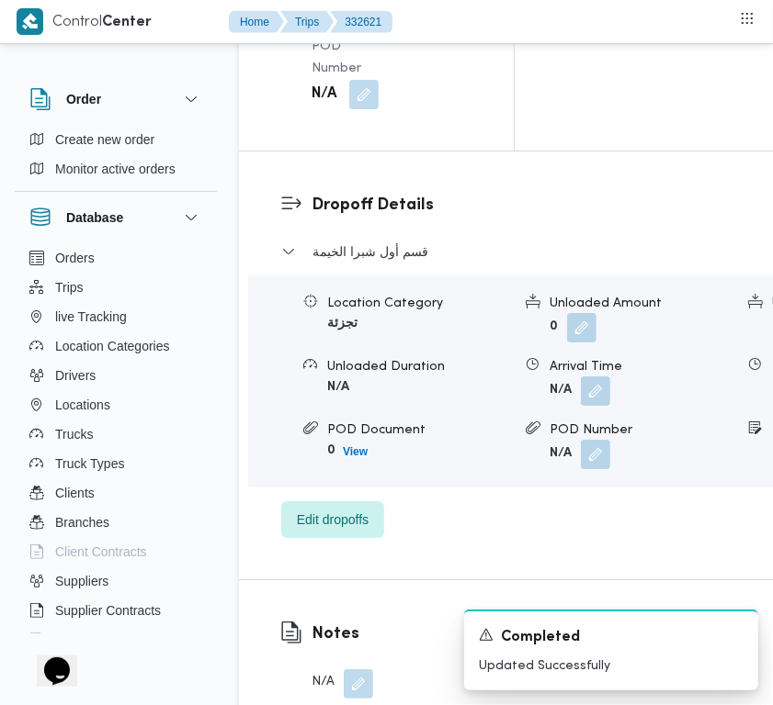
scroll to position [3636, 0]
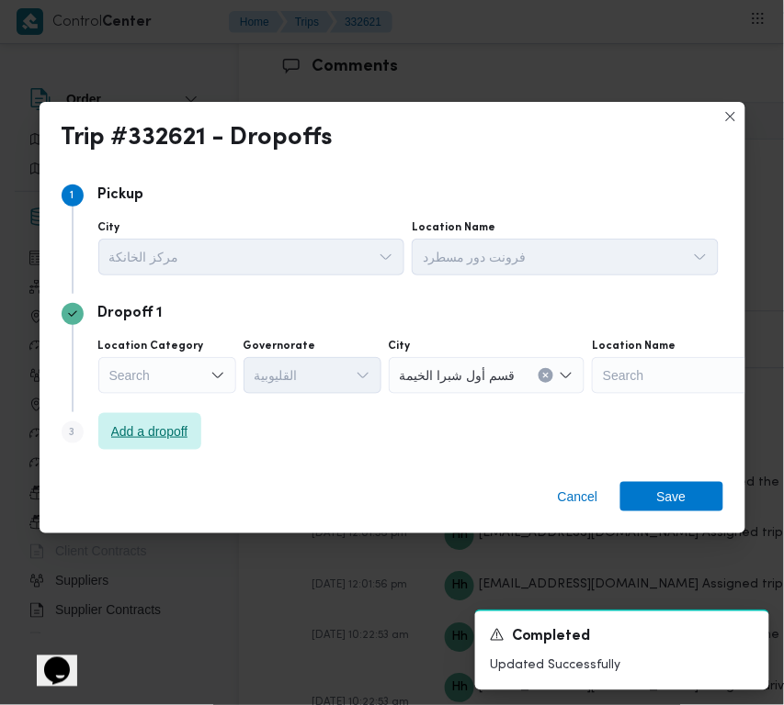
click at [139, 436] on span "Add a dropoff" at bounding box center [149, 432] width 77 height 22
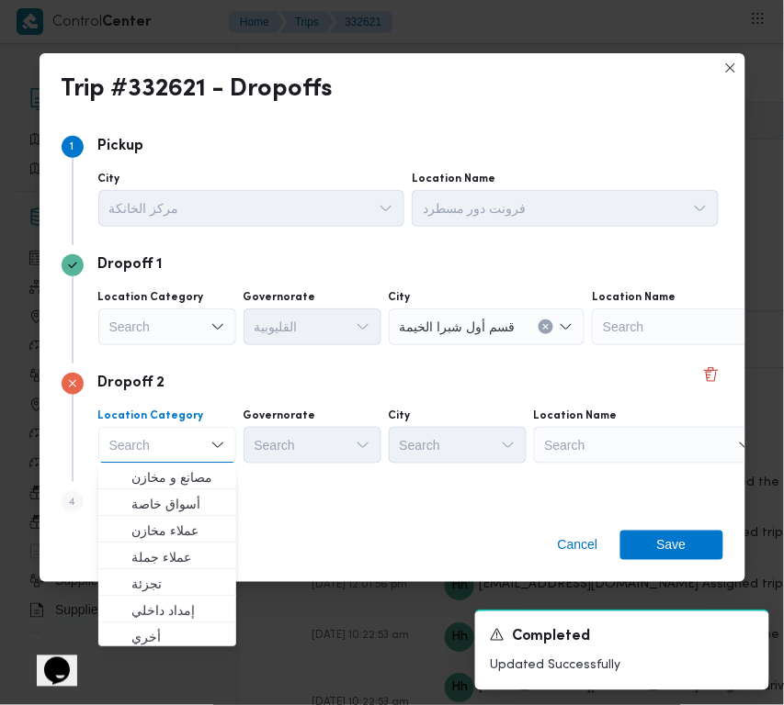
click at [604, 450] on div "Search" at bounding box center [649, 445] width 230 height 37
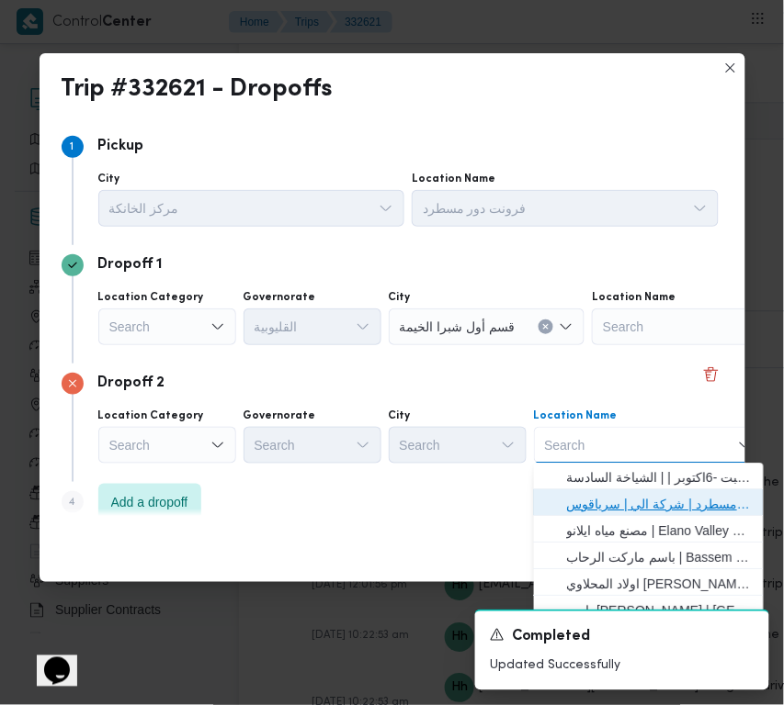
click at [626, 506] on span "فرونت دور مسطرد | شركة الي | سرياقوس" at bounding box center [660, 505] width 186 height 22
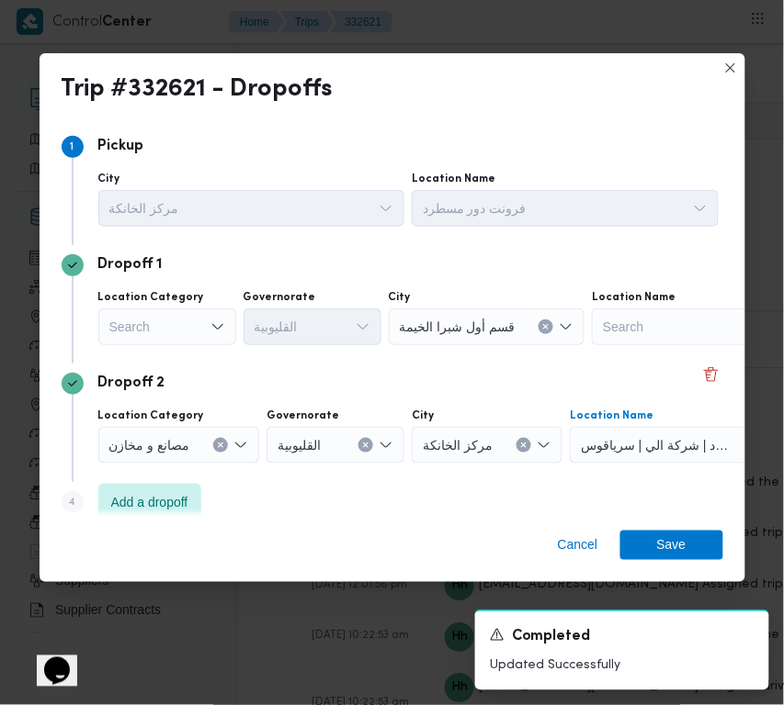
click at [175, 328] on div "Search" at bounding box center [167, 327] width 138 height 37
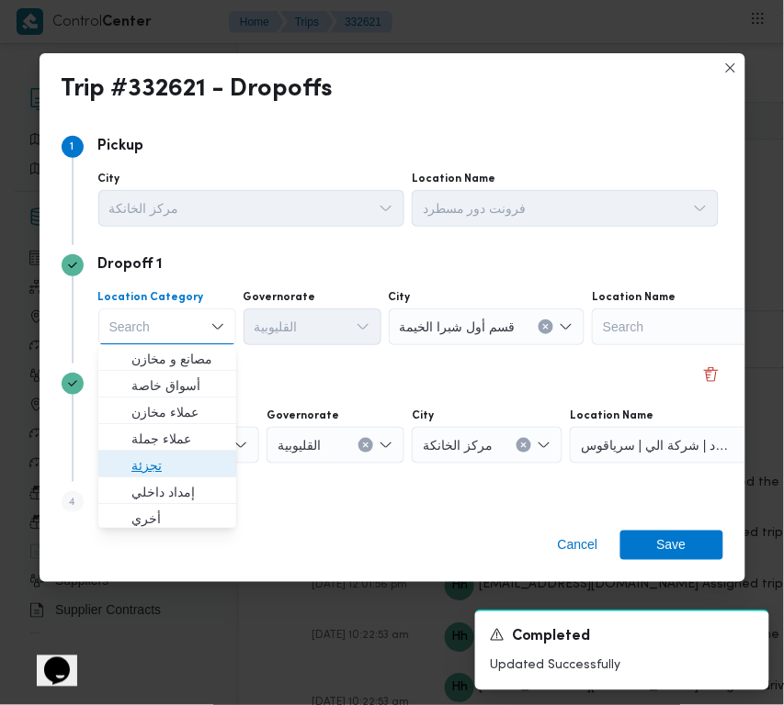
click at [175, 461] on span "تجزئة" at bounding box center [178, 467] width 94 height 22
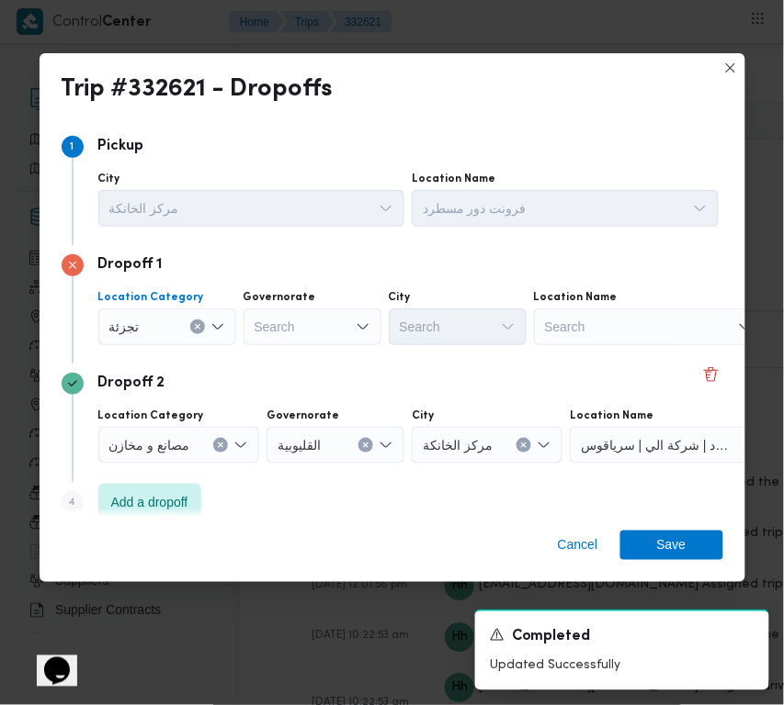
click at [299, 318] on div "Search" at bounding box center [312, 327] width 138 height 37
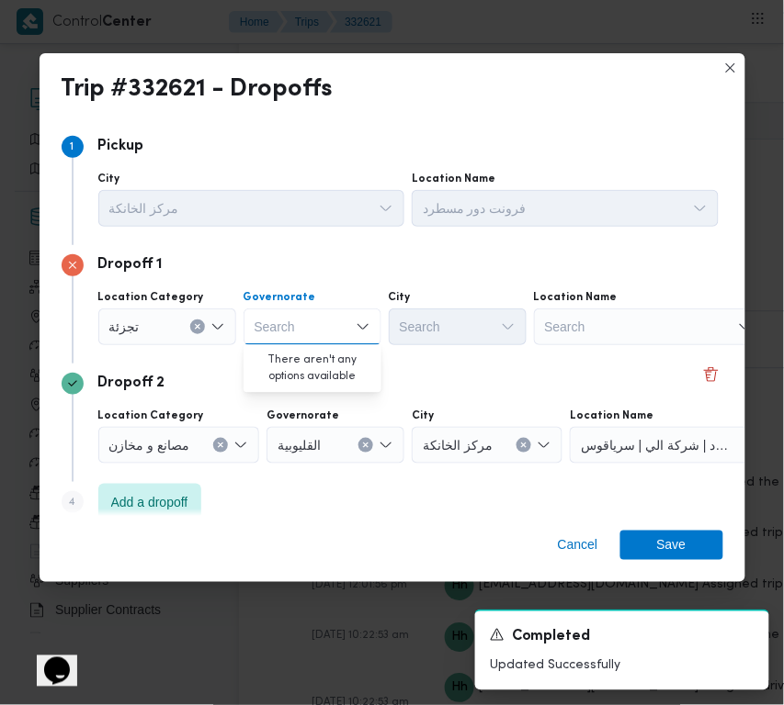
paste input "قاهرة"
type input "قاهرة"
click at [400, 378] on div "Dropoff 2" at bounding box center [392, 384] width 661 height 22
click at [295, 329] on div "قاهرة قاهرة" at bounding box center [312, 327] width 138 height 37
click at [296, 364] on span "القاهرة" at bounding box center [323, 360] width 94 height 22
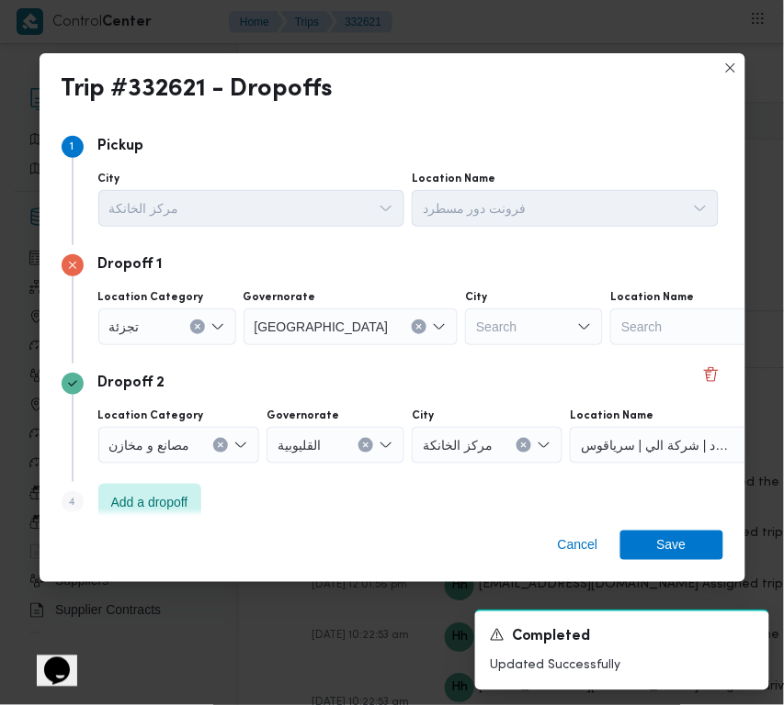
click at [469, 303] on div "City" at bounding box center [534, 297] width 138 height 15
click at [465, 324] on div "Search" at bounding box center [534, 327] width 138 height 37
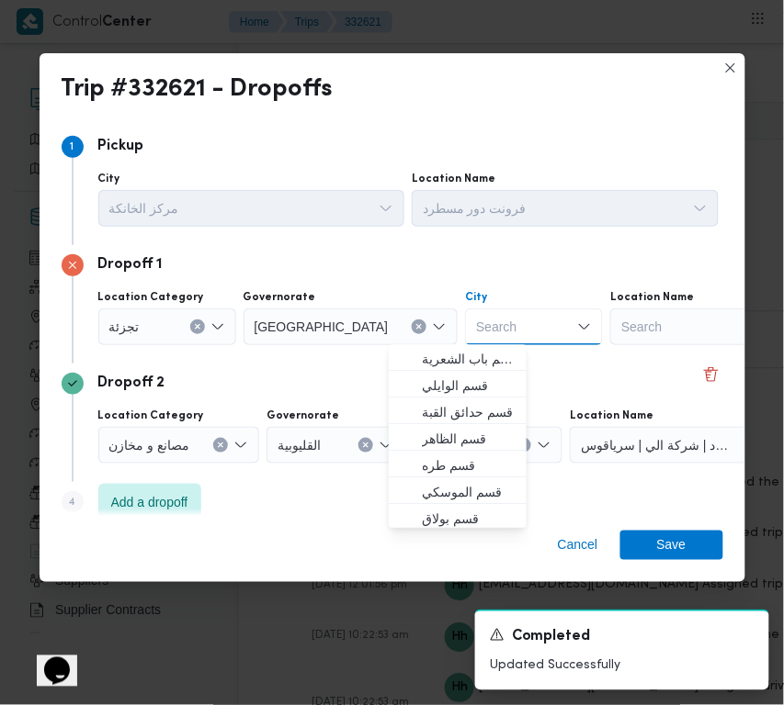
paste input "قاهرة"
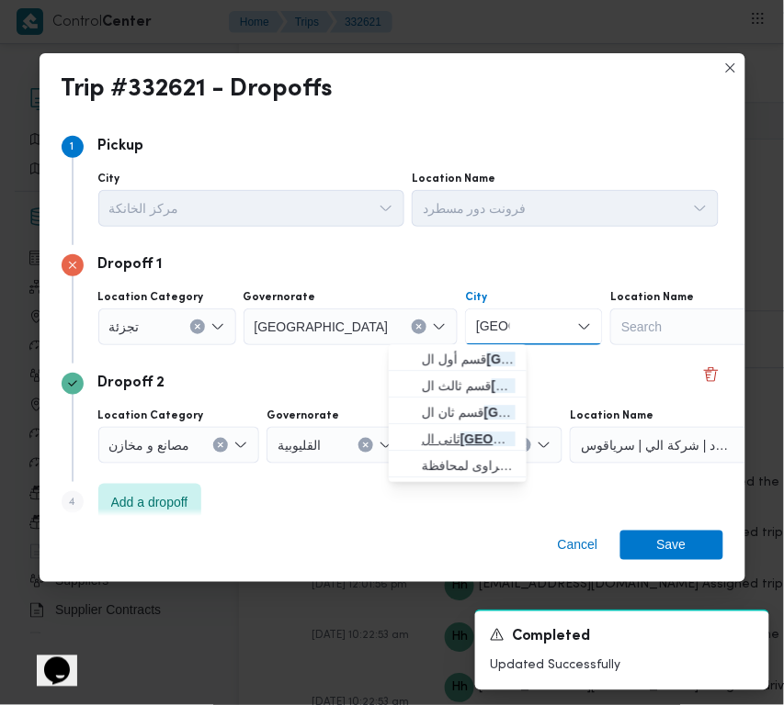
type input "قاهرة"
click at [460, 448] on span "ثانى ال قاهرة الجديدة" at bounding box center [469, 440] width 94 height 22
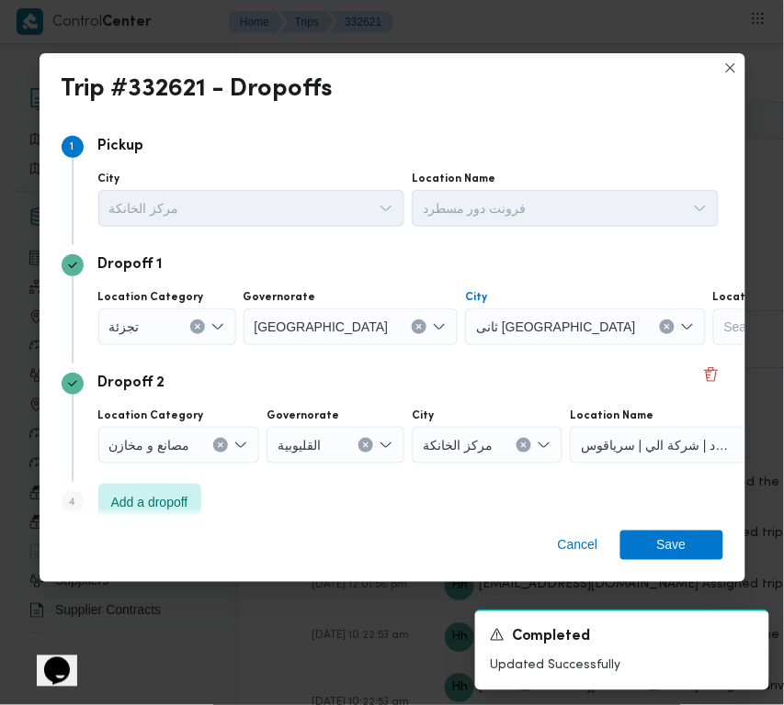
click at [434, 395] on div "Dropoff 2 Location Category مصانع و مخازن Governorate القليوبية City مركز الخان…" at bounding box center [392, 423] width 661 height 118
click at [664, 536] on span "Save" at bounding box center [671, 544] width 29 height 29
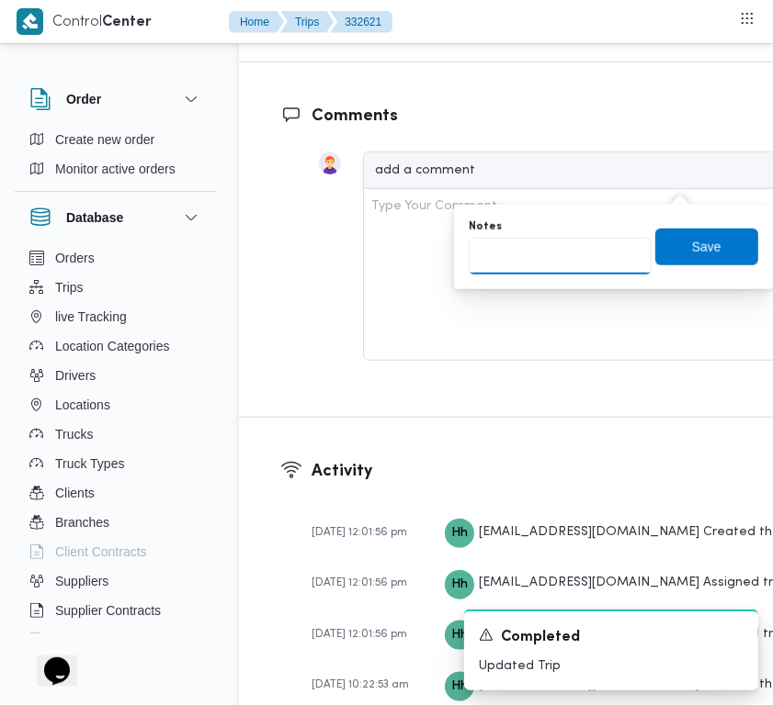
click at [581, 245] on input "Notes" at bounding box center [559, 256] width 183 height 37
paste input "مدينتى"
type input "مدينتى"
click at [692, 243] on span "Save" at bounding box center [706, 246] width 29 height 22
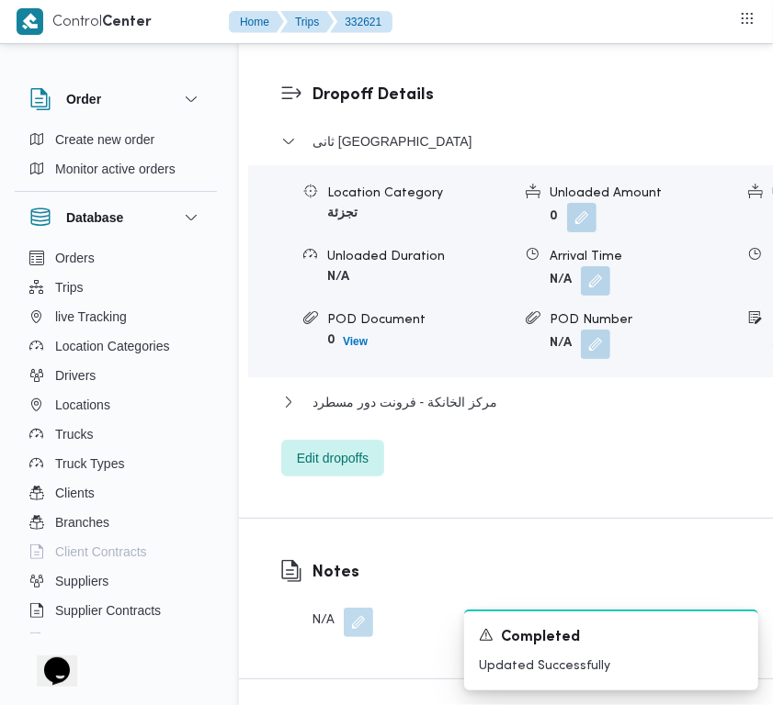
scroll to position [2849, 0]
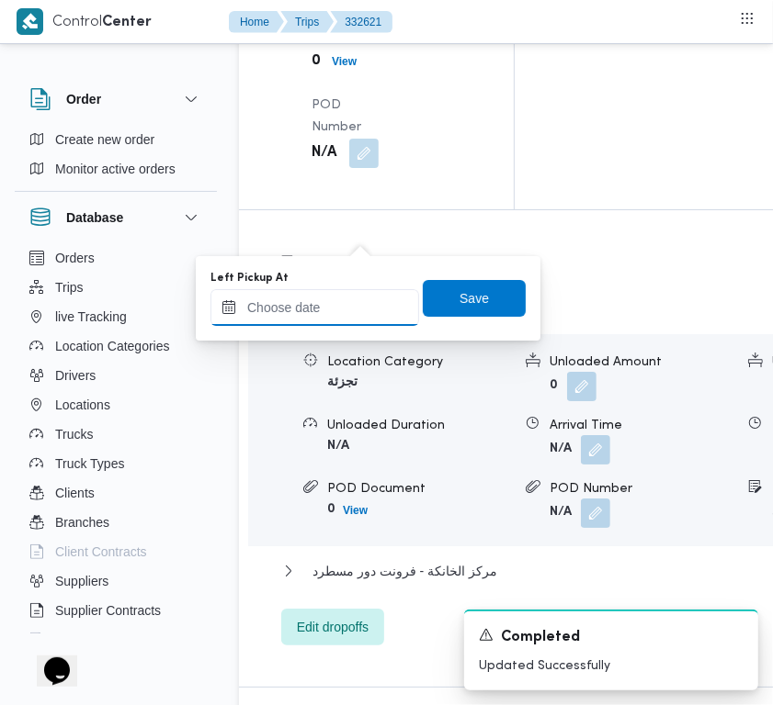
click at [341, 301] on input "Left Pickup At" at bounding box center [314, 307] width 209 height 37
paste input "26/8/2025 9:00:00 AM"
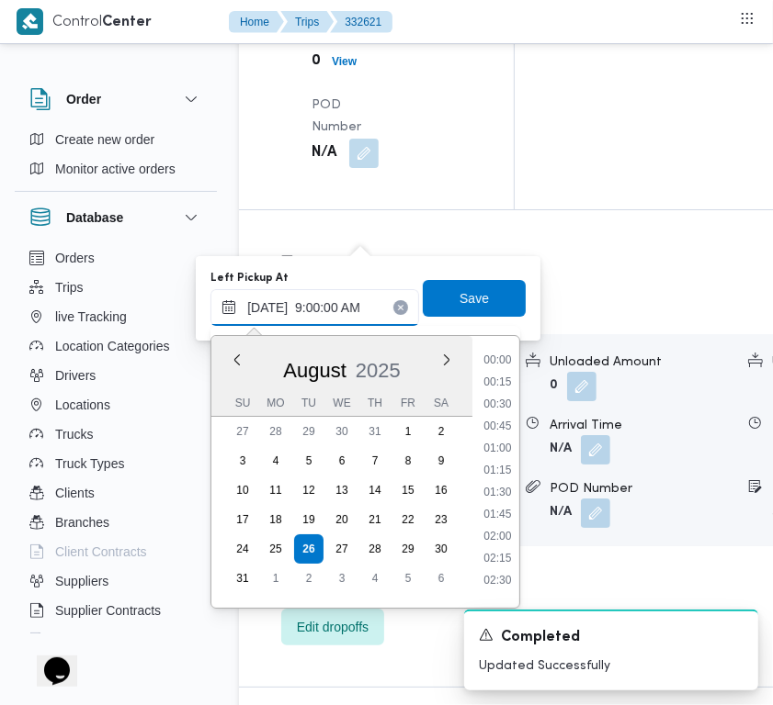
scroll to position [792, 0]
click at [502, 466] on li "10:15" at bounding box center [497, 472] width 42 height 18
type input "26/08/2025 10:15"
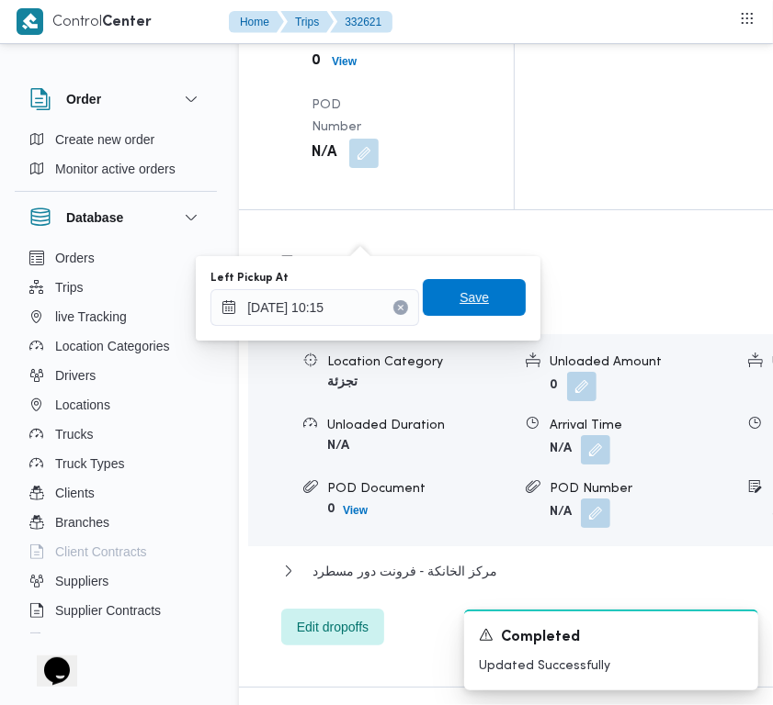
click at [475, 289] on span "Save" at bounding box center [474, 297] width 103 height 37
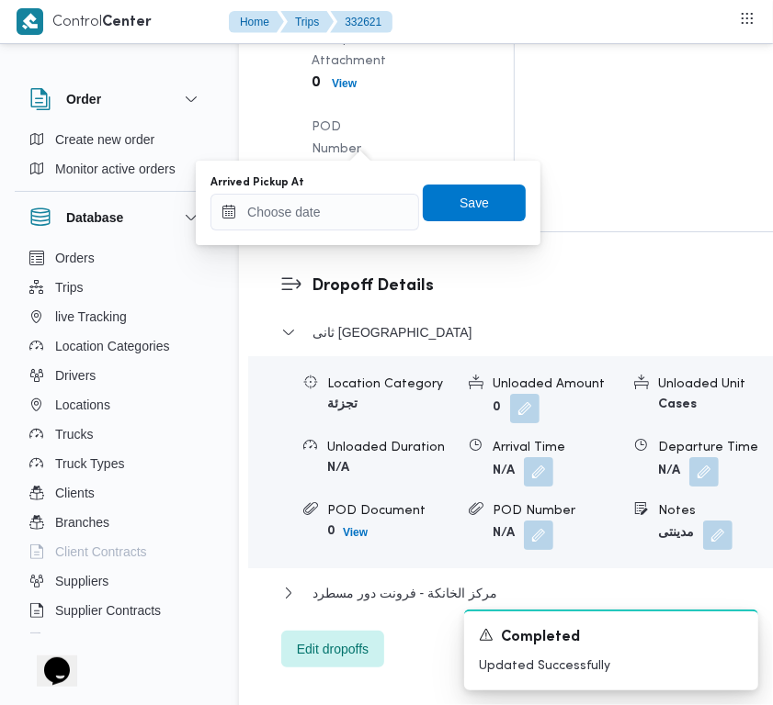
click at [344, 235] on div "You are in a dialog. To close this dialog, hit escape. Arrived Pickup At Save" at bounding box center [368, 203] width 344 height 85
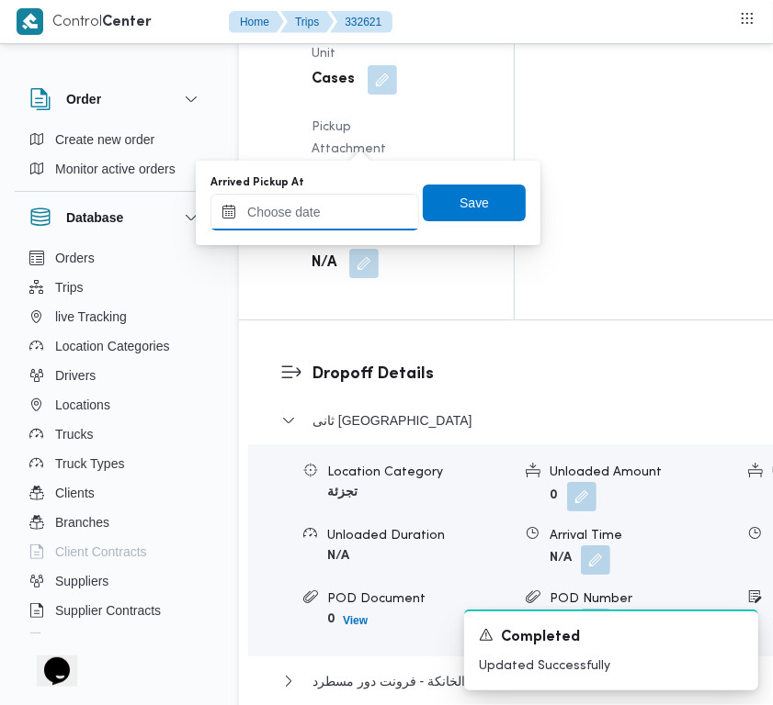
click at [335, 205] on input "Arrived Pickup At" at bounding box center [314, 212] width 209 height 37
paste input "26/8/2025 9:00:00 AM"
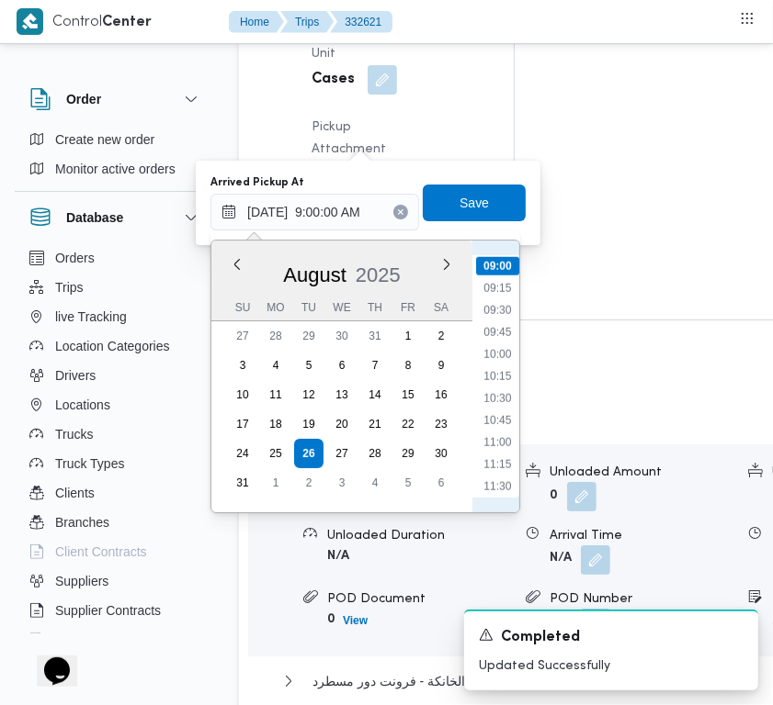
scroll to position [585, 0]
click at [502, 392] on ul "00:00 00:15 00:30 00:45 01:00 01:15 01:30 01:45 02:00 02:15 02:30 02:45 03:00 0…" at bounding box center [497, 376] width 43 height 242
click at [496, 382] on li "08:00" at bounding box center [497, 385] width 42 height 18
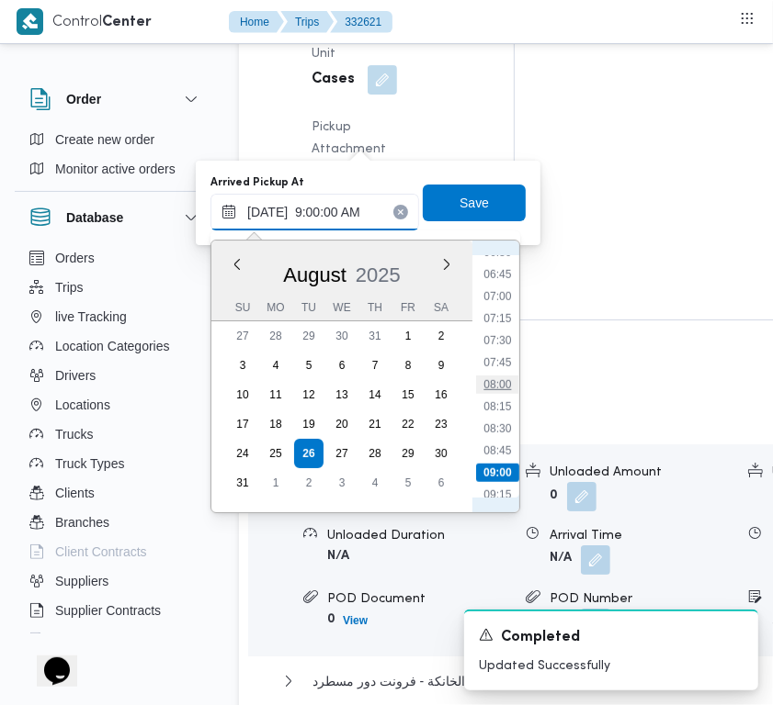
type input "26/08/2025 08:00"
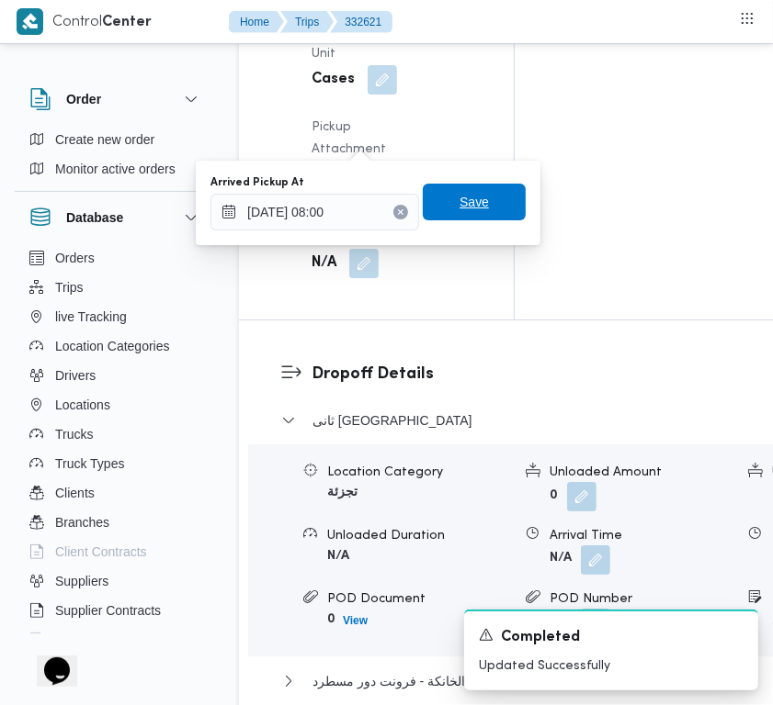
click at [429, 185] on span "Save" at bounding box center [474, 202] width 103 height 37
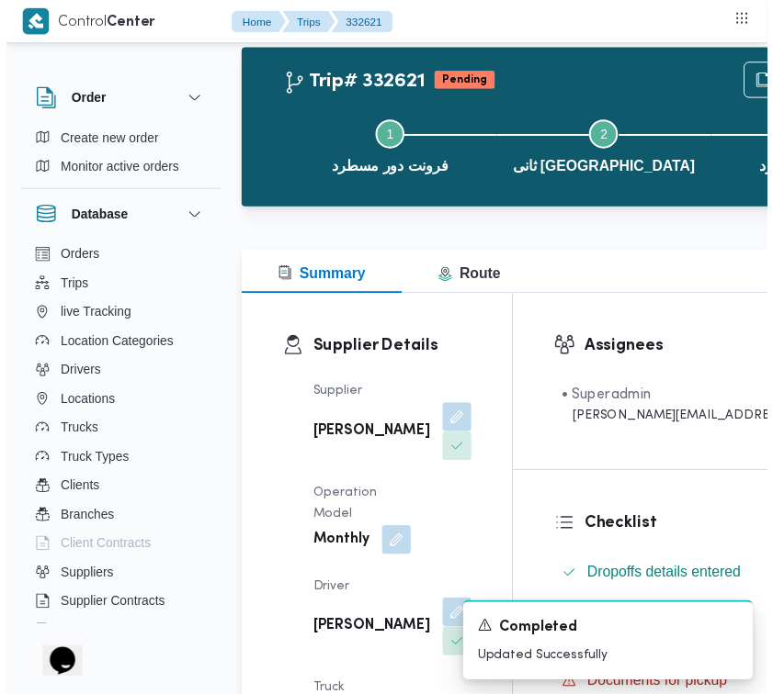
scroll to position [0, 0]
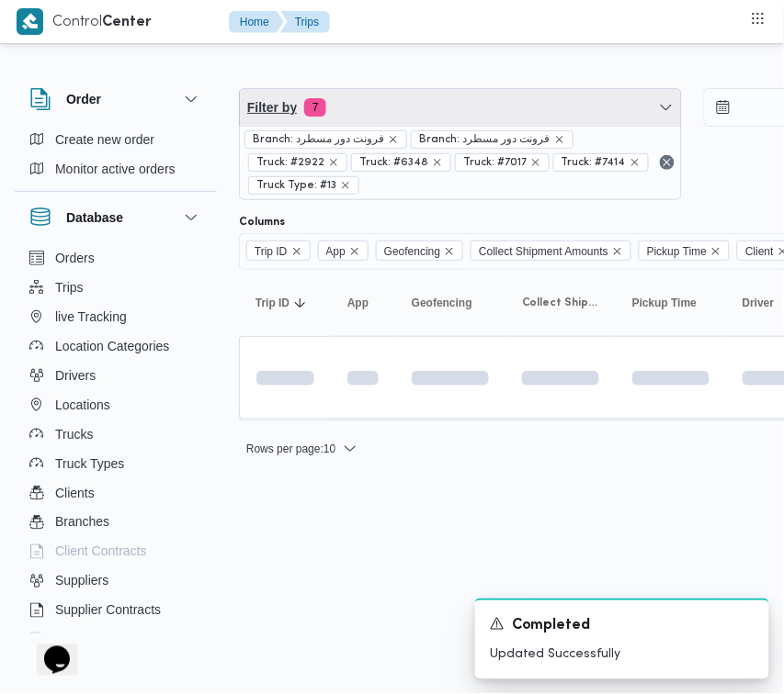
click at [395, 112] on span "Filter by 7" at bounding box center [460, 107] width 441 height 37
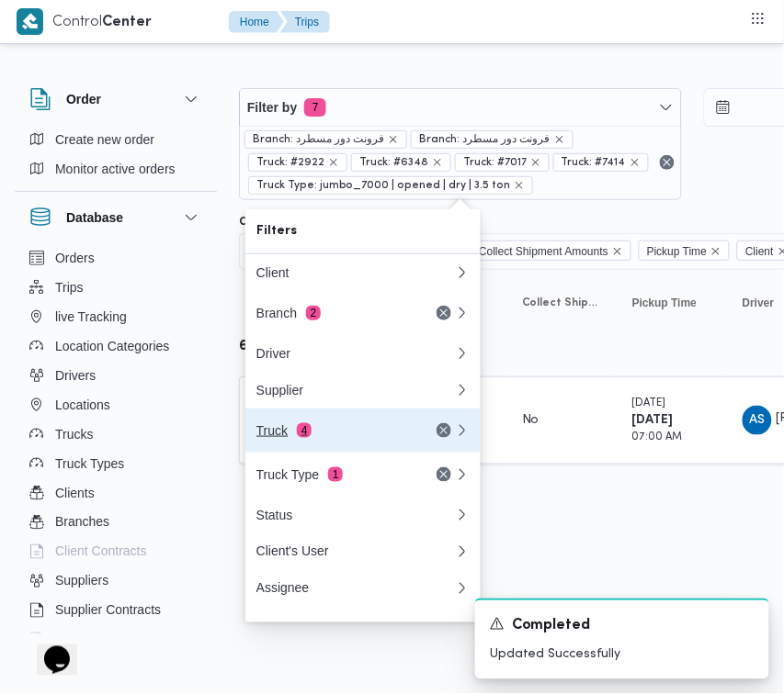
click at [323, 429] on div "Truck 4" at bounding box center [355, 431] width 220 height 44
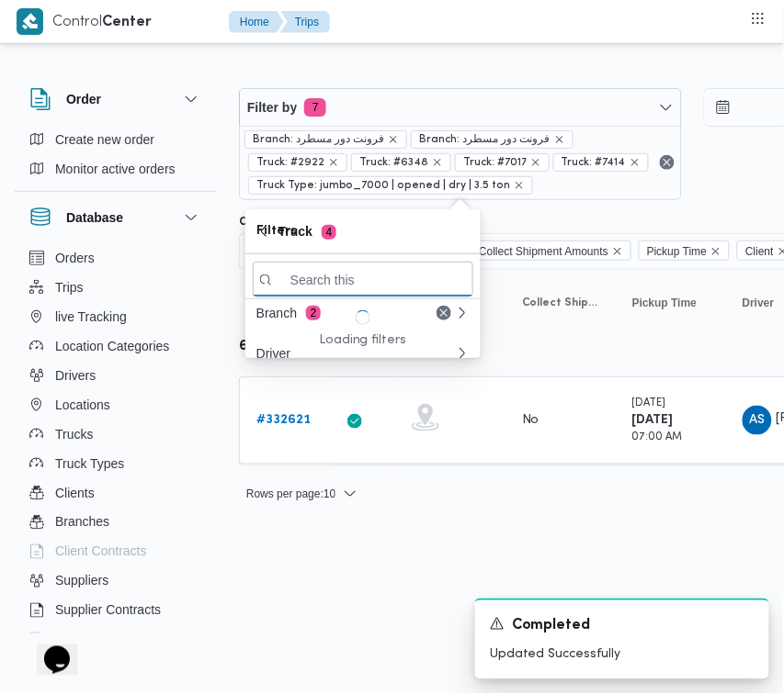
paste input "3981"
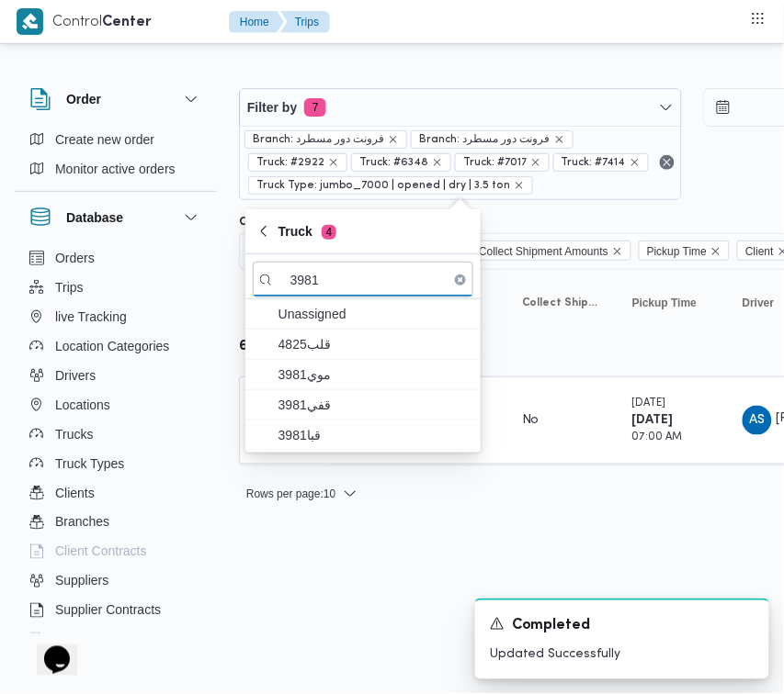
type input "3981"
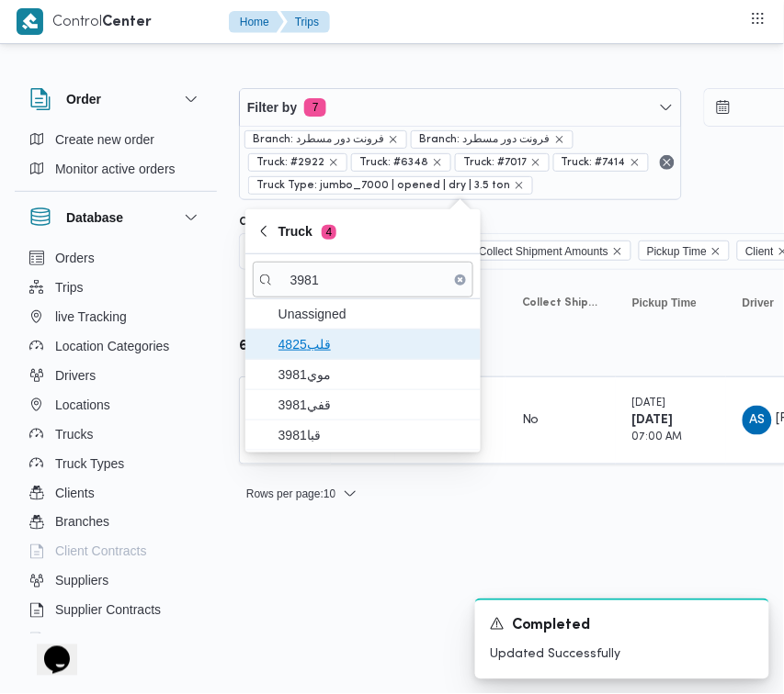
click at [358, 344] on span "4825قلب" at bounding box center [373, 344] width 191 height 22
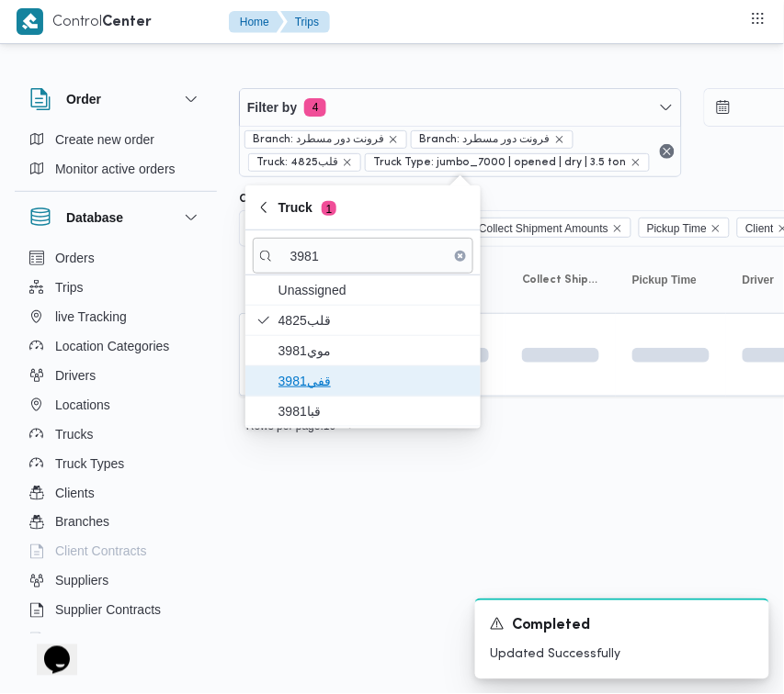
click at [345, 378] on span "قفي3981" at bounding box center [373, 381] width 191 height 22
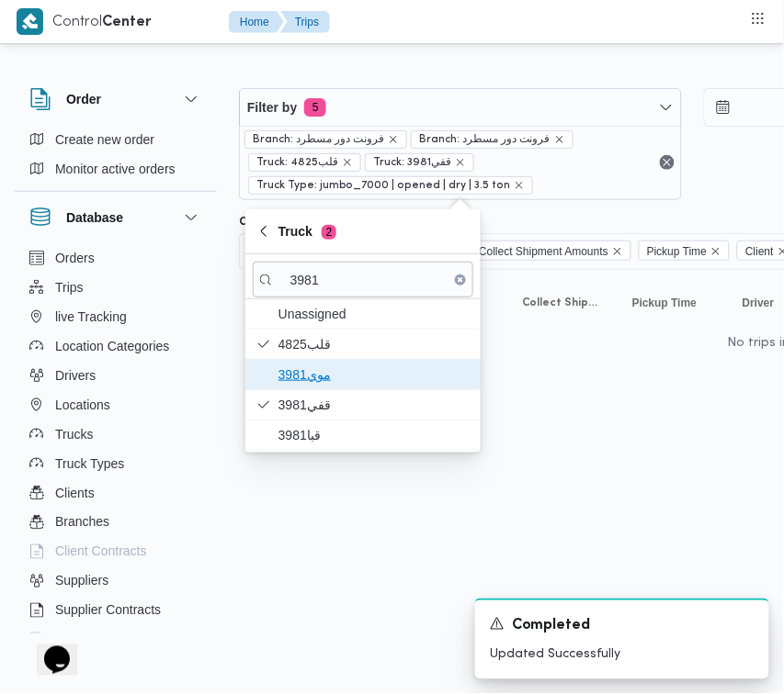
click at [319, 379] on span "موي3981" at bounding box center [373, 375] width 191 height 22
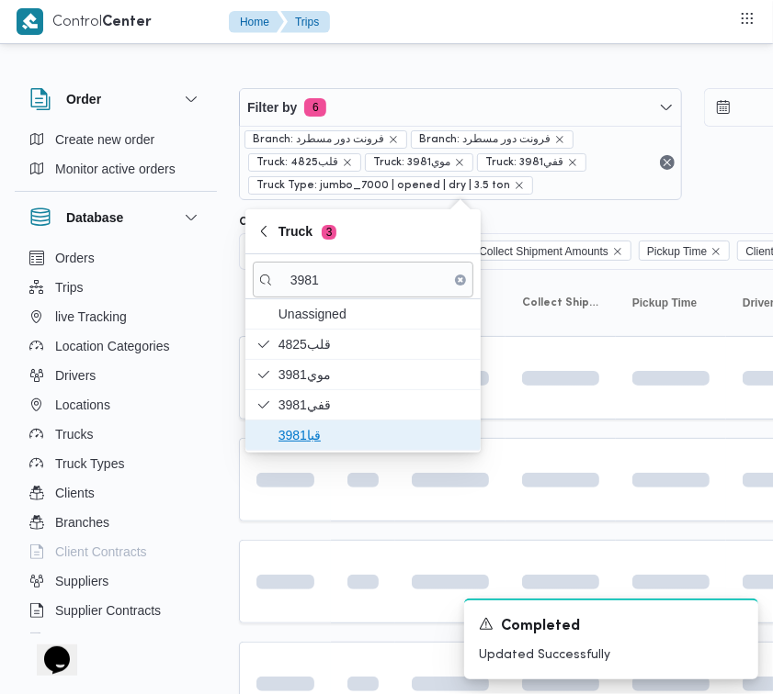
click at [326, 438] on span "قبا3981" at bounding box center [373, 435] width 191 height 22
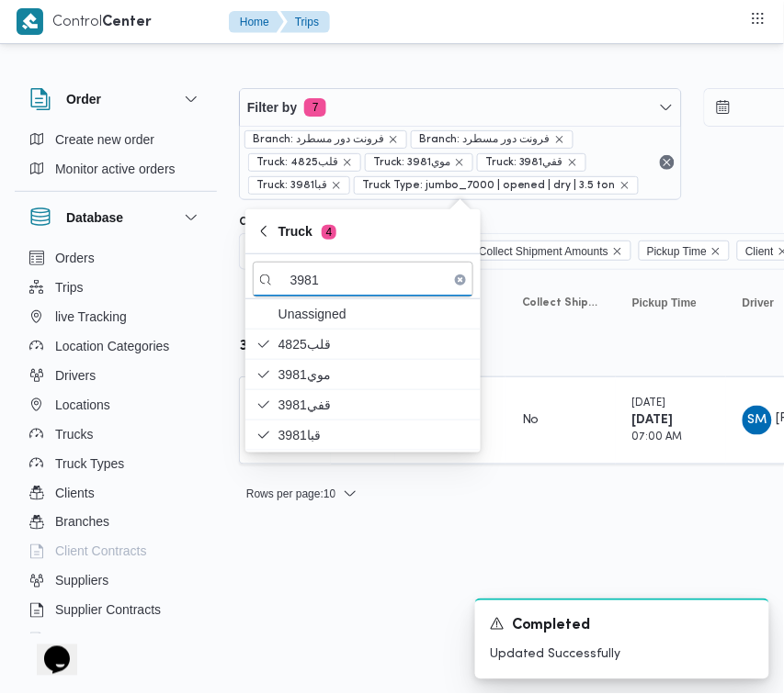
click at [335, 551] on html "Control Center Home Trips Order Create new order Monitor active orders Database…" at bounding box center [392, 347] width 784 height 694
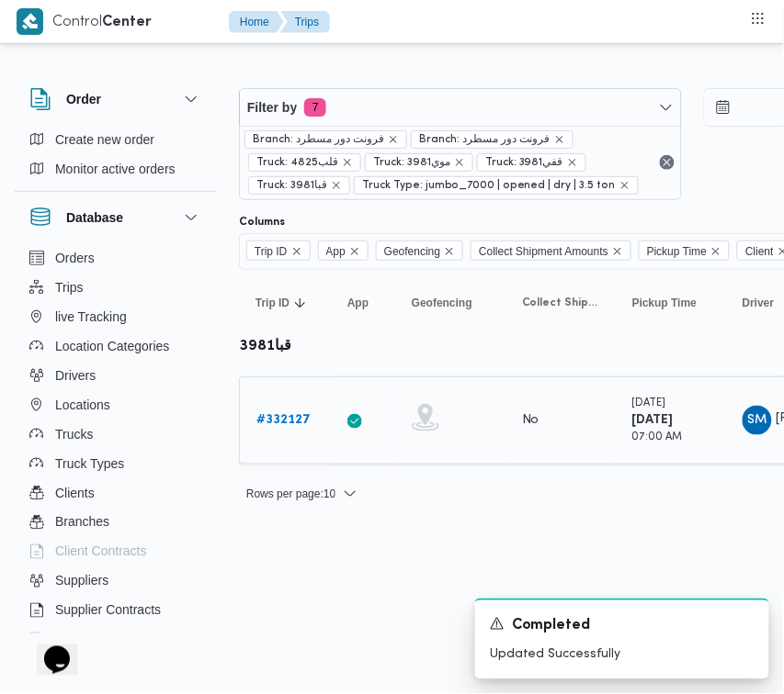
click at [288, 414] on b "# 332127" at bounding box center [283, 420] width 54 height 12
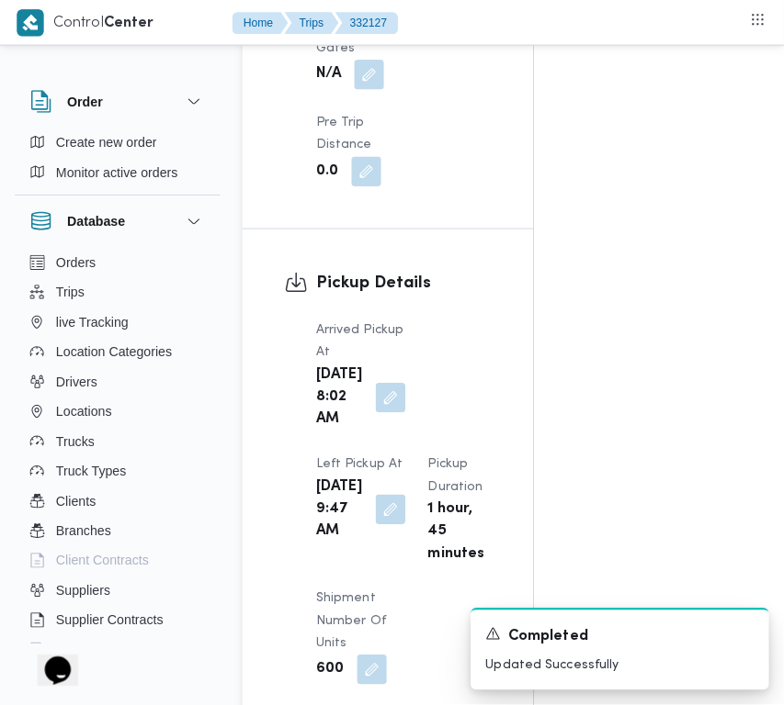
scroll to position [2908, 0]
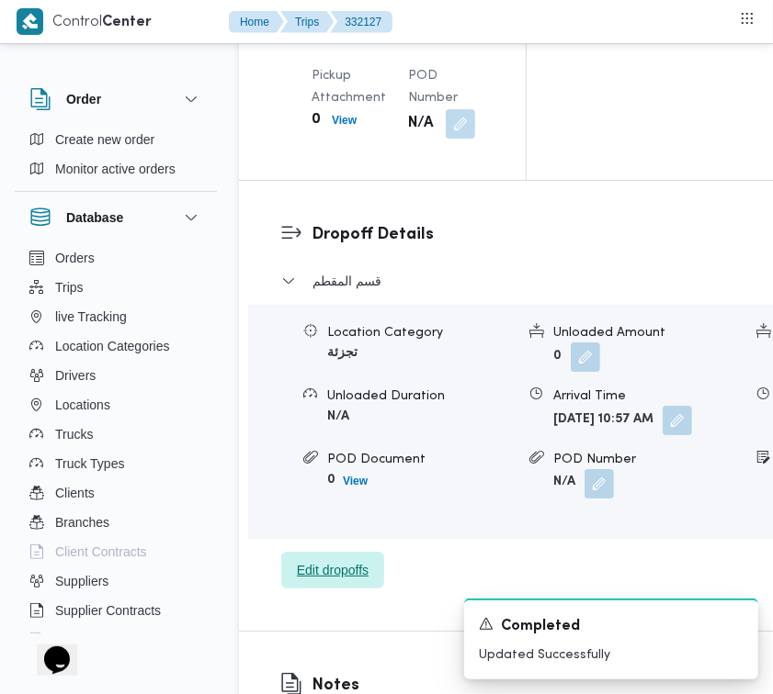
click at [338, 581] on span "Edit dropoffs" at bounding box center [333, 570] width 72 height 22
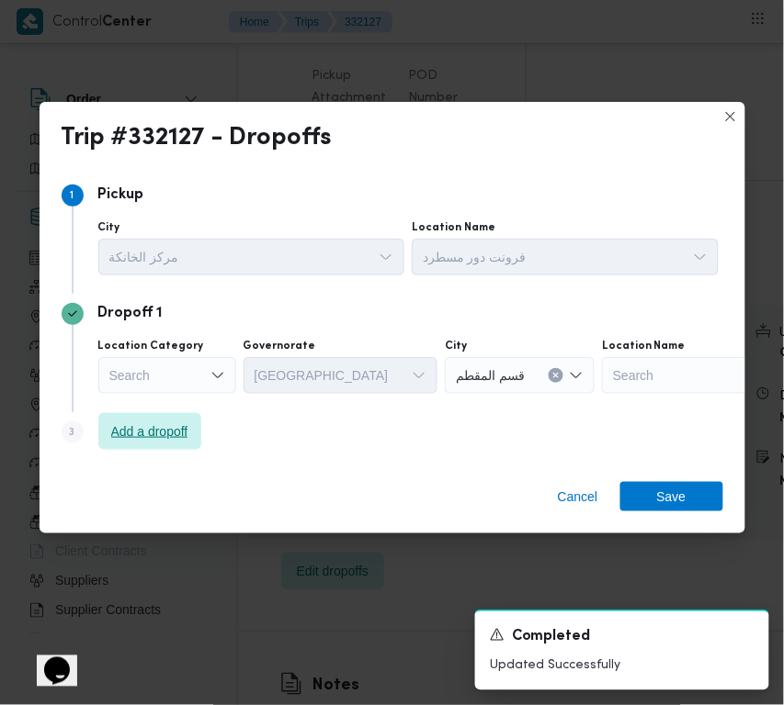
click at [163, 450] on span "Add a dropoff" at bounding box center [149, 431] width 103 height 37
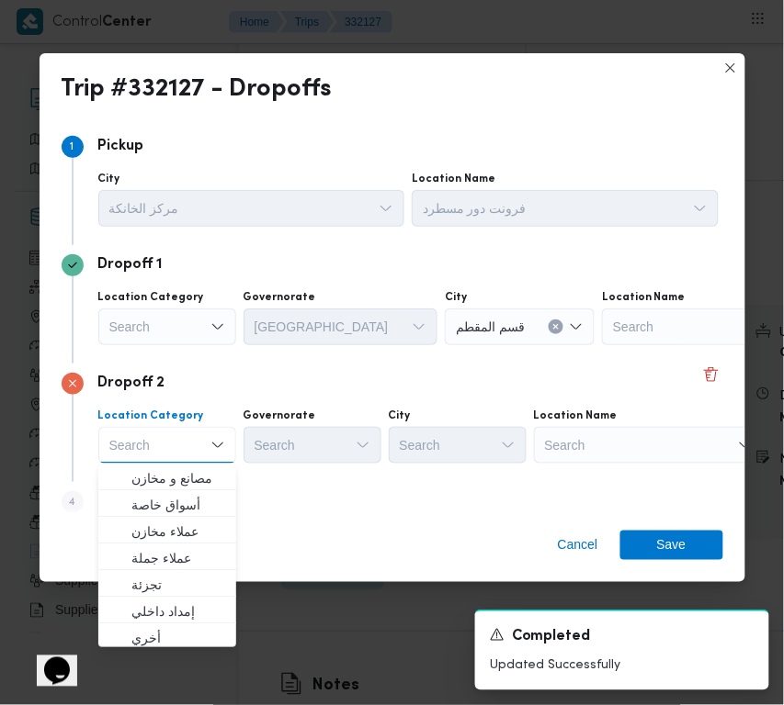
click at [327, 490] on div "Step 4 is disabled 4 Add a dropoff" at bounding box center [392, 506] width 661 height 48
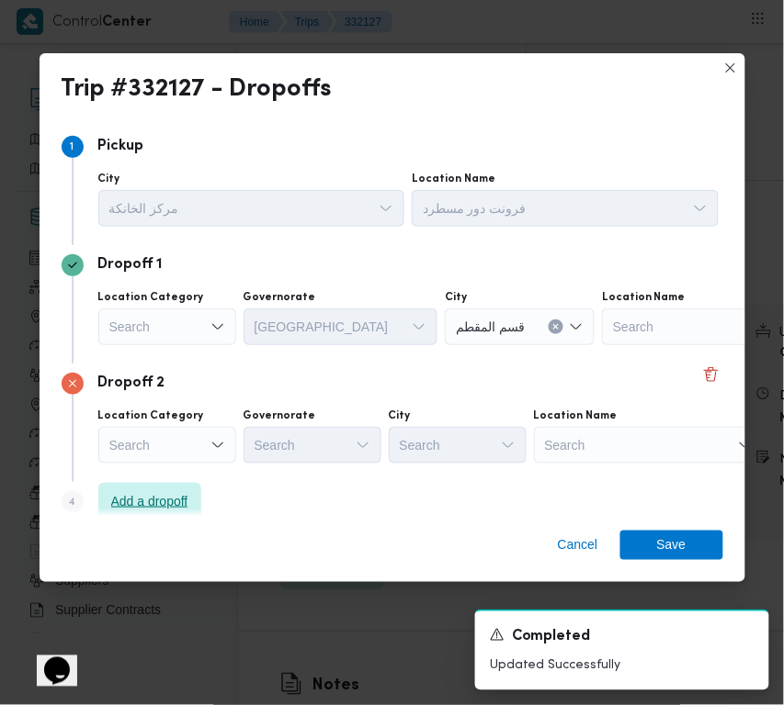
click at [173, 498] on span "Add a dropoff" at bounding box center [149, 502] width 77 height 22
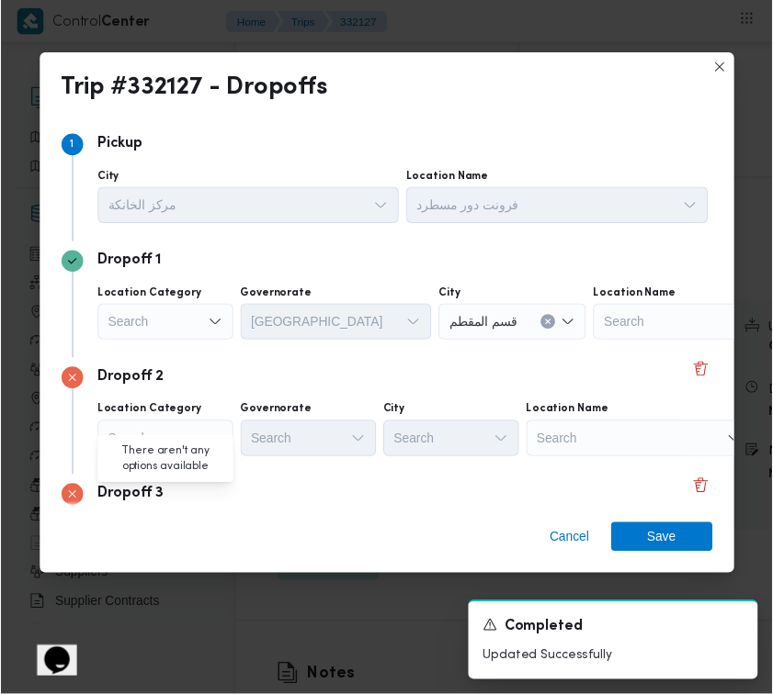
scroll to position [139, 0]
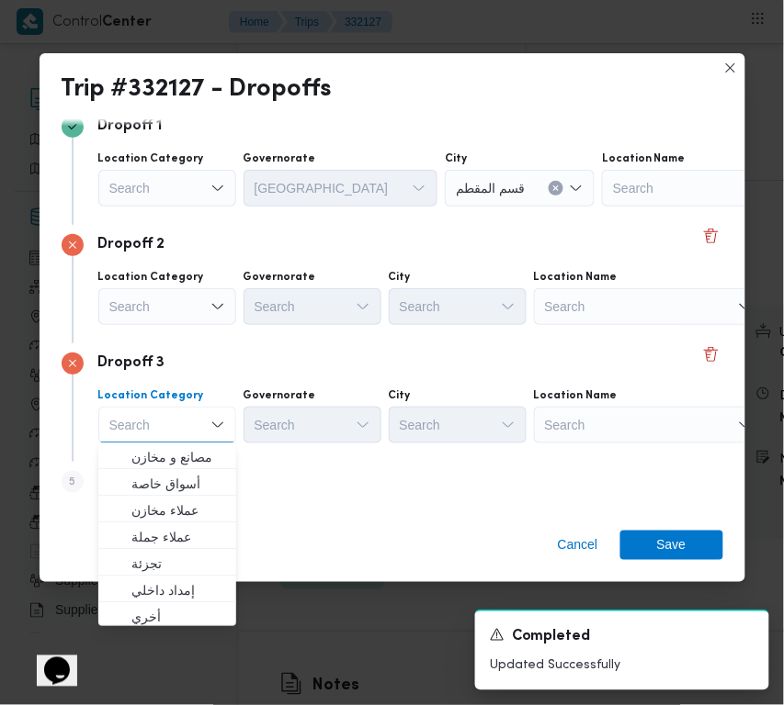
click at [691, 418] on div "Search" at bounding box center [649, 425] width 230 height 37
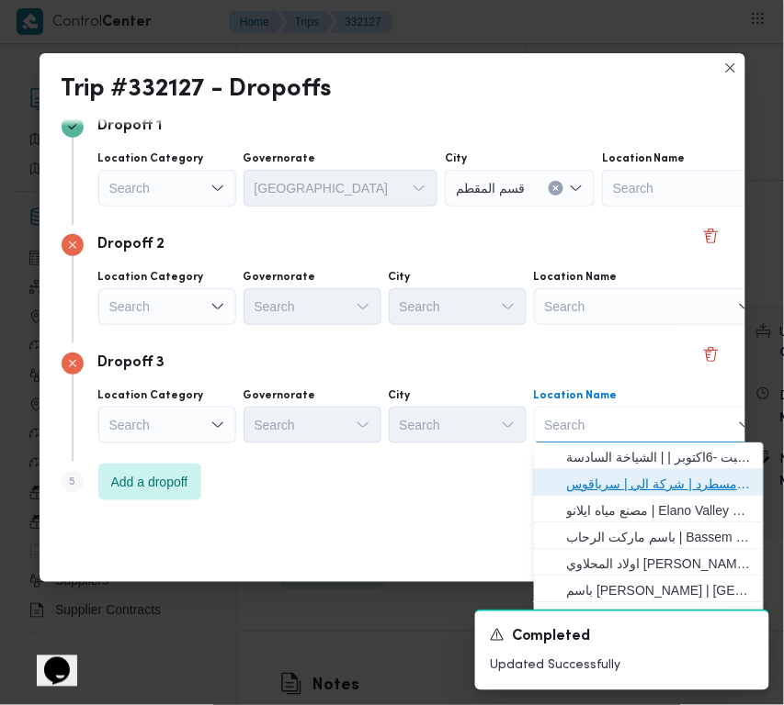
drag, startPoint x: 682, startPoint y: 475, endPoint x: 608, endPoint y: 478, distance: 73.5
click at [682, 476] on span "فرونت دور مسطرد | شركة الي | سرياقوس" at bounding box center [660, 484] width 186 height 22
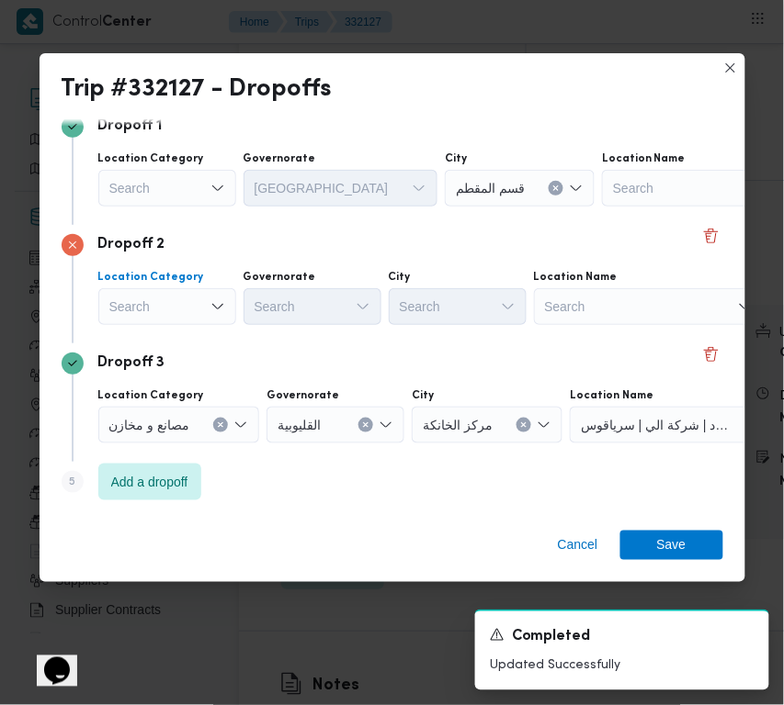
click at [142, 313] on div "Search" at bounding box center [167, 306] width 138 height 37
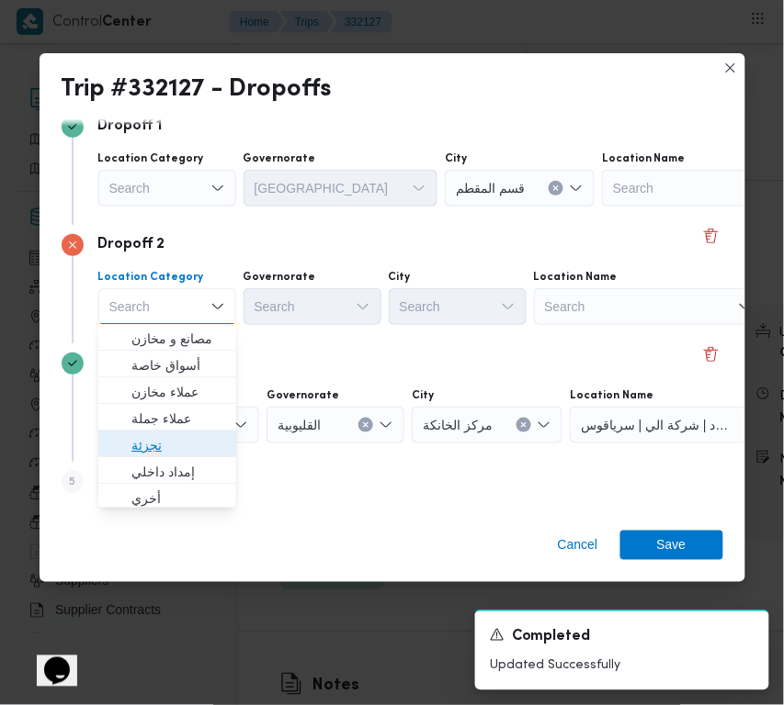
click at [161, 437] on span "تجزئة" at bounding box center [178, 445] width 94 height 22
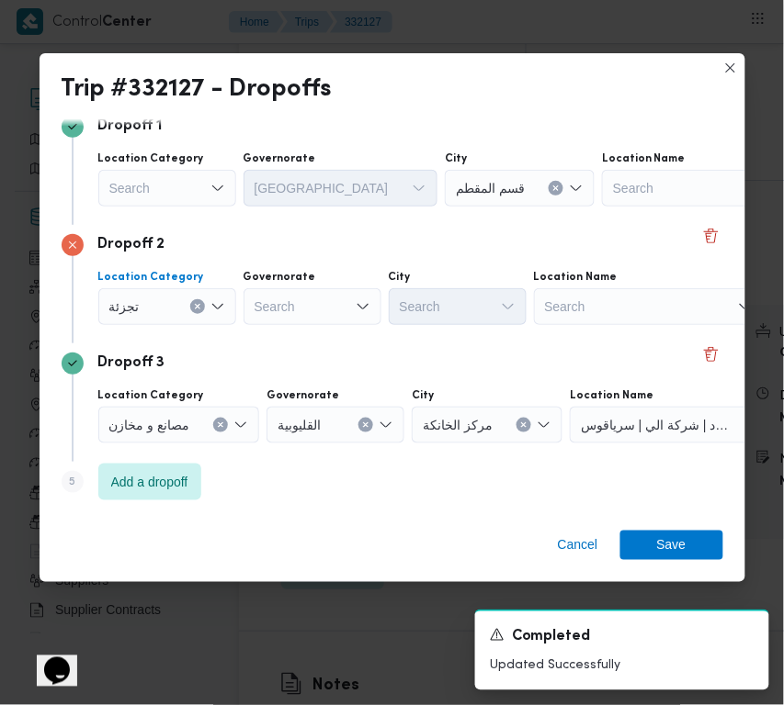
click at [140, 175] on div "Search" at bounding box center [167, 188] width 138 height 37
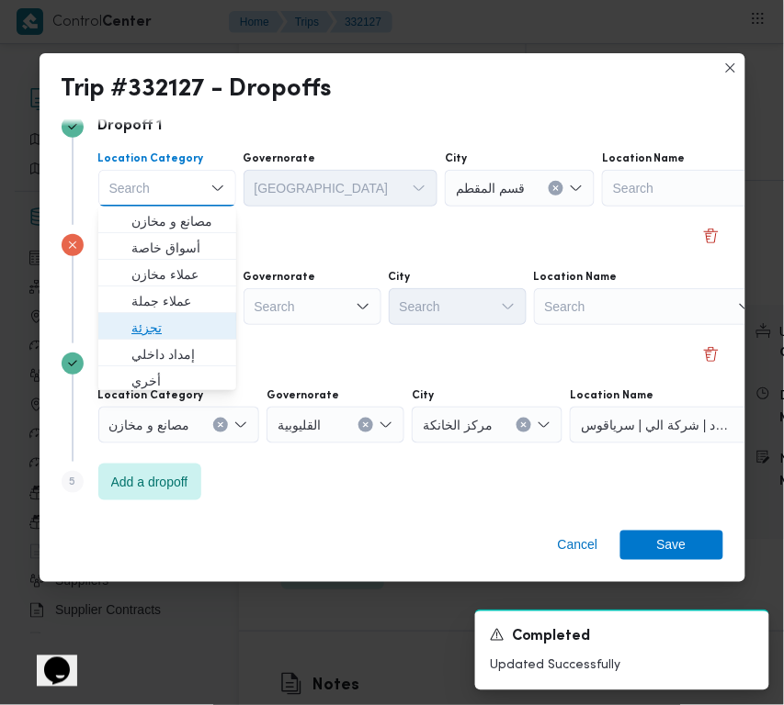
click at [158, 317] on span "تجزئة" at bounding box center [178, 328] width 94 height 22
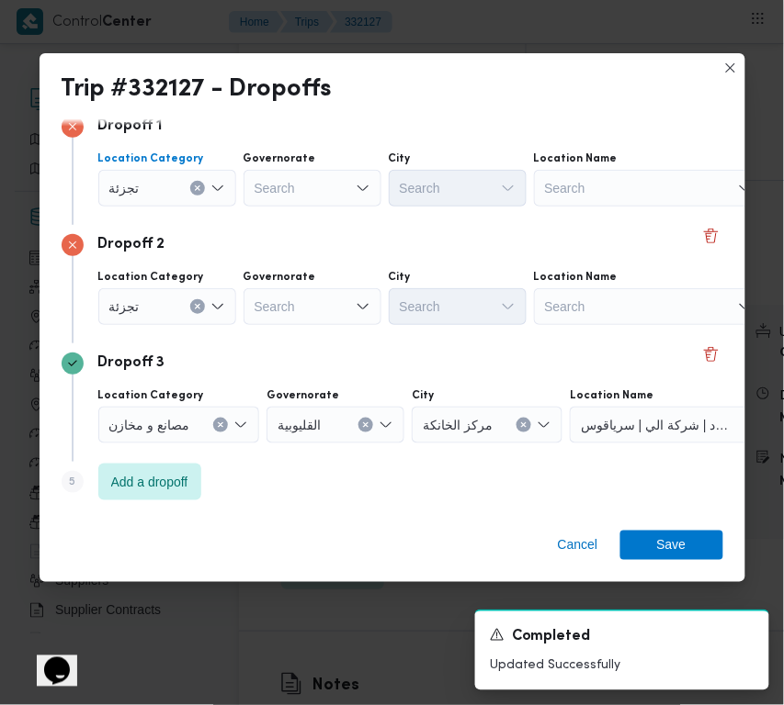
click at [291, 314] on div "Search" at bounding box center [312, 306] width 138 height 37
paste input "قاهرة"
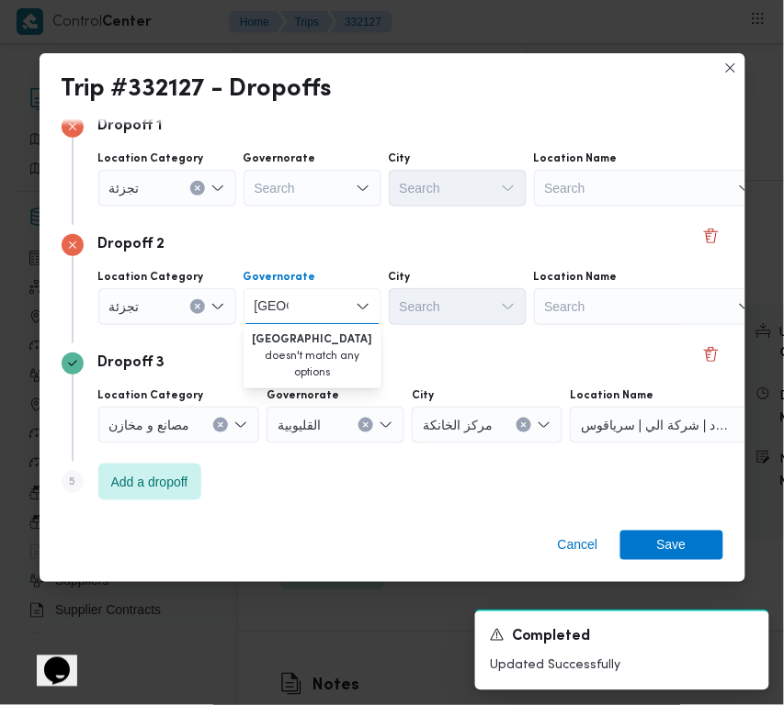
type input "قاهرة"
click at [266, 182] on div "Search" at bounding box center [312, 188] width 138 height 37
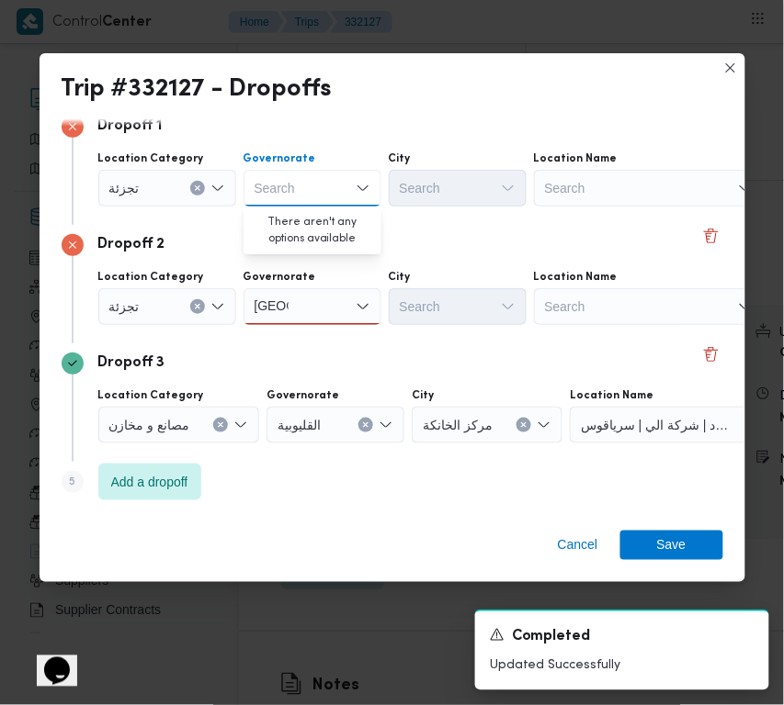
paste input "قاهرة"
type input "قاهرة"
click at [445, 249] on div "Dropoff 2" at bounding box center [392, 245] width 661 height 22
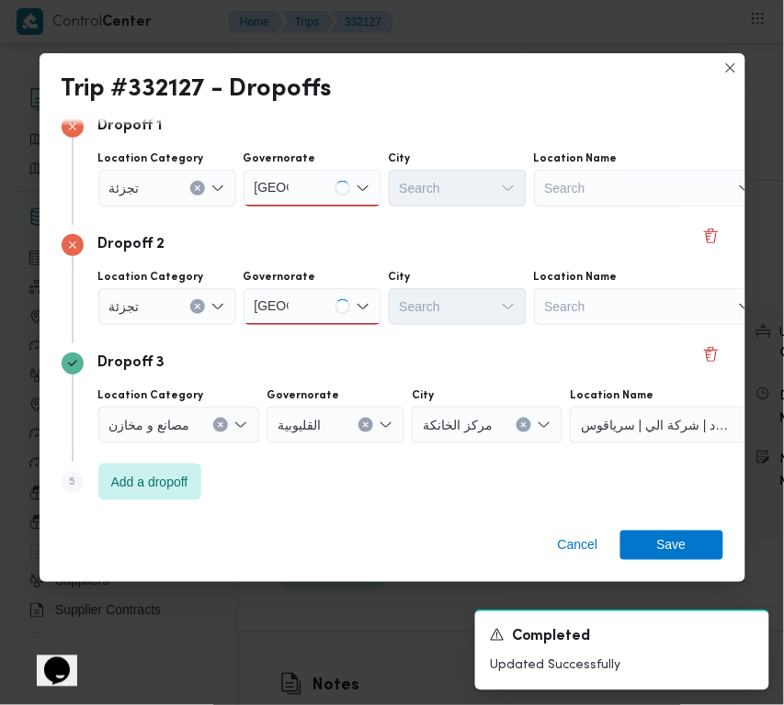
click at [313, 301] on div "قاهرة قاهرة" at bounding box center [312, 306] width 138 height 37
click at [321, 195] on div "قاهرة قاهرة" at bounding box center [312, 188] width 138 height 37
click at [306, 181] on div "قاهرة قاهرة" at bounding box center [312, 188] width 138 height 37
click at [305, 213] on span "القاهرة" at bounding box center [323, 221] width 94 height 22
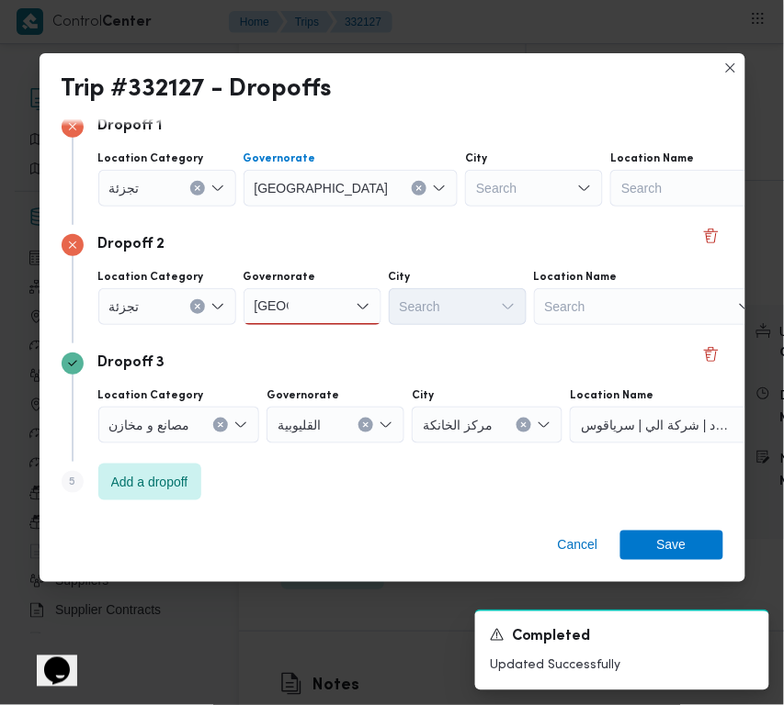
click at [322, 299] on div "قاهرة قاهرة" at bounding box center [312, 306] width 138 height 37
click at [322, 333] on span "القاهرة" at bounding box center [323, 339] width 94 height 22
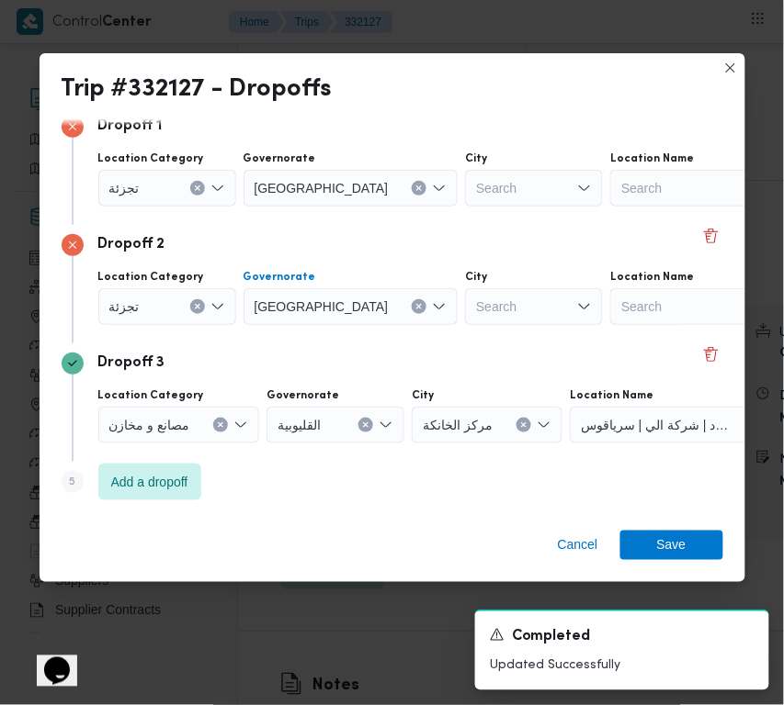
click at [465, 305] on div "Search" at bounding box center [534, 306] width 138 height 37
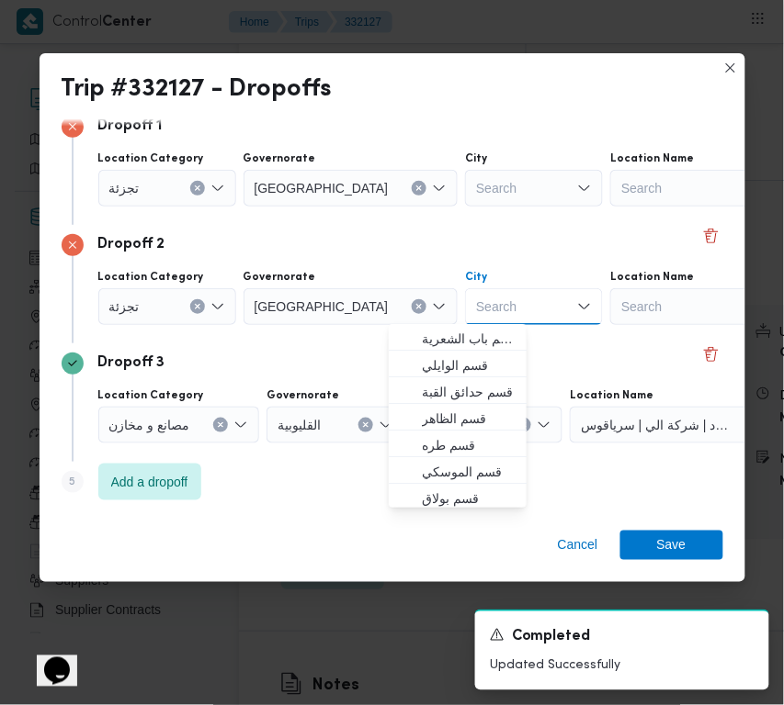
paste input "قاهرة"
type input "قاهرة"
click at [465, 186] on div "Search" at bounding box center [534, 188] width 138 height 37
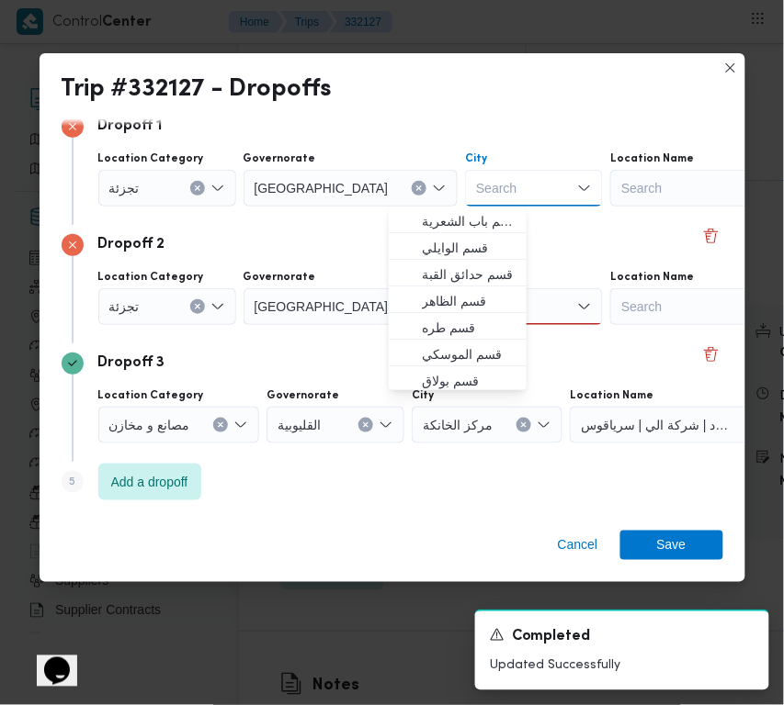
paste input "قاهرة"
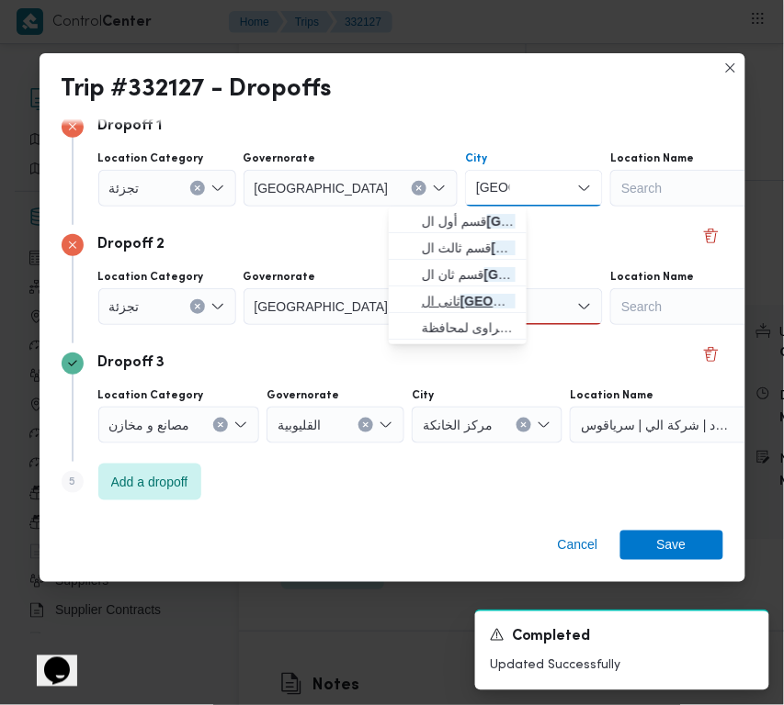
type input "قاهرة"
click at [479, 308] on mark "قاهرة" at bounding box center [529, 301] width 138 height 15
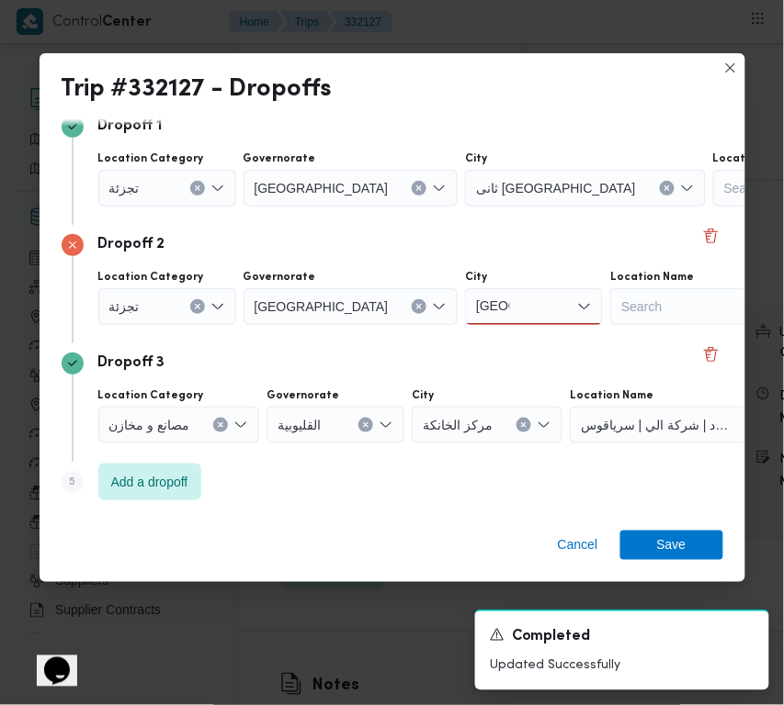
click at [476, 303] on input "قاهرة" at bounding box center [493, 307] width 34 height 22
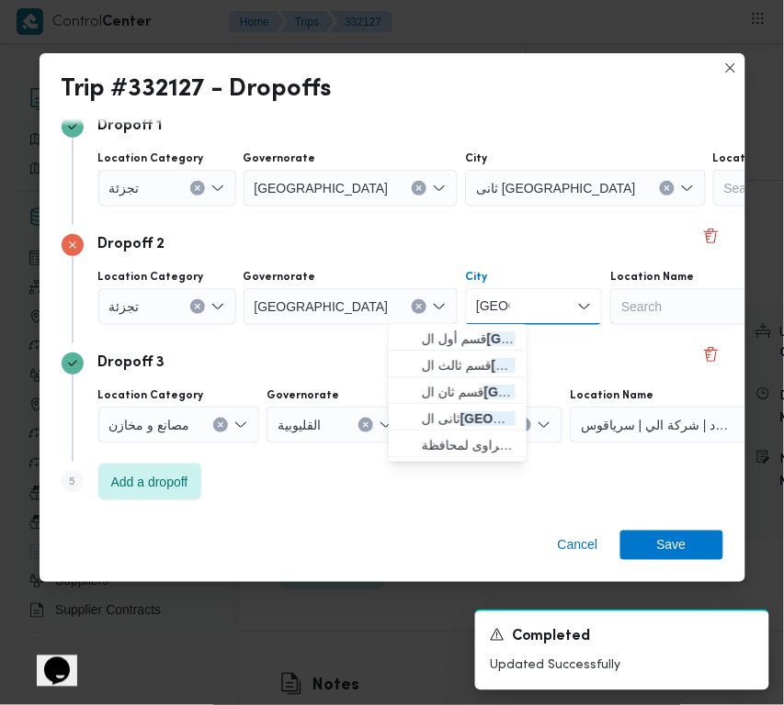
paste input "شروق"
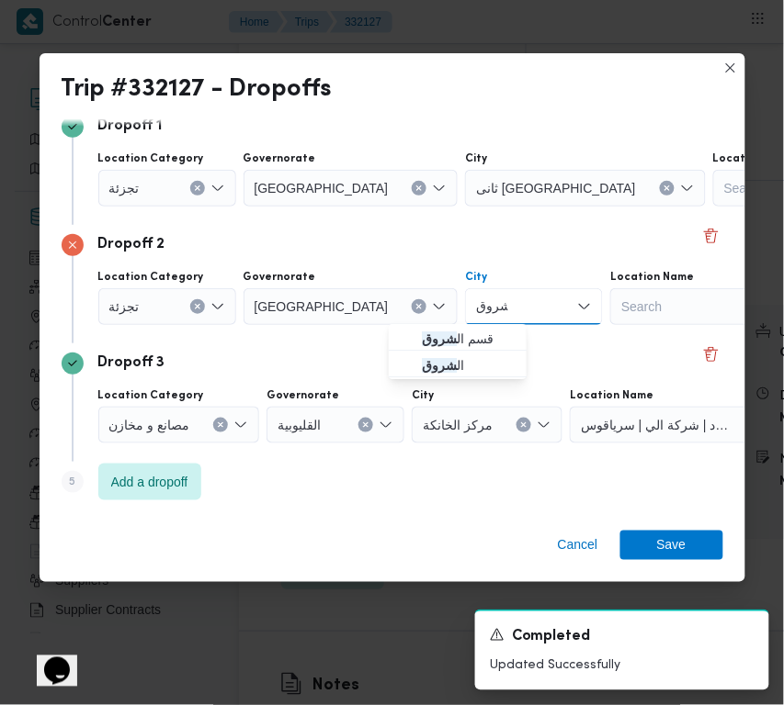
type input "شروق"
click at [373, 333] on div "Dropoff 2 Location Category تجزئة Governorate القاهرة City شروق شروق Combo box.…" at bounding box center [392, 284] width 661 height 118
click at [465, 305] on div "شروق شروق" at bounding box center [534, 306] width 138 height 37
click at [462, 342] on span "قسم ال شروق" at bounding box center [469, 339] width 94 height 22
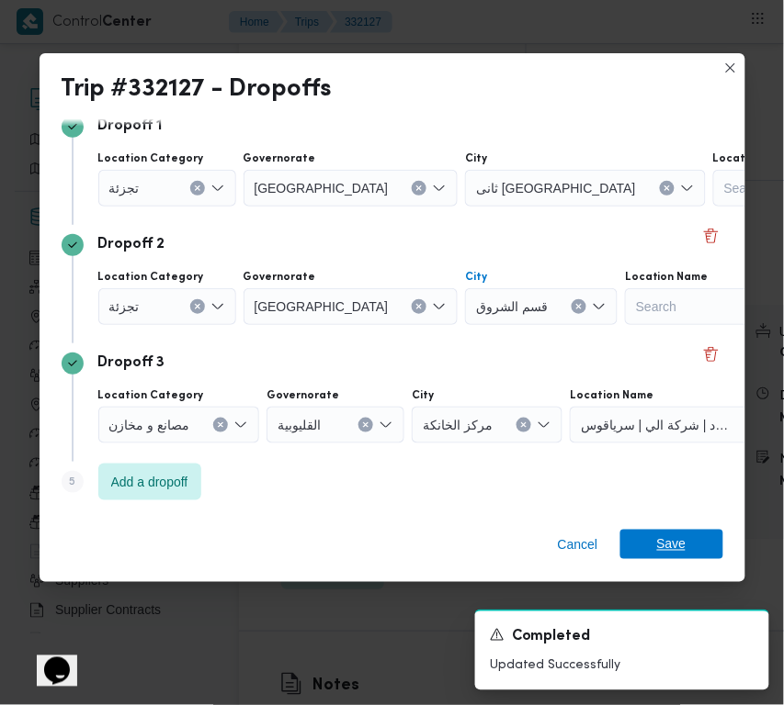
click at [676, 543] on span "Save" at bounding box center [671, 544] width 29 height 29
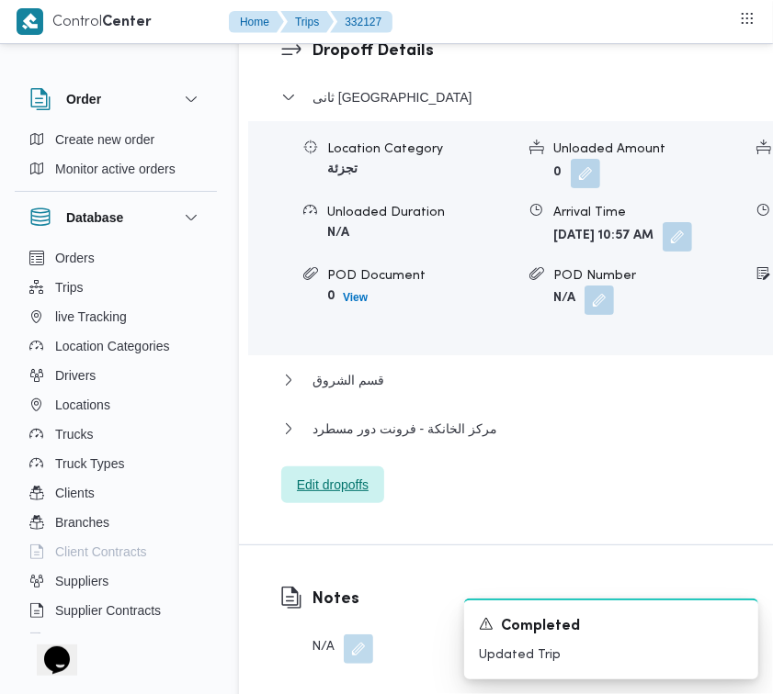
scroll to position [3151, 0]
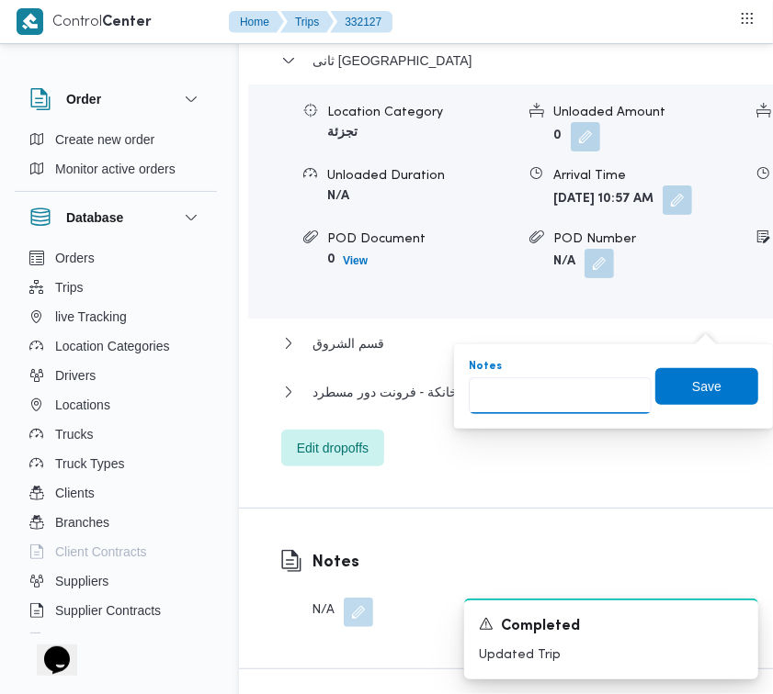
click at [621, 388] on input "Notes" at bounding box center [559, 396] width 183 height 37
paste input "مدينتى"
type input "مدينتى"
click at [692, 392] on span "Save" at bounding box center [706, 386] width 29 height 22
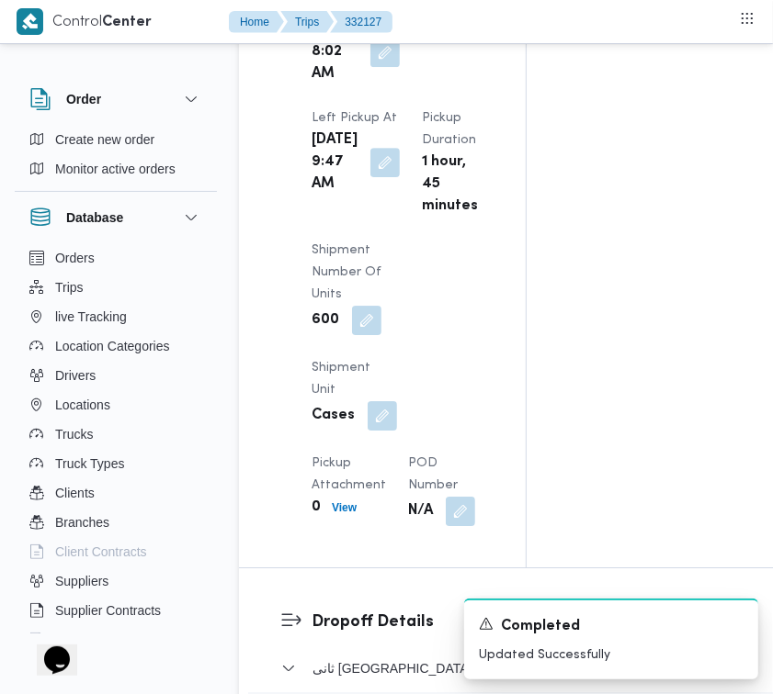
scroll to position [2431, 0]
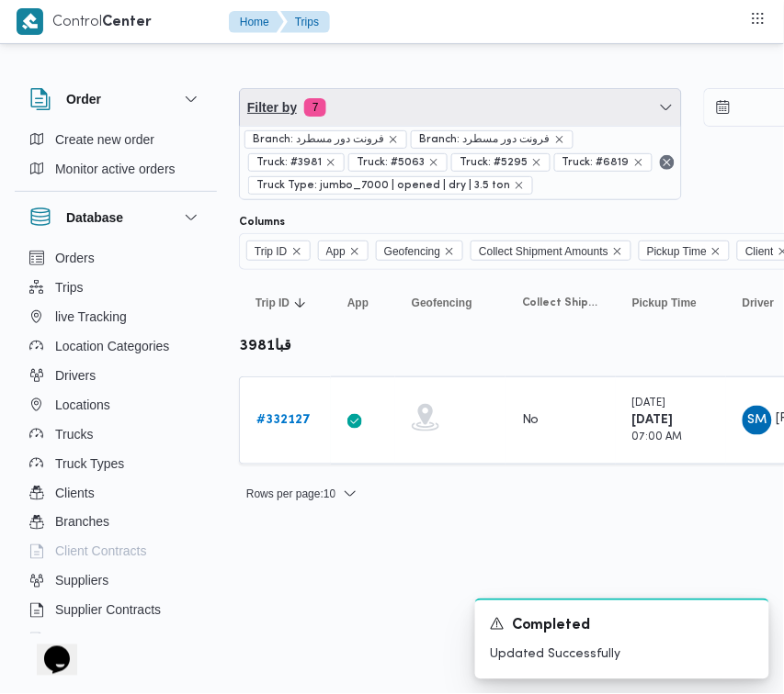
click at [432, 107] on span "Filter by 7" at bounding box center [460, 107] width 441 height 37
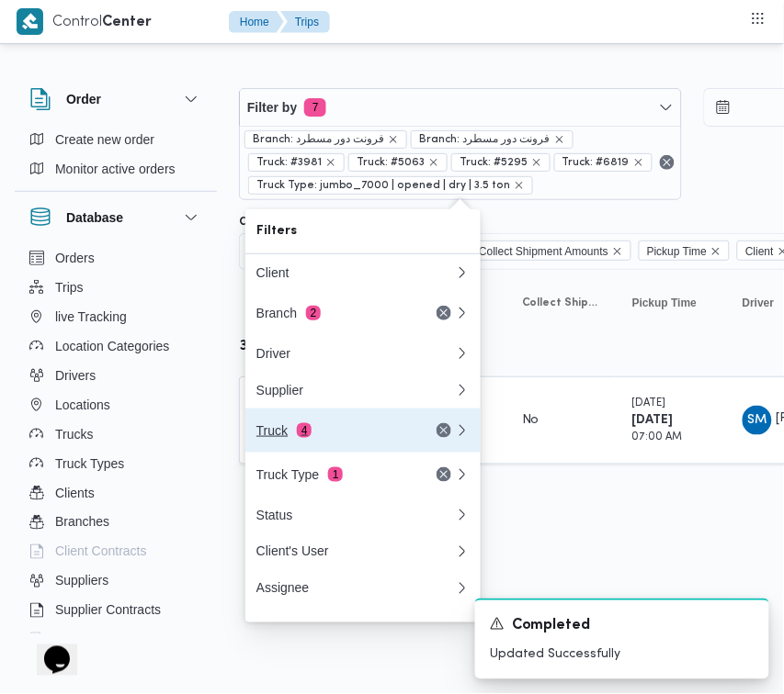
click at [336, 438] on div "Truck 4" at bounding box center [333, 430] width 154 height 15
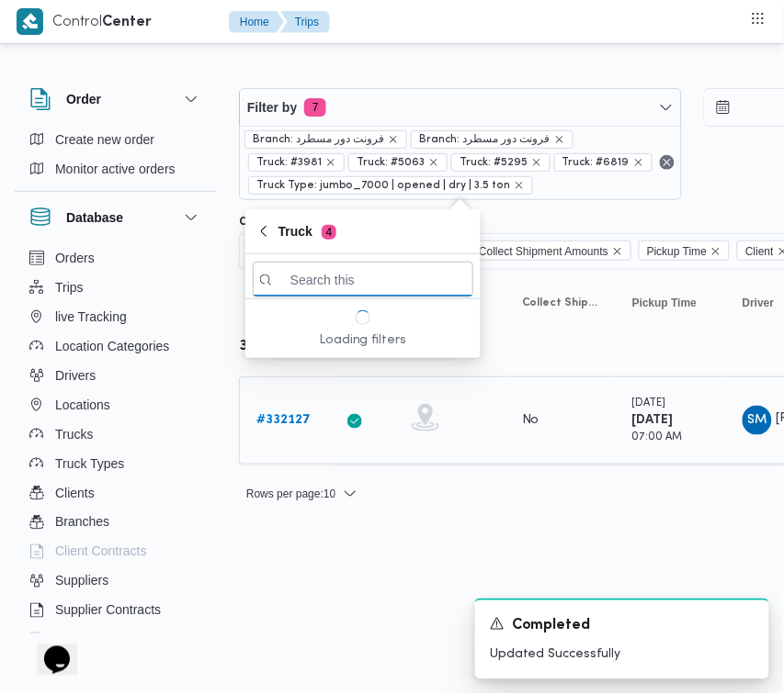
paste input "6827"
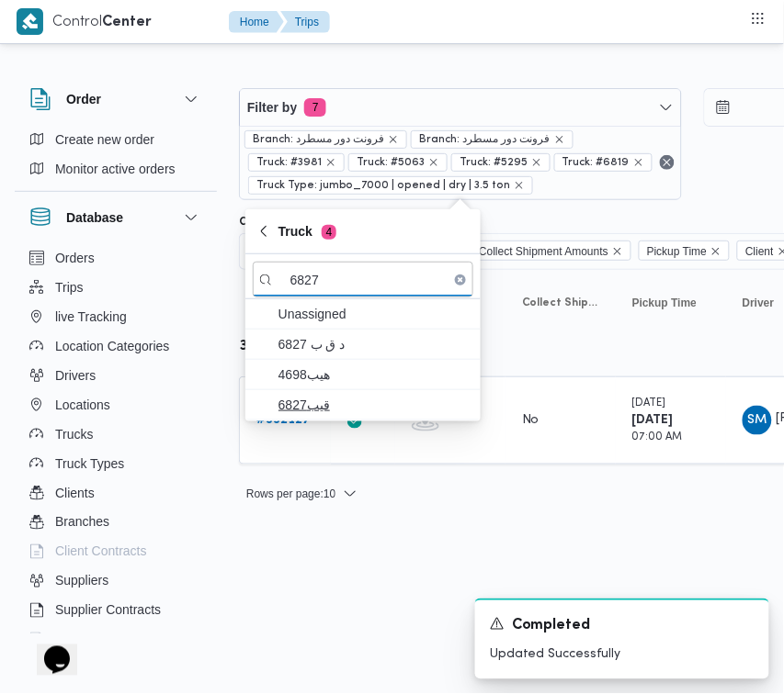
type input "6827"
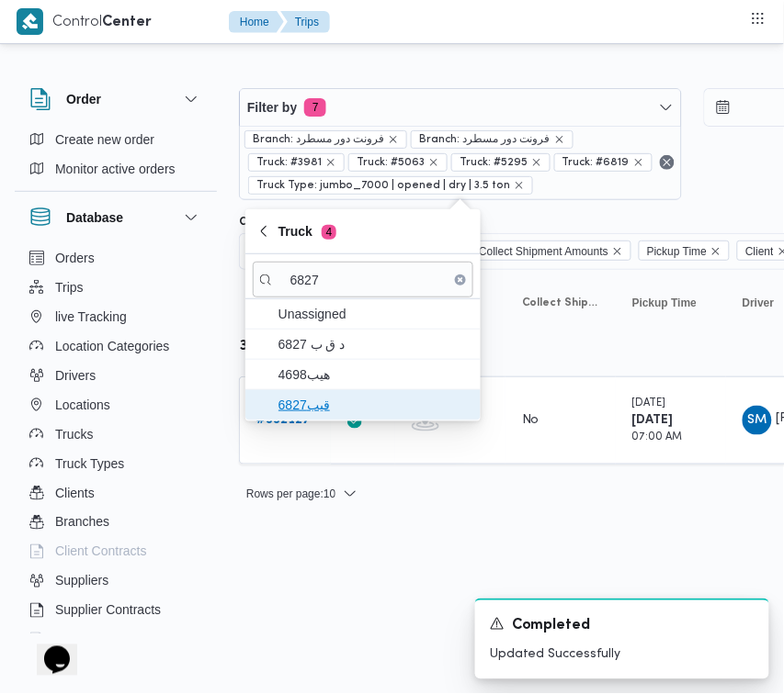
click at [320, 396] on span "قيب6827" at bounding box center [373, 405] width 191 height 22
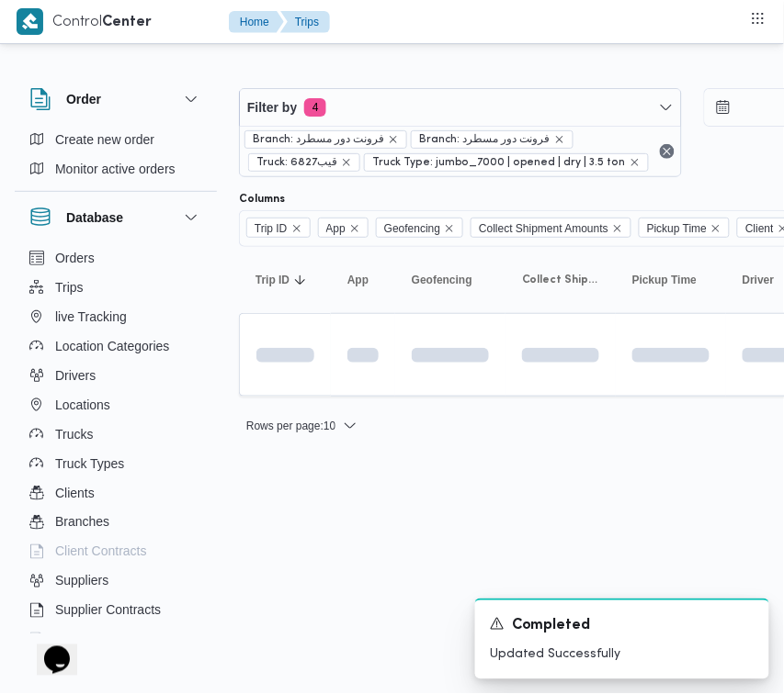
click at [306, 562] on html "Control Center Home Trips Order Create new order Monitor active orders Database…" at bounding box center [392, 347] width 784 height 694
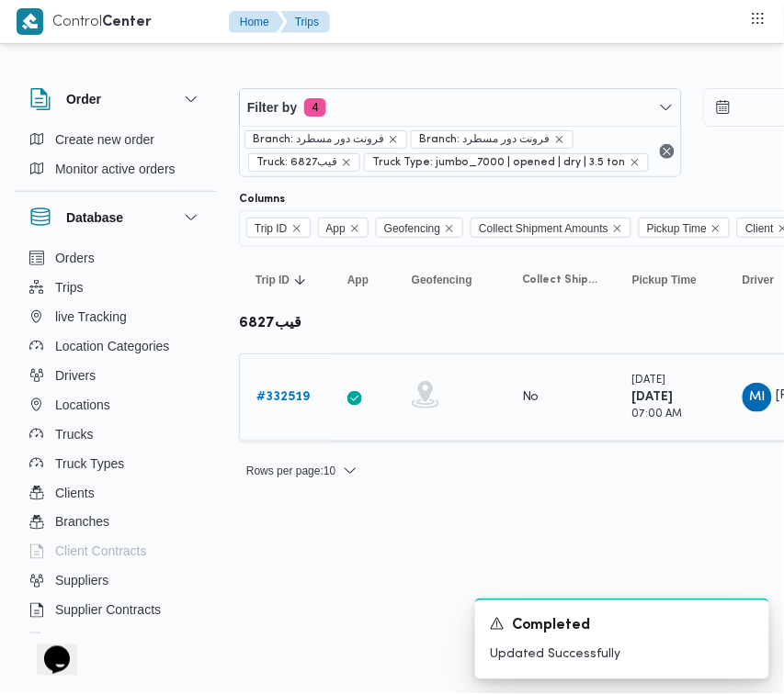
click at [289, 402] on b "# 332519" at bounding box center [282, 397] width 53 height 12
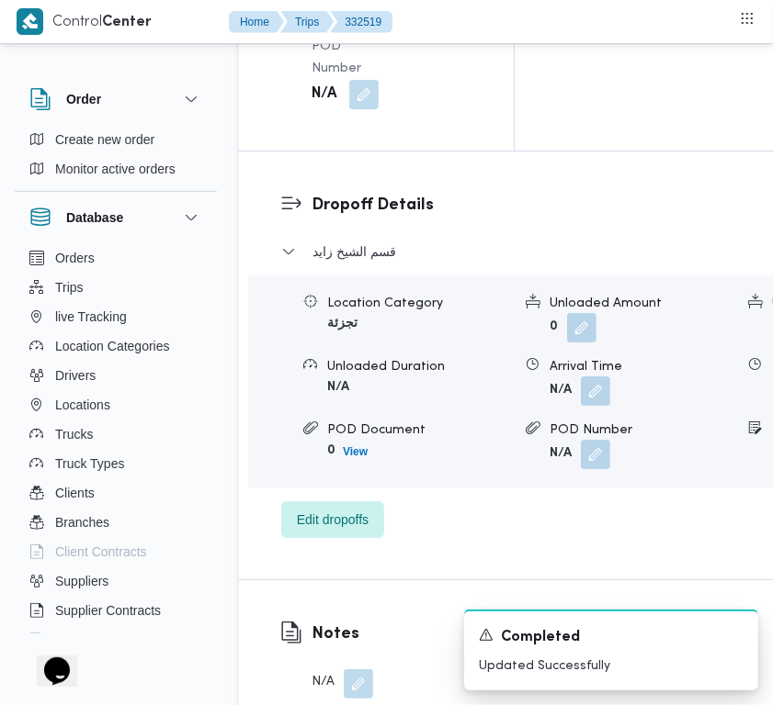
scroll to position [3636, 0]
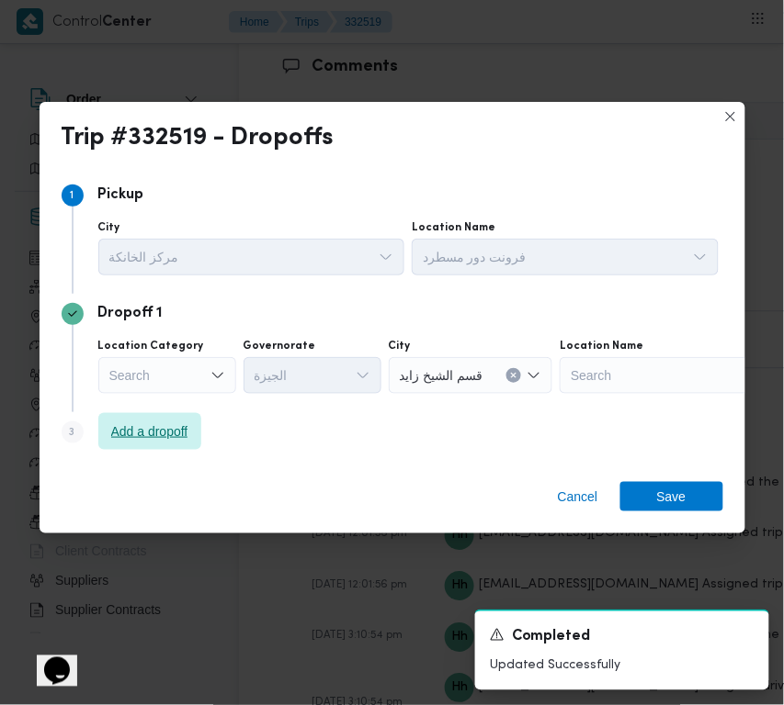
click at [157, 433] on span "Add a dropoff" at bounding box center [149, 432] width 77 height 22
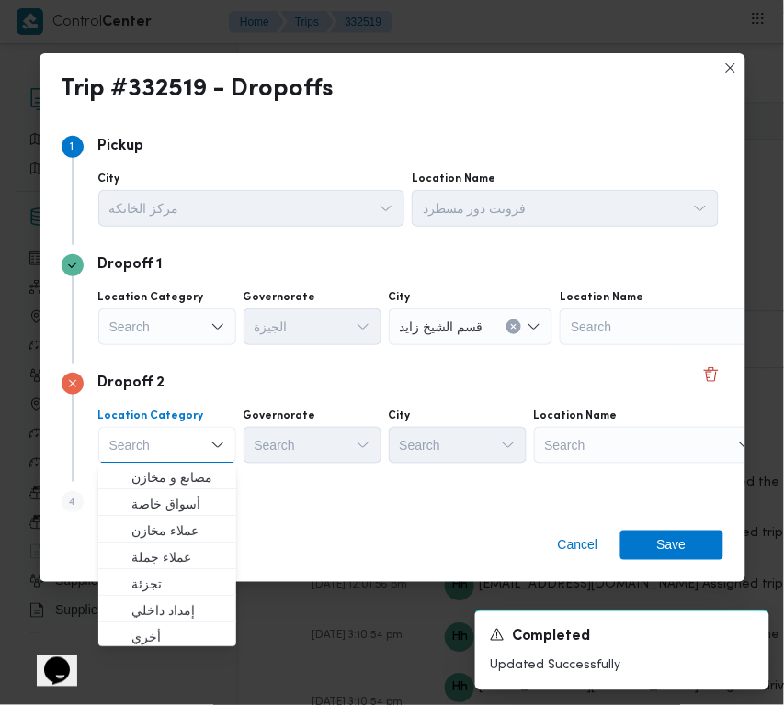
click at [616, 441] on div "Search" at bounding box center [649, 445] width 230 height 37
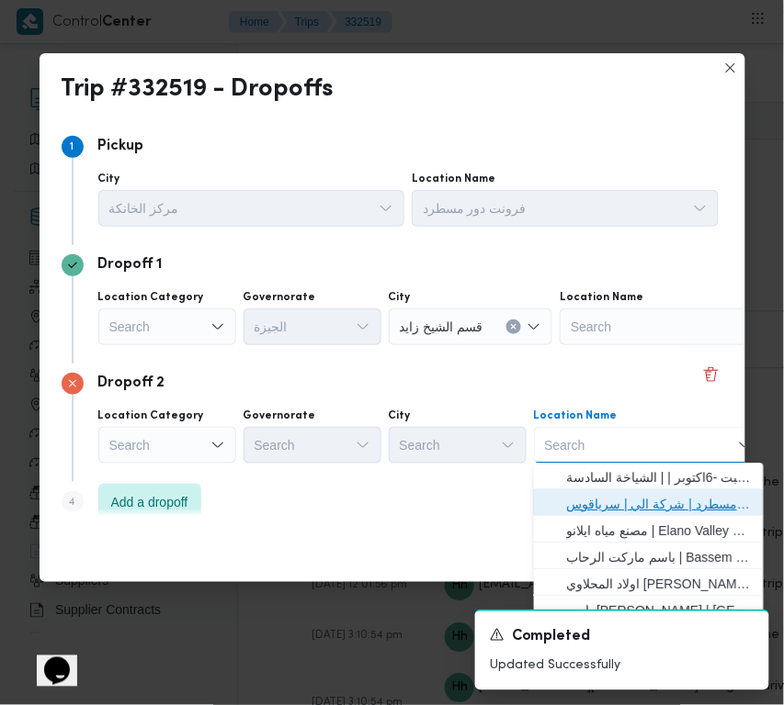
click at [640, 505] on span "فرونت دور مسطرد | شركة الي | سرياقوس" at bounding box center [660, 505] width 186 height 22
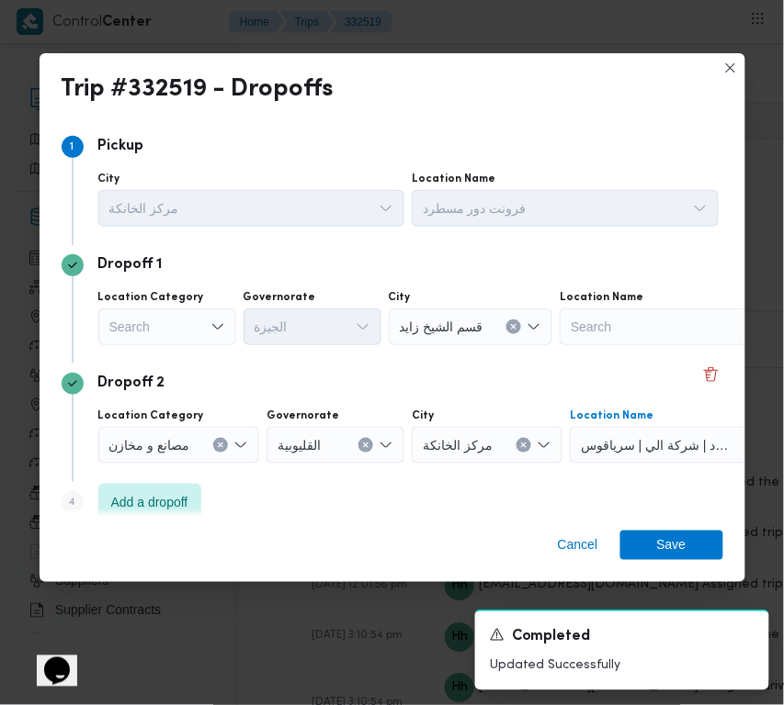
click at [170, 329] on div "Search" at bounding box center [167, 327] width 138 height 37
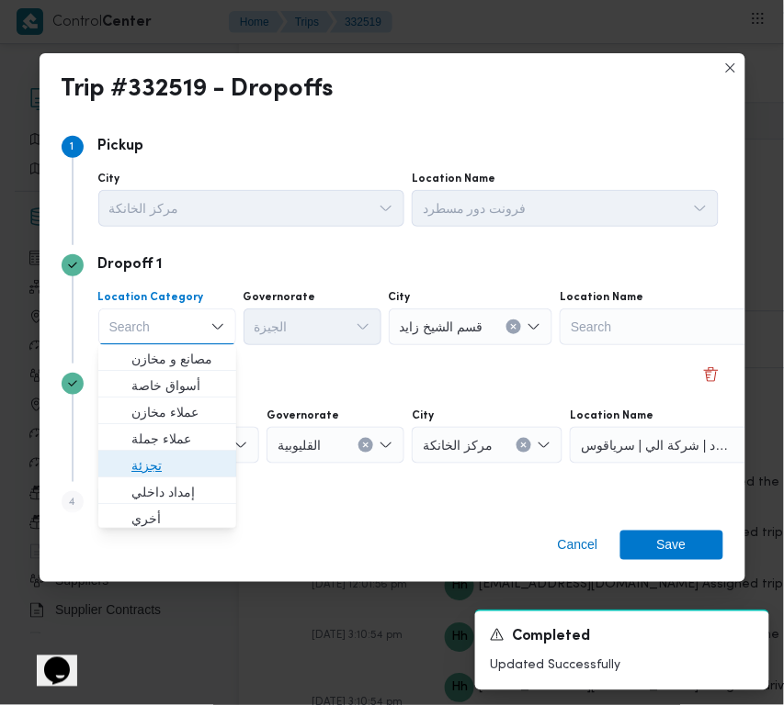
click at [173, 469] on span "تجزئة" at bounding box center [178, 467] width 94 height 22
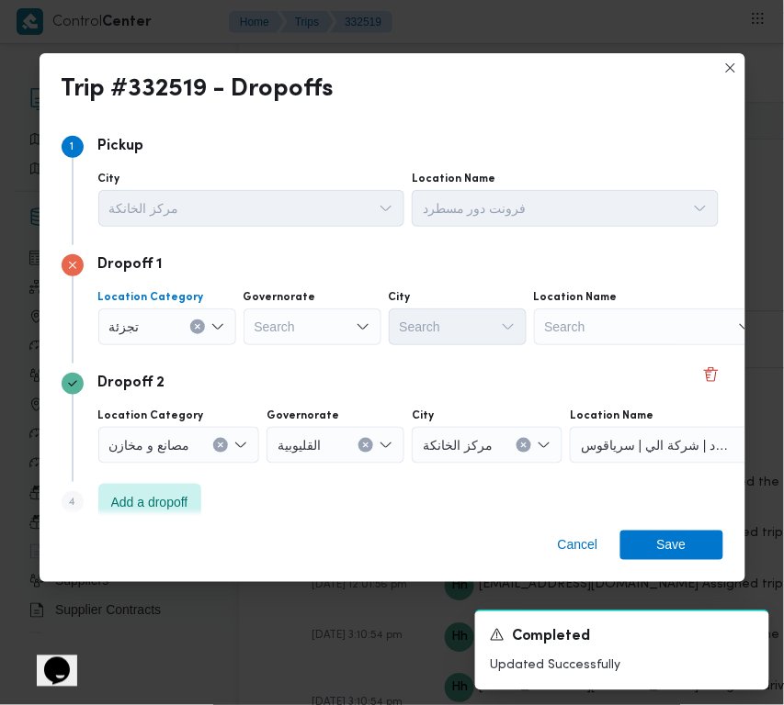
click at [309, 329] on div "Search" at bounding box center [312, 327] width 138 height 37
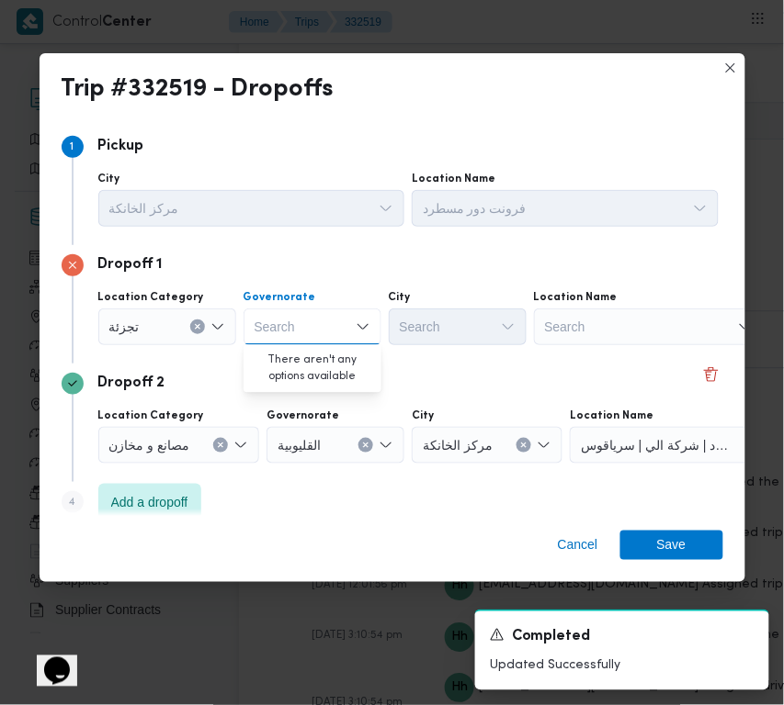
paste input "قاهرة"
type input "قاهرة"
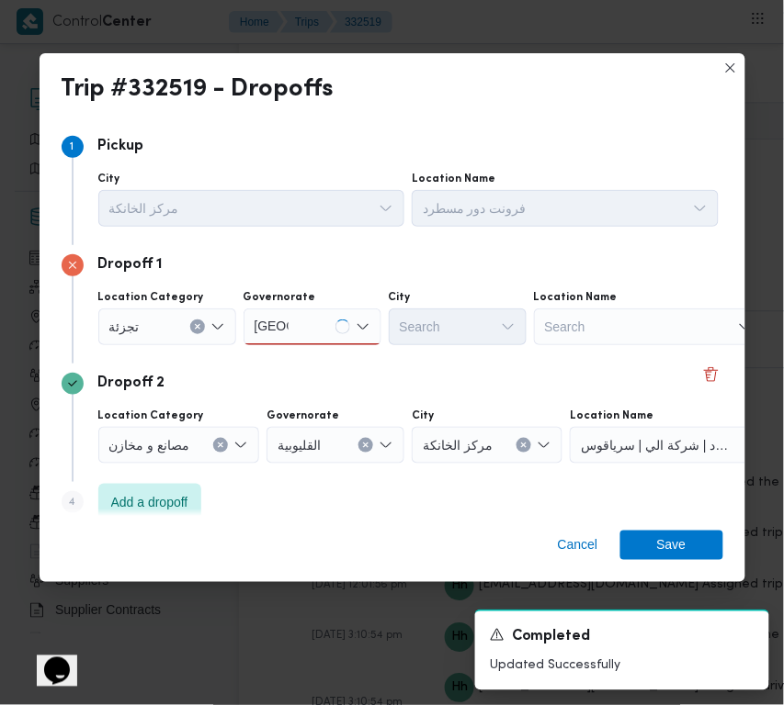
click at [309, 319] on div "قاهرة قاهرة" at bounding box center [312, 327] width 138 height 37
click at [308, 332] on div "قاهرة قاهرة" at bounding box center [312, 327] width 138 height 37
click at [314, 360] on span "القاهرة" at bounding box center [323, 360] width 94 height 22
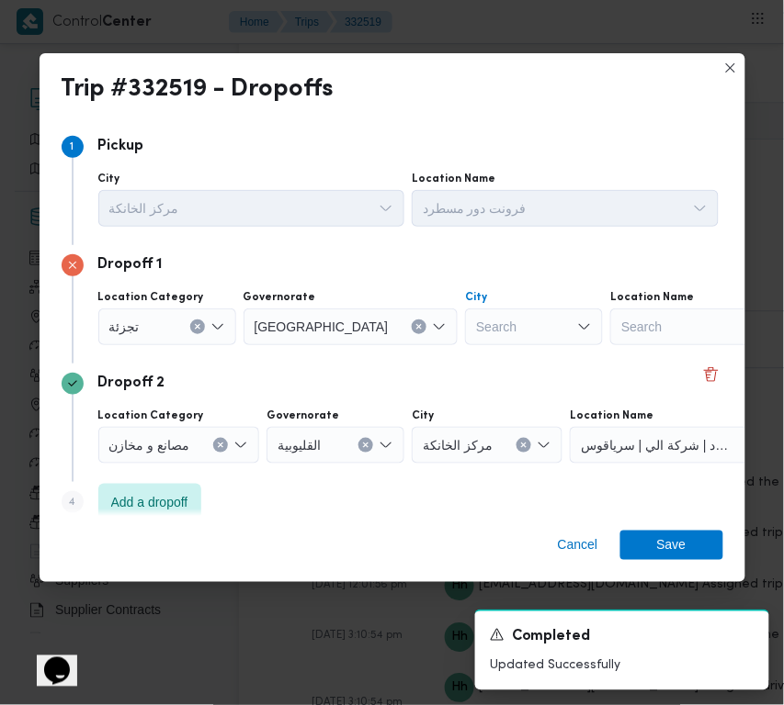
click at [465, 335] on div "Search" at bounding box center [534, 327] width 138 height 37
paste input "نصر"
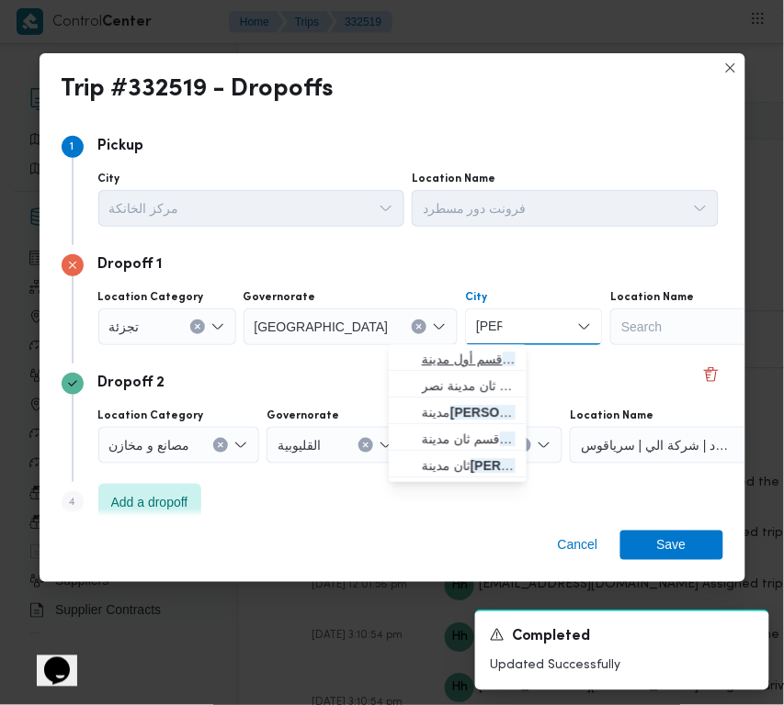
type input "نصر"
click at [404, 353] on icon "button" at bounding box center [407, 360] width 15 height 15
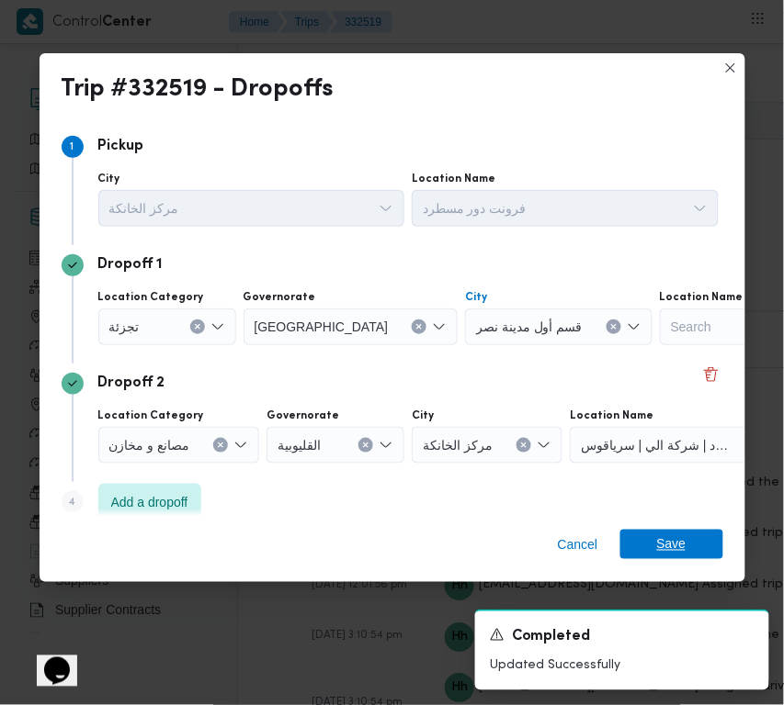
click at [652, 543] on span "Save" at bounding box center [671, 544] width 103 height 29
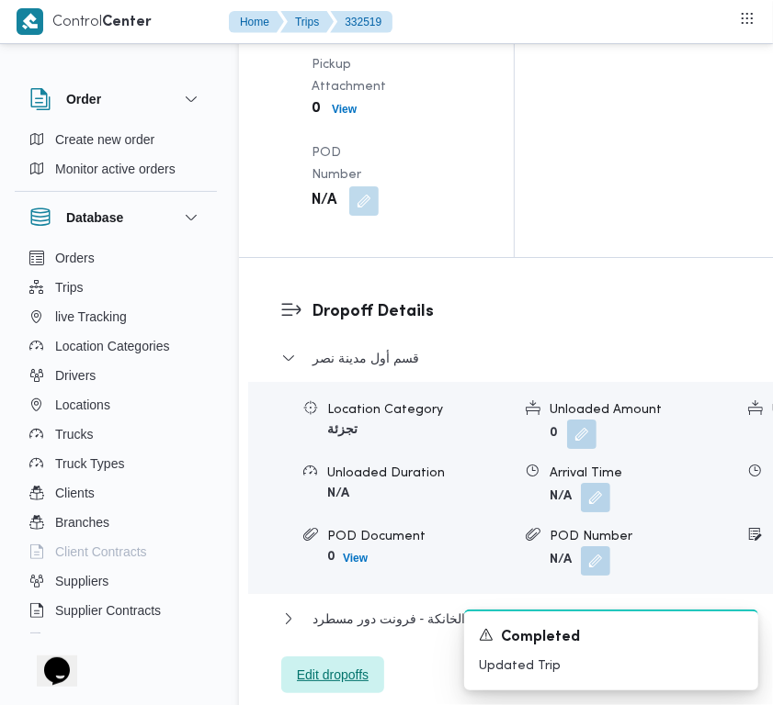
scroll to position [2762, 0]
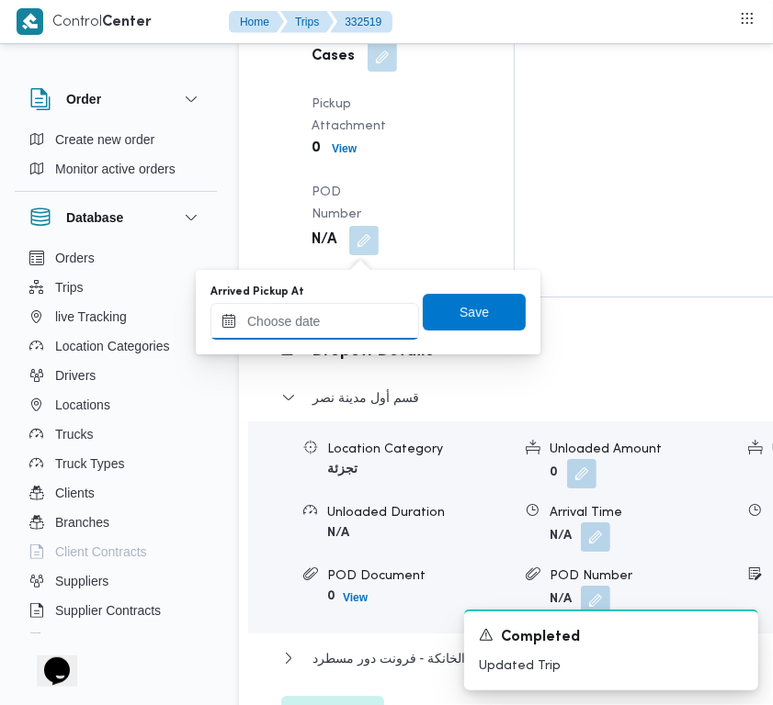
click at [367, 318] on input "Arrived Pickup At" at bounding box center [314, 321] width 209 height 37
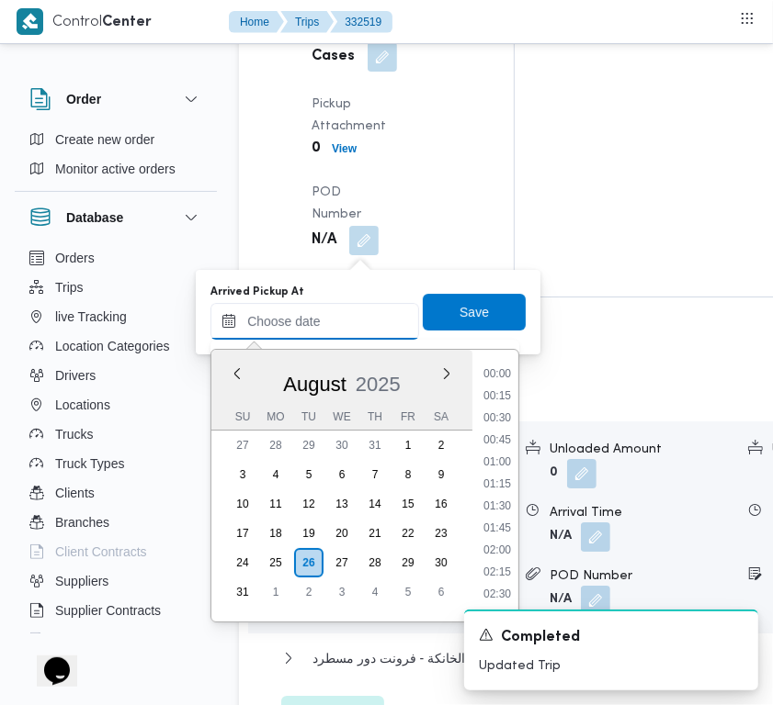
paste input "26/8/2025 9:00:00 AM"
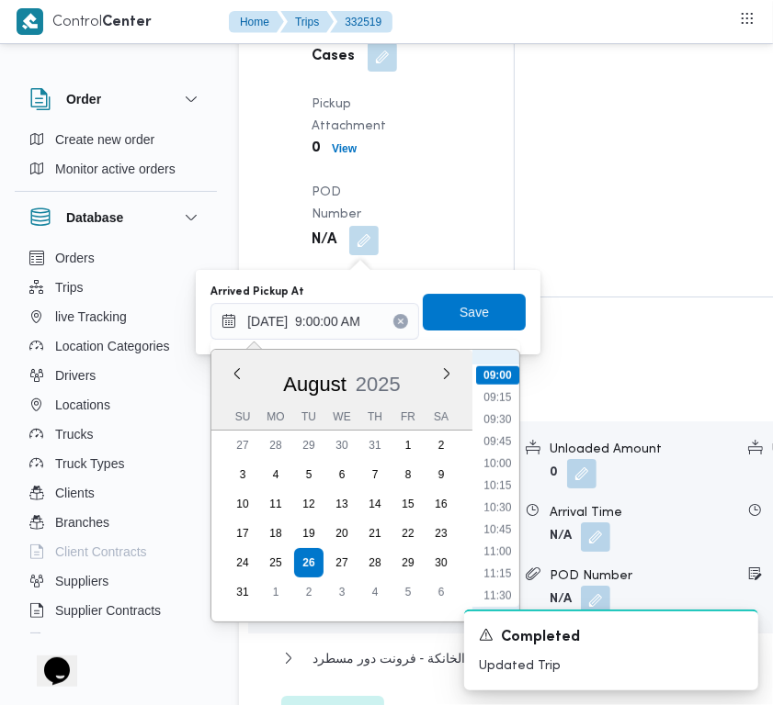
scroll to position [585, 0]
click at [484, 514] on li "08:15" at bounding box center [497, 516] width 42 height 18
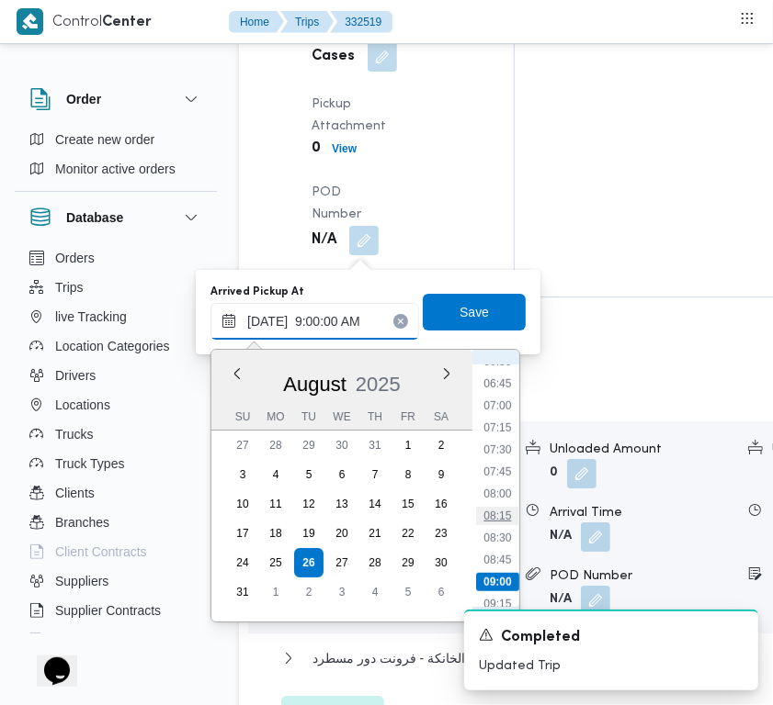
type input "26/08/2025 08:15"
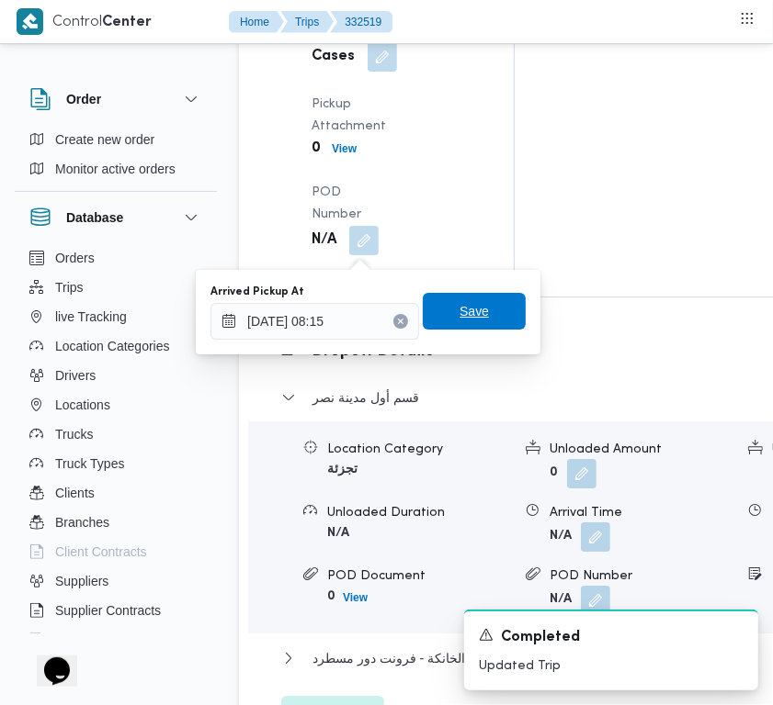
click at [442, 319] on span "Save" at bounding box center [474, 311] width 103 height 37
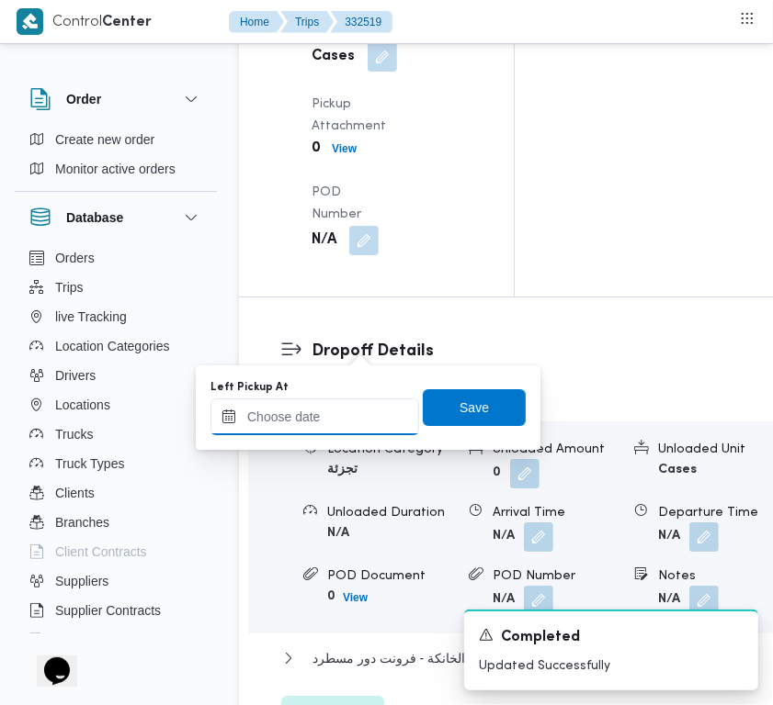
click at [355, 428] on input "Left Pickup At" at bounding box center [314, 417] width 209 height 37
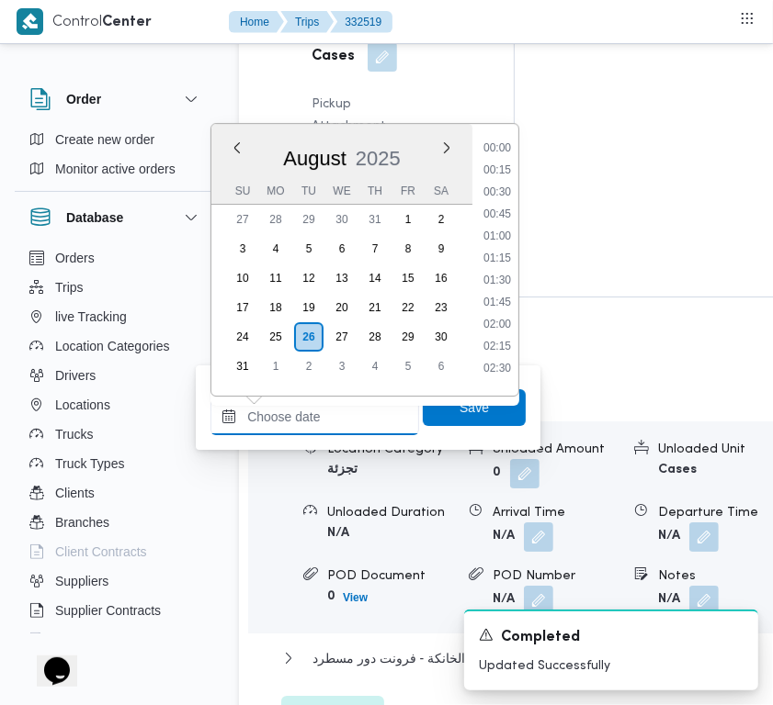
paste input "26/8/2025 9:00:00 AM"
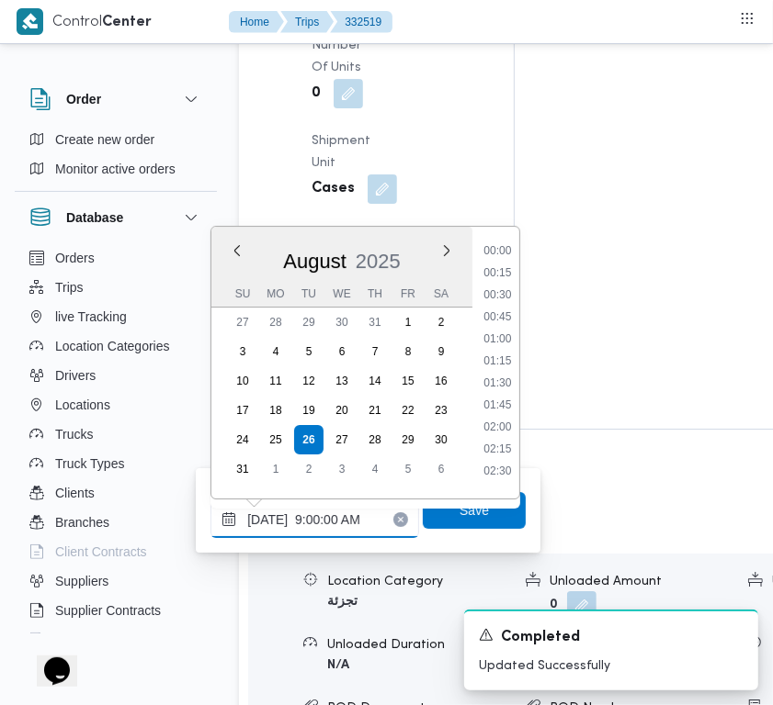
scroll to position [792, 0]
click at [490, 404] on li "10:45" at bounding box center [497, 407] width 42 height 18
type input "26/08/2025 10:45"
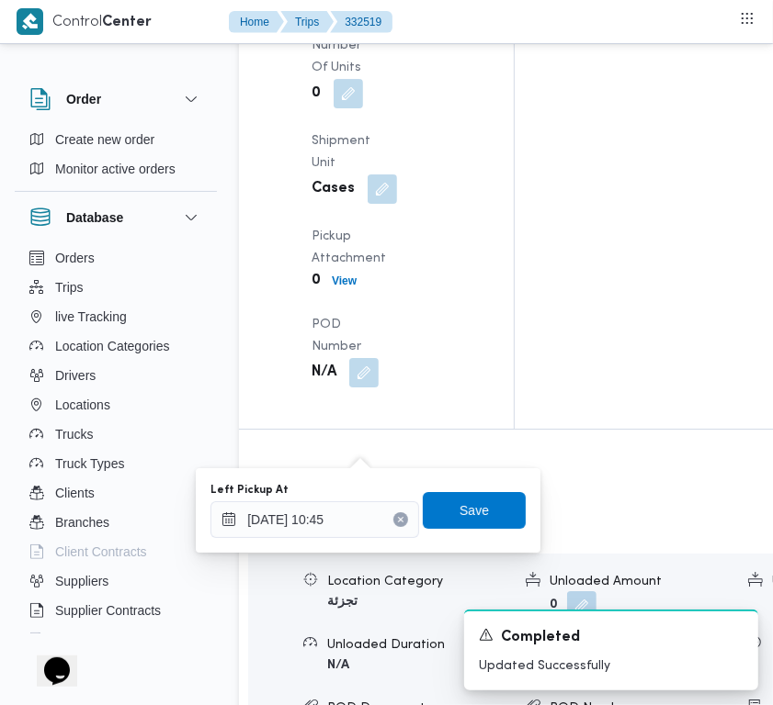
click at [511, 522] on div "Left Pickup At 26/08/2025 10:45 Save" at bounding box center [368, 510] width 319 height 59
click at [492, 511] on span "Save" at bounding box center [474, 509] width 103 height 37
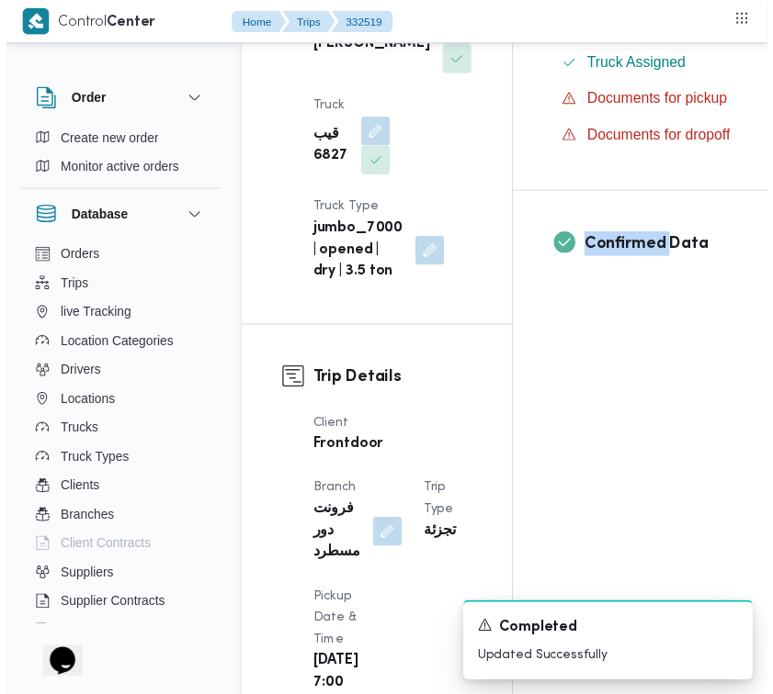
scroll to position [0, 0]
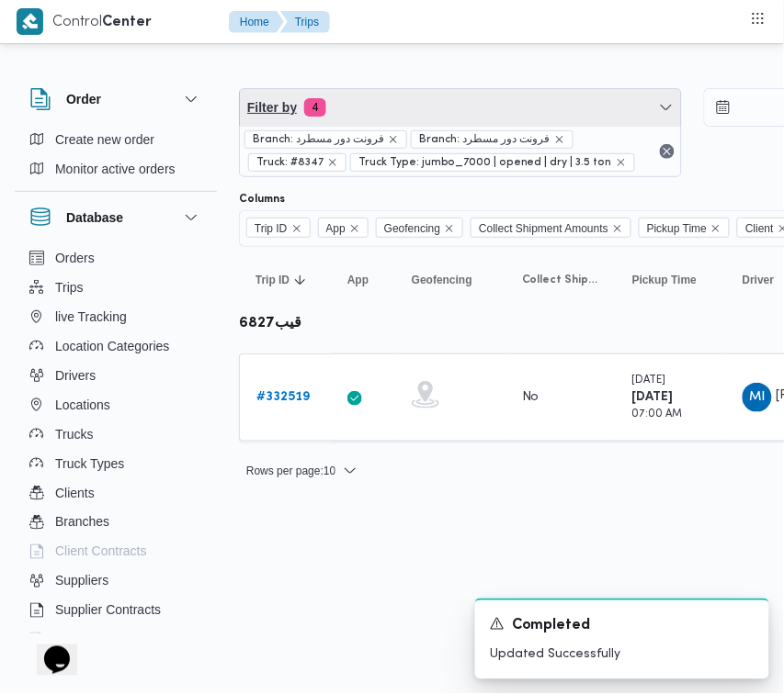
drag, startPoint x: 433, startPoint y: 113, endPoint x: 432, endPoint y: 124, distance: 11.1
click at [433, 113] on span "Filter by 4" at bounding box center [460, 107] width 441 height 37
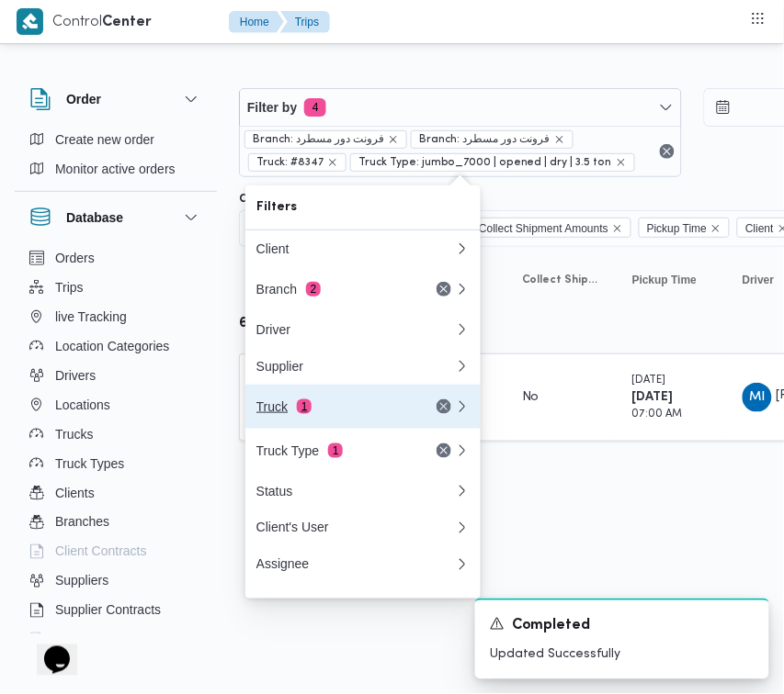
click at [363, 400] on button "Truck 1" at bounding box center [362, 407] width 235 height 44
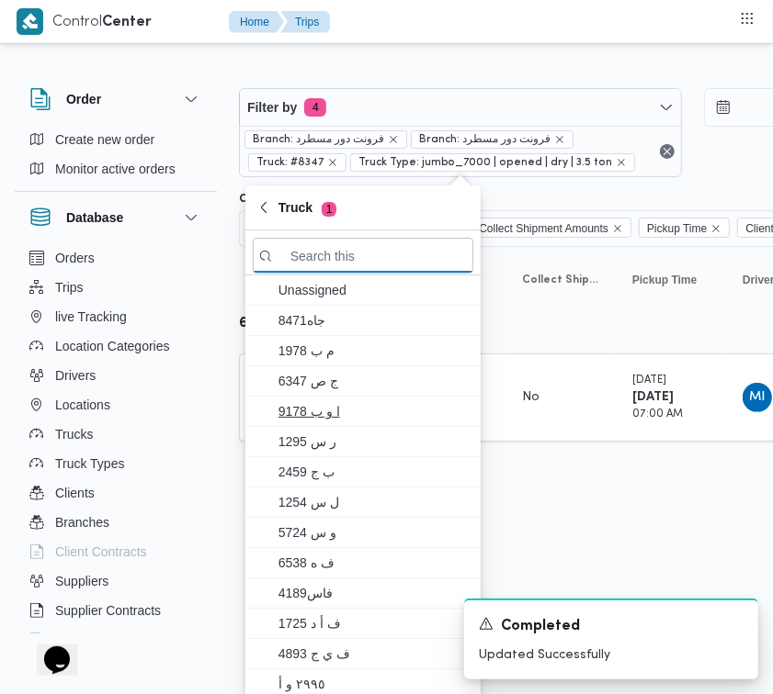
paste input "8418"
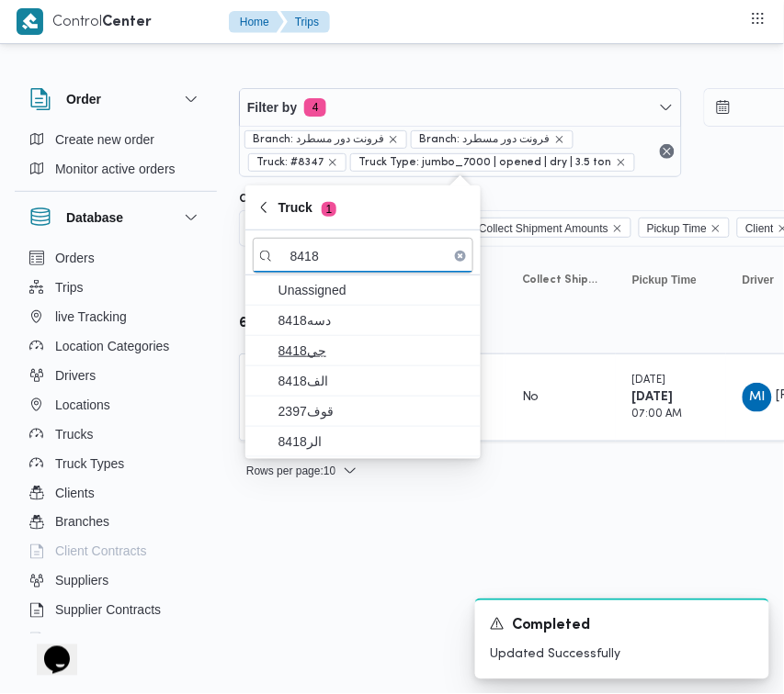
type input "8418"
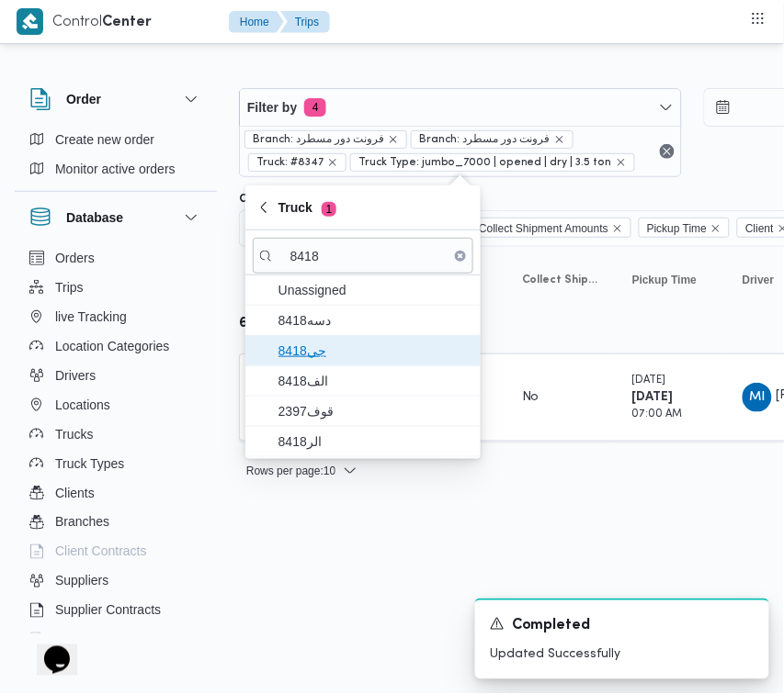
click at [335, 362] on span "جي8418" at bounding box center [373, 351] width 191 height 22
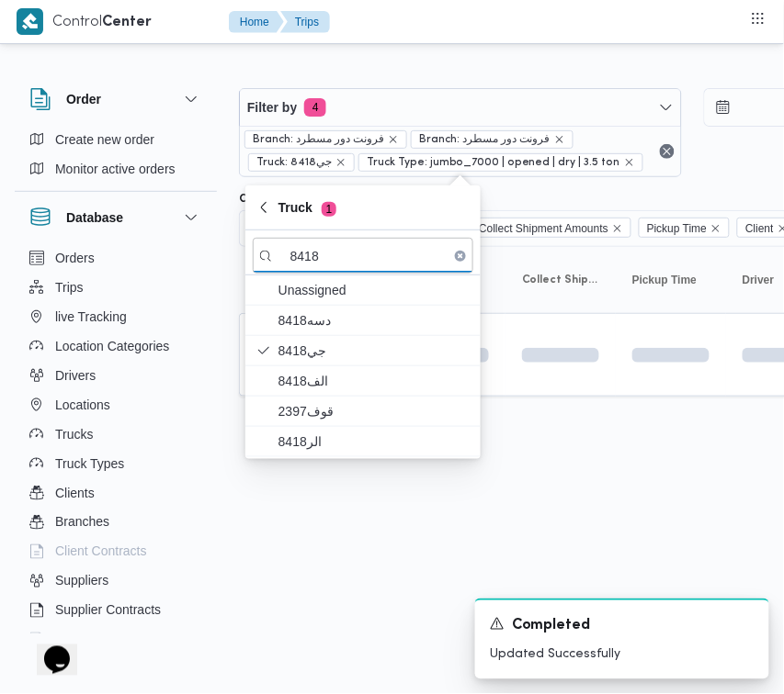
click at [358, 502] on html "Control Center Home Trips Order Create new order Monitor active orders Database…" at bounding box center [392, 347] width 784 height 694
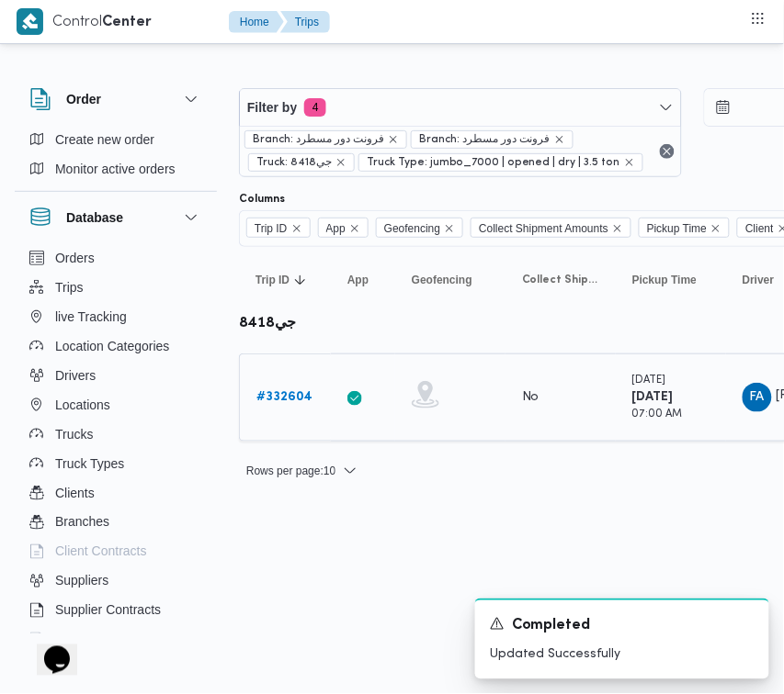
click at [294, 400] on b "# 332604" at bounding box center [284, 397] width 56 height 12
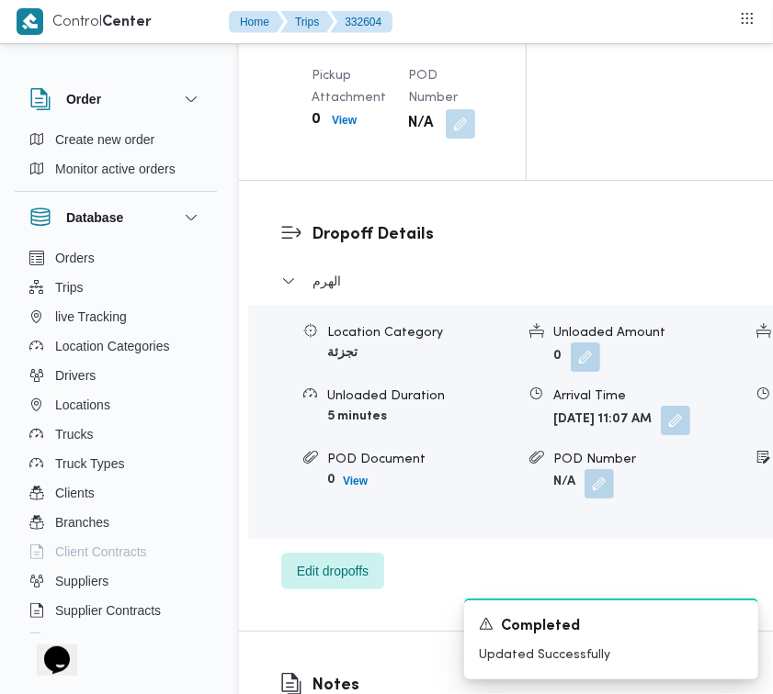
scroll to position [3092, 0]
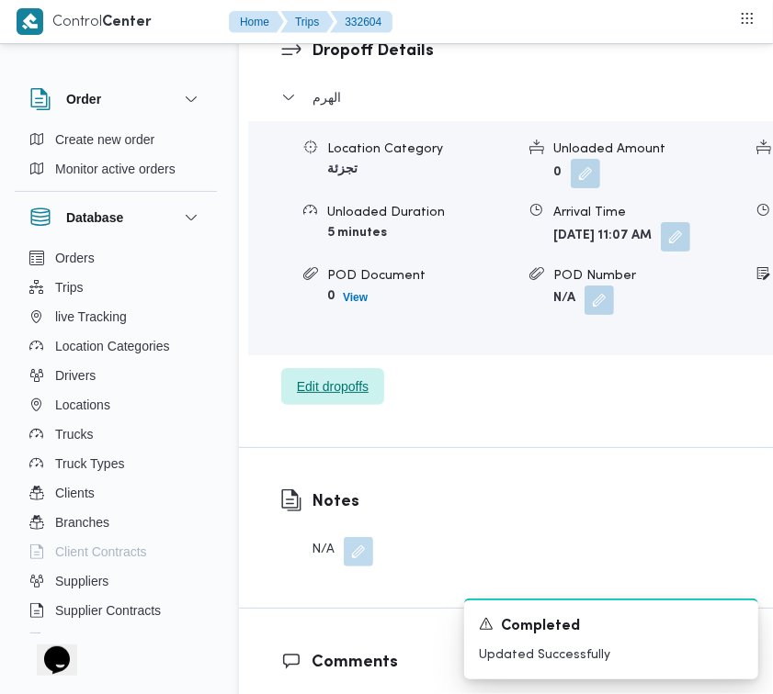
click at [306, 398] on span "Edit dropoffs" at bounding box center [333, 387] width 72 height 22
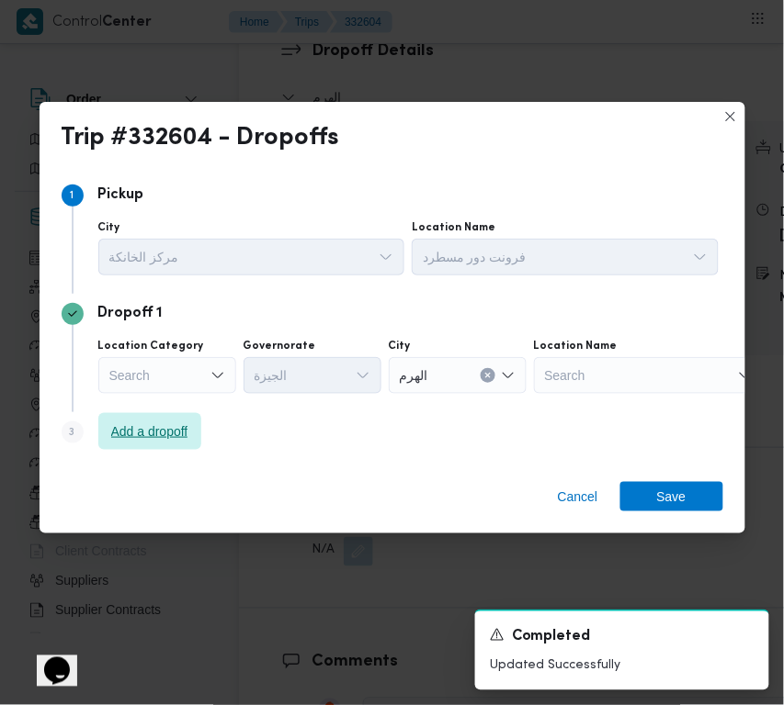
click at [156, 416] on span "Add a dropoff" at bounding box center [149, 431] width 103 height 37
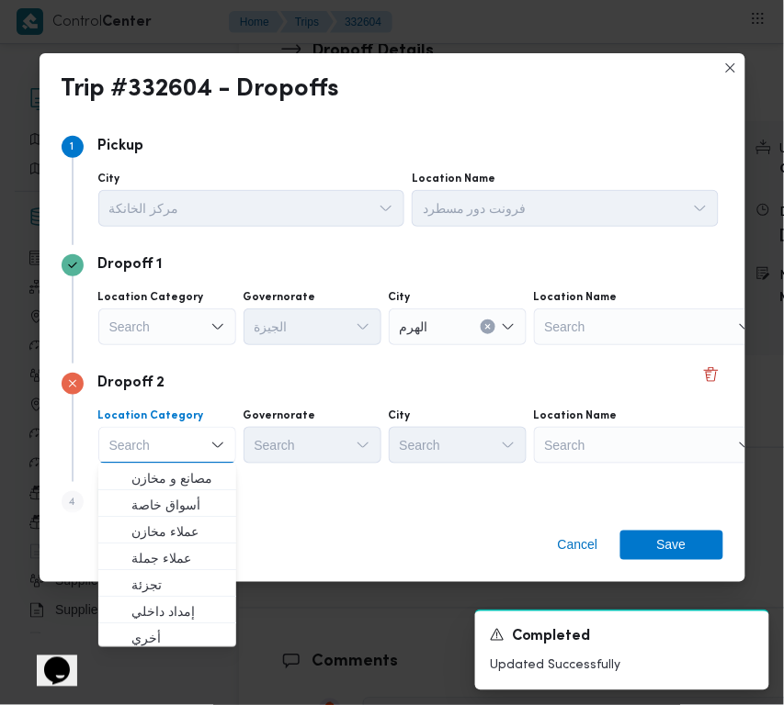
click at [608, 451] on div "Search" at bounding box center [649, 445] width 230 height 37
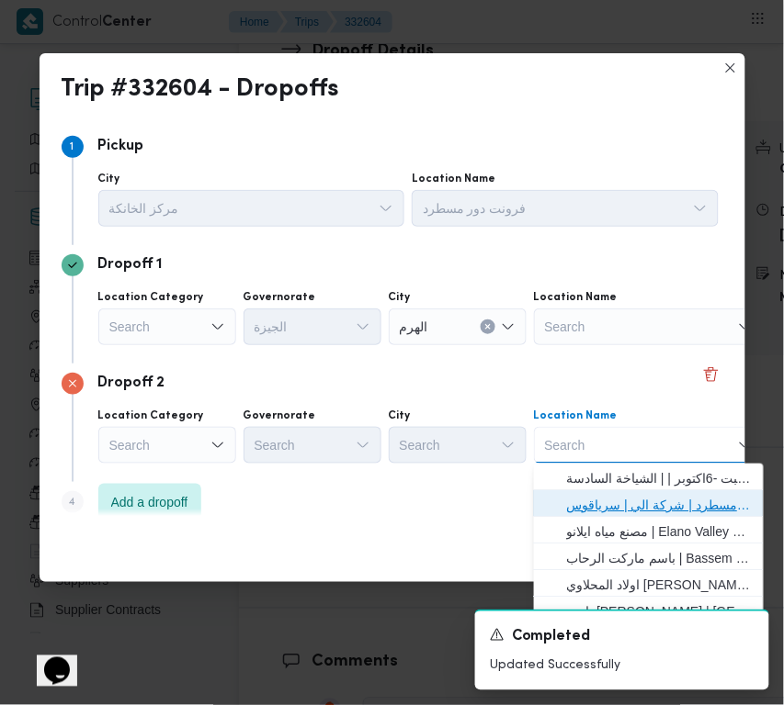
click at [625, 494] on span "فرونت دور مسطرد | شركة الي | سرياقوس" at bounding box center [660, 505] width 186 height 22
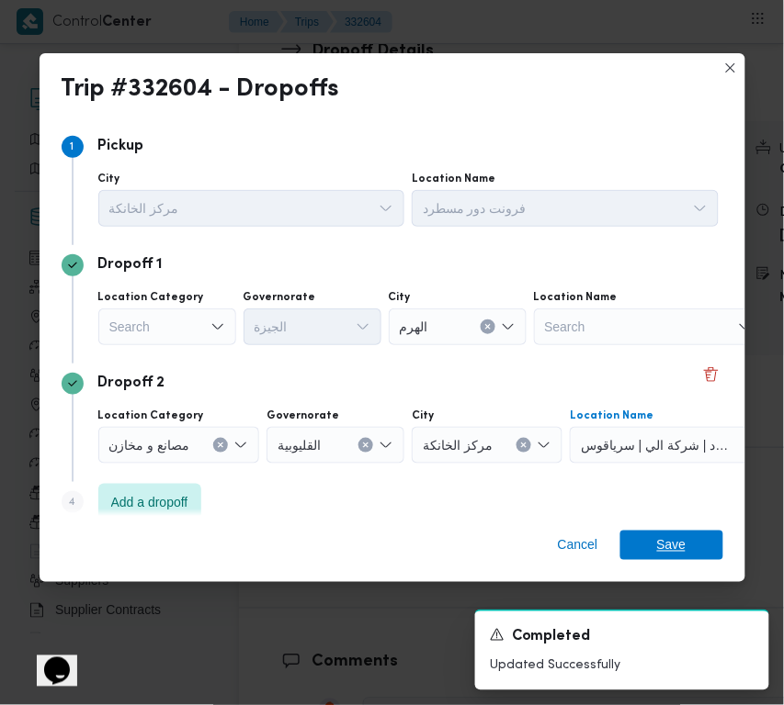
click at [666, 557] on span "Save" at bounding box center [671, 545] width 29 height 29
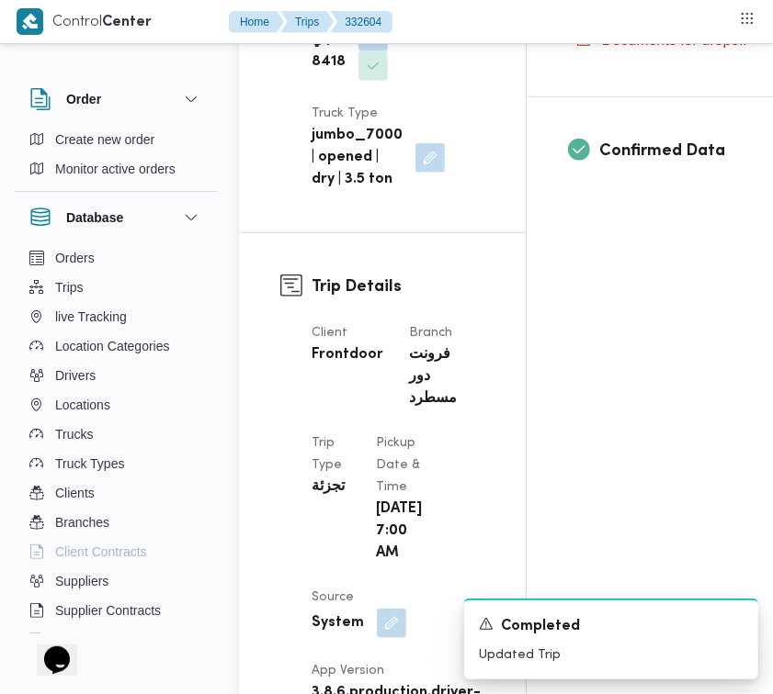
scroll to position [0, 0]
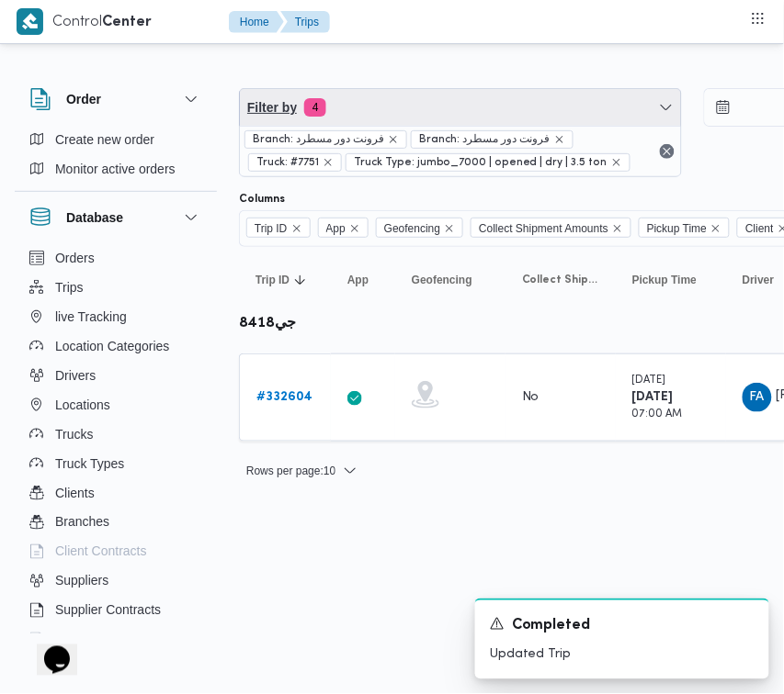
drag, startPoint x: 453, startPoint y: 118, endPoint x: 455, endPoint y: 141, distance: 23.0
click at [453, 118] on span "Filter by 4" at bounding box center [460, 107] width 441 height 37
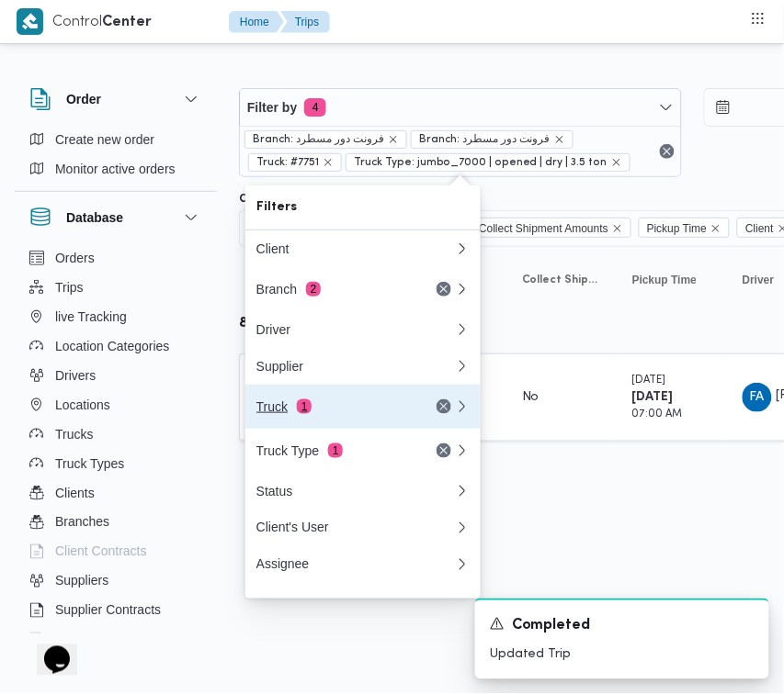
click at [356, 414] on div "Truck 1" at bounding box center [333, 407] width 154 height 15
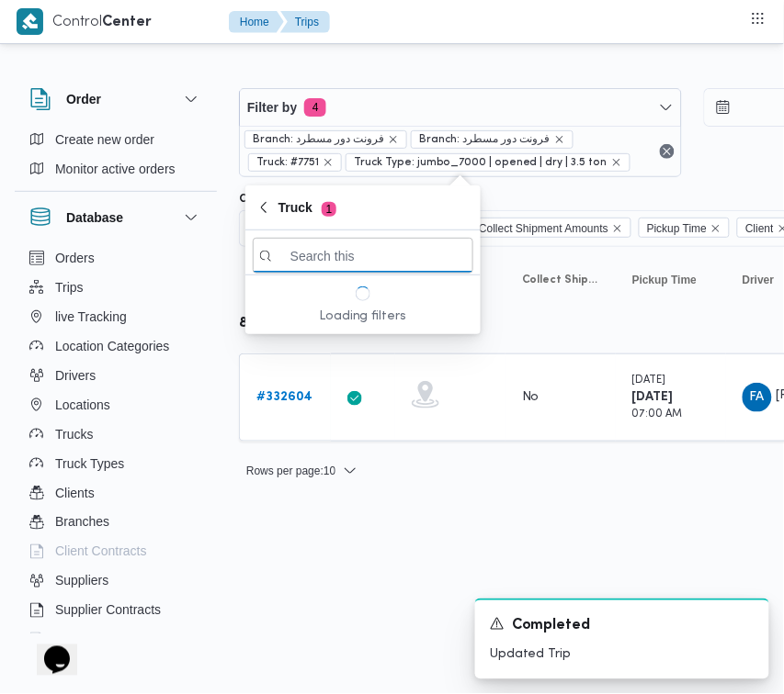
paste input "8584"
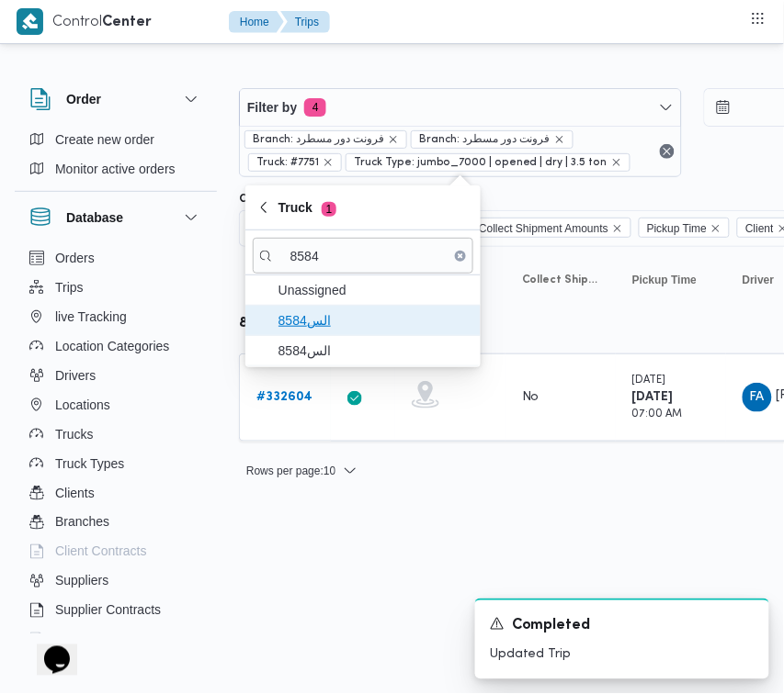
click at [328, 319] on span "الس8584" at bounding box center [373, 321] width 191 height 22
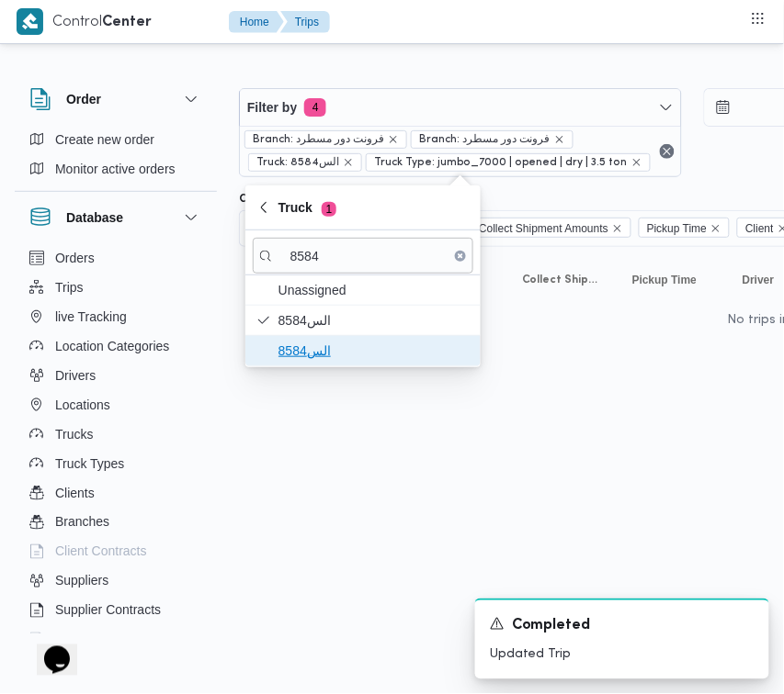
click at [321, 340] on span "الس8584" at bounding box center [363, 350] width 220 height 29
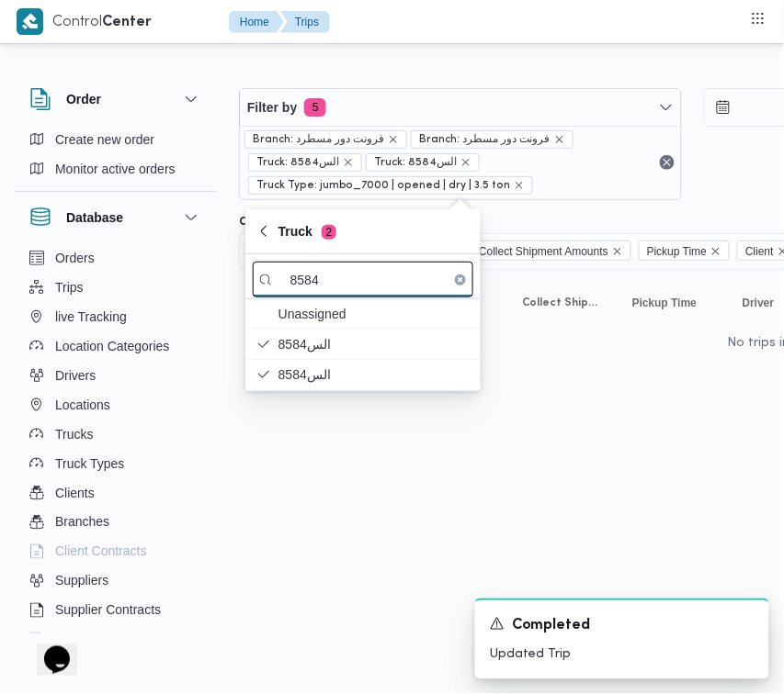
click at [314, 294] on input "8584" at bounding box center [363, 280] width 220 height 36
paste input "3865"
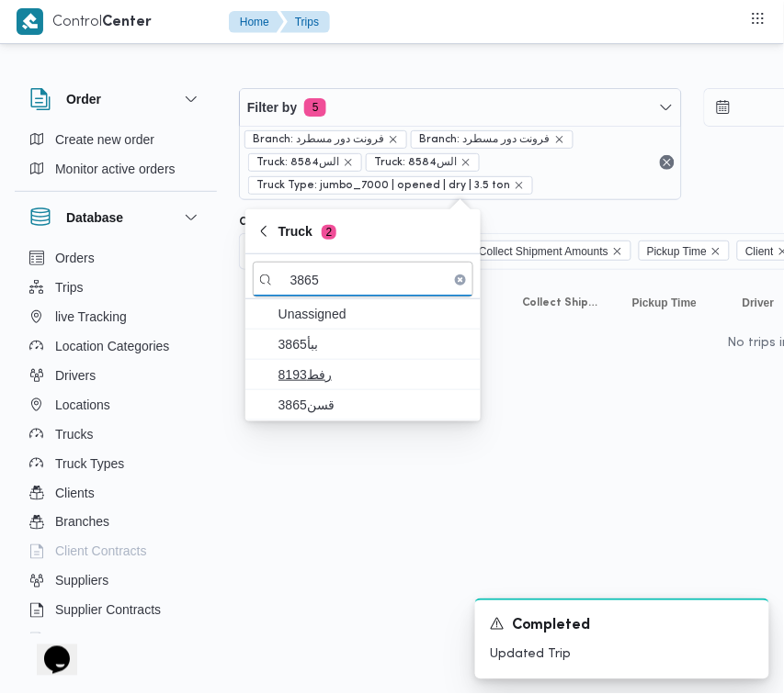
type input "3865"
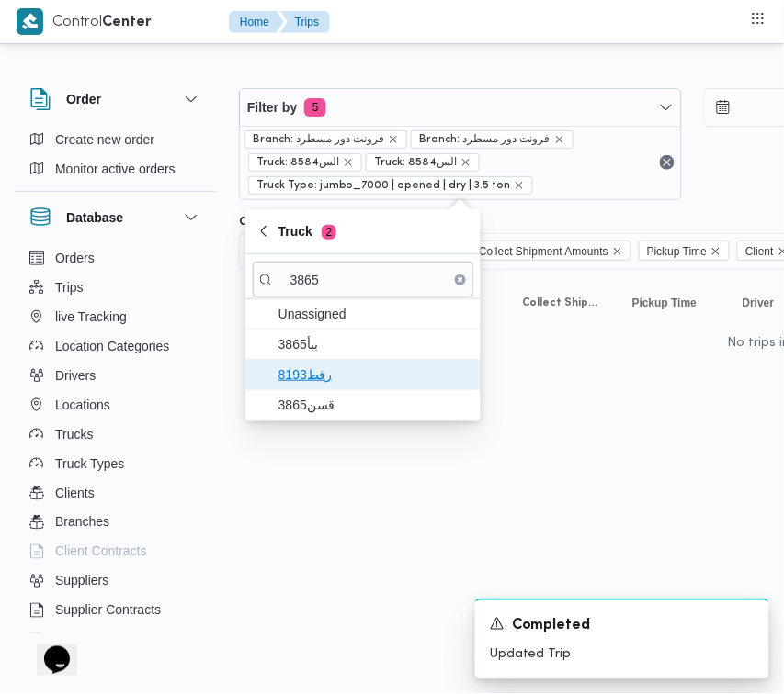
click at [318, 377] on span "8193رفط" at bounding box center [373, 375] width 191 height 22
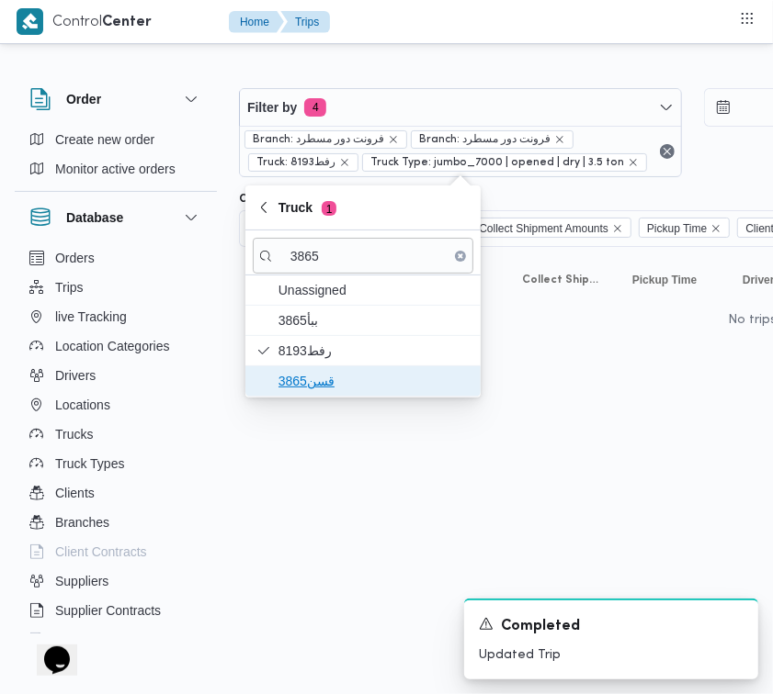
click at [320, 396] on span "قسن3865" at bounding box center [363, 381] width 220 height 29
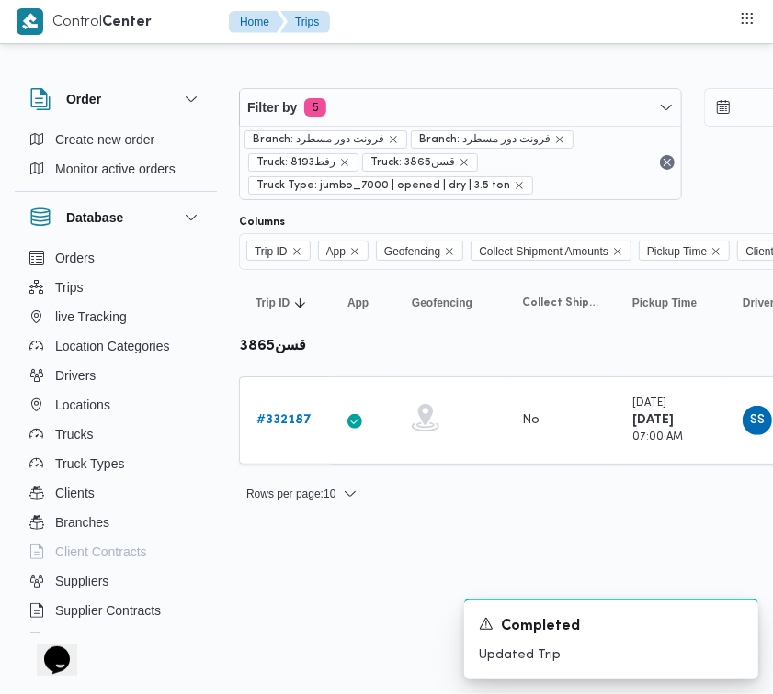
click at [296, 566] on html "Control Center Home Trips Order Create new order Monitor active orders Database…" at bounding box center [386, 347] width 773 height 694
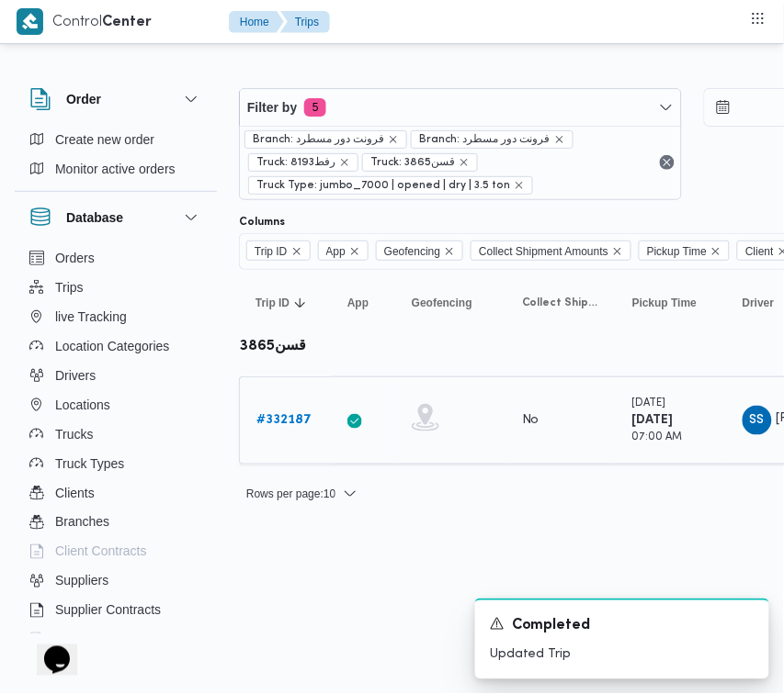
click at [287, 415] on b "# 332187" at bounding box center [283, 420] width 55 height 12
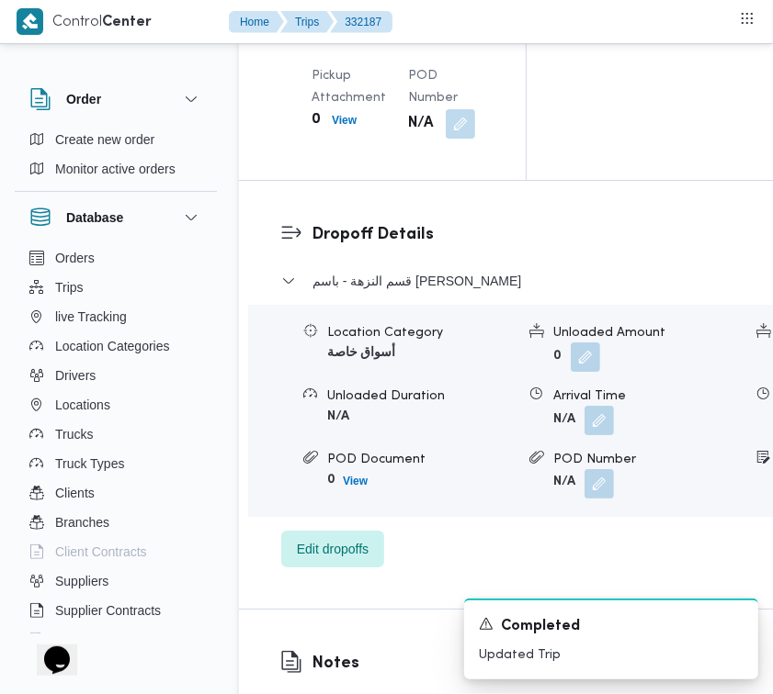
scroll to position [3192, 0]
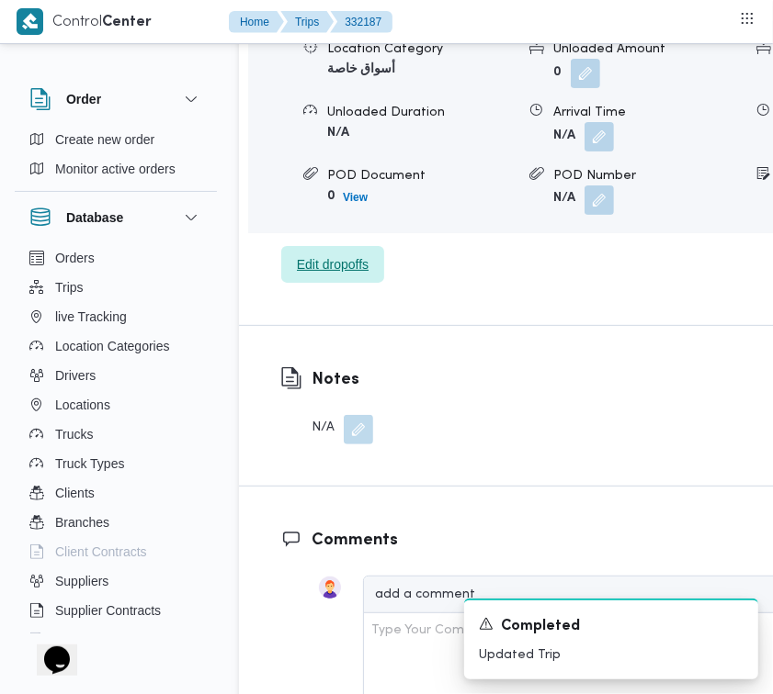
click at [328, 276] on span "Edit dropoffs" at bounding box center [333, 265] width 72 height 22
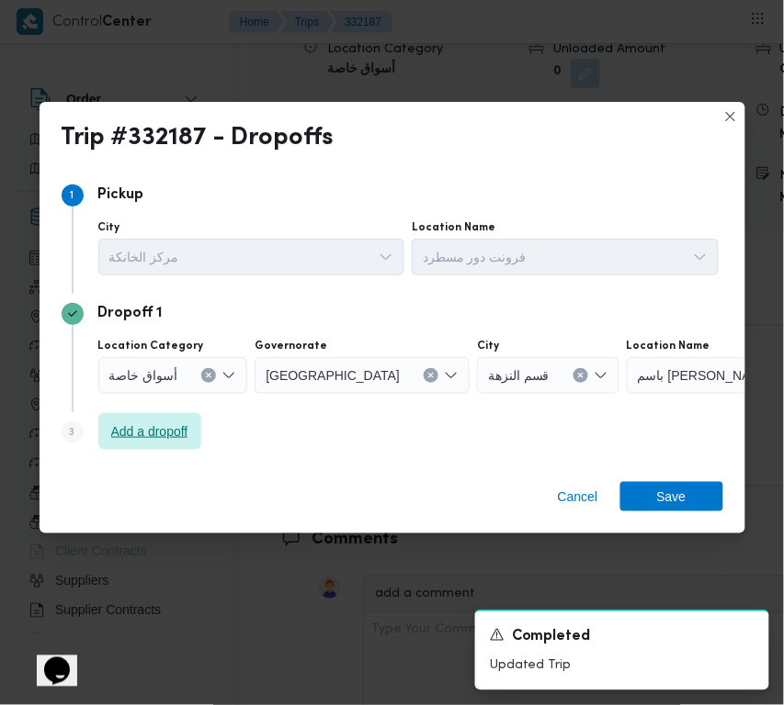
click at [189, 416] on span "Add a dropoff" at bounding box center [149, 431] width 103 height 37
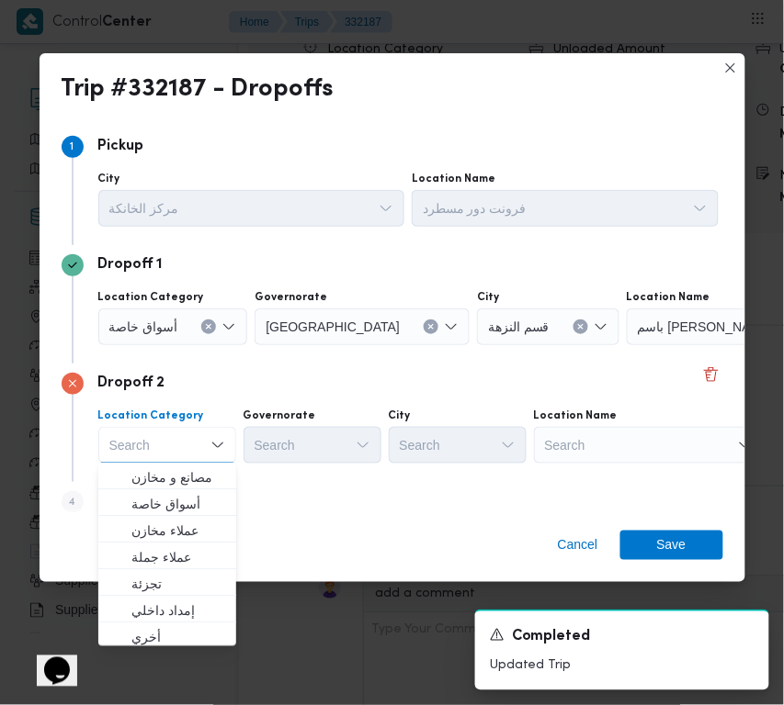
click at [671, 436] on div "Search" at bounding box center [649, 445] width 230 height 37
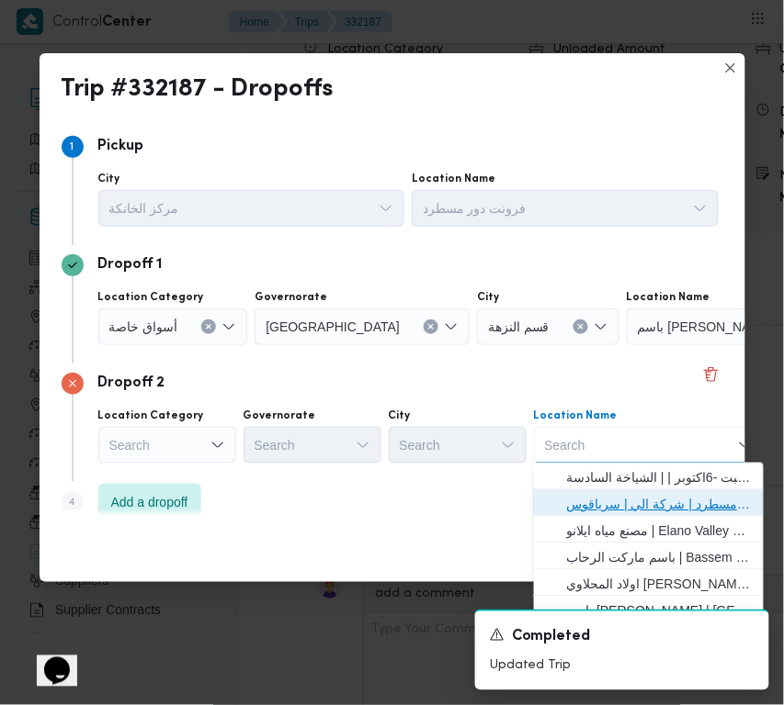
click at [662, 497] on span "فرونت دور مسطرد | شركة الي | سرياقوس" at bounding box center [660, 504] width 186 height 22
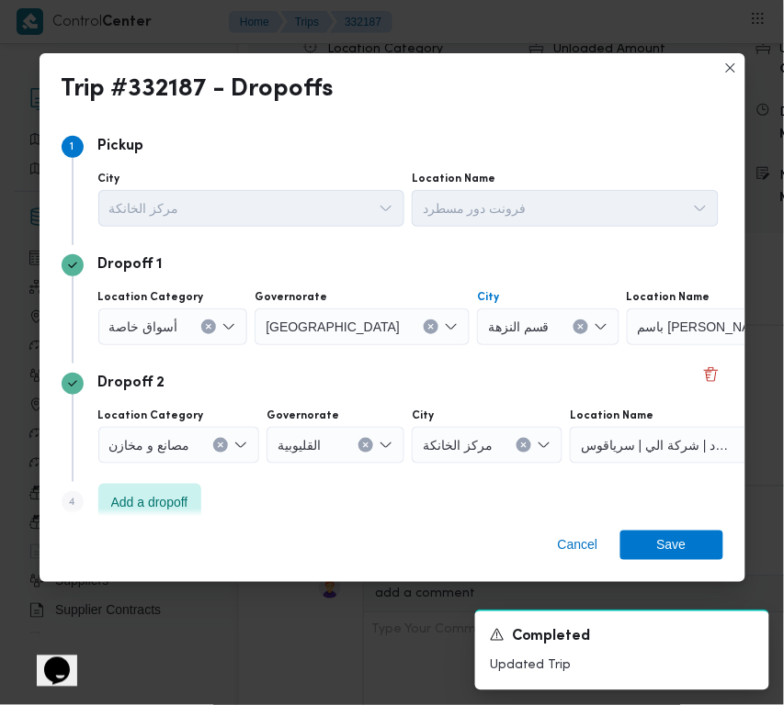
click at [579, 324] on icon "Clear input" at bounding box center [581, 326] width 5 height 5
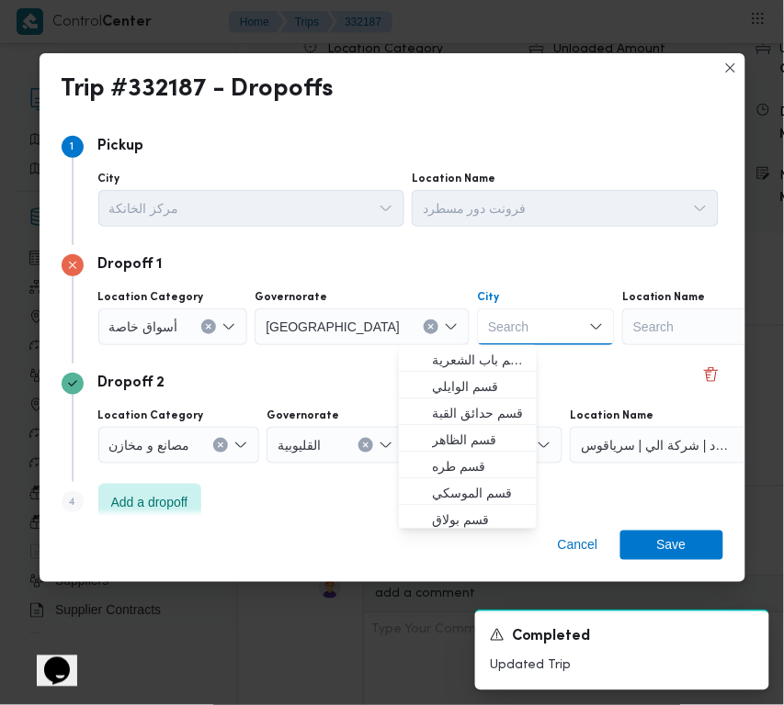
click at [622, 323] on div "Search" at bounding box center [737, 327] width 230 height 37
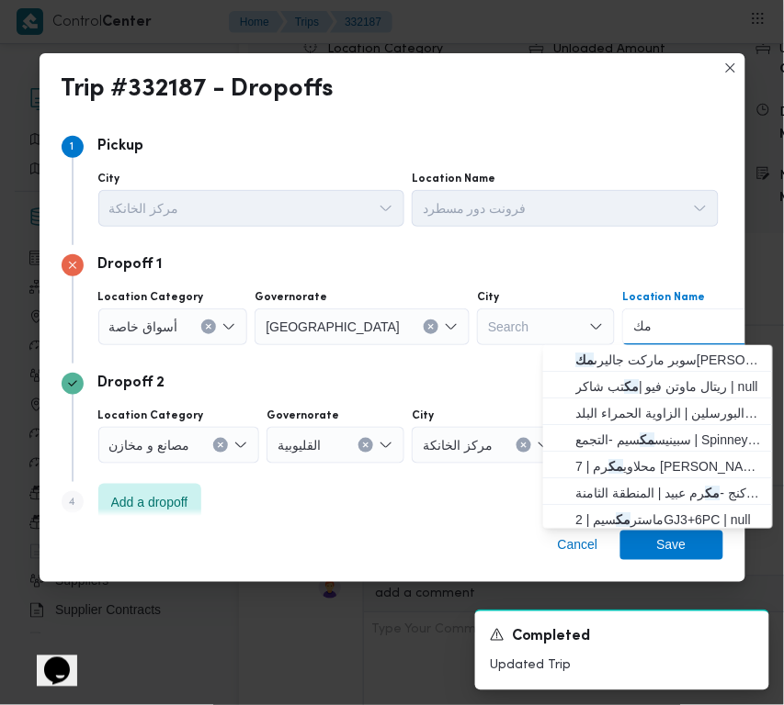
type input "مكسي"
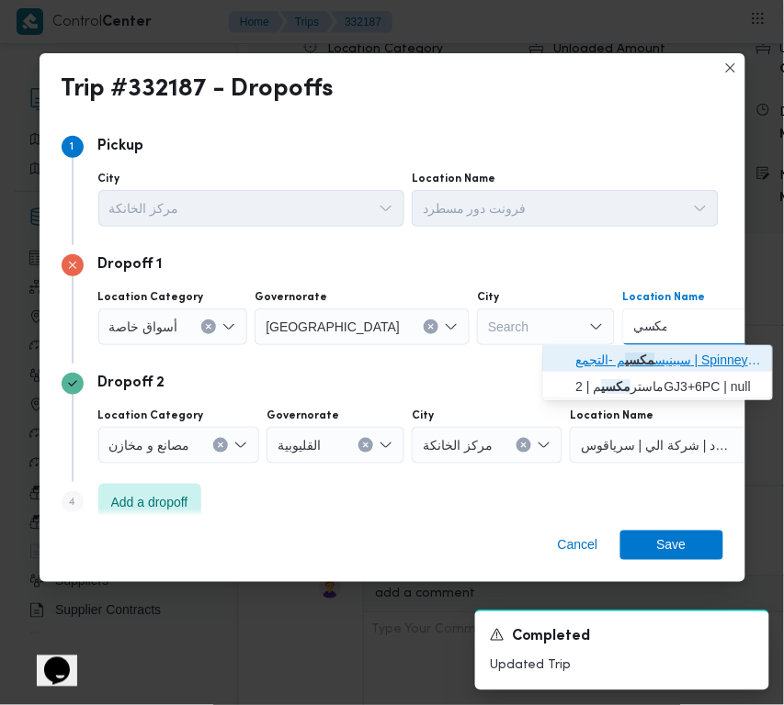
click at [629, 359] on mark "مكسي" at bounding box center [640, 360] width 29 height 15
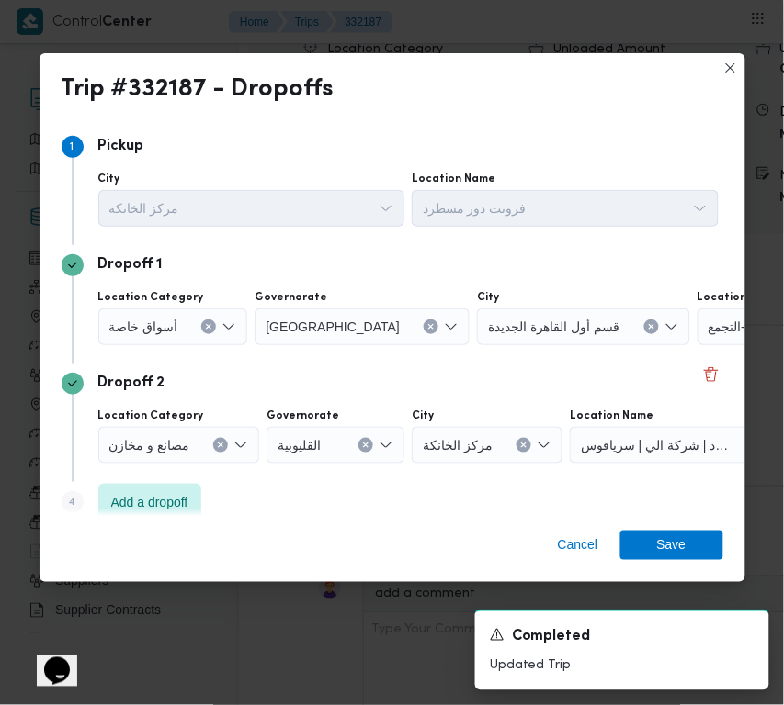
click at [604, 373] on div "Dropoff 2" at bounding box center [392, 384] width 661 height 22
click at [654, 544] on span "Save" at bounding box center [671, 544] width 103 height 29
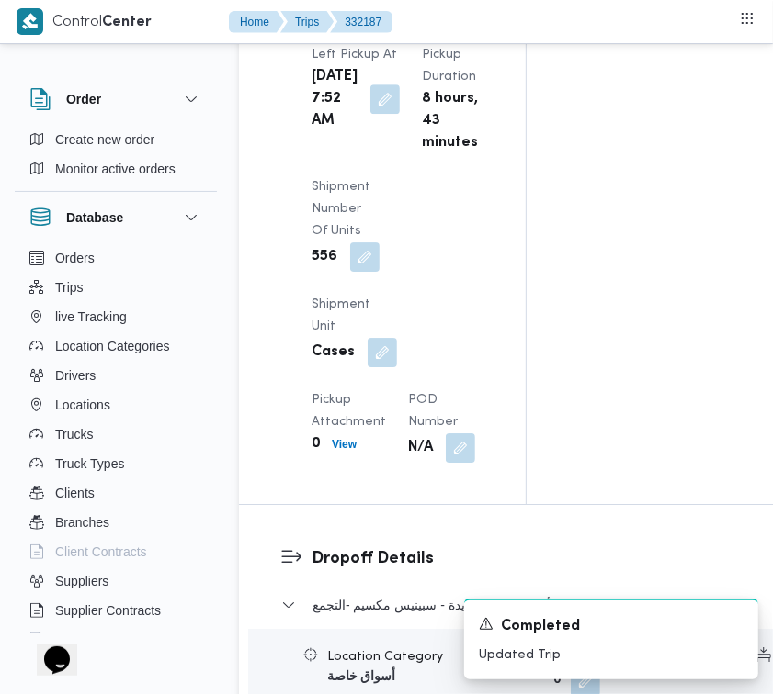
scroll to position [2607, 0]
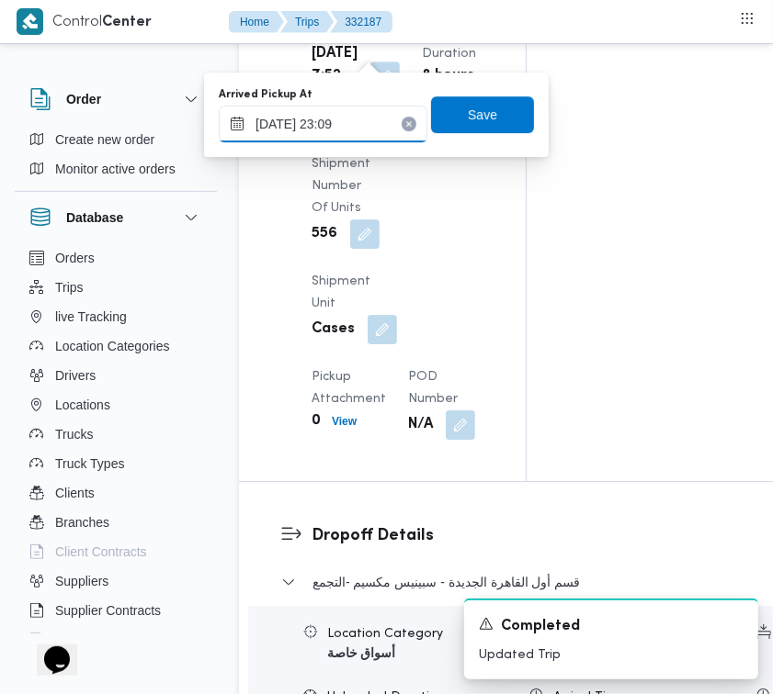
click at [345, 107] on input "25/08/2025 23:09" at bounding box center [323, 124] width 209 height 37
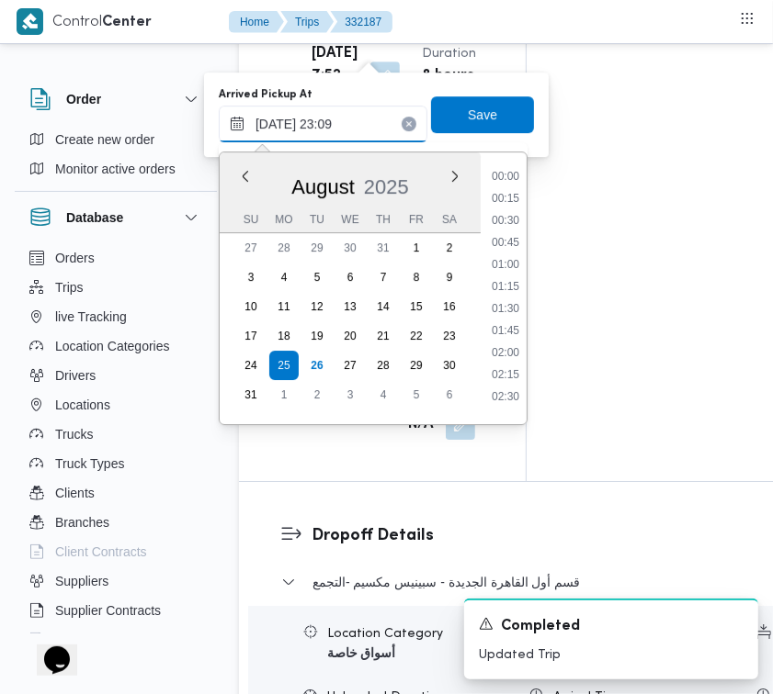
scroll to position [1875, 0]
click at [359, 117] on input "25/08/2025 23:09" at bounding box center [323, 124] width 209 height 37
paste input "6/8/2025 7:00:00 AM"
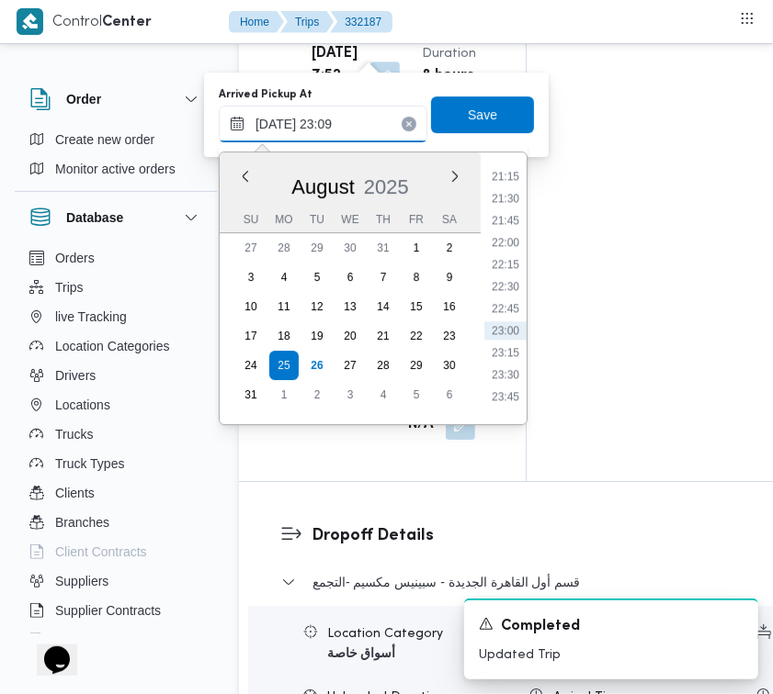
type input "26/8/2025 7:00:00 AM"
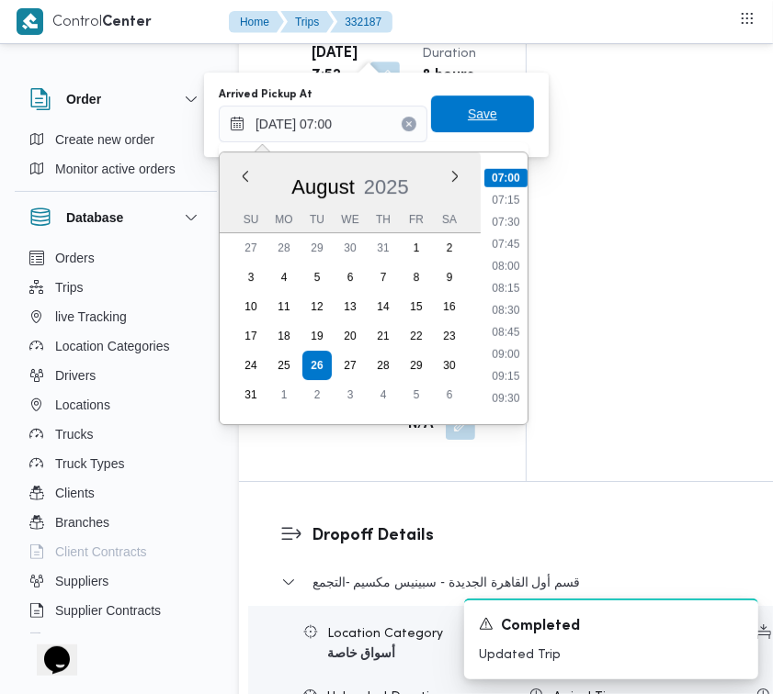
click at [448, 126] on span "Save" at bounding box center [482, 114] width 103 height 37
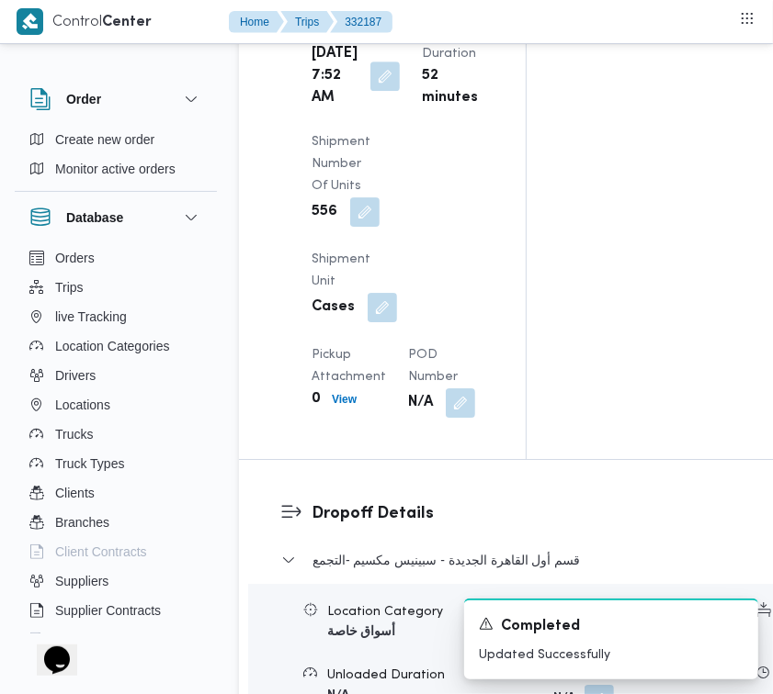
click at [508, 246] on div "Pickup Details Arrived Pickup At Tue, Aug 26, 2025 7:00 AM Left Pickup At Tue, …" at bounding box center [382, 130] width 287 height 660
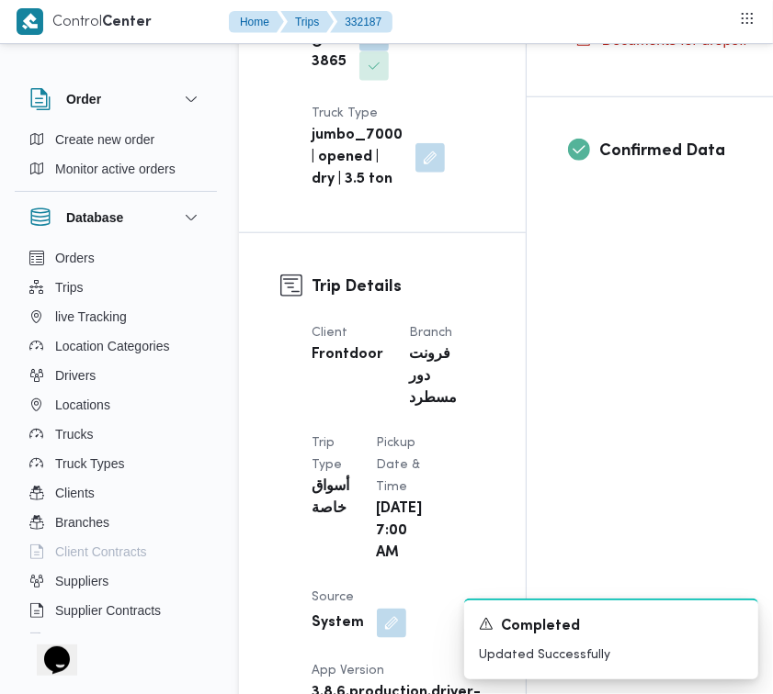
scroll to position [0, 0]
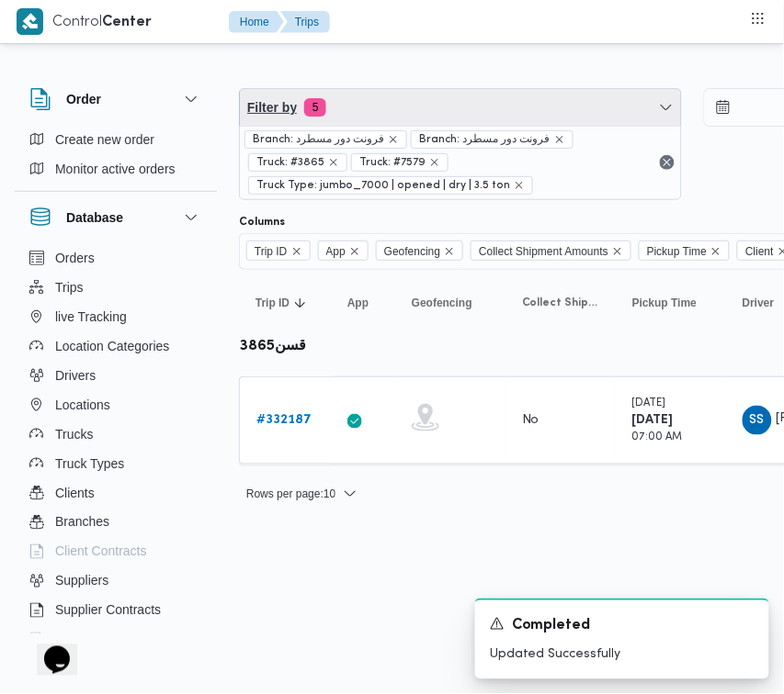
click at [384, 97] on span "Filter by 5" at bounding box center [460, 107] width 441 height 37
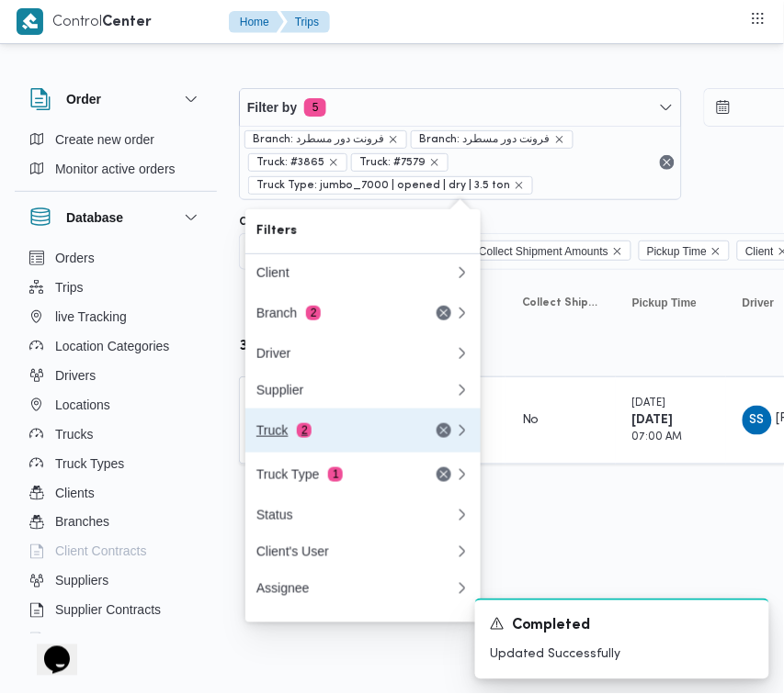
click at [355, 437] on div "Truck 2" at bounding box center [333, 430] width 154 height 15
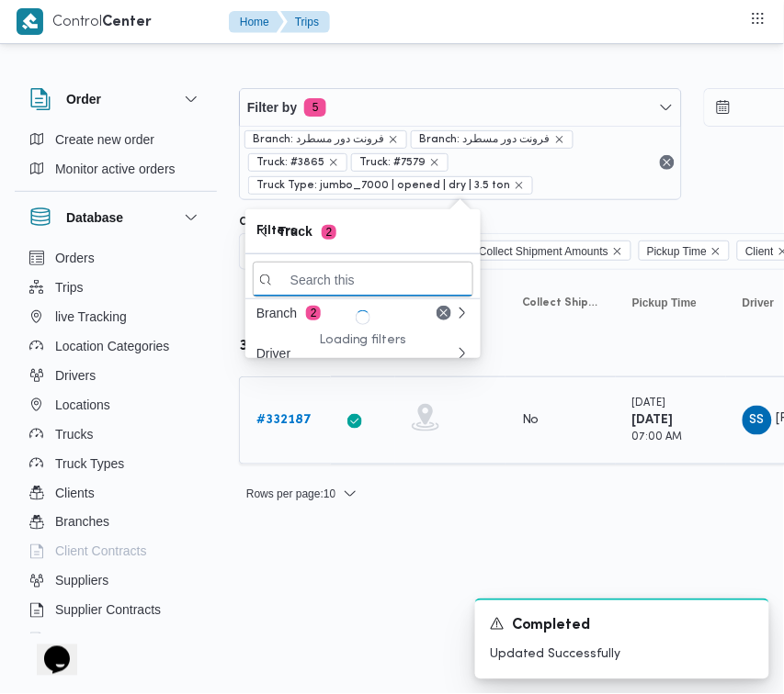
paste input "2419"
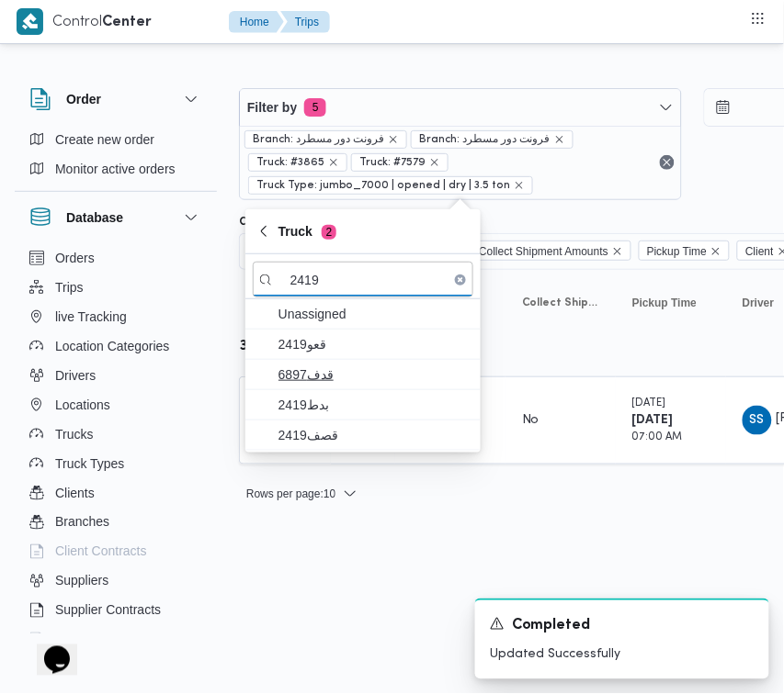
type input "2419"
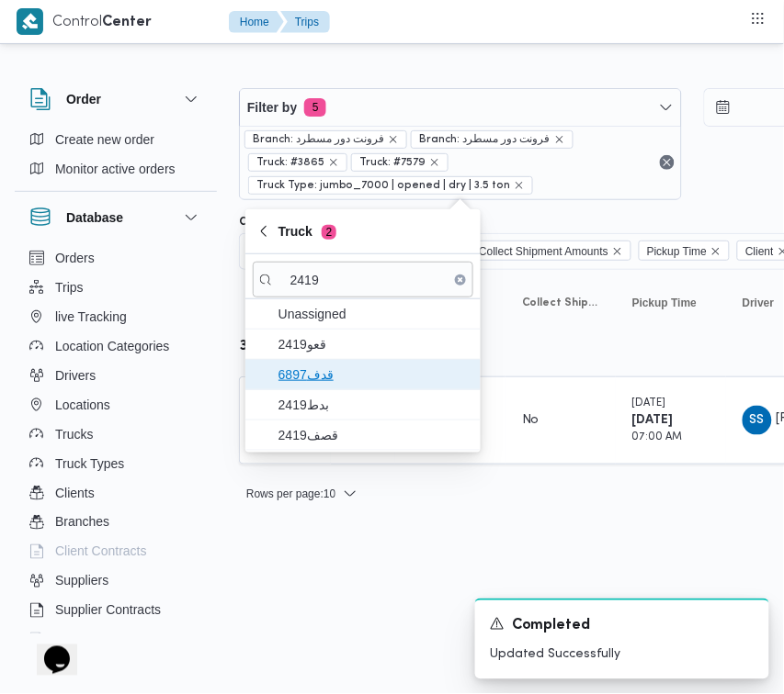
click at [388, 381] on span "6897قدف" at bounding box center [373, 375] width 191 height 22
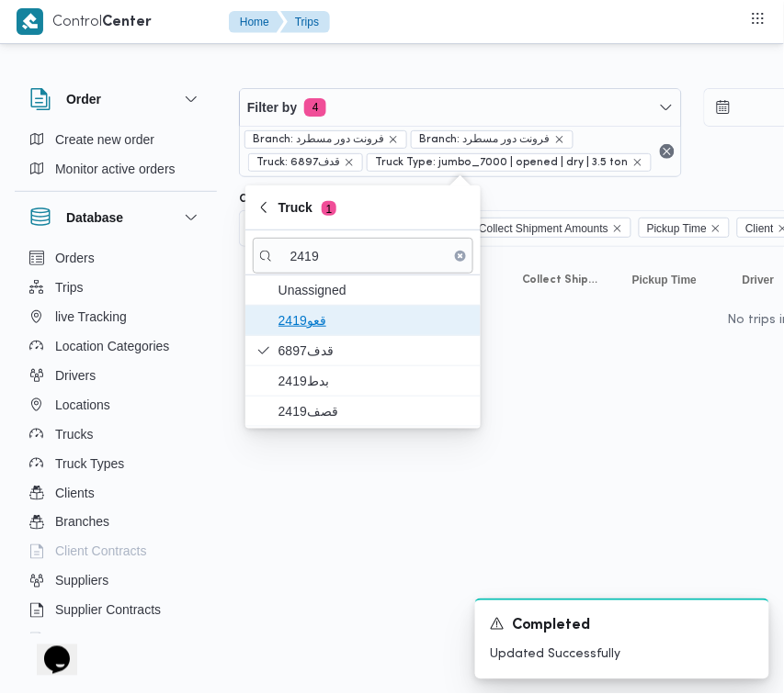
click at [312, 328] on span "قعو2419" at bounding box center [373, 321] width 191 height 22
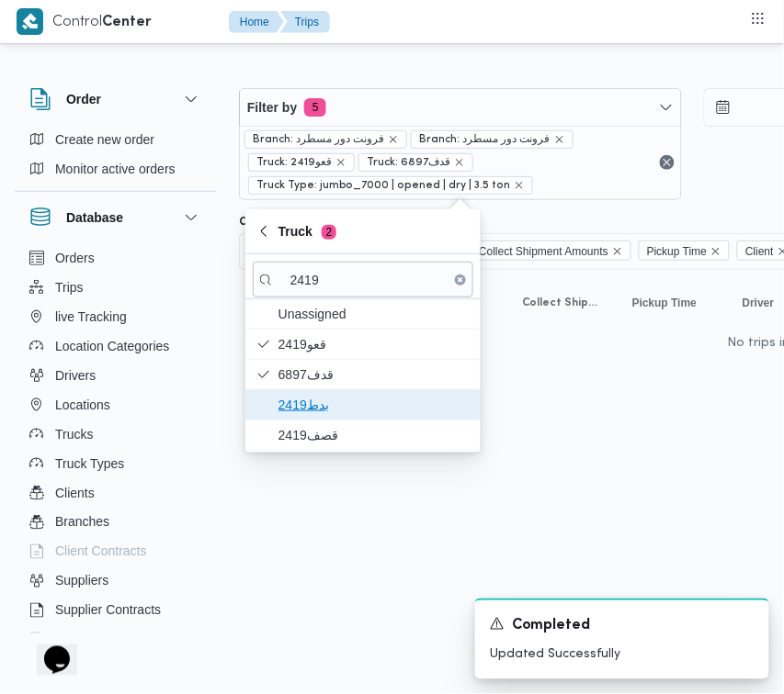
click at [320, 412] on span "بدط2419" at bounding box center [373, 405] width 191 height 22
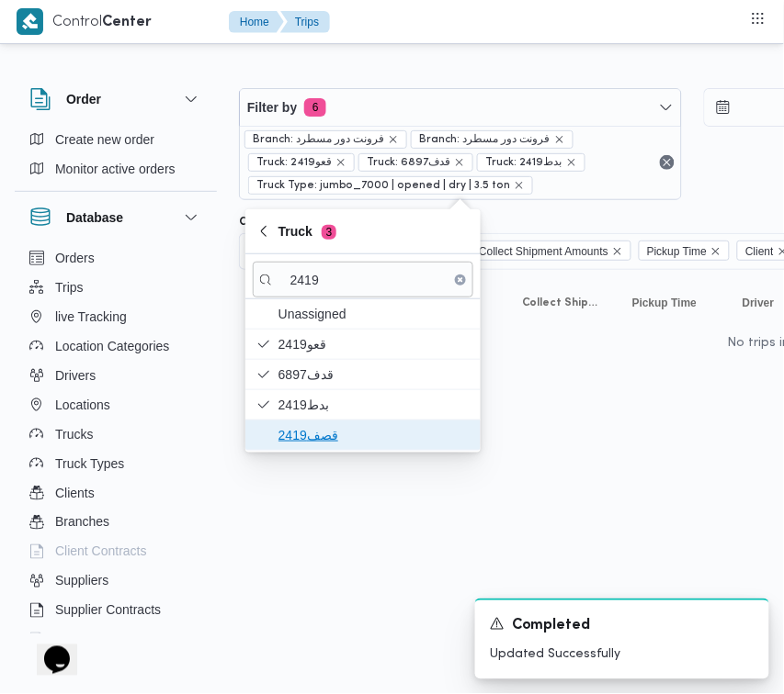
click at [320, 444] on span "قصف2419" at bounding box center [373, 435] width 191 height 22
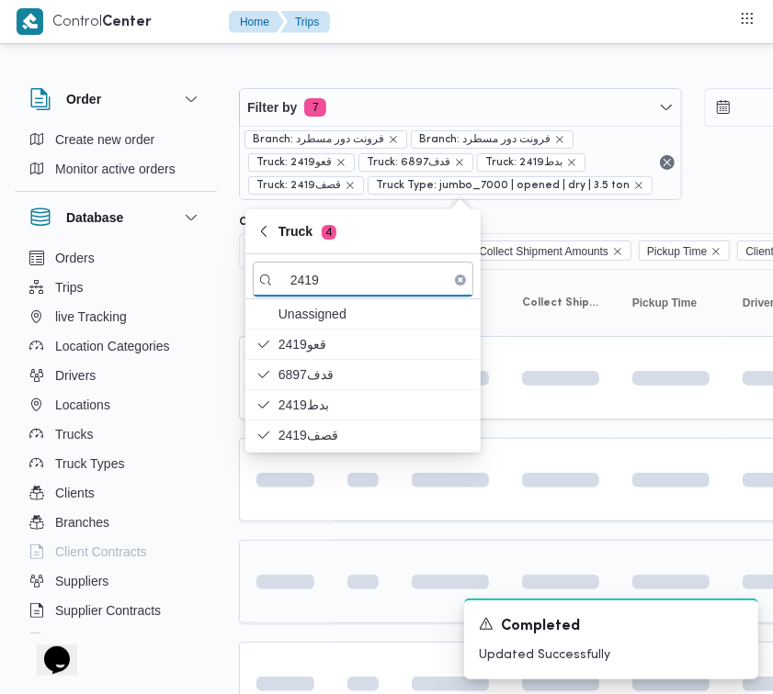
click at [289, 597] on div at bounding box center [285, 582] width 73 height 29
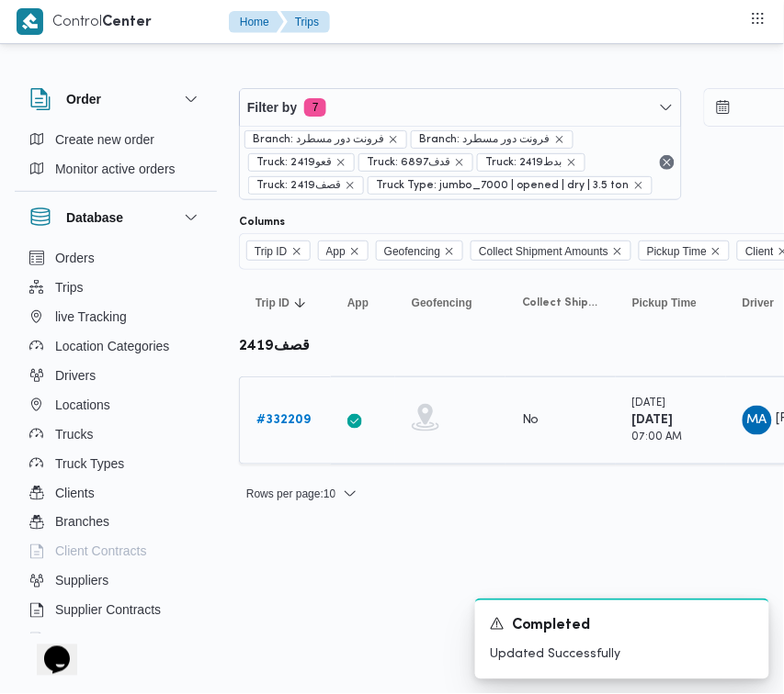
click at [285, 414] on b "# 332209" at bounding box center [283, 420] width 54 height 12
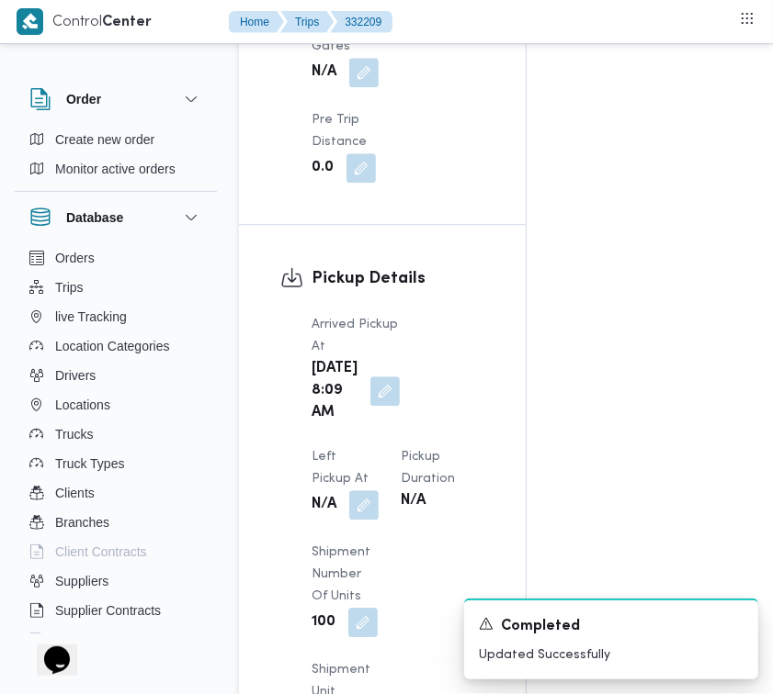
scroll to position [2908, 0]
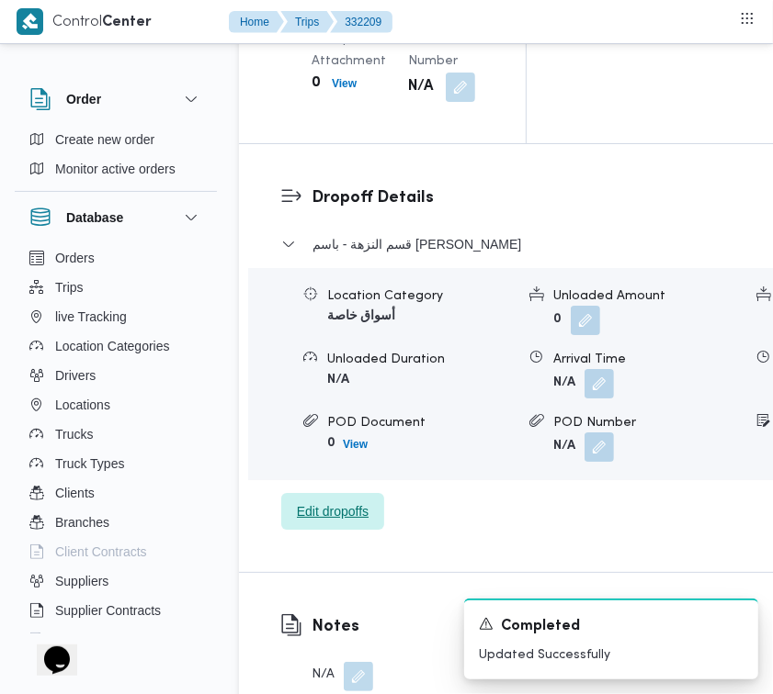
click at [341, 501] on span "Edit dropoffs" at bounding box center [333, 512] width 72 height 22
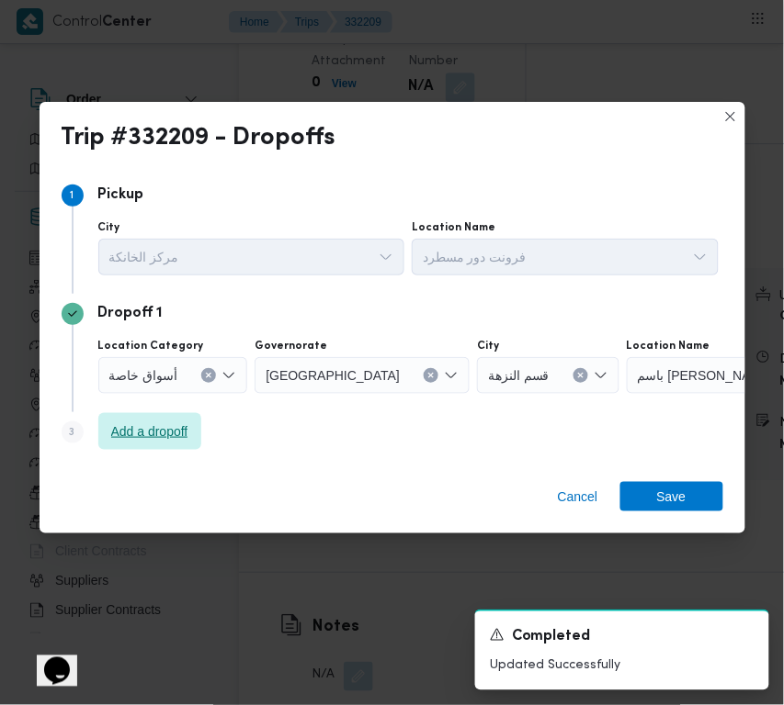
click at [131, 428] on span "Add a dropoff" at bounding box center [149, 432] width 77 height 22
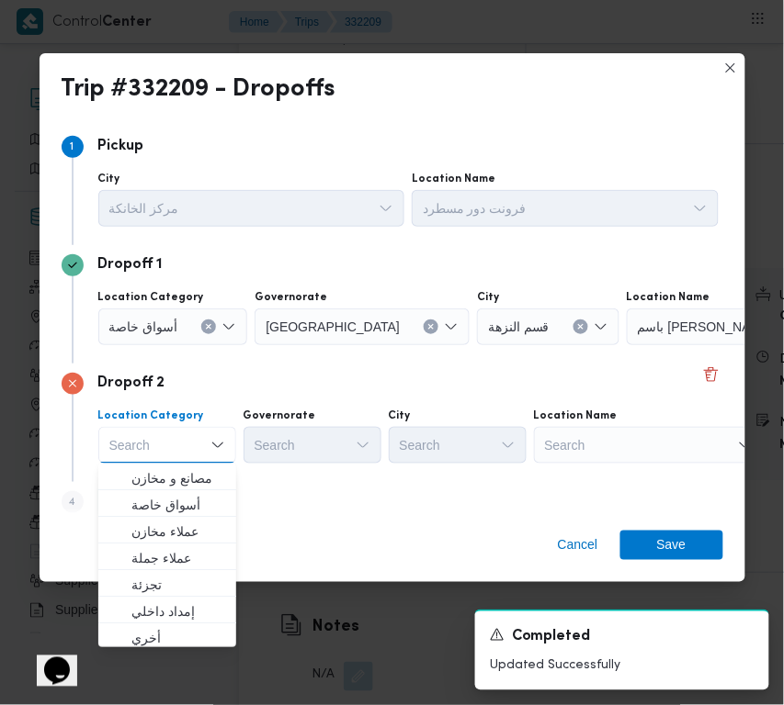
click at [645, 447] on div "Search" at bounding box center [649, 445] width 230 height 37
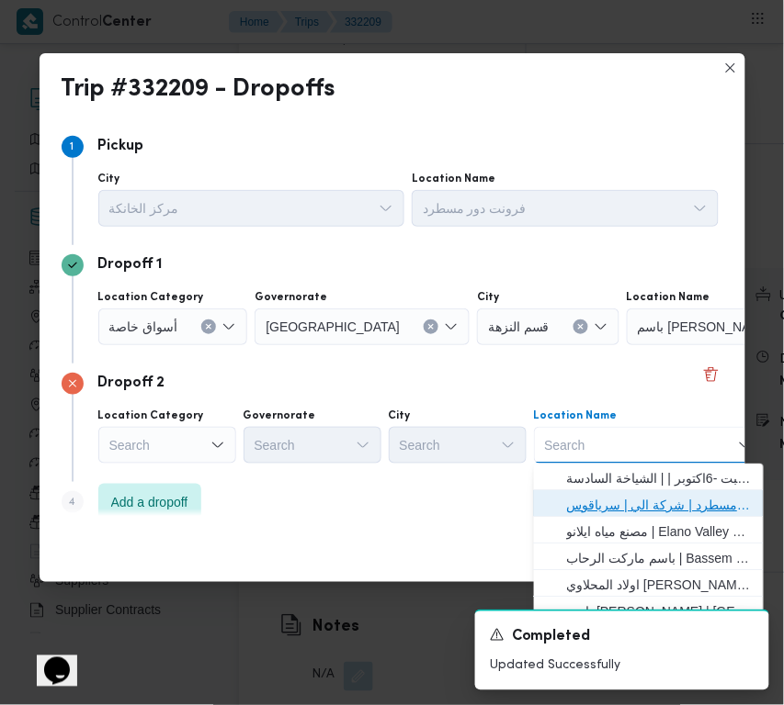
click at [659, 503] on span "فرونت دور مسطرد | شركة الي | سرياقوس" at bounding box center [660, 505] width 186 height 22
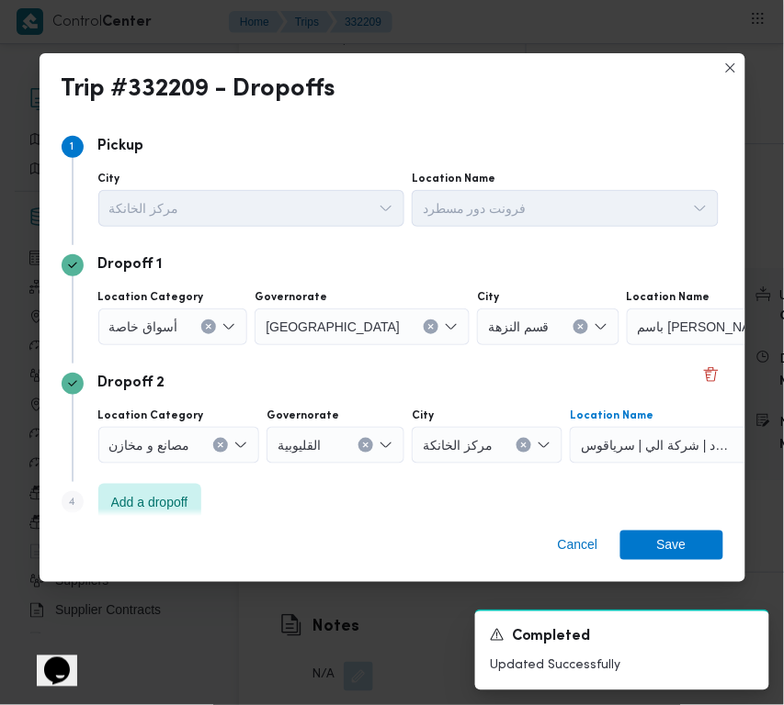
click at [577, 329] on icon "Clear input" at bounding box center [580, 326] width 7 height 7
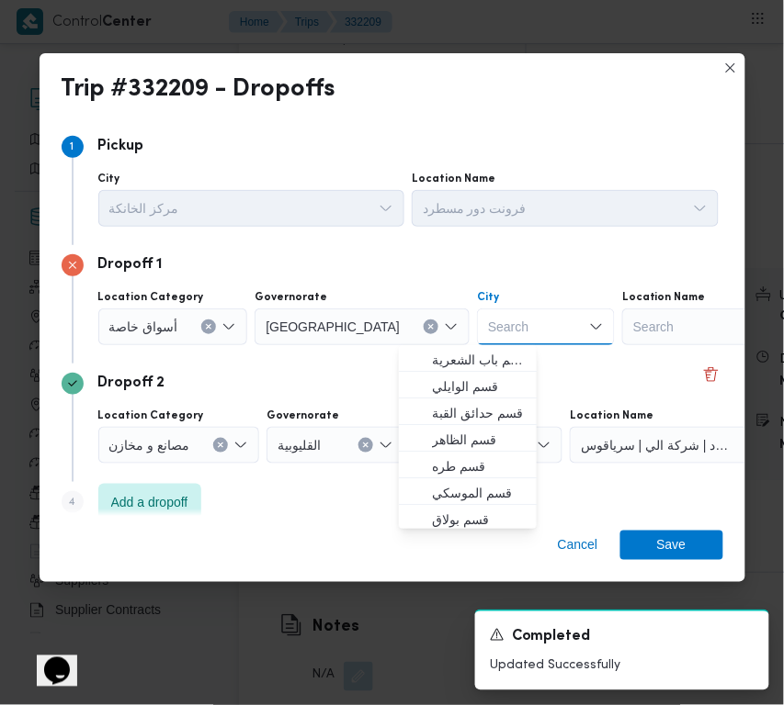
click at [622, 333] on div "Search" at bounding box center [737, 327] width 230 height 37
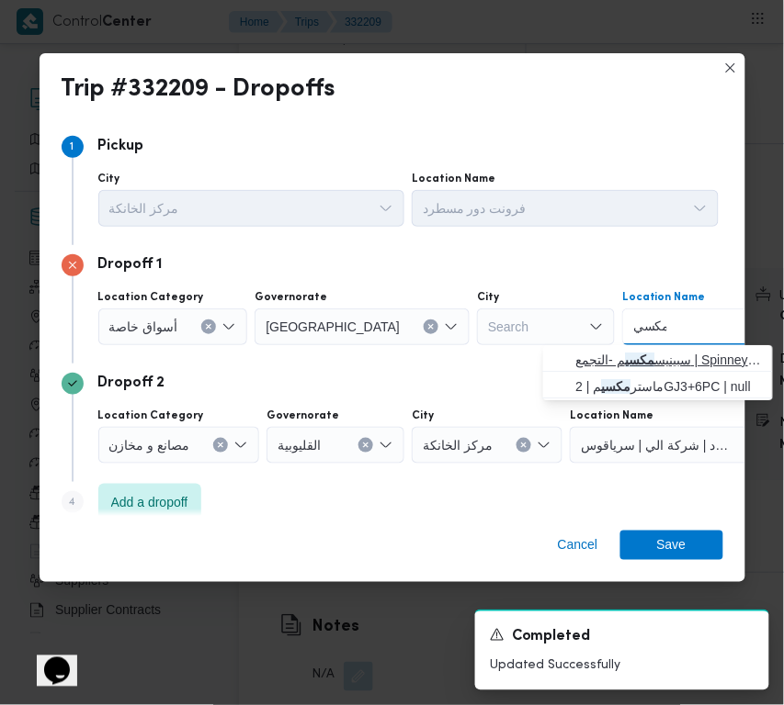
type input "مكسي"
click at [586, 365] on span "سبينيس مكسي م -التجمع | Spinneys Hypermarket | null" at bounding box center [669, 360] width 186 height 22
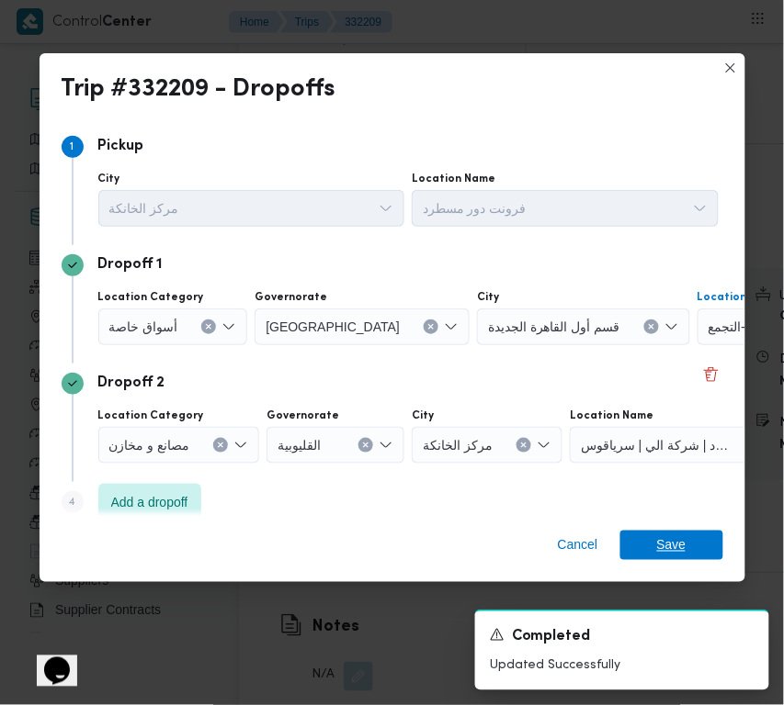
click at [685, 545] on span "Save" at bounding box center [671, 545] width 103 height 29
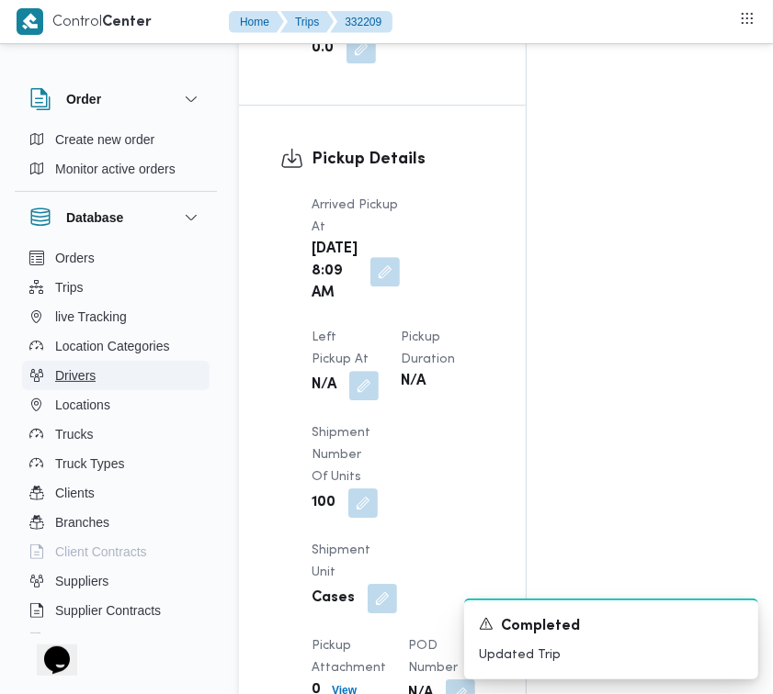
scroll to position [2322, 0]
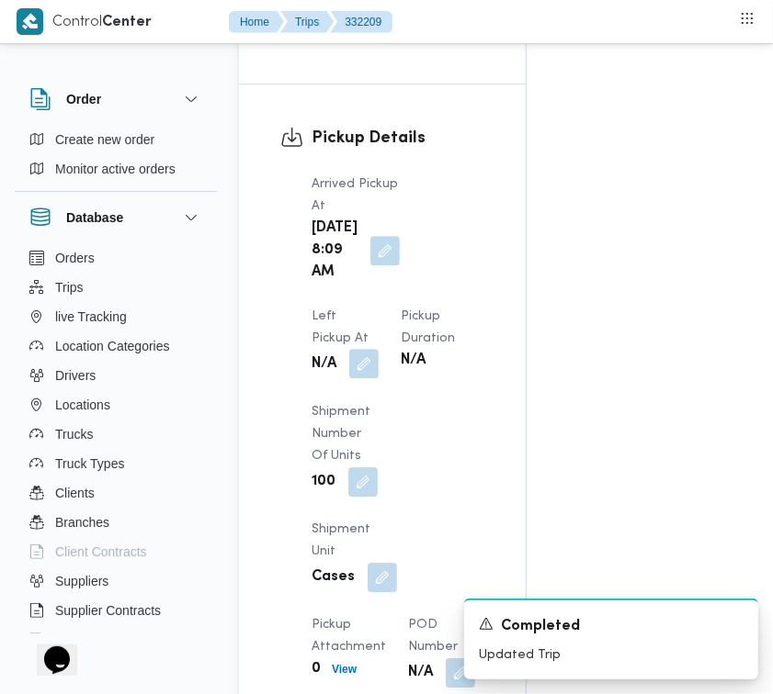
click at [378, 349] on button "button" at bounding box center [363, 363] width 29 height 29
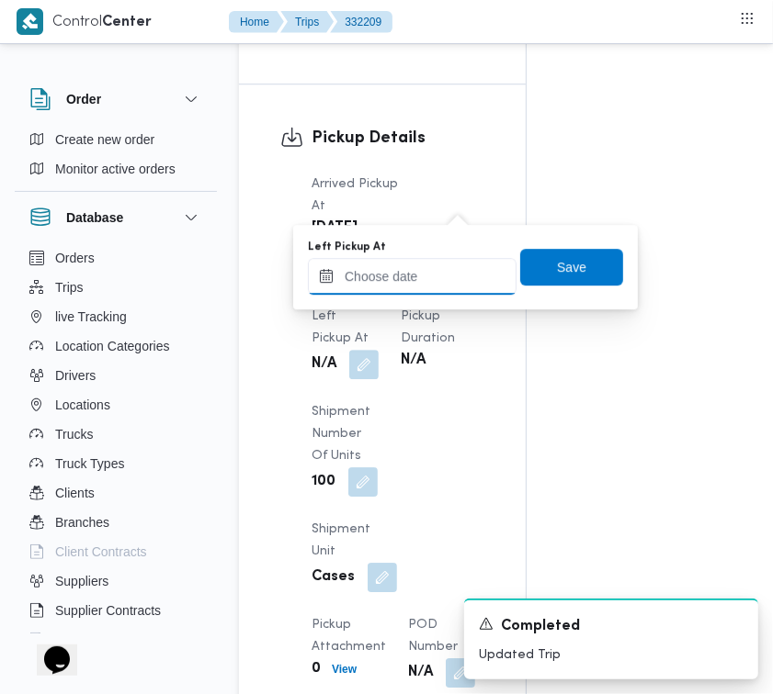
click at [427, 286] on input "Left Pickup At" at bounding box center [412, 276] width 209 height 37
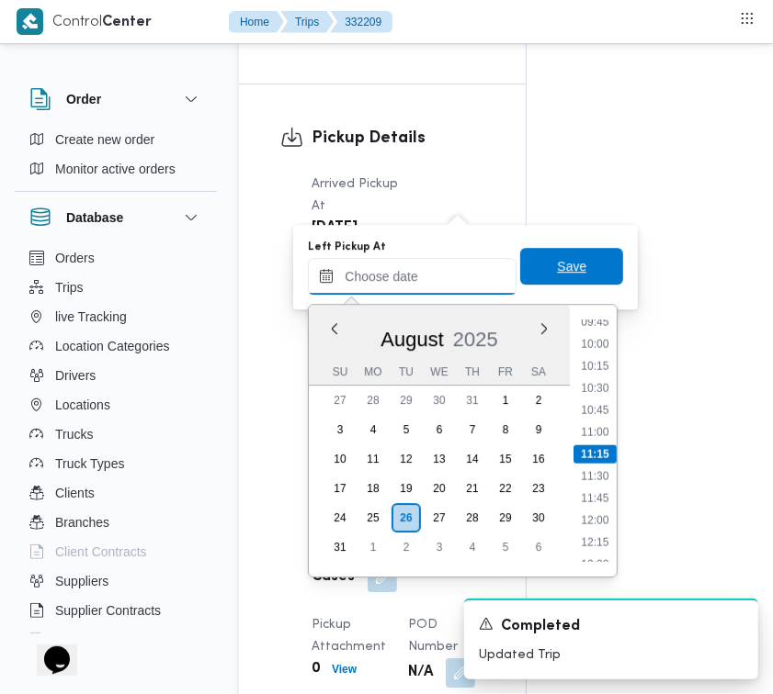
paste input "26/8/2025 9:00:00 AM"
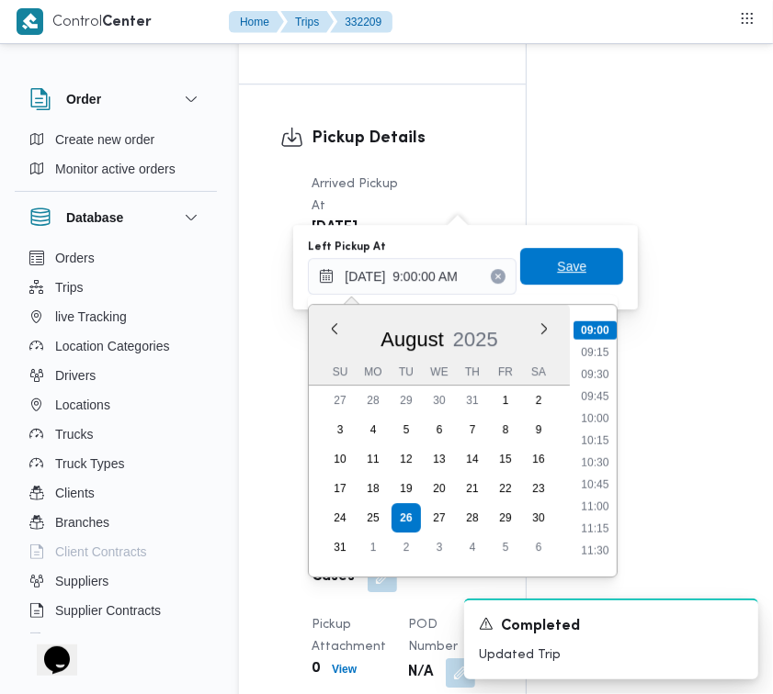
type input "26/08/2025 09:00"
click at [563, 260] on span "Save" at bounding box center [571, 266] width 29 height 22
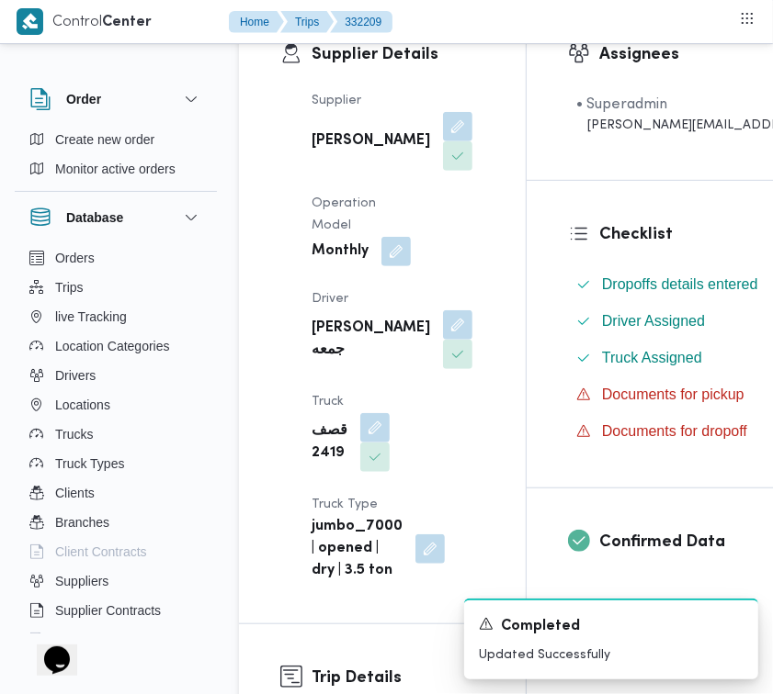
scroll to position [262, 0]
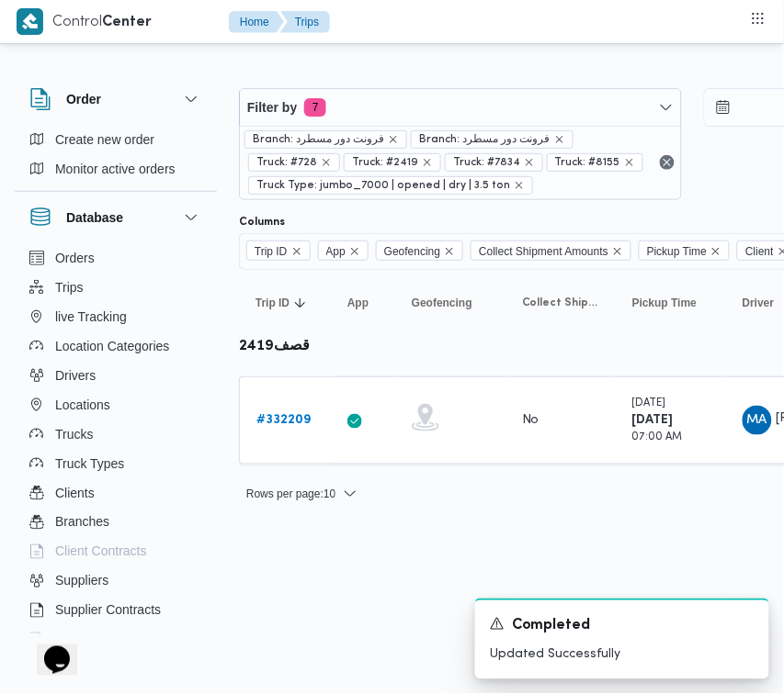
click at [492, 126] on div "Branch: فرونت دور مسطرد Branch: فرونت دور مسطرد Truck: #728 Truck: #2419 Truck:…" at bounding box center [460, 162] width 441 height 73
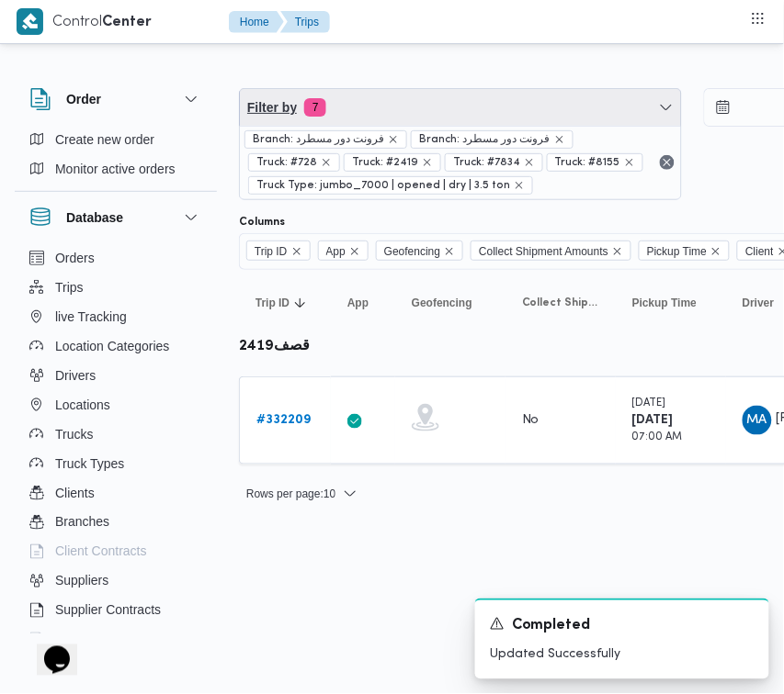
click at [475, 113] on span "Filter by 7" at bounding box center [460, 107] width 441 height 37
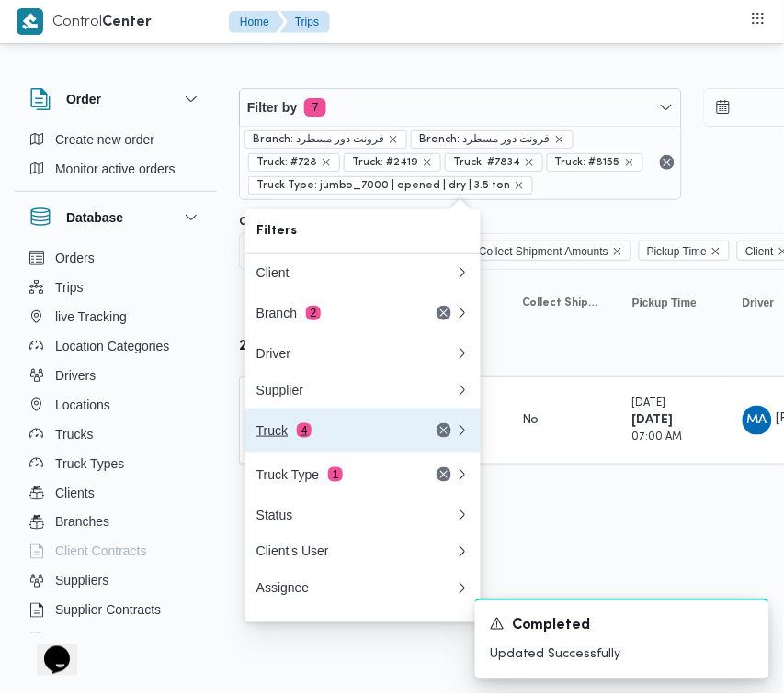
click at [323, 452] on button "Truck 4" at bounding box center [362, 431] width 235 height 44
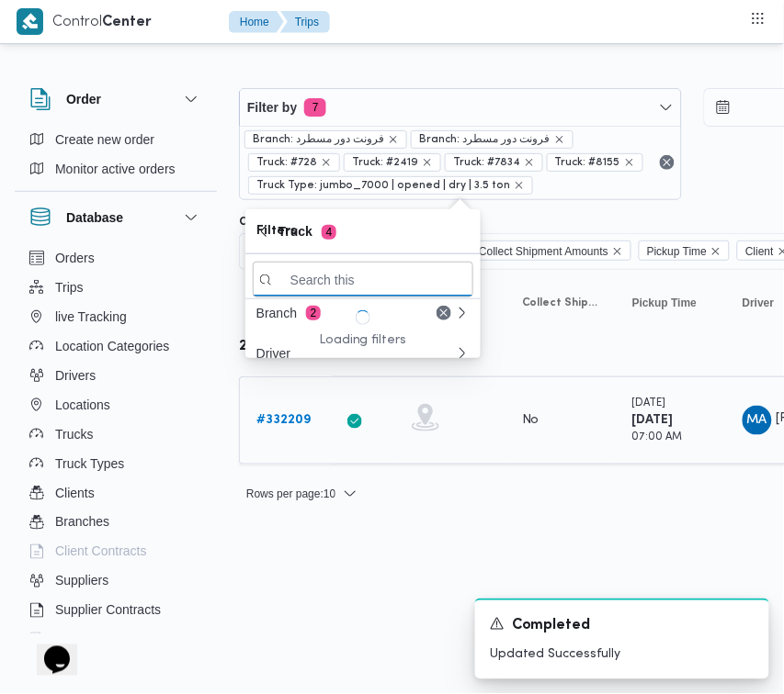
paste input "5319"
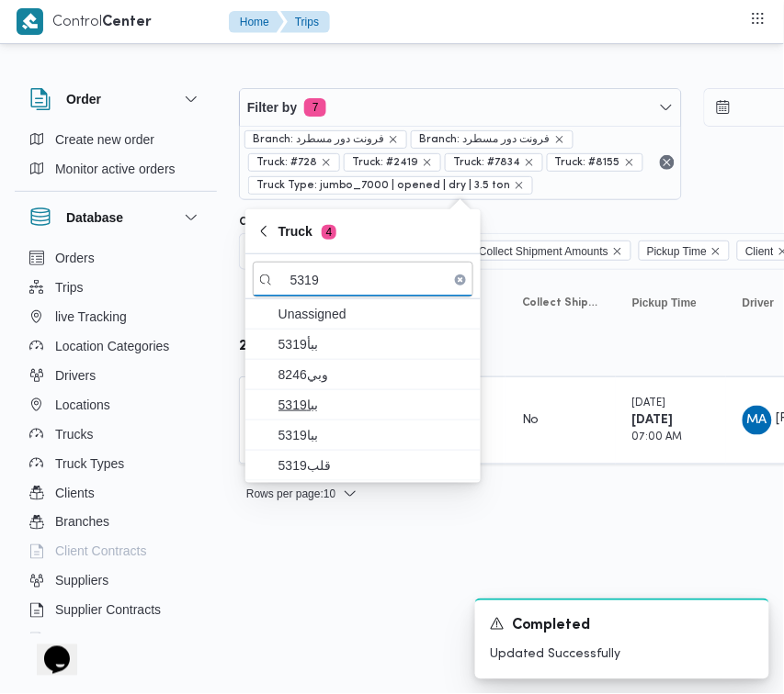
type input "5319"
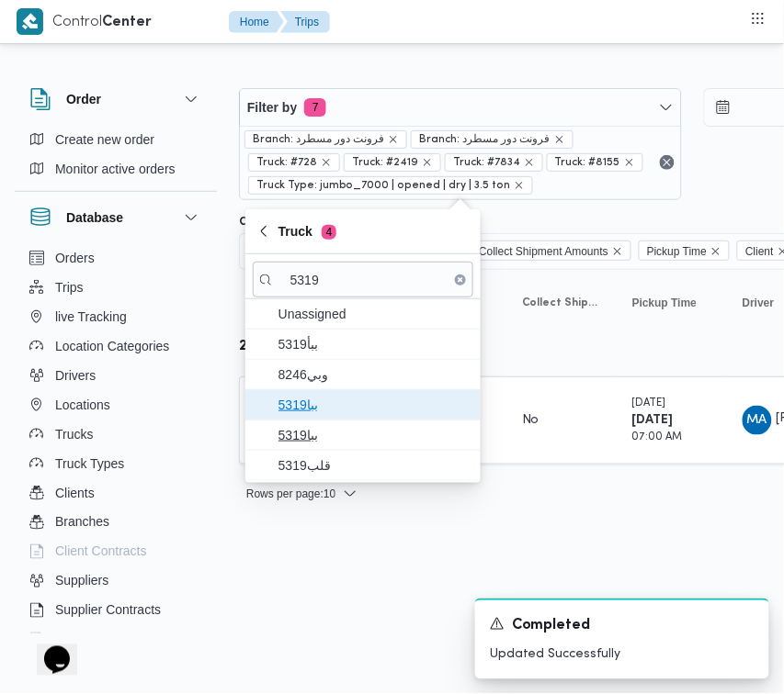
click at [323, 395] on span "ببا5319" at bounding box center [373, 405] width 191 height 22
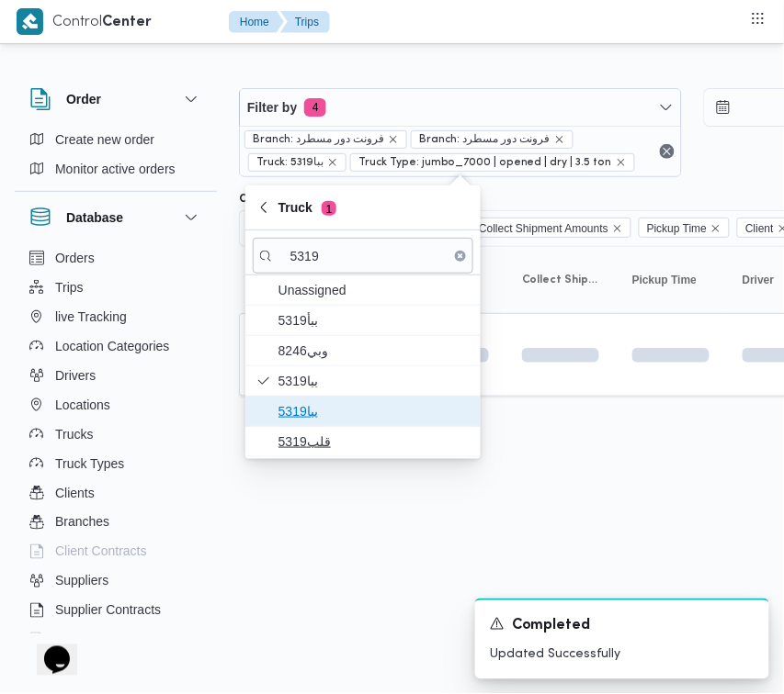
click at [326, 429] on div "Unassigned 5319ببأ وبي8246 ببا5319 ببا5319 قلب5319" at bounding box center [362, 367] width 235 height 182
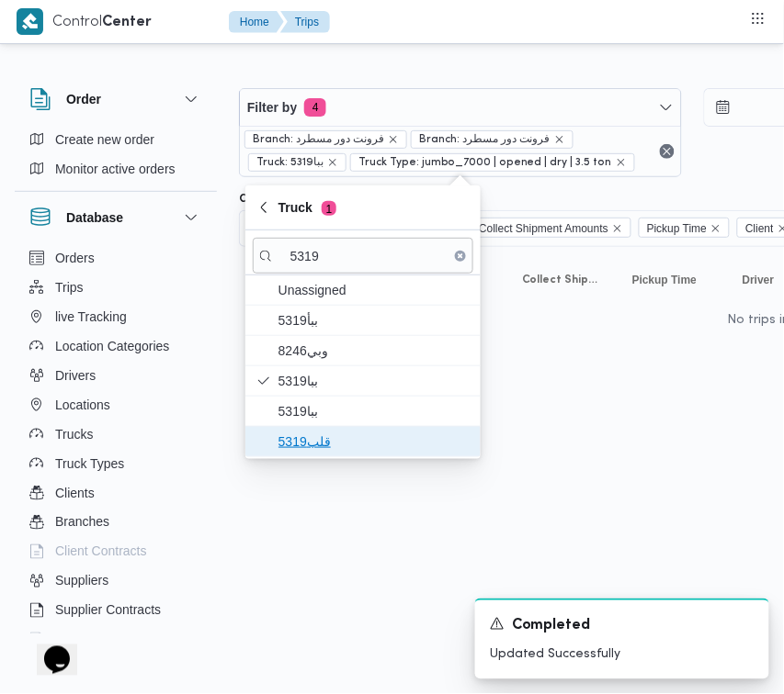
click at [322, 442] on span "قلب5319" at bounding box center [373, 442] width 191 height 22
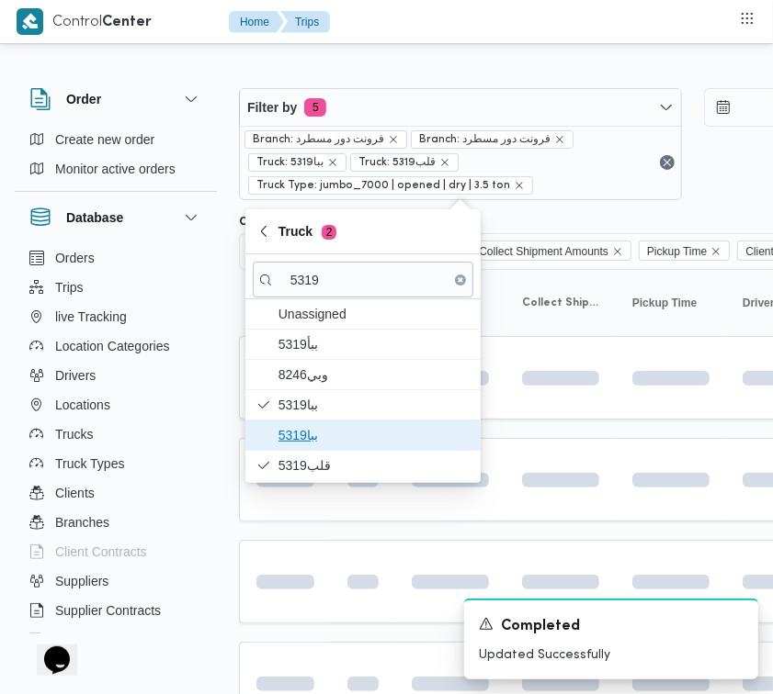
click at [324, 443] on span "ببا5319" at bounding box center [373, 435] width 191 height 22
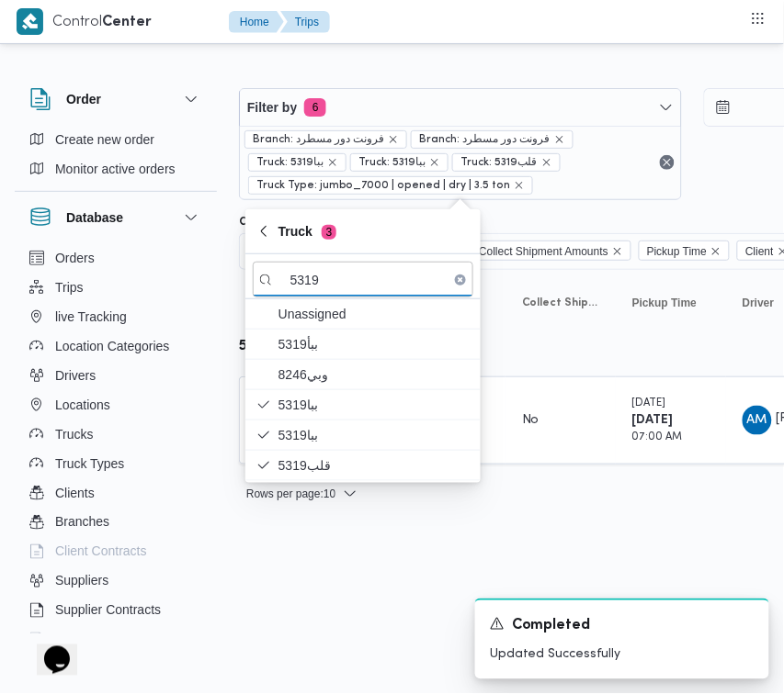
click at [309, 570] on html "Control Center Home Trips Order Create new order Monitor active orders Database…" at bounding box center [392, 347] width 784 height 694
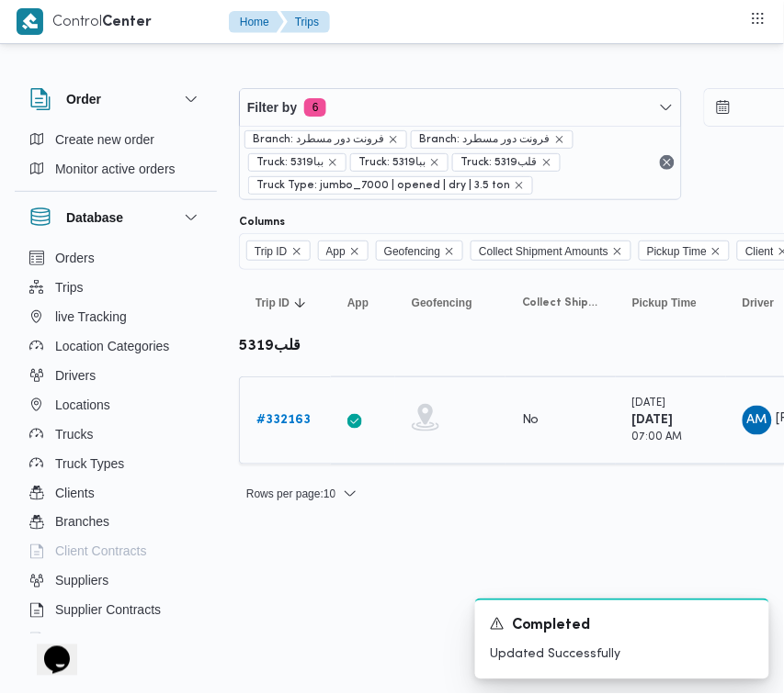
click at [269, 423] on b "# 332163" at bounding box center [283, 420] width 54 height 12
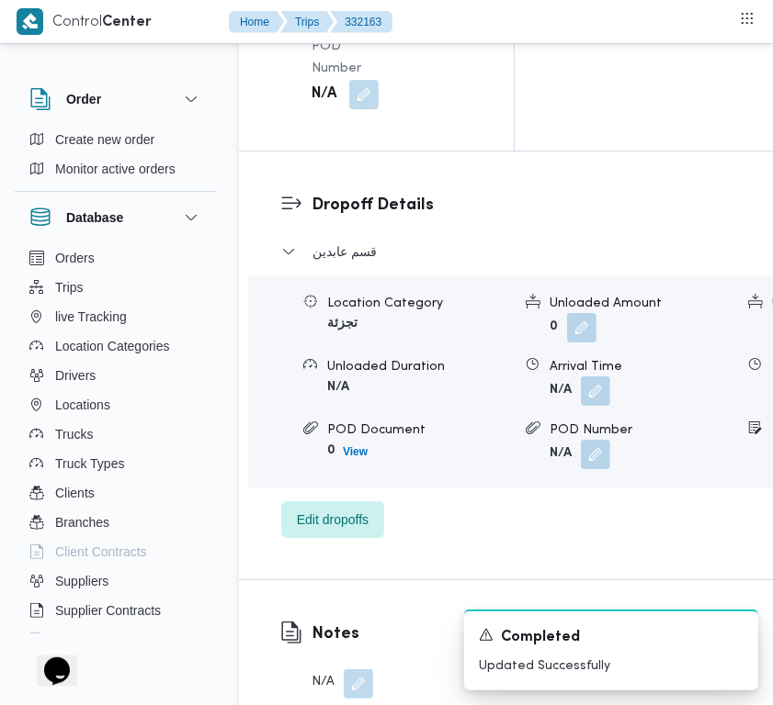
scroll to position [3636, 0]
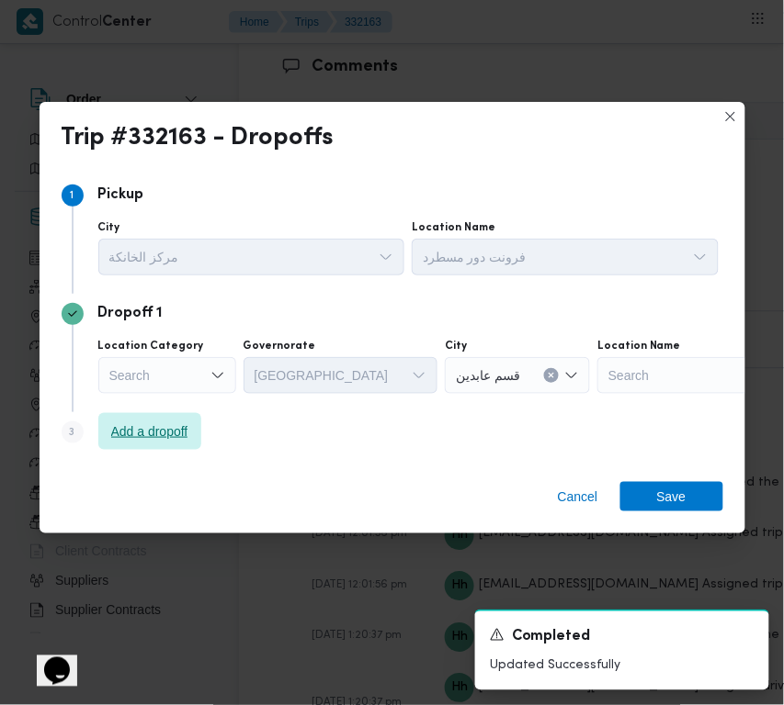
click at [166, 427] on span "Add a dropoff" at bounding box center [149, 432] width 77 height 22
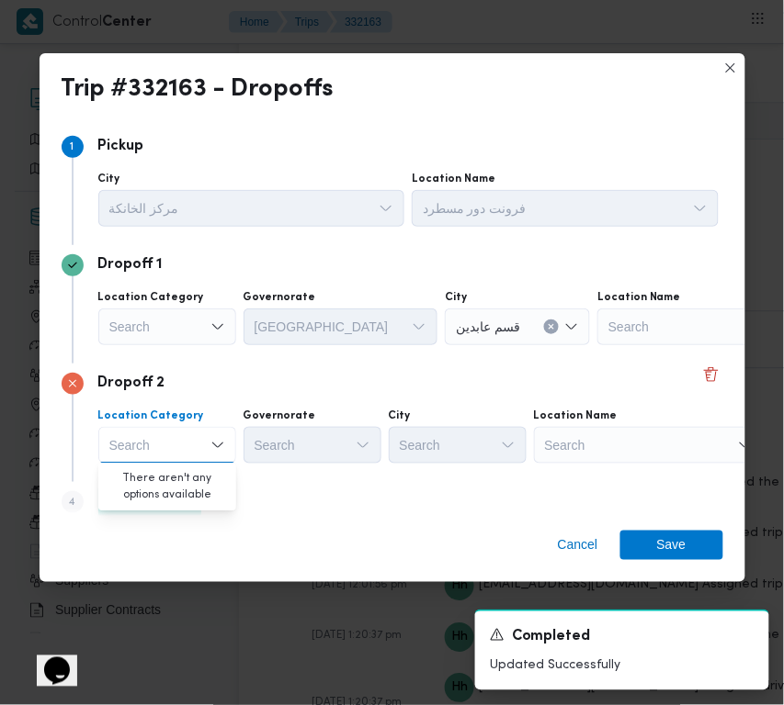
click at [615, 439] on div "Search" at bounding box center [649, 445] width 230 height 37
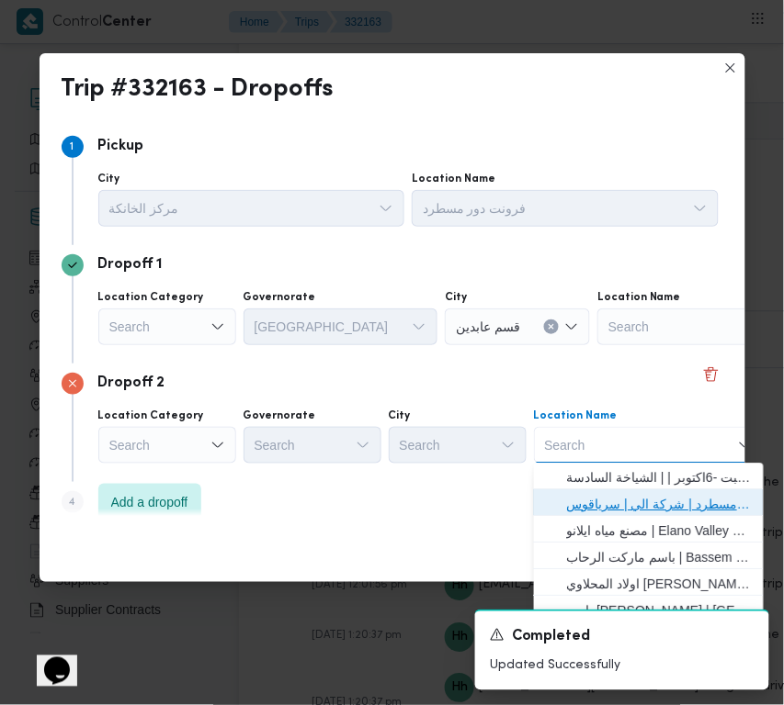
click at [652, 503] on span "فرونت دور مسطرد | شركة الي | سرياقوس" at bounding box center [660, 505] width 186 height 22
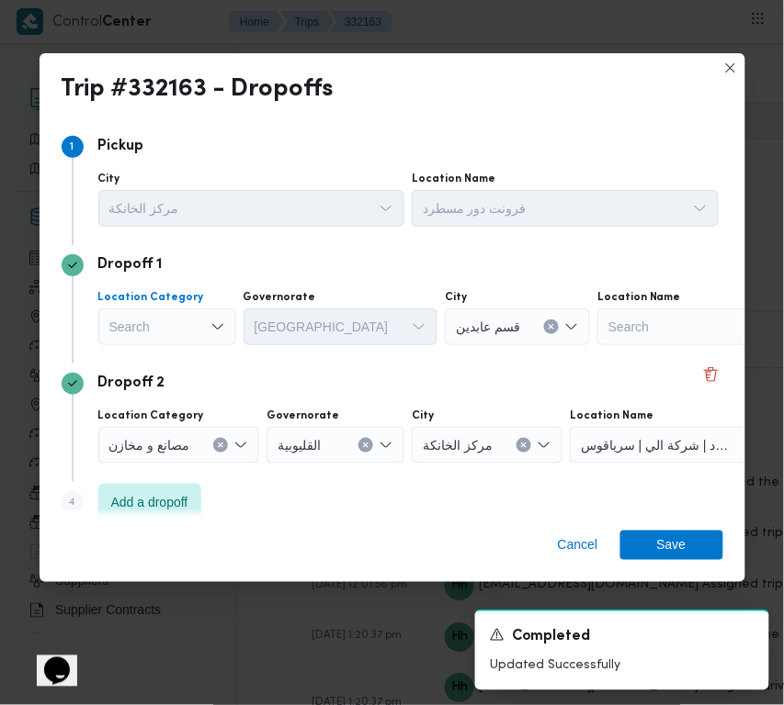
click at [212, 333] on icon "Open list of options" at bounding box center [217, 327] width 15 height 15
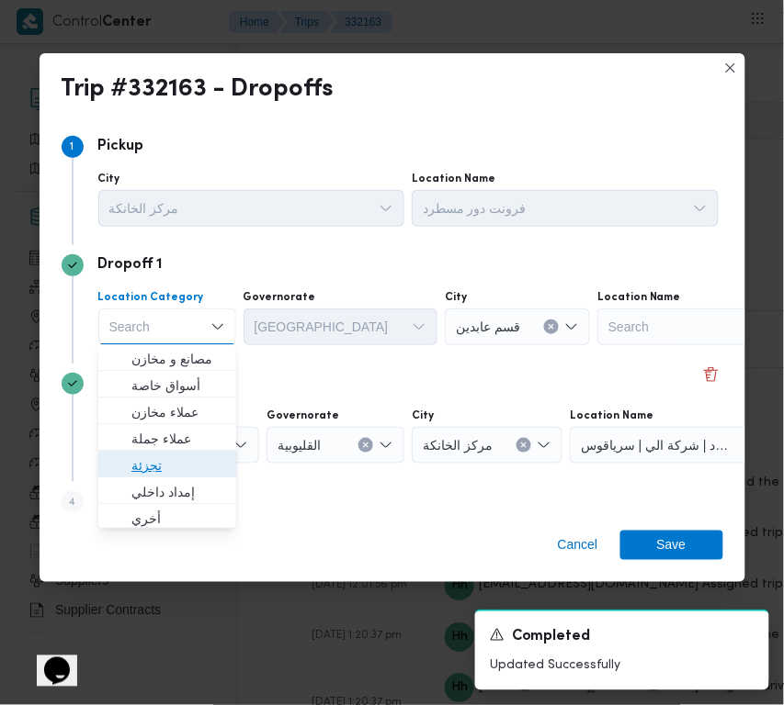
click at [185, 466] on span "تجزئة" at bounding box center [178, 467] width 94 height 22
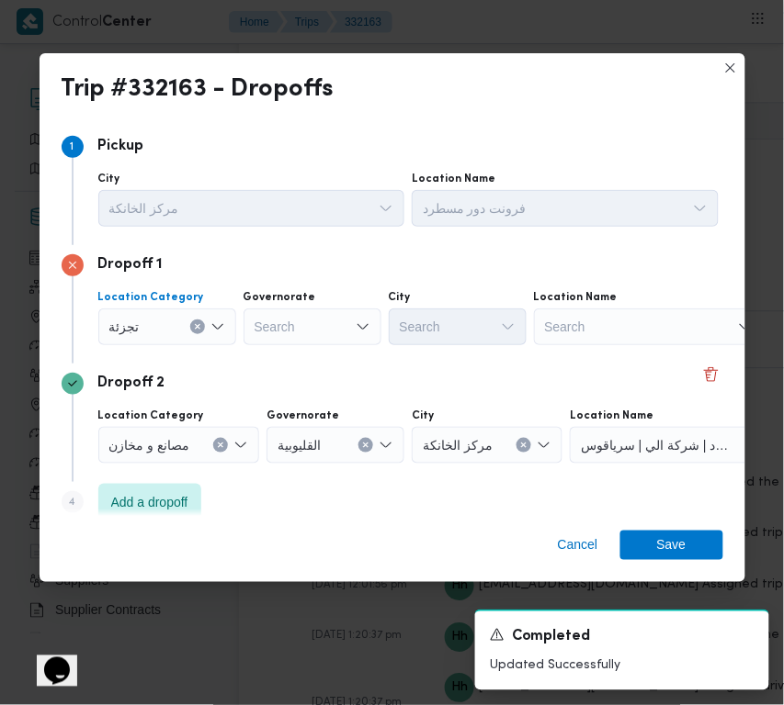
click at [305, 321] on div "Search" at bounding box center [312, 327] width 138 height 37
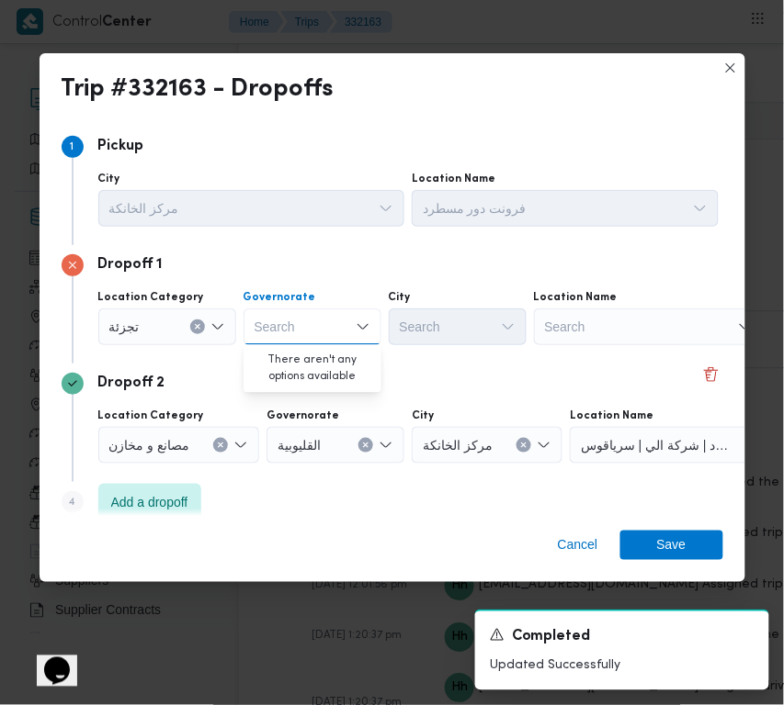
paste input "قاهرة"
type input "قاهرة"
drag, startPoint x: 336, startPoint y: 313, endPoint x: 329, endPoint y: 342, distance: 29.4
click at [336, 313] on div "قاهرة قاهرة" at bounding box center [312, 327] width 138 height 37
click at [327, 354] on span "القاهرة" at bounding box center [323, 360] width 94 height 22
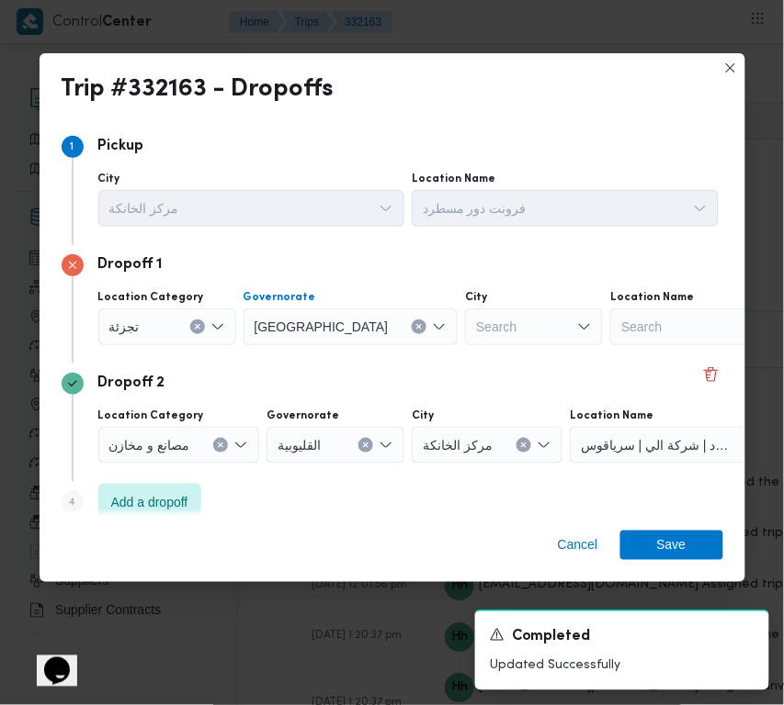
click at [465, 327] on div "Search" at bounding box center [534, 327] width 138 height 37
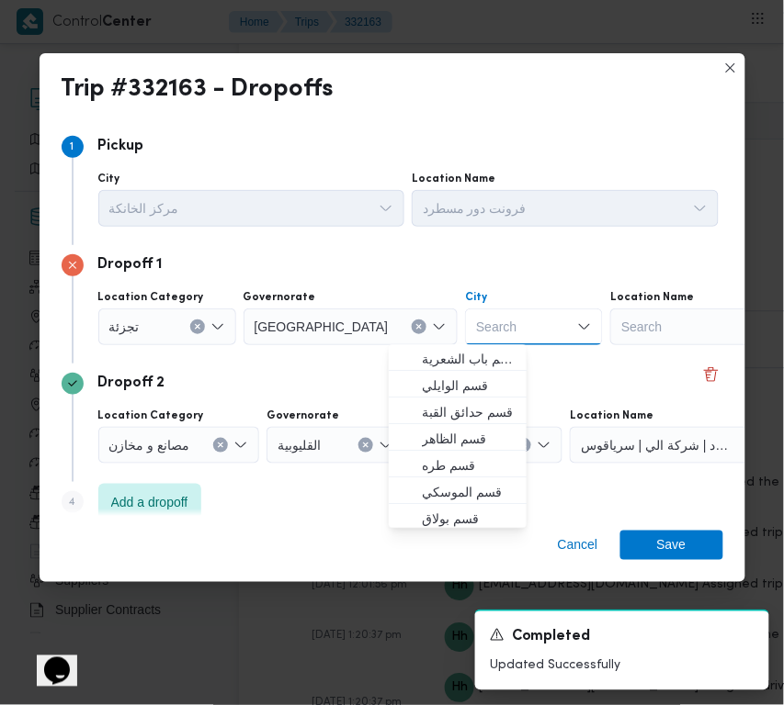
paste input "المقطم"
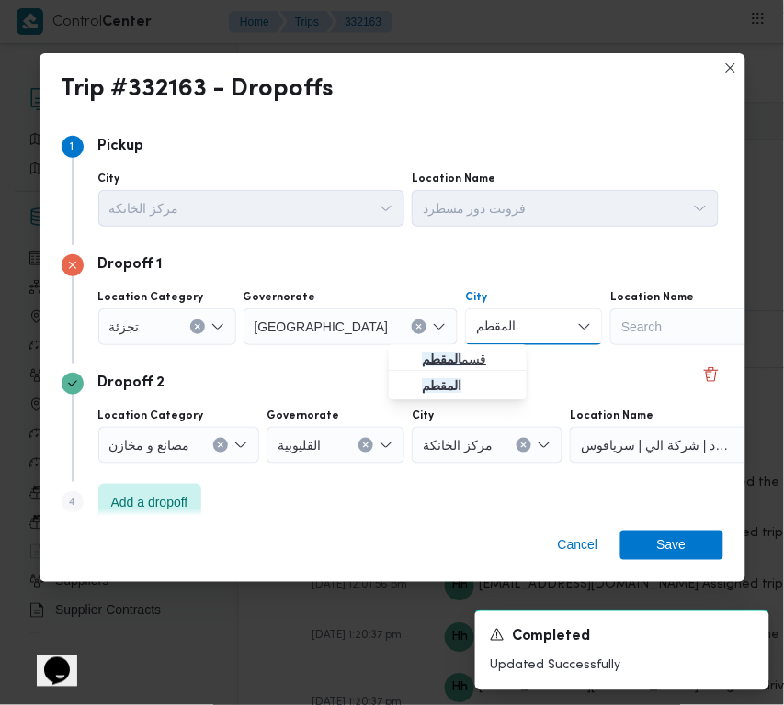
type input "المقطم"
click at [447, 355] on mark "المقطم" at bounding box center [441, 360] width 39 height 15
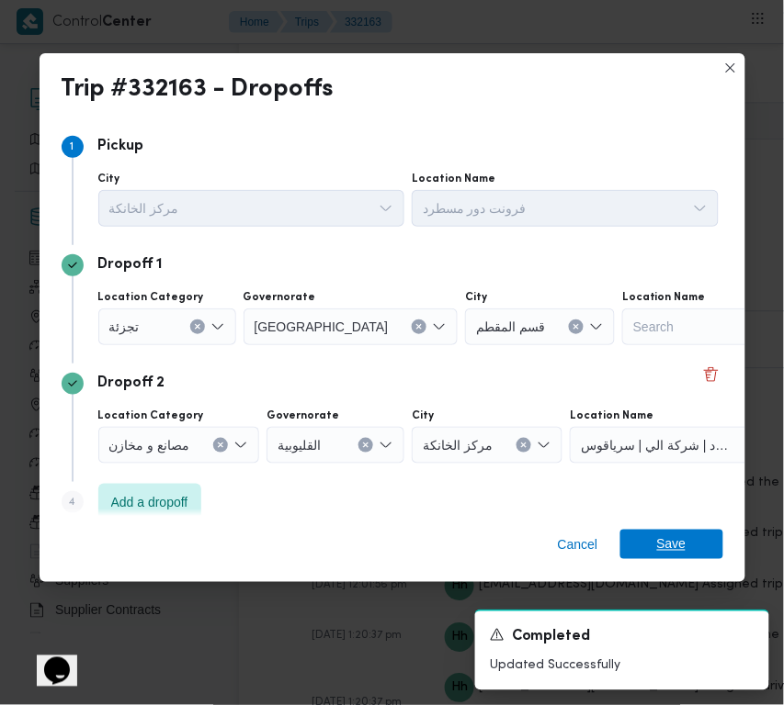
click at [653, 558] on span "Save" at bounding box center [671, 544] width 103 height 29
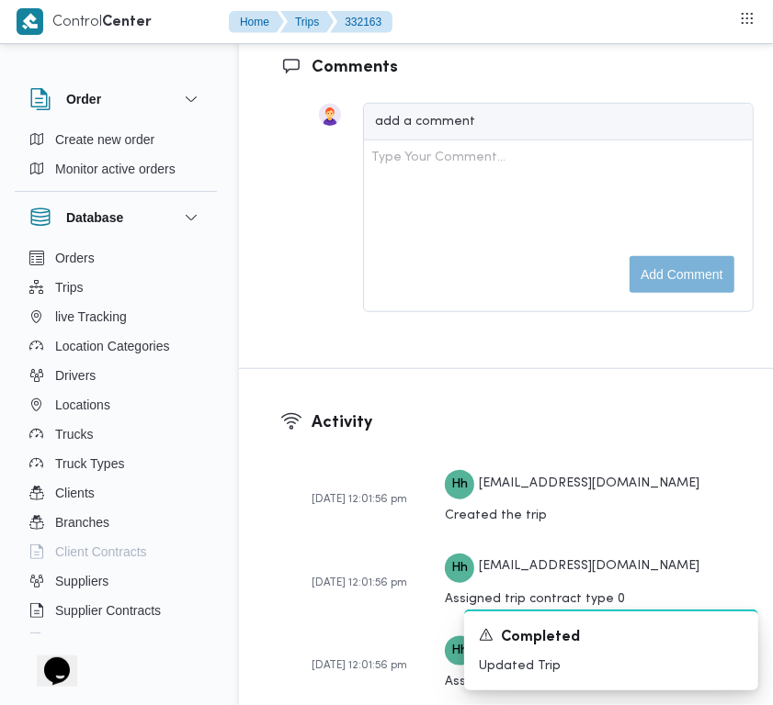
scroll to position [3498, 0]
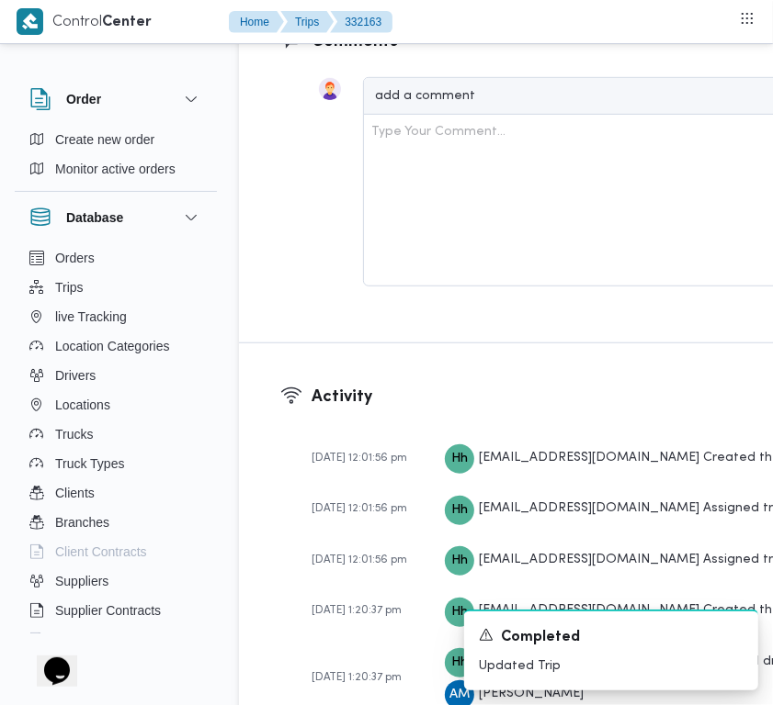
scroll to position [2881, 0]
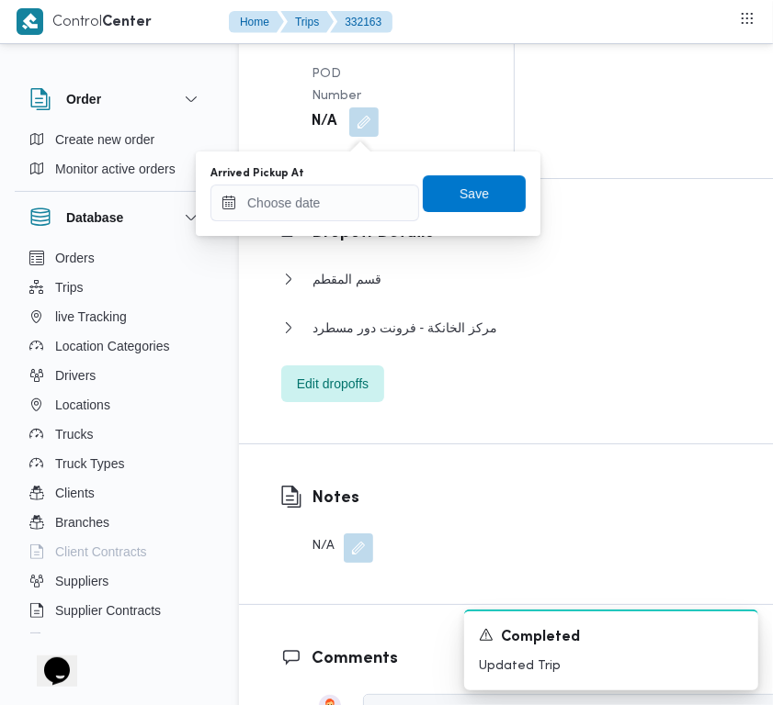
click at [366, 176] on div "Arrived Pickup At" at bounding box center [314, 173] width 209 height 15
click at [366, 203] on input "Arrived Pickup At" at bounding box center [314, 203] width 209 height 37
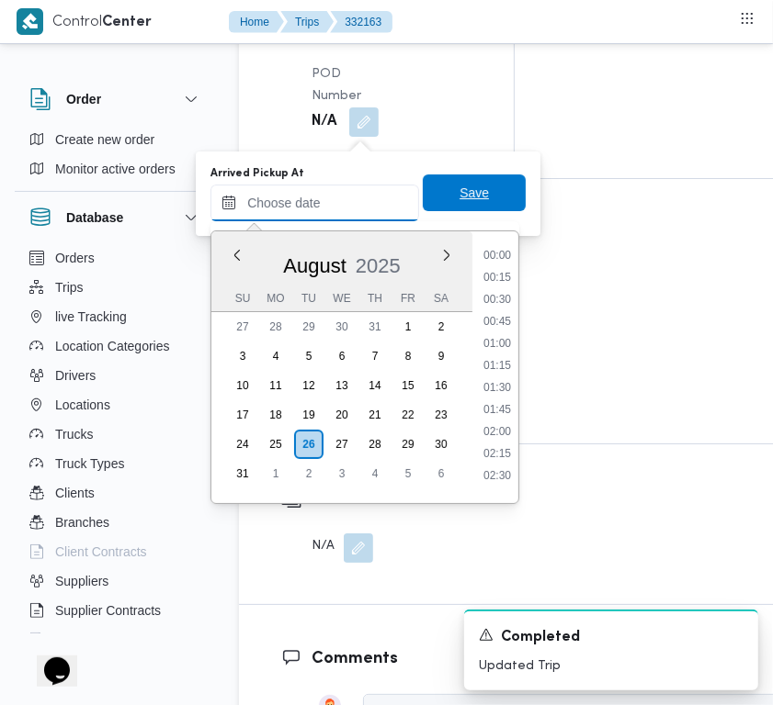
paste input "26/8/2025 9:00:00 AM"
type input "26/08/2025 09:00"
click at [457, 208] on span "Save" at bounding box center [474, 193] width 103 height 37
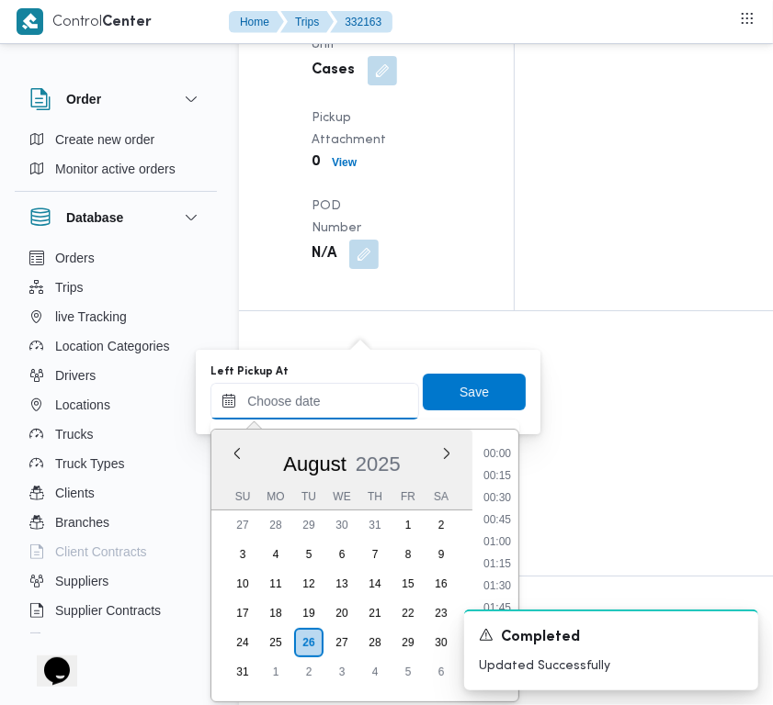
paste input "26/8/2025 9:00:00 AM"
type input "26/8/2025 9:00:00 AM"
click at [524, 597] on div "A new notification appears Completed Updated Successfully" at bounding box center [588, 650] width 367 height 110
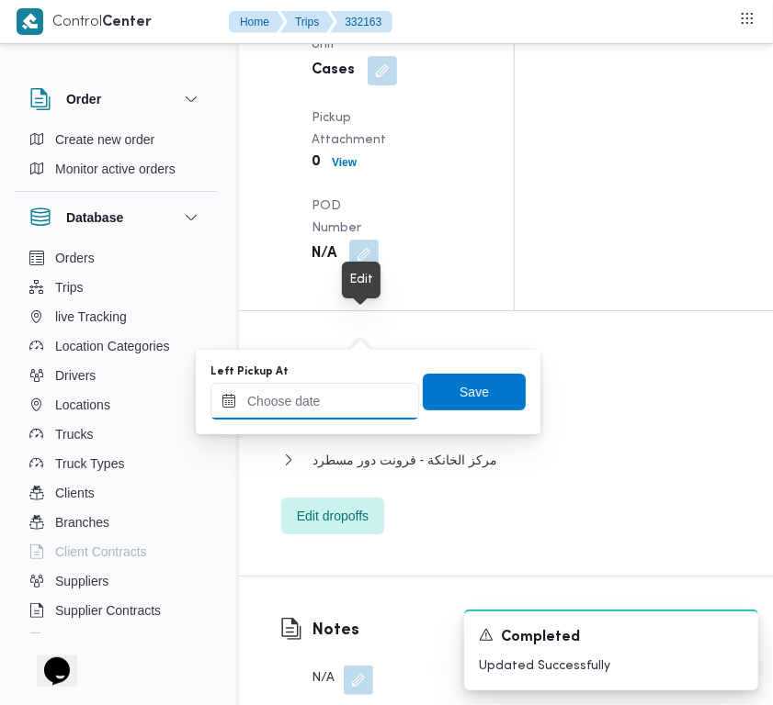
click at [360, 402] on input "Left Pickup At" at bounding box center [314, 401] width 209 height 37
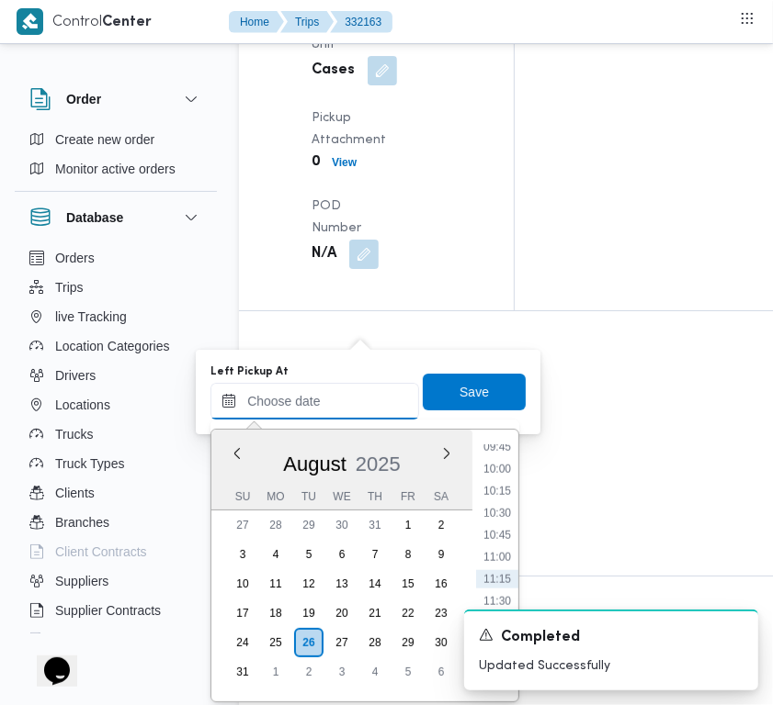
paste input "26/8/2025 9:00:00 AM"
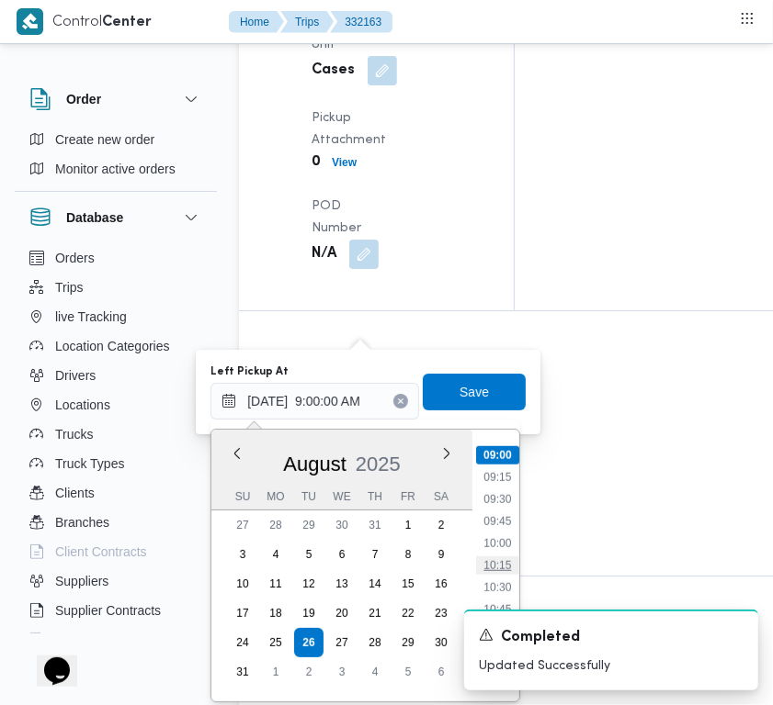
click at [502, 567] on li "10:15" at bounding box center [497, 566] width 42 height 18
type input "26/08/2025 10:15"
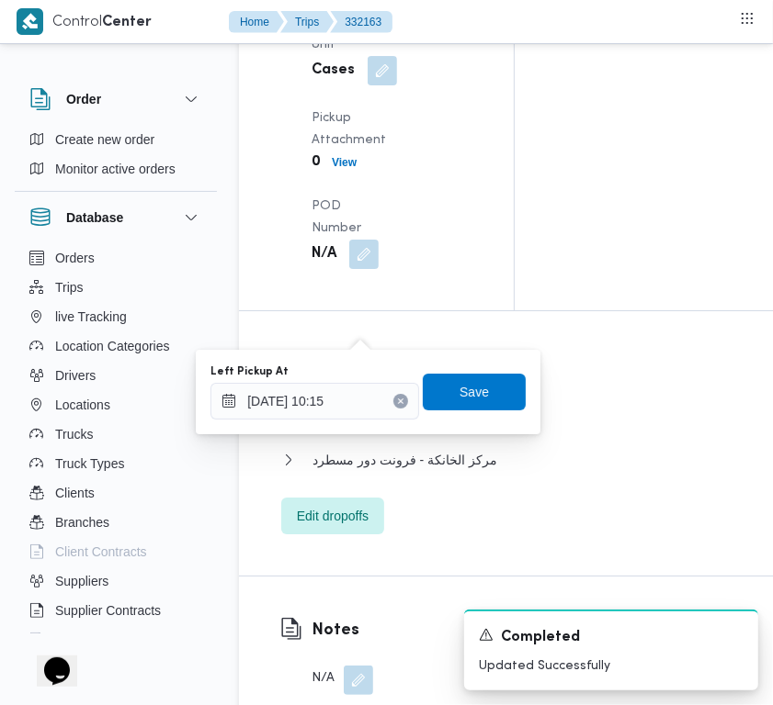
click at [468, 418] on div "Left Pickup At 26/08/2025 10:15 Save" at bounding box center [368, 392] width 319 height 59
click at [461, 389] on span "Save" at bounding box center [473, 392] width 29 height 22
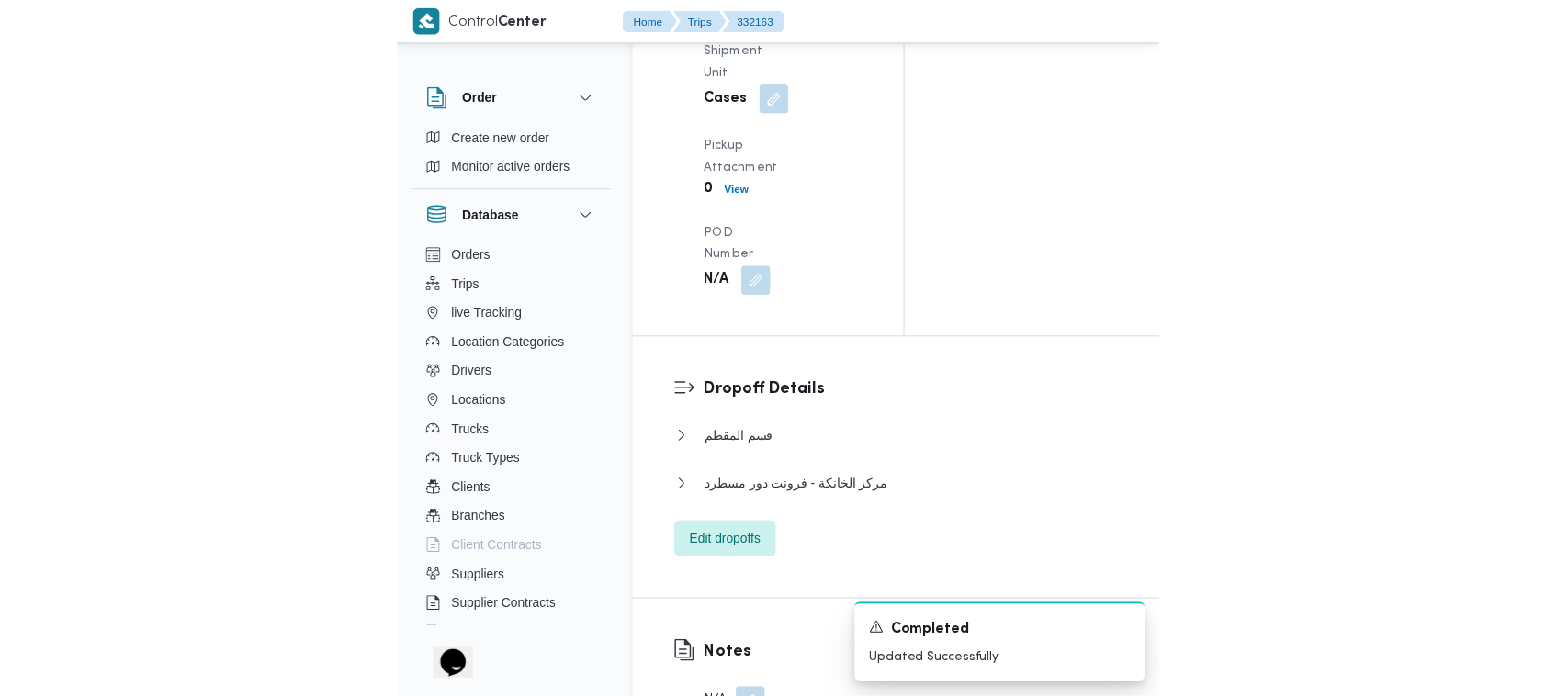
scroll to position [1249, 0]
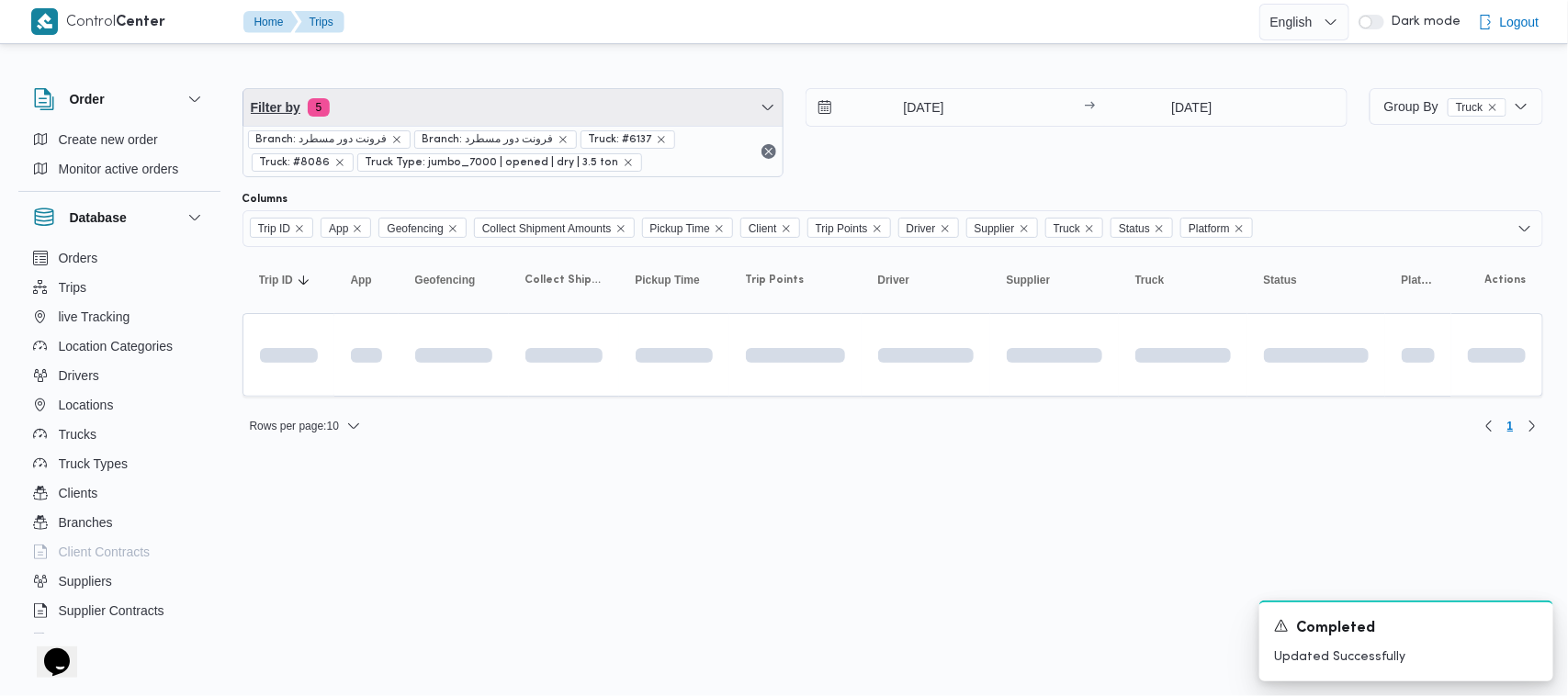
click at [434, 120] on span "Filter by 5" at bounding box center [513, 107] width 540 height 37
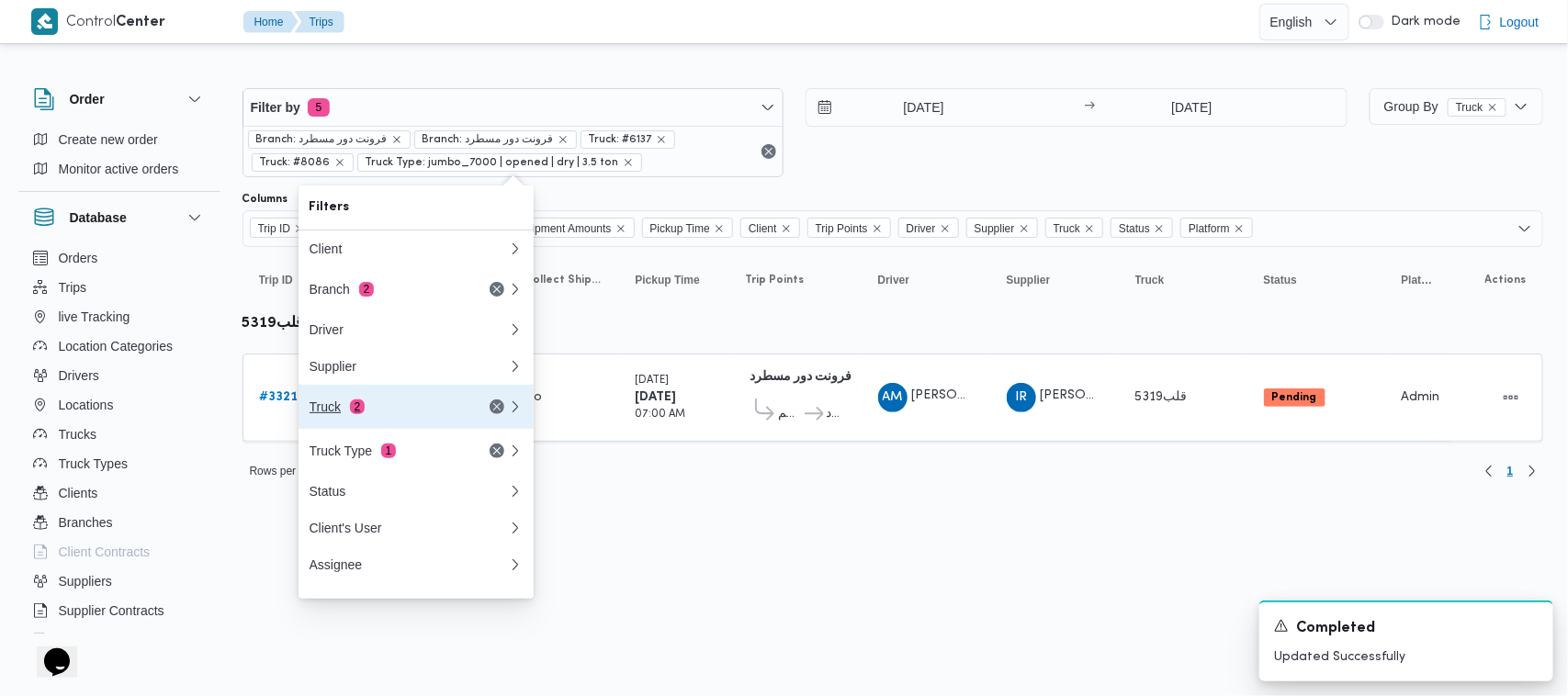
click at [410, 411] on div "Truck 2" at bounding box center [387, 407] width 154 height 15
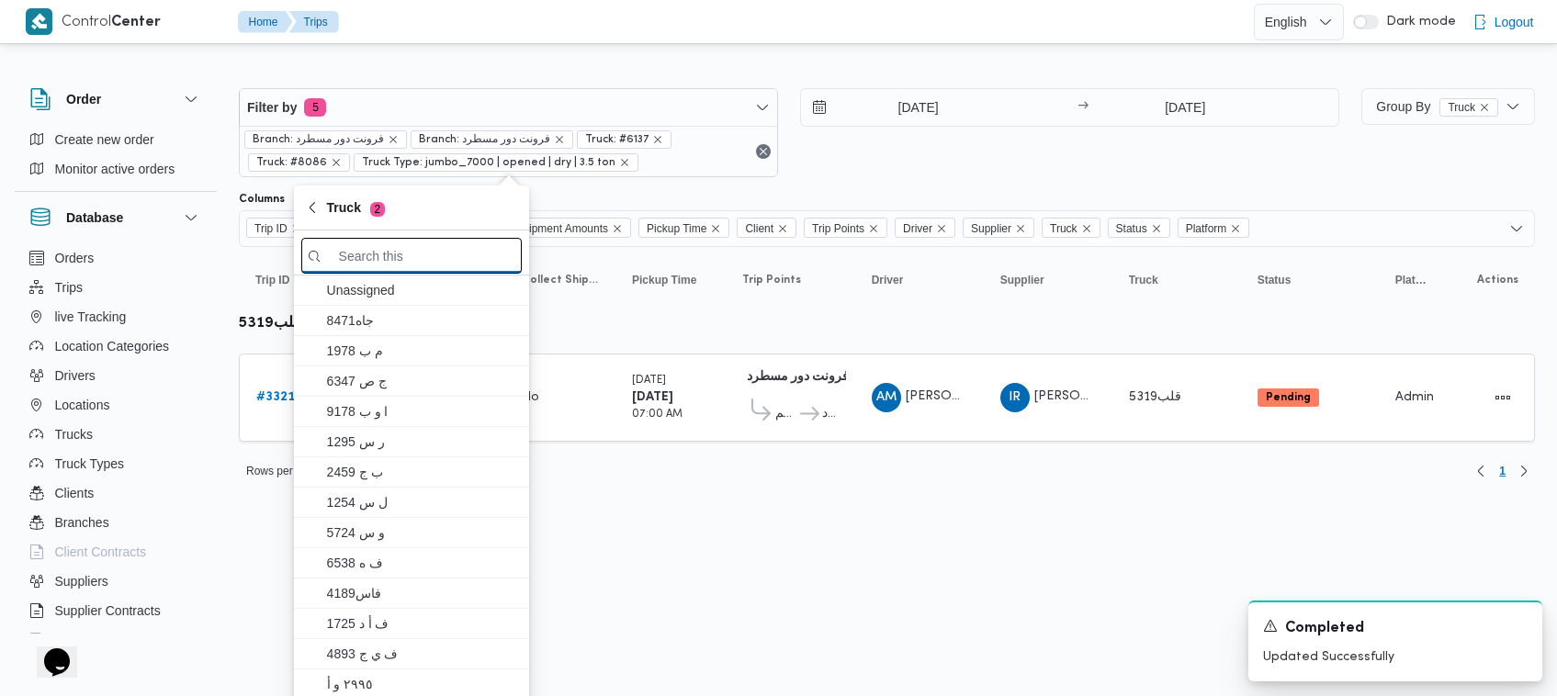
paste input "6369"
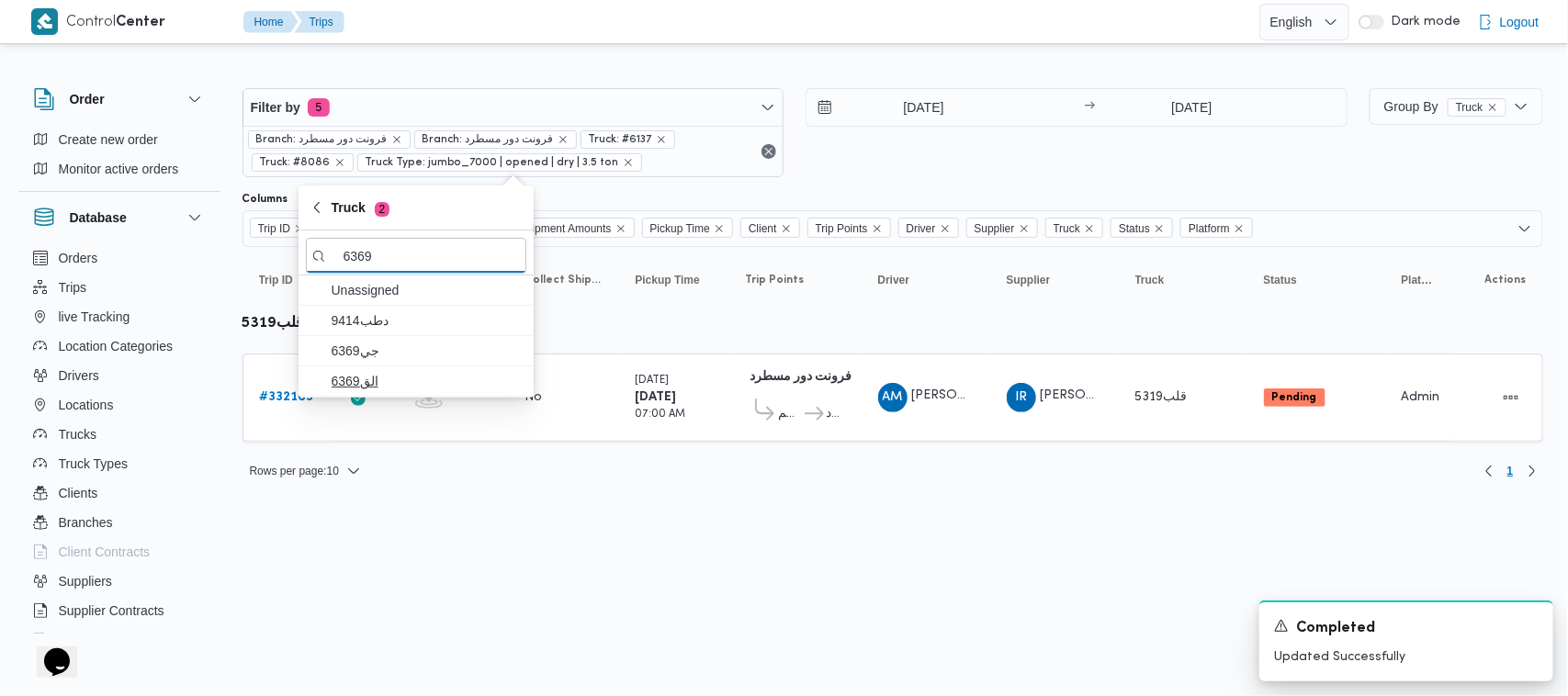
type input "6369"
click at [378, 373] on span "الق6369" at bounding box center [427, 381] width 191 height 22
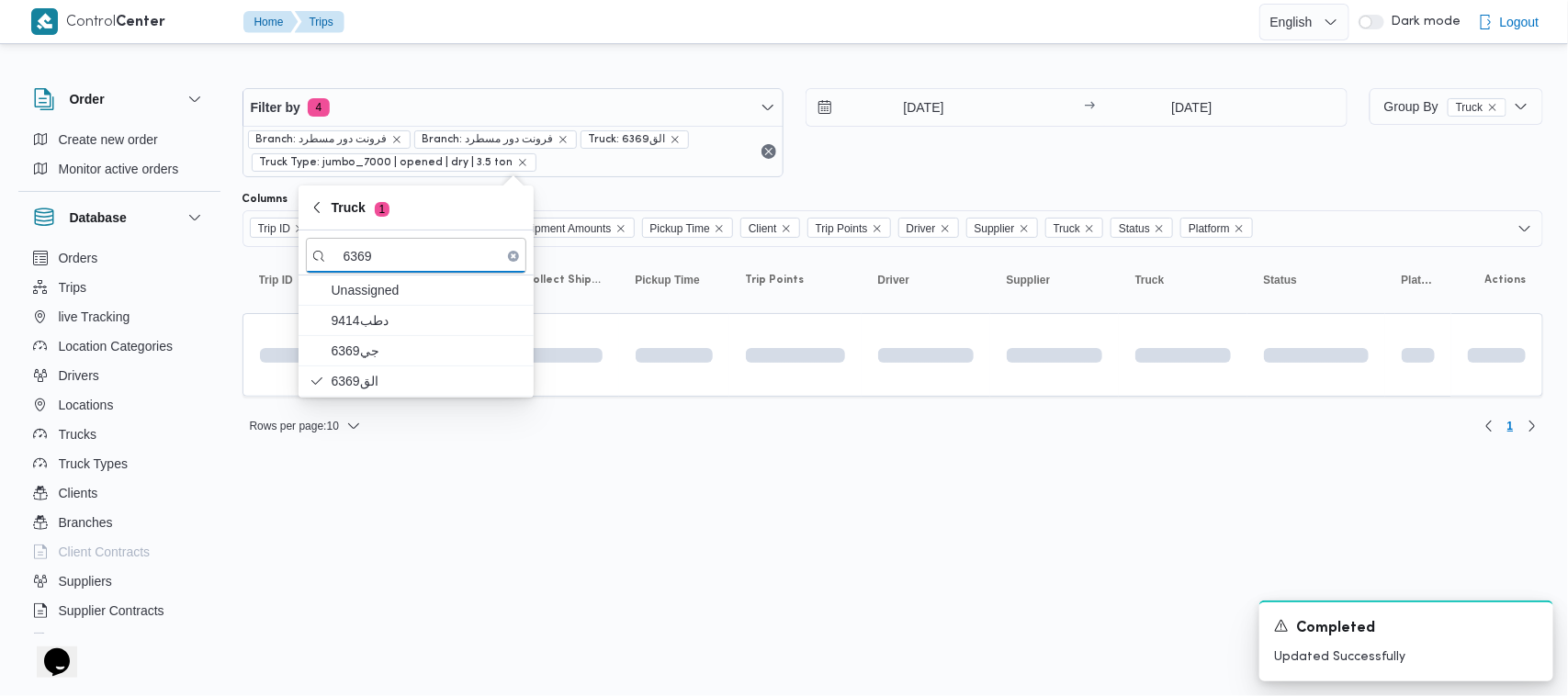
click at [443, 525] on html "Control Center Home Trips English عربي Dark mode Logout Order Create new order …" at bounding box center [784, 348] width 1568 height 696
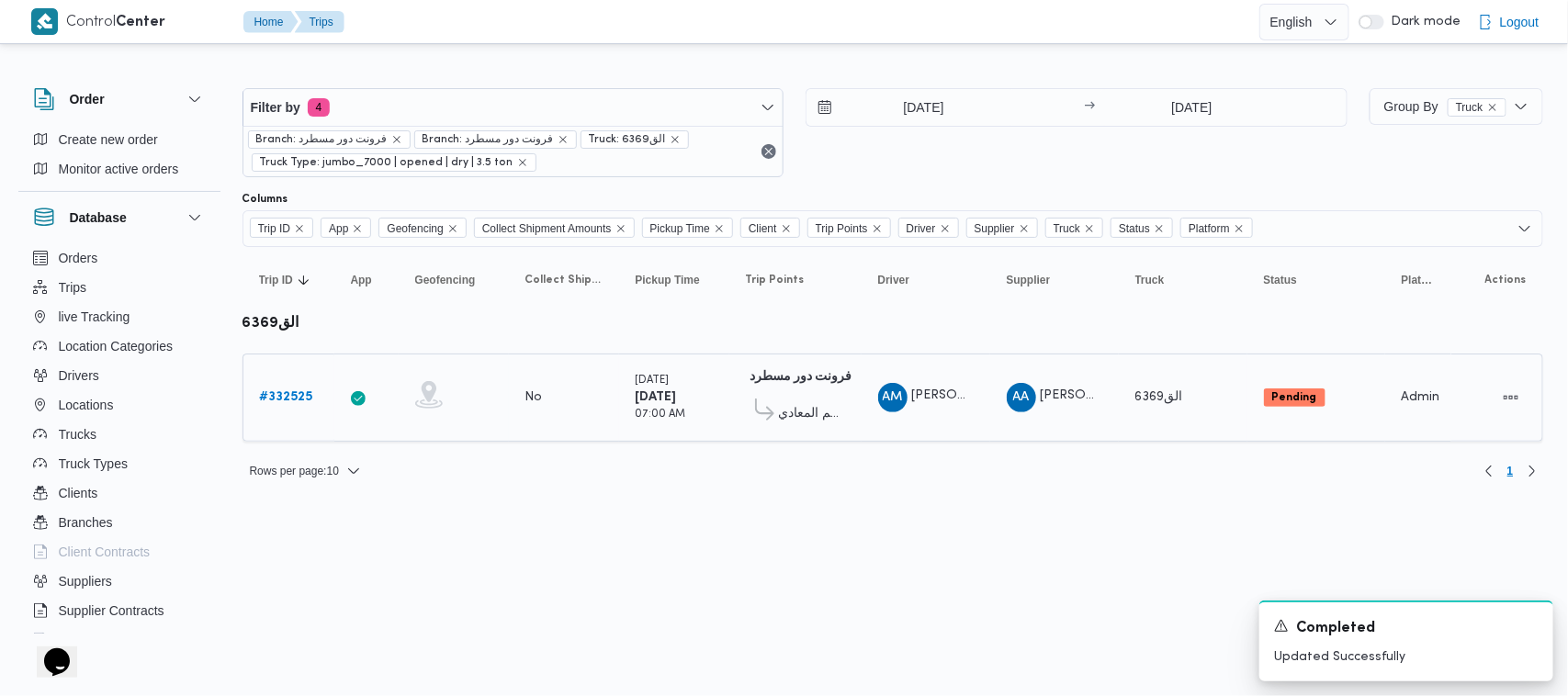
click at [286, 391] on b "# 332525" at bounding box center [286, 397] width 53 height 12
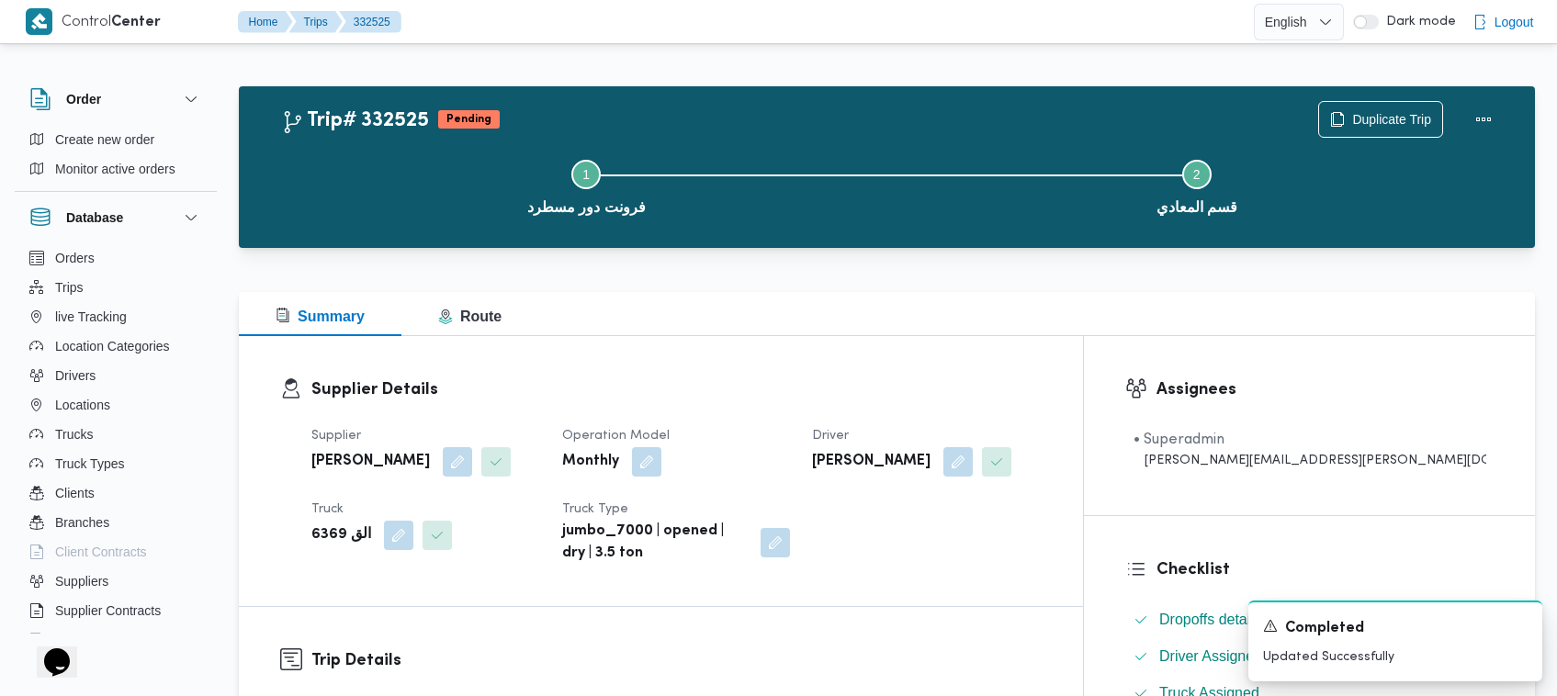
click at [790, 355] on div "Supplier Details Supplier علي عبدالناصر علي بخيت علي Operation Model Monthly Dr…" at bounding box center [661, 471] width 844 height 270
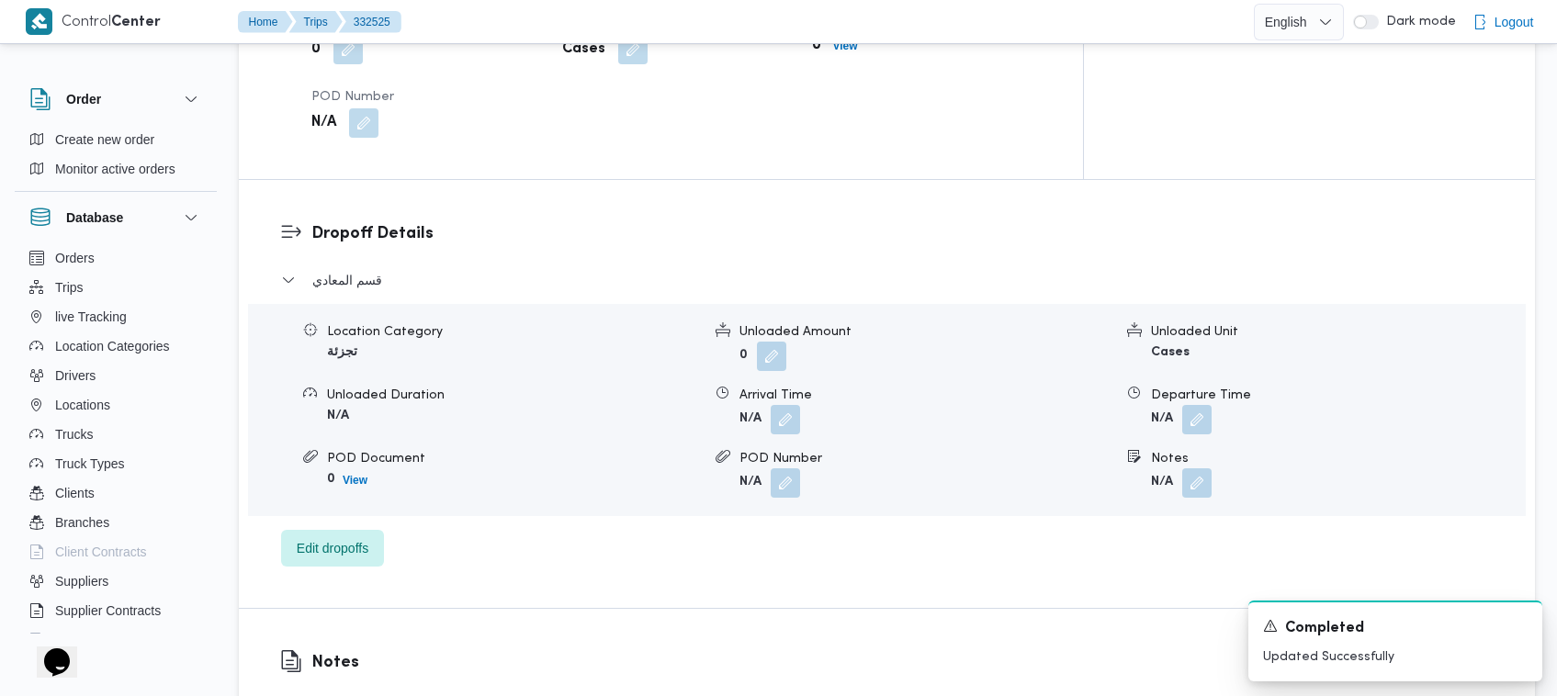
scroll to position [1442, 0]
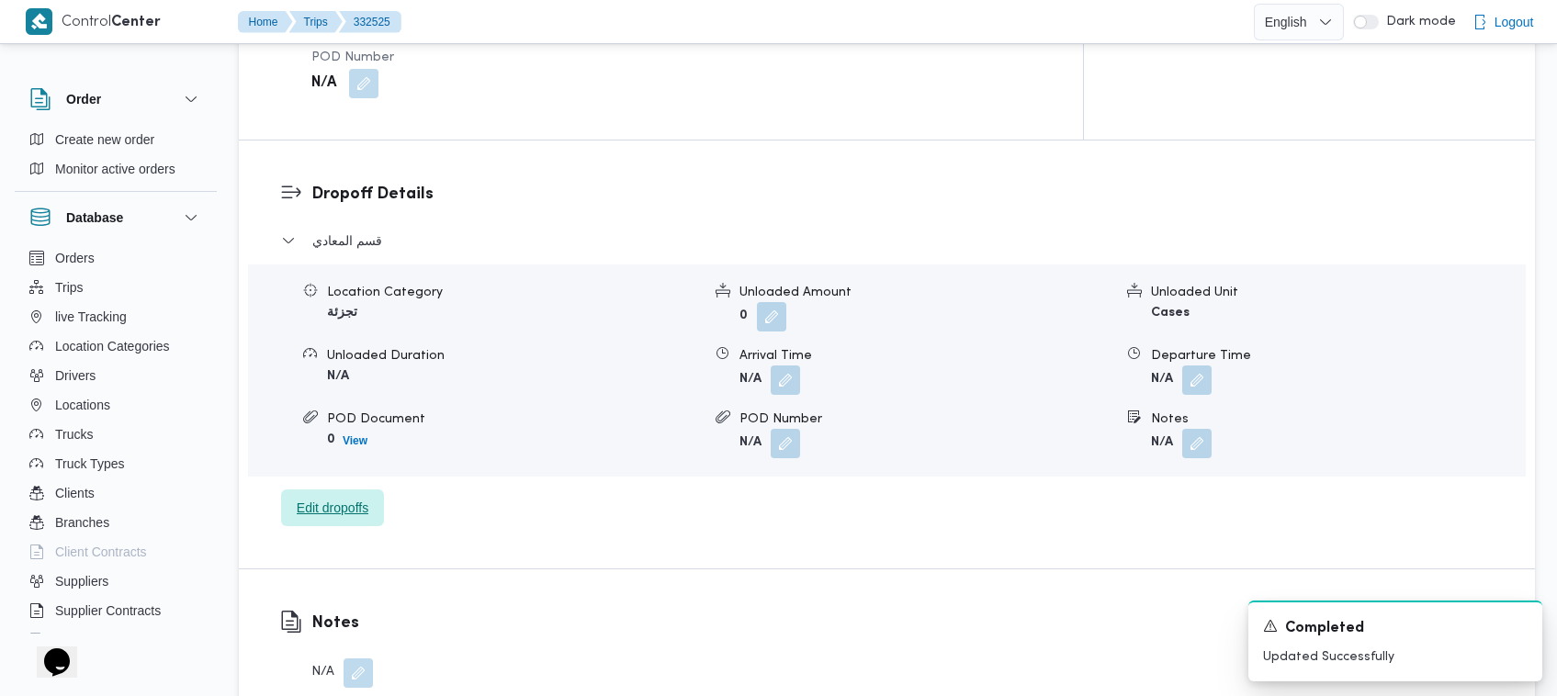
click at [333, 497] on span "Edit dropoffs" at bounding box center [333, 508] width 72 height 22
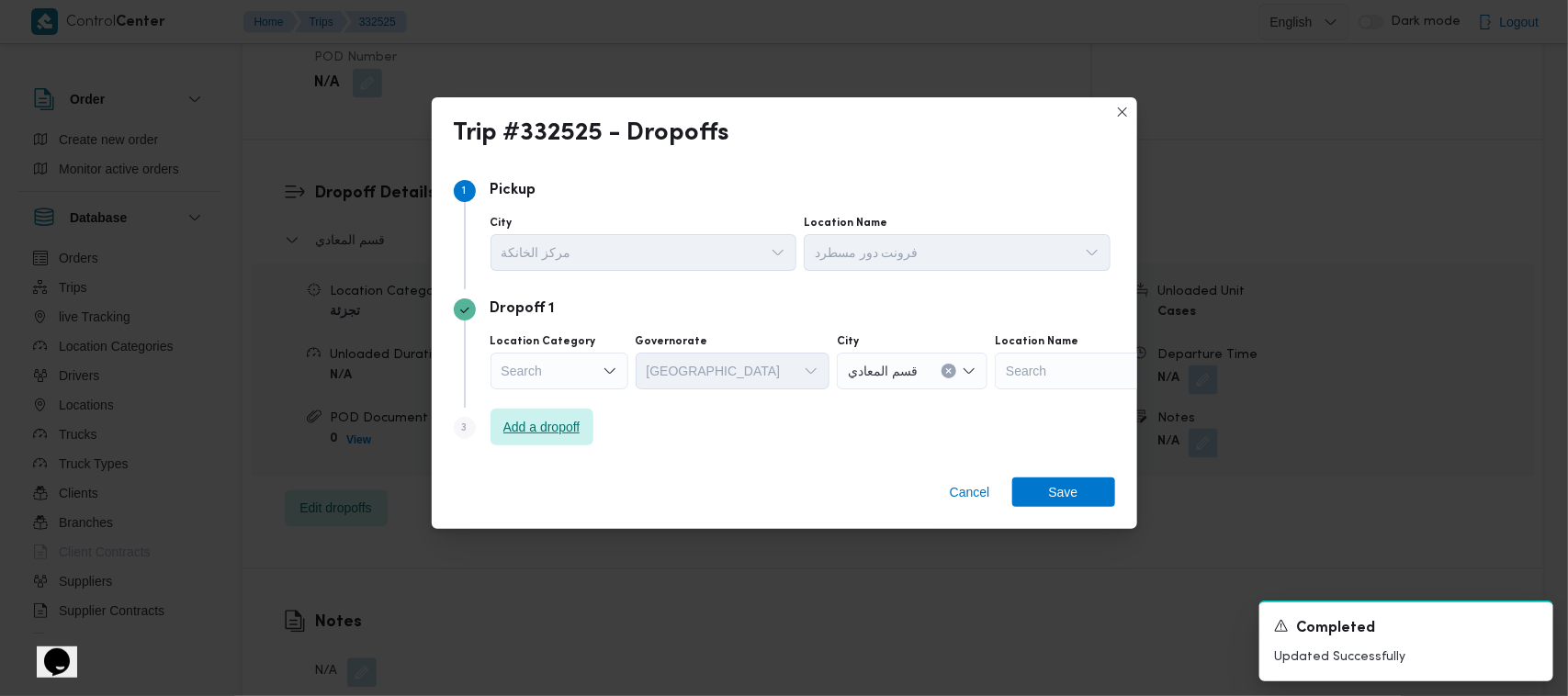
click at [567, 416] on span "Add a dropoff" at bounding box center [542, 427] width 103 height 37
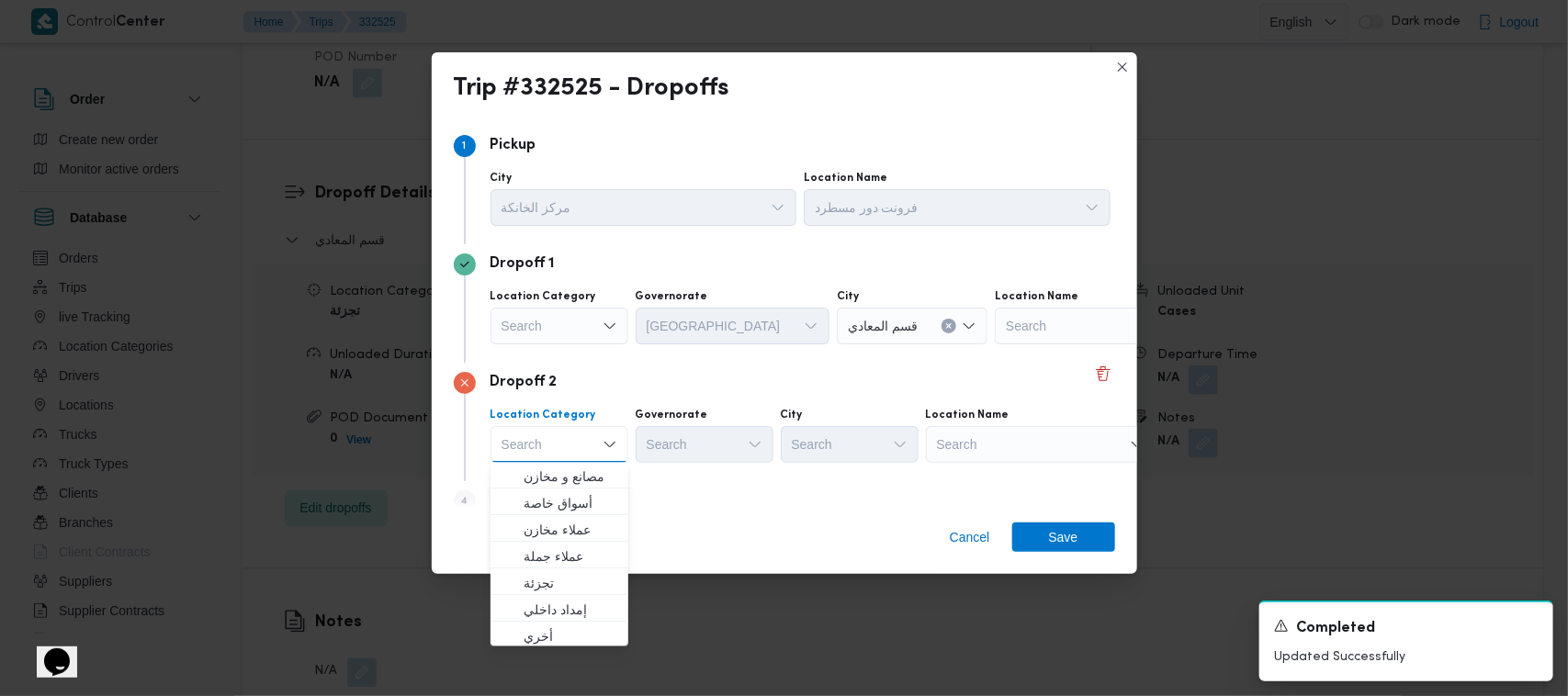
click at [999, 436] on div "Search" at bounding box center [1041, 444] width 230 height 37
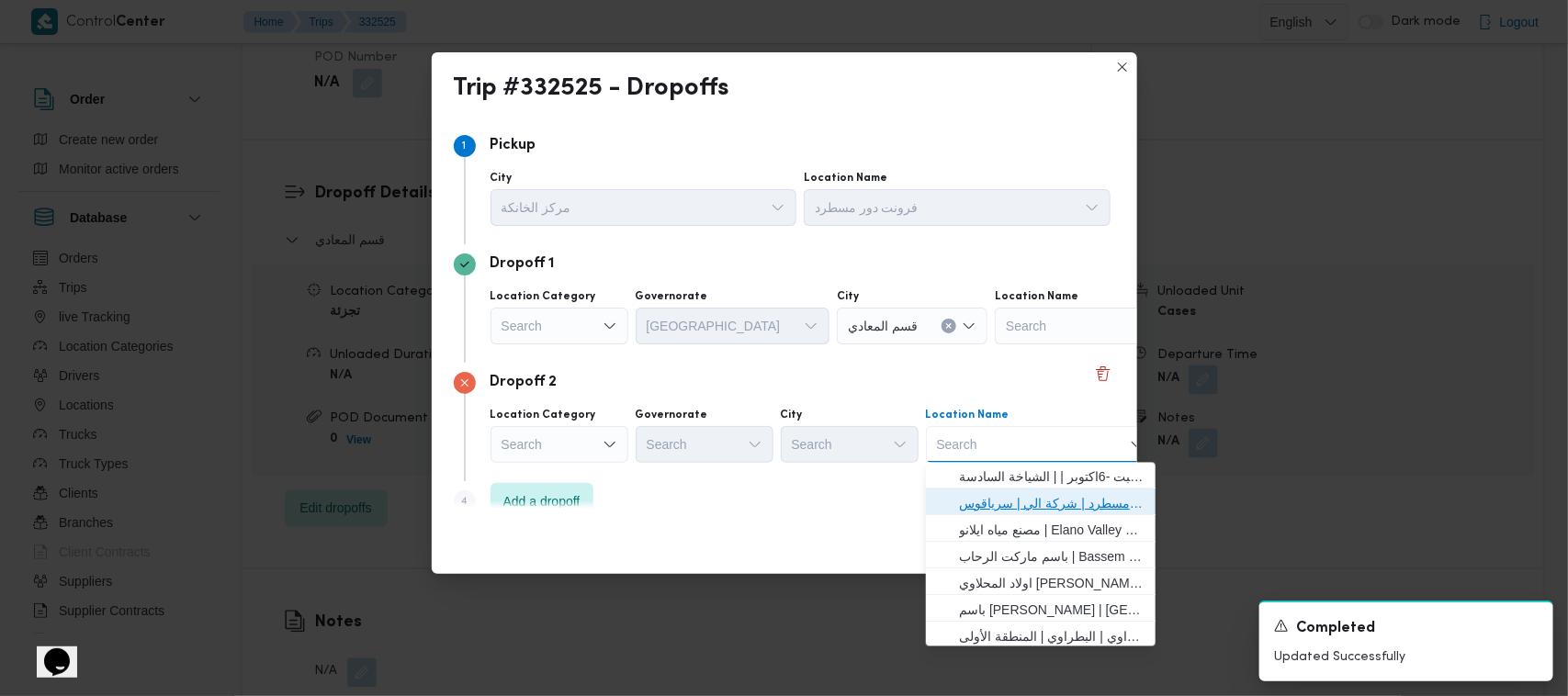
click at [1049, 514] on span "فرونت دور مسطرد | شركة الي | سرياقوس" at bounding box center [1052, 504] width 186 height 22
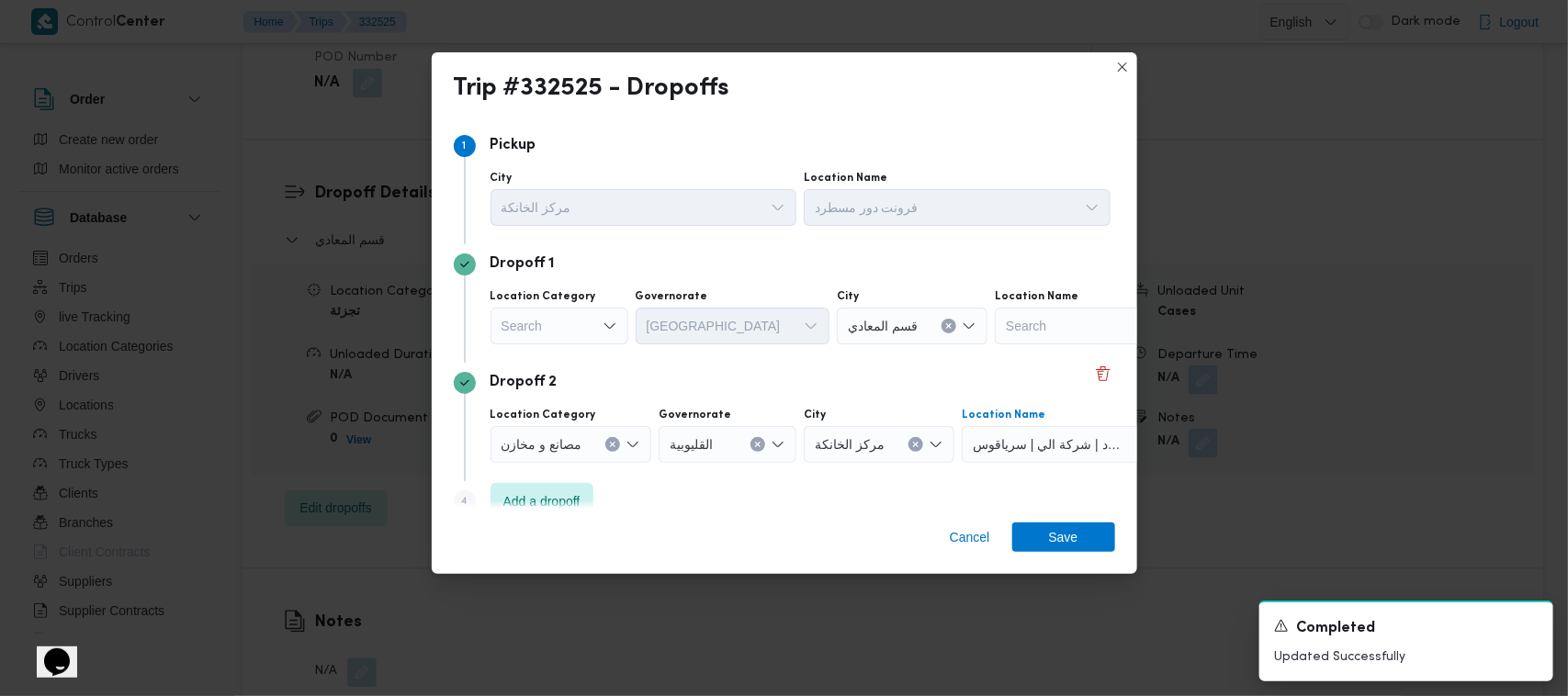
click at [579, 322] on div "Search" at bounding box center [560, 326] width 138 height 37
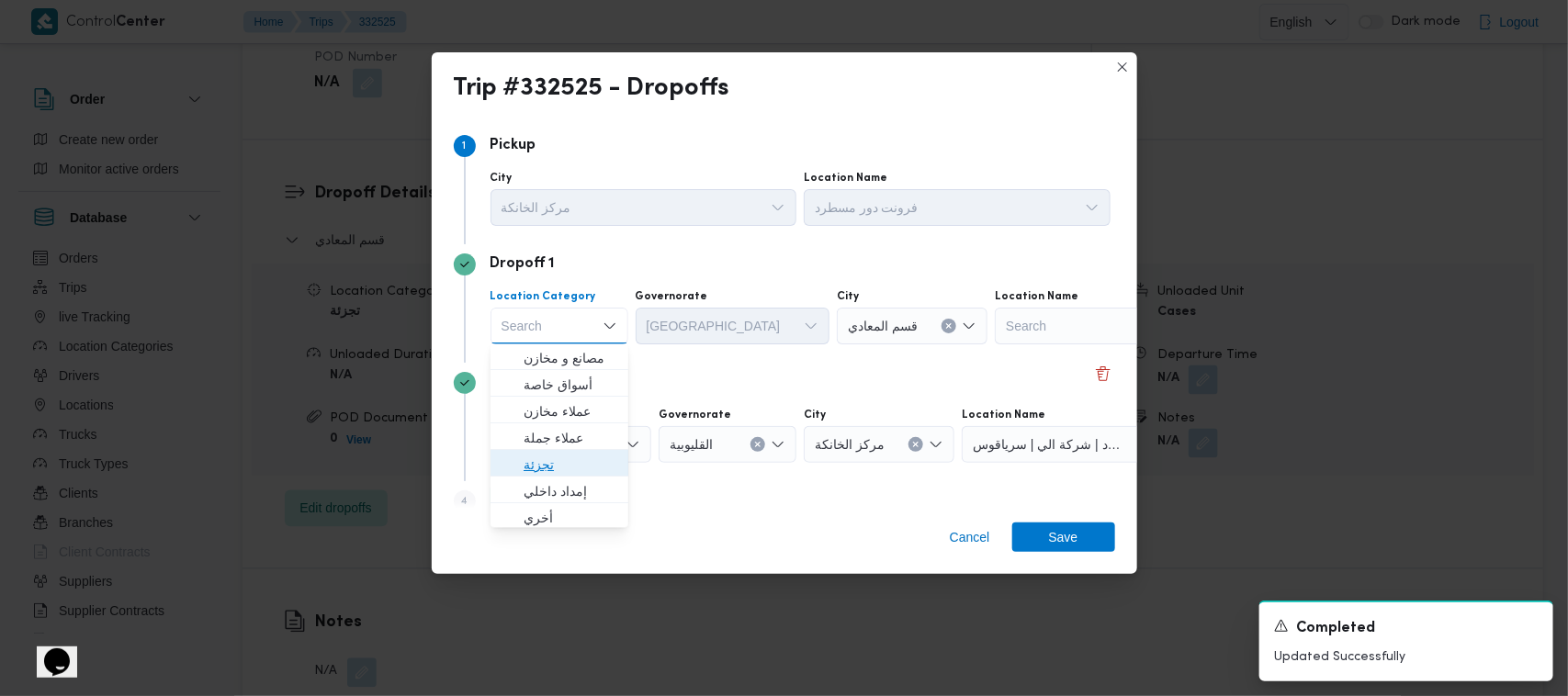
click at [571, 464] on span "تجزئة" at bounding box center [571, 466] width 94 height 22
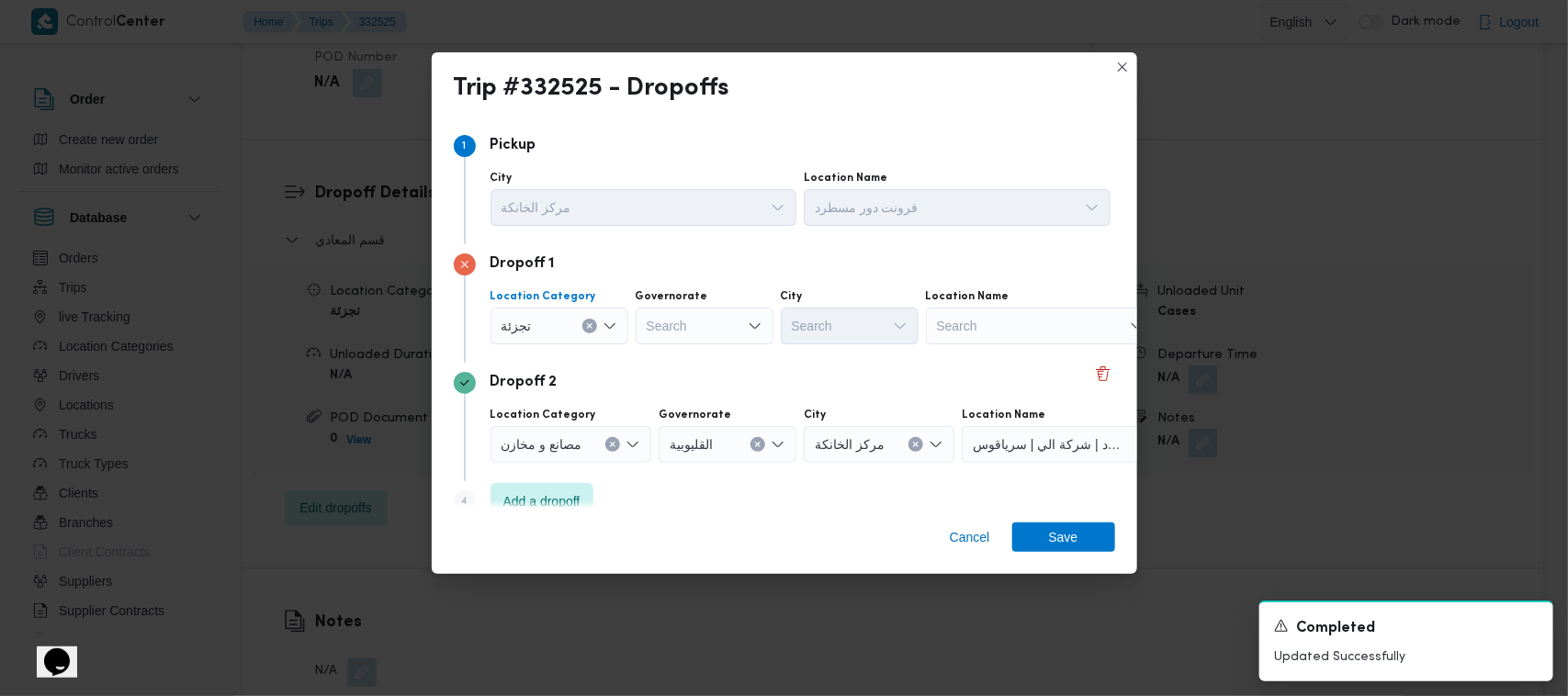
click at [705, 331] on div "Search" at bounding box center [705, 326] width 138 height 37
paste input "جيزة"
type input "جيزة"
click at [819, 368] on div "Dropoff 2 Location Category مصانع و مخازن Governorate القليوبية City مركز الخان…" at bounding box center [784, 422] width 661 height 118
click at [694, 326] on div "جيزة جيزة" at bounding box center [705, 326] width 138 height 37
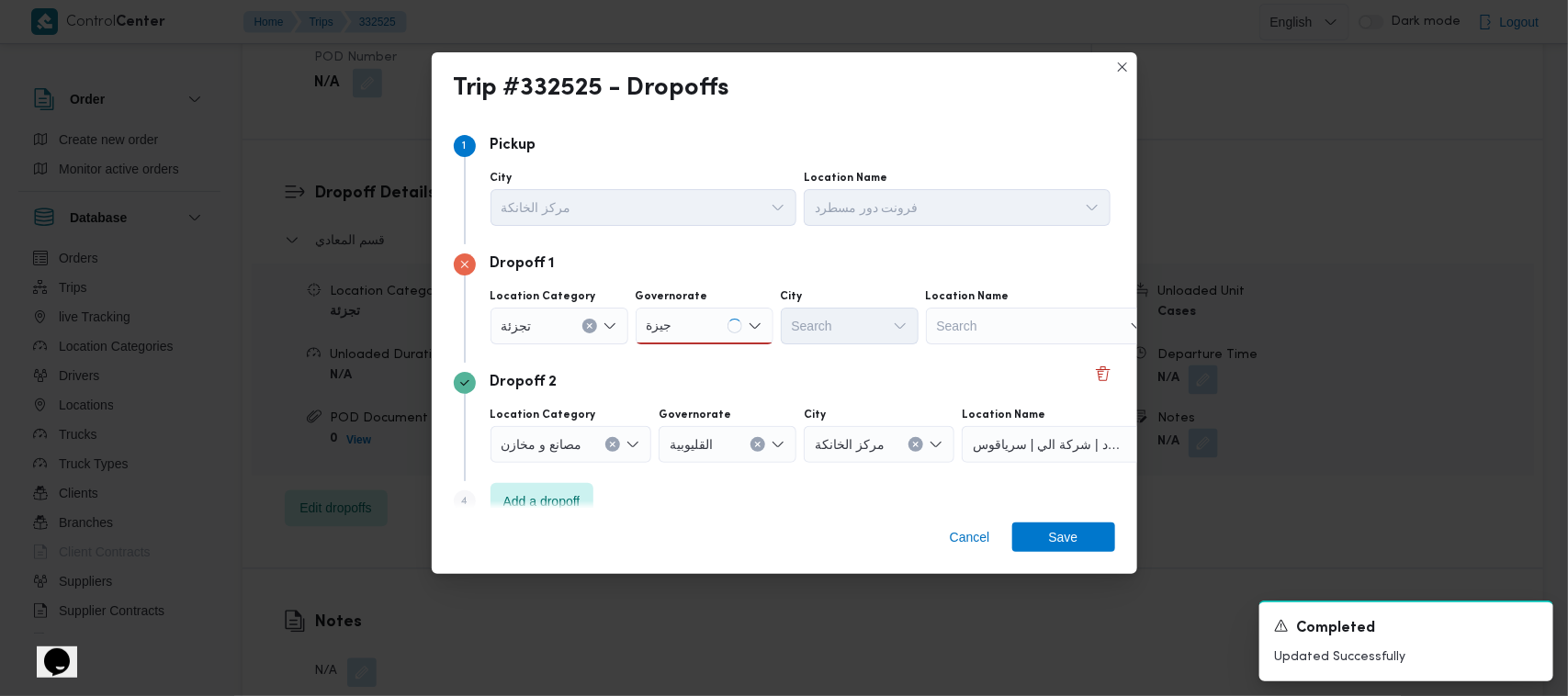
click at [698, 326] on div "جيزة جيزة" at bounding box center [705, 326] width 138 height 37
click at [694, 314] on div "جيزة جيزة" at bounding box center [705, 326] width 138 height 37
drag, startPoint x: 698, startPoint y: 355, endPoint x: 709, endPoint y: 356, distance: 11.2
click at [700, 355] on span "ال جيزة" at bounding box center [716, 359] width 94 height 22
click at [832, 333] on div "Search" at bounding box center [850, 326] width 138 height 37
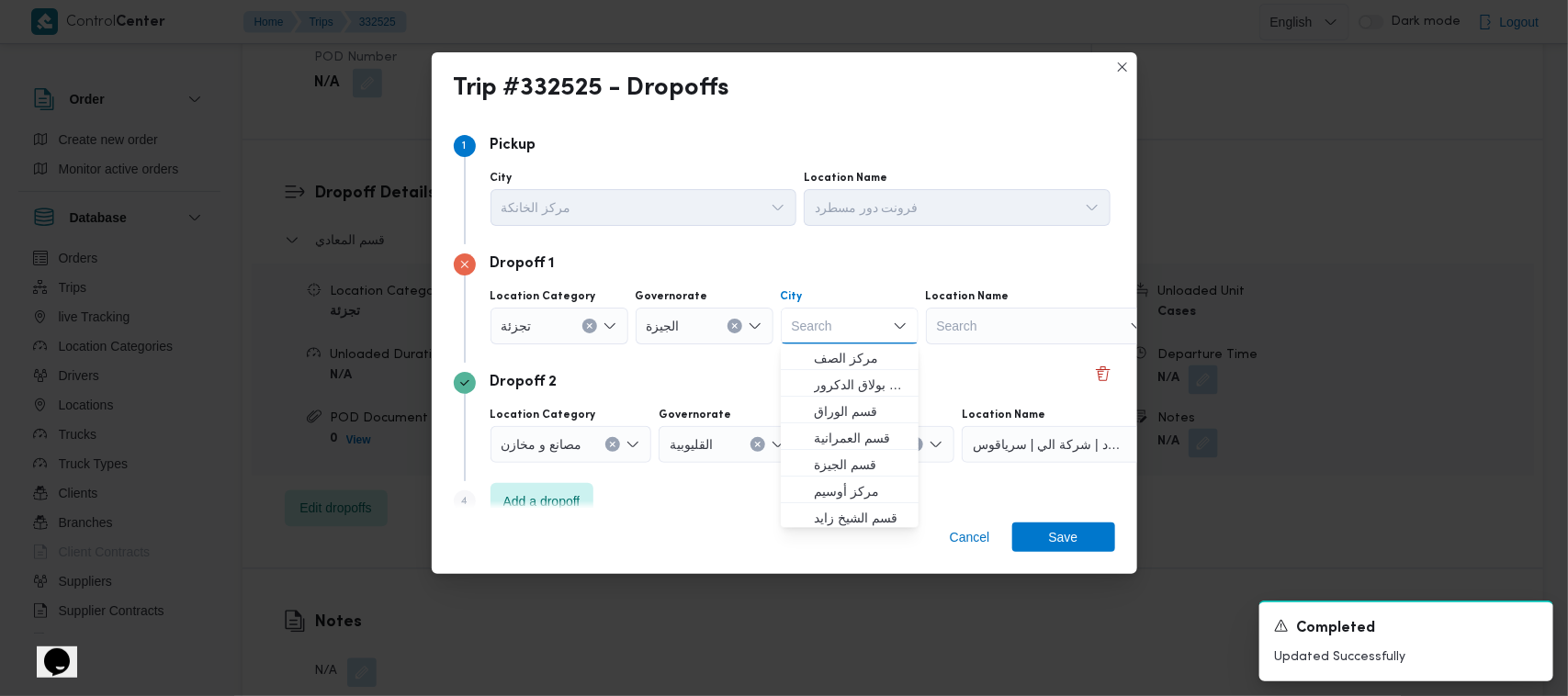
click at [1001, 326] on div "Search" at bounding box center [1041, 326] width 230 height 37
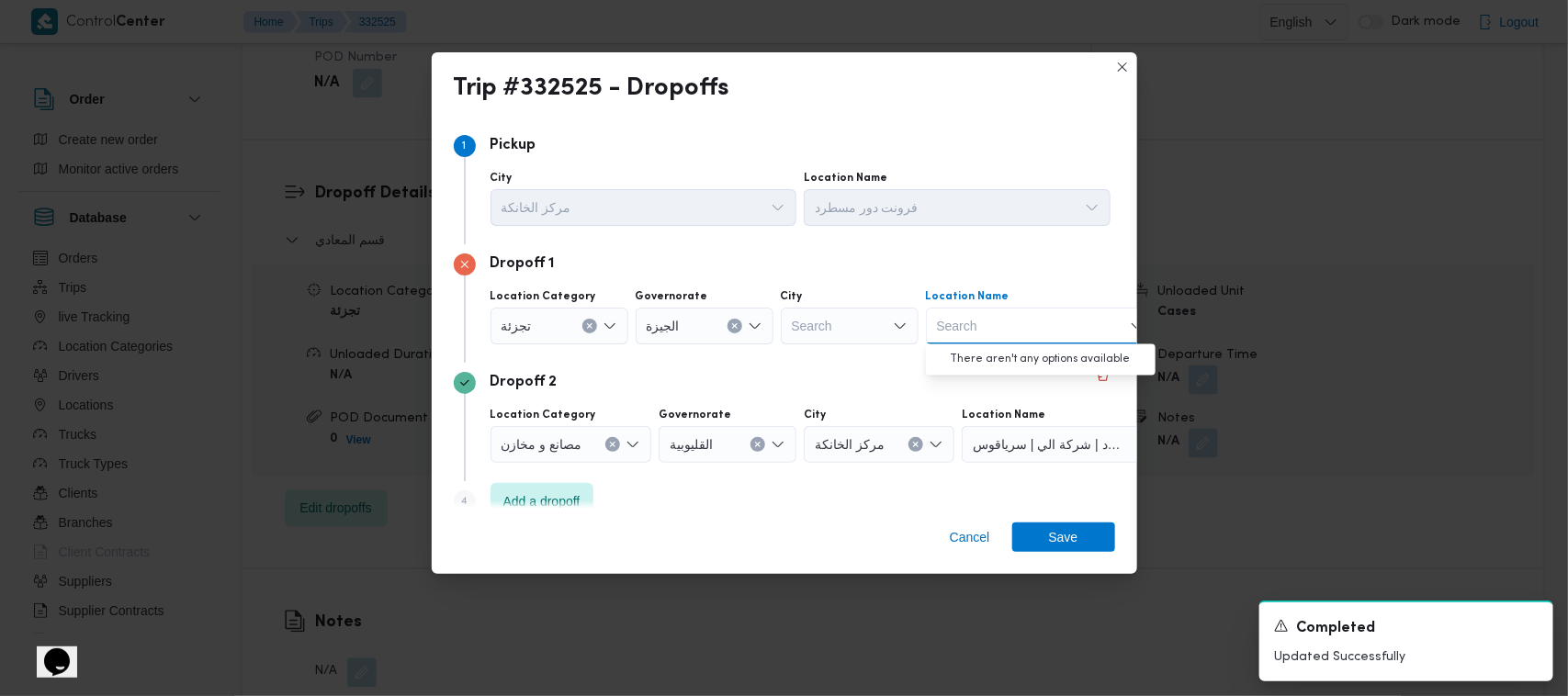
click at [851, 314] on div "Search" at bounding box center [850, 326] width 138 height 37
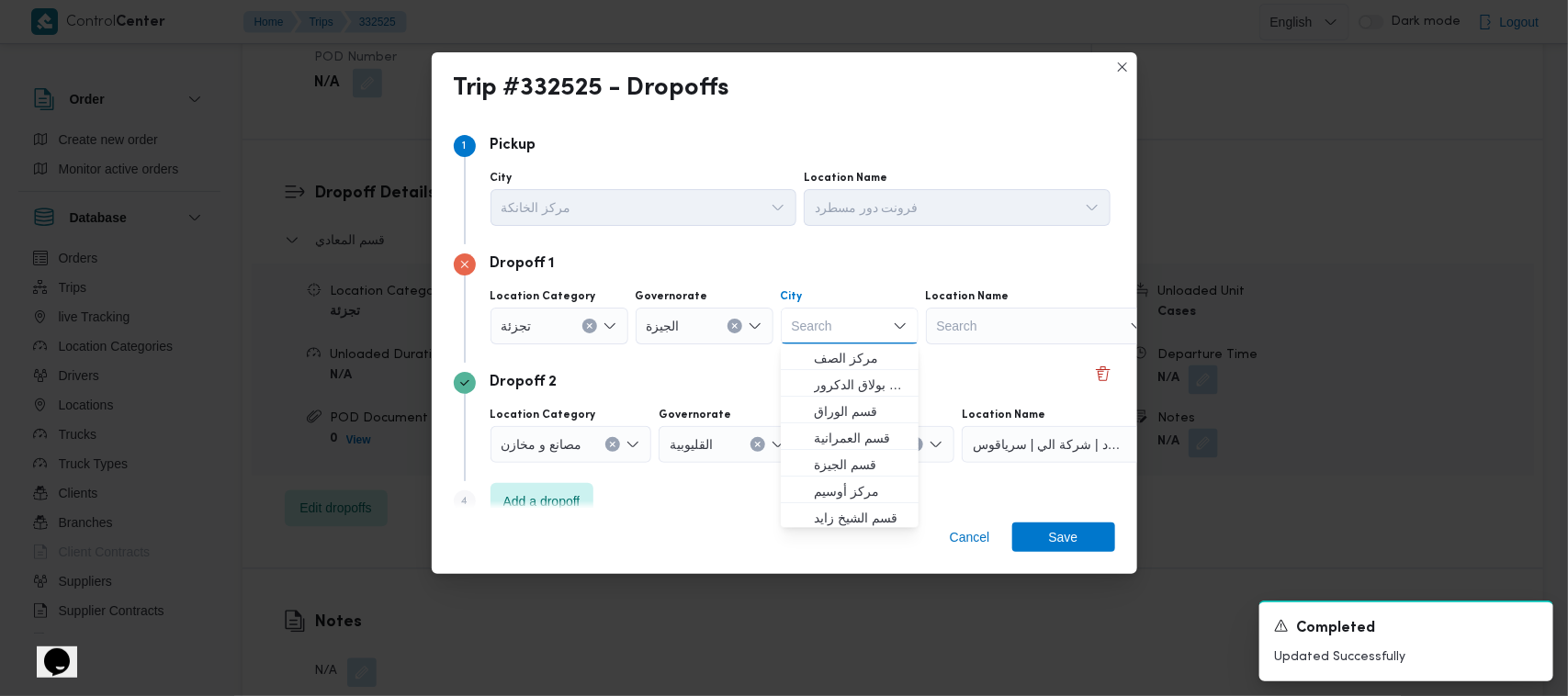
paste input "دقي"
type input "دقي"
click at [806, 350] on span "قسم ال دقي" at bounding box center [849, 358] width 123 height 29
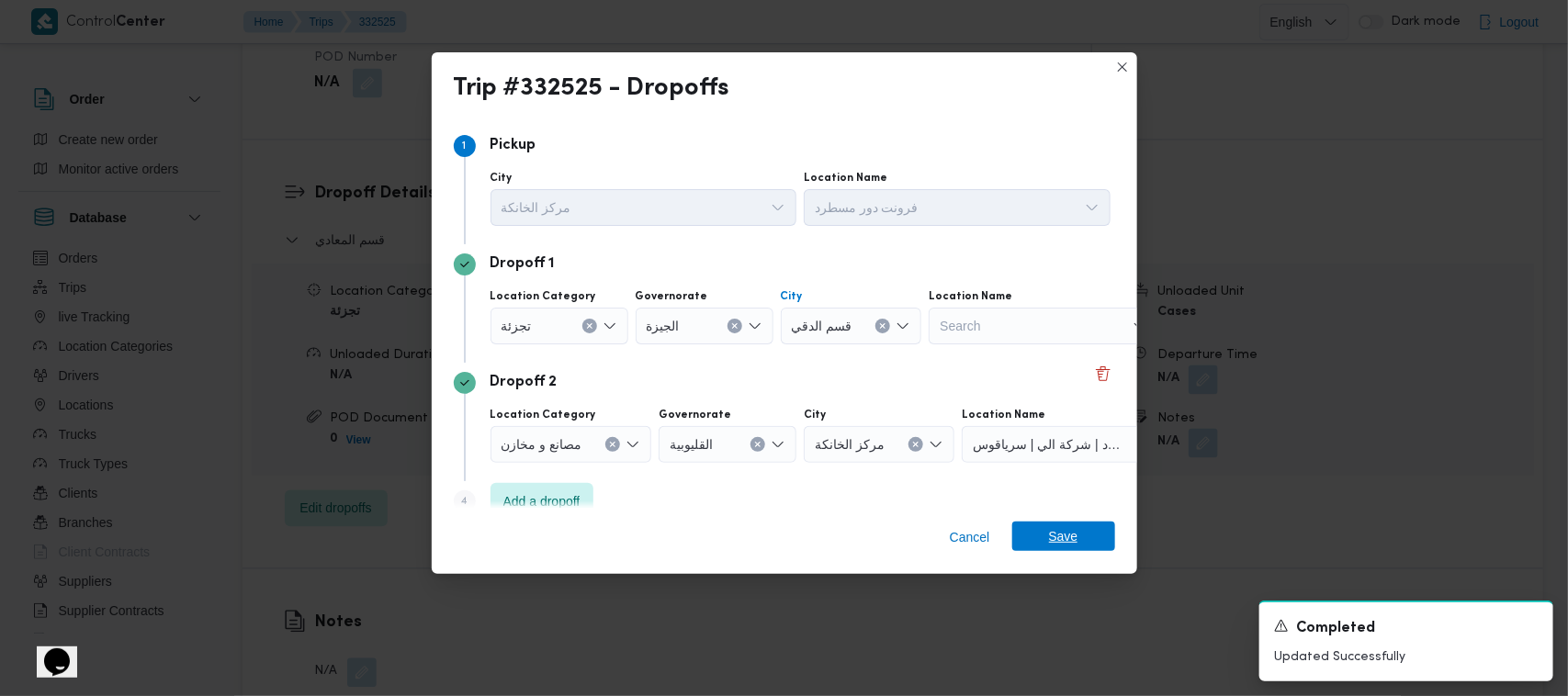
click at [1063, 537] on span "Save" at bounding box center [1063, 536] width 29 height 29
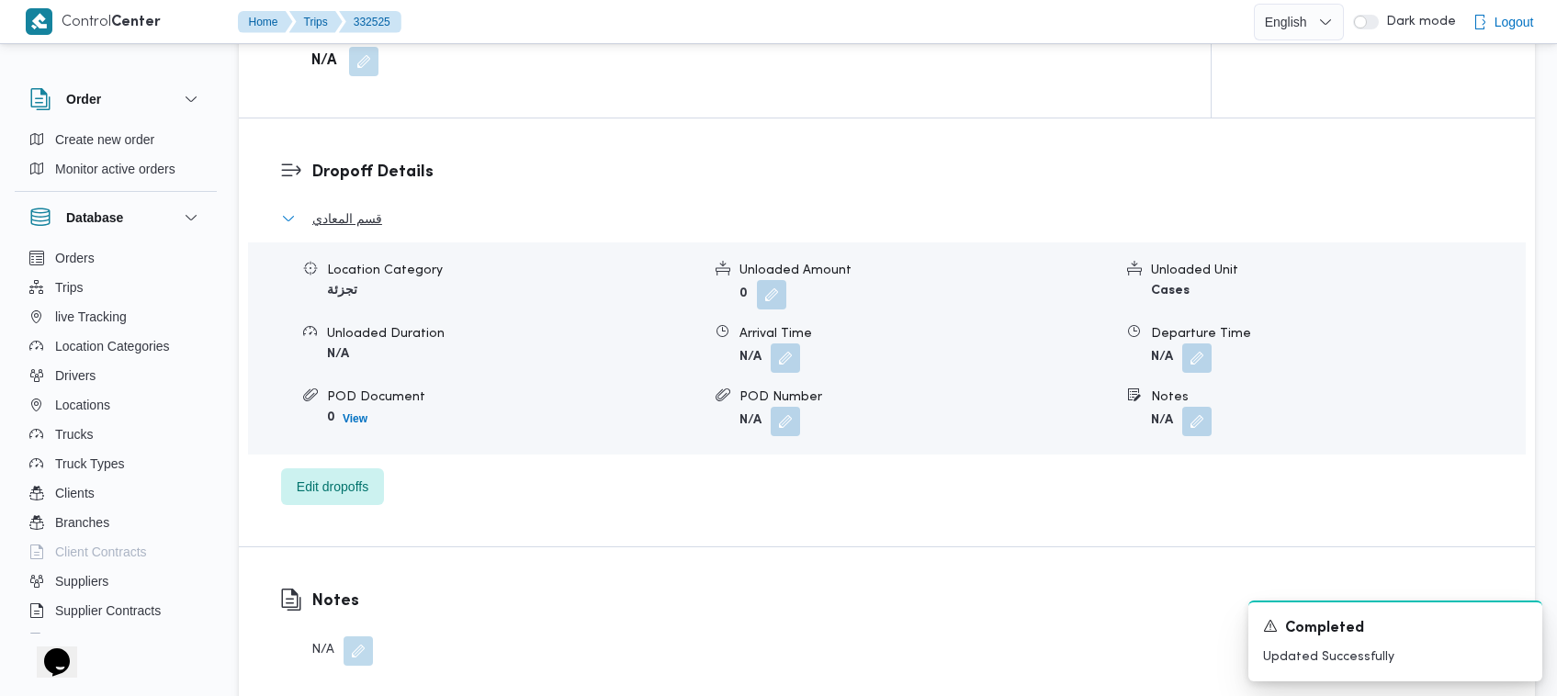
click at [379, 216] on span "قسم المعادي" at bounding box center [347, 219] width 70 height 22
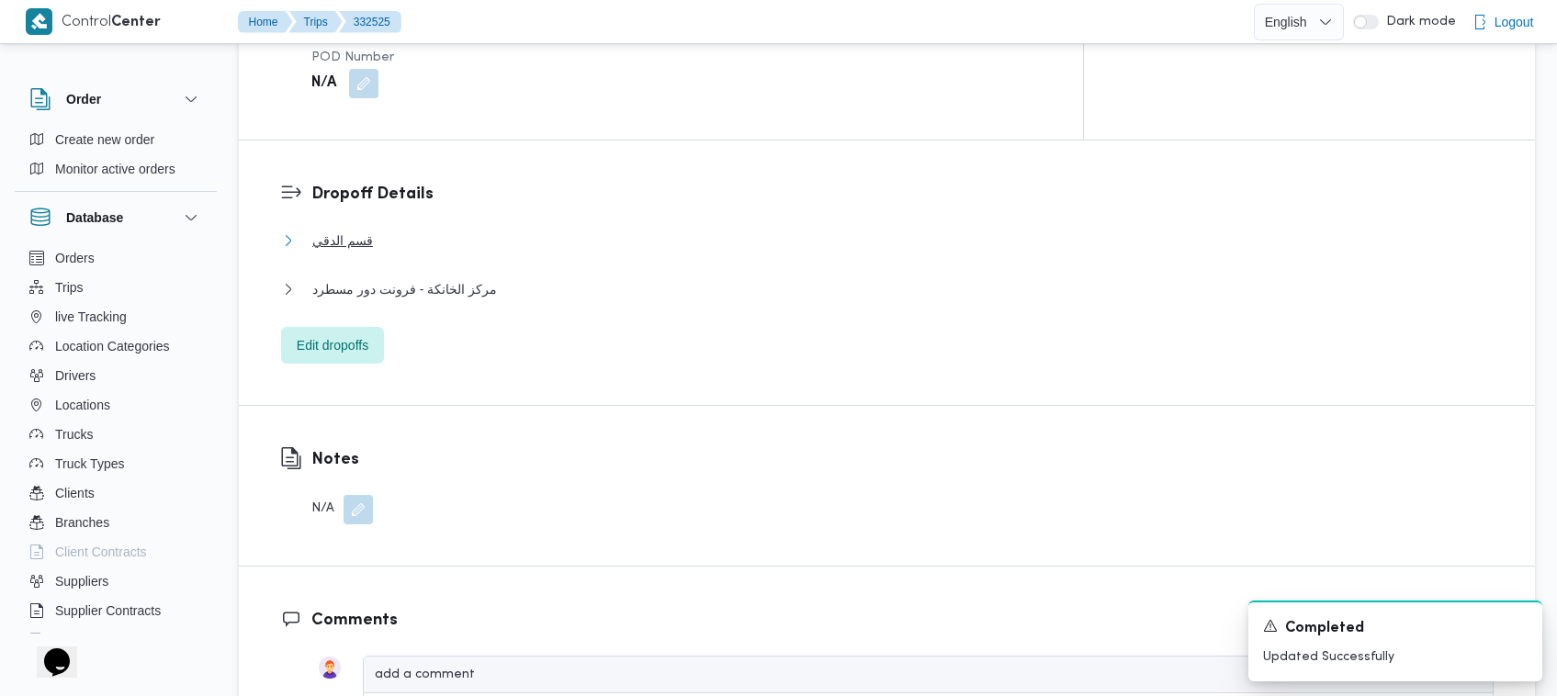
scroll to position [832, 0]
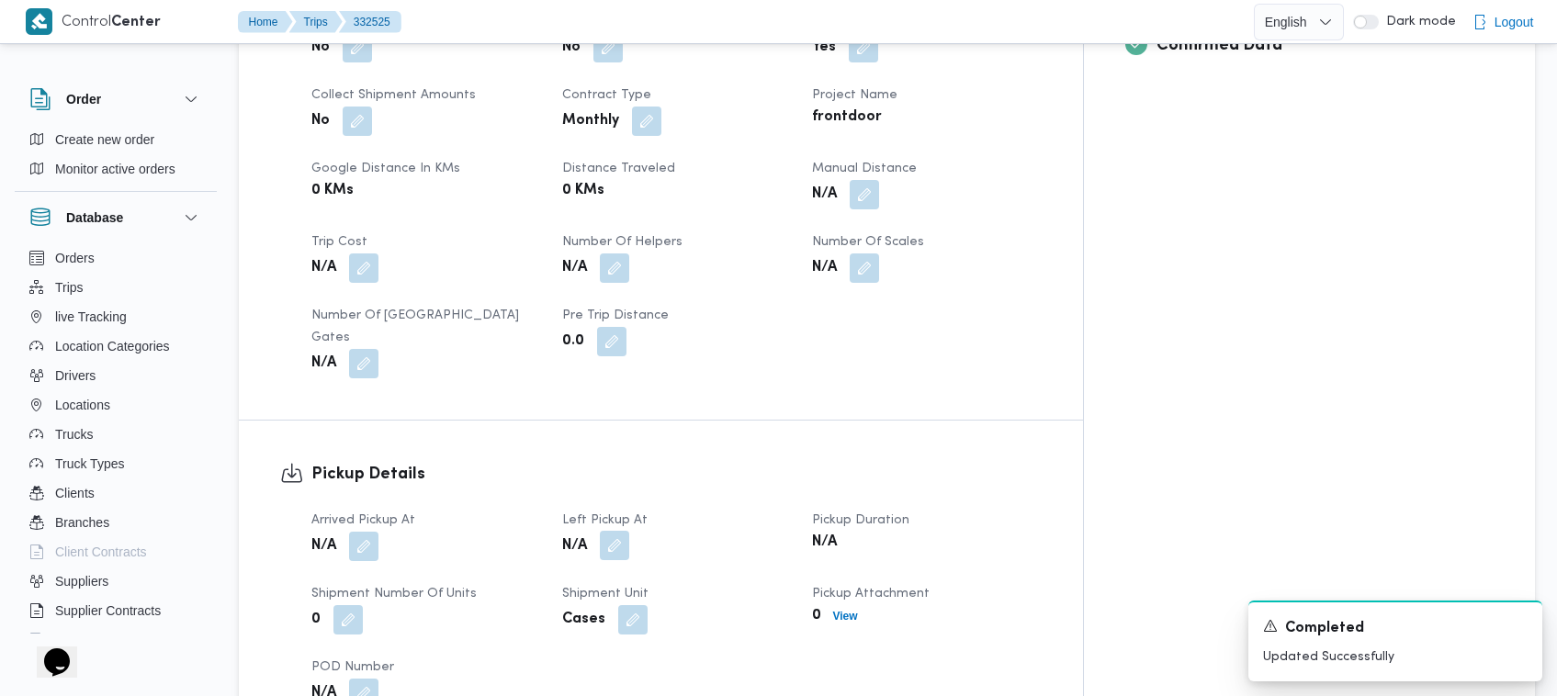
click at [629, 531] on button "button" at bounding box center [614, 545] width 29 height 29
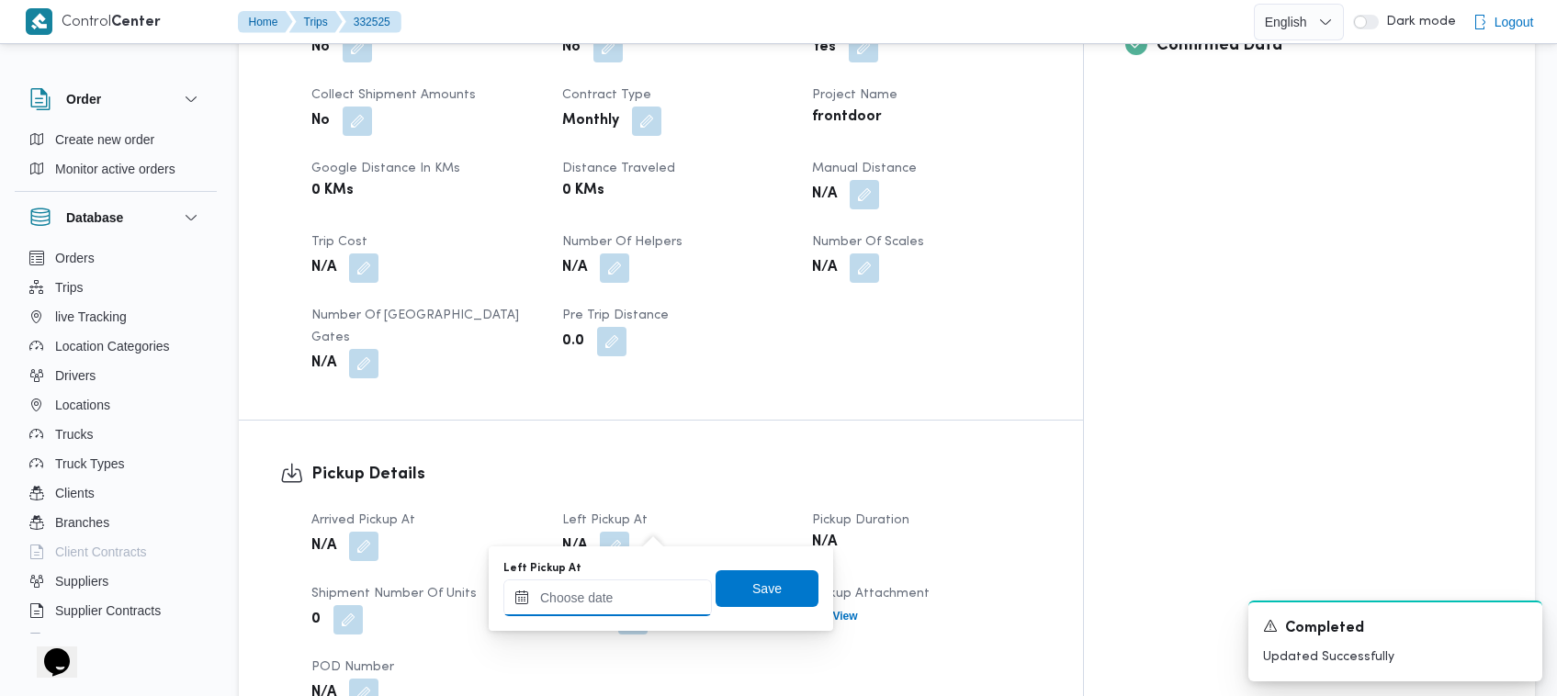
click at [638, 581] on div at bounding box center [607, 598] width 209 height 37
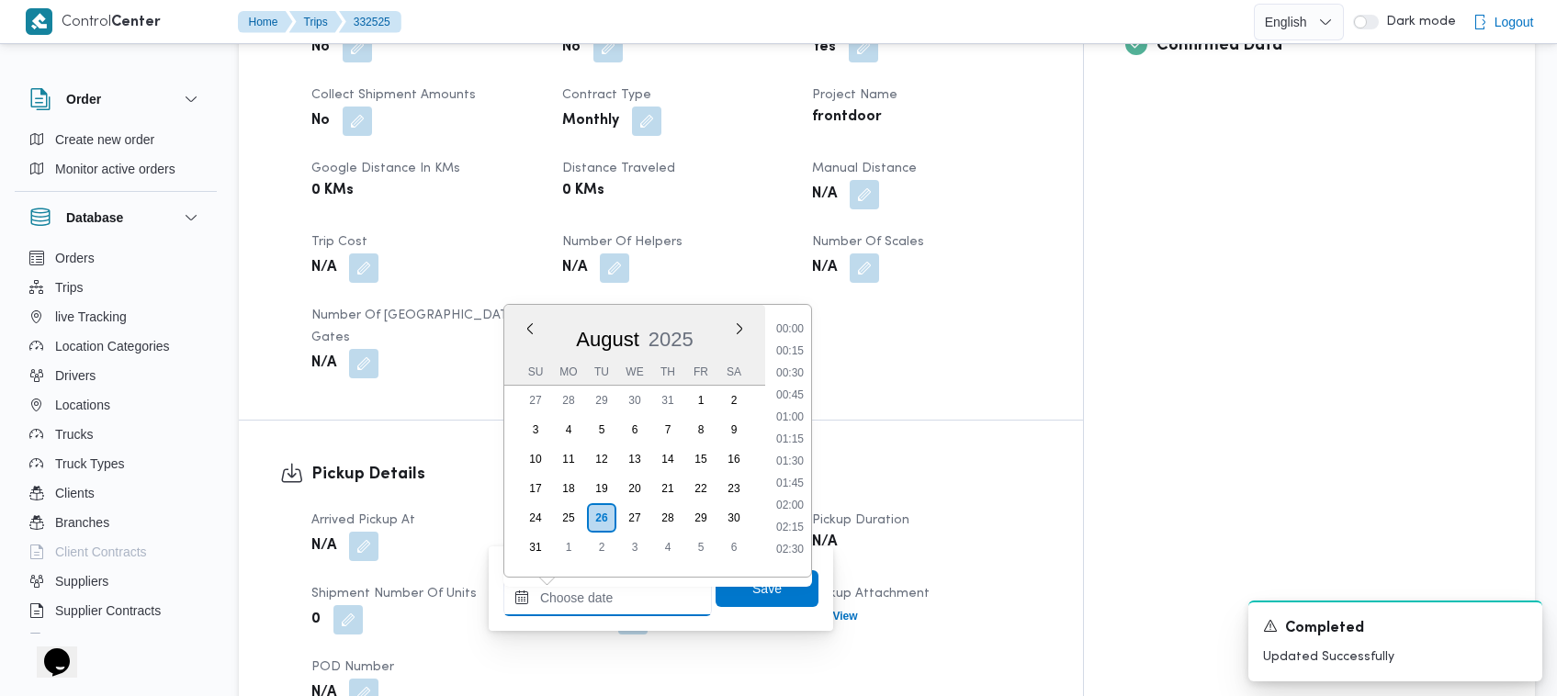
scroll to position [866, 0]
click at [799, 357] on li "10:15" at bounding box center [790, 366] width 42 height 18
type input "26/08/2025 10:15"
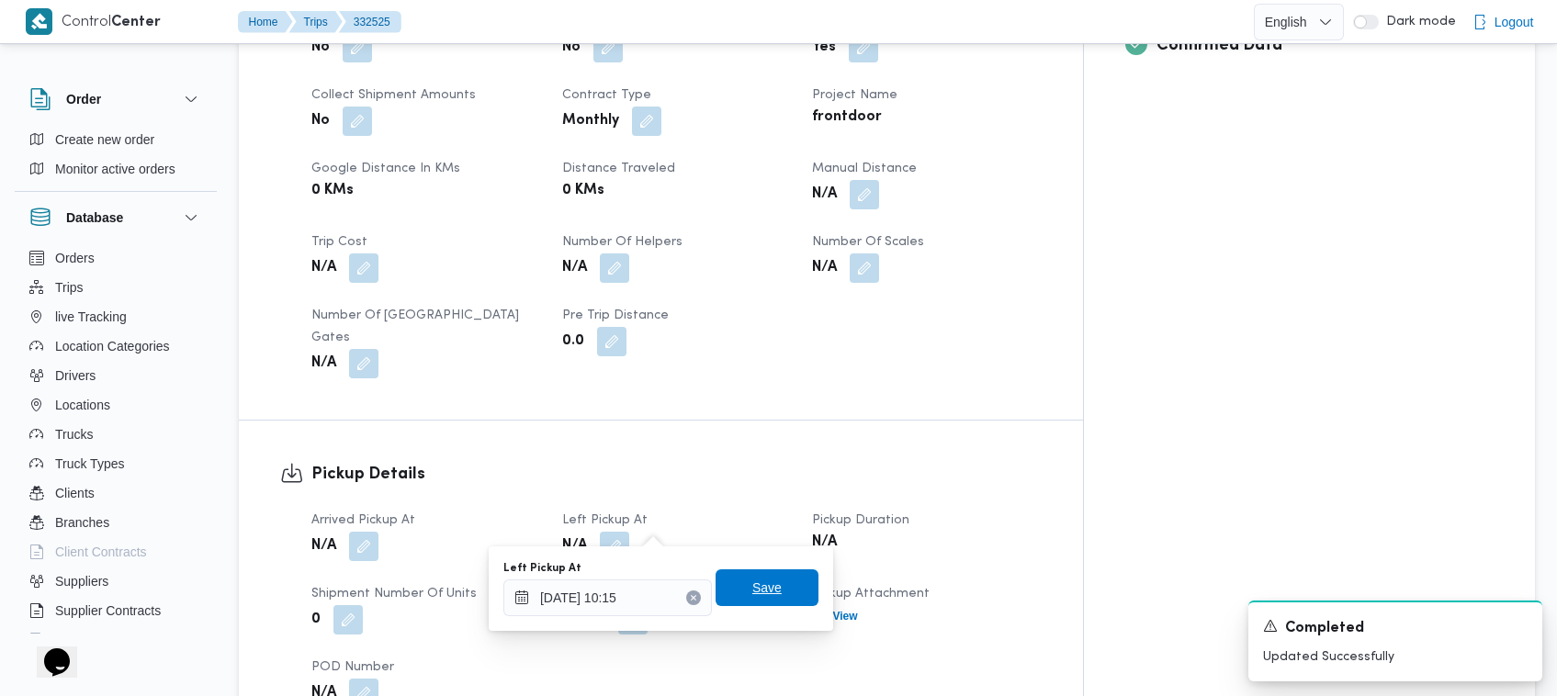
click at [761, 593] on span "Save" at bounding box center [766, 588] width 29 height 22
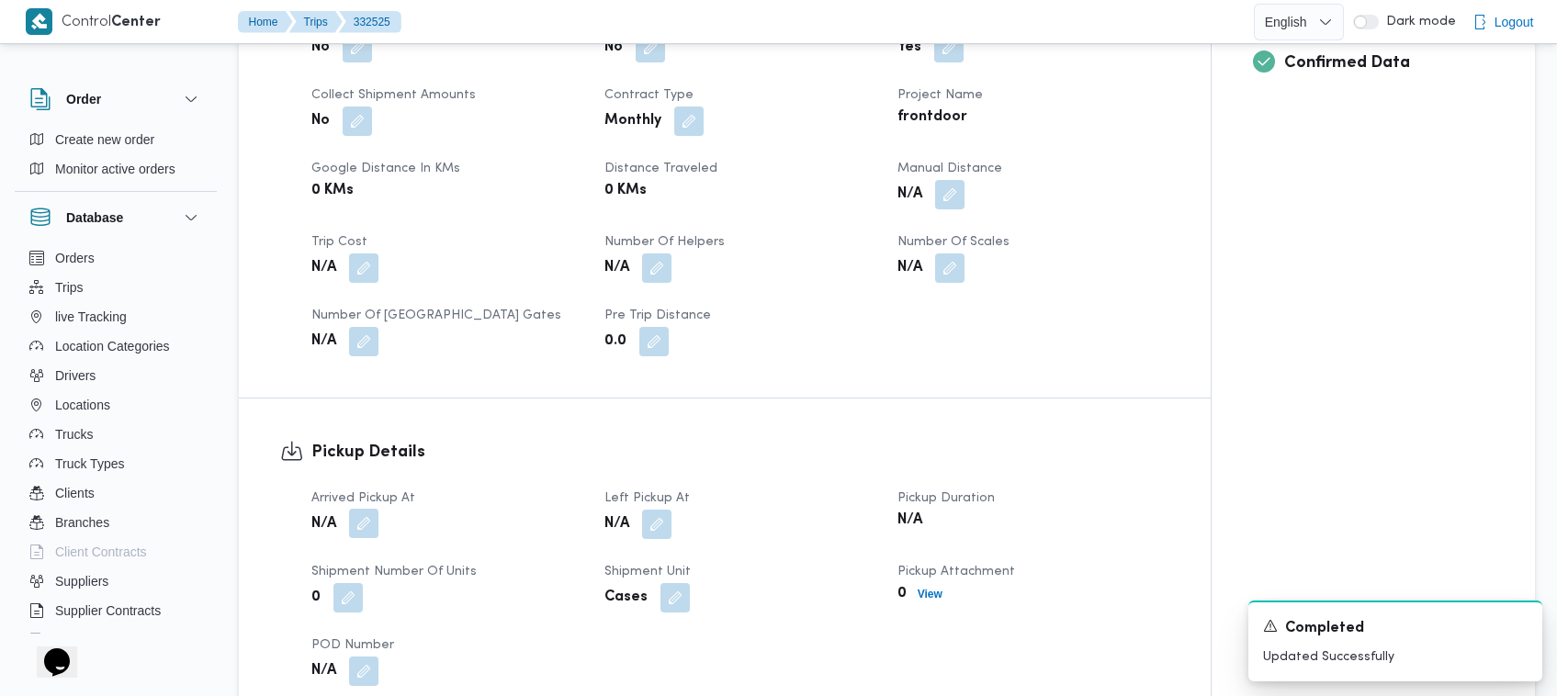
click at [360, 526] on button "button" at bounding box center [363, 523] width 29 height 29
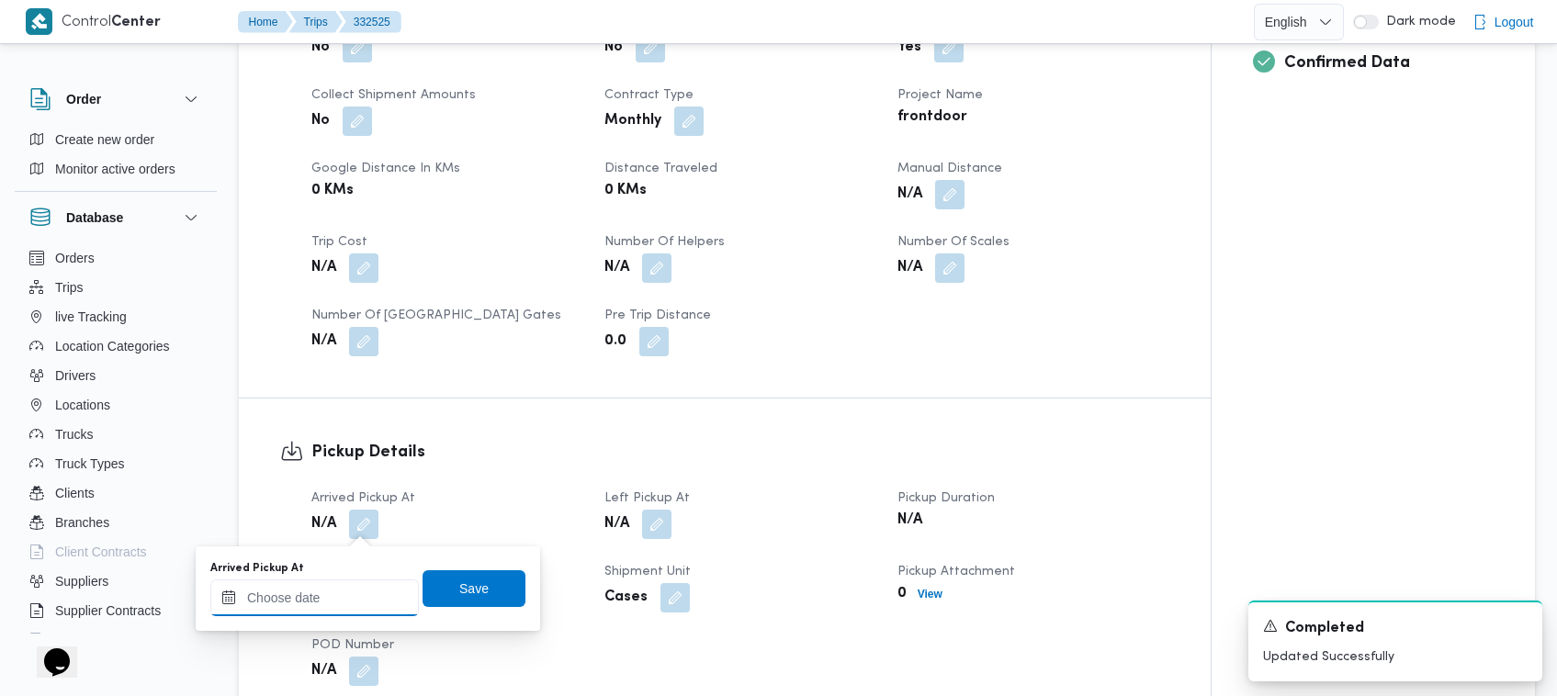
click at [390, 607] on input "Arrived Pickup At" at bounding box center [314, 598] width 209 height 37
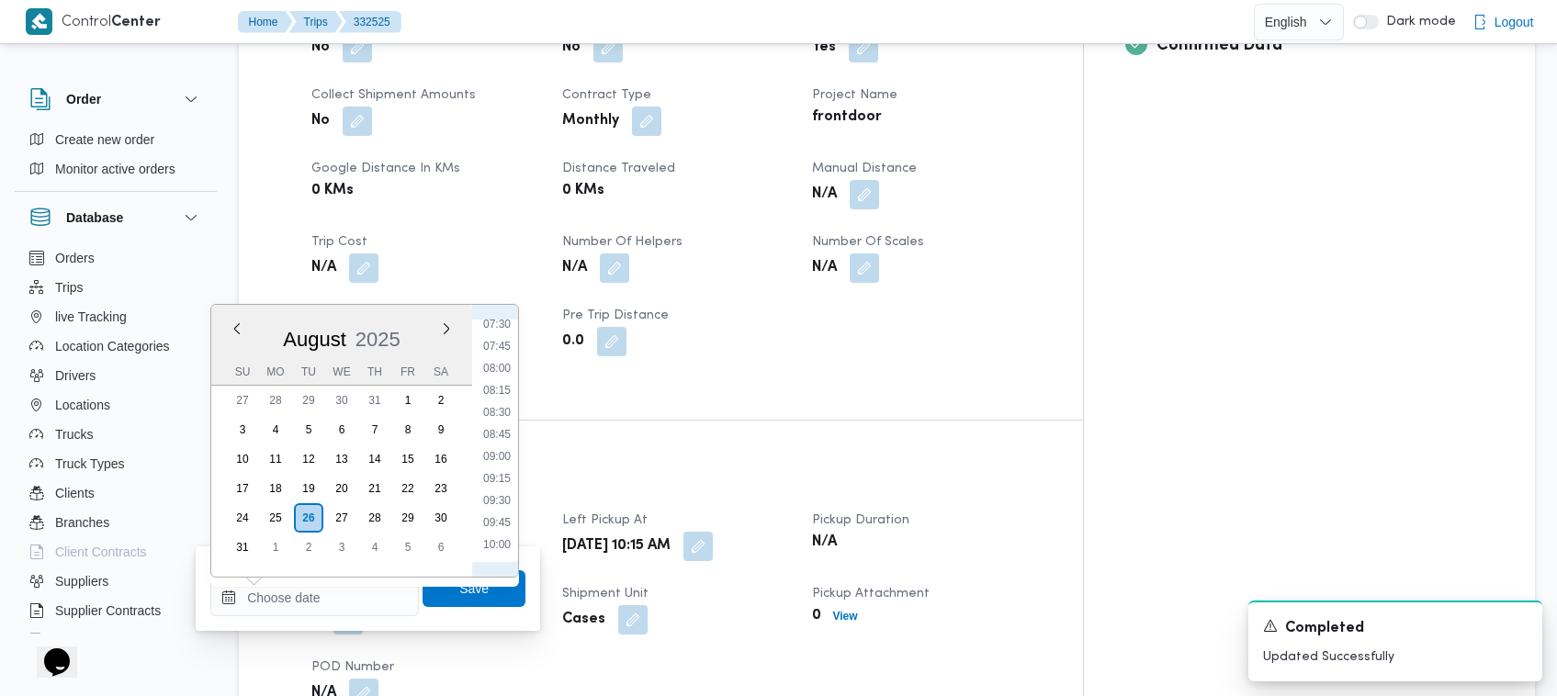
scroll to position [661, 0]
click at [507, 347] on li "07:45" at bounding box center [497, 351] width 42 height 18
type input "26/08/2025 07:45"
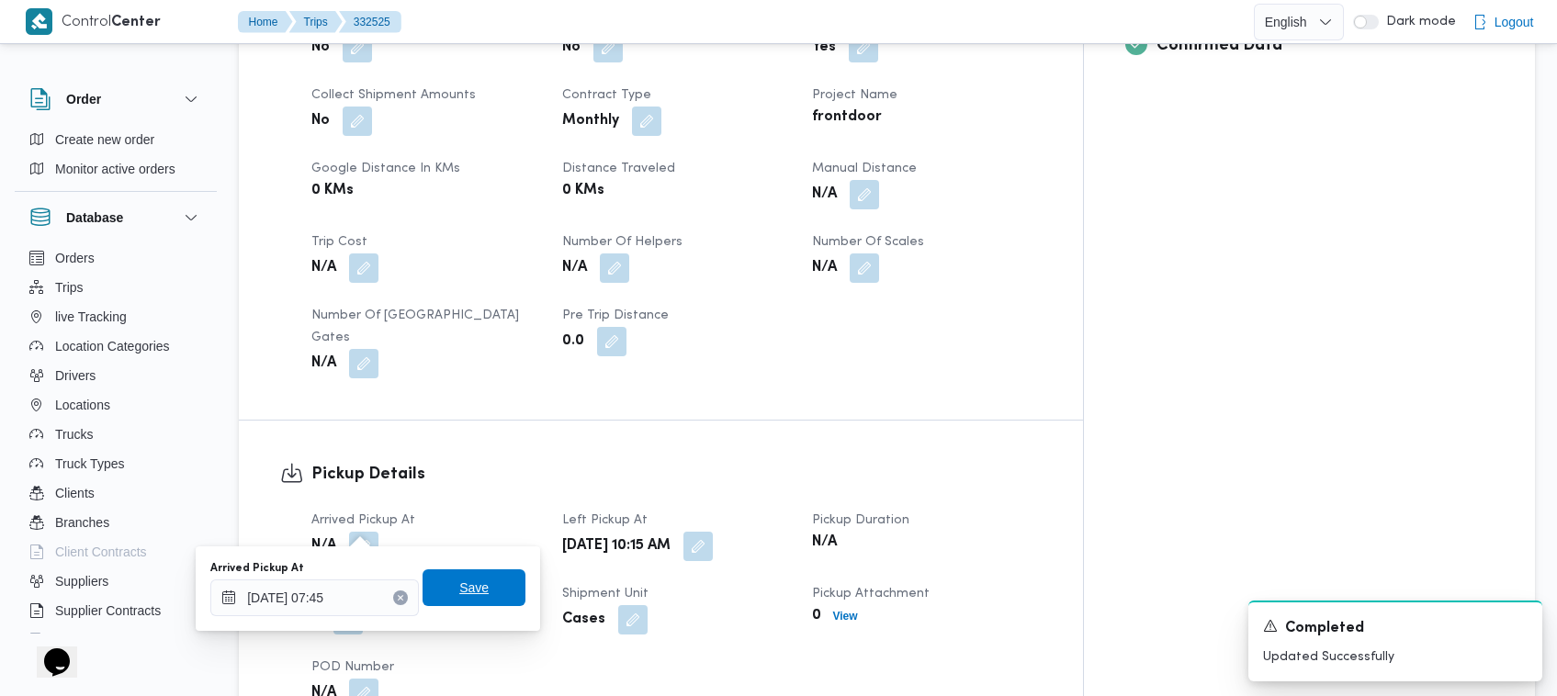
click at [476, 585] on span "Save" at bounding box center [474, 588] width 103 height 37
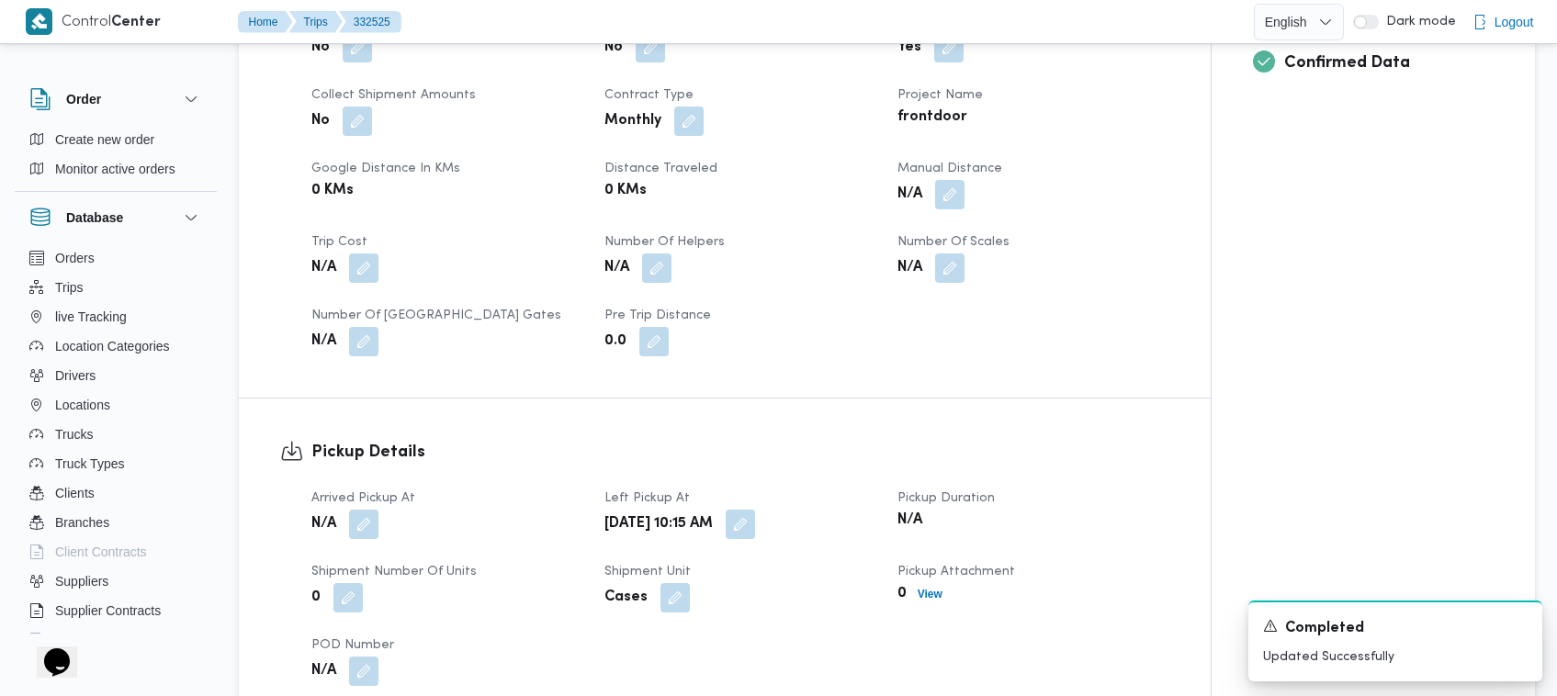
click at [547, 474] on dl "Pickup Details Arrived Pickup At N/A Left Pickup At Tue, Aug 26, 2025 10:15 AM …" at bounding box center [740, 563] width 858 height 246
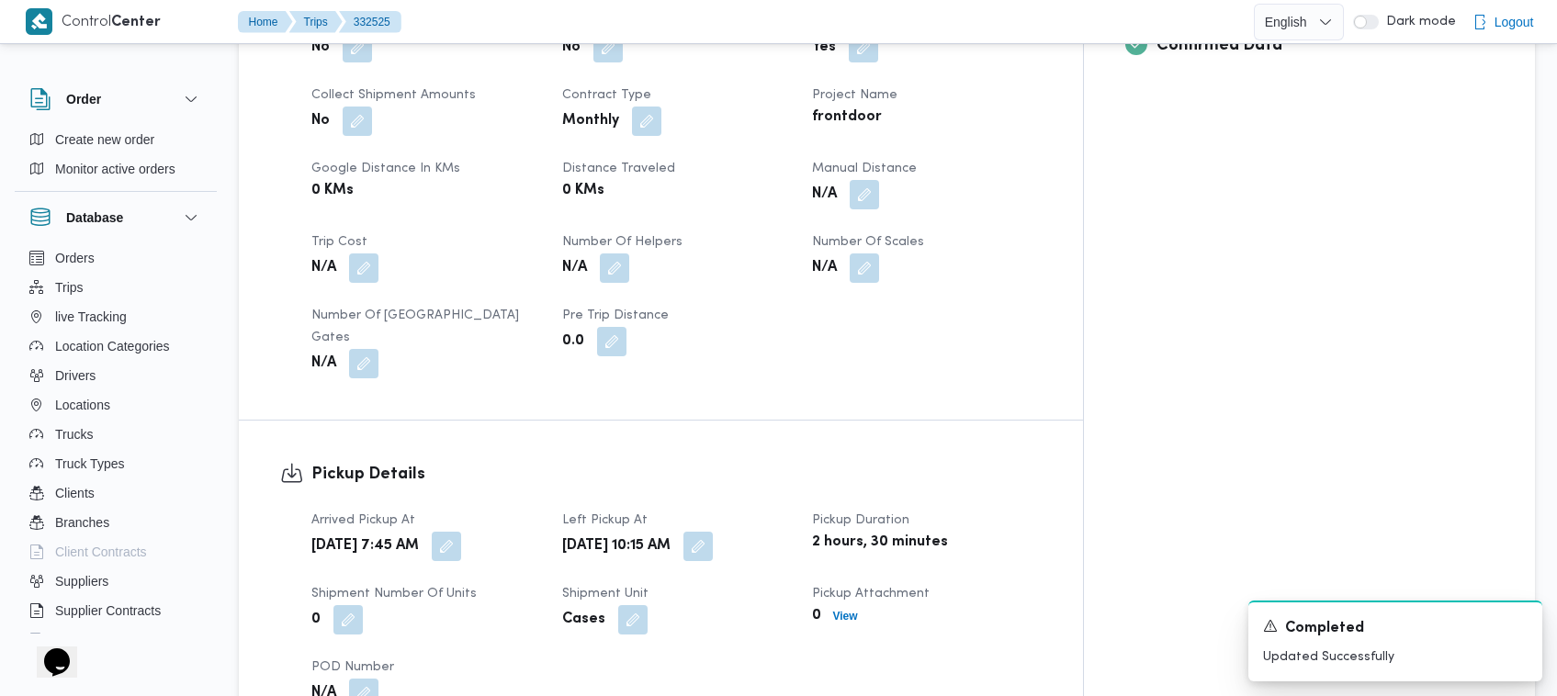
click at [635, 462] on h3 "Pickup Details" at bounding box center [676, 474] width 730 height 25
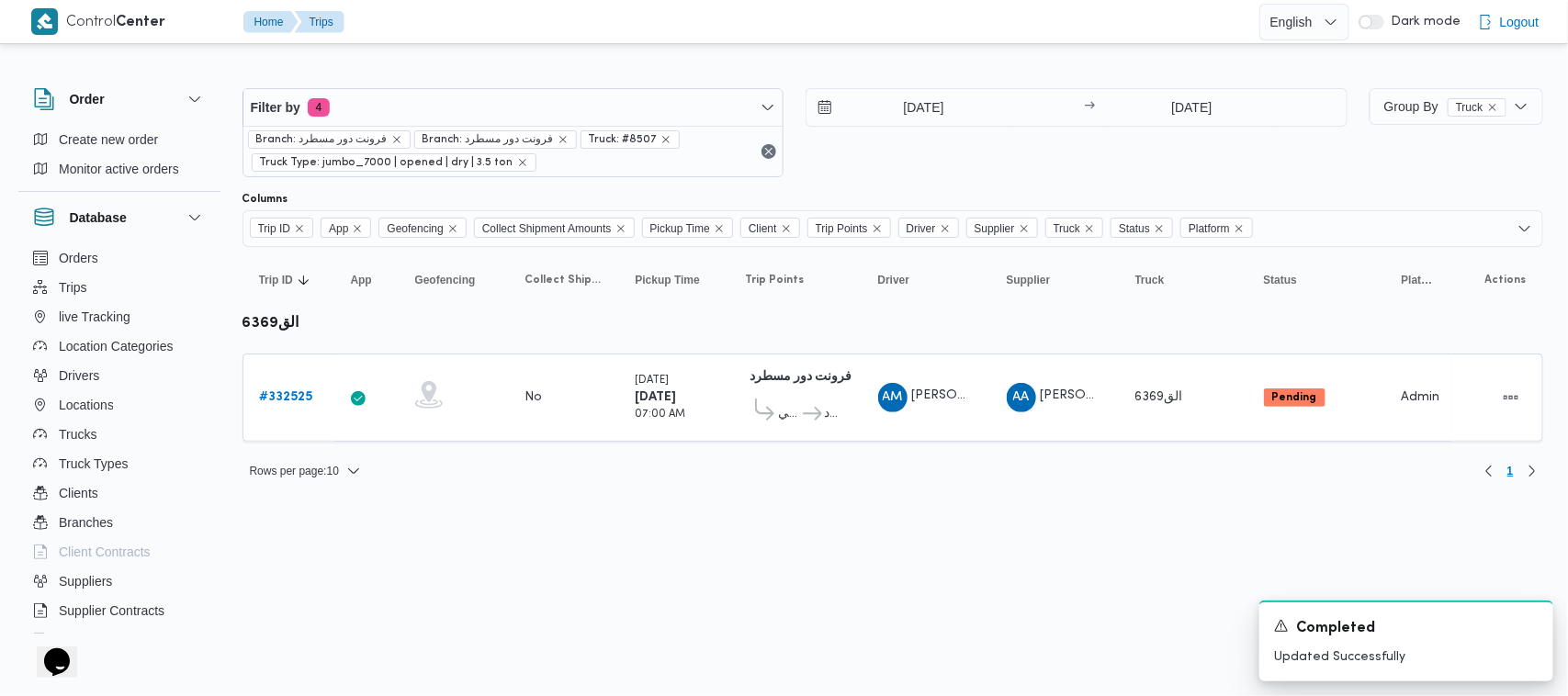
click at [597, 554] on html "Control Center Home Trips English عربي Dark mode Logout Order Create new order …" at bounding box center [784, 348] width 1568 height 696
click at [1010, 556] on html "Control Center Home Trips English عربي Dark mode Logout Order Create new order …" at bounding box center [784, 348] width 1568 height 696
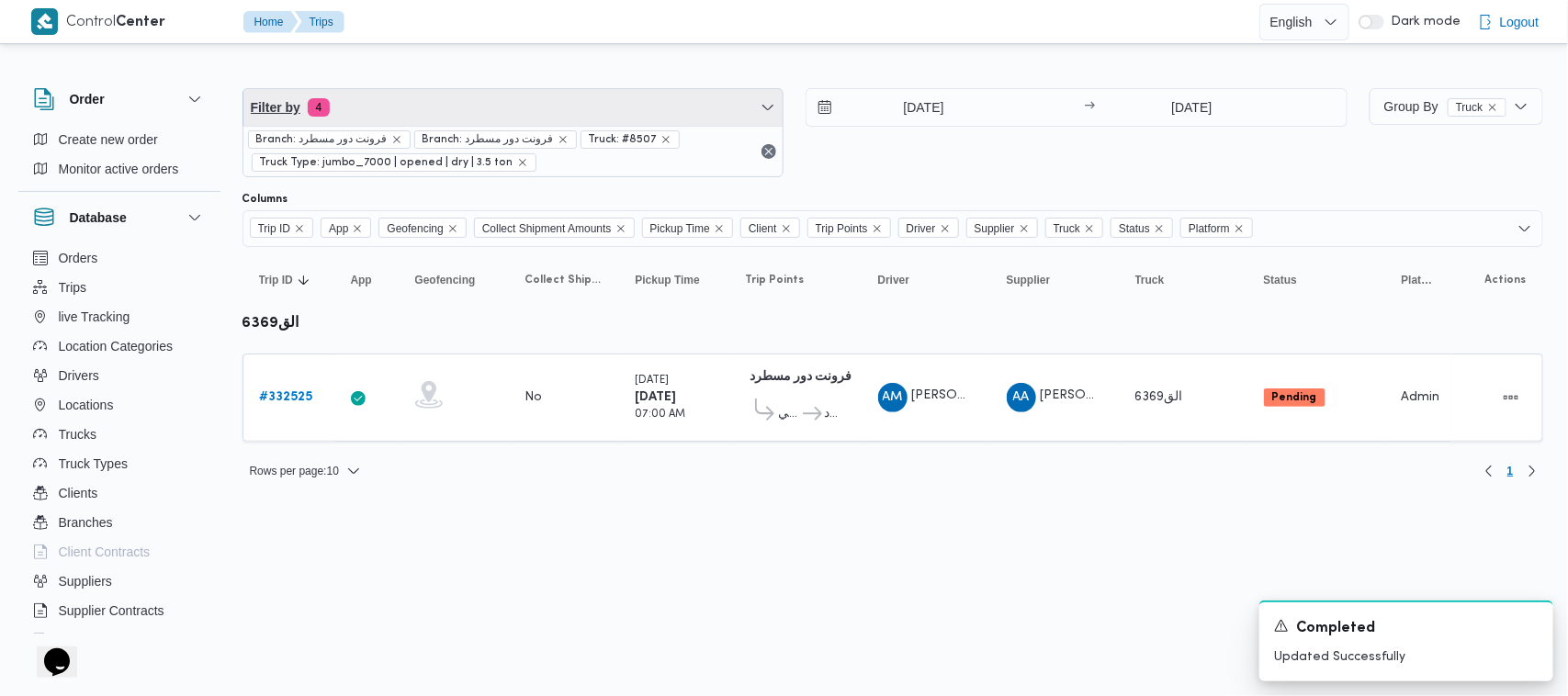
click at [553, 118] on span "Filter by 4" at bounding box center [513, 107] width 540 height 37
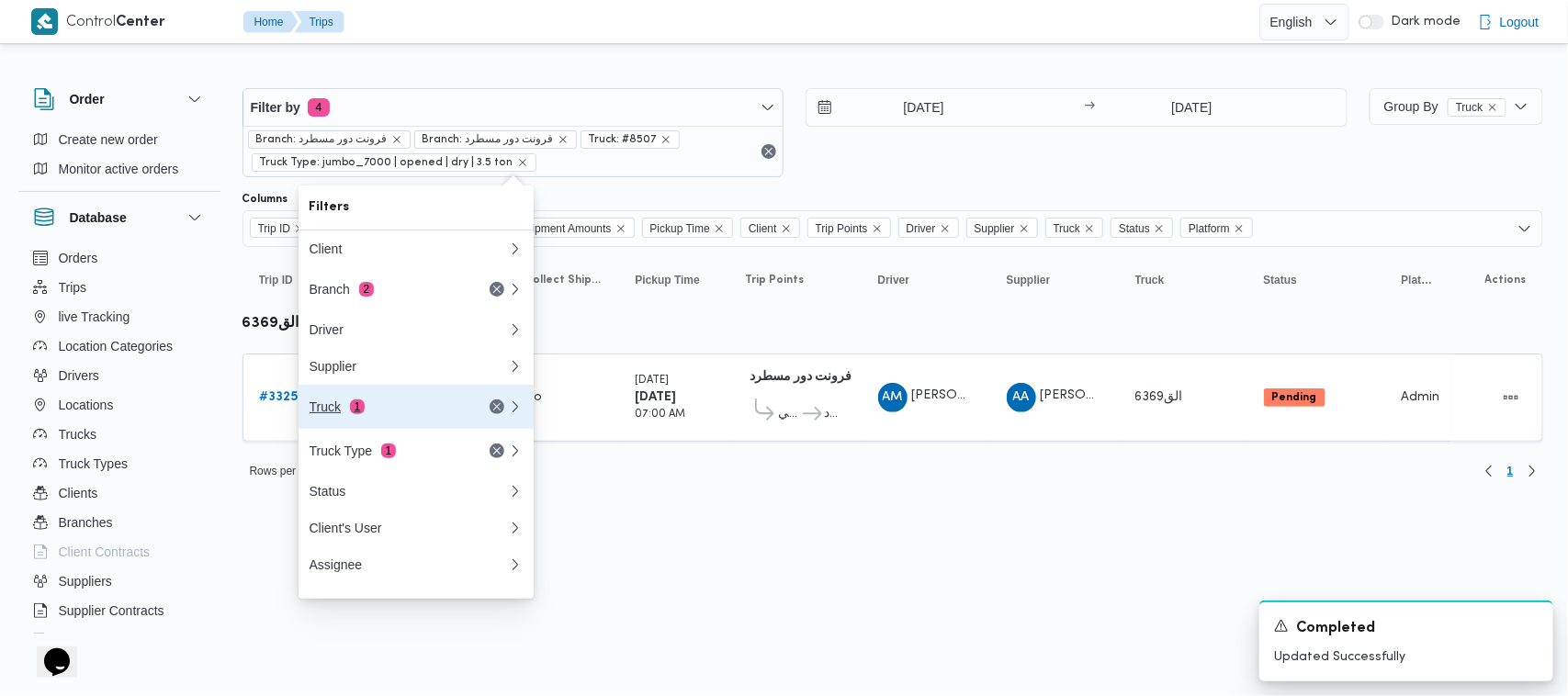
click at [425, 414] on div "Truck 1" at bounding box center [387, 407] width 154 height 15
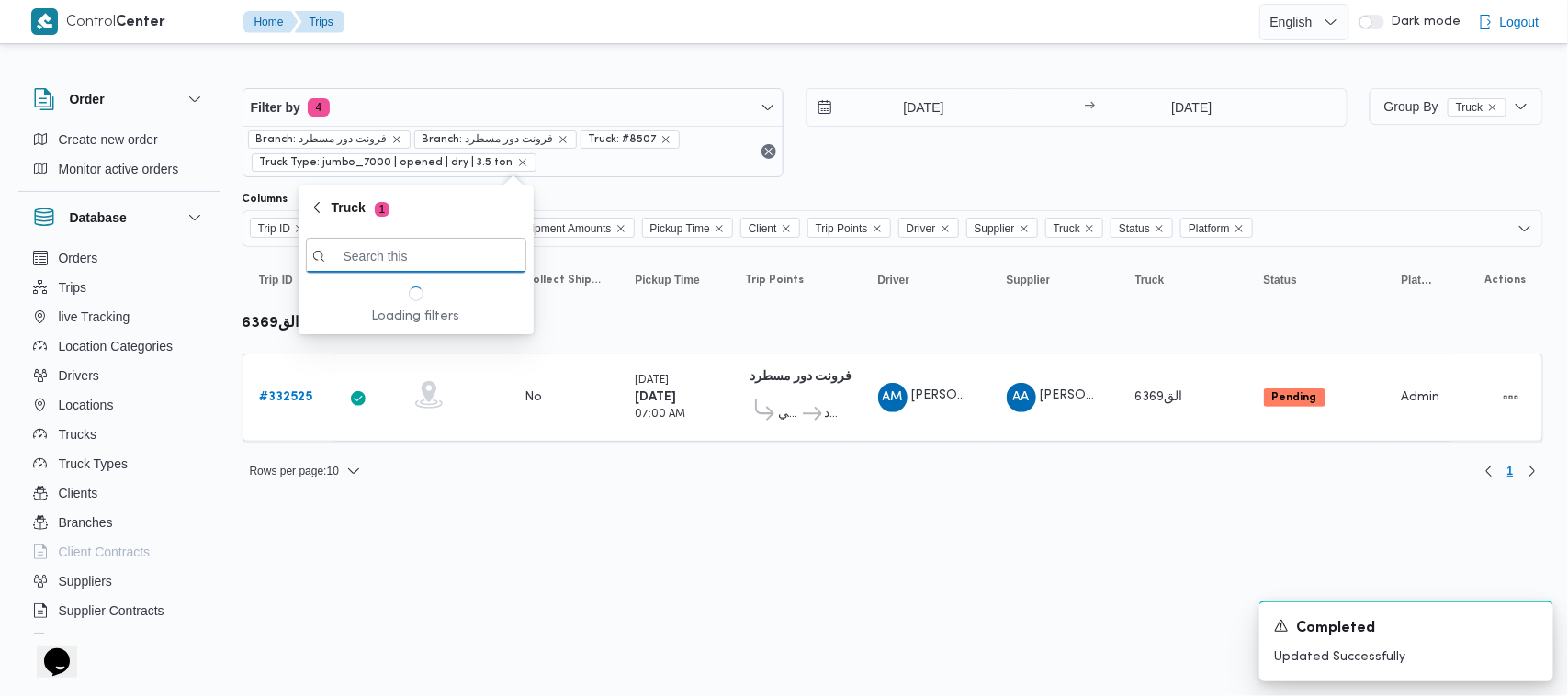
paste input "5234"
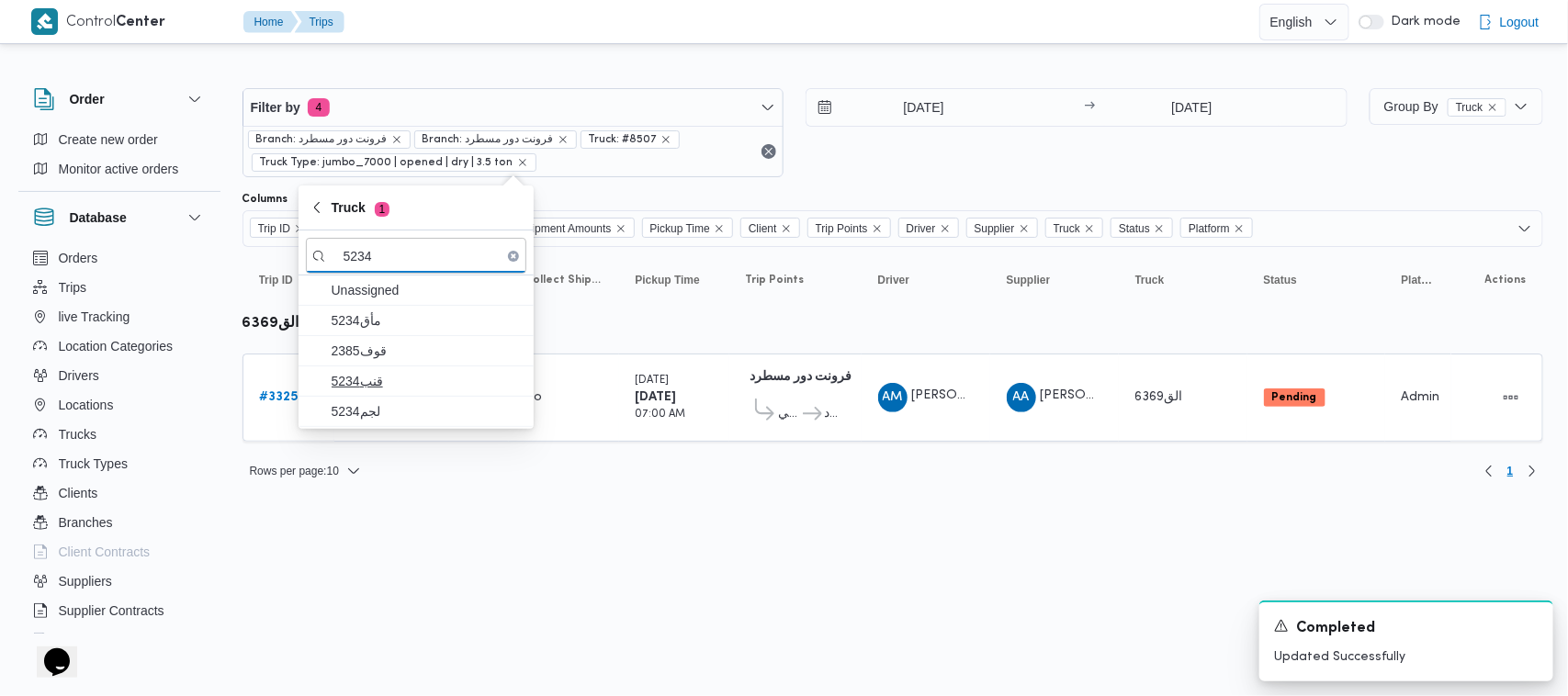
type input "5234"
click at [390, 372] on span "قنب5234" at bounding box center [427, 381] width 191 height 22
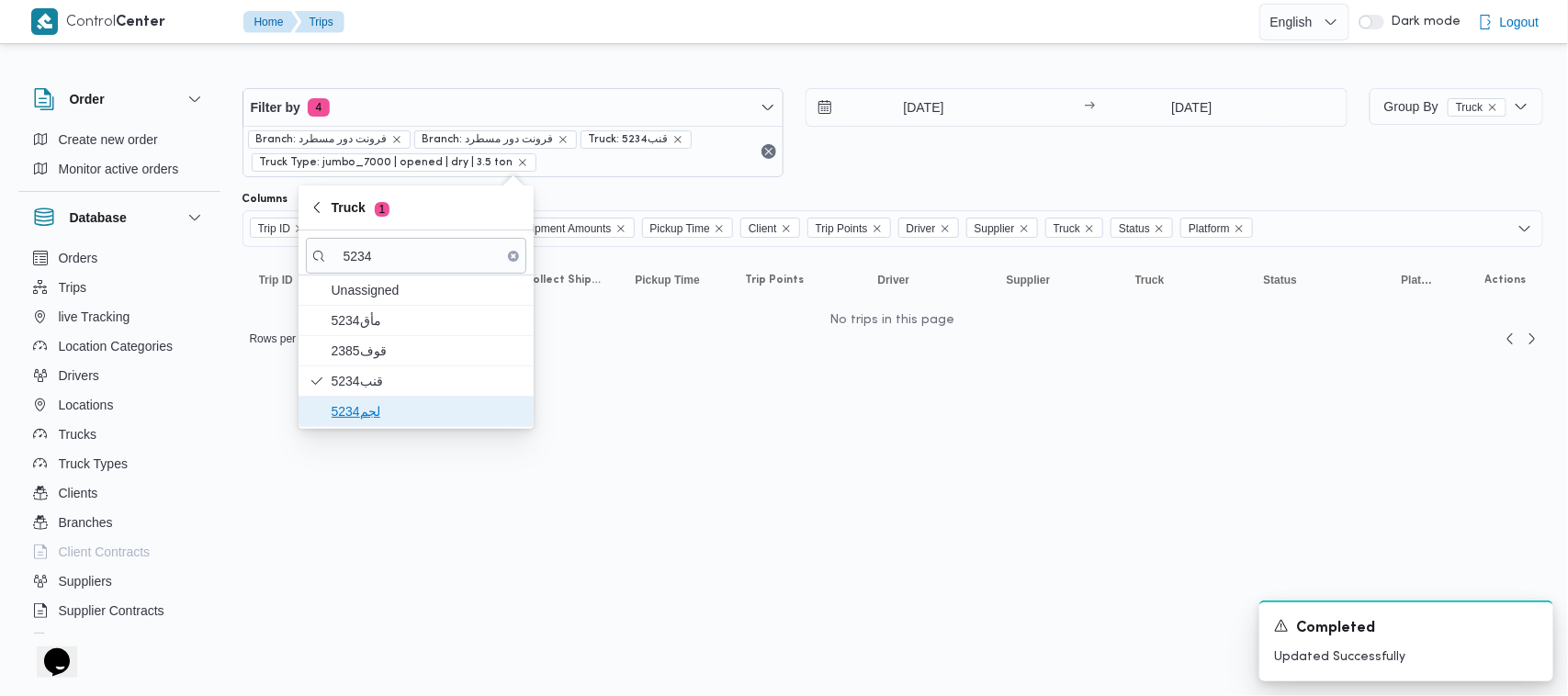
click at [382, 411] on span "لجم5234" at bounding box center [427, 411] width 191 height 22
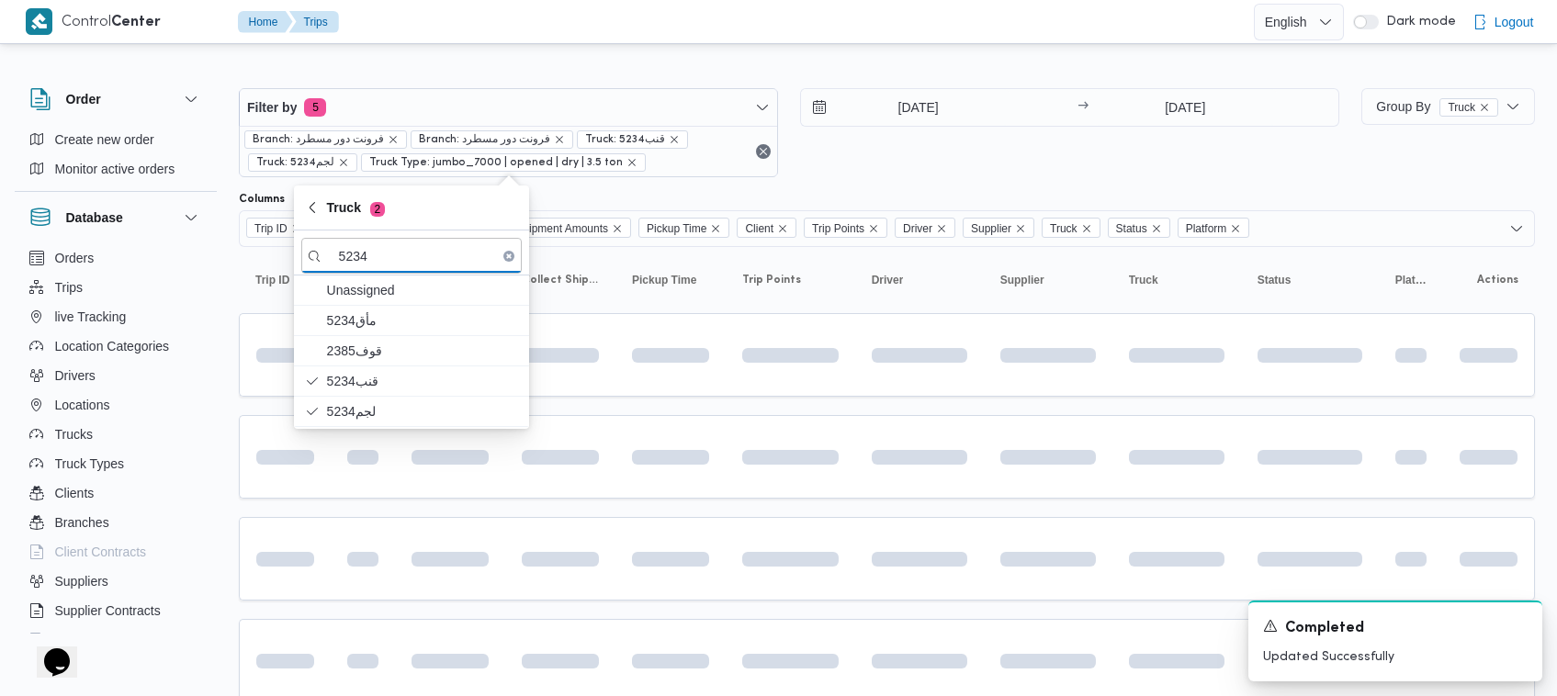
click at [405, 568] on html "Control Center Home Trips English عربي Dark mode Logout Order Create new order …" at bounding box center [778, 348] width 1557 height 696
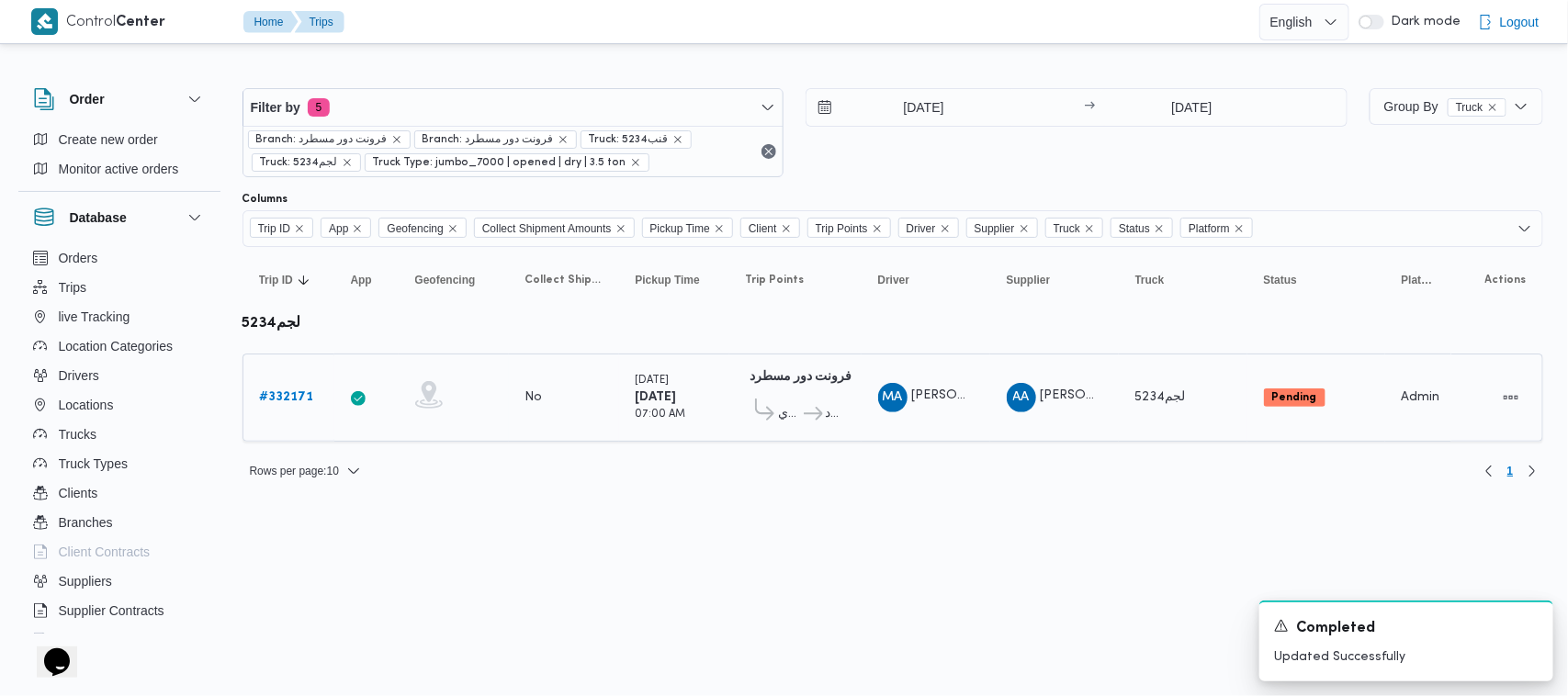
click at [833, 403] on span "فرونت دور مسطرد" at bounding box center [835, 414] width 19 height 22
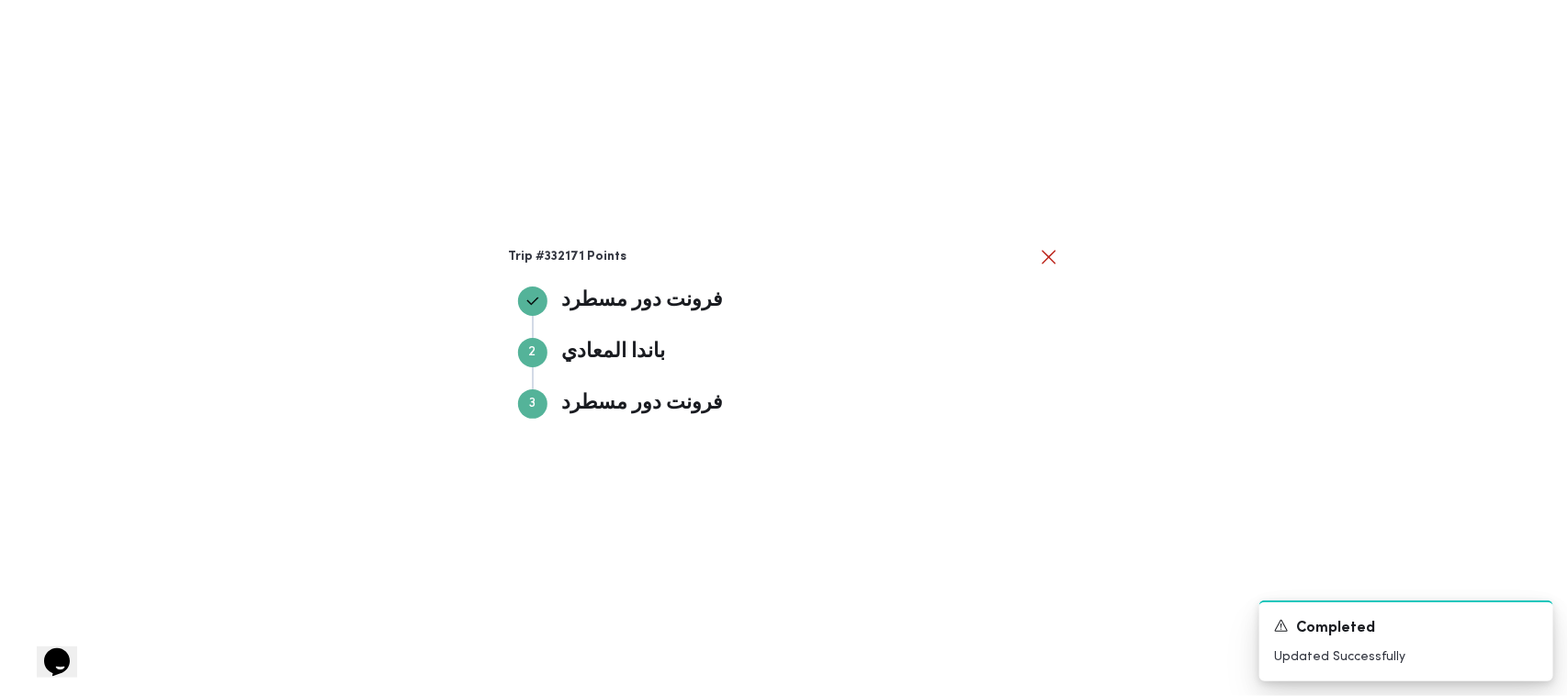
click at [1029, 260] on h3 "Trip #332171 Points" at bounding box center [773, 257] width 529 height 15
click at [1041, 260] on button "close" at bounding box center [1049, 256] width 22 height 22
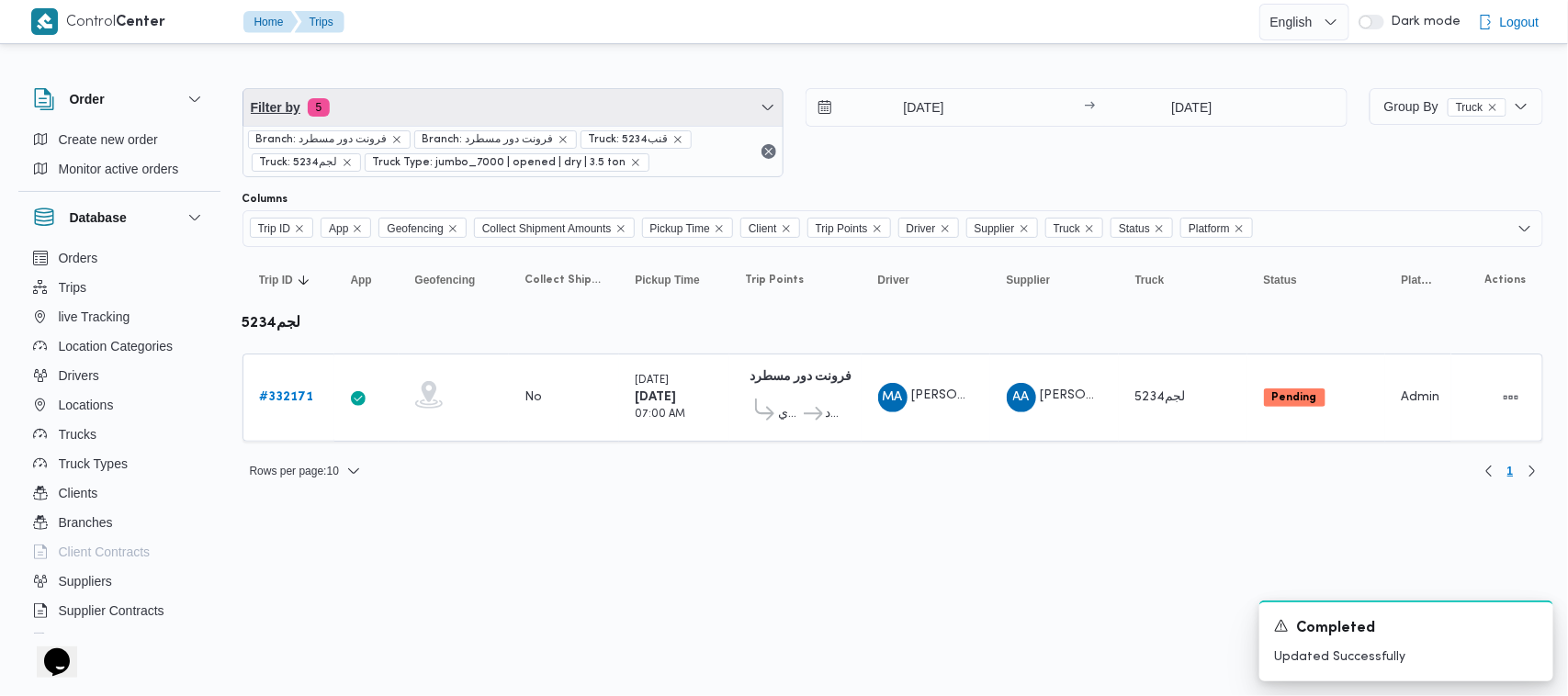
click at [566, 102] on span "Filter by 5" at bounding box center [513, 107] width 540 height 37
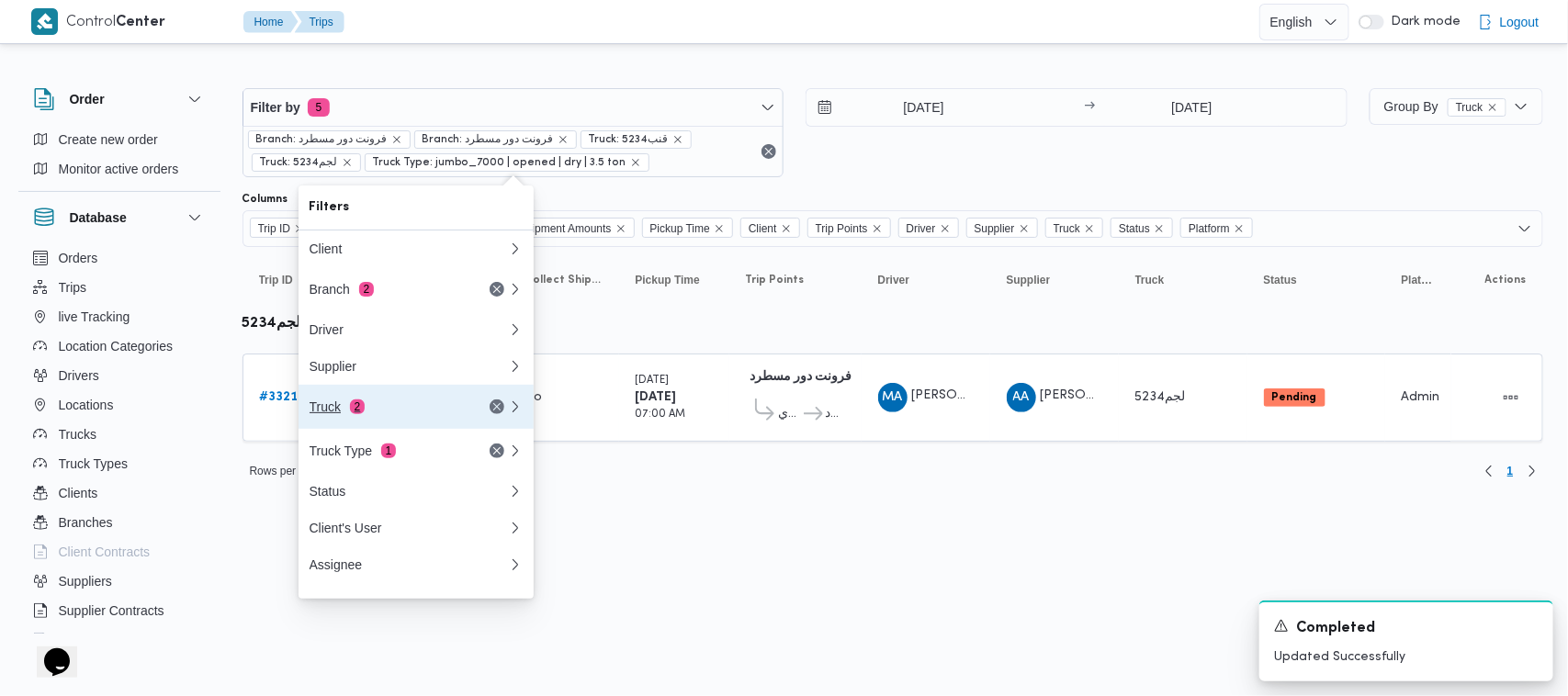
click at [412, 400] on button "Truck 2" at bounding box center [416, 407] width 235 height 44
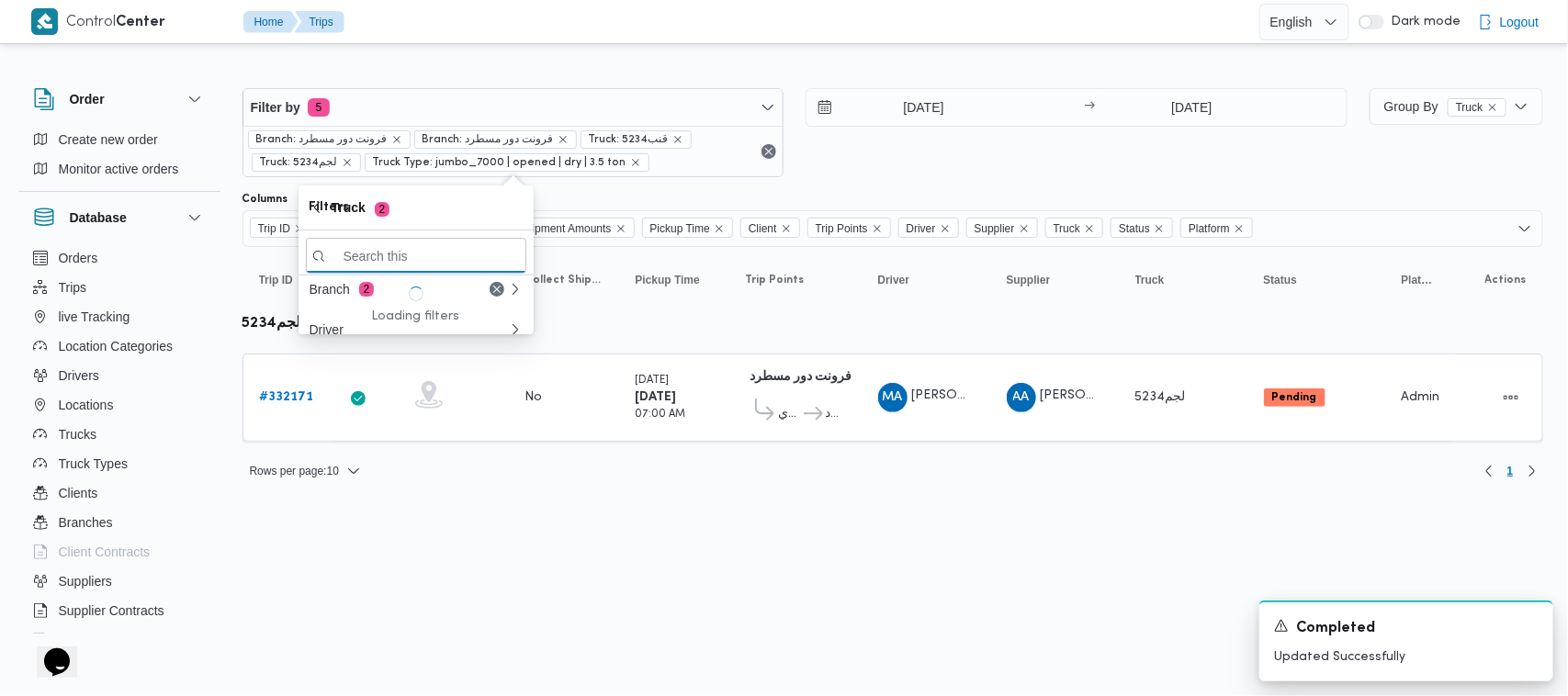
paste input "8162"
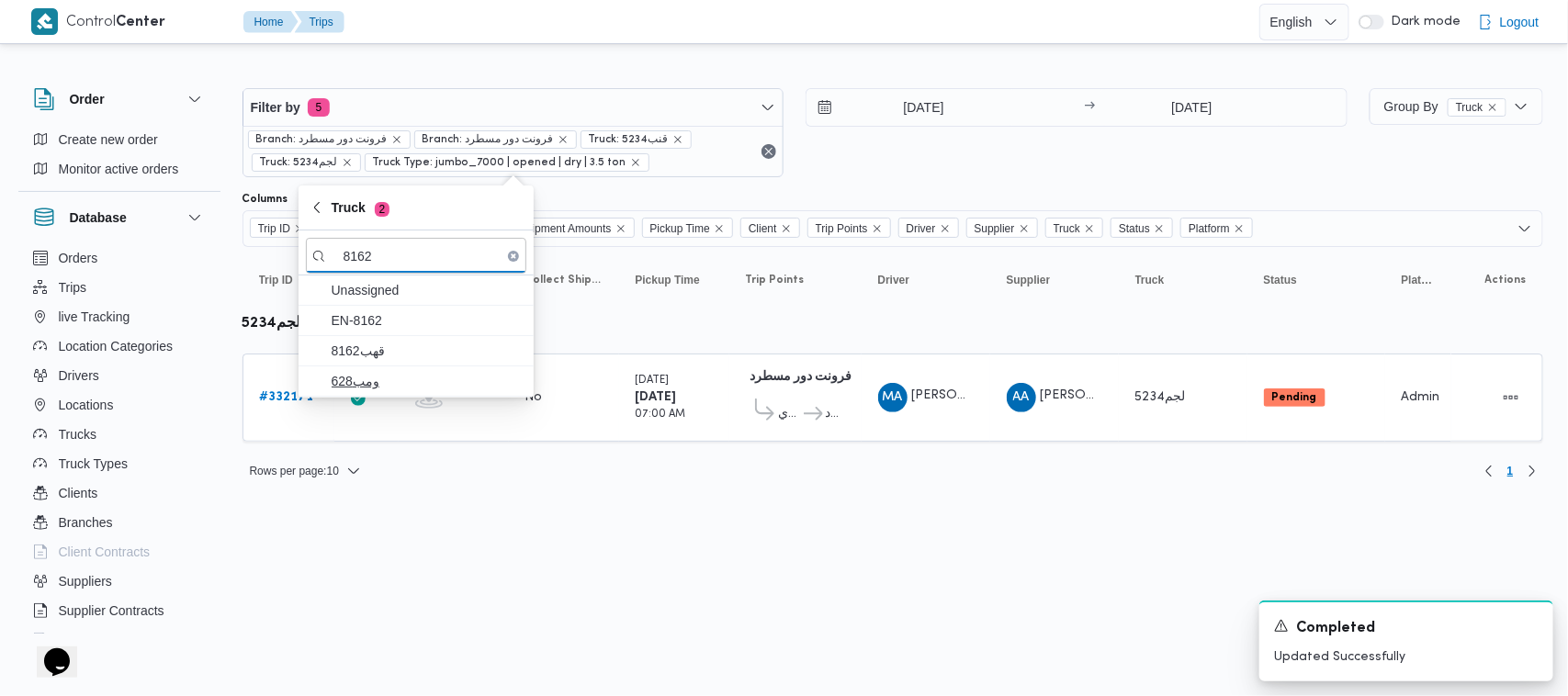
type input "8162"
click at [333, 367] on span "ومب628" at bounding box center [416, 381] width 220 height 29
click at [359, 350] on span "قهب8162" at bounding box center [427, 351] width 191 height 22
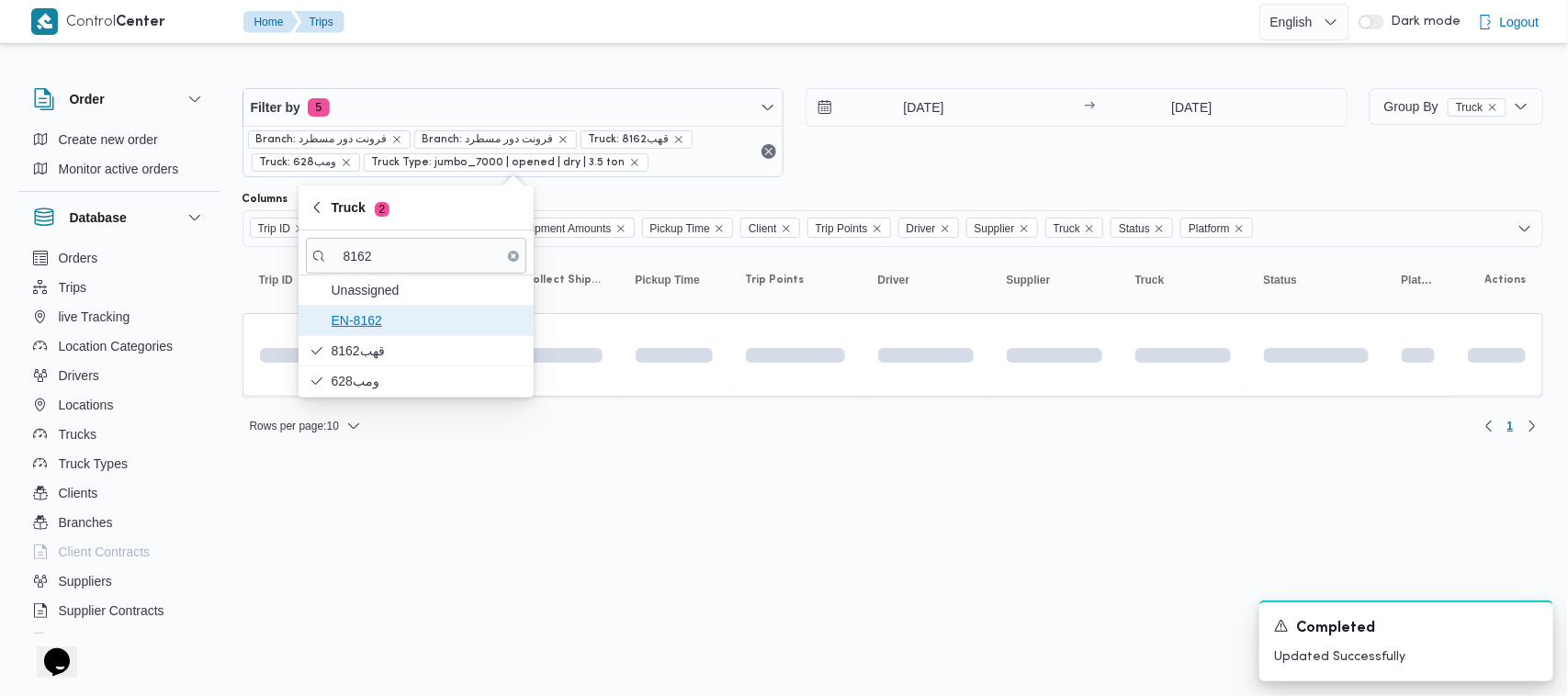
click at [358, 332] on span "EN-8162" at bounding box center [427, 321] width 191 height 22
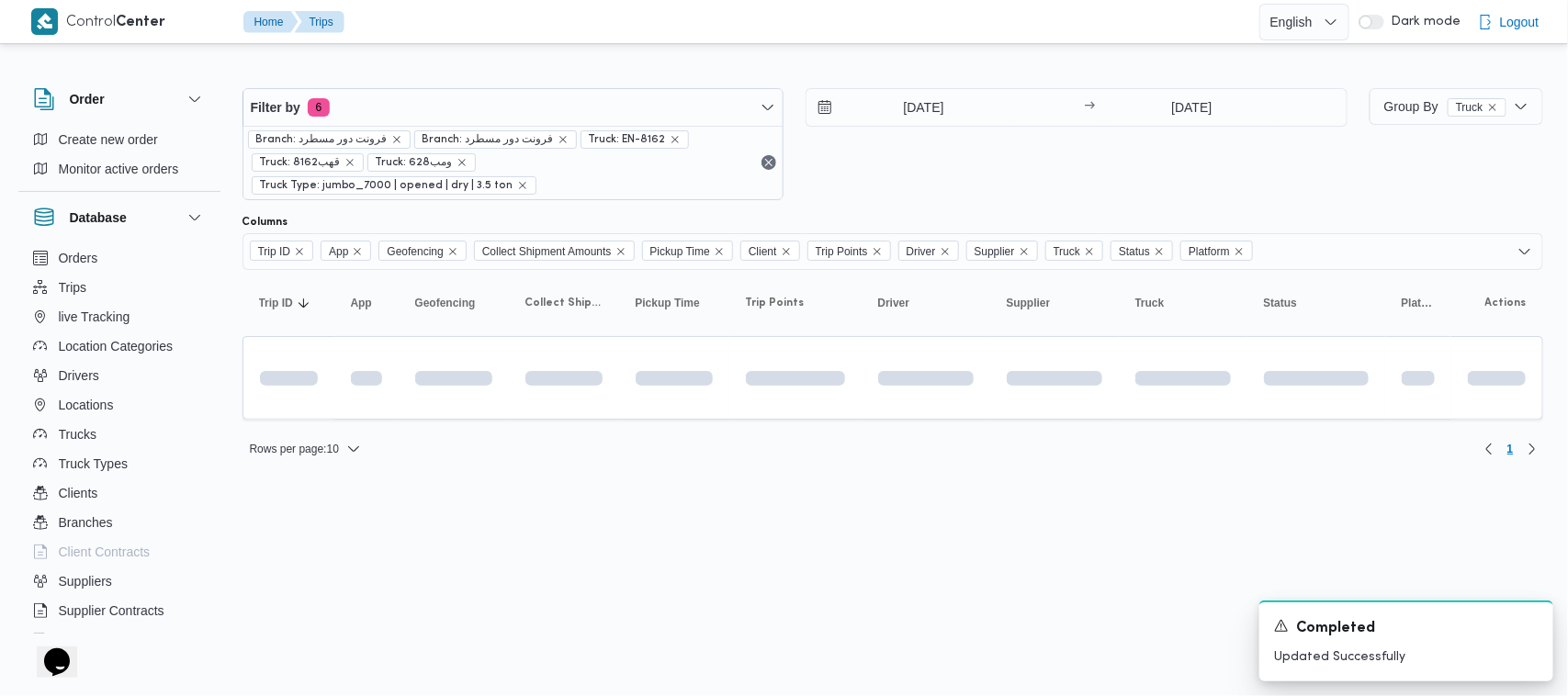
click at [395, 557] on html "Control Center Home Trips English عربي Dark mode Logout Order Create new order …" at bounding box center [784, 348] width 1568 height 696
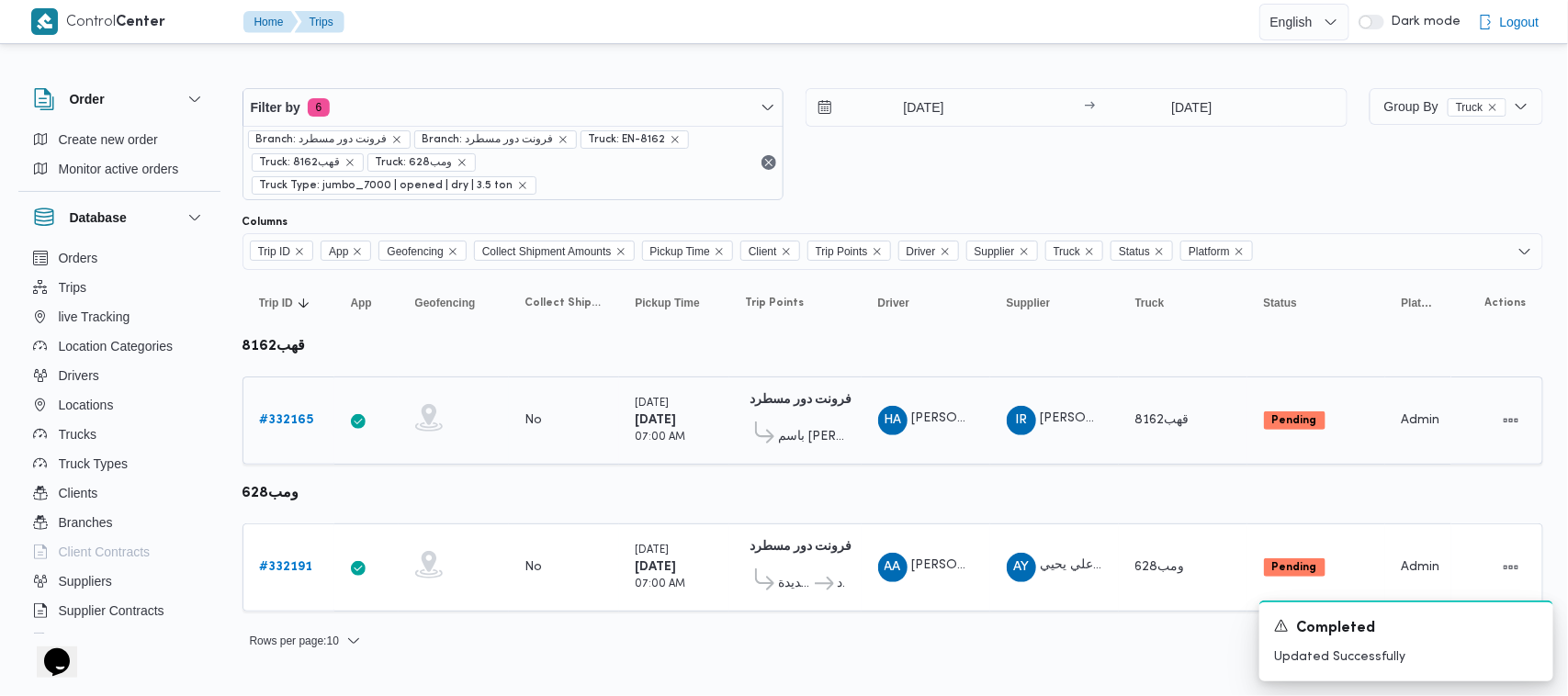
click at [822, 426] on span "باسم [PERSON_NAME]" at bounding box center [812, 437] width 66 height 22
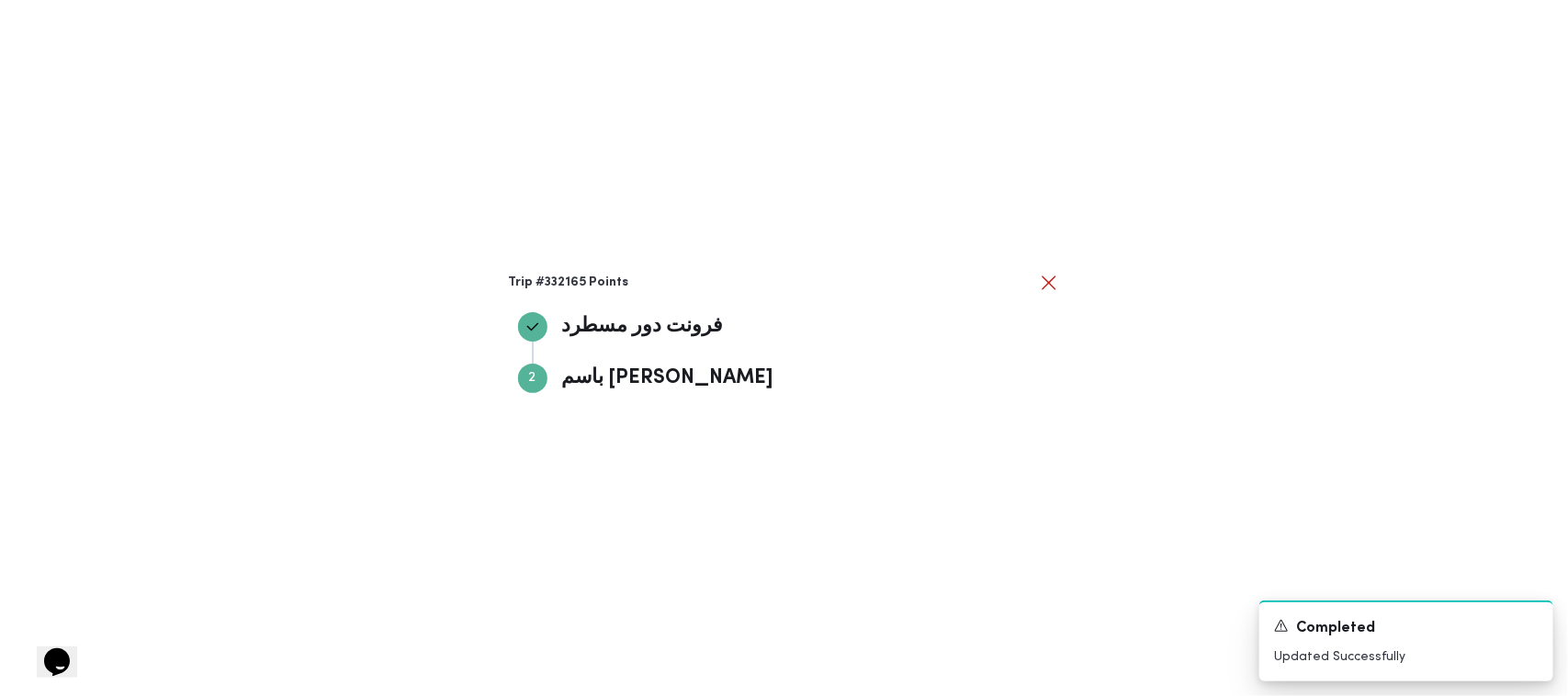
click at [1057, 265] on div "Trip #332165 Points فرونت دور مسطرد فرونت دور مسطرد Step 2 2 باسم ماركت هيليوبل…" at bounding box center [784, 348] width 1568 height 696
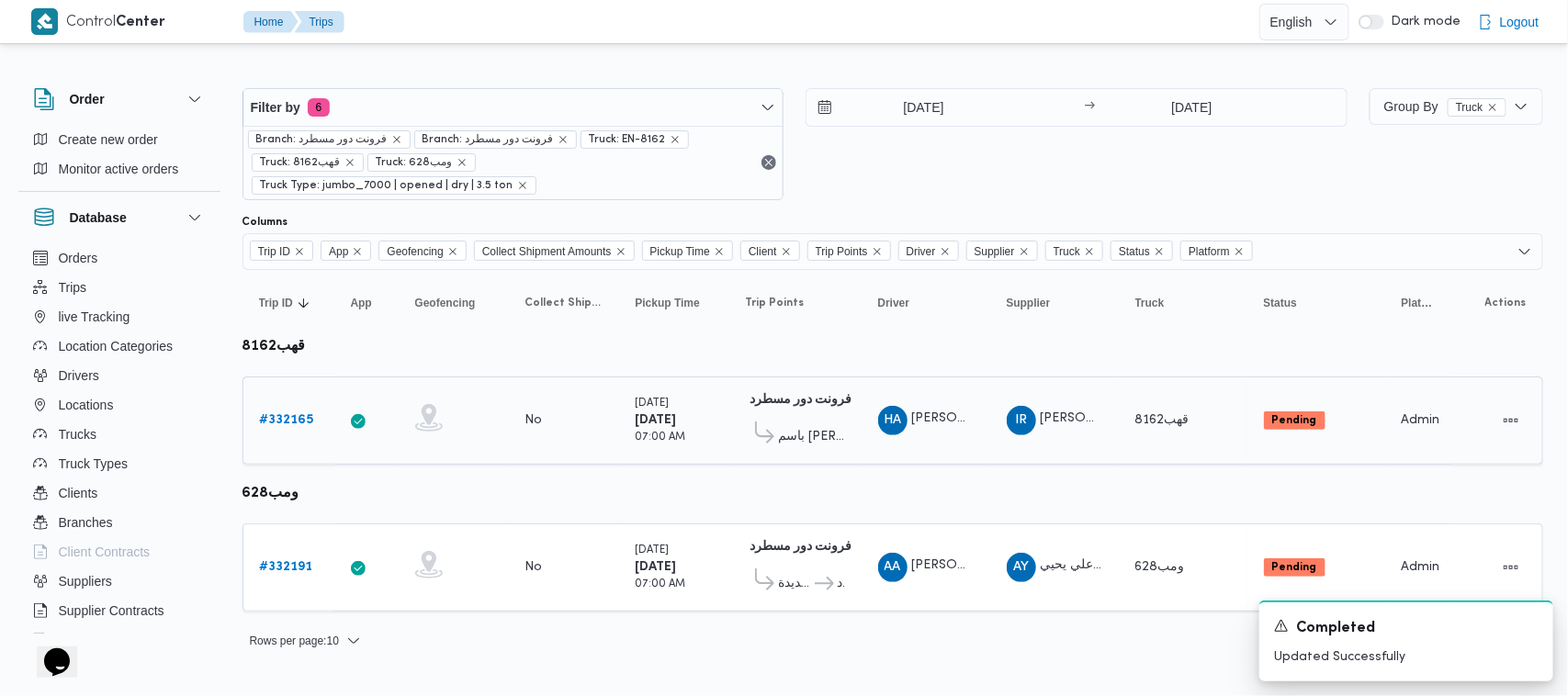
click at [300, 410] on link "# 332165" at bounding box center [287, 421] width 54 height 22
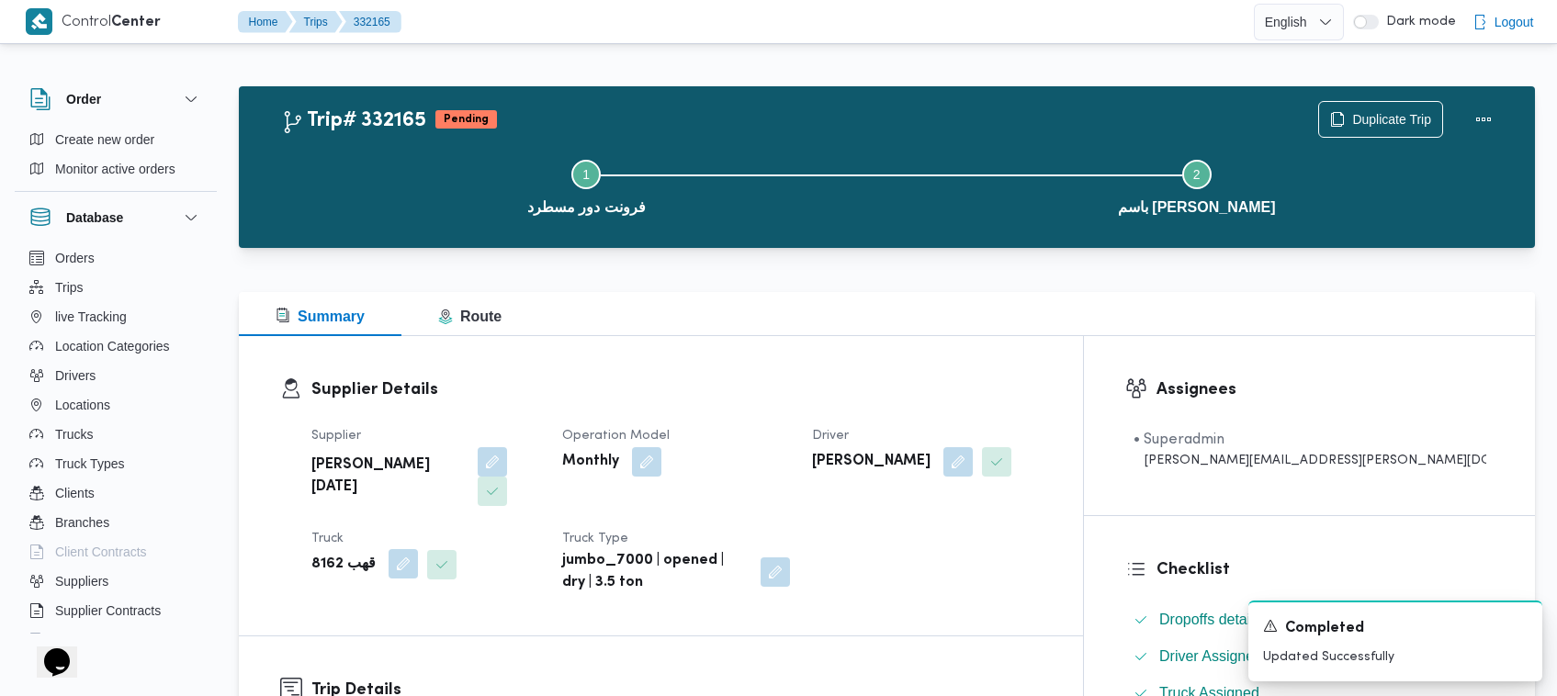
click at [402, 549] on button "button" at bounding box center [403, 563] width 29 height 29
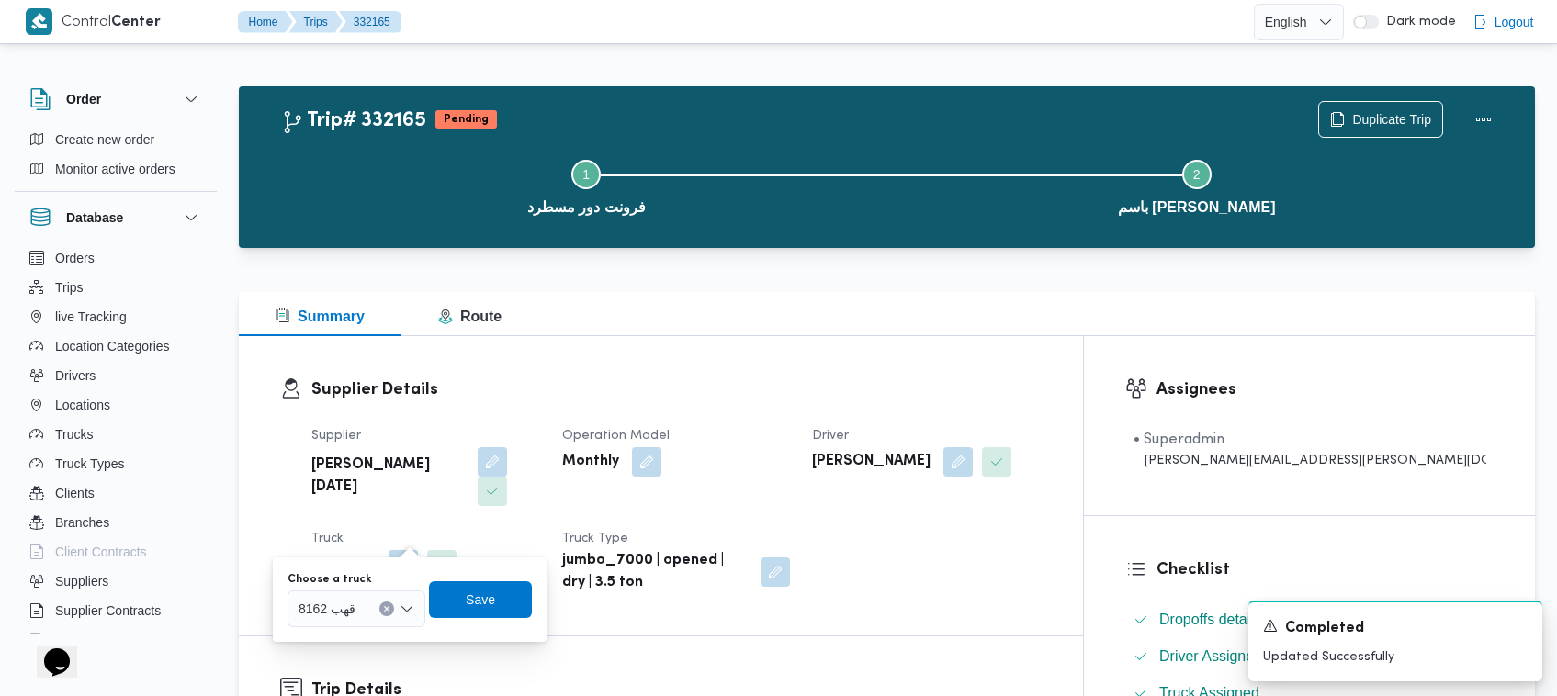
click at [378, 585] on div "Choose a truck" at bounding box center [357, 579] width 138 height 15
click at [359, 618] on div at bounding box center [363, 608] width 9 height 29
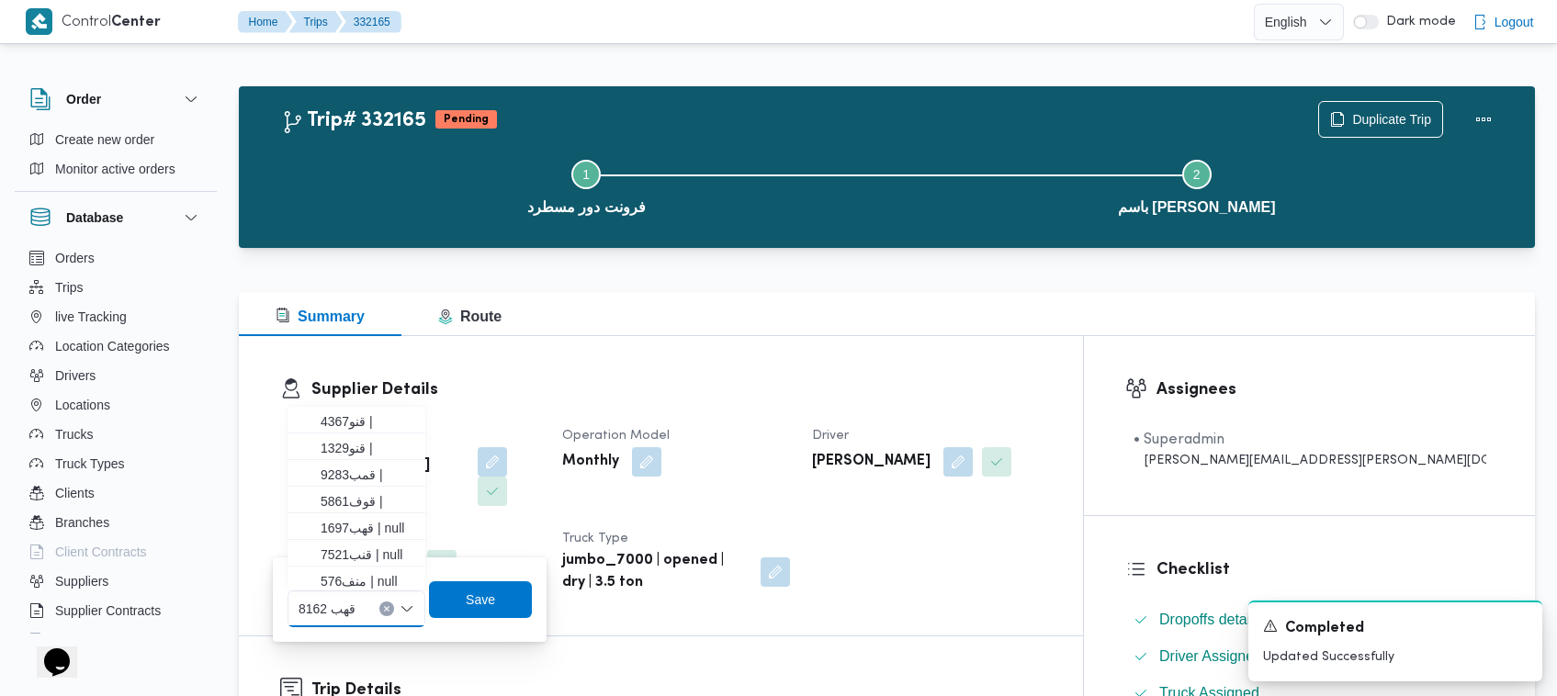
paste input "3465"
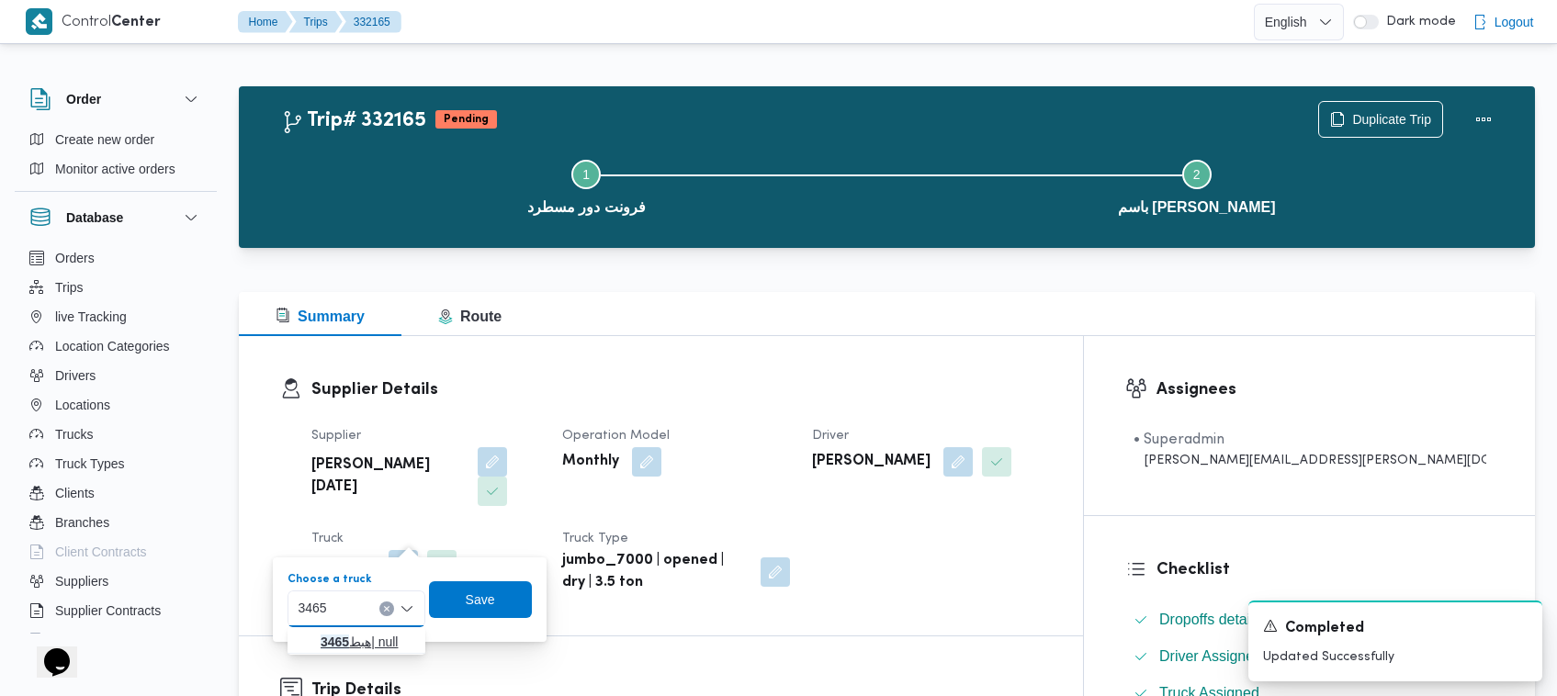
type input "3465"
click at [299, 636] on icon "button" at bounding box center [306, 642] width 15 height 15
click at [490, 593] on span "Save" at bounding box center [491, 599] width 29 height 22
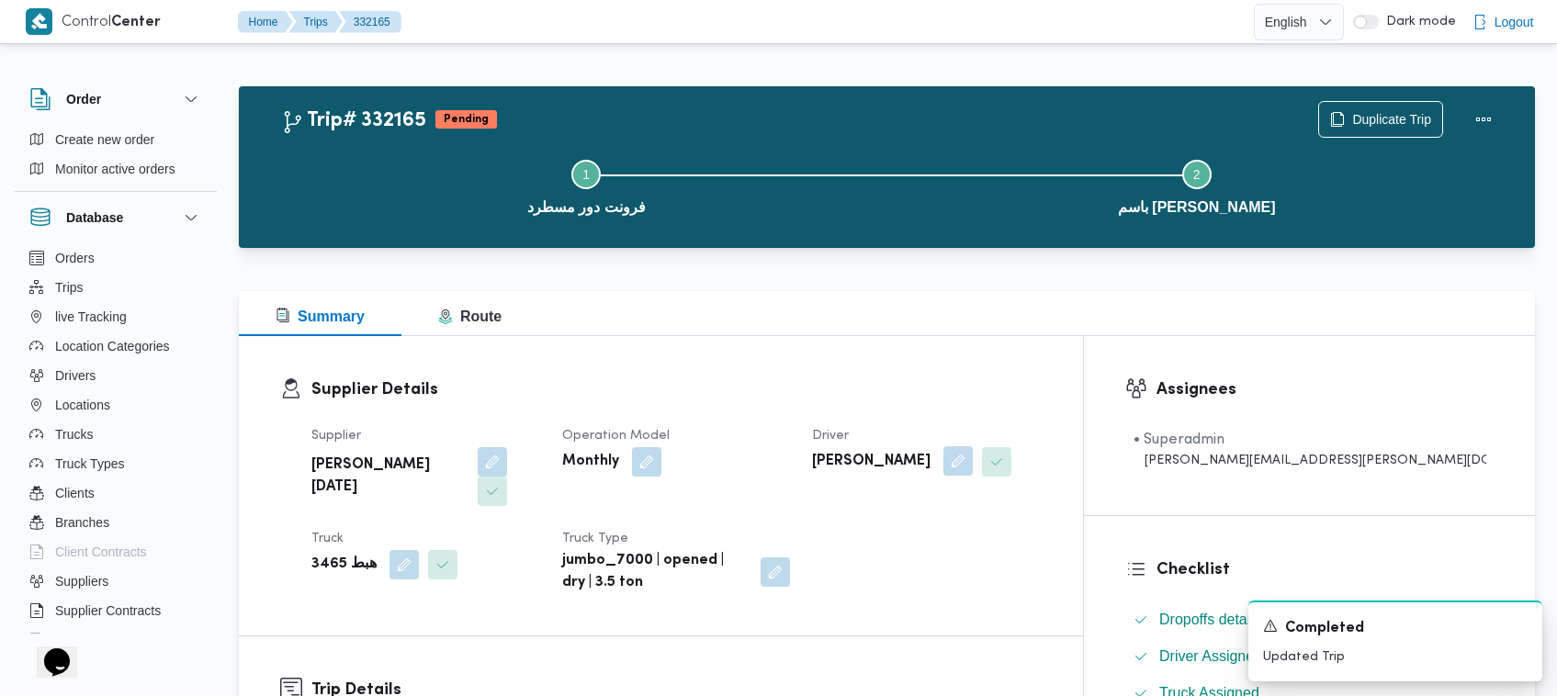
click at [973, 462] on button "button" at bounding box center [957, 460] width 29 height 29
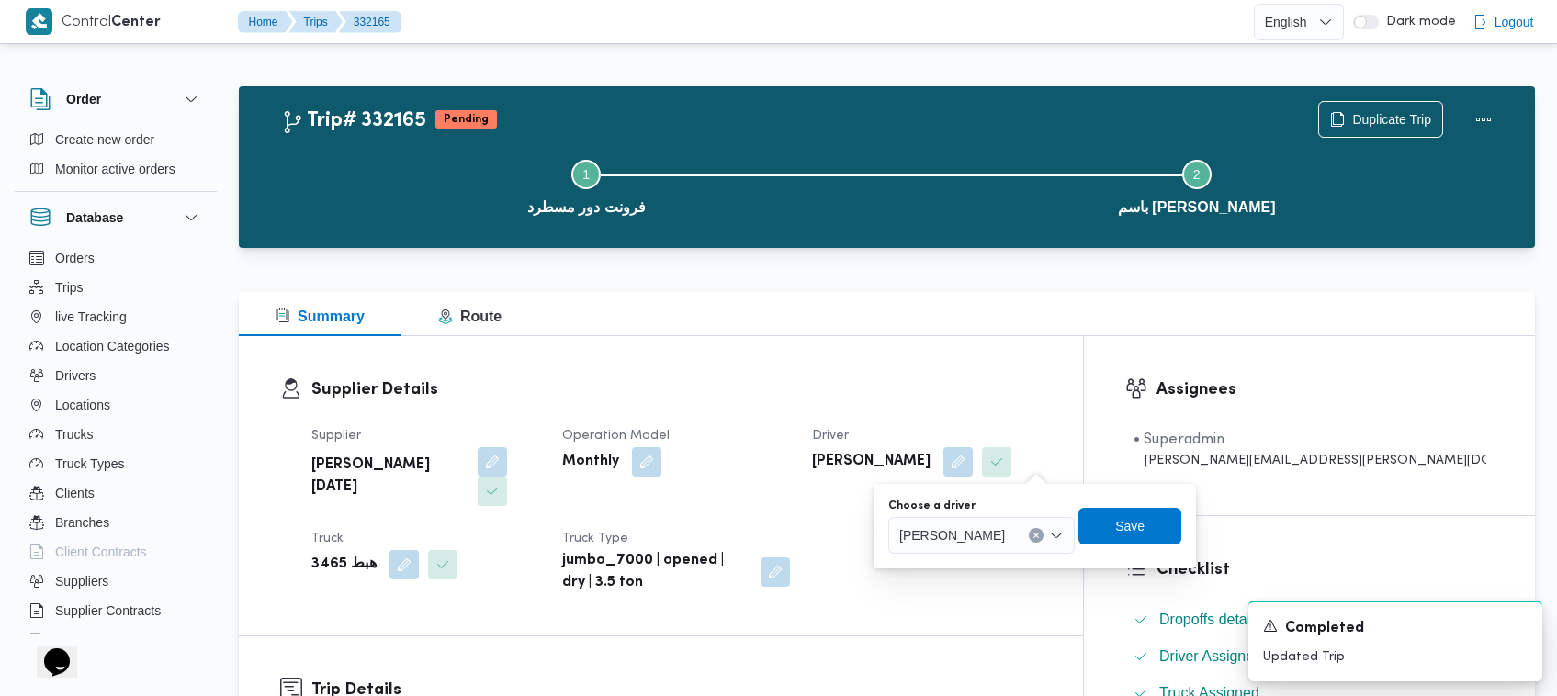
click at [958, 533] on span "[PERSON_NAME]" at bounding box center [952, 534] width 106 height 20
paste input "[PERSON_NAME]"
type input "[PERSON_NAME]"
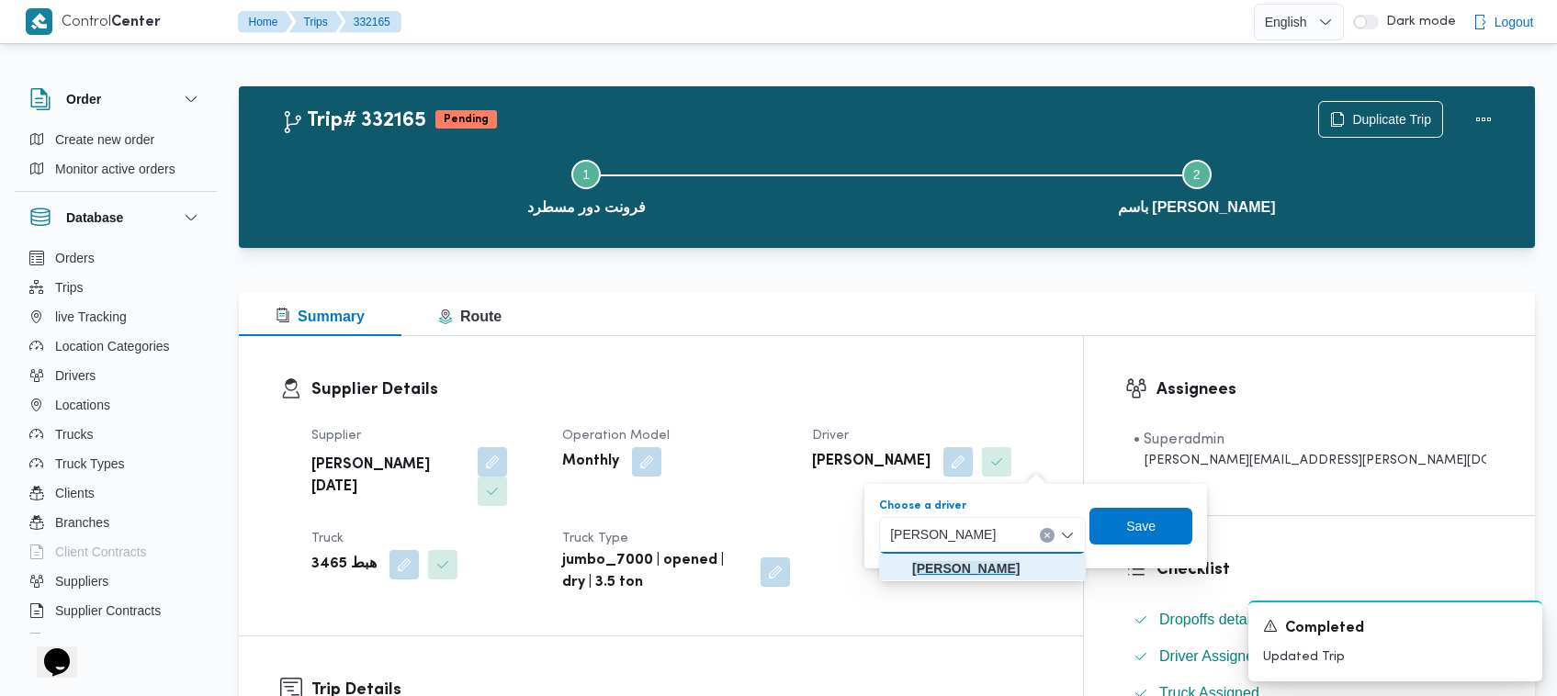
click at [974, 570] on mark "[PERSON_NAME]" at bounding box center [965, 568] width 107 height 15
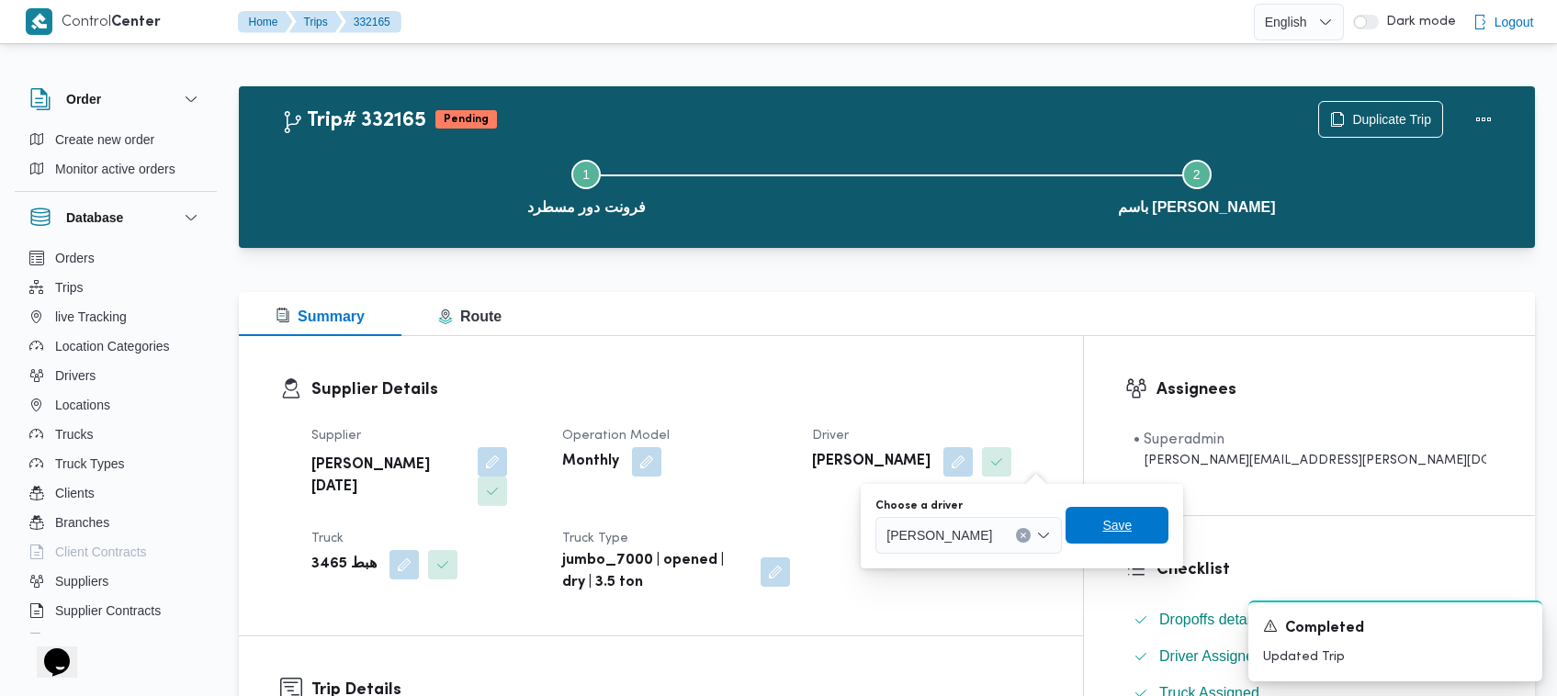
click at [1148, 537] on span "Save" at bounding box center [1117, 525] width 103 height 37
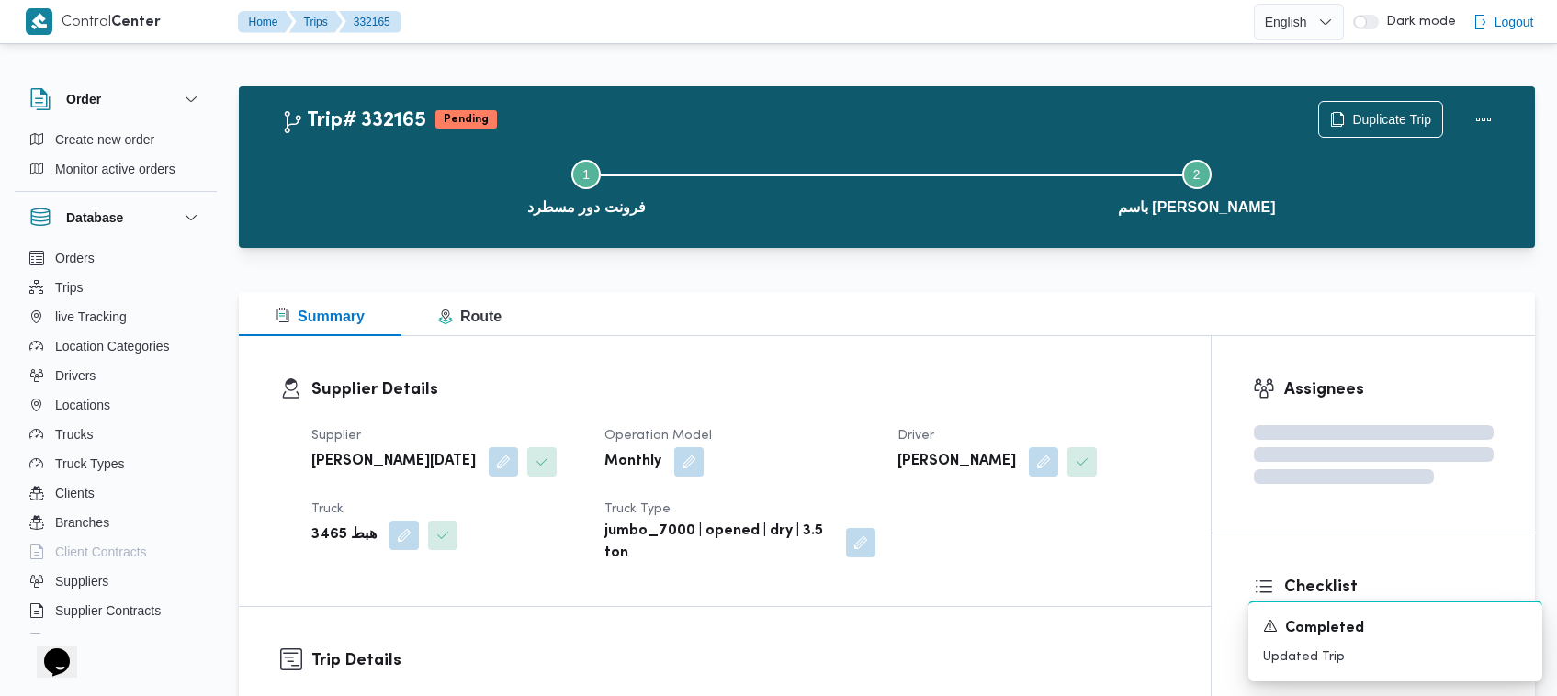
click at [860, 381] on h3 "Supplier Details" at bounding box center [740, 390] width 858 height 25
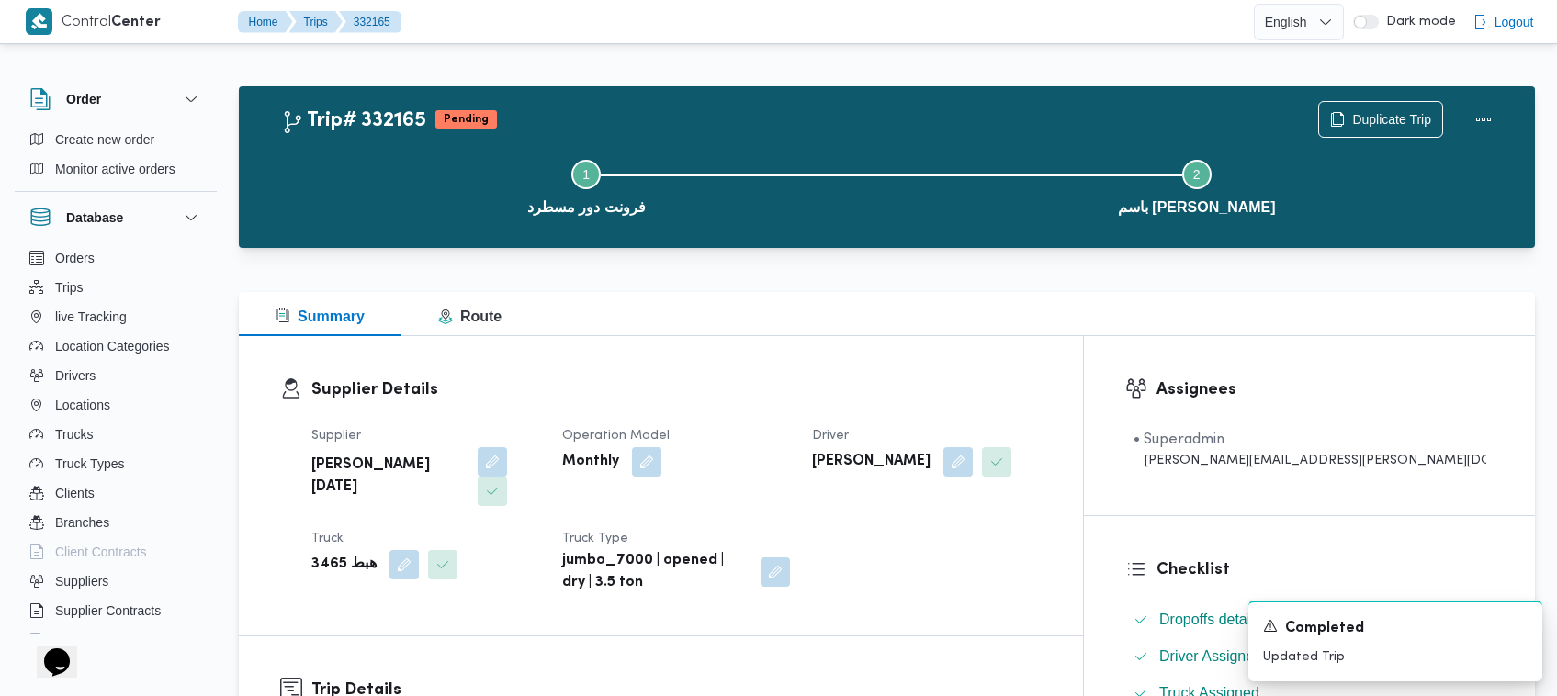
click at [732, 462] on div "Monthly" at bounding box center [676, 461] width 232 height 33
click at [744, 384] on h3 "Supplier Details" at bounding box center [676, 390] width 730 height 25
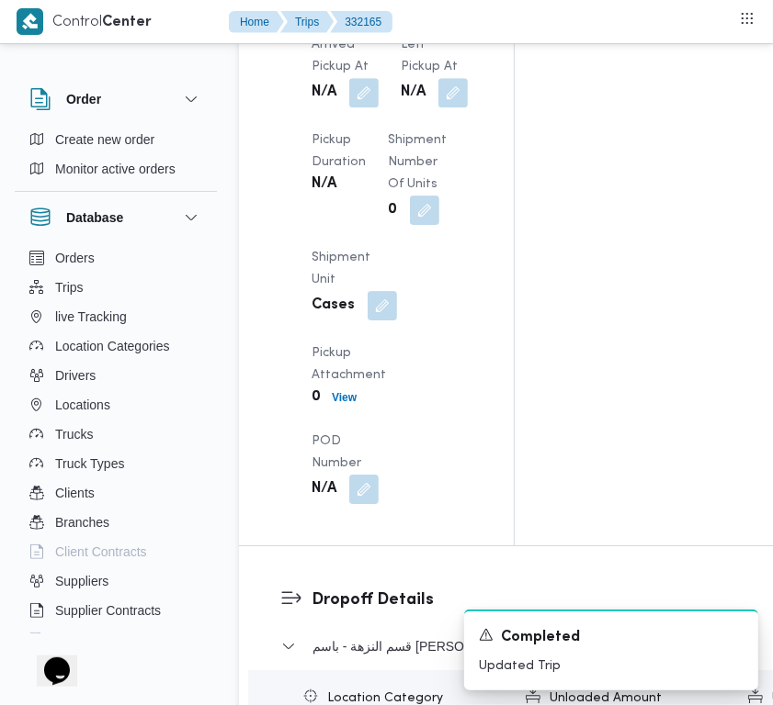
scroll to position [3240, 0]
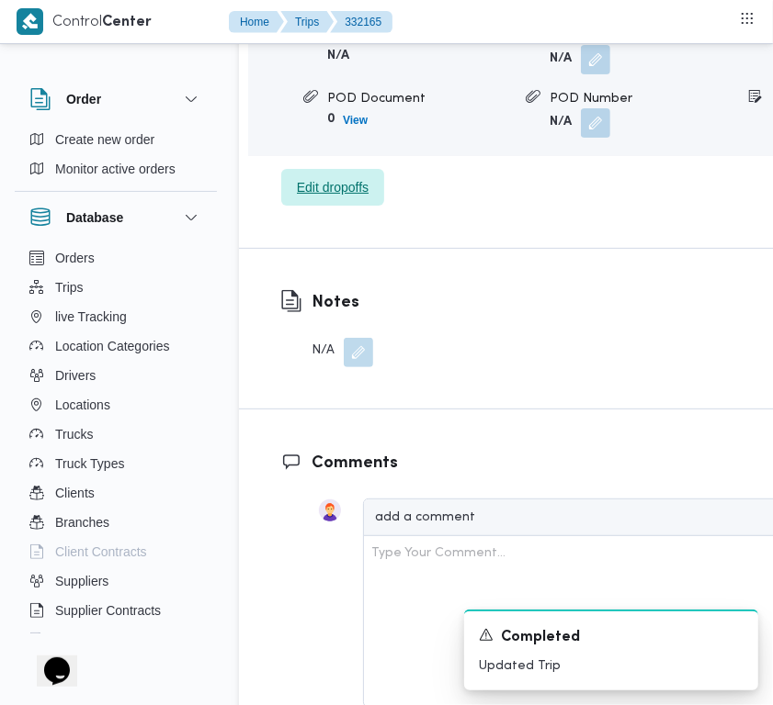
click at [309, 198] on span "Edit dropoffs" at bounding box center [333, 187] width 72 height 22
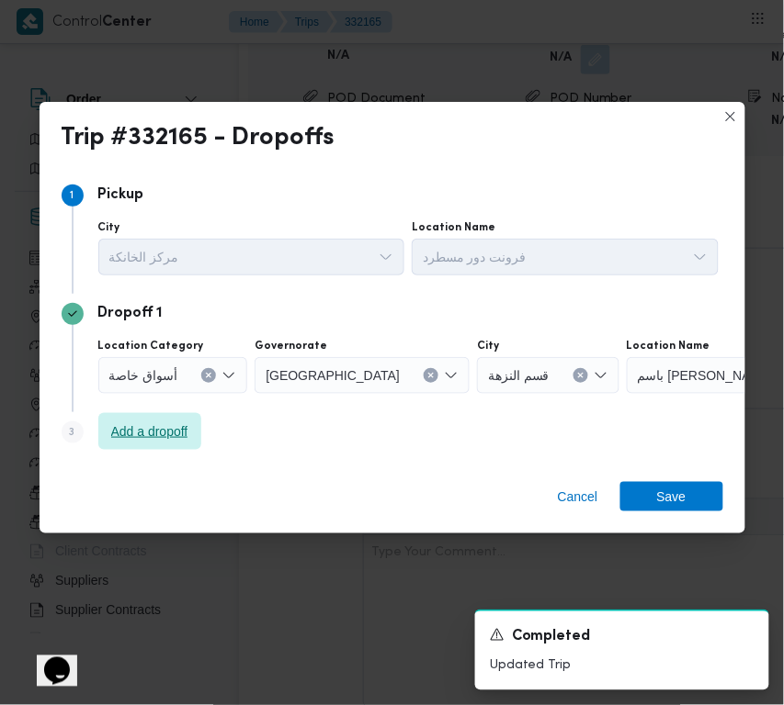
click at [126, 427] on span "Add a dropoff" at bounding box center [149, 432] width 77 height 22
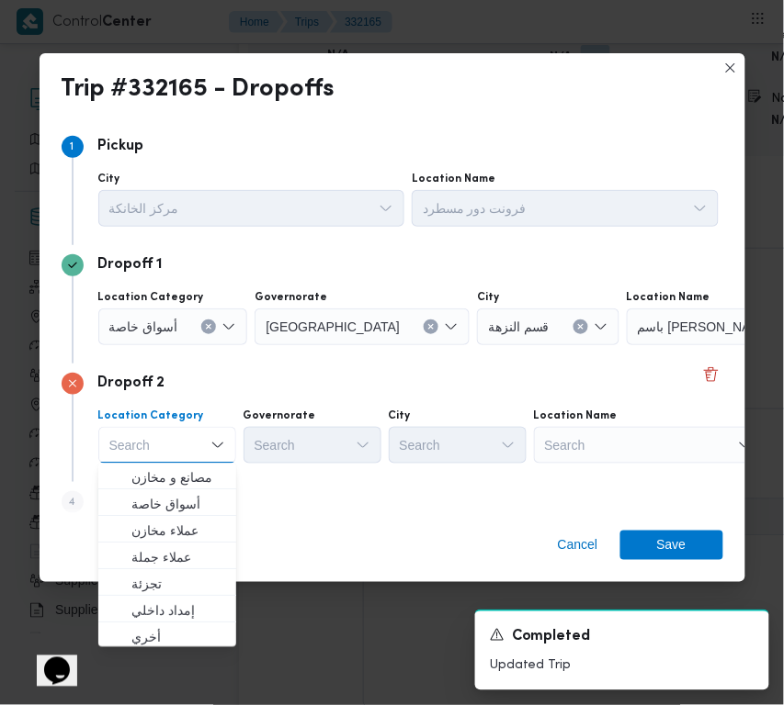
click at [620, 438] on div "Search" at bounding box center [649, 445] width 230 height 37
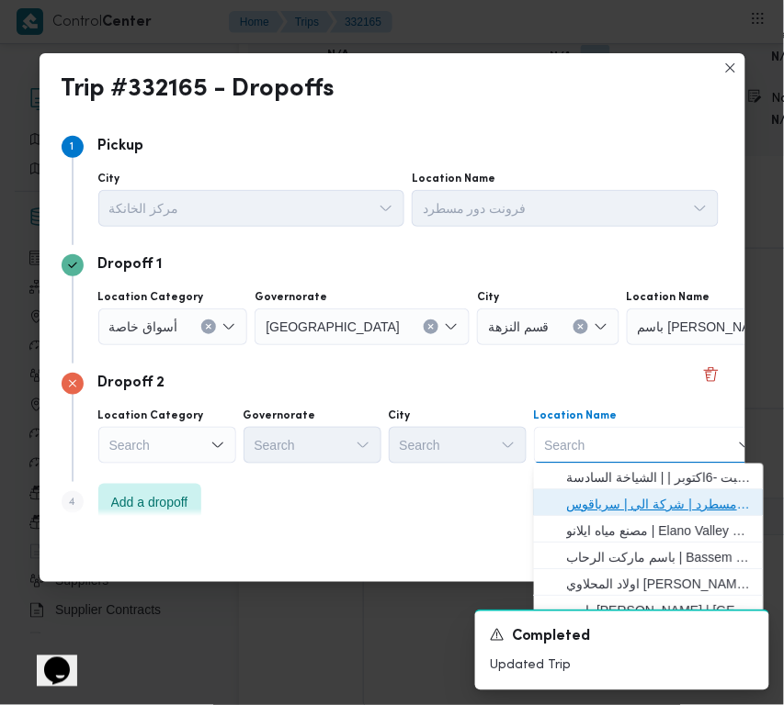
click at [637, 497] on span "فرونت دور مسطرد | شركة الي | سرياقوس" at bounding box center [660, 505] width 186 height 22
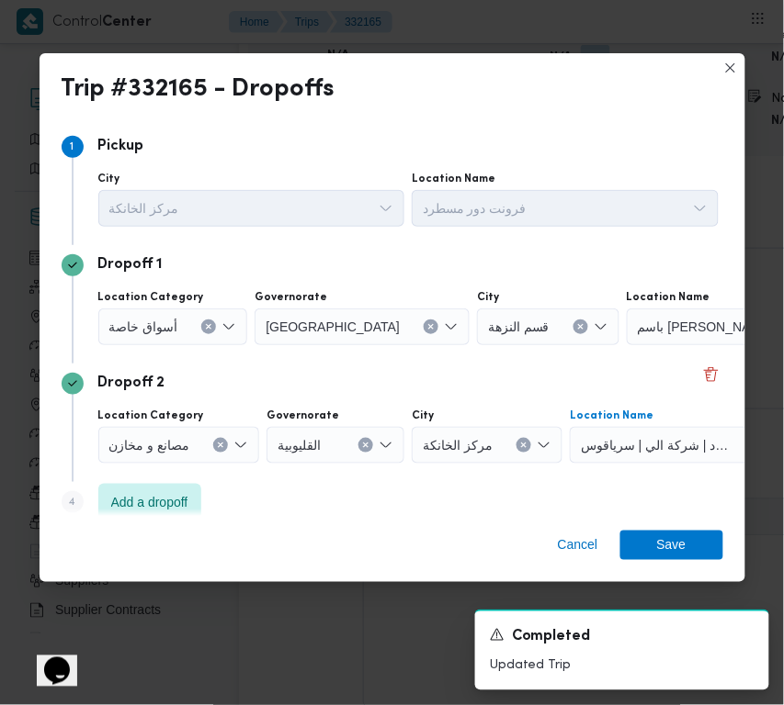
click at [427, 326] on icon "Clear input" at bounding box center [430, 326] width 7 height 7
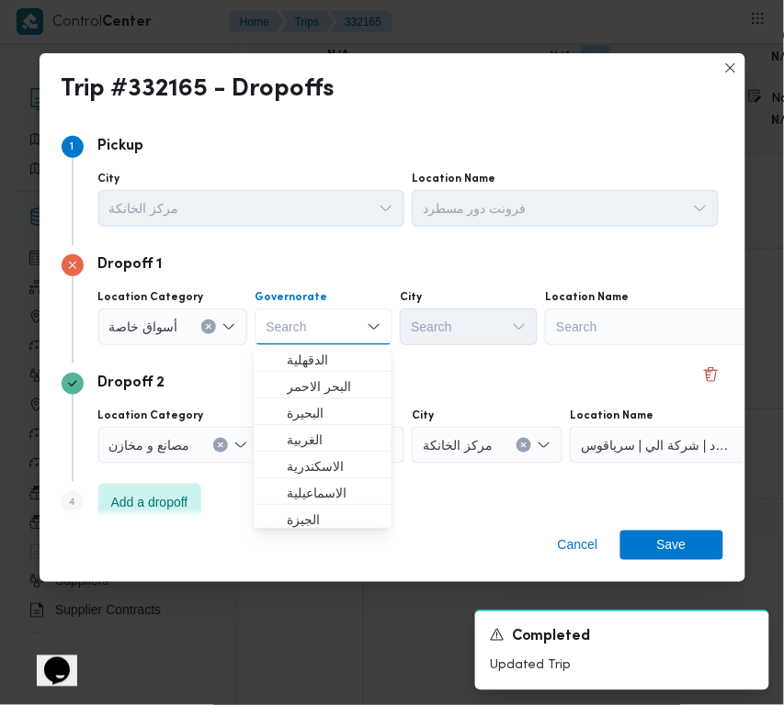
click at [598, 331] on div "Search" at bounding box center [660, 327] width 230 height 37
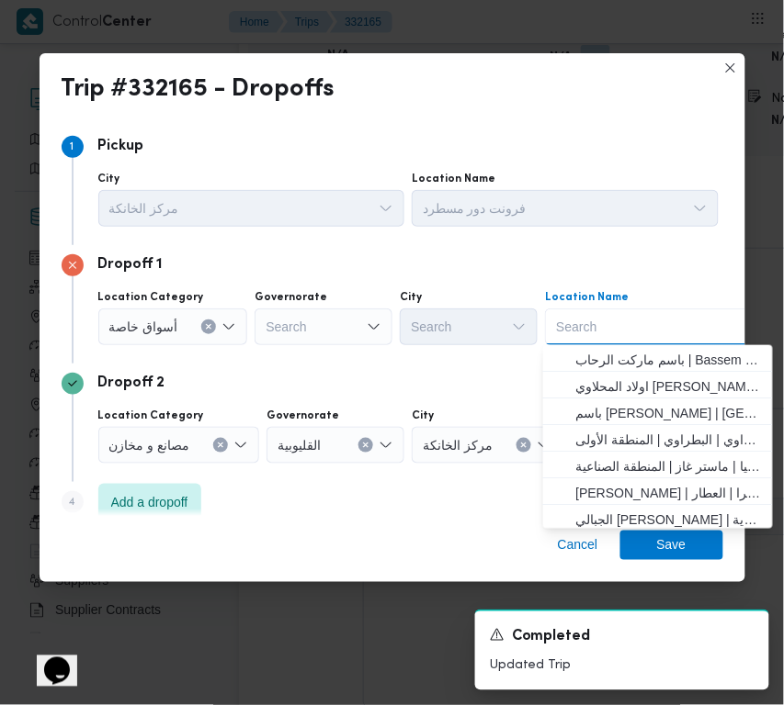
paste input "سعودي درك ستور زايد"
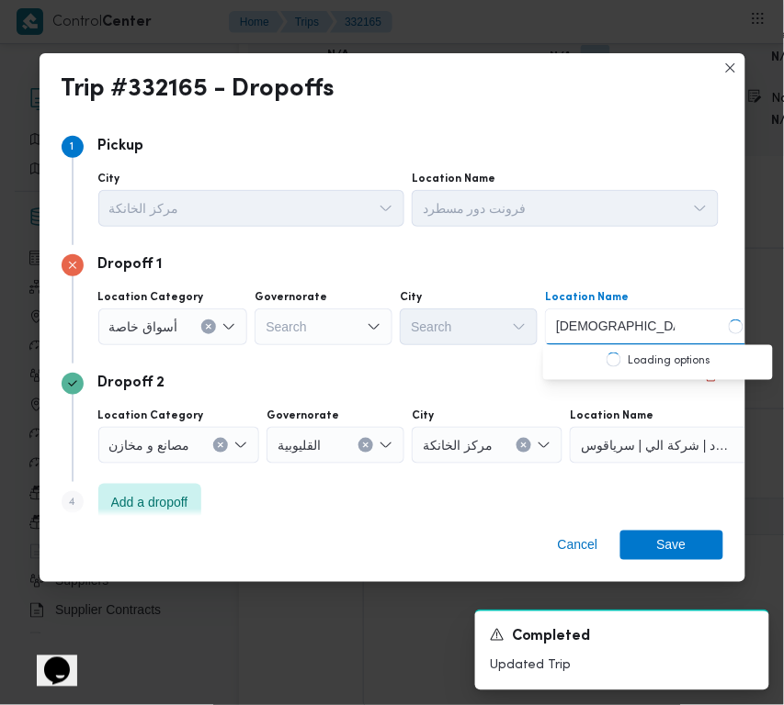
click at [618, 331] on input "سعودي درك ستور زايد" at bounding box center [615, 327] width 119 height 22
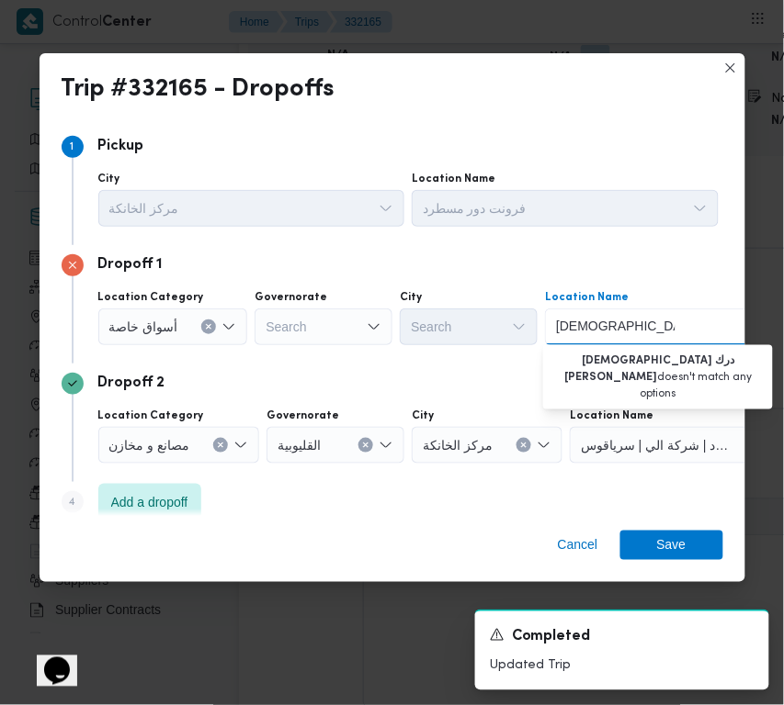
click at [618, 331] on input "سعودي درك ستور زايد" at bounding box center [615, 327] width 119 height 22
click at [590, 331] on input "سعودي درك ستور زايد" at bounding box center [615, 327] width 119 height 22
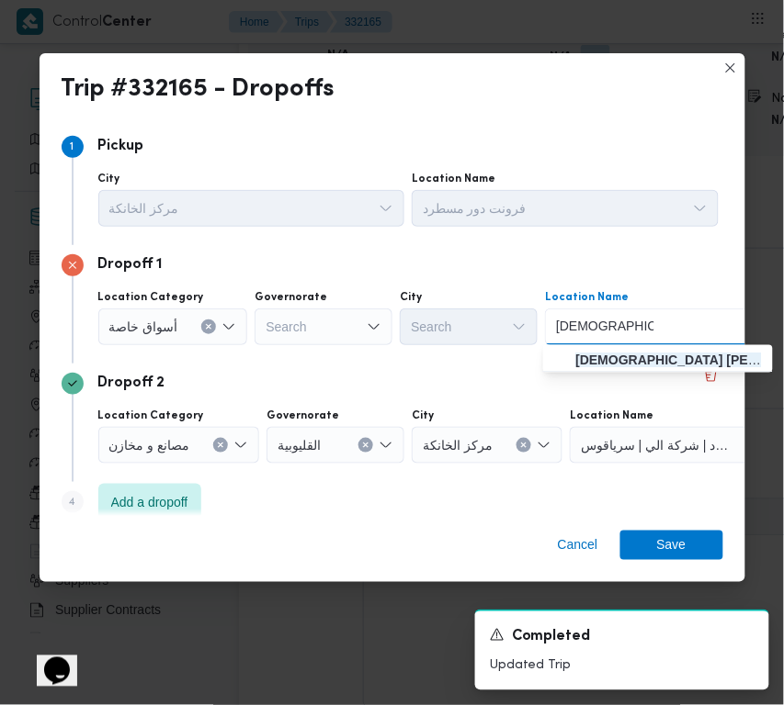
type input "سعودي الشيخ زايد"
click at [600, 364] on span "سعودي الشيخ زايد | سعودى سوبر ماركت | null" at bounding box center [669, 360] width 186 height 22
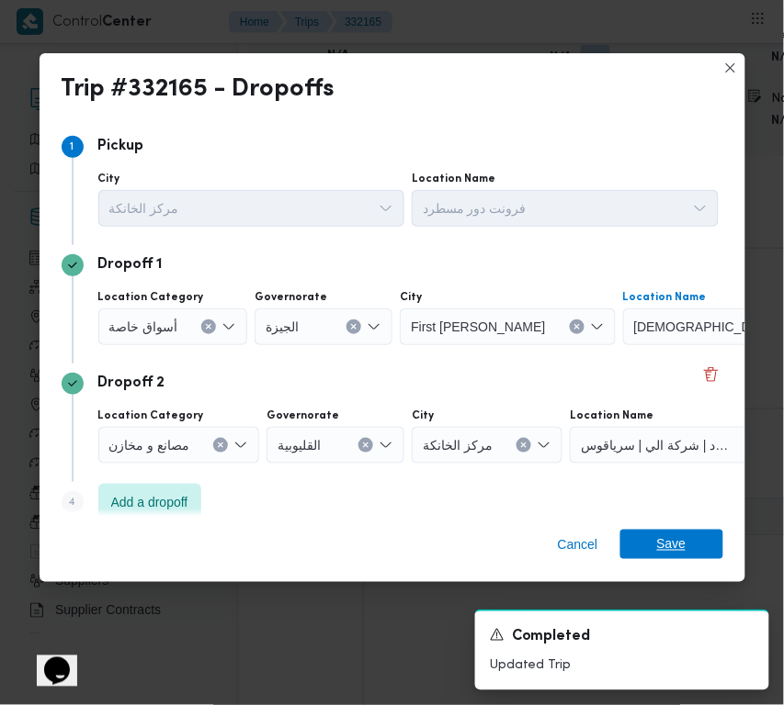
click at [682, 539] on span "Save" at bounding box center [671, 544] width 29 height 29
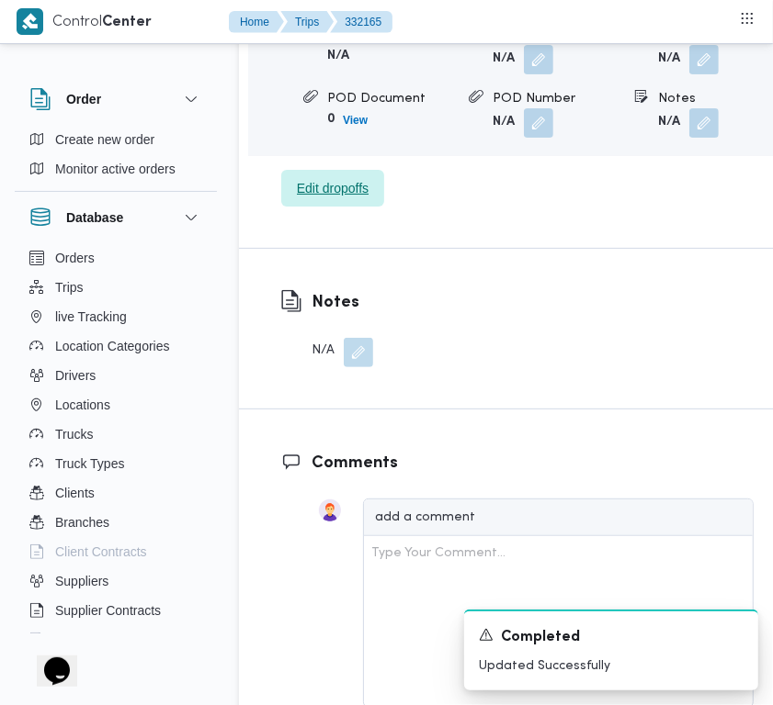
scroll to position [2622, 0]
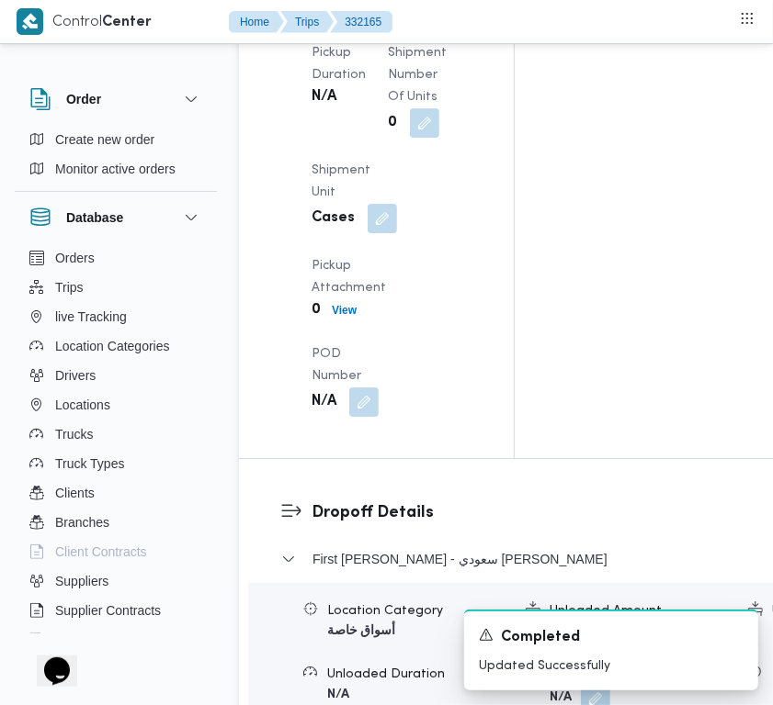
click at [438, 19] on button "button" at bounding box center [452, 4] width 29 height 29
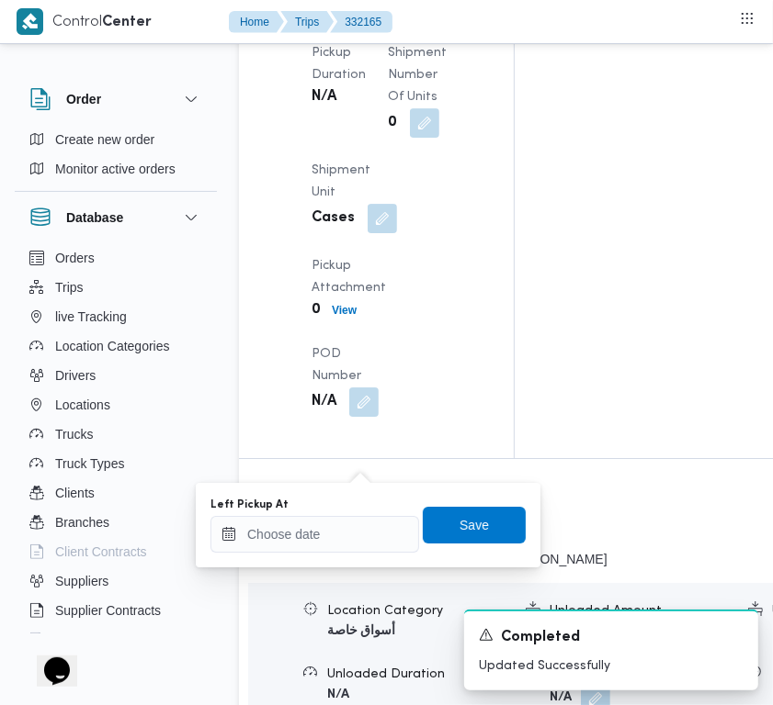
click at [324, 565] on div "You are in a dialog. To close this dialog, hit escape. Left Pickup At Save" at bounding box center [368, 525] width 344 height 85
click at [329, 538] on input "Left Pickup At" at bounding box center [314, 534] width 209 height 37
paste input "26/8/2025 9:00:00 AM"
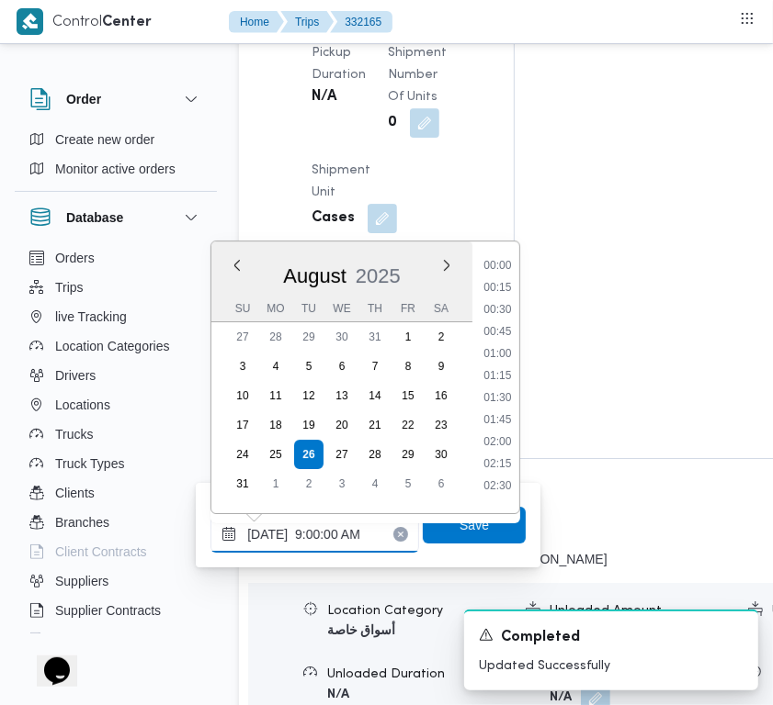
type input "26/8/2025 9:00:00 AM"
click at [459, 531] on span "Save" at bounding box center [473, 524] width 29 height 22
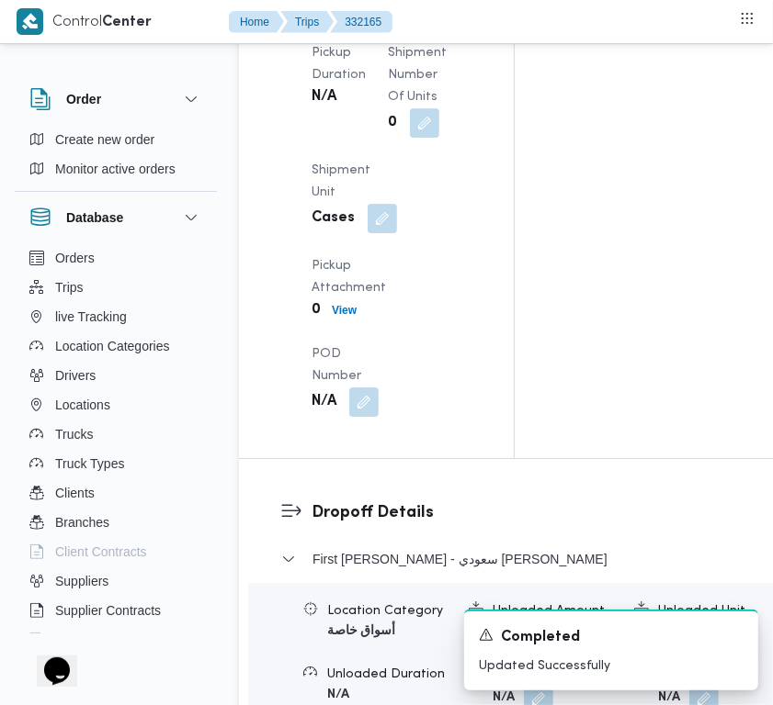
click at [383, 355] on div "Arrived Pickup At N/A Left Pickup At N/A Pickup Duration N/A Shipment Number of…" at bounding box center [391, 182] width 183 height 492
click at [378, 19] on button "button" at bounding box center [363, 4] width 29 height 29
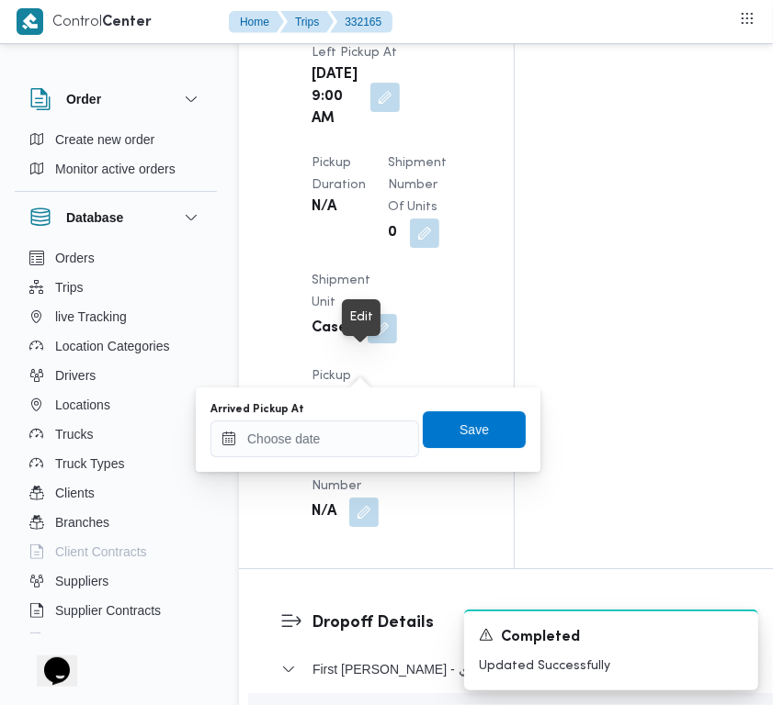
click at [368, 418] on div "Arrived Pickup At" at bounding box center [314, 429] width 209 height 55
click at [379, 443] on input "Arrived Pickup At" at bounding box center [314, 439] width 209 height 37
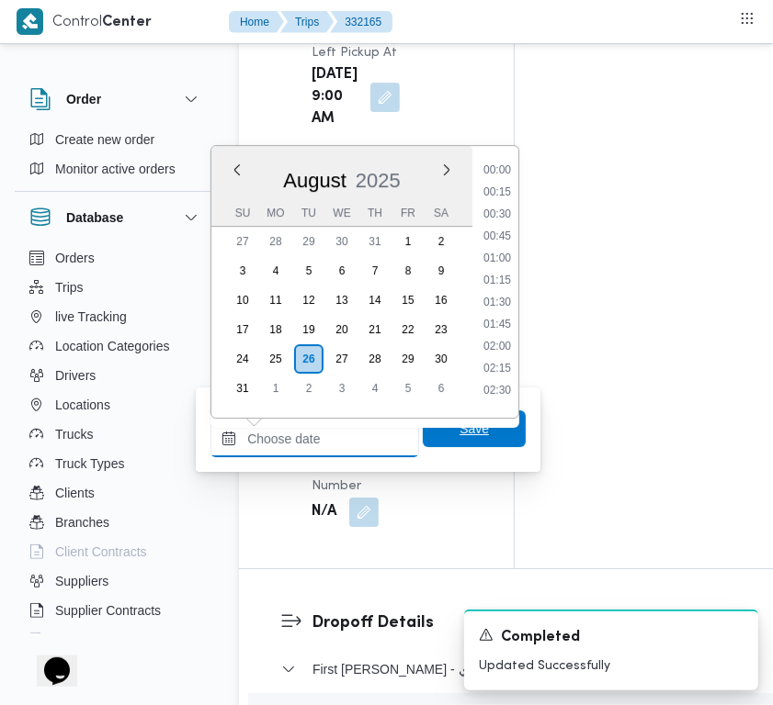
paste input "26/8/2025 9:00:00 AM"
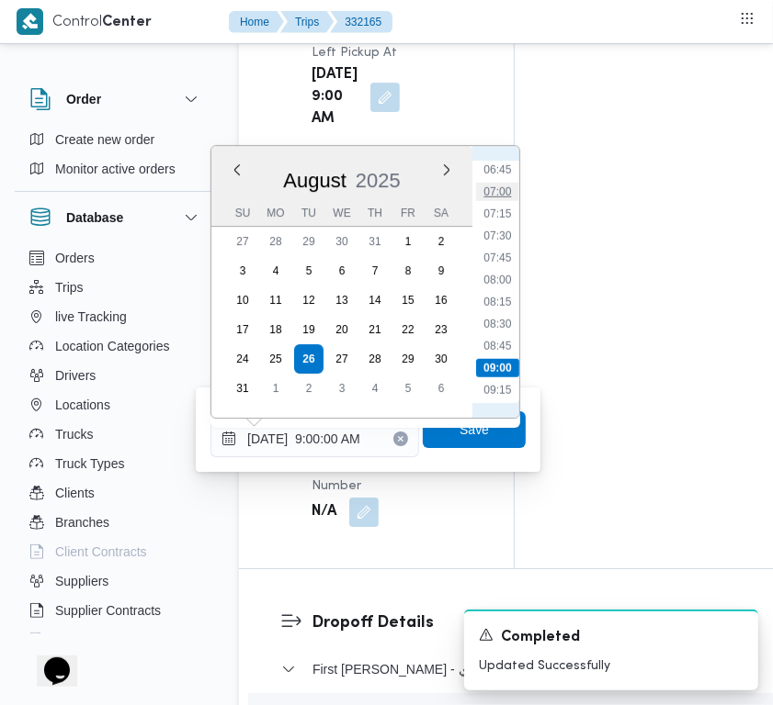
scroll to position [585, 0]
click at [502, 243] on li "07:30" at bounding box center [497, 246] width 42 height 18
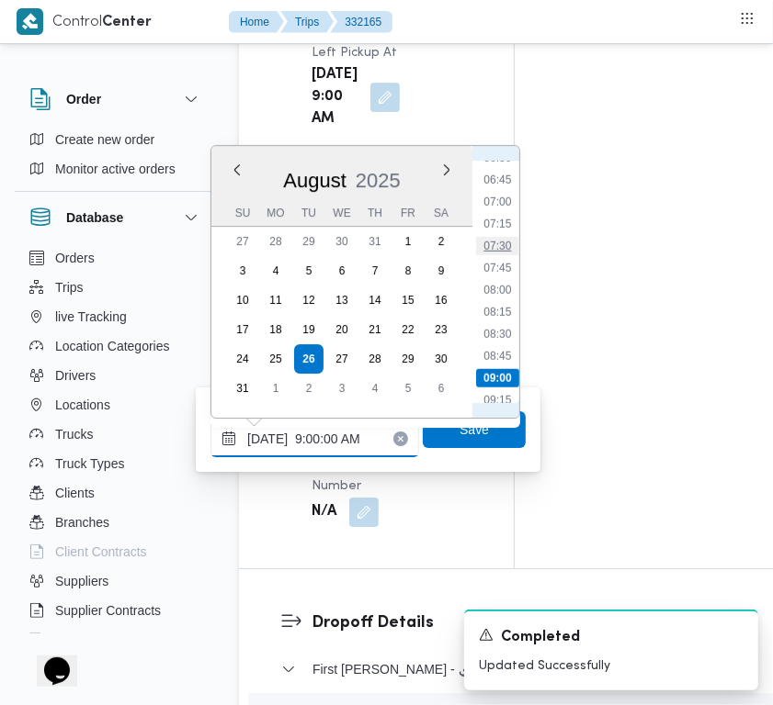
type input "26/08/2025 07:30"
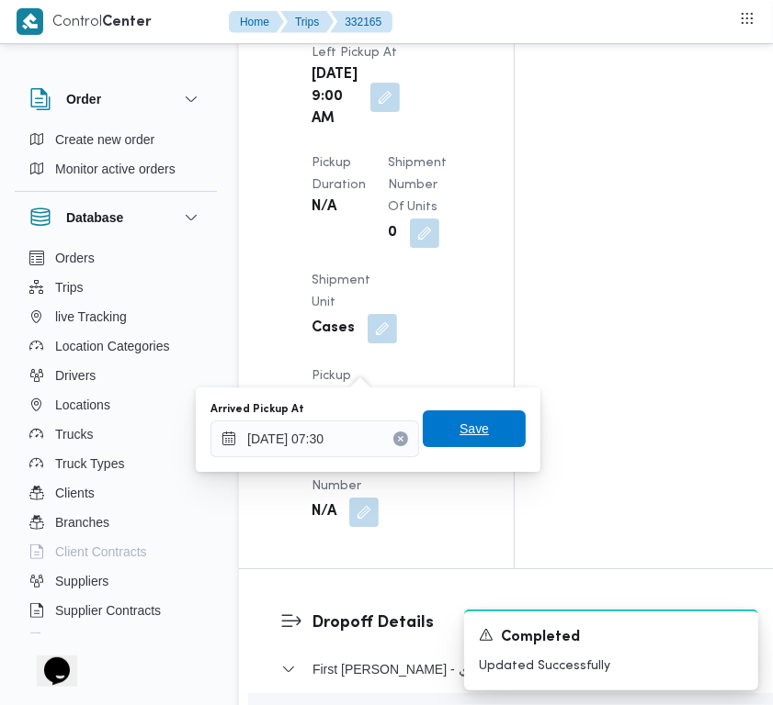
click at [465, 416] on span "Save" at bounding box center [474, 429] width 103 height 37
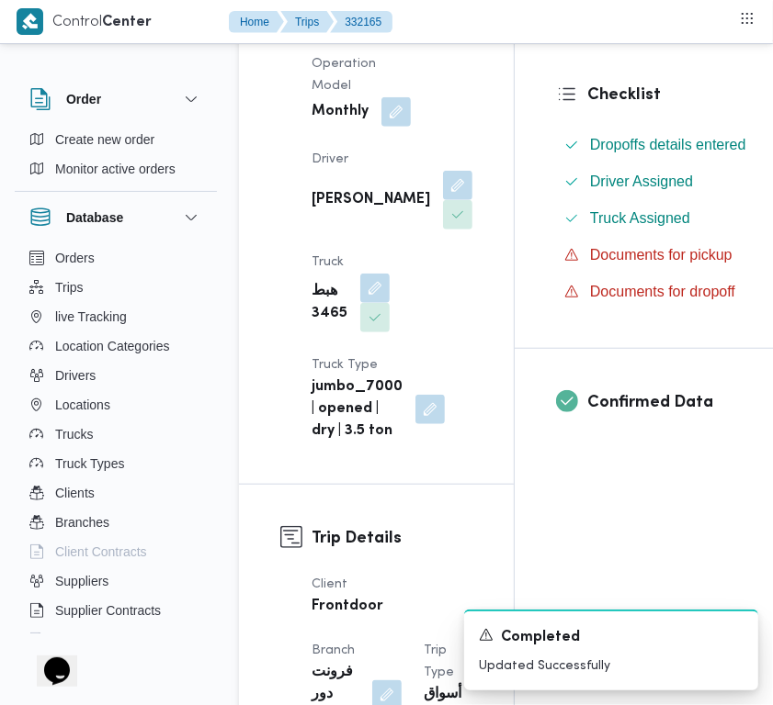
scroll to position [441, 0]
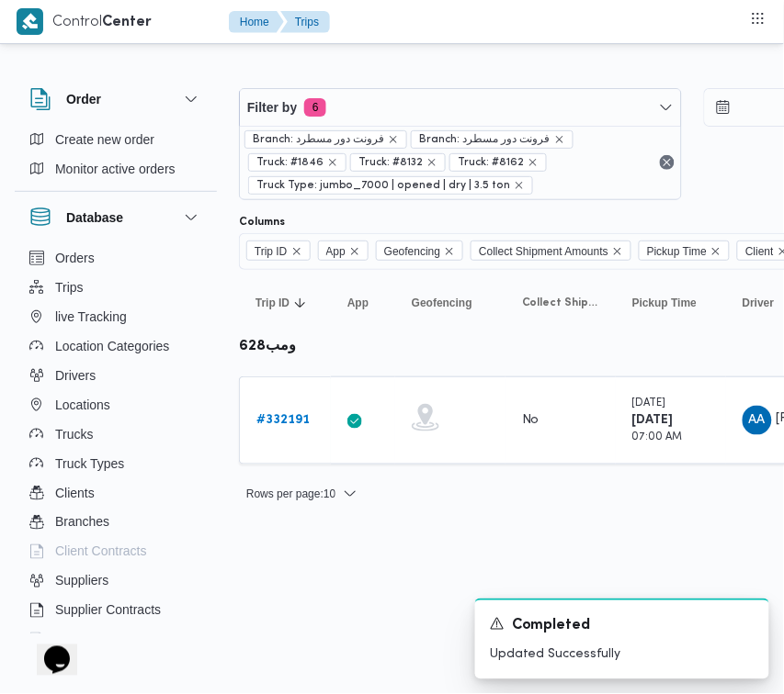
click at [432, 85] on div "Filter by 6 Branch: فرونت دور مسطرد Branch: فرونت دور مسطرد Truck: #1846 Truck:…" at bounding box center [692, 144] width 929 height 134
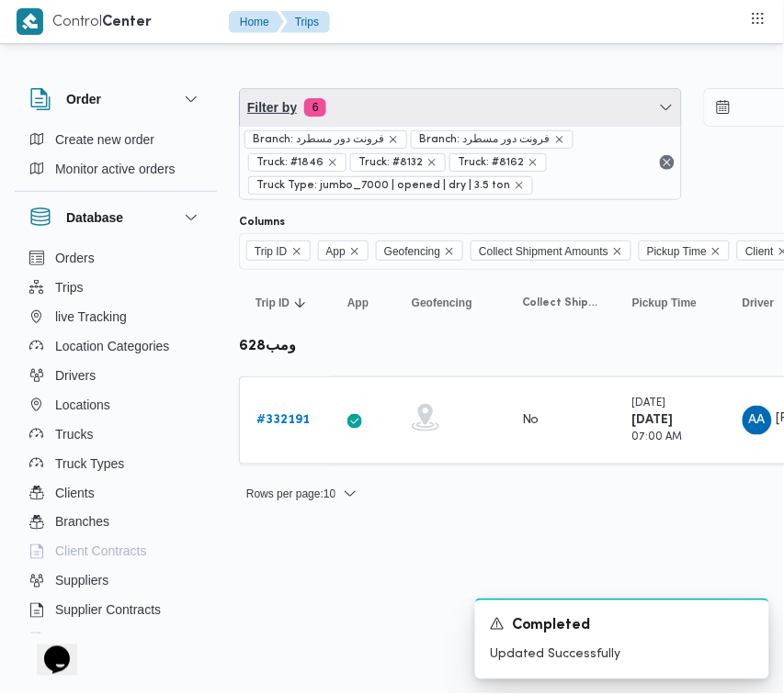
click at [432, 97] on span "Filter by 6" at bounding box center [460, 107] width 441 height 37
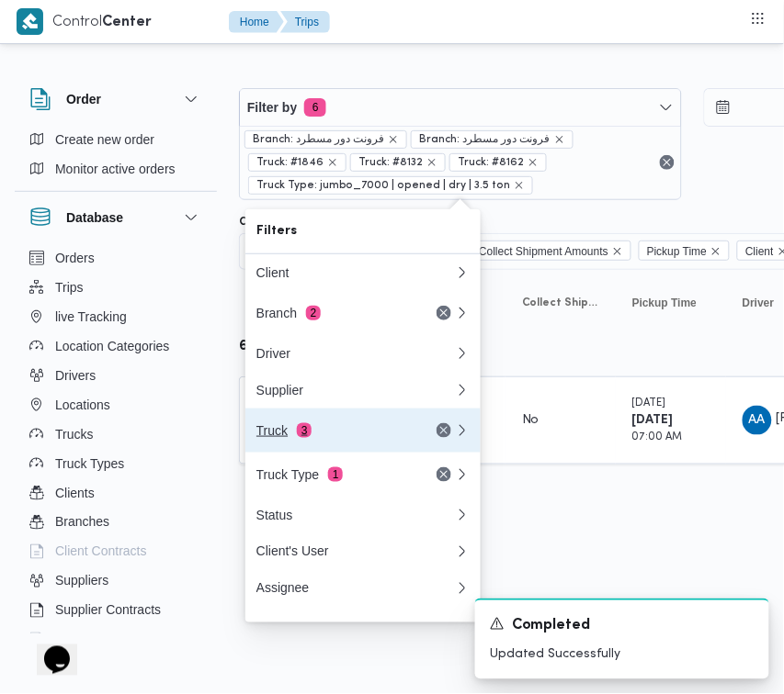
click at [304, 438] on div "Truck 3" at bounding box center [333, 430] width 154 height 15
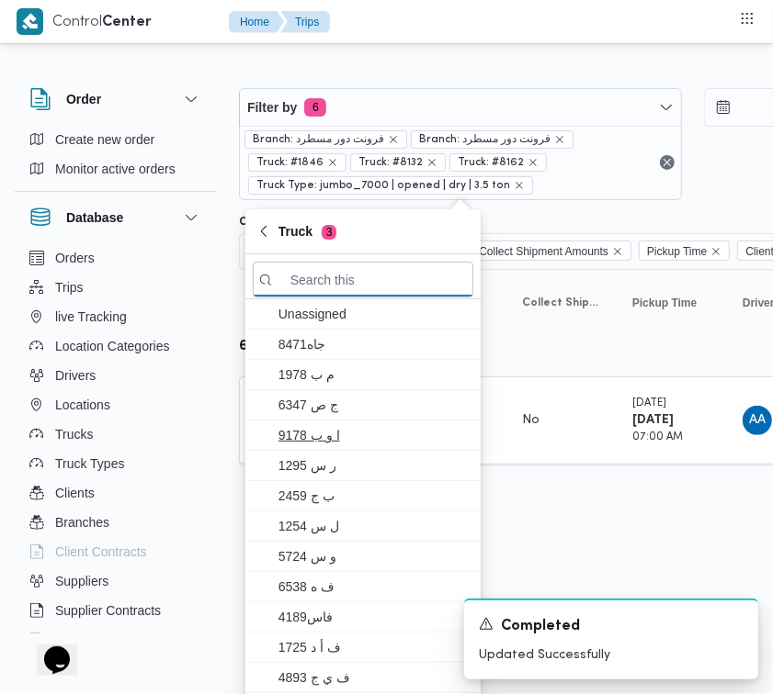
paste input "6721"
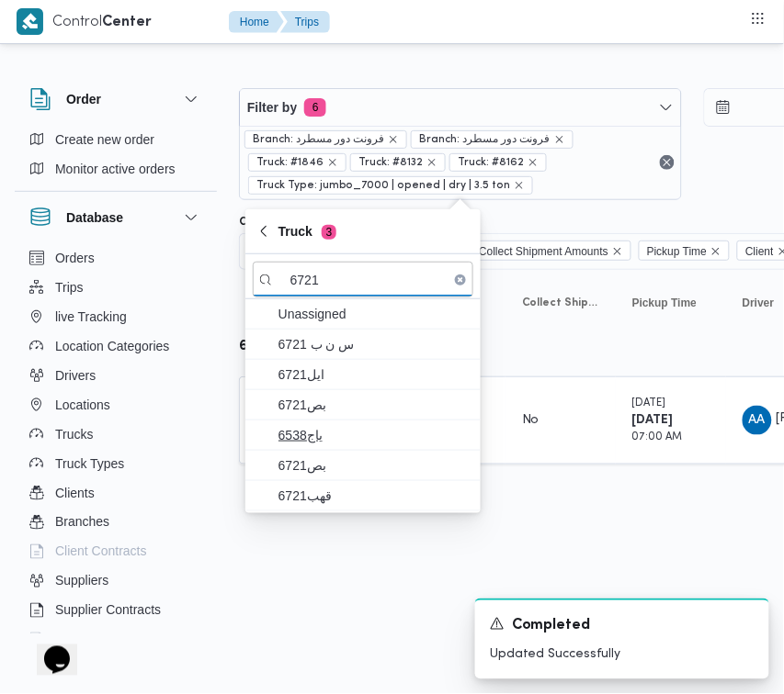
type input "6721"
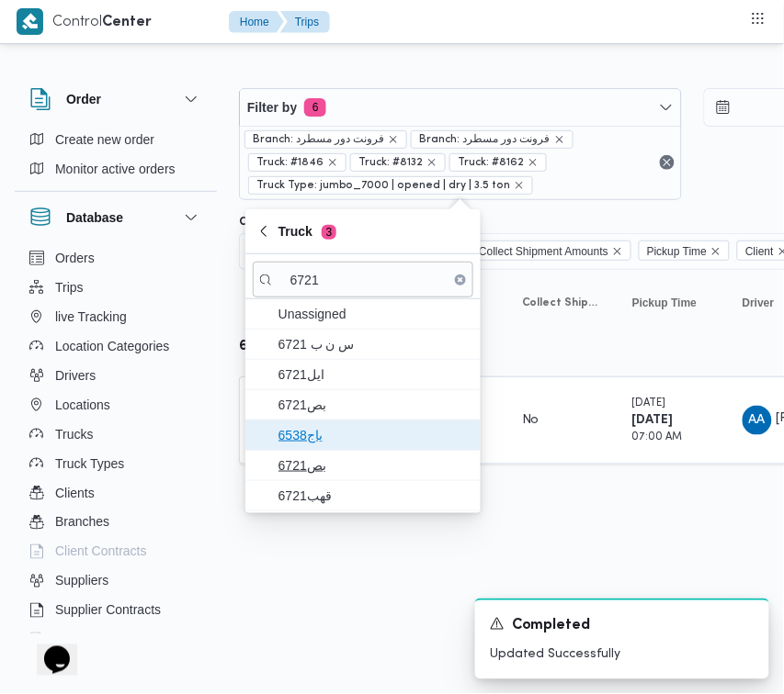
click at [319, 439] on span "ياج6538" at bounding box center [373, 435] width 191 height 22
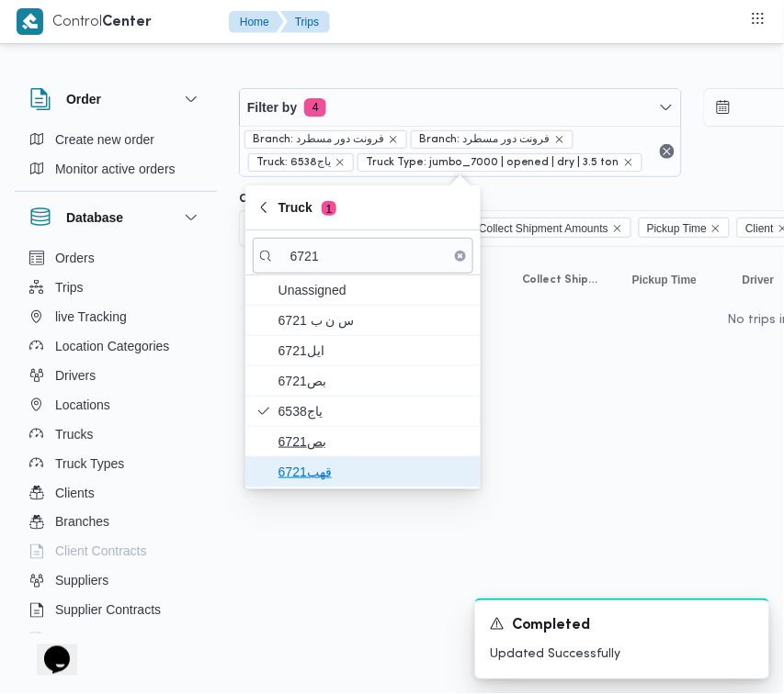
click at [331, 464] on span "قهب6721" at bounding box center [363, 471] width 220 height 29
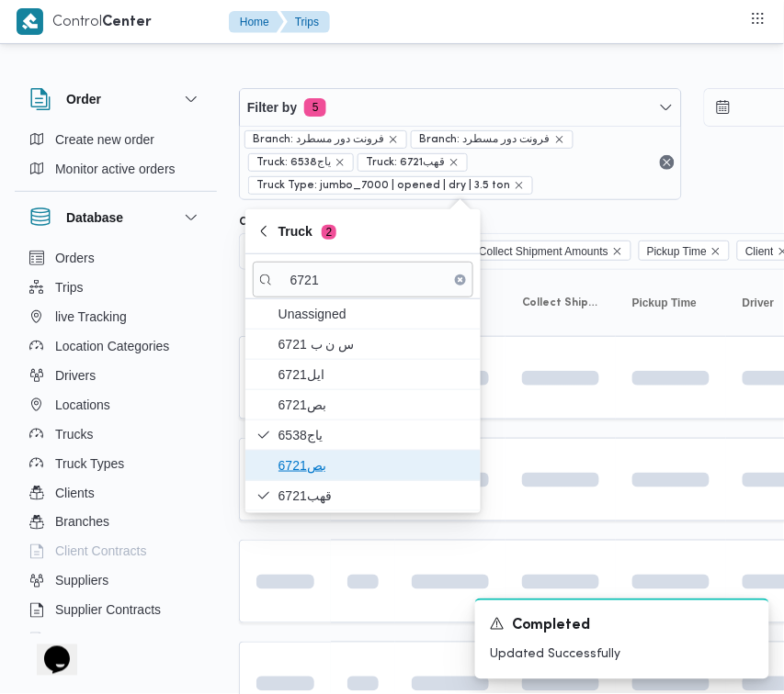
click at [329, 462] on span "بص6721" at bounding box center [373, 466] width 191 height 22
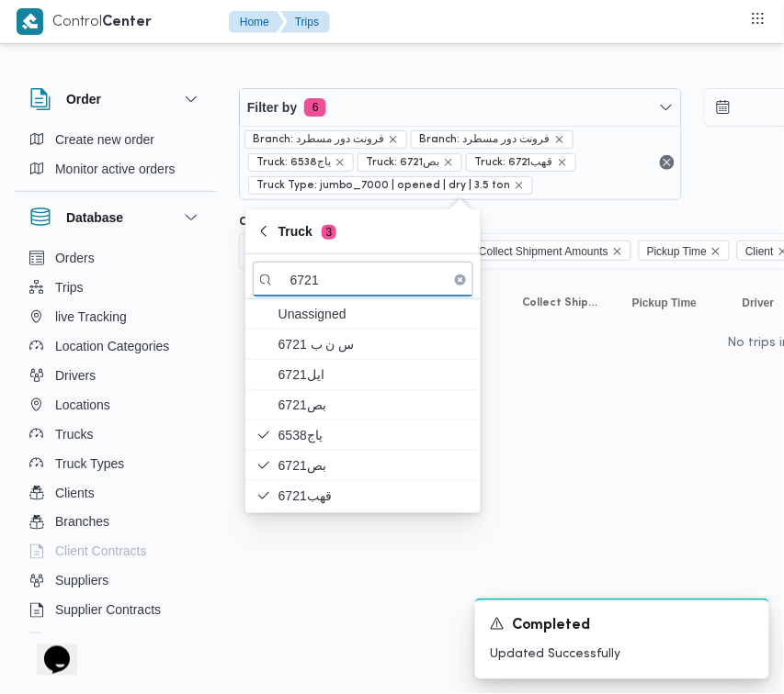
click at [340, 572] on html "Control Center Home Trips Order Create new order Monitor active orders Database…" at bounding box center [392, 347] width 784 height 694
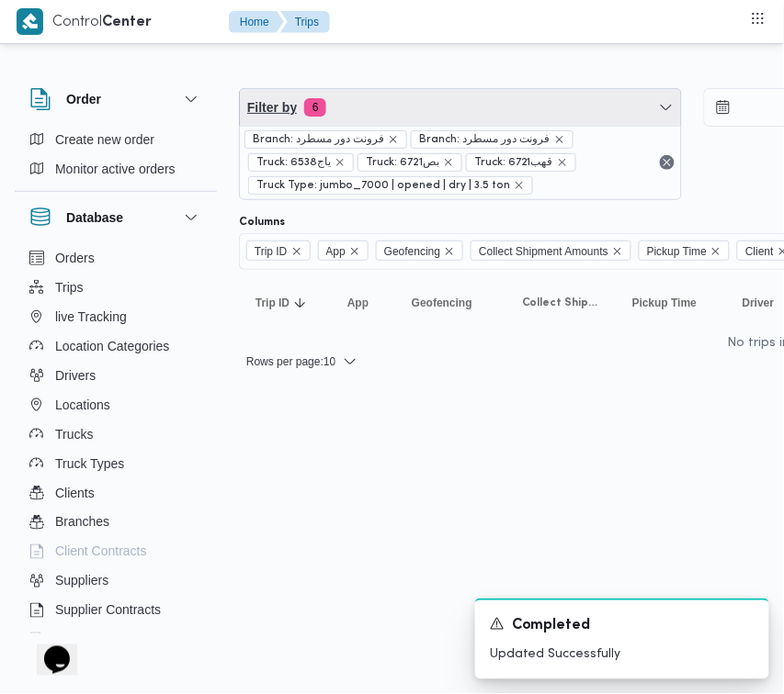
click at [425, 90] on span "Filter by 6" at bounding box center [460, 107] width 441 height 37
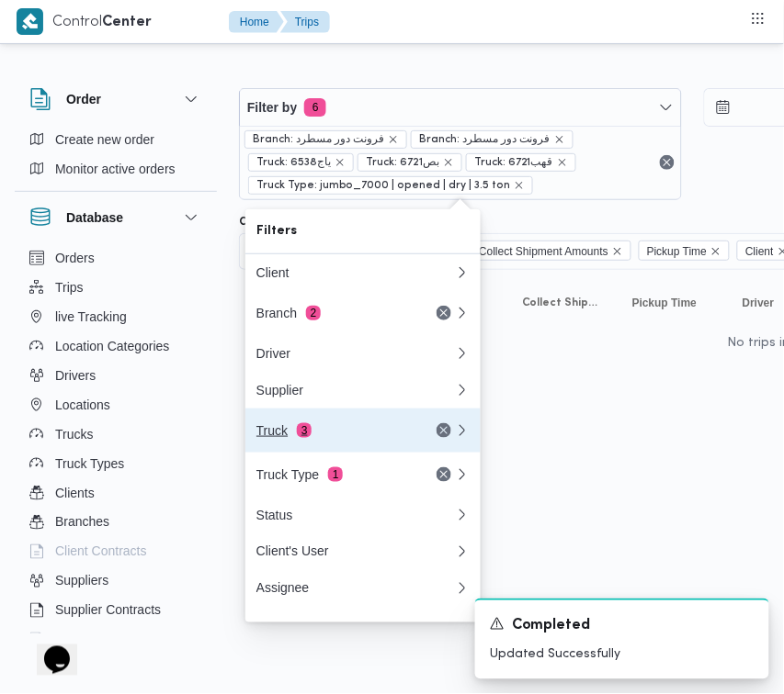
click at [317, 437] on div "Truck 3" at bounding box center [333, 430] width 154 height 15
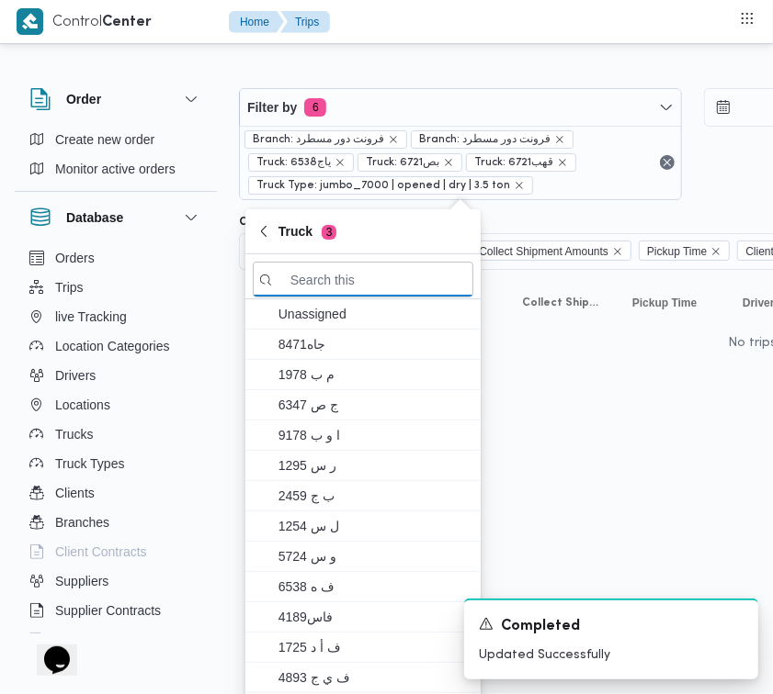
paste input "6721"
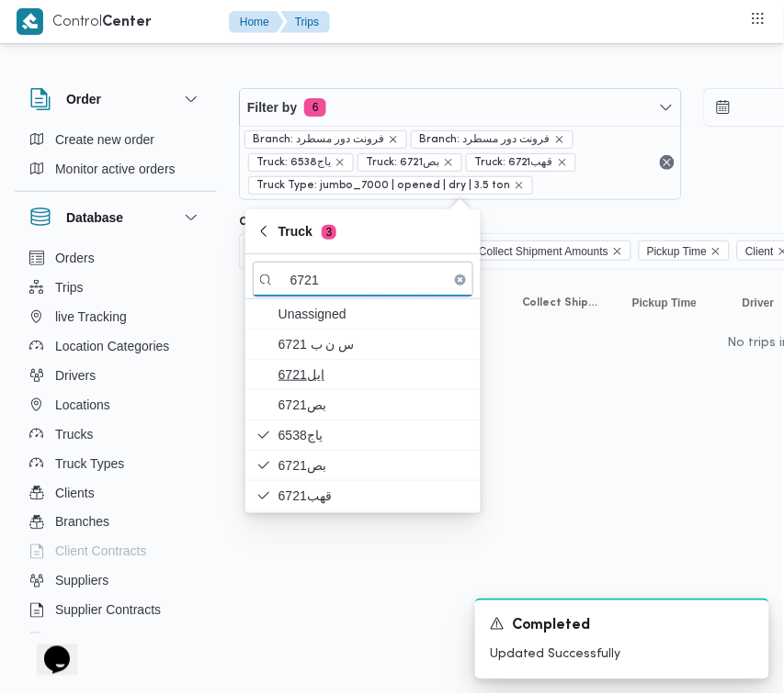
type input "6721"
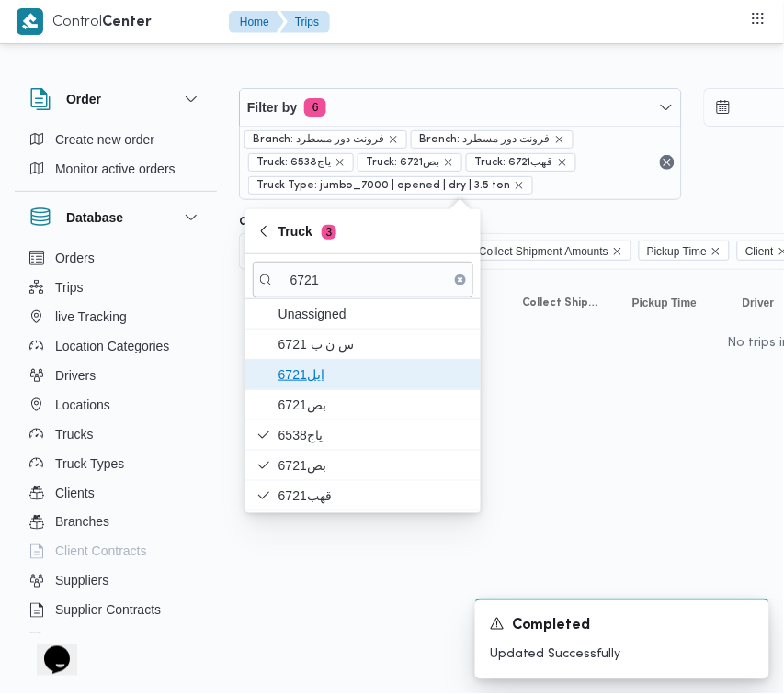
click at [349, 389] on span "6721ايل" at bounding box center [363, 374] width 220 height 29
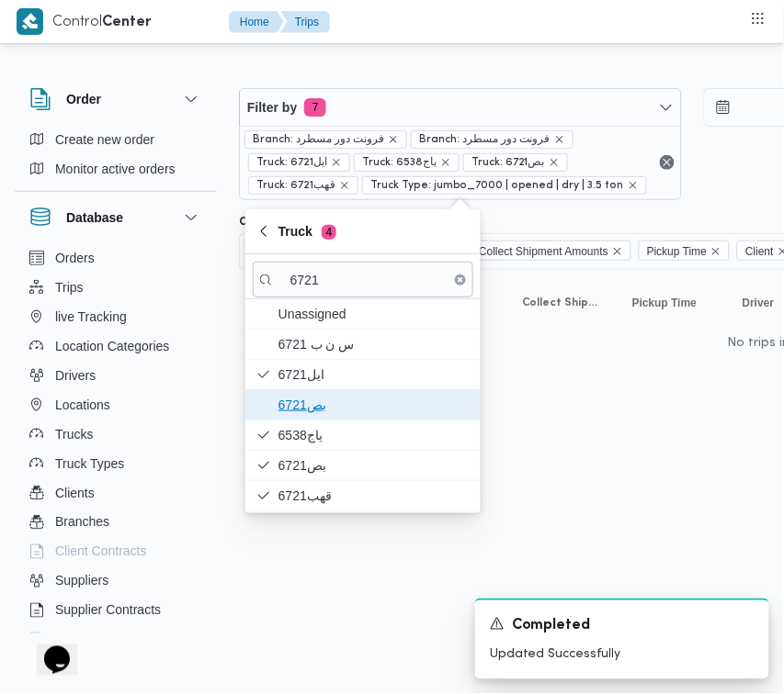
click at [343, 397] on span "6721بص" at bounding box center [373, 405] width 191 height 22
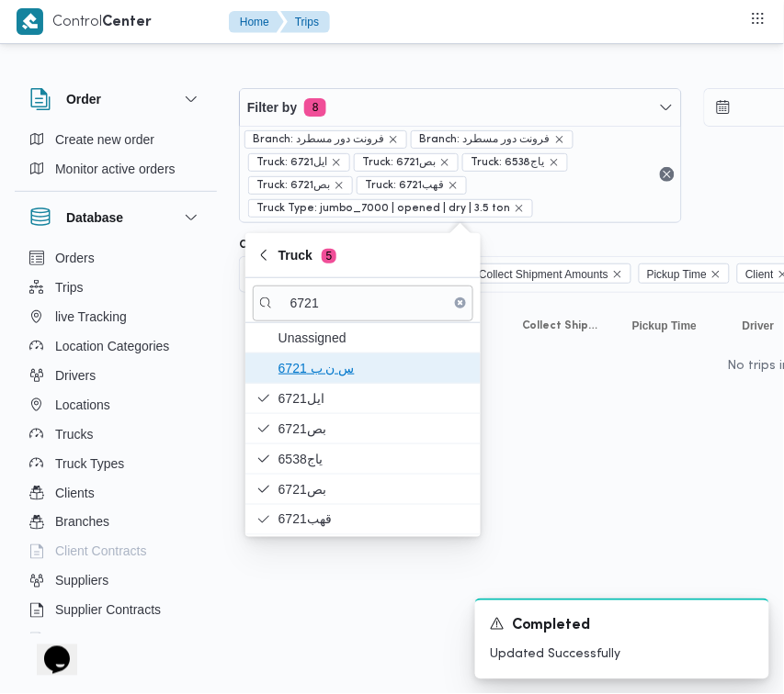
click at [333, 368] on span "س ن ب 6721" at bounding box center [373, 368] width 191 height 22
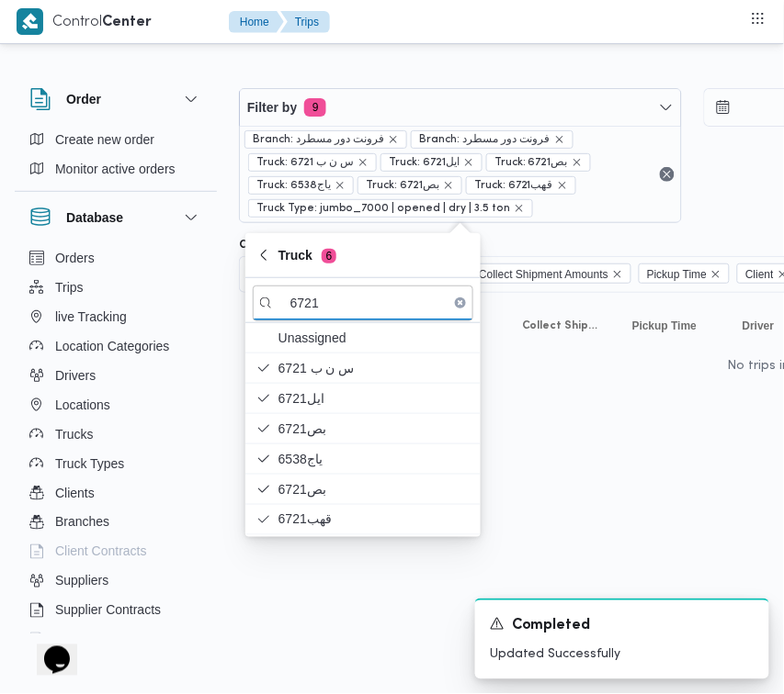
click at [333, 568] on html "Control Center Home Trips Order Create new order Monitor active orders Database…" at bounding box center [392, 347] width 784 height 694
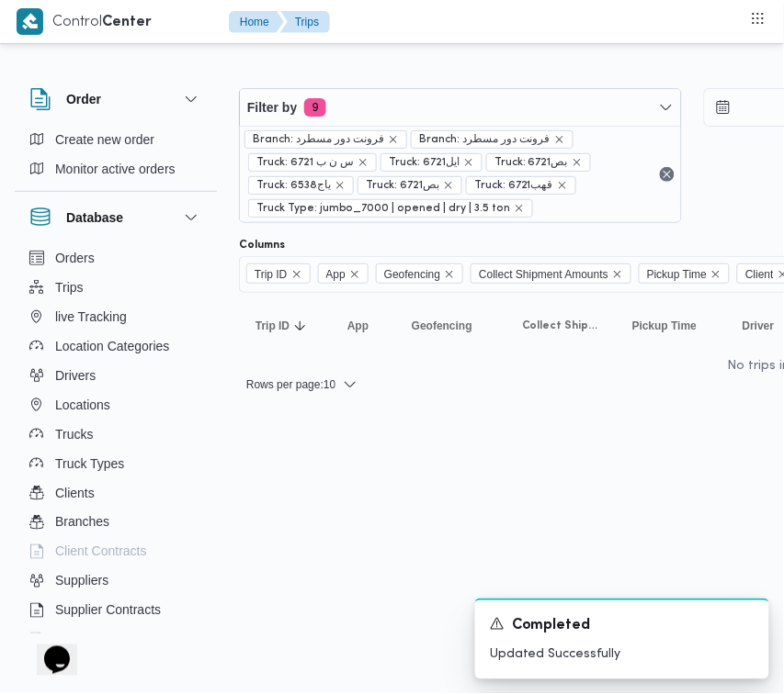
click at [456, 419] on div "Filter by 9 Branch: فرونت دور مسطرد Branch: فرونت دور مسطرد Truck: س ن ب 6721 T…" at bounding box center [381, 233] width 784 height 371
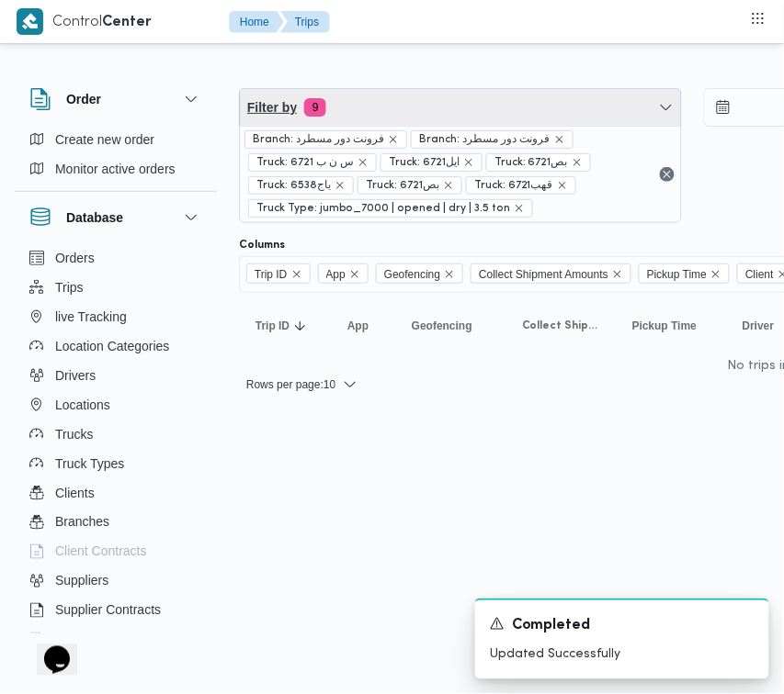
click at [396, 108] on span "Filter by 9" at bounding box center [460, 107] width 441 height 37
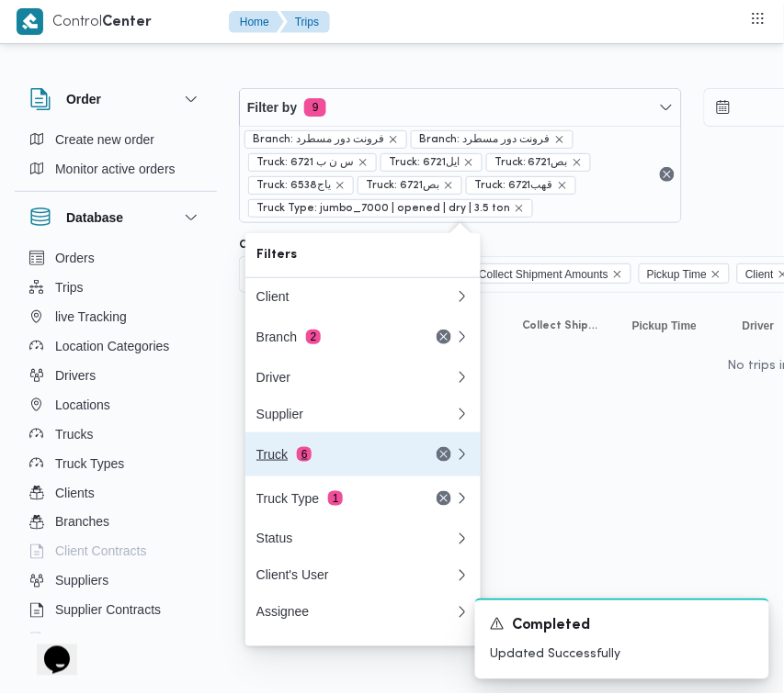
click at [363, 439] on button "Truck 6" at bounding box center [362, 455] width 235 height 44
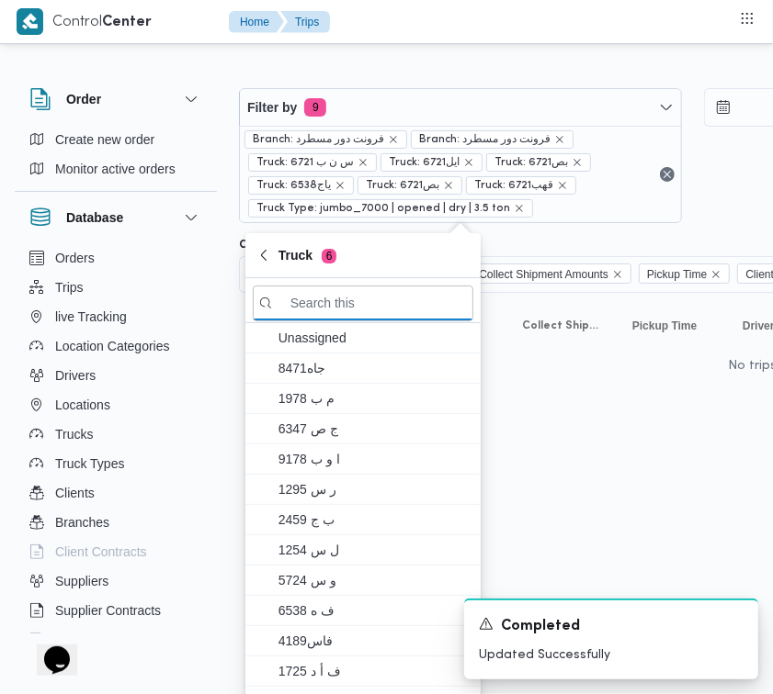
paste input "8162"
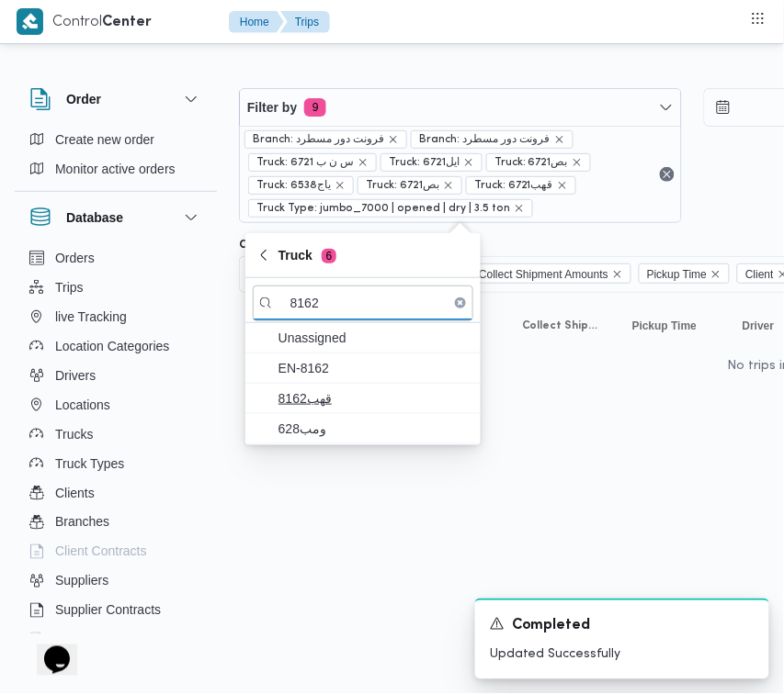
type input "8162"
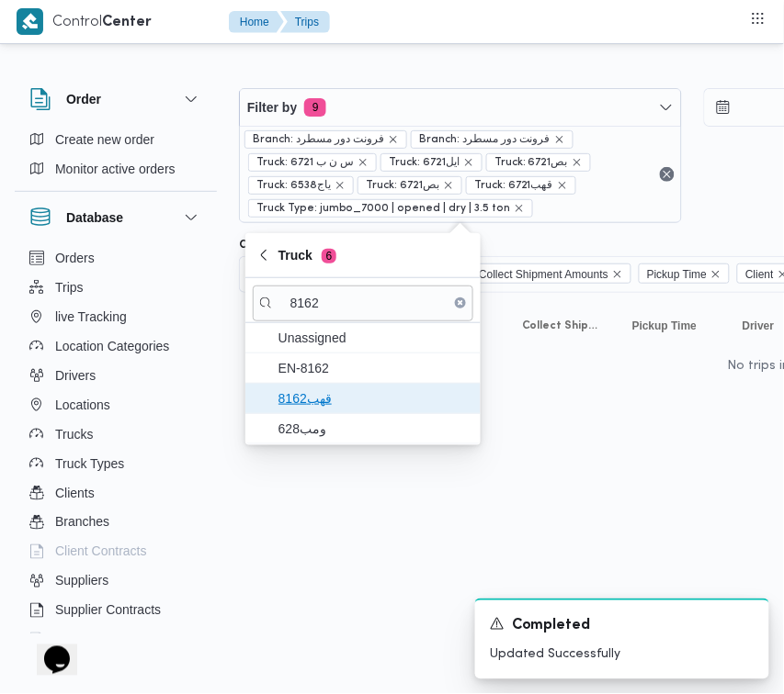
click at [304, 384] on span "قهب8162" at bounding box center [363, 398] width 220 height 29
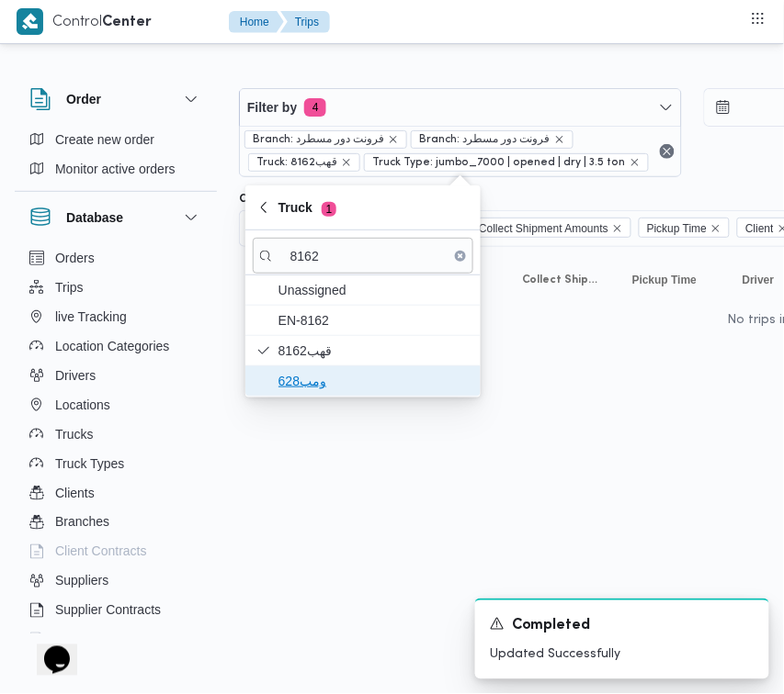
click at [292, 381] on span "ومب628" at bounding box center [373, 381] width 191 height 22
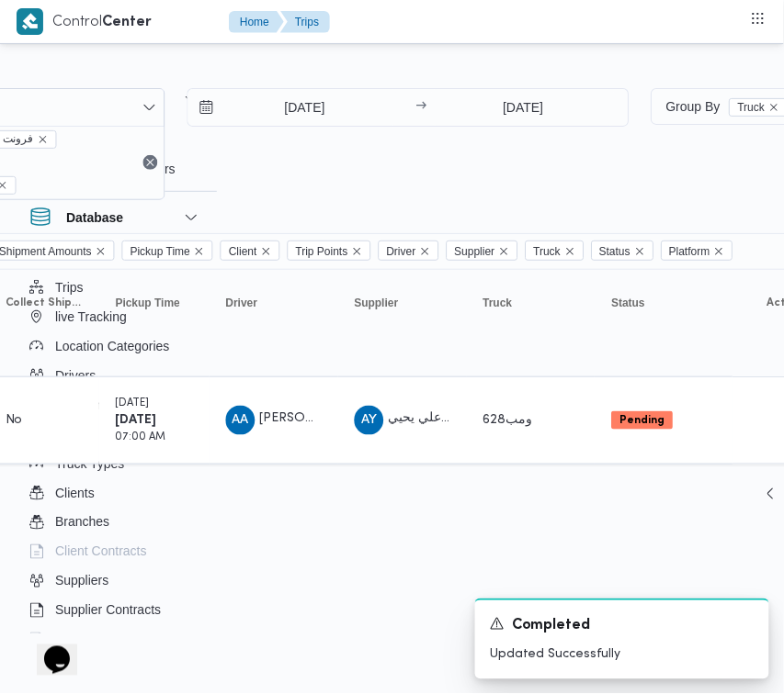
scroll to position [0, 560]
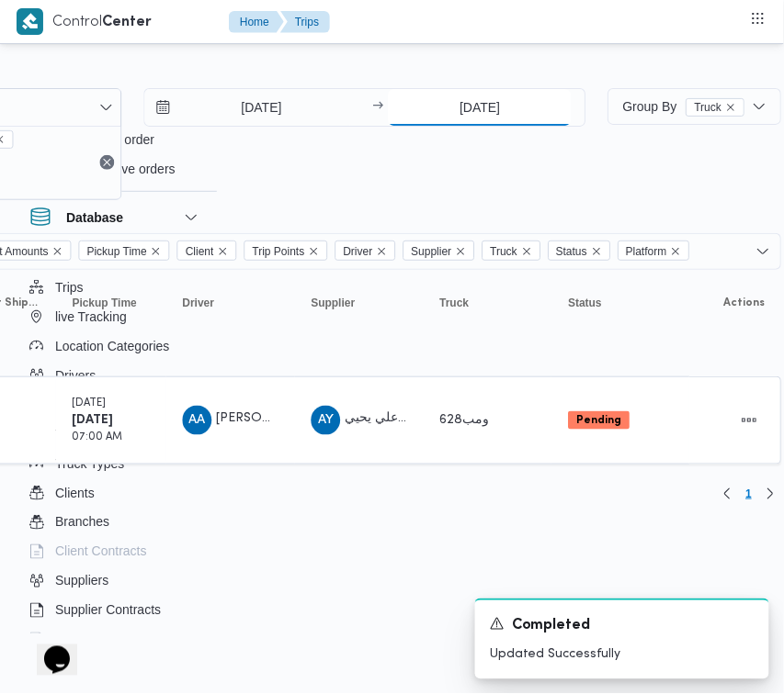
click at [533, 101] on input "[DATE]" at bounding box center [479, 107] width 183 height 37
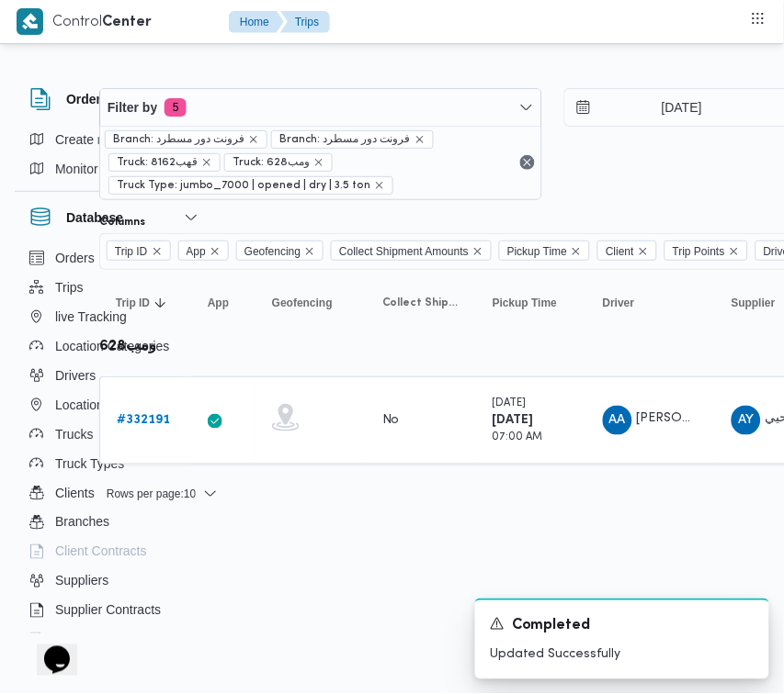
scroll to position [0, 125]
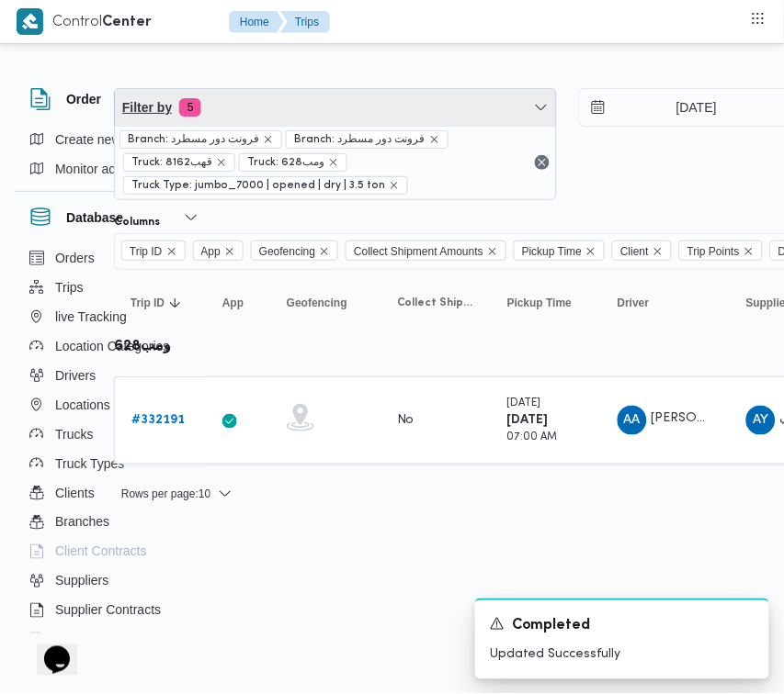
click at [306, 104] on span "Filter by 5" at bounding box center [335, 107] width 441 height 37
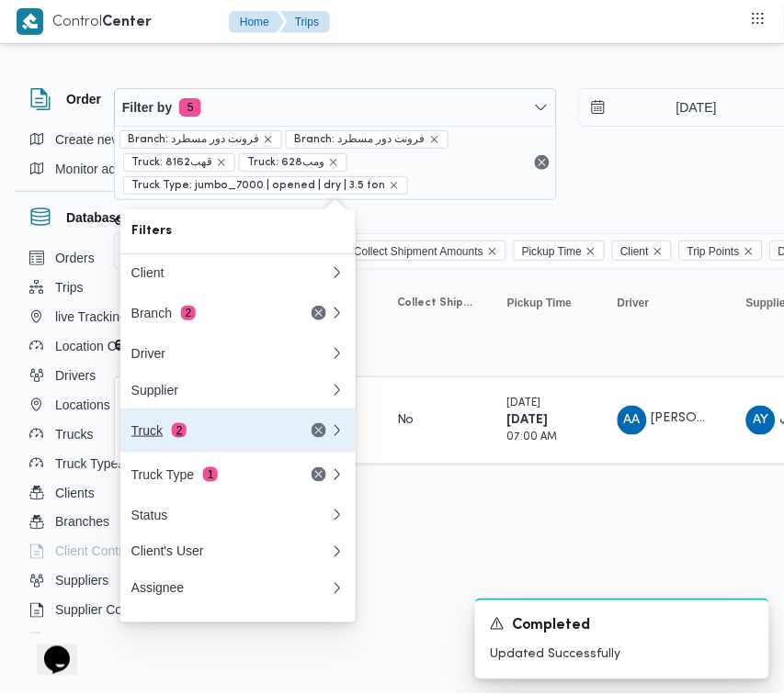
click at [186, 438] on div "Truck 2" at bounding box center [208, 430] width 154 height 15
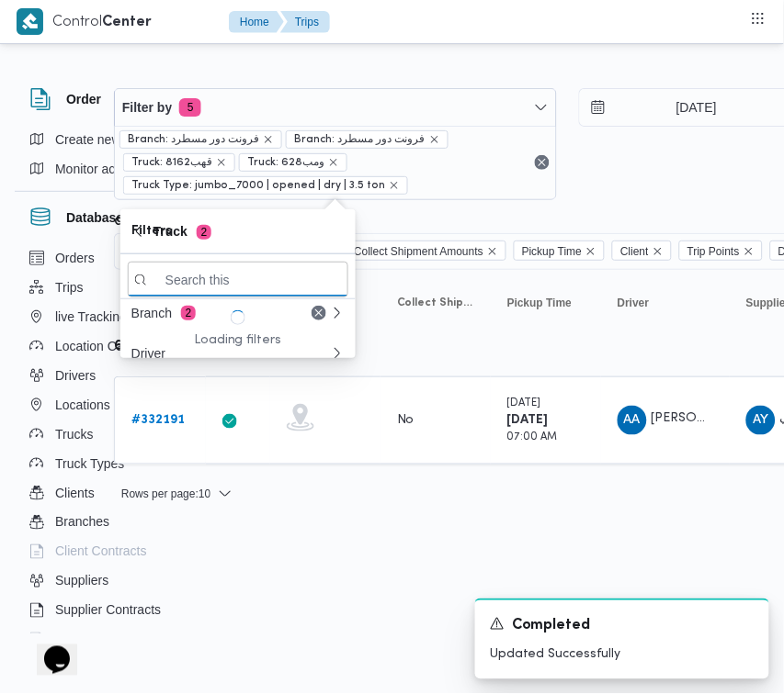
paste input "8159"
type input "8159"
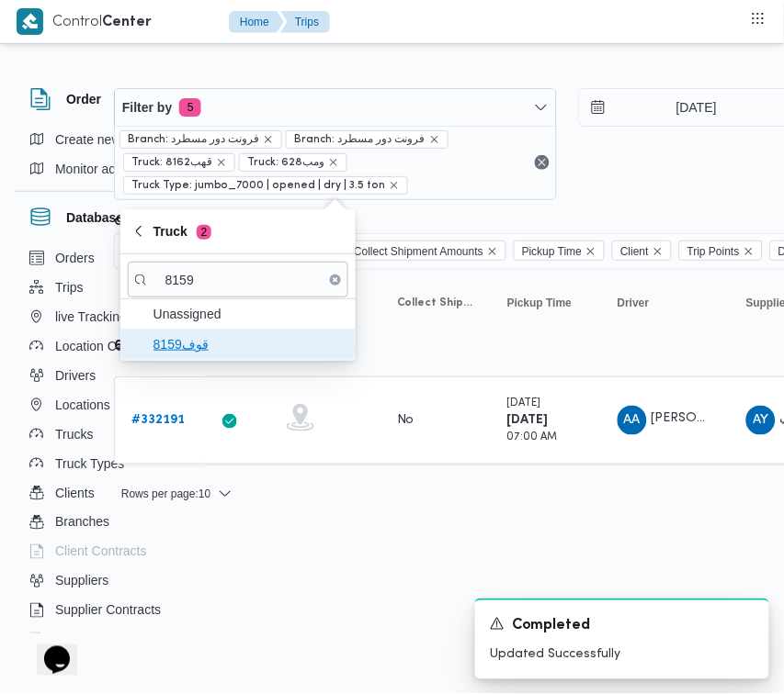
click at [191, 360] on button "قوف8159" at bounding box center [237, 345] width 235 height 30
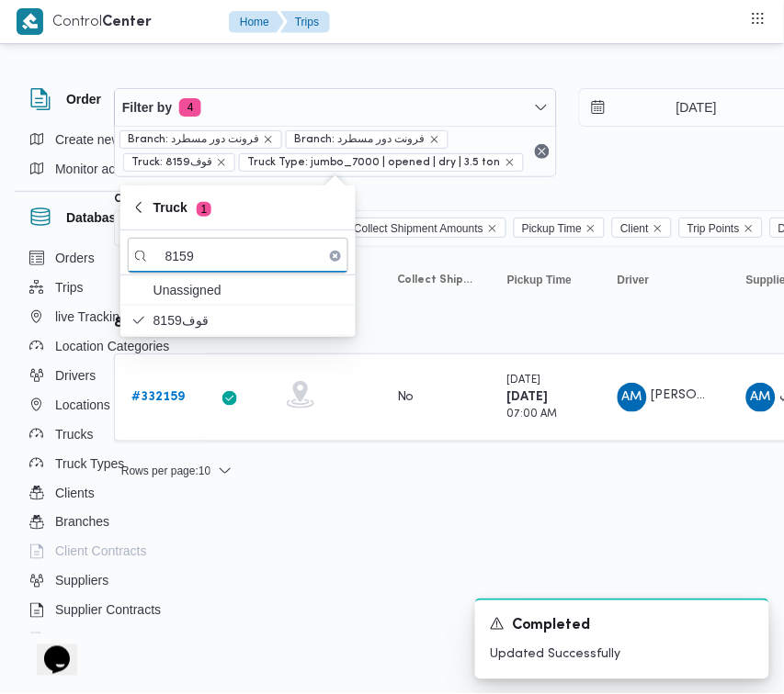
click at [363, 692] on html "Control Center Home Trips Order Create new order Monitor active orders Database…" at bounding box center [267, 347] width 784 height 694
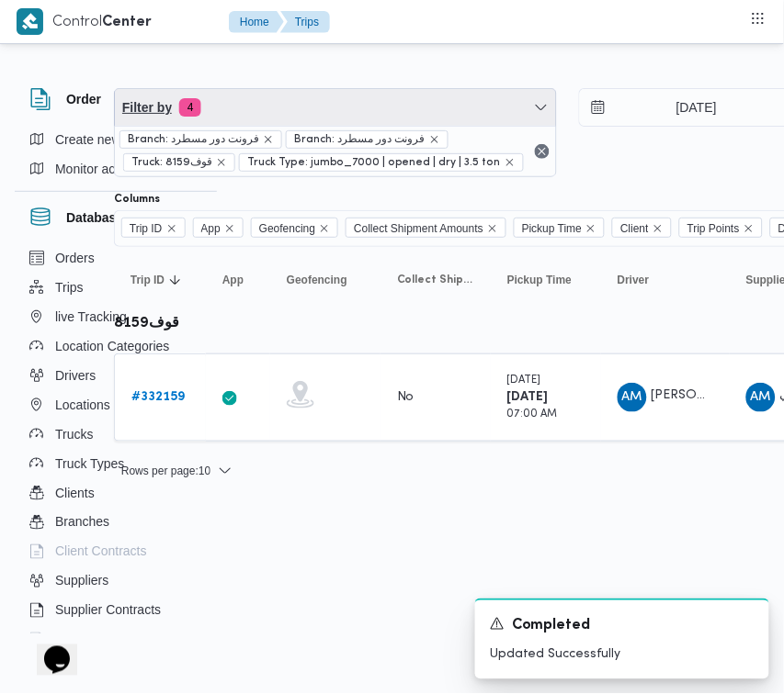
click at [390, 107] on span "Filter by 4" at bounding box center [335, 107] width 441 height 37
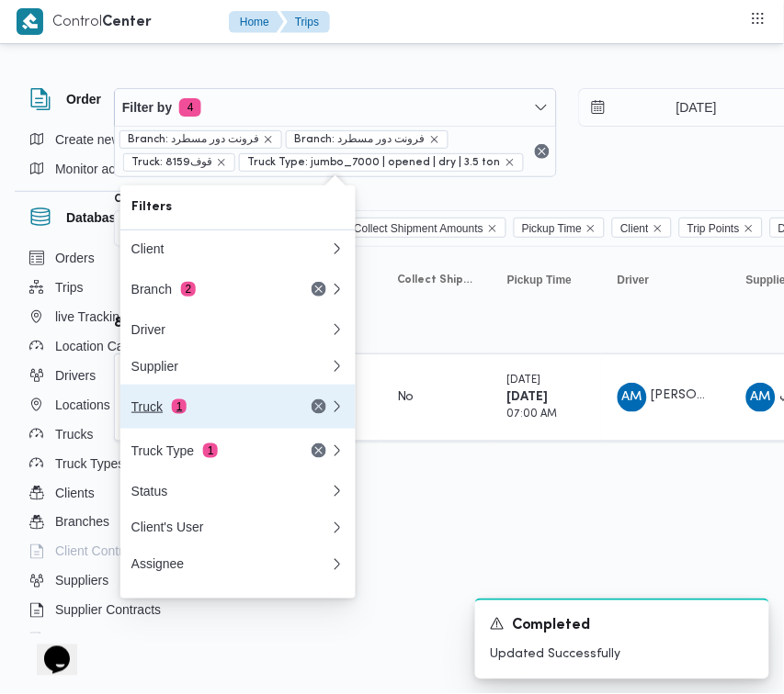
click at [237, 414] on div "Truck 1" at bounding box center [208, 407] width 154 height 15
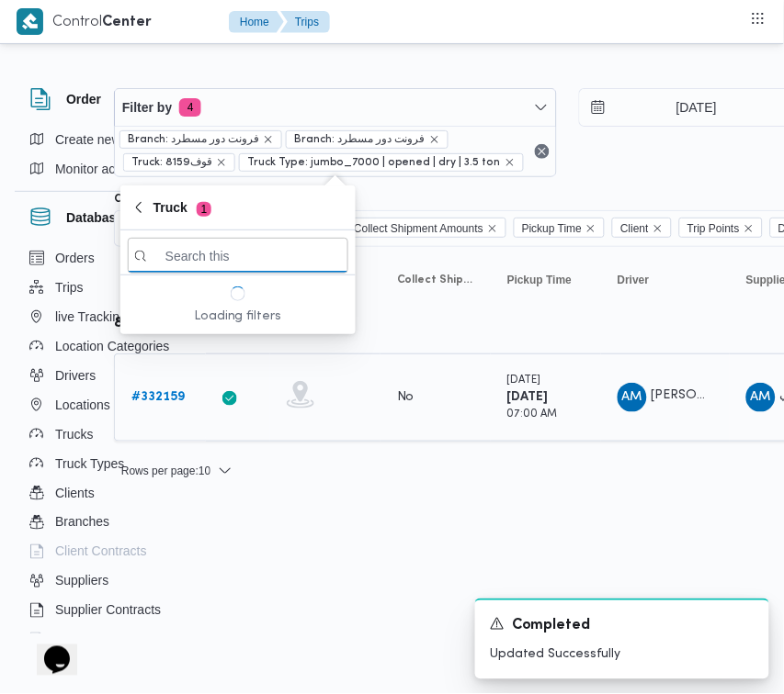
paste input "8159"
type input "8159"
click at [165, 400] on b "# 332159" at bounding box center [157, 397] width 53 height 12
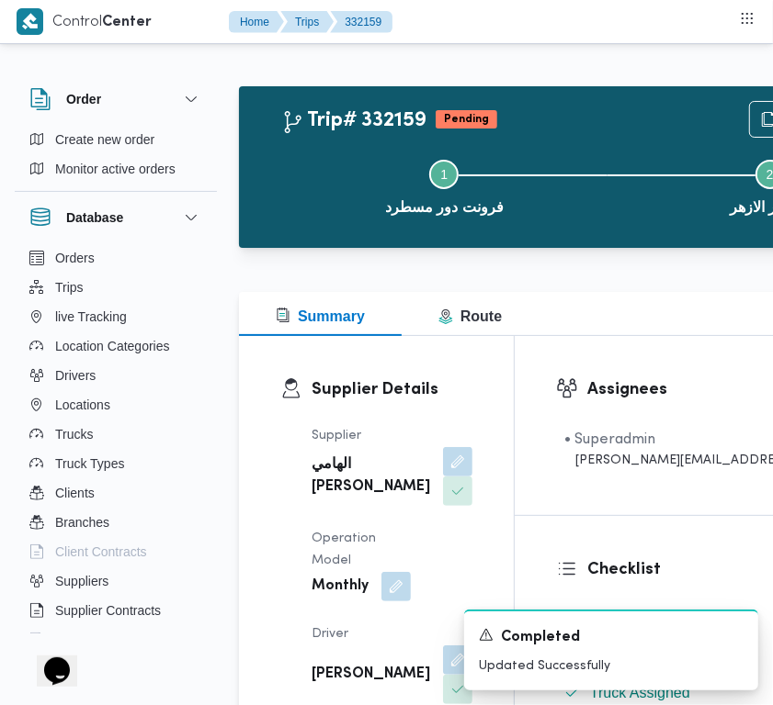
scroll to position [118, 0]
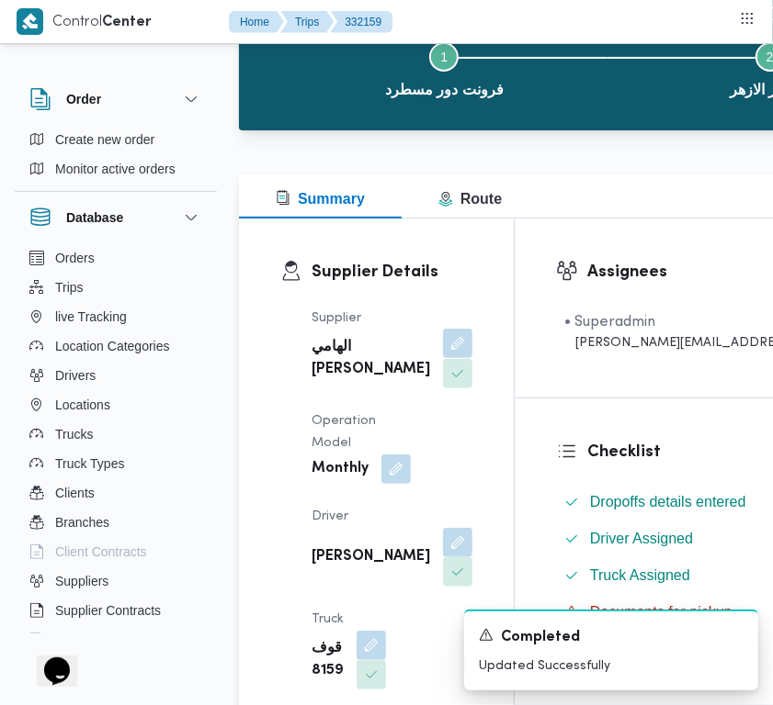
click at [443, 354] on button "button" at bounding box center [457, 343] width 29 height 29
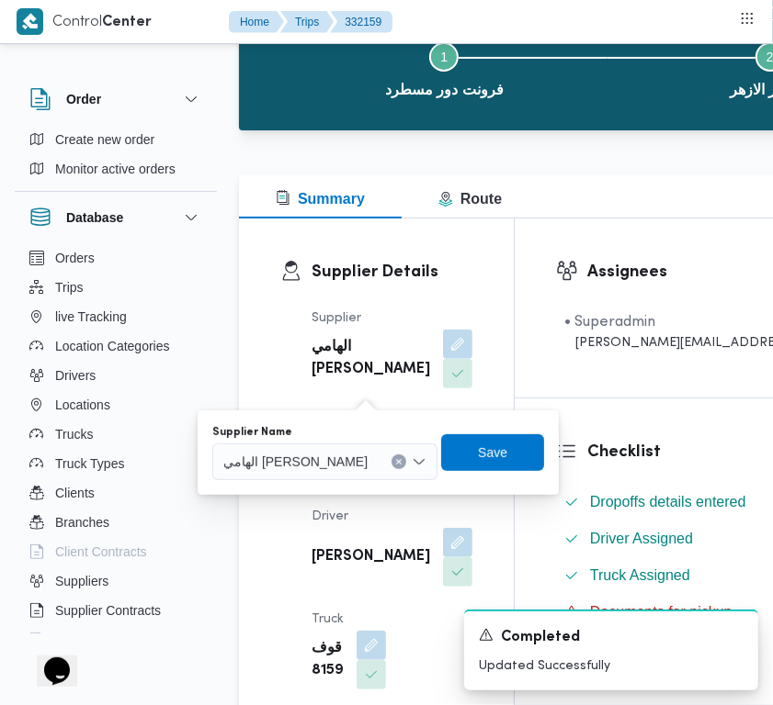
drag, startPoint x: 352, startPoint y: 433, endPoint x: 333, endPoint y: 448, distance: 24.1
click at [338, 437] on div "Supplier Name" at bounding box center [324, 432] width 225 height 15
click at [333, 448] on div "الهامي محمد خالد علي" at bounding box center [324, 462] width 225 height 37
paste input "علي عبدالناصر"
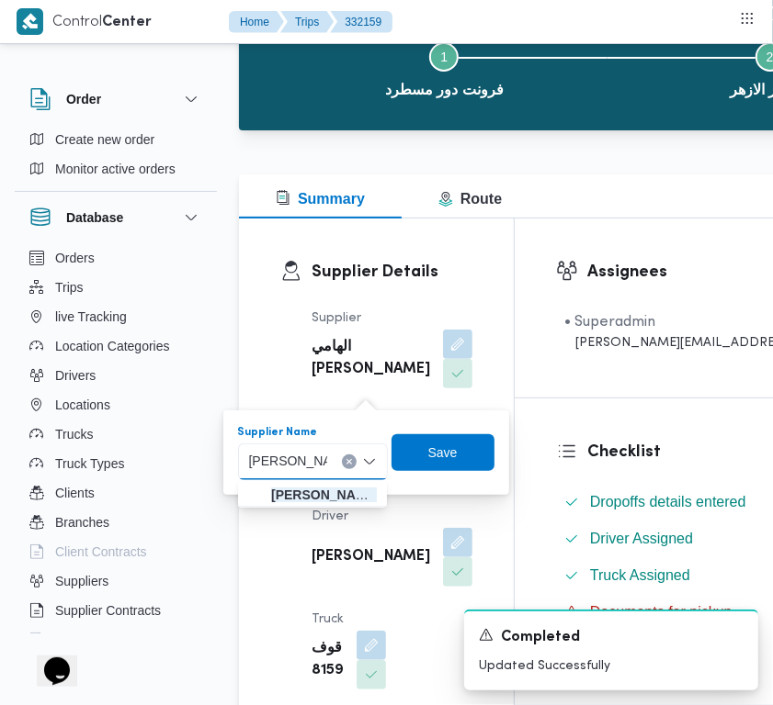
type input "علي عبدالناصر علي بخيت علي"
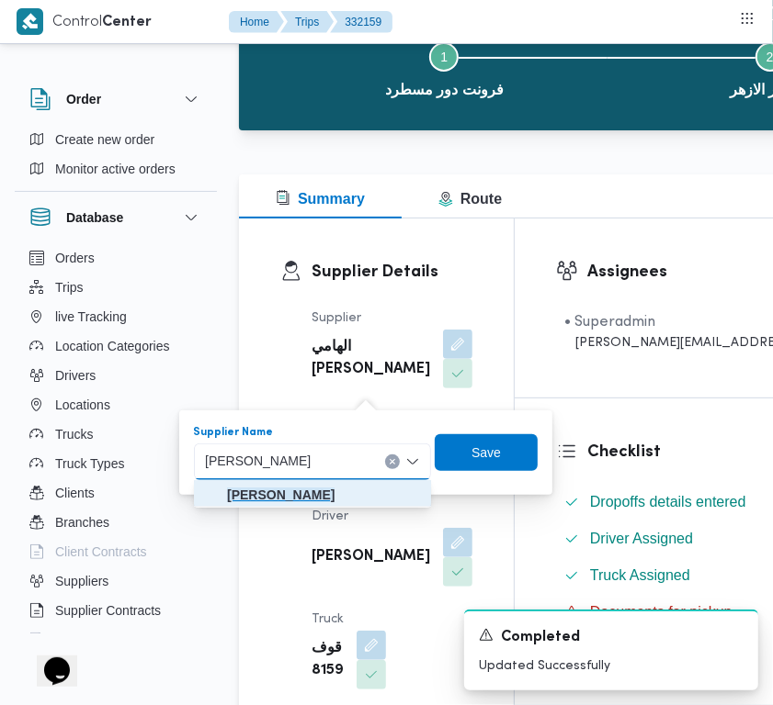
click at [314, 498] on mark "علي عبدالناصر علي بخيت علي" at bounding box center [280, 495] width 107 height 15
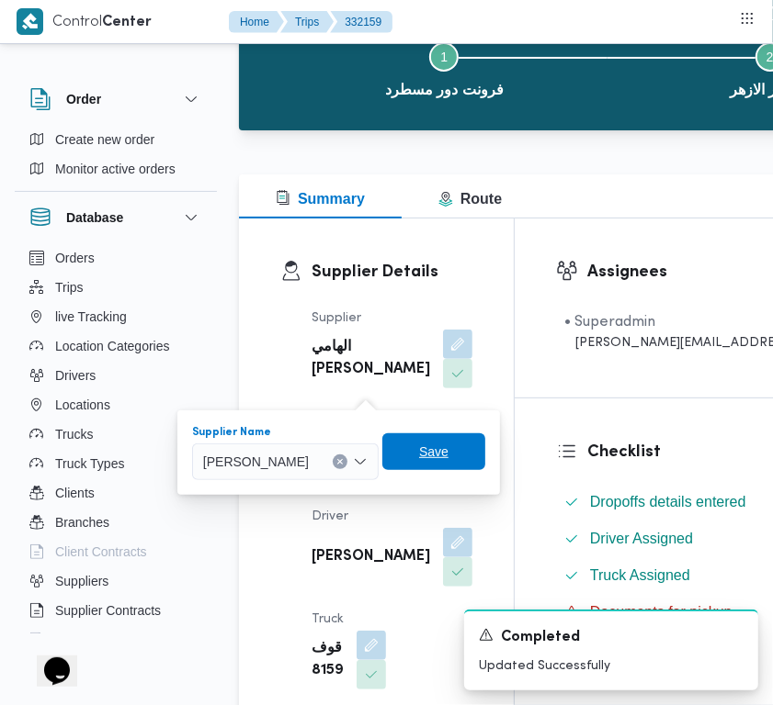
click at [462, 453] on span "Save" at bounding box center [433, 452] width 103 height 37
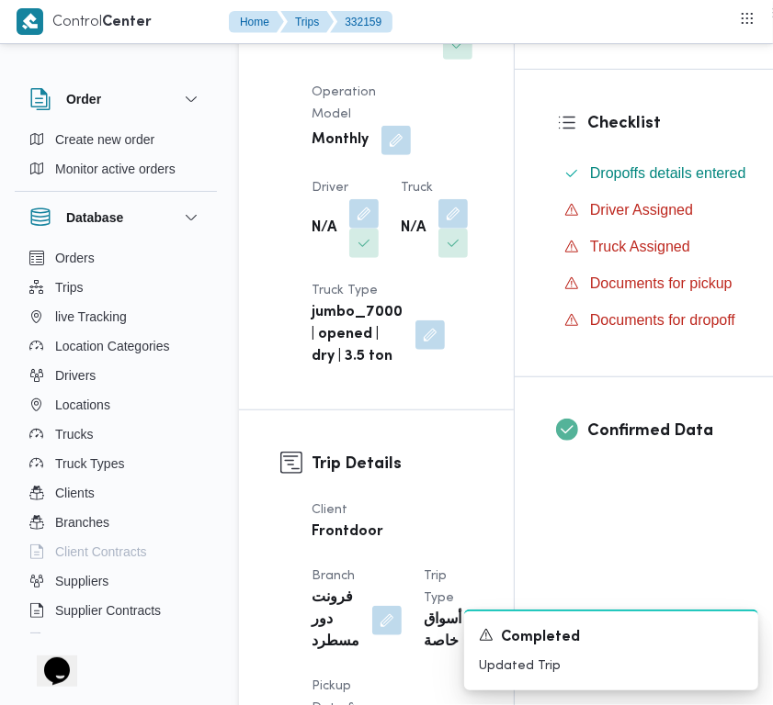
scroll to position [521, 0]
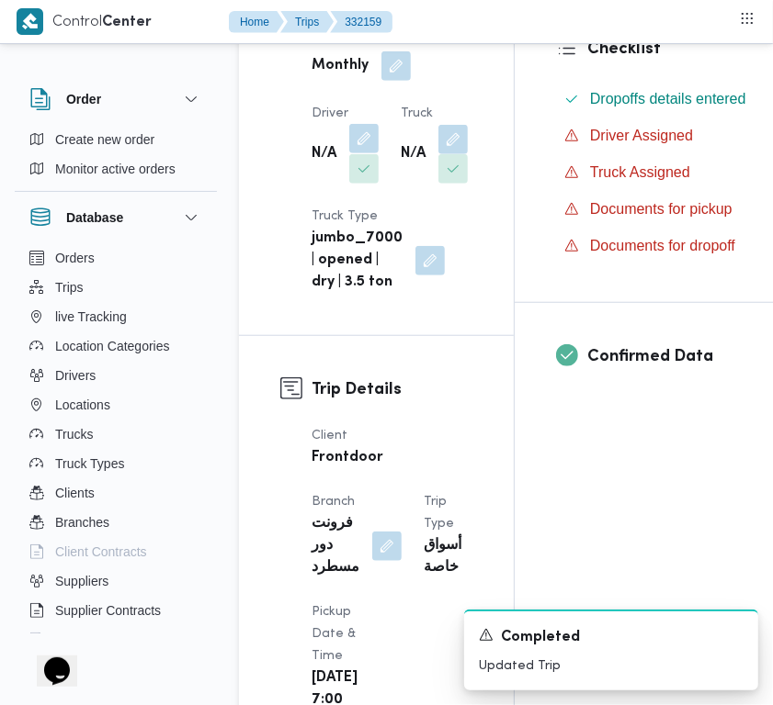
click at [351, 153] on button "button" at bounding box center [363, 138] width 29 height 29
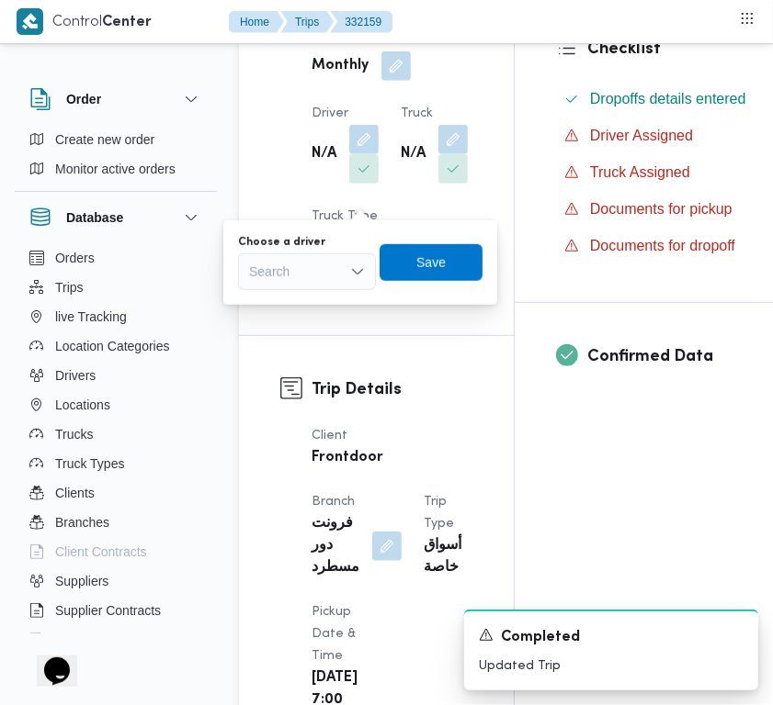
click at [287, 260] on div "Search" at bounding box center [307, 272] width 138 height 37
paste input "محمود مسعود"
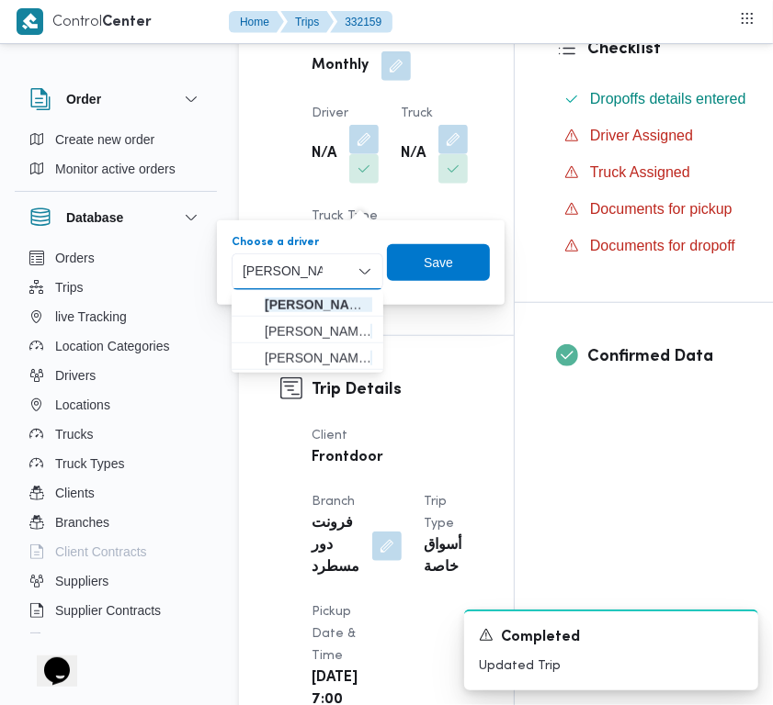
type input "محمود مسعود"
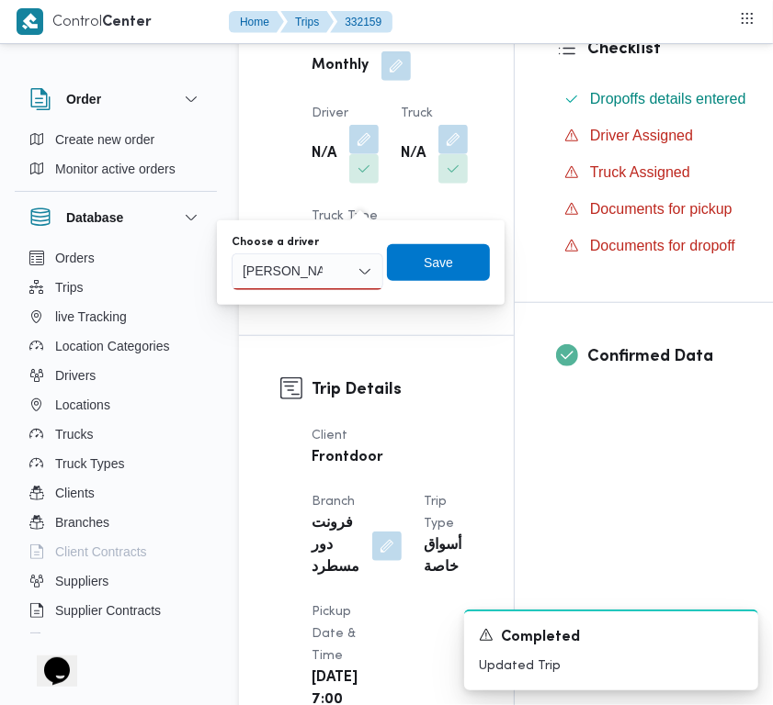
click at [342, 266] on div "محمود مسعود محمود مسعود" at bounding box center [307, 272] width 152 height 37
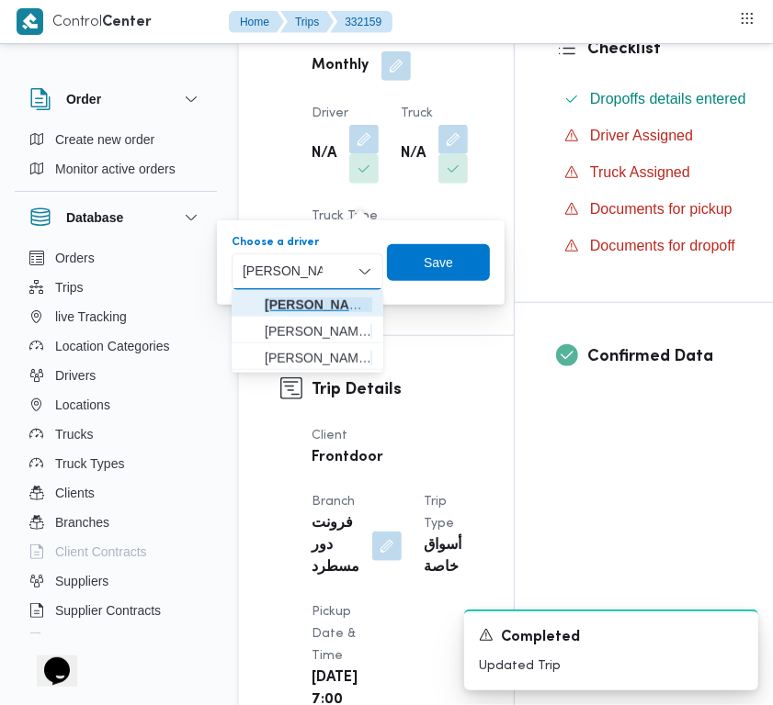
click at [327, 294] on span "محمود مسعود هاشم فرج" at bounding box center [318, 305] width 107 height 22
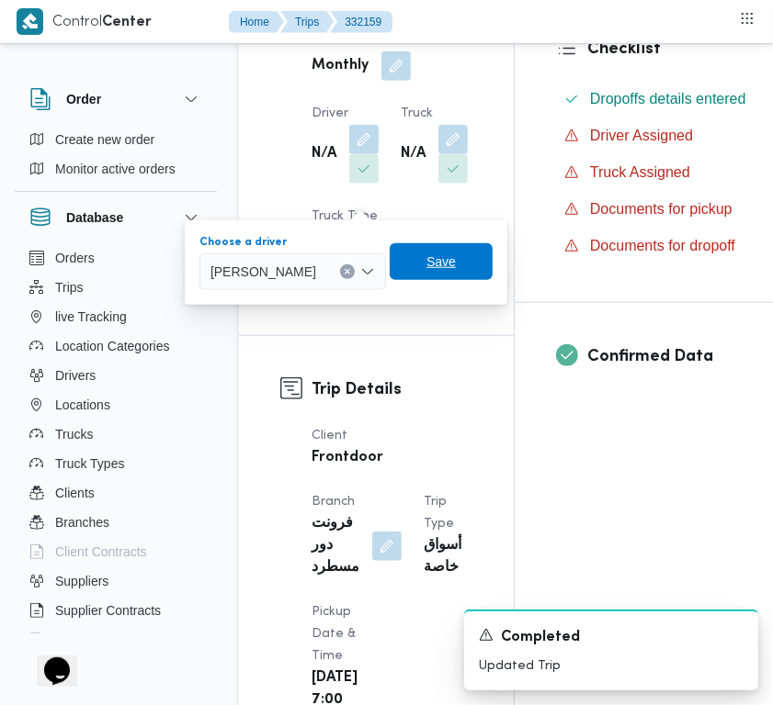
click at [444, 250] on span "Save" at bounding box center [440, 261] width 103 height 37
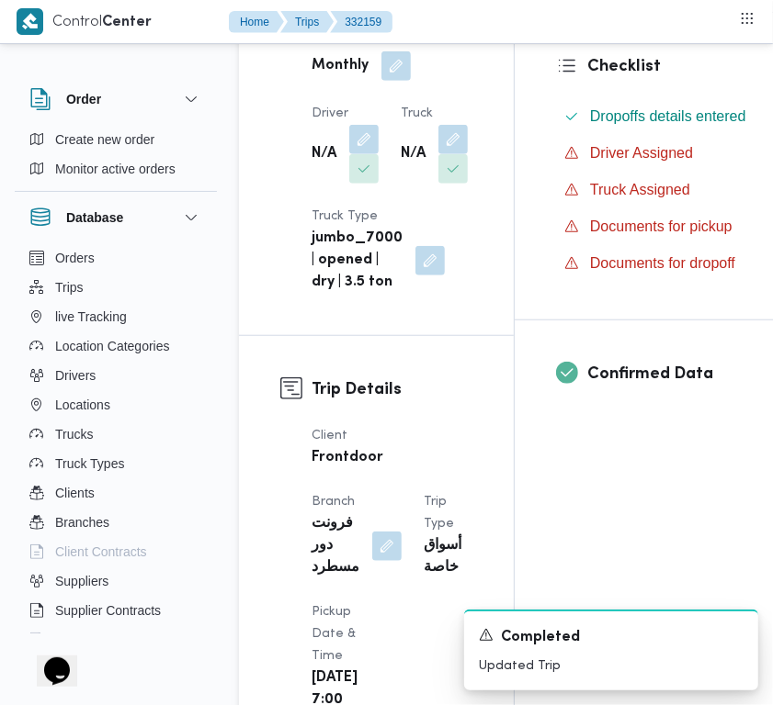
click at [400, 125] on dt "Truck" at bounding box center [433, 114] width 67 height 22
click at [438, 153] on button "button" at bounding box center [452, 138] width 29 height 29
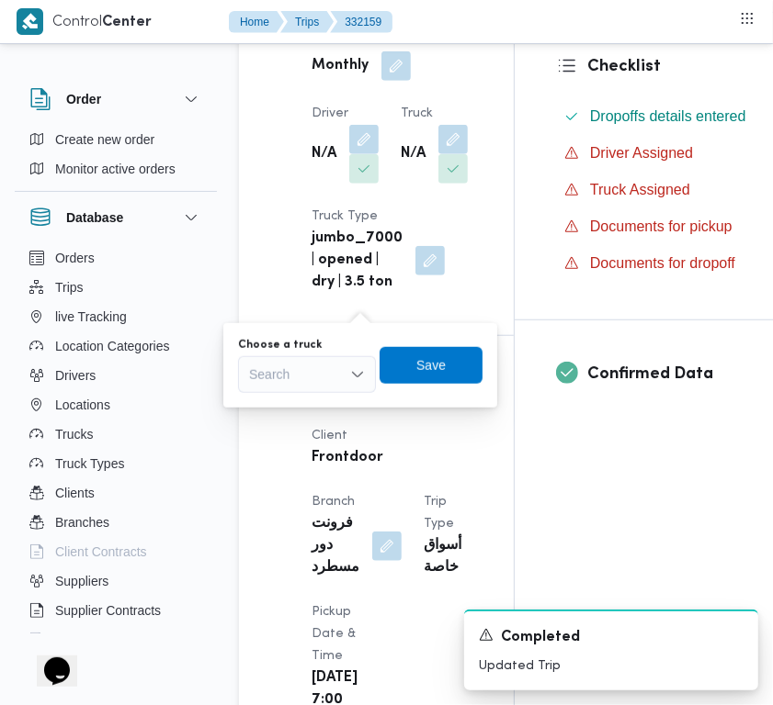
click at [312, 363] on div "You are in a dialog. To close this dialog, hit escape. Choose a truck Search Sa…" at bounding box center [360, 365] width 274 height 85
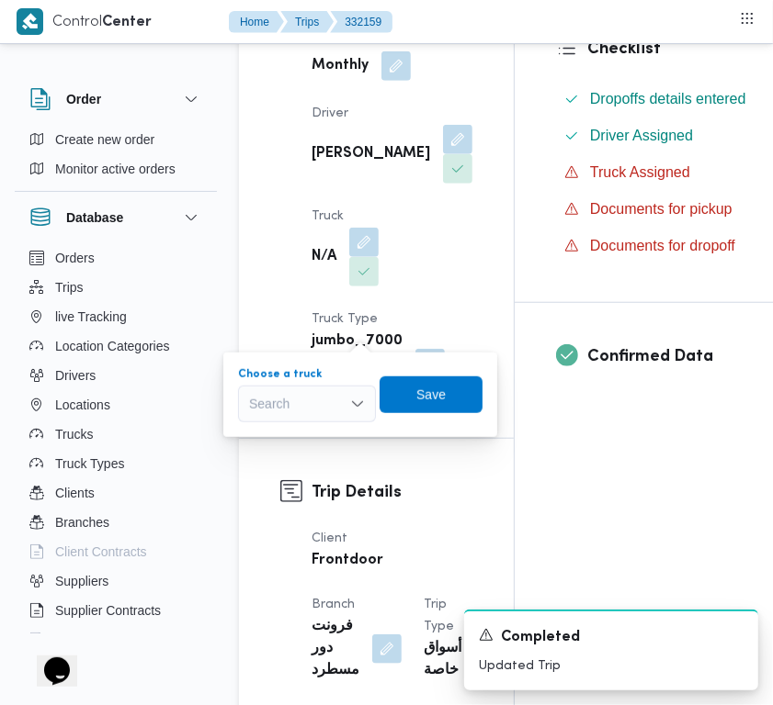
click at [321, 398] on div "Search" at bounding box center [307, 404] width 138 height 37
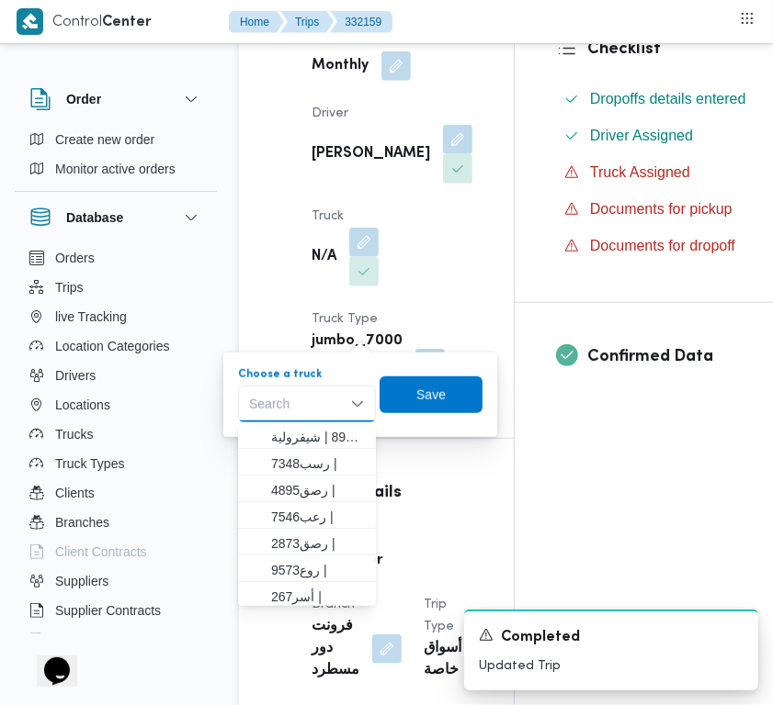
paste
type input "9846"
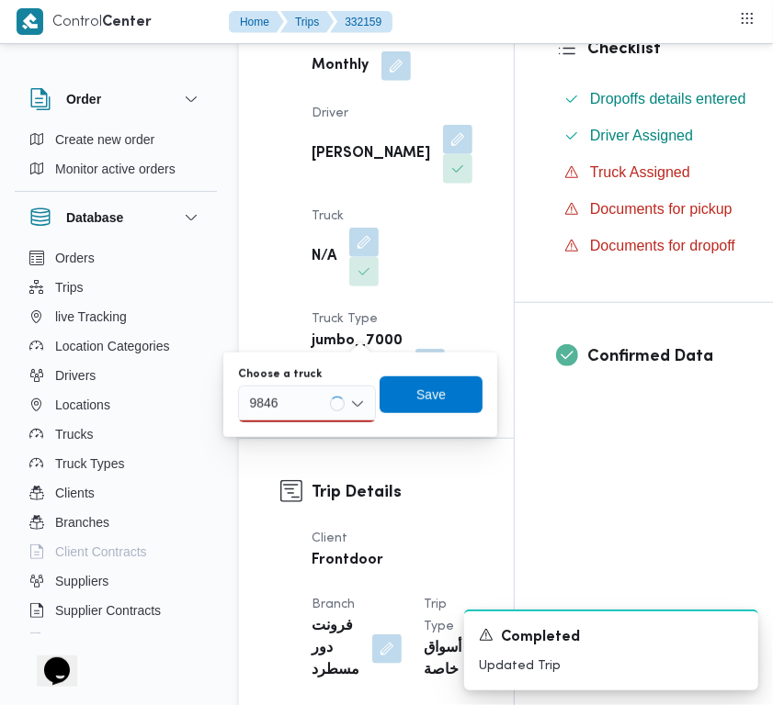
click at [308, 407] on div "9846 9846" at bounding box center [307, 404] width 138 height 37
click at [306, 437] on span "قوف9846 | null" at bounding box center [318, 437] width 94 height 22
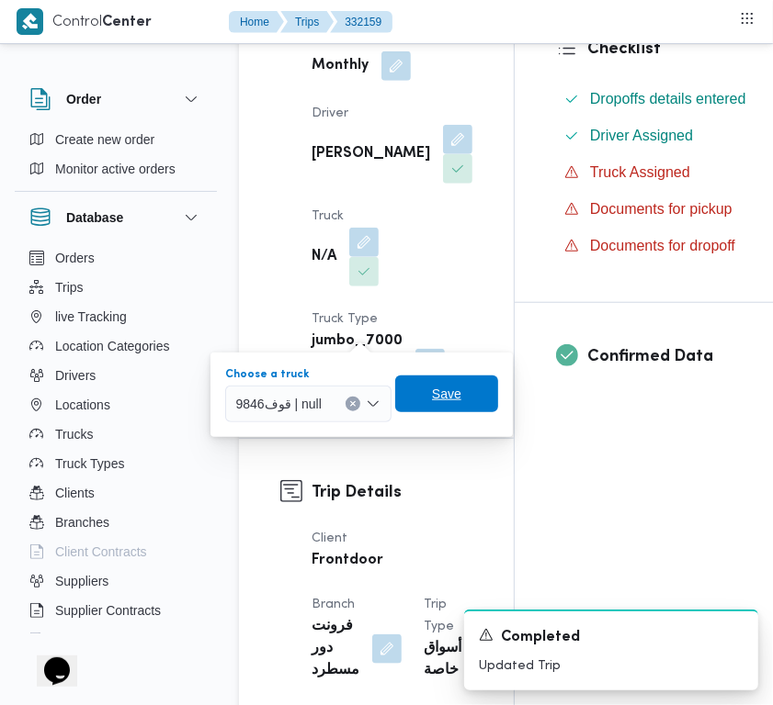
click at [432, 407] on span "Save" at bounding box center [446, 394] width 103 height 37
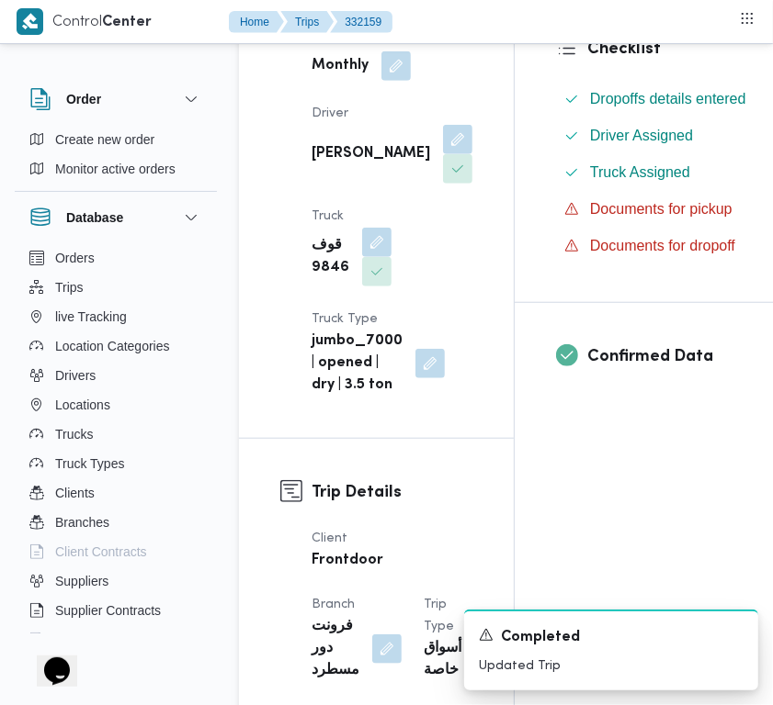
click at [479, 438] on div "Supplier Details Supplier علي عبدالناصر علي بخيت علي Operation Model Monthly Dr…" at bounding box center [376, 126] width 275 height 623
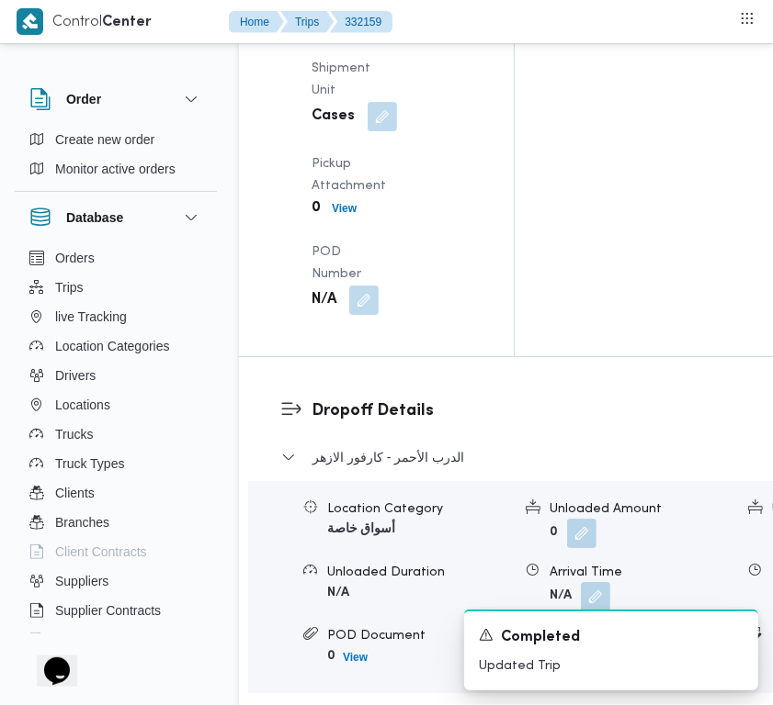
scroll to position [3429, 0]
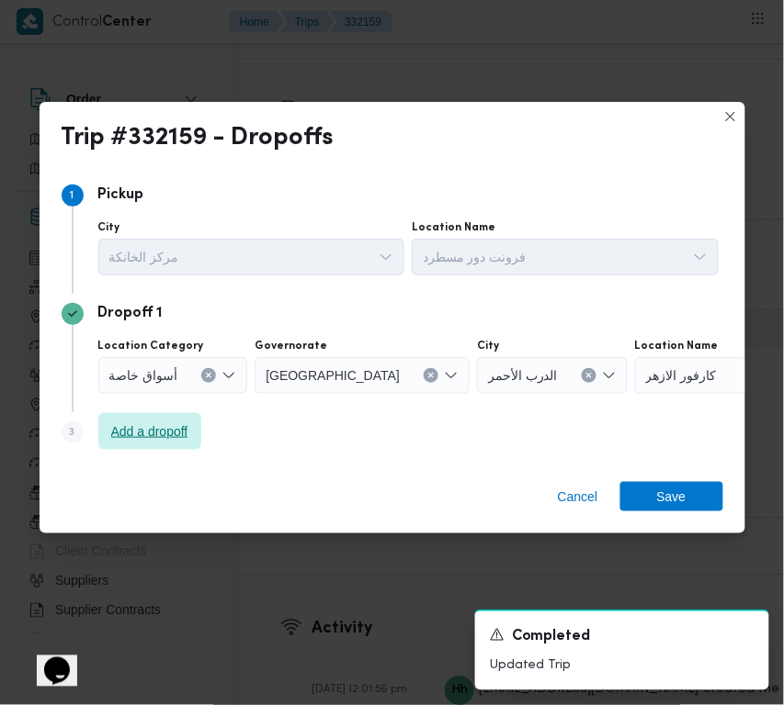
click at [140, 432] on span "Add a dropoff" at bounding box center [149, 432] width 77 height 22
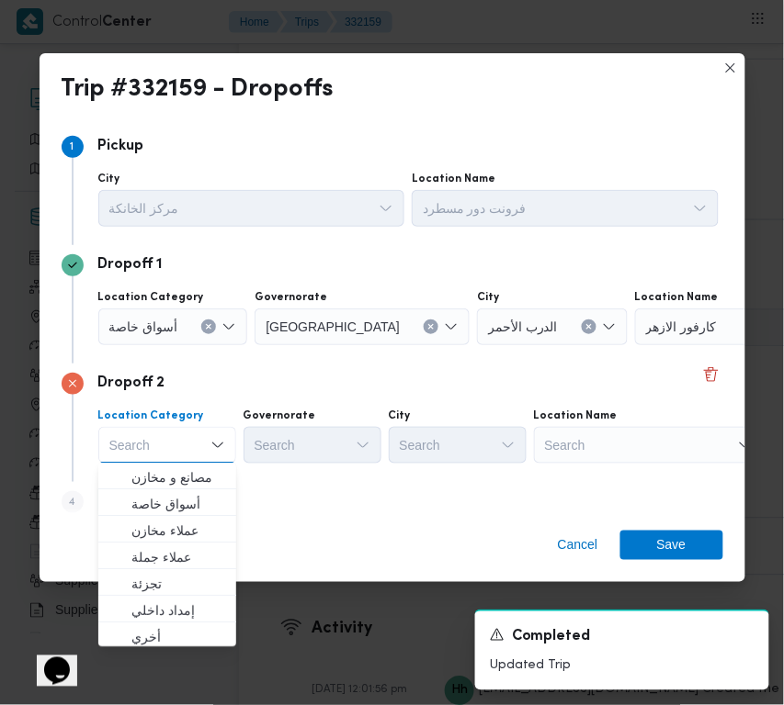
click at [611, 461] on div "Search" at bounding box center [649, 445] width 230 height 37
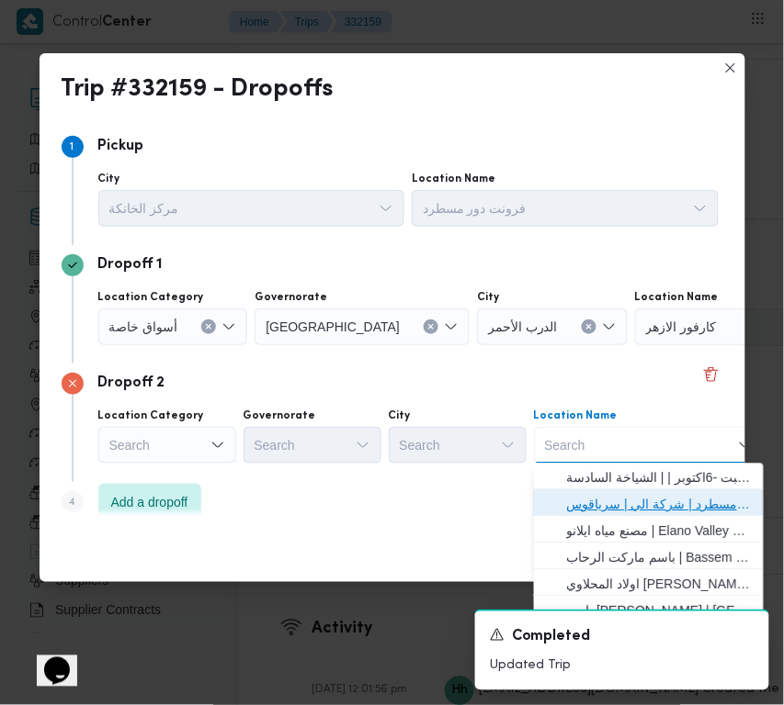
click at [616, 497] on span "فرونت دور مسطرد | شركة الي | سرياقوس" at bounding box center [660, 505] width 186 height 22
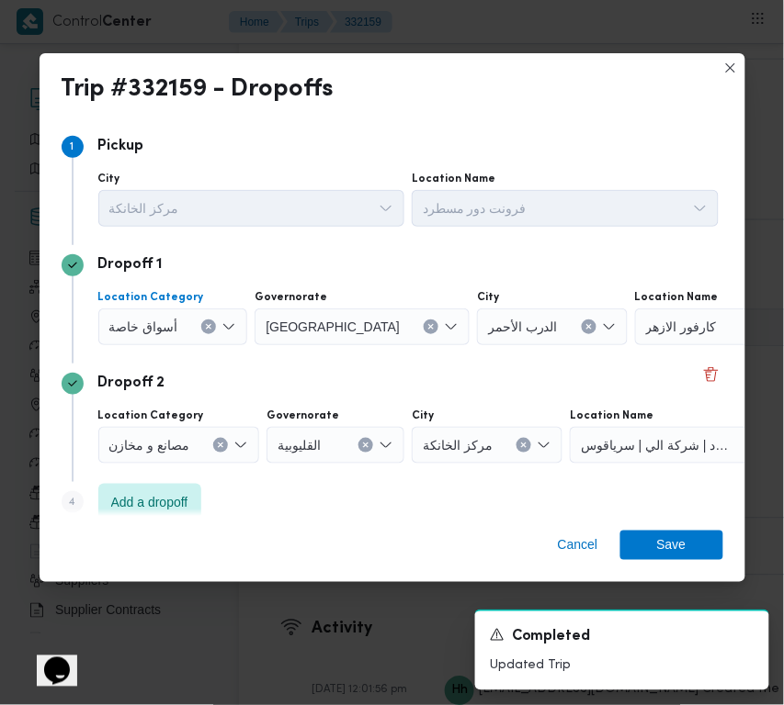
click at [110, 322] on span "أسواق خاصة" at bounding box center [143, 326] width 69 height 20
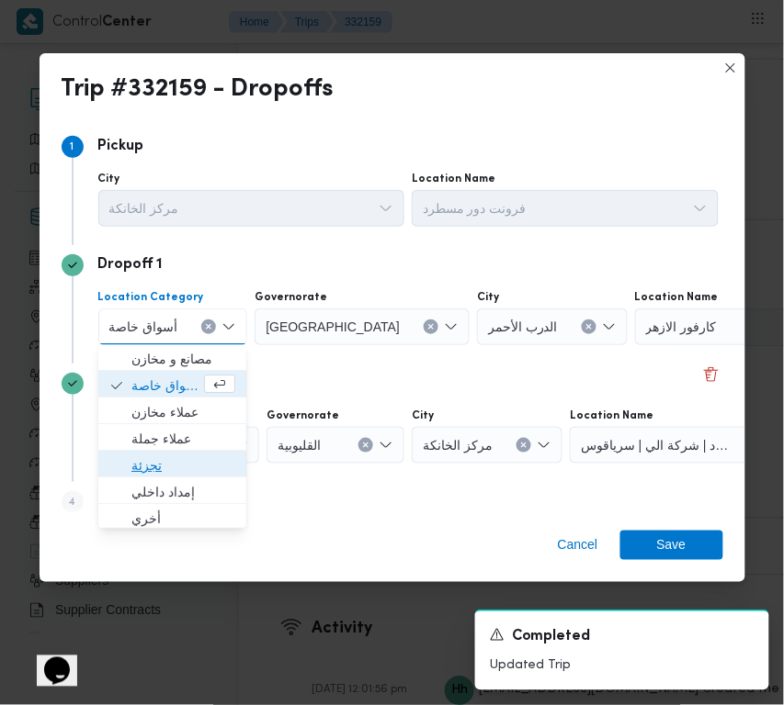
click at [158, 461] on span "تجزئة" at bounding box center [183, 467] width 104 height 22
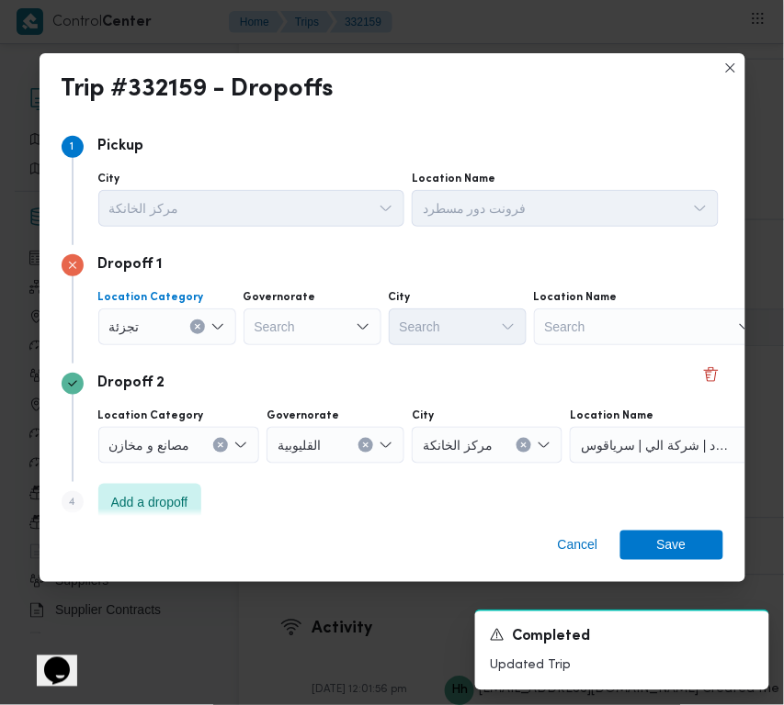
click at [331, 326] on div "Search" at bounding box center [312, 327] width 138 height 37
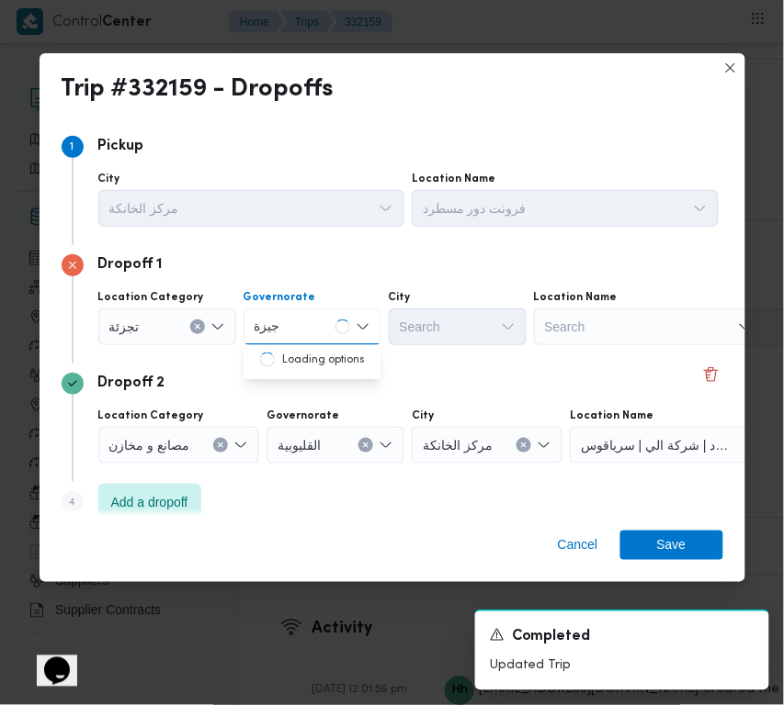
type input "جيزة"
click at [328, 328] on div "جيزة جيزة" at bounding box center [312, 327] width 138 height 37
click at [321, 346] on span "ال جيزة" at bounding box center [312, 359] width 123 height 29
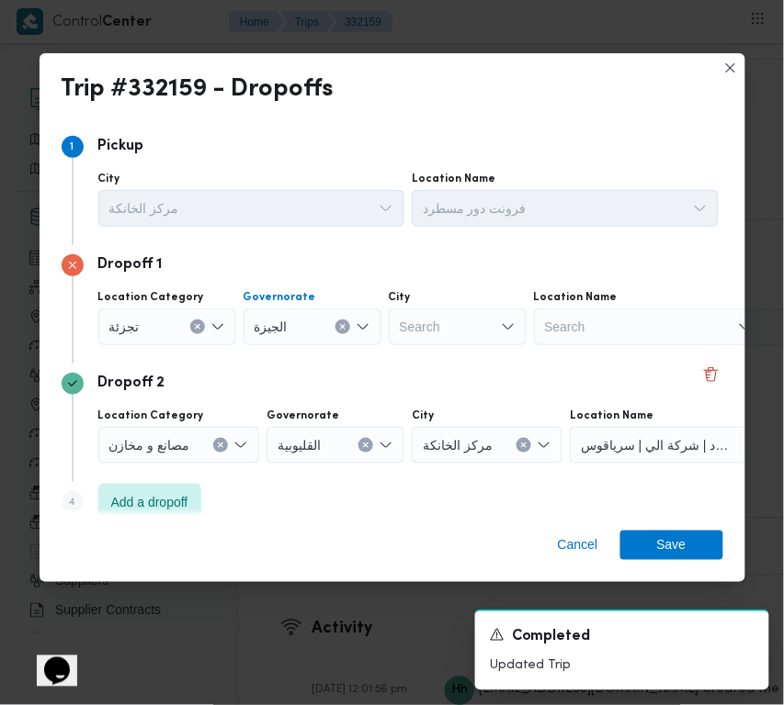
click at [465, 322] on div "Search" at bounding box center [458, 327] width 138 height 37
type input "دقي"
click at [413, 354] on icon "button" at bounding box center [407, 360] width 15 height 15
click at [671, 547] on span "Save" at bounding box center [671, 545] width 29 height 29
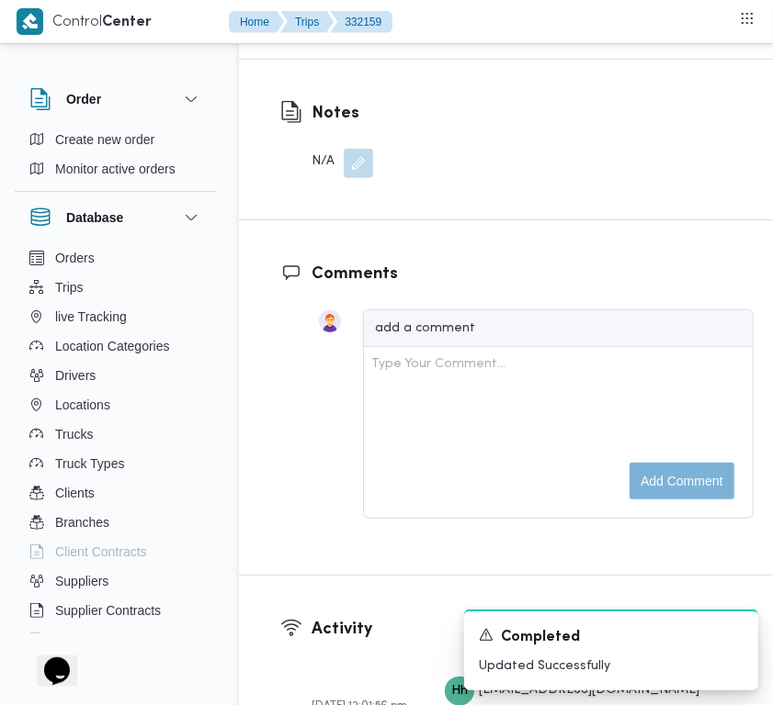
scroll to position [2812, 0]
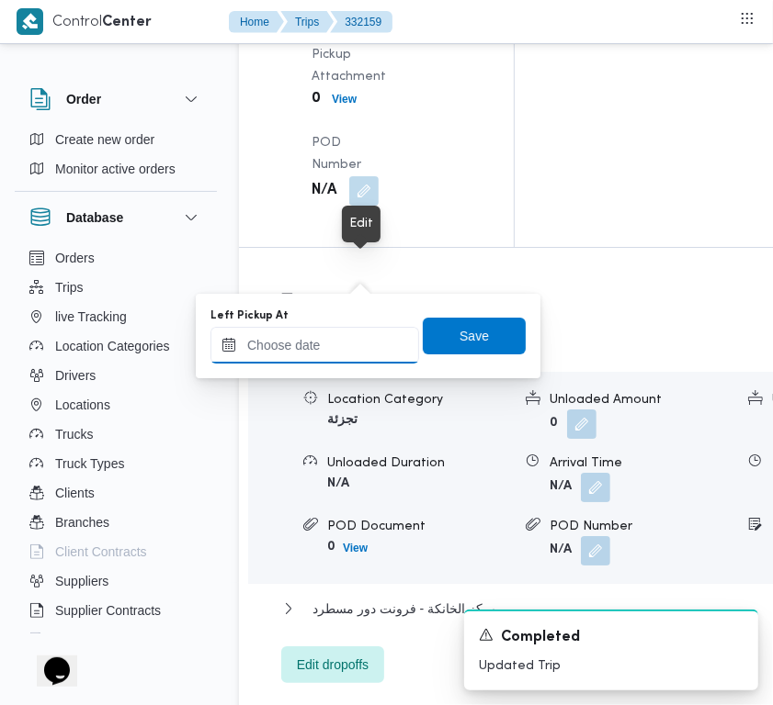
click at [336, 347] on input "Left Pickup At" at bounding box center [314, 345] width 209 height 37
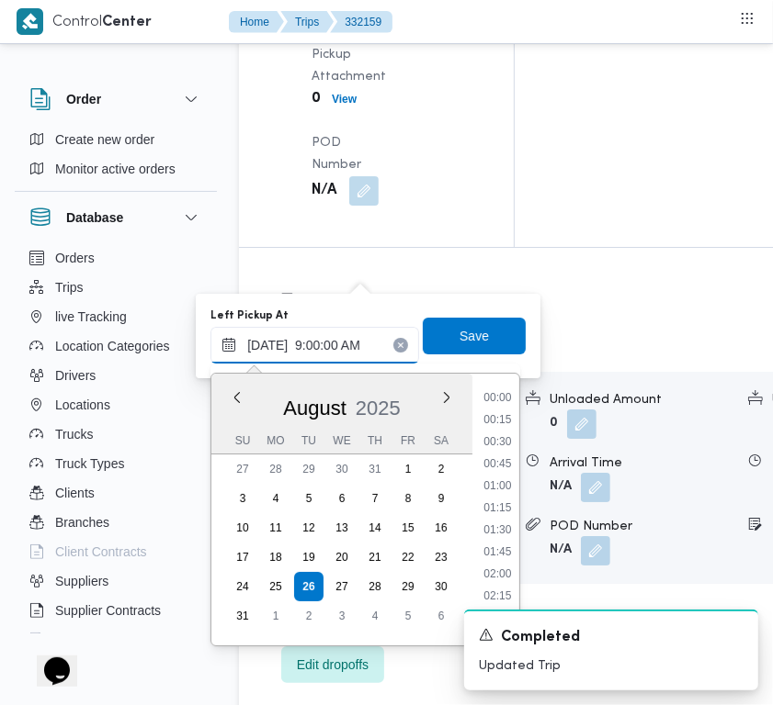
scroll to position [792, 0]
click at [484, 444] on li "09:30" at bounding box center [497, 443] width 42 height 18
type input "26/08/2025 09:30"
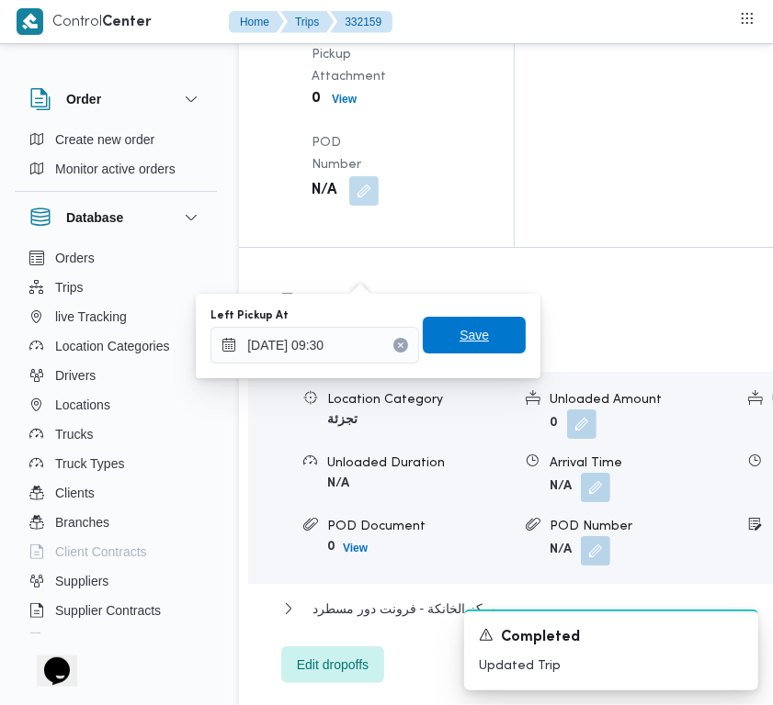
click at [498, 347] on span "Save" at bounding box center [474, 335] width 103 height 37
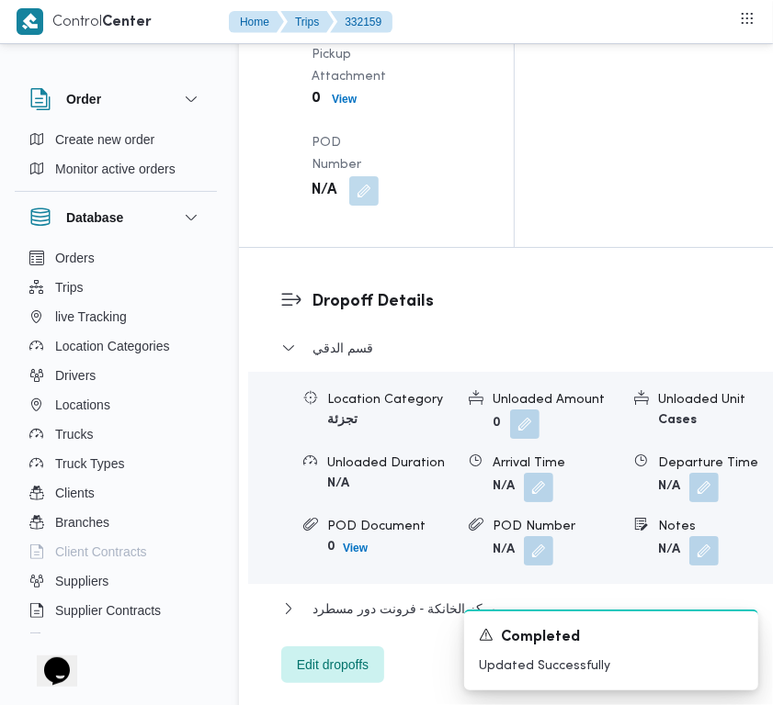
drag, startPoint x: 356, startPoint y: 159, endPoint x: 365, endPoint y: 176, distance: 19.3
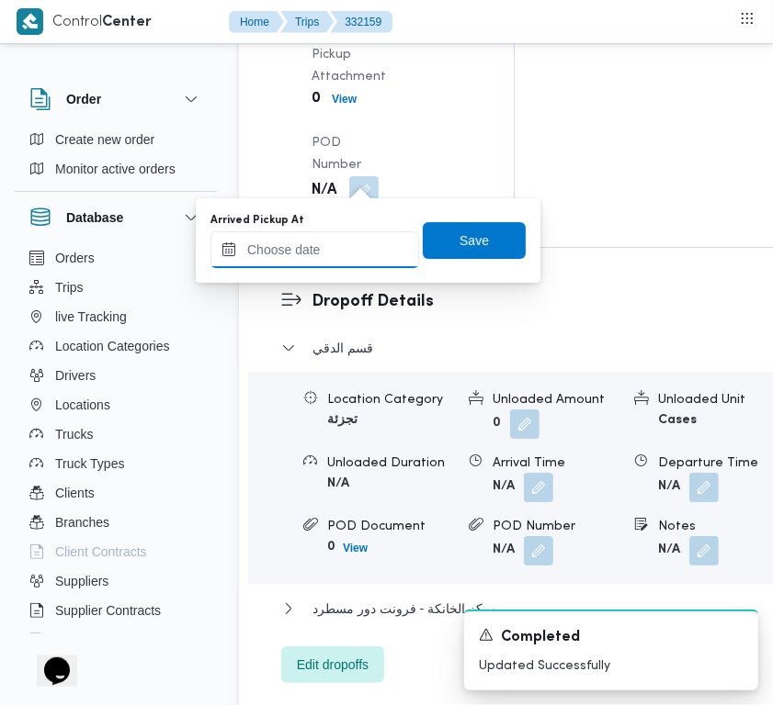
click at [337, 231] on input "Arrived Pickup At" at bounding box center [314, 249] width 209 height 37
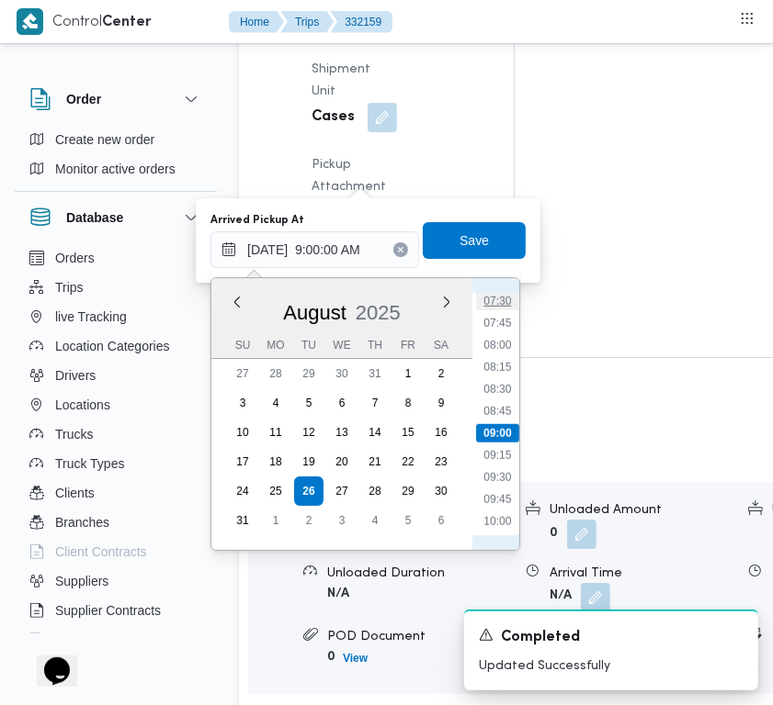
scroll to position [585, 0]
click at [482, 419] on li "08:00" at bounding box center [497, 422] width 42 height 18
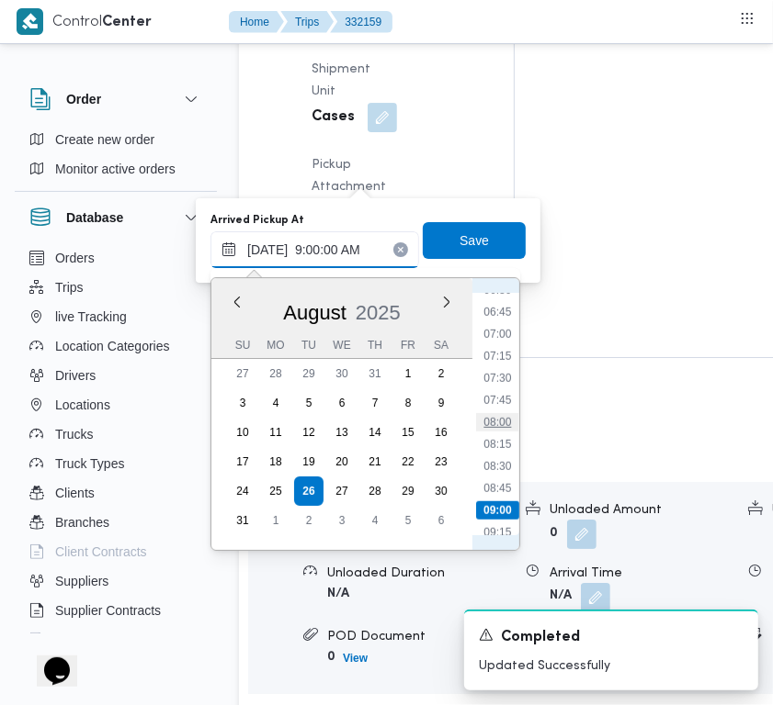
type input "26/08/2025 08:00"
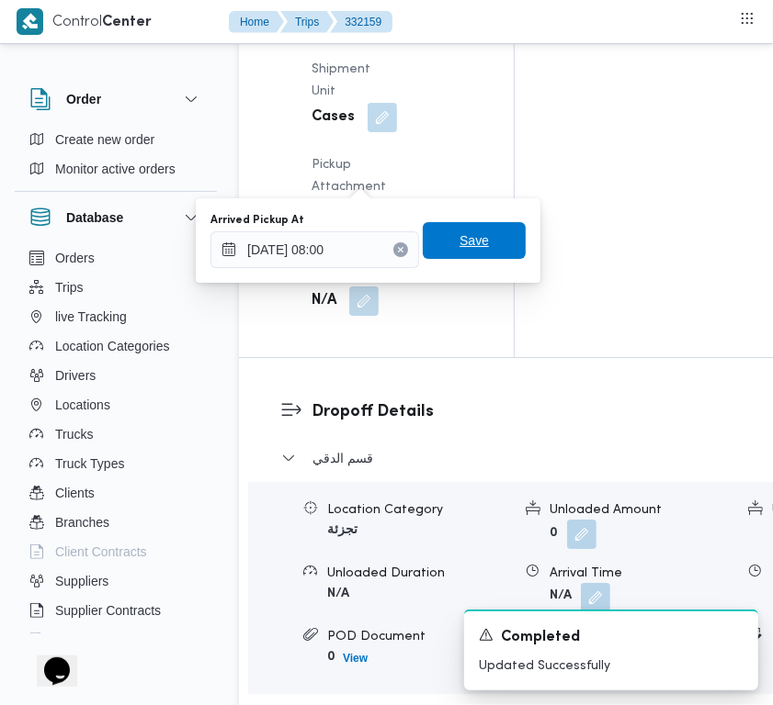
drag, startPoint x: 465, startPoint y: 239, endPoint x: 588, endPoint y: 186, distance: 133.8
click at [471, 239] on span "Save" at bounding box center [473, 241] width 29 height 22
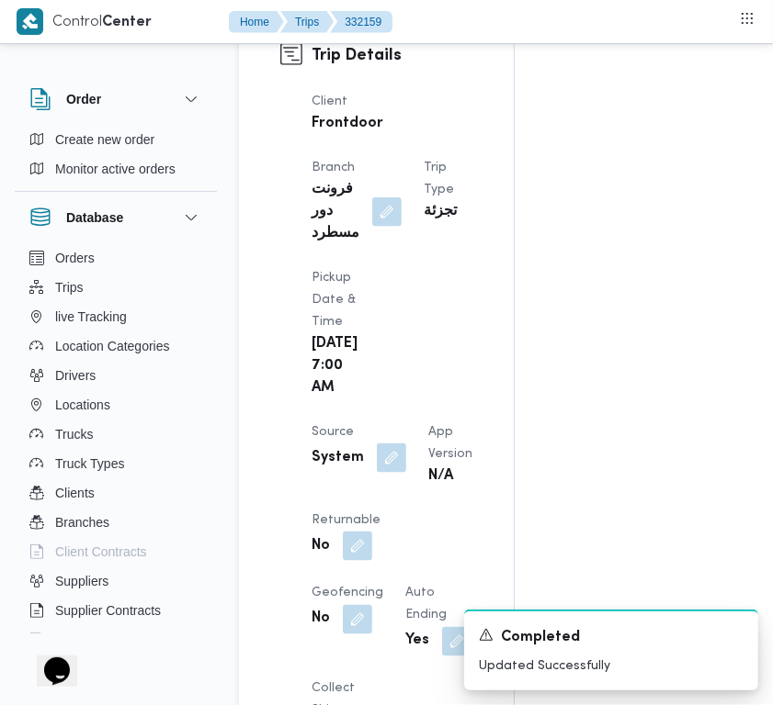
scroll to position [0, 0]
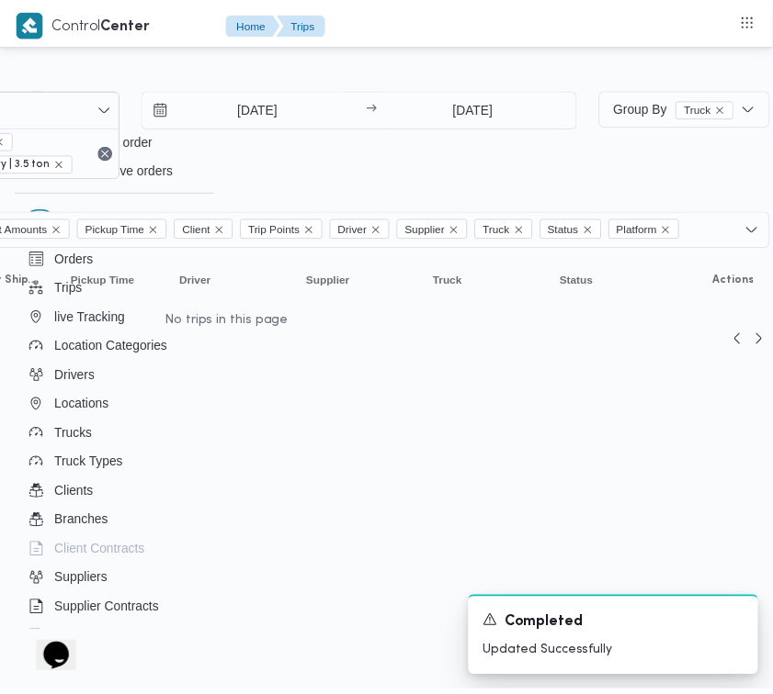
scroll to position [0, 568]
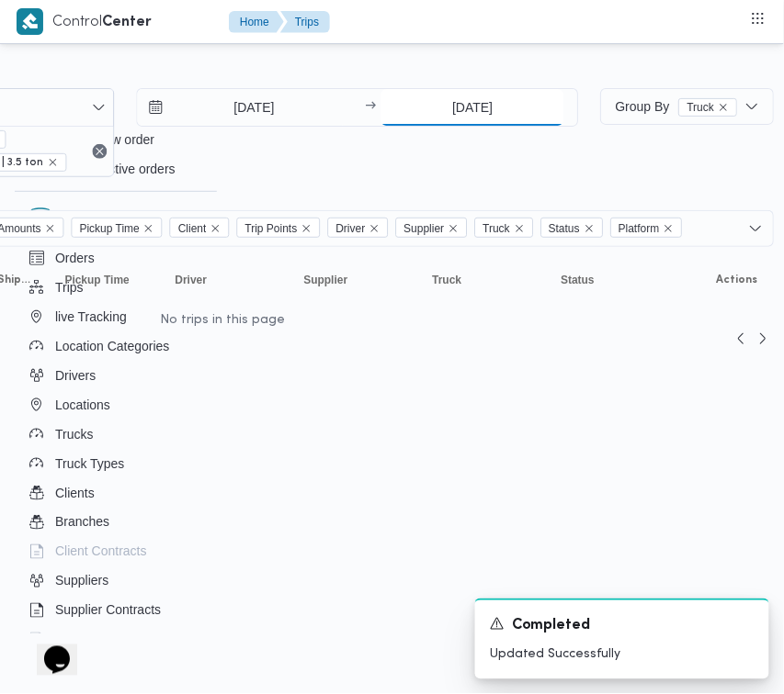
drag, startPoint x: 471, startPoint y: 106, endPoint x: 482, endPoint y: 92, distance: 17.6
click at [482, 92] on input "[DATE]" at bounding box center [471, 107] width 183 height 37
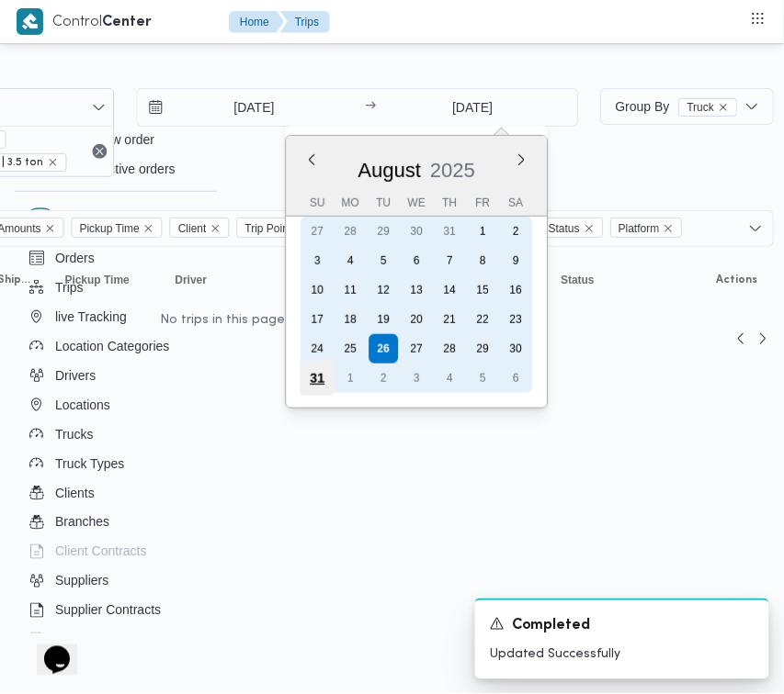
click at [326, 372] on div "31" at bounding box center [316, 378] width 35 height 35
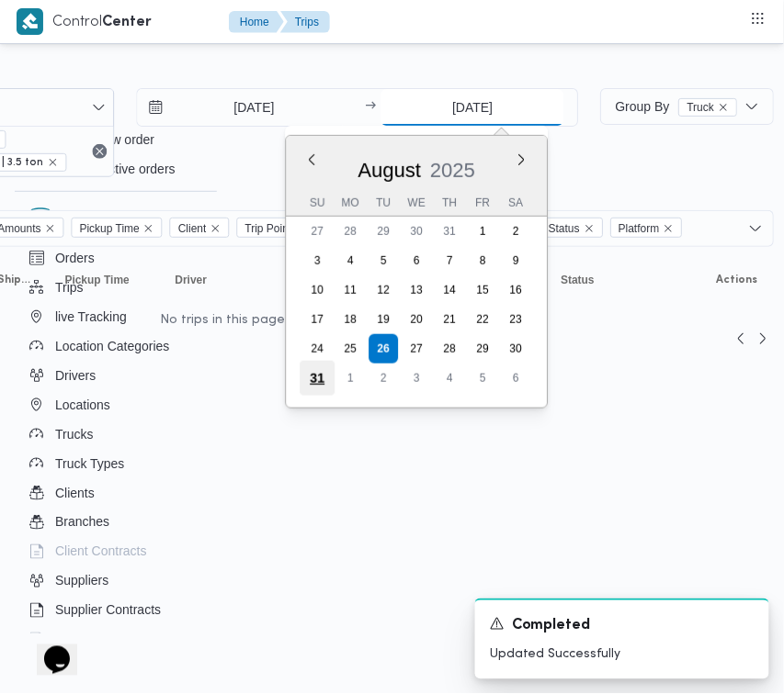
type input "31/8/2025"
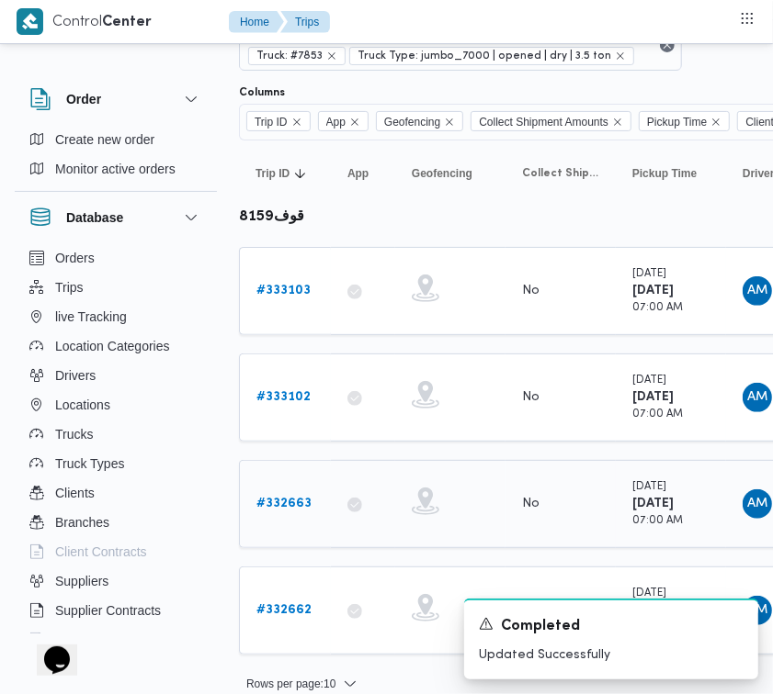
scroll to position [125, 0]
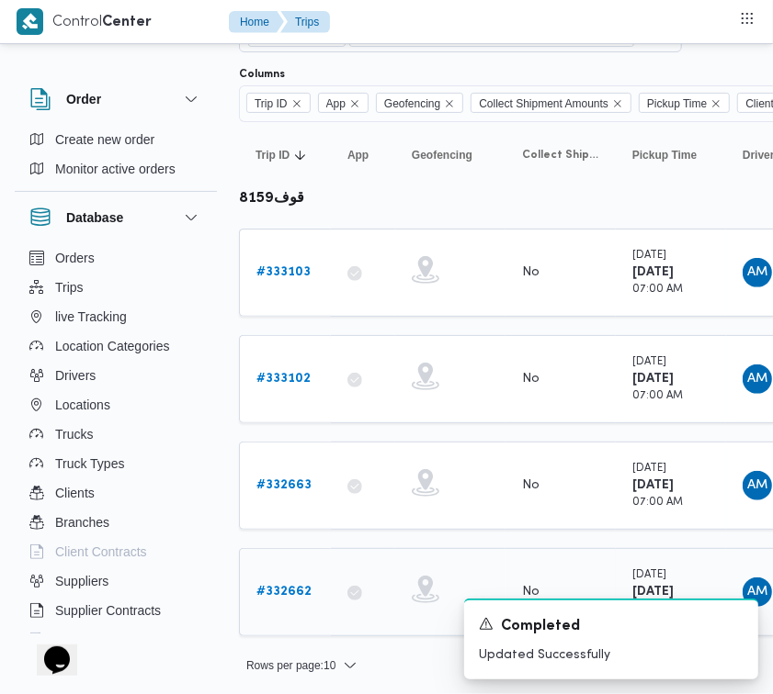
click at [277, 586] on b "# 332662" at bounding box center [283, 592] width 55 height 12
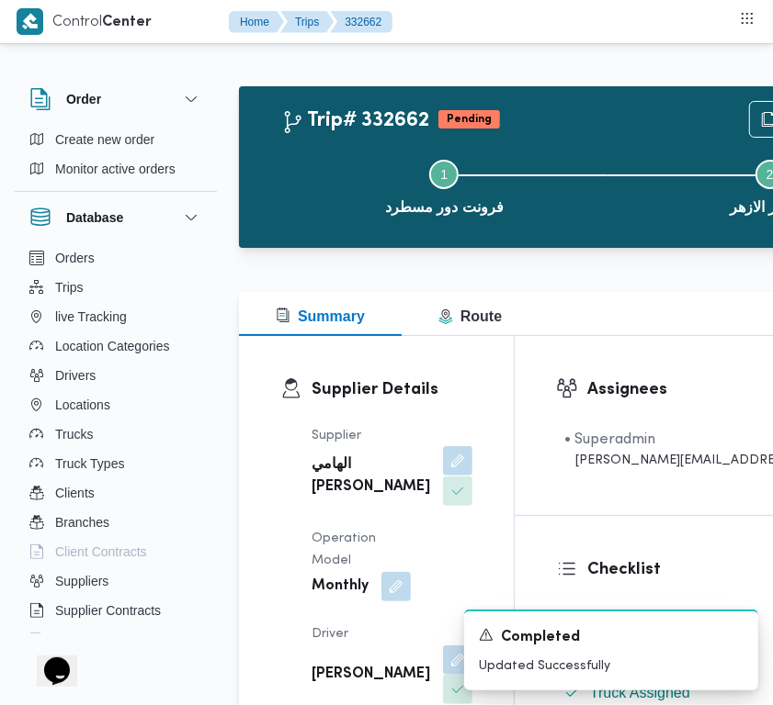
click at [443, 471] on button "button" at bounding box center [457, 460] width 29 height 29
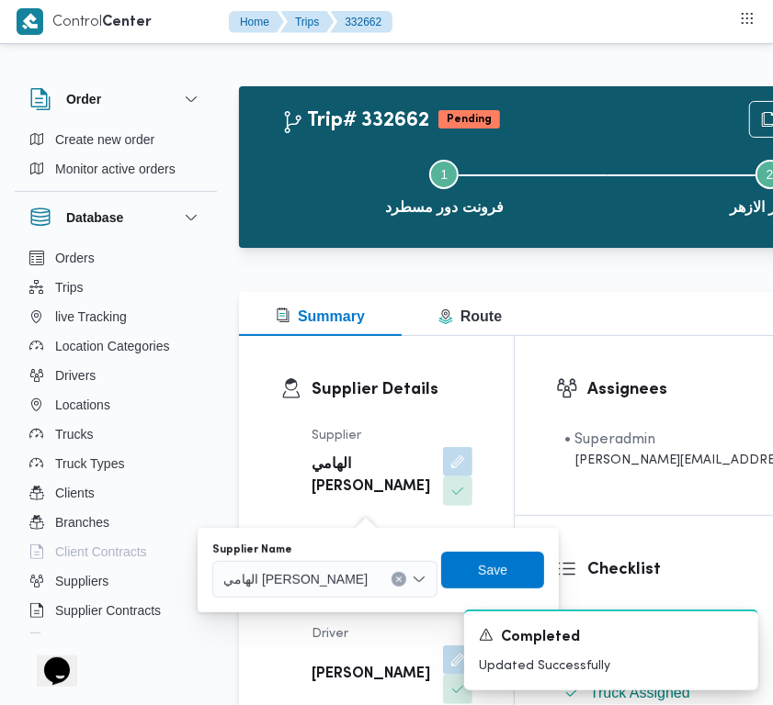
click at [321, 572] on span "الهامي محمد خالد علي" at bounding box center [295, 579] width 144 height 20
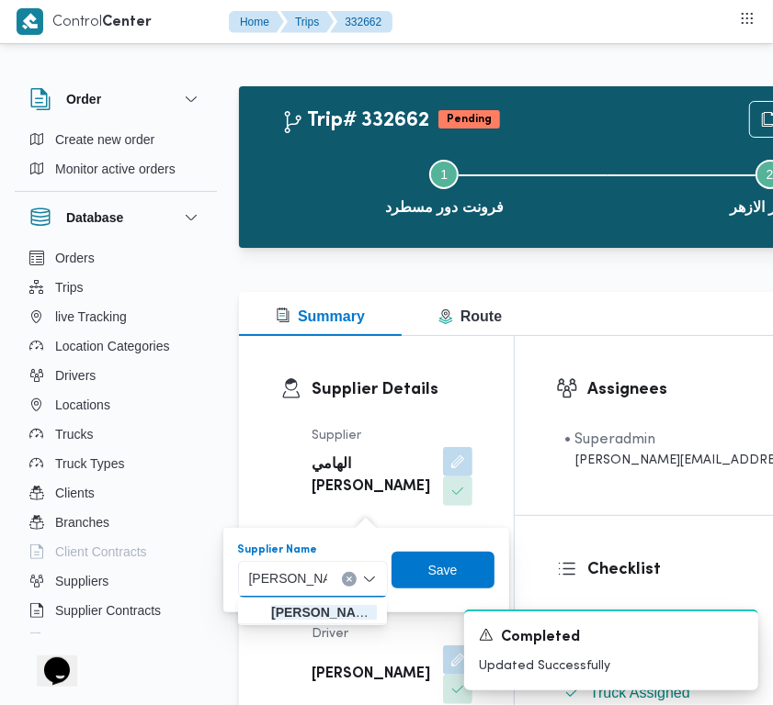
type input "علي عبدالناصر علي بخيت علي"
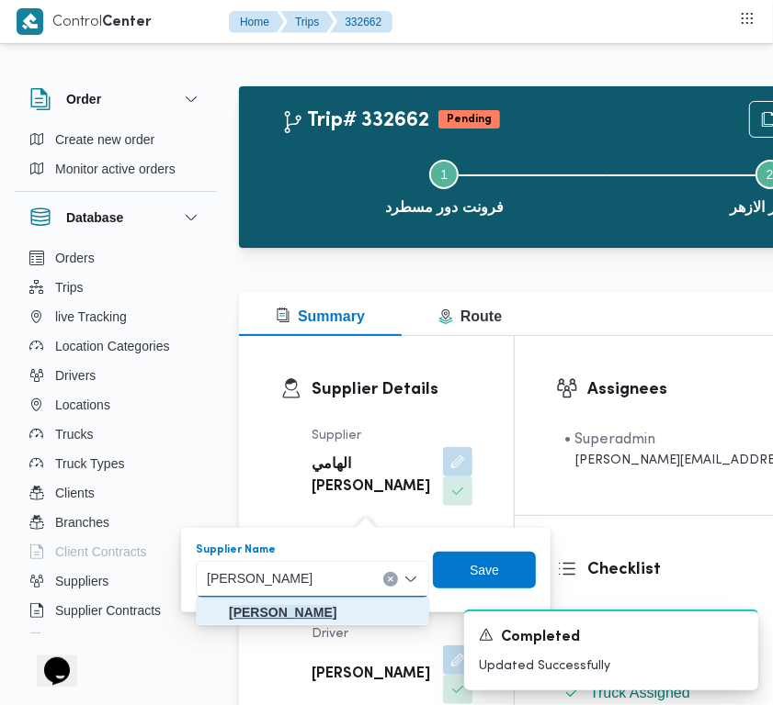
click at [266, 615] on mark "علي عبدالناصر علي بخيت علي" at bounding box center [282, 612] width 107 height 15
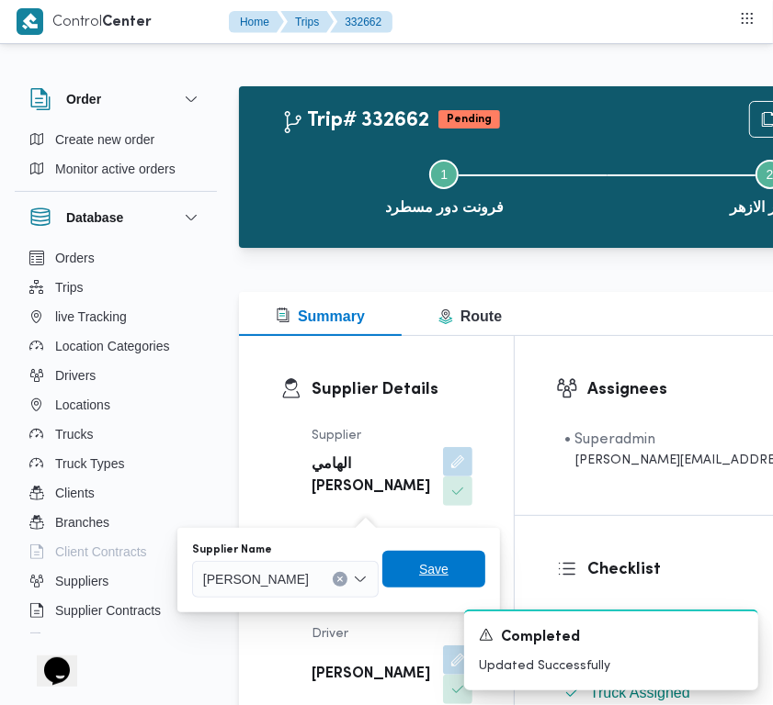
click at [448, 572] on span "Save" at bounding box center [433, 569] width 29 height 22
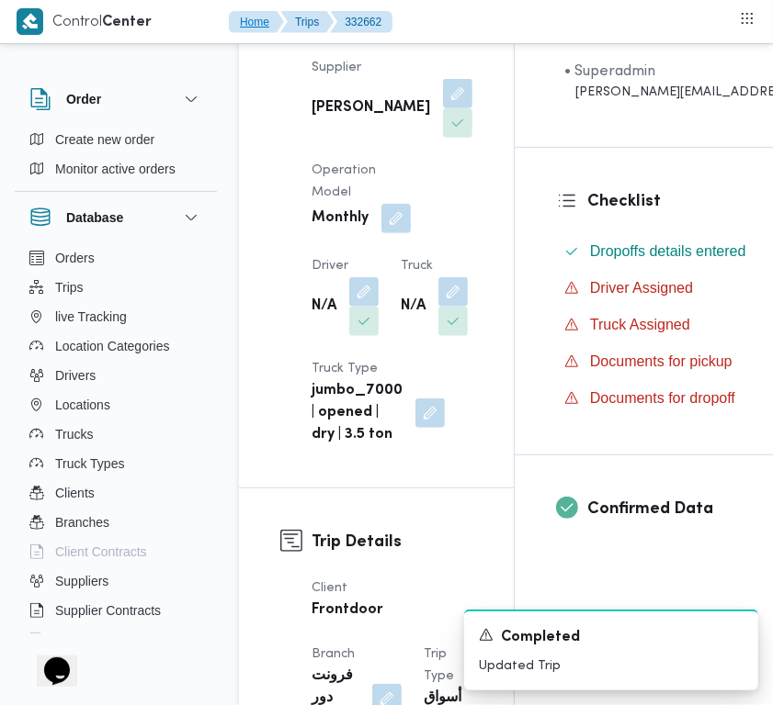
scroll to position [479, 0]
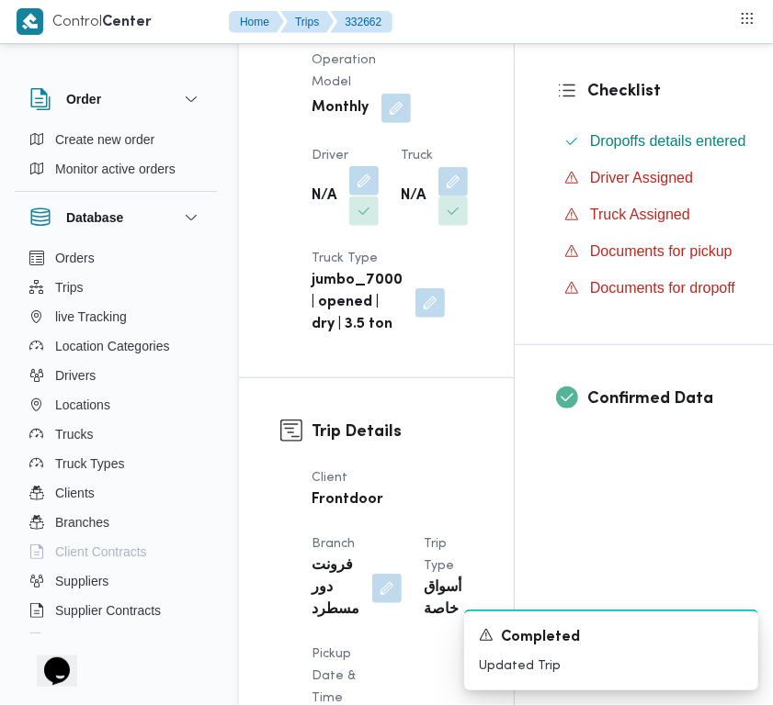
click at [358, 196] on button "button" at bounding box center [363, 180] width 29 height 29
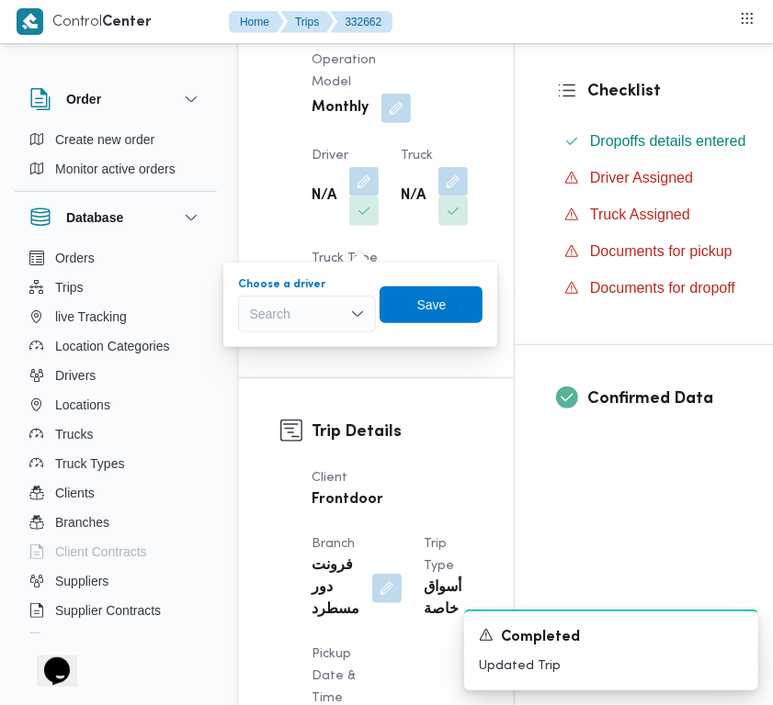
click at [276, 305] on div "Search" at bounding box center [307, 314] width 138 height 37
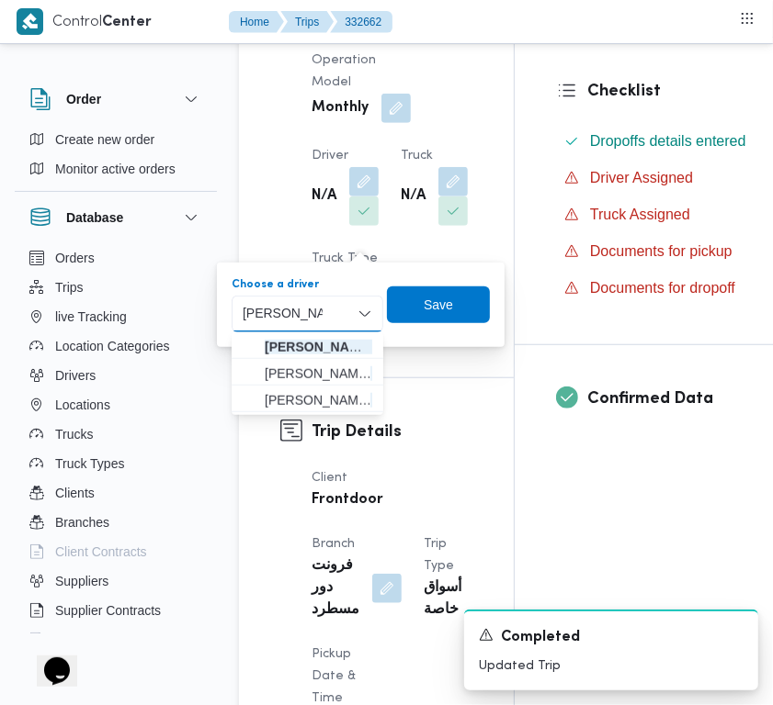
type input "محمود مسعود"
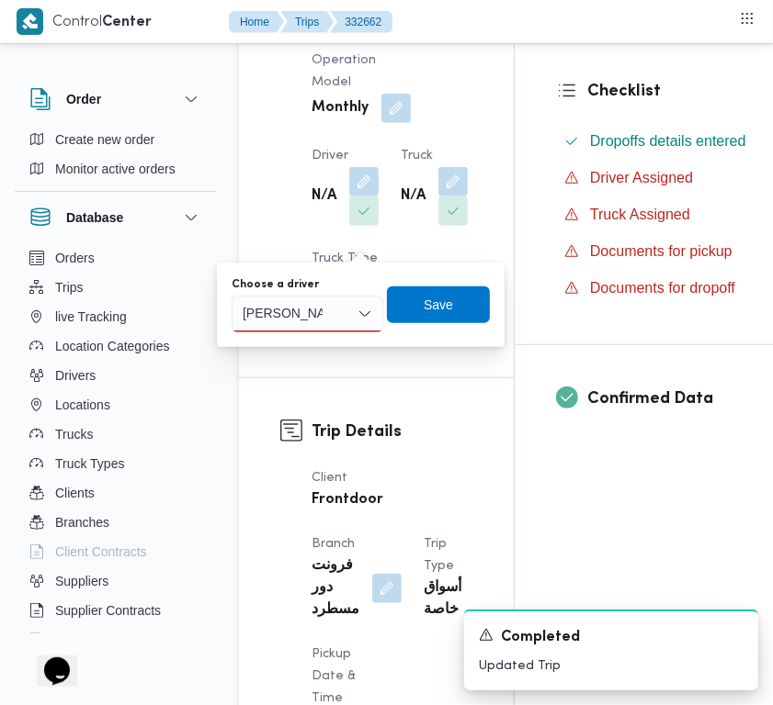
click at [323, 310] on div "محمود مسعود محمود مسعود" at bounding box center [282, 313] width 87 height 29
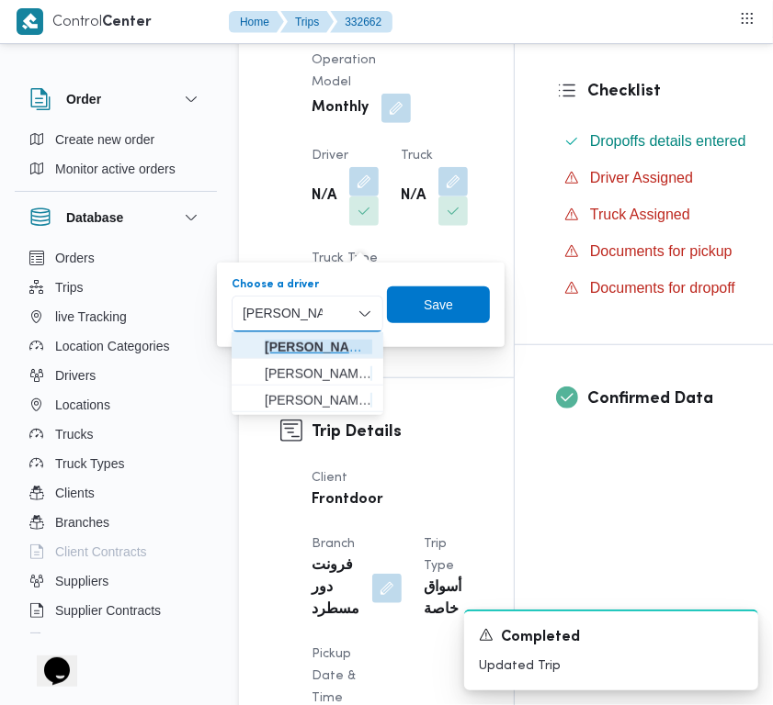
click at [323, 341] on mark "محمود مسعود" at bounding box center [318, 347] width 107 height 15
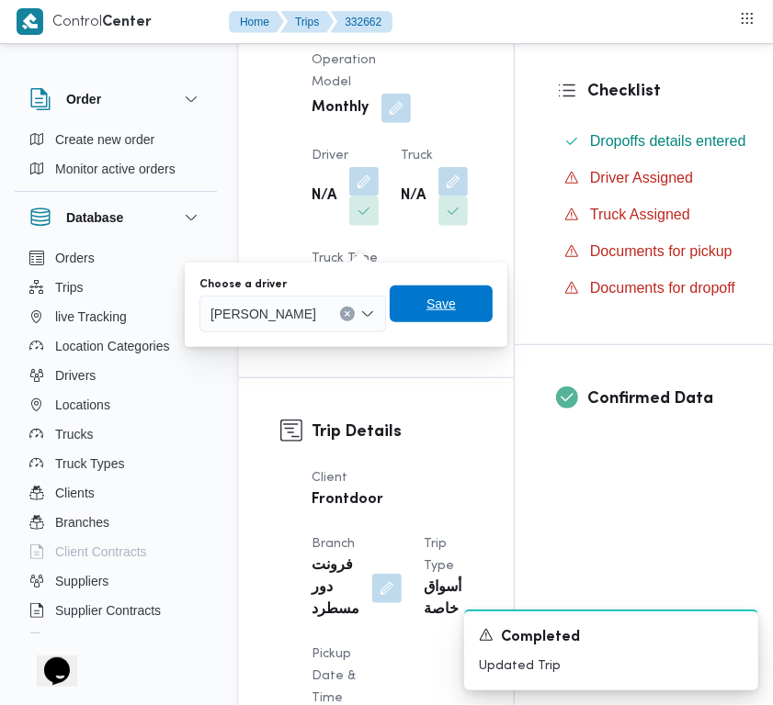
click at [490, 305] on span "Save" at bounding box center [440, 304] width 103 height 37
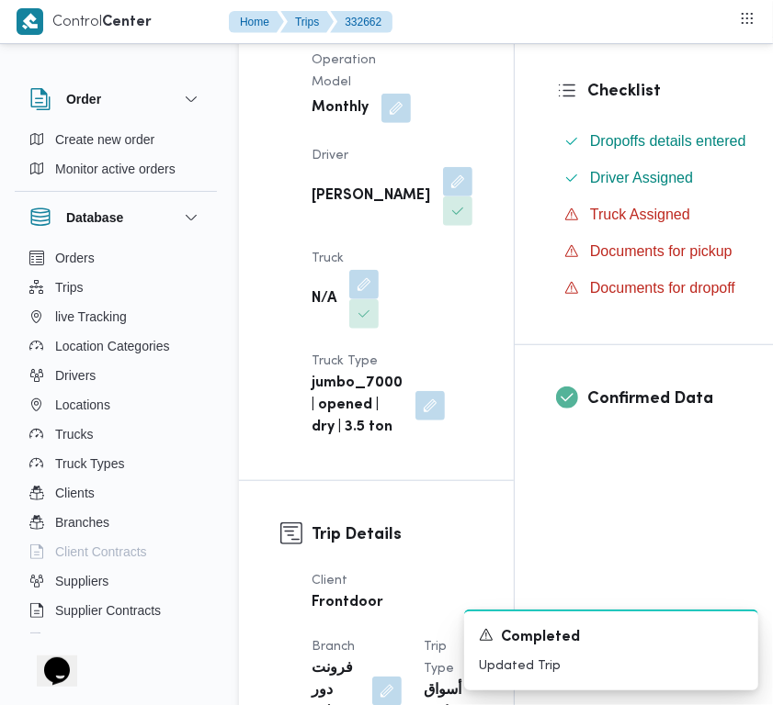
click at [372, 270] on dt "Truck" at bounding box center [344, 259] width 67 height 22
click at [367, 299] on button "button" at bounding box center [363, 283] width 29 height 29
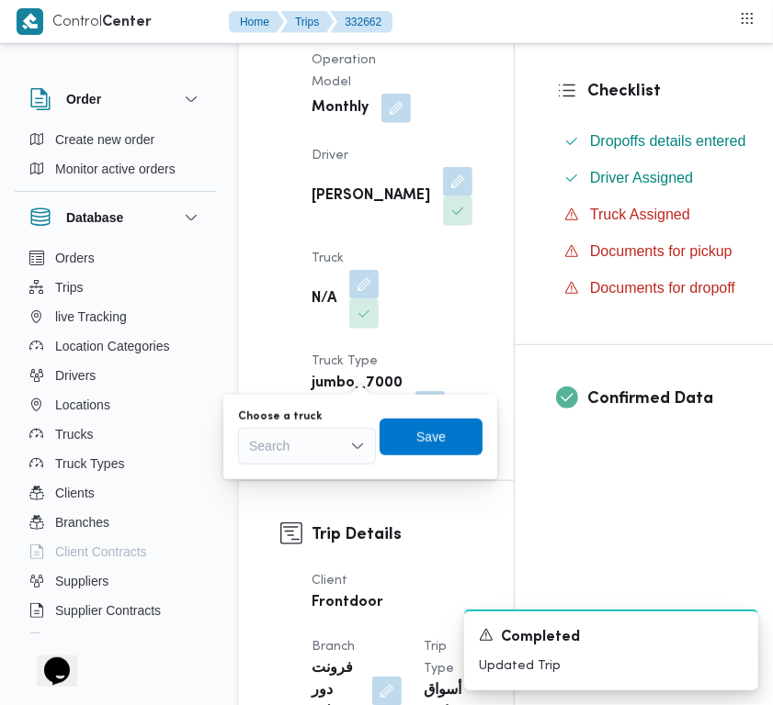
drag, startPoint x: 315, startPoint y: 428, endPoint x: 310, endPoint y: 446, distance: 18.9
click at [312, 434] on div "Search" at bounding box center [307, 446] width 138 height 37
click at [310, 450] on div "Search Combo box. Selected. Combo box input. Search. Type some text or, to disp…" at bounding box center [307, 446] width 138 height 37
type input "9846"
drag, startPoint x: 301, startPoint y: 457, endPoint x: 281, endPoint y: 482, distance: 32.0
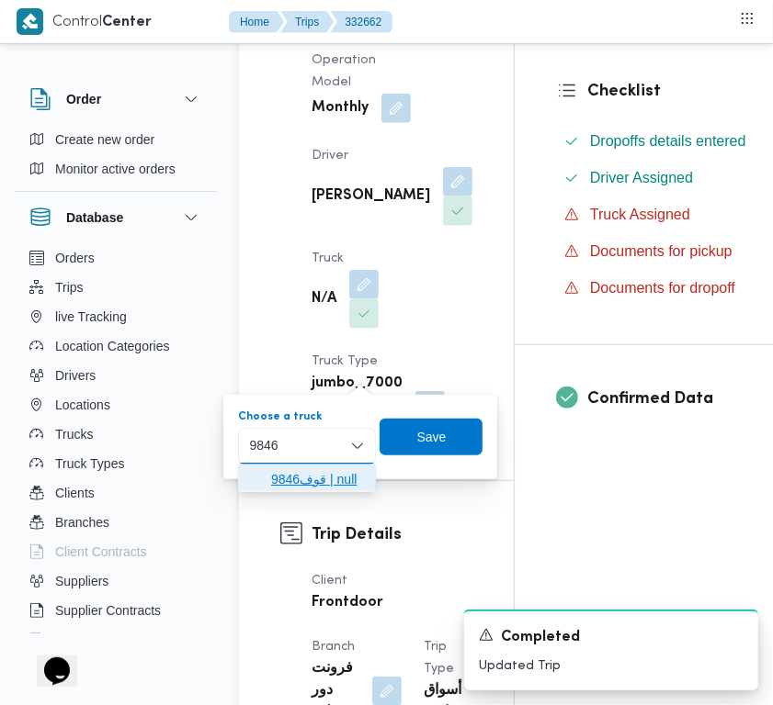
click at [281, 483] on span "قوف9846 | null" at bounding box center [318, 479] width 94 height 22
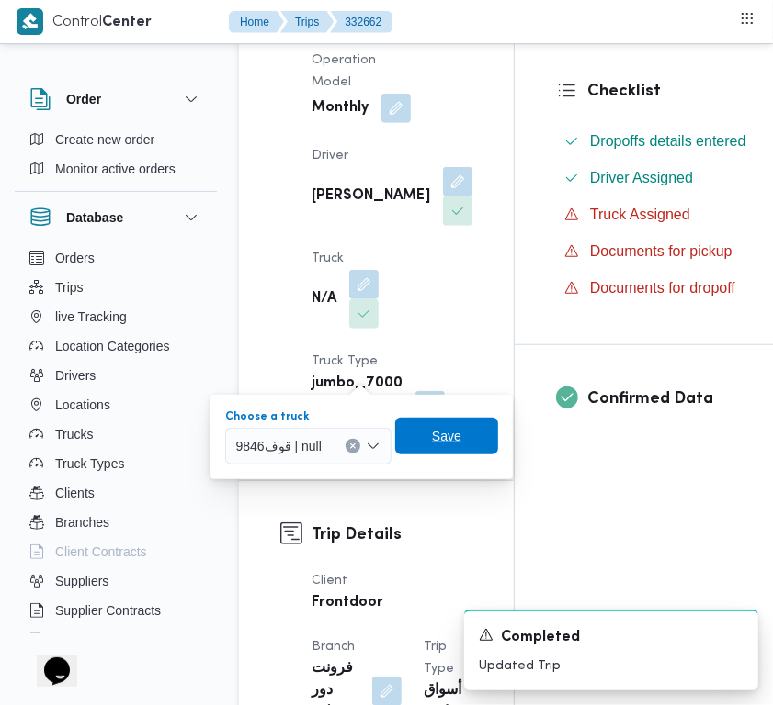
click at [453, 443] on span "Save" at bounding box center [446, 436] width 29 height 22
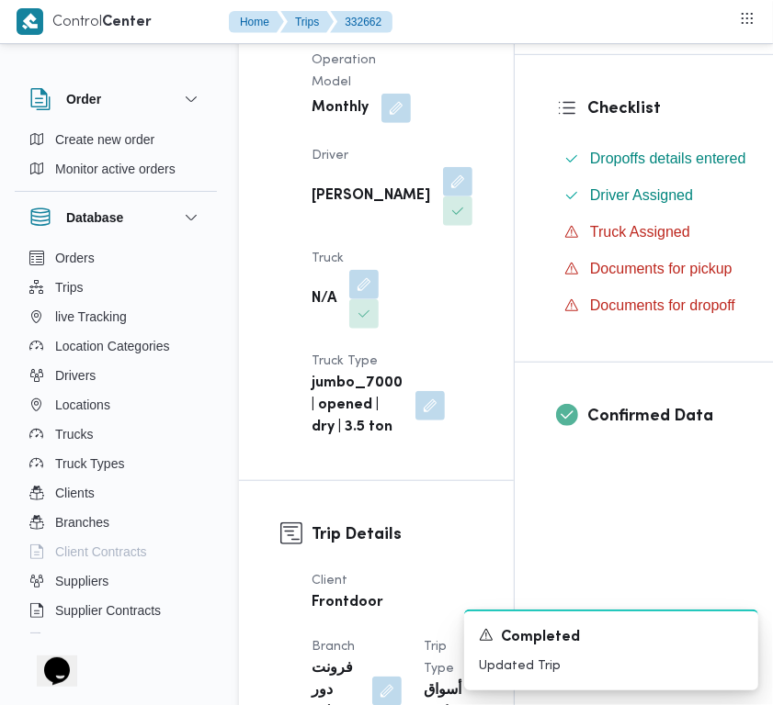
click at [326, 69] on div "Supplier علي عبدالناصر علي بخيت علي Operation Model Monthly Driver محمود مسعود …" at bounding box center [391, 193] width 183 height 514
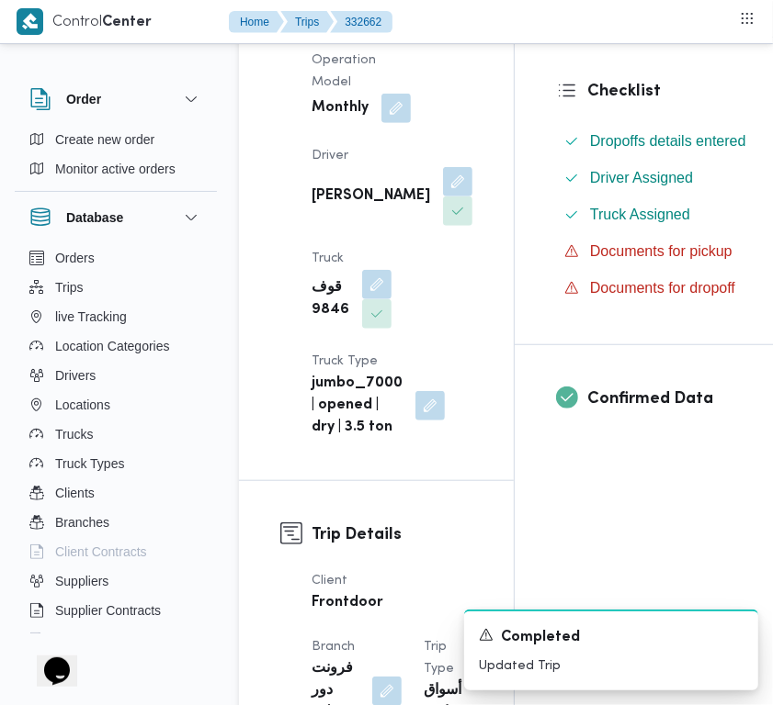
copy div "علي عبدالناصر علي بخيت علي"
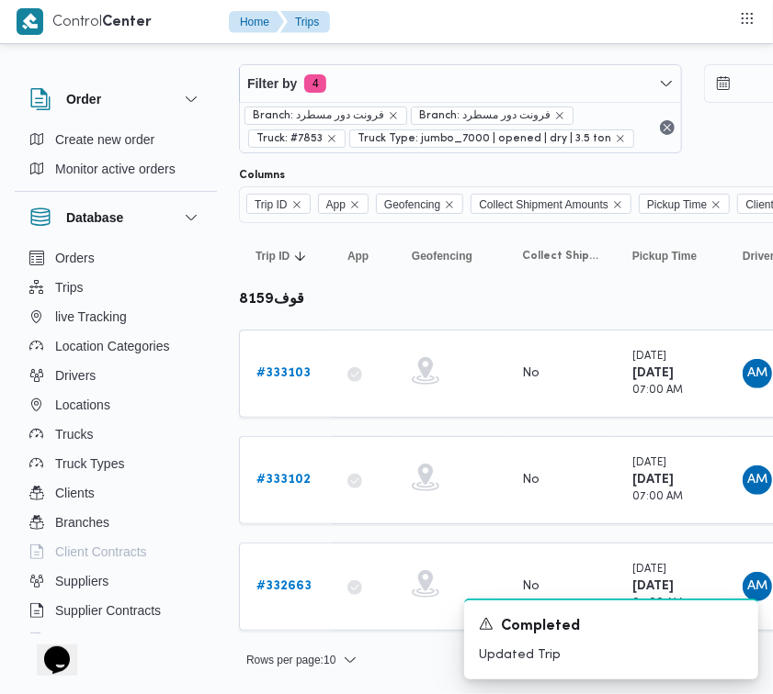
scroll to position [19, 0]
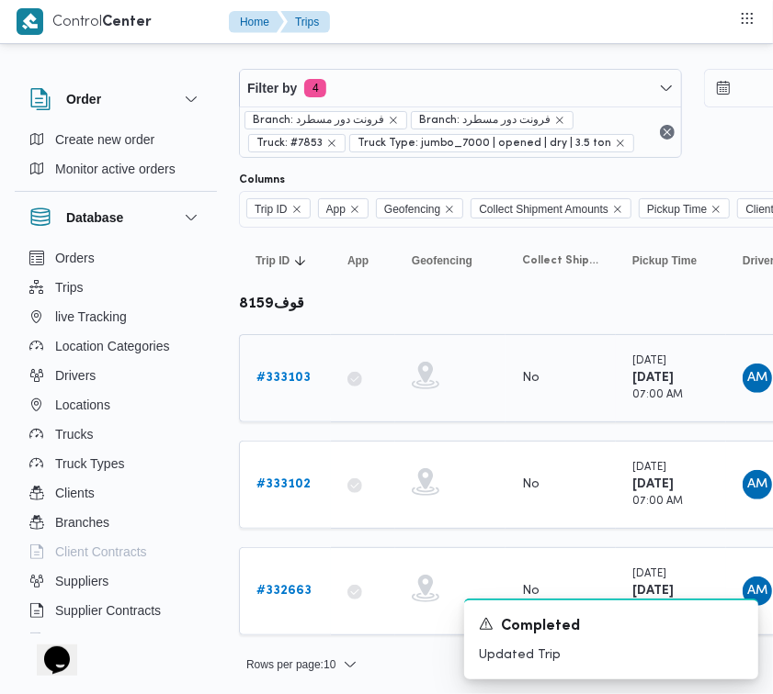
click at [287, 363] on div "# 333103" at bounding box center [285, 378] width 73 height 37
click at [288, 367] on link "# 333103" at bounding box center [283, 378] width 54 height 22
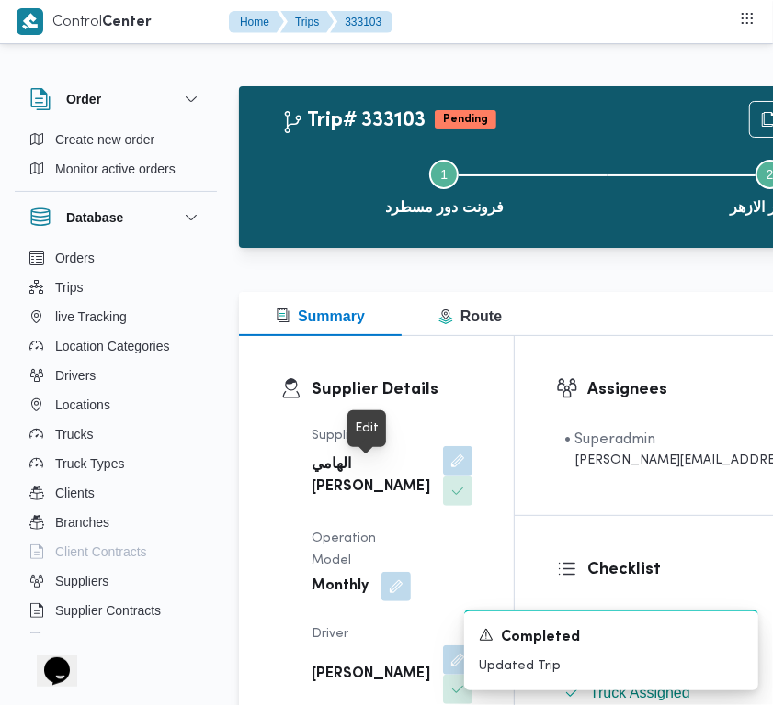
drag, startPoint x: 378, startPoint y: 465, endPoint x: 360, endPoint y: 503, distance: 42.7
click at [443, 466] on button "button" at bounding box center [457, 460] width 29 height 29
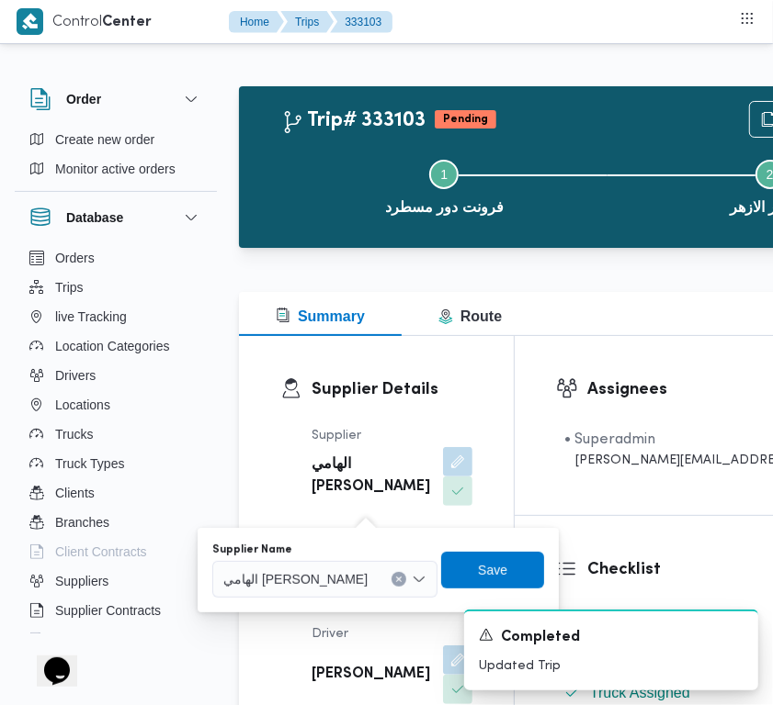
click at [341, 562] on div "الهامي محمد خالد علي" at bounding box center [324, 579] width 225 height 37
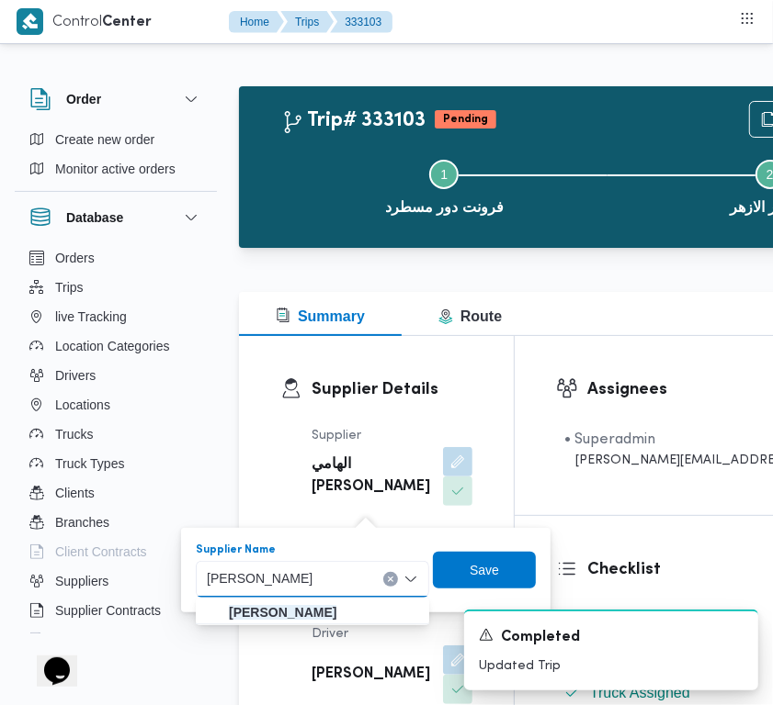
type input "علي عبدالناصر علي بخيت علي"
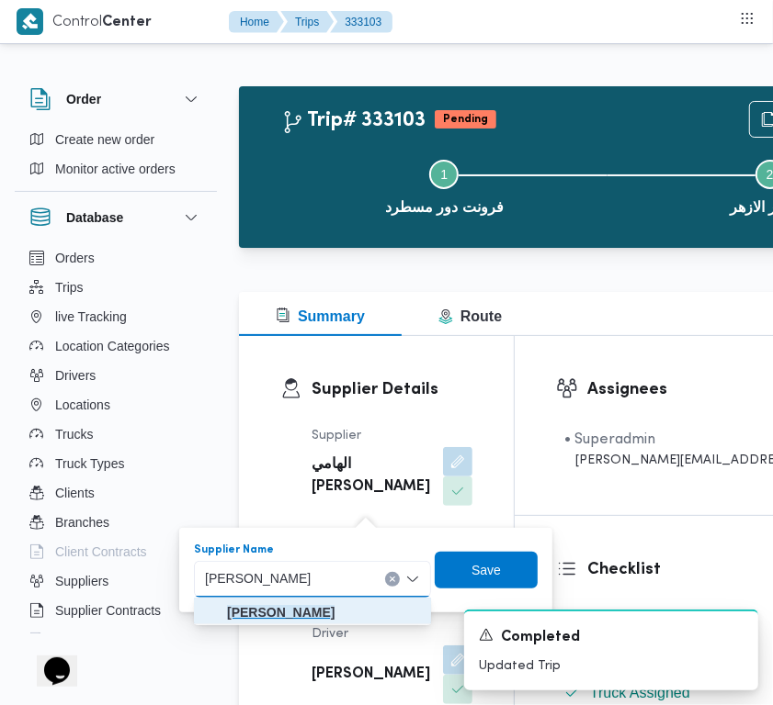
click at [334, 614] on mark "علي عبدالناصر علي بخيت علي" at bounding box center [280, 612] width 107 height 15
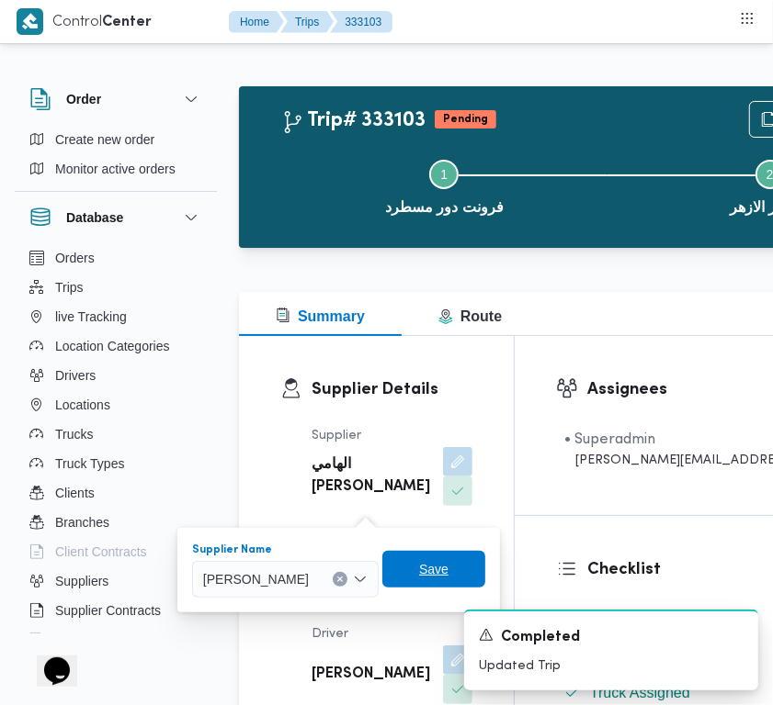
click at [448, 574] on span "Save" at bounding box center [433, 569] width 29 height 22
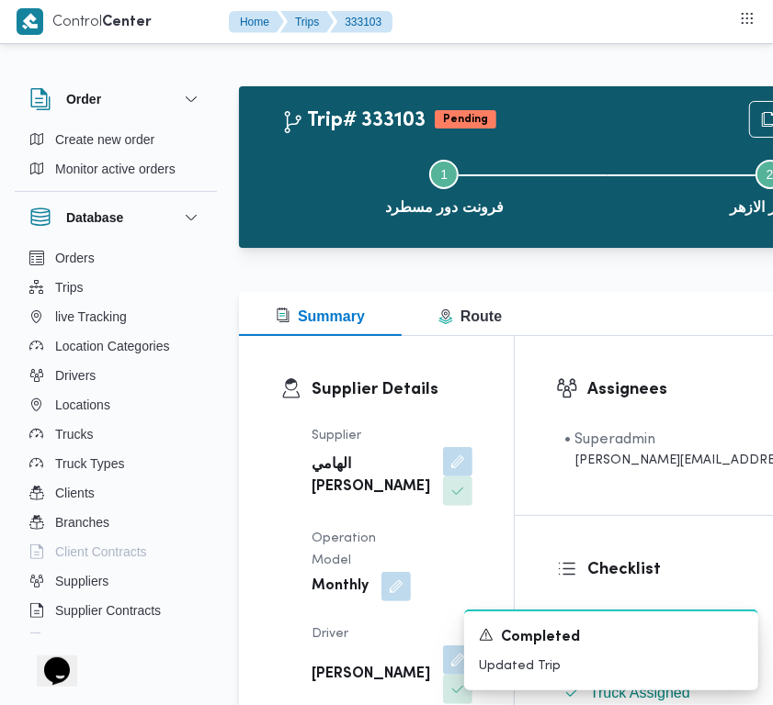
scroll to position [244, 0]
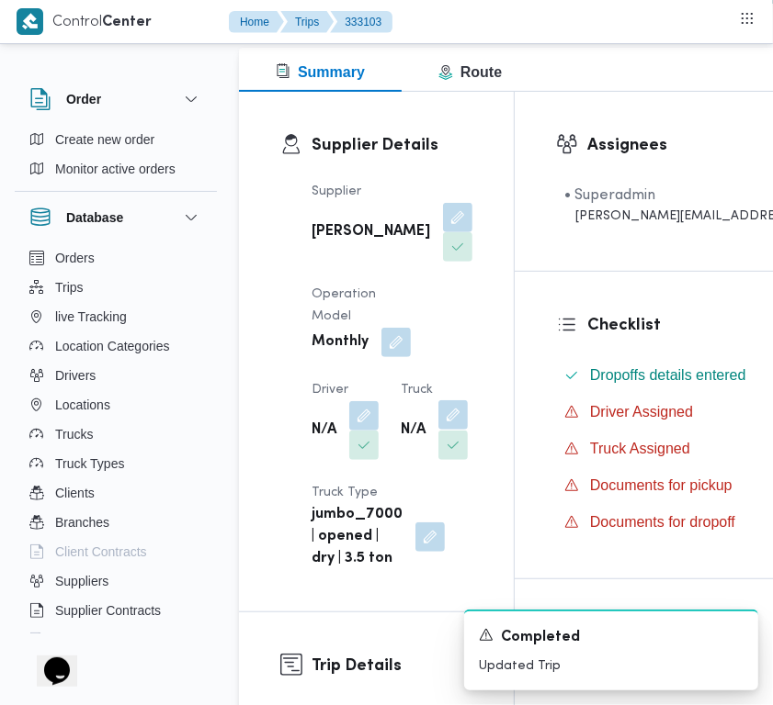
click at [438, 430] on button "button" at bounding box center [452, 414] width 29 height 29
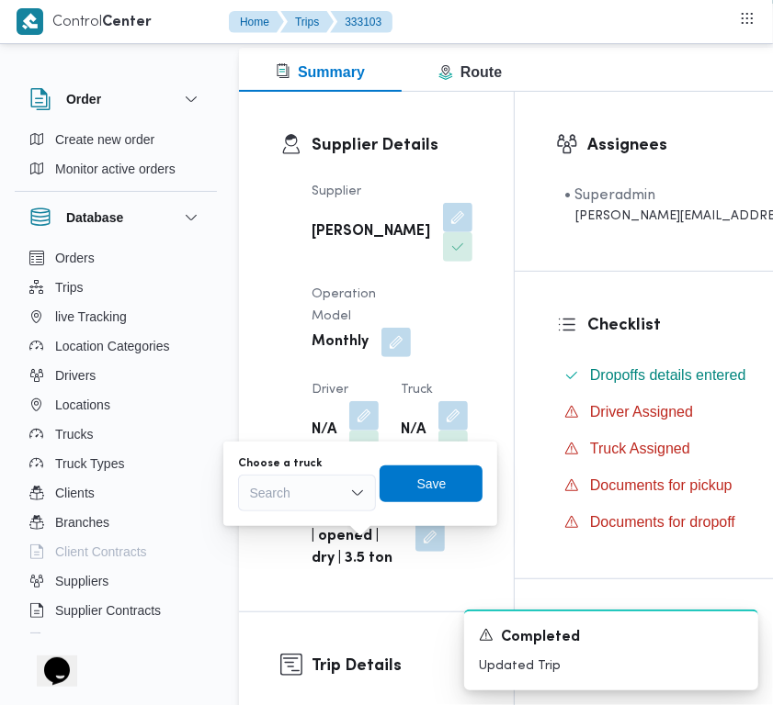
click at [310, 502] on div "Search" at bounding box center [307, 493] width 138 height 37
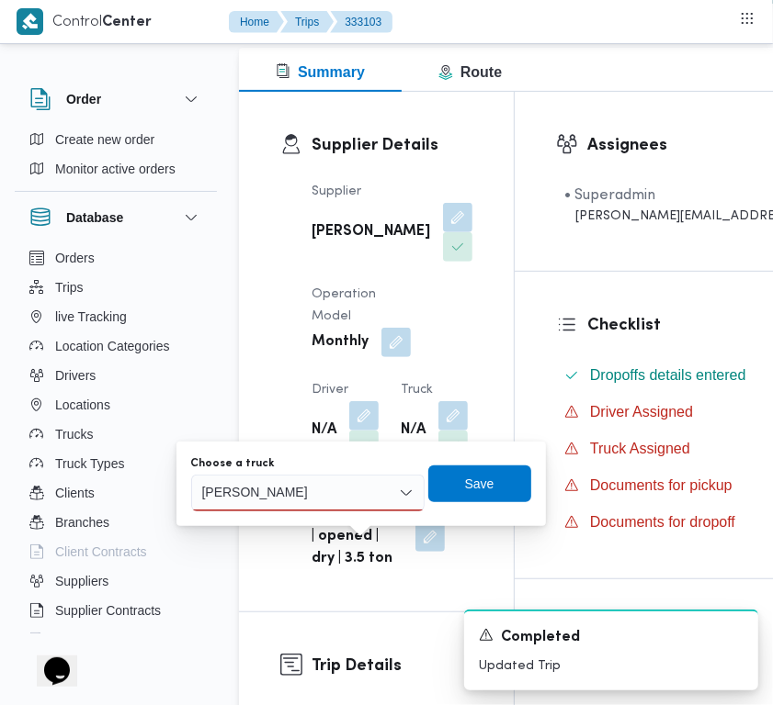
click at [268, 485] on input "علي عبدالناصر علي بخيت علي" at bounding box center [283, 493] width 162 height 22
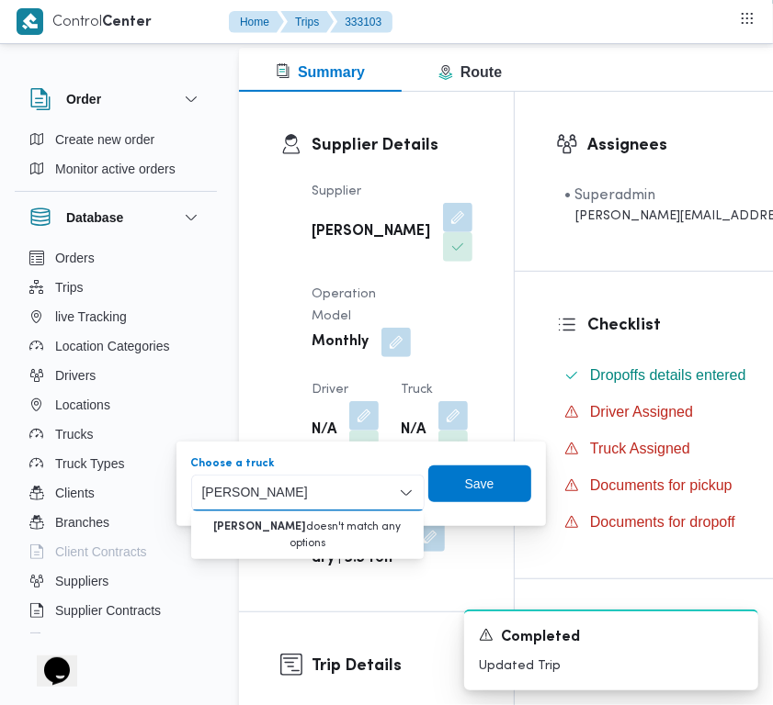
click at [268, 485] on input "علي عبدالناصر علي بخيت علي" at bounding box center [283, 493] width 162 height 22
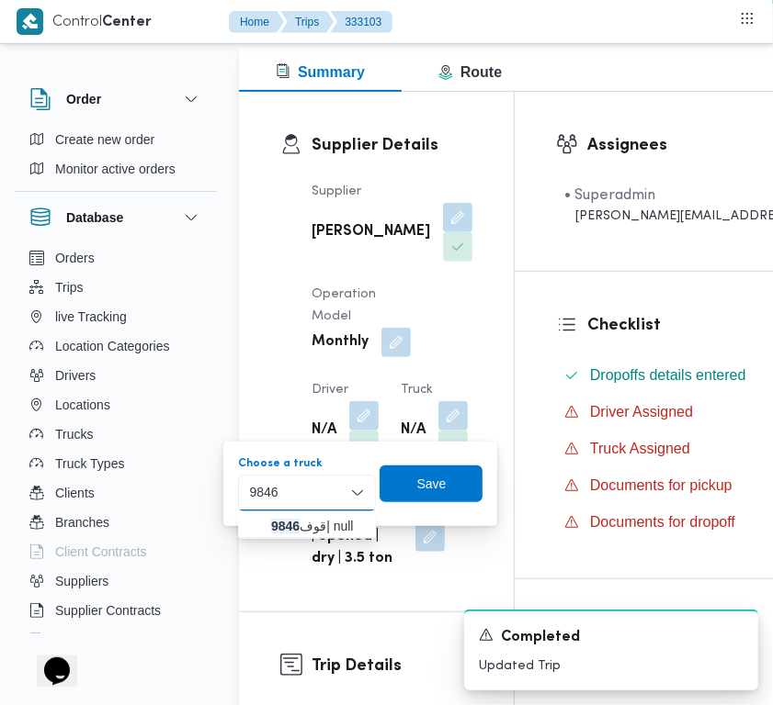
type input "9846"
click at [309, 484] on div "9846 9846" at bounding box center [307, 493] width 138 height 37
click at [310, 528] on span "قوف 9846 | null" at bounding box center [318, 526] width 94 height 22
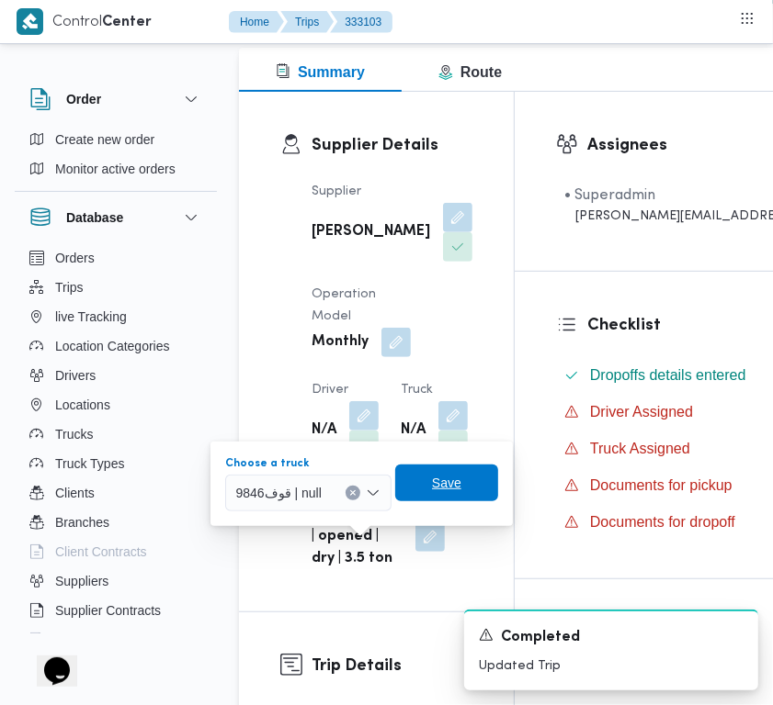
click at [466, 479] on span "Save" at bounding box center [446, 483] width 103 height 37
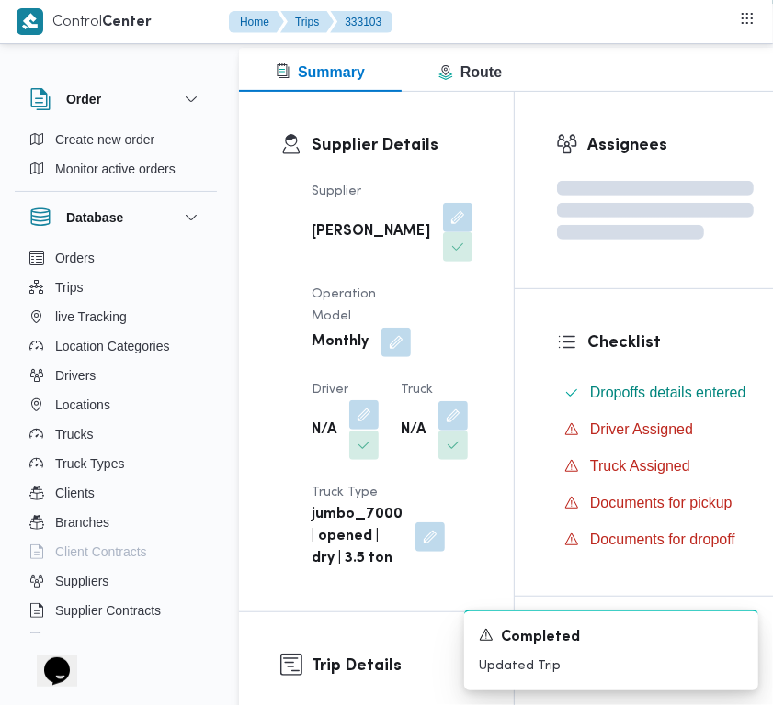
click at [382, 445] on div "Supplier علي عبدالناصر علي بخيت علي Operation Model Monthly Driver N/A Truck N/…" at bounding box center [391, 376] width 183 height 412
click at [372, 430] on button "button" at bounding box center [363, 414] width 29 height 29
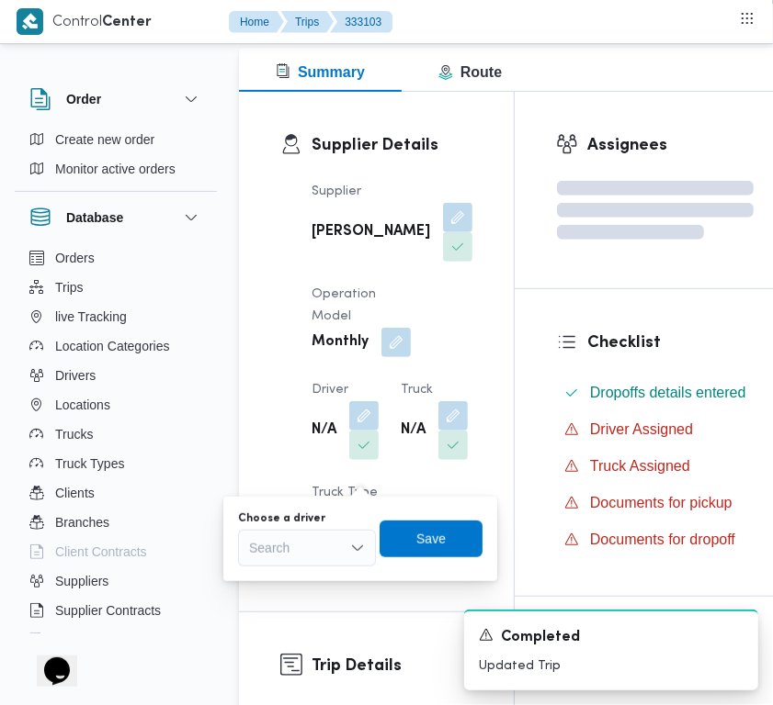
click at [313, 556] on div "Search" at bounding box center [307, 548] width 138 height 37
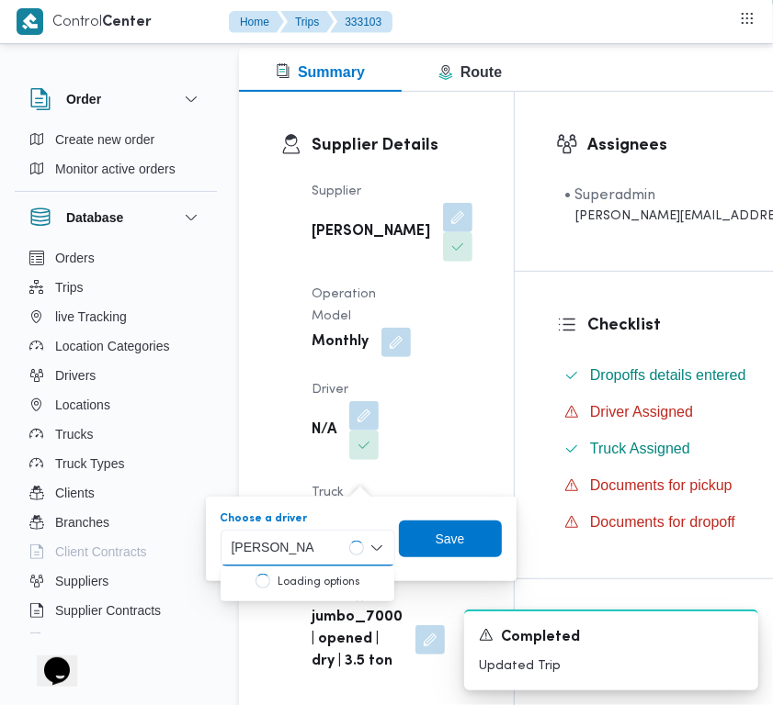
type input "محمود مسعود هاشم فرج"
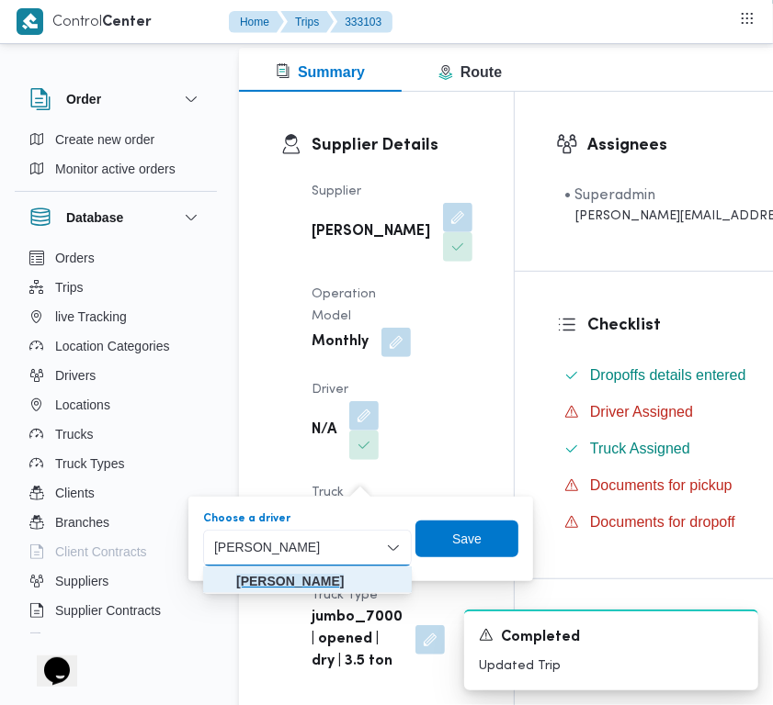
click at [276, 575] on mark "محمود مسعود هاشم فرج" at bounding box center [289, 581] width 107 height 15
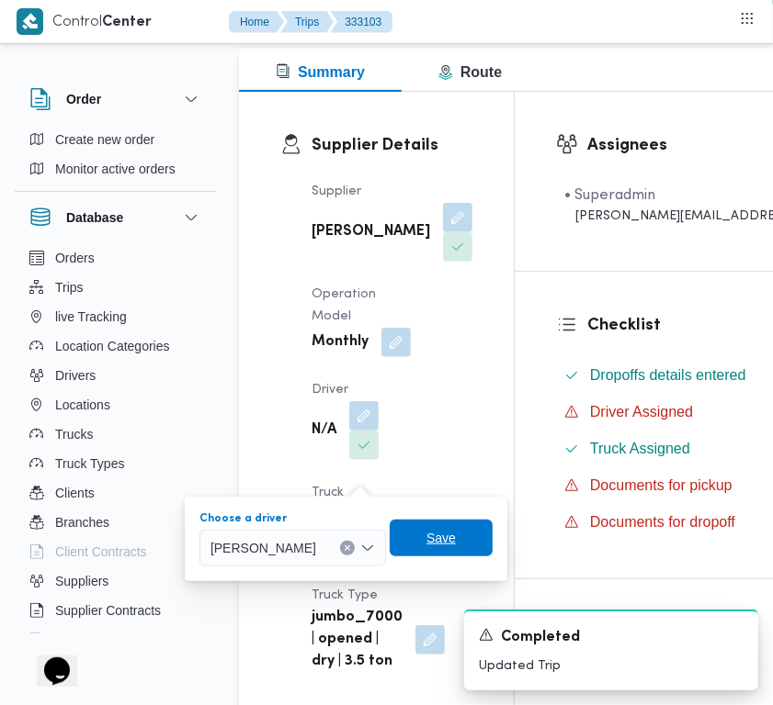
click at [456, 533] on span "Save" at bounding box center [440, 538] width 29 height 22
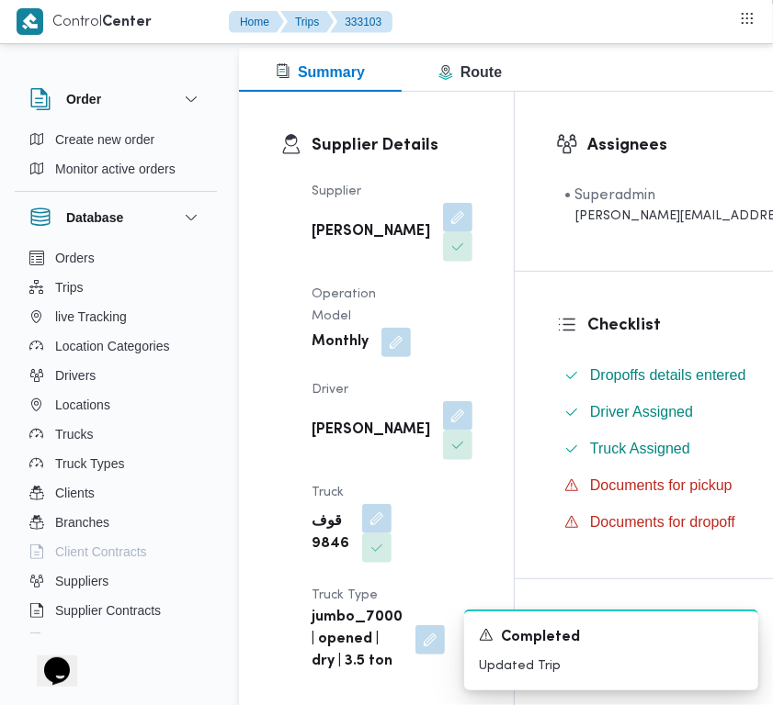
click at [437, 301] on div "Supplier علي عبدالناصر علي بخيت علي Operation Model Monthly Driver محمود مسعود …" at bounding box center [391, 427] width 183 height 514
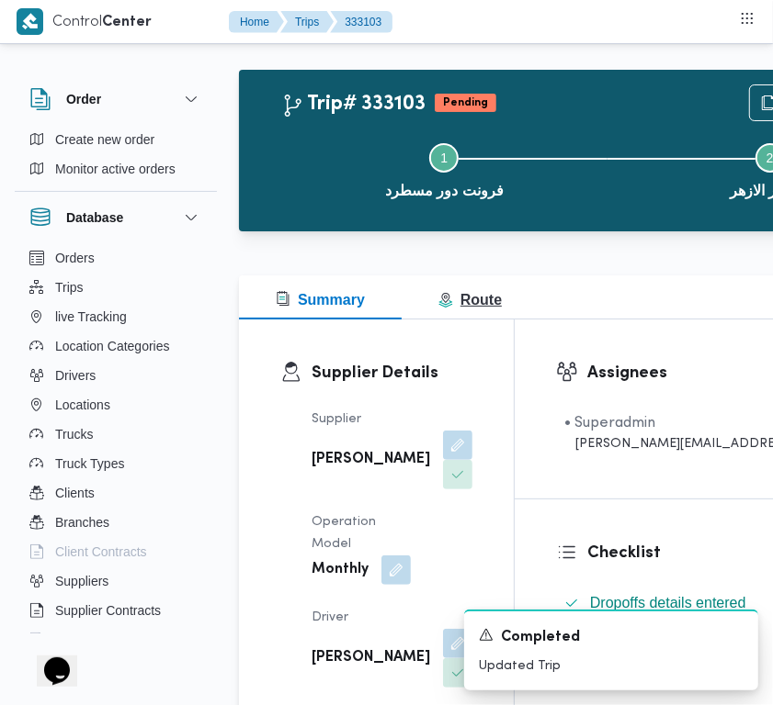
scroll to position [0, 0]
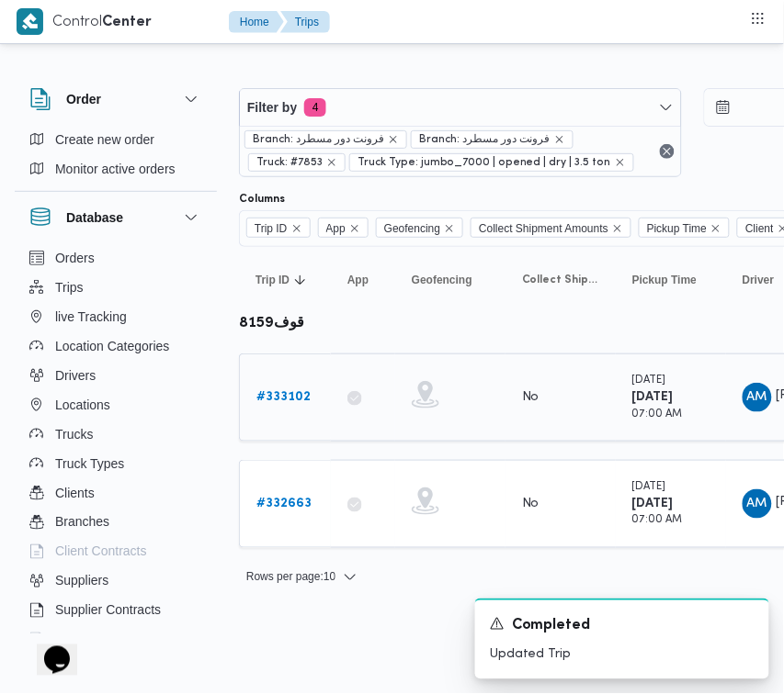
click at [300, 395] on b "# 333102" at bounding box center [283, 397] width 54 height 12
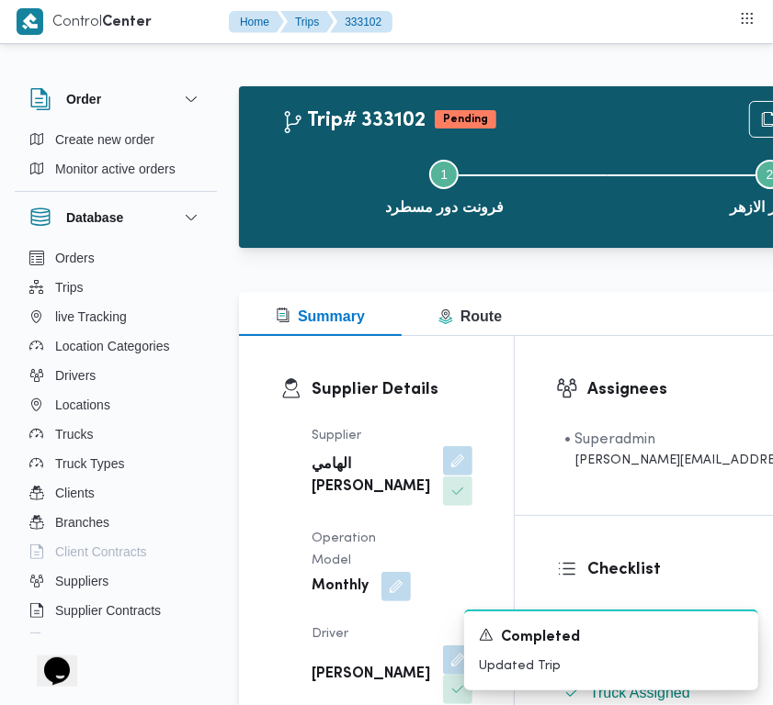
click at [443, 476] on button "button" at bounding box center [457, 460] width 29 height 29
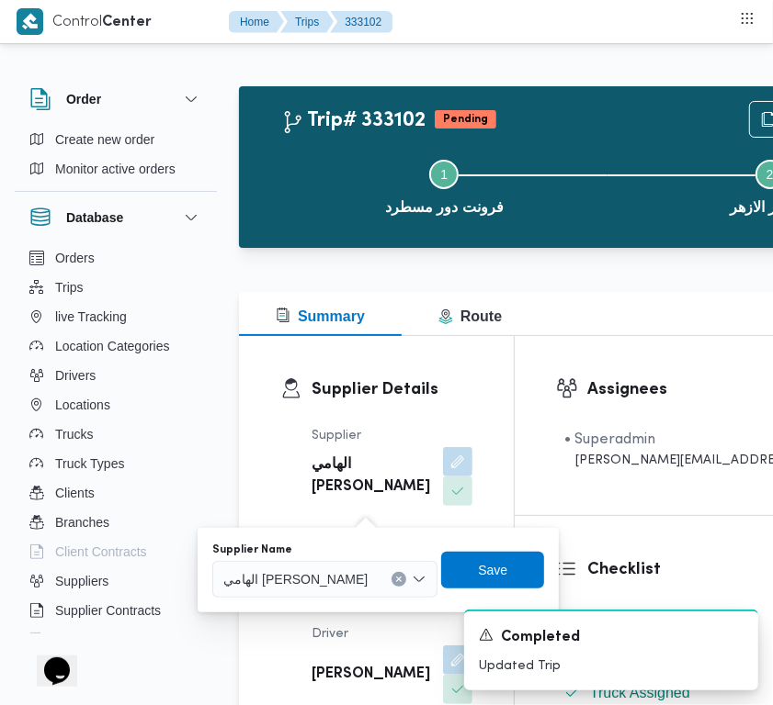
click at [314, 567] on div "الهامي محمد خالد علي" at bounding box center [324, 579] width 225 height 37
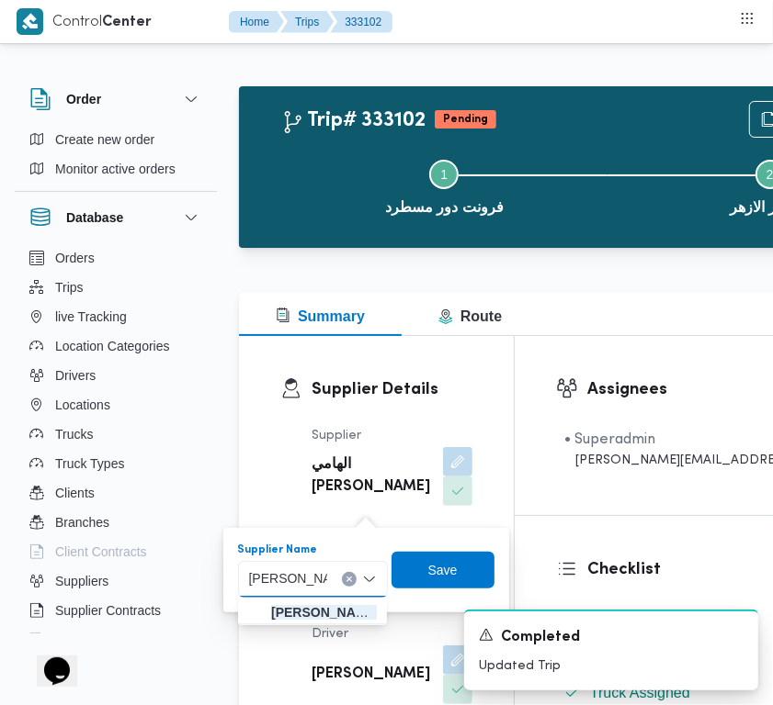
type input "علي عبدالناصر علي بخيت علي"
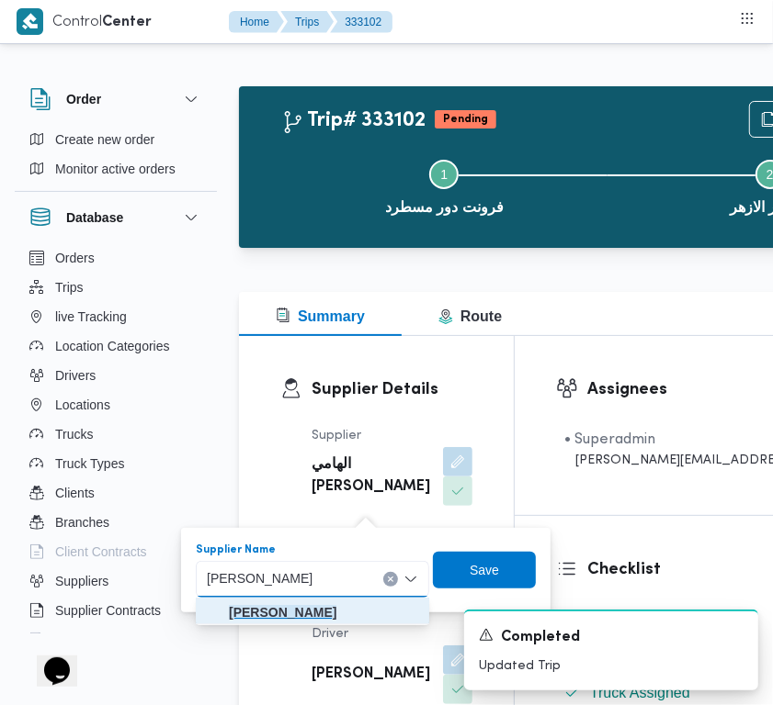
click at [318, 613] on mark "علي عبدالناصر علي بخيت علي" at bounding box center [282, 612] width 107 height 15
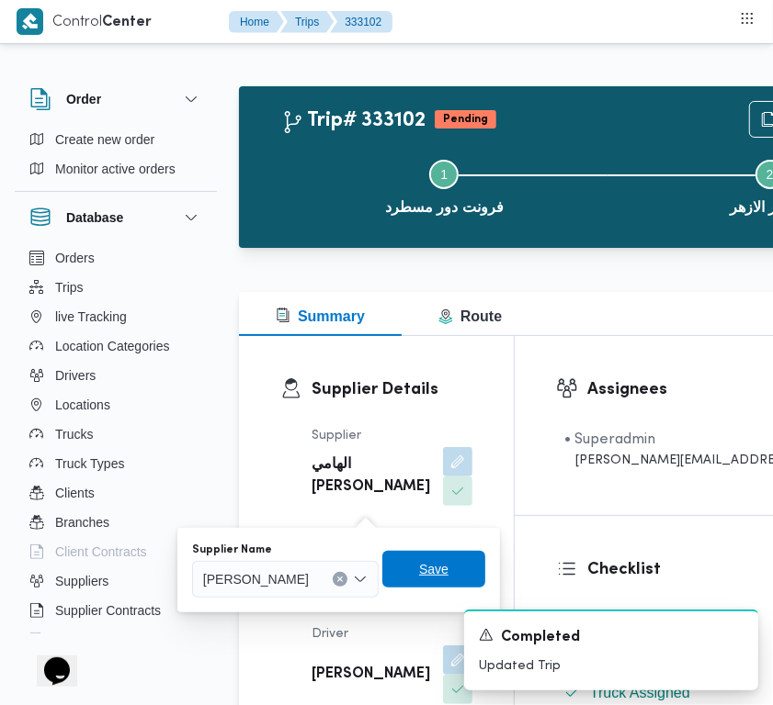
click at [448, 577] on span "Save" at bounding box center [433, 569] width 29 height 22
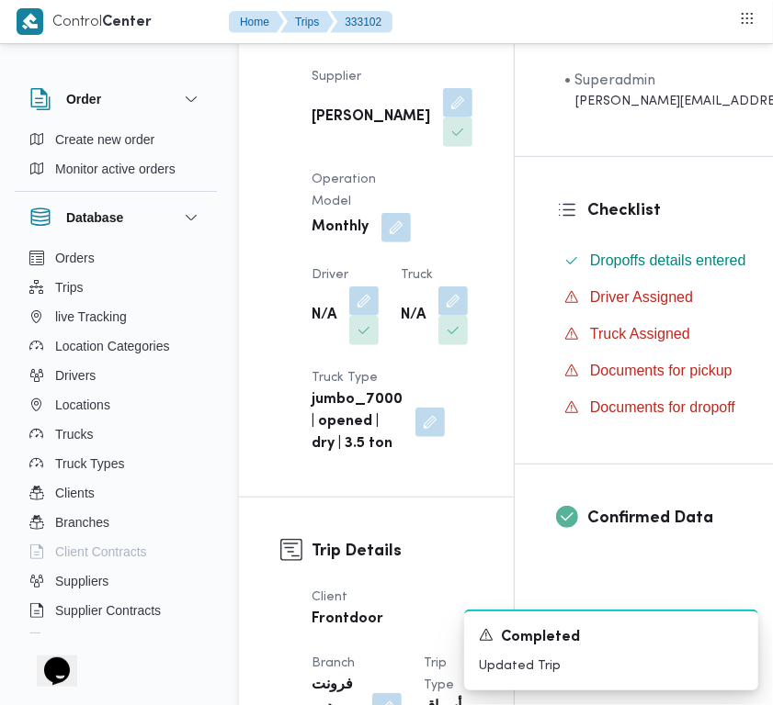
scroll to position [378, 0]
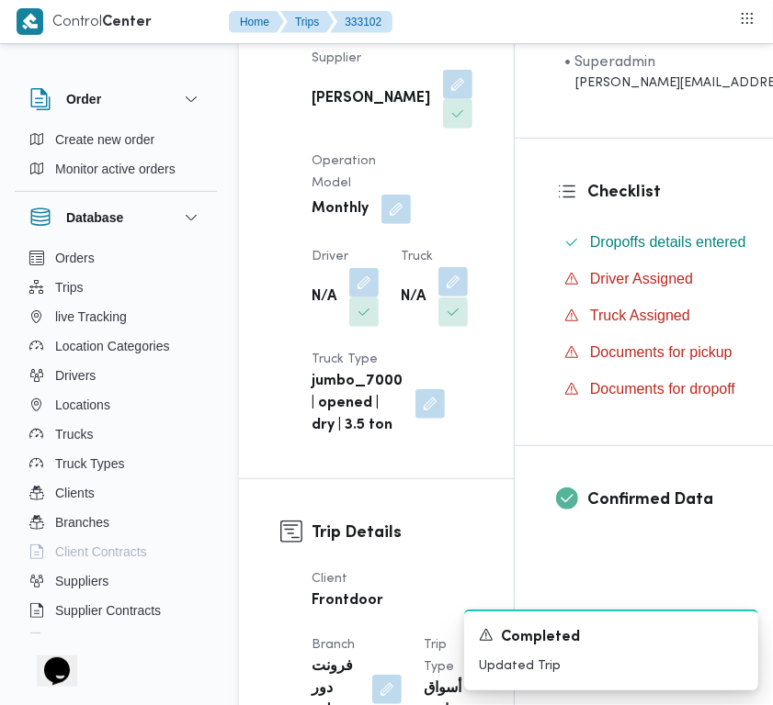
click at [438, 297] on button "button" at bounding box center [452, 281] width 29 height 29
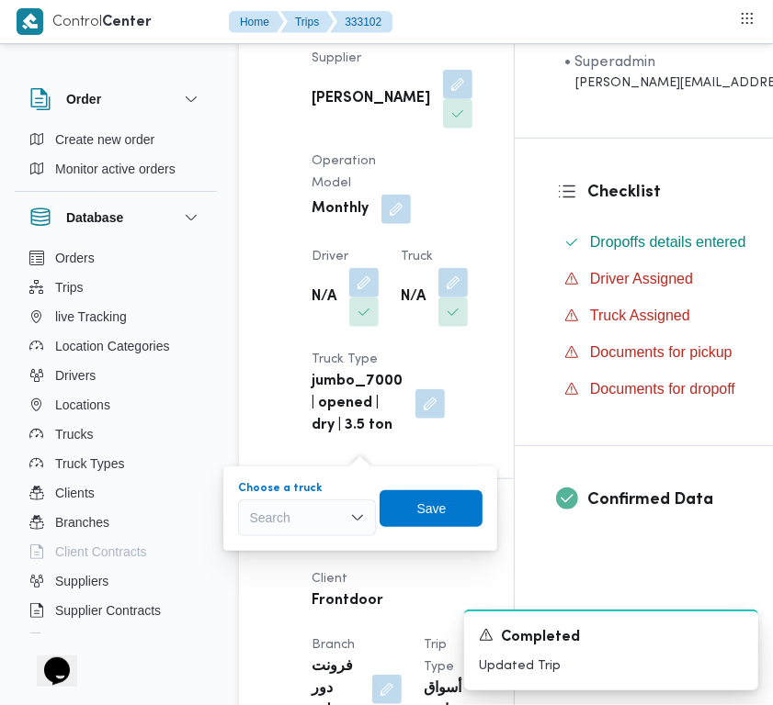
click at [272, 522] on div "Search" at bounding box center [307, 518] width 138 height 37
type input "9846"
click at [292, 522] on div "9846 9846" at bounding box center [307, 518] width 138 height 37
click at [299, 556] on mark "9846" at bounding box center [285, 551] width 28 height 15
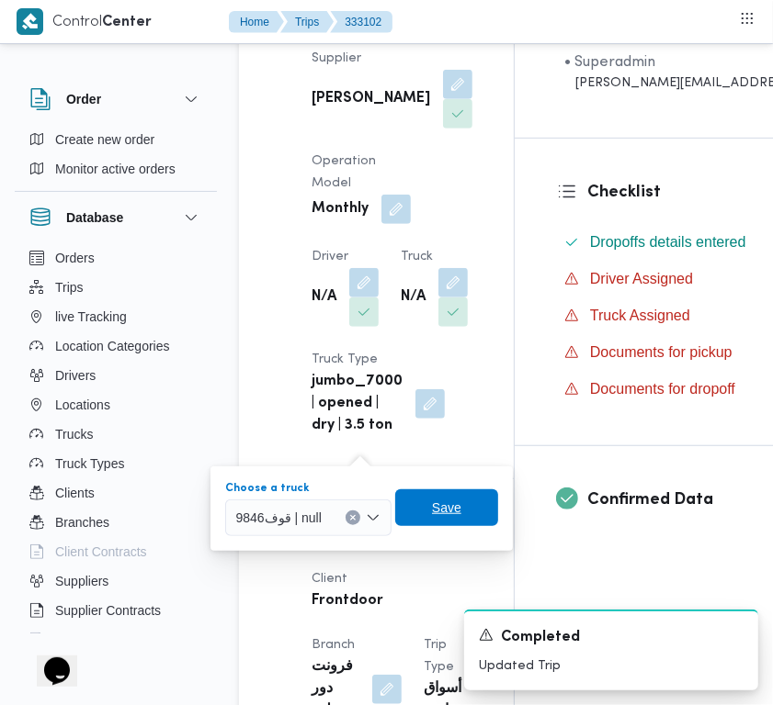
click at [444, 512] on span "Save" at bounding box center [446, 508] width 29 height 22
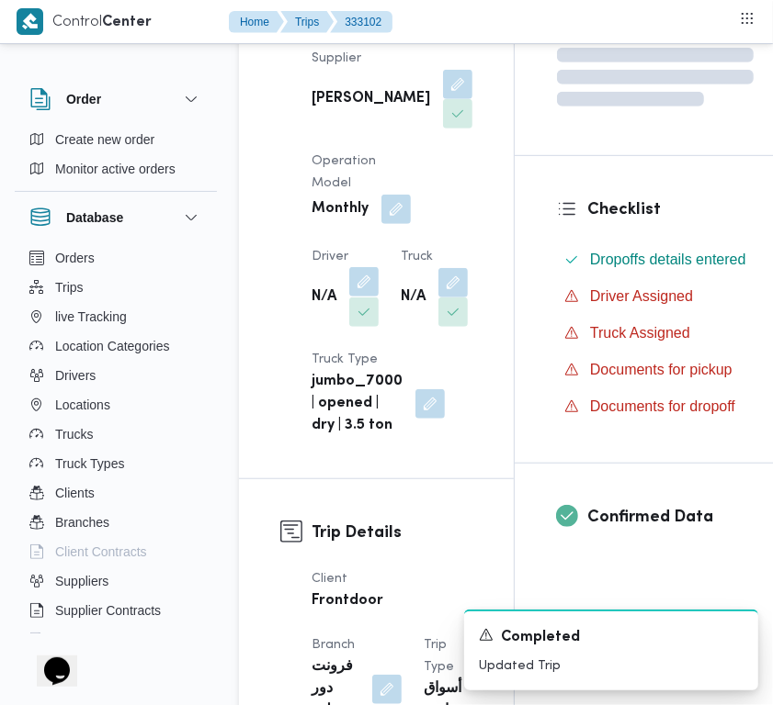
click at [373, 297] on button "button" at bounding box center [363, 281] width 29 height 29
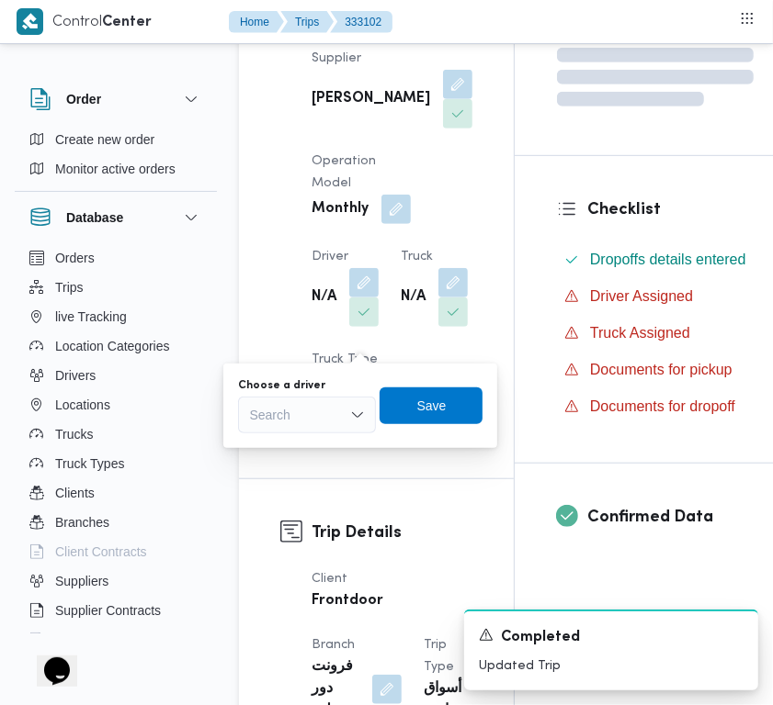
click at [323, 420] on div "Search" at bounding box center [307, 415] width 138 height 37
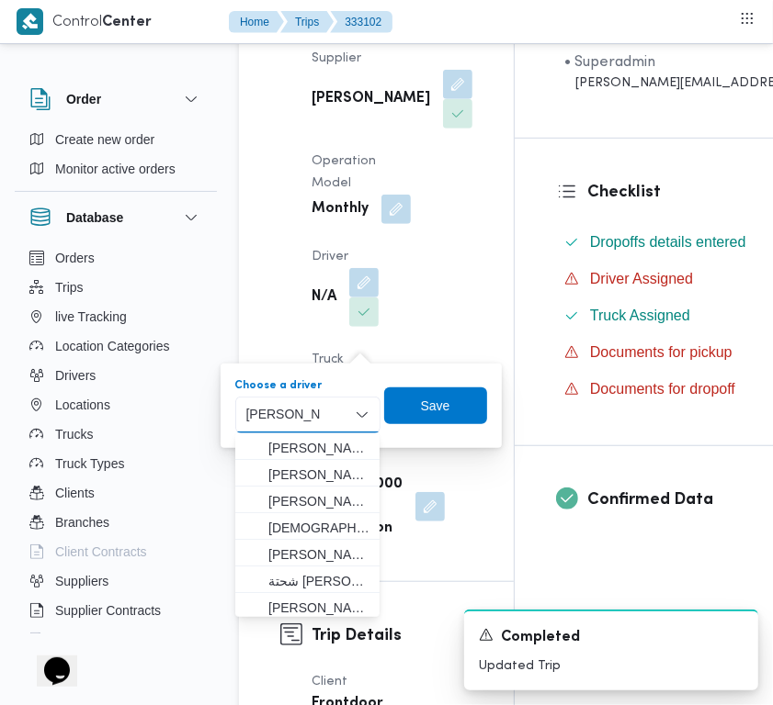
type input "محمود مسعود هاشم فرج"
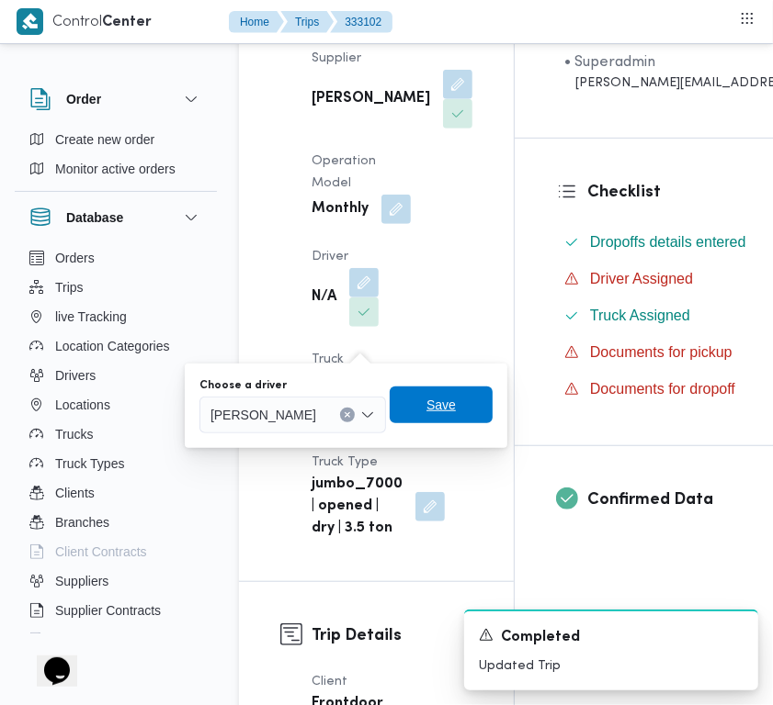
click at [492, 407] on span "Save" at bounding box center [440, 405] width 103 height 37
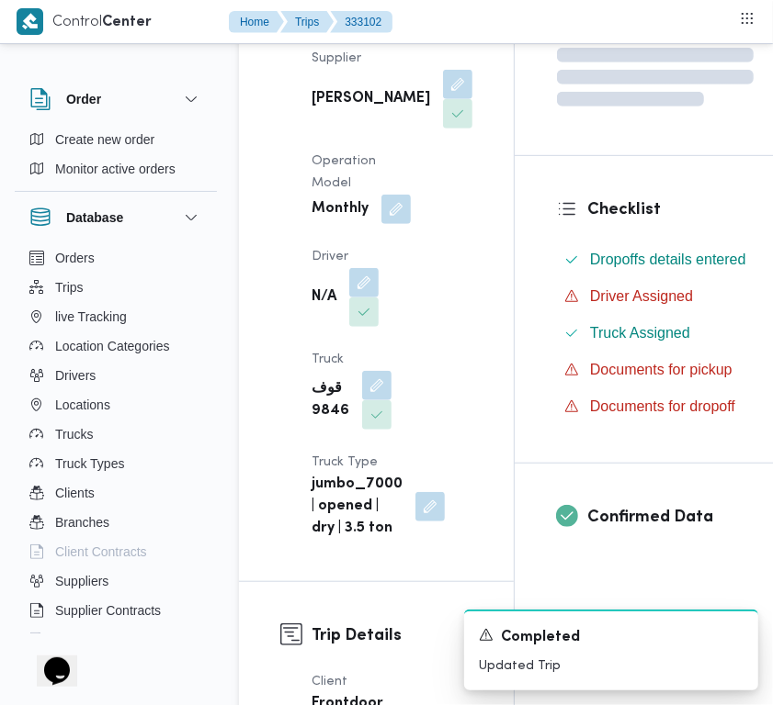
click at [450, 332] on div "Supplier علي عبدالناصر علي بخيت علي Operation Model Monthly Driver N/A Truck قو…" at bounding box center [391, 294] width 183 height 514
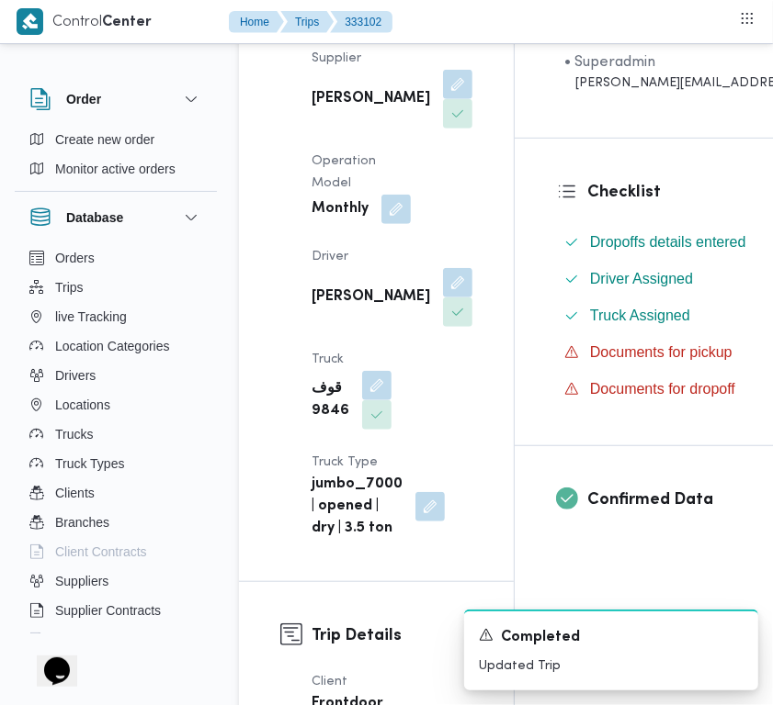
click at [450, 329] on div "Supplier علي عبدالناصر علي بخيت علي Operation Model Monthly Driver محمود مسعود …" at bounding box center [391, 294] width 183 height 514
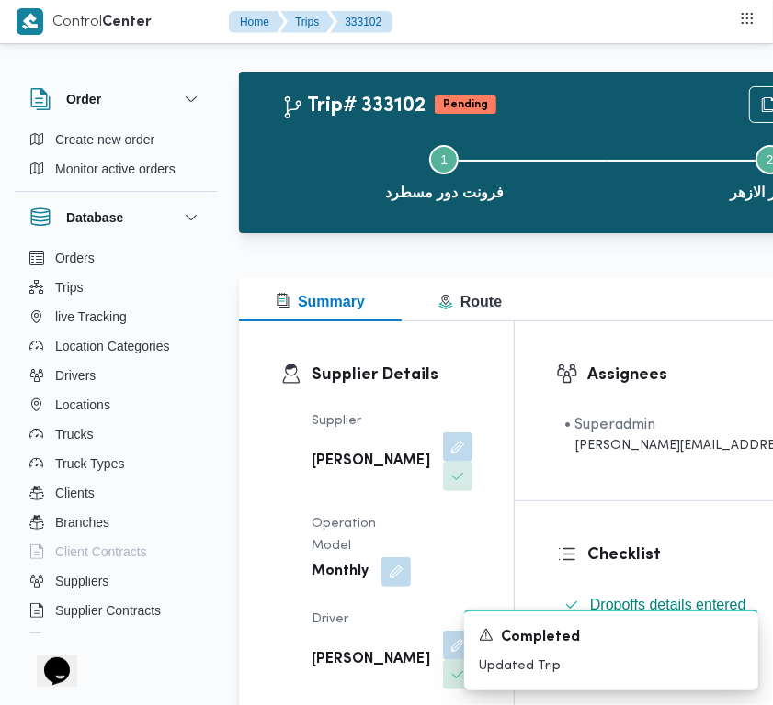
scroll to position [0, 0]
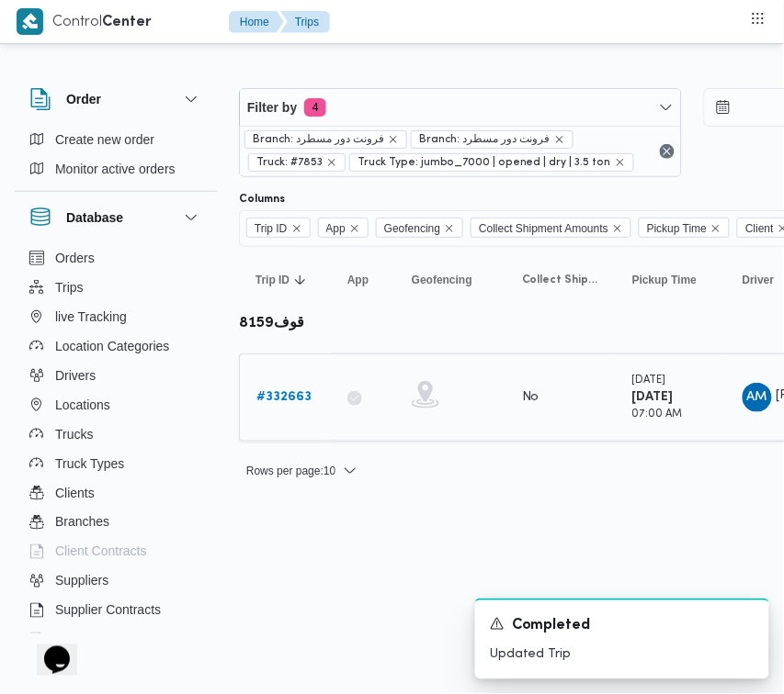
click at [282, 391] on b "# 332663" at bounding box center [283, 397] width 55 height 12
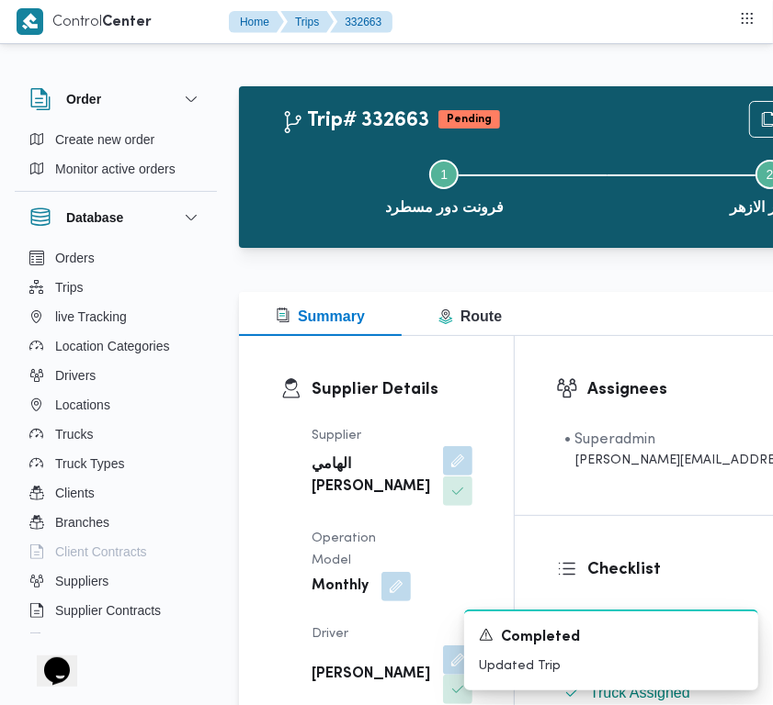
click at [443, 467] on button "button" at bounding box center [457, 460] width 29 height 29
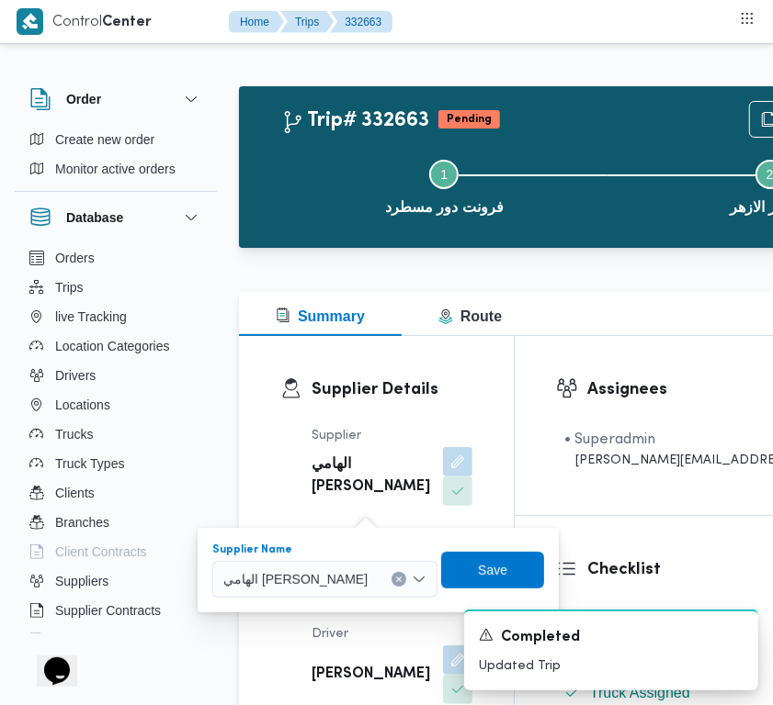
click at [338, 589] on div "الهامي محمد خالد علي" at bounding box center [324, 579] width 225 height 37
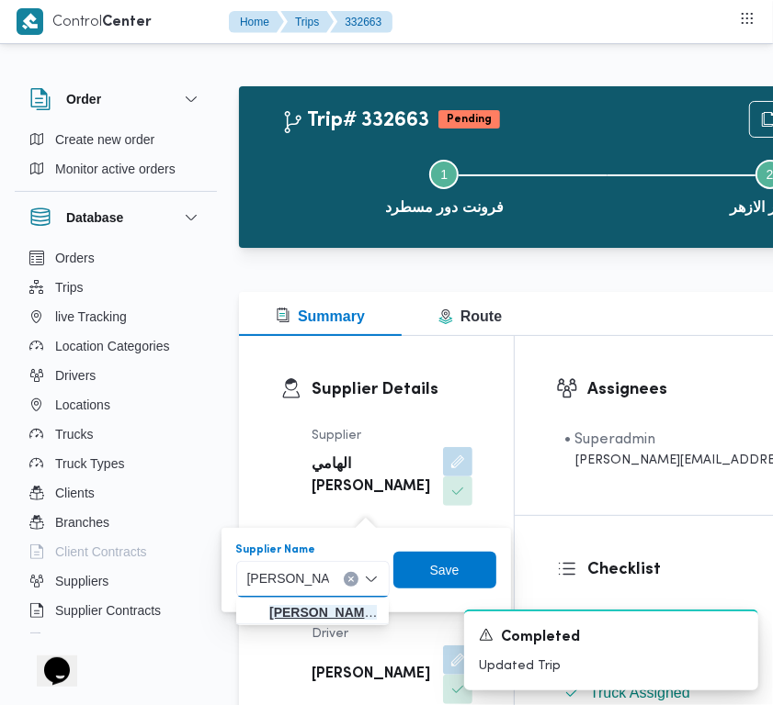
type input "علي عبدالناصر"
click at [286, 616] on span "علي عبدالناصر علي بخيت علي" at bounding box center [323, 613] width 109 height 22
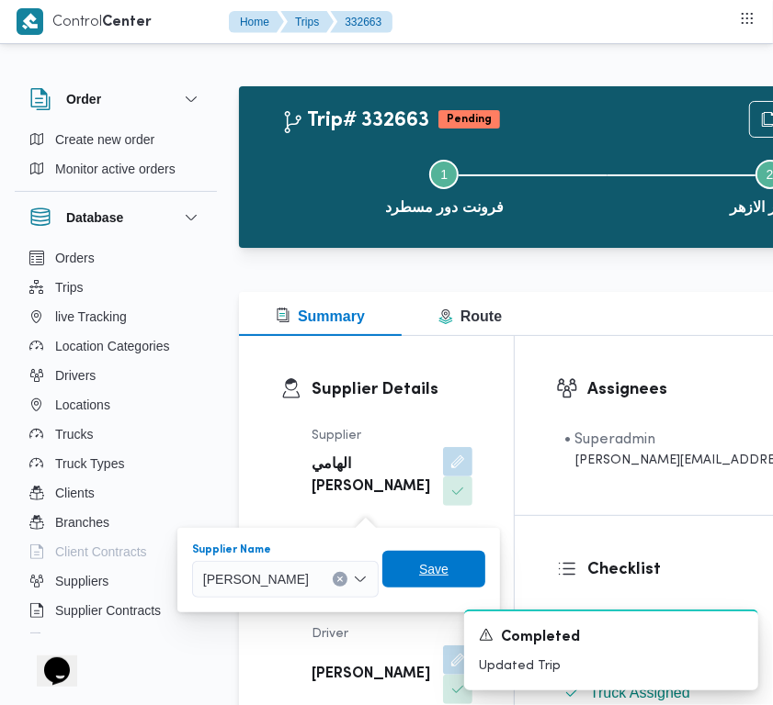
click at [448, 577] on span "Save" at bounding box center [433, 569] width 29 height 22
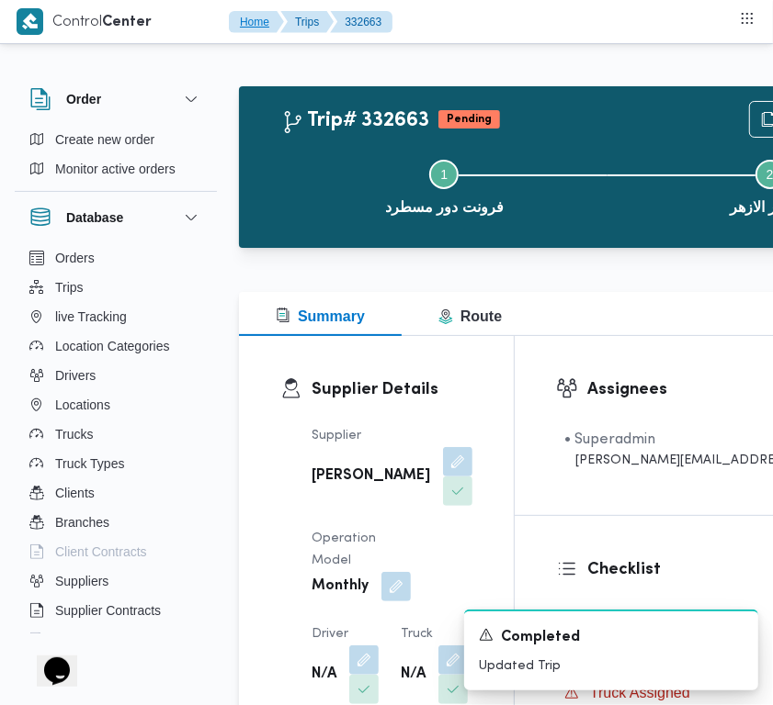
scroll to position [387, 0]
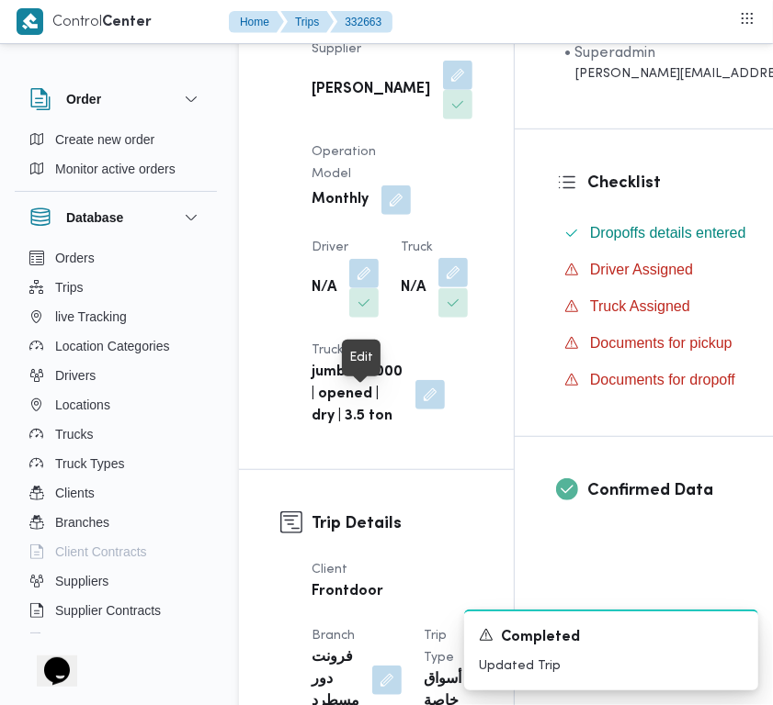
click at [438, 288] on button "button" at bounding box center [452, 272] width 29 height 29
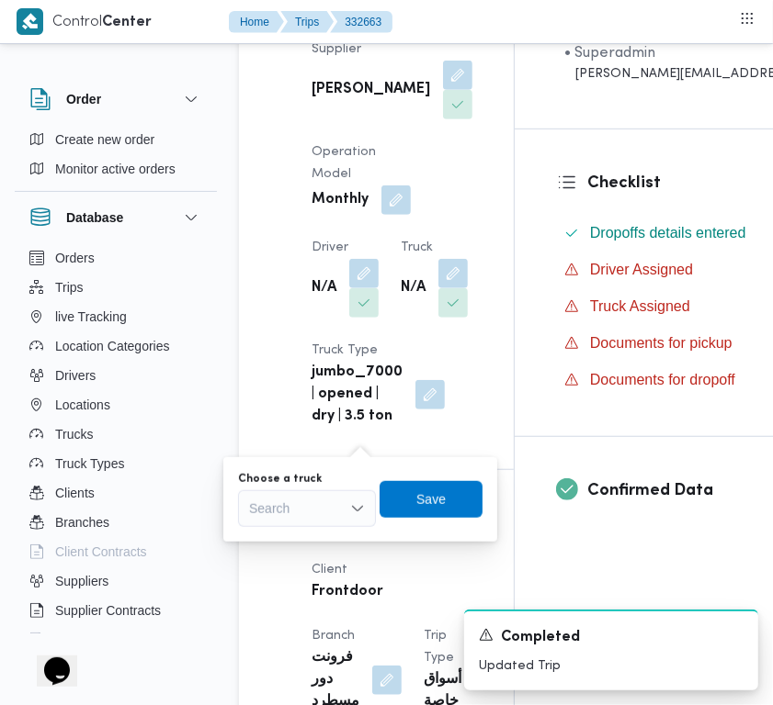
click at [313, 502] on div "Search" at bounding box center [307, 509] width 138 height 37
type input "9846"
click at [308, 502] on div "9846 9846" at bounding box center [307, 509] width 138 height 37
click at [309, 538] on span "قوف 9846 | null" at bounding box center [318, 542] width 94 height 22
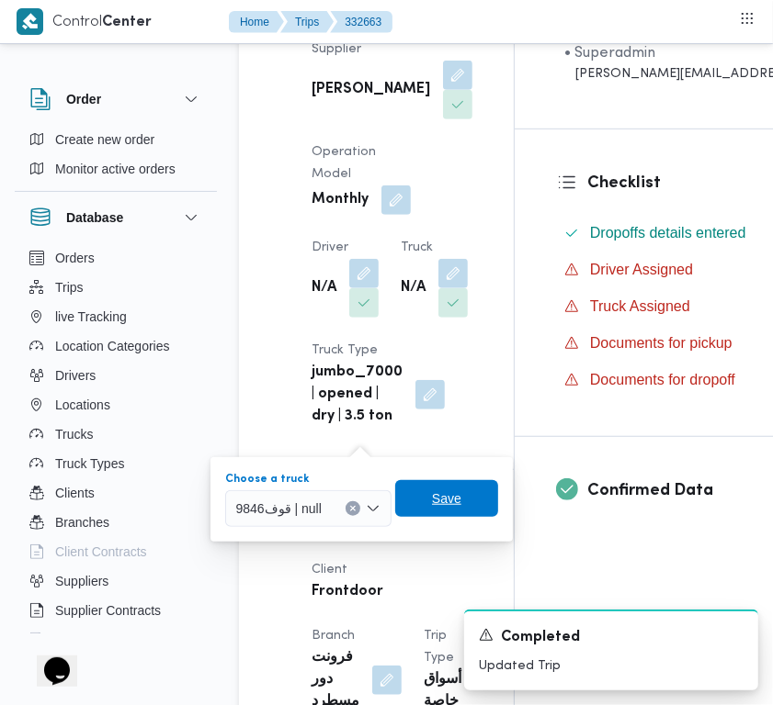
click at [460, 510] on span "Save" at bounding box center [446, 498] width 103 height 37
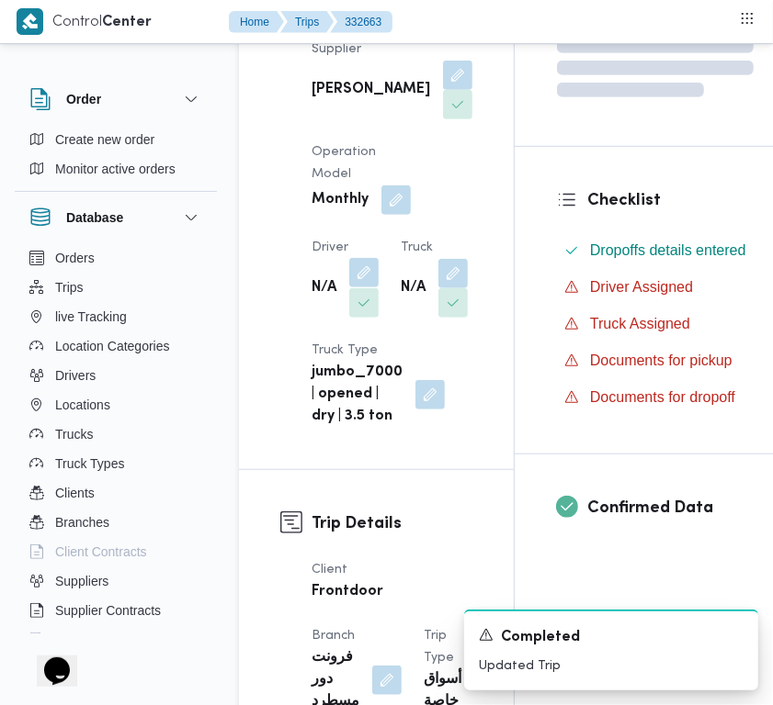
click at [373, 288] on button "button" at bounding box center [363, 272] width 29 height 29
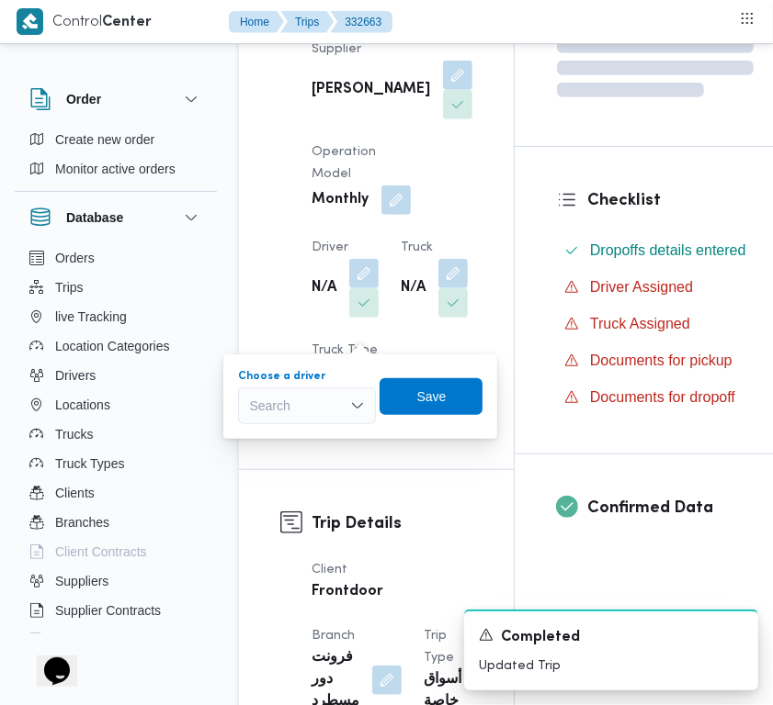
click at [315, 398] on div "Search" at bounding box center [307, 406] width 138 height 37
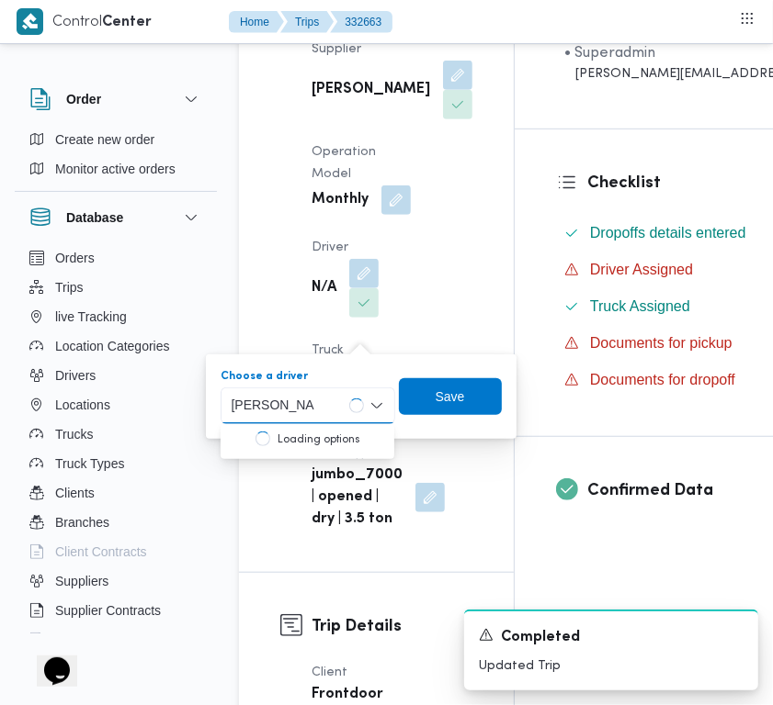
type input "محمود مسعود هاشم فرج"
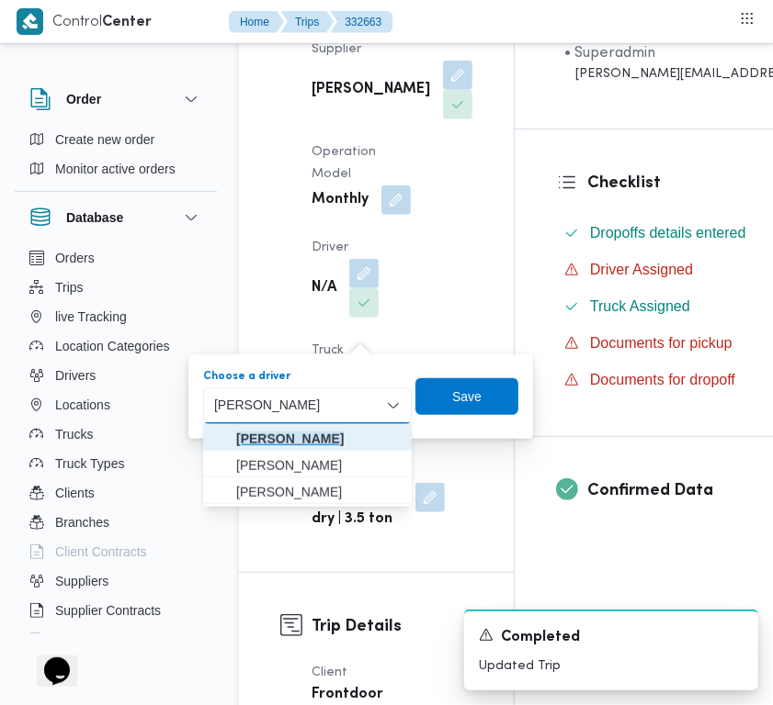
click at [273, 443] on mark "محمود مسعود هاشم فرج" at bounding box center [289, 439] width 107 height 15
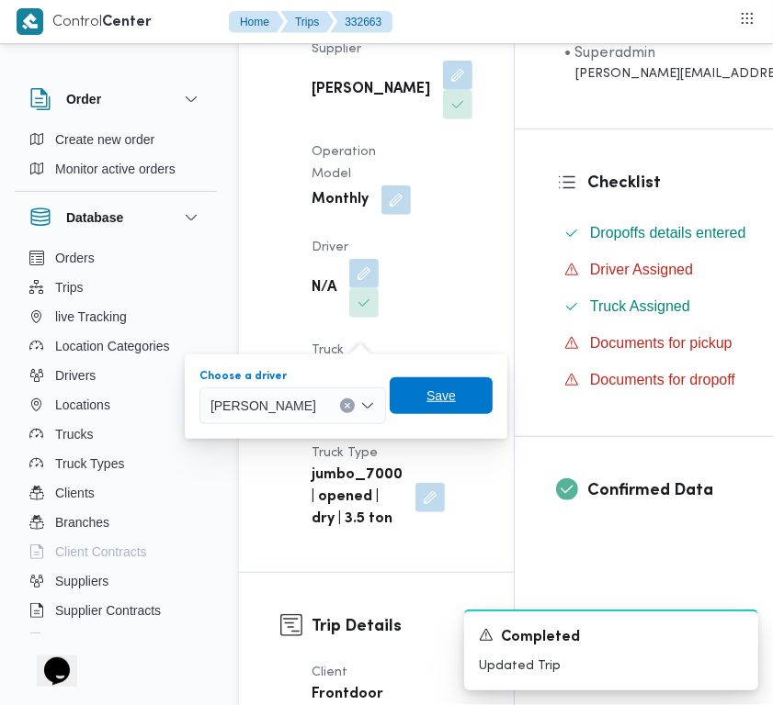
click at [456, 404] on span "Save" at bounding box center [440, 396] width 29 height 22
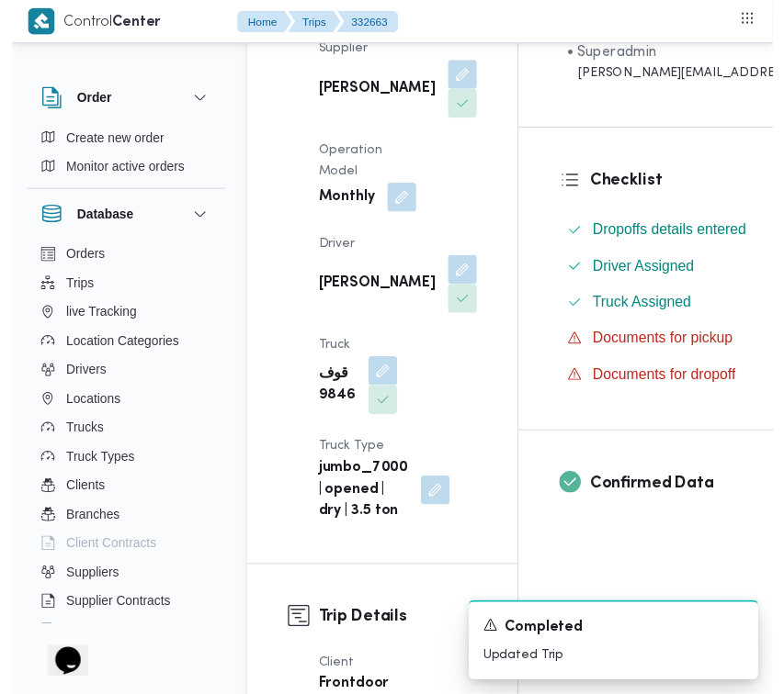
scroll to position [0, 0]
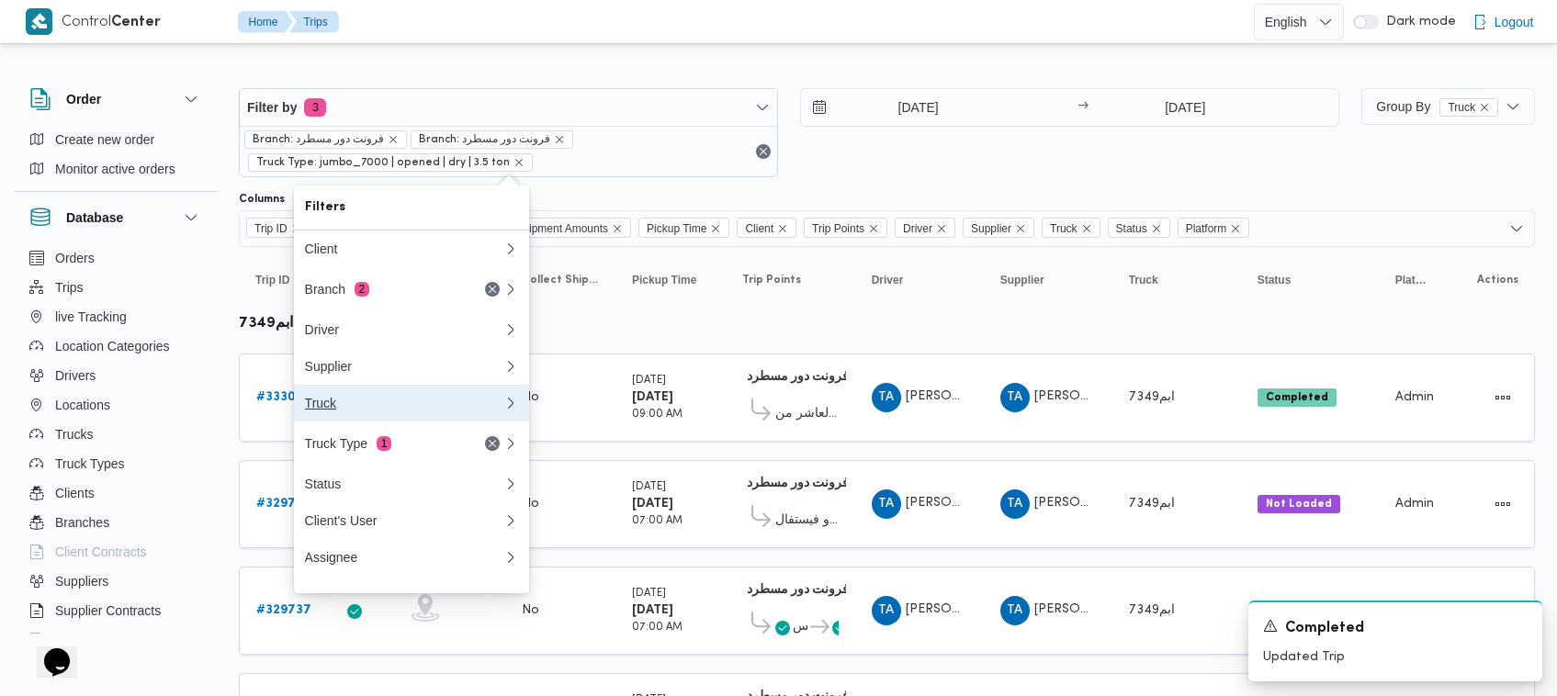
click at [392, 411] on div "Truck" at bounding box center [400, 403] width 191 height 15
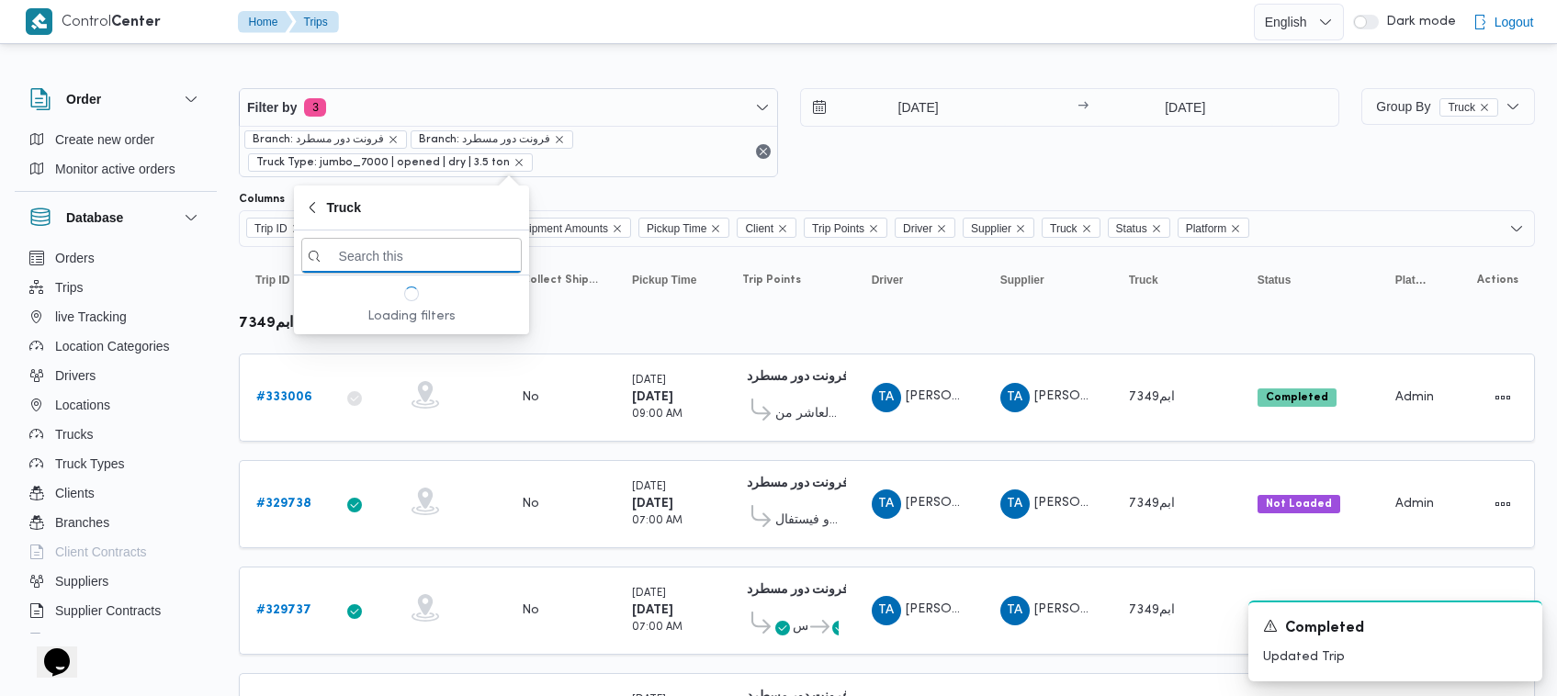
paste input "3465"
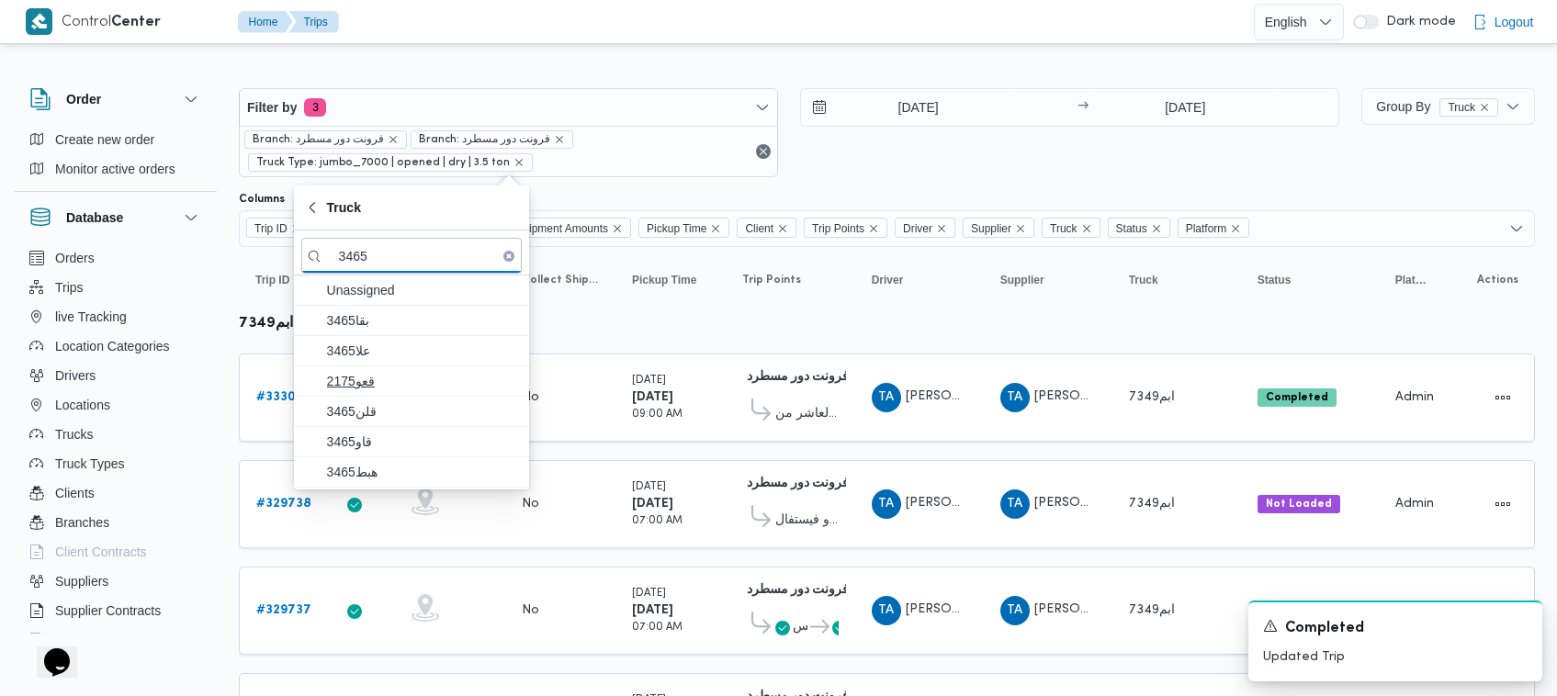
type input "3465"
click at [379, 386] on span "2175قعو" at bounding box center [422, 381] width 191 height 22
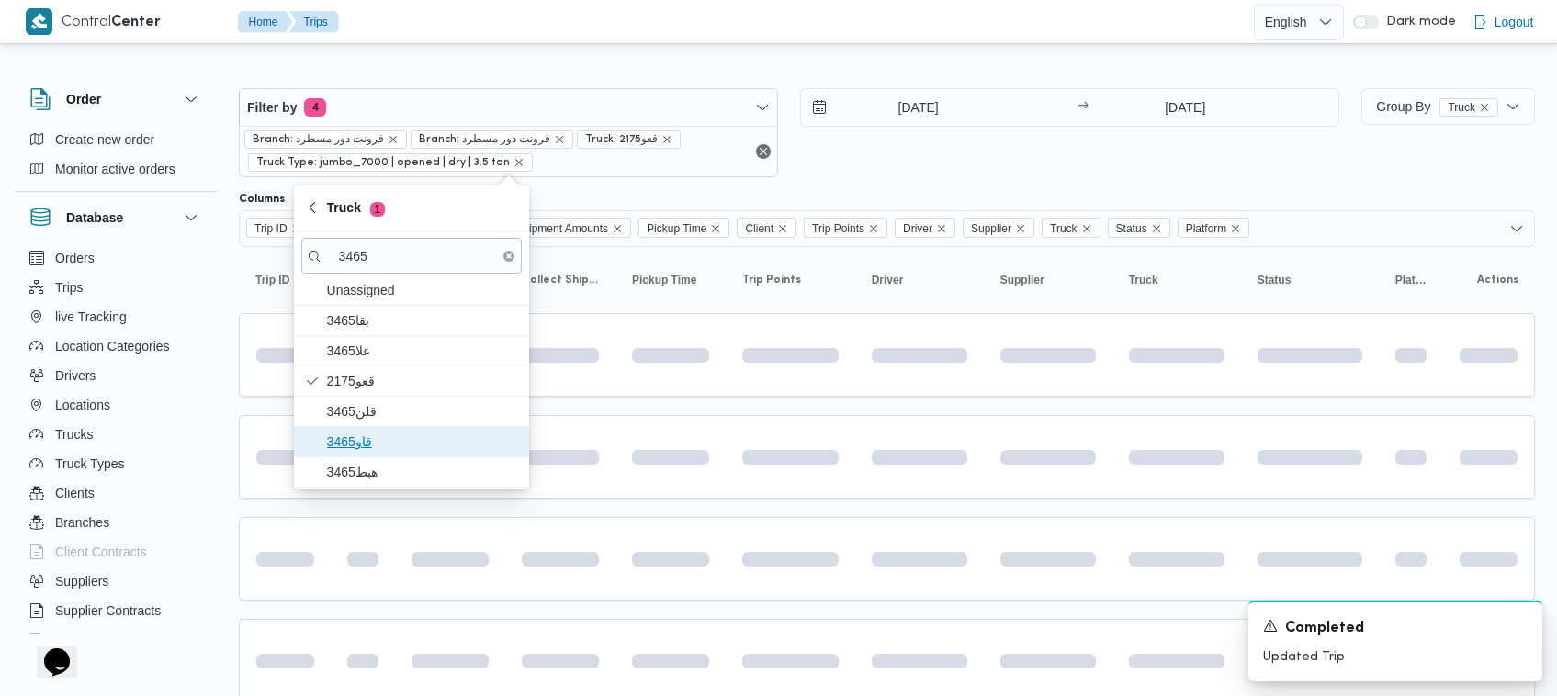
click at [378, 428] on span "قاو3465" at bounding box center [411, 441] width 220 height 29
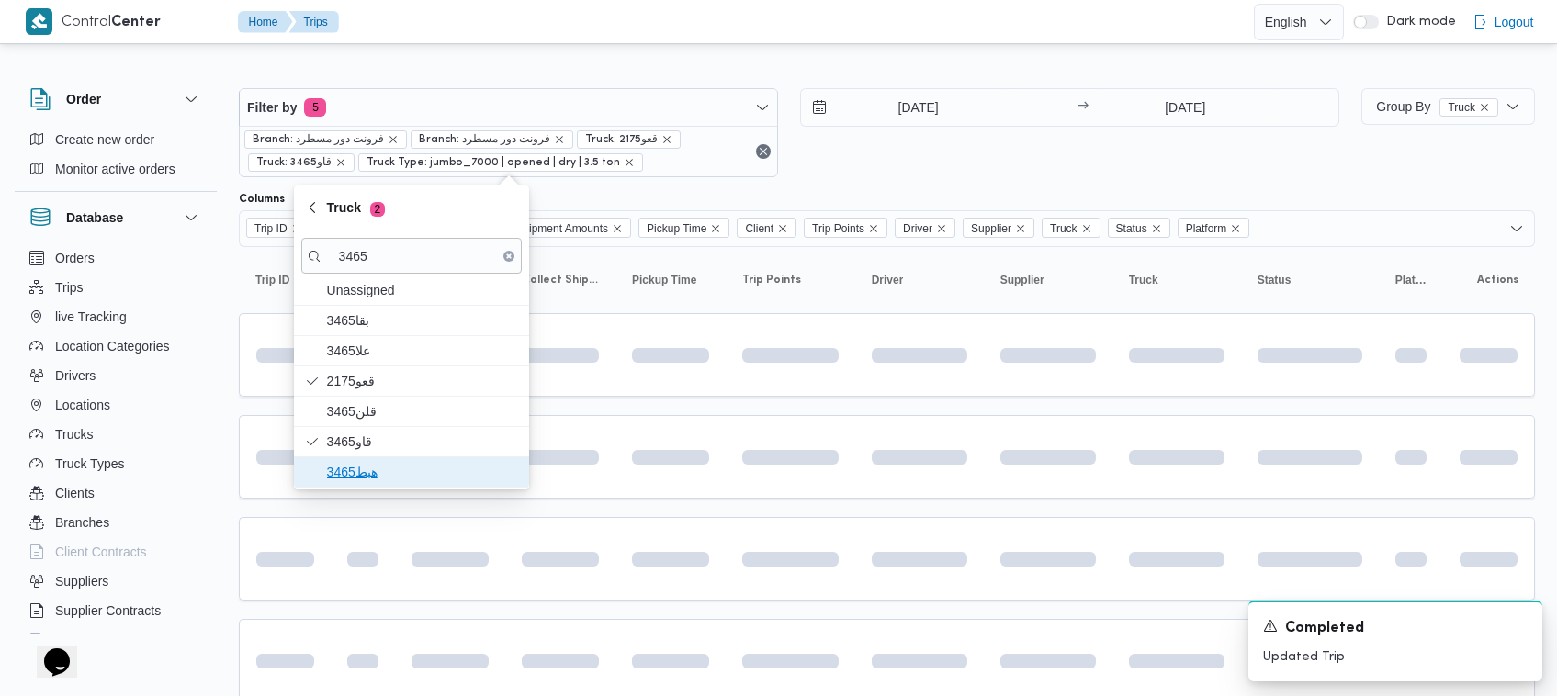
click at [360, 479] on span "هبط3465" at bounding box center [422, 472] width 191 height 22
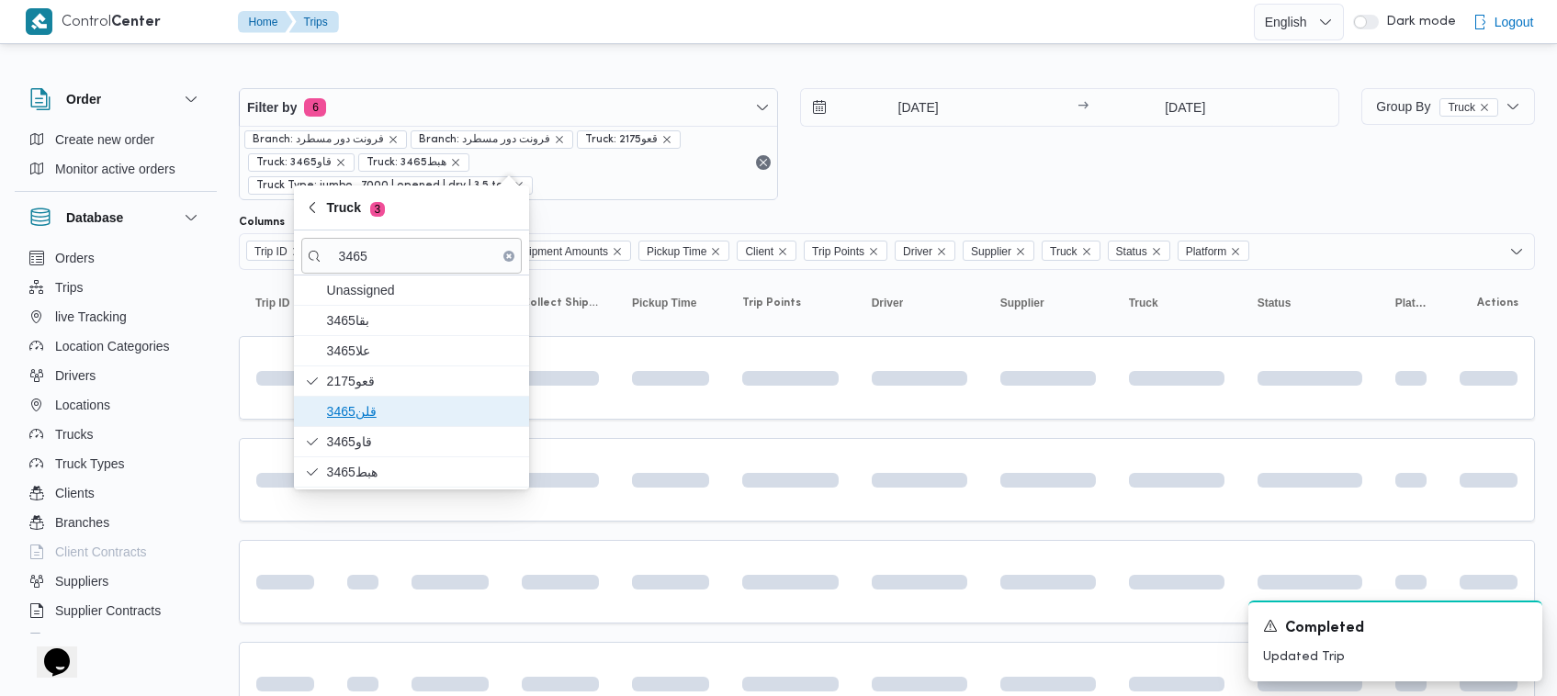
click at [359, 423] on span "قلن3465" at bounding box center [422, 411] width 191 height 22
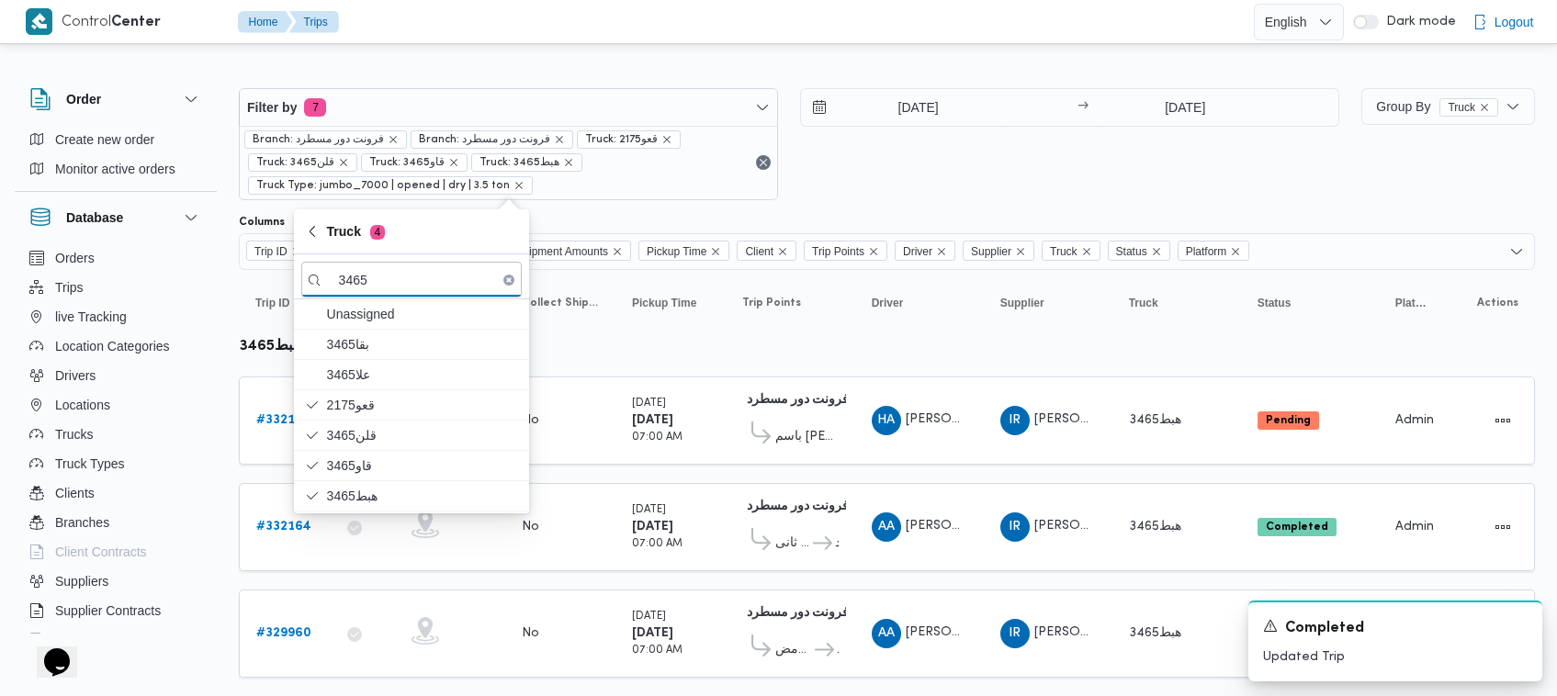
click at [379, 570] on table "Trip ID Click to sort in ascending order App Click to sort in ascending order G…" at bounding box center [887, 536] width 1296 height 533
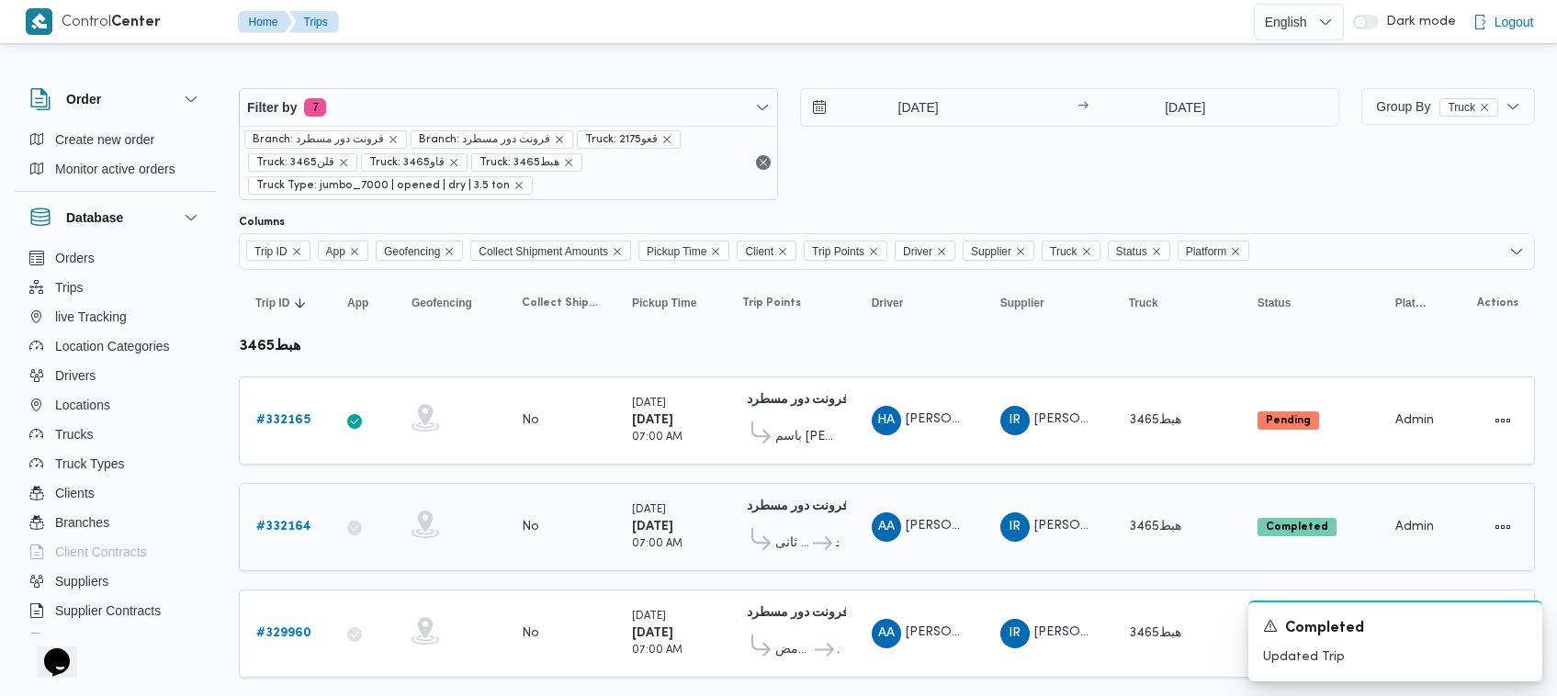
click at [933, 529] on span "[PERSON_NAME]" at bounding box center [958, 526] width 105 height 12
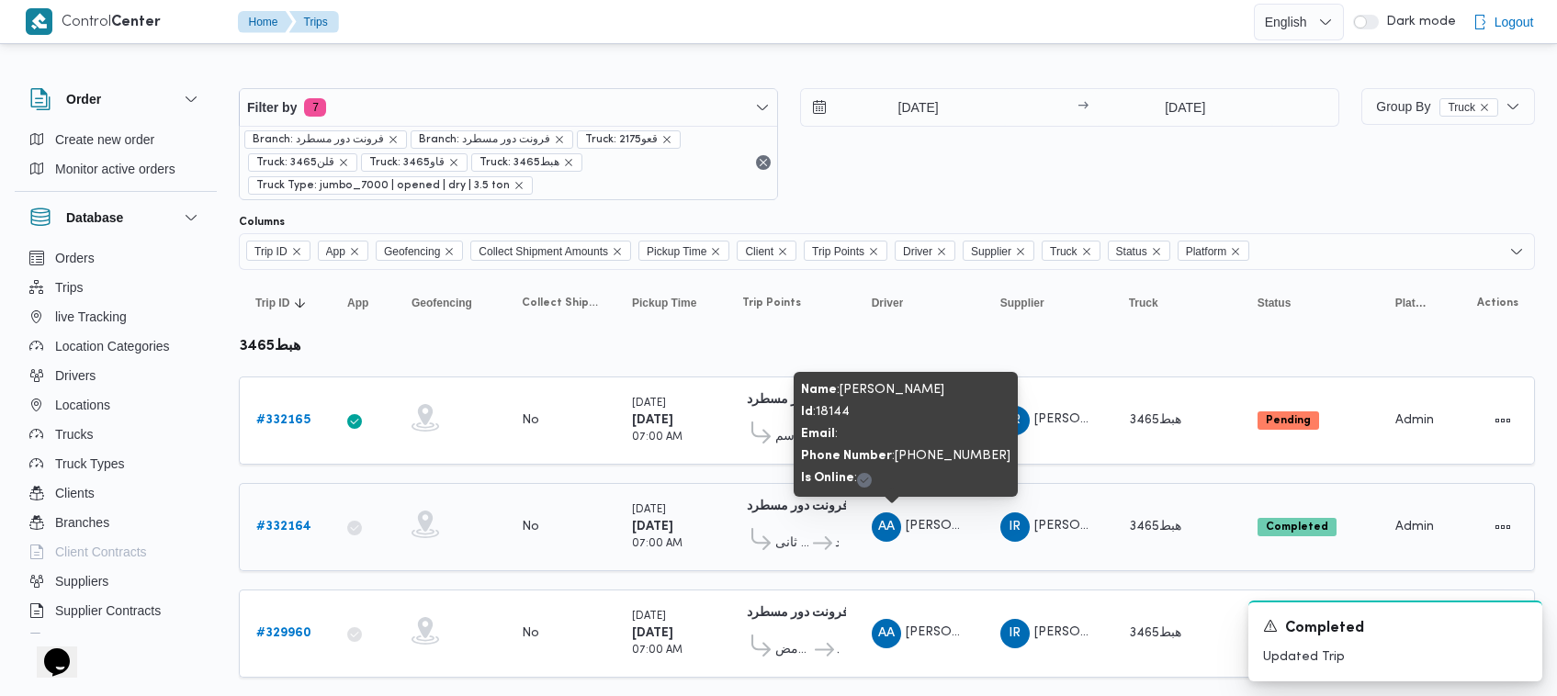
click at [924, 528] on span "[PERSON_NAME]" at bounding box center [958, 526] width 105 height 12
copy tr "[PERSON_NAME]"
